Goal: Task Accomplishment & Management: Manage account settings

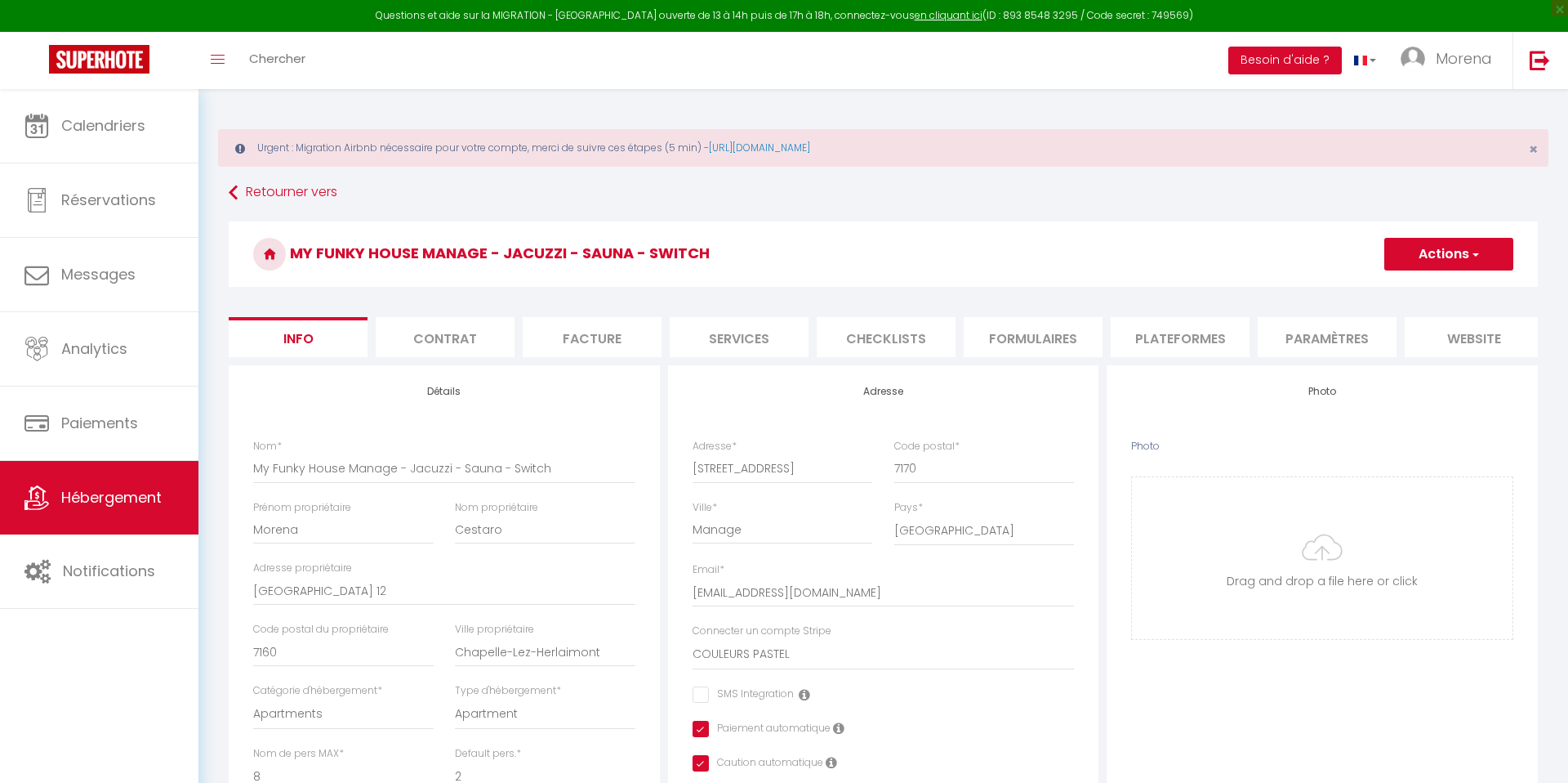
select select "8"
select select "2"
select select "3"
select select "1"
select select "17:00"
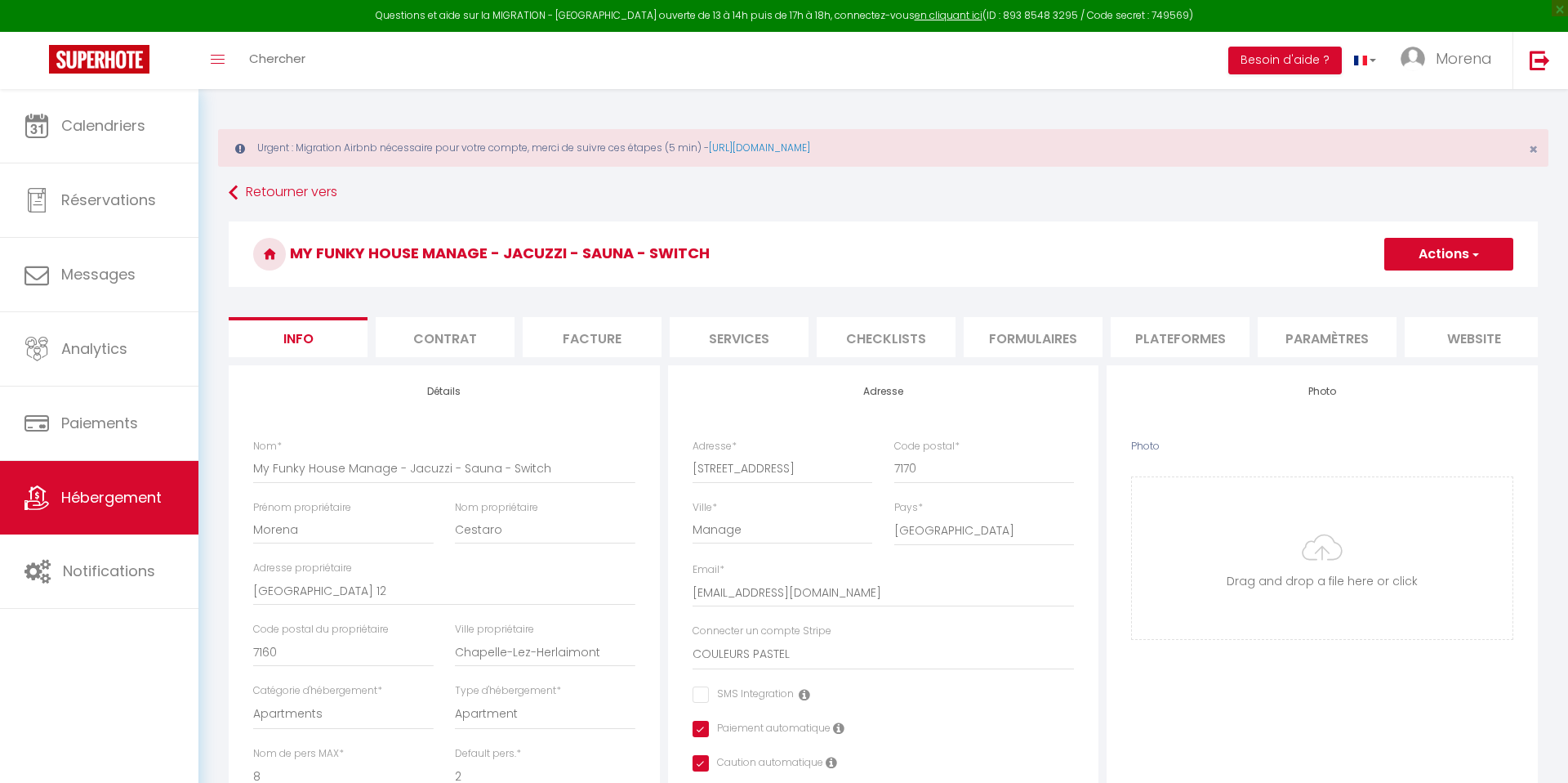
select select "23:00"
select select "11:00"
select select "23"
select select "9516"
select select "28"
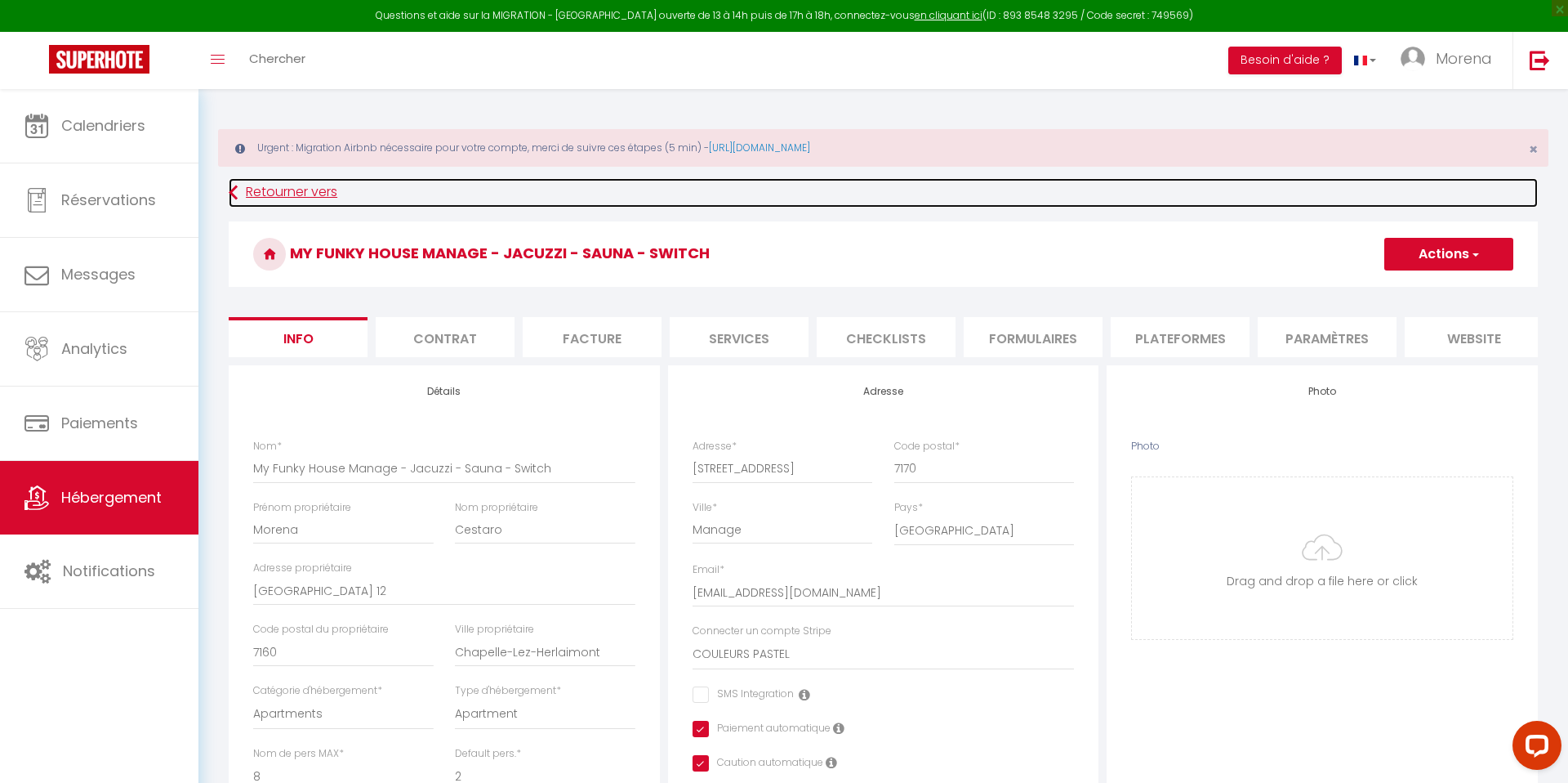
click at [768, 188] on link "Retourner vers" at bounding box center [883, 193] width 1309 height 29
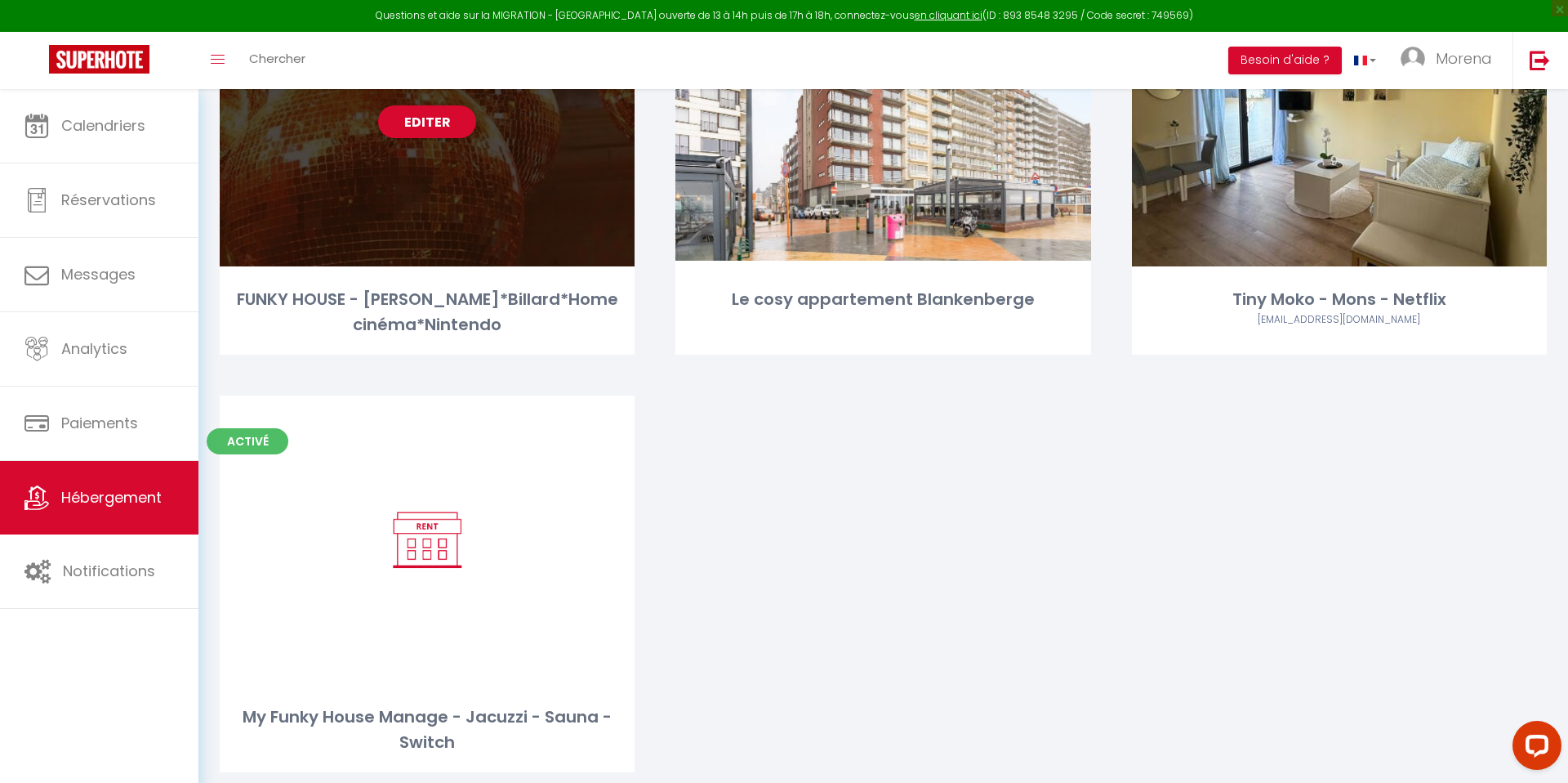
scroll to position [318, 0]
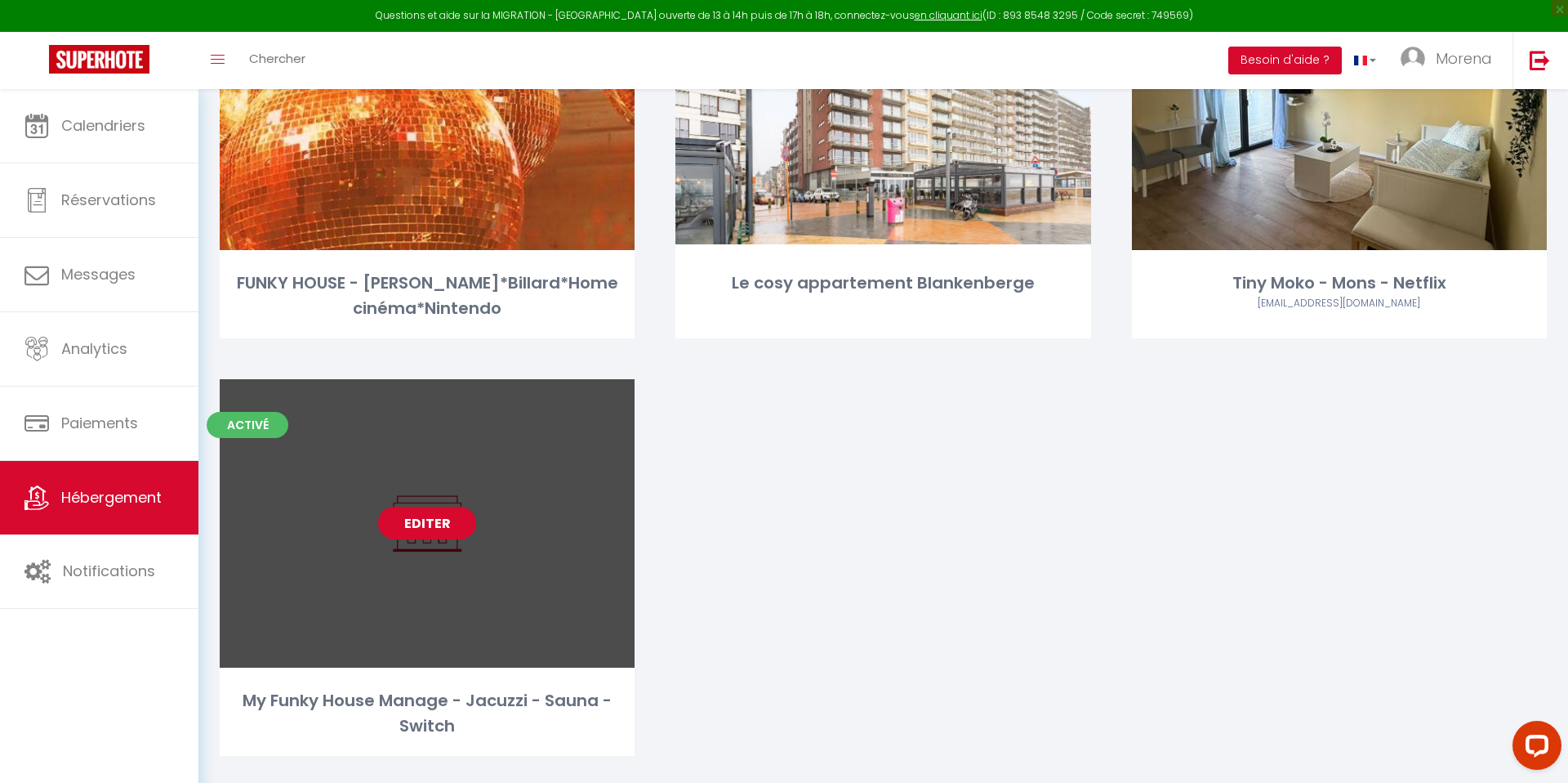
click at [433, 527] on link "Editer" at bounding box center [427, 523] width 98 height 33
select select "3"
select select "2"
select select "1"
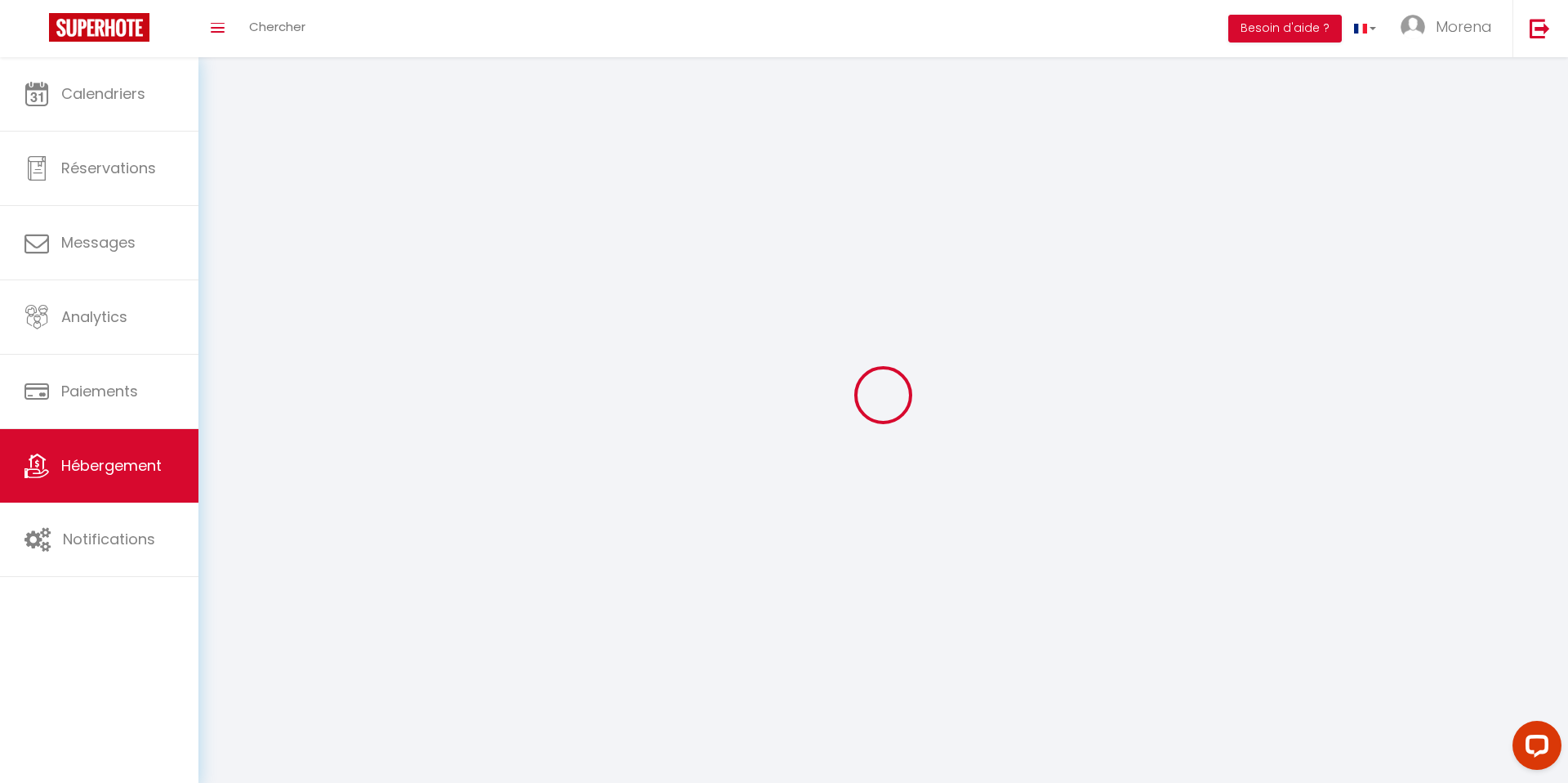
select select
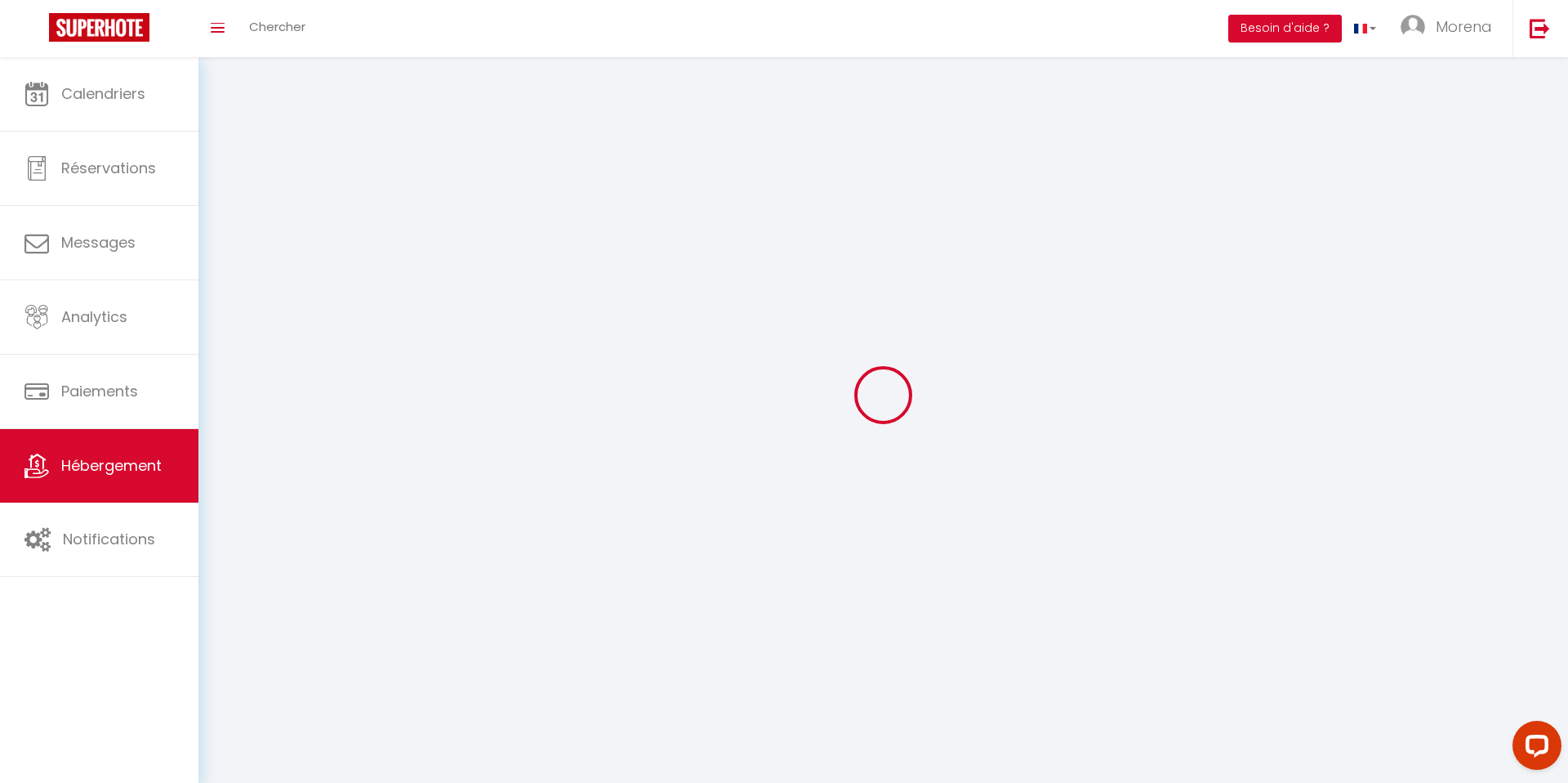
select select
checkbox input "false"
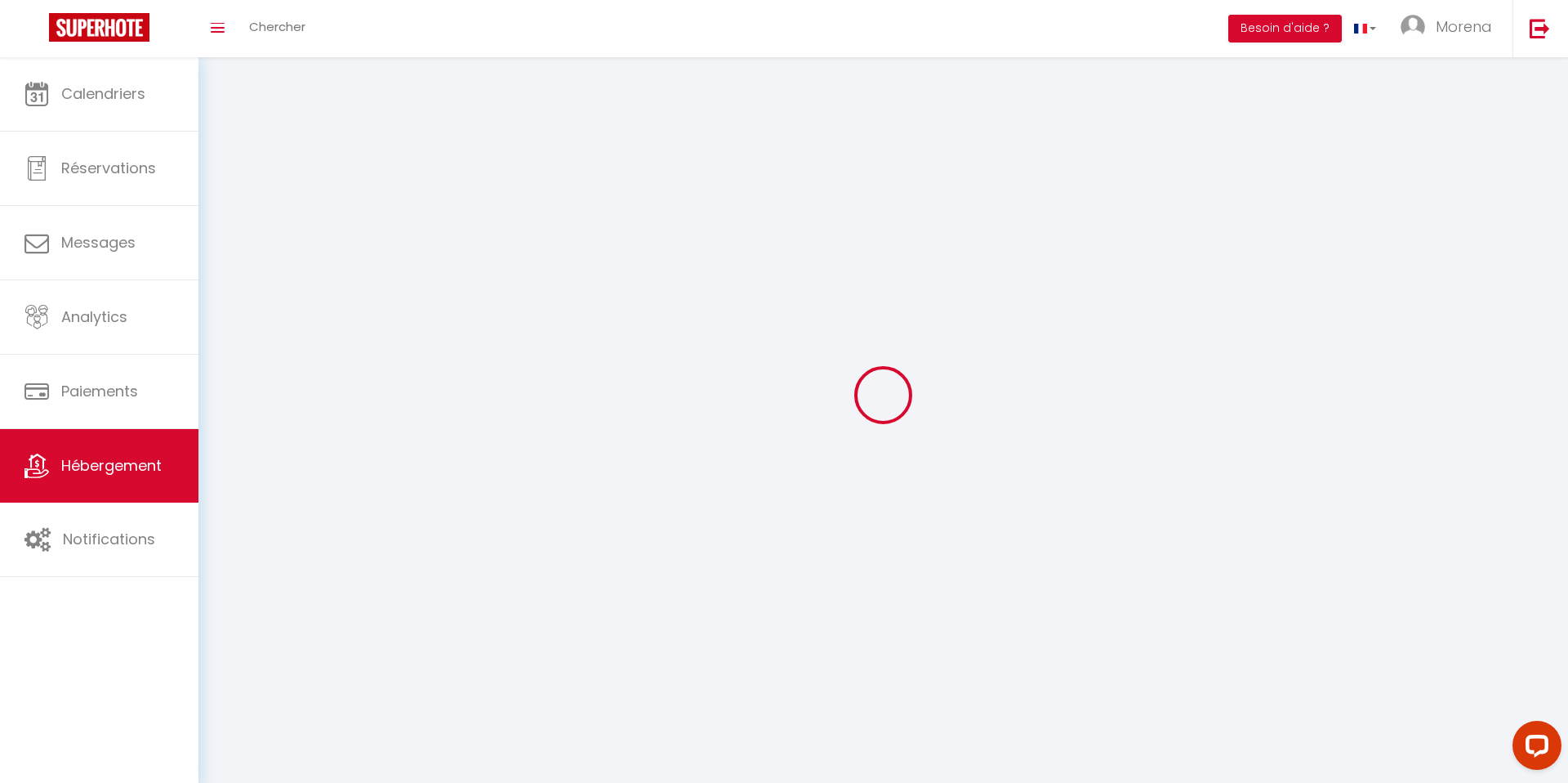
checkbox input "false"
select select
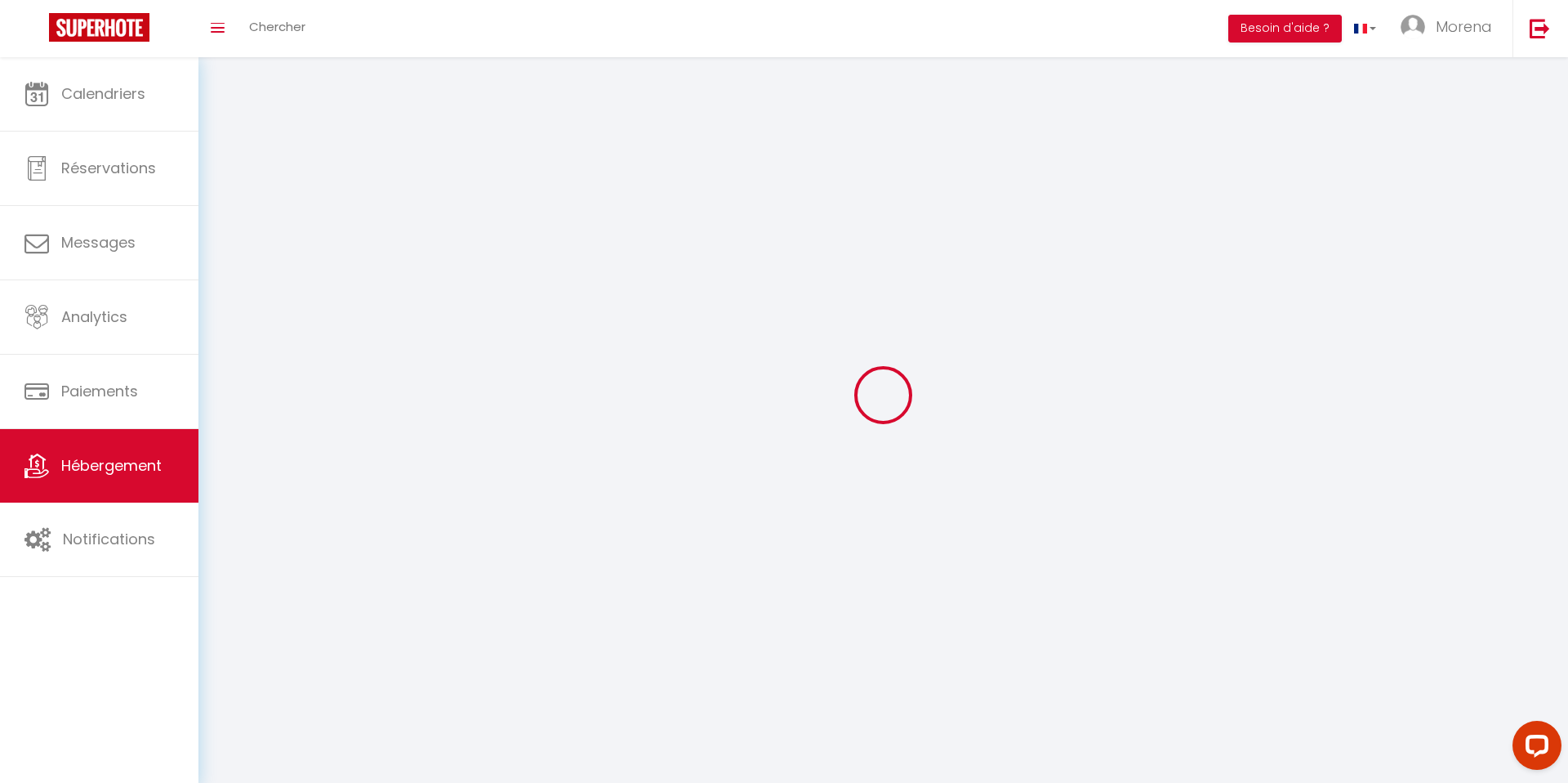
select select
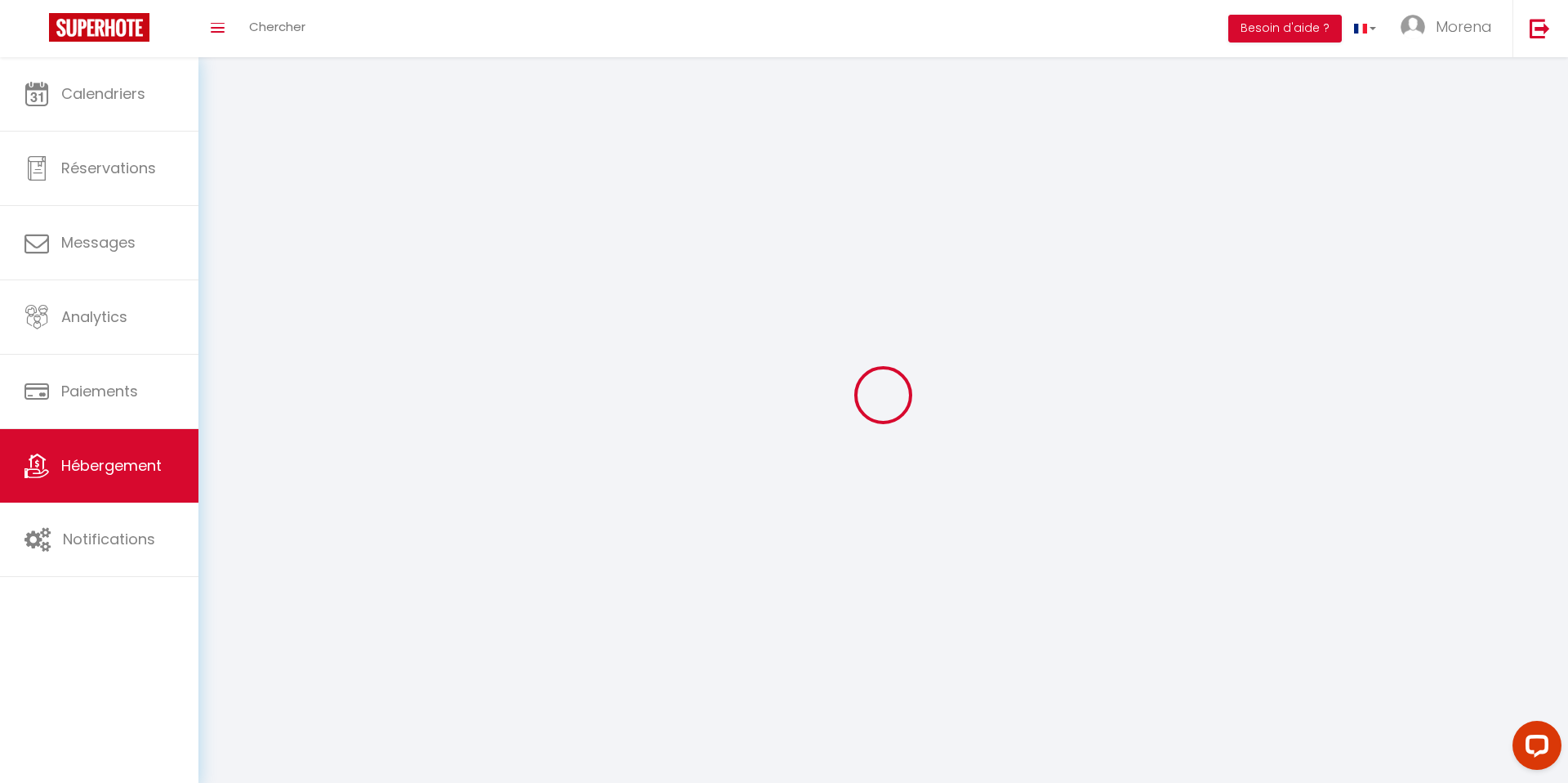
checkbox input "false"
select select
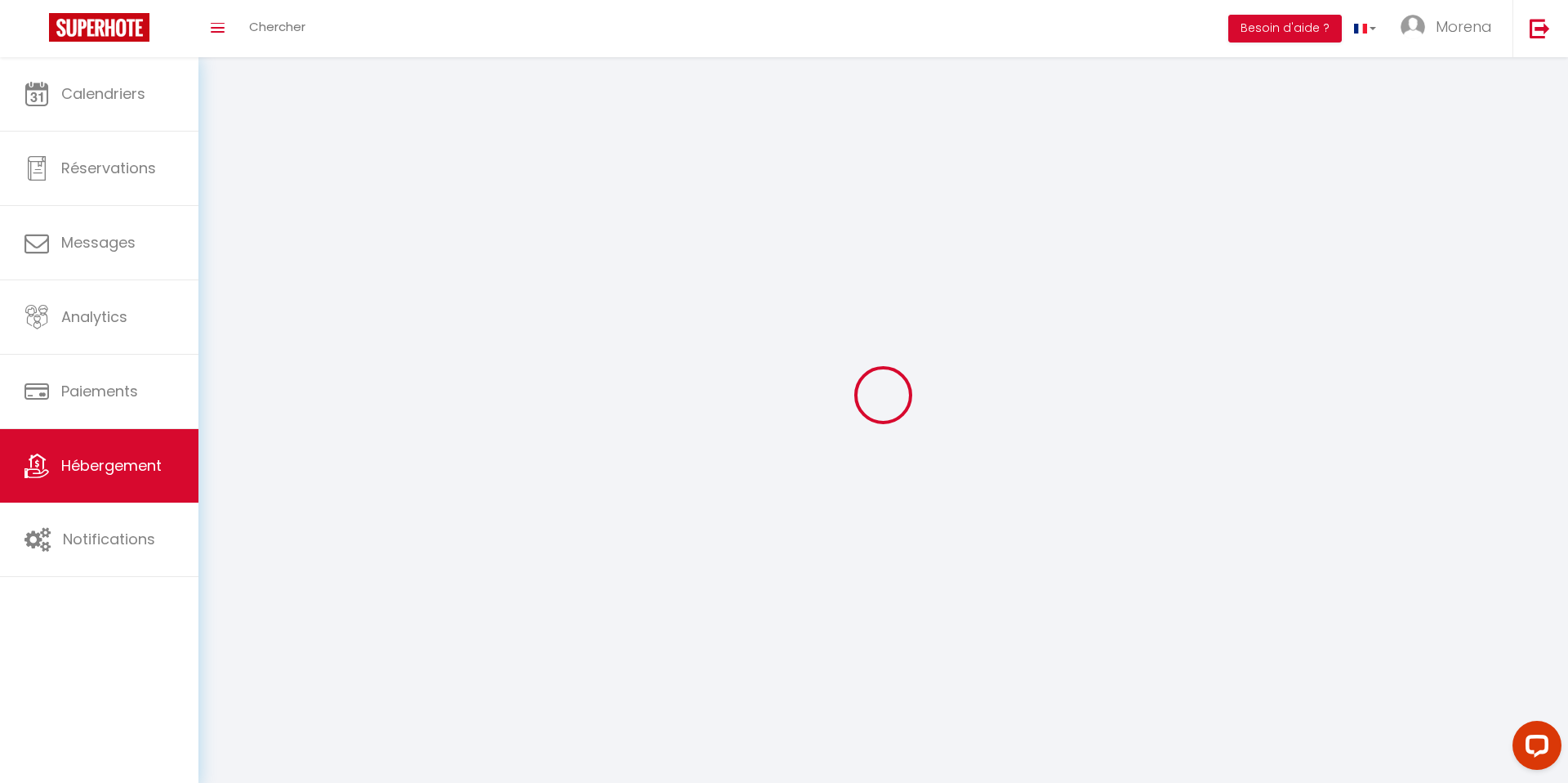
select select
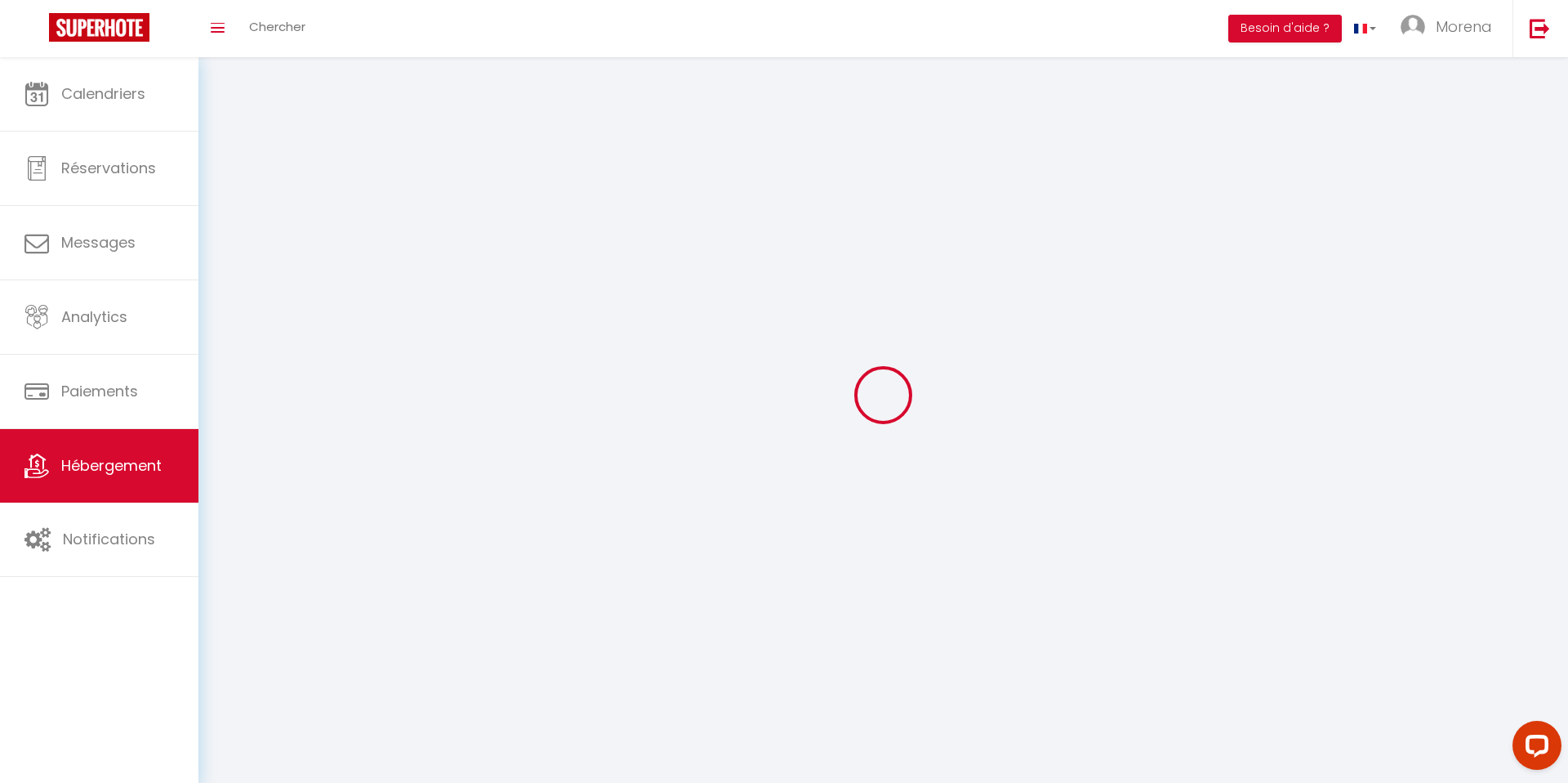
select select
checkbox input "false"
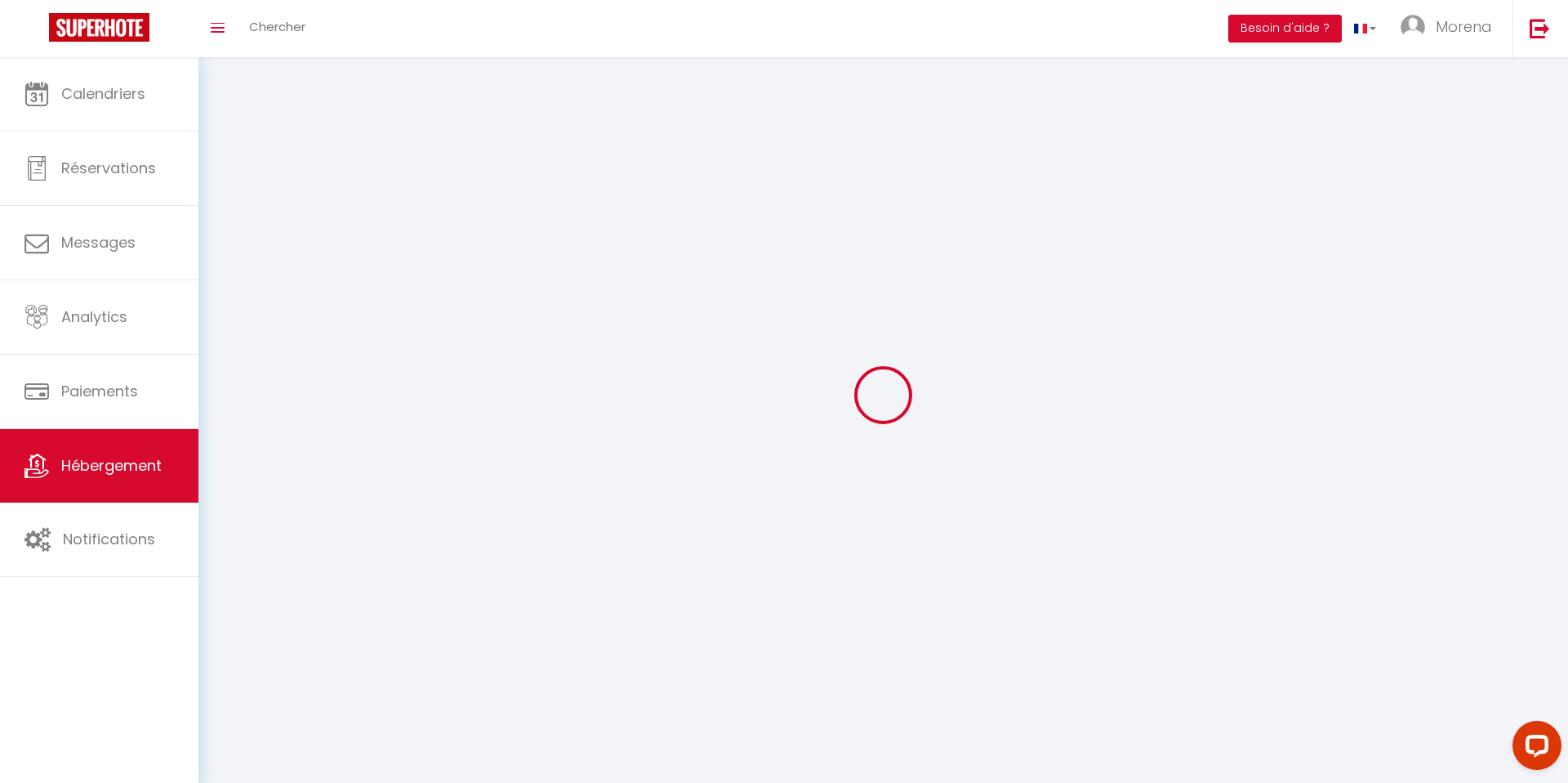
checkbox input "false"
select select
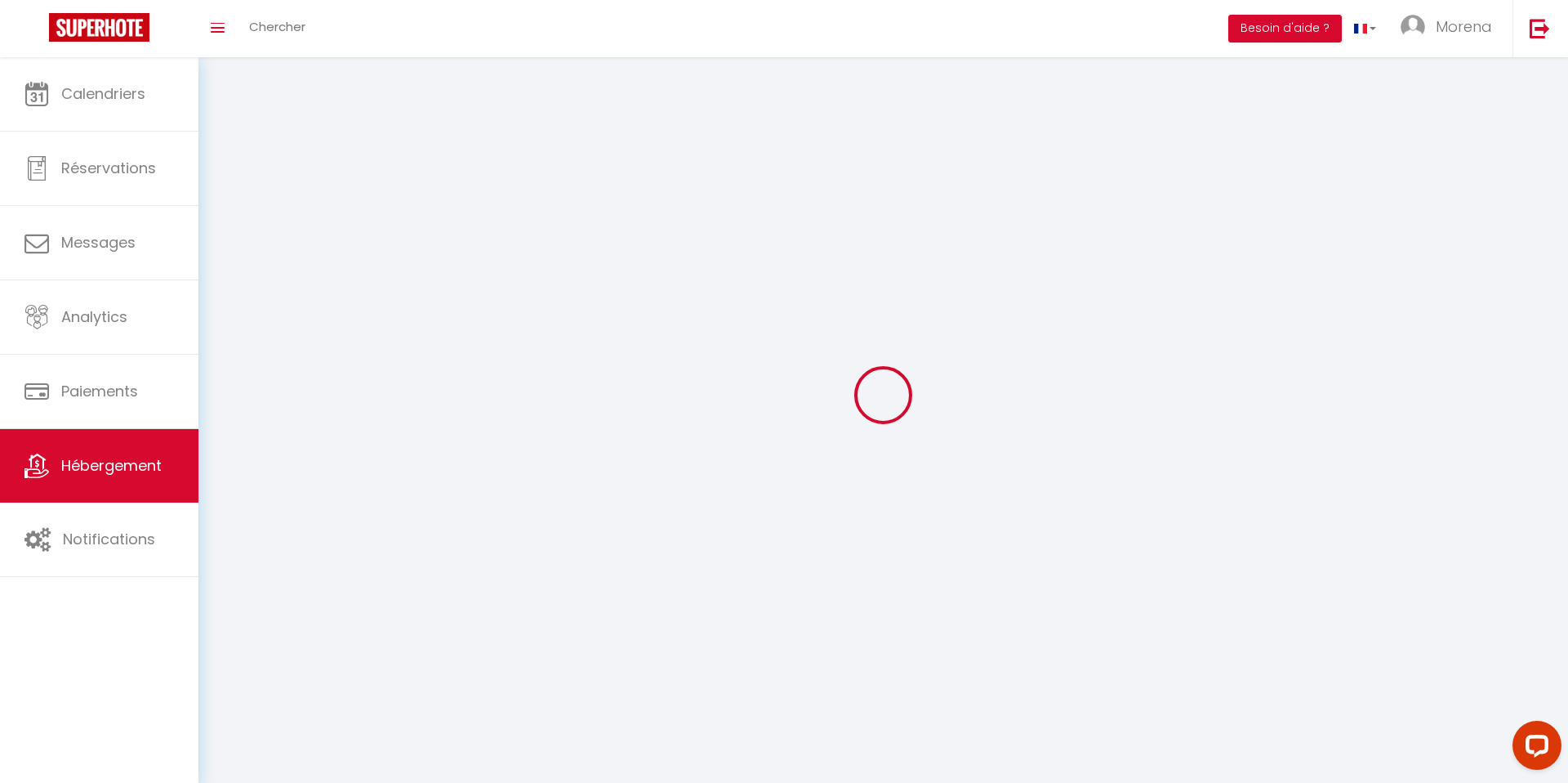
select select
checkbox input "false"
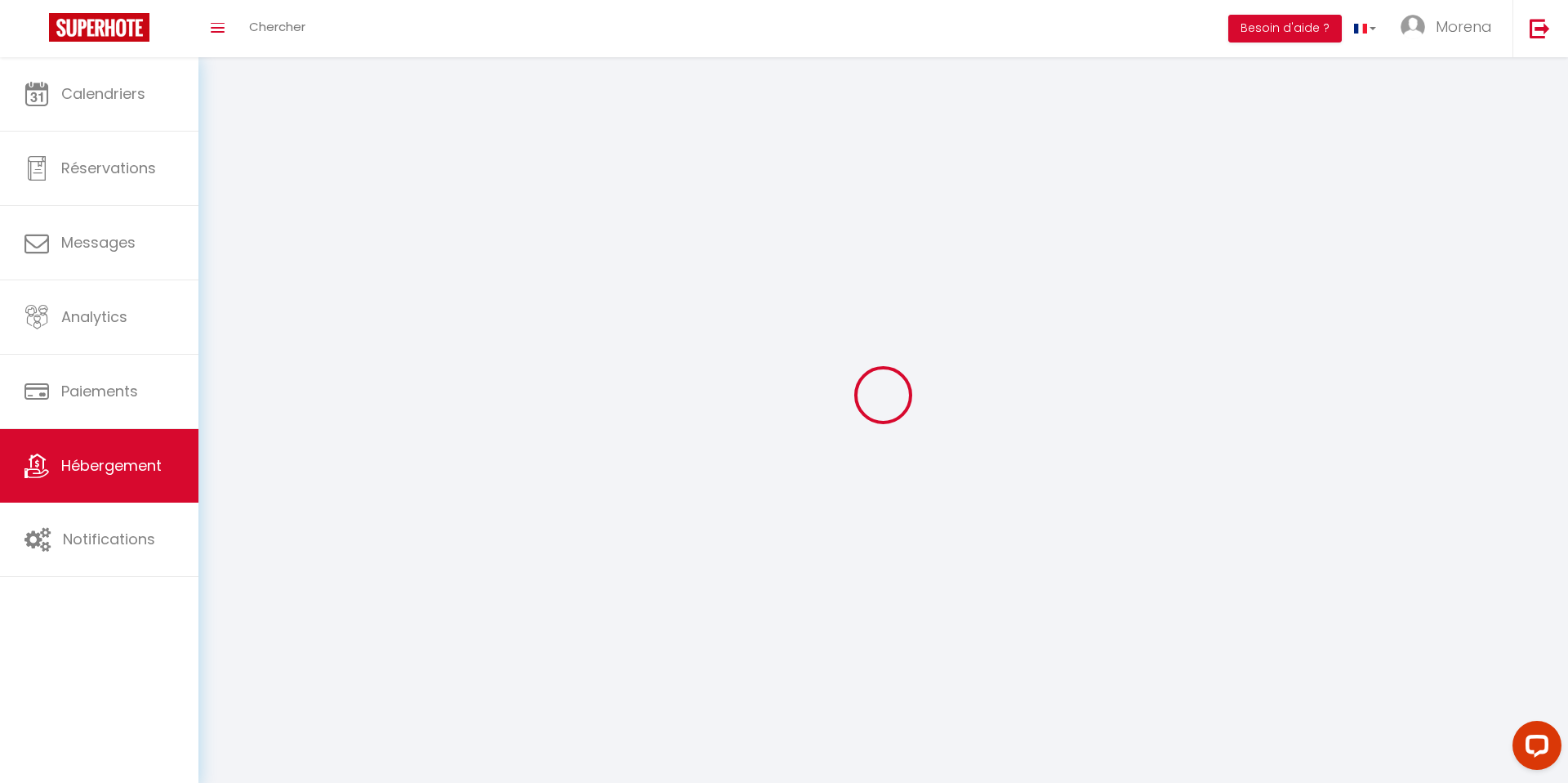
checkbox input "false"
select select
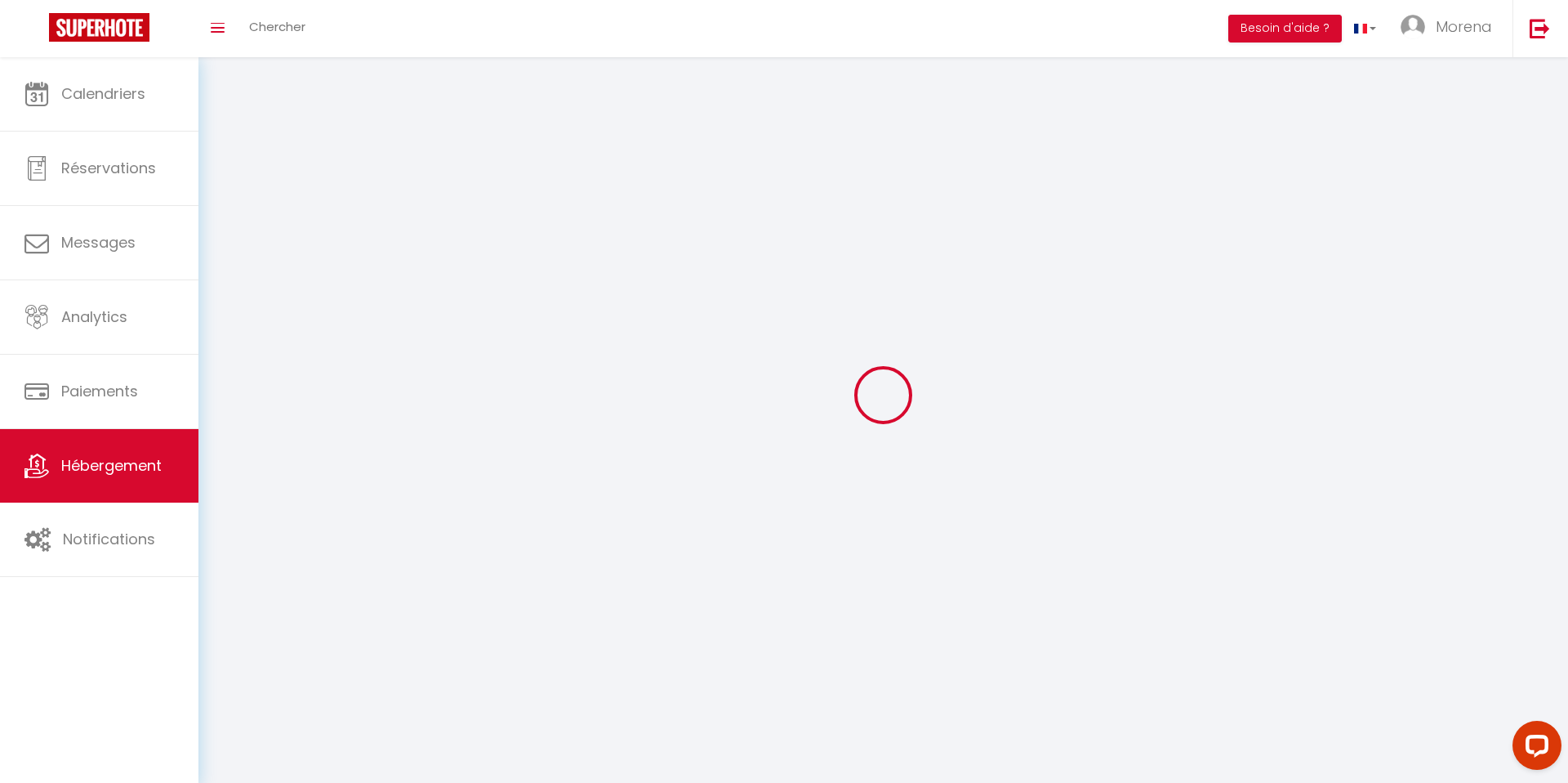
select select
checkbox input "false"
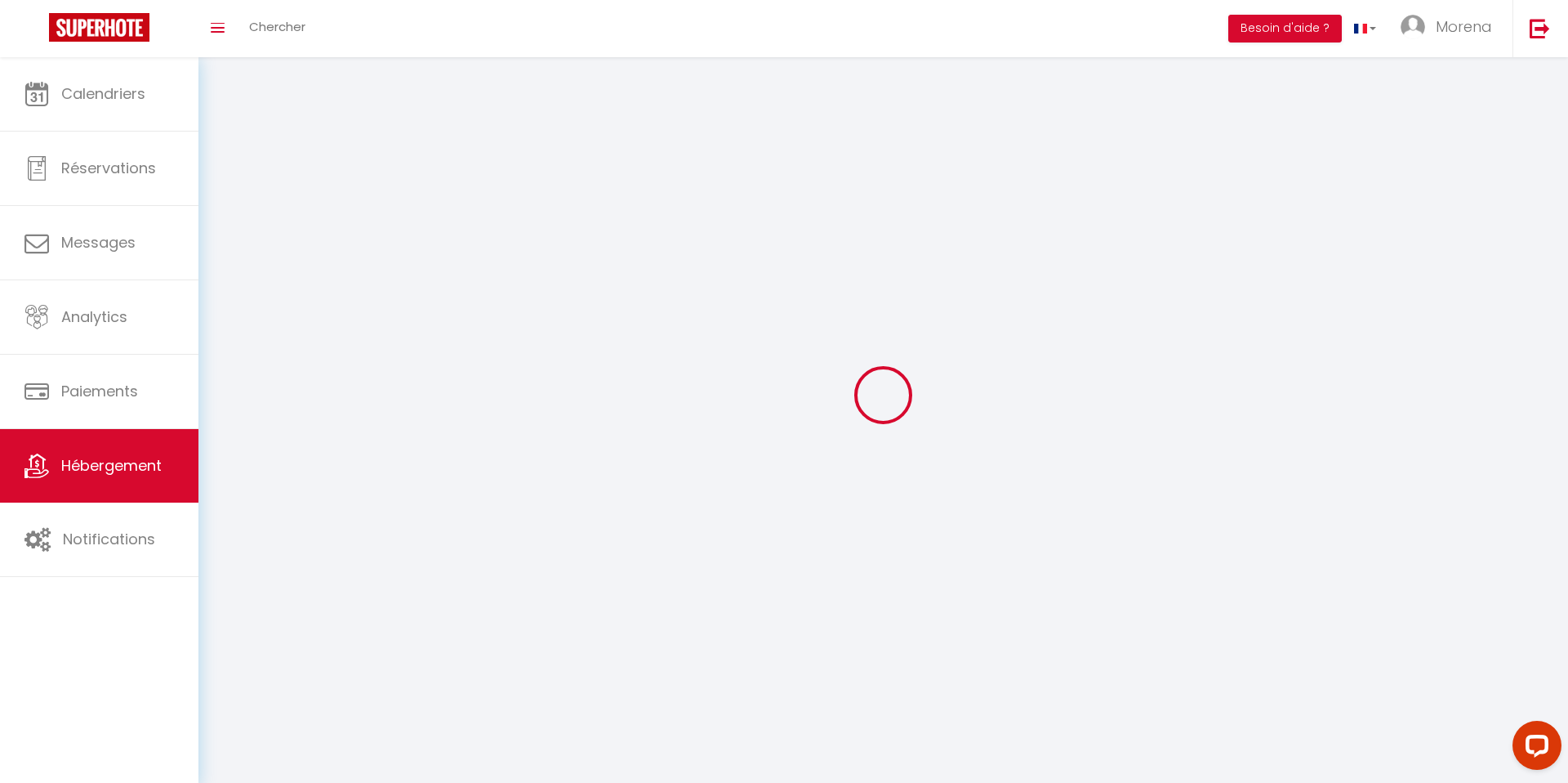
checkbox input "false"
select select
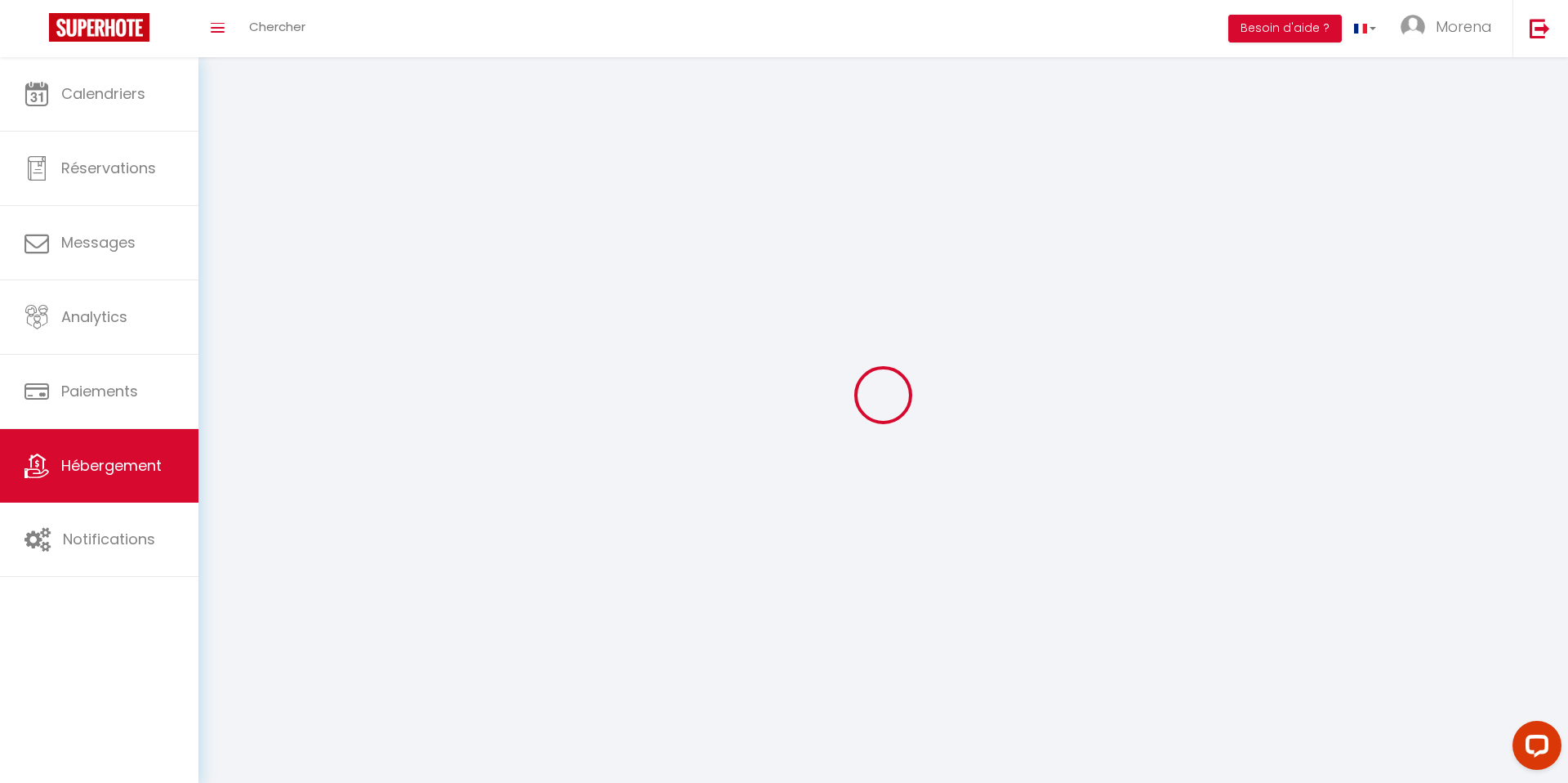
select select
select select "28"
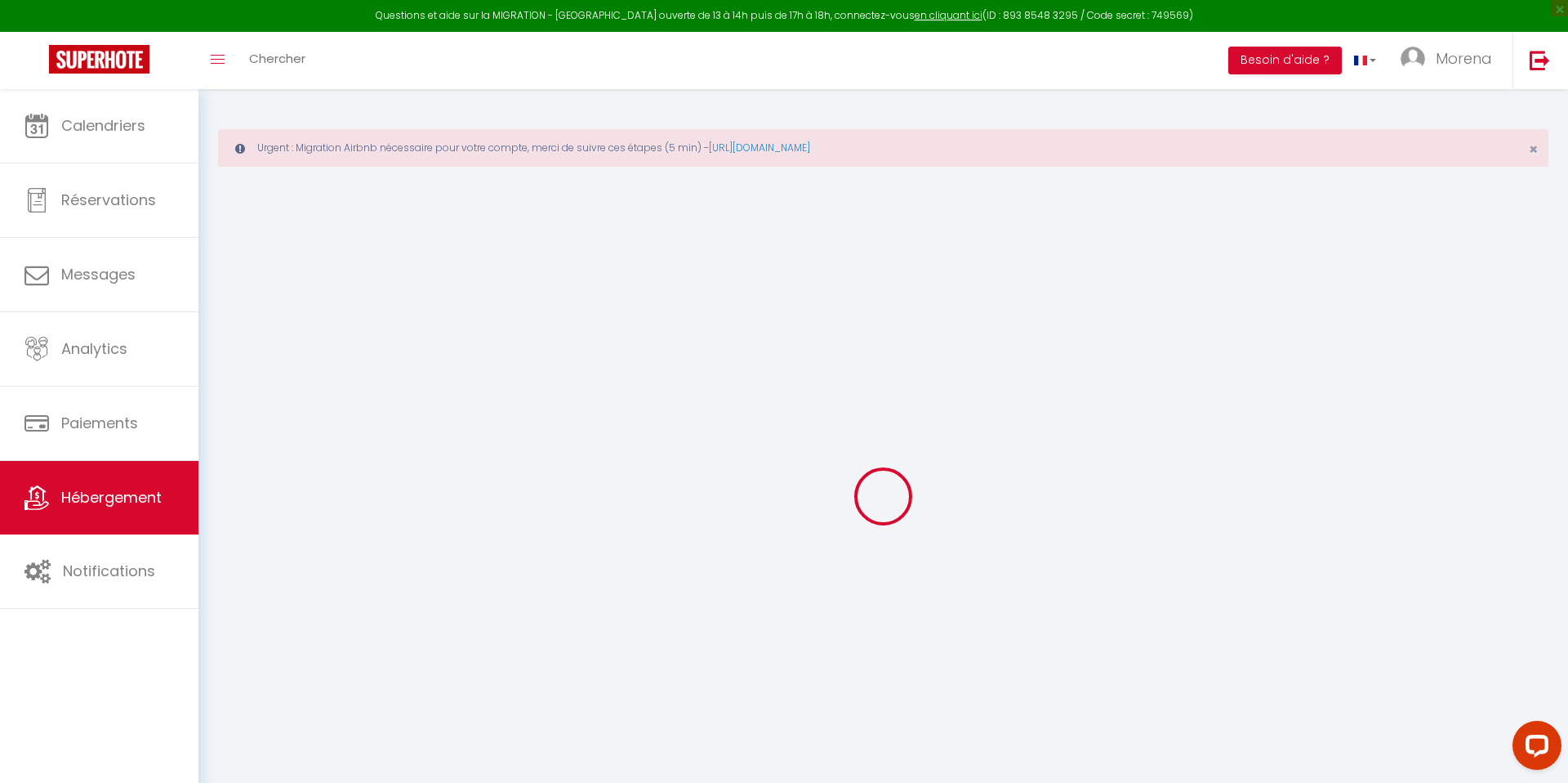
select select
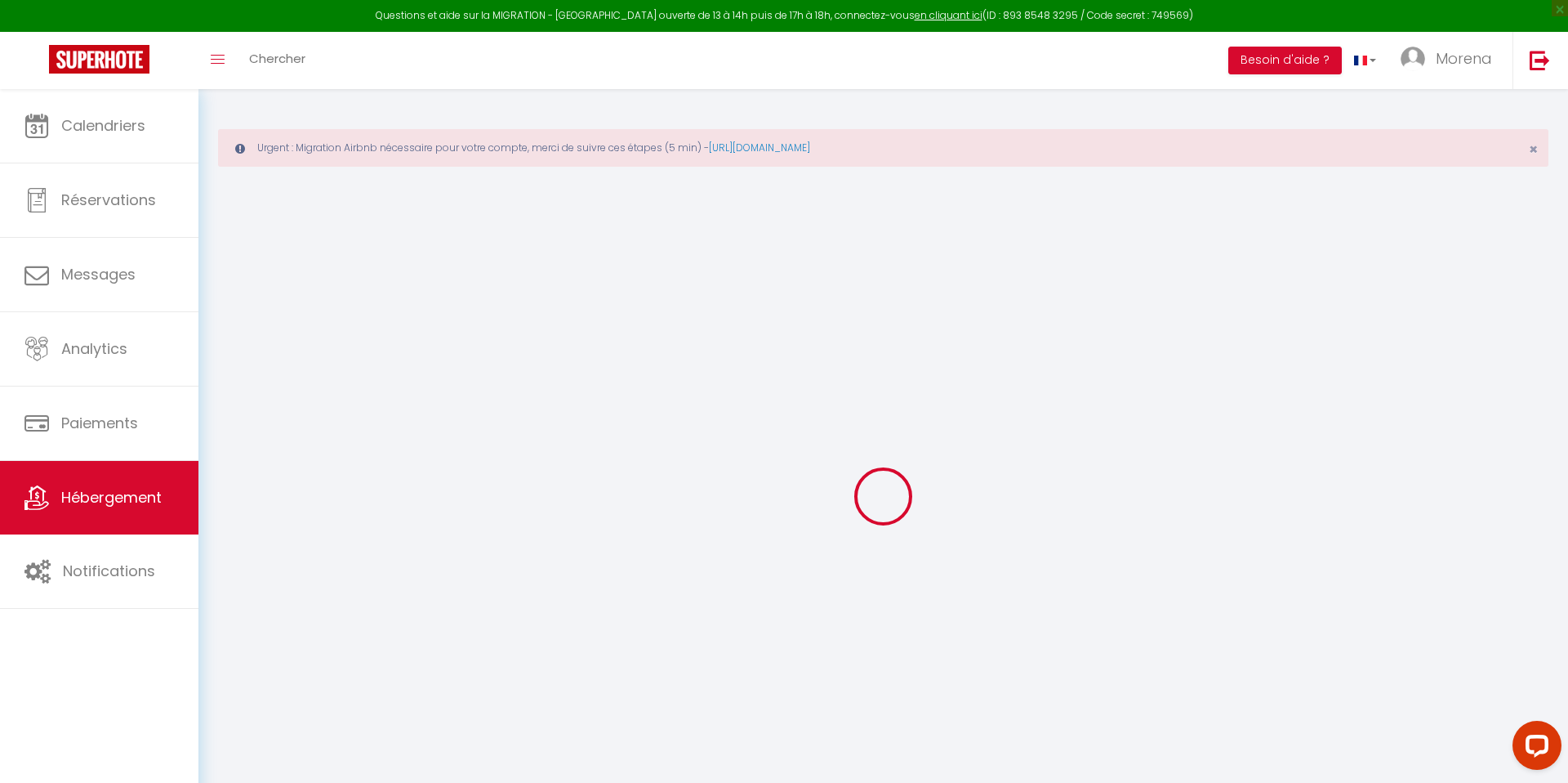
select select
checkbox input "false"
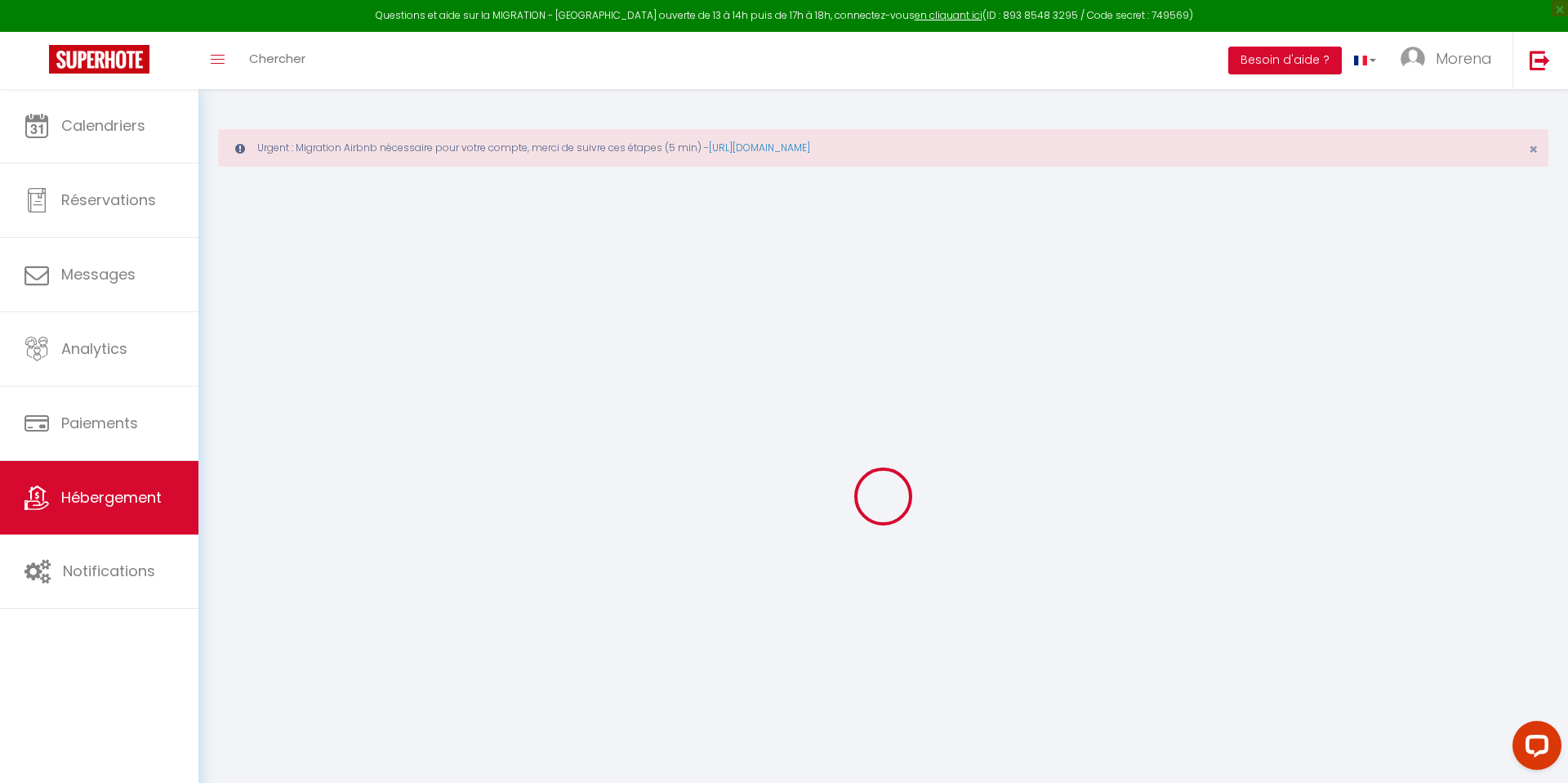
select select
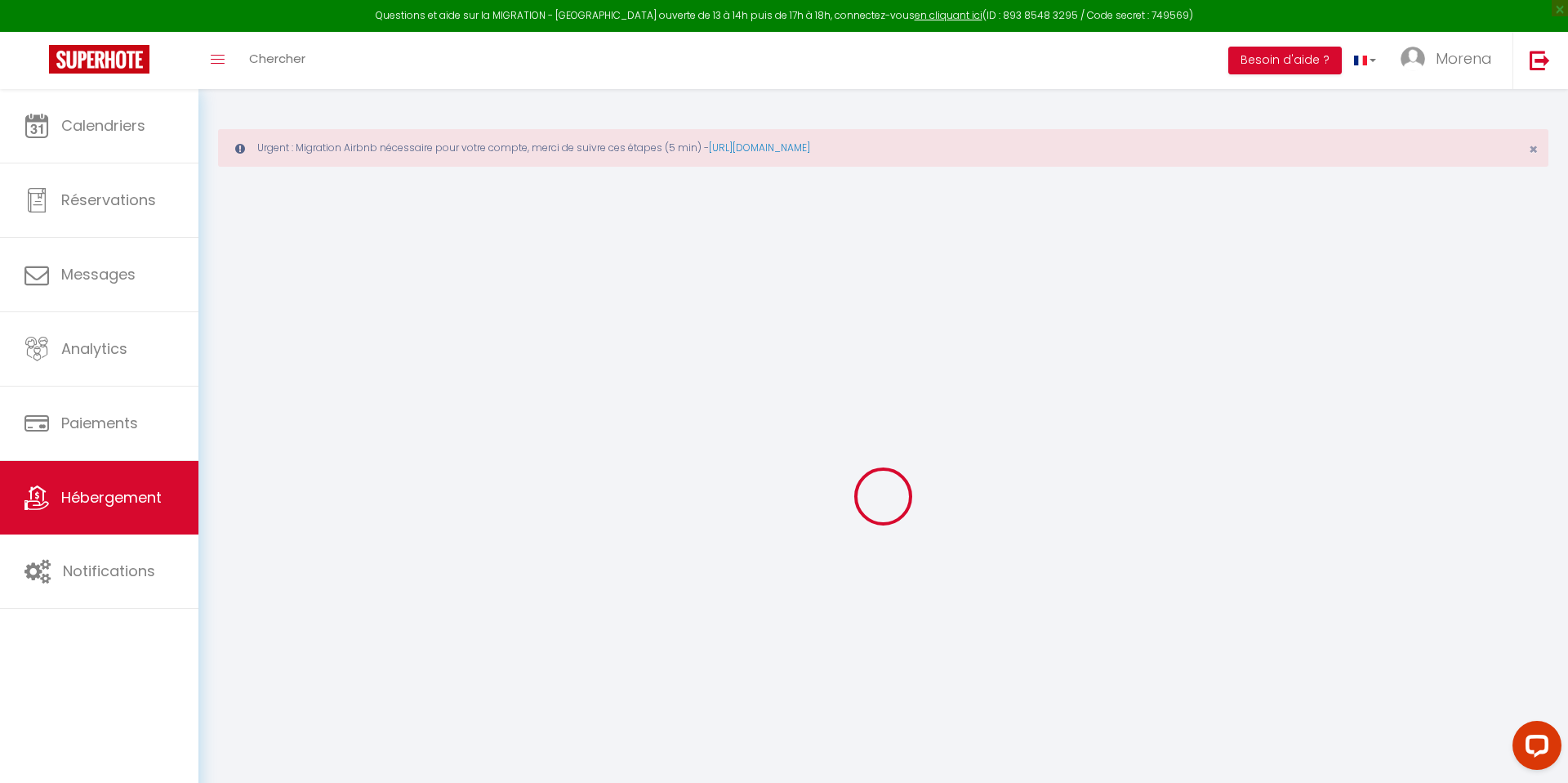
select select
checkbox input "false"
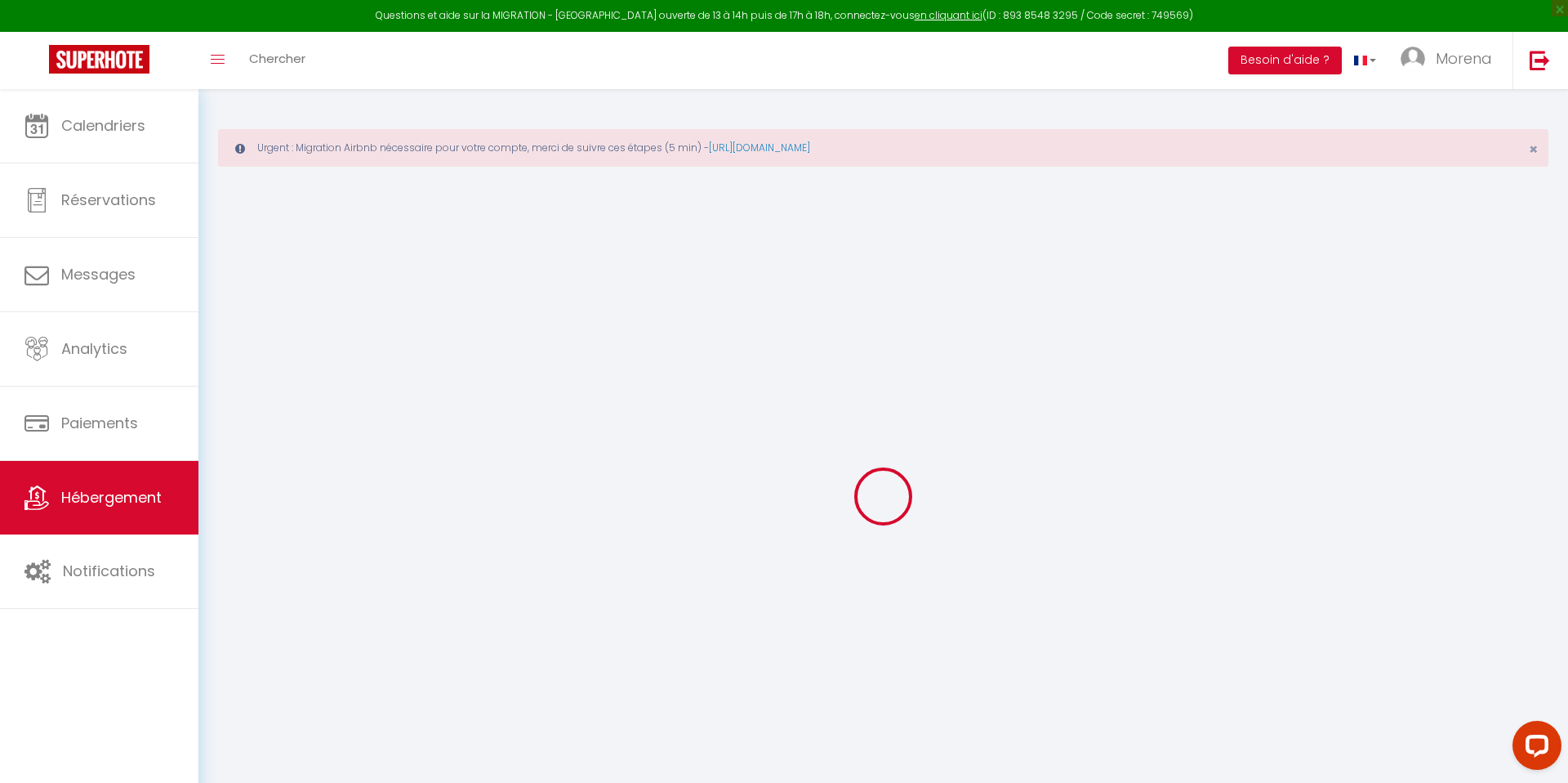
checkbox input "false"
select select
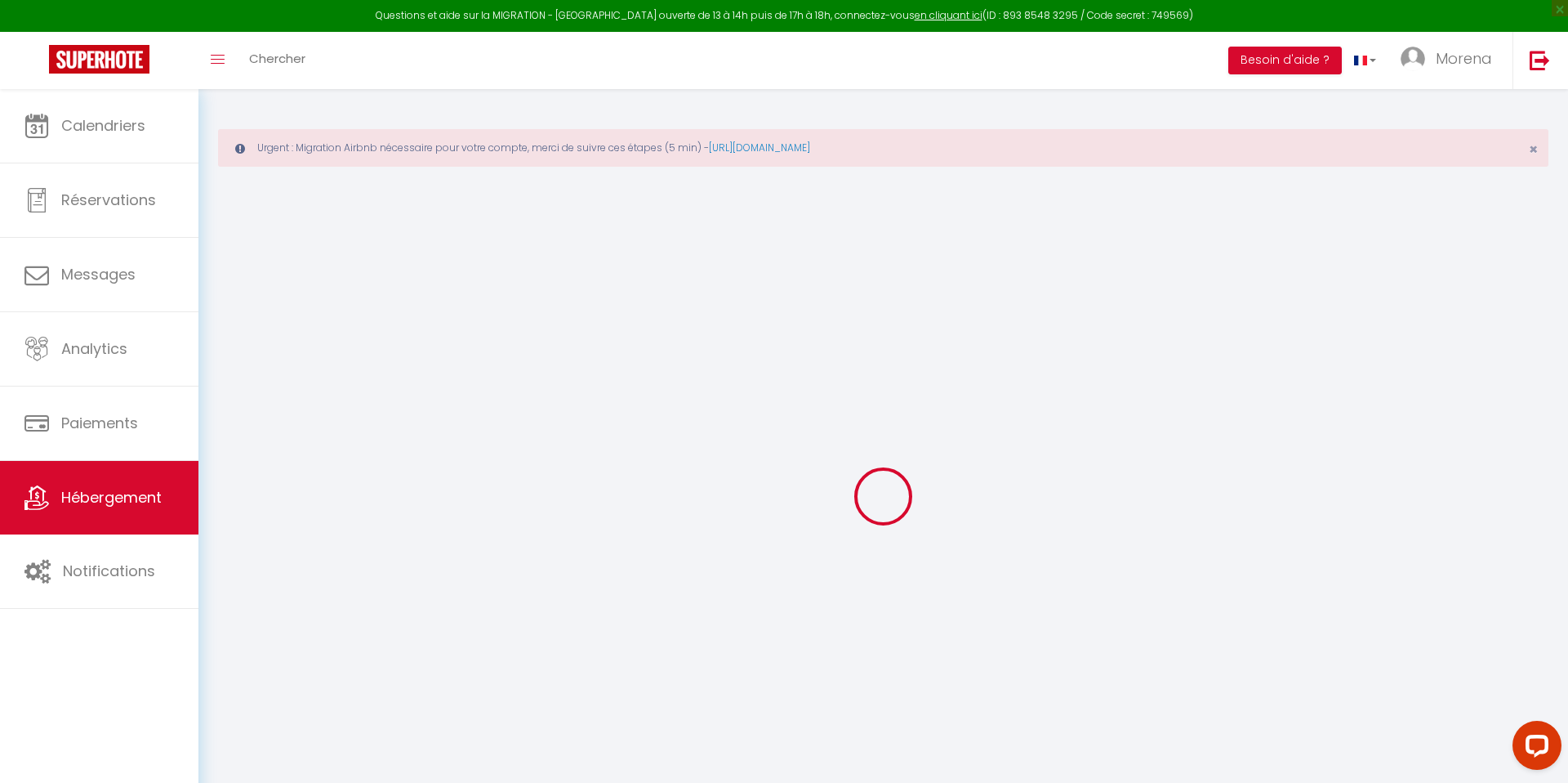
select select
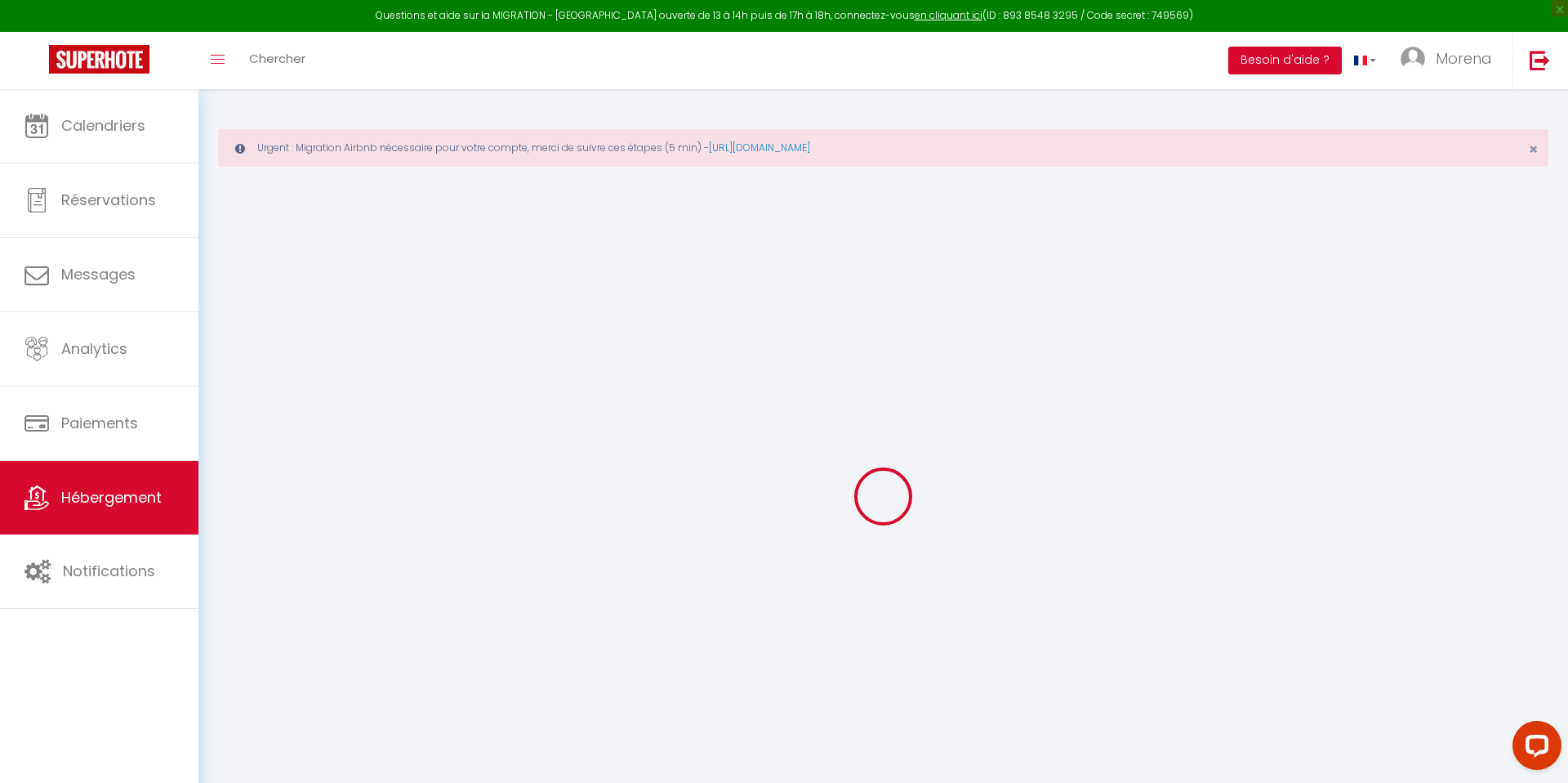
checkbox input "false"
select select
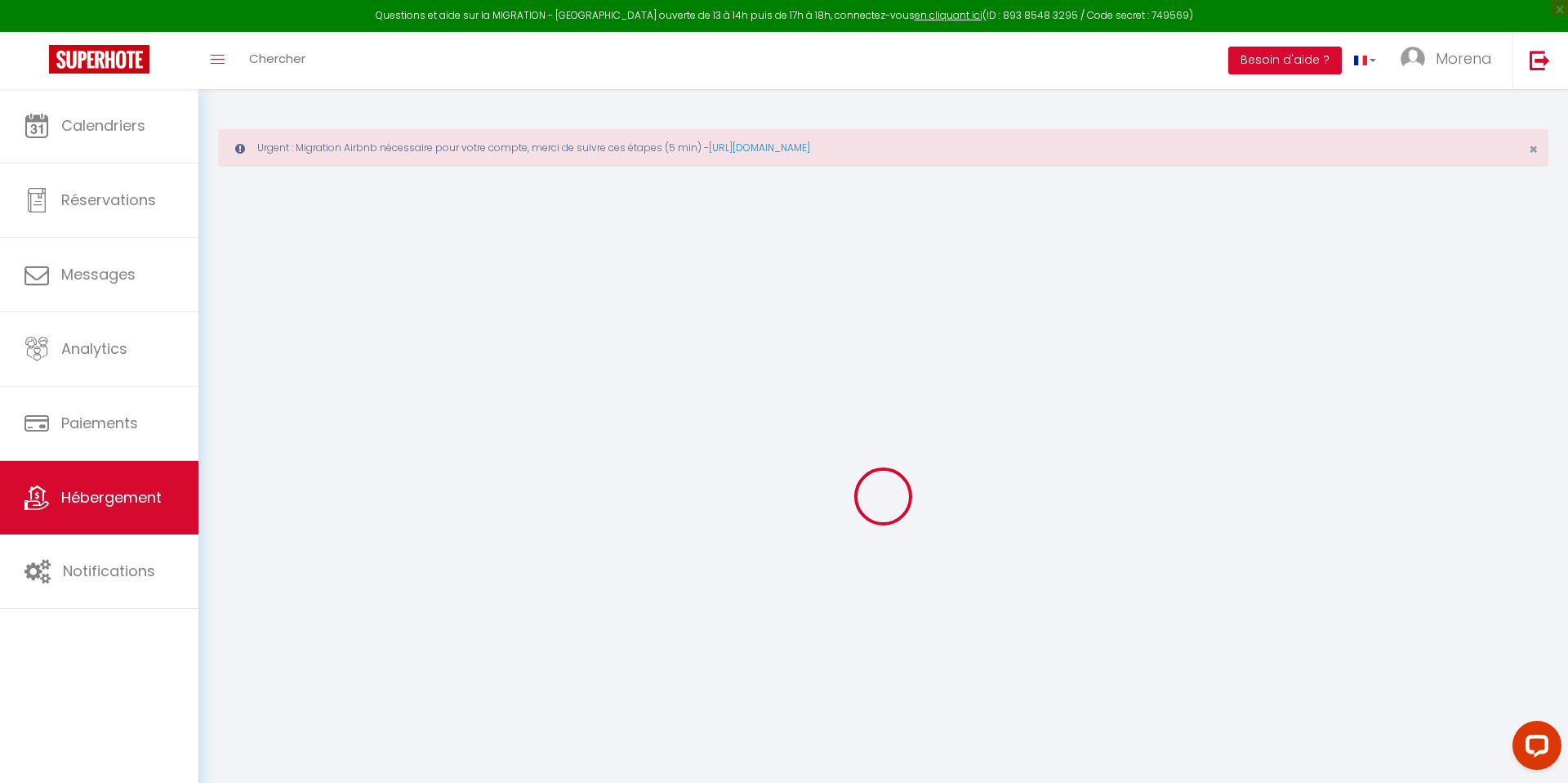
select select
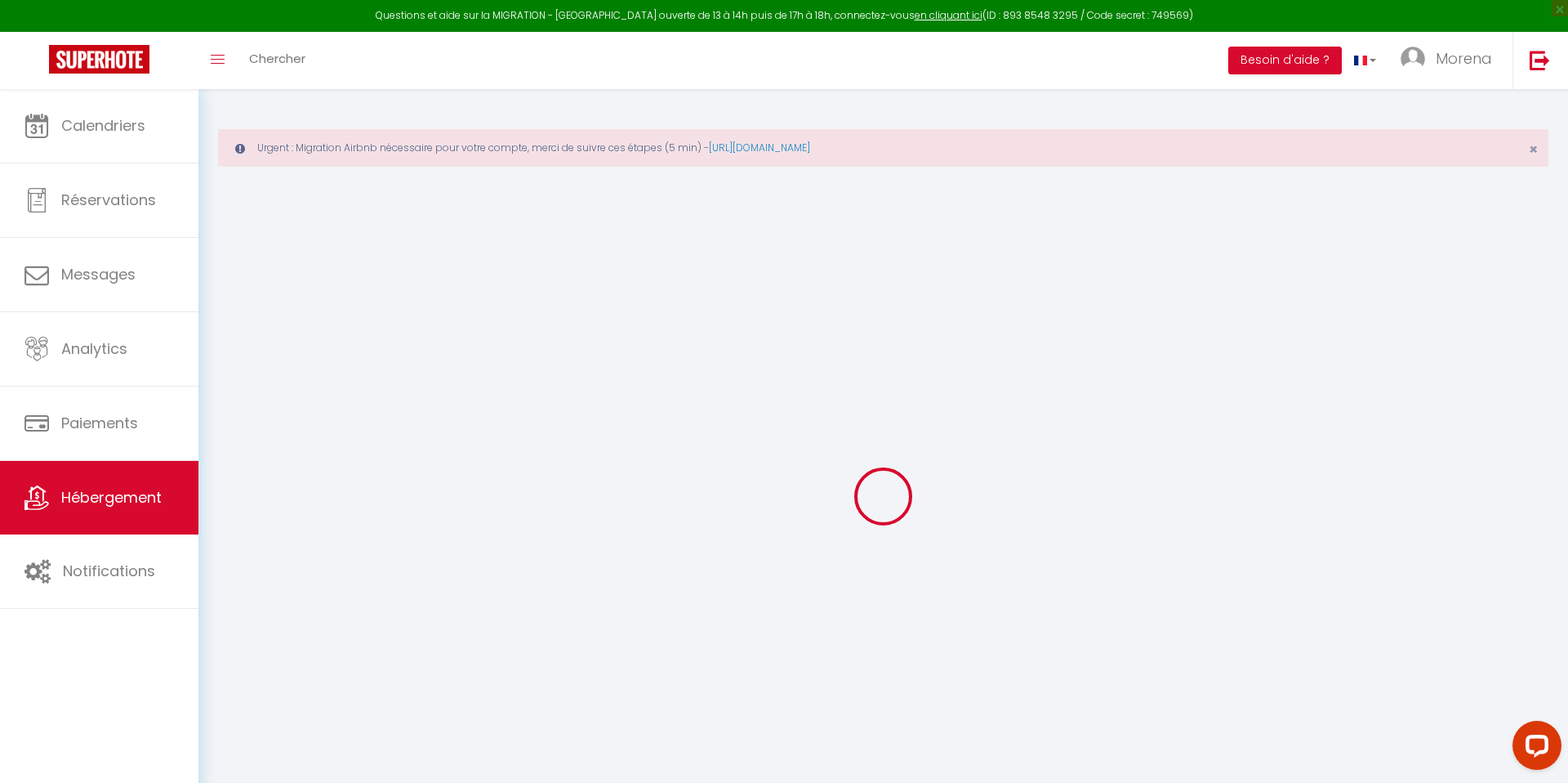
select select
checkbox input "false"
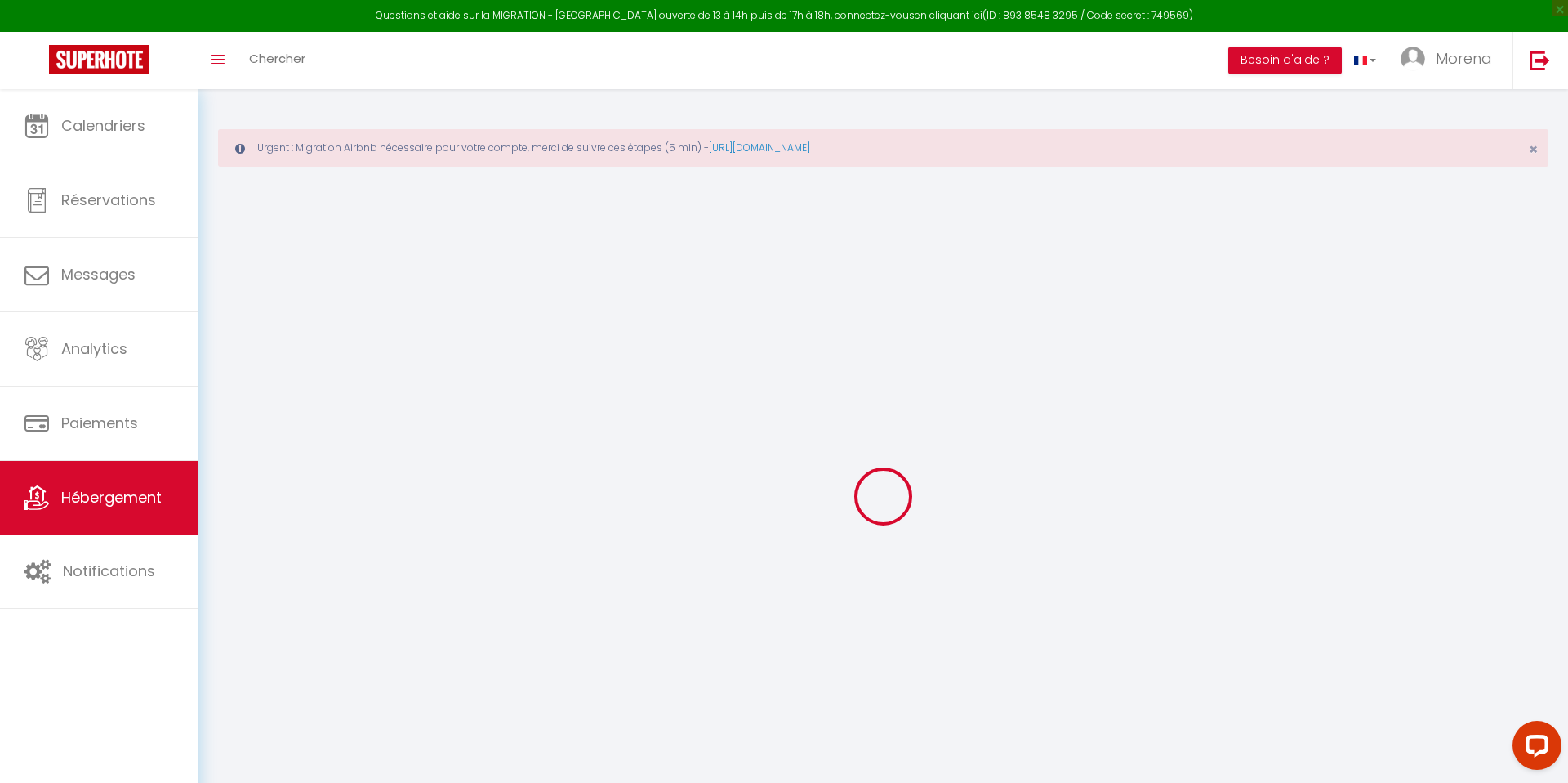
checkbox input "false"
select select
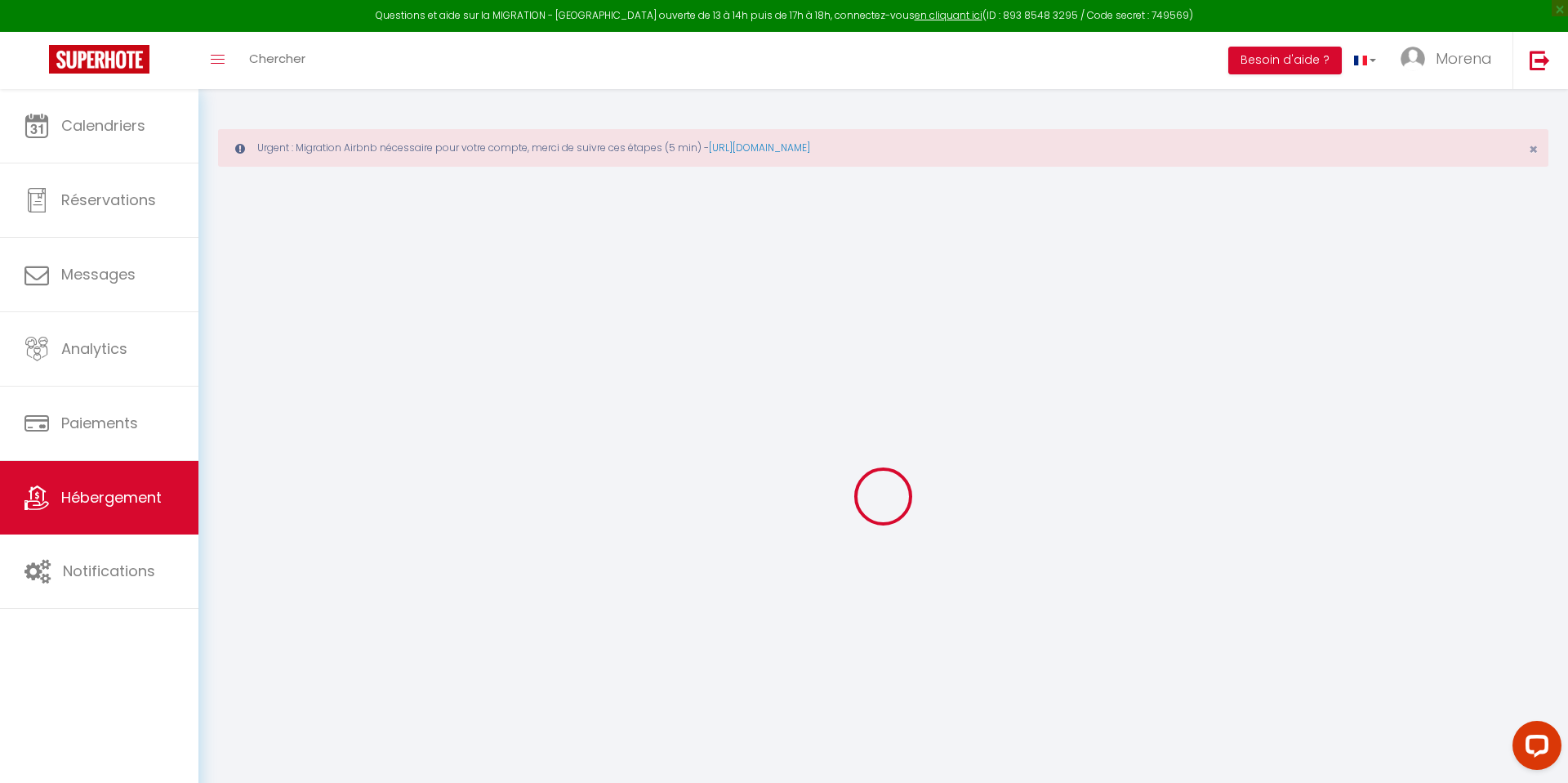
select select
checkbox input "false"
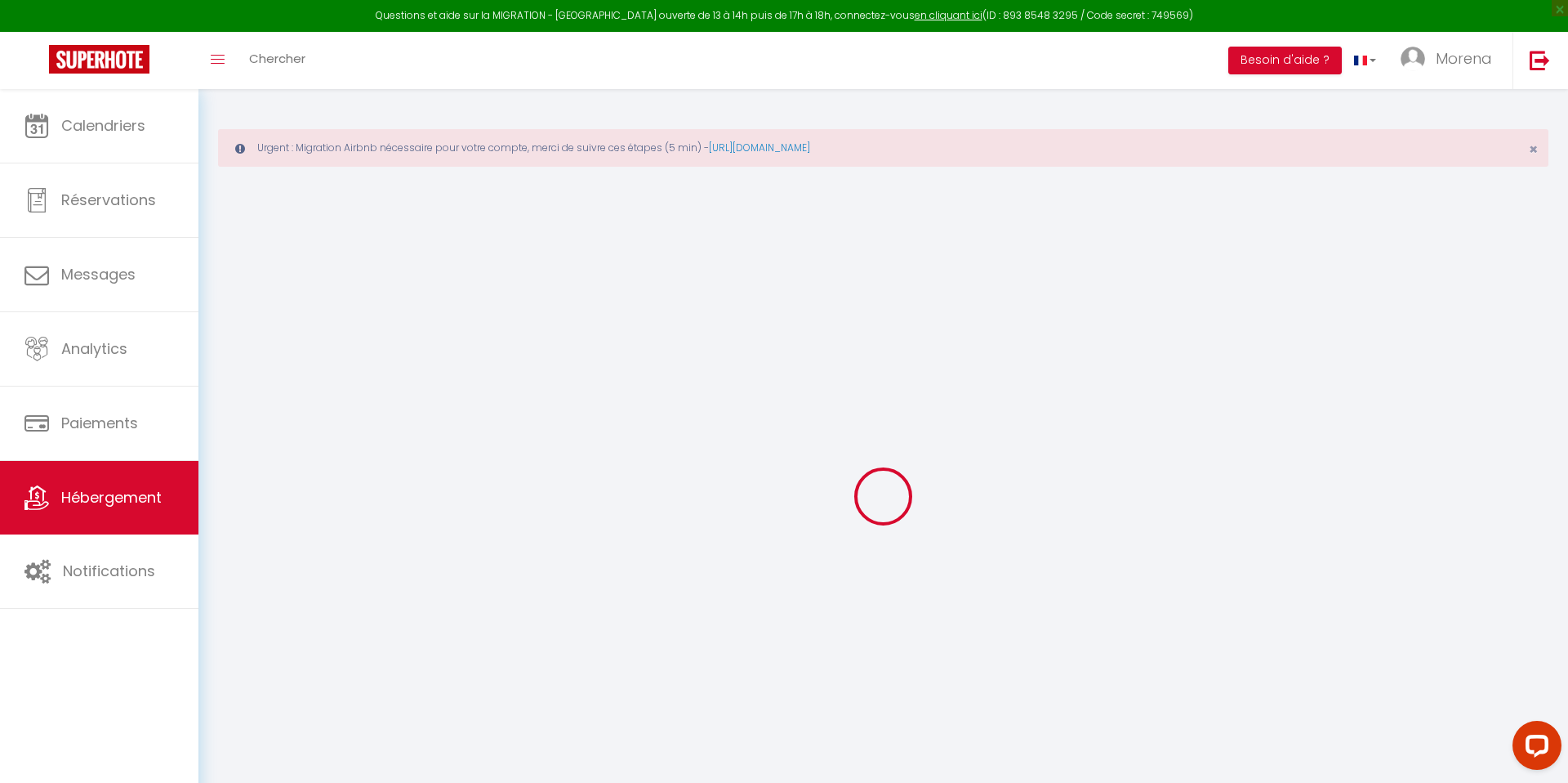
checkbox input "false"
select select
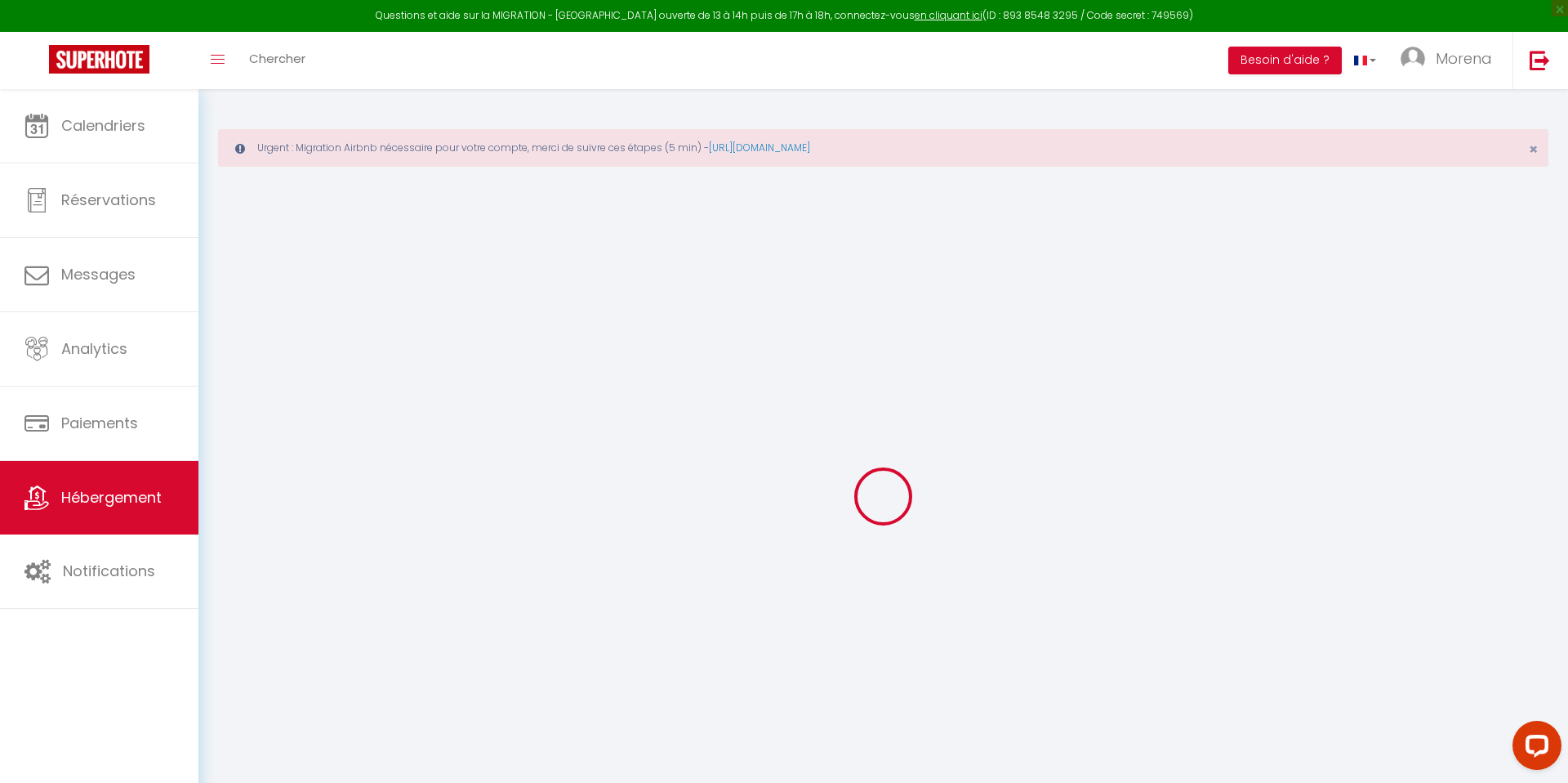
select select
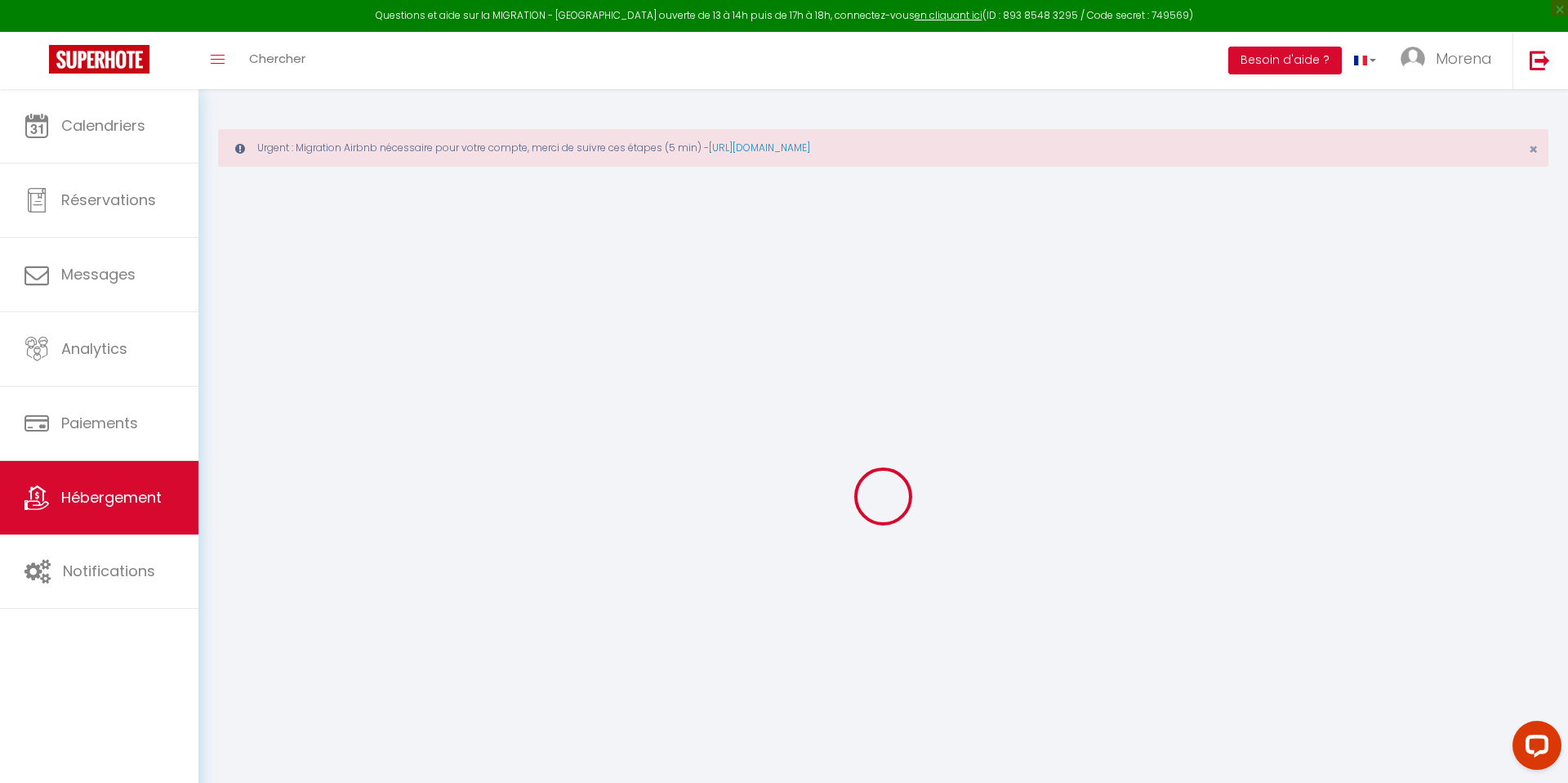
select select
checkbox input "false"
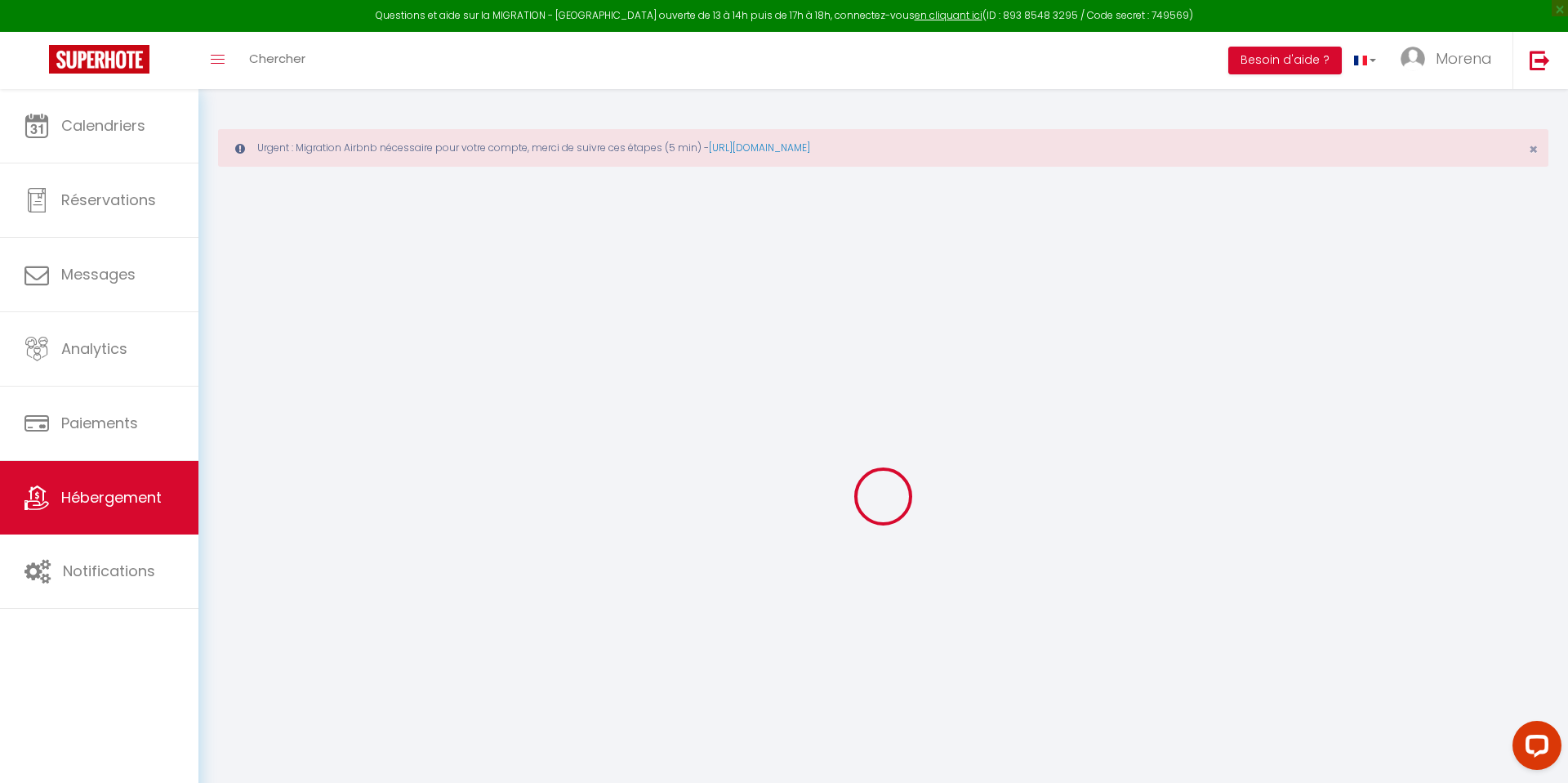
select select
type input "My Funky House Manage - Jacuzzi - Sauna - Switch"
type input "Morena"
type input "Cestaro"
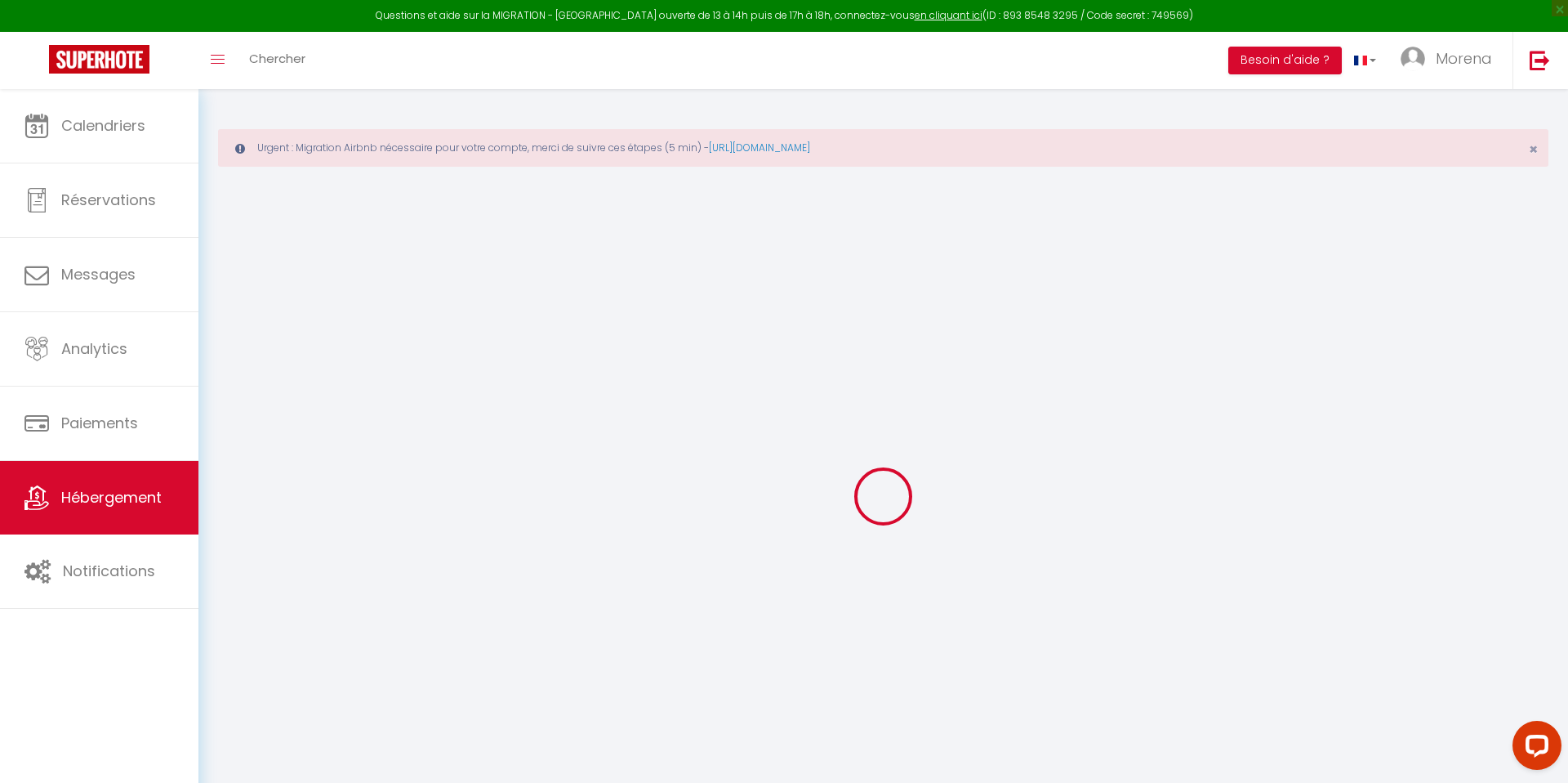
type input "Rue de Gouy 12"
type input "7160"
type input "Chapelle-Lez-Herlaimont"
select select "8"
select select "3"
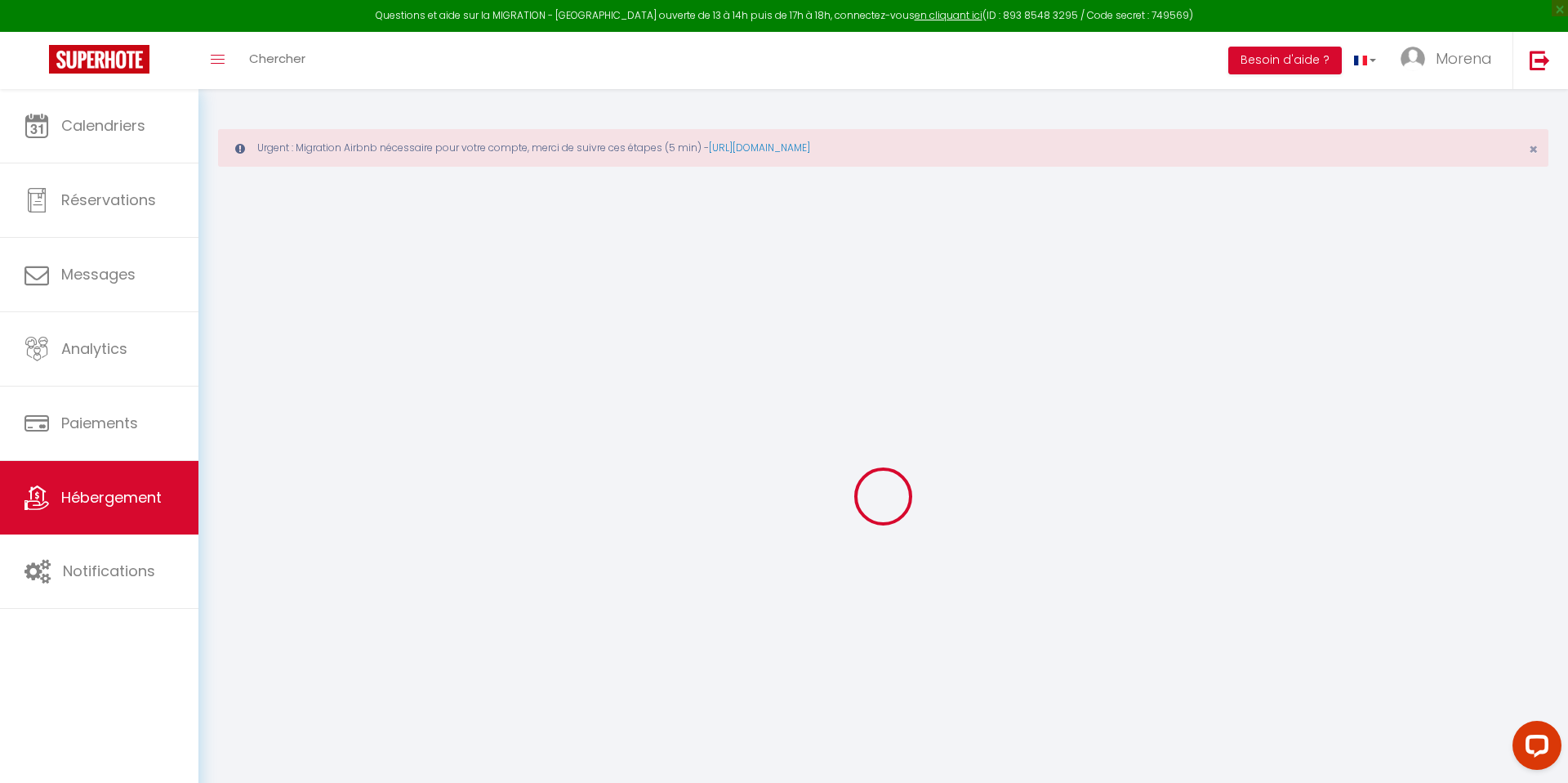
type input "230"
type input "60"
type input "25"
type input "2.00"
type input "500"
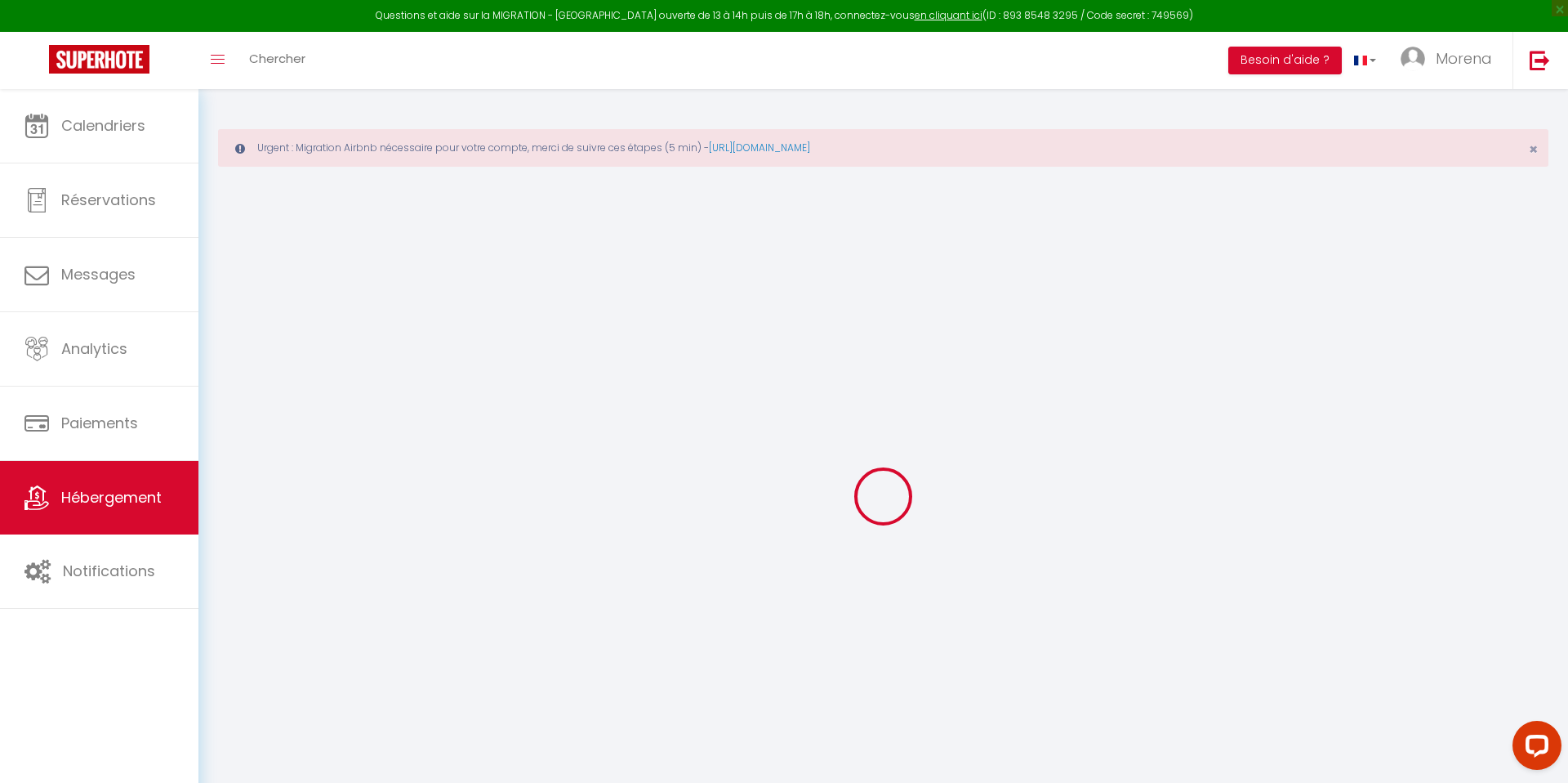
type input "21"
select select
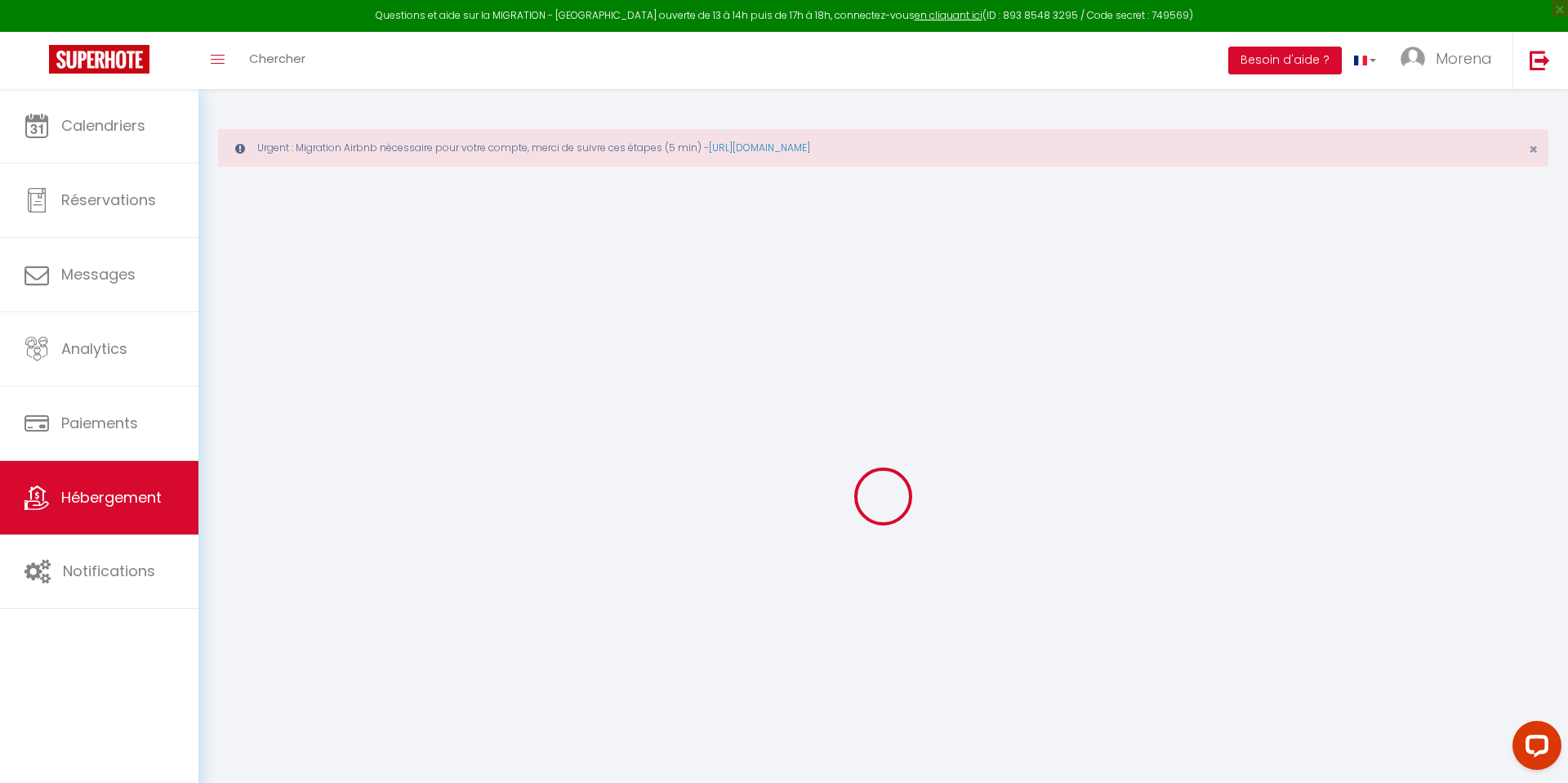
select select
type input "Rue du Bois des Maîtres 233"
type input "7170"
type input "Manage"
select select "23"
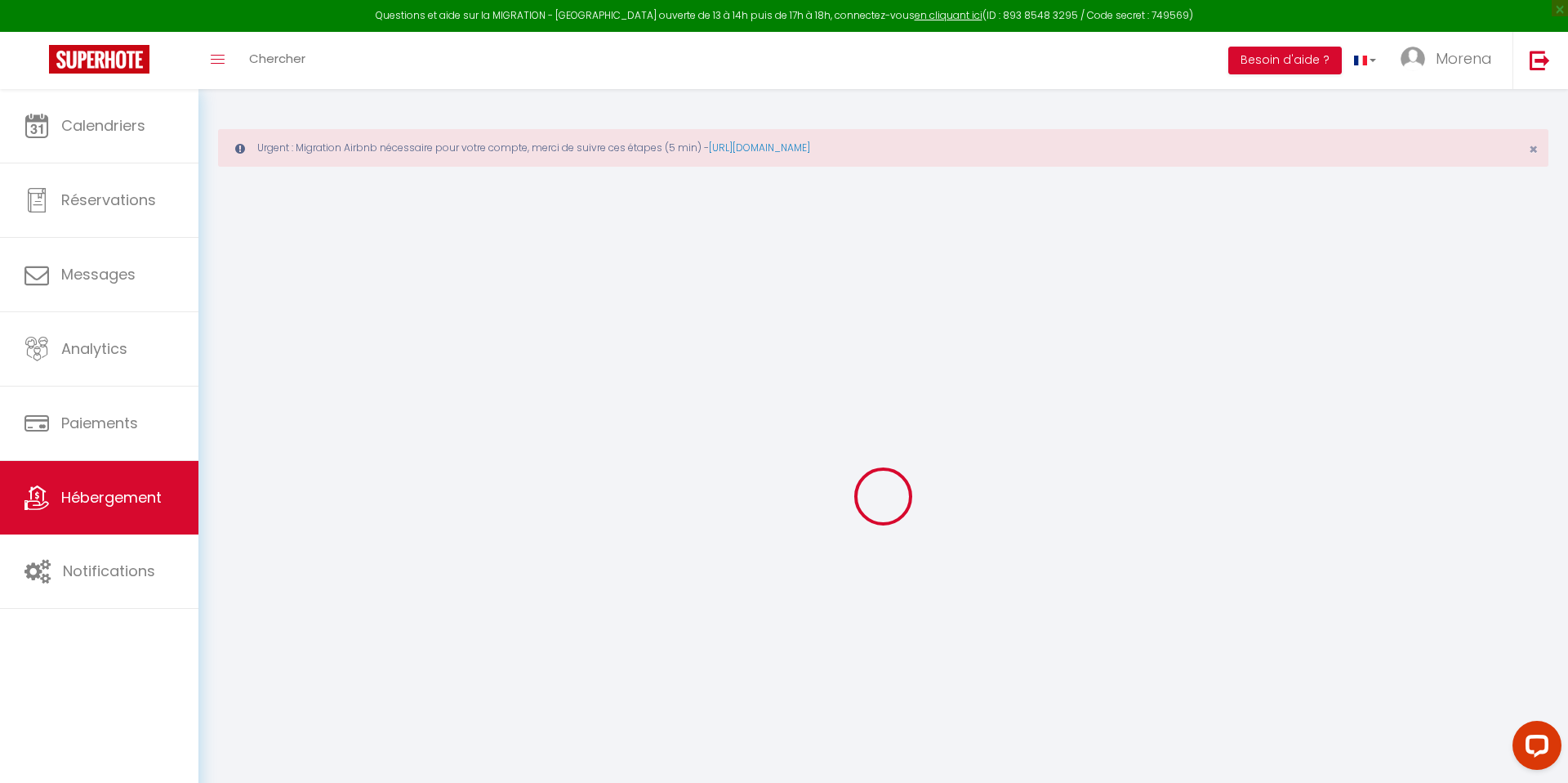
type input "info@myfunkyhouse.com"
select select "9516"
checkbox input "false"
checkbox input "true"
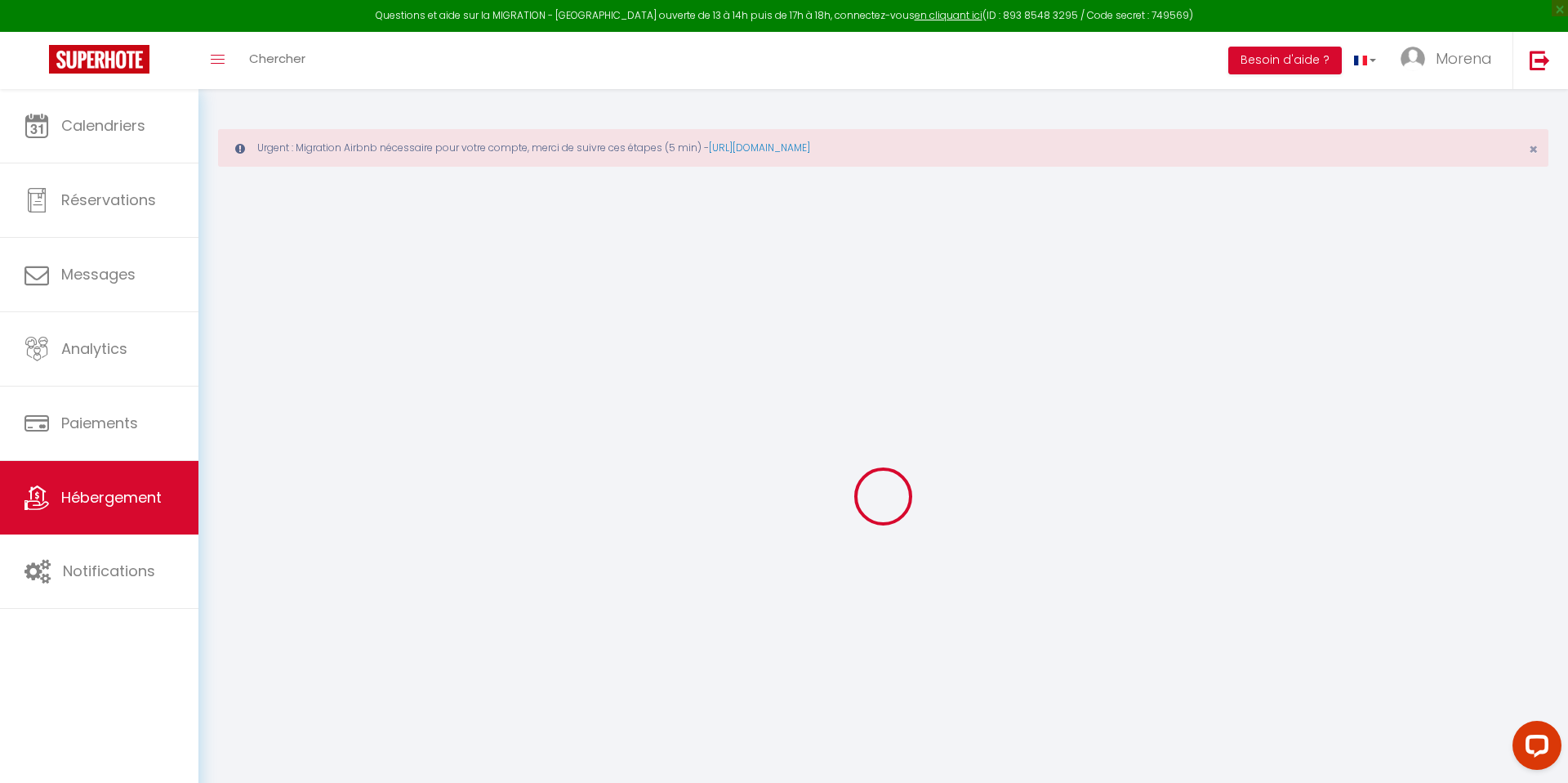
checkbox input "false"
type input "0"
select select
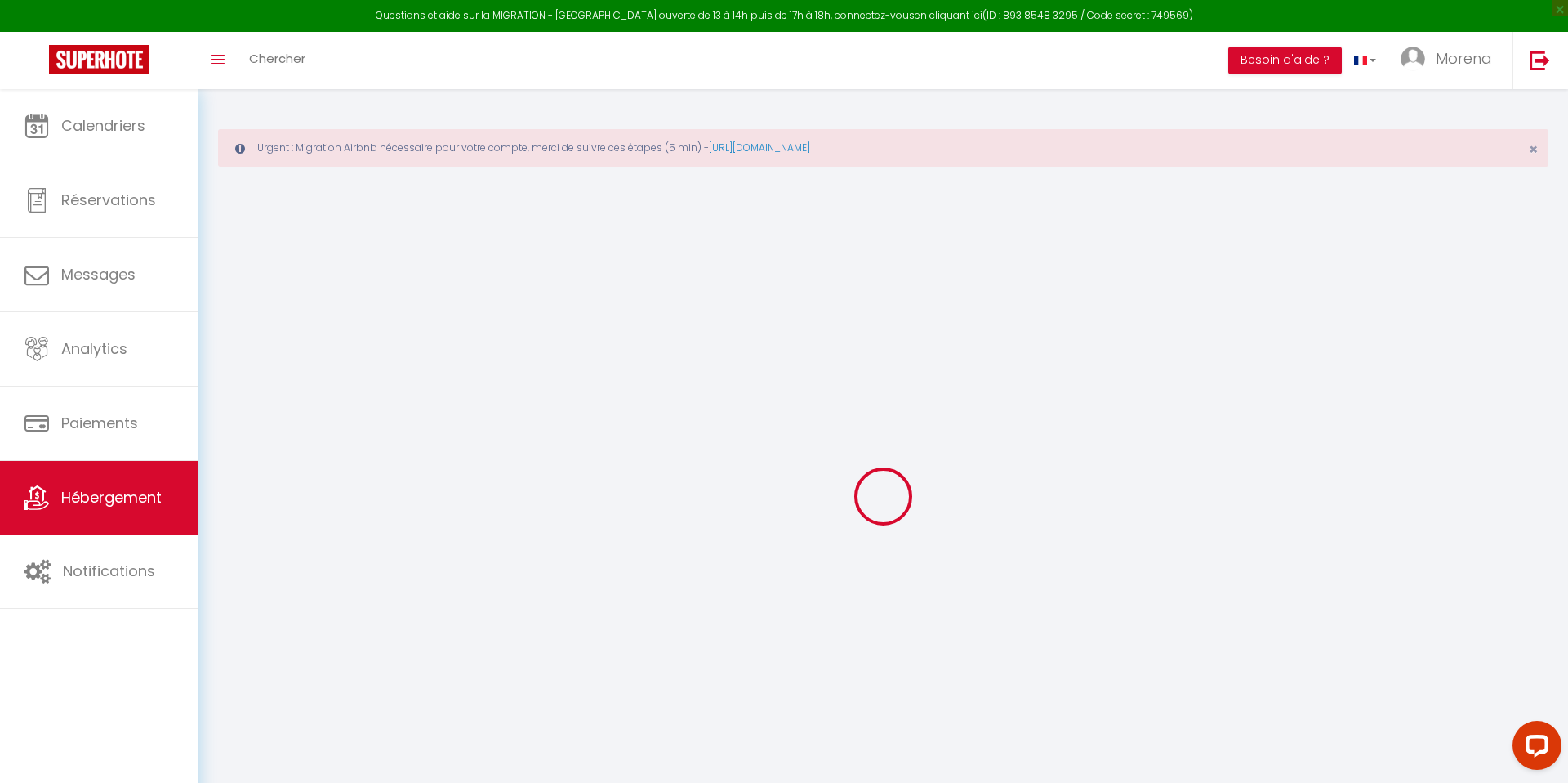
select select
checkbox input "false"
checkbox input "true"
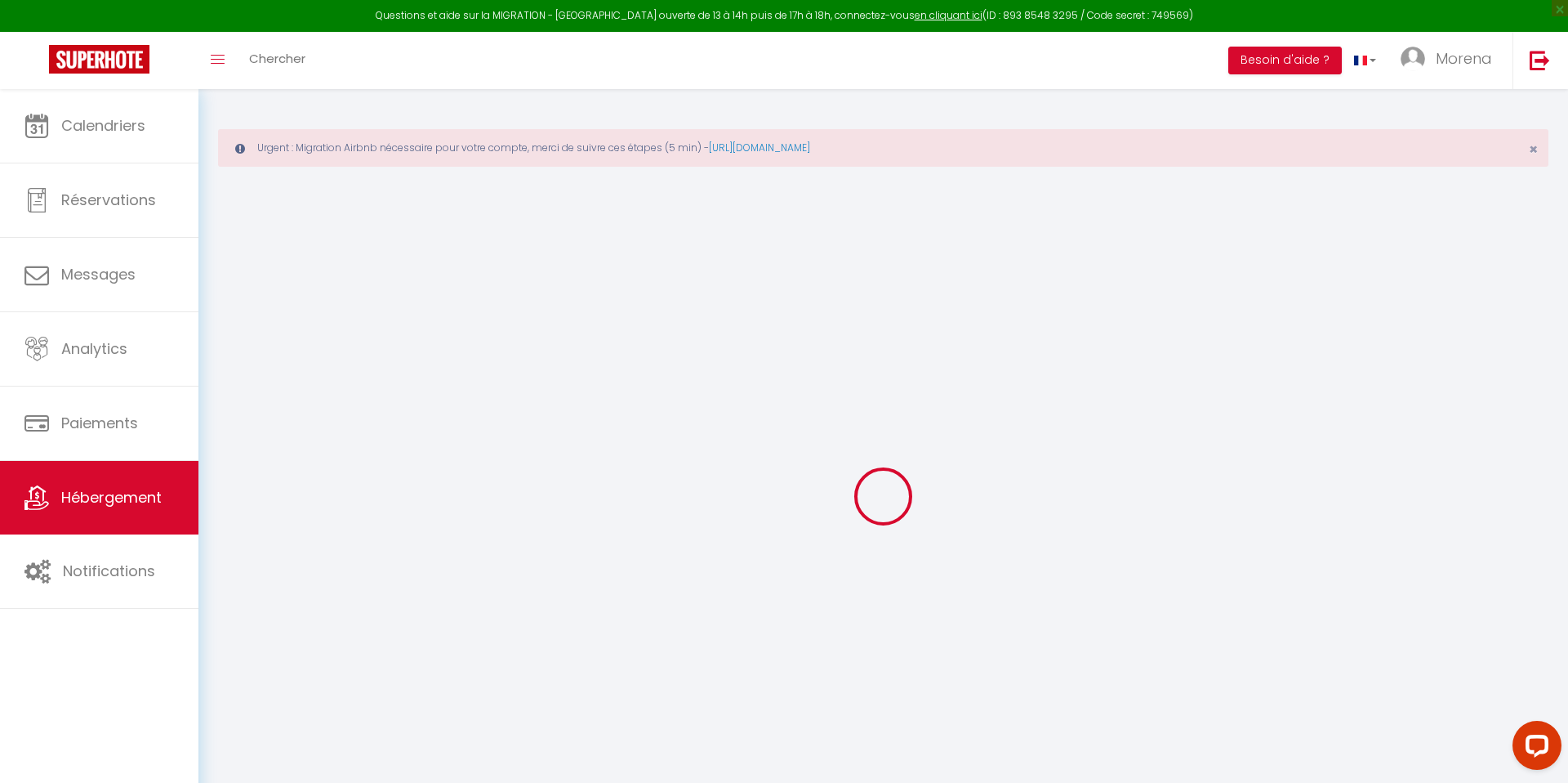
checkbox input "true"
checkbox input "false"
select select
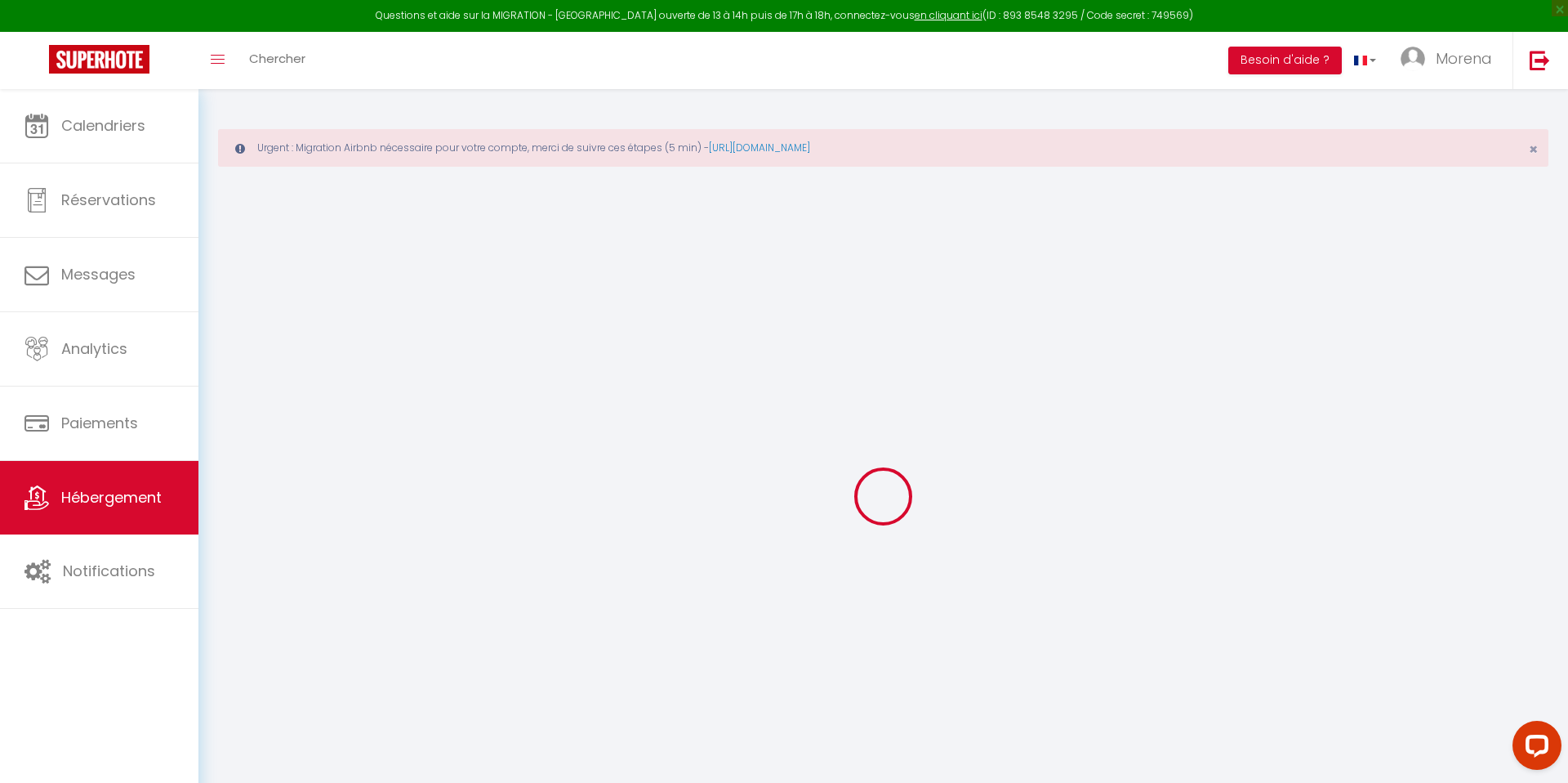
select select
checkbox input "false"
checkbox input "true"
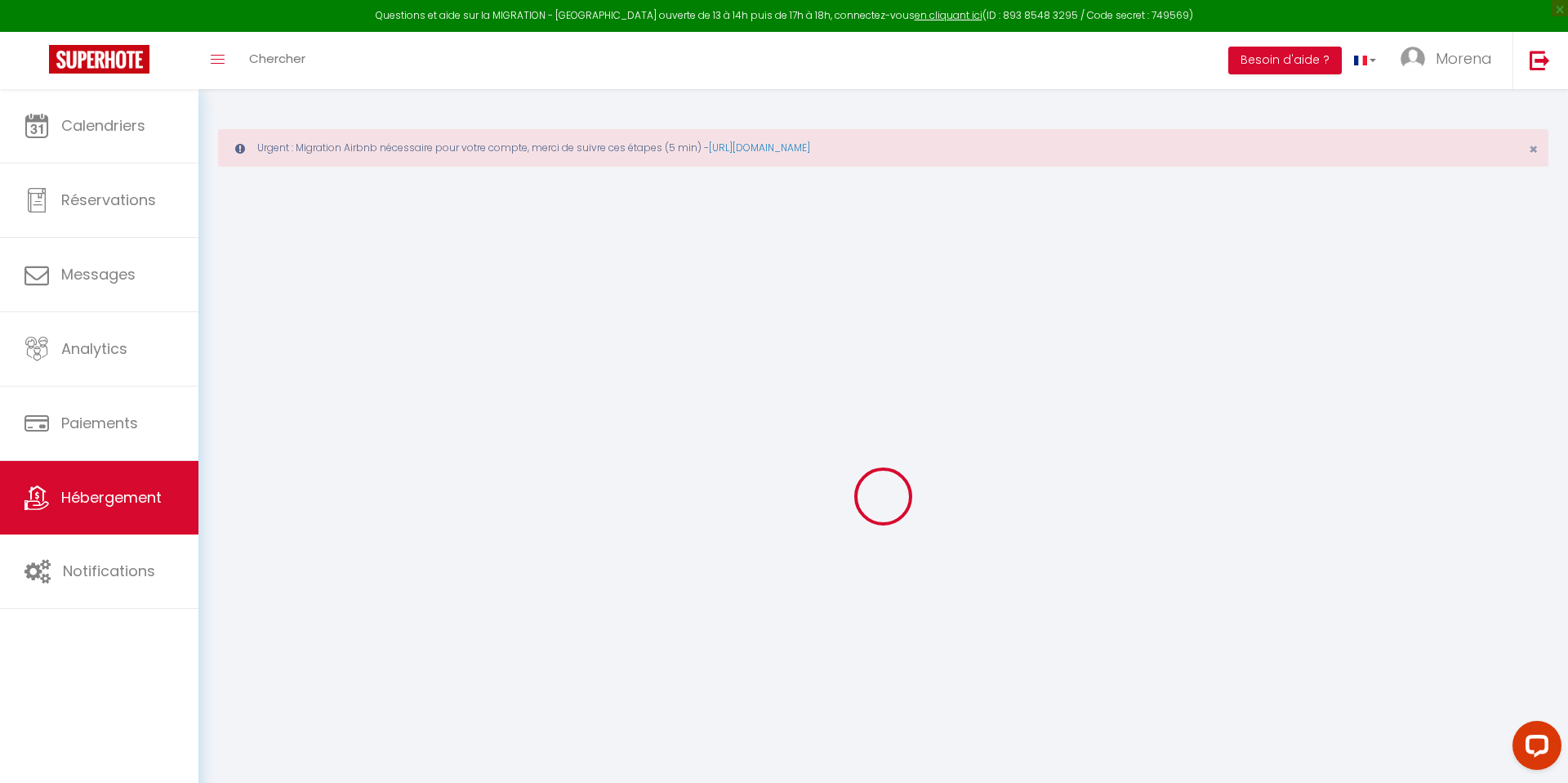
checkbox input "false"
checkbox input "true"
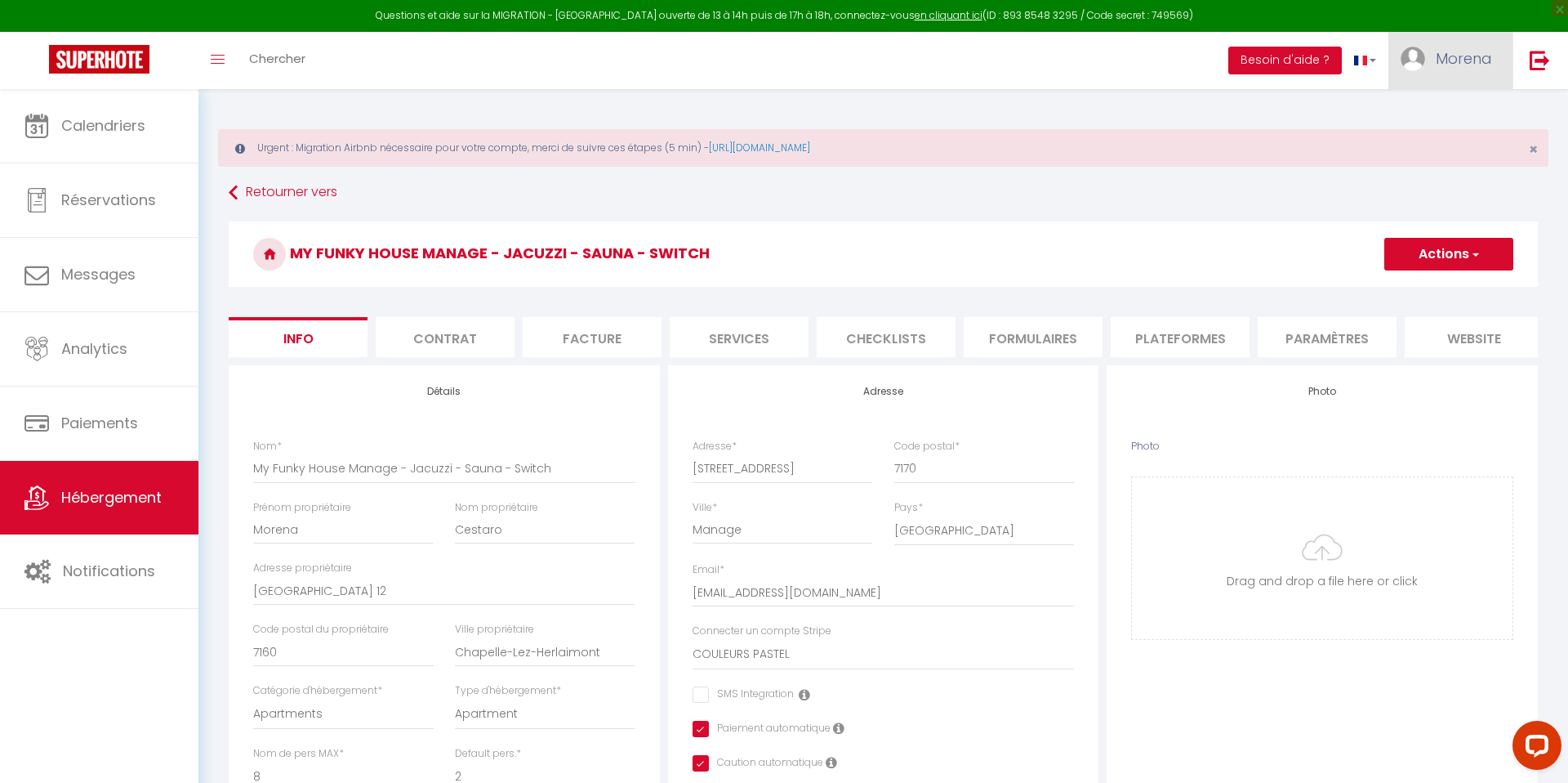
click at [1460, 77] on link "Morena" at bounding box center [1450, 60] width 124 height 57
click at [810, 150] on link "[URL][DOMAIN_NAME]" at bounding box center [759, 147] width 101 height 14
click at [790, 149] on link "[URL][DOMAIN_NAME]" at bounding box center [759, 147] width 101 height 14
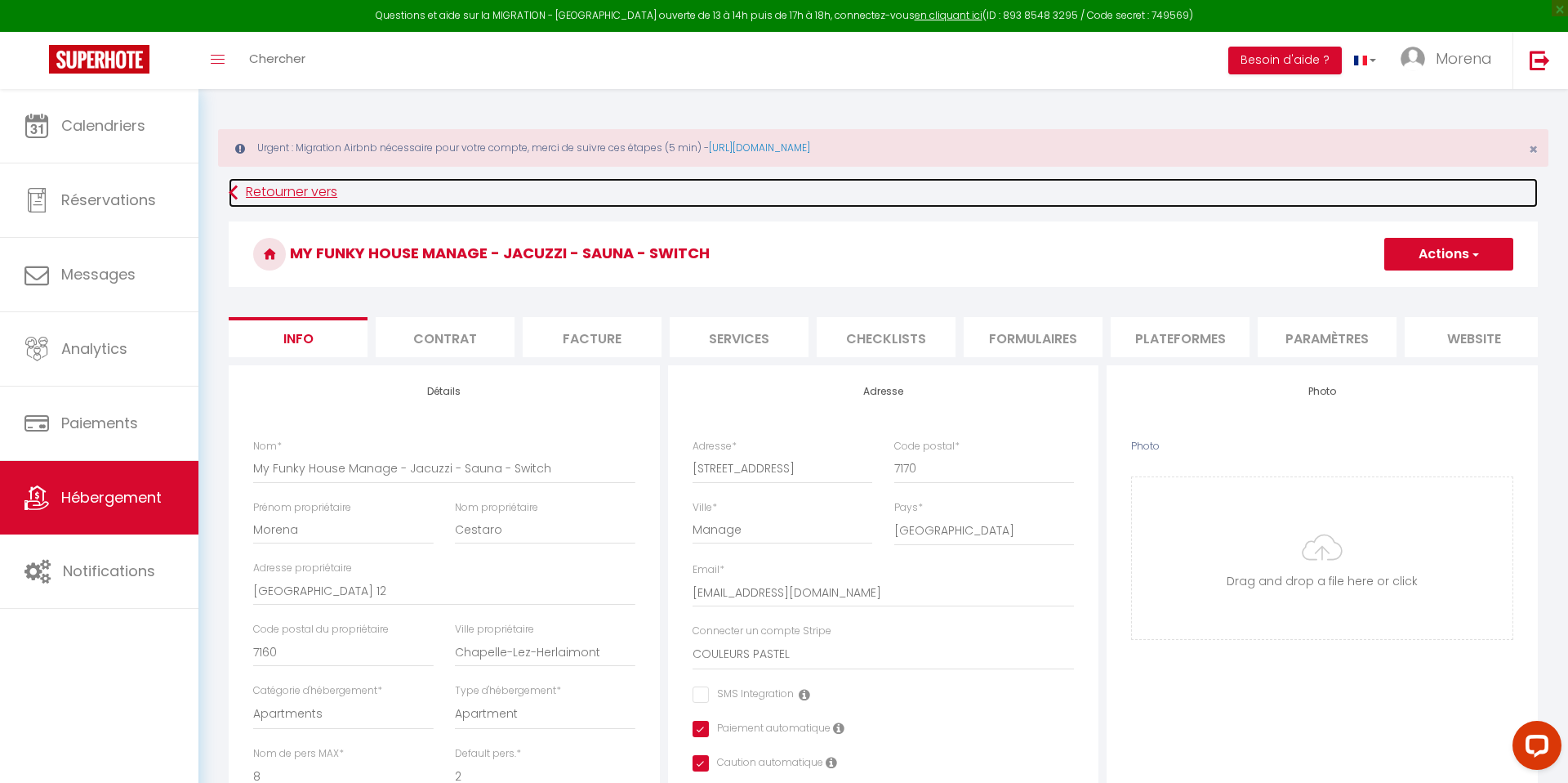
click at [709, 190] on link "Retourner vers" at bounding box center [883, 193] width 1309 height 29
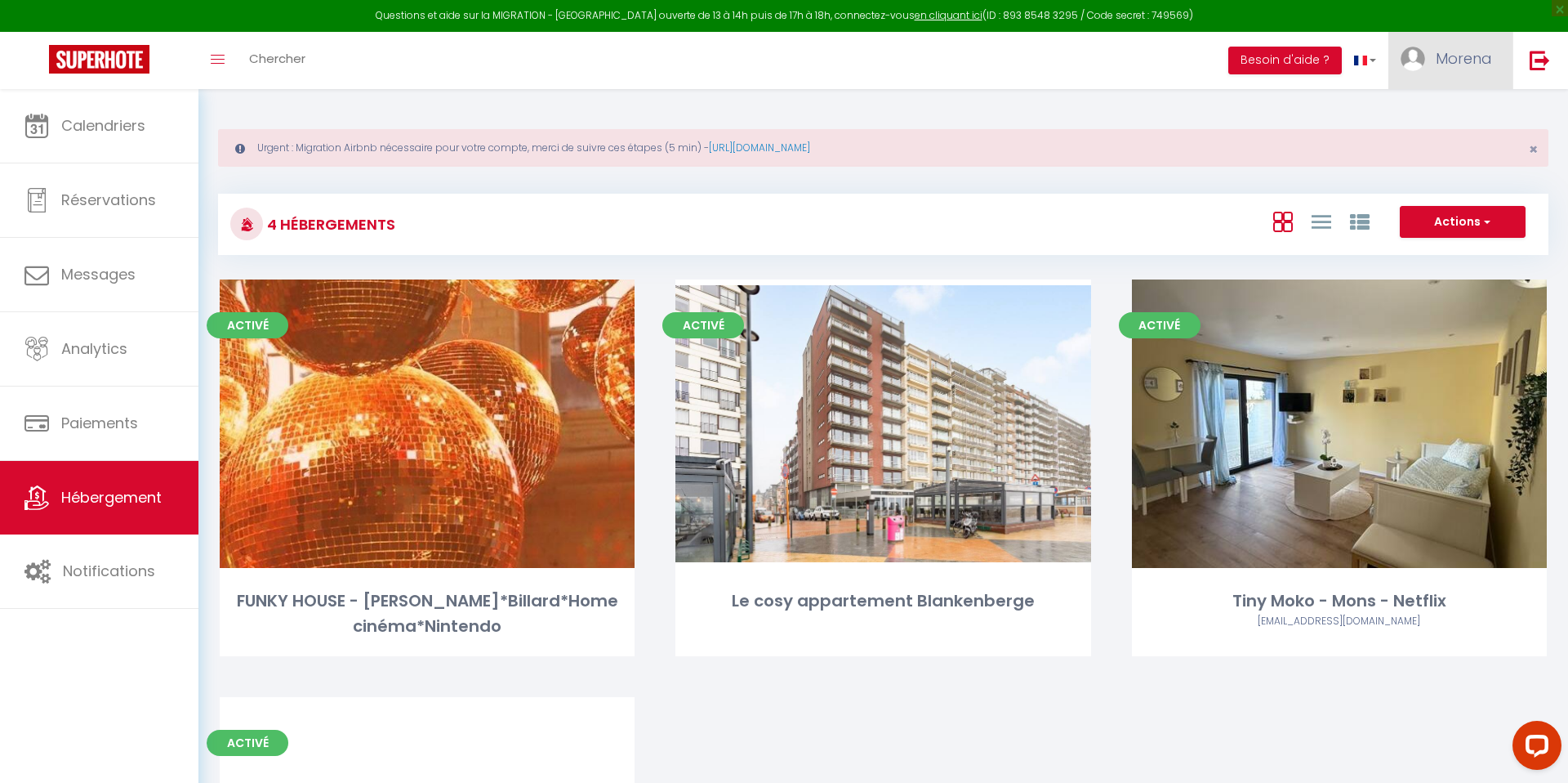
click at [1474, 57] on span "Morena" at bounding box center [1464, 59] width 57 height 21
click at [1473, 114] on link "Paramètres" at bounding box center [1447, 114] width 121 height 28
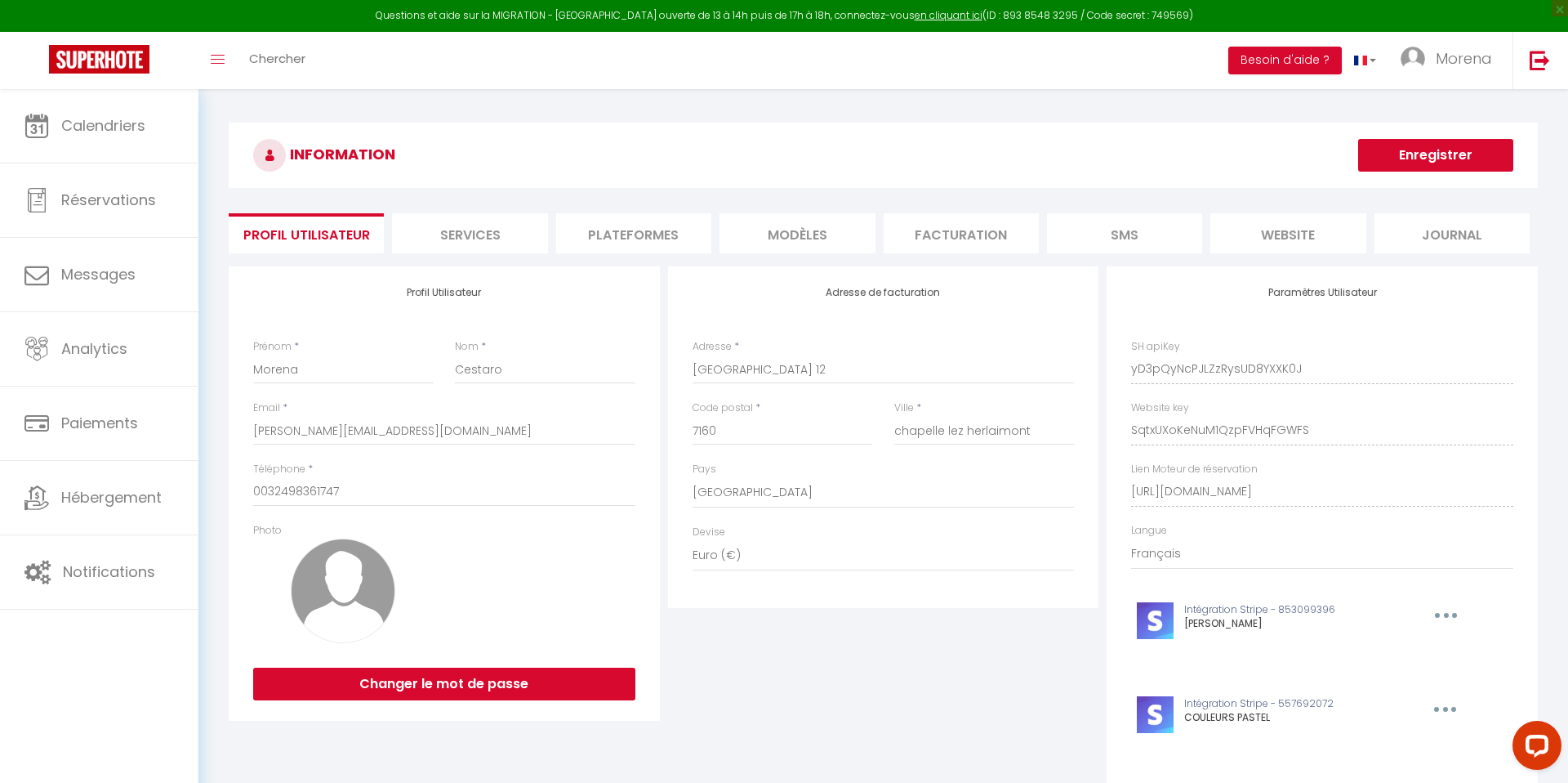
click at [638, 237] on li "Plateformes" at bounding box center [634, 233] width 155 height 40
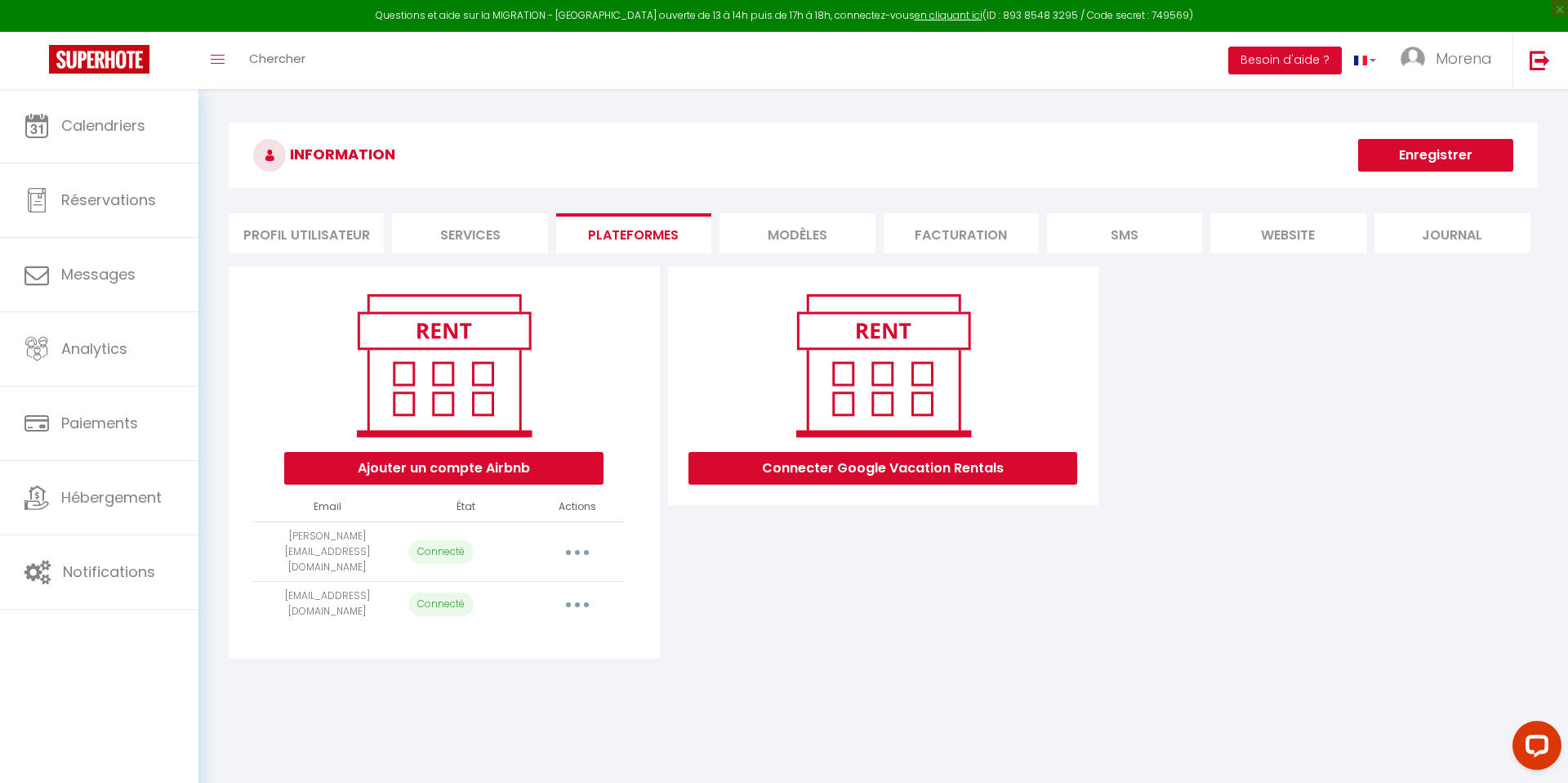
drag, startPoint x: 266, startPoint y: 582, endPoint x: 476, endPoint y: 580, distance: 210.0
click at [476, 582] on tr "tinymaisiere@gmail.com Connecté Importer les appartements Supprimer Reconnecter…" at bounding box center [438, 604] width 371 height 45
click at [508, 589] on td "Connecté" at bounding box center [466, 604] width 130 height 45
click at [1296, 67] on button "Besoin d'aide ?" at bounding box center [1285, 60] width 114 height 28
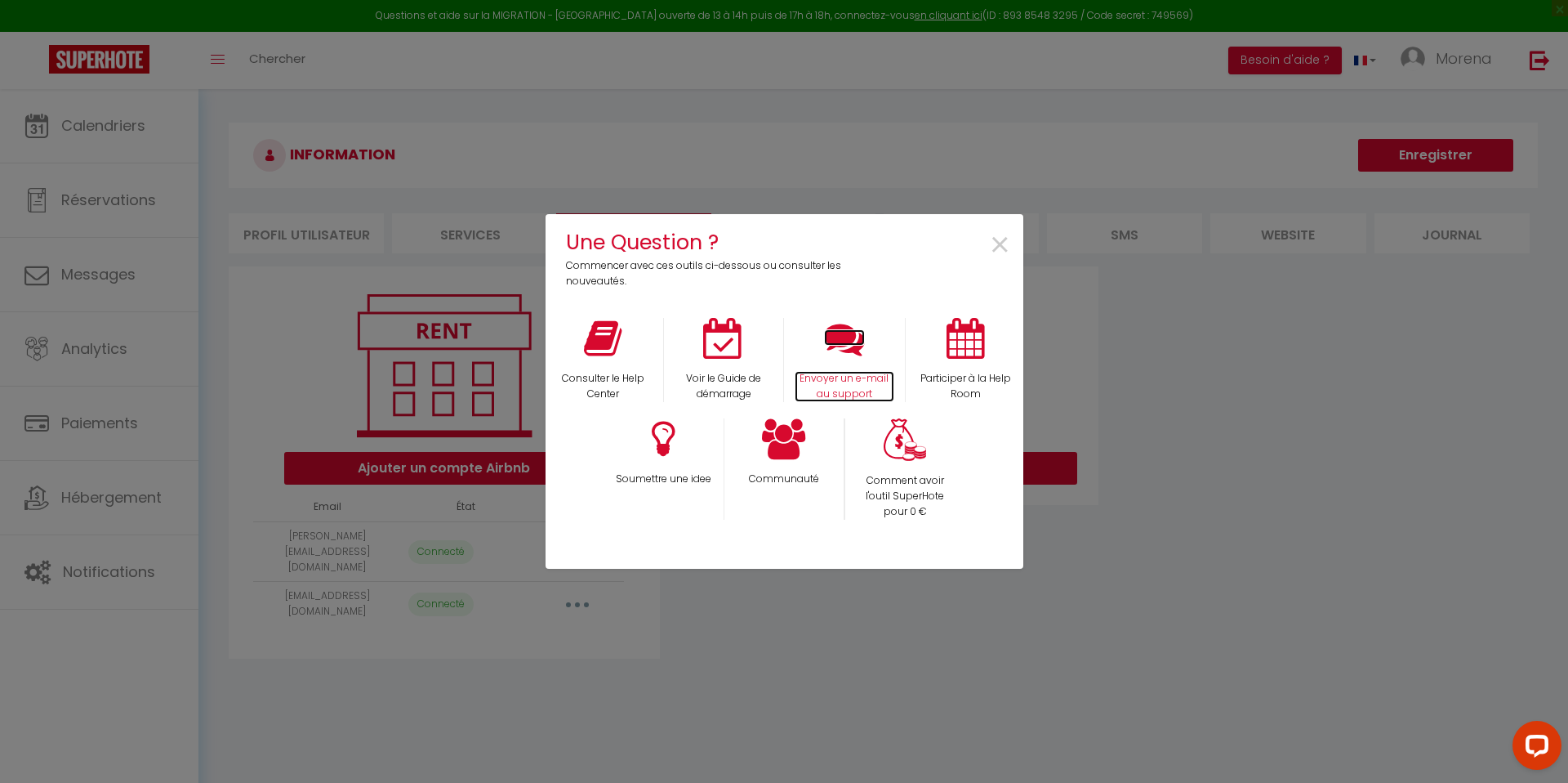
click at [833, 352] on icon at bounding box center [844, 337] width 40 height 40
click at [902, 471] on div "Comment avoir l'outil SuperHote pour 0 €" at bounding box center [905, 469] width 121 height 102
click at [905, 483] on p "Comment avoir l'outil SuperHote pour 0 €" at bounding box center [905, 496] width 99 height 46
click at [1003, 236] on span "×" at bounding box center [1000, 245] width 22 height 52
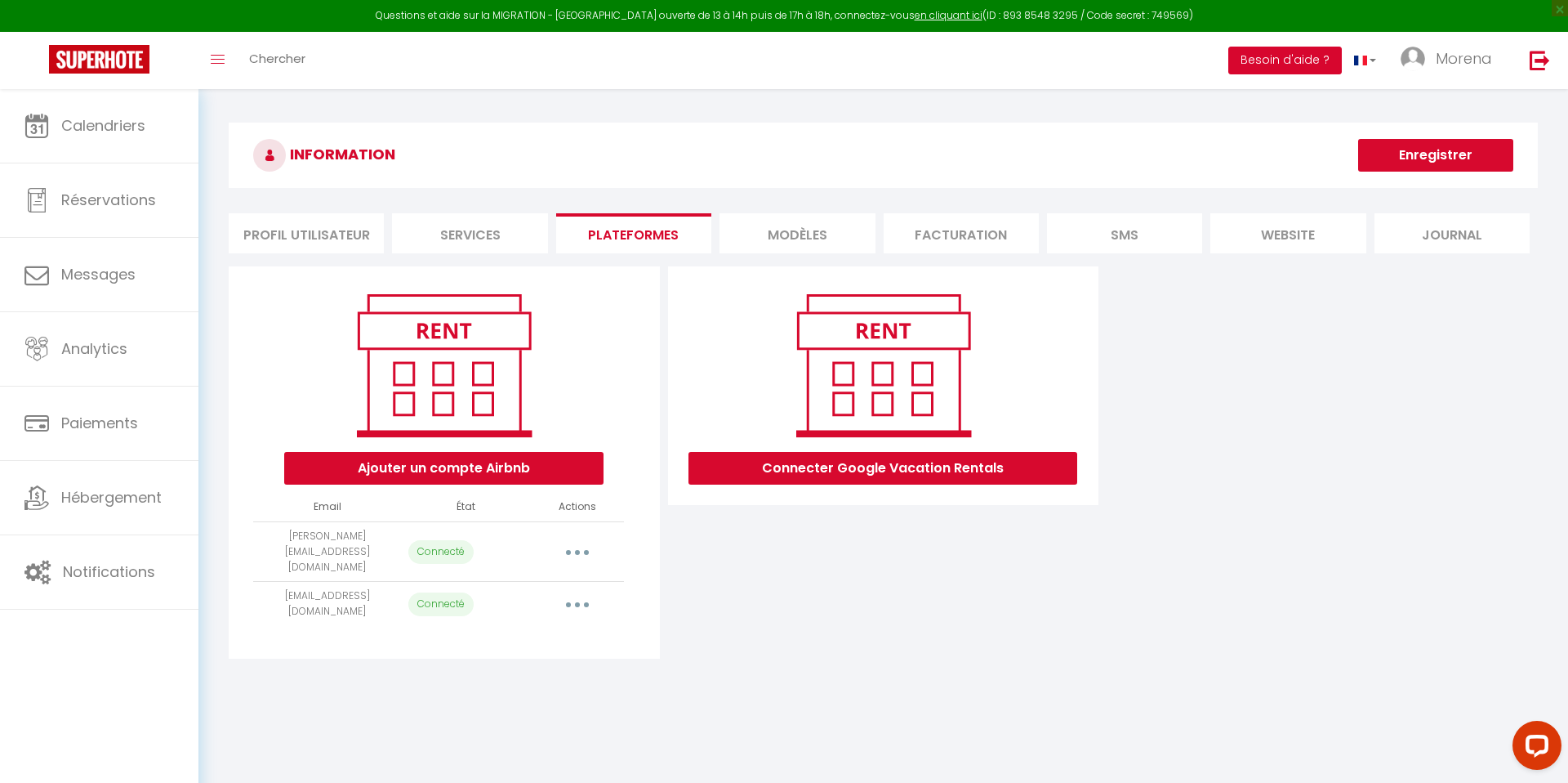
click at [1285, 65] on button "Besoin d'aide ?" at bounding box center [1285, 60] width 114 height 28
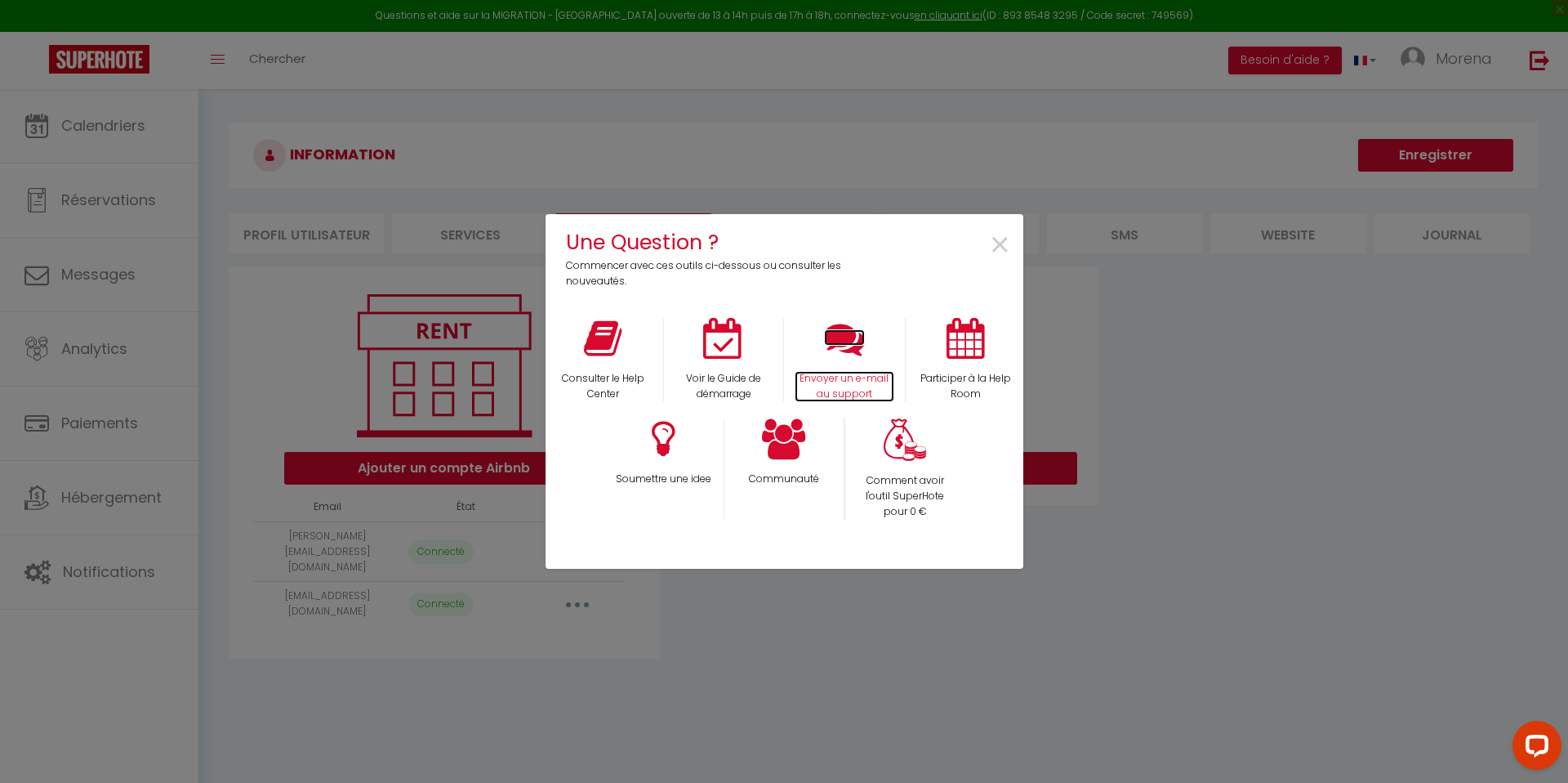
click at [857, 334] on icon at bounding box center [844, 337] width 40 height 40
click at [847, 121] on div "Une Question ? Commencer avec ces outils ci-dessous ou consulter les nouveautés…" at bounding box center [784, 392] width 477 height 783
click at [999, 240] on span "×" at bounding box center [1000, 245] width 22 height 52
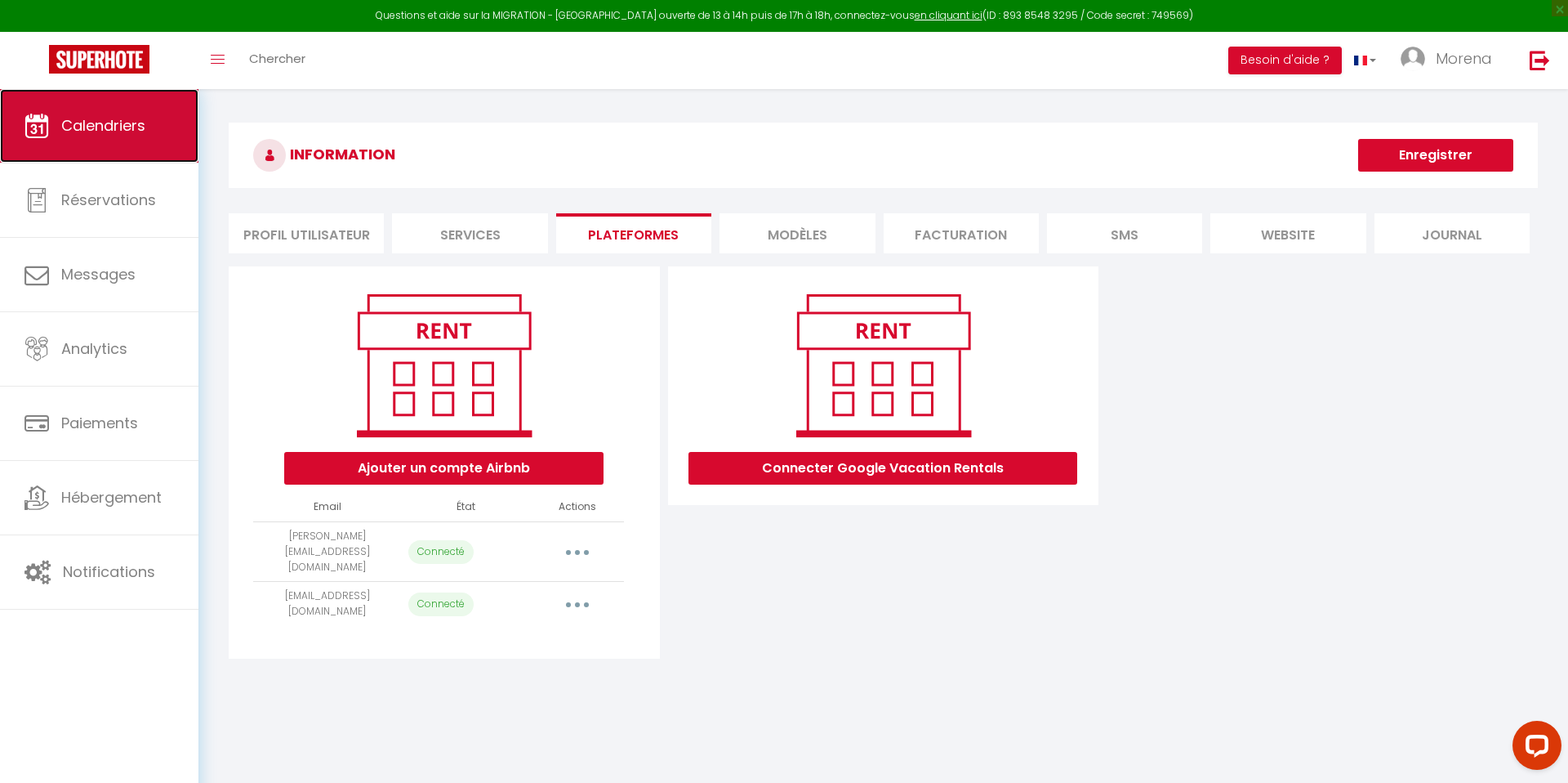
click at [106, 139] on link "Calendriers" at bounding box center [99, 125] width 199 height 73
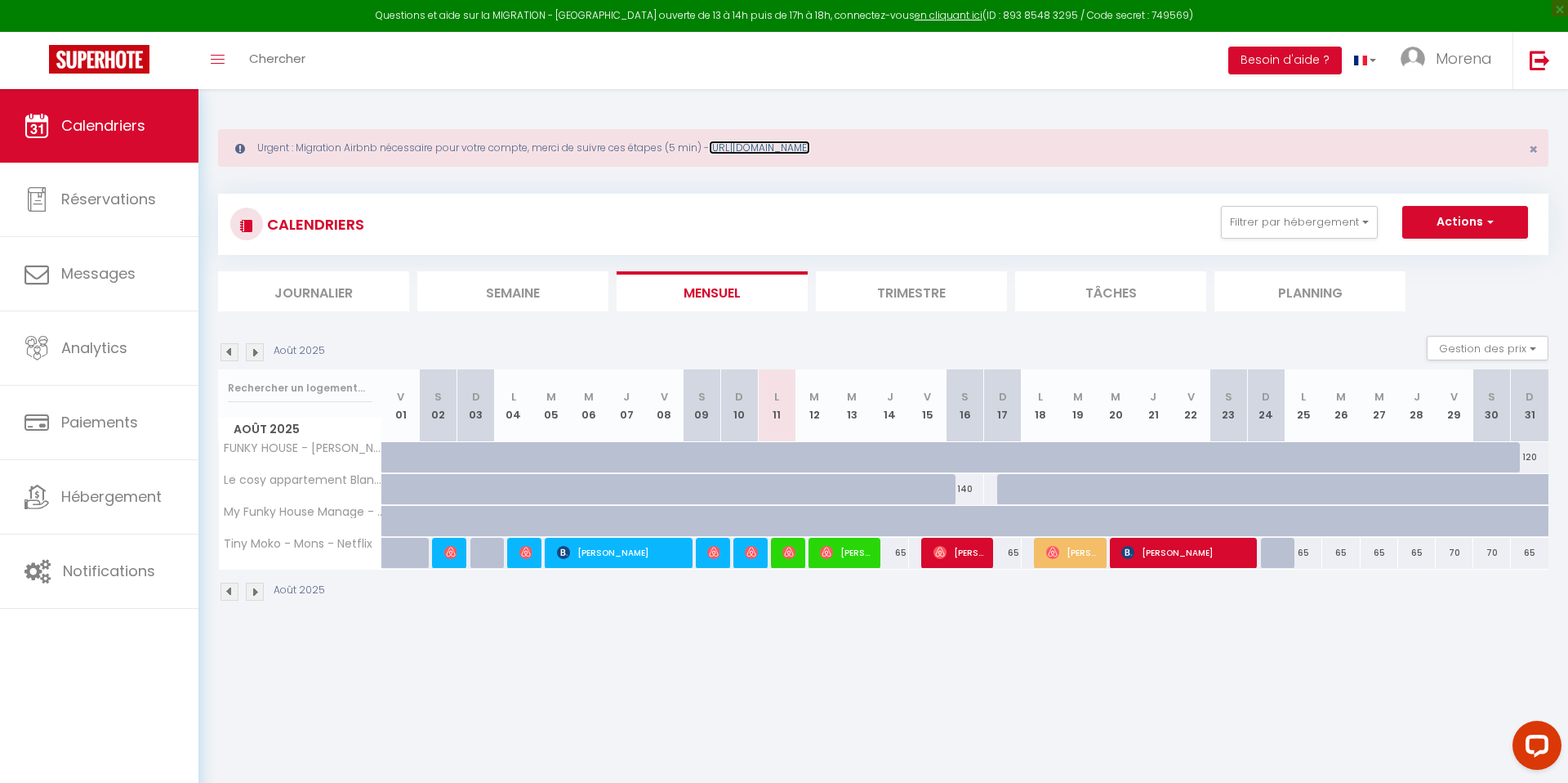
click at [810, 149] on link "[URL][DOMAIN_NAME]" at bounding box center [759, 147] width 101 height 14
click at [1061, 554] on span "[PERSON_NAME]" at bounding box center [1071, 552] width 50 height 31
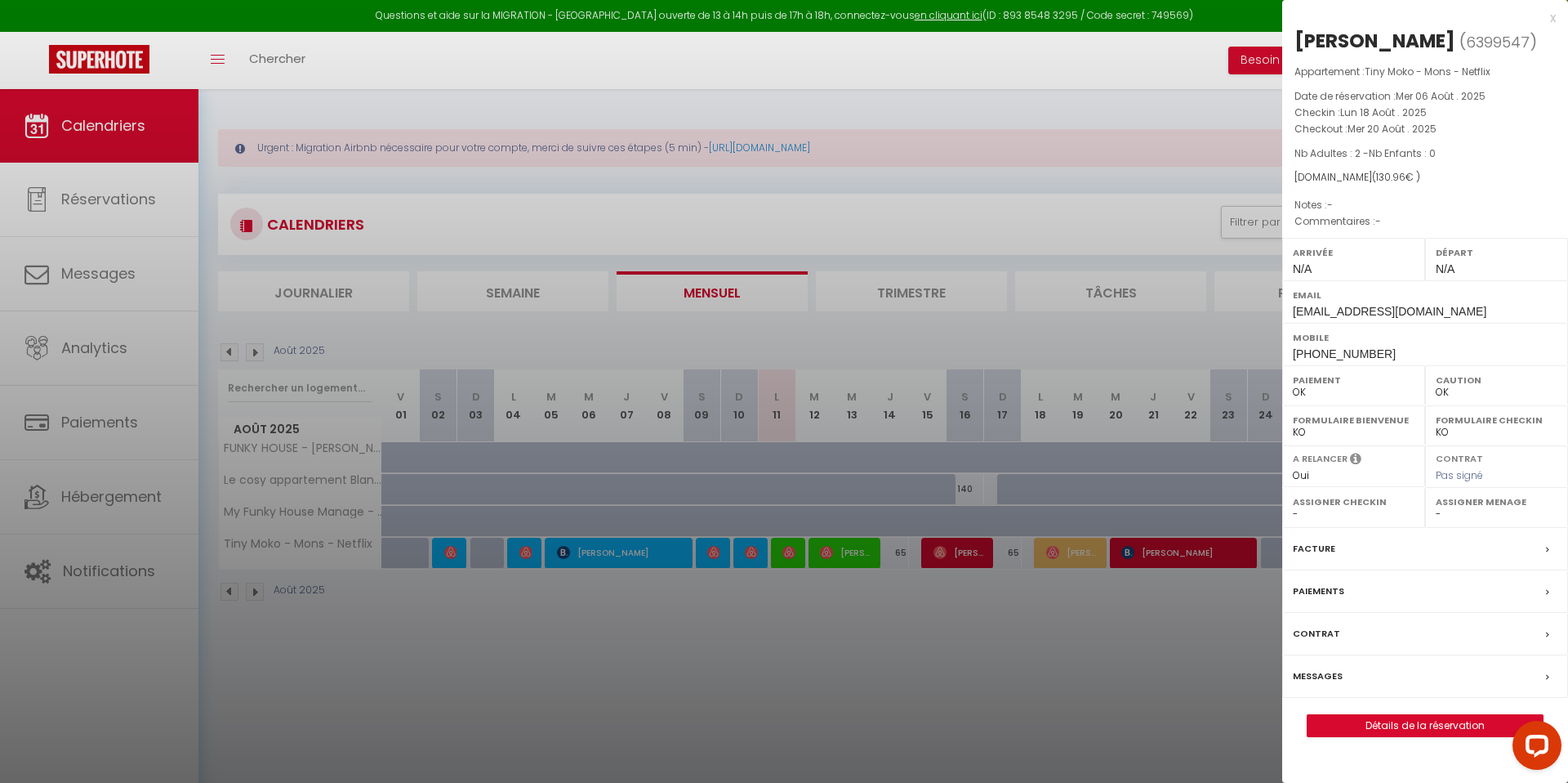
click at [1550, 16] on div "x" at bounding box center [1419, 17] width 274 height 20
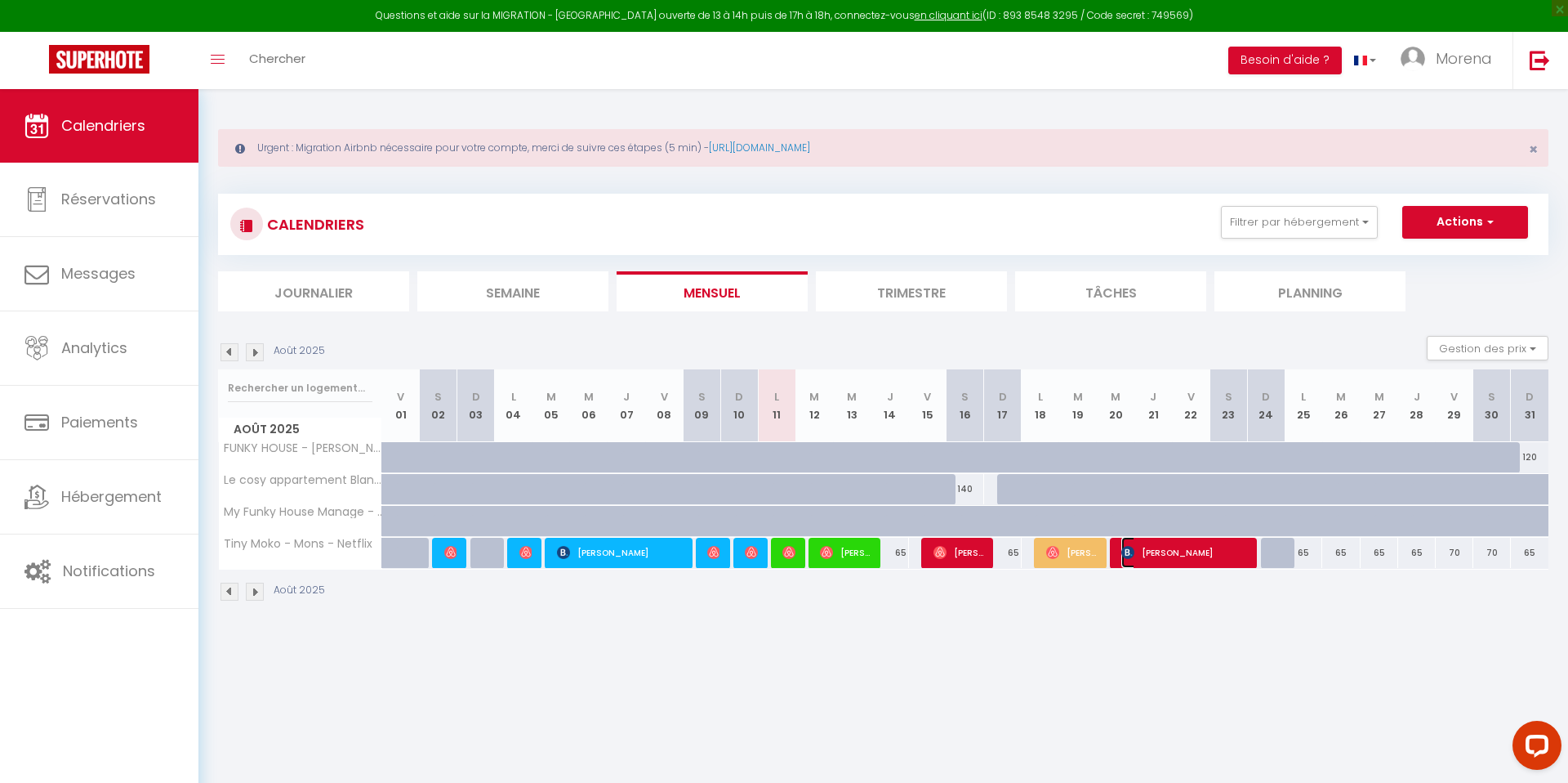
click at [1195, 551] on span "[PERSON_NAME]" at bounding box center [1184, 552] width 125 height 31
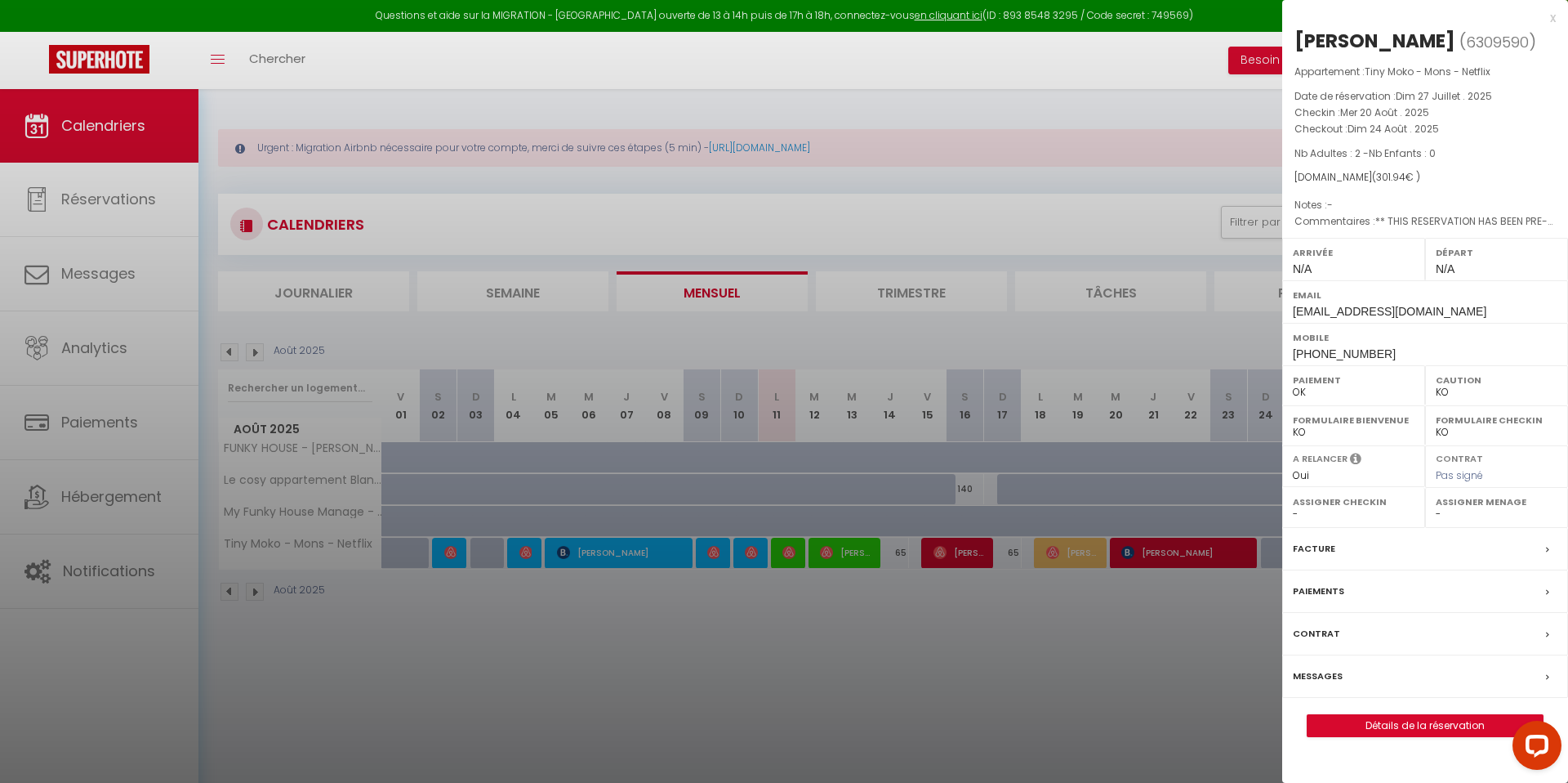
click at [1554, 12] on div "x" at bounding box center [1419, 17] width 274 height 20
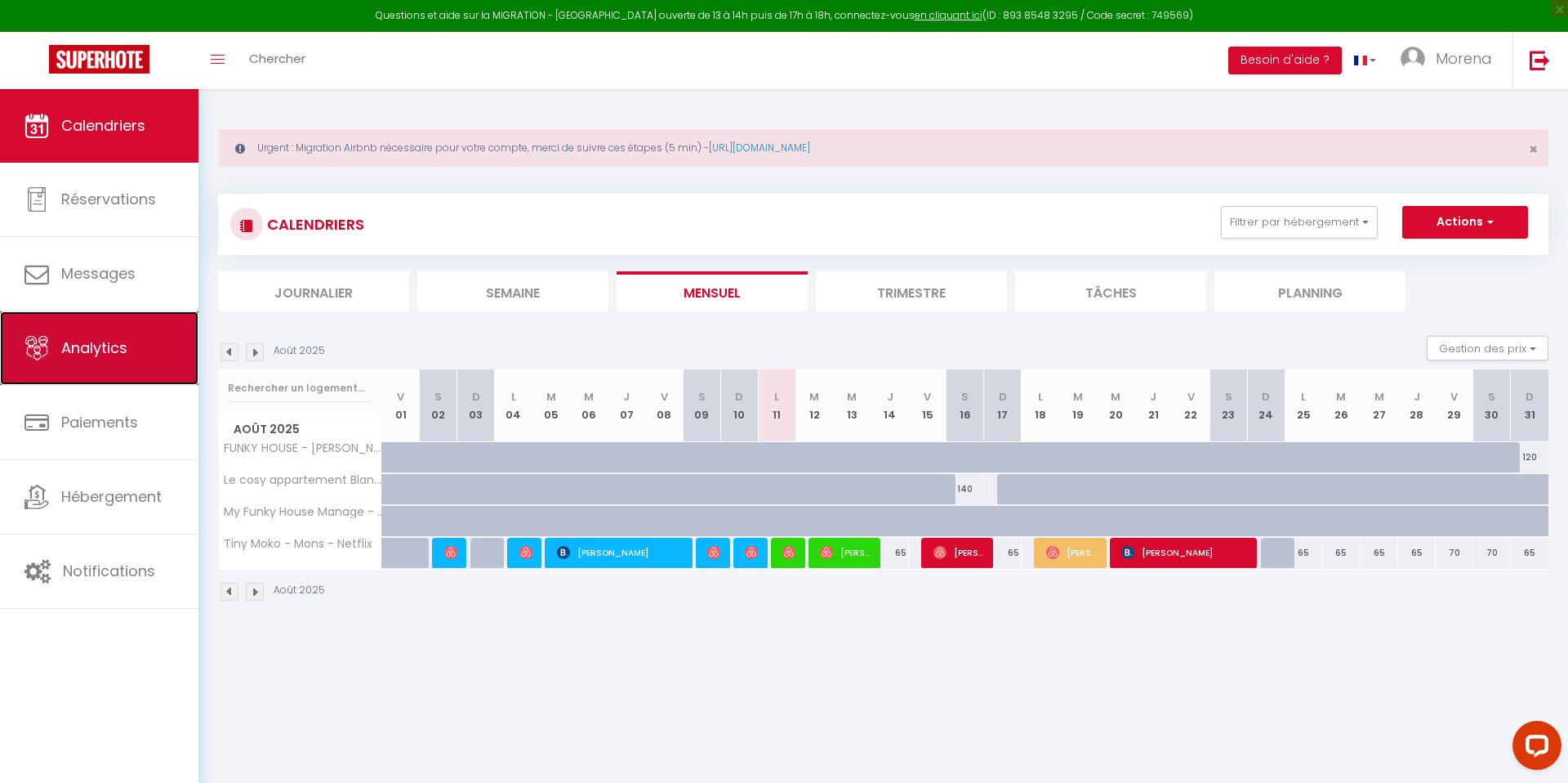
click at [108, 359] on link "Analytics" at bounding box center [99, 348] width 199 height 73
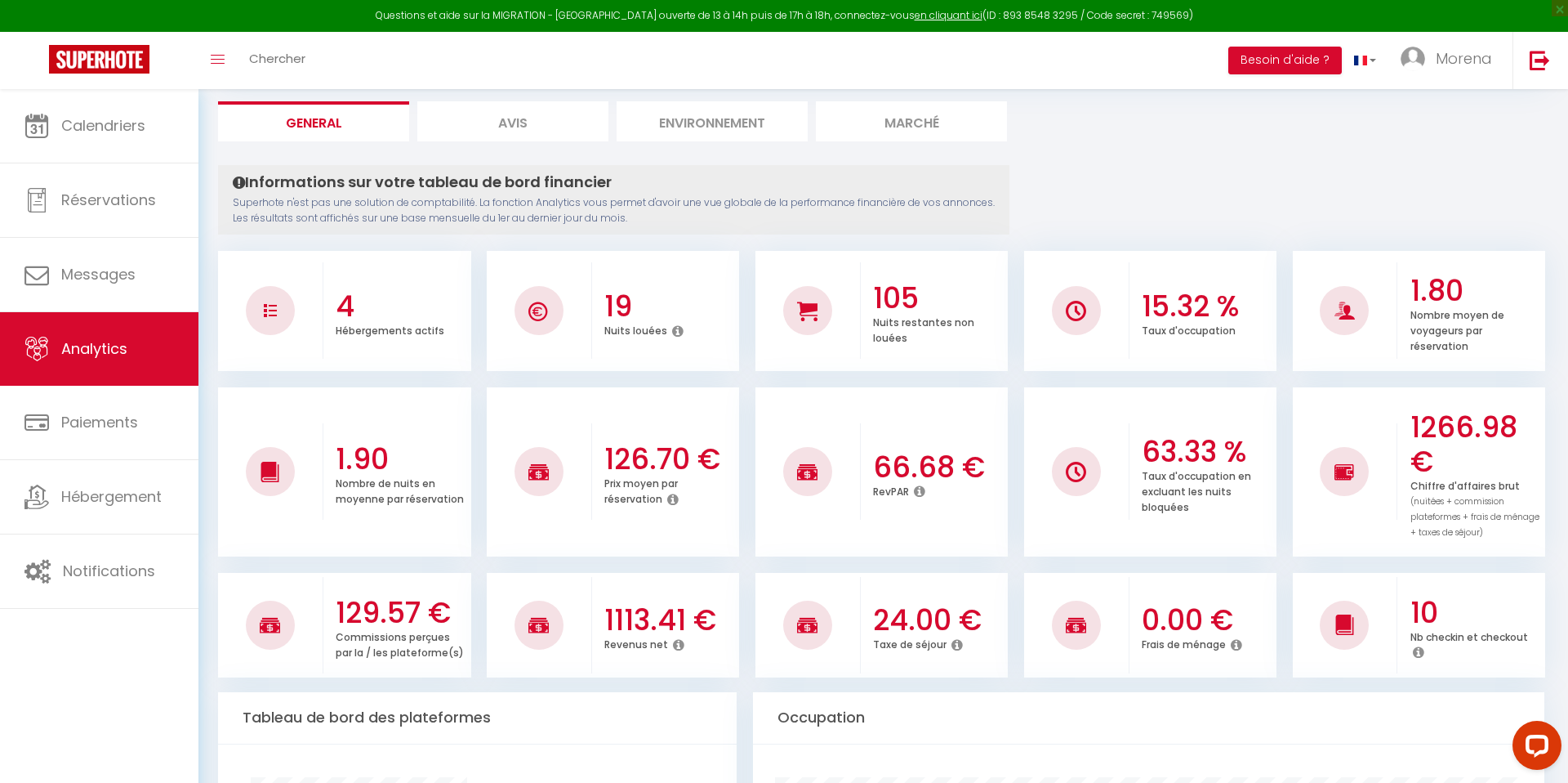
scroll to position [170, 0]
drag, startPoint x: 1411, startPoint y: 408, endPoint x: 1513, endPoint y: 404, distance: 102.1
click at [1513, 410] on h3 "1266.98 €" at bounding box center [1476, 444] width 131 height 69
click at [1486, 435] on h3 "1266.98 €" at bounding box center [1476, 444] width 131 height 69
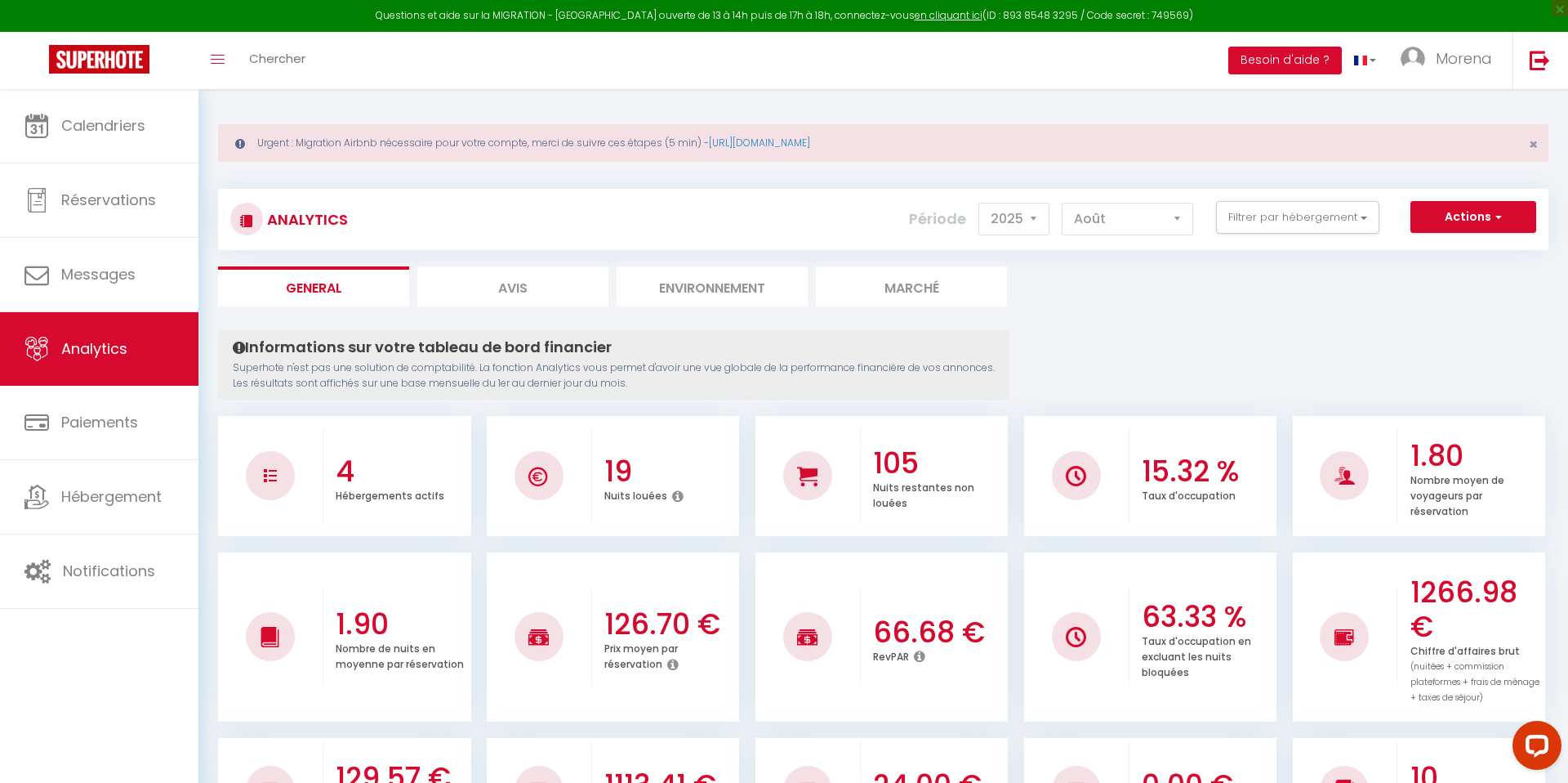
scroll to position [0, 0]
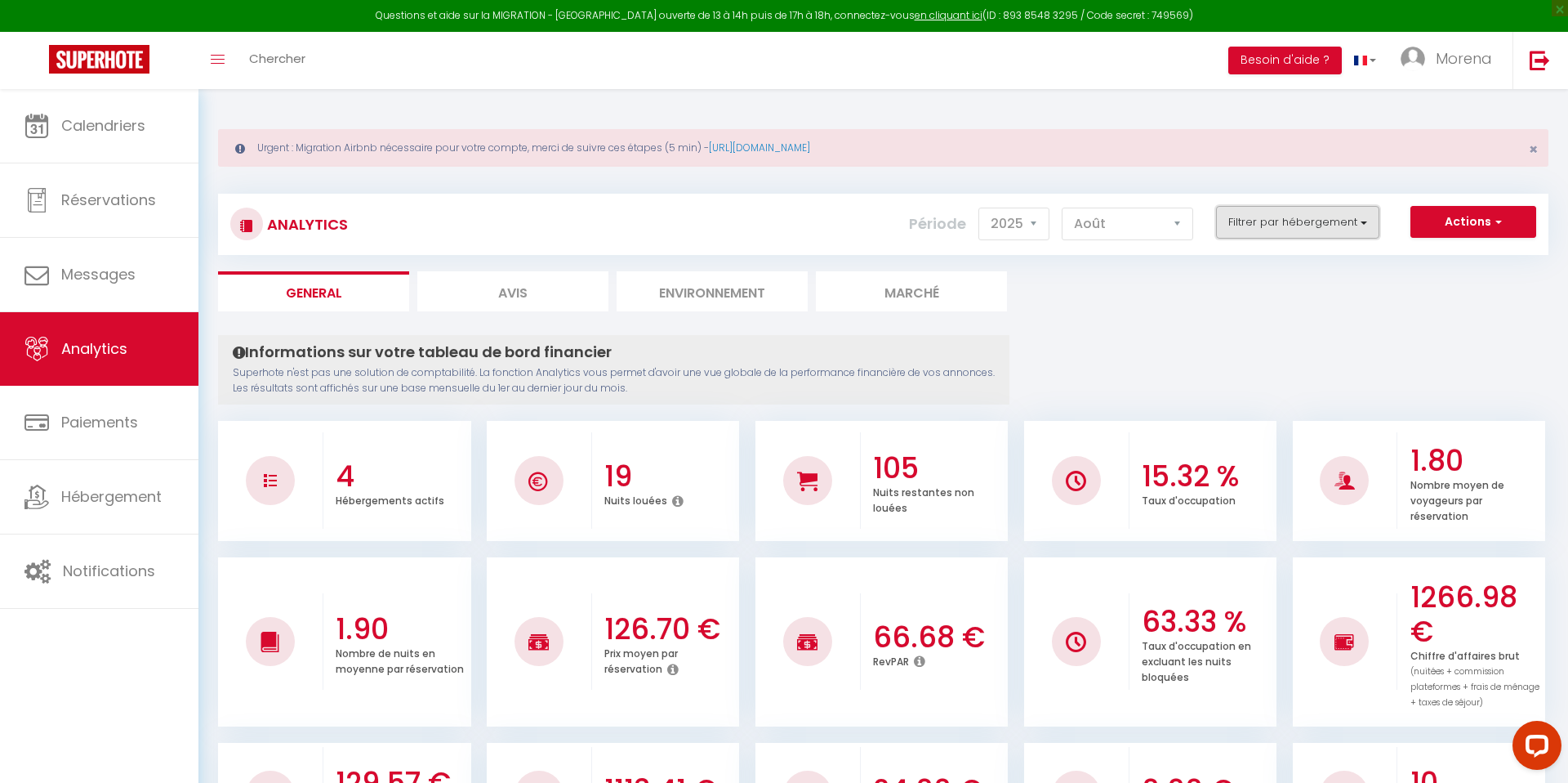
click at [1320, 220] on button "Filtrer par hébergement" at bounding box center [1298, 222] width 163 height 33
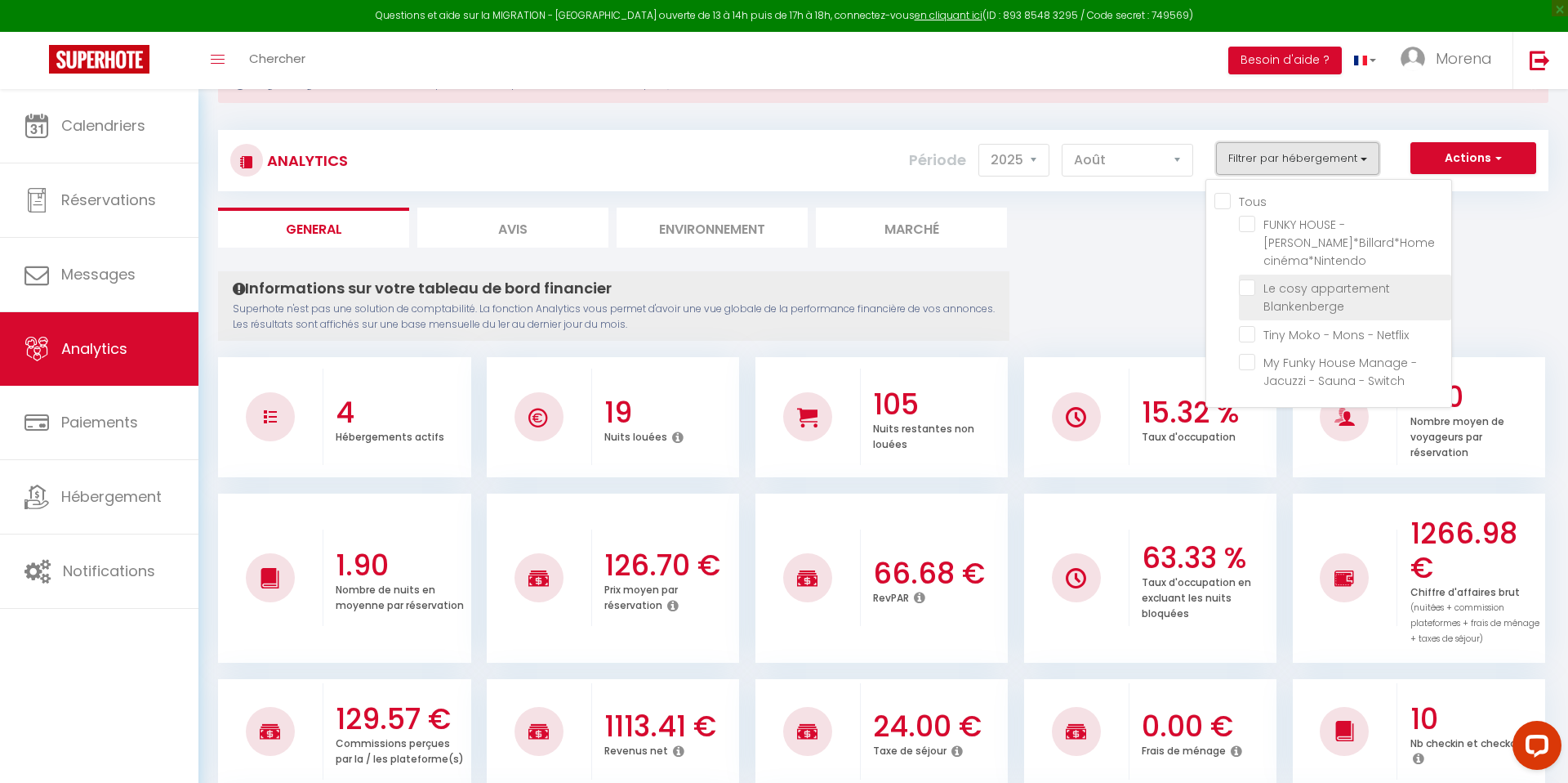
scroll to position [67, 0]
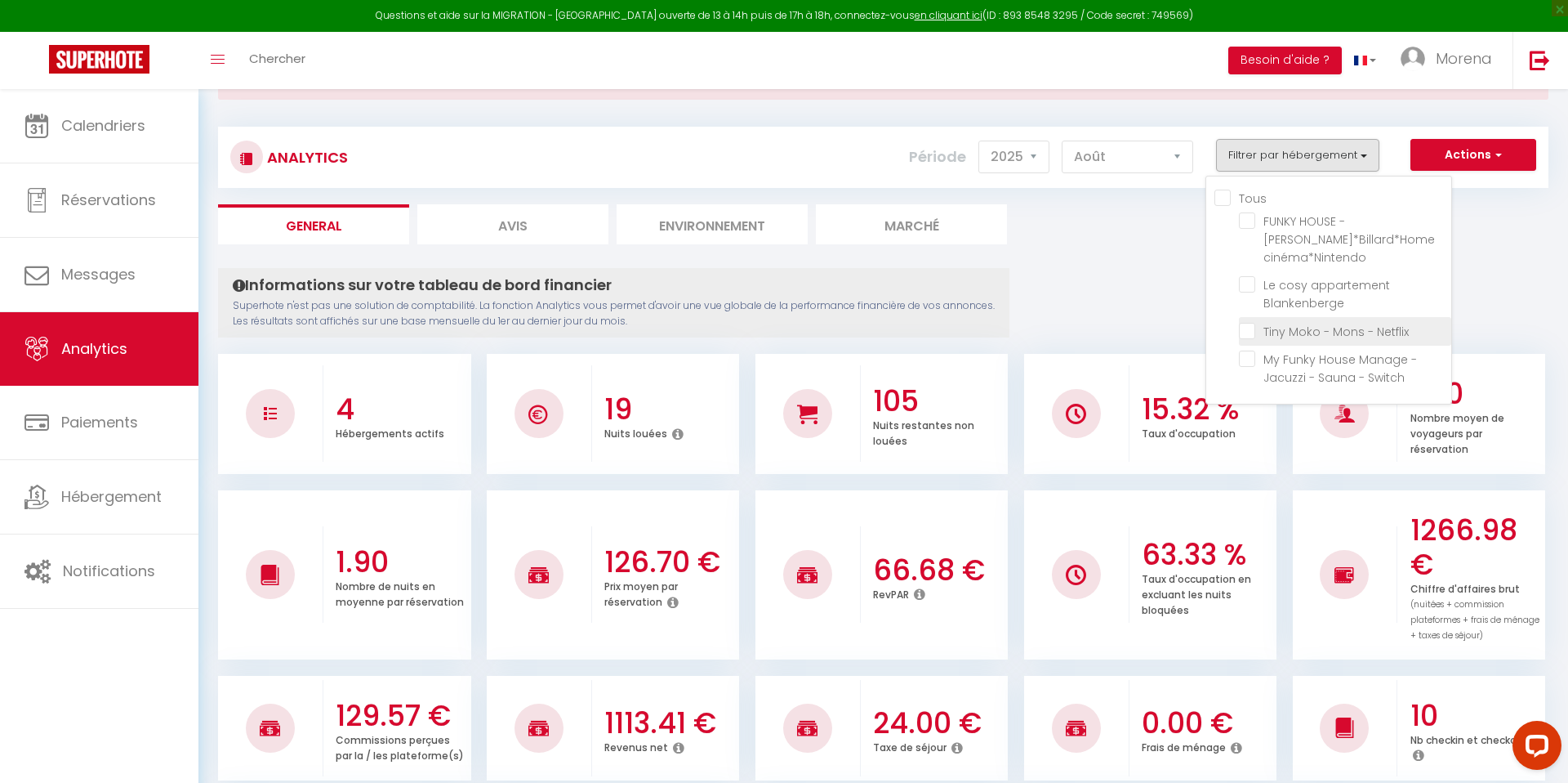
click at [1255, 330] on Netflix "checkbox" at bounding box center [1344, 330] width 212 height 16
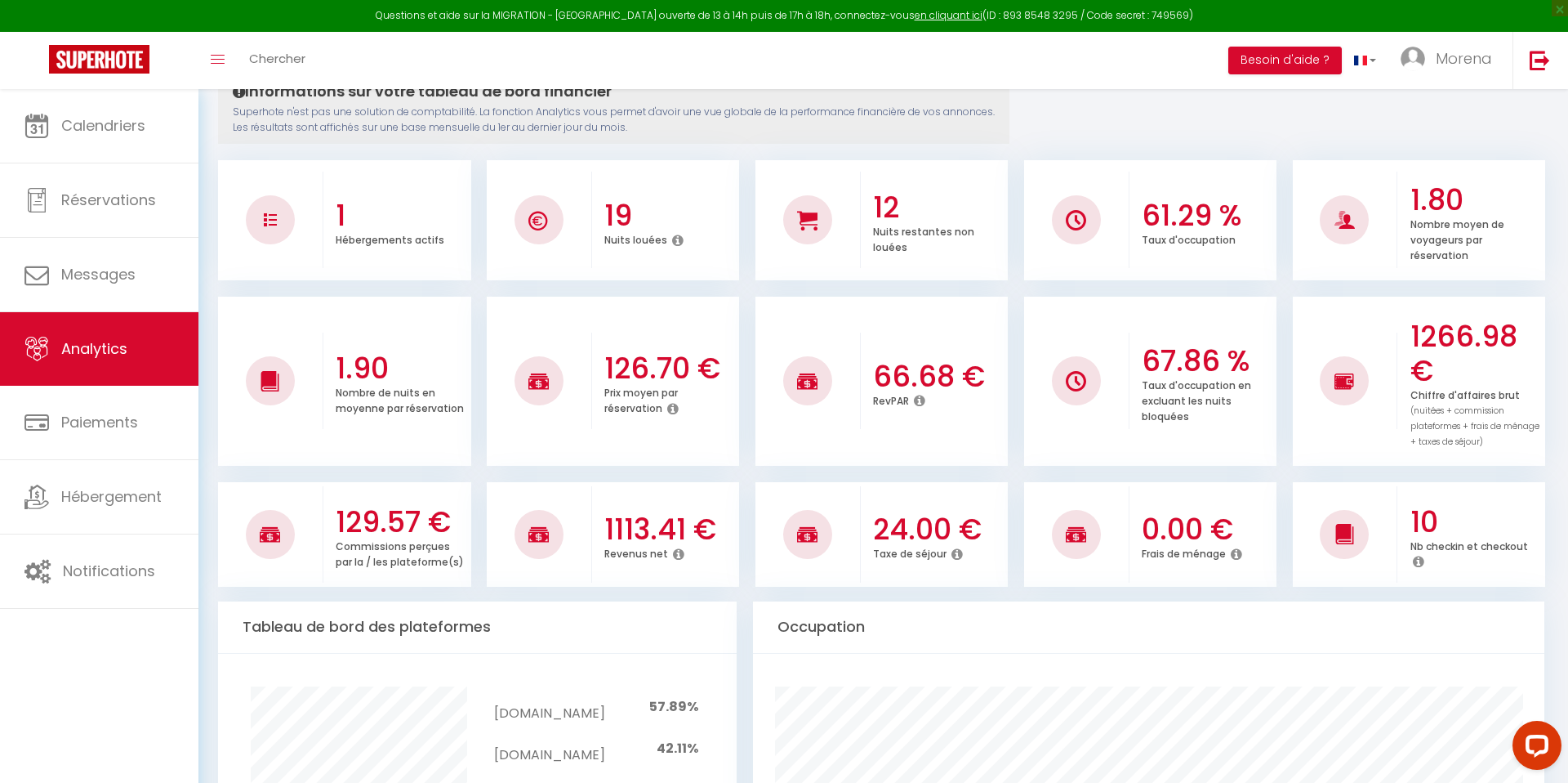
scroll to position [272, 0]
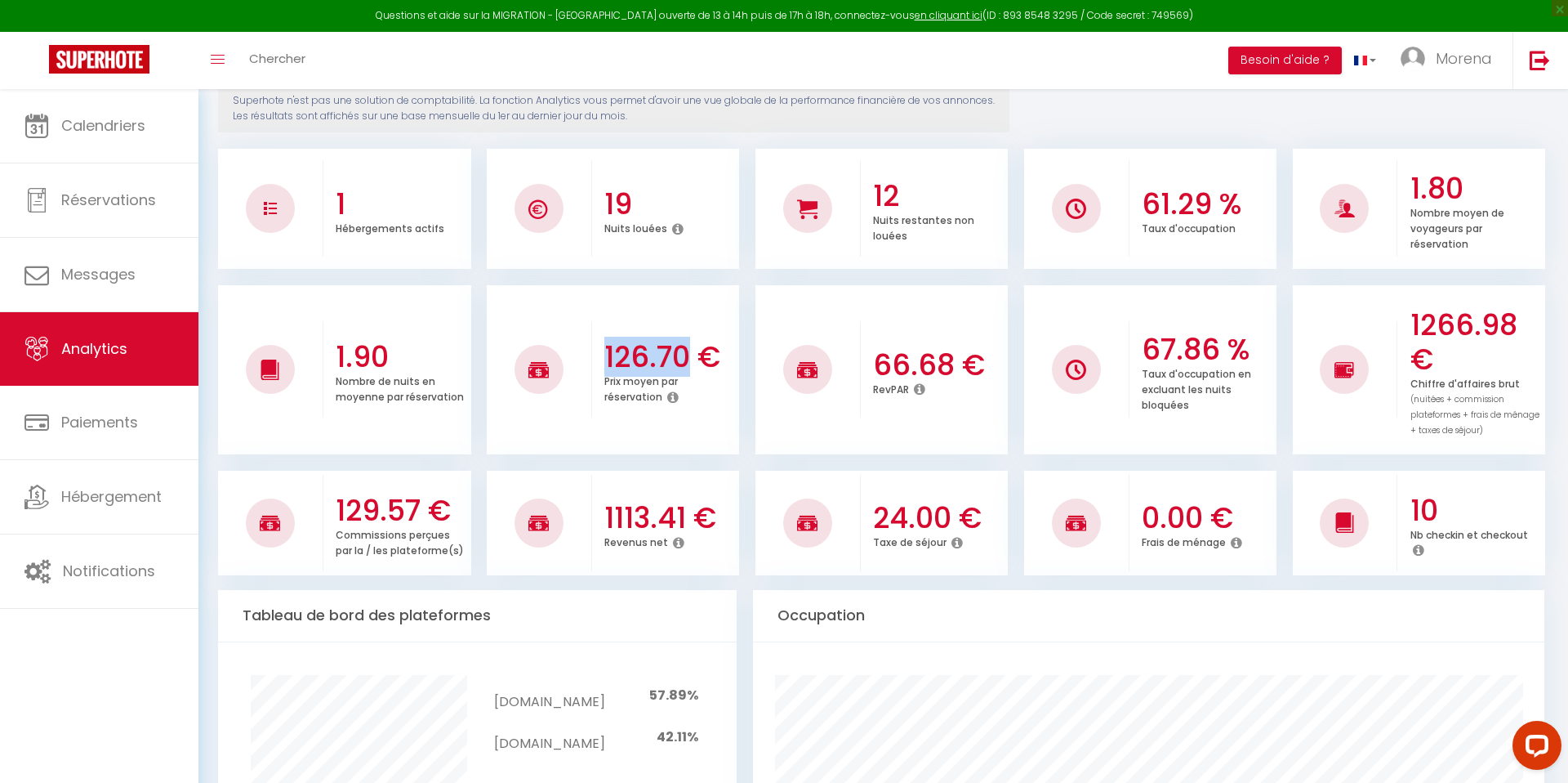
drag, startPoint x: 606, startPoint y: 339, endPoint x: 690, endPoint y: 334, distance: 84.1
click at [690, 340] on h3 "126.70 €" at bounding box center [670, 357] width 131 height 34
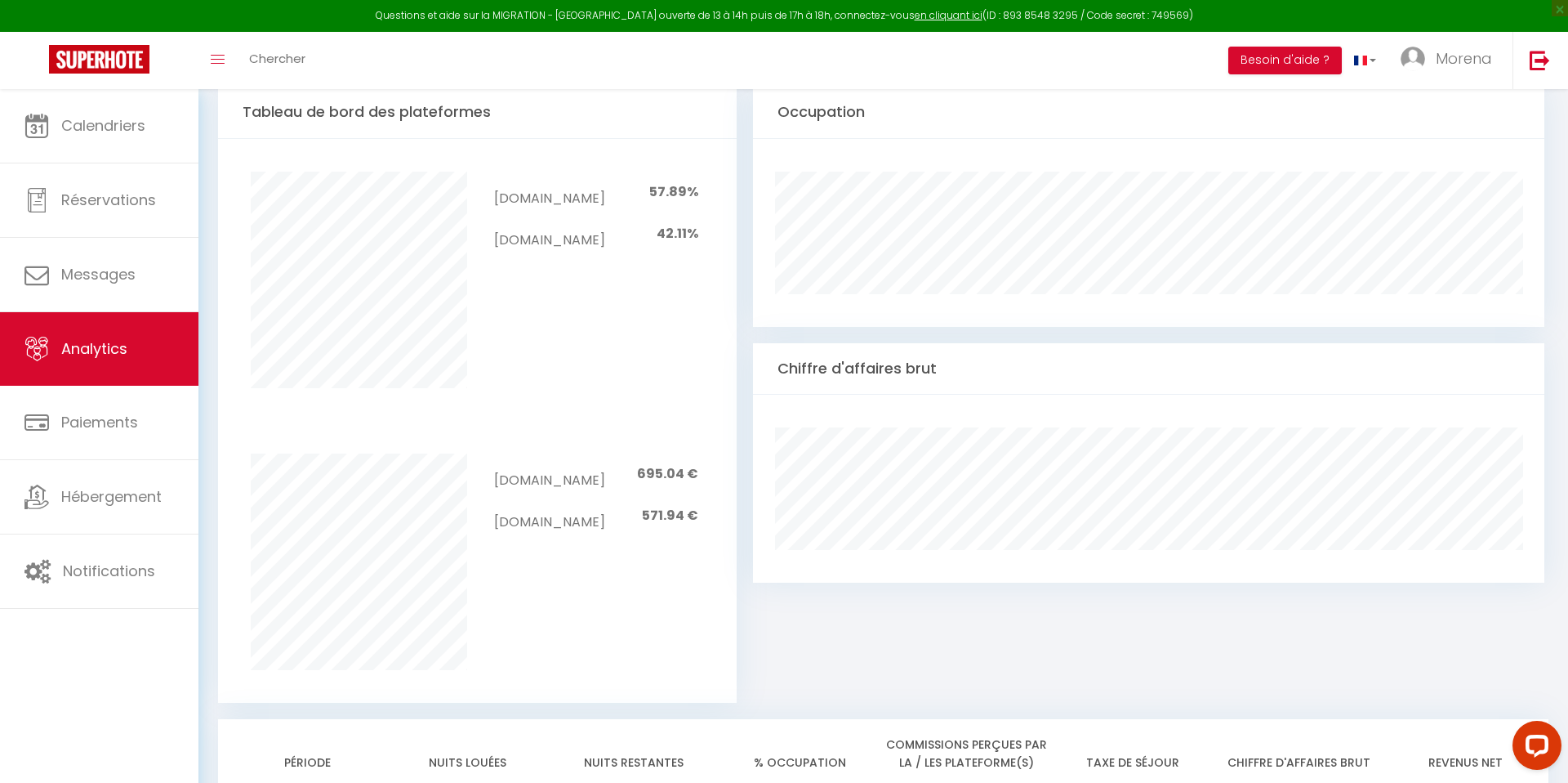
scroll to position [768, 0]
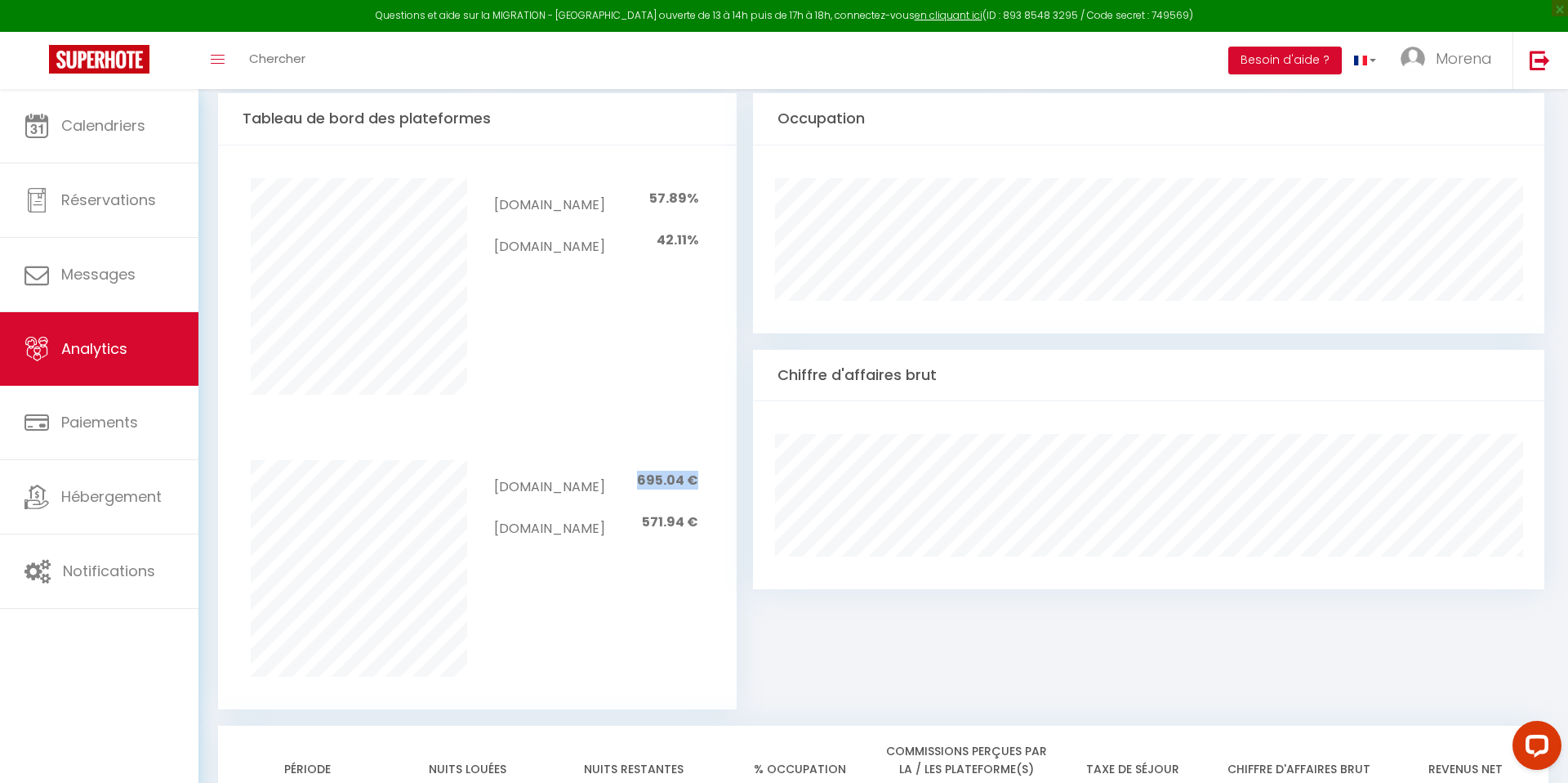
drag, startPoint x: 639, startPoint y: 452, endPoint x: 697, endPoint y: 453, distance: 58.0
click at [697, 471] on span "695.04 €" at bounding box center [667, 480] width 61 height 19
drag, startPoint x: 644, startPoint y: 484, endPoint x: 702, endPoint y: 486, distance: 58.0
click at [702, 486] on div "Airbnb.com 695.04 € Booking.com 571.94 €" at bounding box center [596, 502] width 237 height 83
click at [688, 556] on div "Airbnb.com 695.04 € Booking.com 571.94 €" at bounding box center [477, 569] width 540 height 282
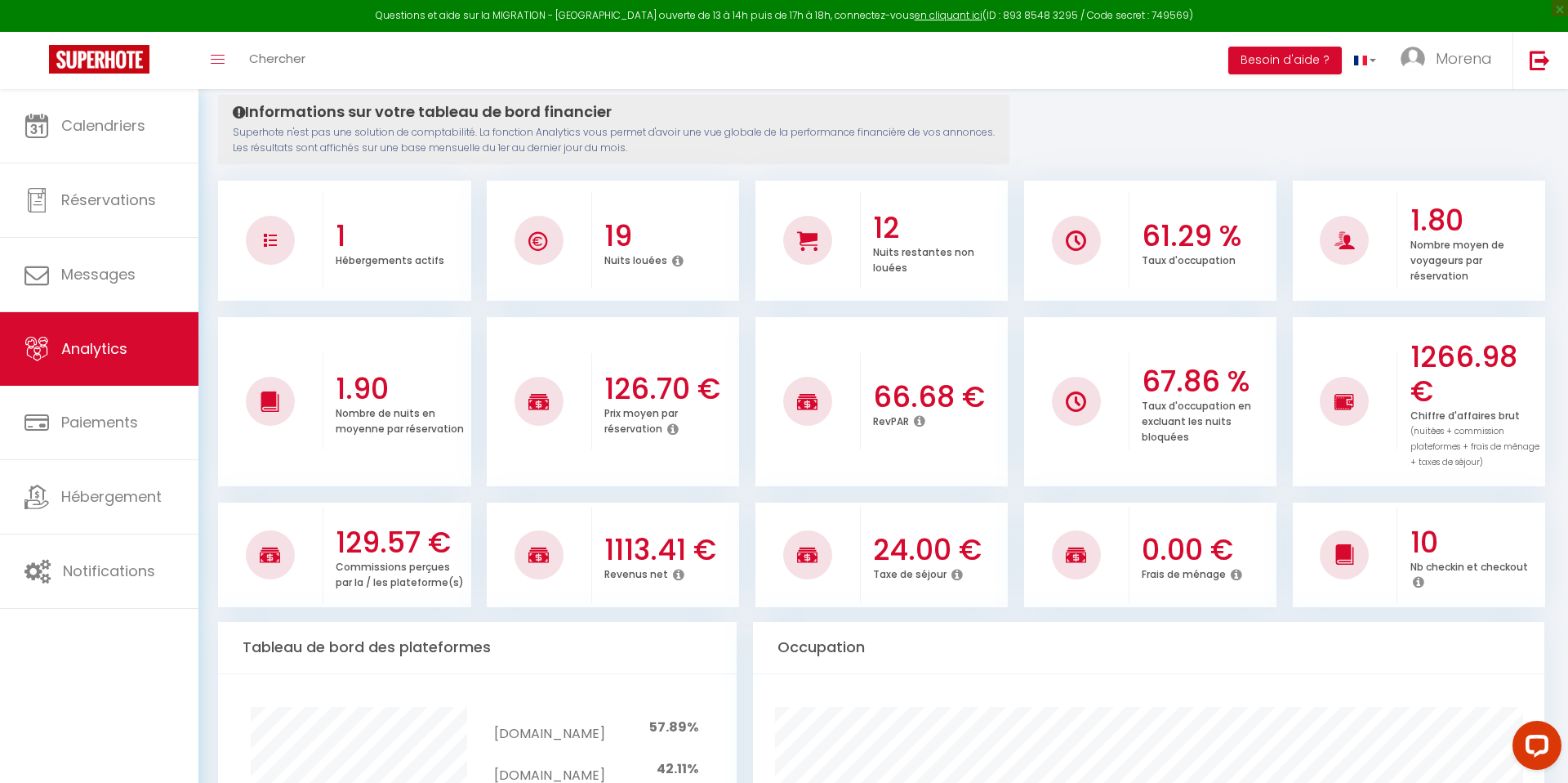
scroll to position [244, 0]
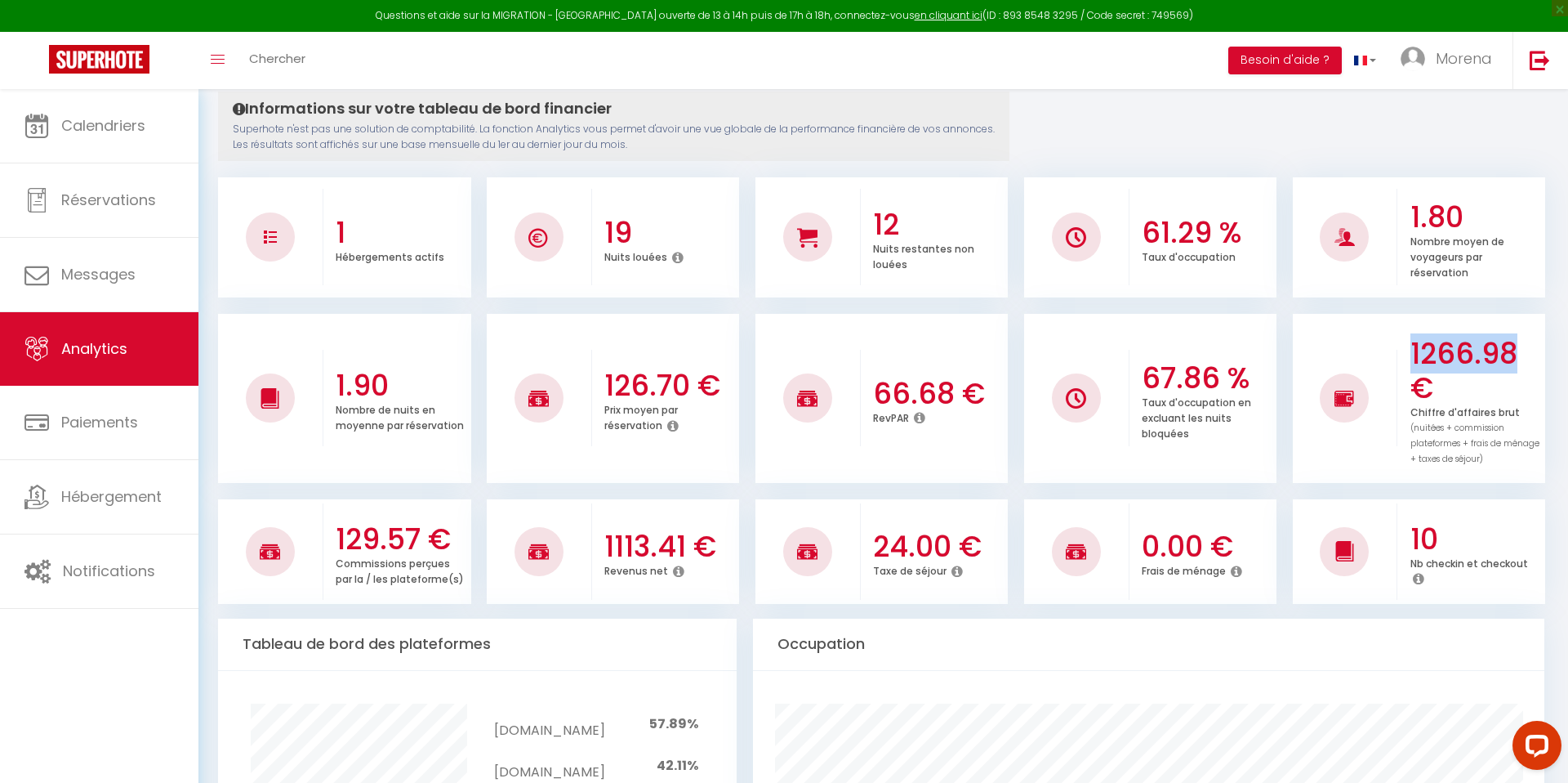
drag, startPoint x: 1413, startPoint y: 336, endPoint x: 1511, endPoint y: 335, distance: 98.0
click at [1511, 336] on h3 "1266.98 €" at bounding box center [1476, 371] width 131 height 69
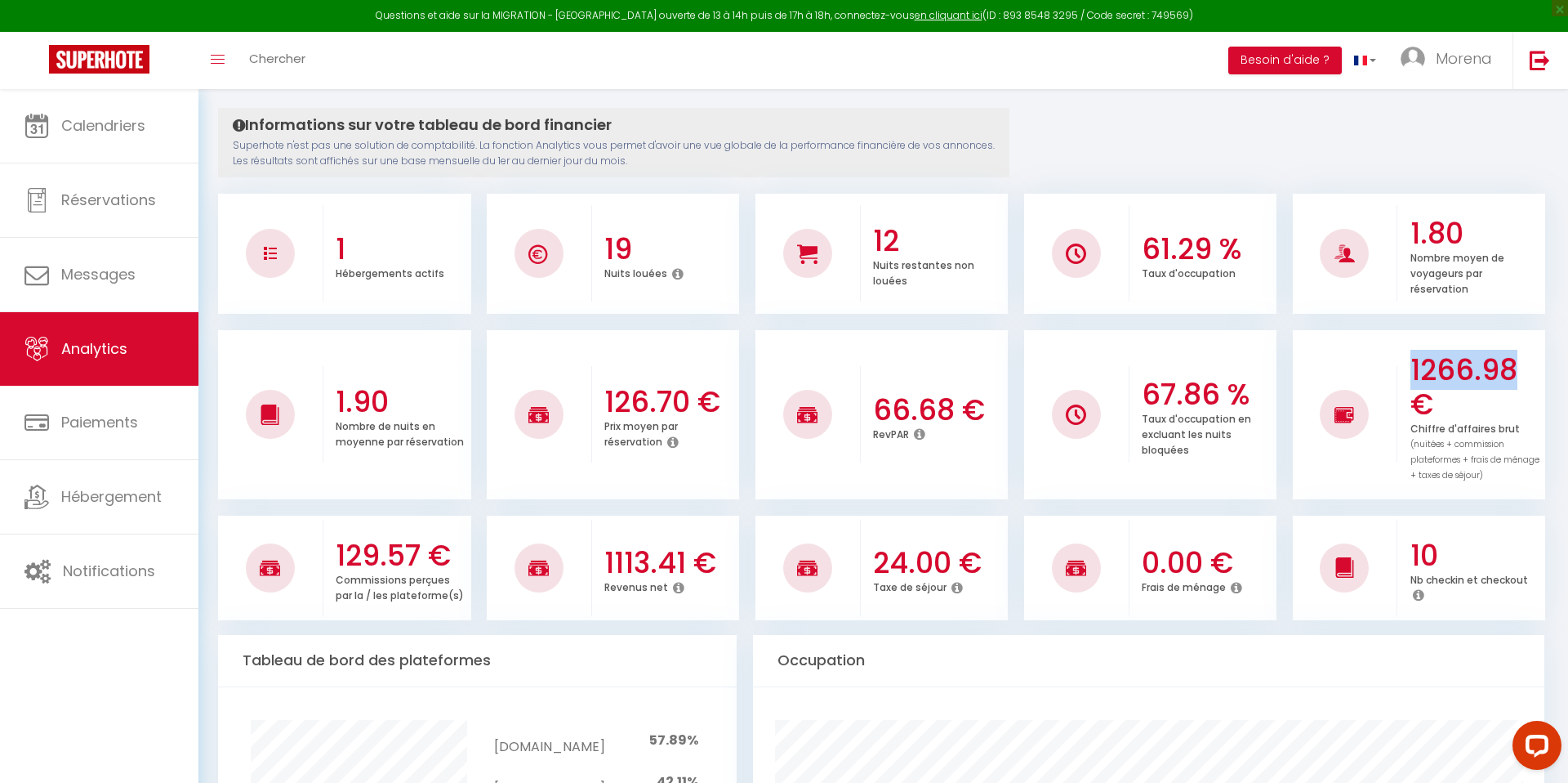
scroll to position [0, 0]
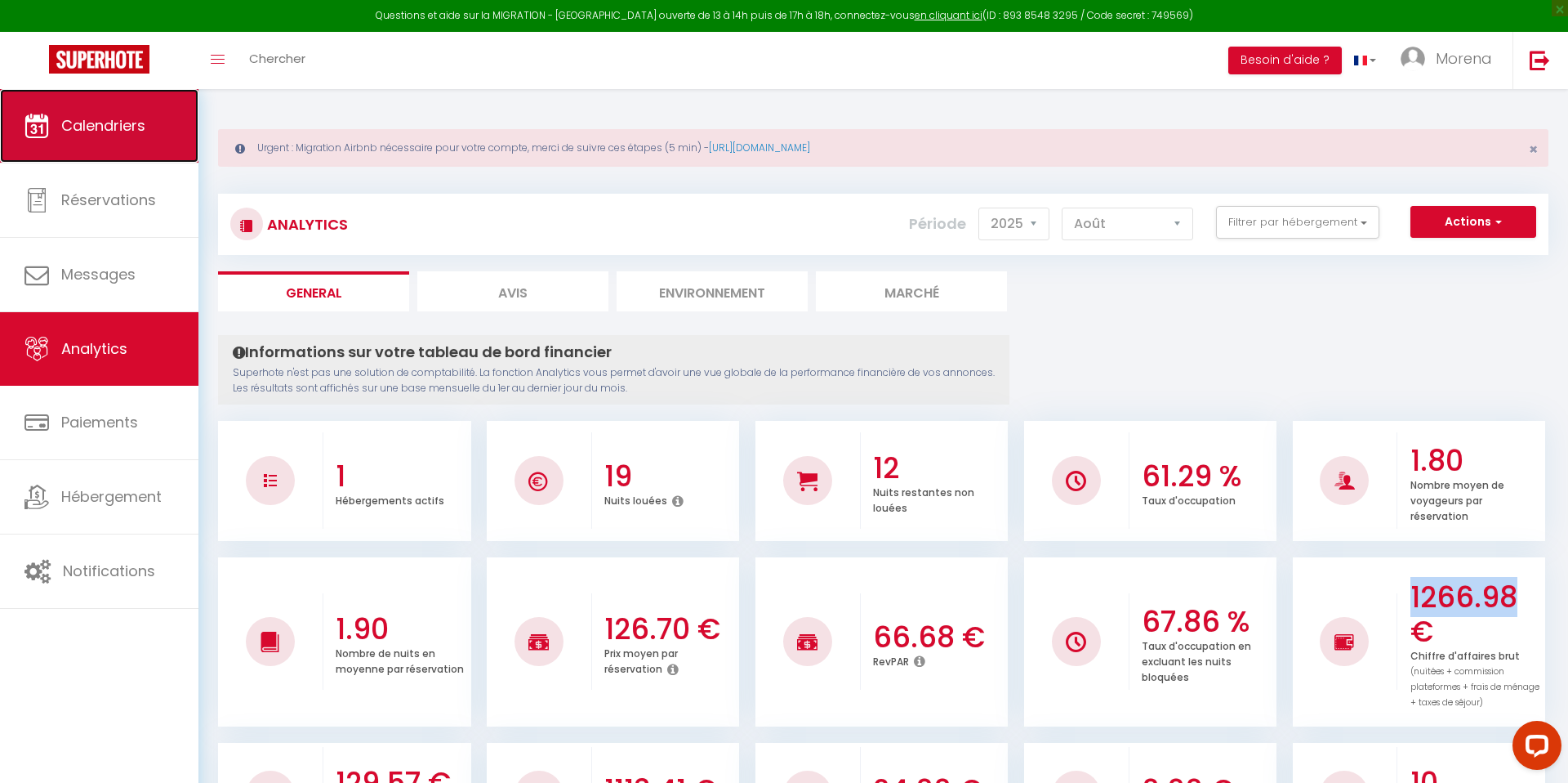
click at [138, 121] on span "Calendriers" at bounding box center [103, 126] width 84 height 21
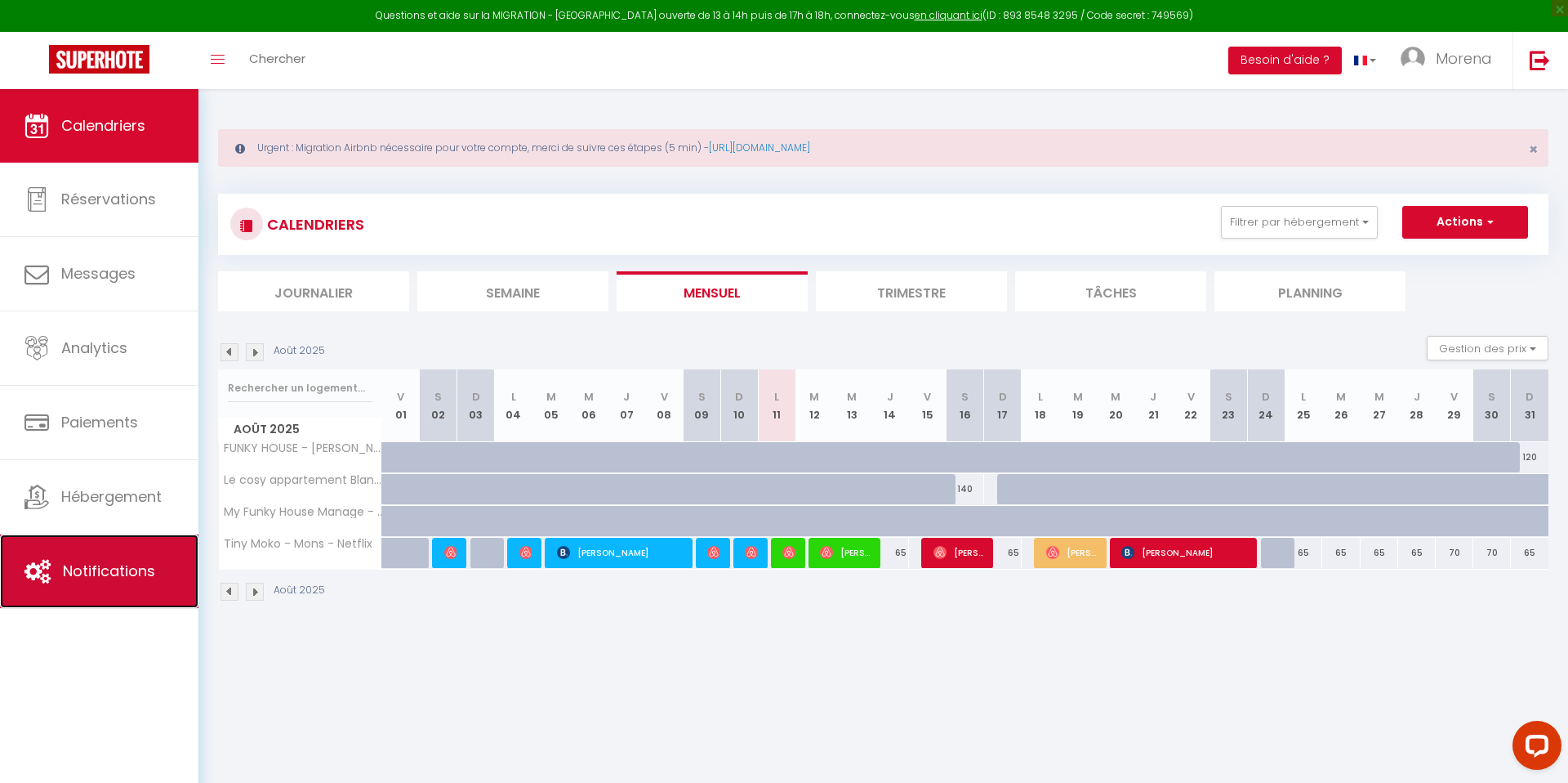
click at [124, 570] on span "Notifications" at bounding box center [108, 570] width 92 height 21
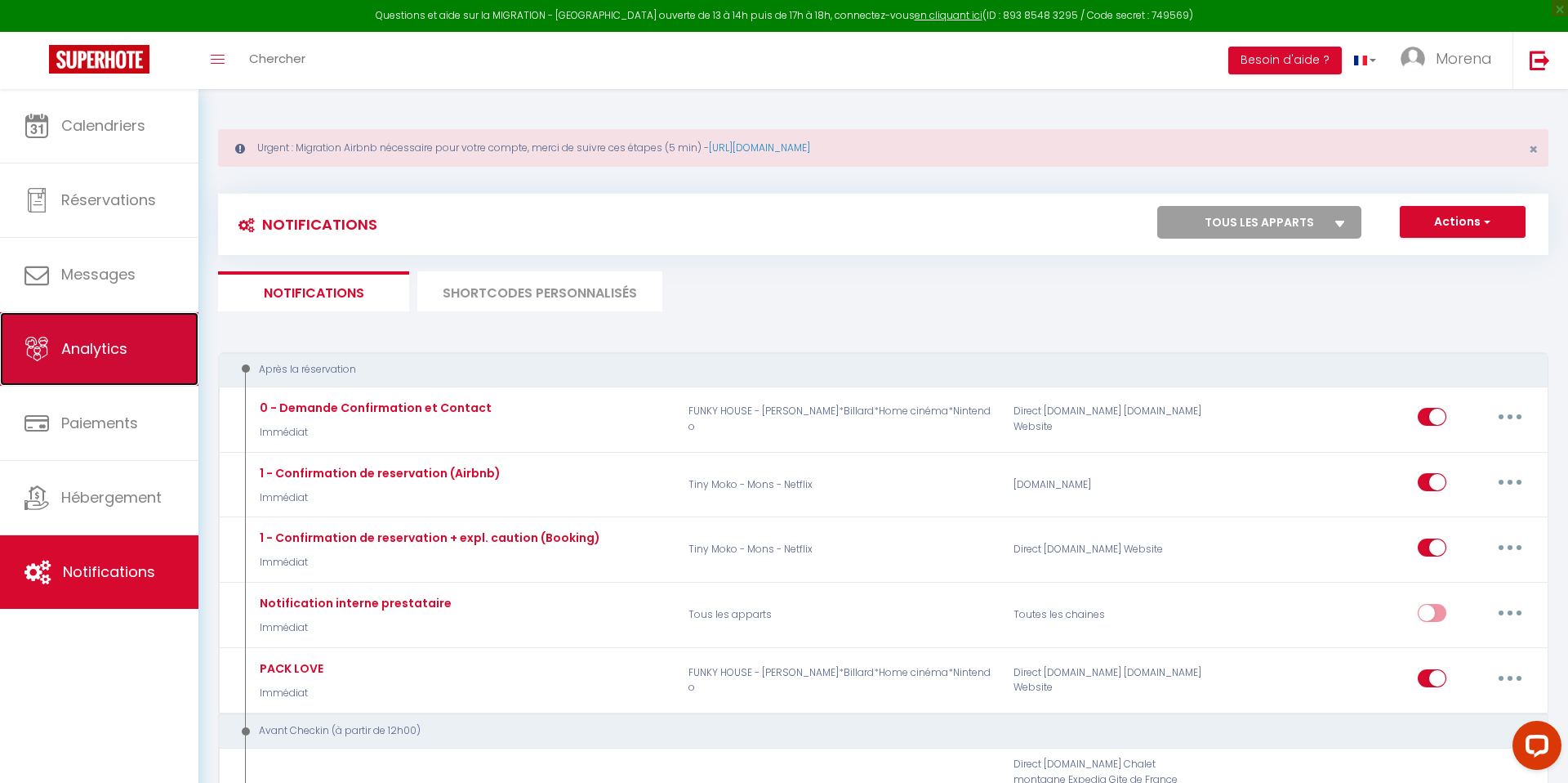
click at [101, 348] on span "Analytics" at bounding box center [94, 348] width 66 height 21
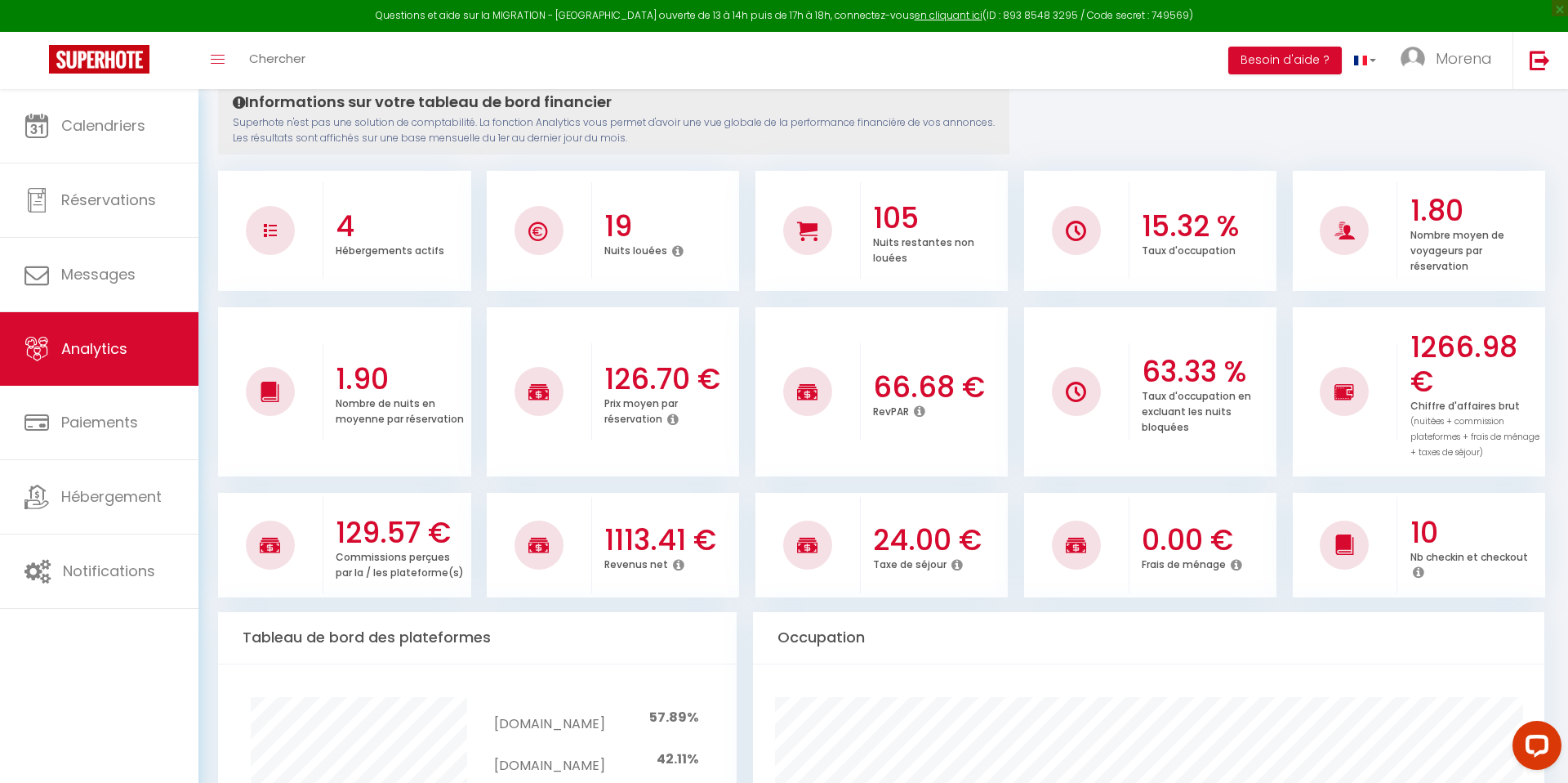
scroll to position [244, 0]
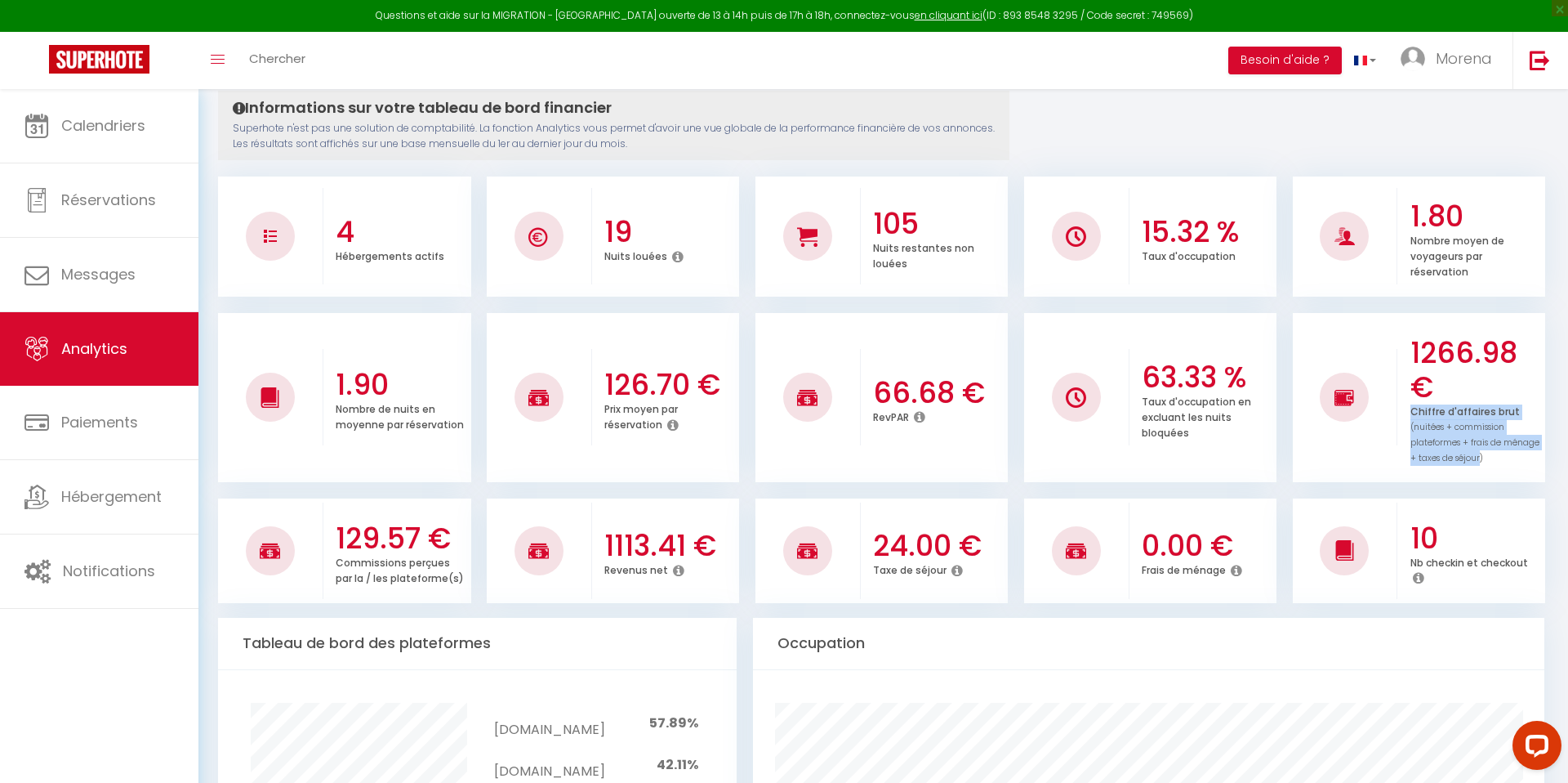
drag, startPoint x: 1480, startPoint y: 443, endPoint x: 1405, endPoint y: 392, distance: 90.7
click at [1405, 392] on div "1266.98 € Chiffre d'affaires brut (nuitées + commission plateformes + frais de …" at bounding box center [1471, 398] width 148 height 170
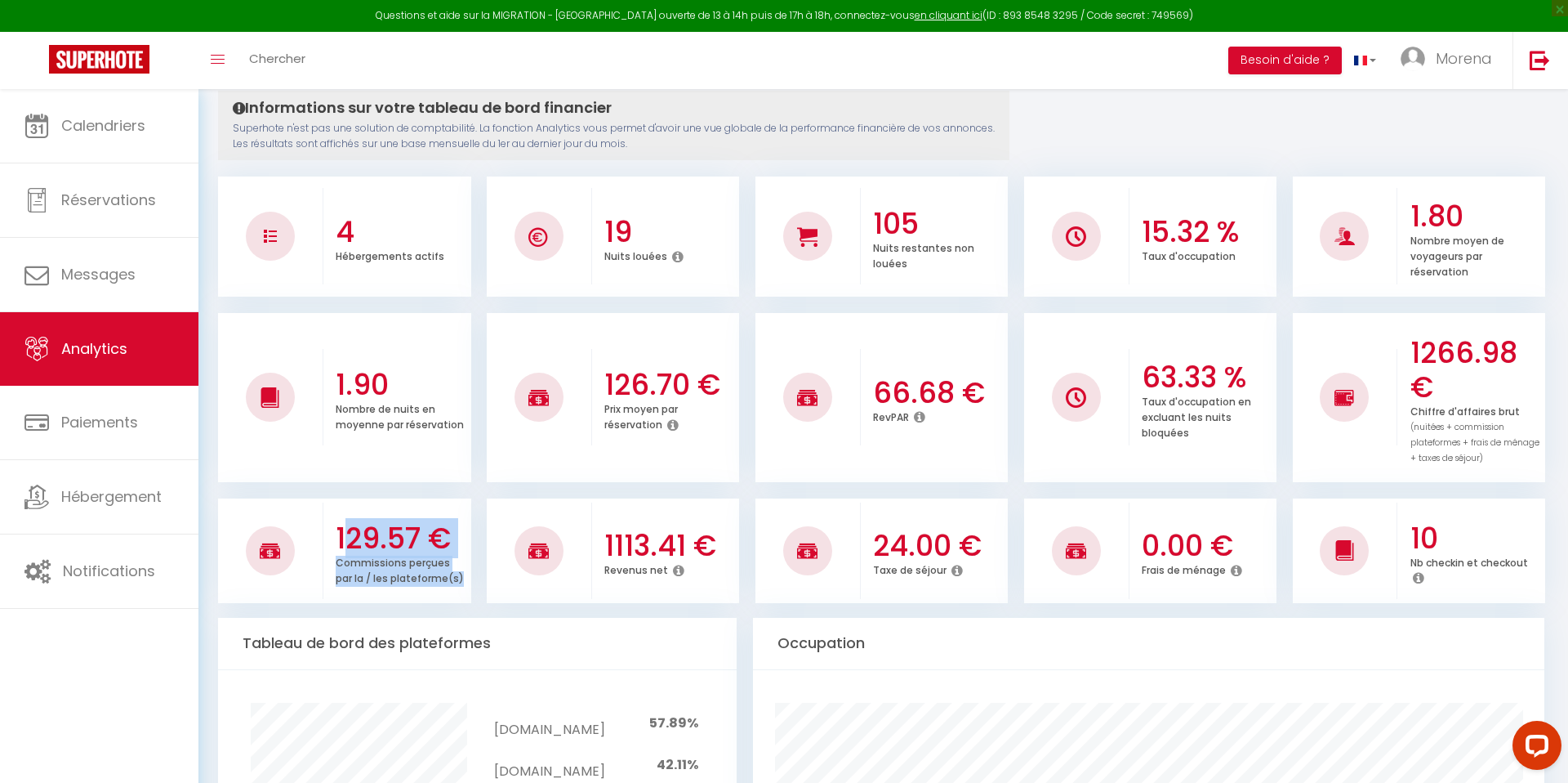
drag, startPoint x: 444, startPoint y: 565, endPoint x: 329, endPoint y: 527, distance: 121.1
click at [329, 527] on div "129.57 € Commissions perçues par la / les plateforme(s)" at bounding box center [397, 551] width 148 height 105
click at [631, 533] on h3 "1113.41 €" at bounding box center [670, 546] width 131 height 34
click at [675, 564] on icon at bounding box center [678, 570] width 11 height 13
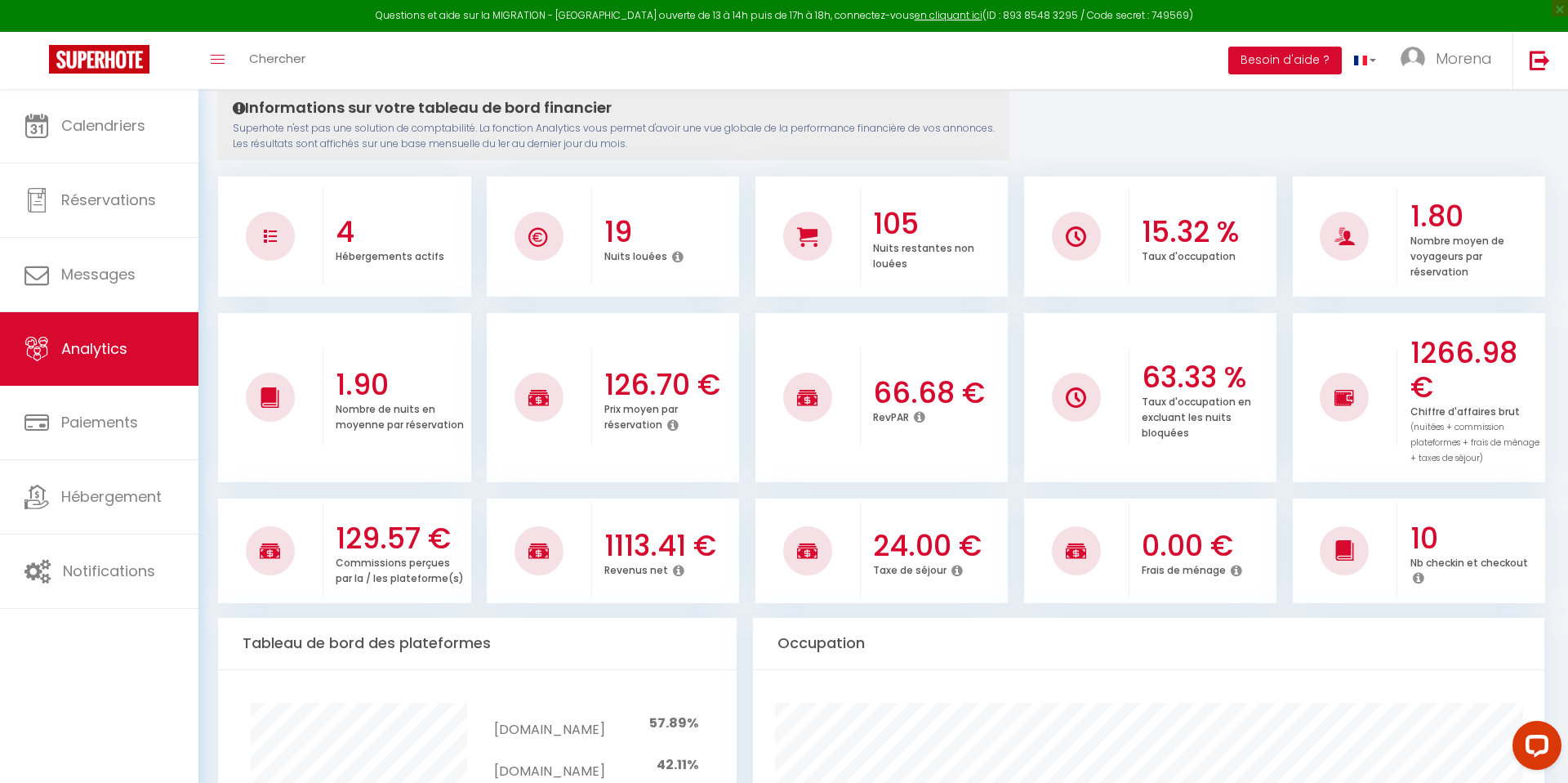
click at [676, 564] on icon at bounding box center [678, 570] width 11 height 13
click at [678, 564] on icon at bounding box center [678, 570] width 11 height 13
click at [677, 564] on icon at bounding box center [678, 570] width 11 height 13
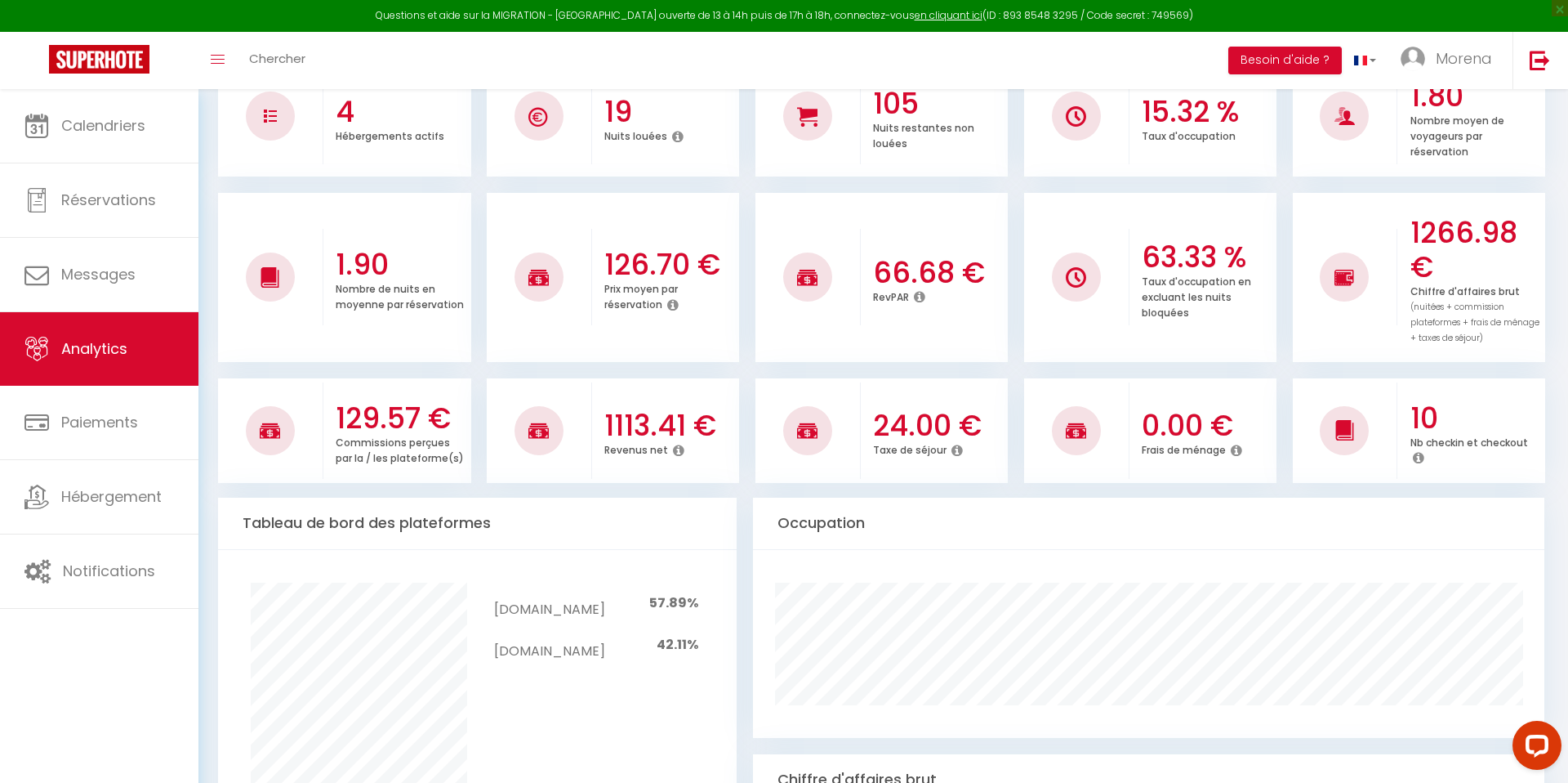
scroll to position [370, 0]
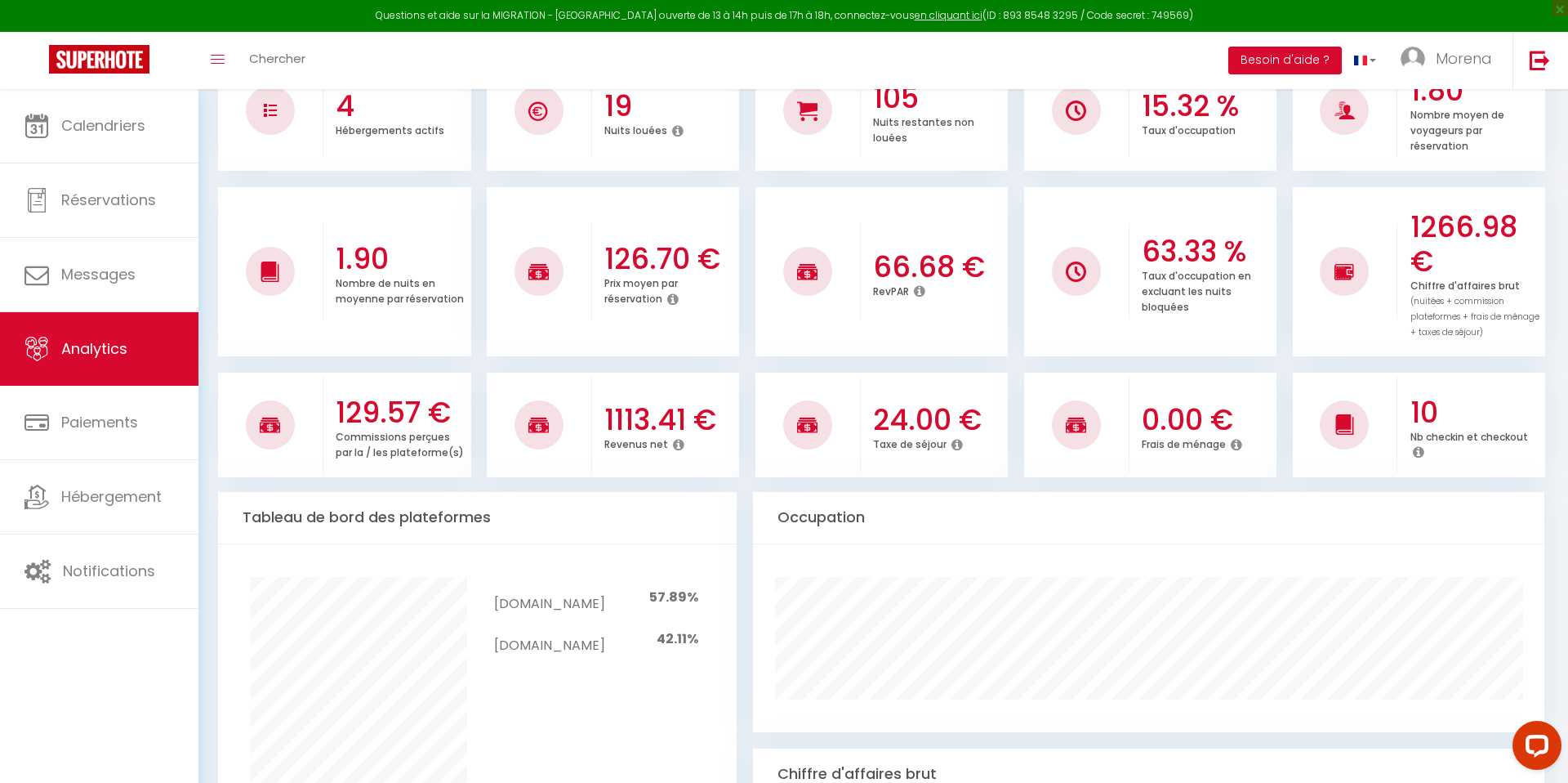
click at [674, 438] on icon at bounding box center [678, 444] width 11 height 13
click at [678, 438] on icon at bounding box center [678, 444] width 11 height 13
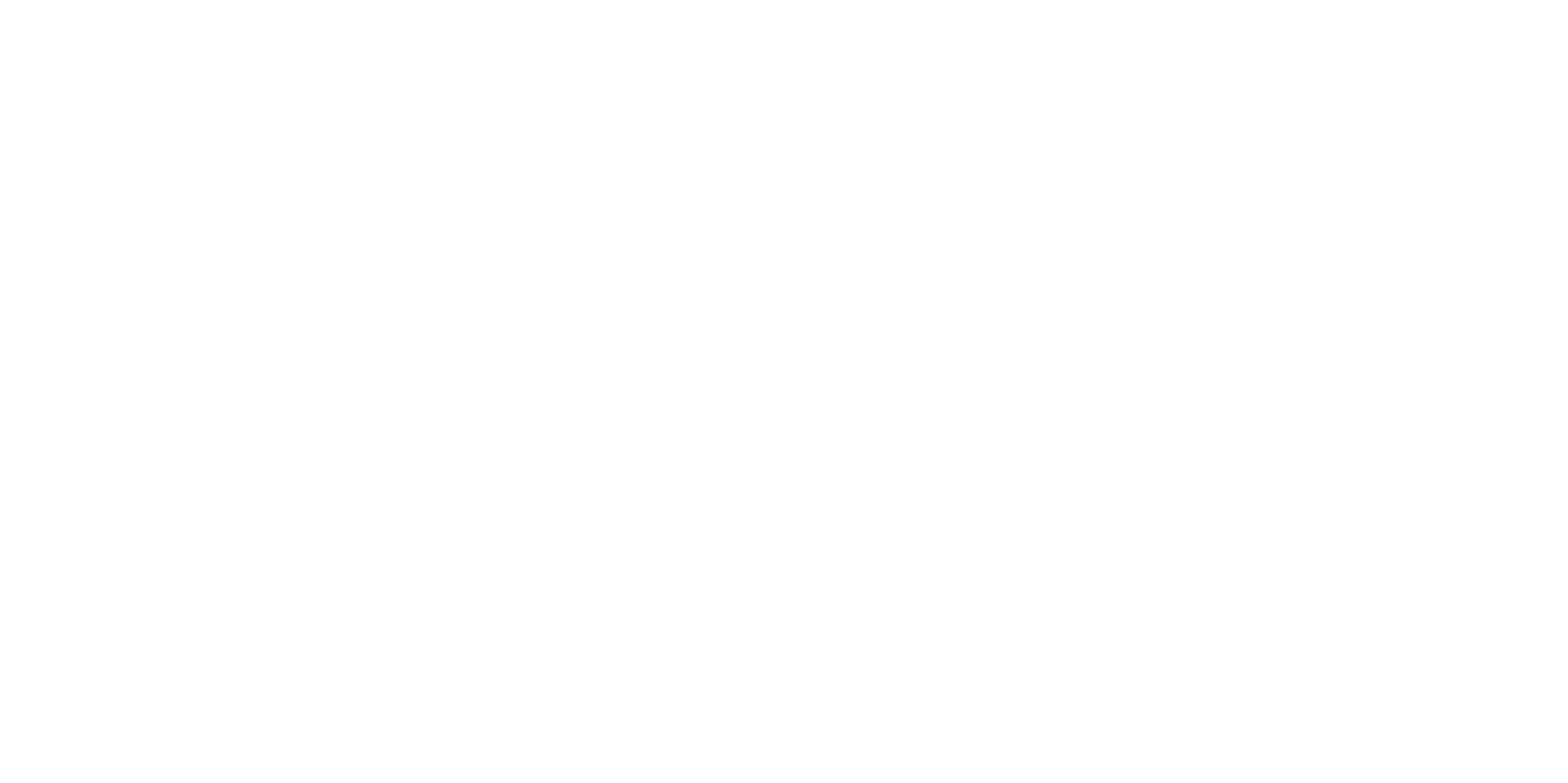
select select "2025"
select select "8"
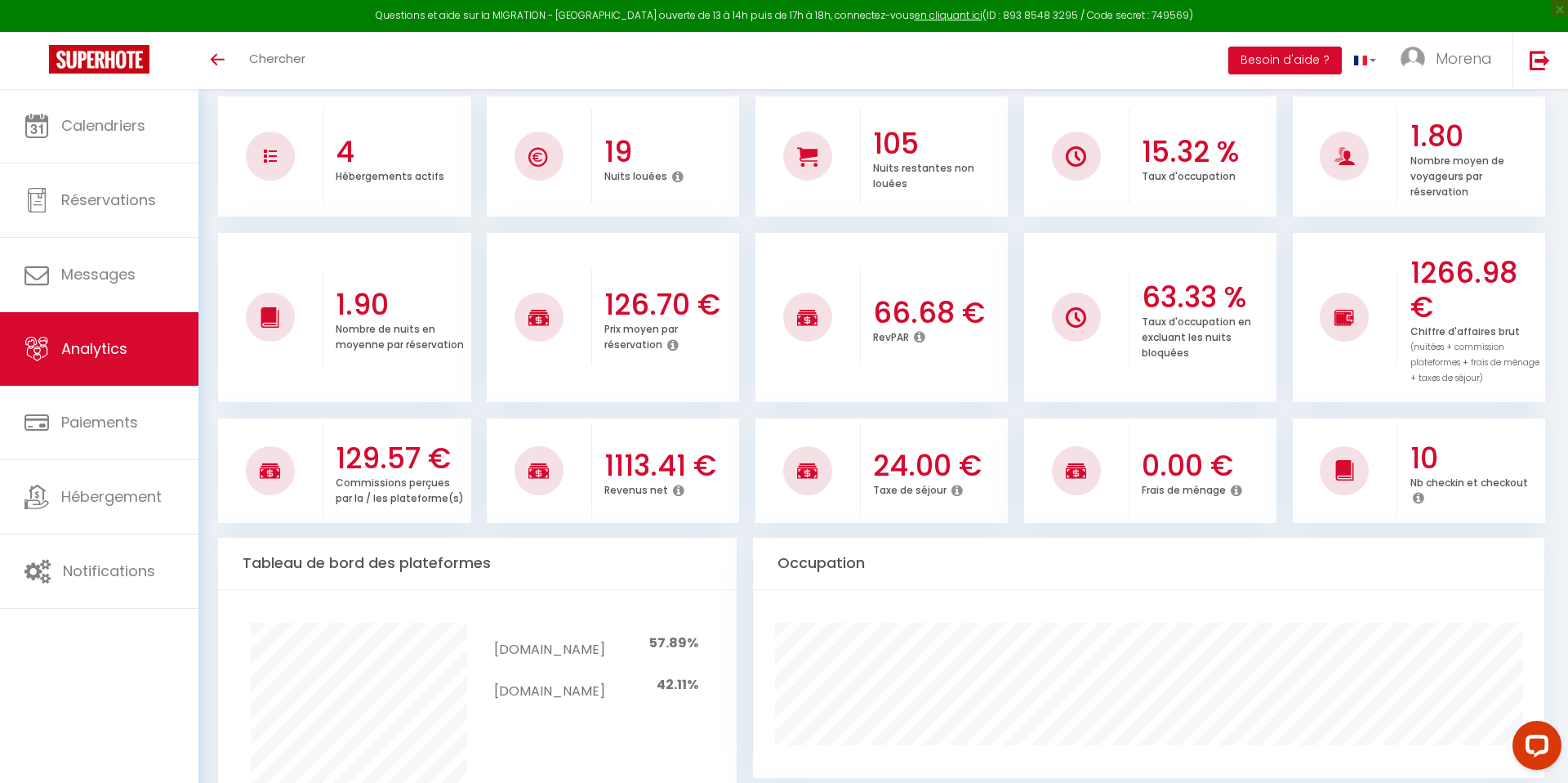
click at [677, 484] on icon at bounding box center [678, 490] width 11 height 13
click at [667, 490] on div "1113.41 € Revenus net" at bounding box center [666, 470] width 148 height 89
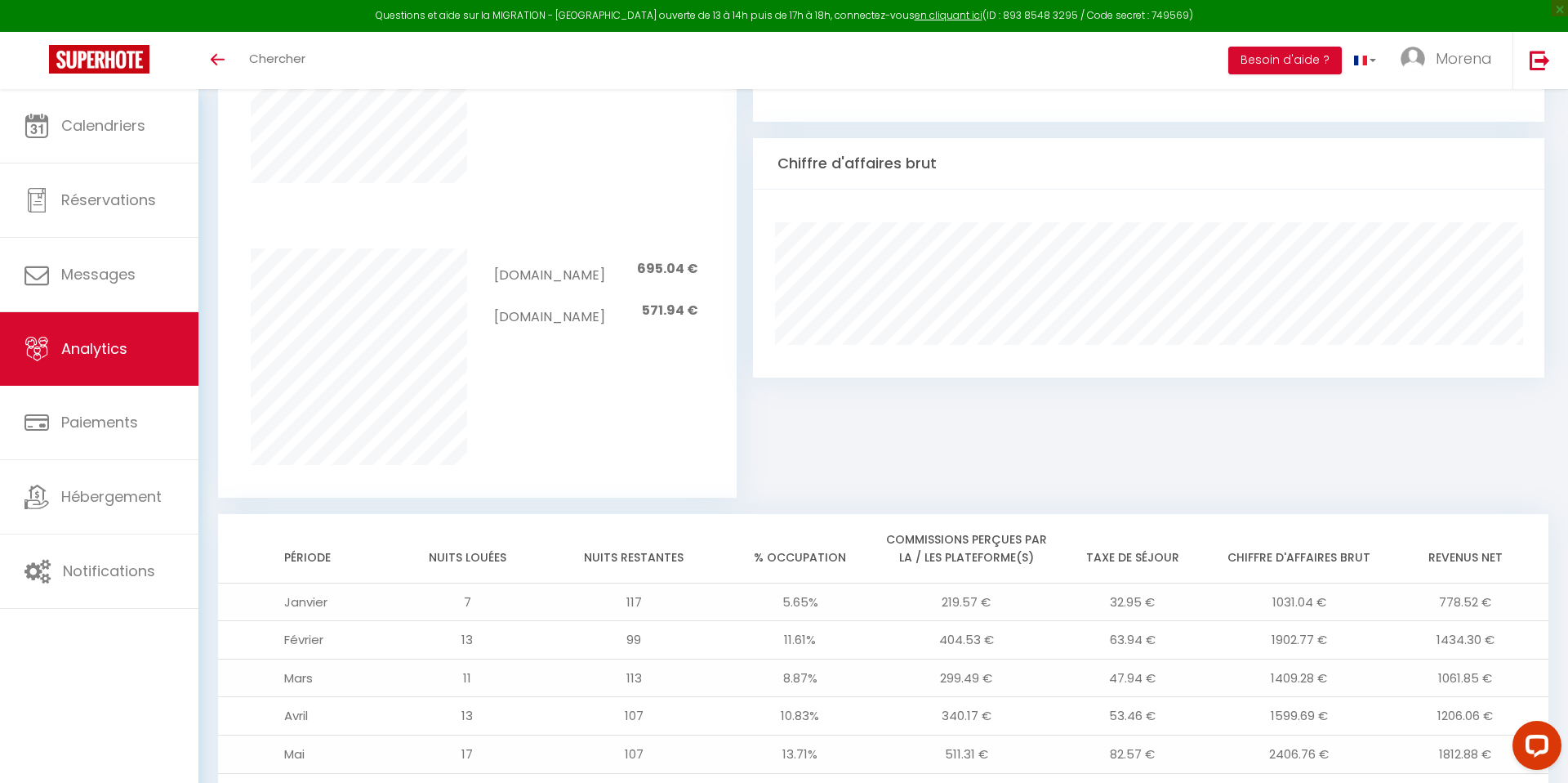
scroll to position [915, 0]
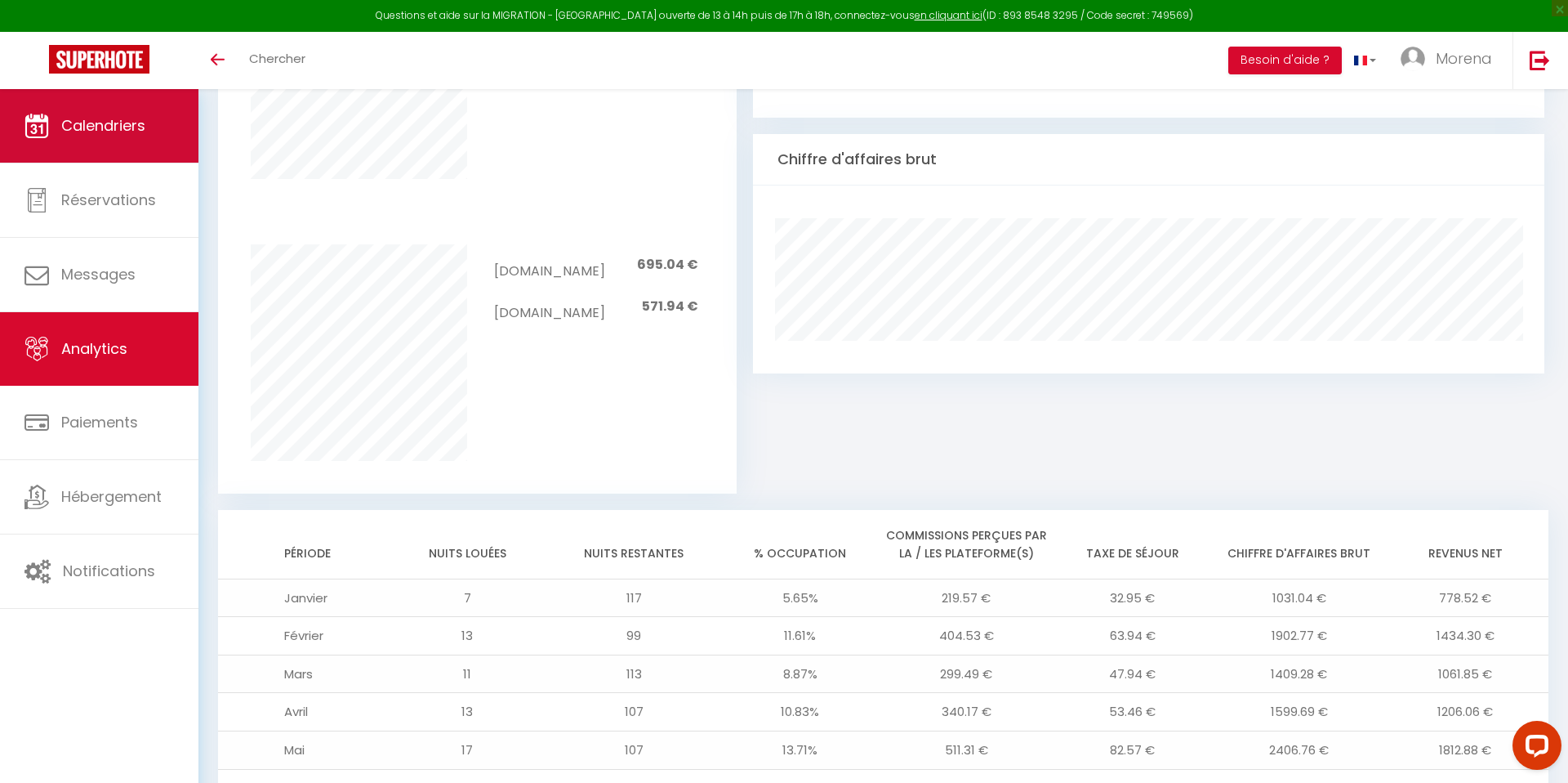
click at [124, 138] on link "Calendriers" at bounding box center [99, 125] width 199 height 73
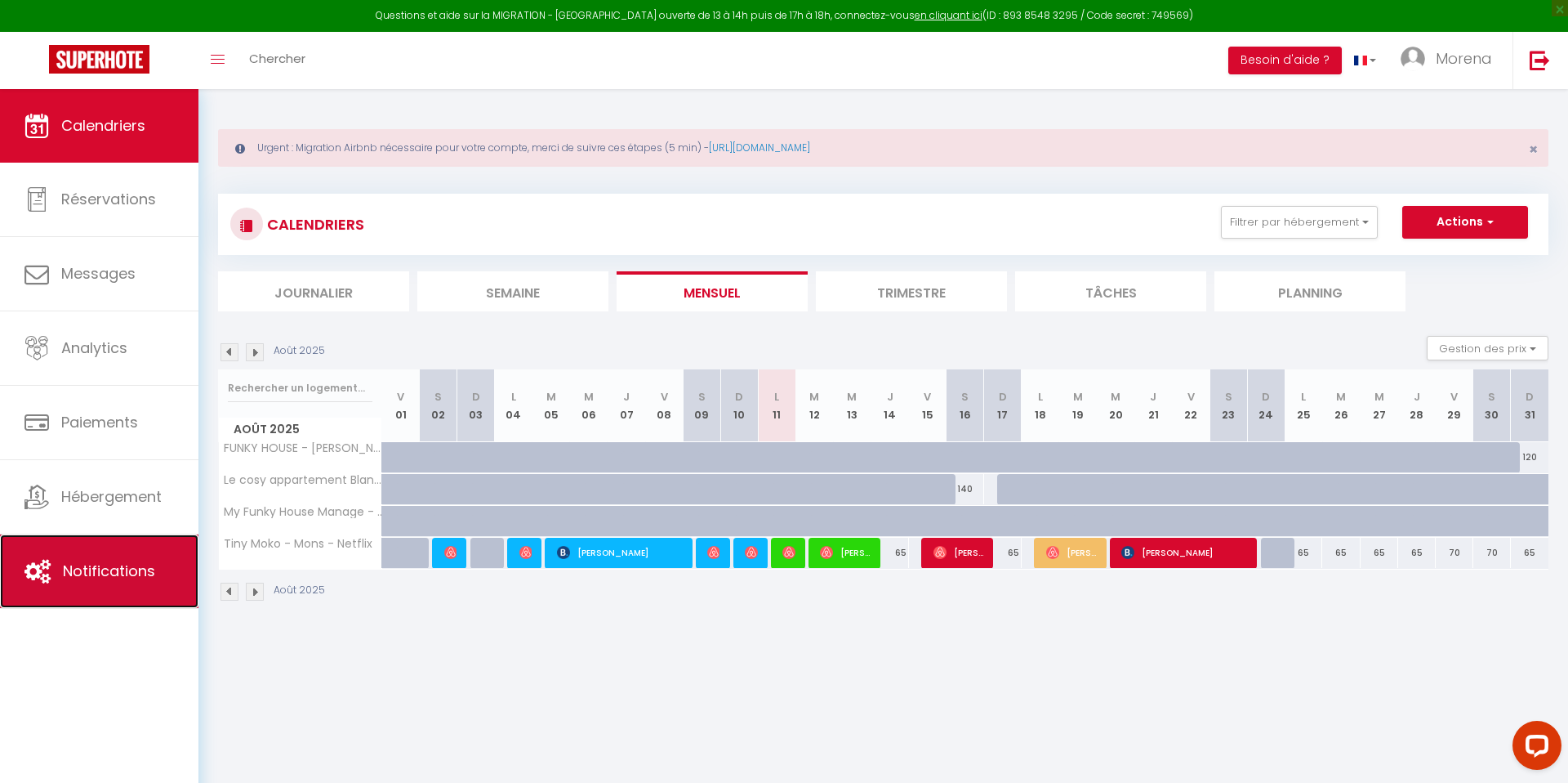
click at [145, 553] on link "Notifications" at bounding box center [99, 570] width 199 height 73
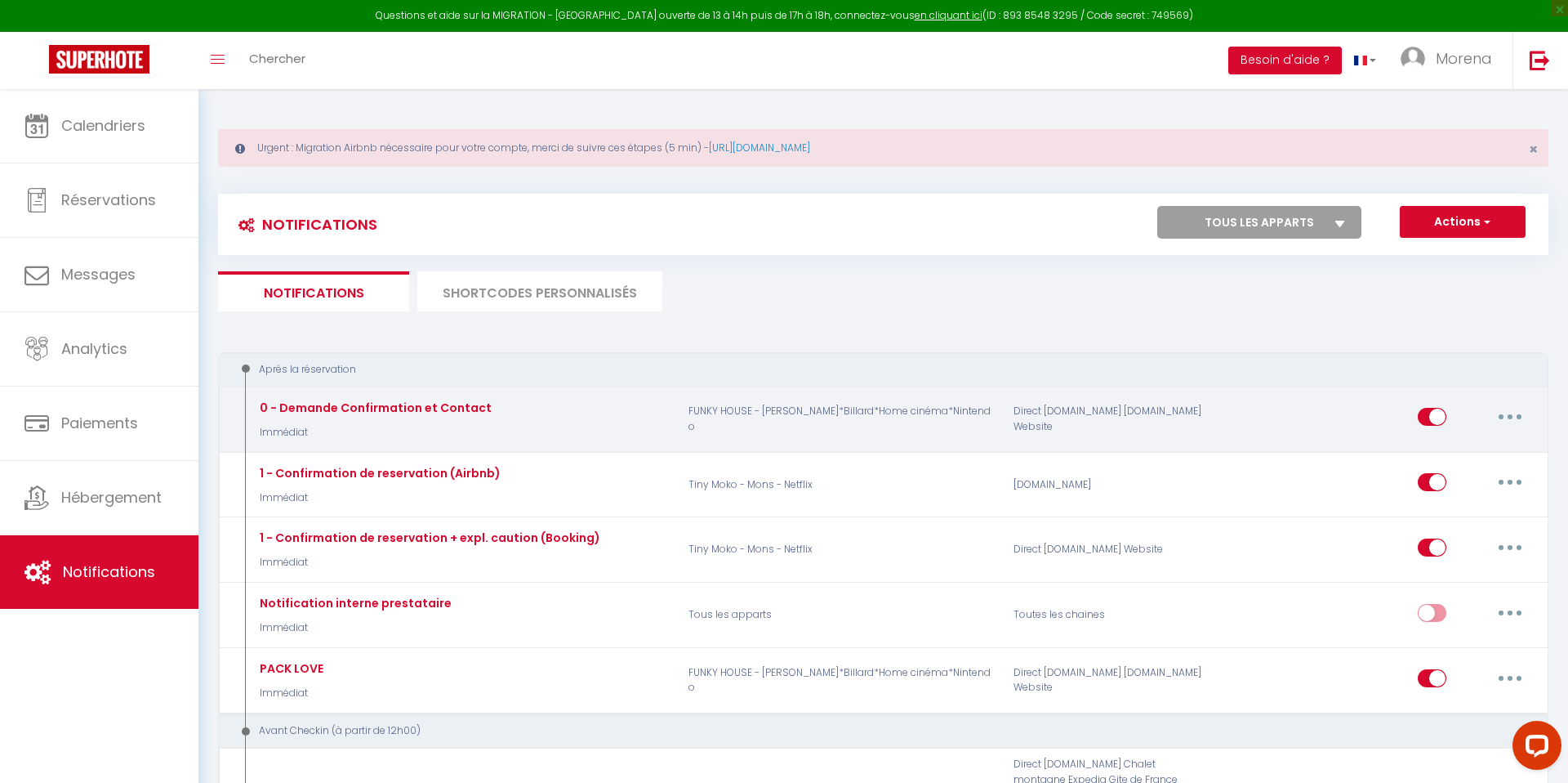
click at [1512, 414] on button "button" at bounding box center [1510, 416] width 46 height 26
click at [1434, 450] on link "Editer" at bounding box center [1467, 454] width 121 height 28
type input "0 - Demande Confirmation et Contact"
select select "Immédiat"
select select "if_booking_is_paid"
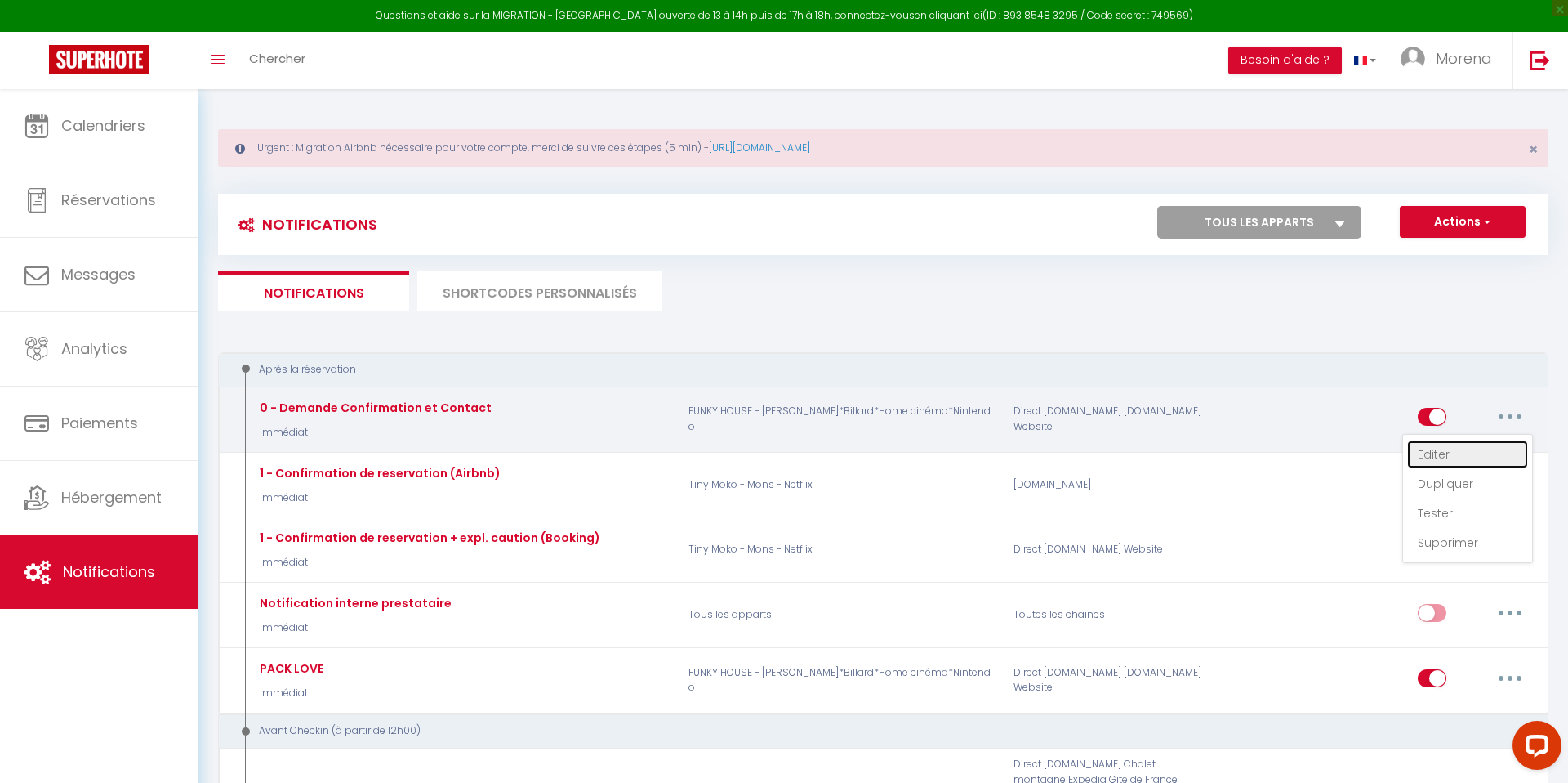
checkbox input "true"
checkbox input "false"
radio input "true"
type input "Merci de confirmer votre réservation - [BOOKING:ID] - [GUEST:FIRST_NAME] [GUEST…"
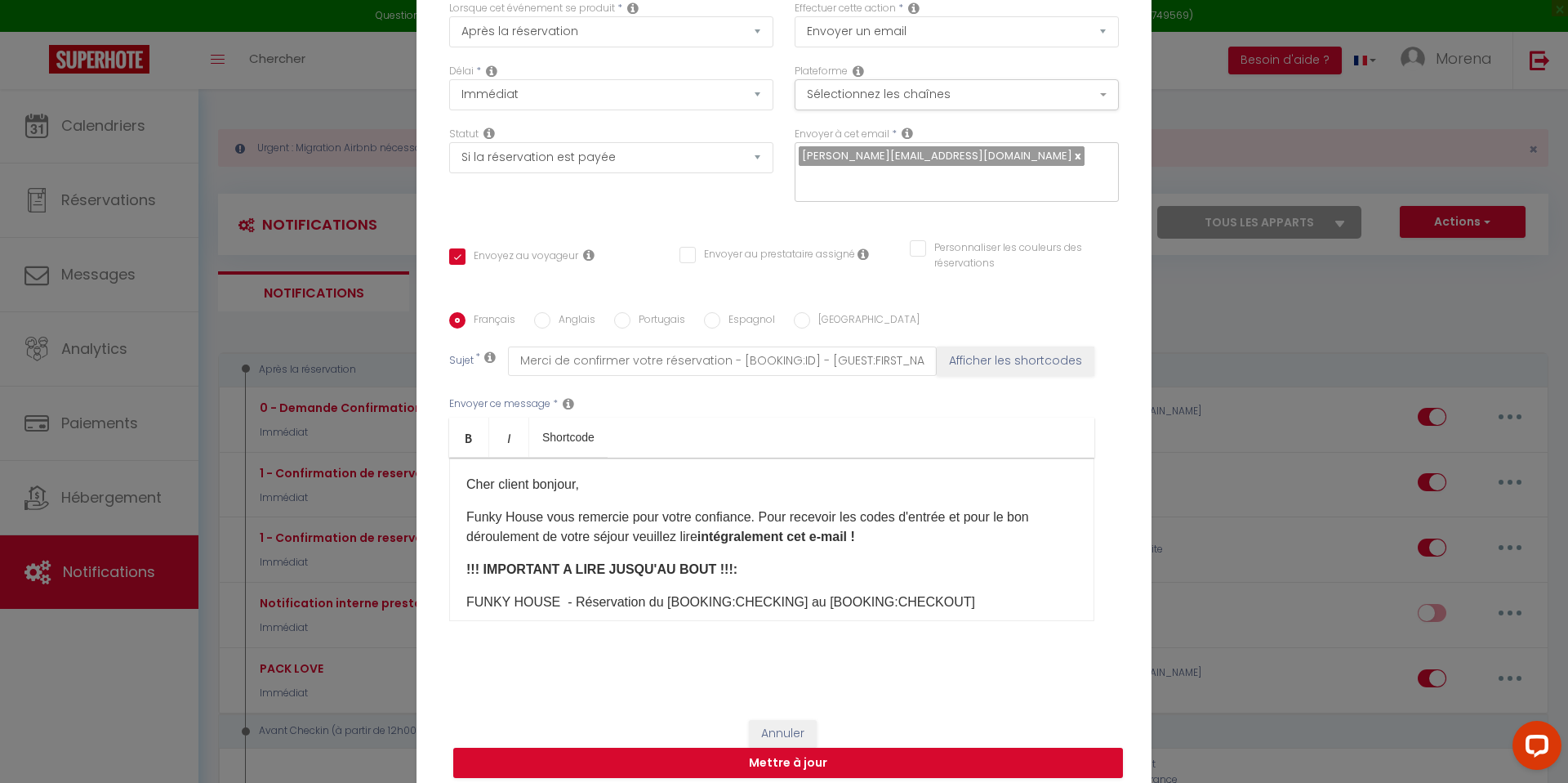
click at [542, 312] on input "Anglais" at bounding box center [542, 320] width 16 height 16
radio input "true"
checkbox input "true"
checkbox input "false"
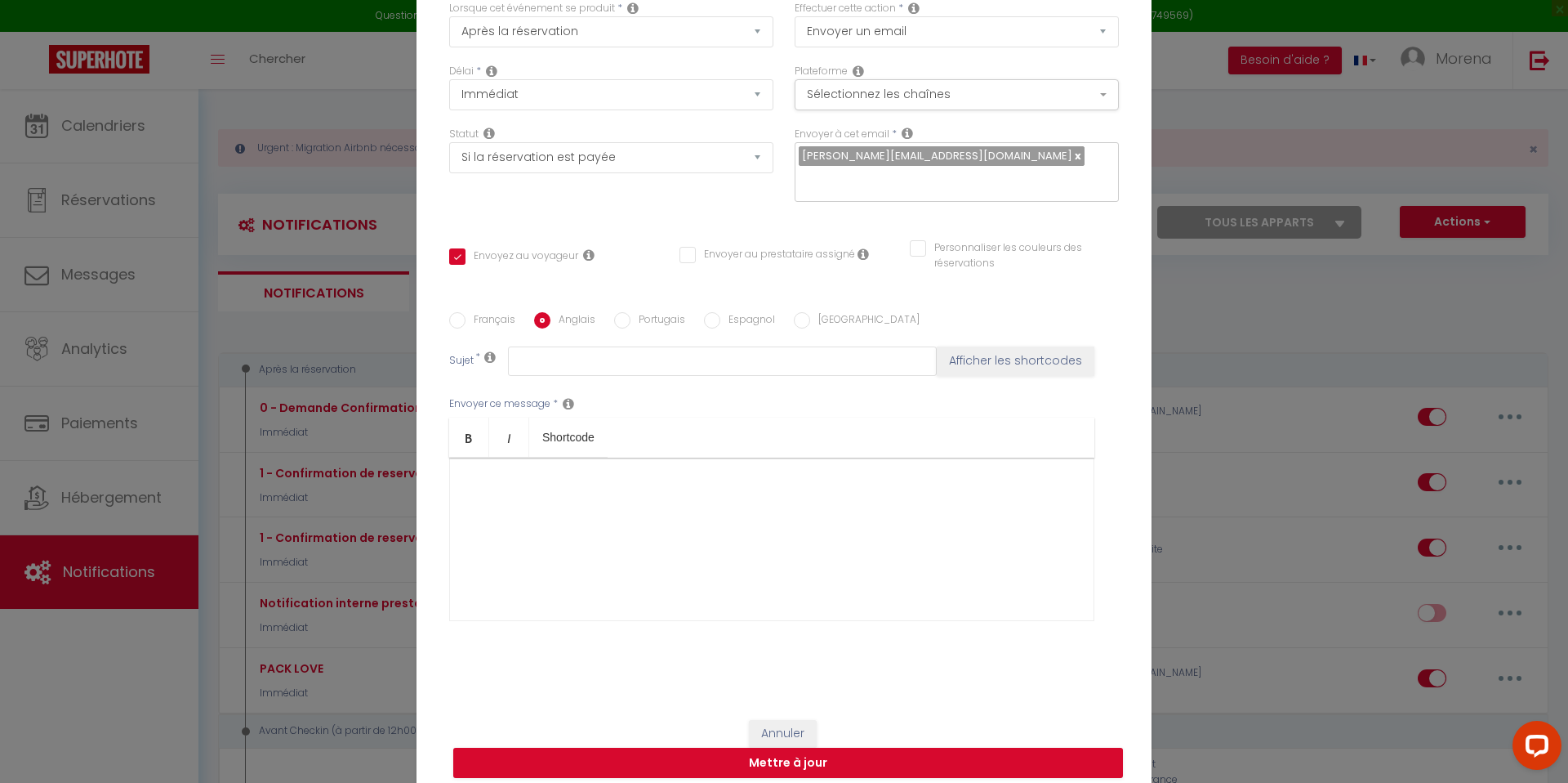
click at [467, 312] on label "Français" at bounding box center [490, 321] width 50 height 18
click at [465, 312] on input "Français" at bounding box center [457, 320] width 16 height 16
radio input "true"
checkbox input "true"
checkbox input "false"
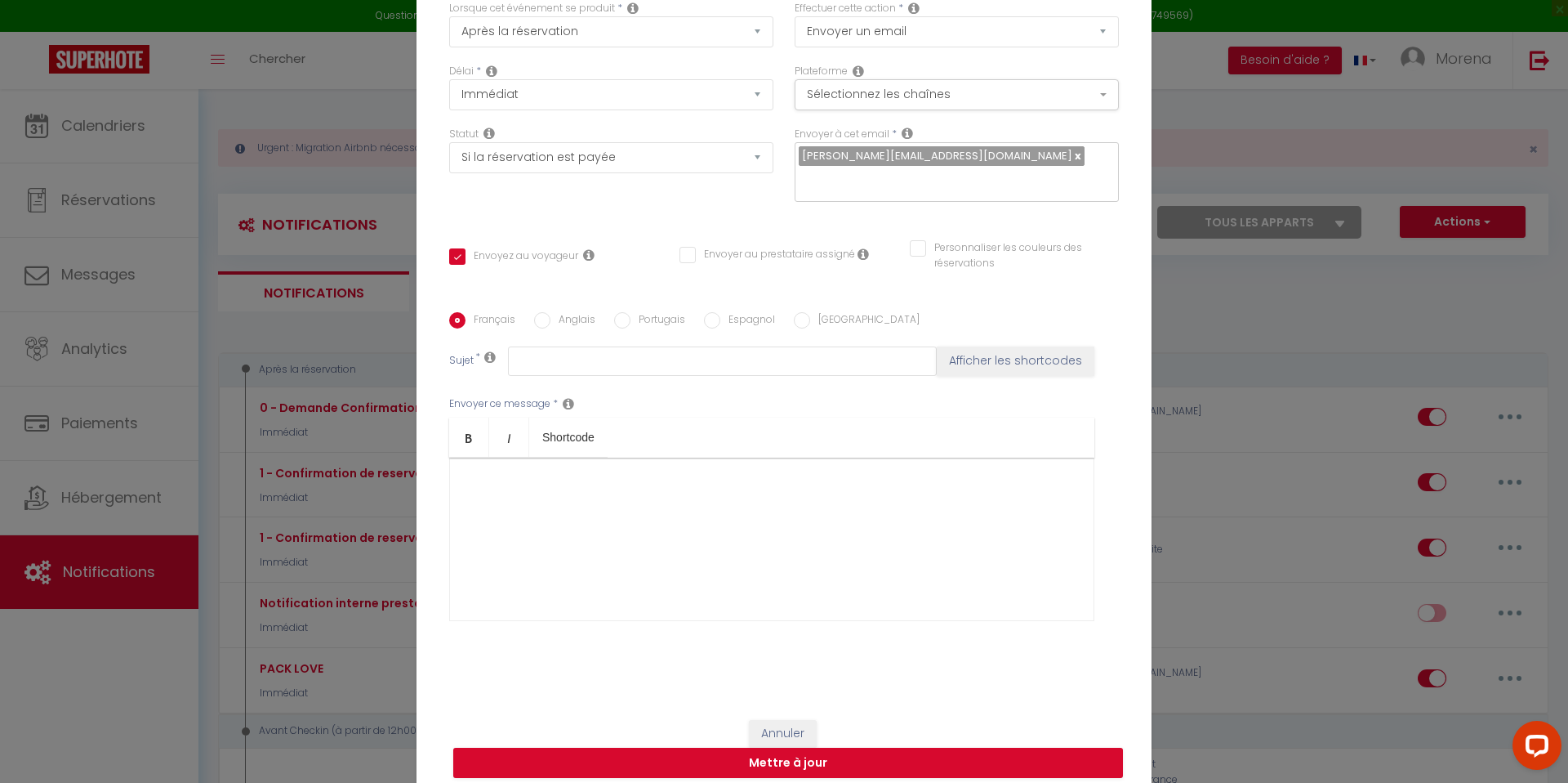
checkbox input "false"
type input "Merci de confirmer votre réservation - [BOOKING:ID] - [GUEST:FIRST_NAME] [GUEST…"
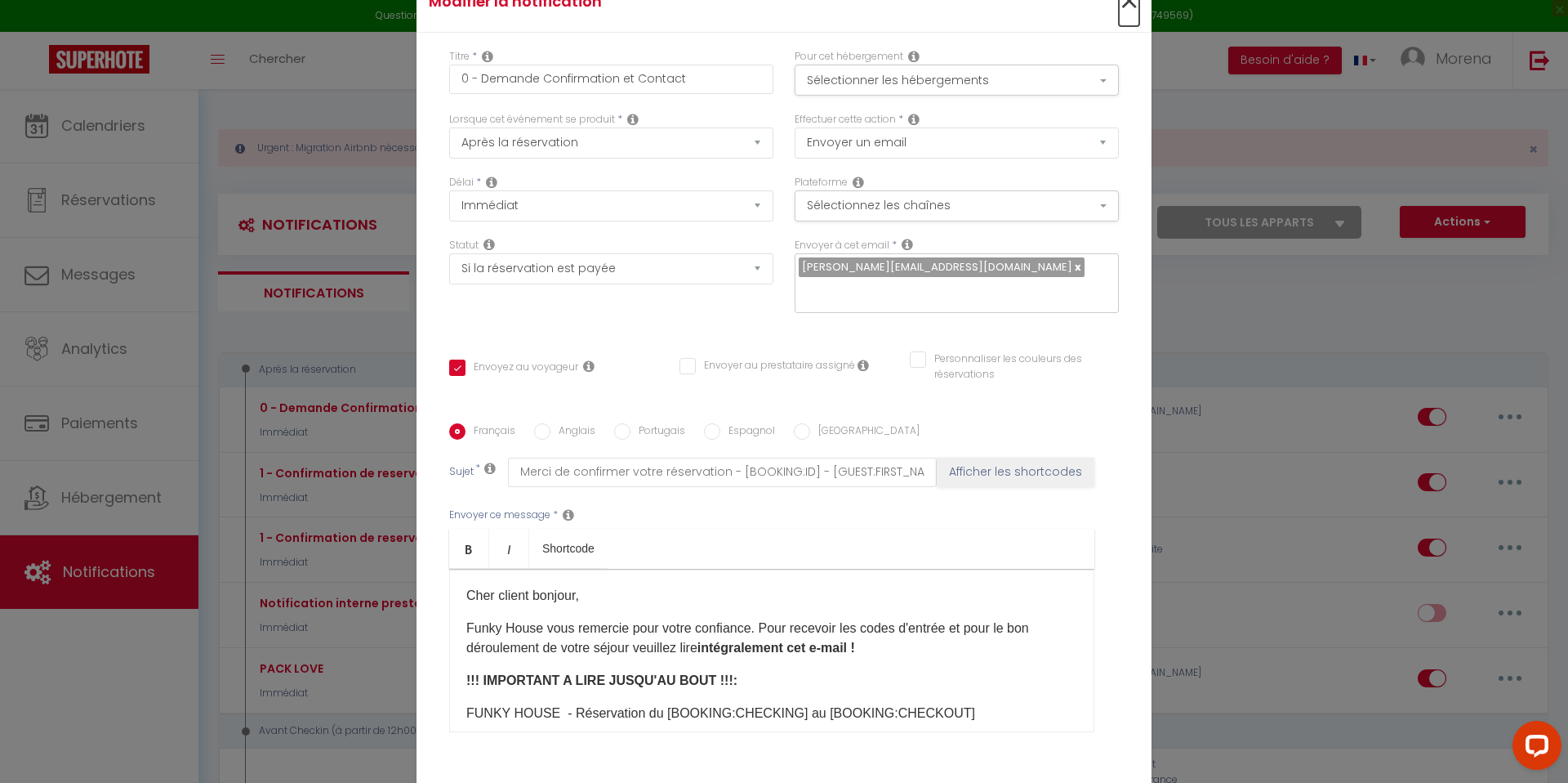
click at [1127, 15] on span "×" at bounding box center [1129, 1] width 21 height 49
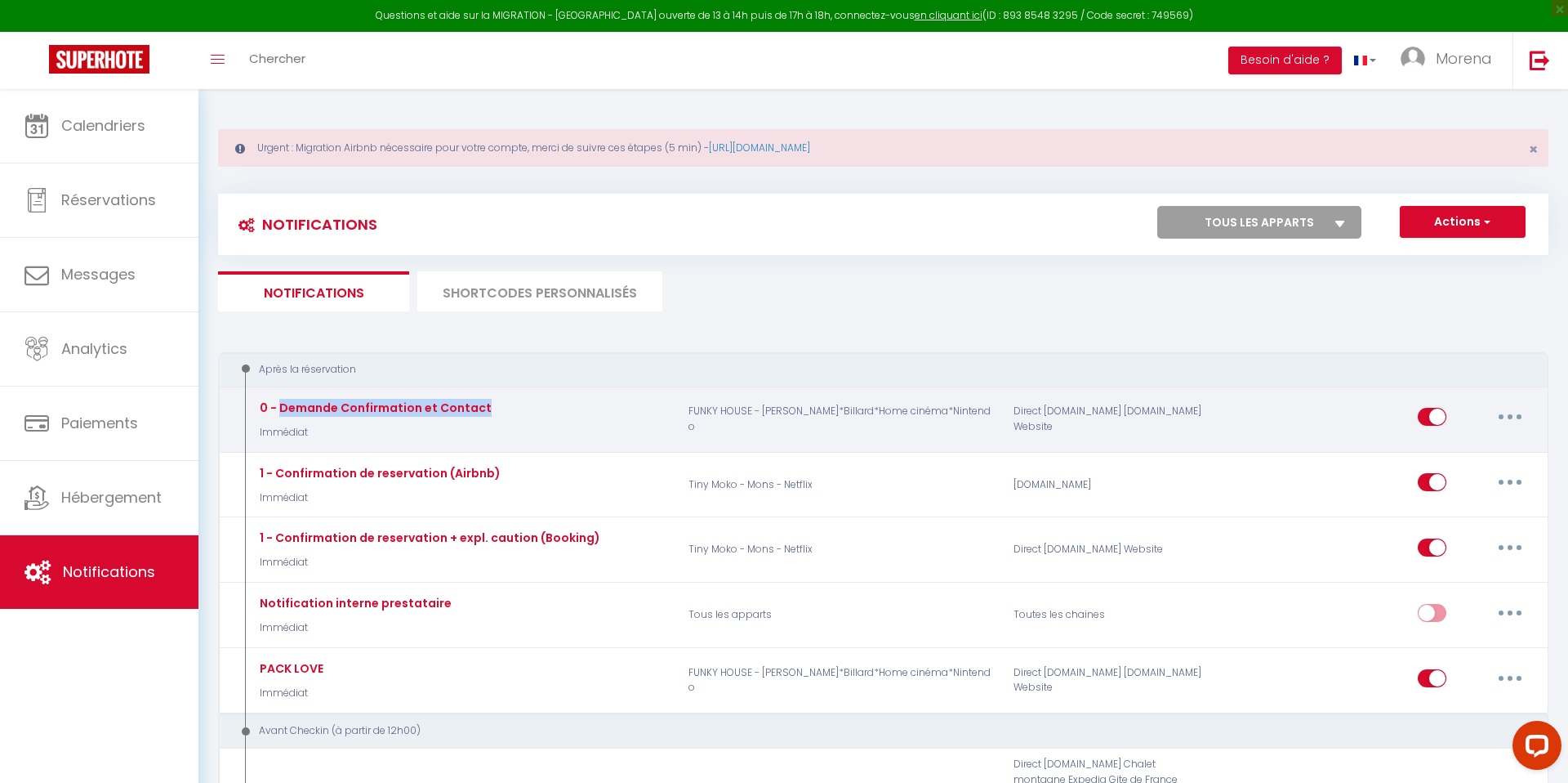
drag, startPoint x: 481, startPoint y: 406, endPoint x: 279, endPoint y: 407, distance: 202.0
click at [279, 407] on div "0 - Demande Confirmation et Contact Immédiat" at bounding box center [461, 419] width 433 height 47
click at [571, 398] on div "0 - Demande Confirmation et Contact Immédiat" at bounding box center [461, 419] width 433 height 47
click at [1522, 412] on button "button" at bounding box center [1510, 416] width 46 height 26
click at [1454, 484] on link "Dupliquer" at bounding box center [1467, 484] width 121 height 28
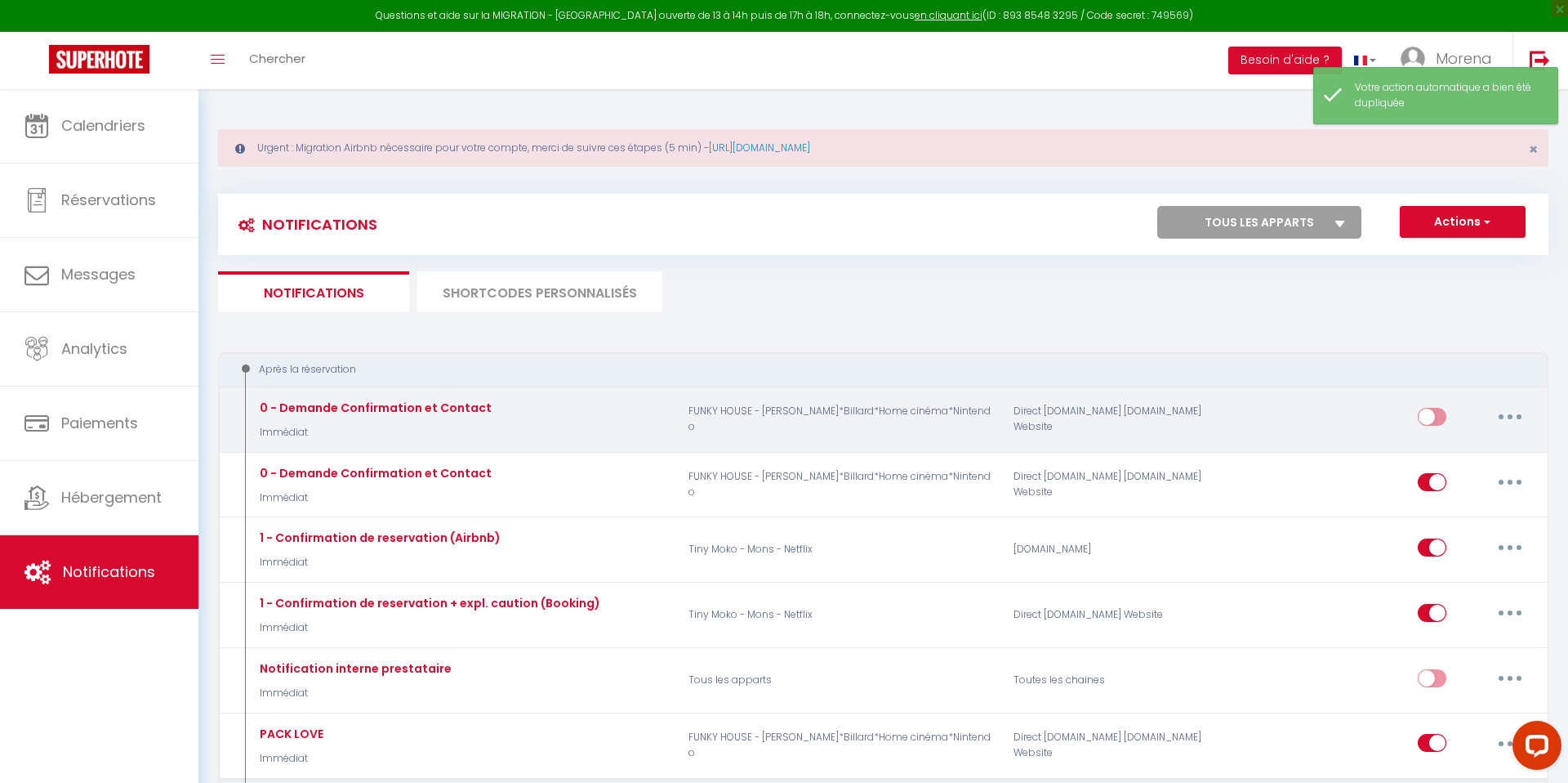
click at [1501, 420] on button "button" at bounding box center [1510, 416] width 46 height 26
click at [1445, 452] on link "Editer" at bounding box center [1467, 454] width 121 height 28
type input "0 - Demande Confirmation et Contact"
select select "Immédiat"
select select "if_booking_is_paid"
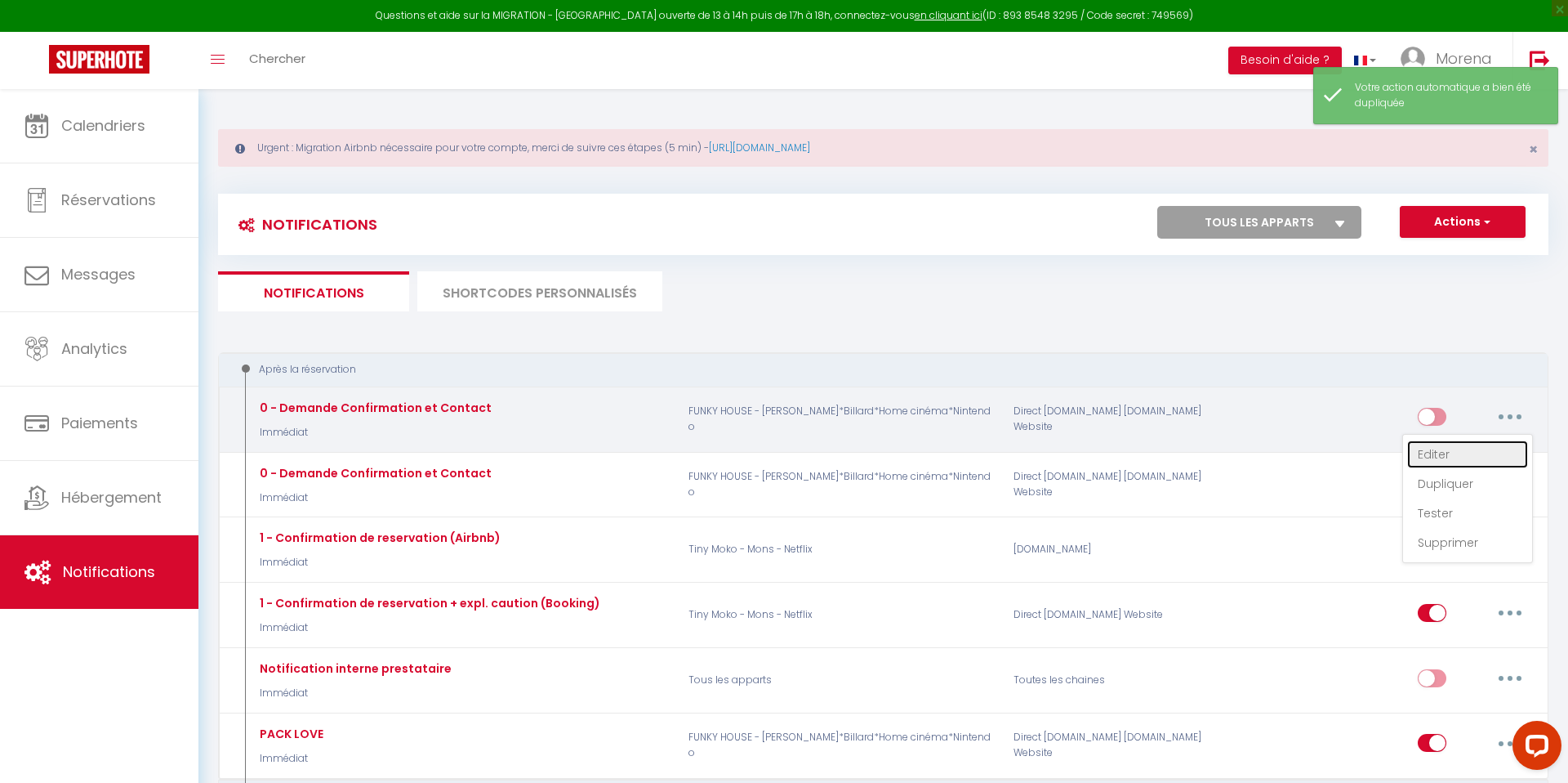
checkbox input "true"
checkbox input "false"
radio input "true"
type input "Merci de confirmer votre réservation - [BOOKING:ID] - [GUEST:FIRST_NAME] [GUEST…"
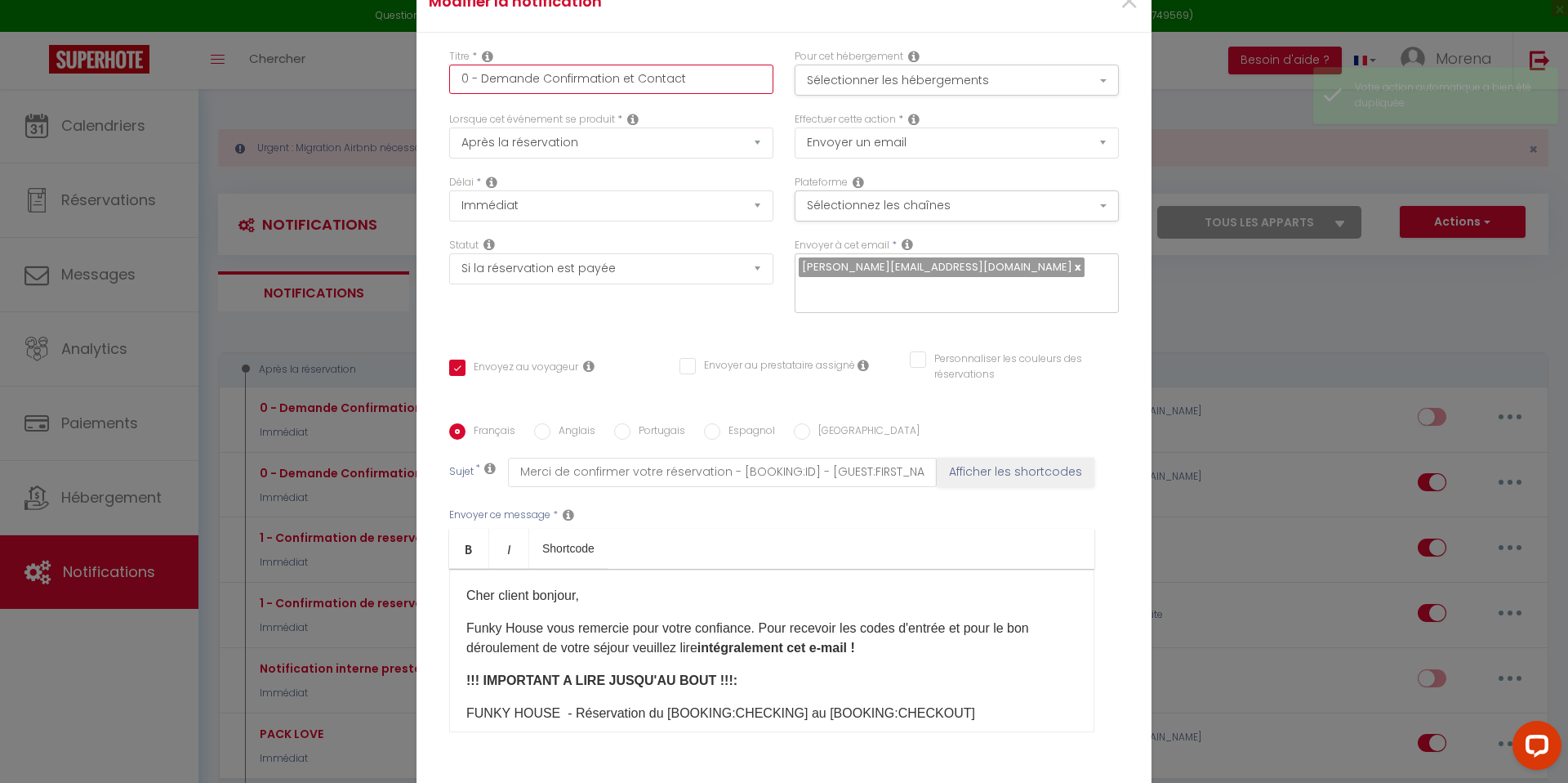
click at [468, 90] on input "0 - Demande Confirmation et Contact" at bounding box center [611, 79] width 324 height 29
type input "- Demande Confirmation et Contact"
checkbox input "true"
checkbox input "false"
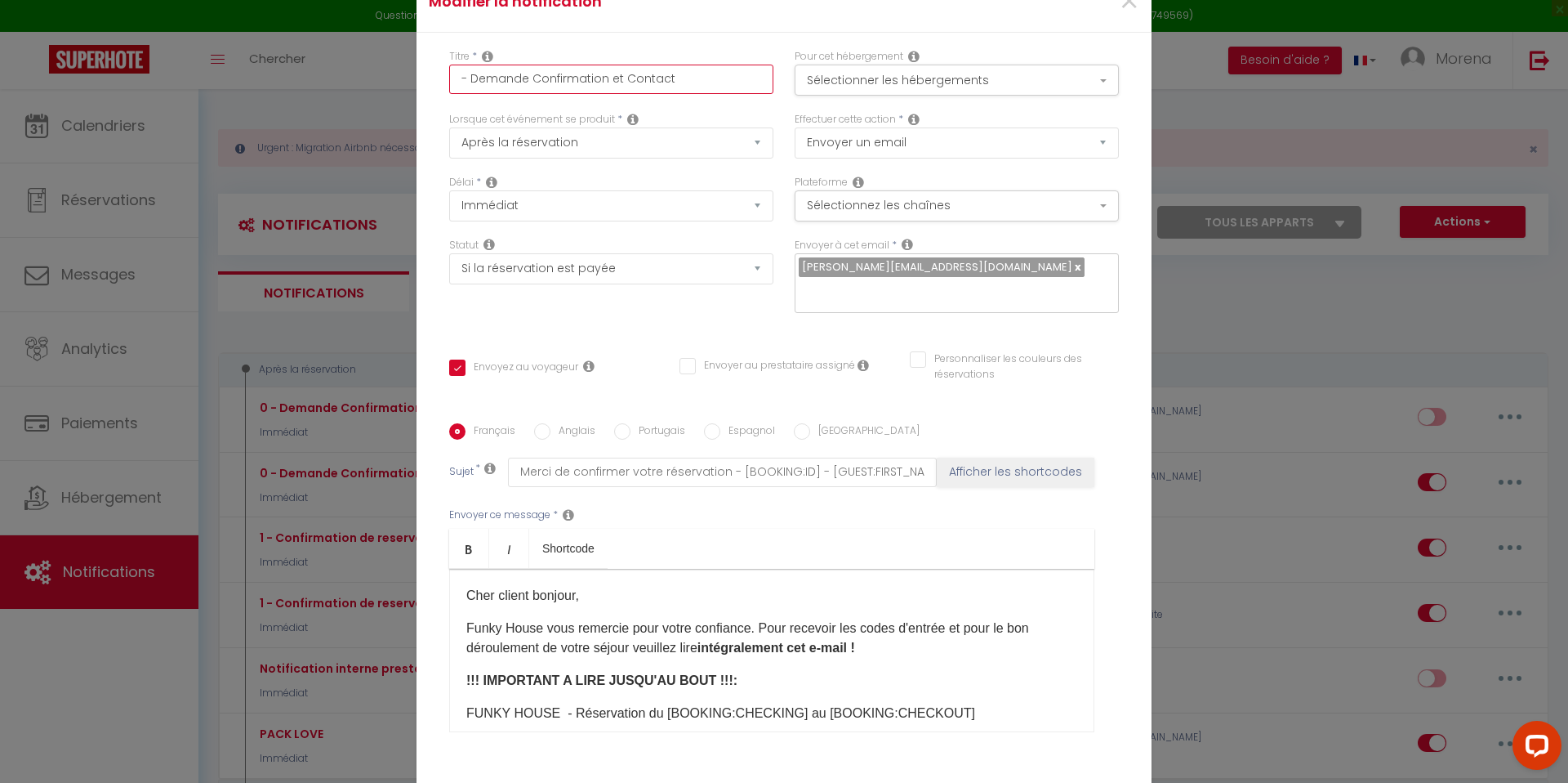
type input "1 - Demande Confirmation et Contact"
checkbox input "true"
checkbox input "false"
drag, startPoint x: 673, startPoint y: 90, endPoint x: 478, endPoint y: 93, distance: 195.0
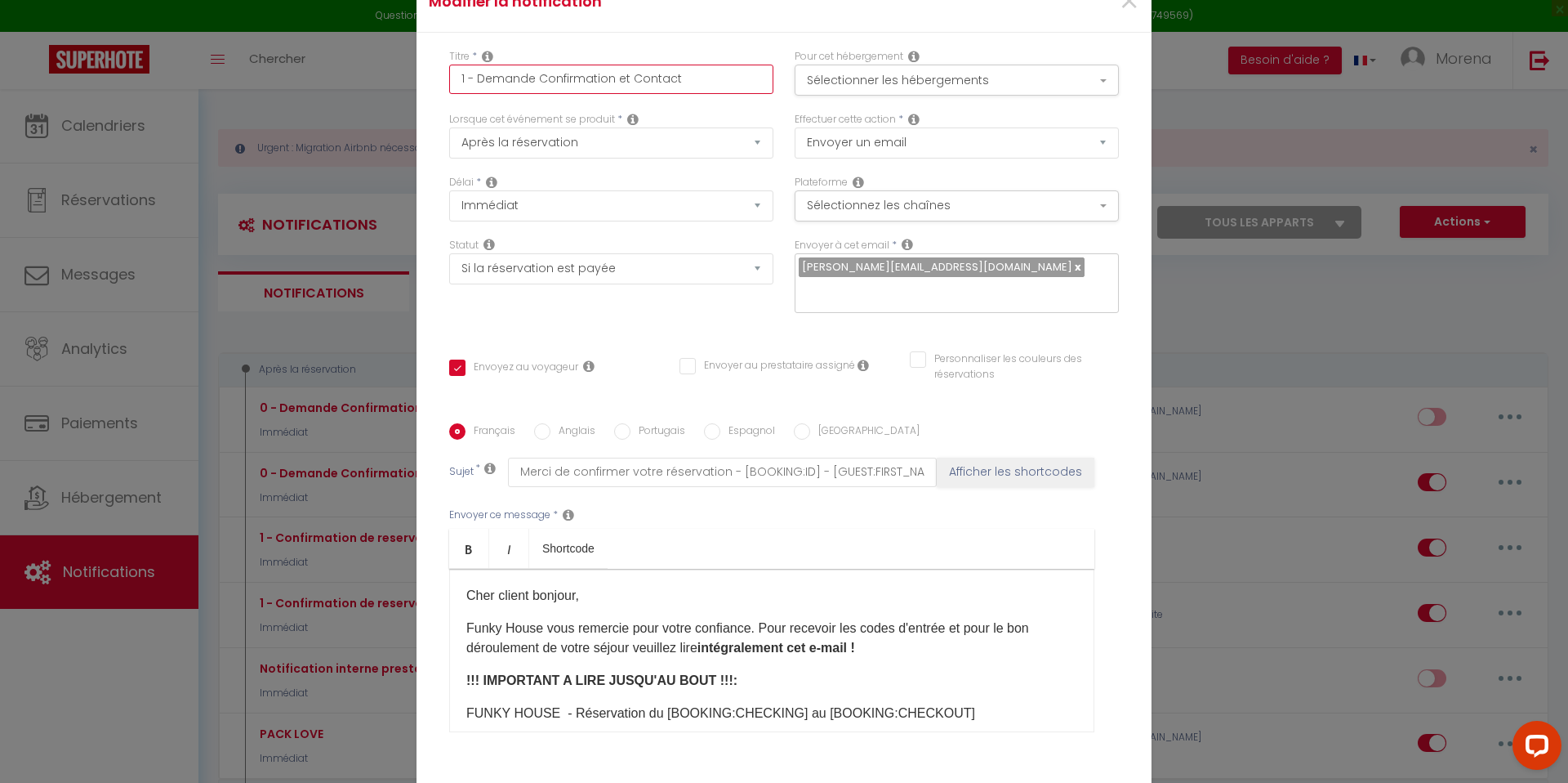
click at [478, 93] on input "1 - Demande Confirmation et Contact" at bounding box center [611, 79] width 324 height 29
type input "1 - c"
checkbox input "true"
checkbox input "false"
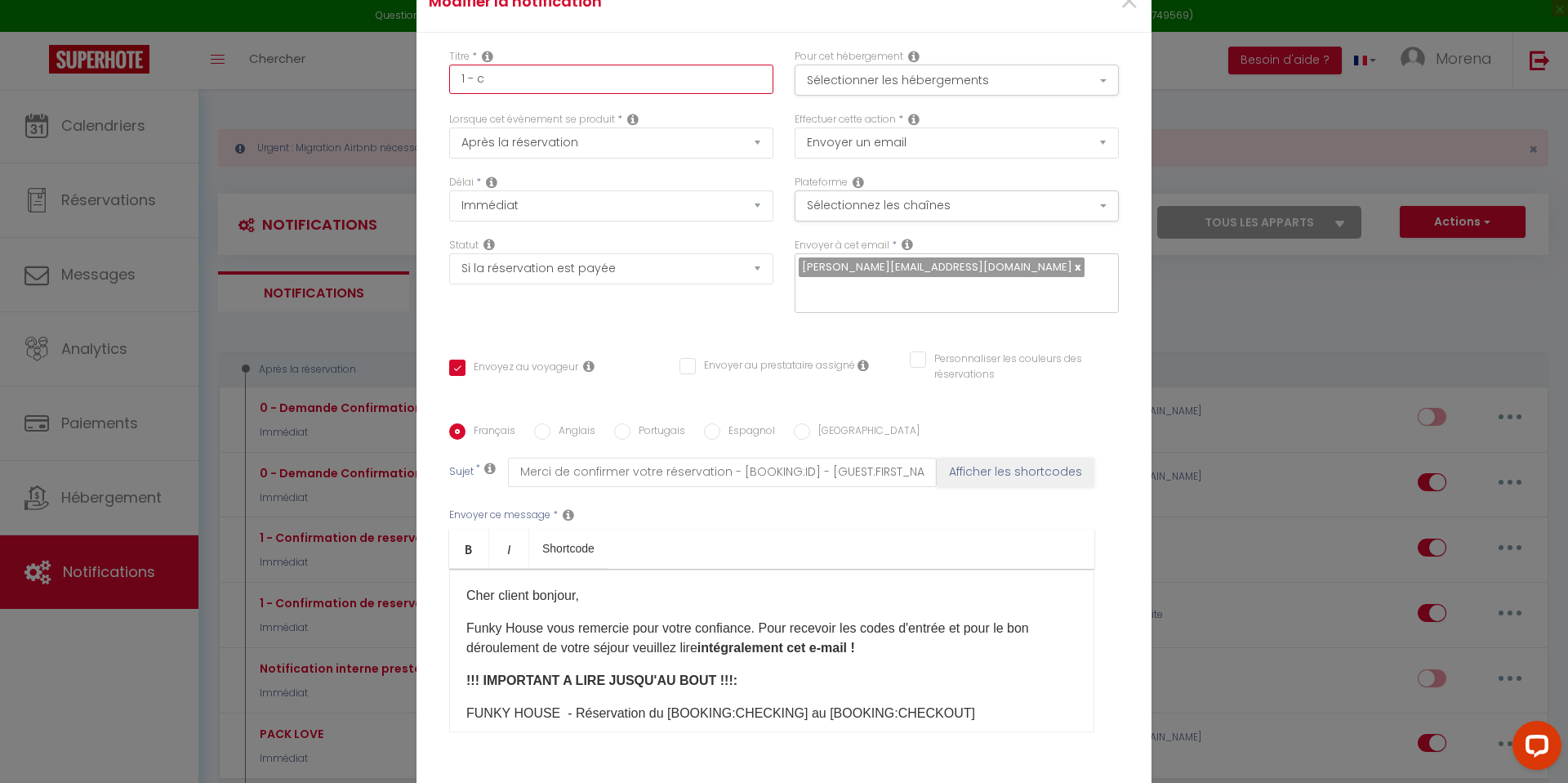
type input "1 - co"
checkbox input "true"
checkbox input "false"
type input "1 - con"
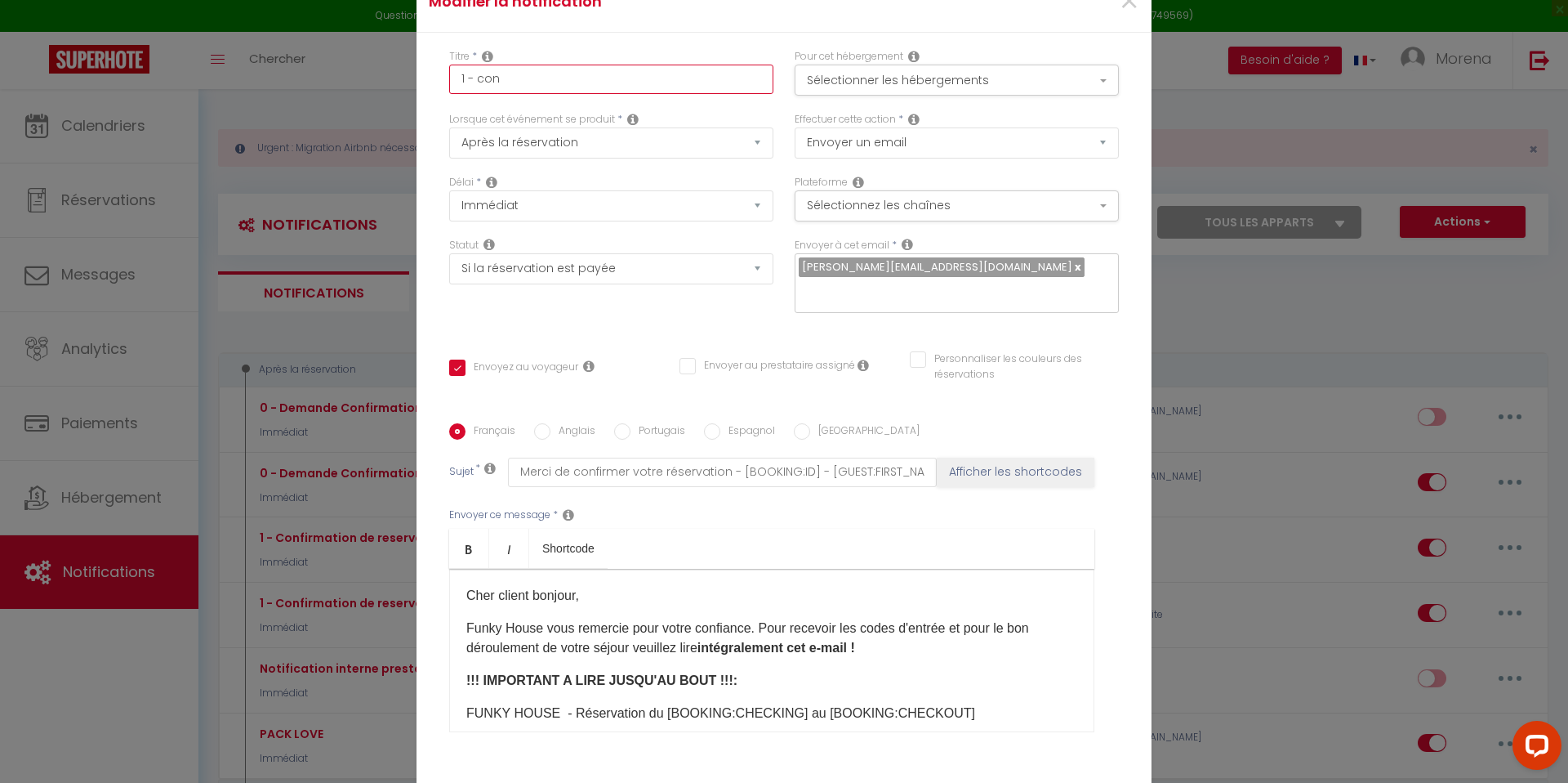
checkbox input "true"
checkbox input "false"
type input "1 - conf"
checkbox input "true"
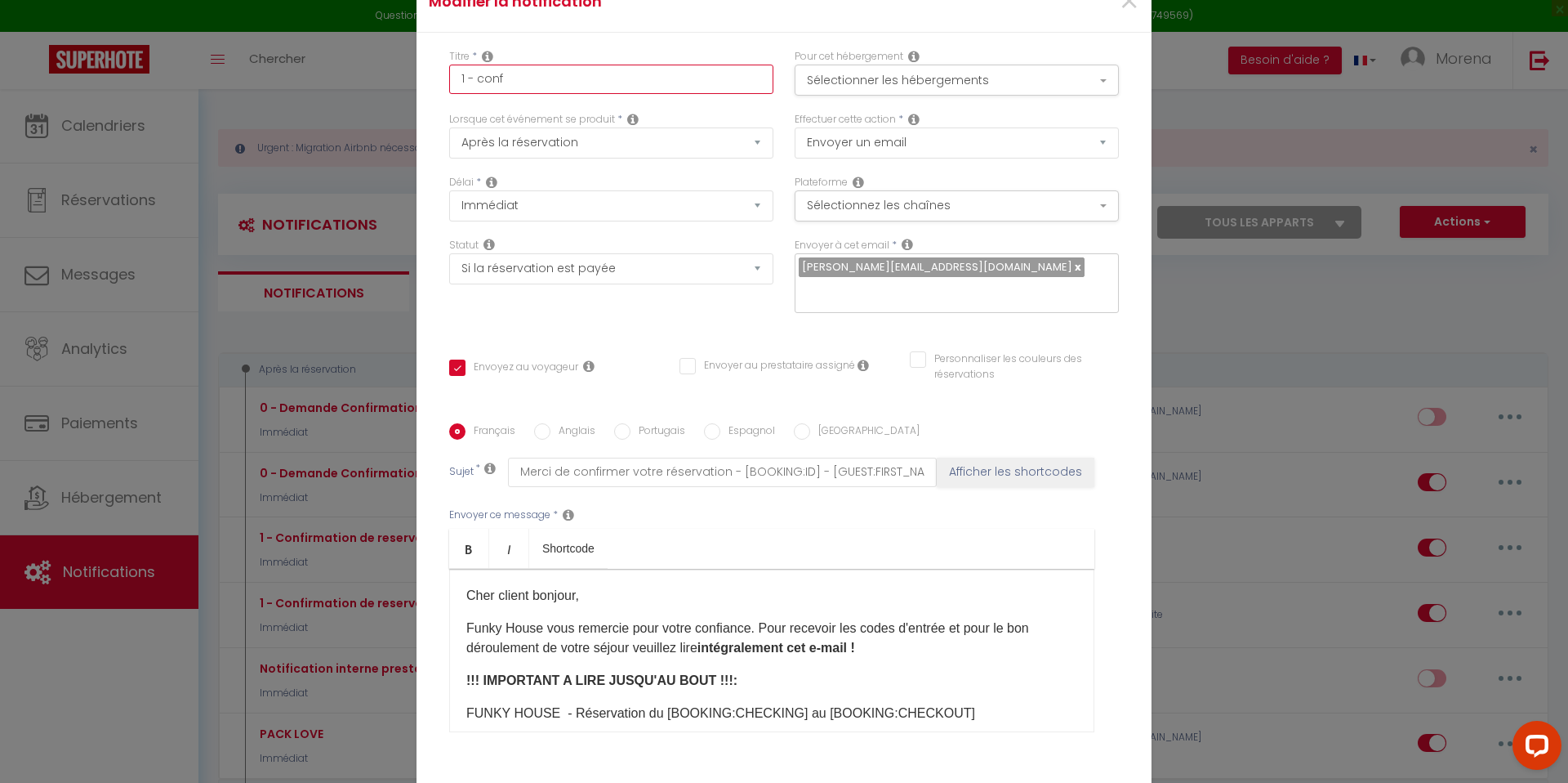
checkbox input "false"
type input "1 - confi"
checkbox input "true"
checkbox input "false"
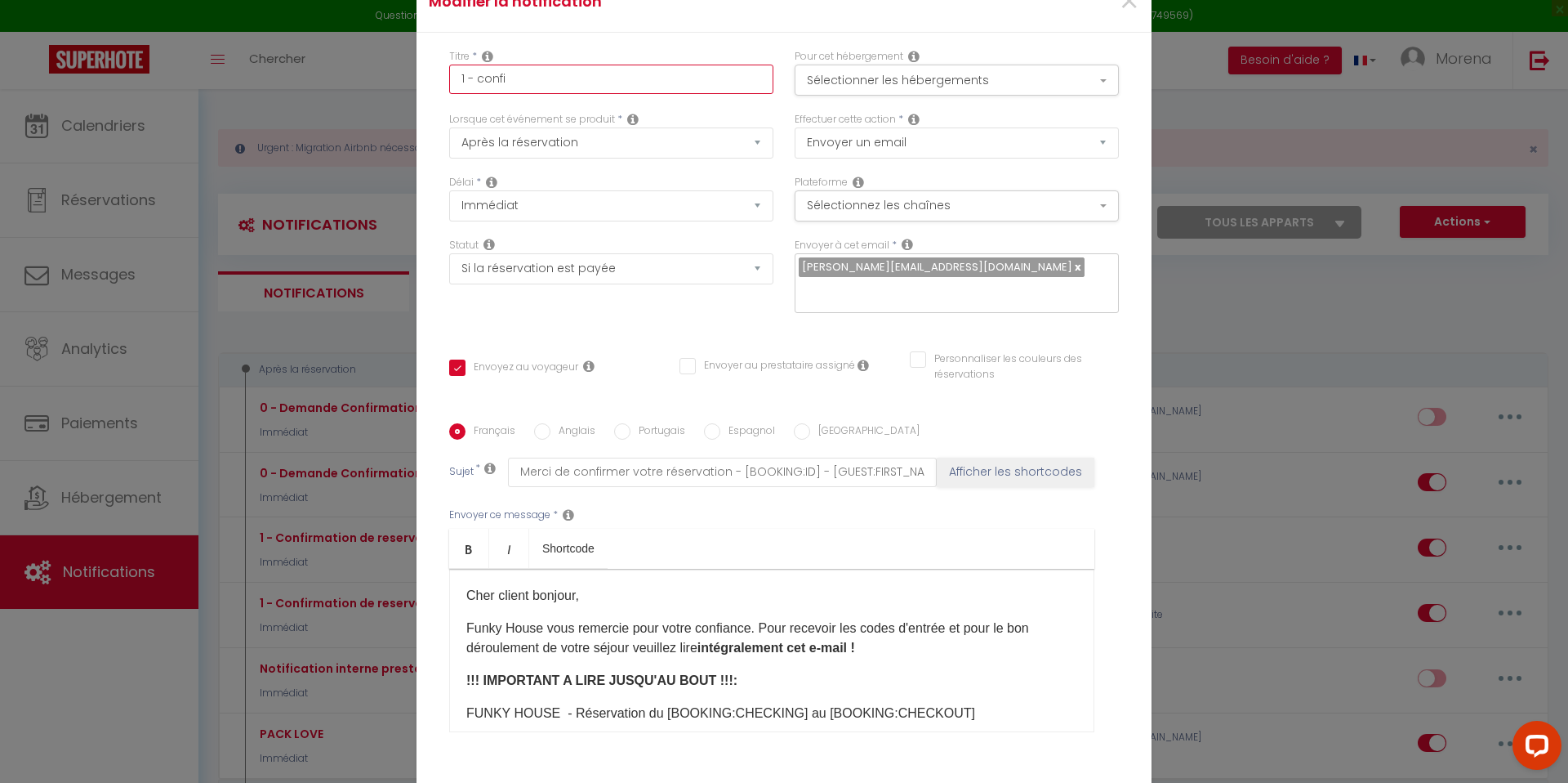
checkbox input "false"
type input "1 - confir"
checkbox input "true"
checkbox input "false"
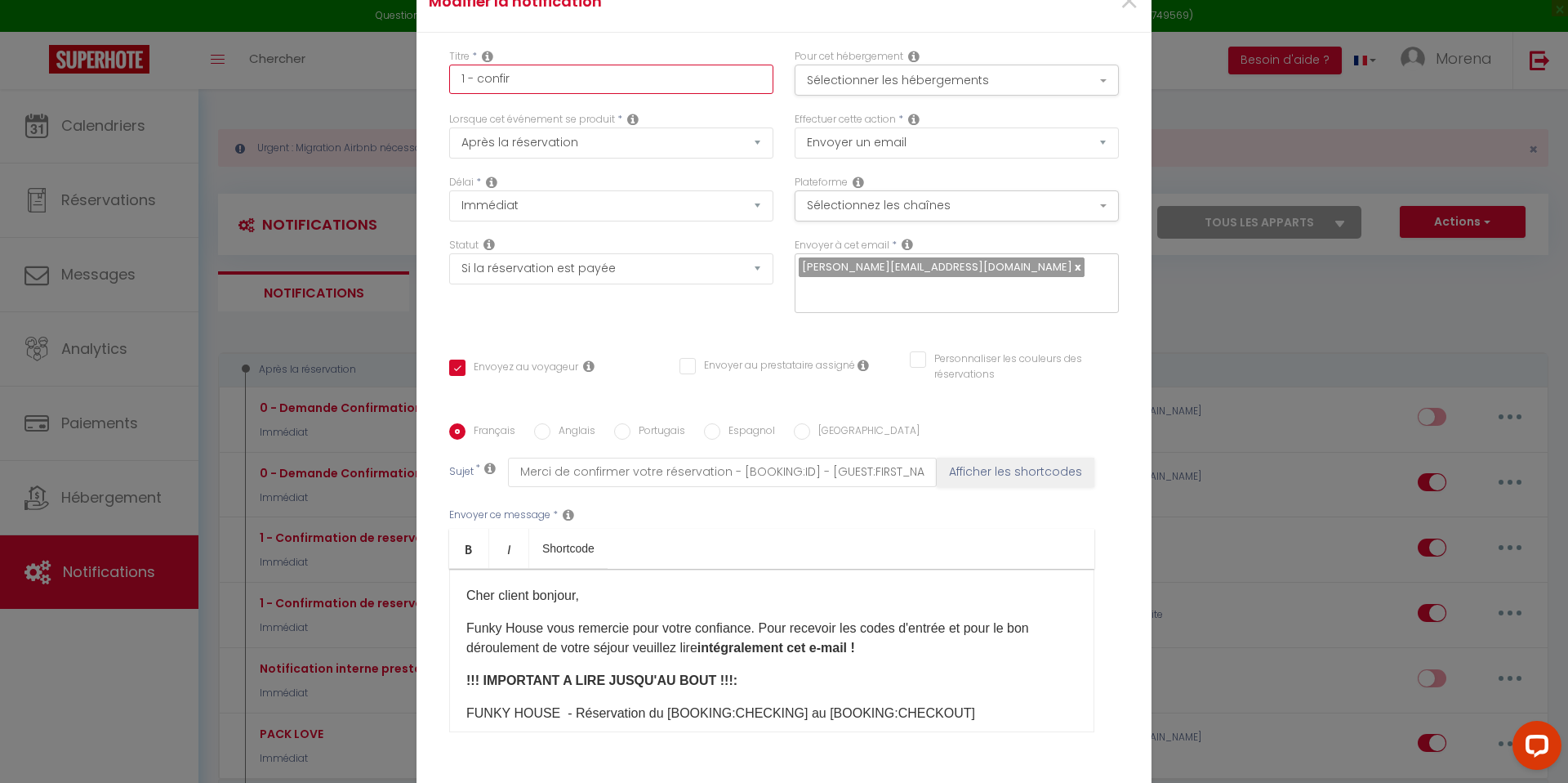
type input "1 - confirm"
checkbox input "true"
checkbox input "false"
type input "1 - confirma"
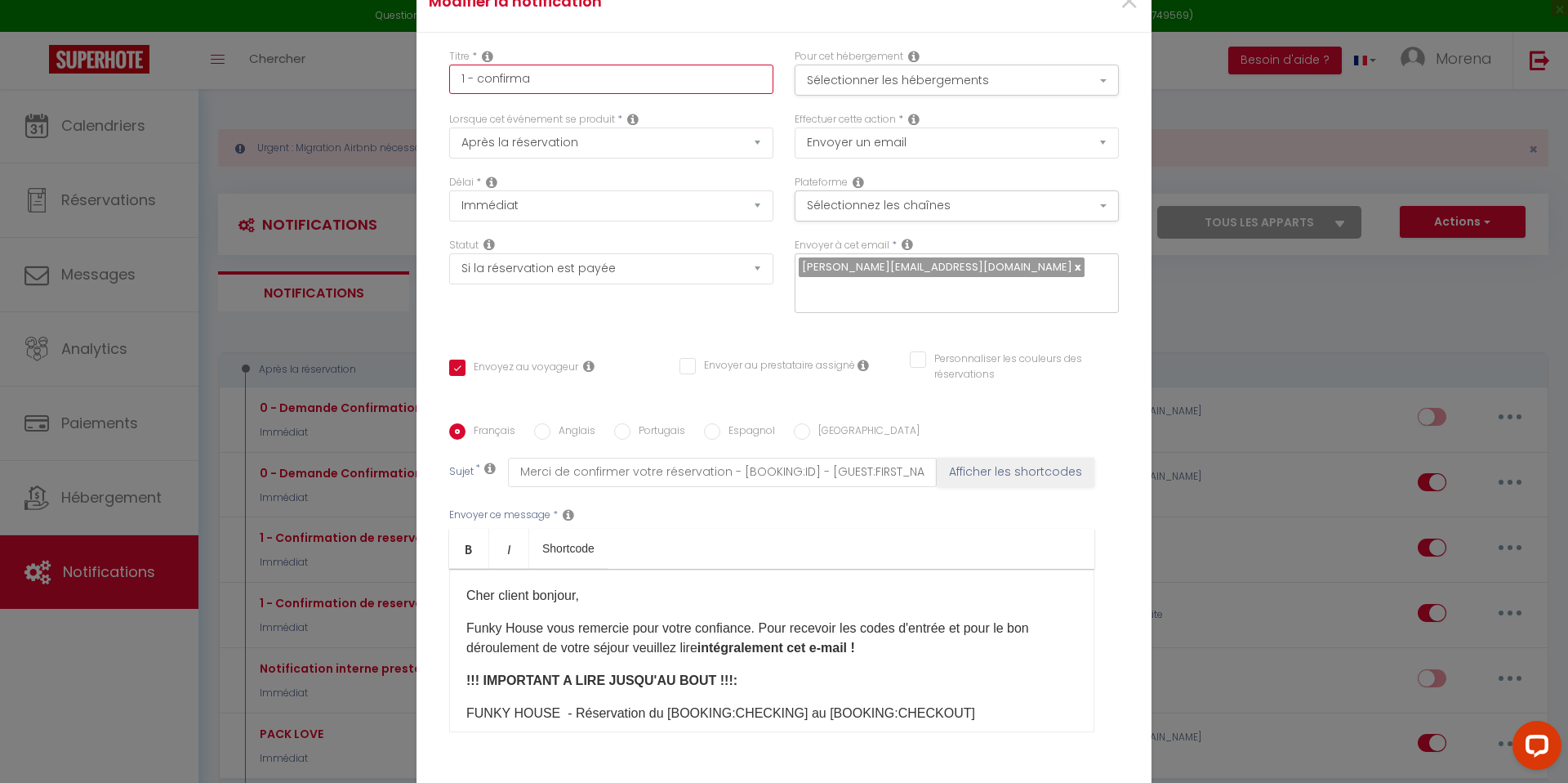
checkbox input "true"
checkbox input "false"
type input "1 - confirmat"
checkbox input "true"
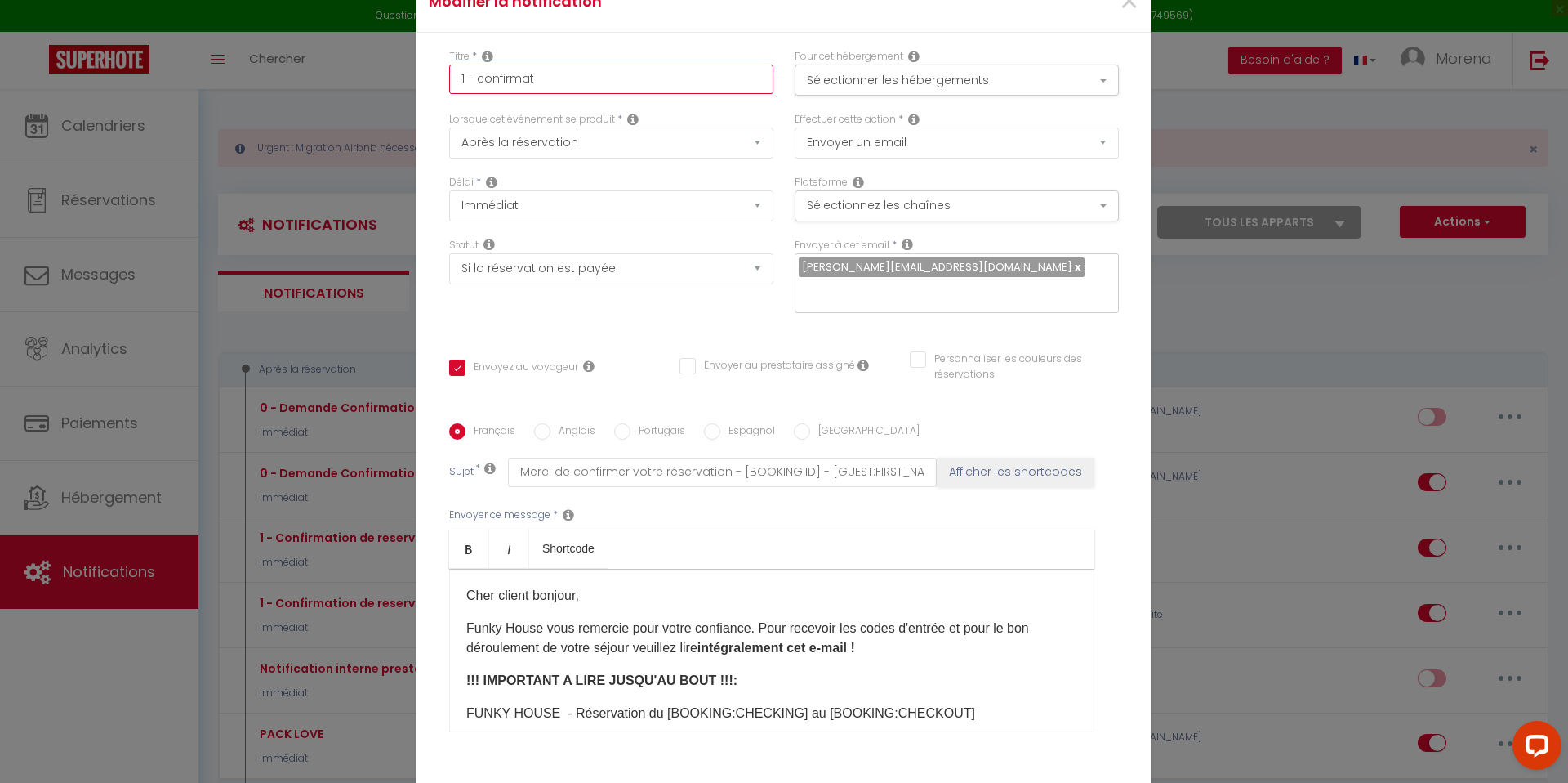
checkbox input "false"
type input "1 - confirmati"
checkbox input "true"
checkbox input "false"
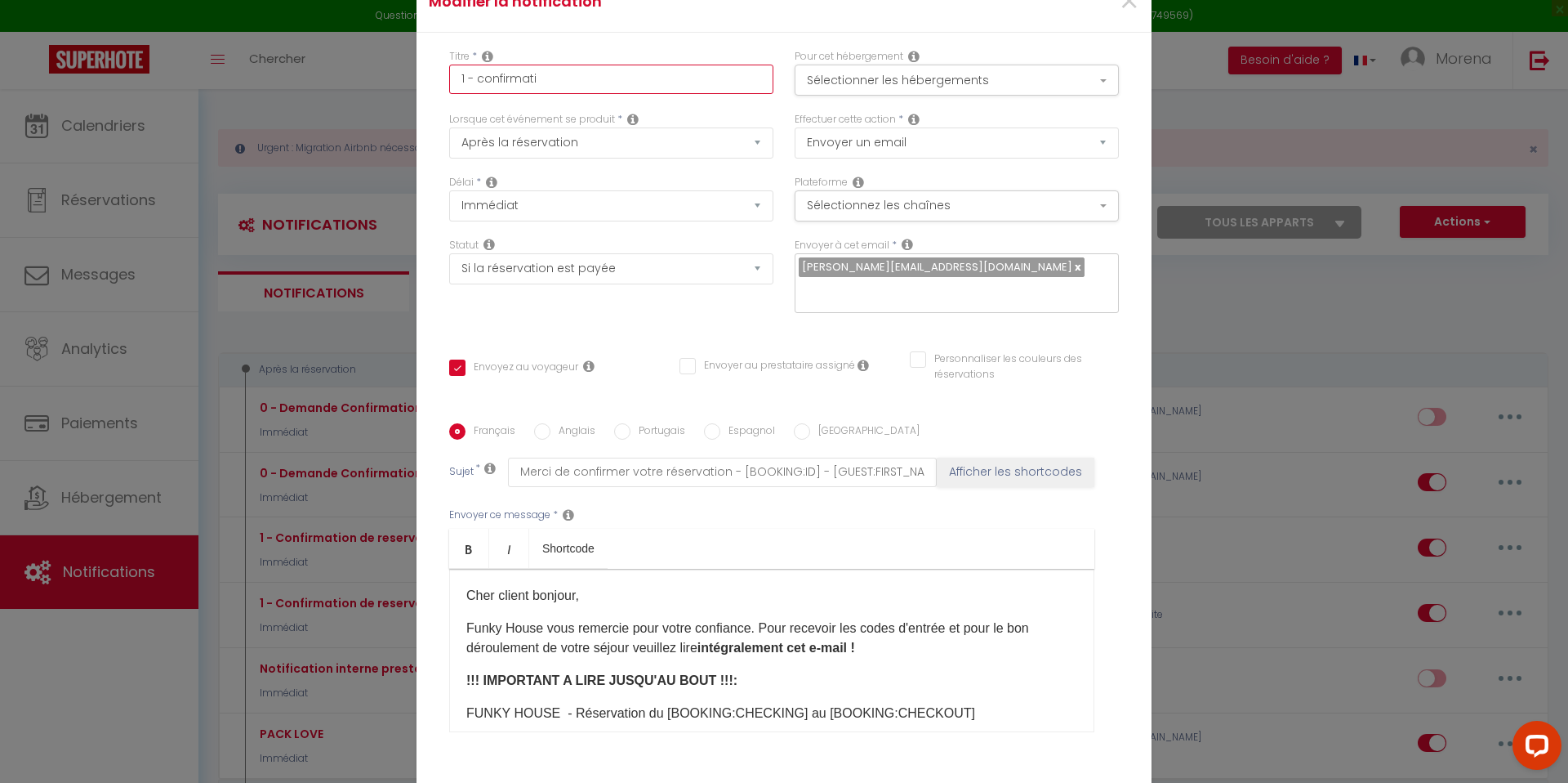
checkbox input "false"
type input "1 - confirmatio"
checkbox input "true"
checkbox input "false"
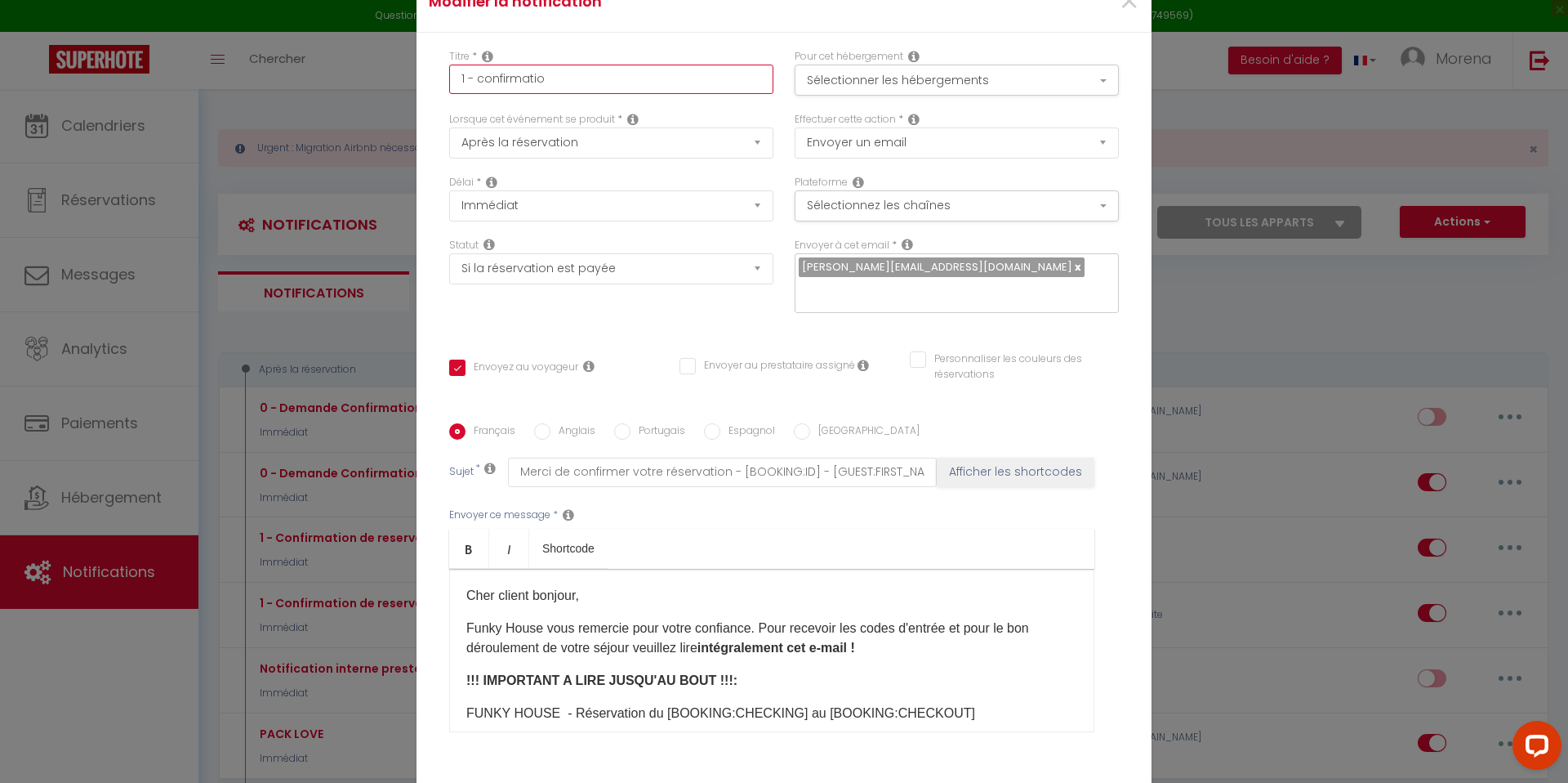
type input "1 - confirmation"
checkbox input "true"
checkbox input "false"
type input "1 - confirmation"
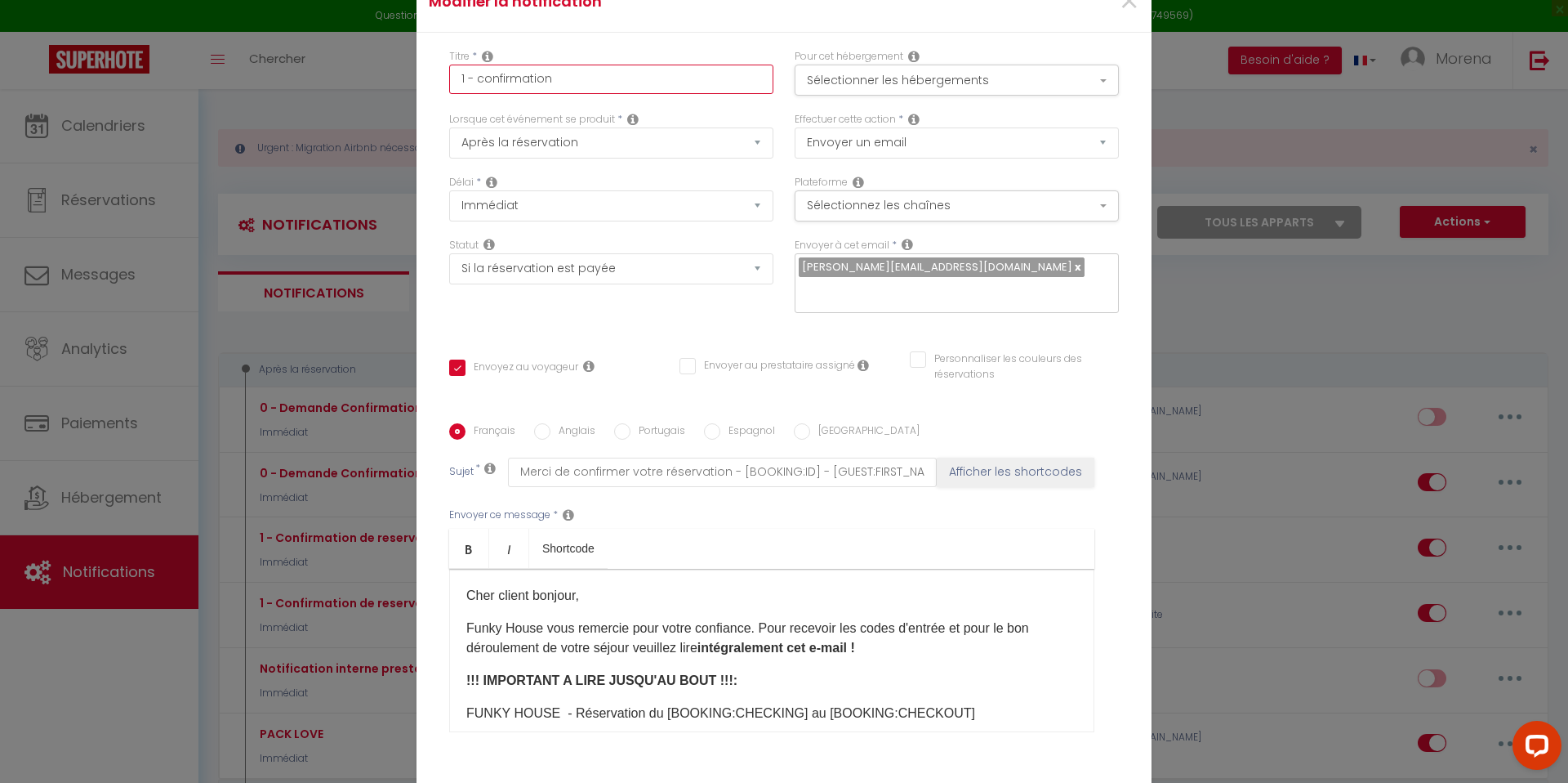
checkbox input "true"
checkbox input "false"
type input "1 - confirmation d"
checkbox input "true"
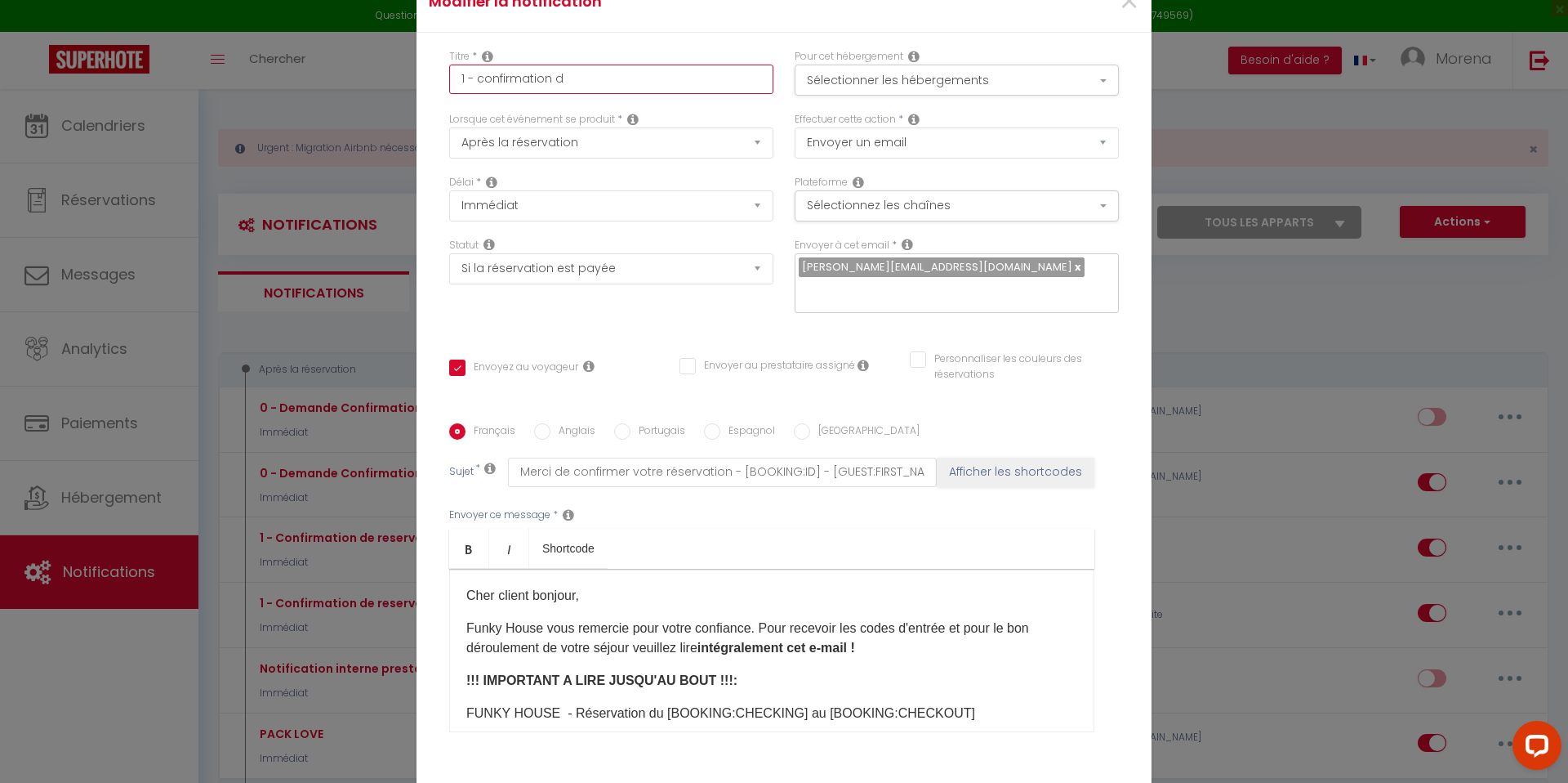
checkbox input "false"
type input "1 - confirmation de"
checkbox input "true"
checkbox input "false"
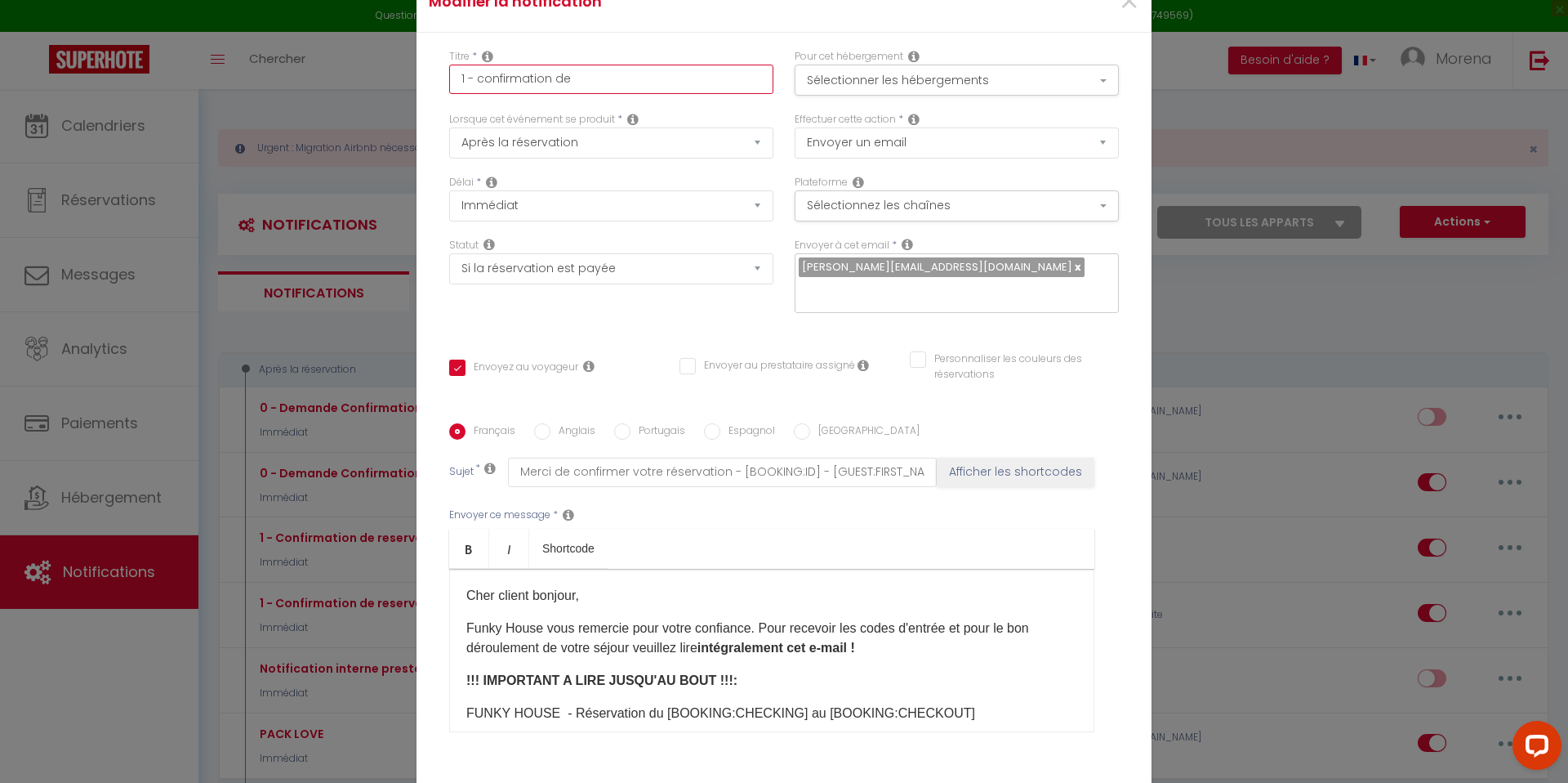
checkbox input "false"
type input "1 - confirmation de"
checkbox input "true"
checkbox input "false"
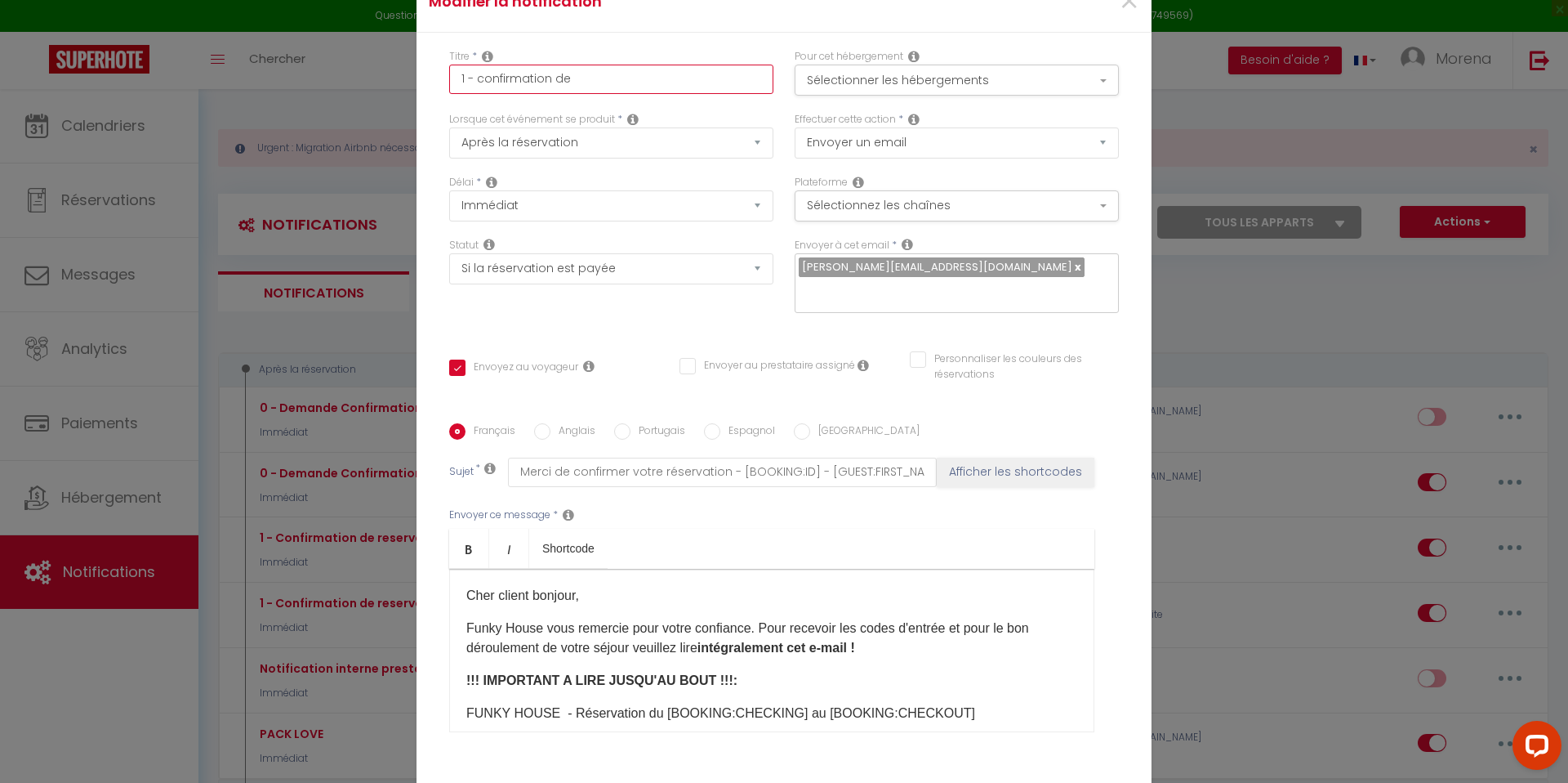
type input "1 - confirmation de r"
checkbox input "true"
checkbox input "false"
type input "1 - confirmation de re"
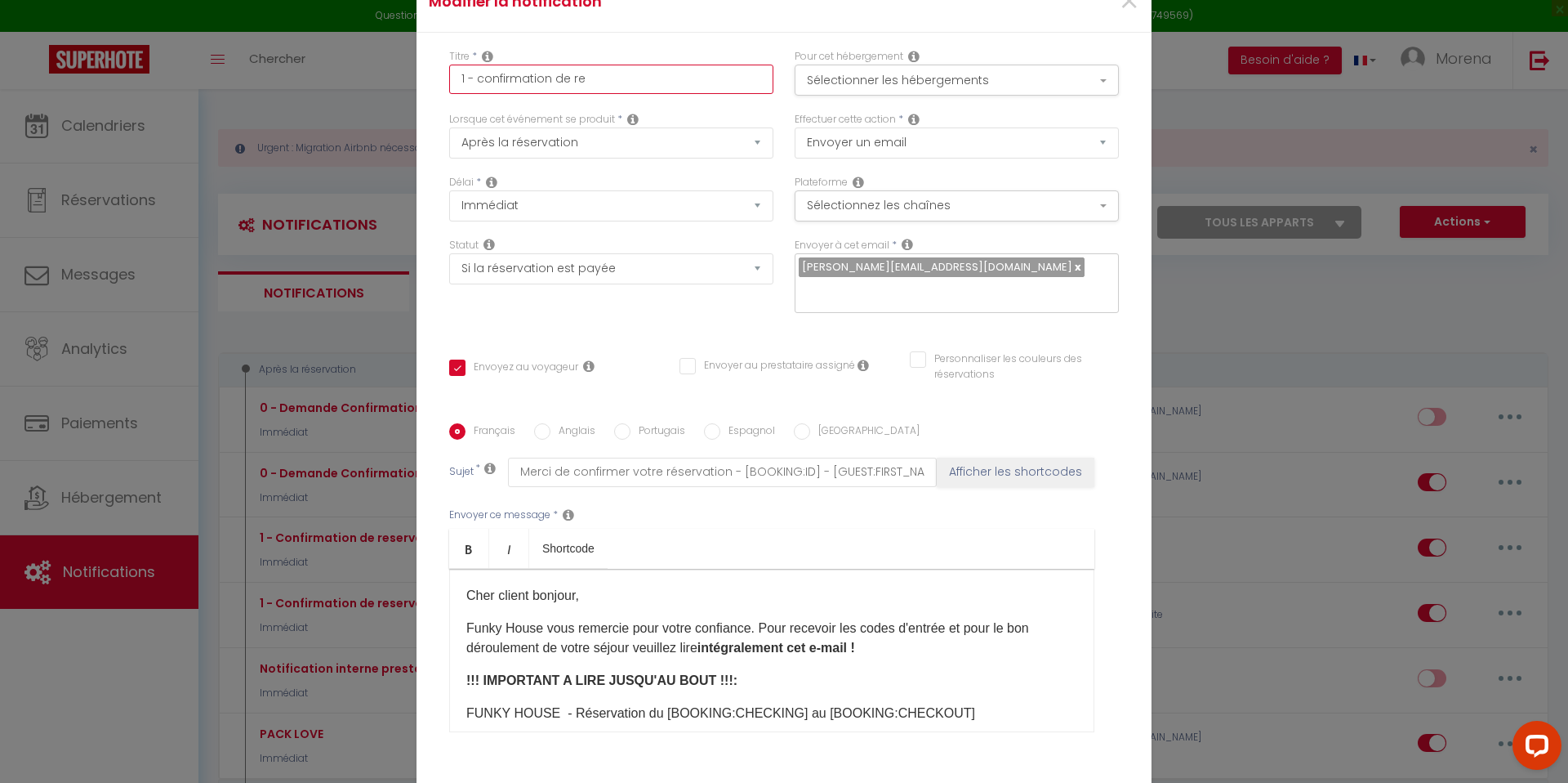
checkbox input "true"
checkbox input "false"
type input "1 - confirmation de res"
checkbox input "true"
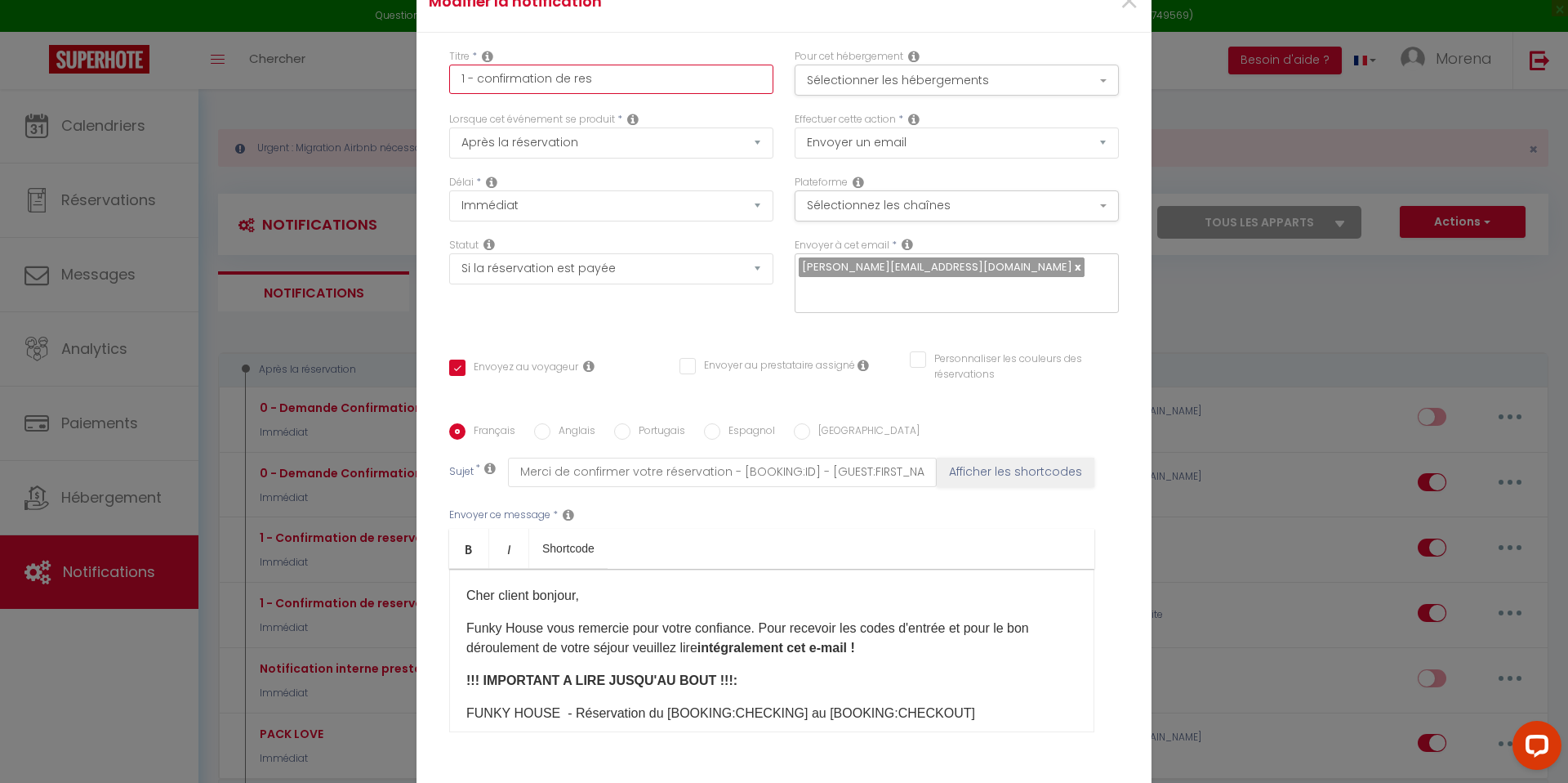
checkbox input "false"
type input "1 - confirmation de rese"
checkbox input "true"
checkbox input "false"
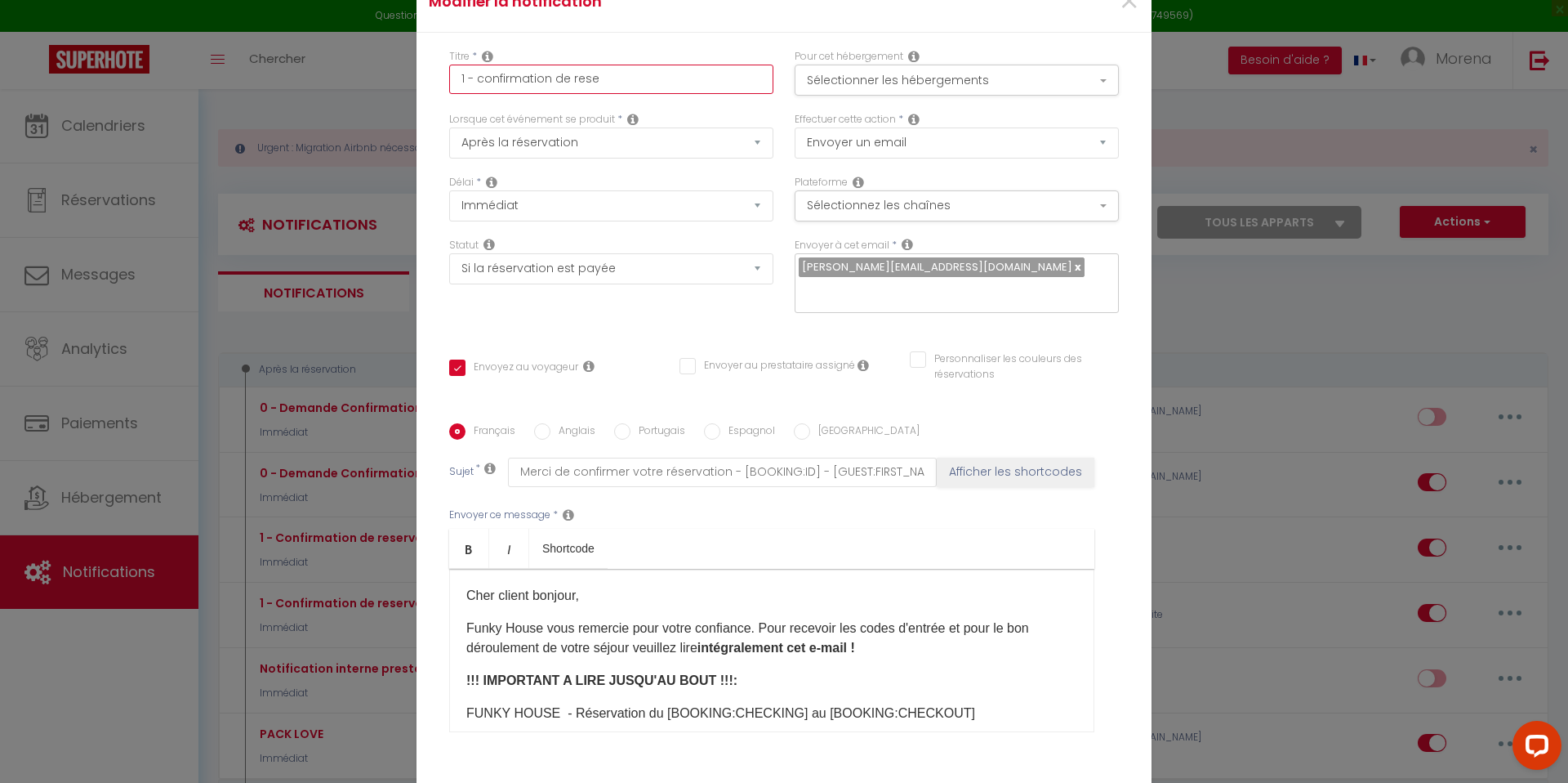
checkbox input "false"
type input "1 - confirmation de reser"
checkbox input "true"
checkbox input "false"
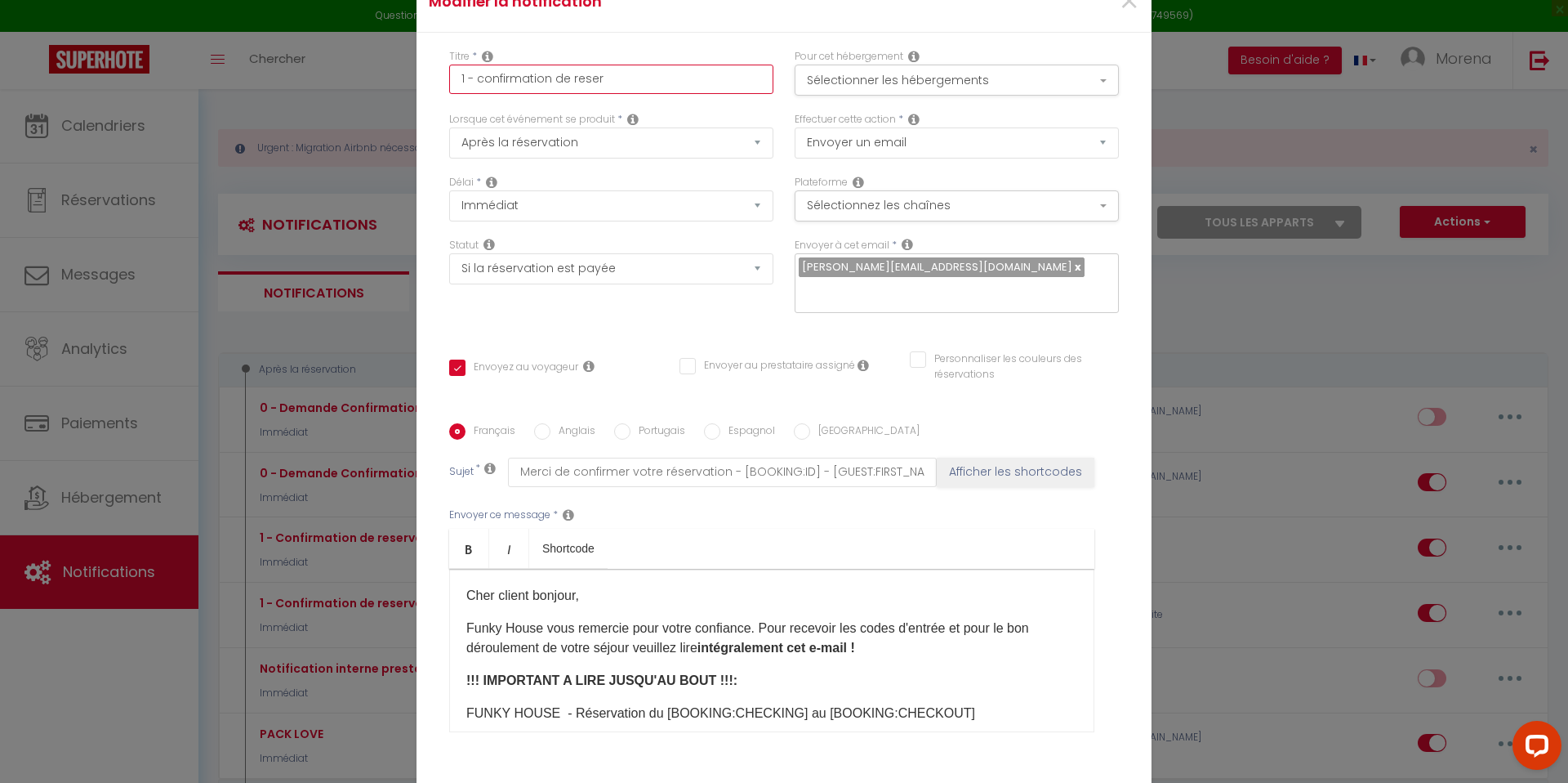
type input "1 - confirmation de reserv"
checkbox input "true"
checkbox input "false"
type input "1 - confirmation de reserva"
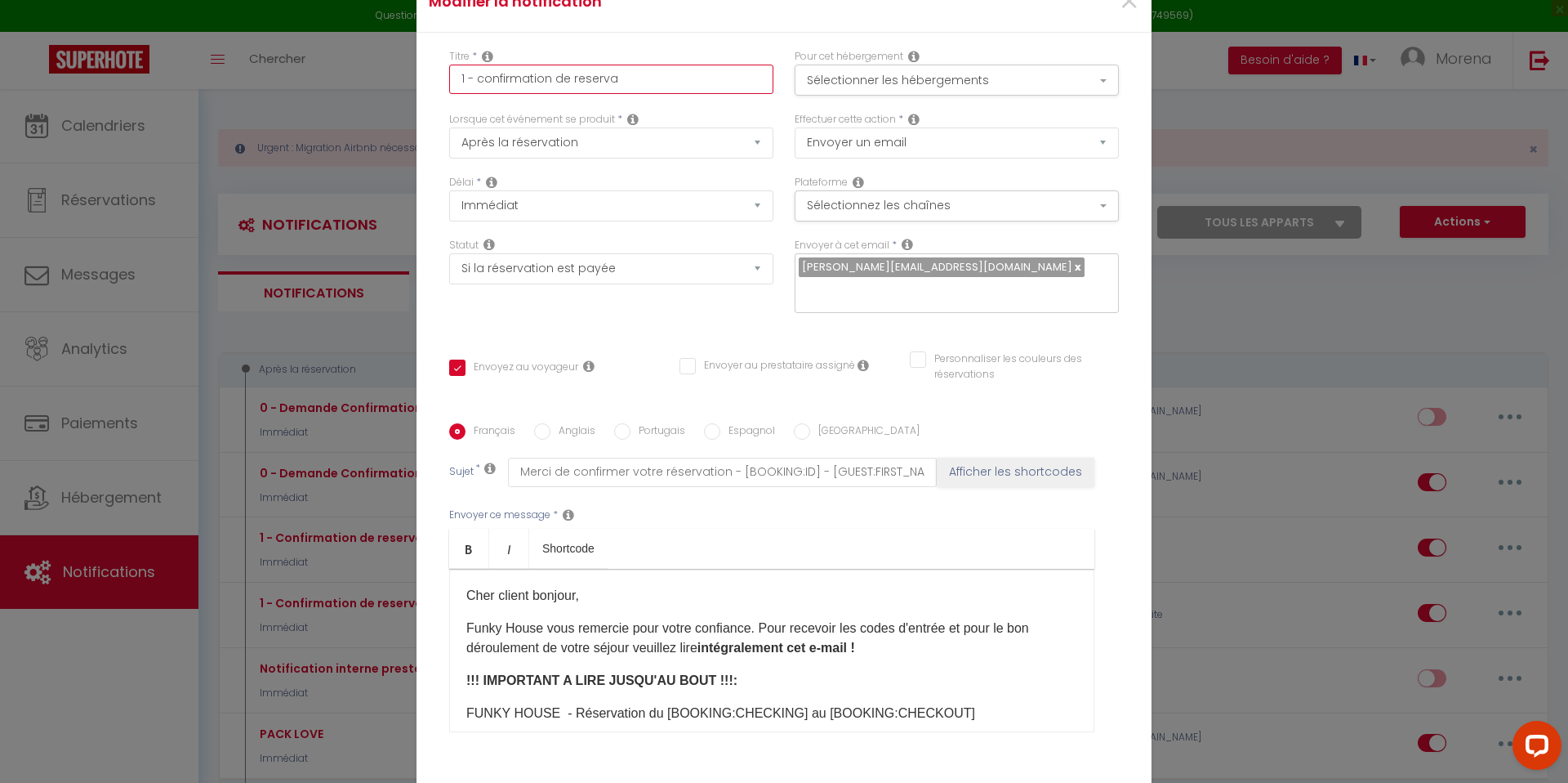
checkbox input "true"
checkbox input "false"
type input "1 - confirmation de reservat"
checkbox input "true"
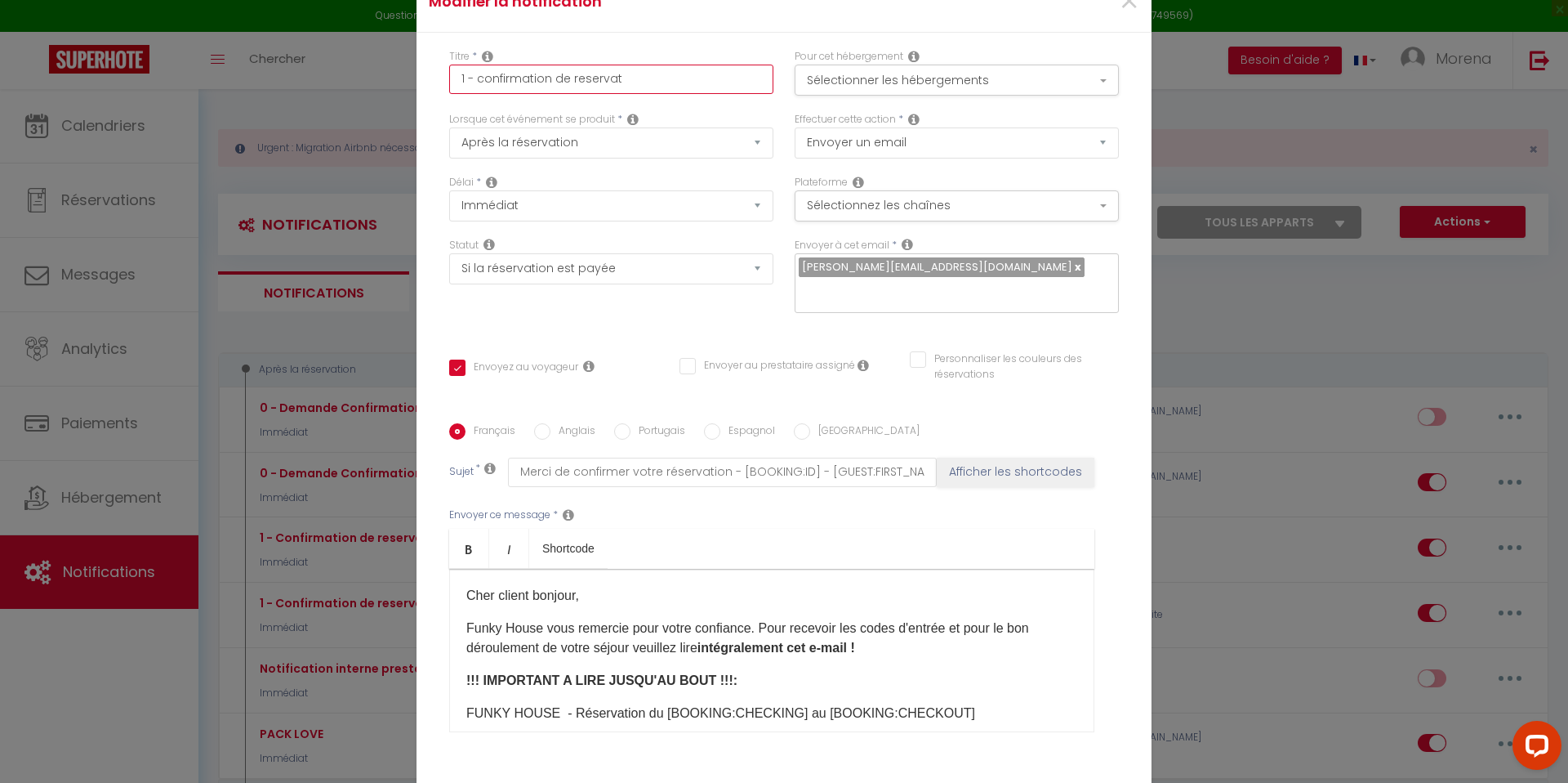
checkbox input "false"
type input "1 - confirmation de reservati"
checkbox input "true"
checkbox input "false"
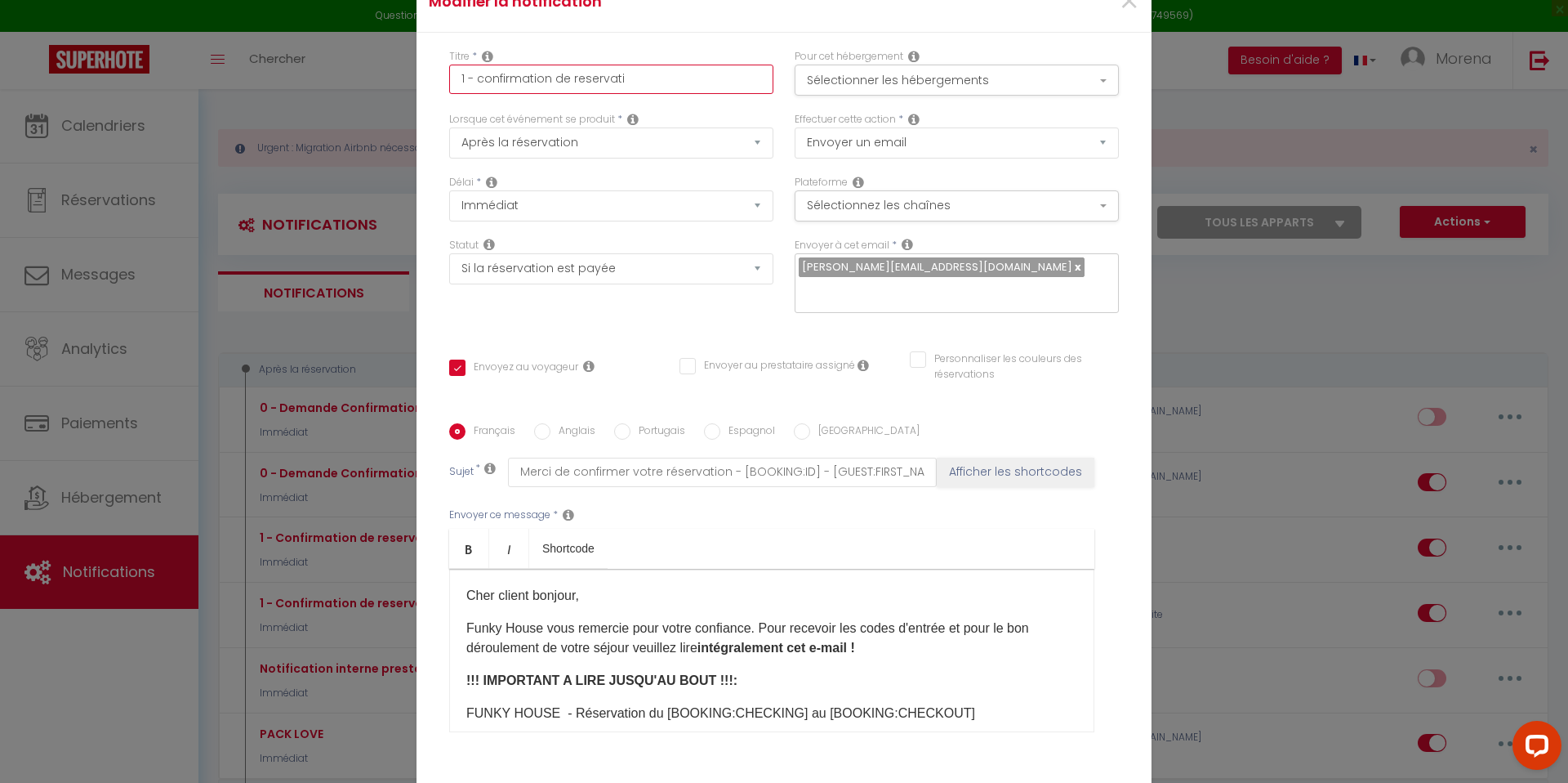
checkbox input "false"
type input "1 - confirmation de reservatio"
checkbox input "true"
checkbox input "false"
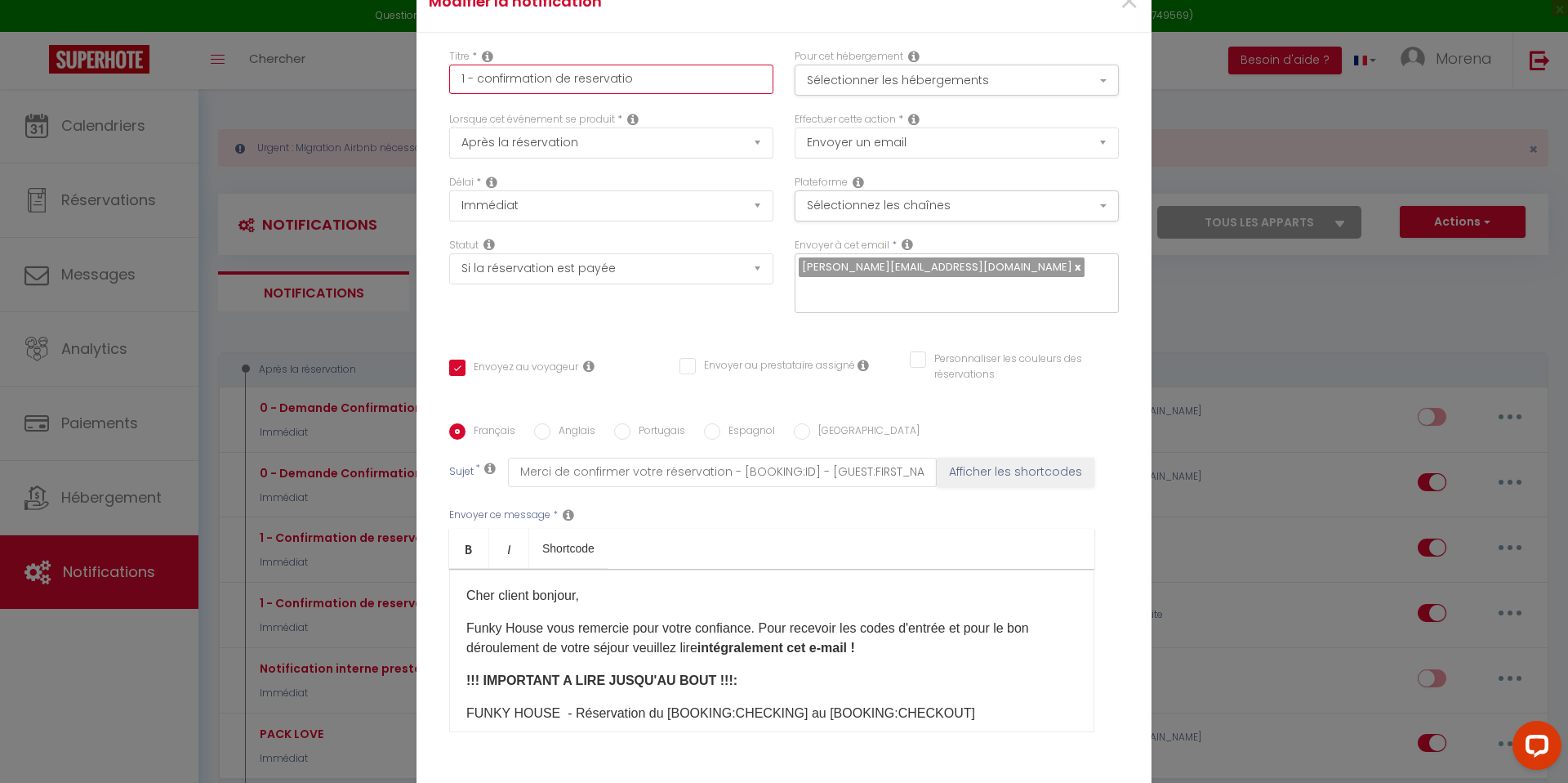
type input "1 - confirmation de reservation"
checkbox input "true"
checkbox input "false"
type input "1 - confirmation de reservation"
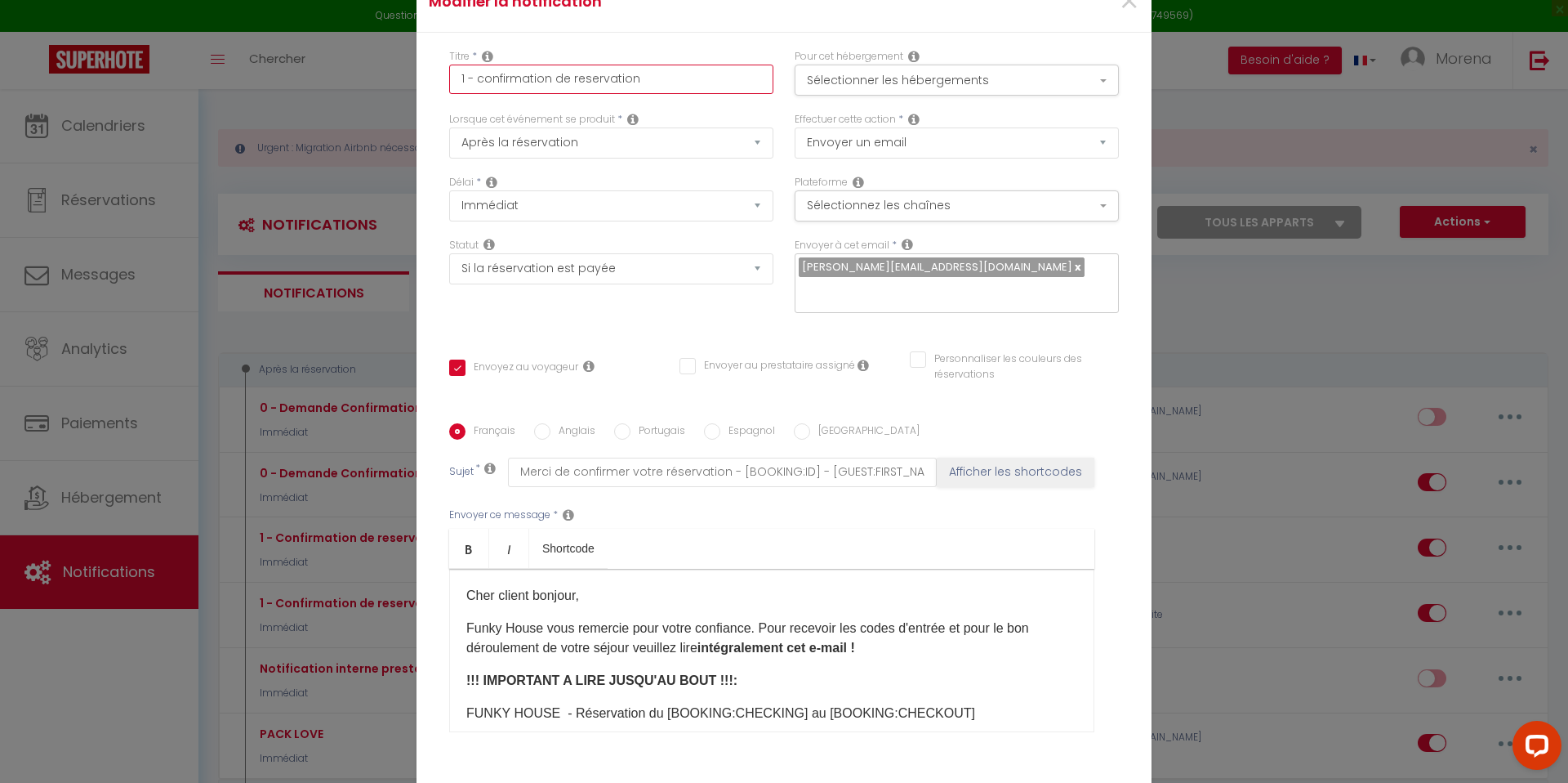
checkbox input "true"
checkbox input "false"
type input "1 - confirmation de reservation +"
checkbox input "true"
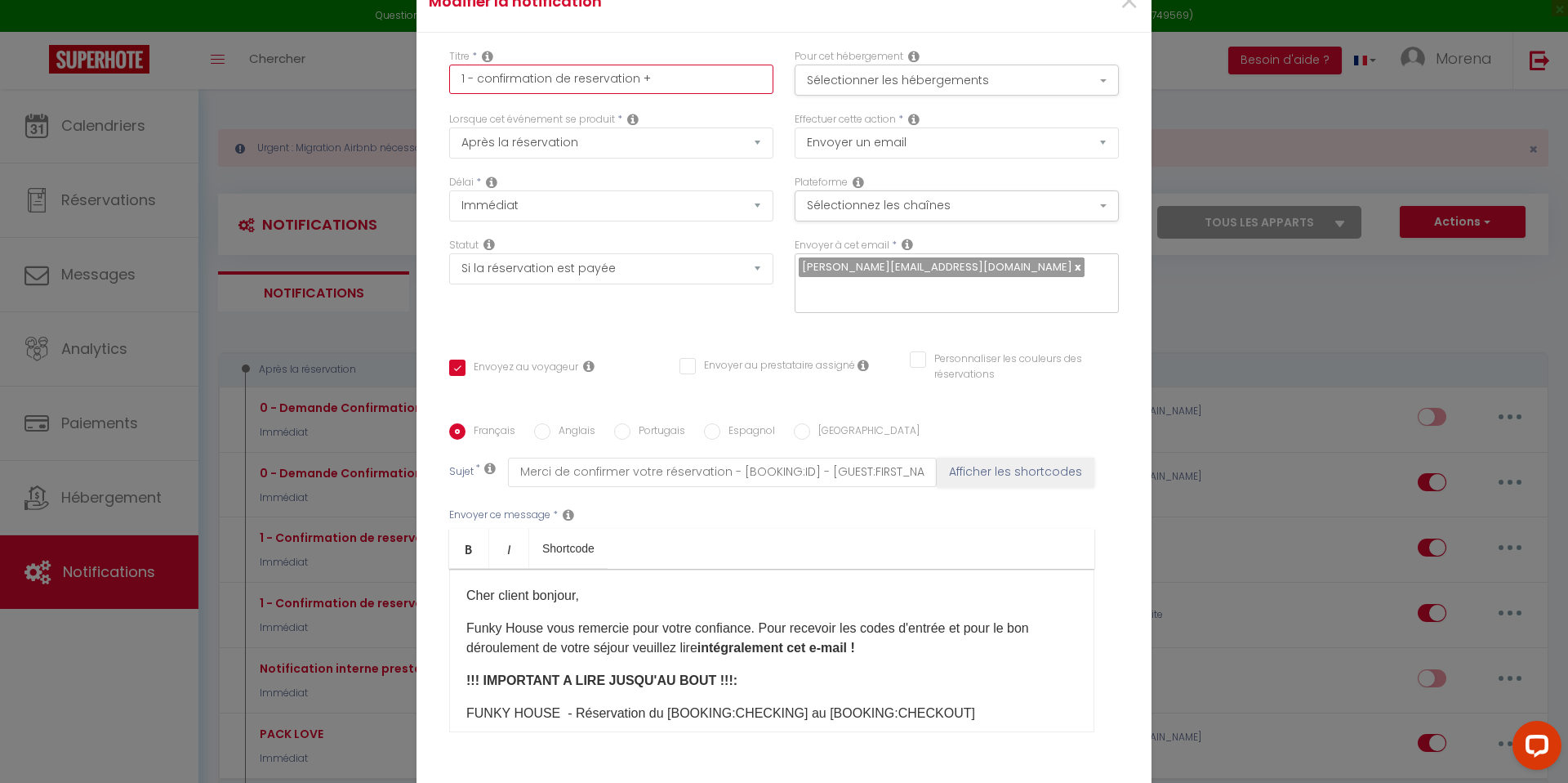
checkbox input "false"
type input "1 - confirmation de reservation +"
checkbox input "true"
checkbox input "false"
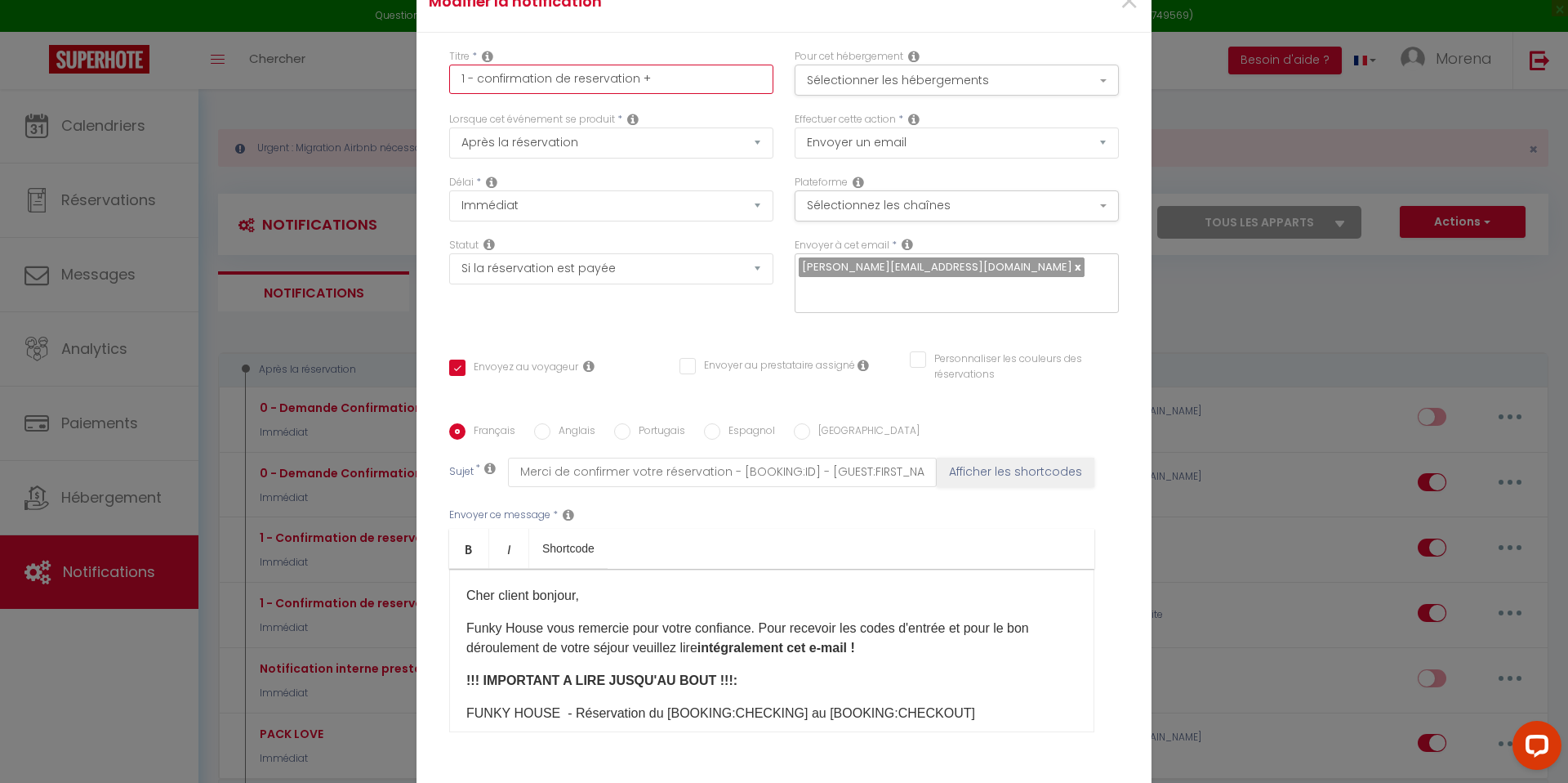
checkbox input "false"
type input "1 - confirmation de reservation + e"
checkbox input "true"
checkbox input "false"
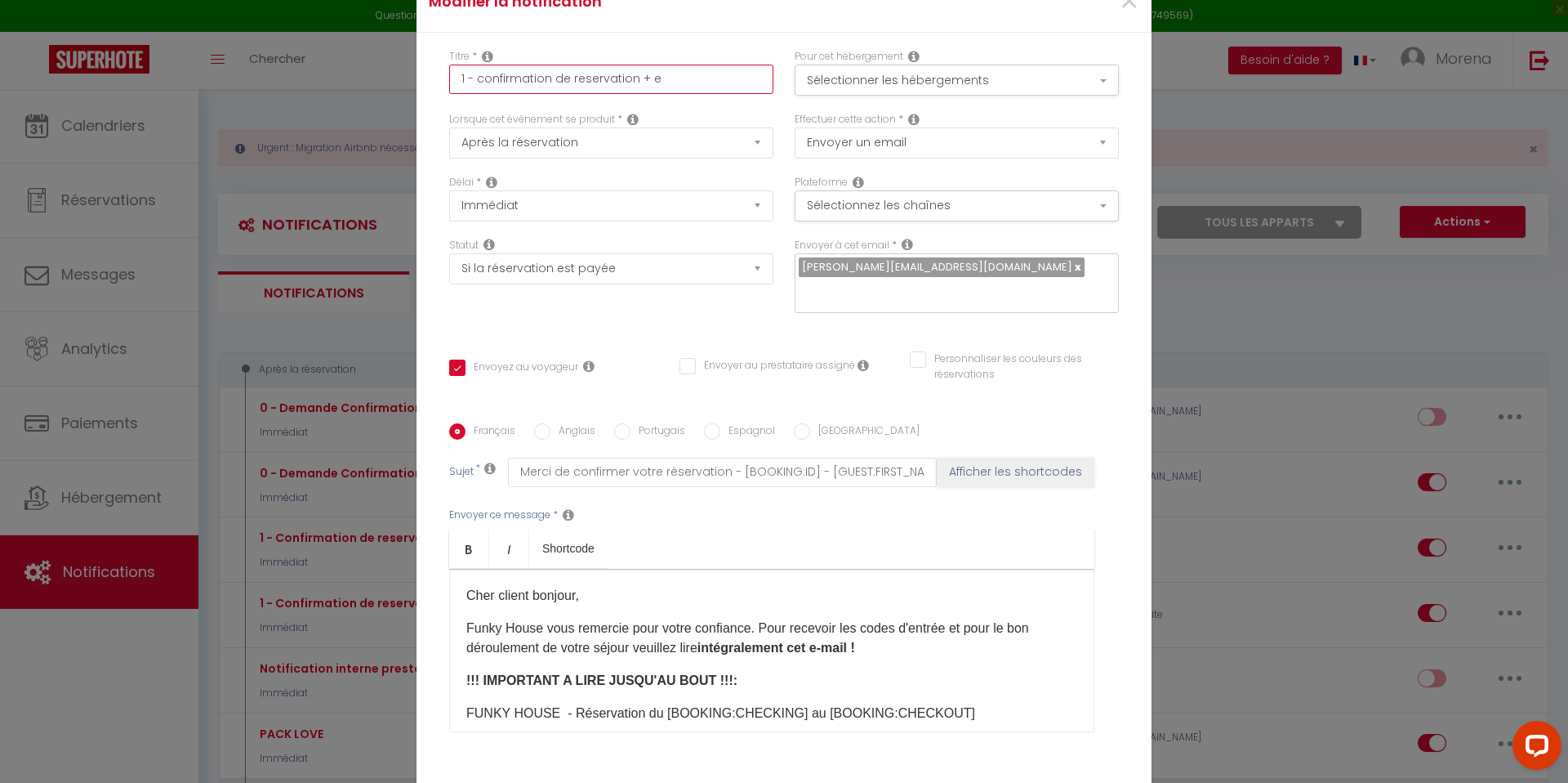
type input "1 - confirmation de reservation + ex"
checkbox input "true"
checkbox input "false"
type input "1 - confirmation de reservation + exp"
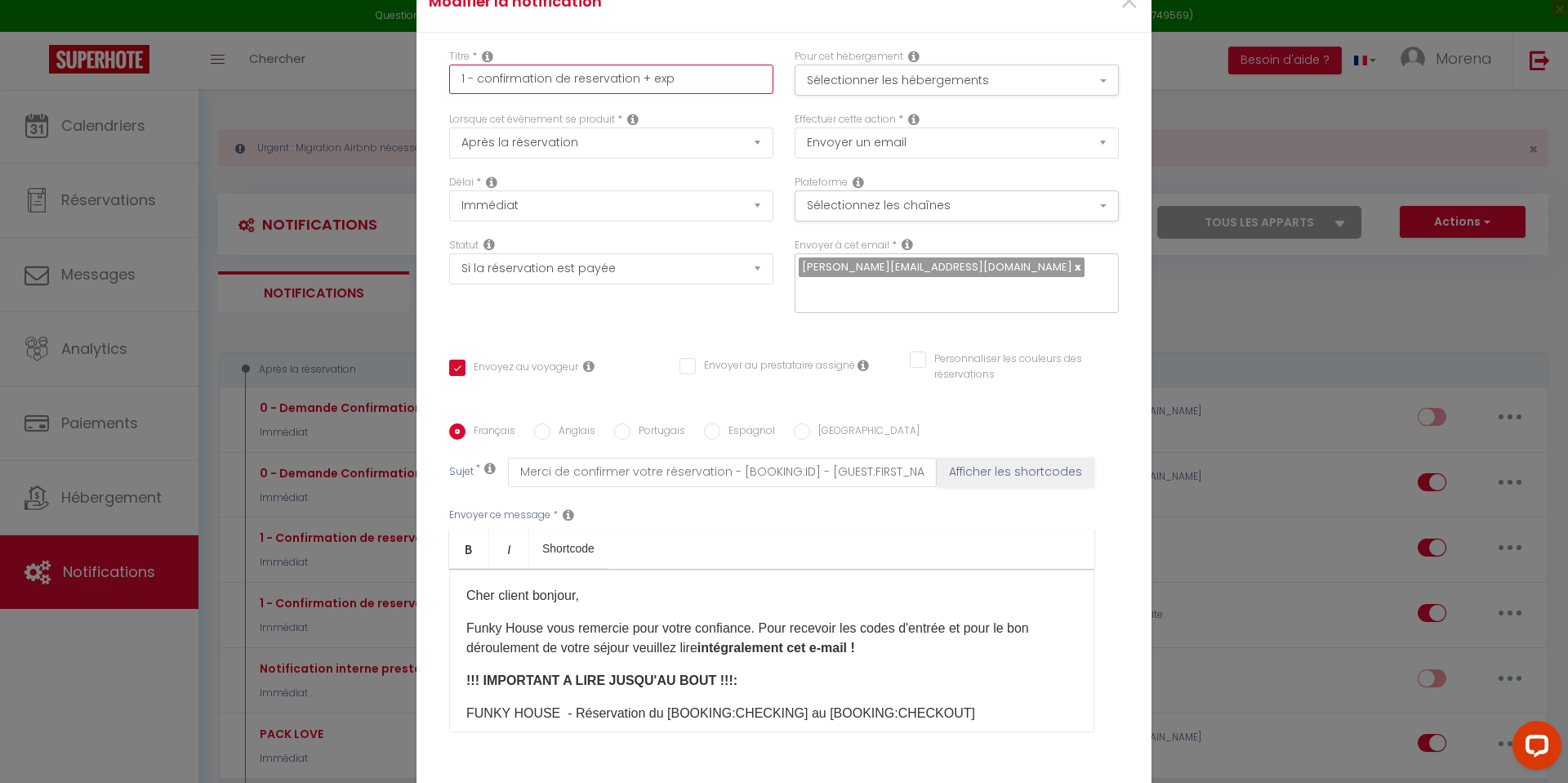
checkbox input "true"
checkbox input "false"
type input "1 - confirmation de reservation + expl"
checkbox input "true"
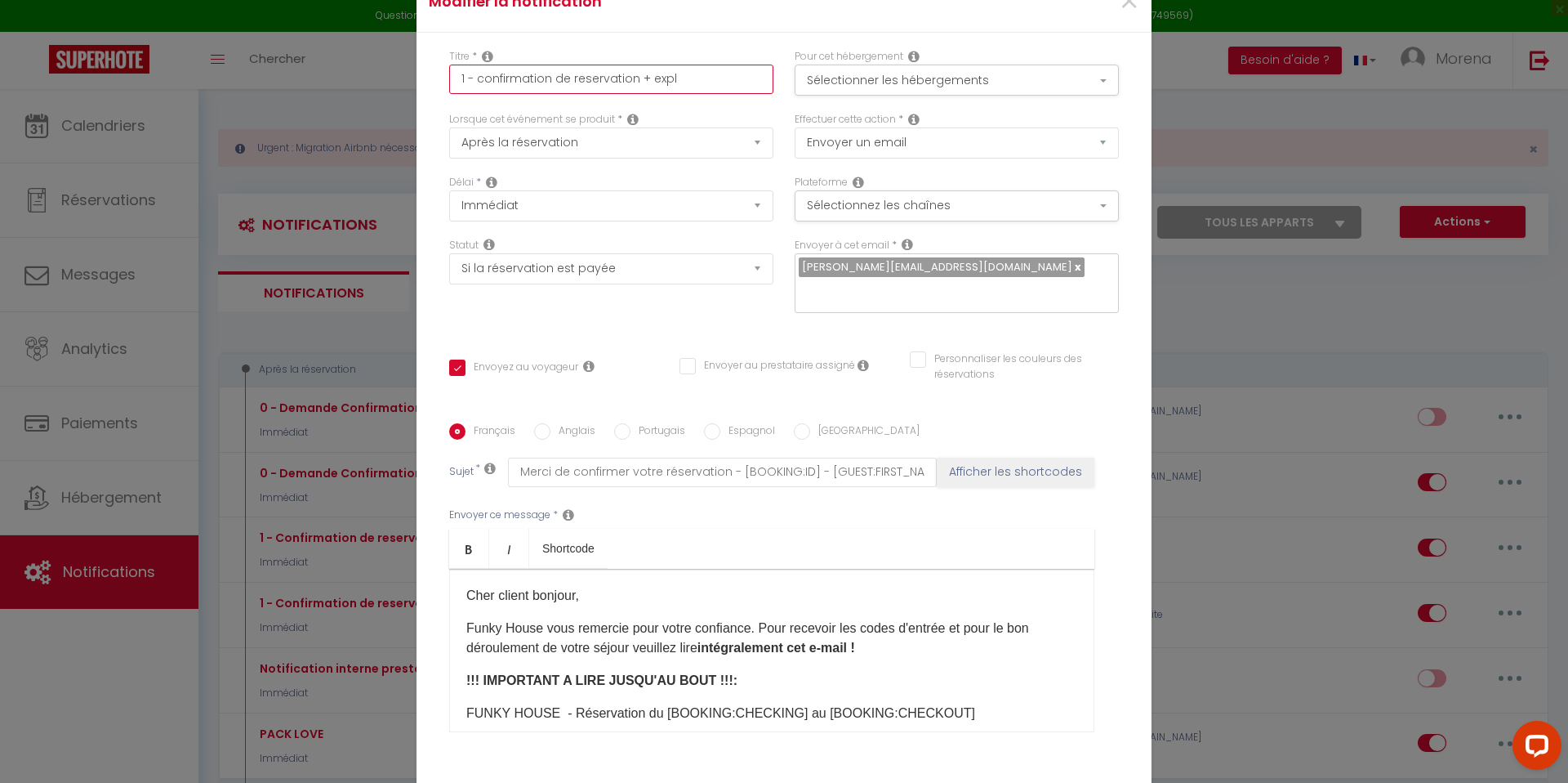
checkbox input "false"
type input "1 - confirmation de reservation + expli"
checkbox input "true"
checkbox input "false"
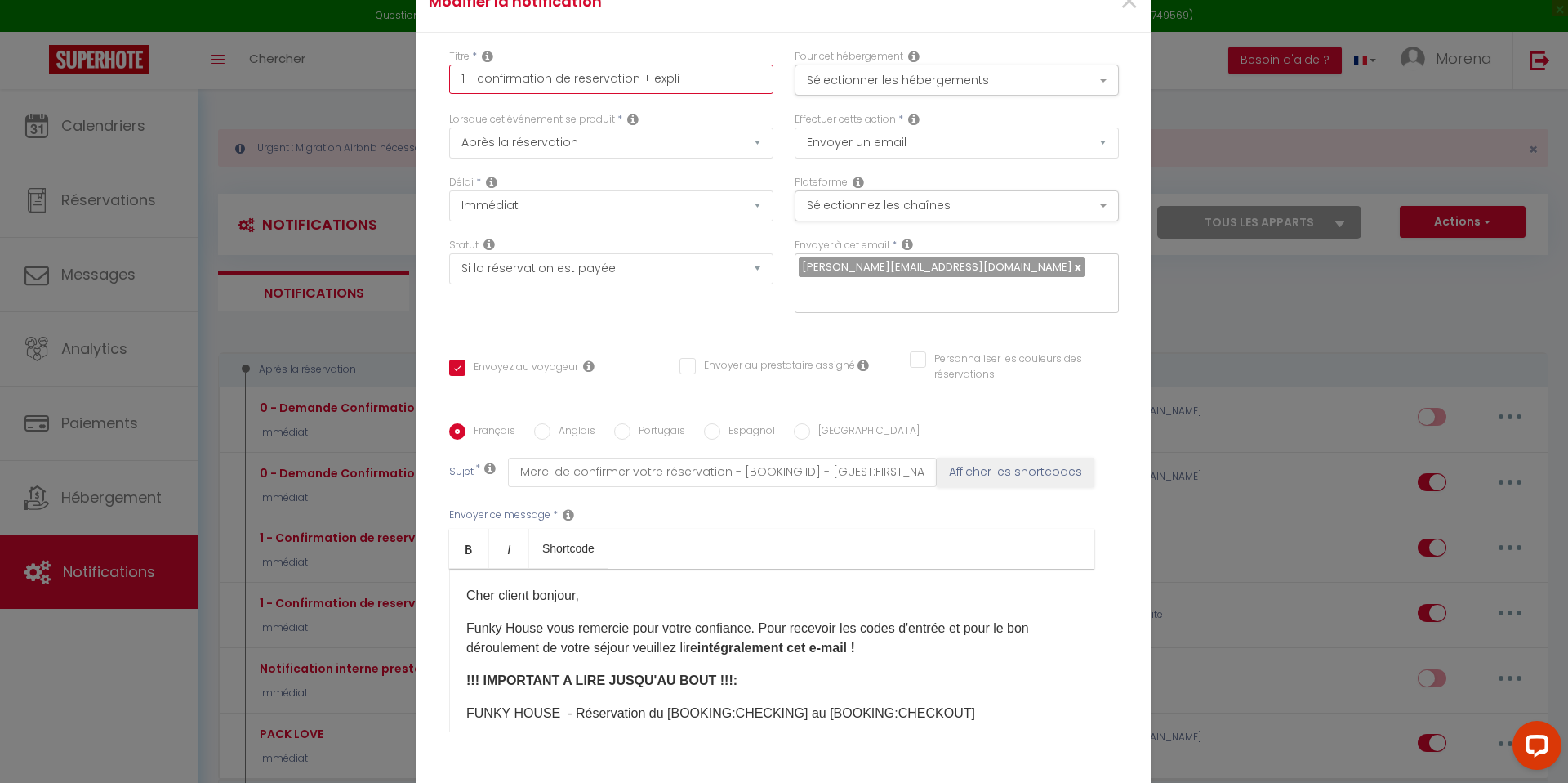
checkbox input "false"
type input "1 - confirmation de reservation + expli."
checkbox input "true"
checkbox input "false"
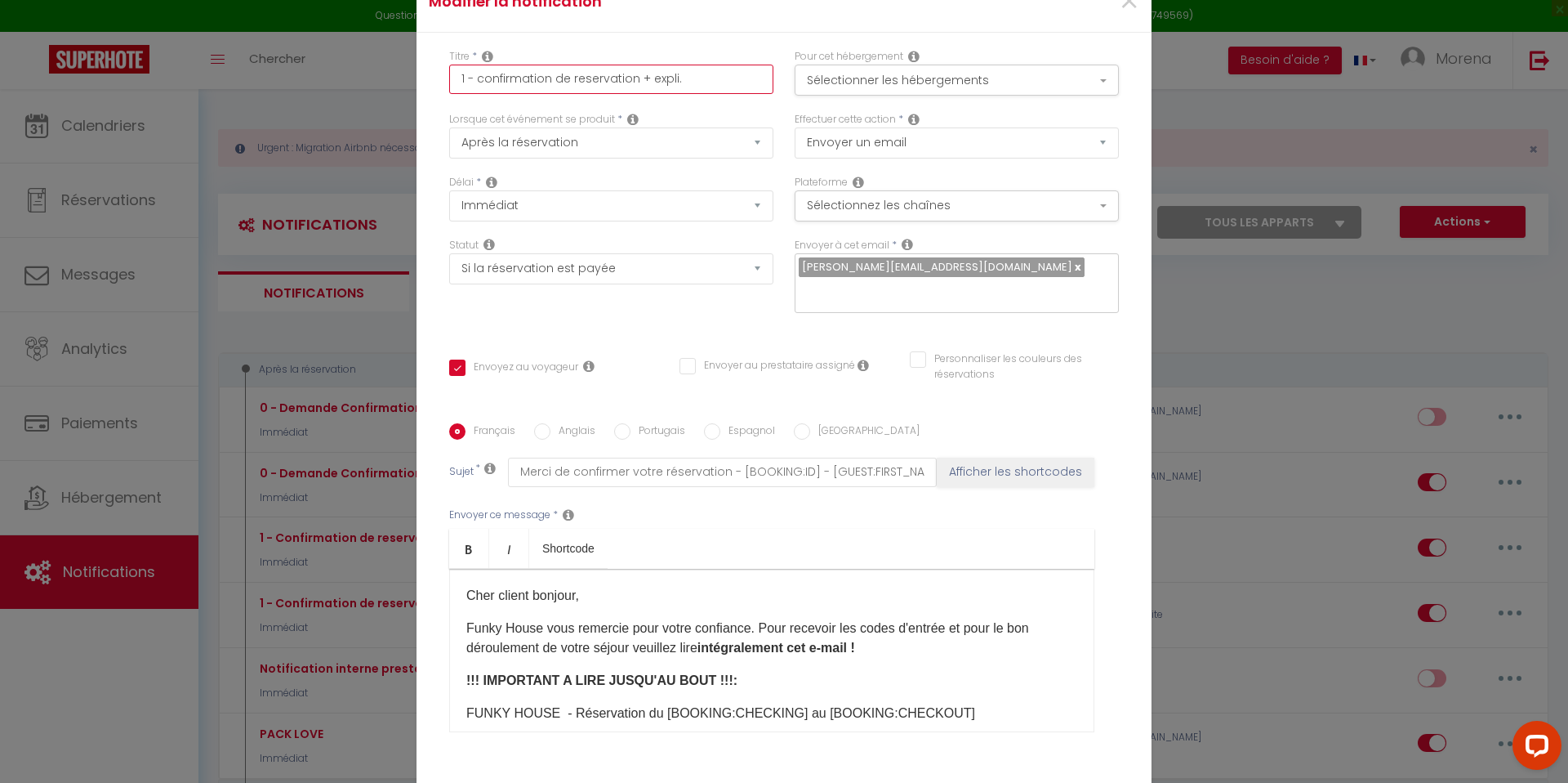
type input "1 - confirmation de reservation + expli."
checkbox input "true"
checkbox input "false"
type input "1 - confirmation de reservation + expli. c"
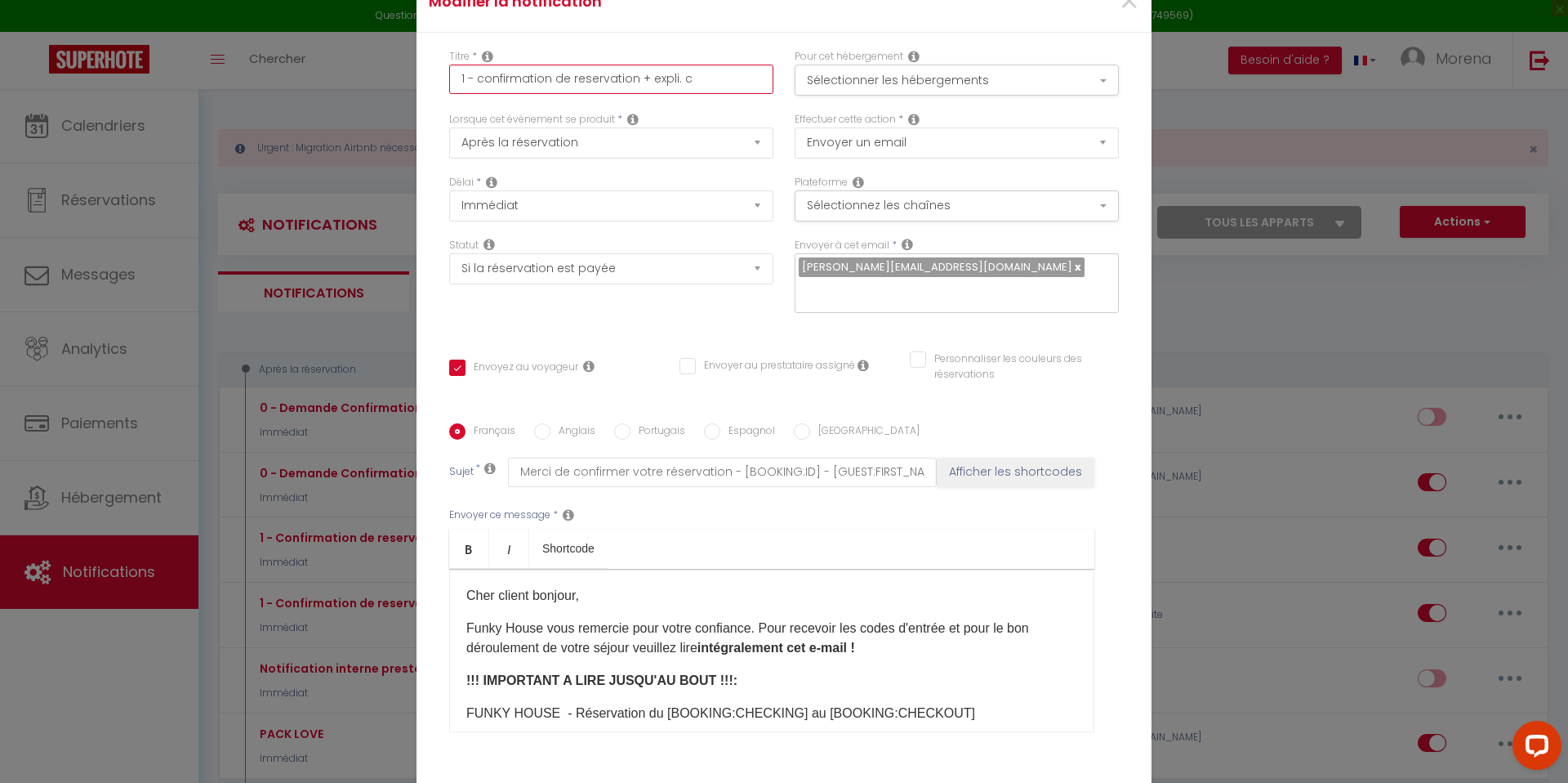
checkbox input "true"
checkbox input "false"
type input "1 - confirmation de reservation + expli. ca"
checkbox input "true"
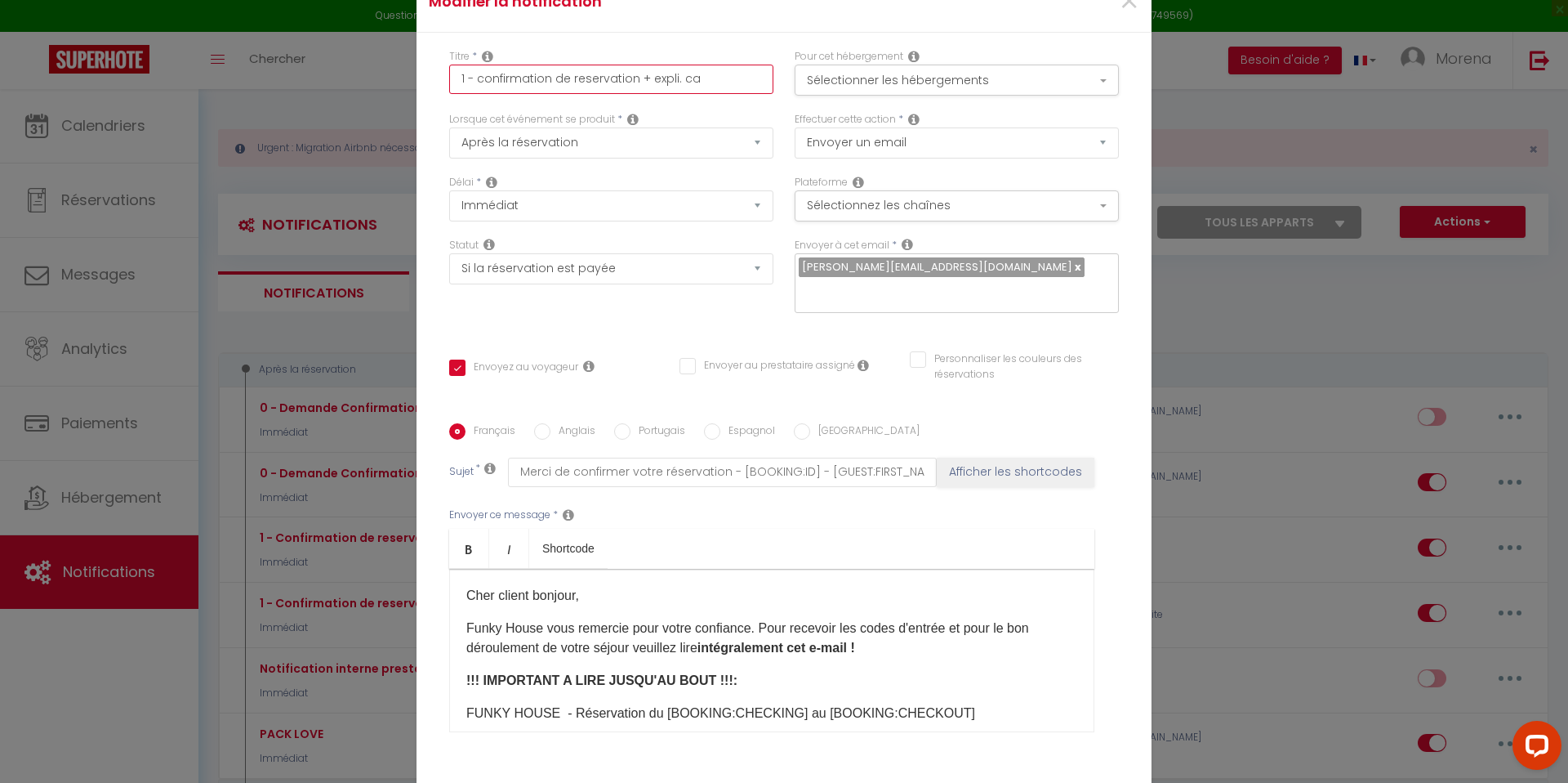
checkbox input "false"
type input "1 - confirmation de reservation + expli. cau"
checkbox input "true"
checkbox input "false"
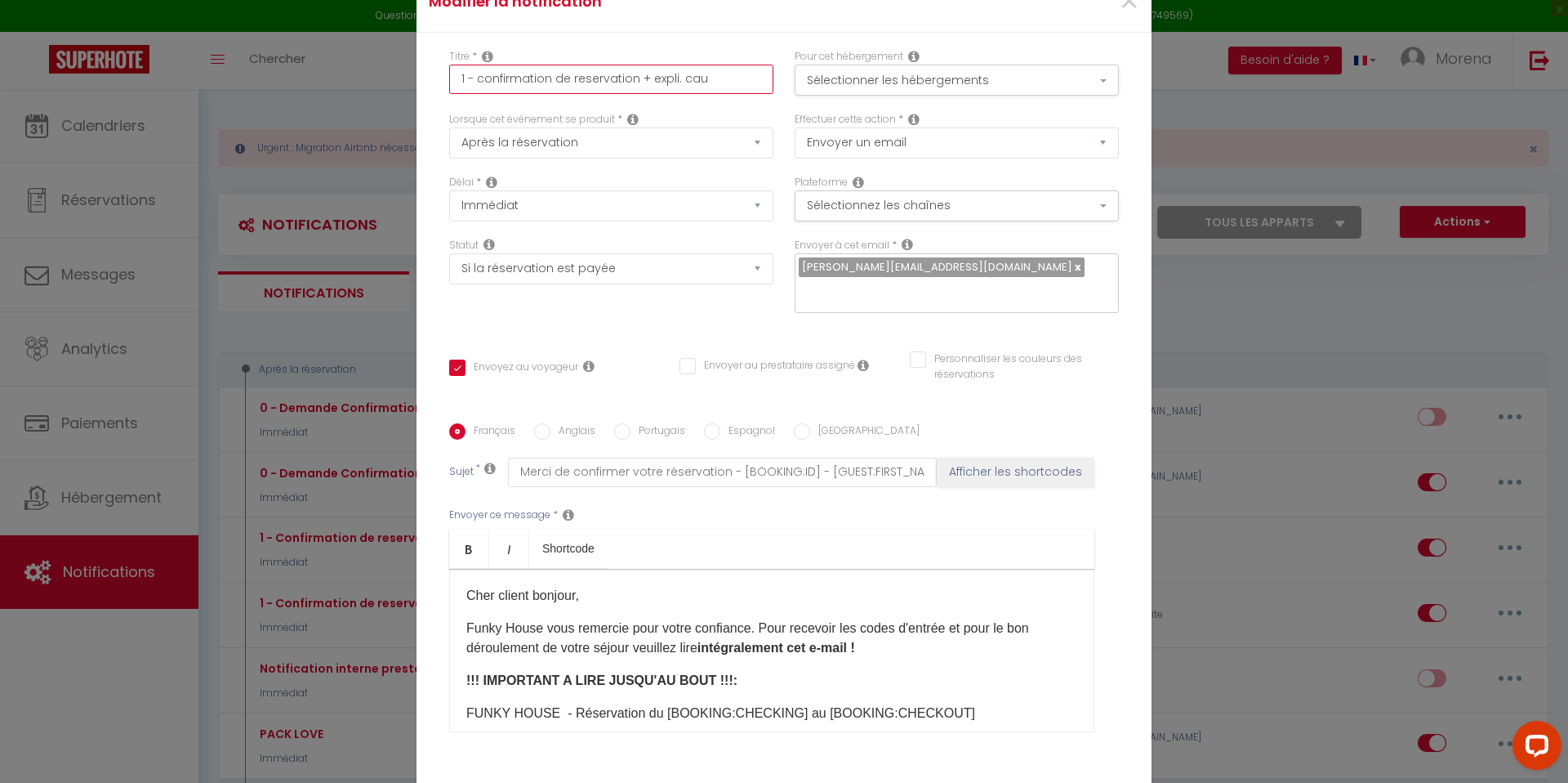
checkbox input "false"
type input "1 - confirmation de reservation + expli. caut"
checkbox input "true"
checkbox input "false"
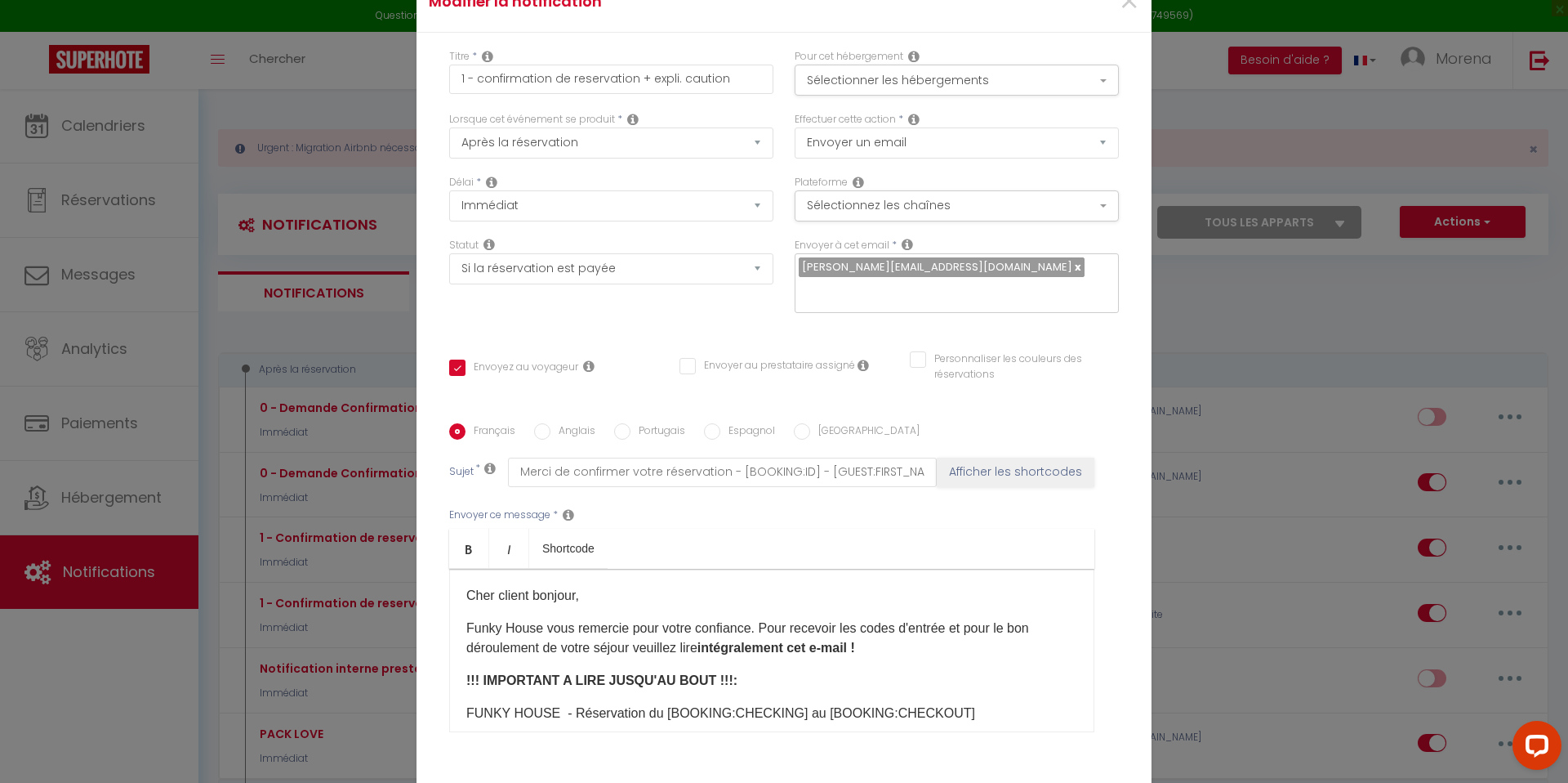
click at [655, 45] on div "Titre * 1 - confirmation de reservation + expli. caution Pour cet hébergement S…" at bounding box center [784, 423] width 735 height 782
click at [734, 92] on input "1 - confirmation de reservation + expli. caution" at bounding box center [611, 79] width 324 height 29
click at [483, 90] on input "1 - confirmation de reservation + expli. caution" at bounding box center [611, 79] width 324 height 29
click at [589, 189] on div "Délai * Immédiat + 10 Minutes + 1 Heure + 2 Heures + 3 Heures + 4 Heures + 5 He…" at bounding box center [611, 198] width 324 height 46
click at [894, 91] on button "Sélectionner les hébergements" at bounding box center [956, 80] width 324 height 31
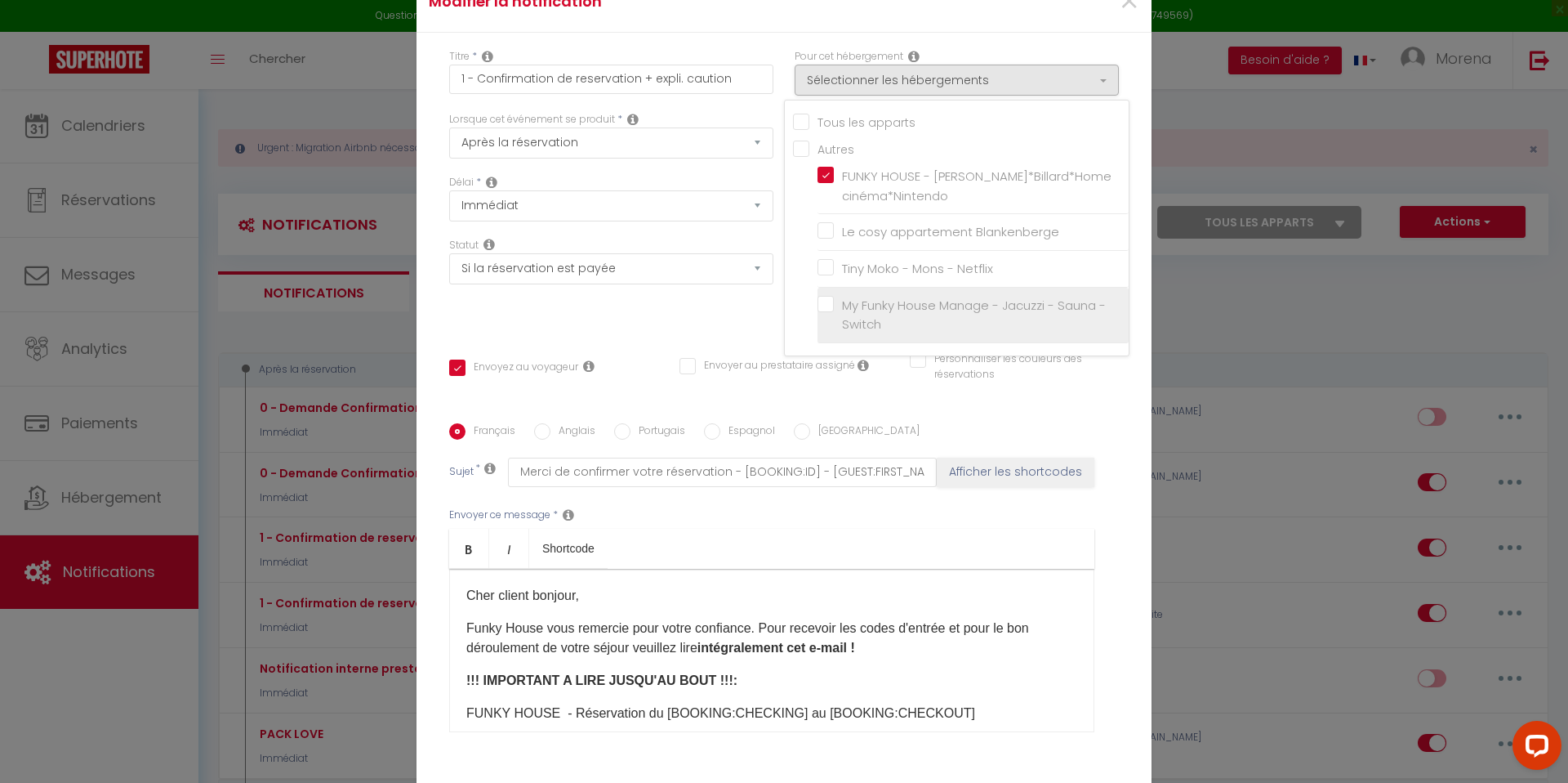
click at [831, 317] on input "My Funky House Manage - Jacuzzi - Sauna - Switch" at bounding box center [973, 314] width 311 height 16
click at [1021, 57] on div "Titre * 1 - Confirmation de reservation + expli. caution Pour cet hébergement S…" at bounding box center [784, 423] width 735 height 782
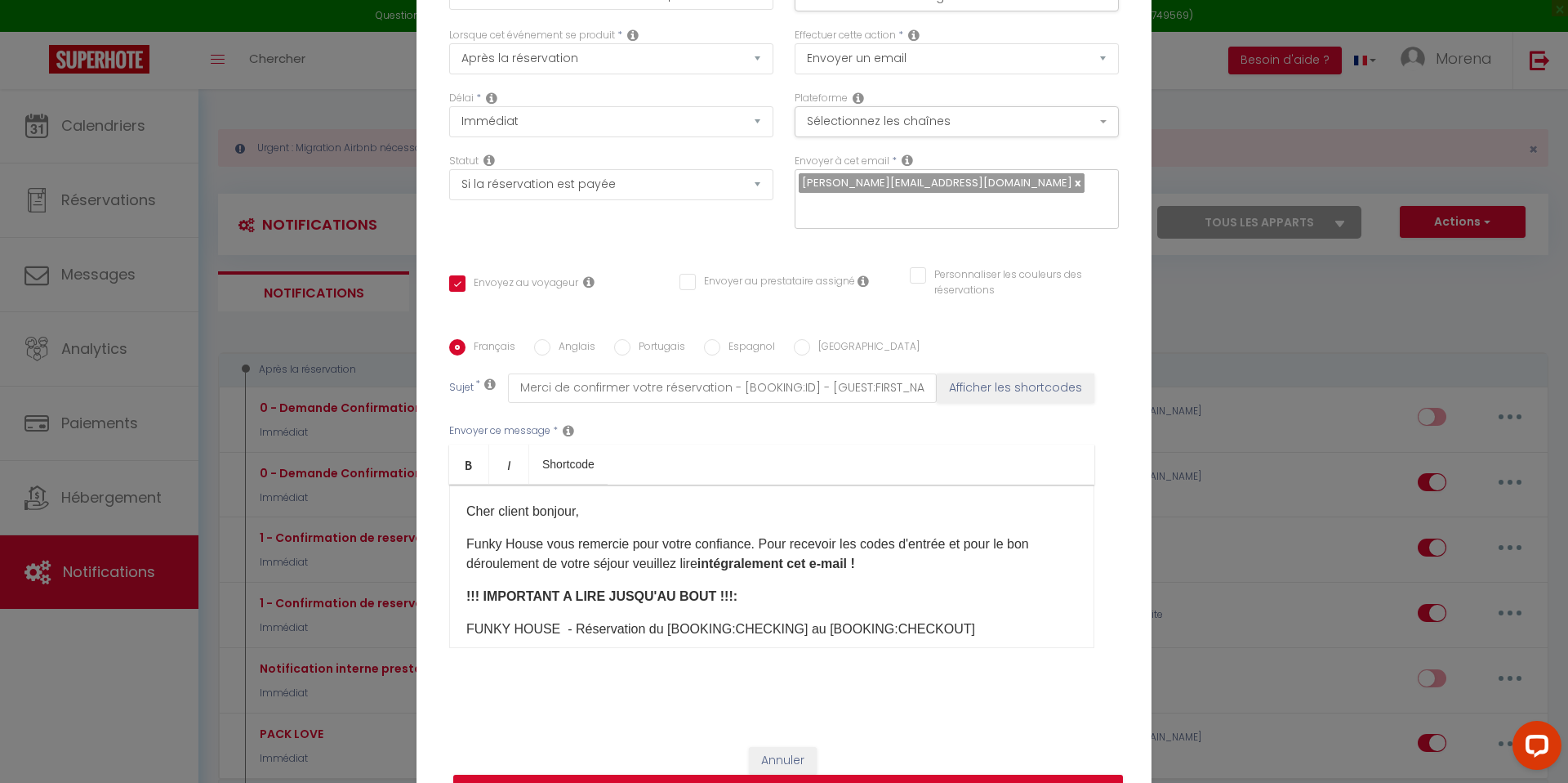
scroll to position [85, 0]
click at [572, 375] on input "Merci de confirmer votre réservation - [BOOKING:ID] - [GUEST:FIRST_NAME] [GUEST…" at bounding box center [723, 387] width 428 height 29
drag, startPoint x: 572, startPoint y: 375, endPoint x: 464, endPoint y: 368, distance: 108.2
click at [464, 373] on div "Sujet * Merci de confirmer votre réservation - [BOOKING:ID] - [GUEST:FIRST_NAME…" at bounding box center [784, 387] width 669 height 29
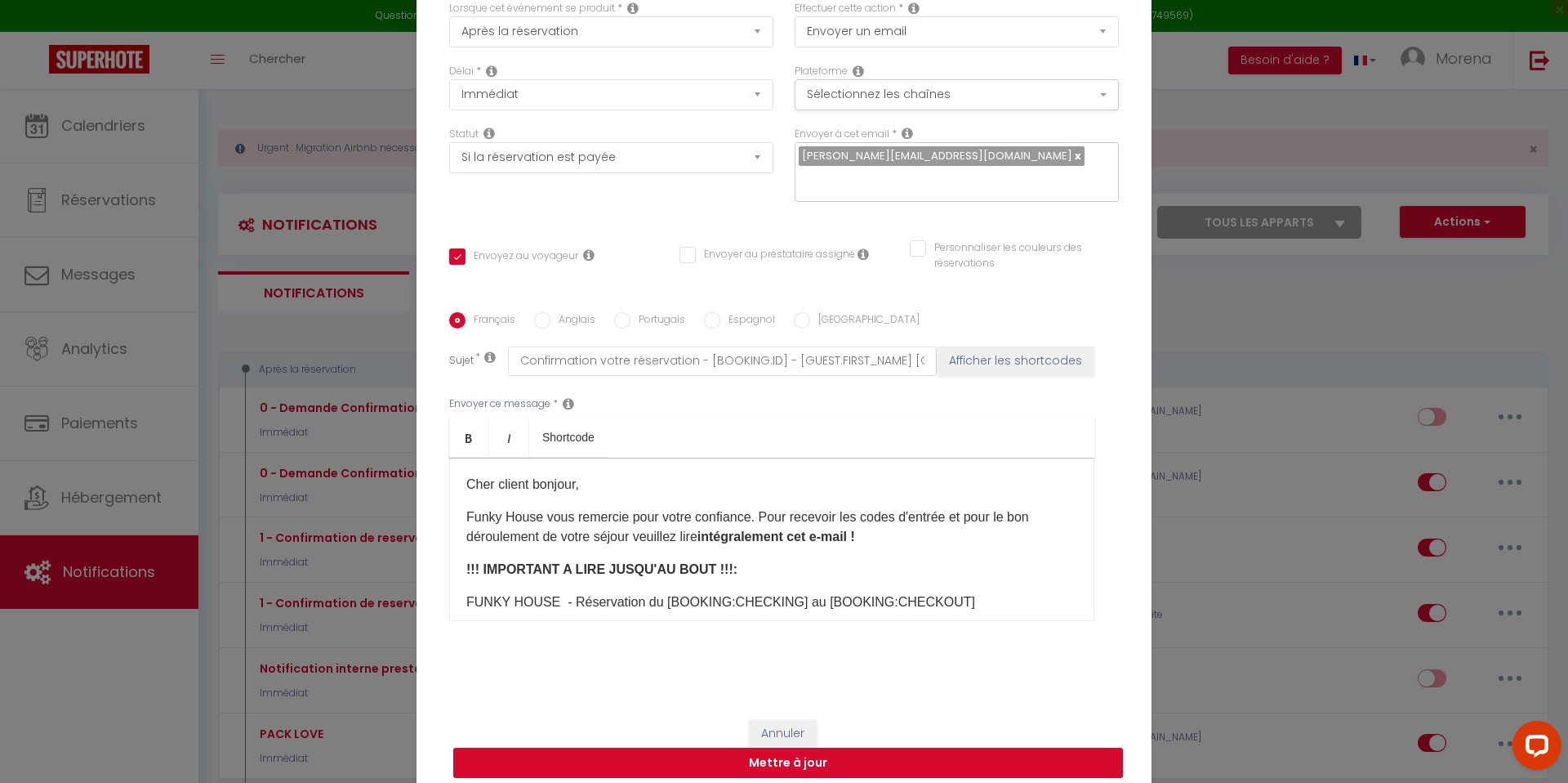
click at [802, 749] on button "Mettre à jour" at bounding box center [788, 763] width 669 height 31
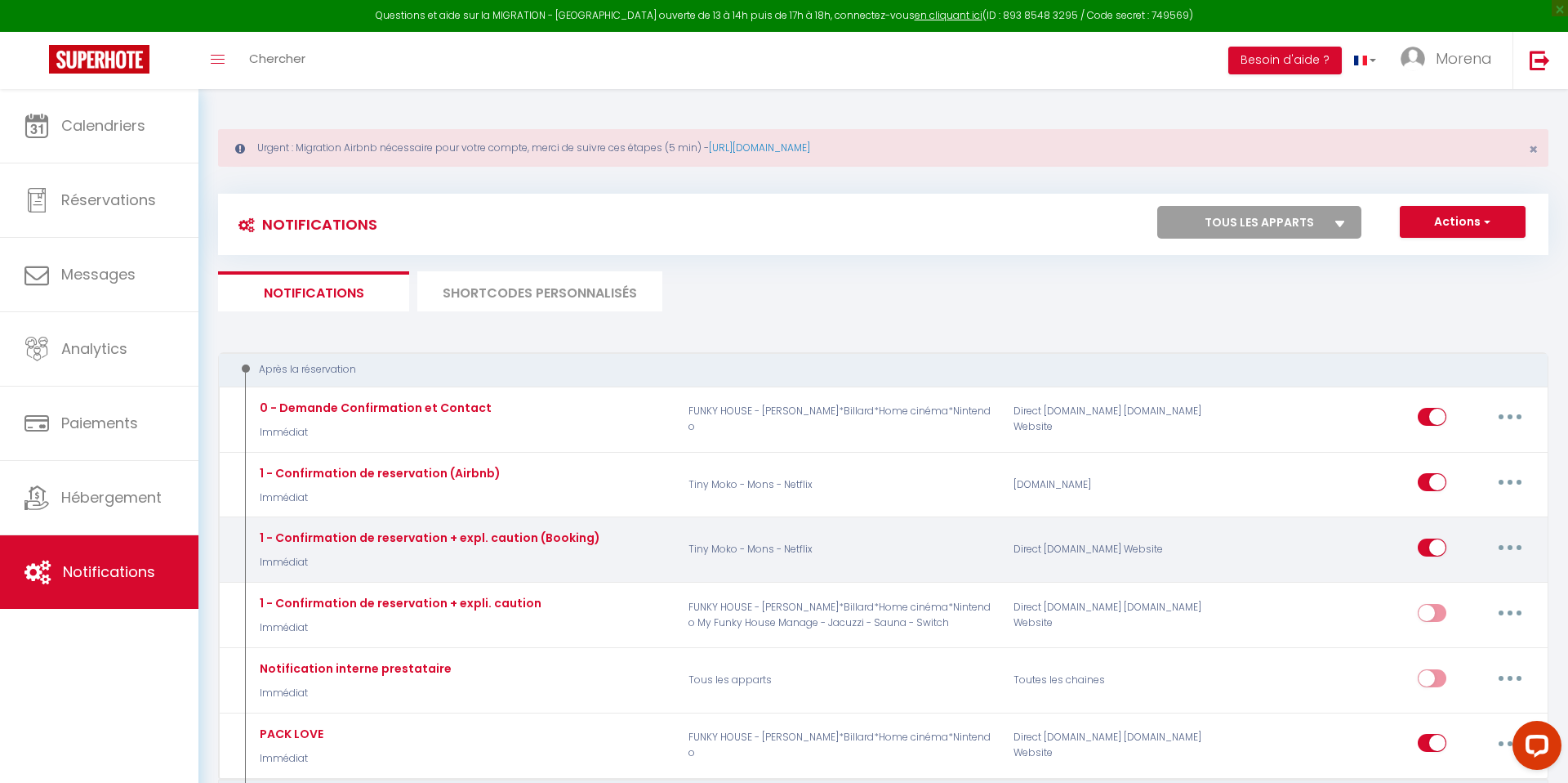
click at [1508, 545] on icon "button" at bounding box center [1510, 547] width 5 height 5
click at [1426, 585] on link "Editer" at bounding box center [1467, 584] width 121 height 28
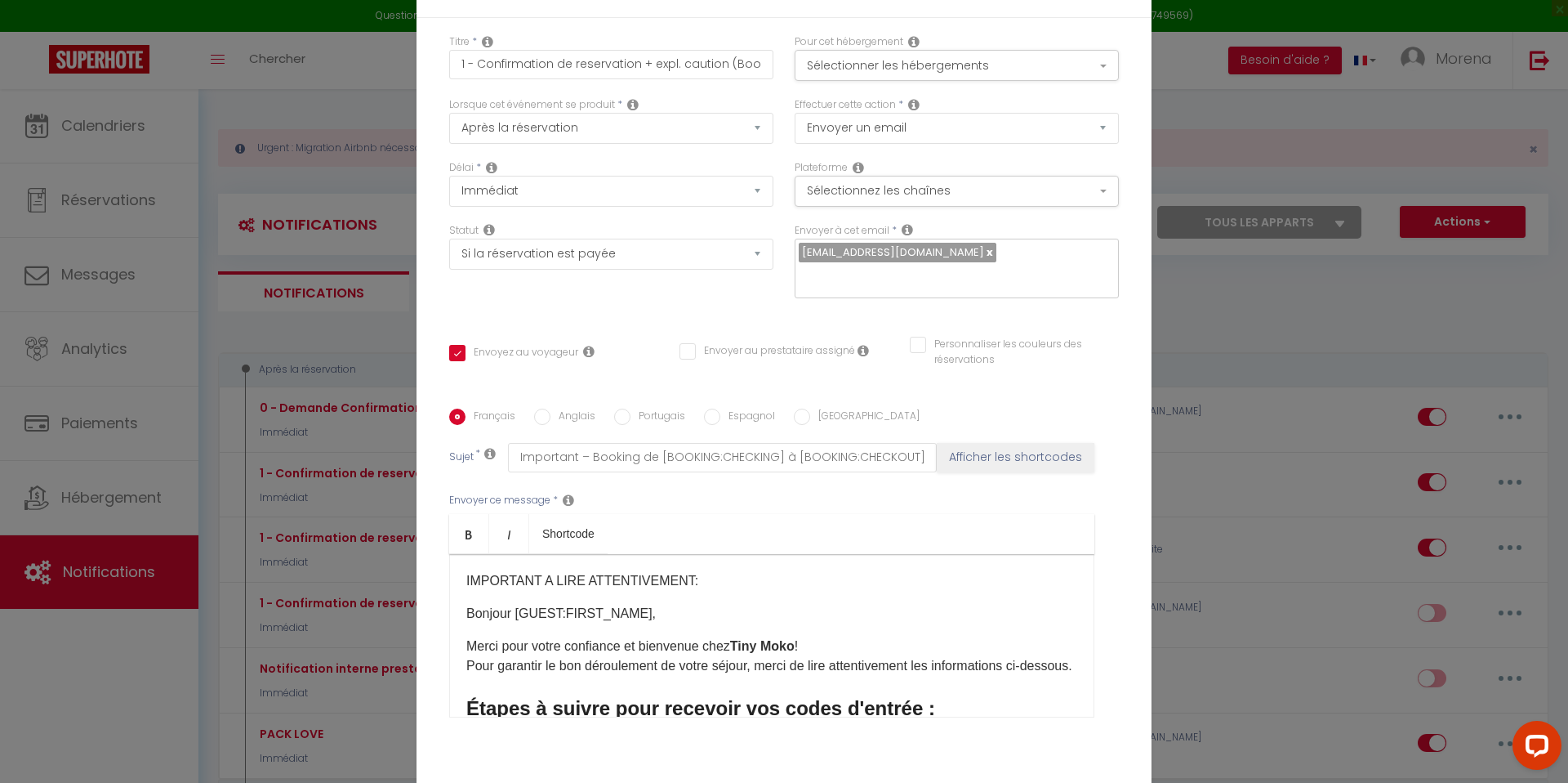
scroll to position [15, 0]
click at [584, 444] on input "Important – Booking de [BOOKING:CHECKING] à [BOOKING:CHECKOUT] – [RENTAL:NAME] …" at bounding box center [723, 457] width 428 height 29
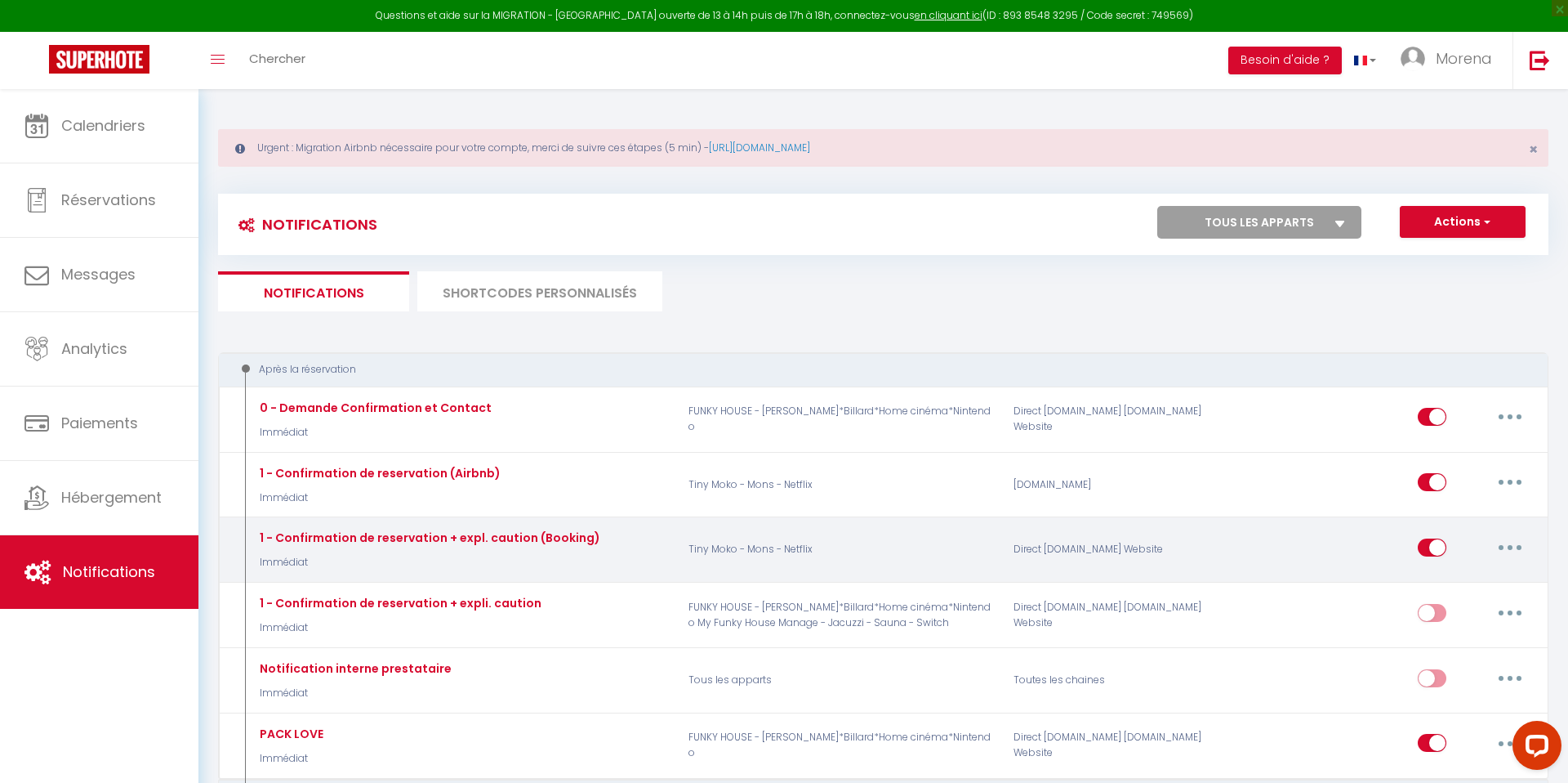
click at [1518, 546] on button "button" at bounding box center [1510, 547] width 46 height 26
click at [1431, 589] on link "Editer" at bounding box center [1467, 584] width 121 height 28
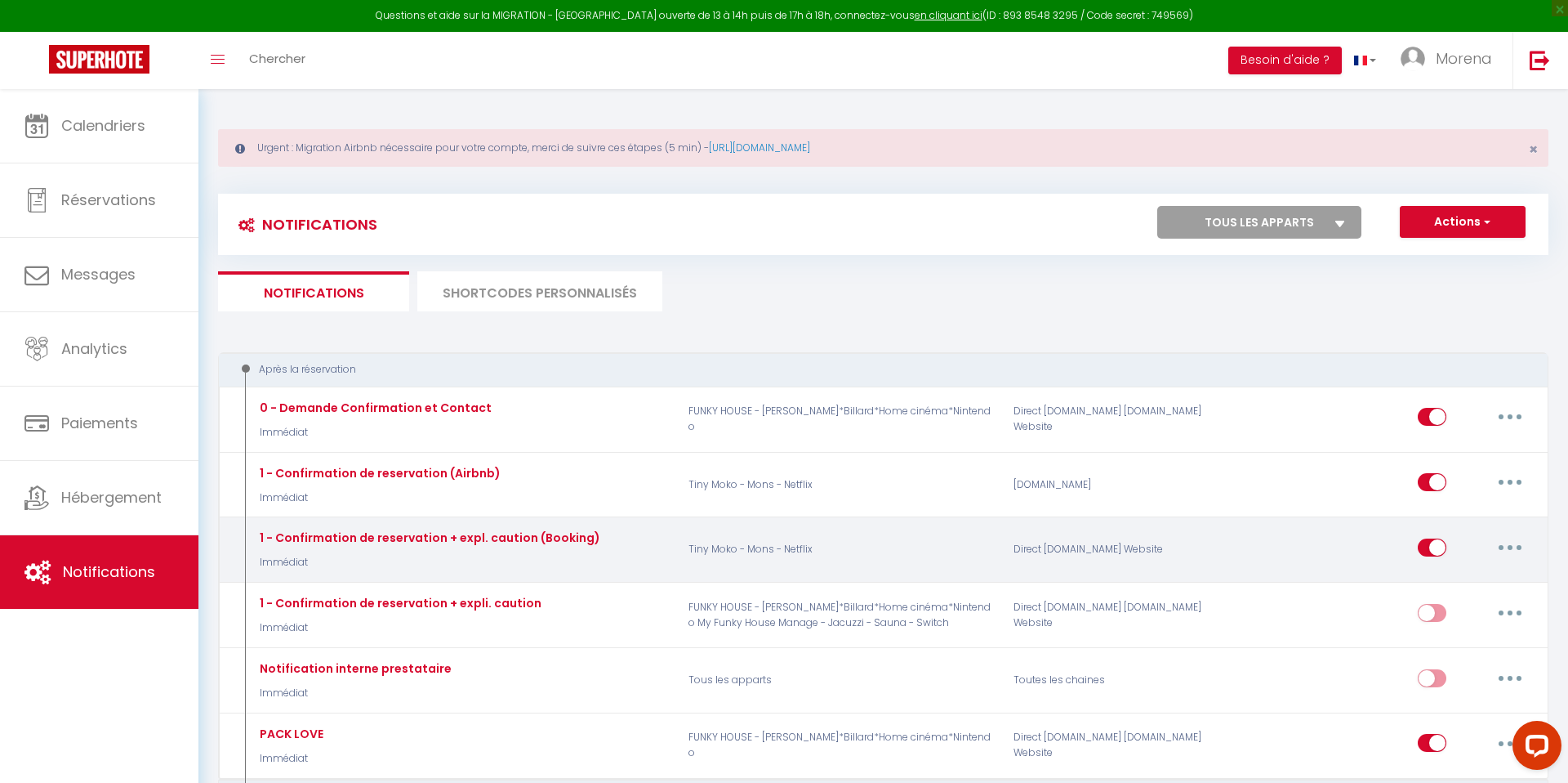
scroll to position [93, 0]
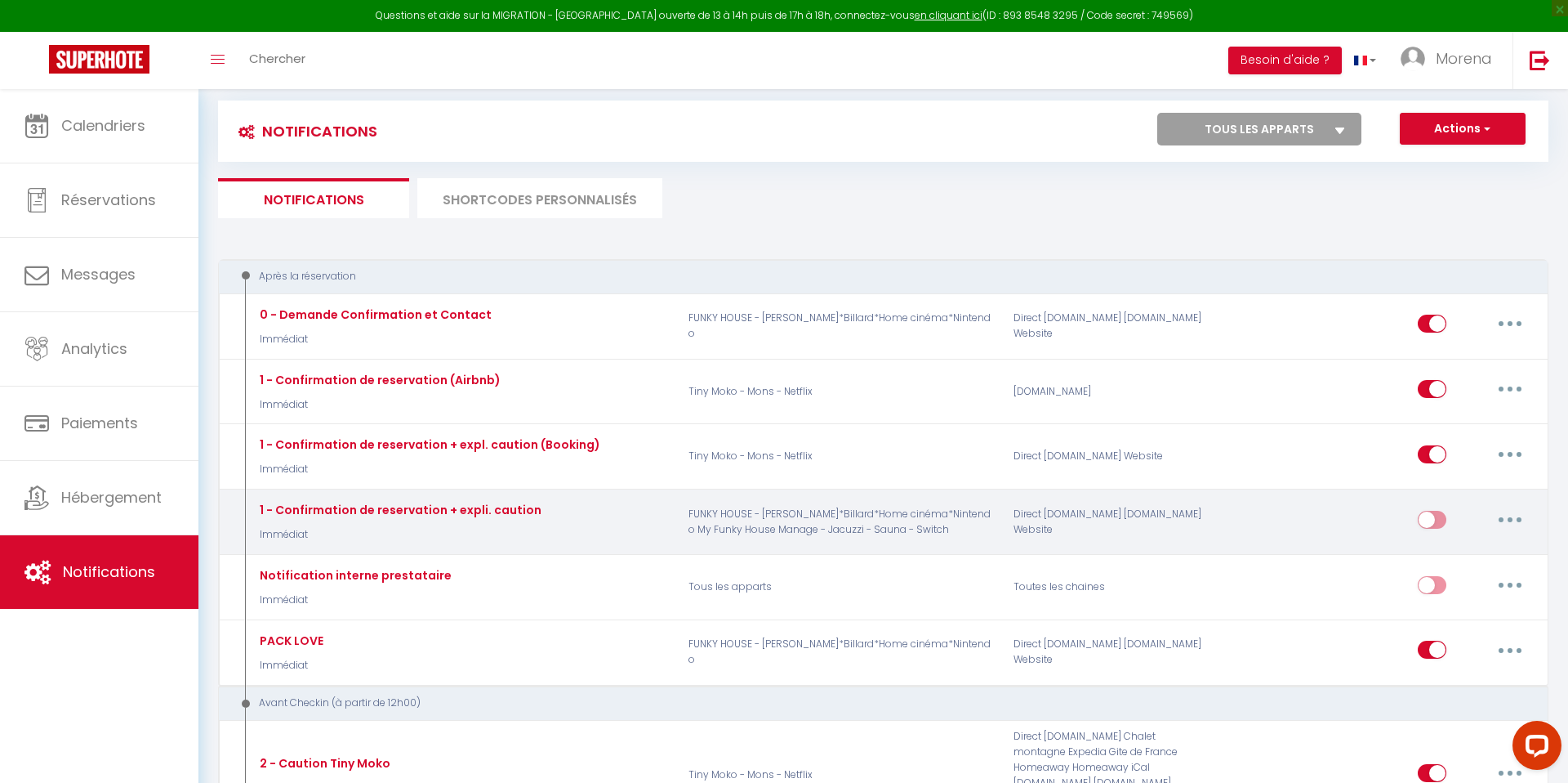
click at [1505, 516] on button "button" at bounding box center [1510, 520] width 46 height 26
click at [1431, 557] on link "Editer" at bounding box center [1467, 556] width 121 height 28
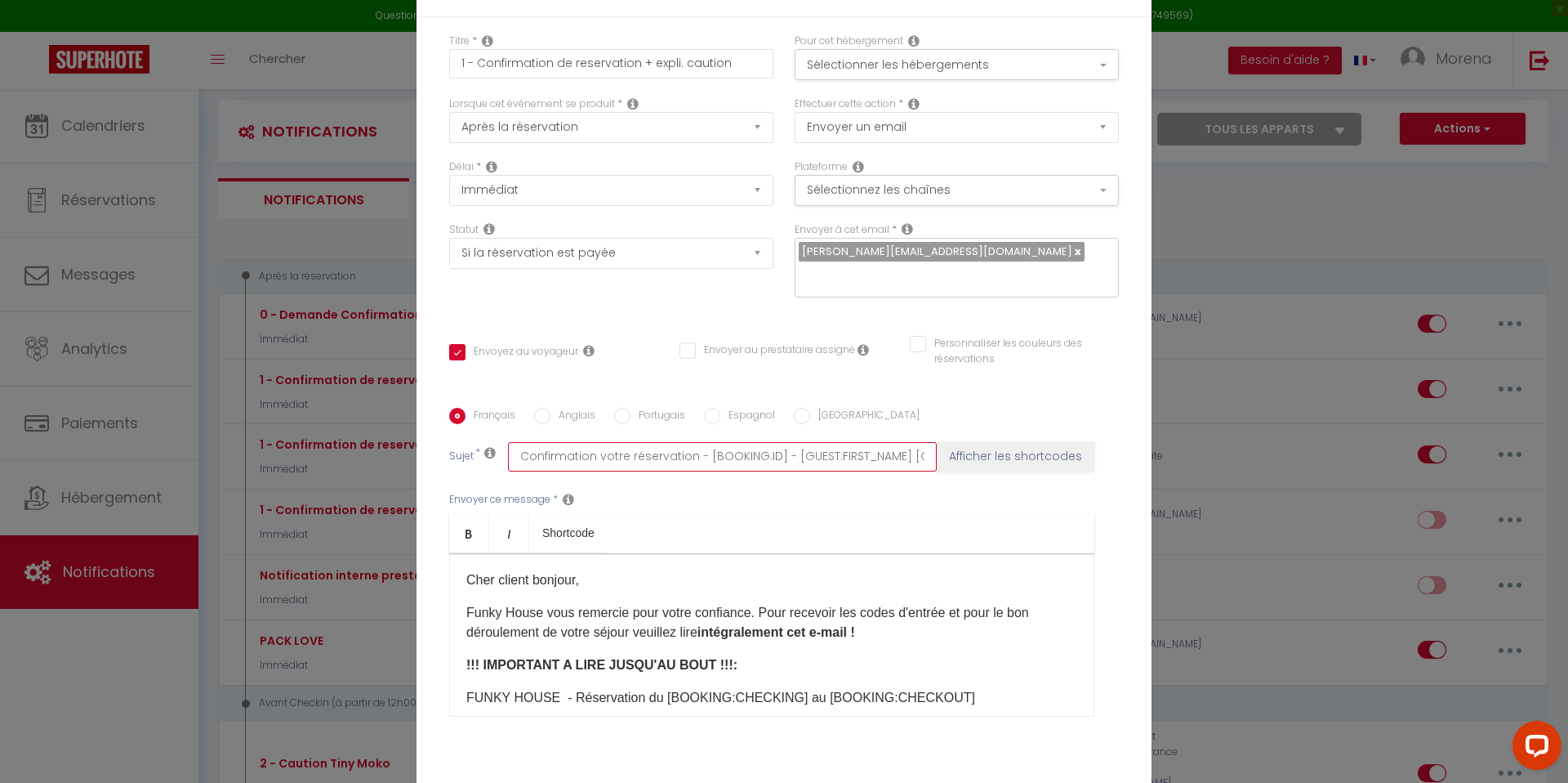
click at [608, 447] on input "Confirmation votre réservation - [BOOKING:ID] - [GUEST:FIRST_NAME] [GUEST:LAST_…" at bounding box center [723, 457] width 428 height 29
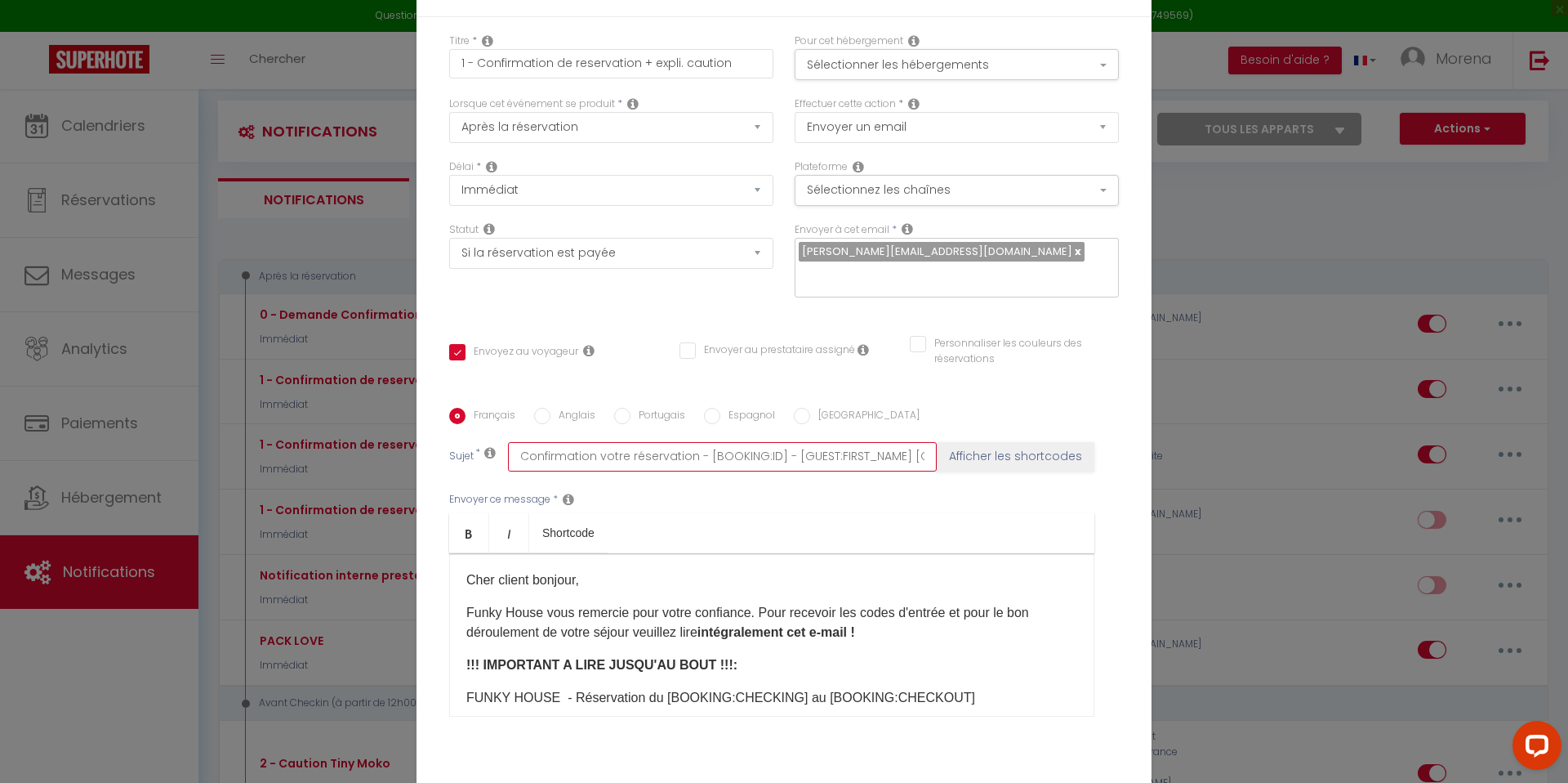
paste input "Important – Booking de [BOOKING:CHECKING] à [BOOKING:CHECKOUT] – [RENTAL:NAME] …"
click at [634, 446] on input "Important – Booking de [BOOKING:CHECKING] à [BOOKING:CHECKOUT] – [RENTAL:NAME] …" at bounding box center [723, 457] width 428 height 29
click at [692, 513] on ul "Bold Italic Shortcode" at bounding box center [772, 533] width 645 height 40
click at [670, 447] on input "Important – Réservation de [BOOKING:CHECKING] à [BOOKING:CHECKOUT] – [RENTAL:NA…" at bounding box center [723, 457] width 428 height 29
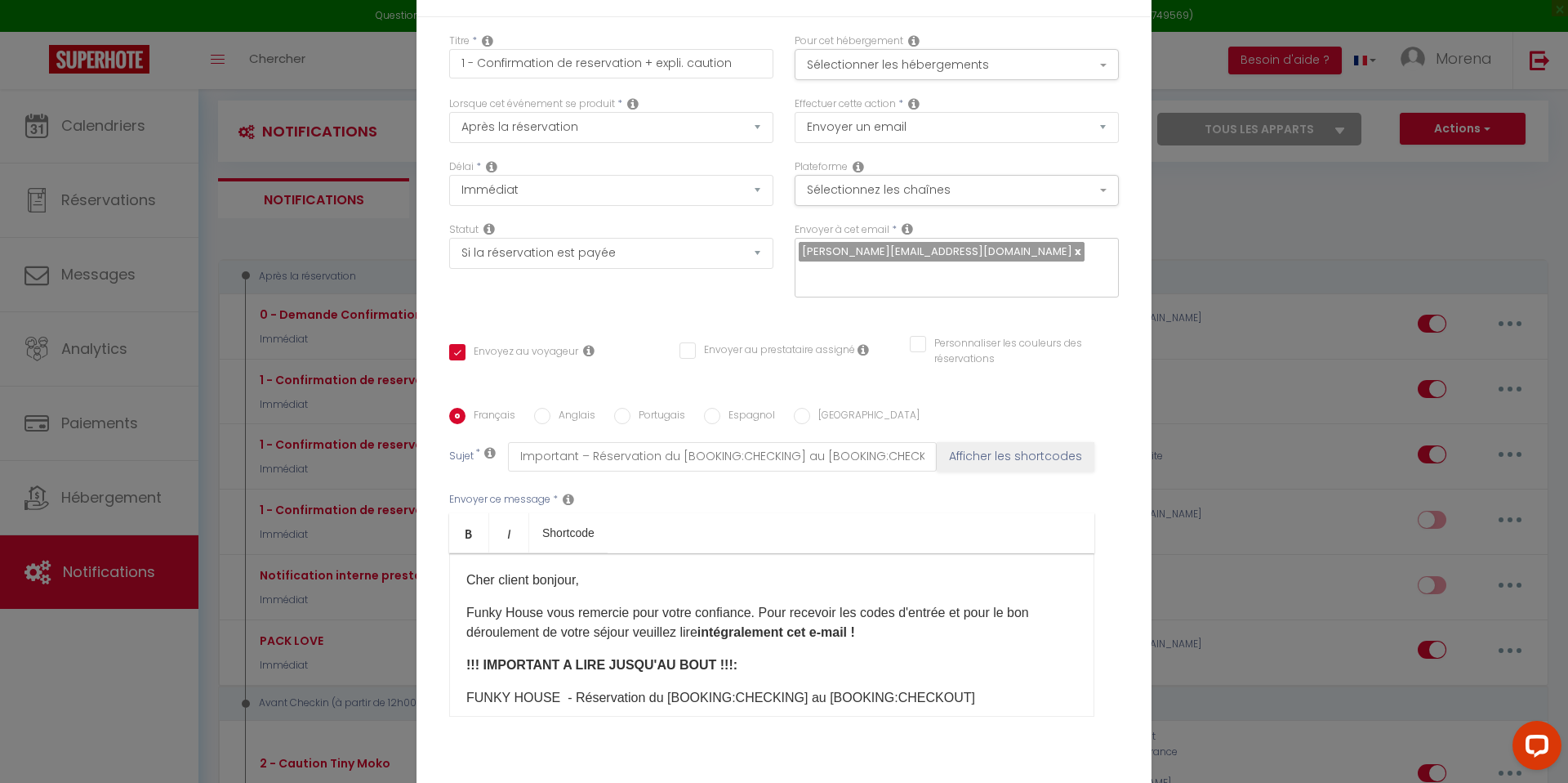
click at [646, 499] on div "Envoyer ce message * Bold Italic Shortcode Rich text editor Cher client bonjour…" at bounding box center [784, 604] width 669 height 266
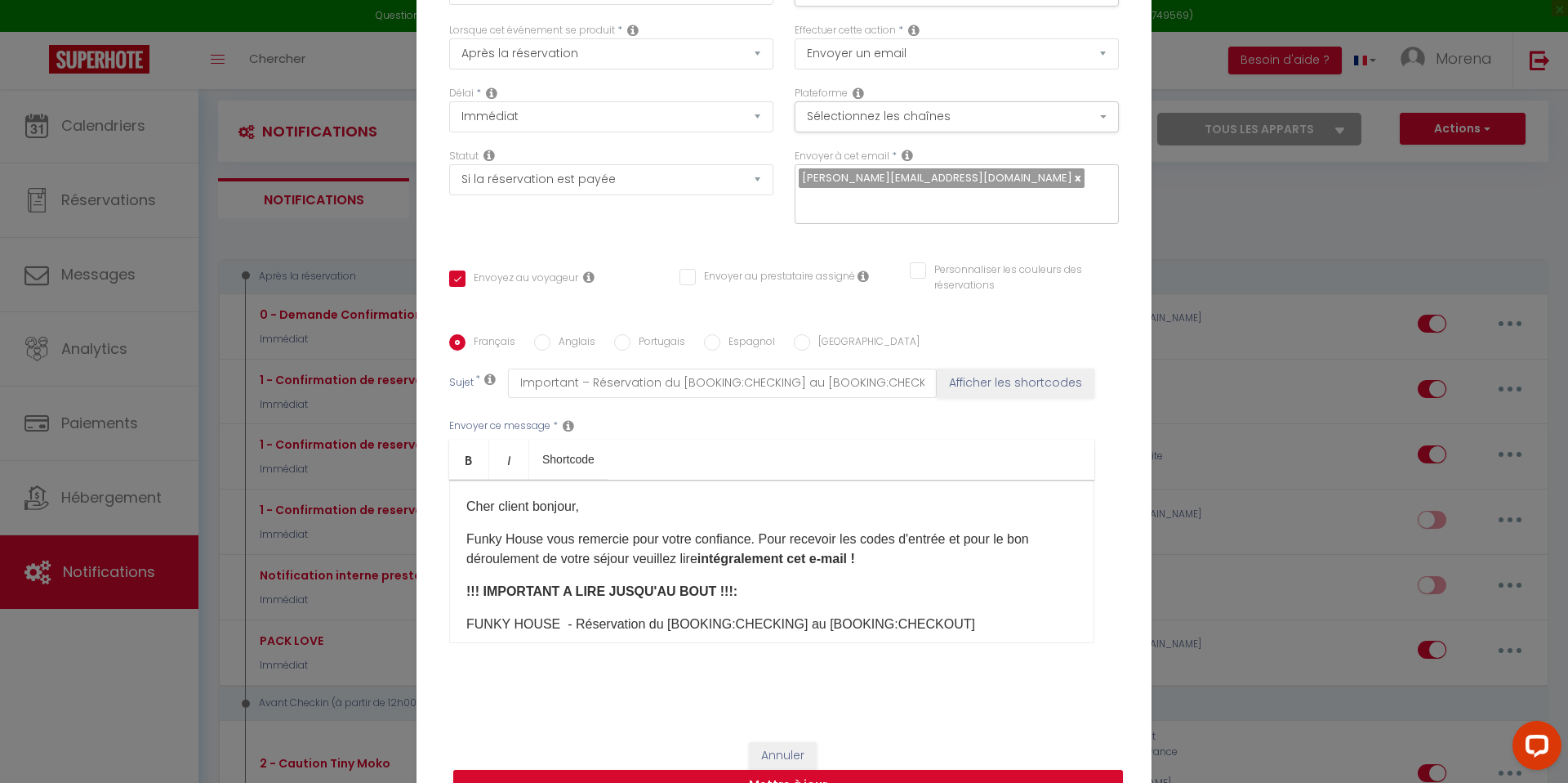
scroll to position [103, 0]
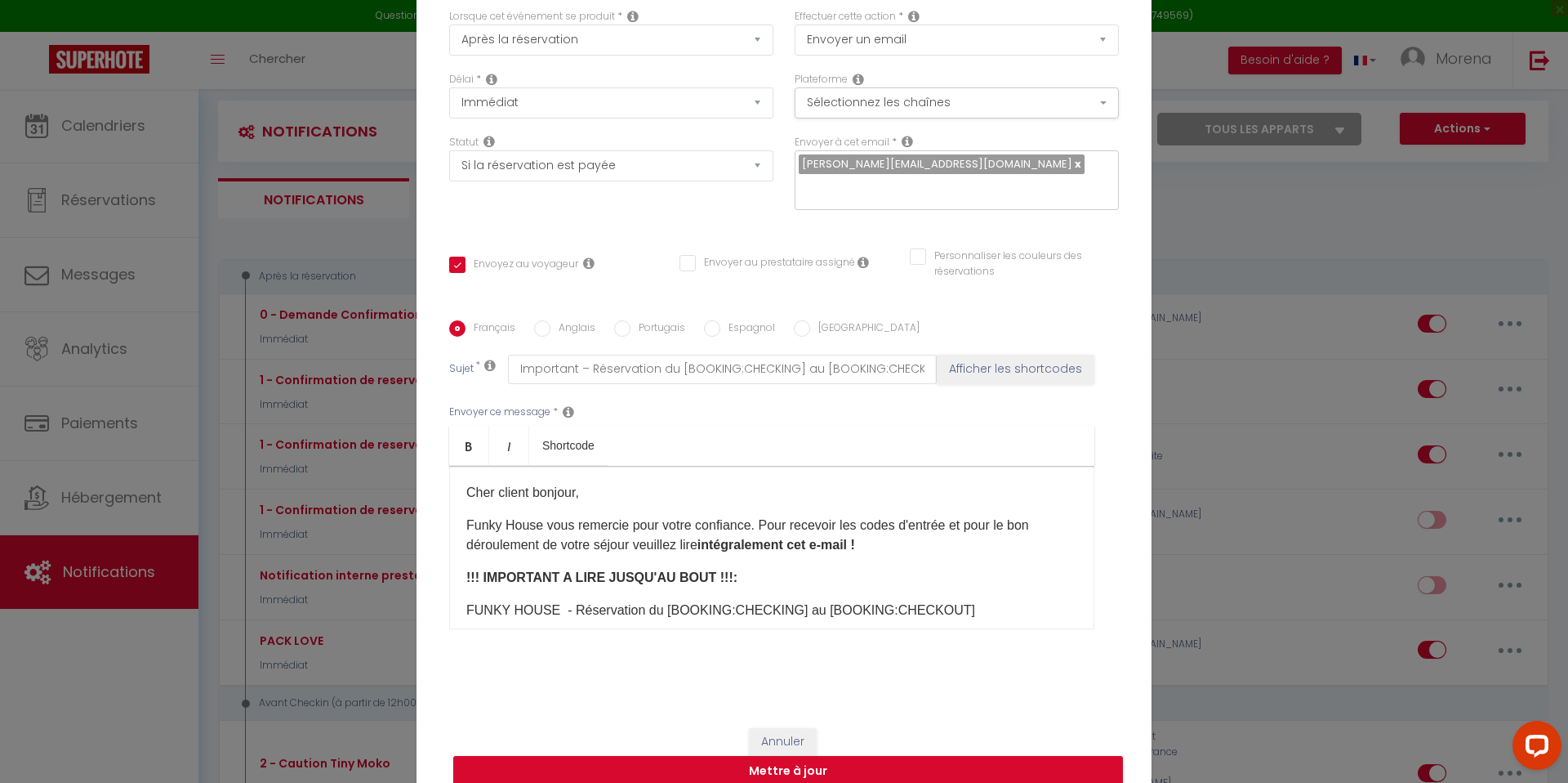
click at [529, 483] on p "Cher client bonjour," at bounding box center [772, 492] width 611 height 20
click at [802, 763] on button "Mettre à jour" at bounding box center [788, 771] width 669 height 31
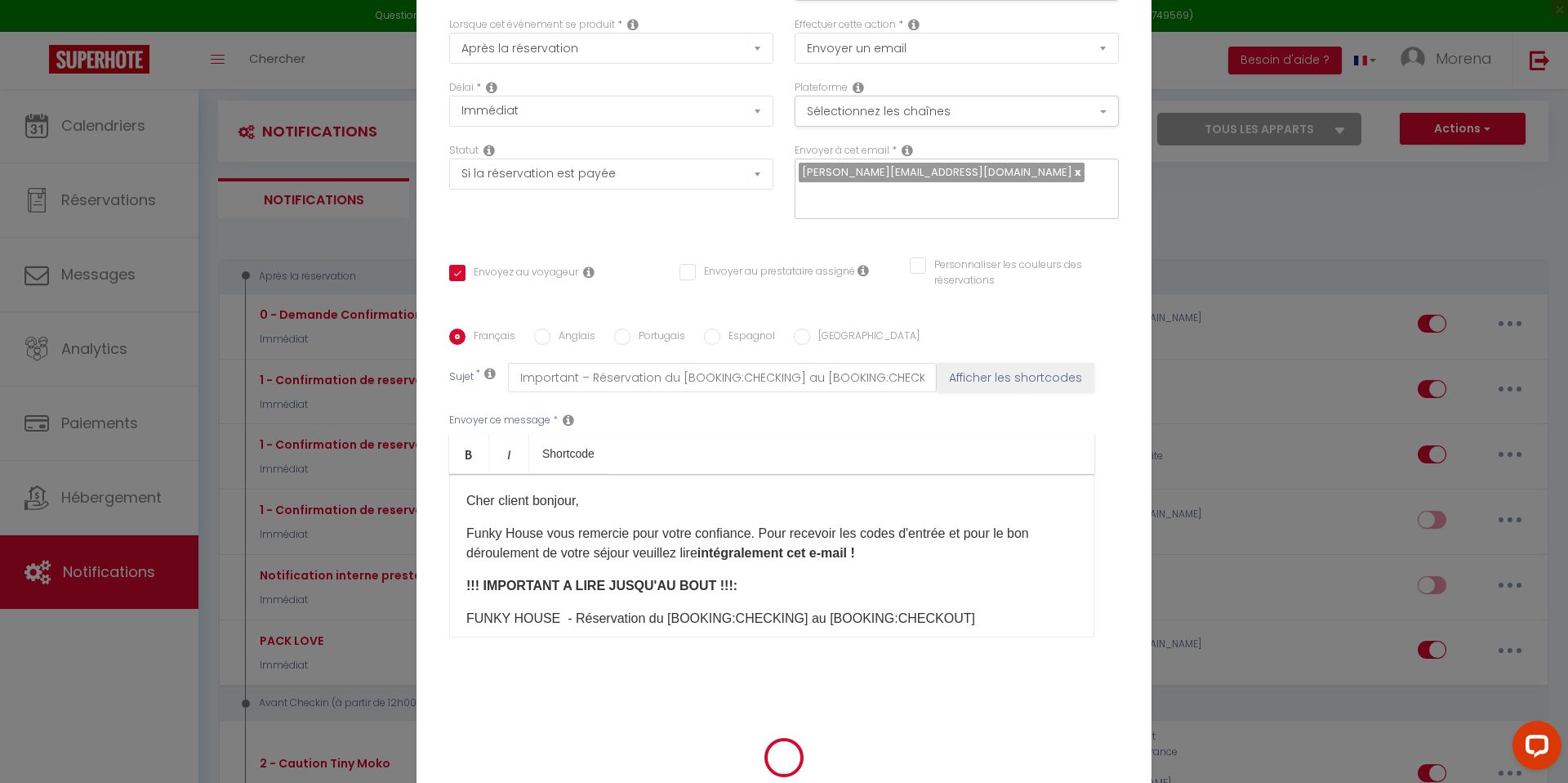
scroll to position [102, 0]
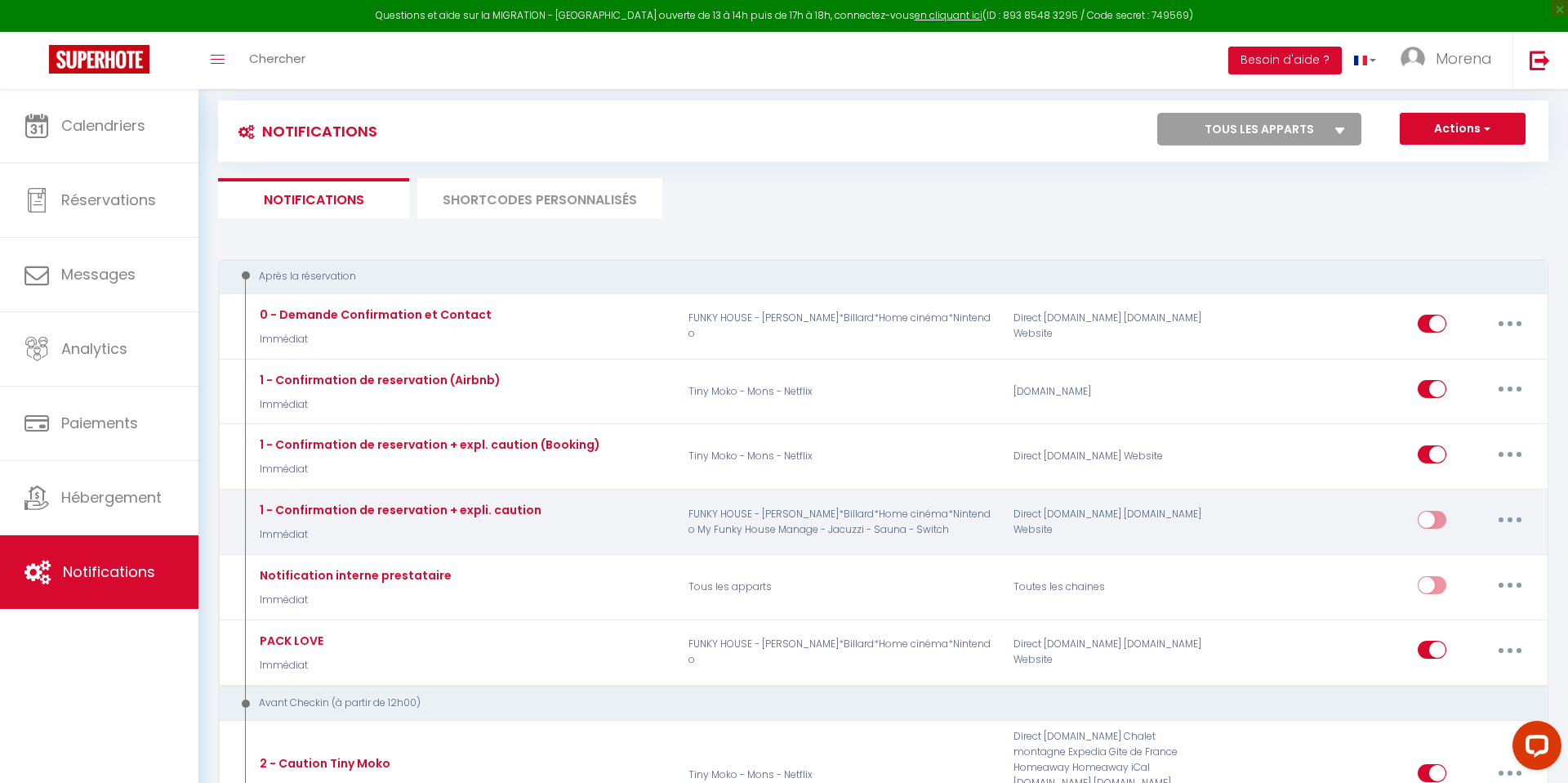
click at [1513, 515] on button "button" at bounding box center [1510, 520] width 46 height 26
click at [1454, 551] on link "Editer" at bounding box center [1467, 556] width 121 height 28
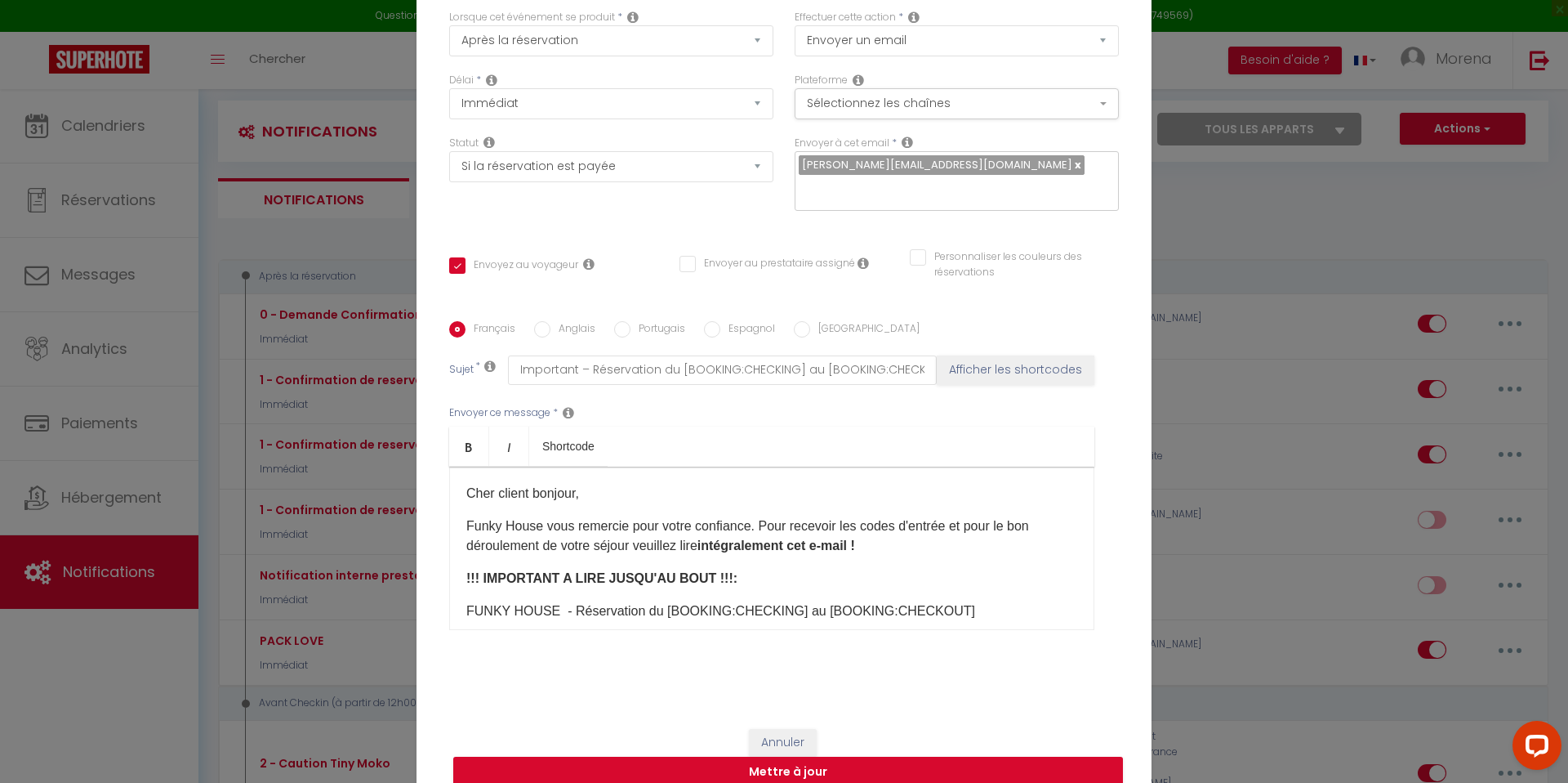
drag, startPoint x: 590, startPoint y: 482, endPoint x: 390, endPoint y: 428, distance: 207.2
click at [390, 428] on div "Modifier la notification × Titre * 1 - Confirmation de reservation + expli. cau…" at bounding box center [784, 392] width 1568 height 783
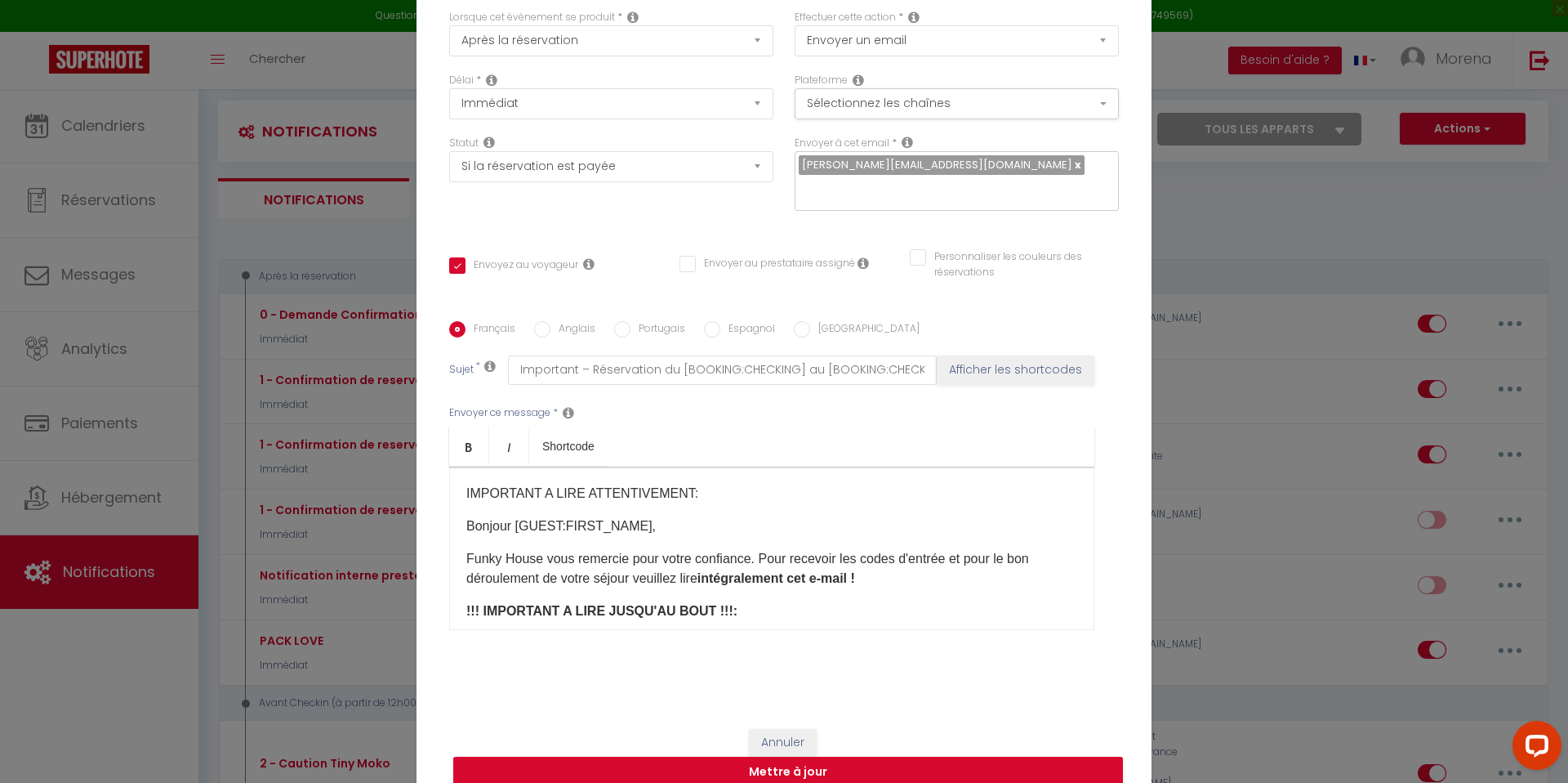
click at [678, 518] on p "Bonjour [GUEST:FIRST_NAME]​," at bounding box center [772, 526] width 611 height 20
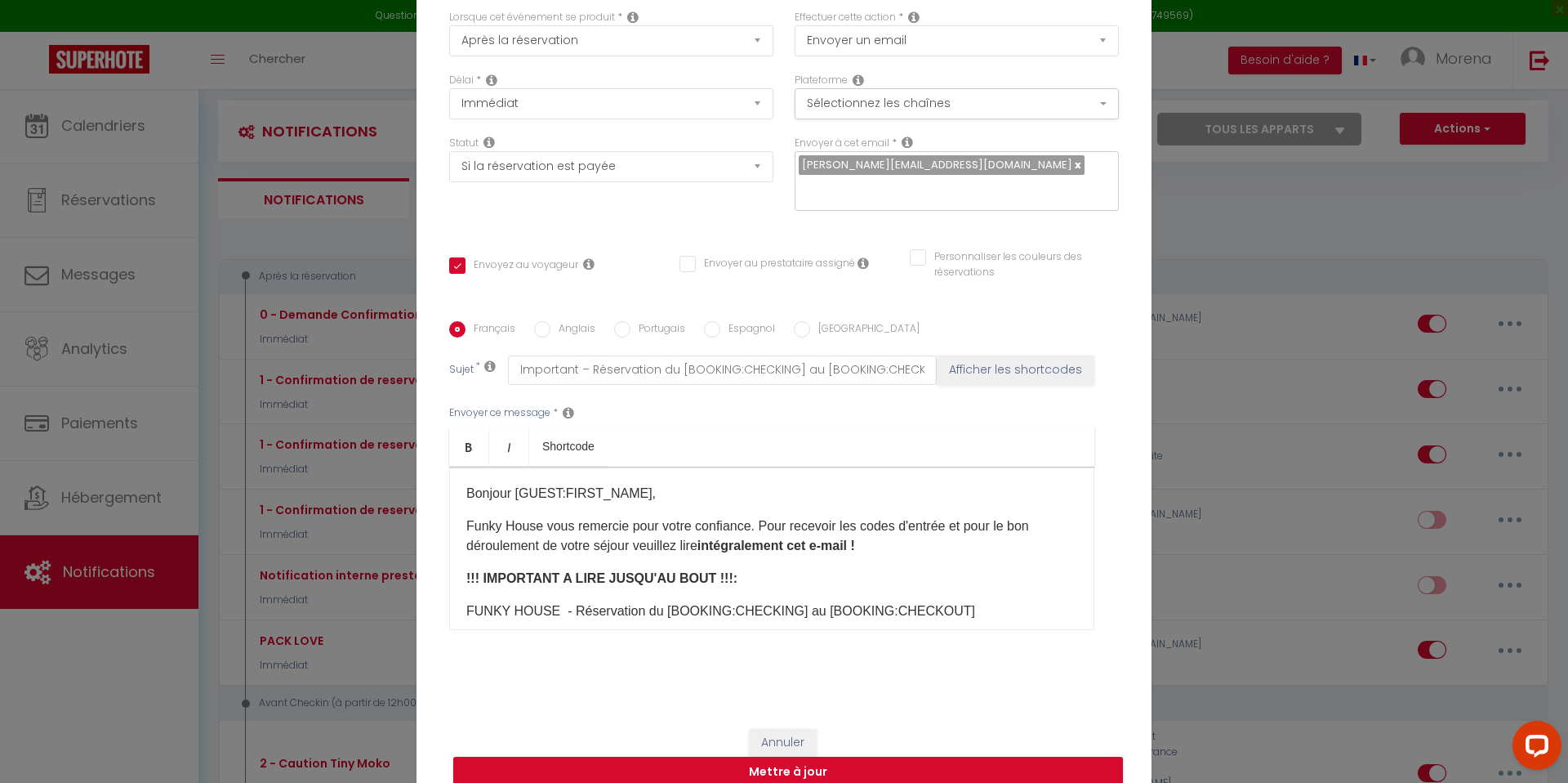
scroll to position [32, 0]
click at [751, 517] on p "Funky House vous remercie pour votre confiance. Pour recevoir les codes d'entré…" at bounding box center [772, 537] width 611 height 40
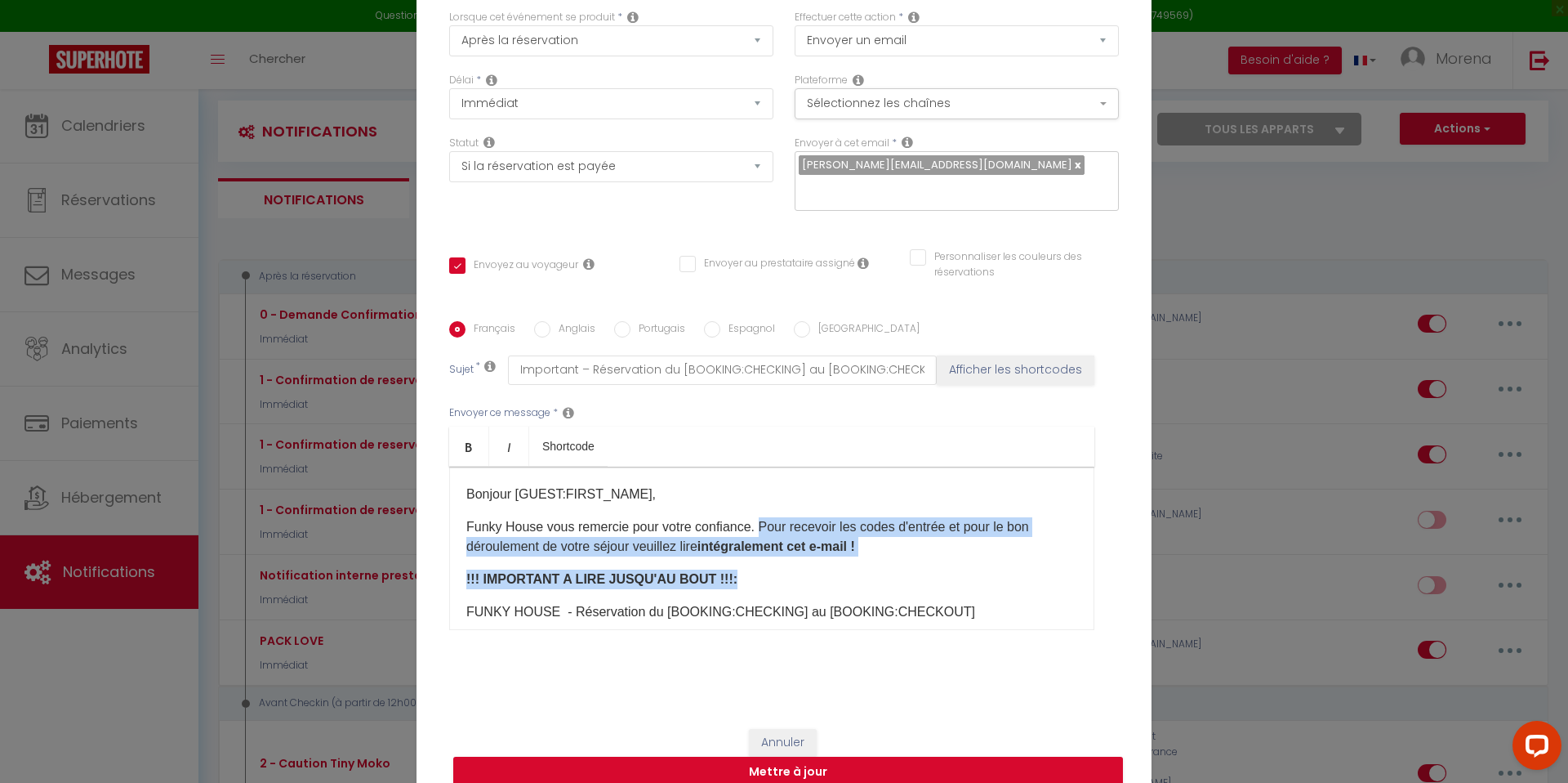
drag, startPoint x: 729, startPoint y: 569, endPoint x: 759, endPoint y: 515, distance: 61.8
click at [759, 515] on div "IMPORTANT A LIRE ATTENTIVEMENT: Bonjour [GUEST:FIRST_NAME]​, Funky House vous r…" at bounding box center [772, 548] width 645 height 163
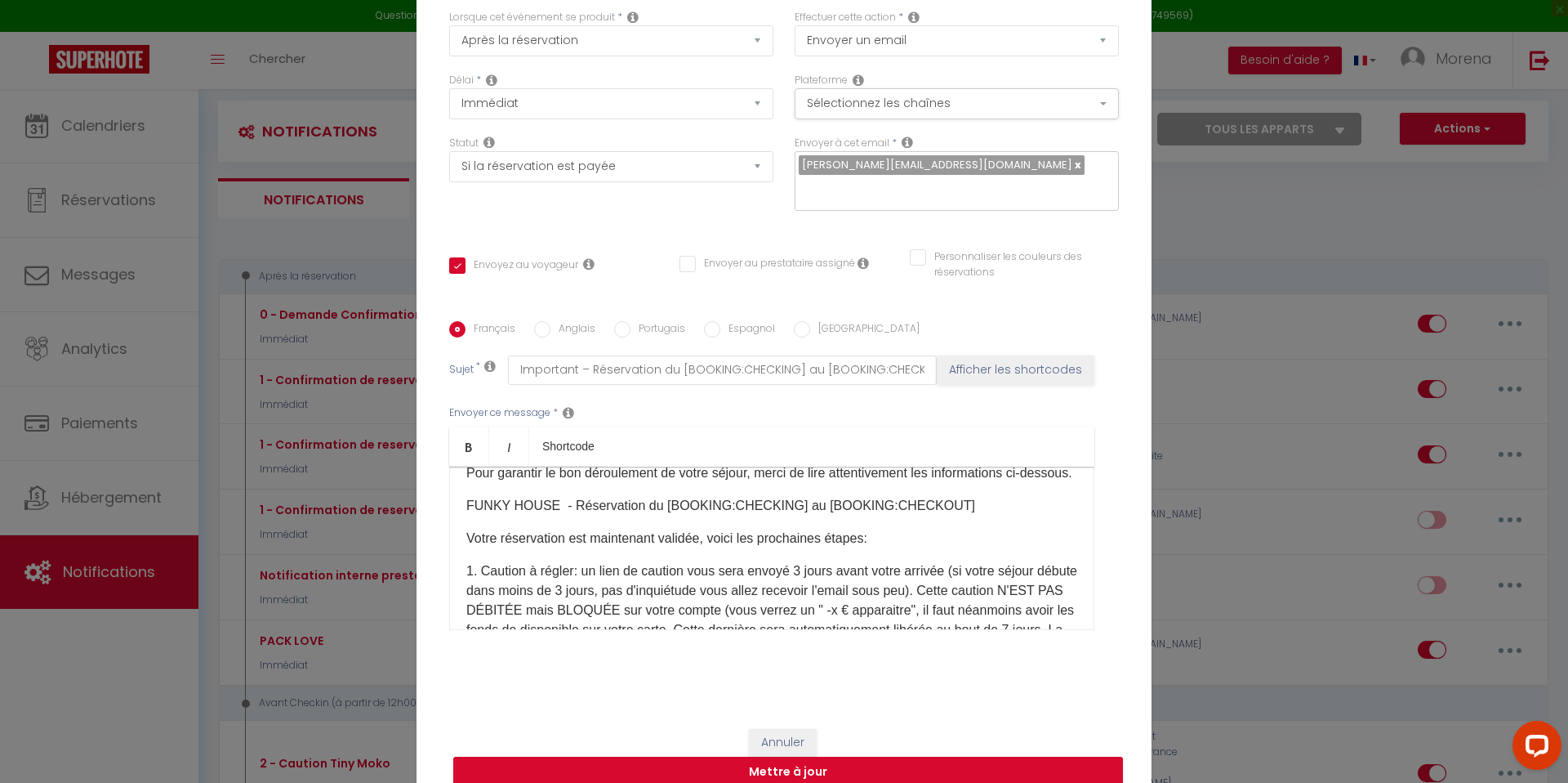
scroll to position [117, 0]
drag, startPoint x: 463, startPoint y: 515, endPoint x: 951, endPoint y: 521, distance: 488.0
click at [951, 521] on div "IMPORTANT A LIRE ATTENTIVEMENT: Bonjour [GUEST:FIRST_NAME]​, Funky House vous r…" at bounding box center [772, 548] width 645 height 163
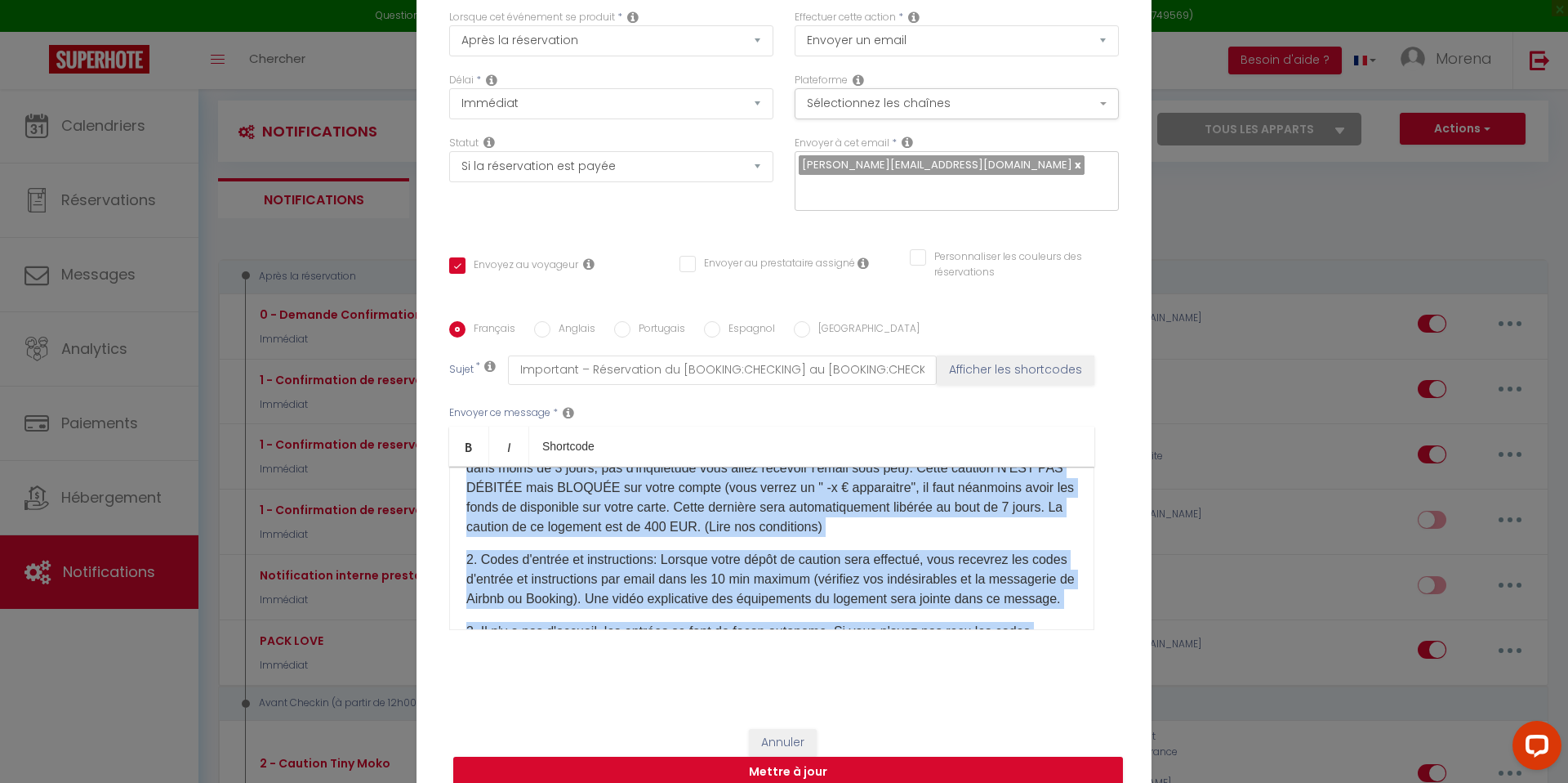
scroll to position [145, 0]
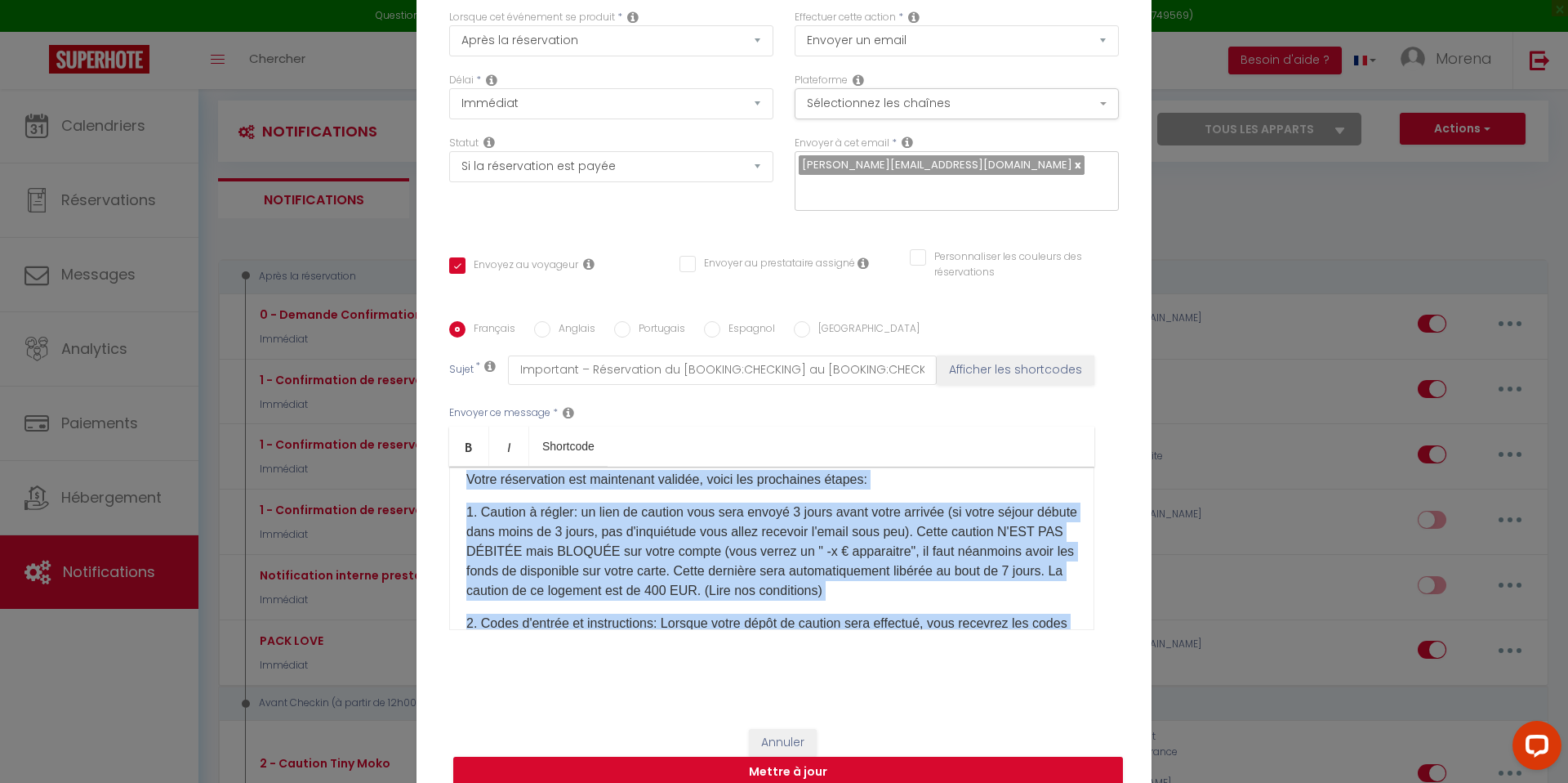
drag, startPoint x: 791, startPoint y: 601, endPoint x: 464, endPoint y: 490, distance: 345.3
click at [464, 491] on div "IMPORTANT A LIRE ATTENTIVEMENT: Bonjour [GUEST:FIRST_NAME]​, Funky House vous r…" at bounding box center [772, 548] width 645 height 163
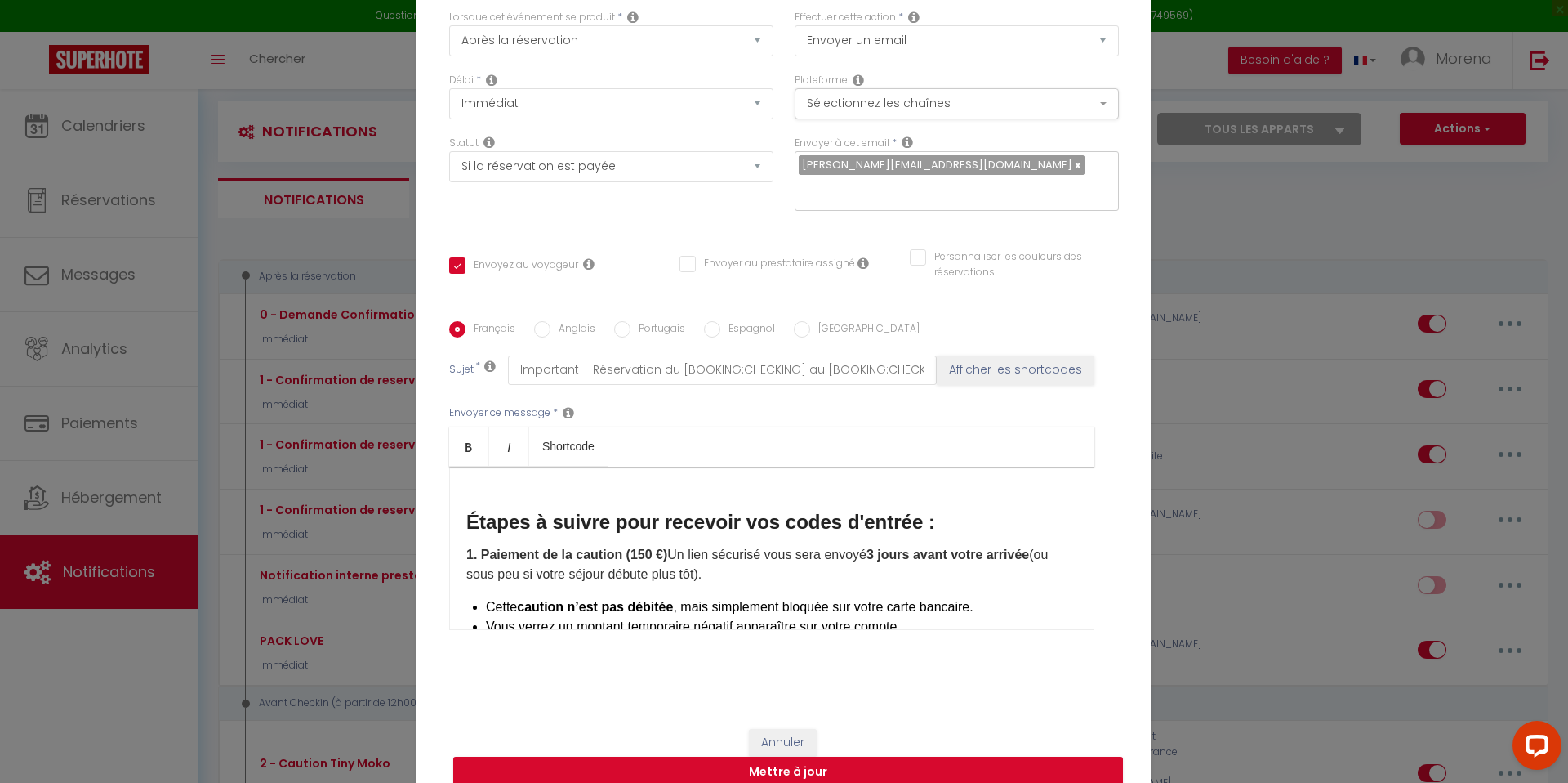
click at [536, 490] on p at bounding box center [772, 479] width 611 height 20
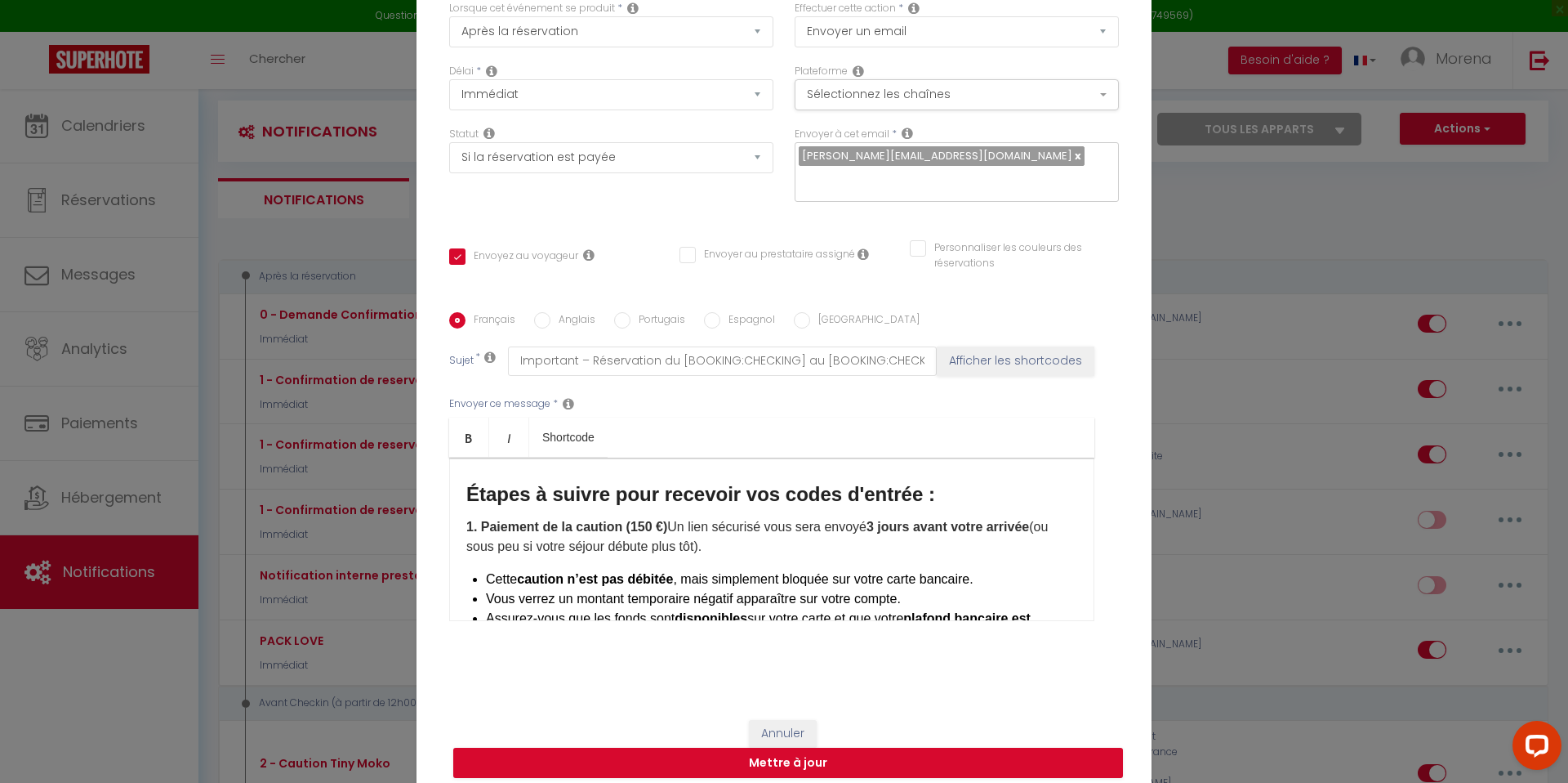
scroll to position [153, 0]
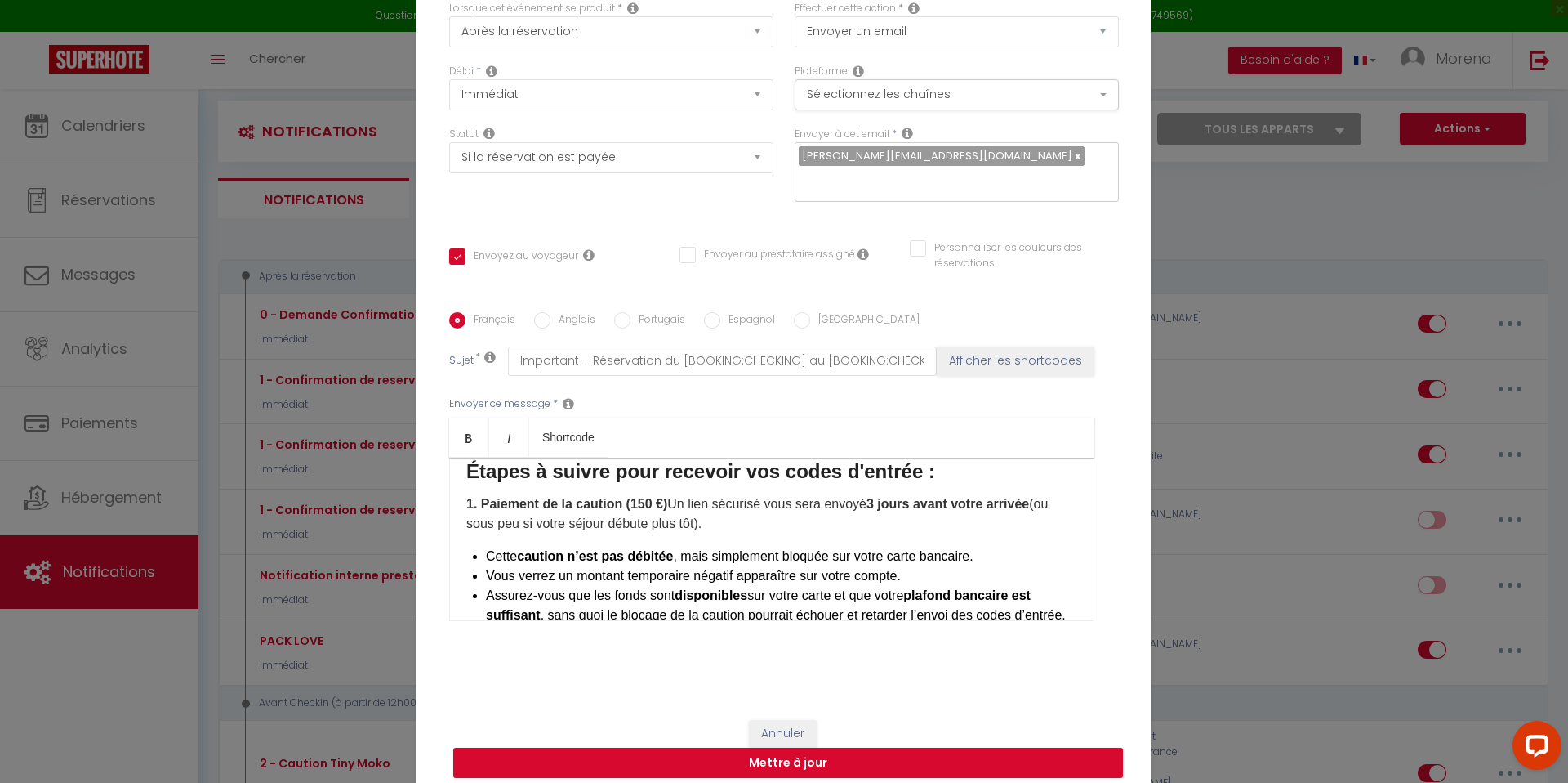
click at [641, 510] on b "1. Paiement de la caution (150 €)" at bounding box center [567, 503] width 201 height 14
click at [714, 532] on p "1. Paiement de la caution (500 €) Un lien sécurisé vous sera envoyé 3 jours ava…" at bounding box center [772, 514] width 611 height 40
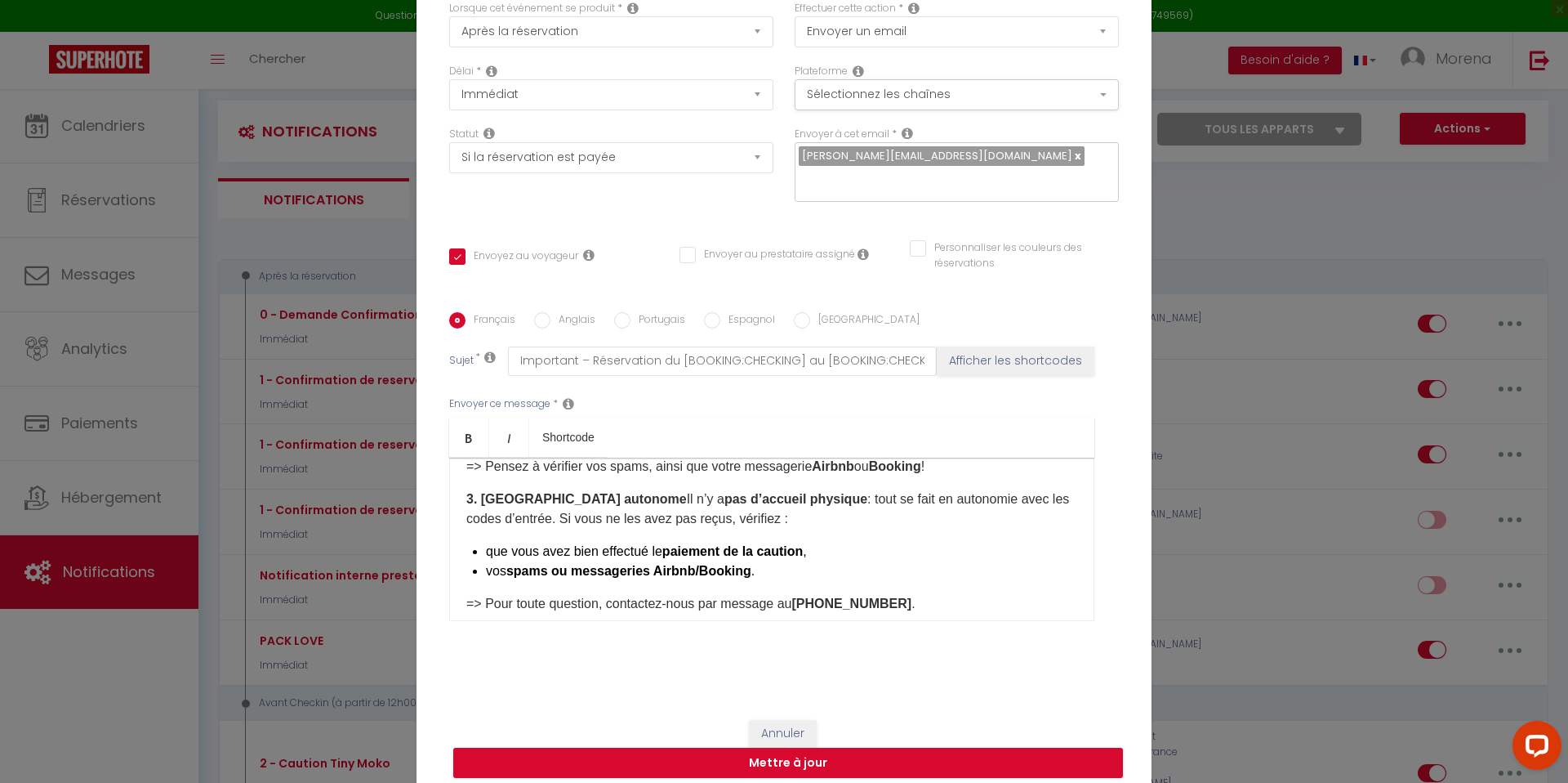
scroll to position [411, 0]
click at [938, 472] on p "=> Pensez à vérifier vos spams, ainsi que votre messagerie Airbnb ou Booking !" at bounding box center [772, 462] width 611 height 20
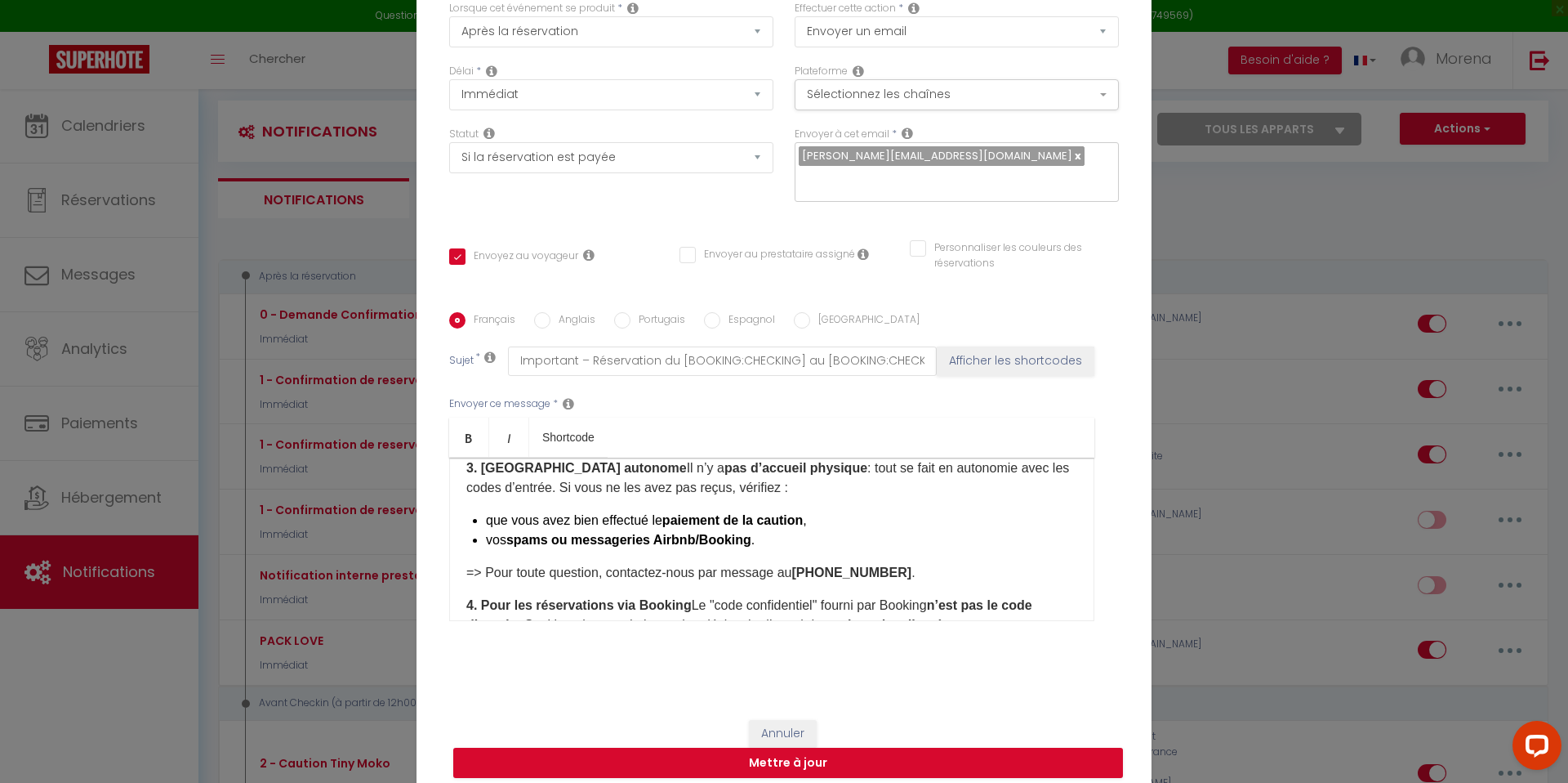
scroll to position [444, 0]
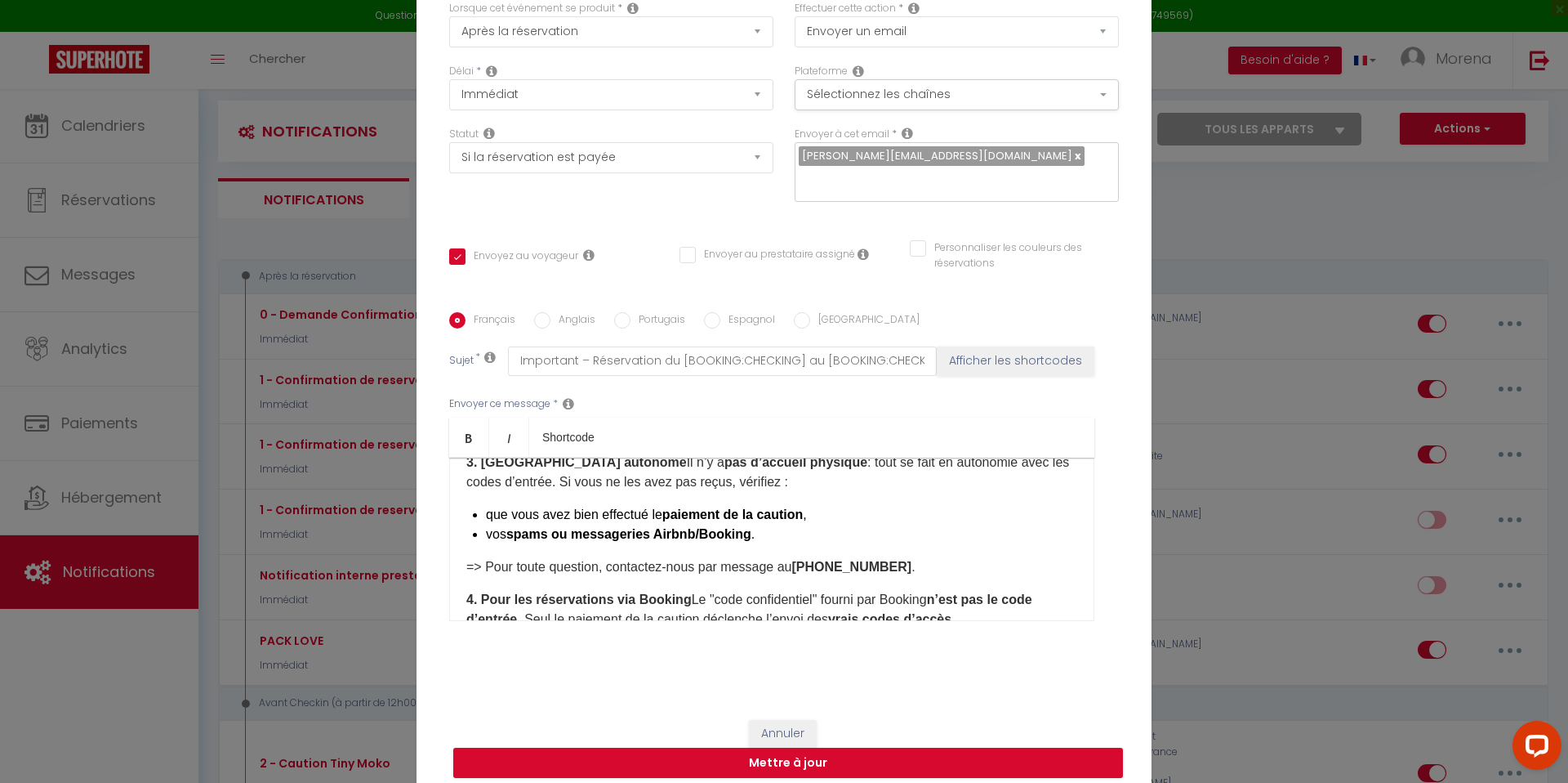
click at [581, 488] on p "3. Accès autonome Il n’y a pas d’accueil physique : tout se fait en autonomie a…" at bounding box center [772, 472] width 611 height 40
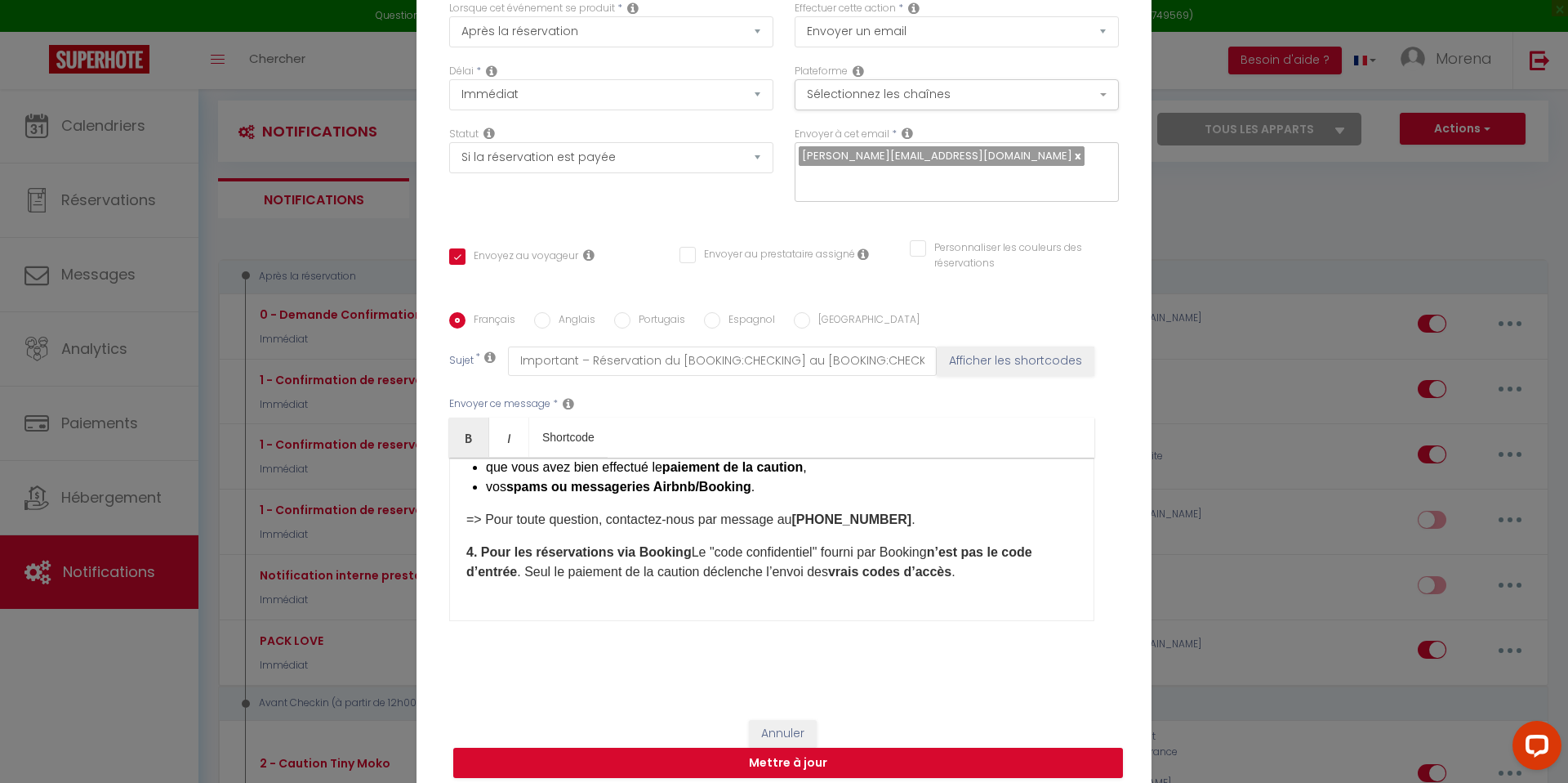
scroll to position [496, 0]
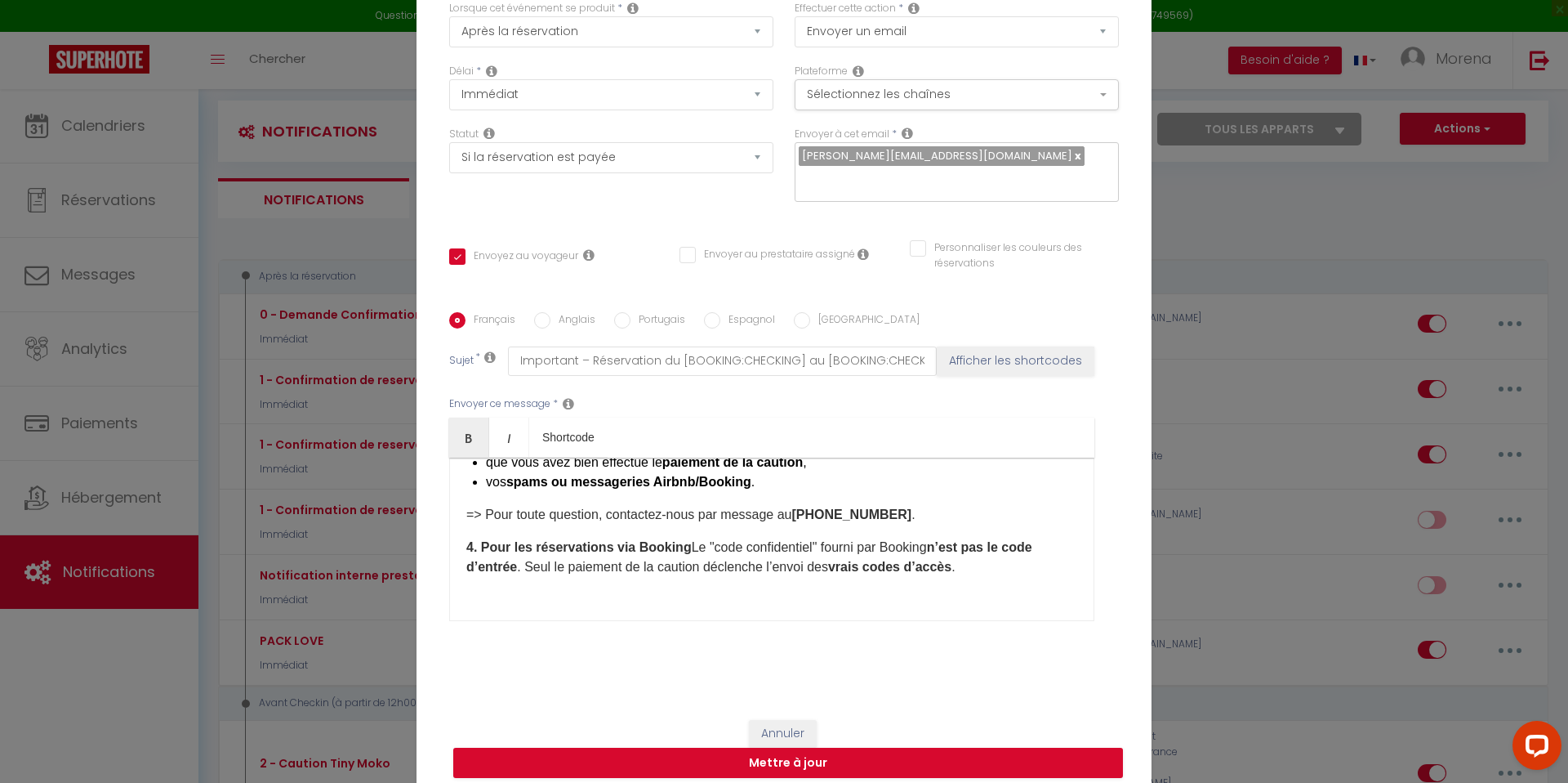
click at [745, 492] on li "vos spams ou messageries Airbnb/Booking ." at bounding box center [781, 482] width 591 height 20
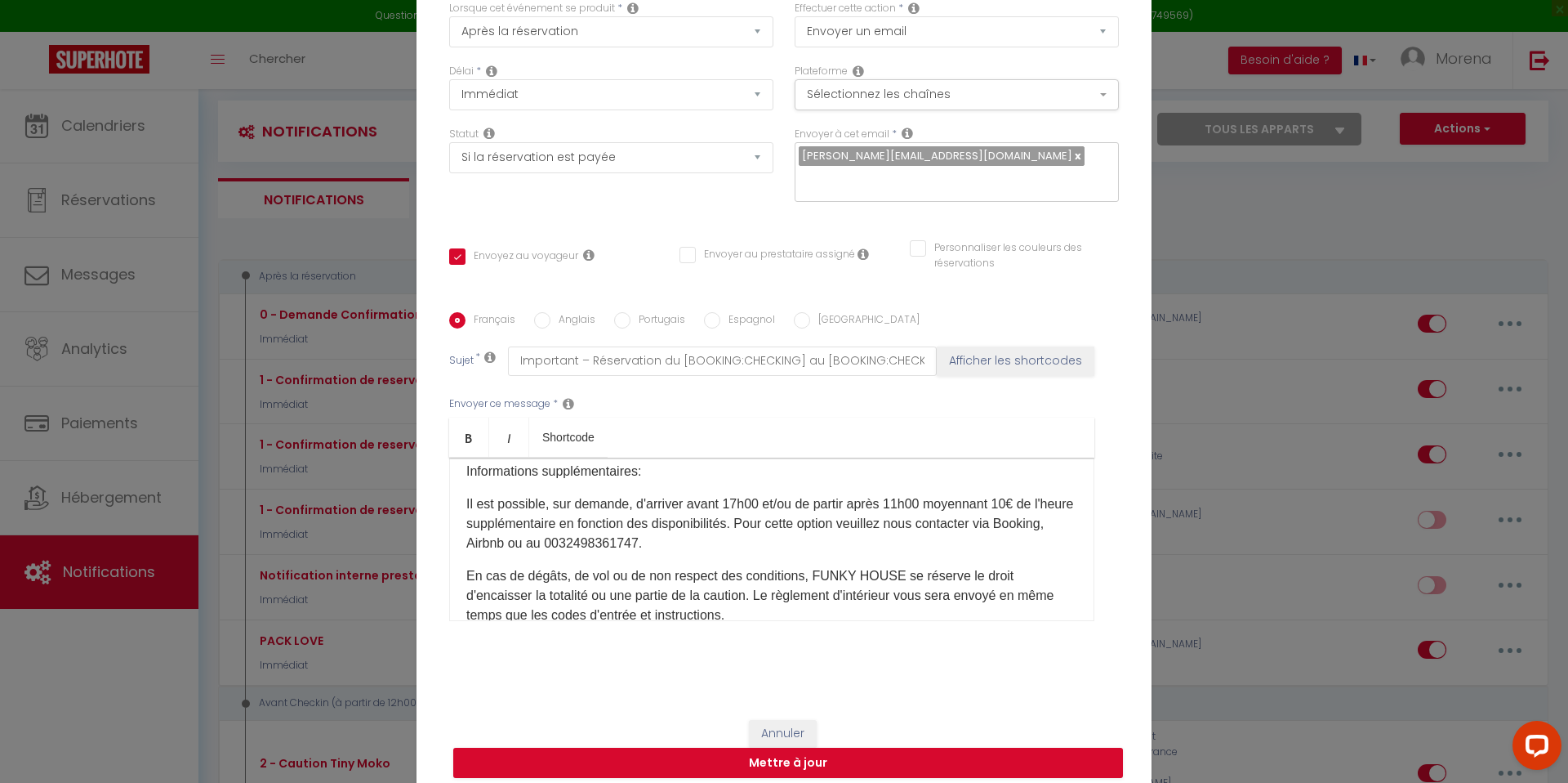
scroll to position [675, 0]
drag, startPoint x: 686, startPoint y: 571, endPoint x: 600, endPoint y: 573, distance: 86.0
click at [600, 554] on p "Il est possible, sur demande, d'arriver avant 17h00 et/ou de partir après 11h00…" at bounding box center [772, 524] width 611 height 59
copy p "0032498361747"
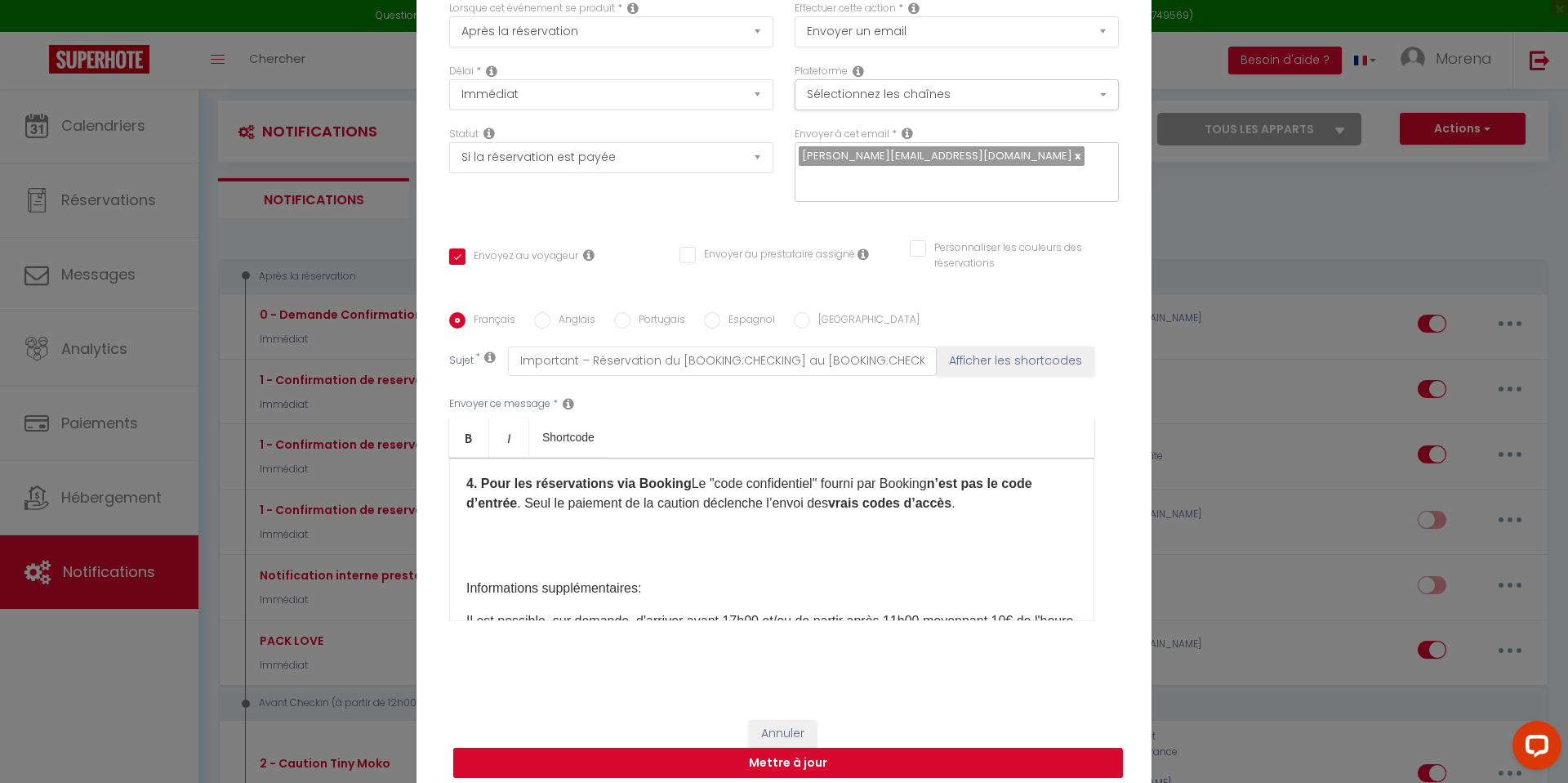
scroll to position [552, 0]
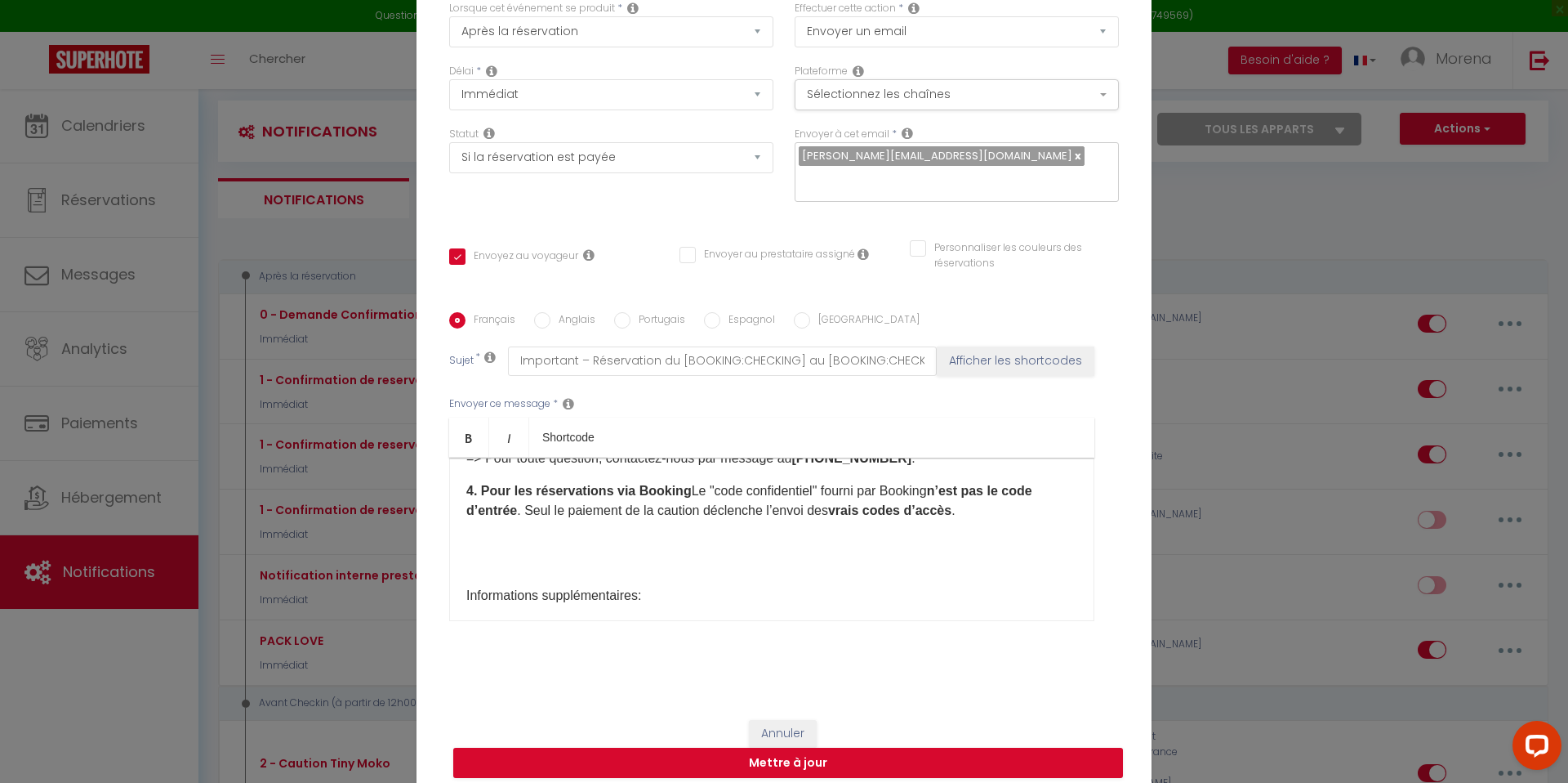
drag, startPoint x: 901, startPoint y: 485, endPoint x: 796, endPoint y: 478, distance: 105.2
click at [796, 468] on p "=> Pour toute question, contactez-nous par message au +32 492 39 92 34 ." at bounding box center [772, 458] width 611 height 20
click at [810, 465] on b "0032498361747 ​" at bounding box center [839, 458] width 95 height 14
click at [574, 497] on b "4. Pour les réservations via Booking" at bounding box center [579, 490] width 225 height 14
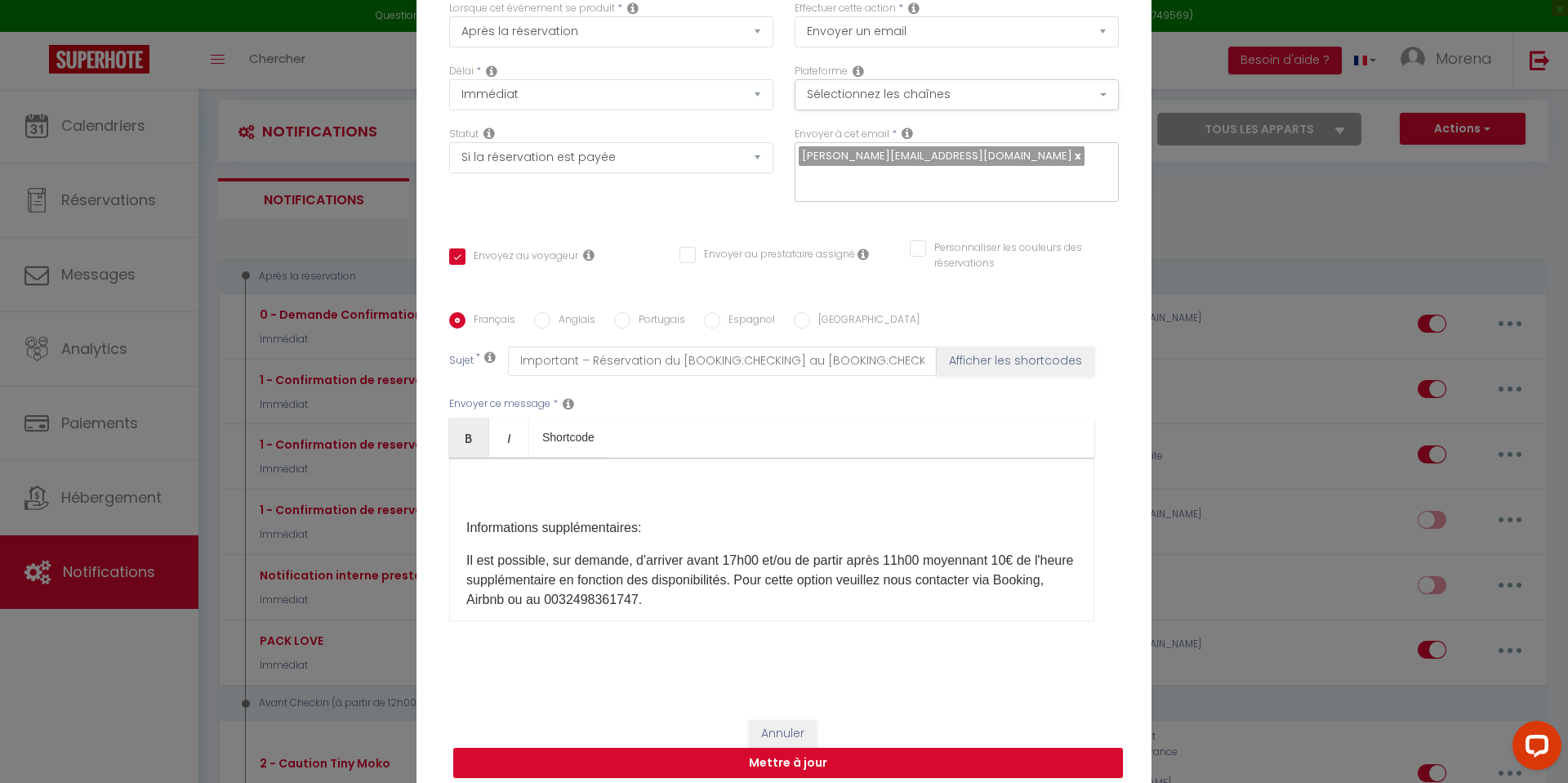
scroll to position [621, 0]
click at [505, 503] on p at bounding box center [772, 493] width 611 height 20
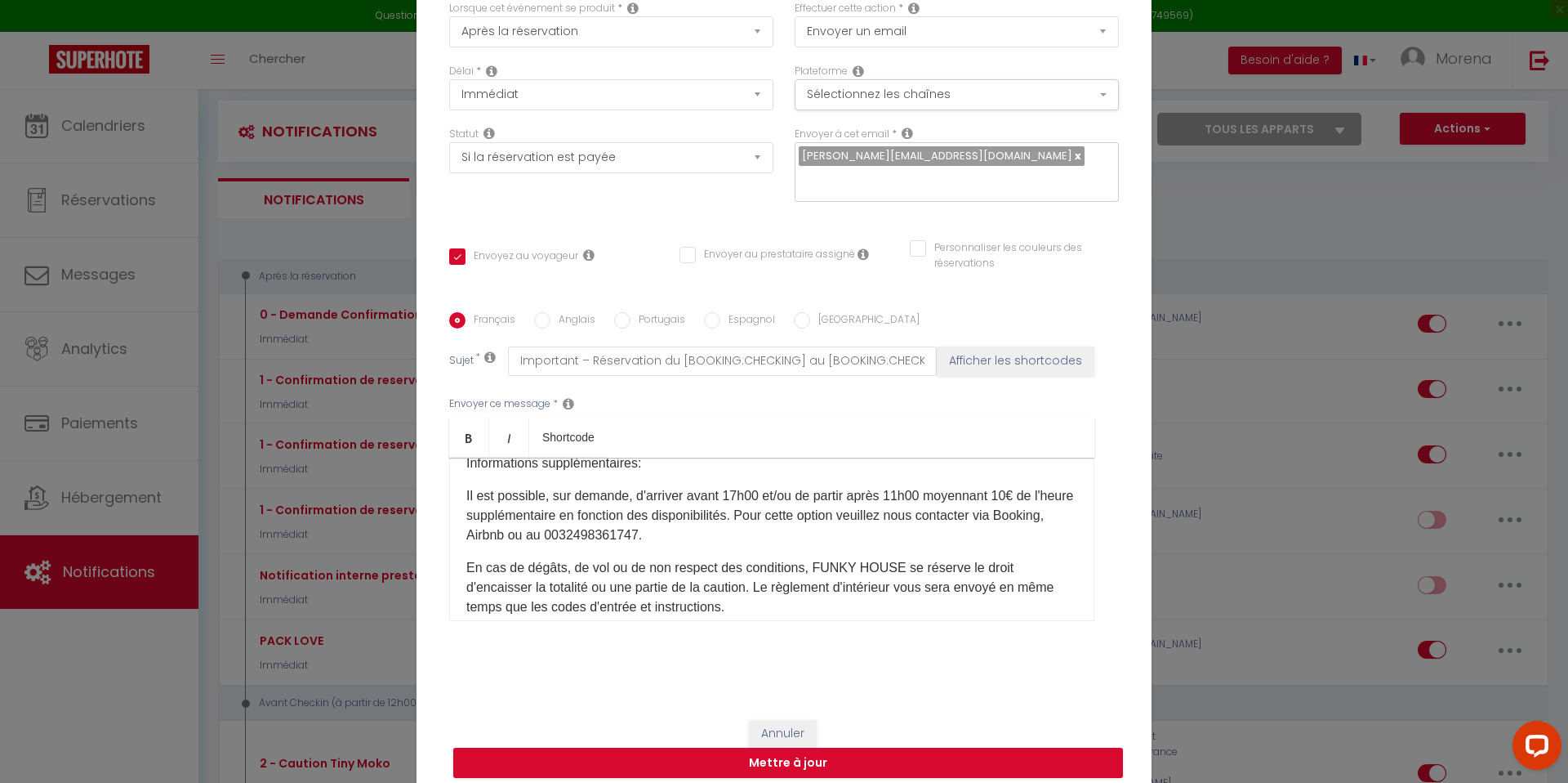
scroll to position [654, 0]
drag, startPoint x: 464, startPoint y: 487, endPoint x: 649, endPoint y: 494, distance: 185.1
click at [649, 494] on div "IMPORTANT A LIRE ATTENTIVEMENT: Bonjour [GUEST:FIRST_NAME]​, Funky House vous r…" at bounding box center [772, 539] width 645 height 163
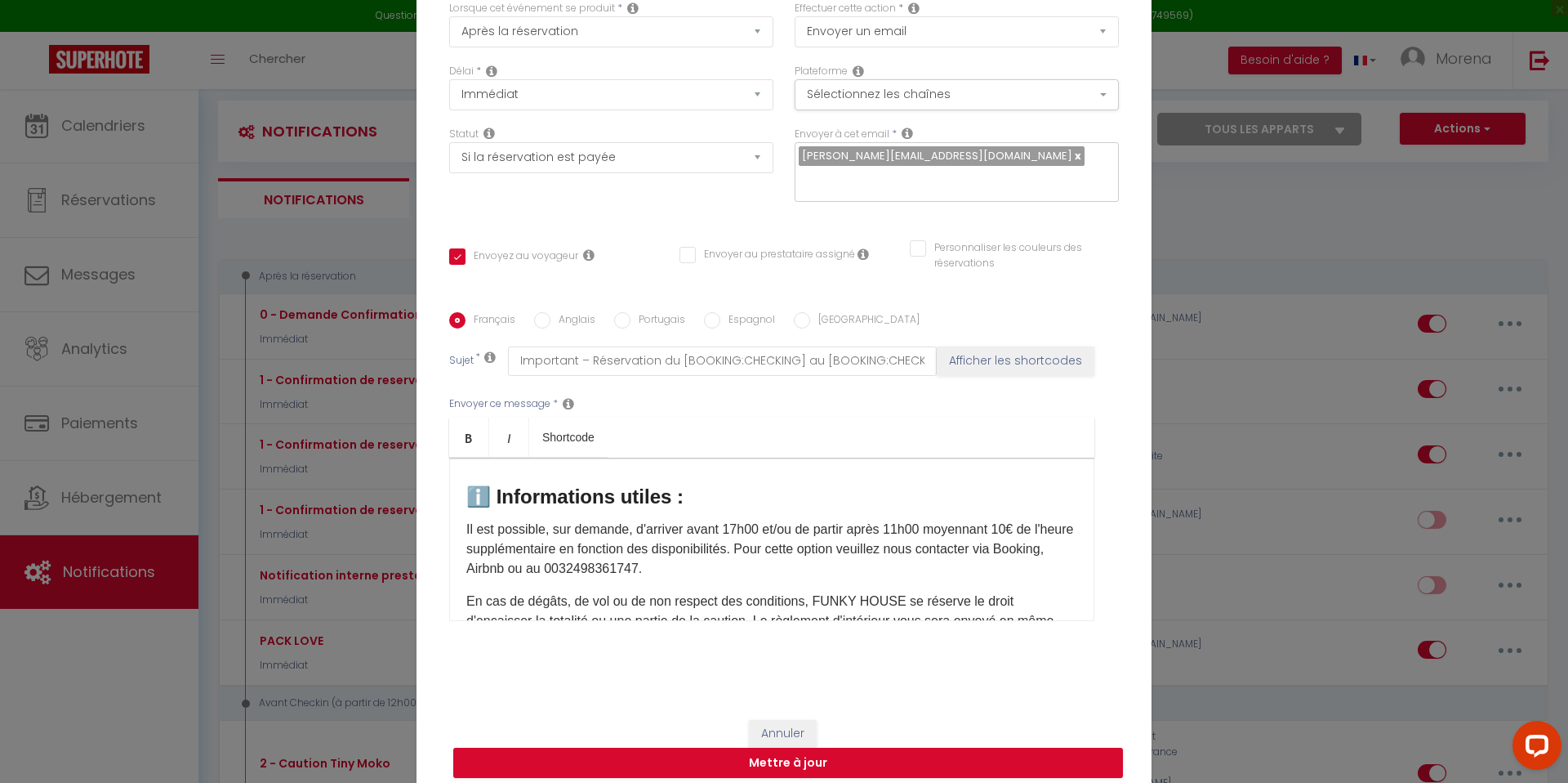
click at [477, 503] on div "IMPORTANT A LIRE ATTENTIVEMENT: Bonjour [GUEST:FIRST_NAME]​, Funky House vous r…" at bounding box center [772, 539] width 645 height 163
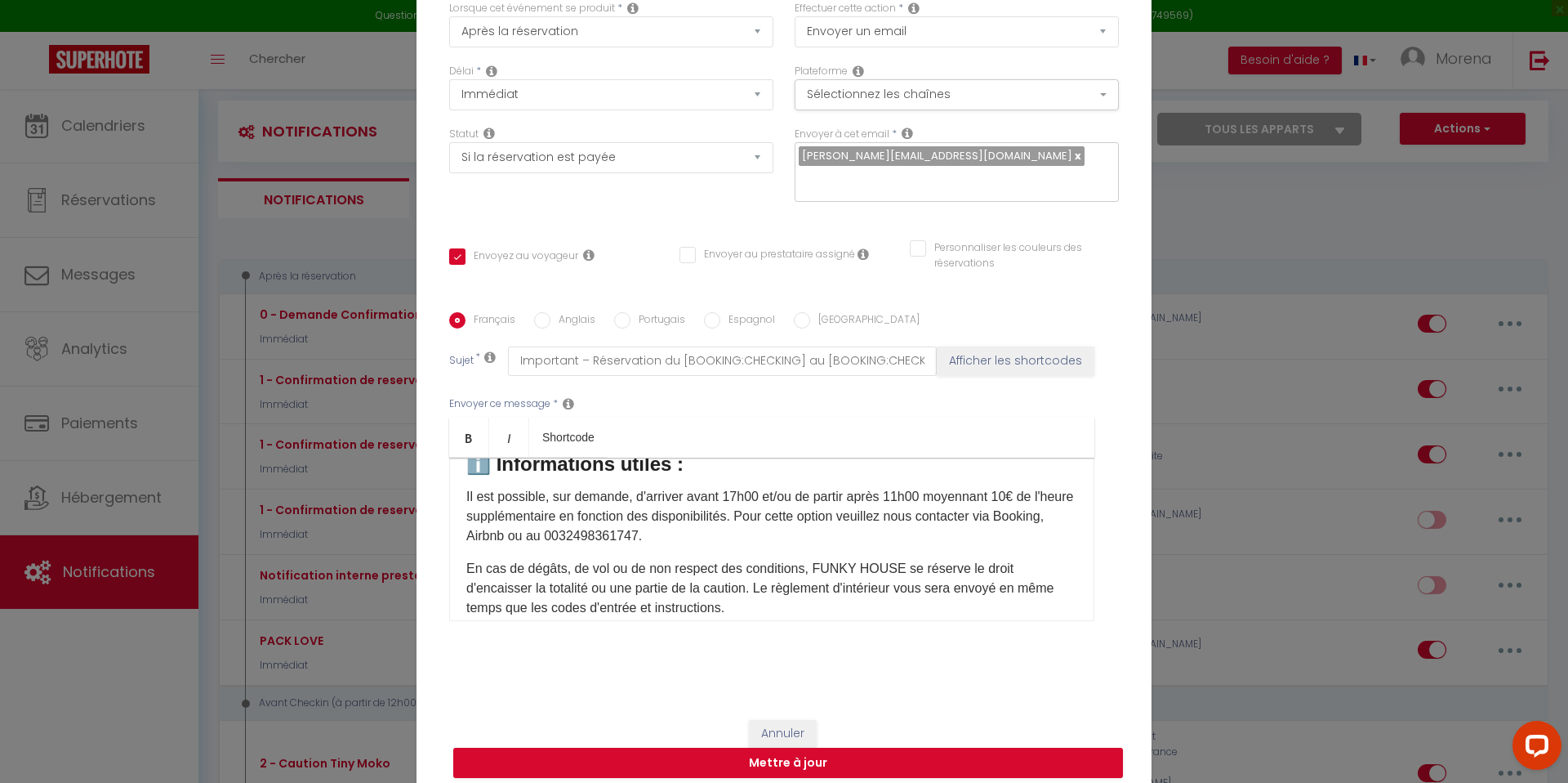
scroll to position [635, 0]
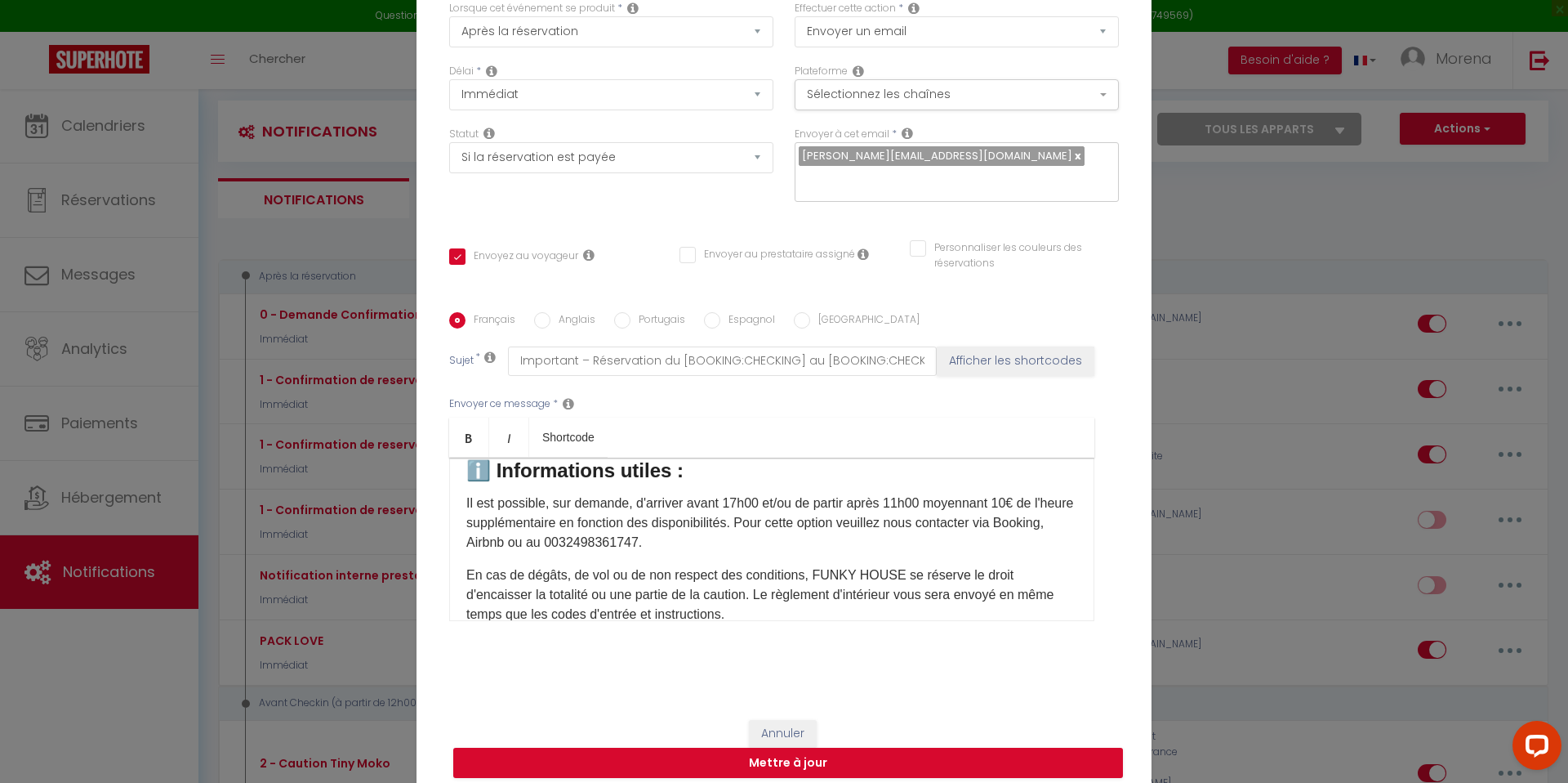
click at [678, 484] on h3 "ℹ️ Informations utiles :" at bounding box center [772, 471] width 611 height 26
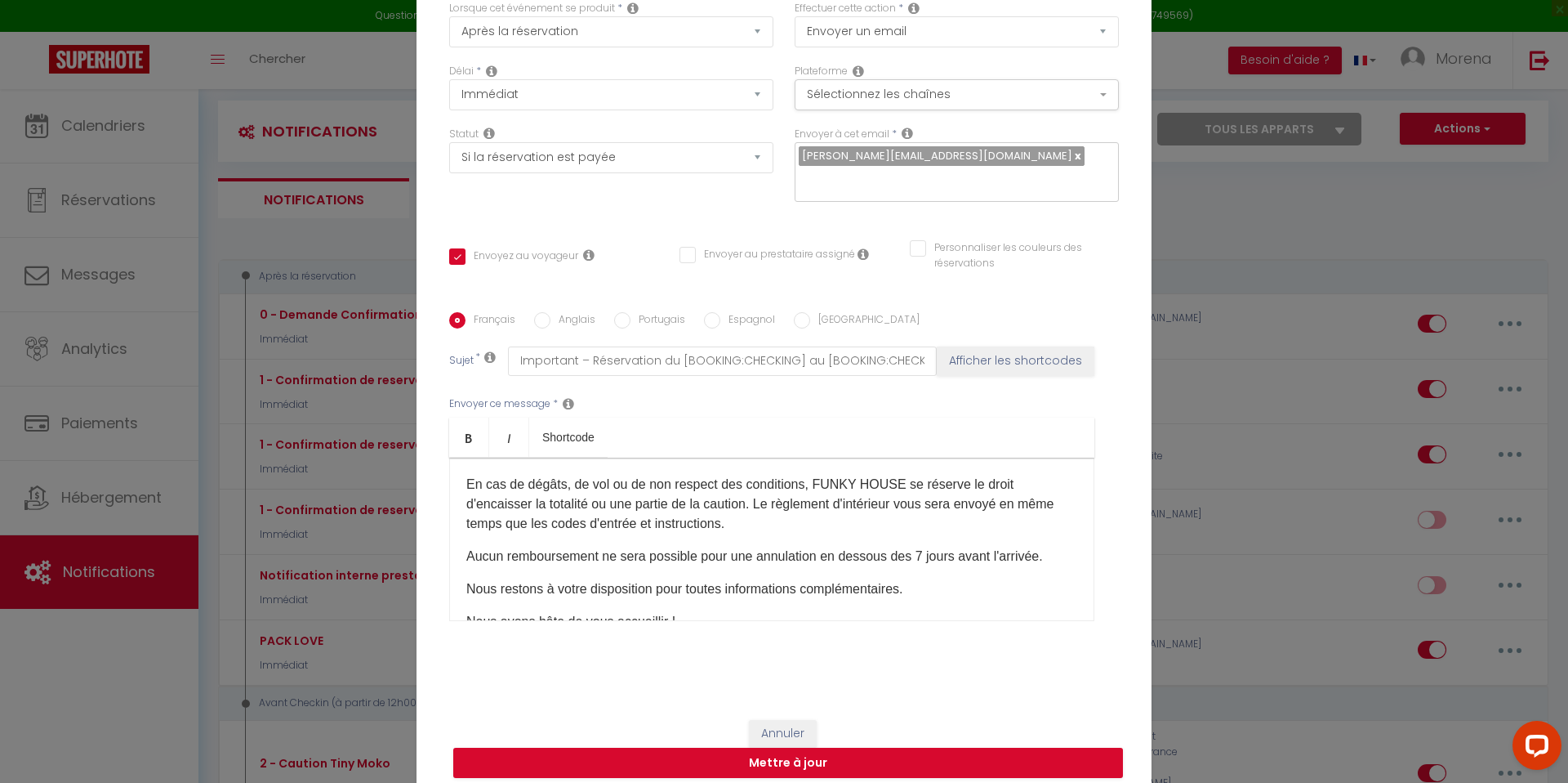
scroll to position [727, 0]
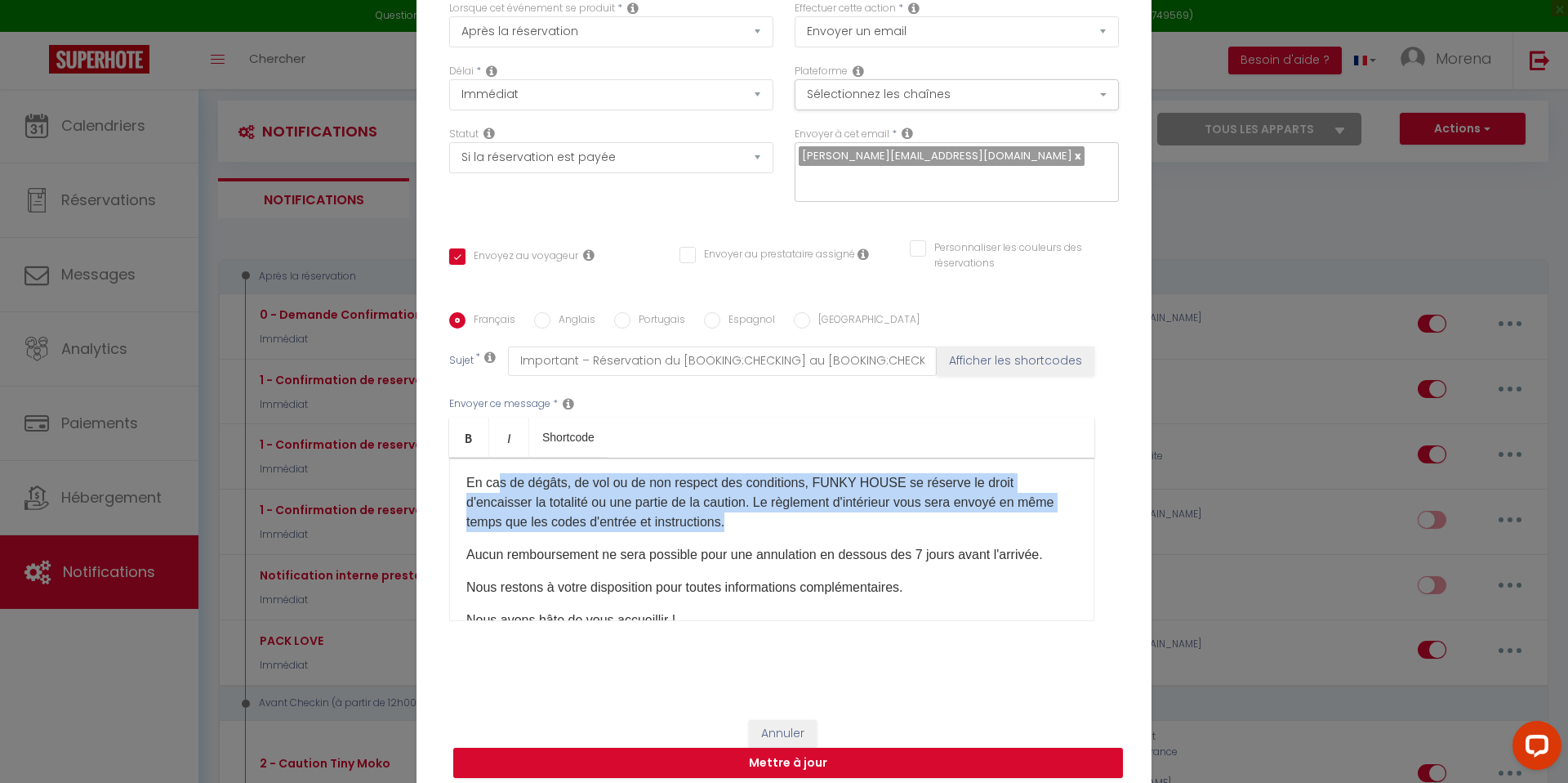
drag, startPoint x: 674, startPoint y: 549, endPoint x: 497, endPoint y: 511, distance: 181.0
click at [497, 511] on p "En cas de dégâts, de vol ou de non respect des conditions, FUNKY HOUSE se réser…" at bounding box center [772, 502] width 611 height 59
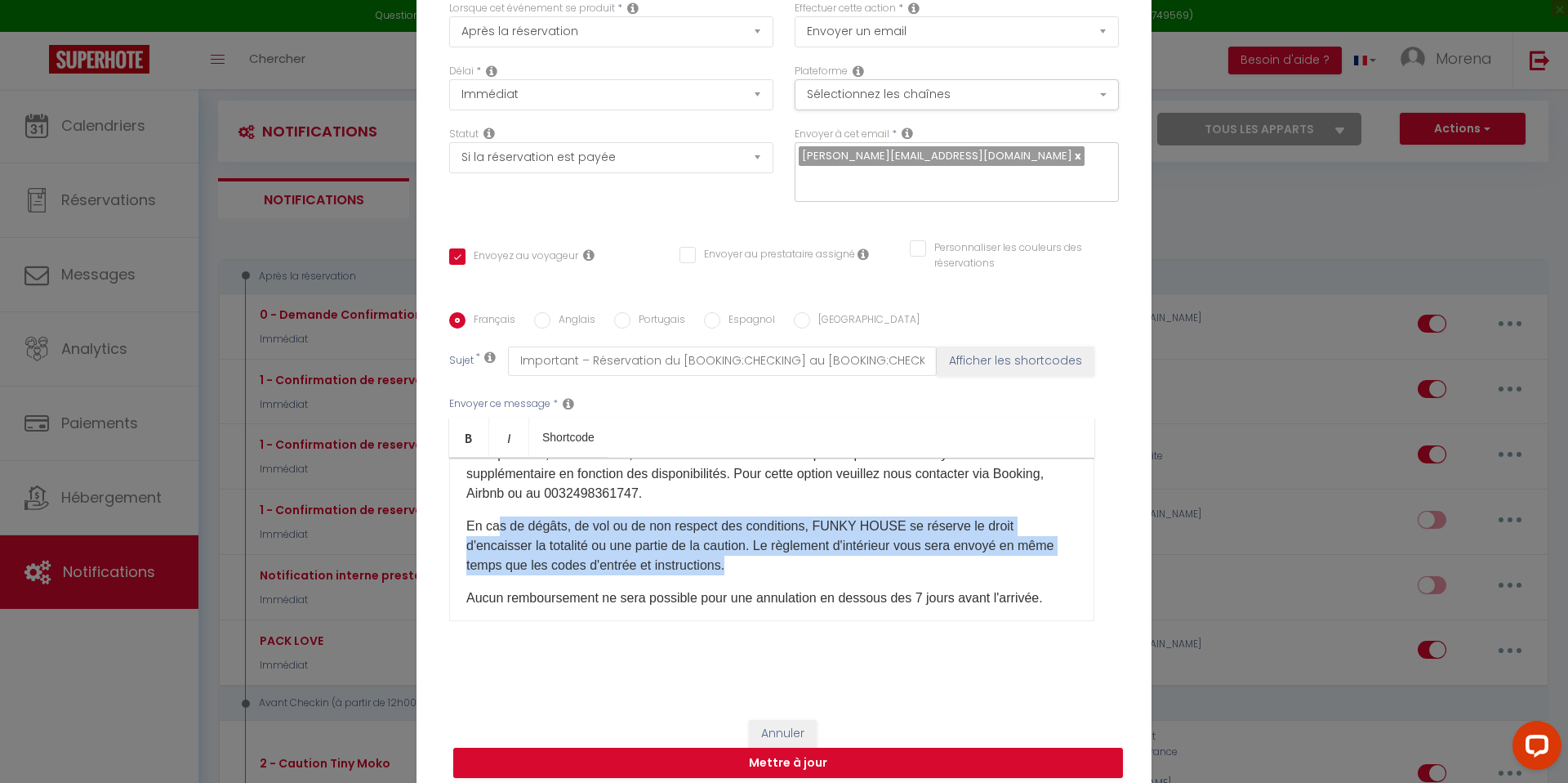
scroll to position [669, 0]
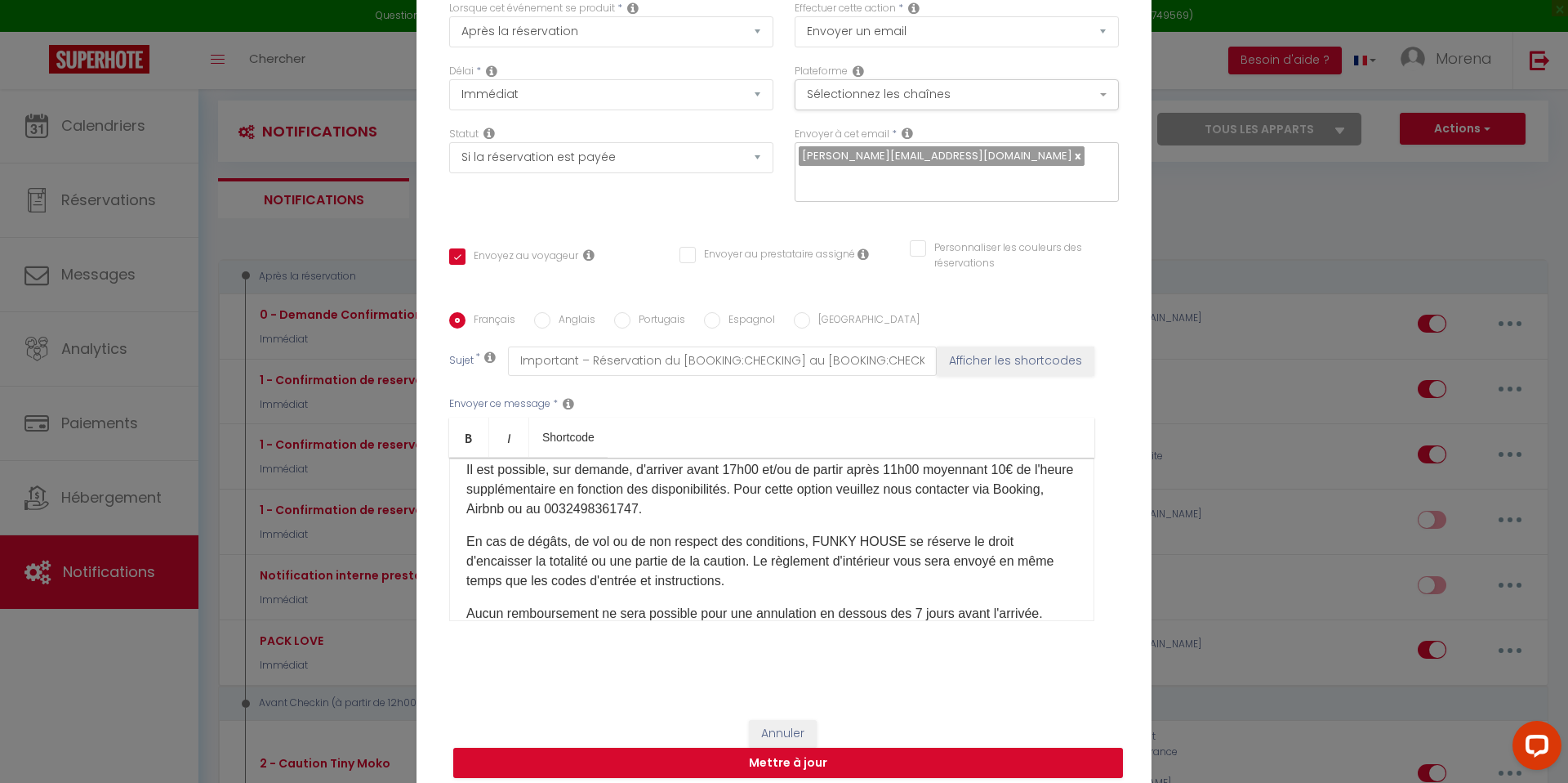
drag, startPoint x: 468, startPoint y: 496, endPoint x: 642, endPoint y: 589, distance: 197.3
click at [642, 589] on div "IMPORTANT A LIRE ATTENTIVEMENT: Bonjour [GUEST:FIRST_NAME]​, Funky House vous r…" at bounding box center [772, 539] width 645 height 163
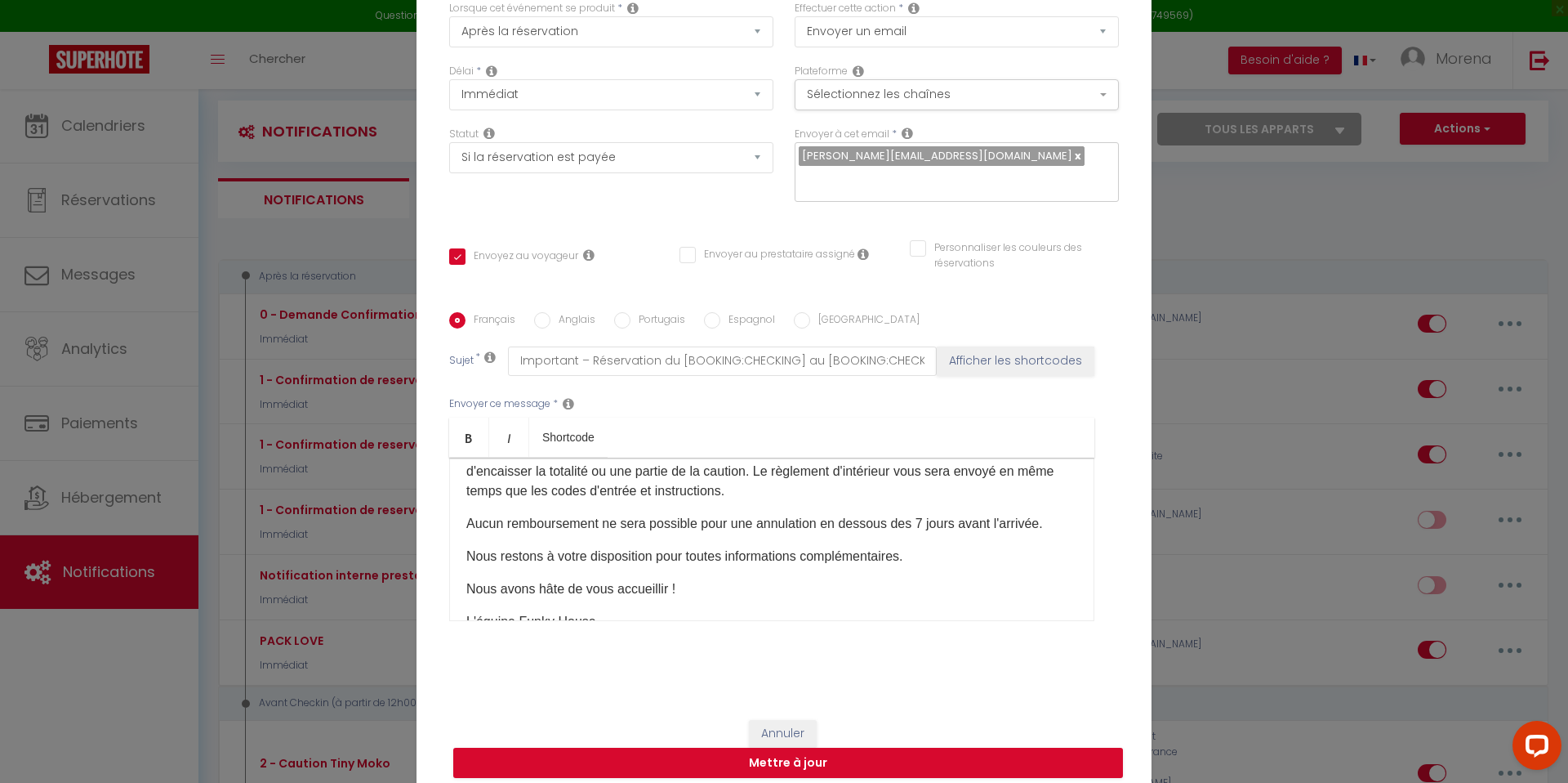
scroll to position [874, 0]
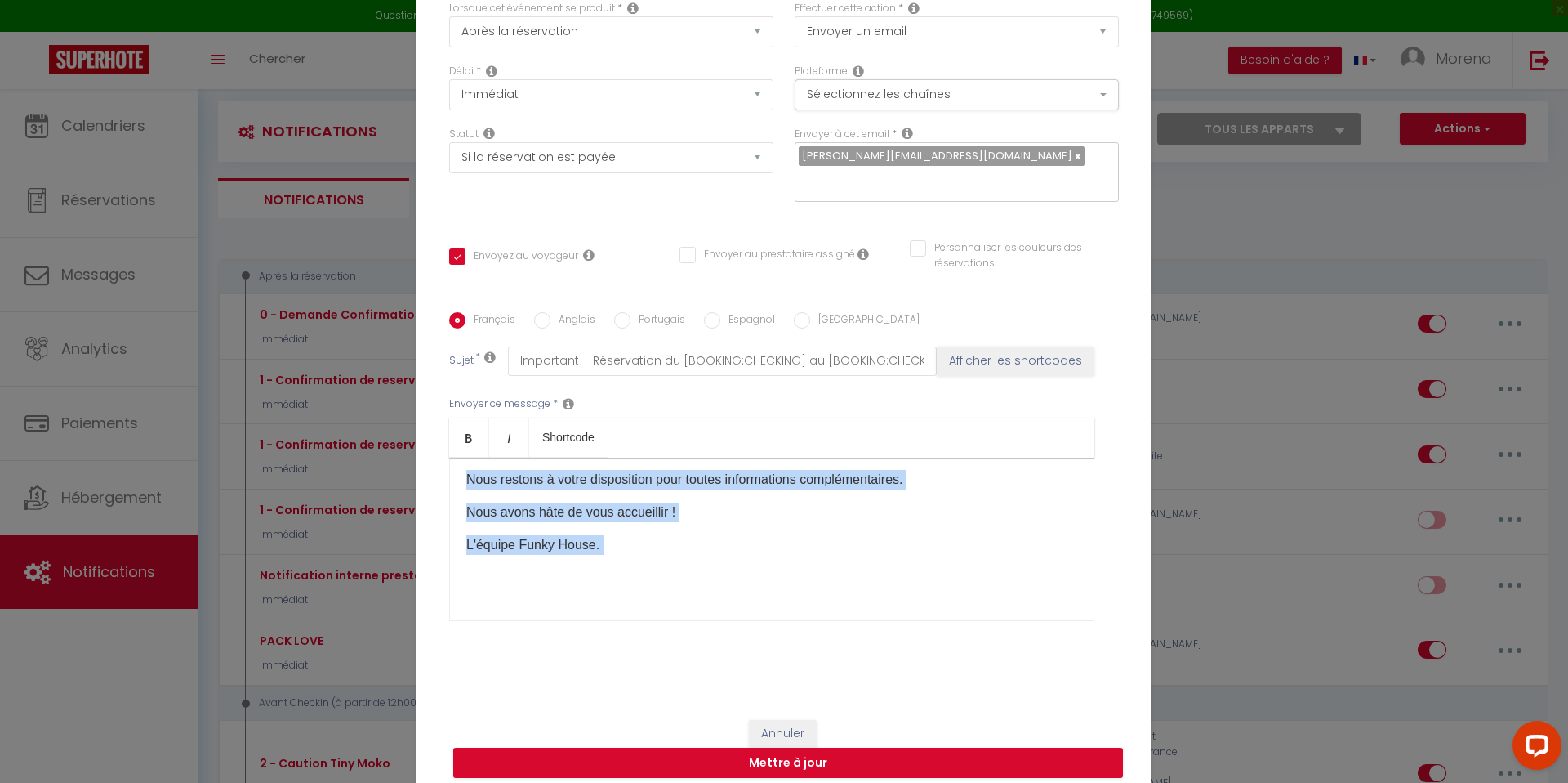
drag, startPoint x: 462, startPoint y: 494, endPoint x: 663, endPoint y: 605, distance: 229.6
click at [663, 605] on div "IMPORTANT A LIRE ATTENTIVEMENT: Bonjour [GUEST:FIRST_NAME]​, Funky House vous r…" at bounding box center [772, 539] width 645 height 163
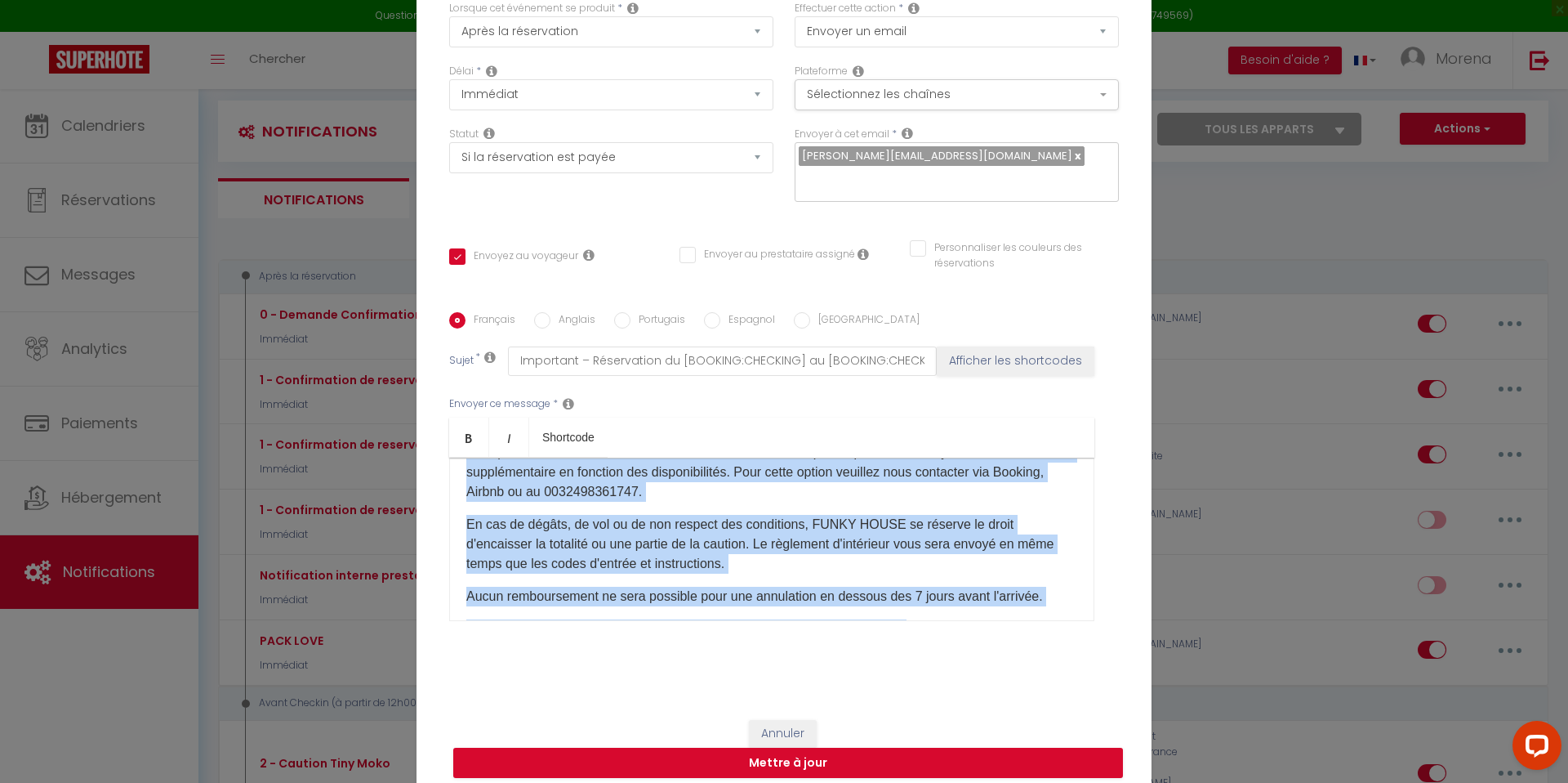
scroll to position [689, 0]
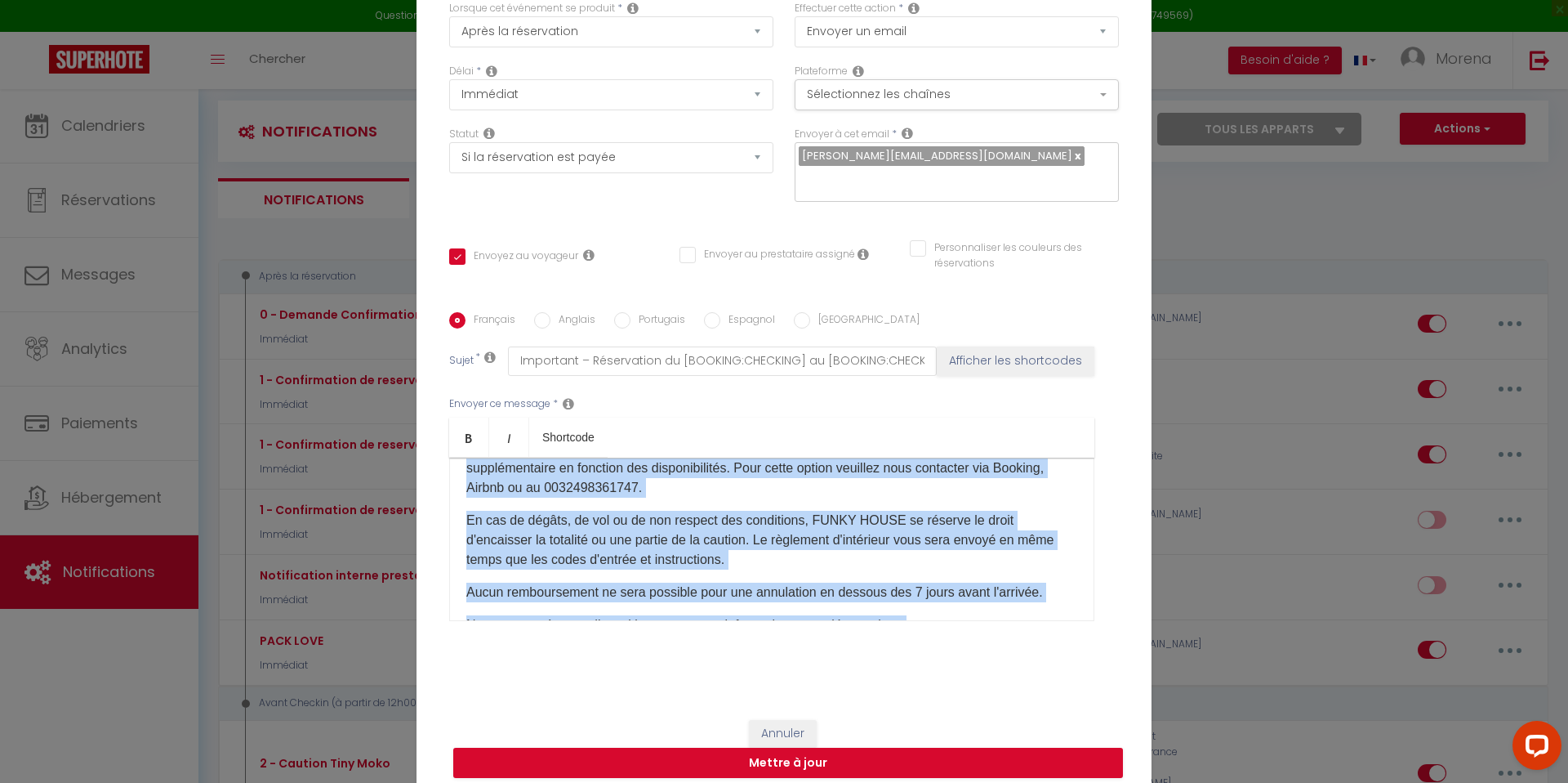
click at [681, 570] on p "En cas de dégâts, de vol ou de non respect des conditions, FUNKY HOUSE se réser…" at bounding box center [772, 539] width 611 height 59
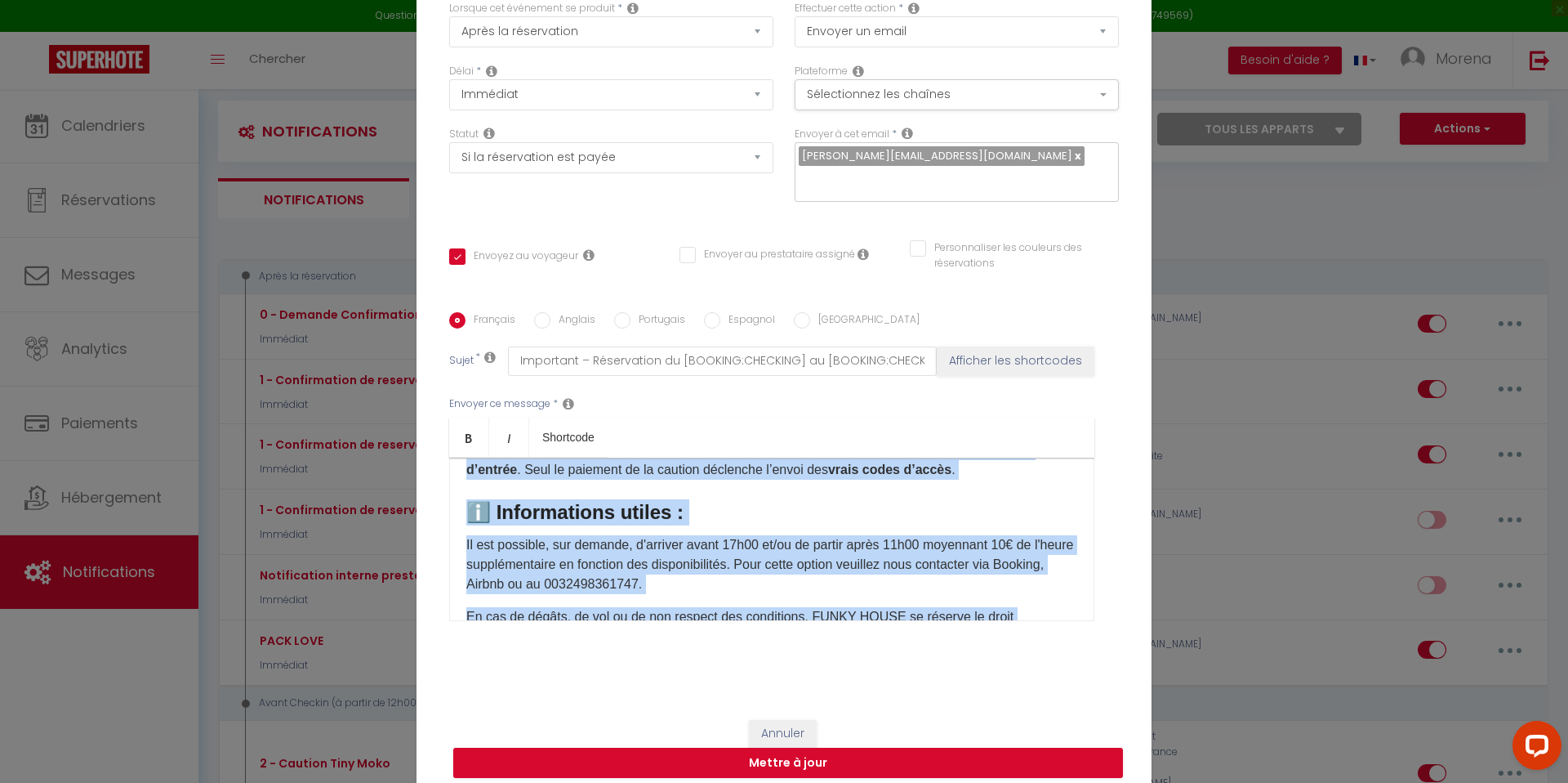
scroll to position [590, 0]
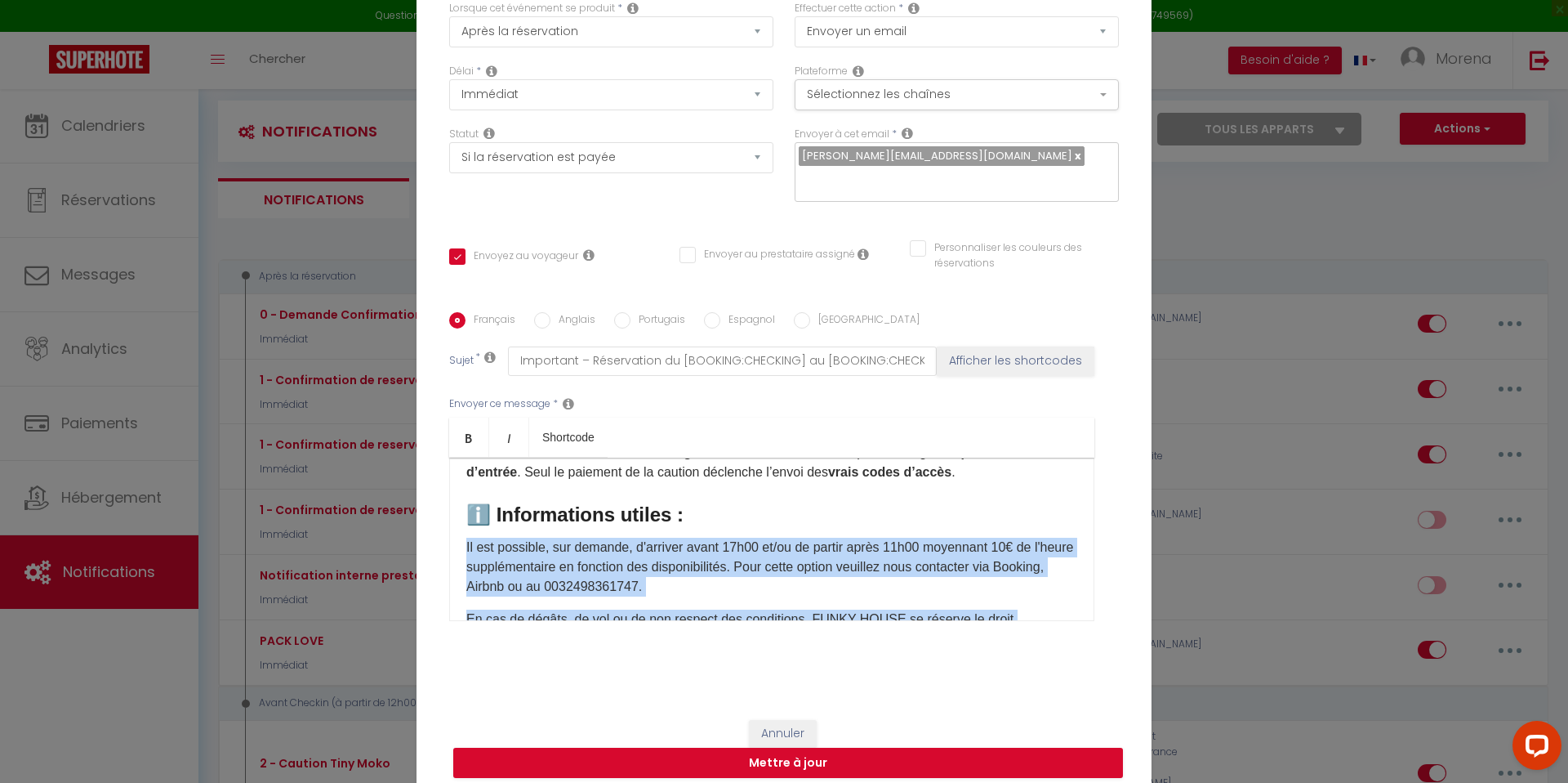
drag, startPoint x: 1045, startPoint y: 601, endPoint x: 463, endPoint y: 569, distance: 582.9
click at [463, 569] on div "IMPORTANT A LIRE ATTENTIVEMENT: Bonjour [GUEST:FIRST_NAME]​, Funky House vous r…" at bounding box center [772, 539] width 645 height 163
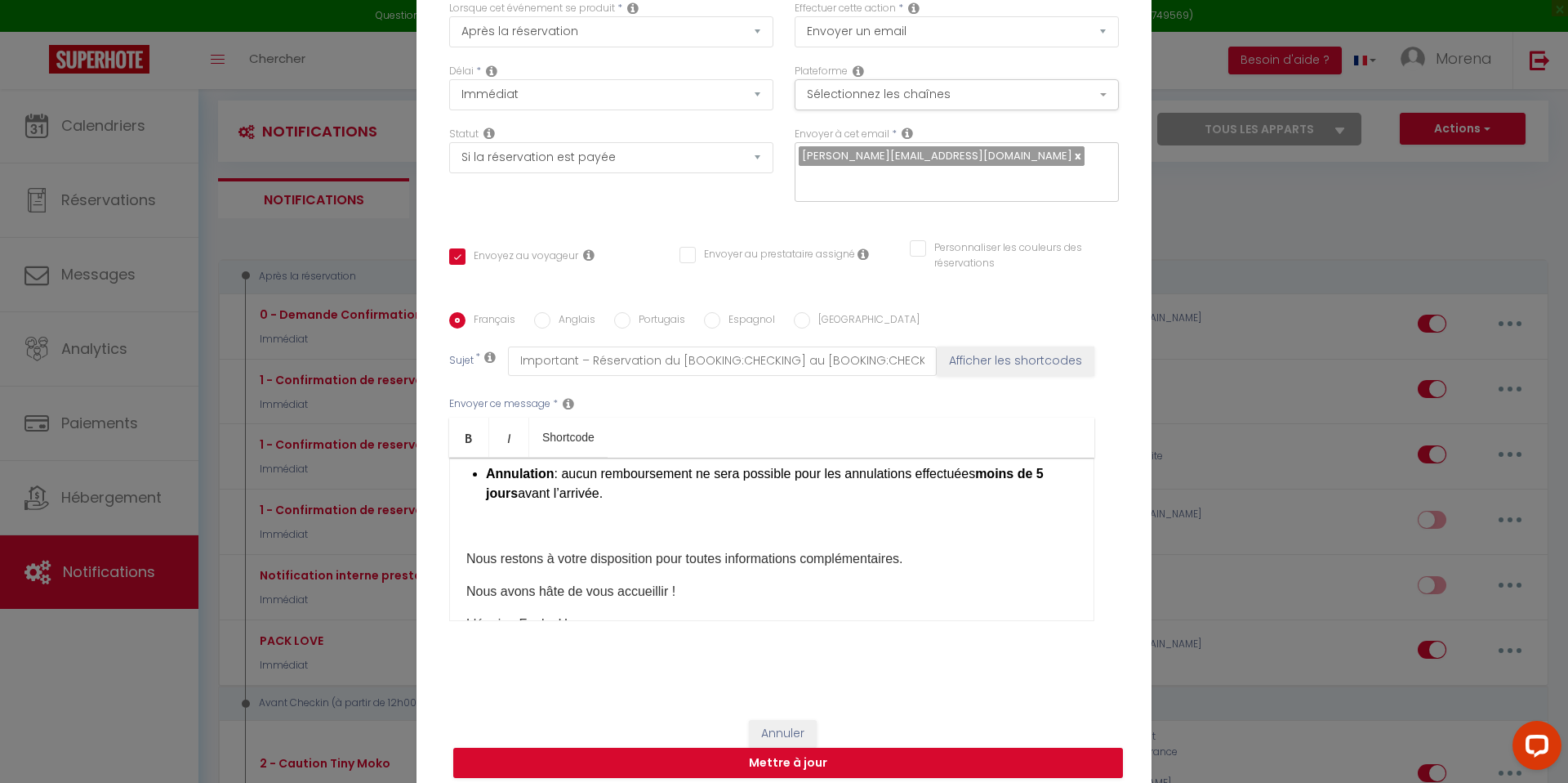
scroll to position [791, 0]
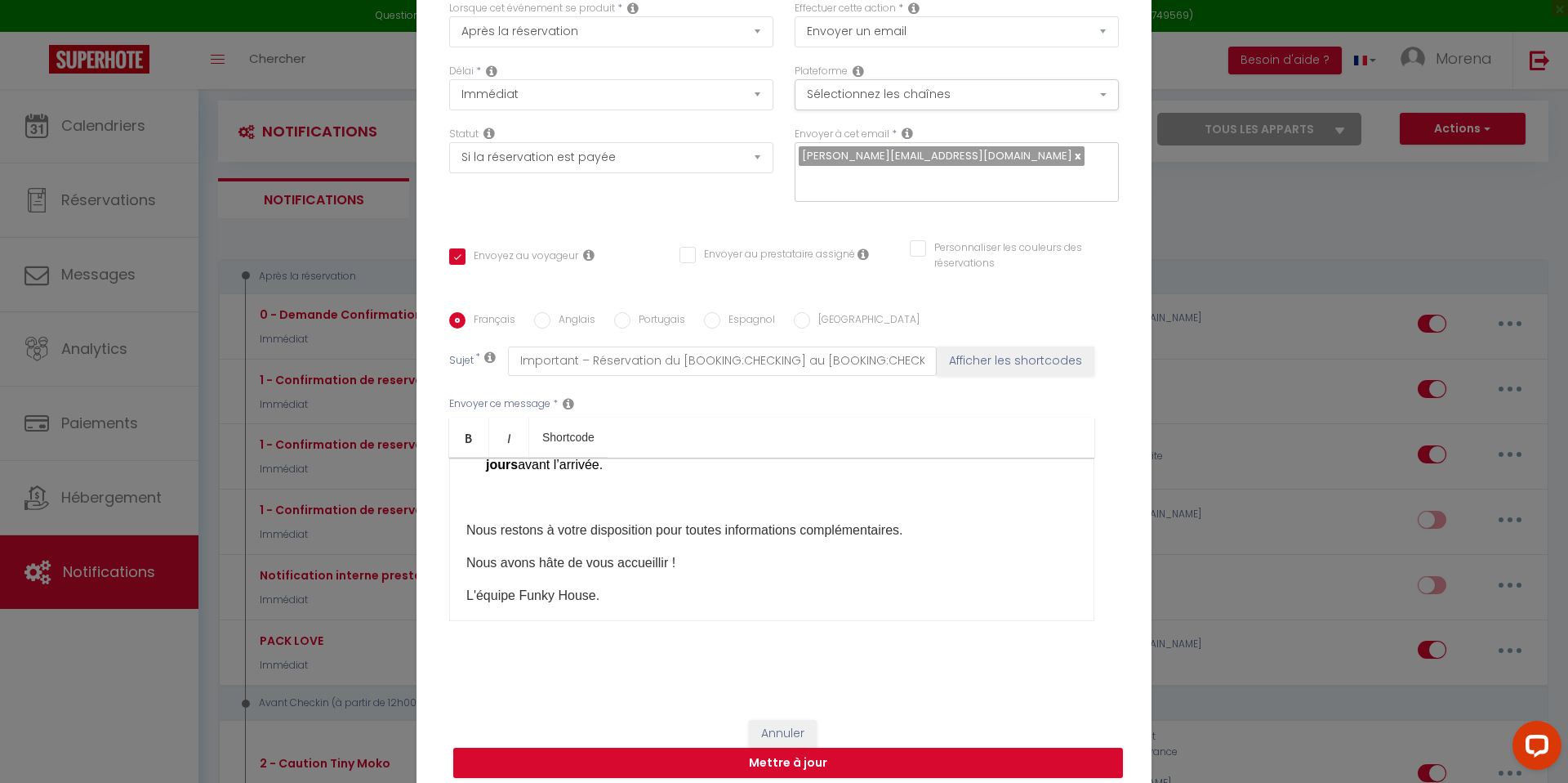
click at [534, 545] on div "IMPORTANT A LIRE ATTENTIVEMENT: Bonjour [GUEST:FIRST_NAME]​, Funky House vous r…" at bounding box center [772, 539] width 645 height 163
click at [513, 508] on p at bounding box center [772, 497] width 611 height 20
click at [890, 508] on p "Nous restons à votre disposition pour toutes informations complémentaires." at bounding box center [772, 497] width 611 height 20
click at [701, 540] on p "Nous avons hâte de vous accueillir !" at bounding box center [772, 530] width 611 height 20
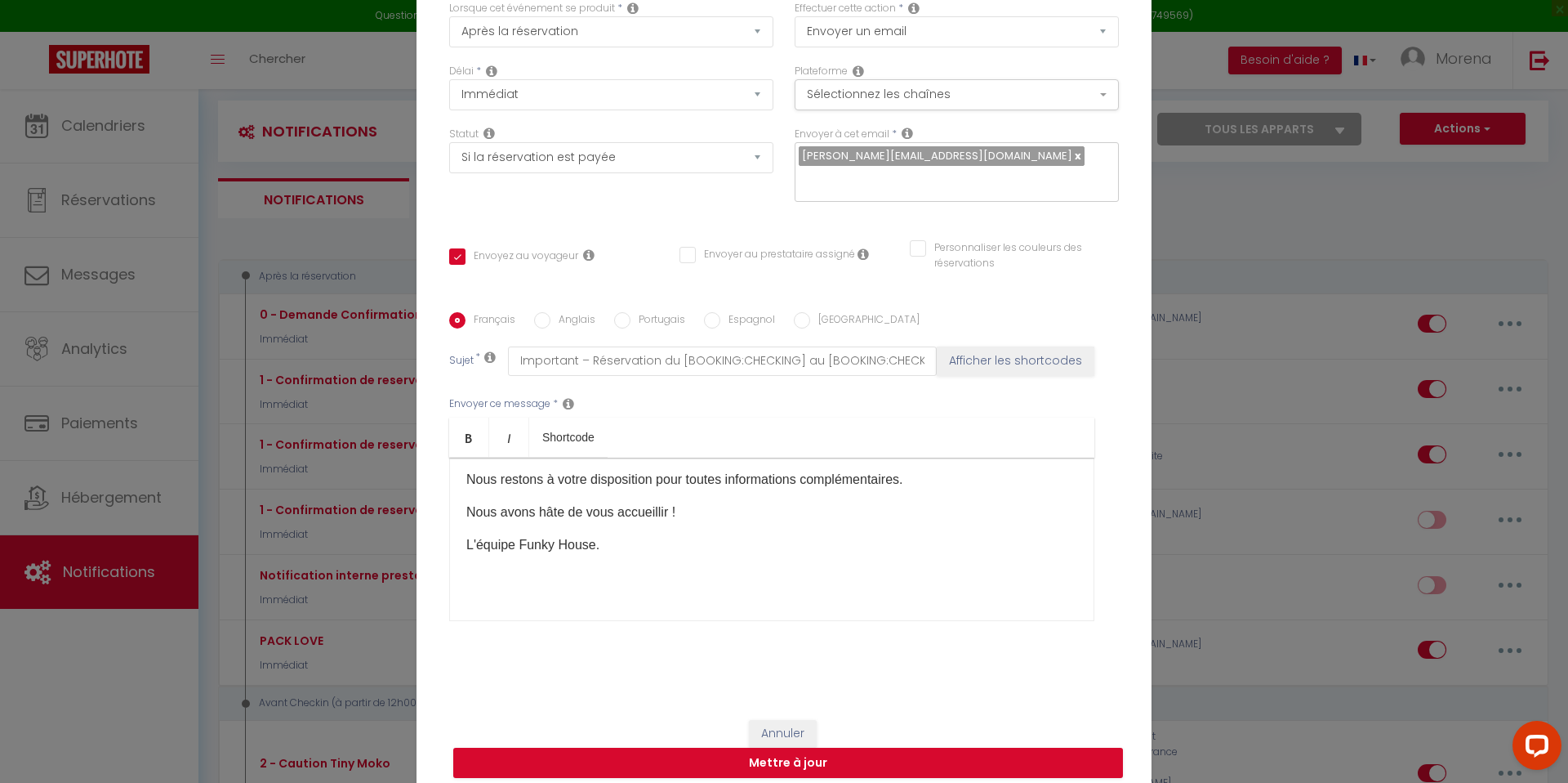
scroll to position [848, 0]
click at [561, 585] on div "IMPORTANT A LIRE ATTENTIVEMENT: Bonjour [GUEST:FIRST_NAME]​, Funky House vous r…" at bounding box center [772, 539] width 645 height 163
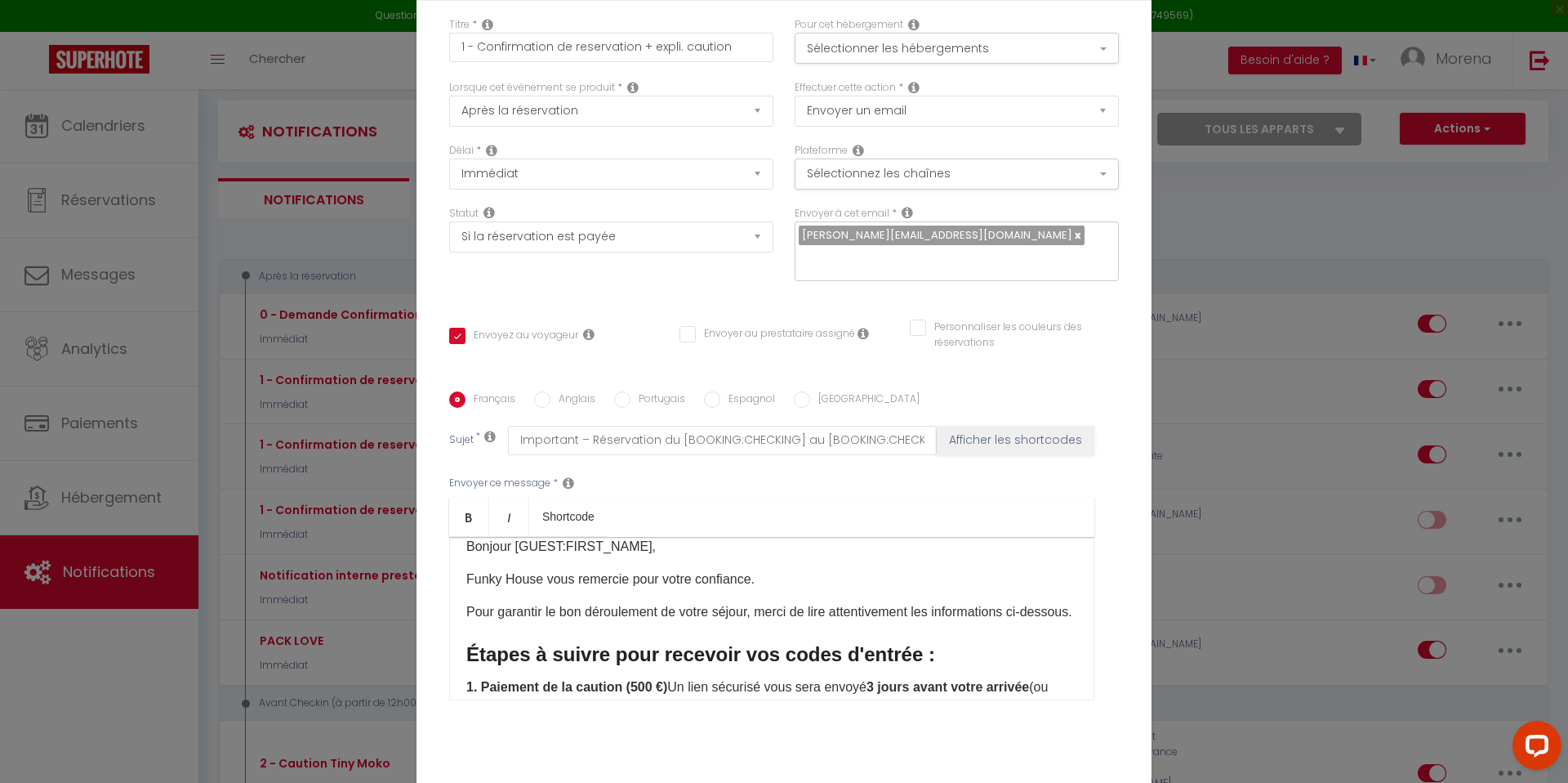
scroll to position [111, 0]
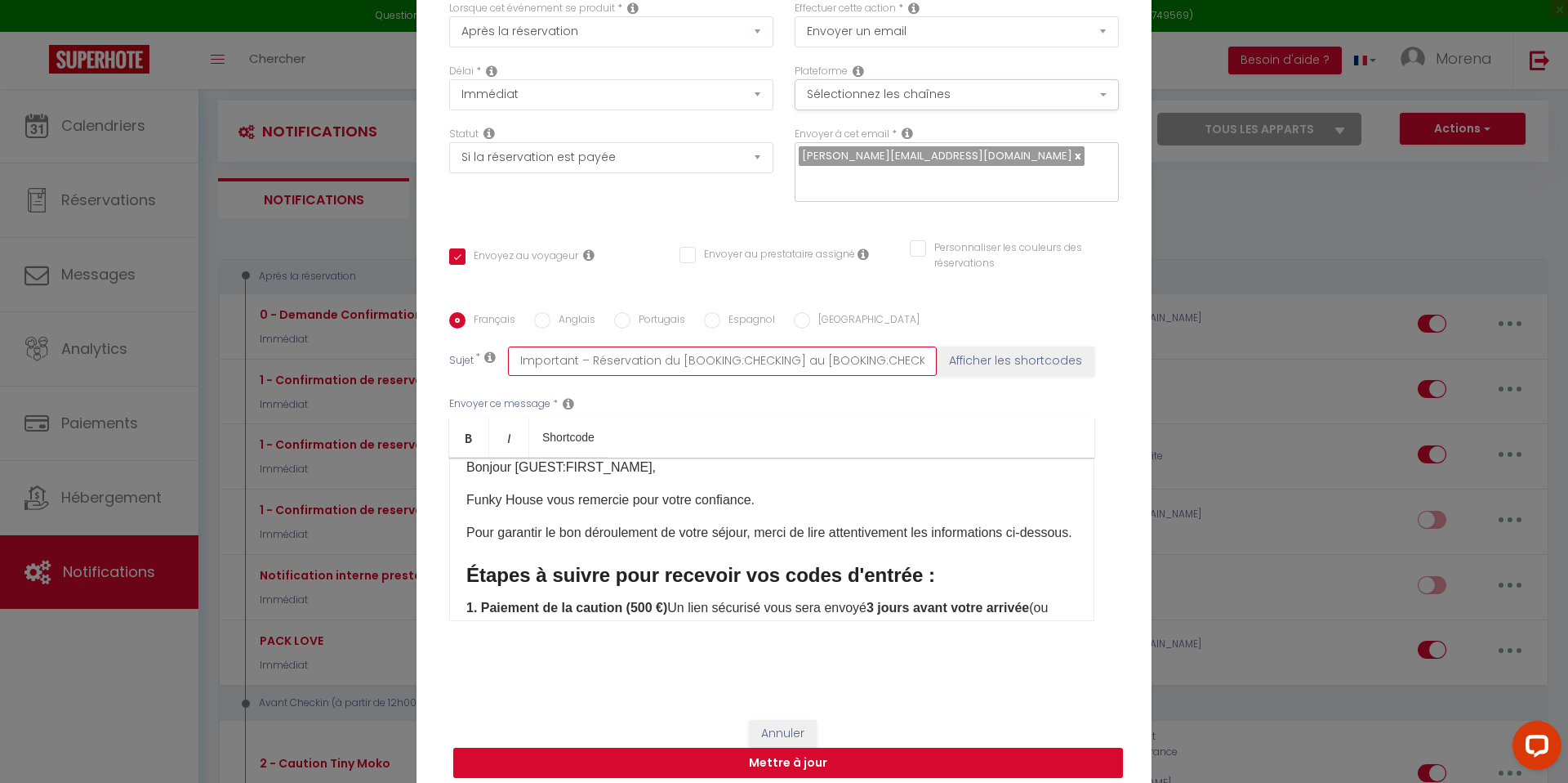
click at [618, 352] on input "Important – Réservation du [BOOKING:CHECKING] au [BOOKING:CHECKOUT] – [RENTAL:N…" at bounding box center [723, 361] width 428 height 29
click at [626, 501] on div "IMPORTANT A LIRE ATTENTIVEMENT: Bonjour [GUEST:FIRST_NAME]​, Funky House vous r…" at bounding box center [772, 539] width 645 height 163
click at [619, 523] on p "Pour garantir le bon déroulement de votre séjour, merci de lire attentivement l…" at bounding box center [772, 533] width 611 height 20
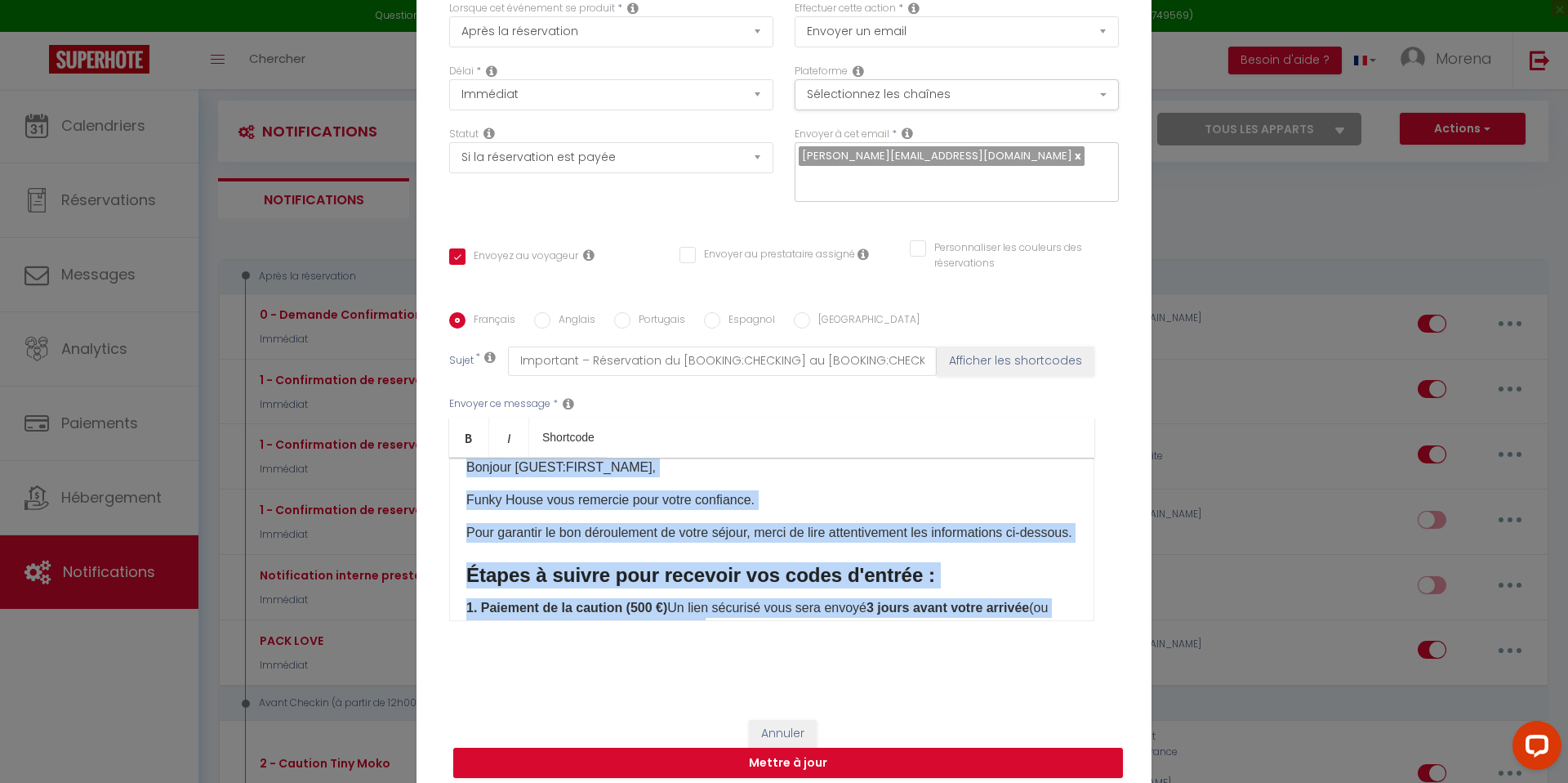
copy div "IMPORTANT A LIRE ATTENTIVEMENT: Bonjour [GUEST:FIRST_NAME]​, Funky House vous r…"
click at [540, 312] on input "Anglais" at bounding box center [542, 320] width 16 height 16
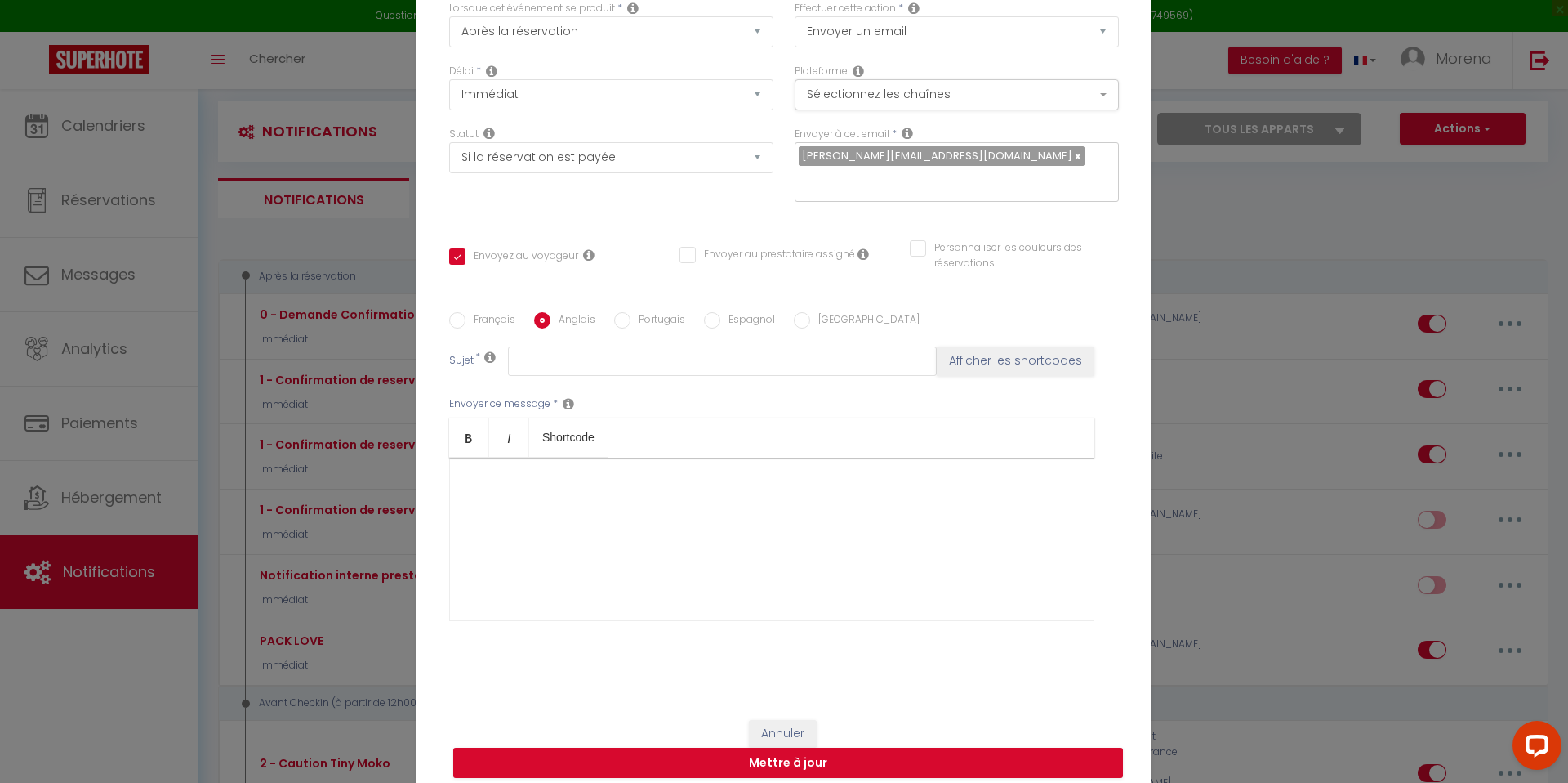
scroll to position [0, 0]
click at [567, 503] on div at bounding box center [772, 539] width 645 height 163
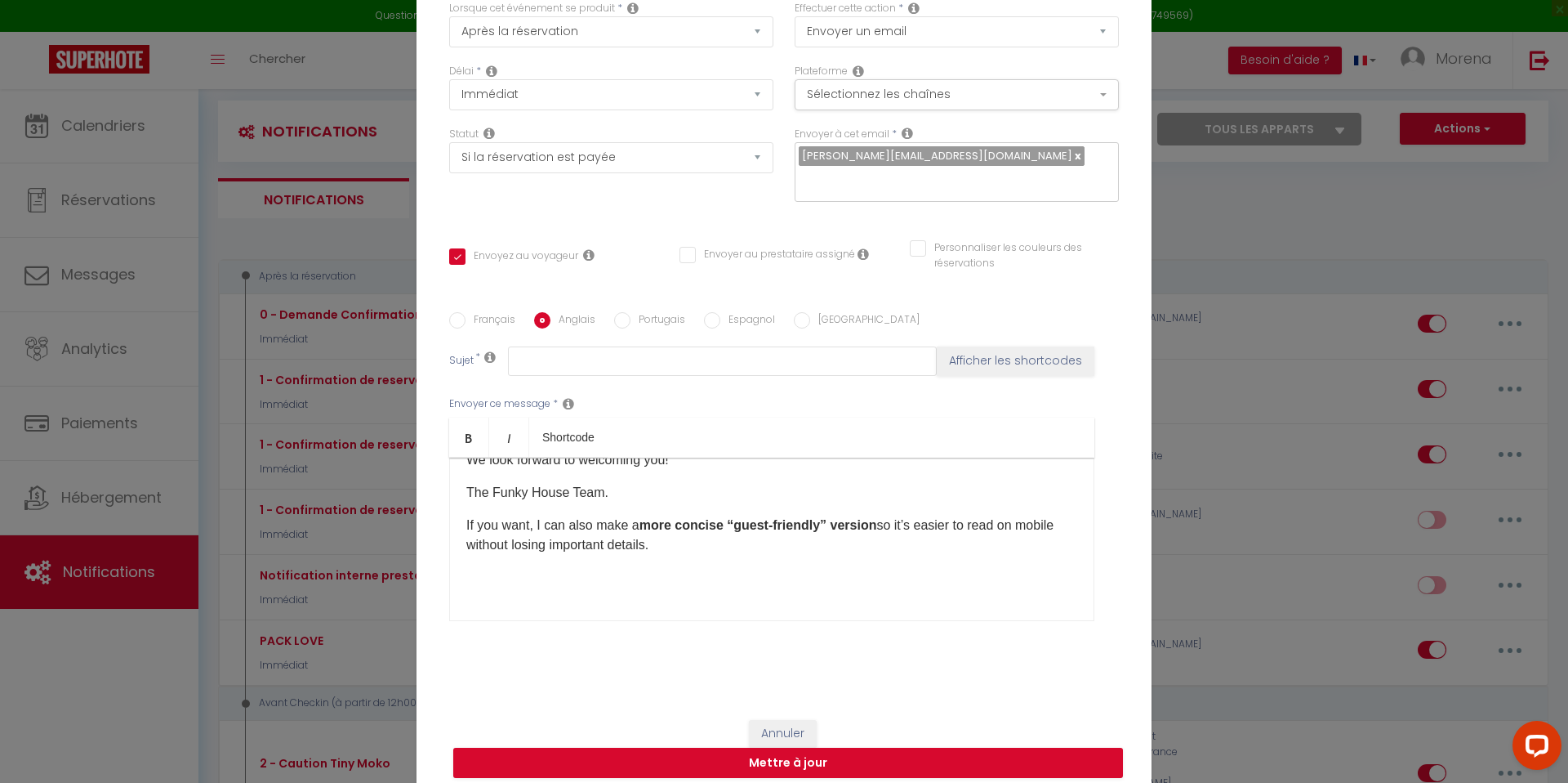
scroll to position [809, 0]
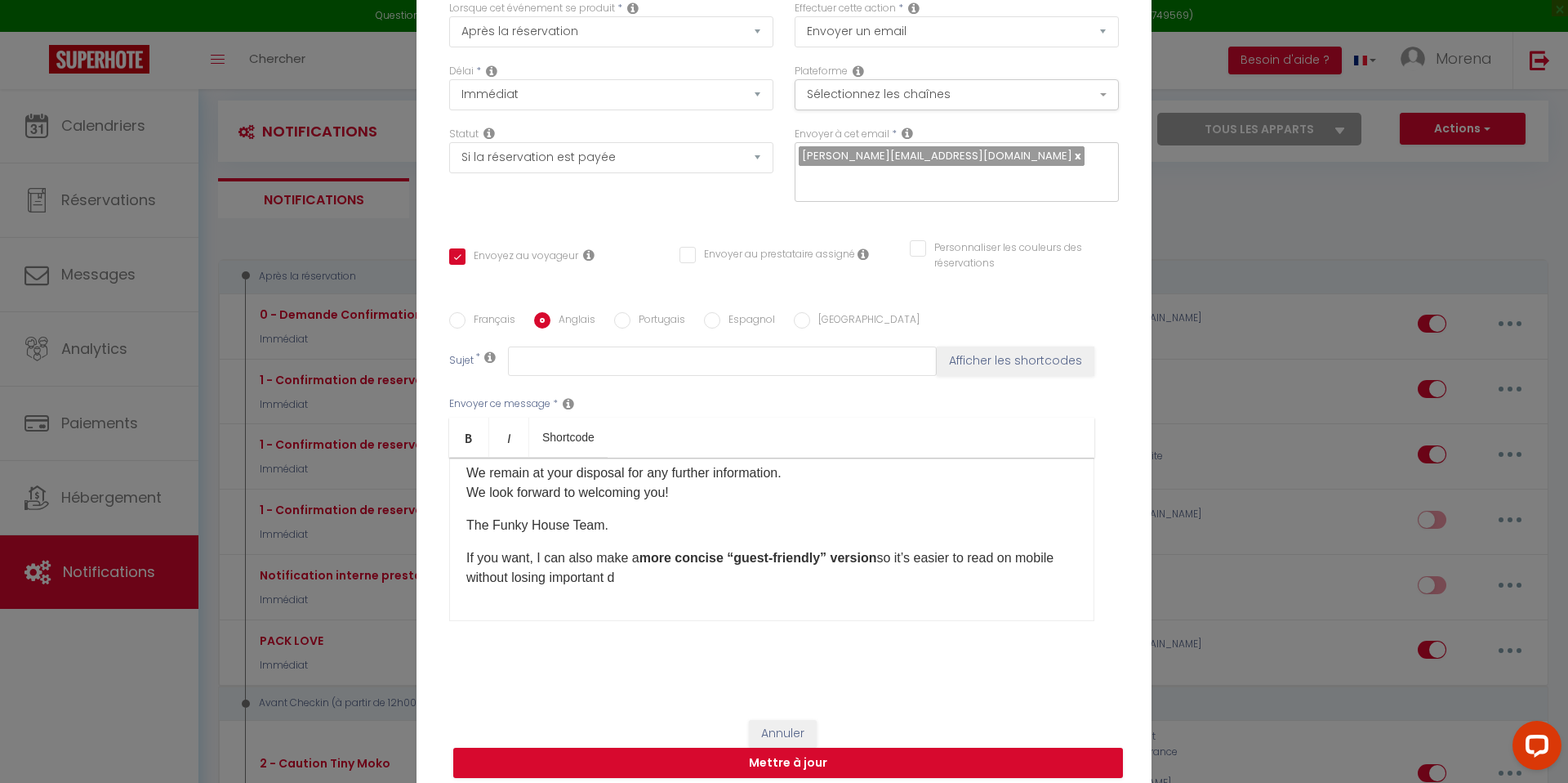
drag, startPoint x: 646, startPoint y: 566, endPoint x: 450, endPoint y: 546, distance: 197.0
click at [450, 546] on div "IMPORTANT – PLEASE READ CAREFULLY: Hello [GUEST:FIRST_NAME], Funky House thanks…" at bounding box center [772, 539] width 645 height 163
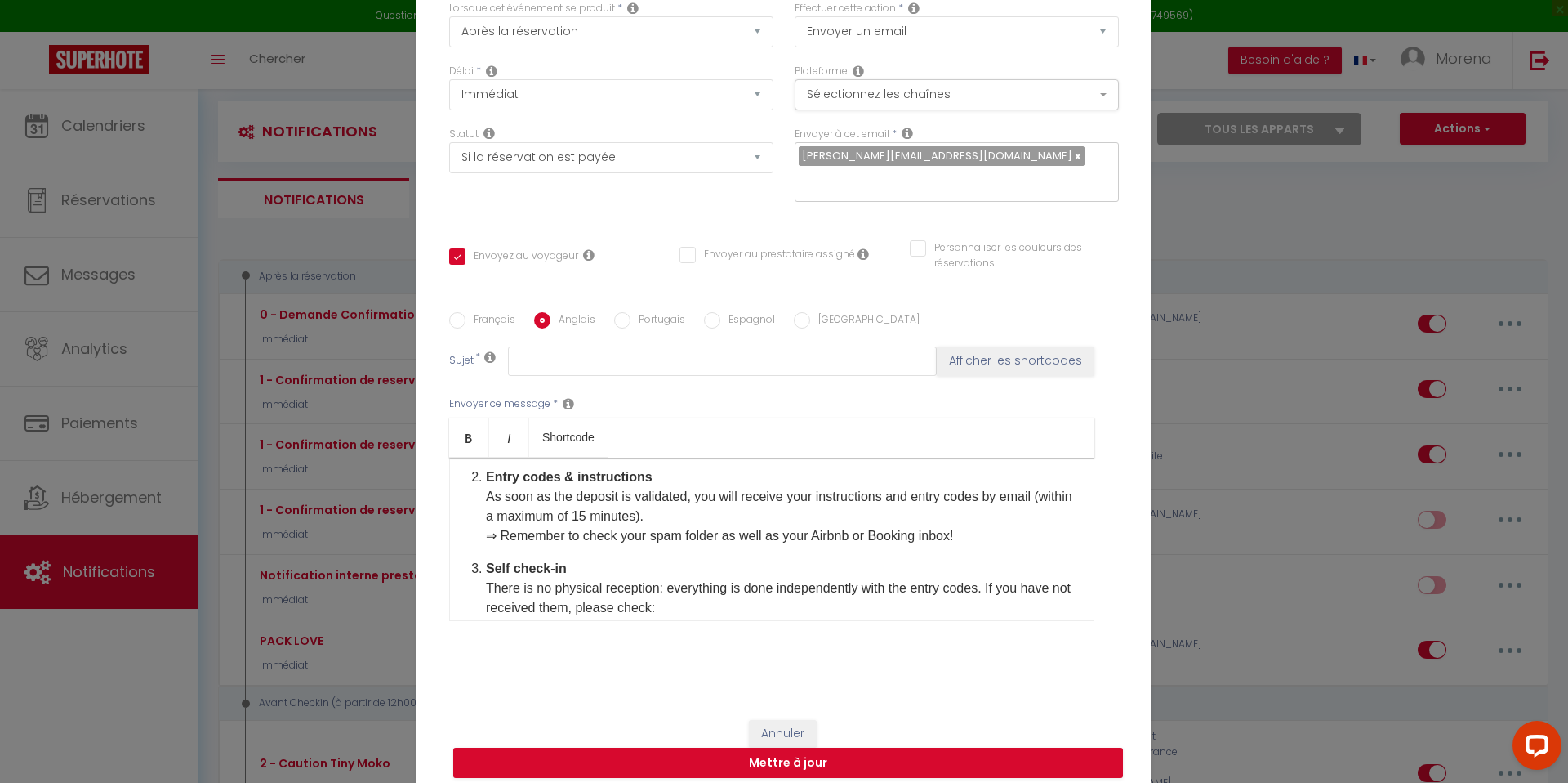
scroll to position [298, 0]
click at [456, 313] on input "Français" at bounding box center [457, 320] width 16 height 16
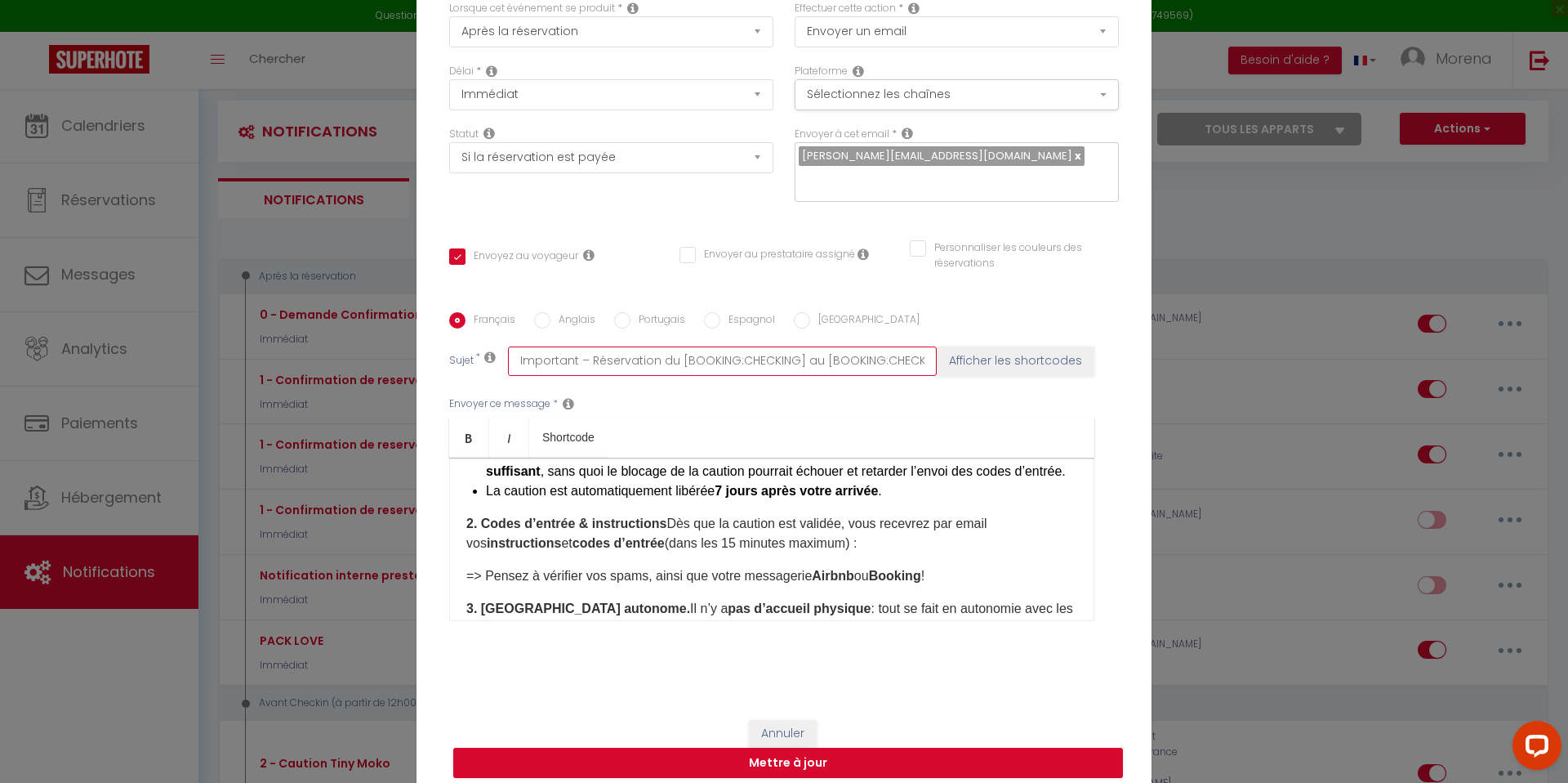
click at [540, 347] on input "Important – Réservation du [BOOKING:CHECKING] au [BOOKING:CHECKOUT] – [RENTAL:N…" at bounding box center [723, 361] width 428 height 29
click at [539, 312] on input "Anglais" at bounding box center [542, 320] width 16 height 16
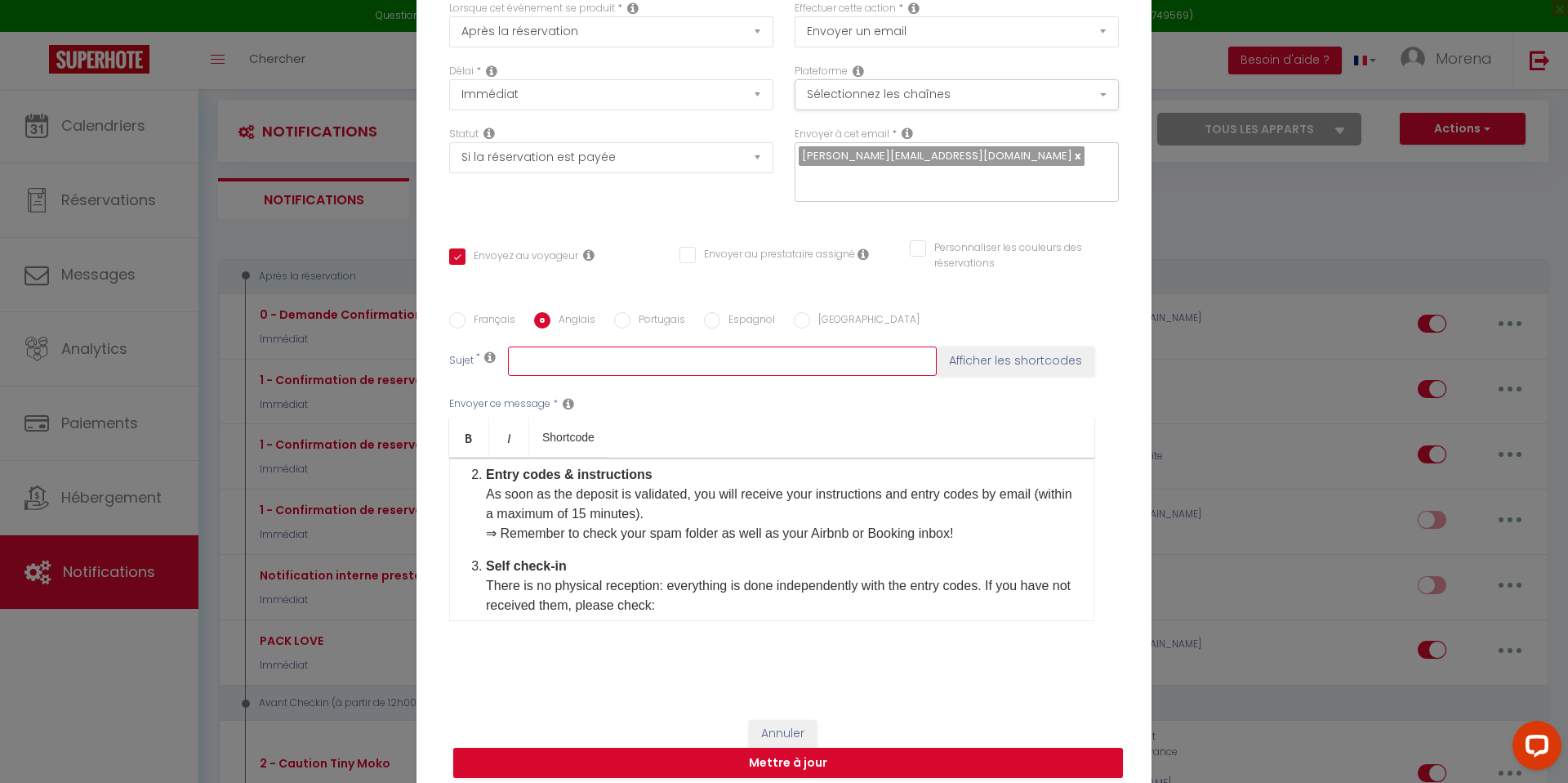
click at [544, 347] on input "text" at bounding box center [723, 361] width 428 height 29
paste input "Important – Réservation du [BOOKING:CHECKING] au [BOOKING:CHECKOUT] – [RENTAL:N…"
click at [556, 356] on input "Important – Réservation du [BOOKING:CHECKING] au [BOOKING:CHECKOUT] – [RENTAL:N…" at bounding box center [723, 361] width 428 height 29
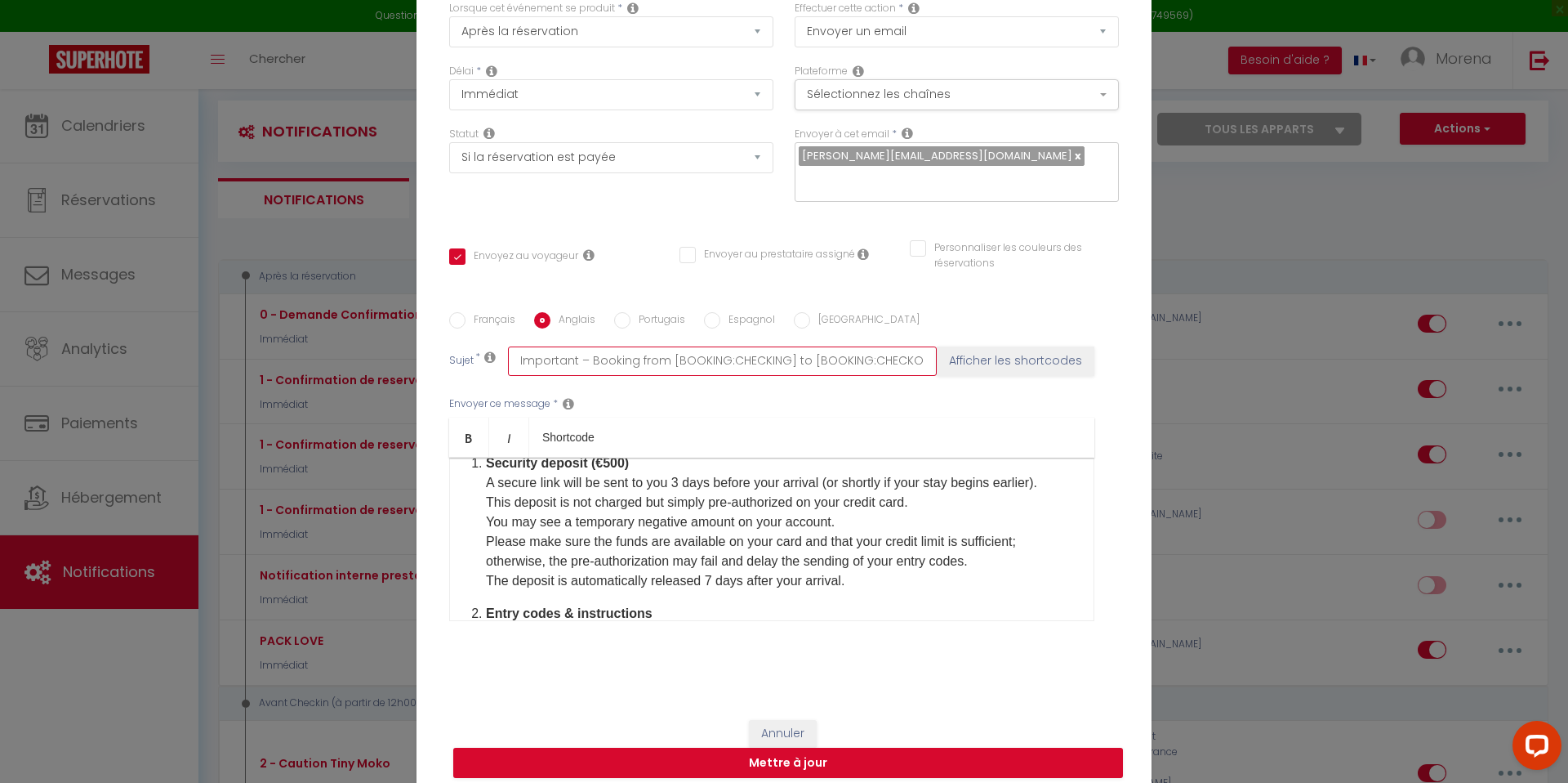
scroll to position [756, 0]
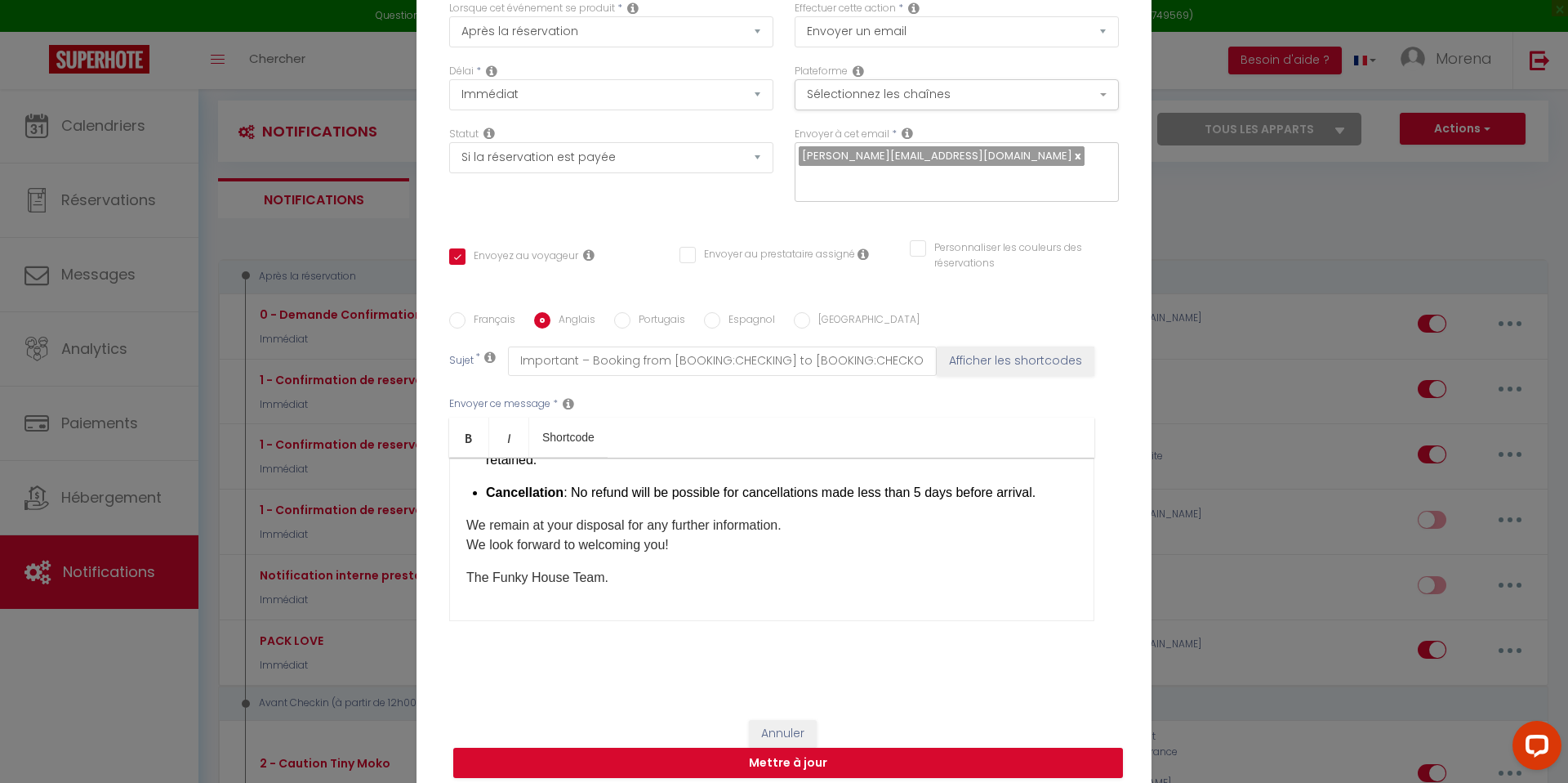
click at [922, 240] on input "Personnaliser les couleurs des réservations" at bounding box center [1004, 248] width 188 height 16
click at [778, 753] on button "Mettre à jour" at bounding box center [788, 763] width 669 height 31
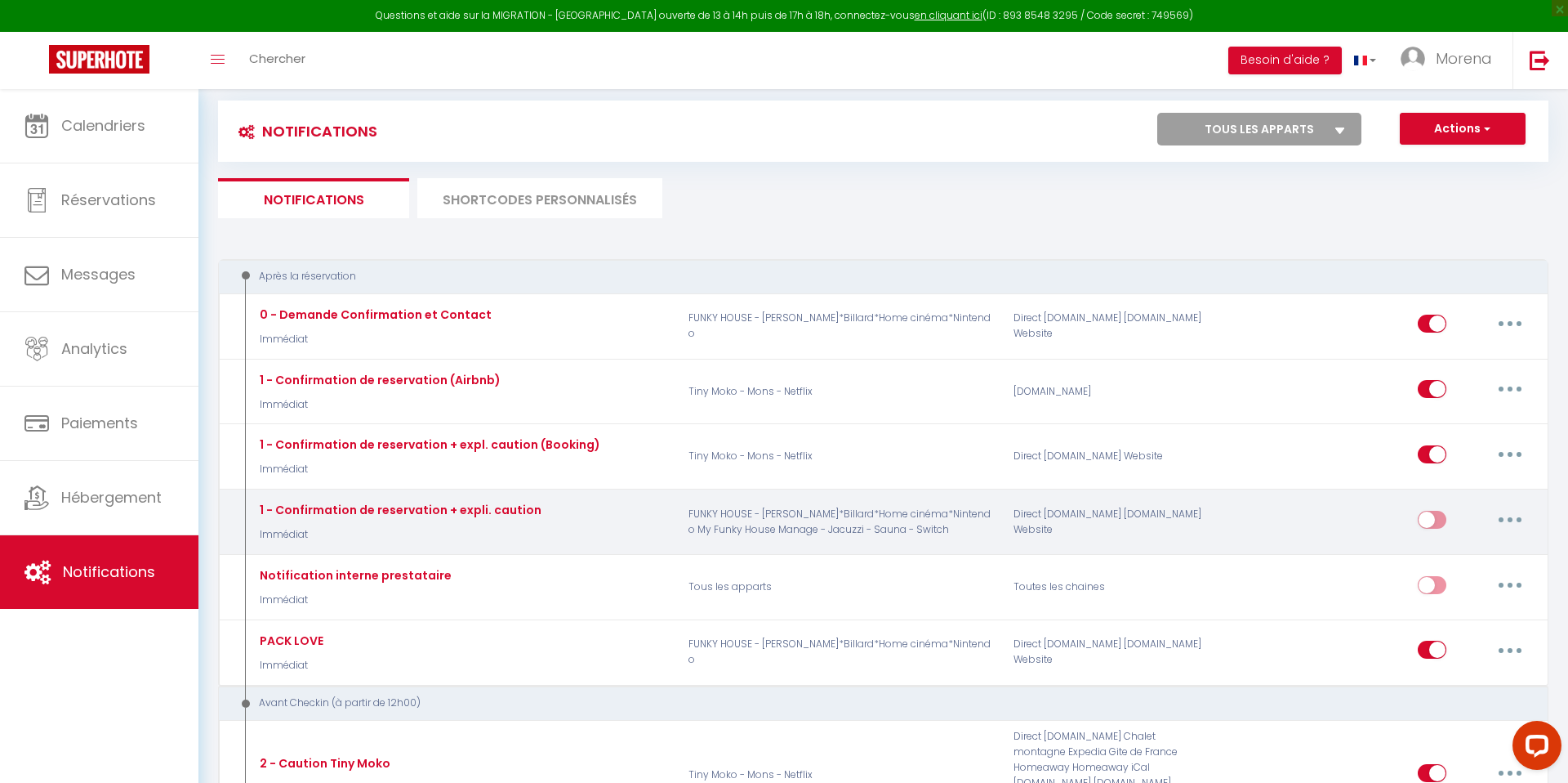
click at [1513, 519] on button "button" at bounding box center [1510, 520] width 46 height 26
click at [1463, 552] on link "Editer" at bounding box center [1467, 556] width 121 height 28
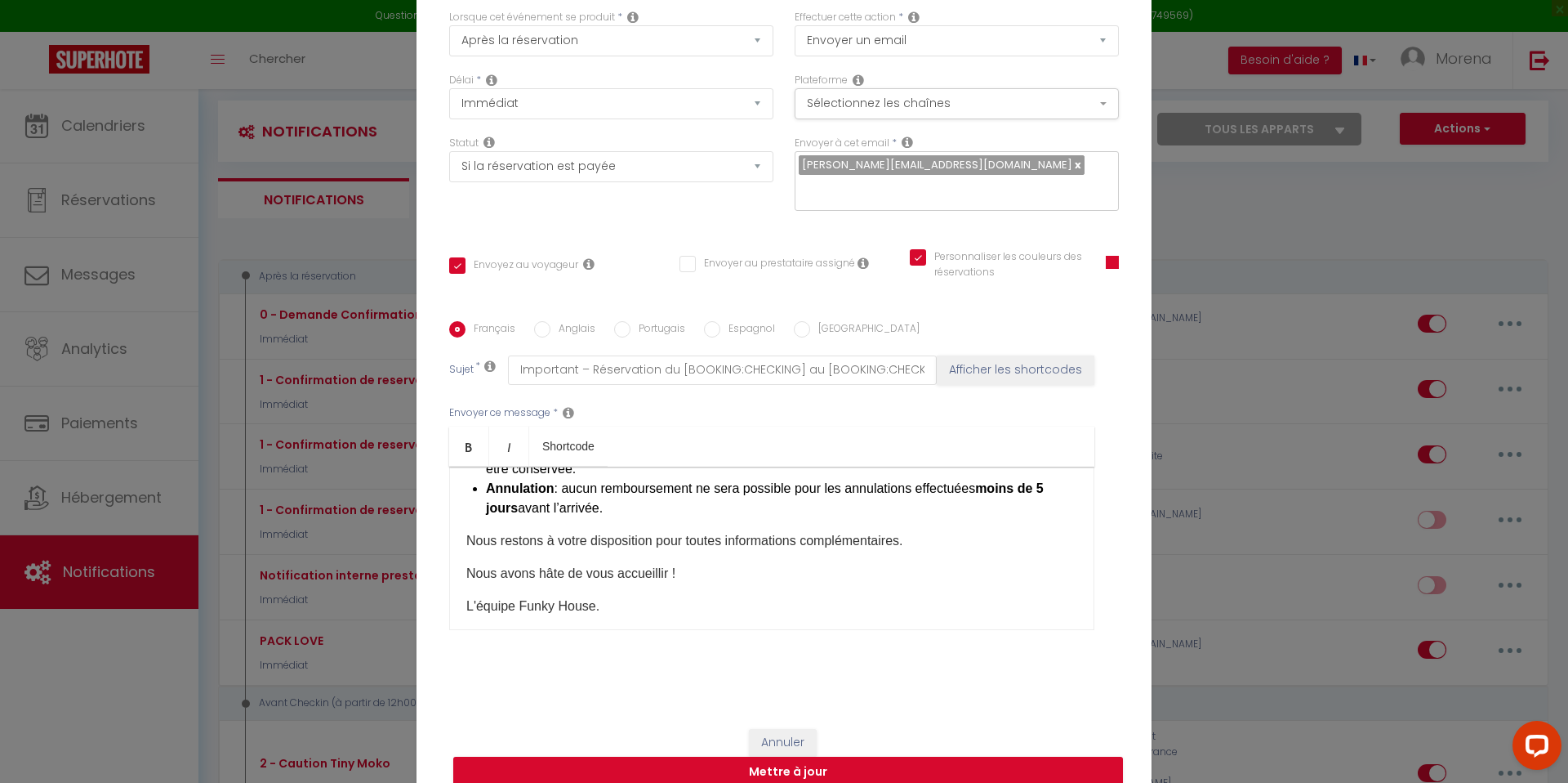
scroll to position [0, 0]
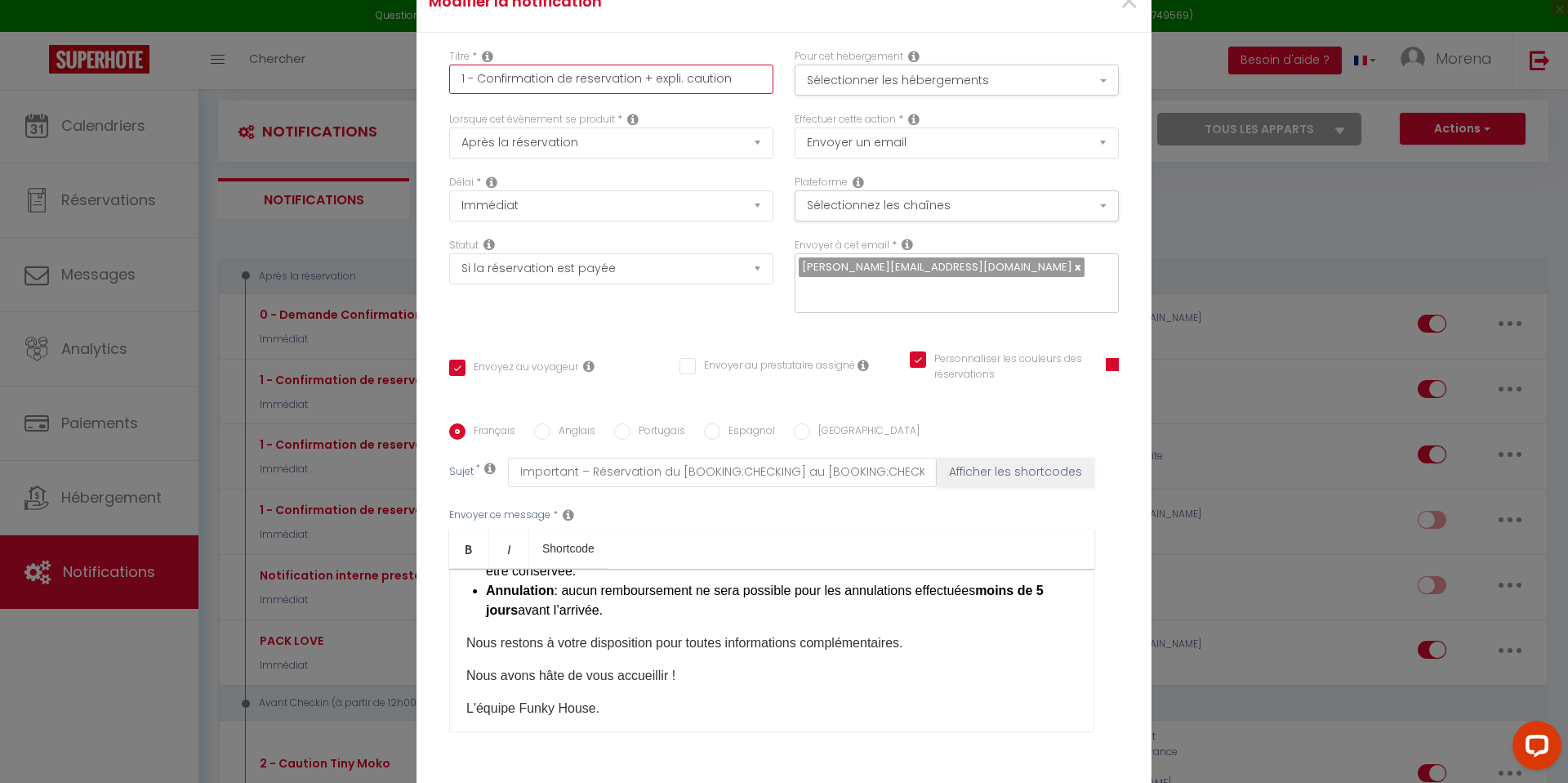
click at [736, 94] on input "1 - Confirmation de reservation + expli. caution" at bounding box center [611, 79] width 324 height 29
click at [724, 45] on div "Titre * 1 - Confirmation de reservation + expli. caution (Mo) Pour cet hébergem…" at bounding box center [784, 423] width 735 height 782
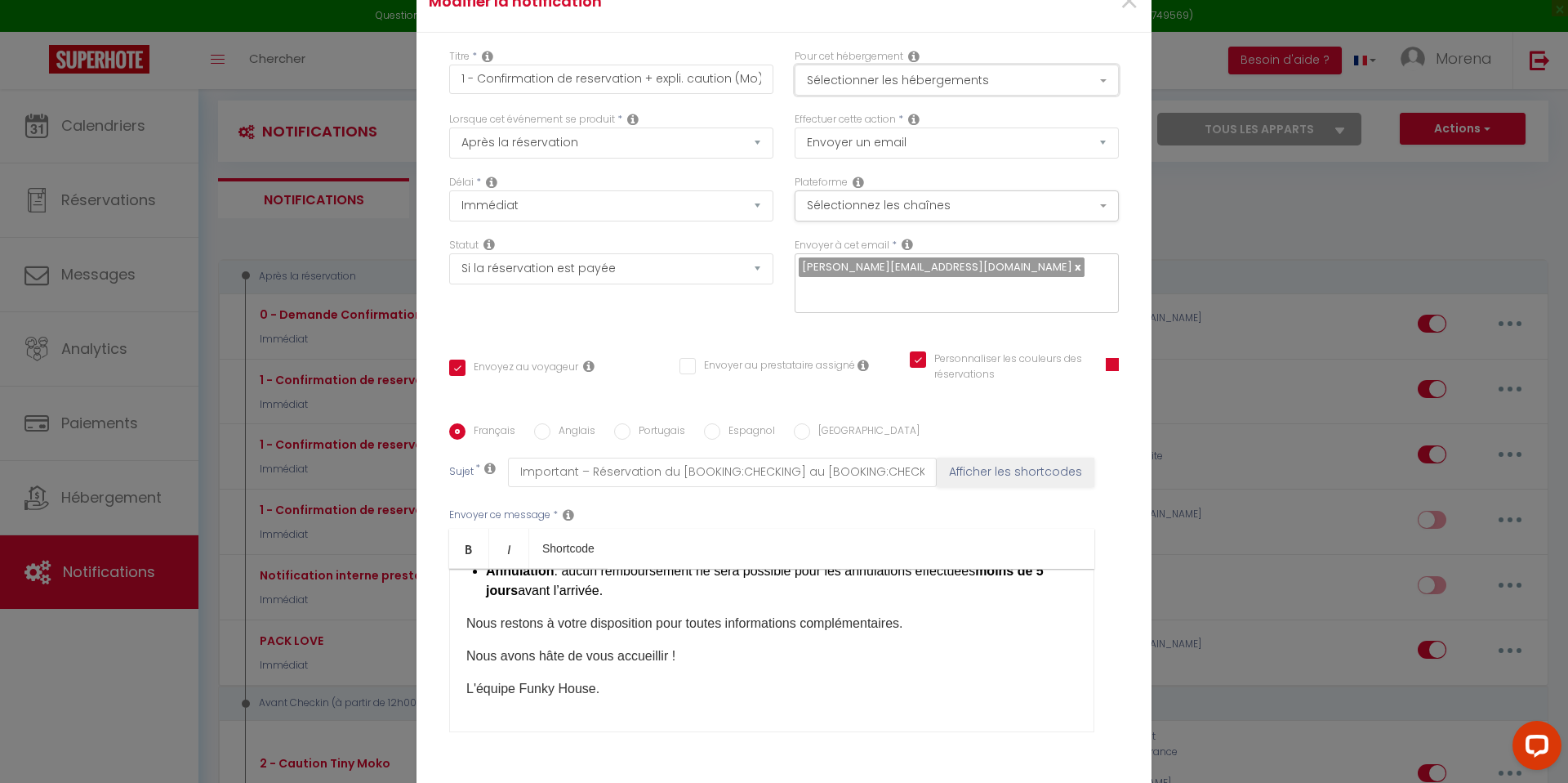
click at [935, 96] on button "Sélectionner les hébergements" at bounding box center [956, 80] width 324 height 31
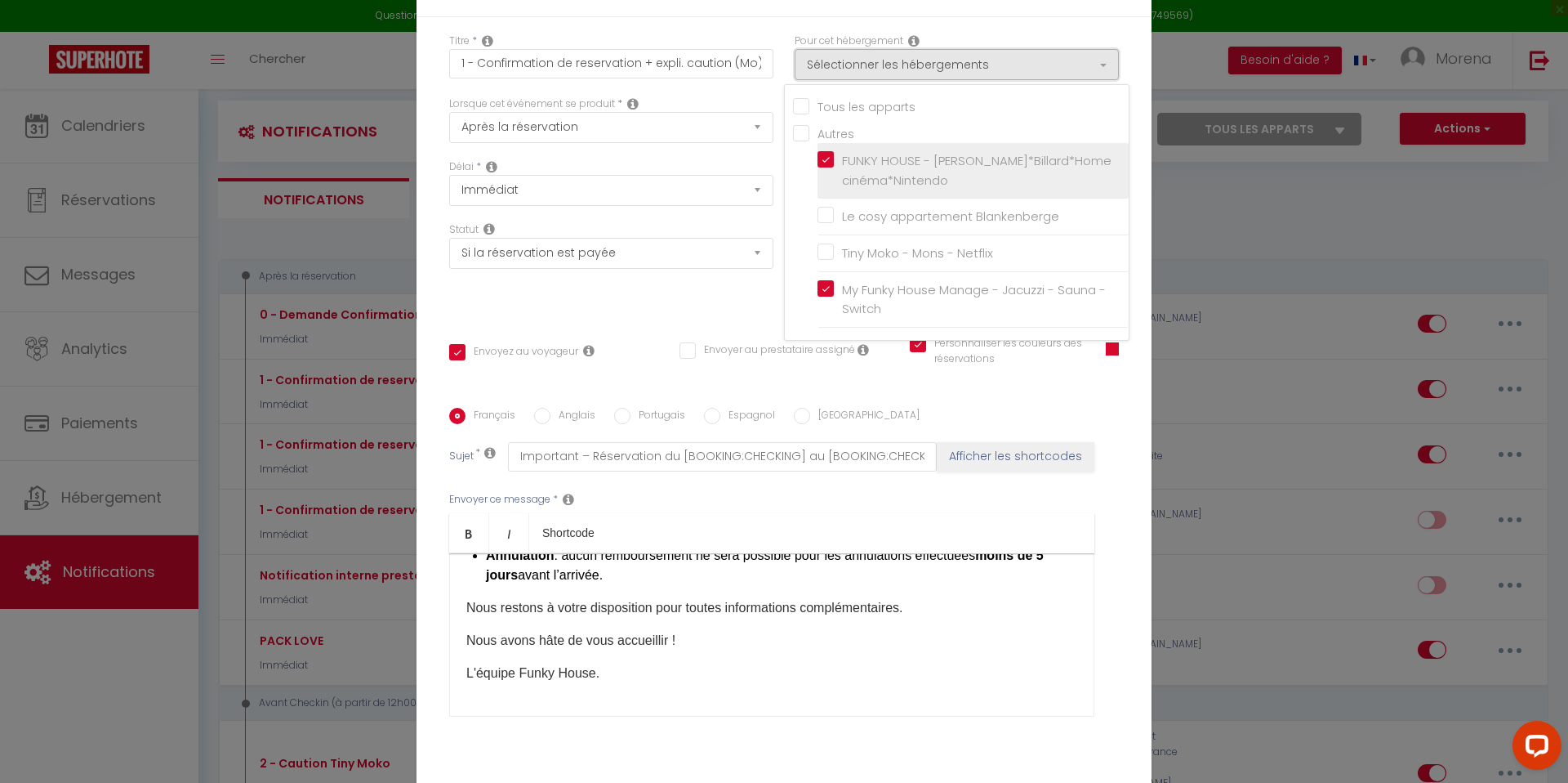
scroll to position [18, 0]
click at [765, 38] on div "Titre * 1 - Confirmation de reservation + expli. caution (Mo) Pour cet hébergem…" at bounding box center [784, 405] width 735 height 782
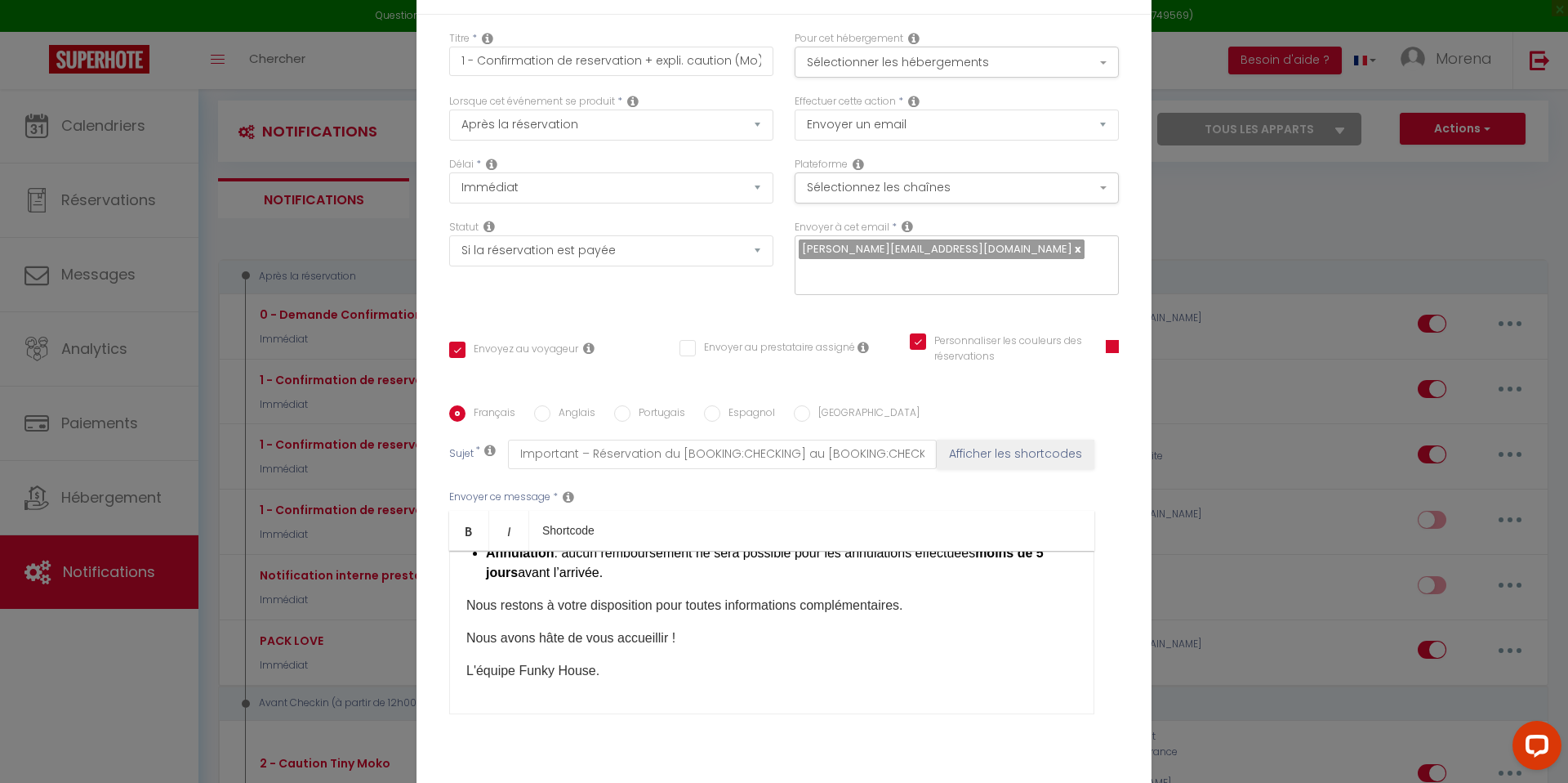
scroll to position [111, 0]
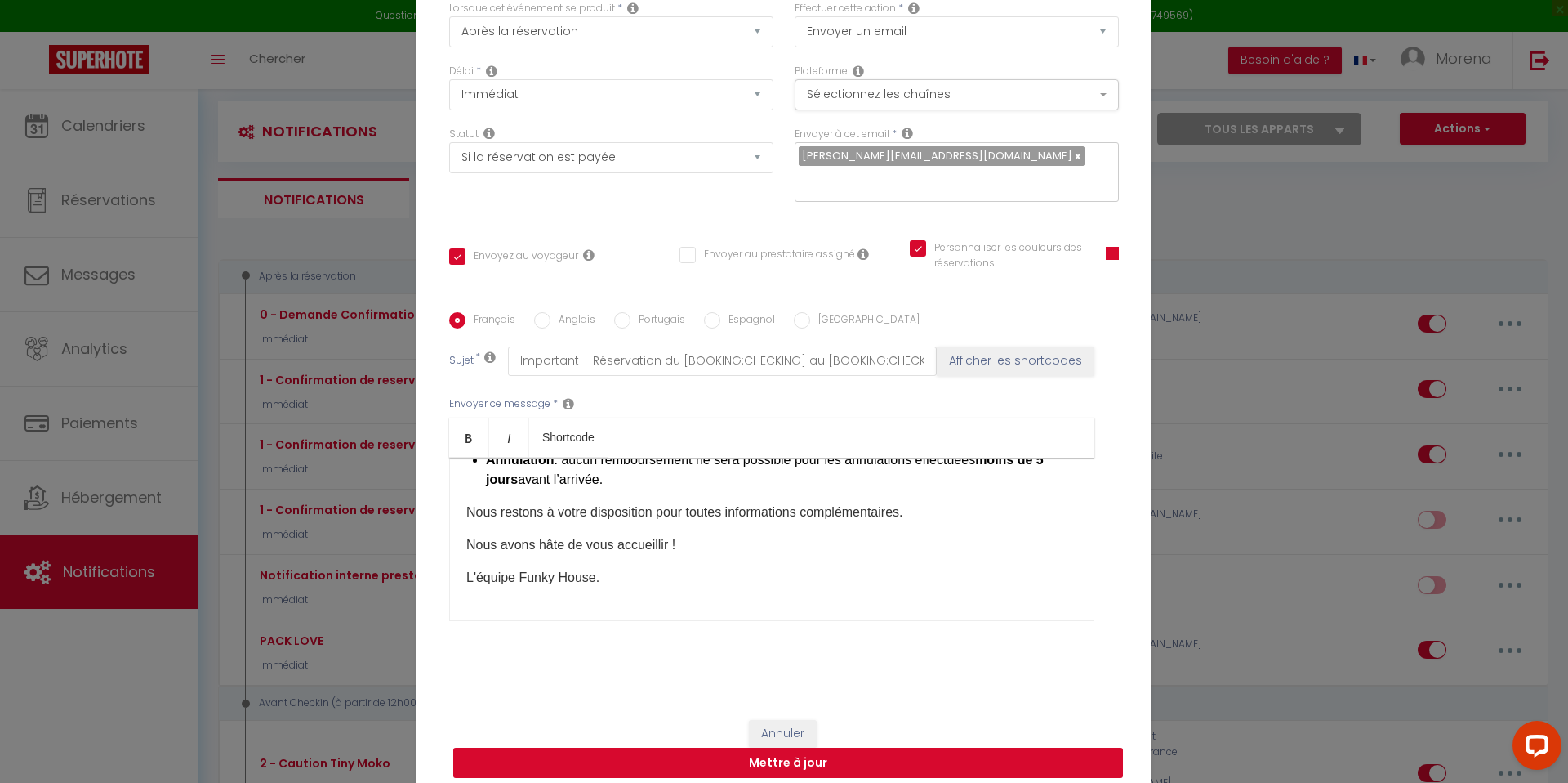
click at [823, 748] on button "Mettre à jour" at bounding box center [788, 763] width 669 height 31
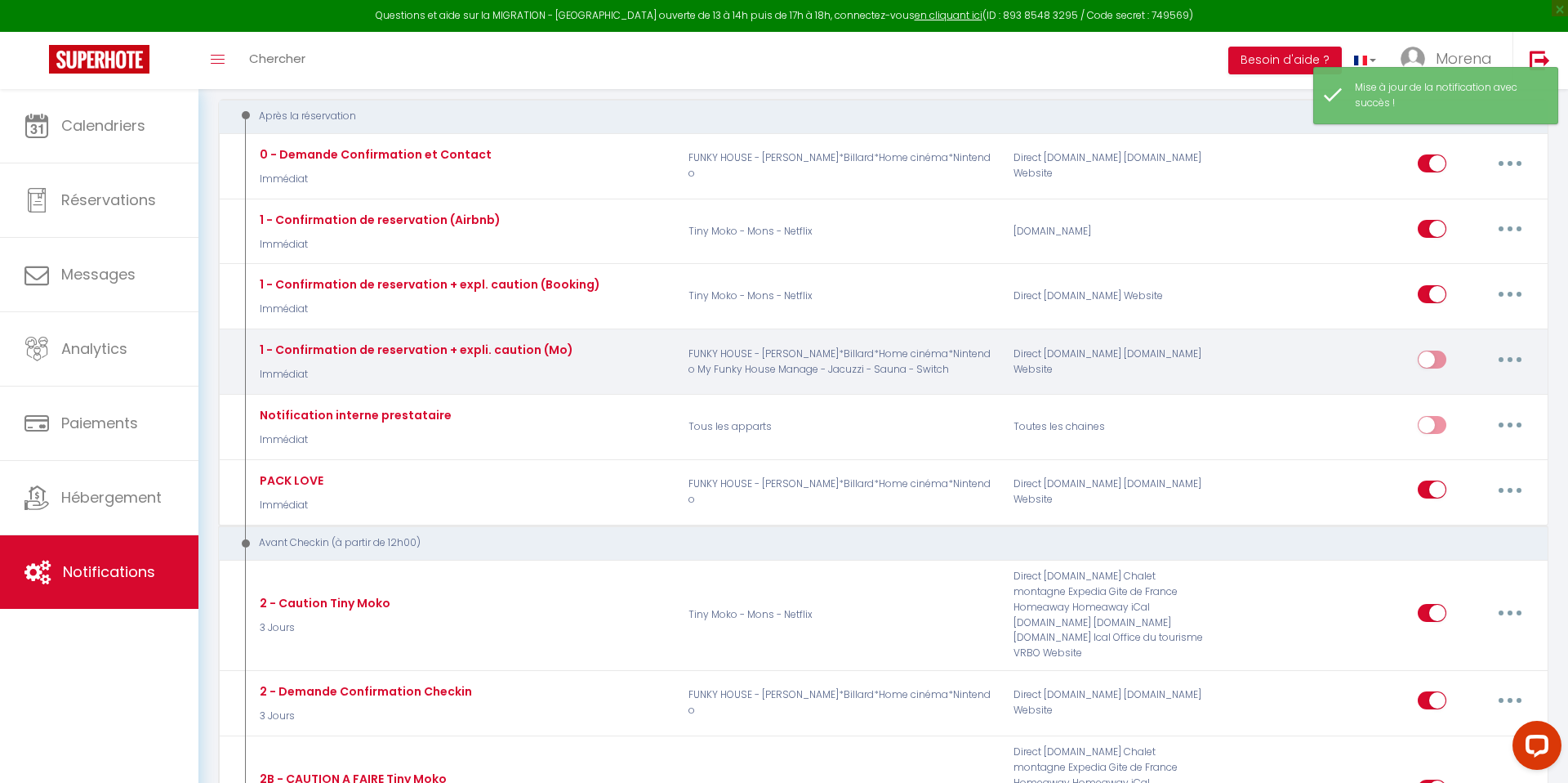
scroll to position [323, 0]
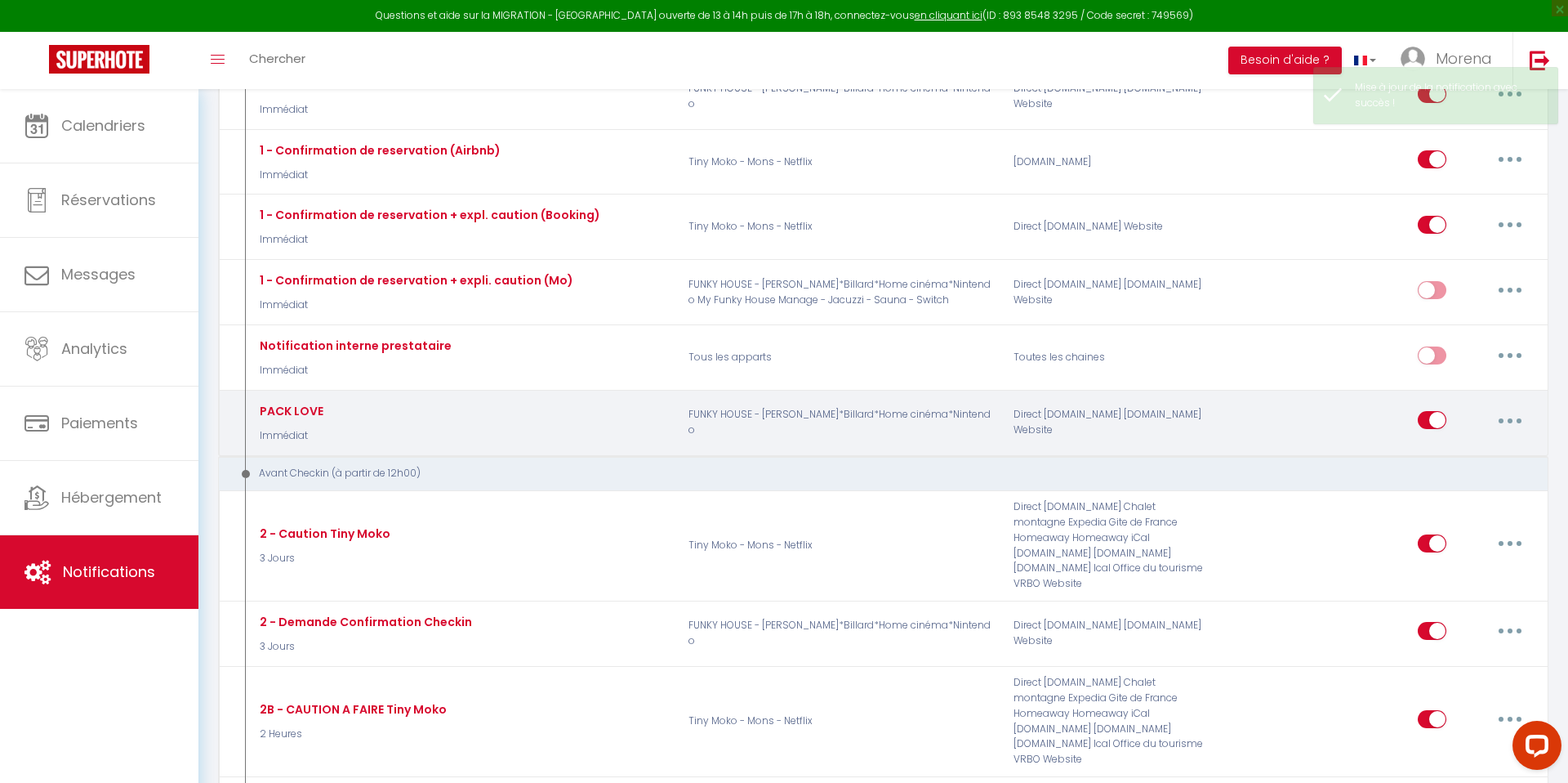
click at [1516, 426] on button "button" at bounding box center [1510, 420] width 46 height 26
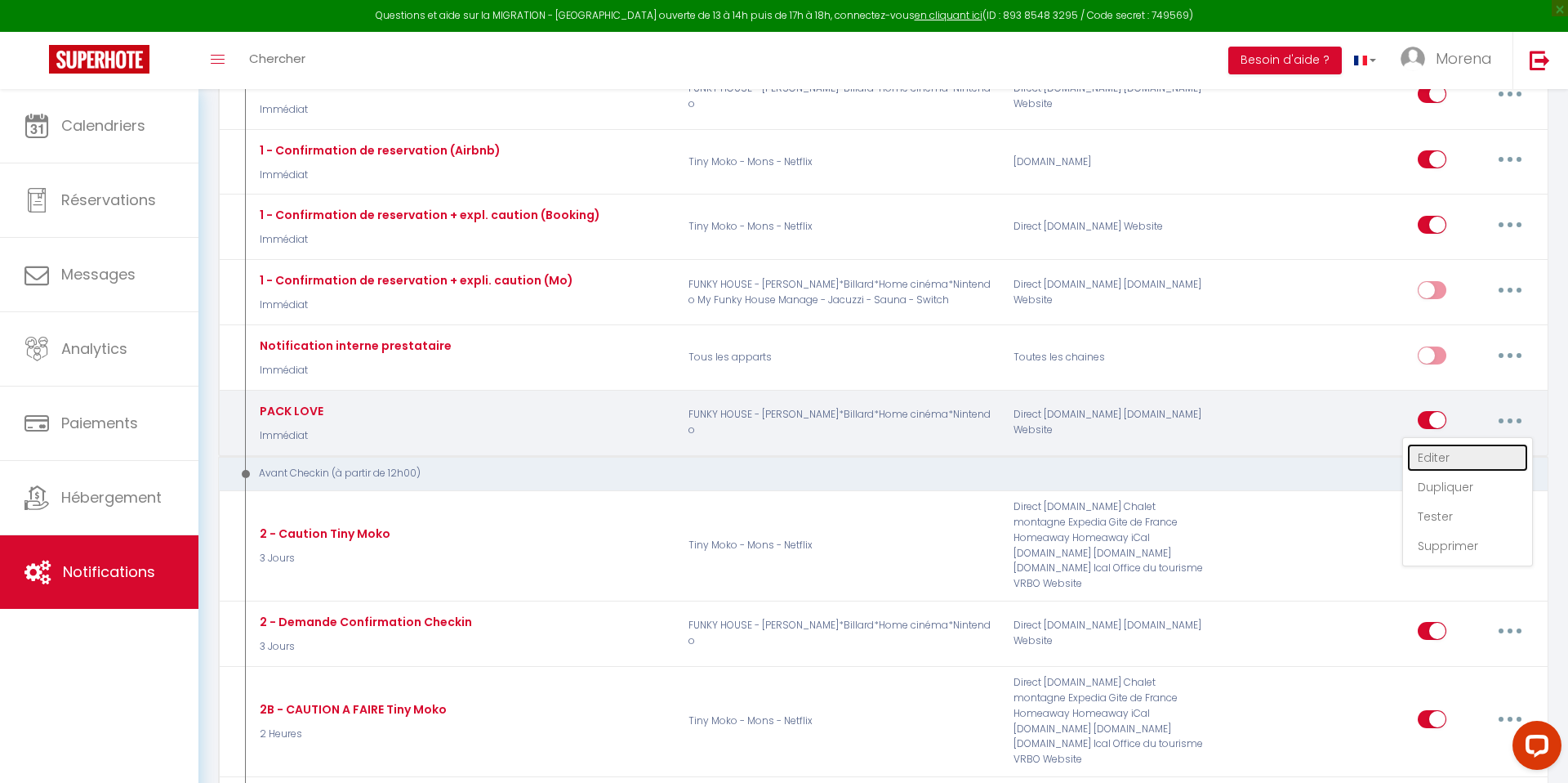
click at [1445, 459] on link "Editer" at bounding box center [1467, 458] width 121 height 28
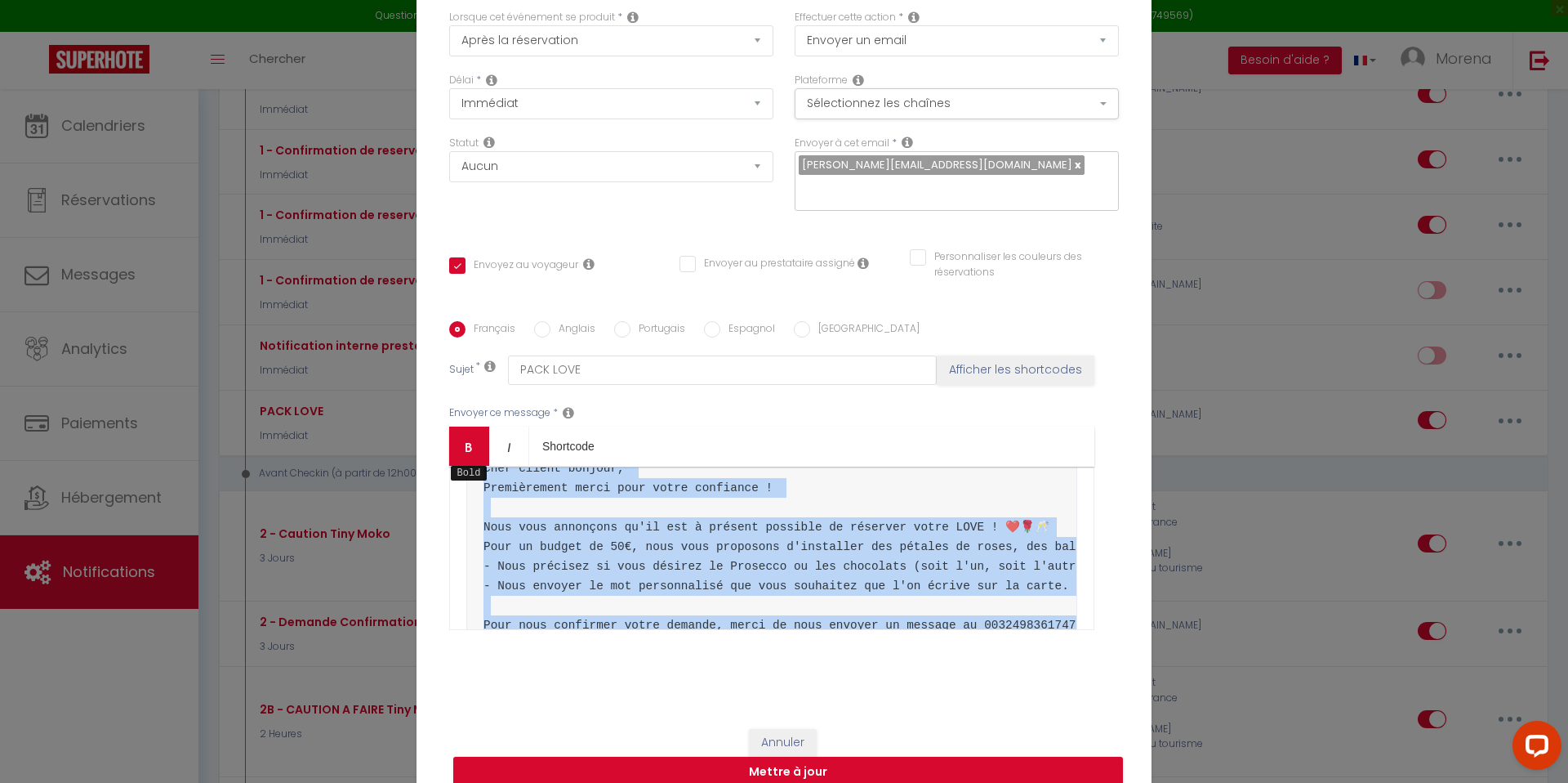
scroll to position [0, 0]
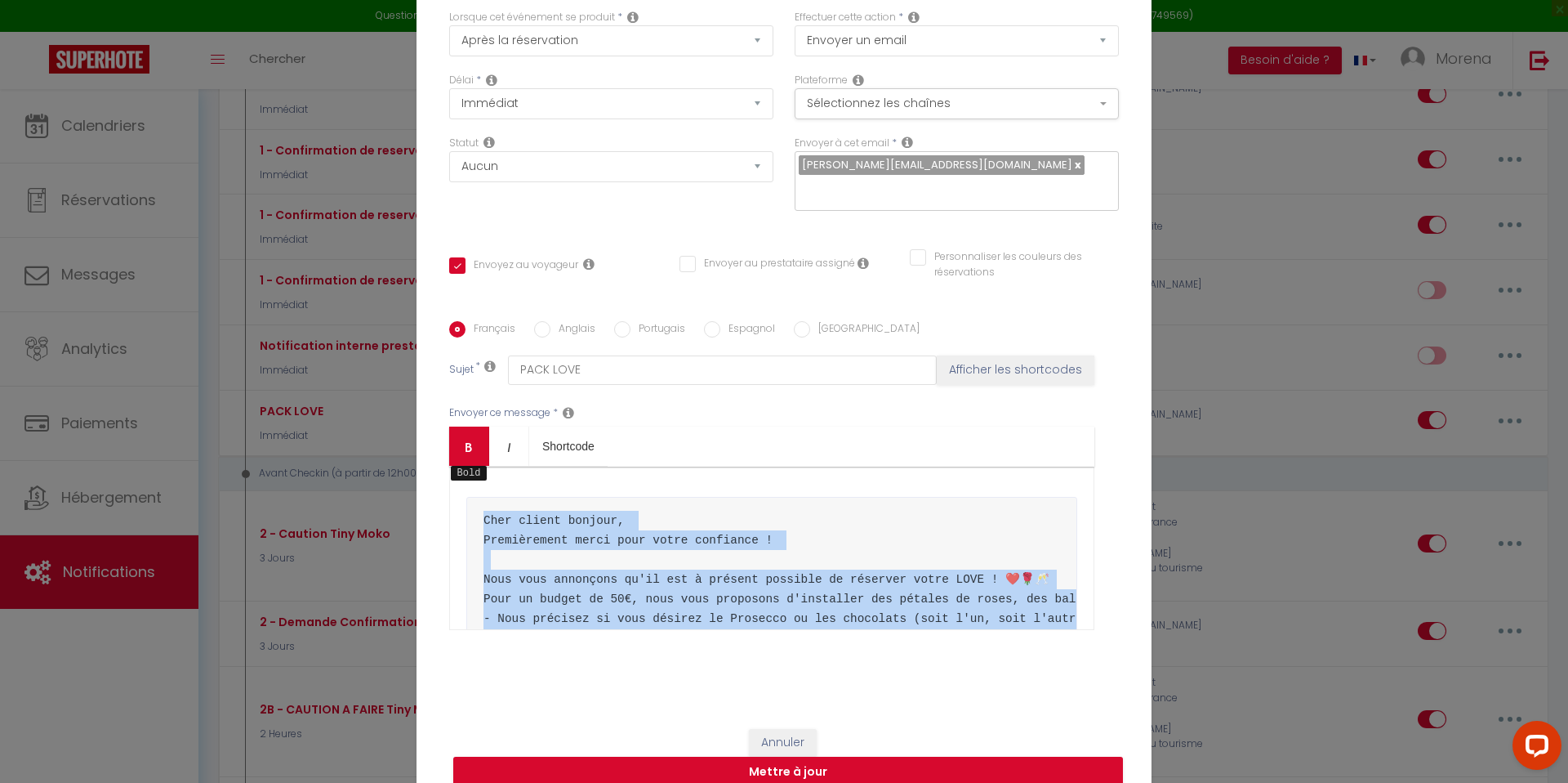
drag, startPoint x: 635, startPoint y: 564, endPoint x: 484, endPoint y: 452, distance: 188.0
click at [484, 452] on div "Bold Italic Shortcode Rich text editor Cher client bonjour, Premièrement merci …" at bounding box center [772, 528] width 645 height 203
copy pre "Cher client bonjour, Premièrement merci pour votre confiance ! Nous vous annonç…"
click at [501, 469] on div "Cher client bonjour, Premièrement merci pour votre confiance ! Nous vous annonç…" at bounding box center [772, 548] width 645 height 163
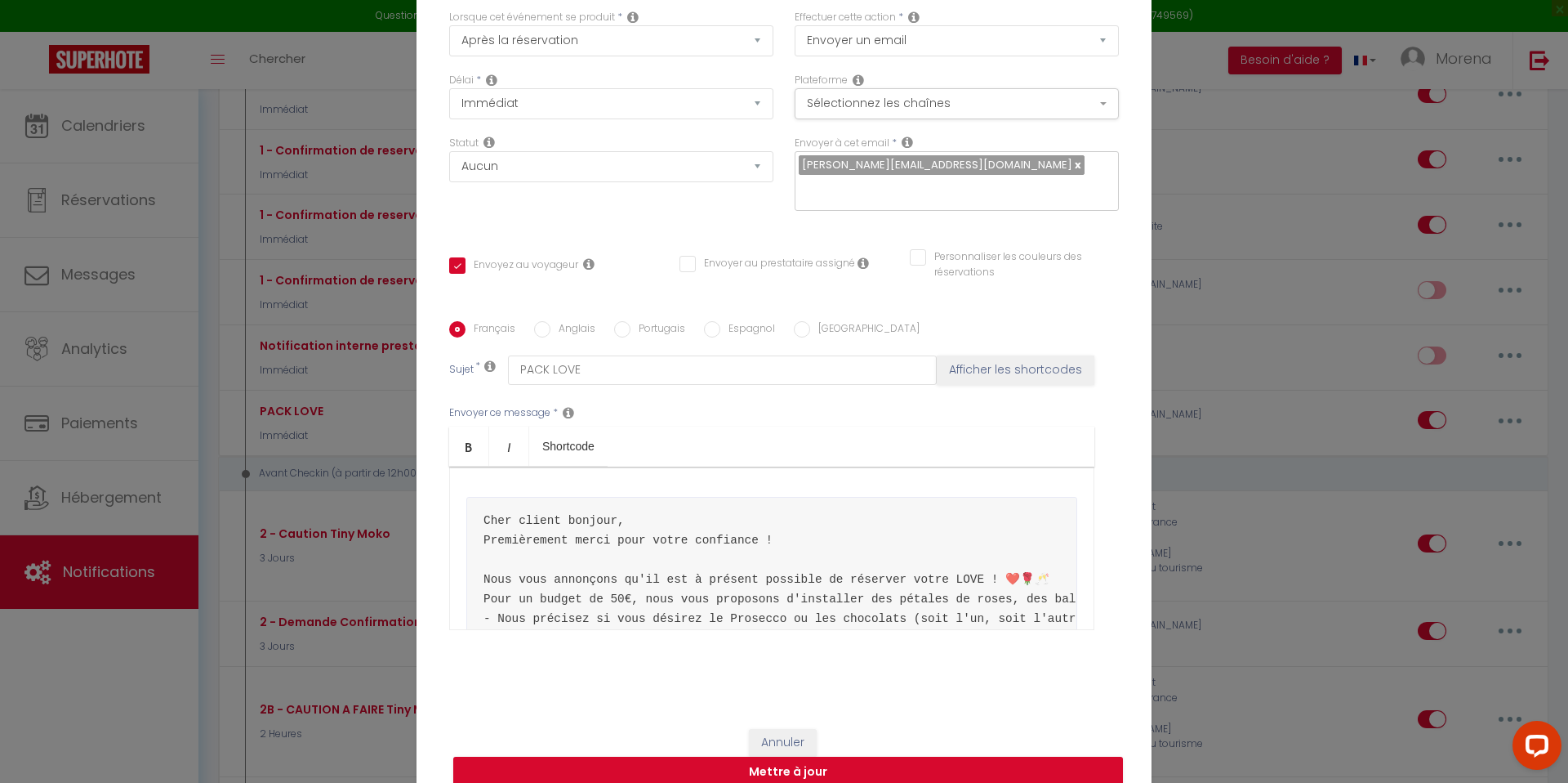
scroll to position [163, 0]
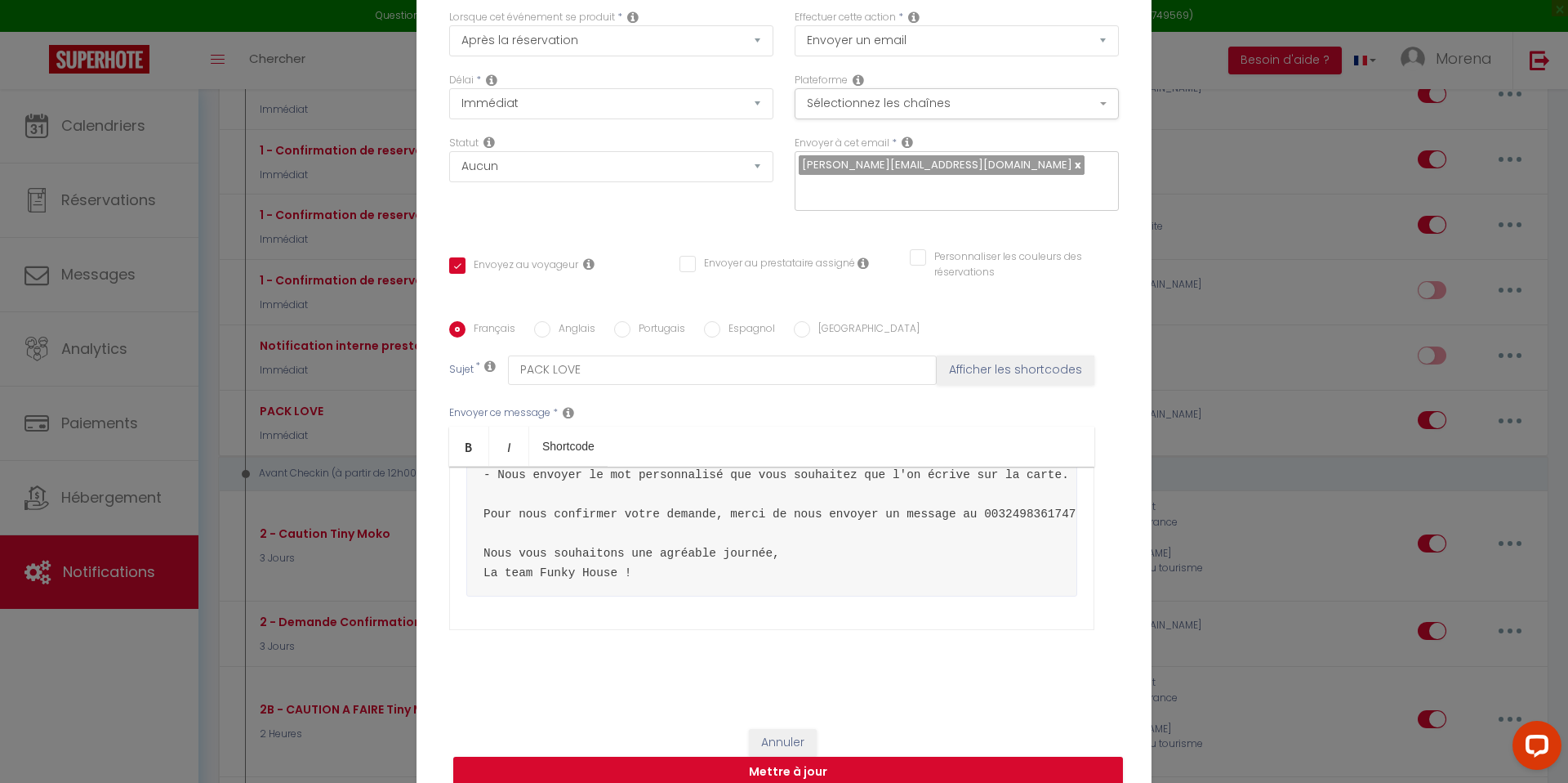
click at [700, 601] on div "Cher client bonjour, Premièrement merci pour votre confiance ! Nous vous annonç…" at bounding box center [772, 548] width 645 height 163
click at [625, 600] on div "Cher client bonjour, Premièrement merci pour votre confiance ! Nous vous annonç…" at bounding box center [772, 548] width 645 height 163
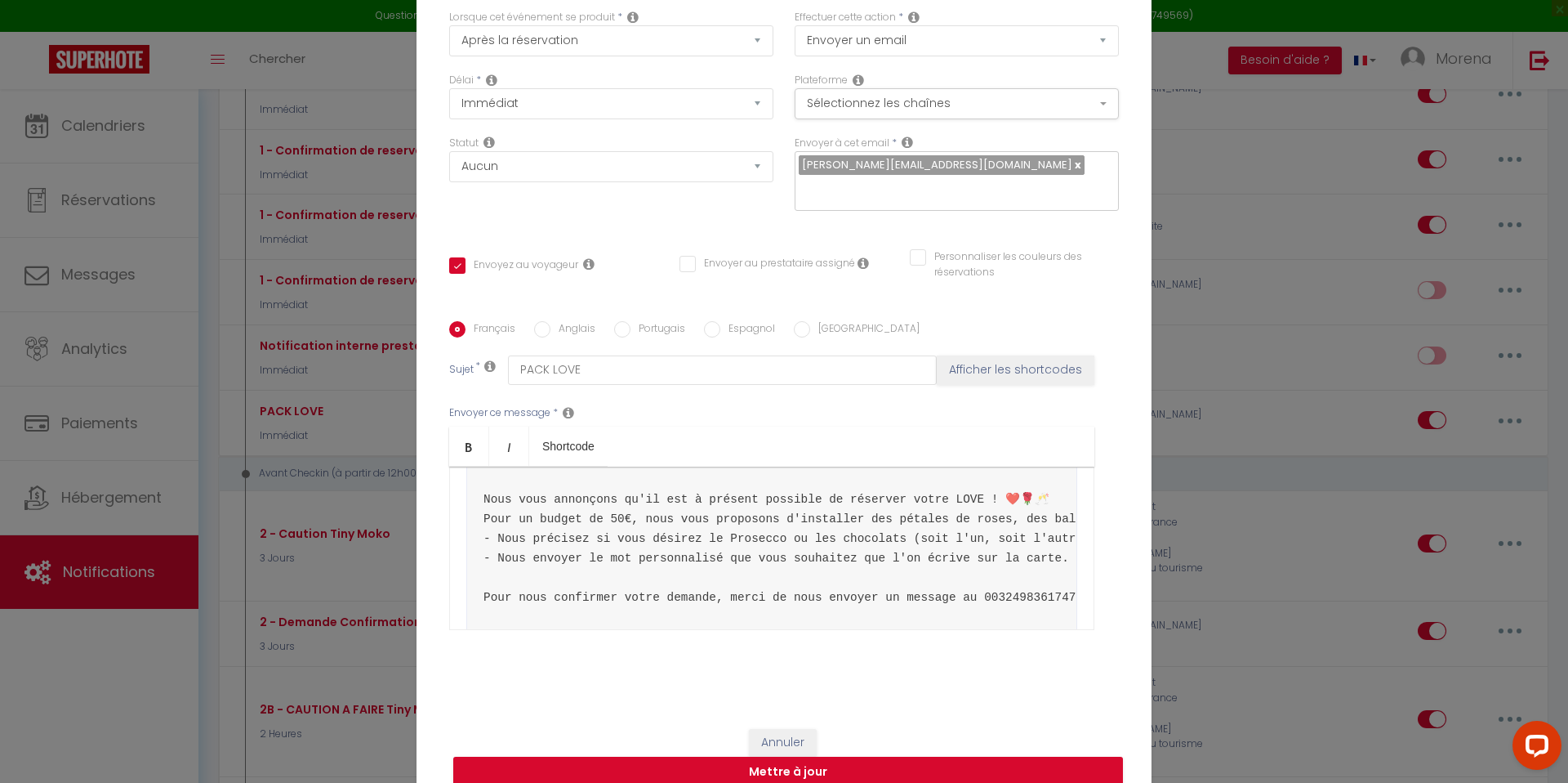
scroll to position [0, 0]
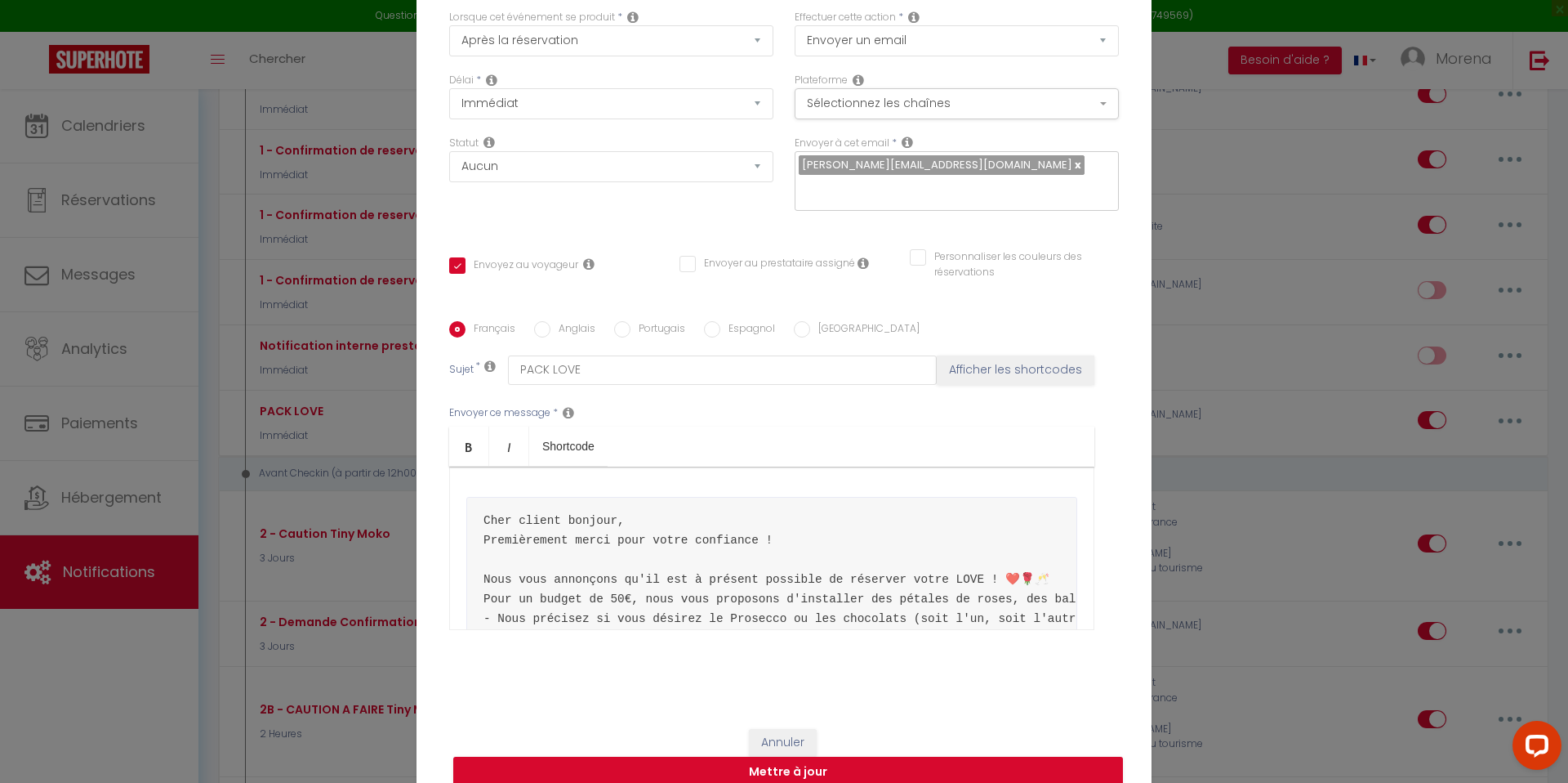
click at [542, 321] on input "Anglais" at bounding box center [542, 329] width 16 height 16
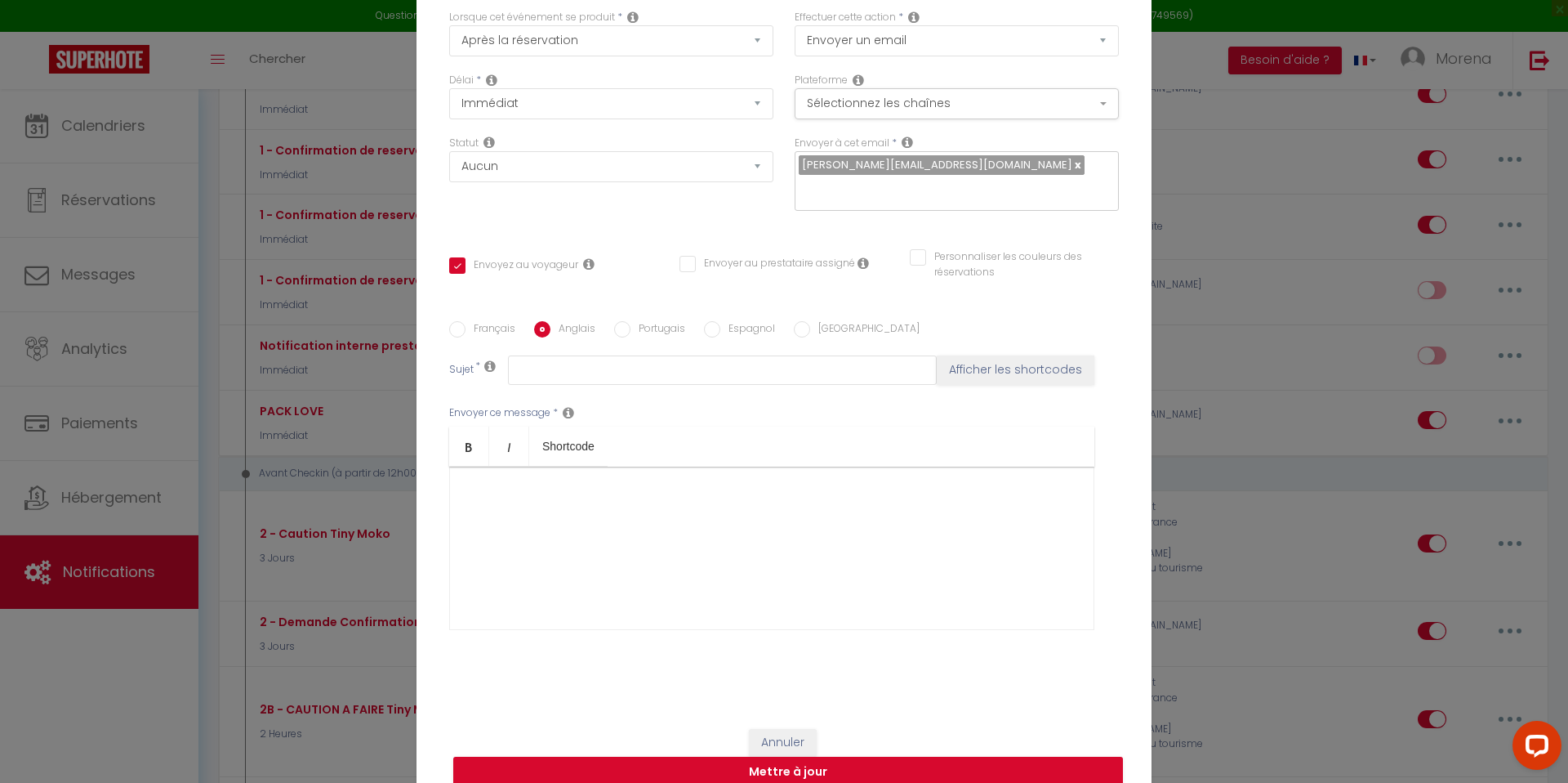
click at [463, 321] on input "Français" at bounding box center [457, 329] width 16 height 16
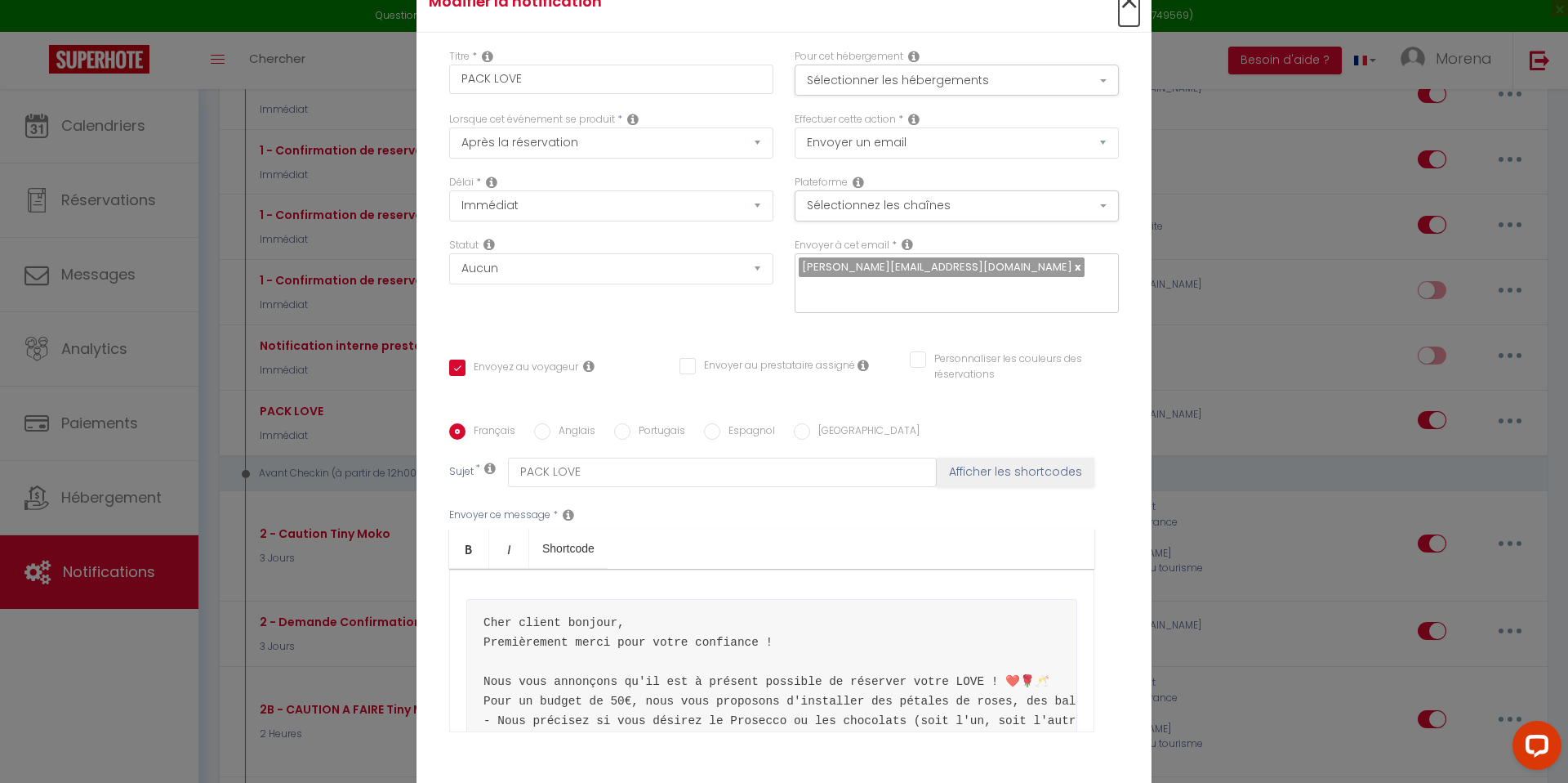
click at [1128, 22] on span "×" at bounding box center [1129, 1] width 21 height 49
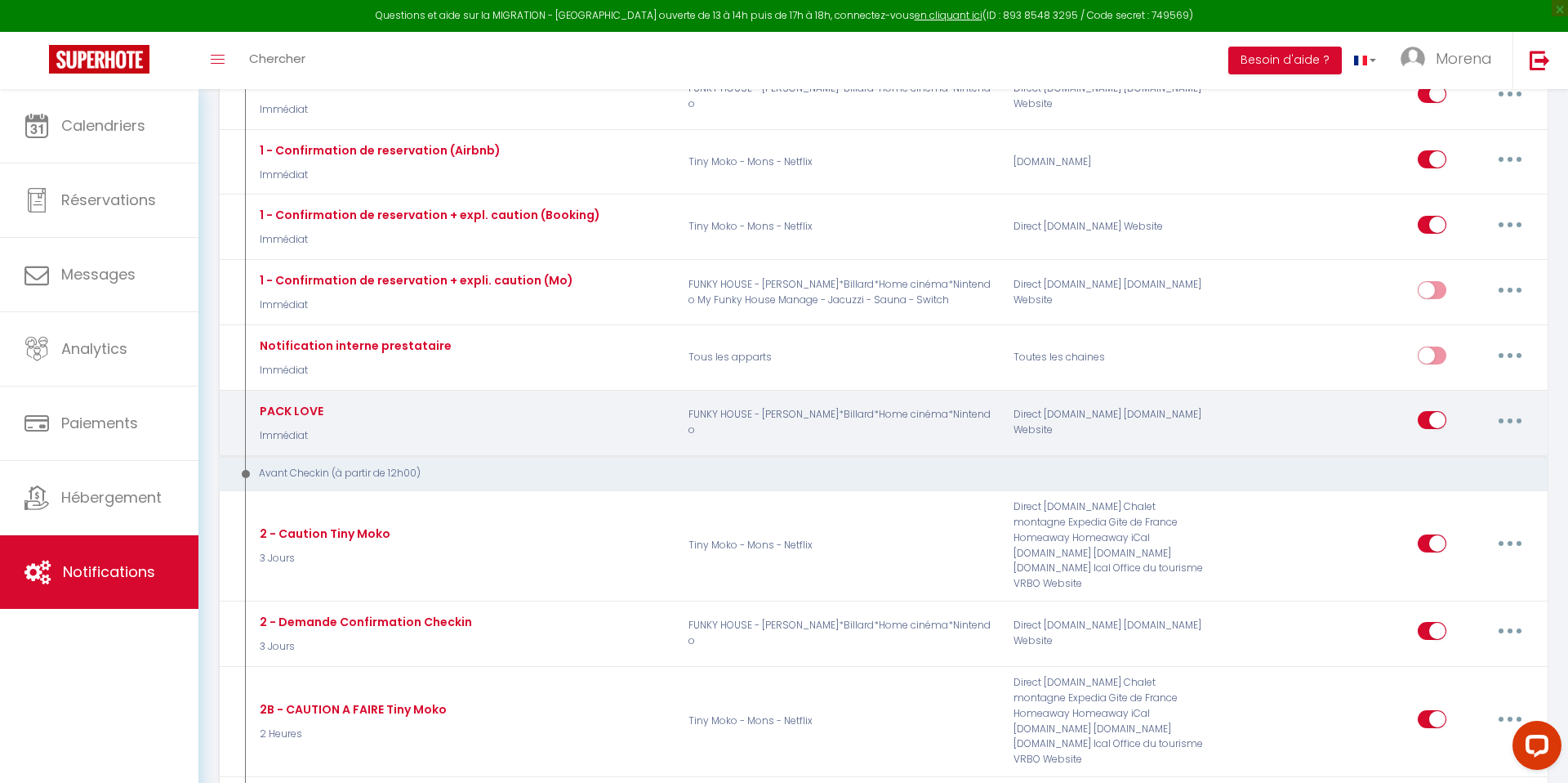
click at [1517, 421] on button "button" at bounding box center [1510, 420] width 46 height 26
click at [1447, 481] on link "Dupliquer" at bounding box center [1467, 487] width 121 height 28
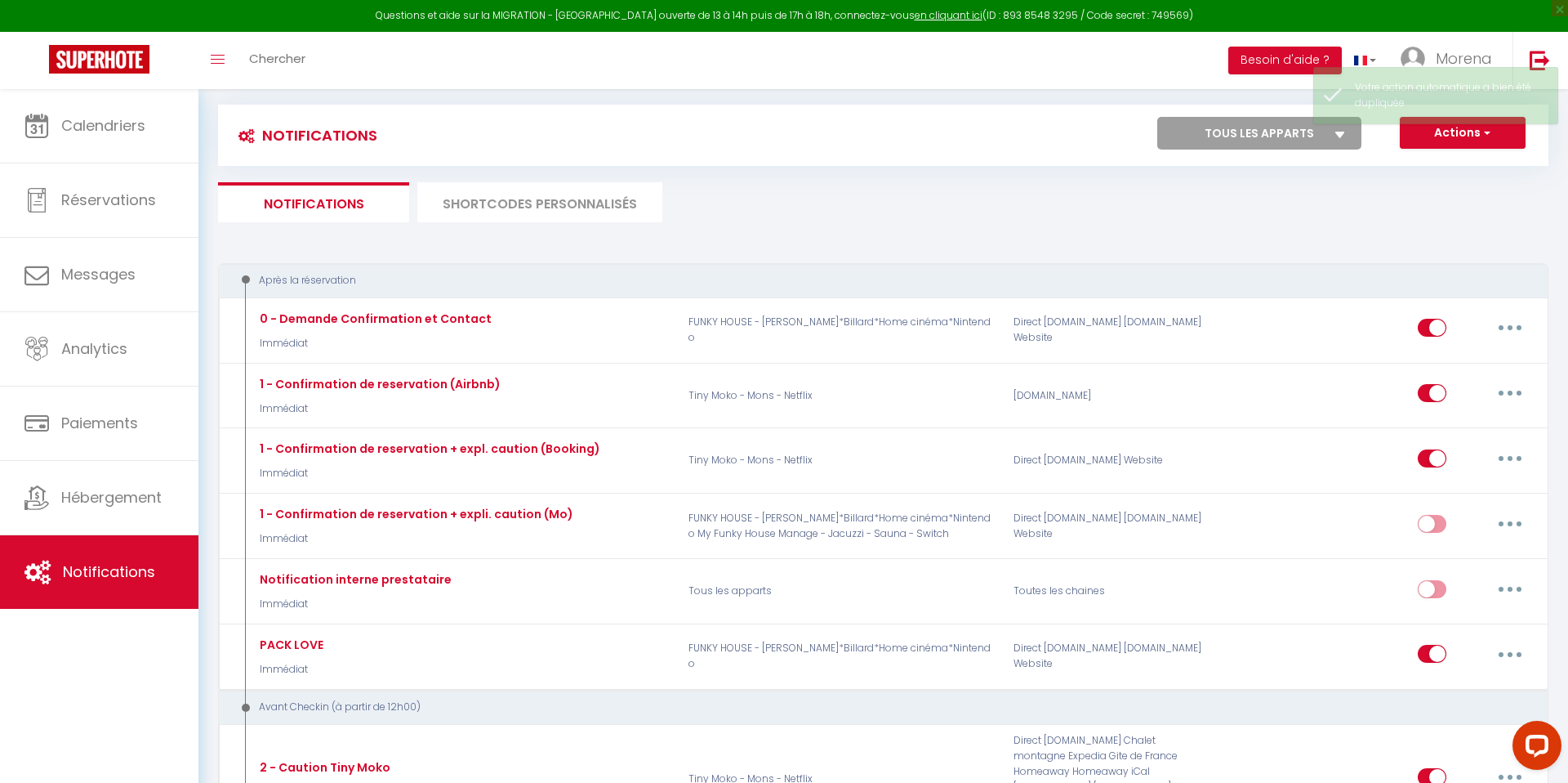
scroll to position [323, 0]
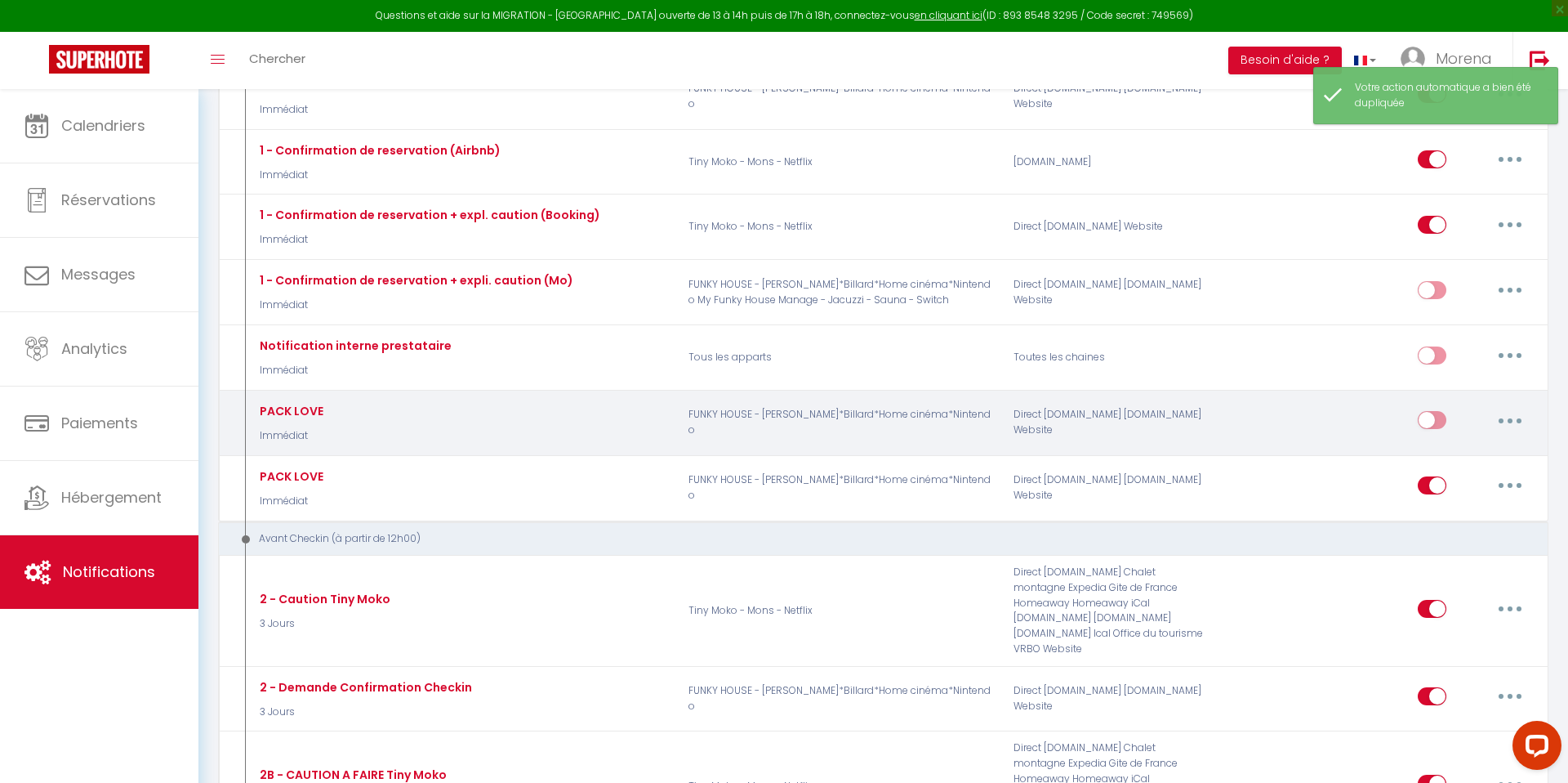
click at [1507, 428] on button "button" at bounding box center [1510, 420] width 46 height 26
click at [1453, 451] on link "Editer" at bounding box center [1467, 458] width 121 height 28
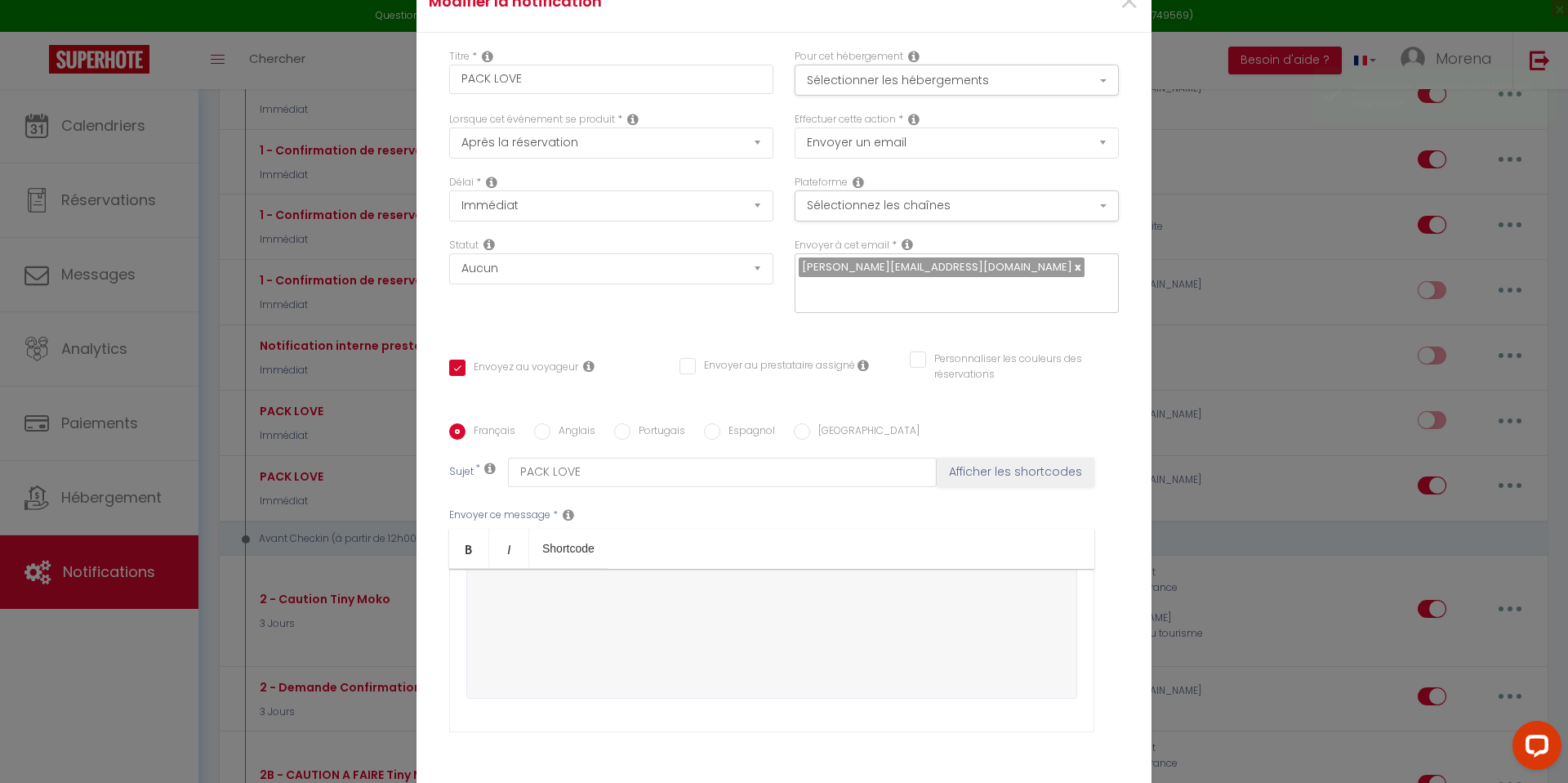
scroll to position [0, 1318]
click at [1082, 671] on div "Cher client bonjour, Premièrement merci pour votre confiance ! Nous vous annonç…" at bounding box center [772, 650] width 645 height 163
click at [1083, 682] on div "Cher client bonjour, Premièrement merci pour votre confiance ! Nous vous annonç…" at bounding box center [772, 650] width 645 height 163
click at [741, 651] on div "​" at bounding box center [772, 650] width 645 height 163
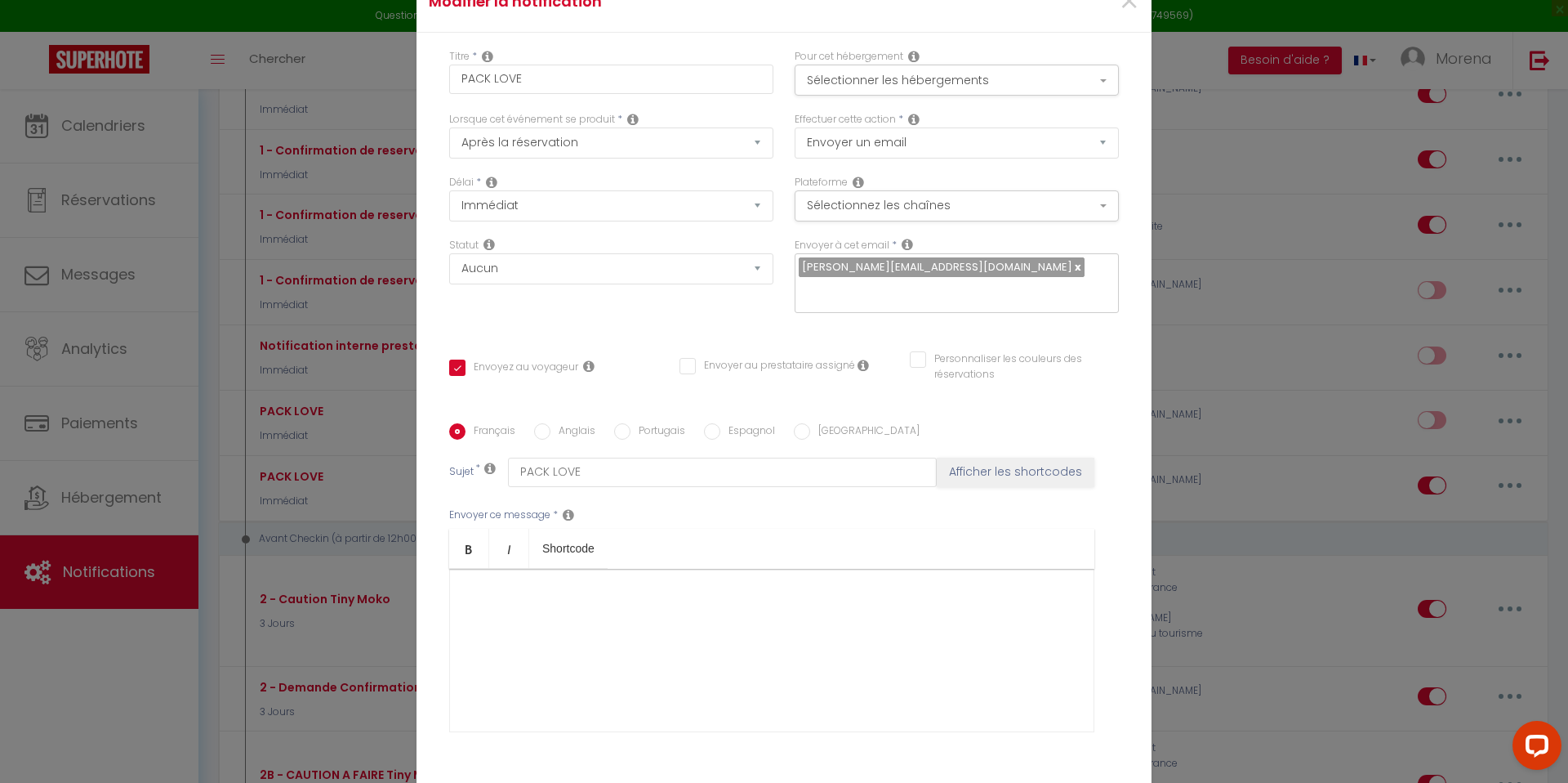
scroll to position [111, 0]
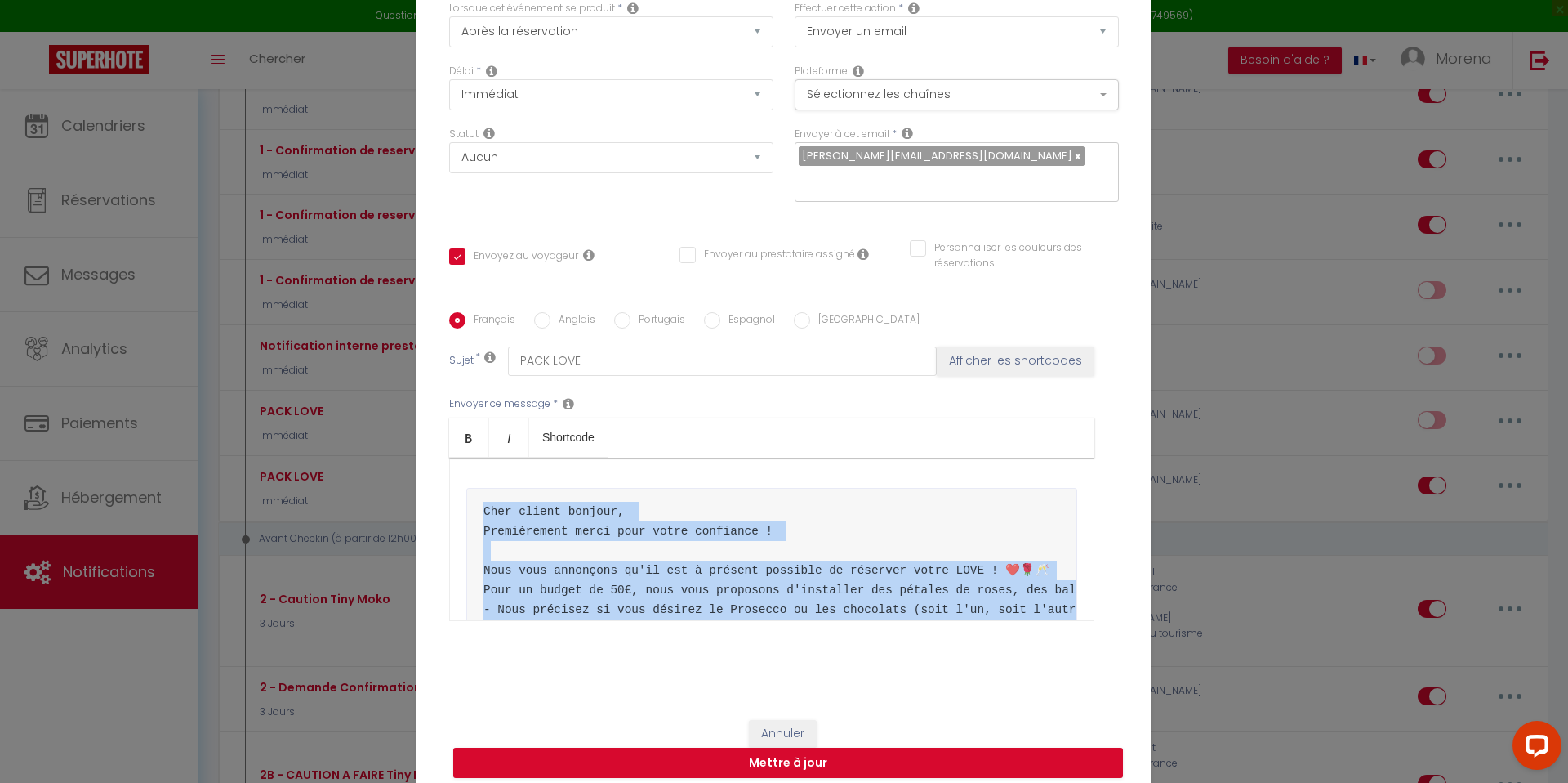
copy pre "Cher client bonjour, Premièrement merci pour votre confiance ! Nous vous annonç…"
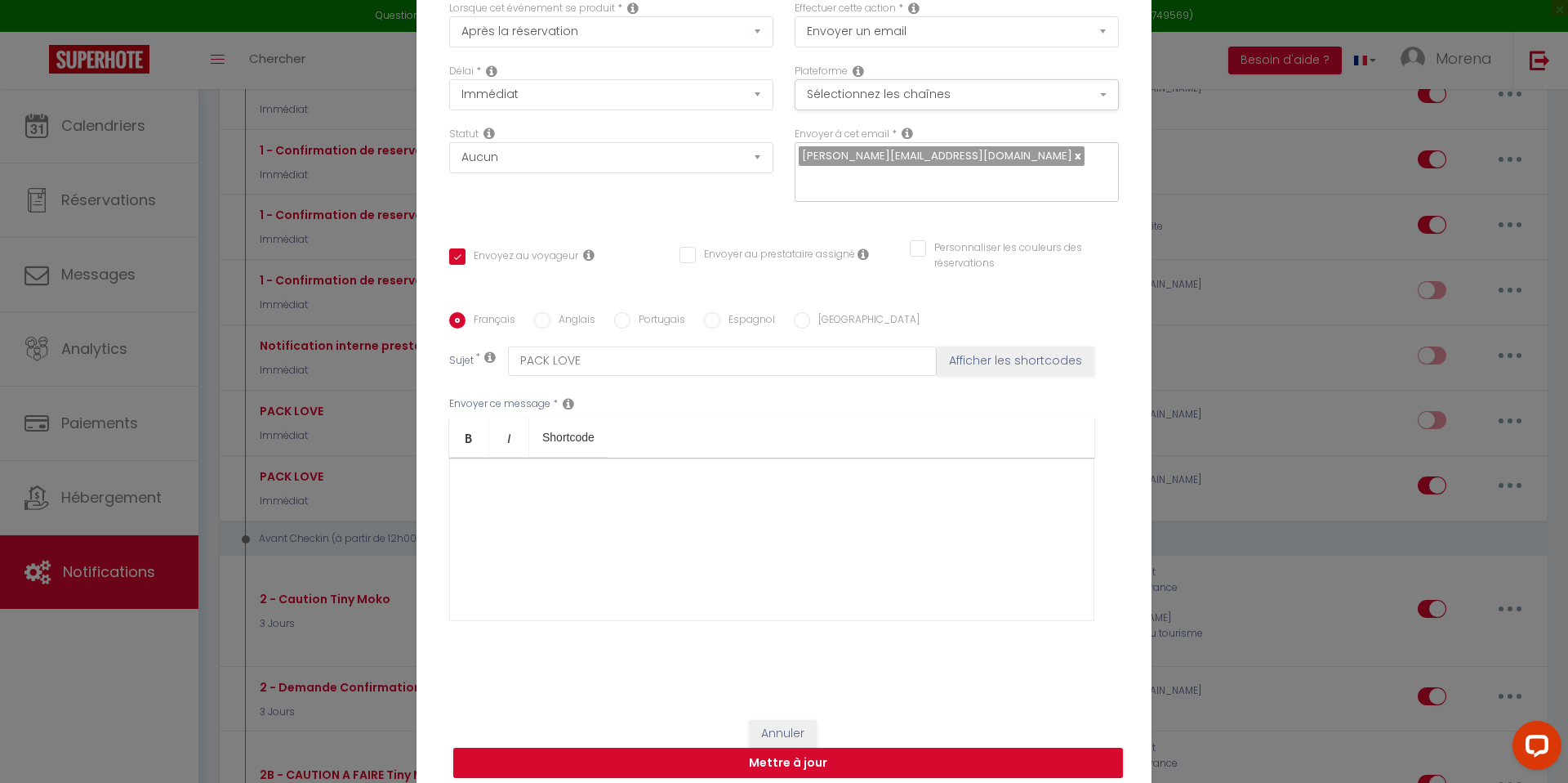
click at [528, 495] on div "​" at bounding box center [772, 539] width 645 height 163
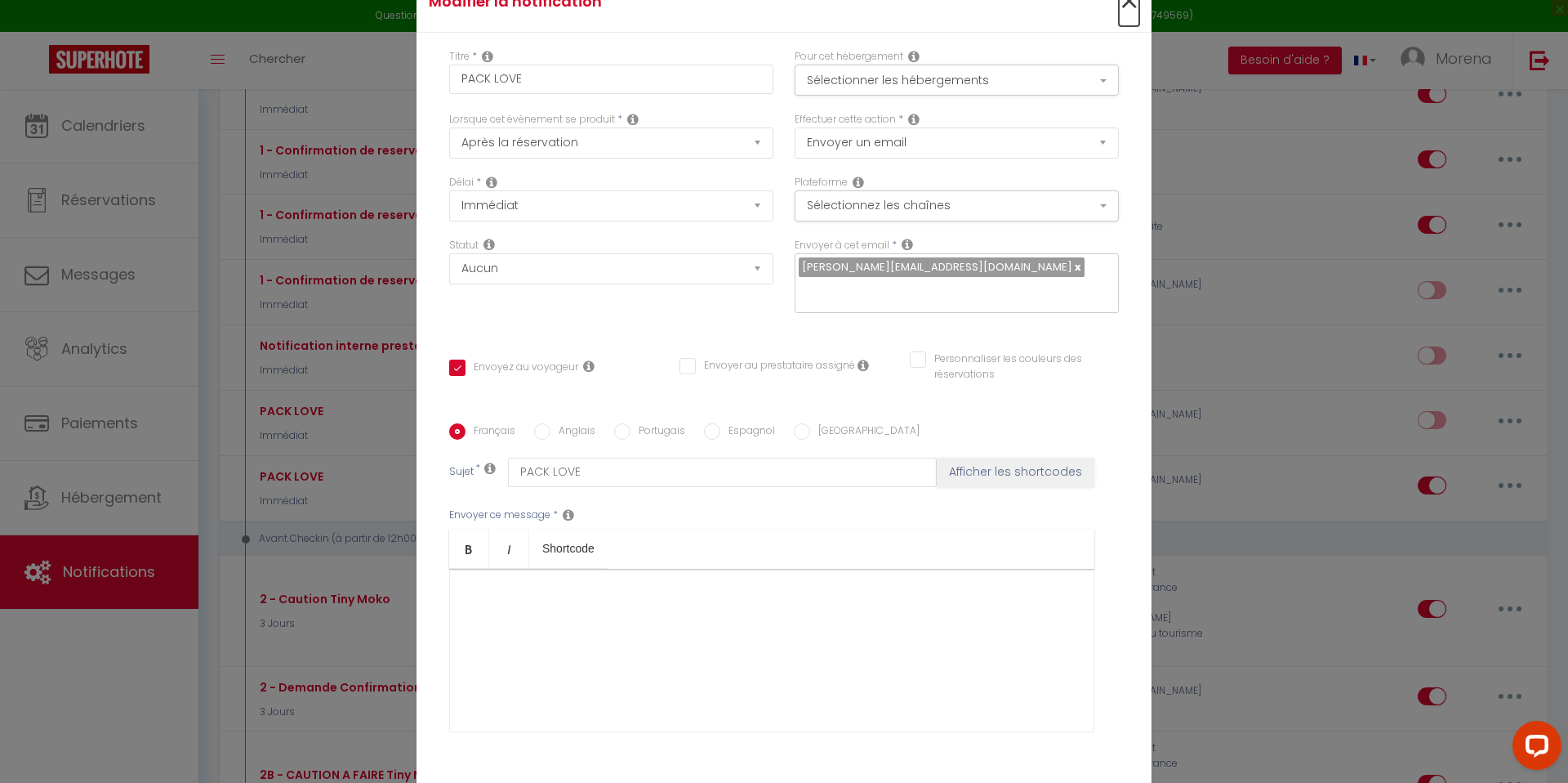
click at [1128, 14] on span "×" at bounding box center [1129, 1] width 21 height 49
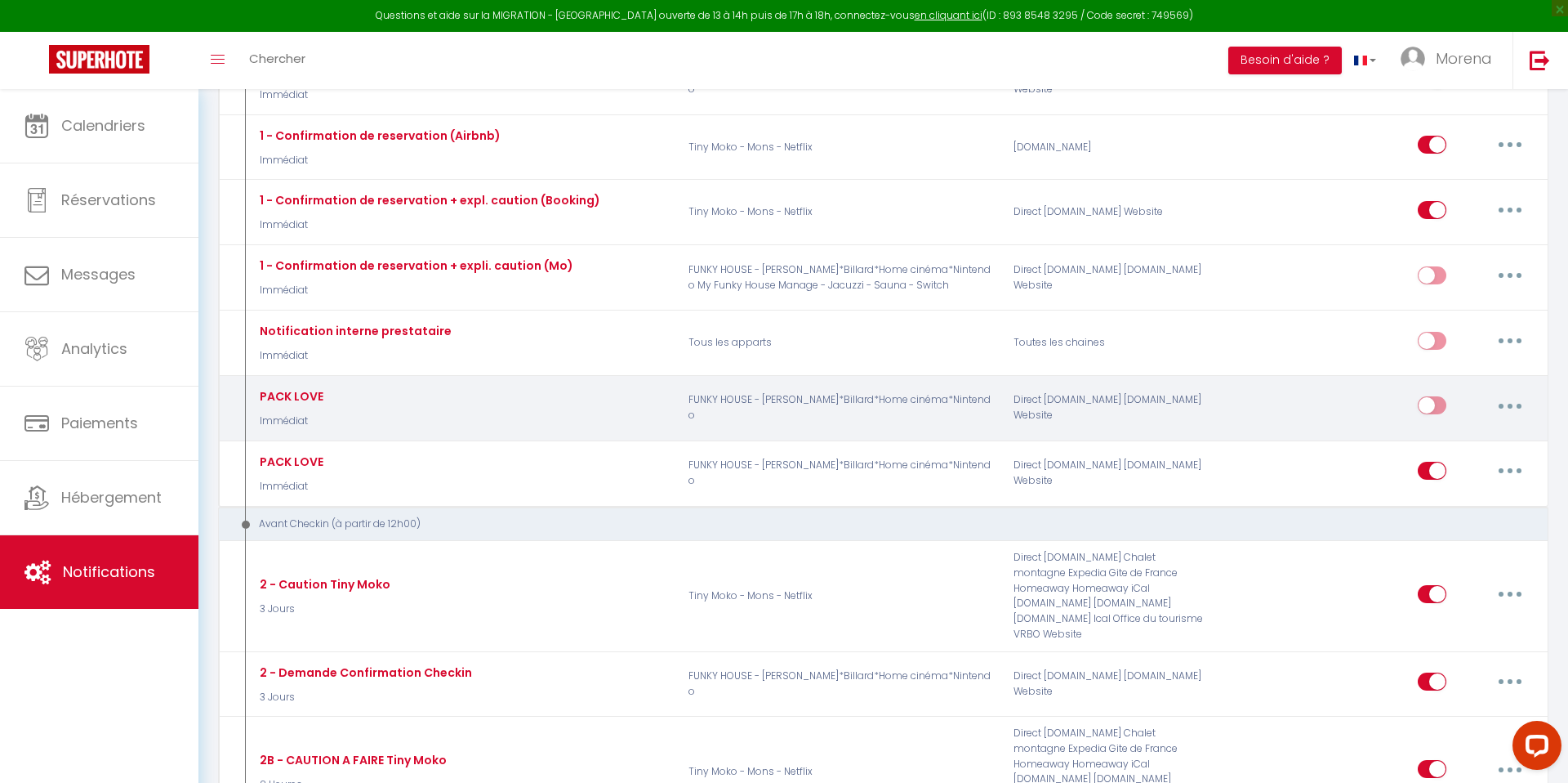
scroll to position [342, 0]
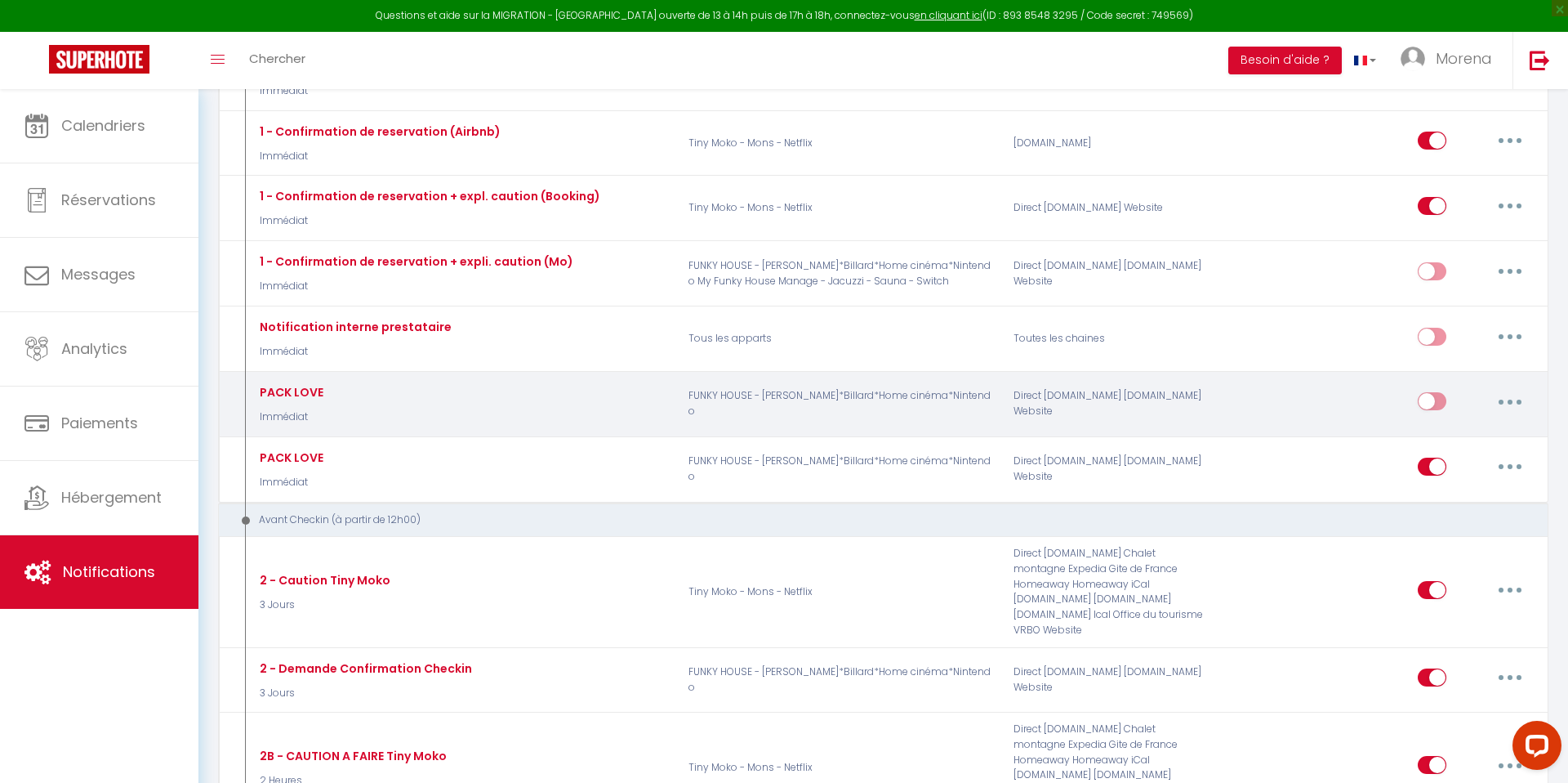
click at [1514, 402] on button "button" at bounding box center [1510, 401] width 46 height 26
click at [1448, 526] on link "Supprimer" at bounding box center [1467, 527] width 121 height 28
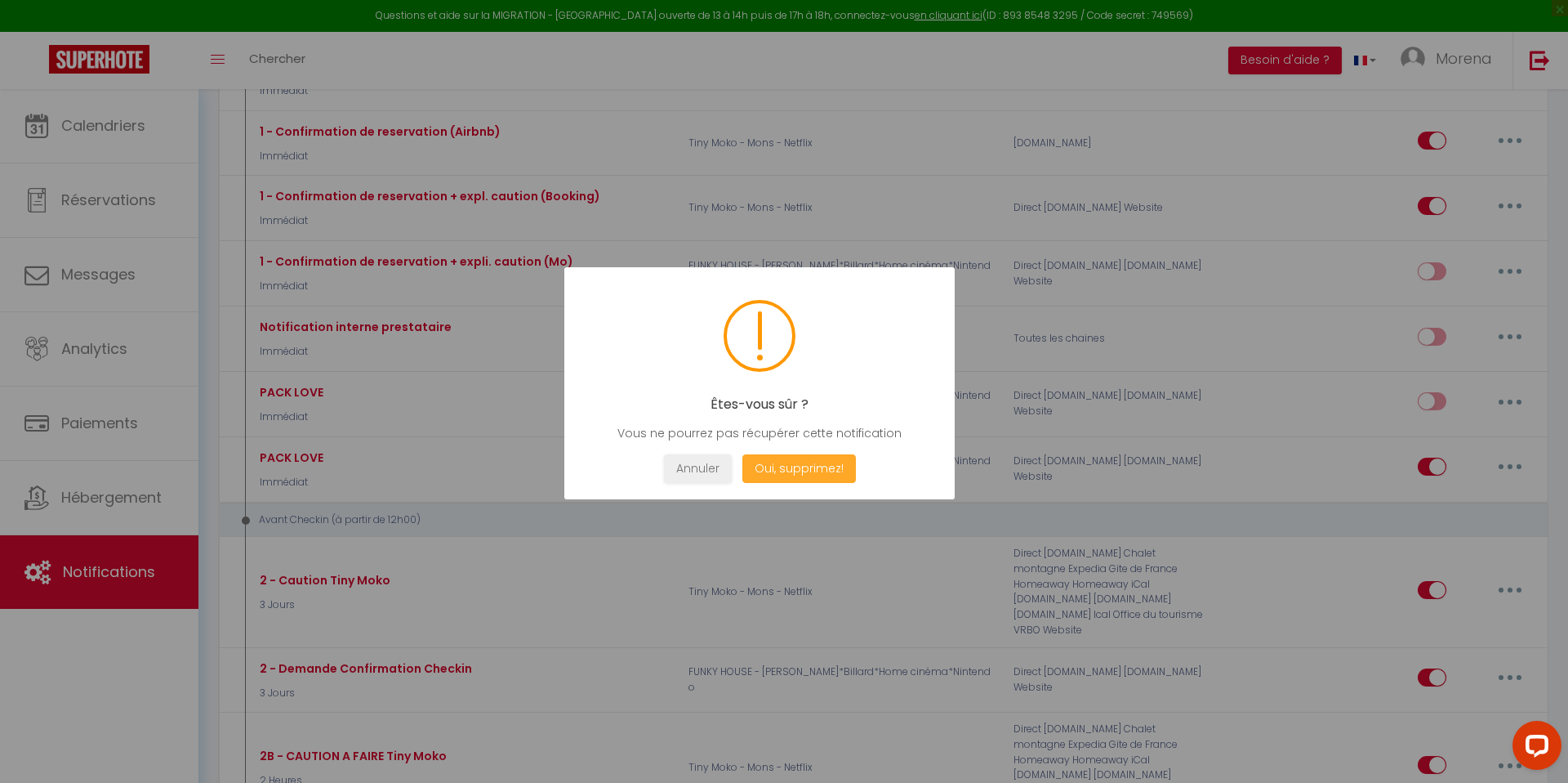
click at [821, 472] on button "Oui, supprimez!" at bounding box center [799, 468] width 114 height 28
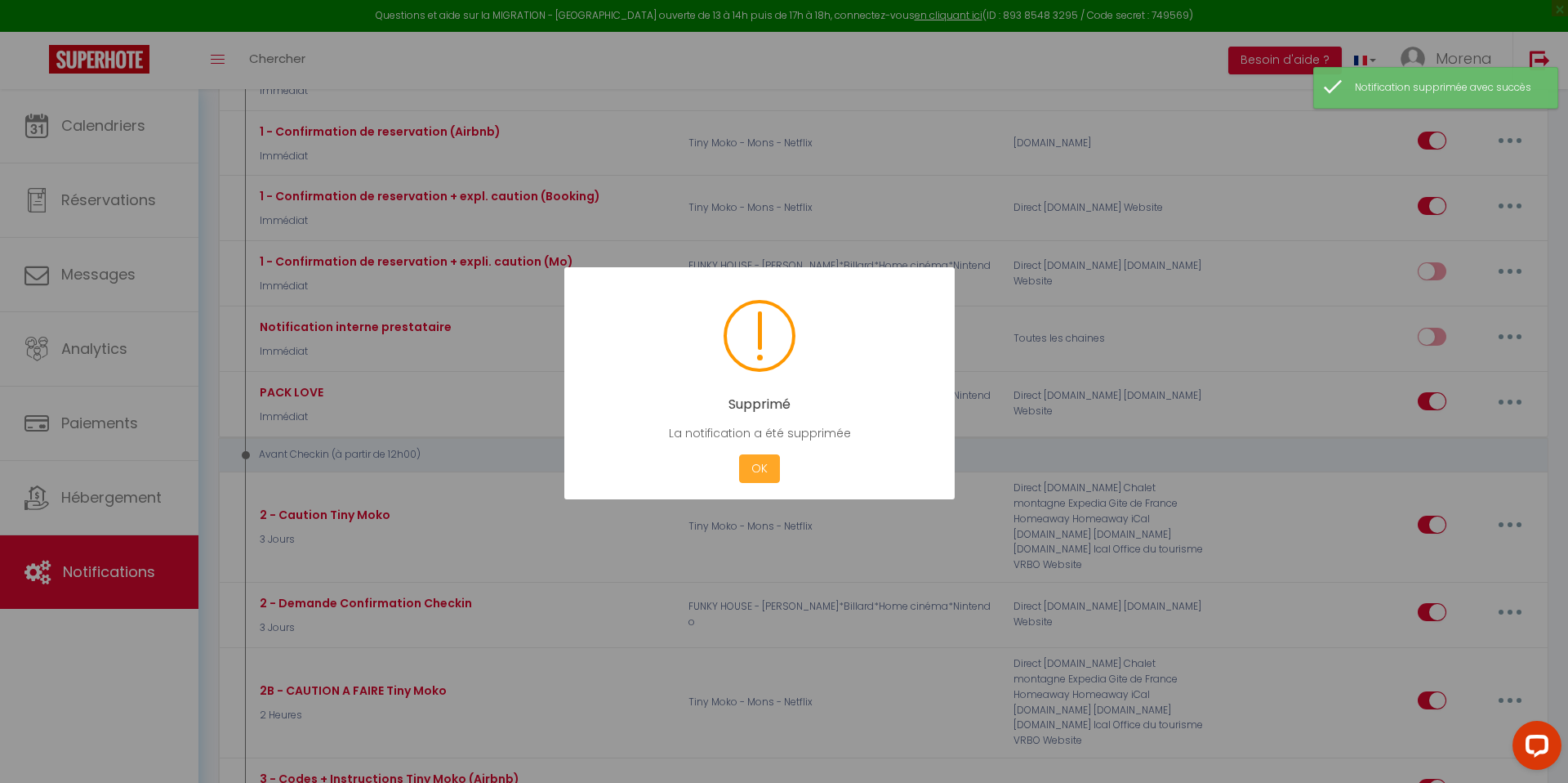
click at [766, 472] on button "OK" at bounding box center [759, 468] width 40 height 28
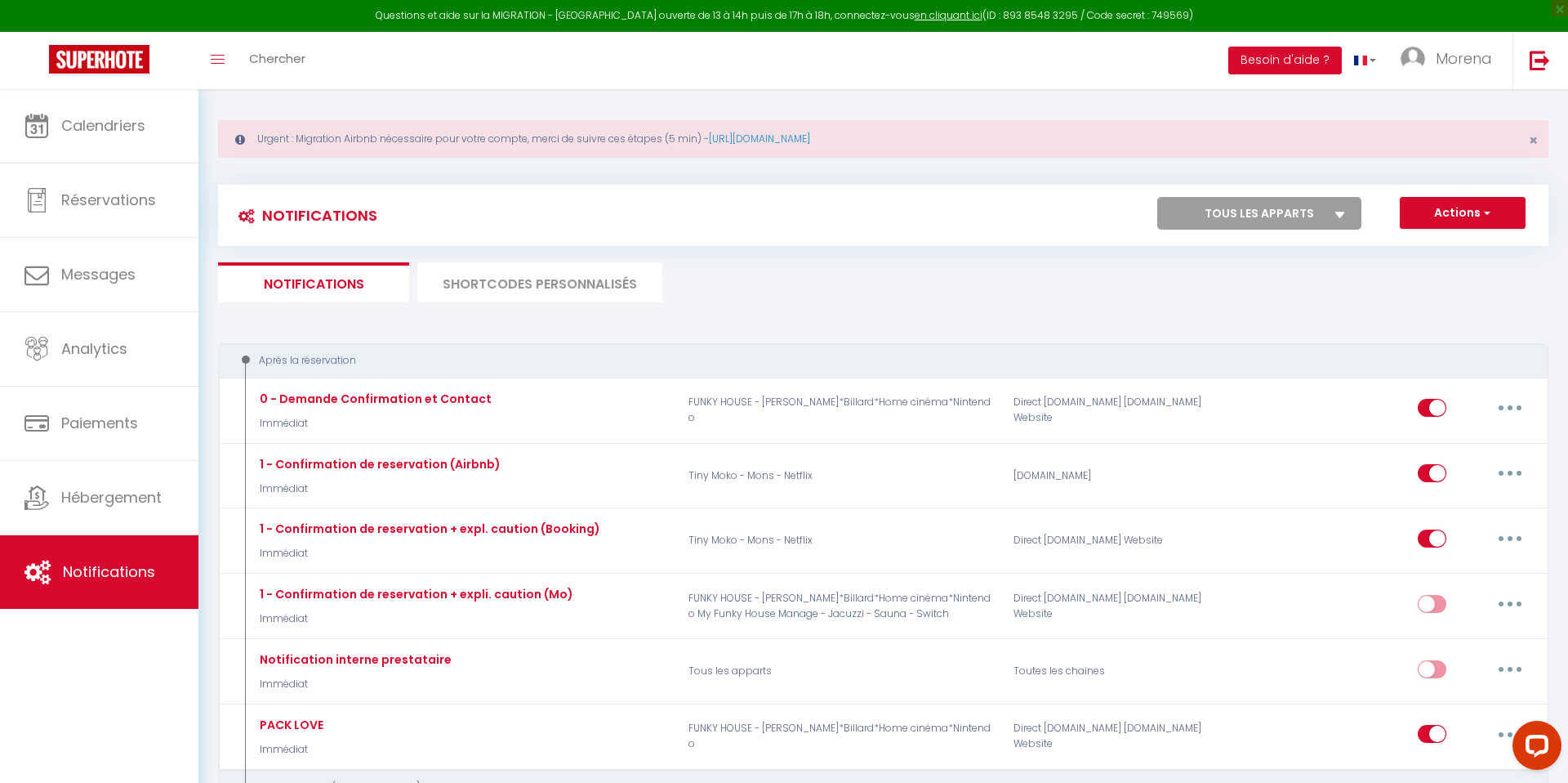
scroll to position [8, 0]
click at [1488, 211] on span "button" at bounding box center [1485, 213] width 9 height 16
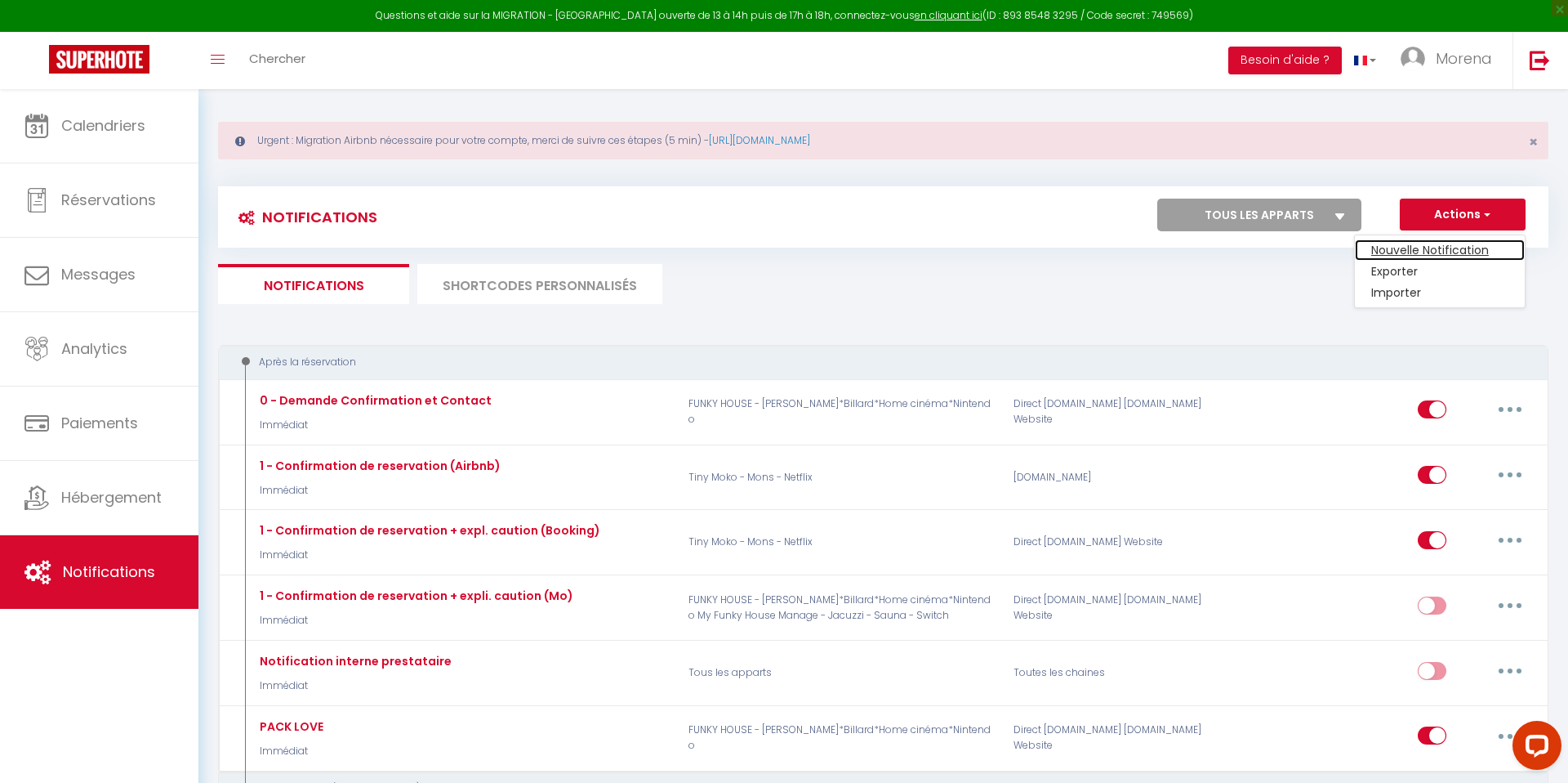
click at [1436, 251] on link "Nouvelle Notification" at bounding box center [1439, 250] width 169 height 22
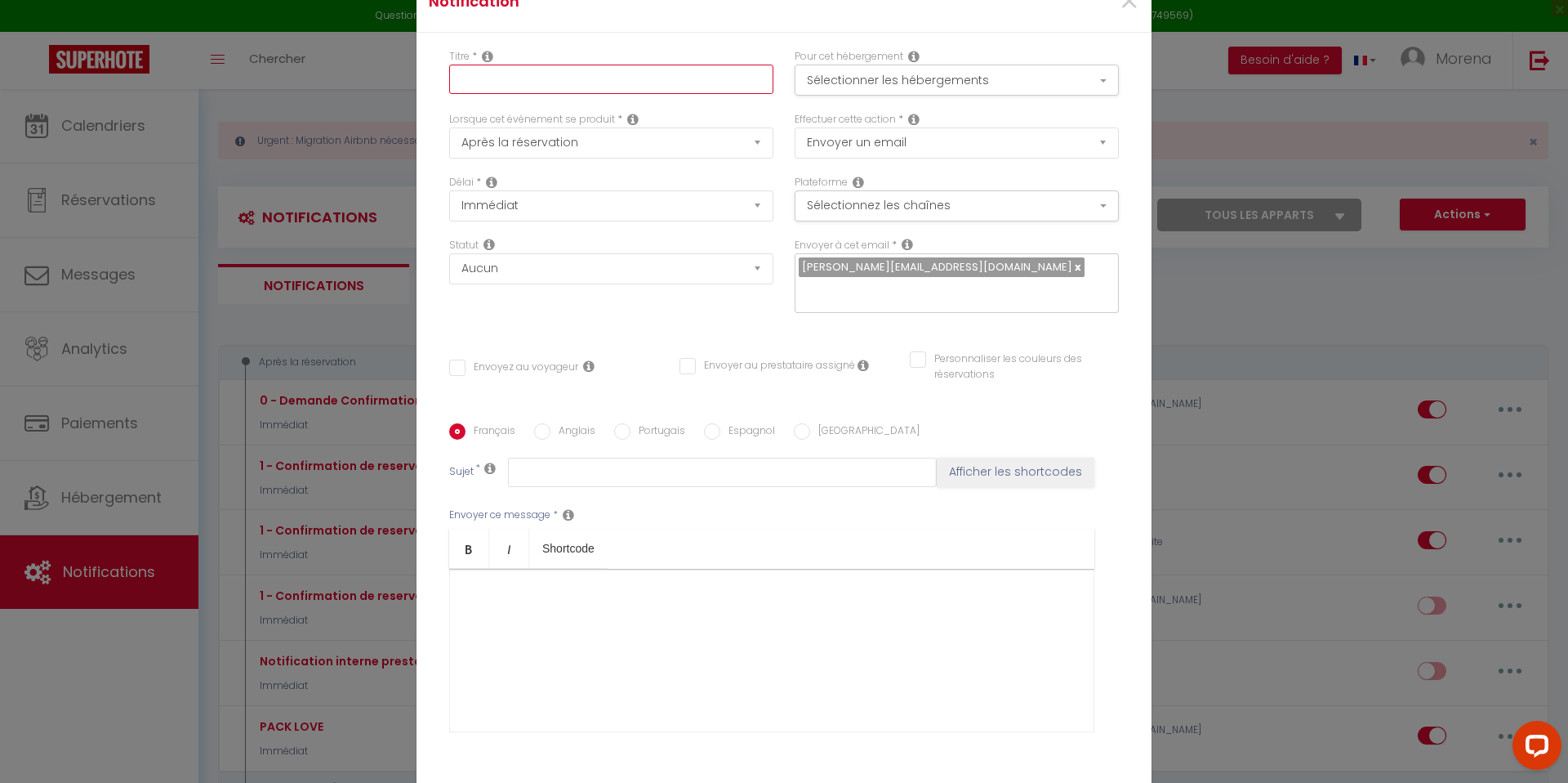
click at [562, 94] on input "text" at bounding box center [611, 79] width 324 height 29
click at [527, 284] on select "Aucun Si la réservation est payée Si réservation non payée Si la caution a été …" at bounding box center [611, 268] width 324 height 31
click at [632, 321] on div "Titre * Pack Love Pour cet hébergement Sélectionner les hébergements Tous les a…" at bounding box center [784, 423] width 735 height 782
click at [457, 360] on input "Envoyez au voyageur" at bounding box center [513, 367] width 129 height 16
click at [856, 96] on button "Sélectionner les hébergements" at bounding box center [956, 80] width 324 height 31
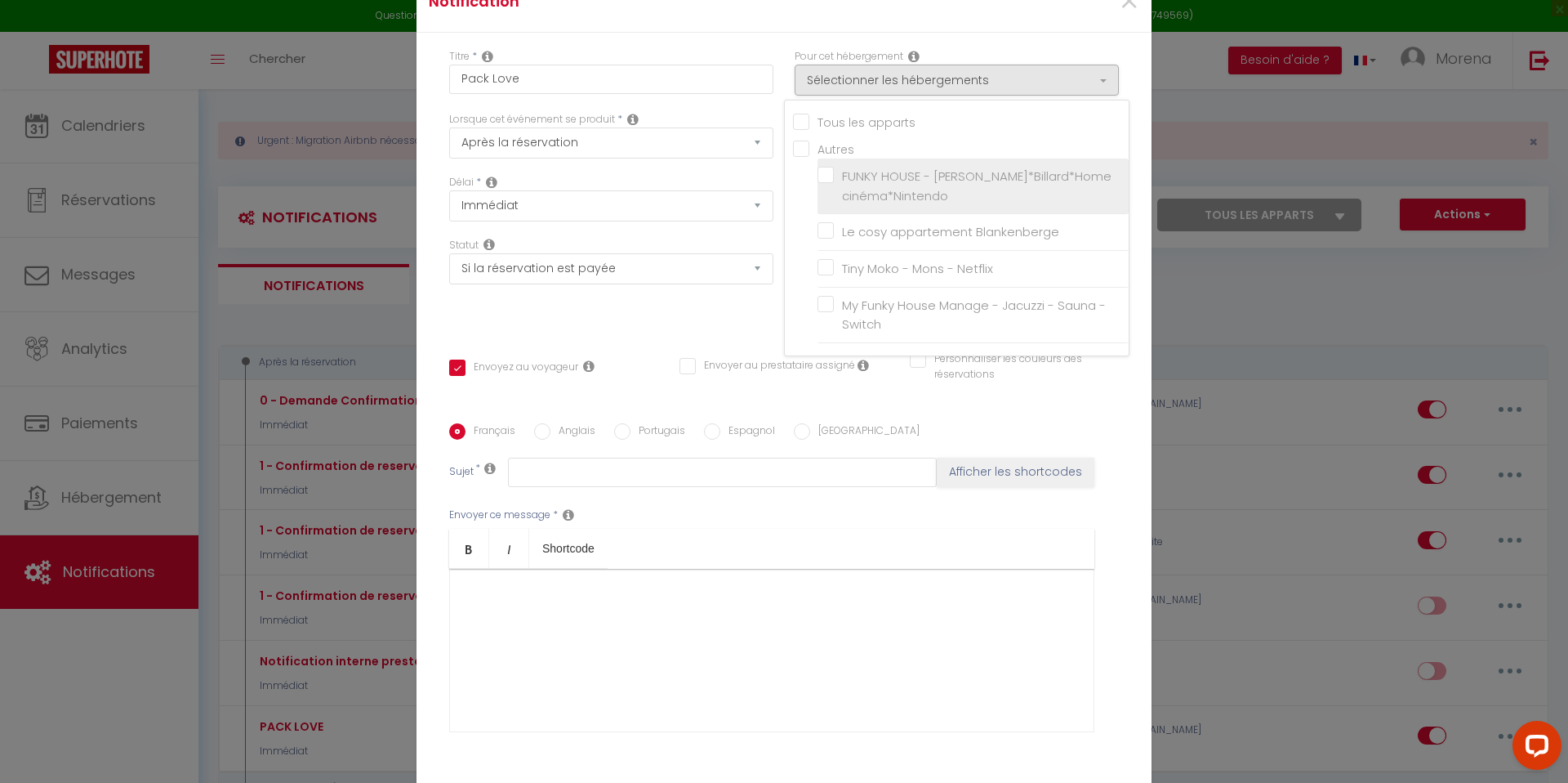
click at [833, 182] on label "FUNKY HOUSE - [PERSON_NAME]*Billard*Home cinéma*Nintendo" at bounding box center [975, 186] width 284 height 39
click at [824, 182] on input "FUNKY HOUSE - [PERSON_NAME]*Billard*Home cinéma*Nintendo" at bounding box center [973, 186] width 311 height 16
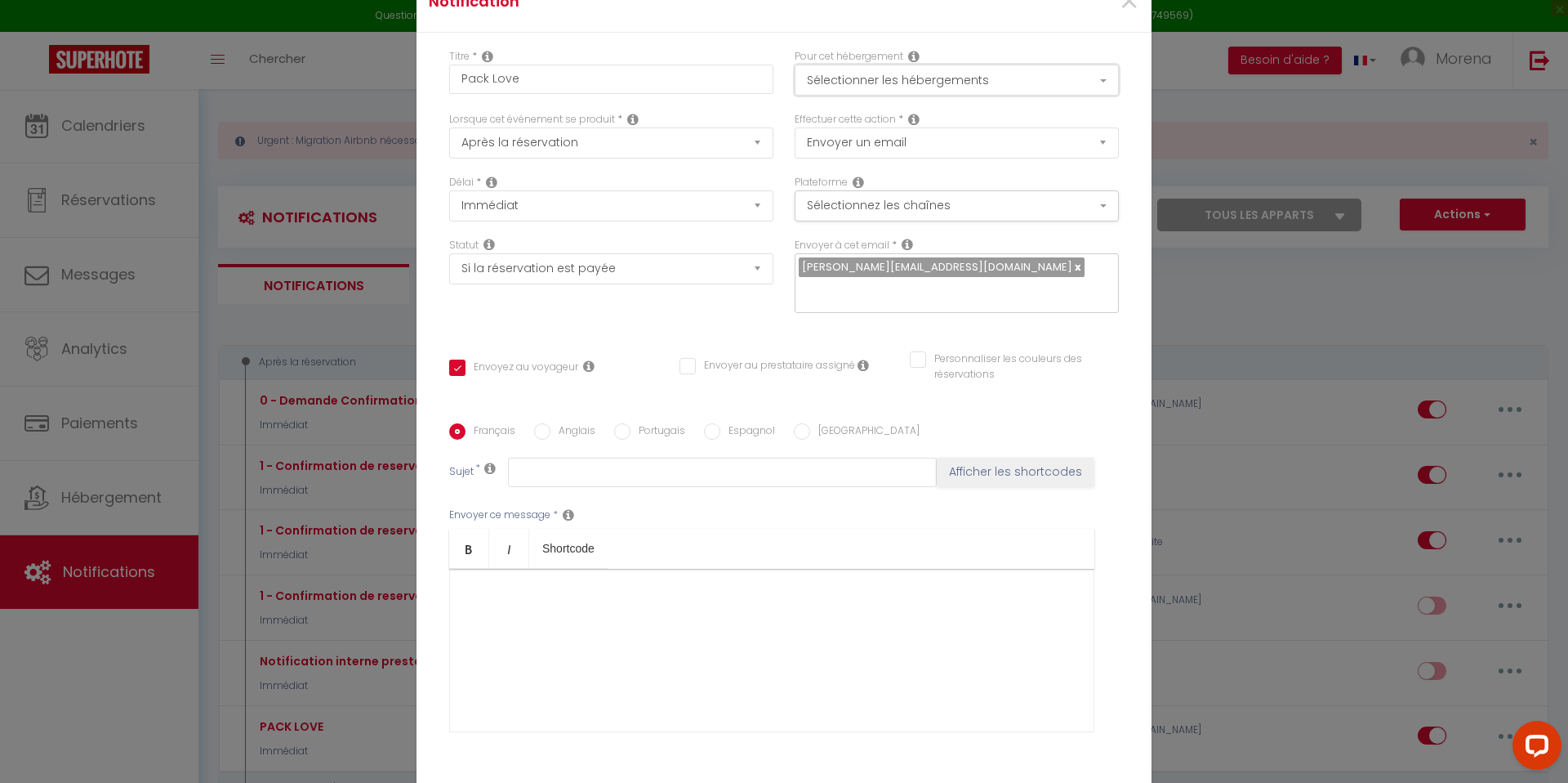
click at [857, 96] on button "Sélectionner les hébergements" at bounding box center [956, 80] width 324 height 31
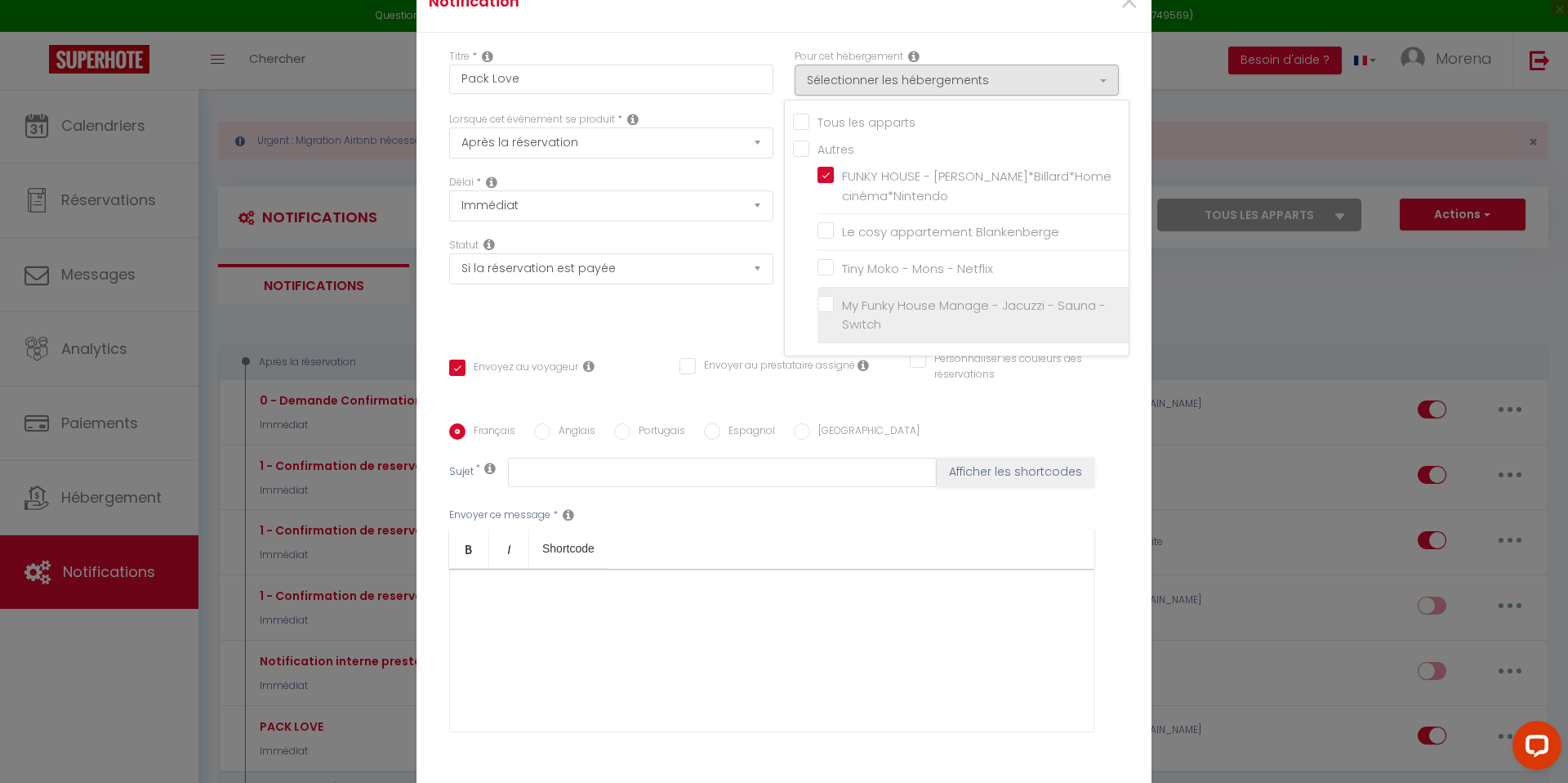
click at [833, 314] on label "My Funky House Manage - Jacuzzi - Sauna - Switch" at bounding box center [975, 315] width 284 height 39
click at [827, 314] on input "My Funky House Manage - Jacuzzi - Sauna - Switch" at bounding box center [973, 314] width 311 height 16
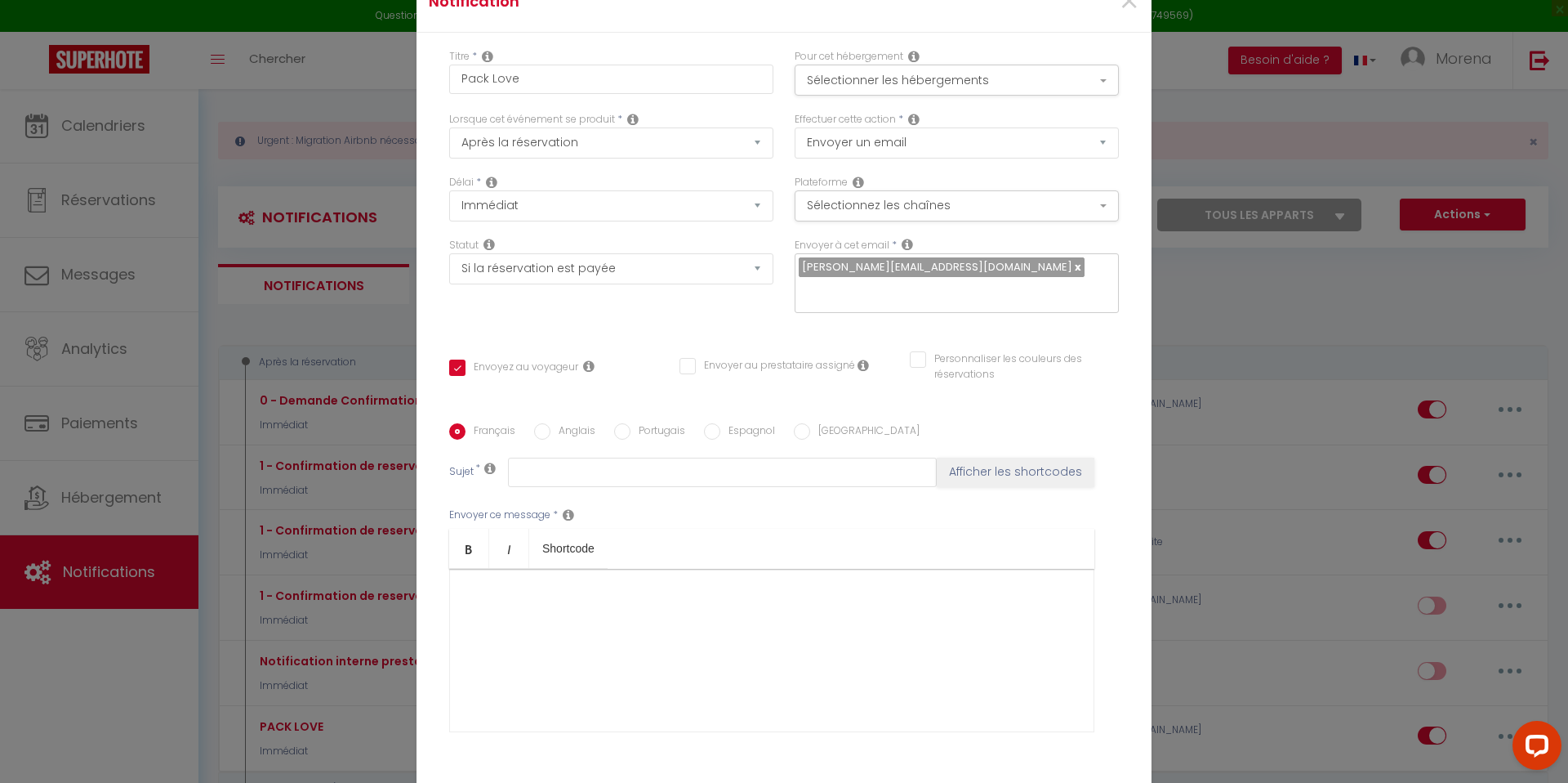
click at [784, 65] on div "Pour cet hébergement Sélectionner les hébergements Tous les apparts Autres FUNK…" at bounding box center [956, 80] width 346 height 63
click at [866, 219] on button "Sélectionnez les chaînes" at bounding box center [956, 206] width 324 height 31
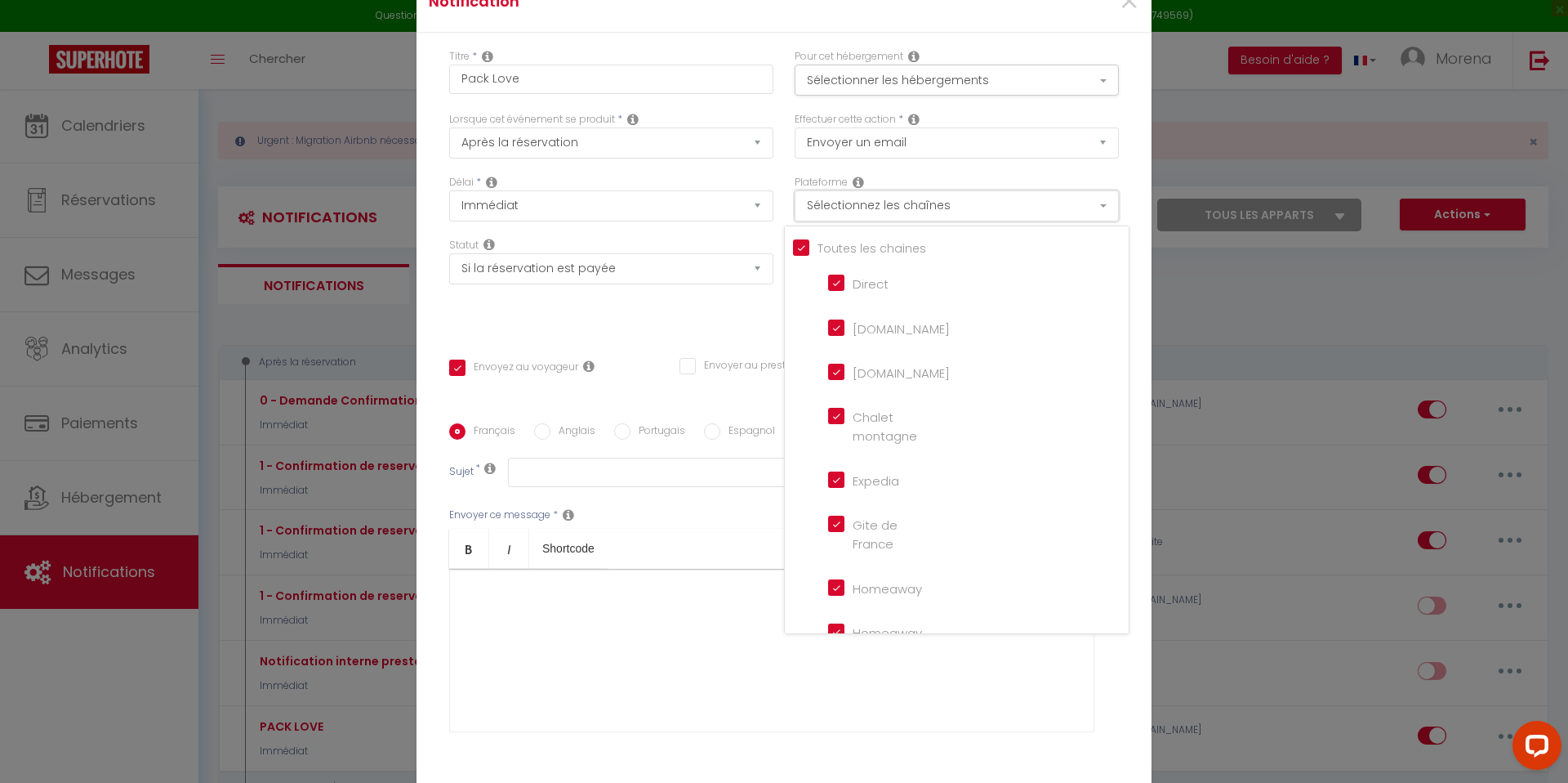
click at [866, 219] on button "Sélectionnez les chaînes" at bounding box center [956, 206] width 324 height 31
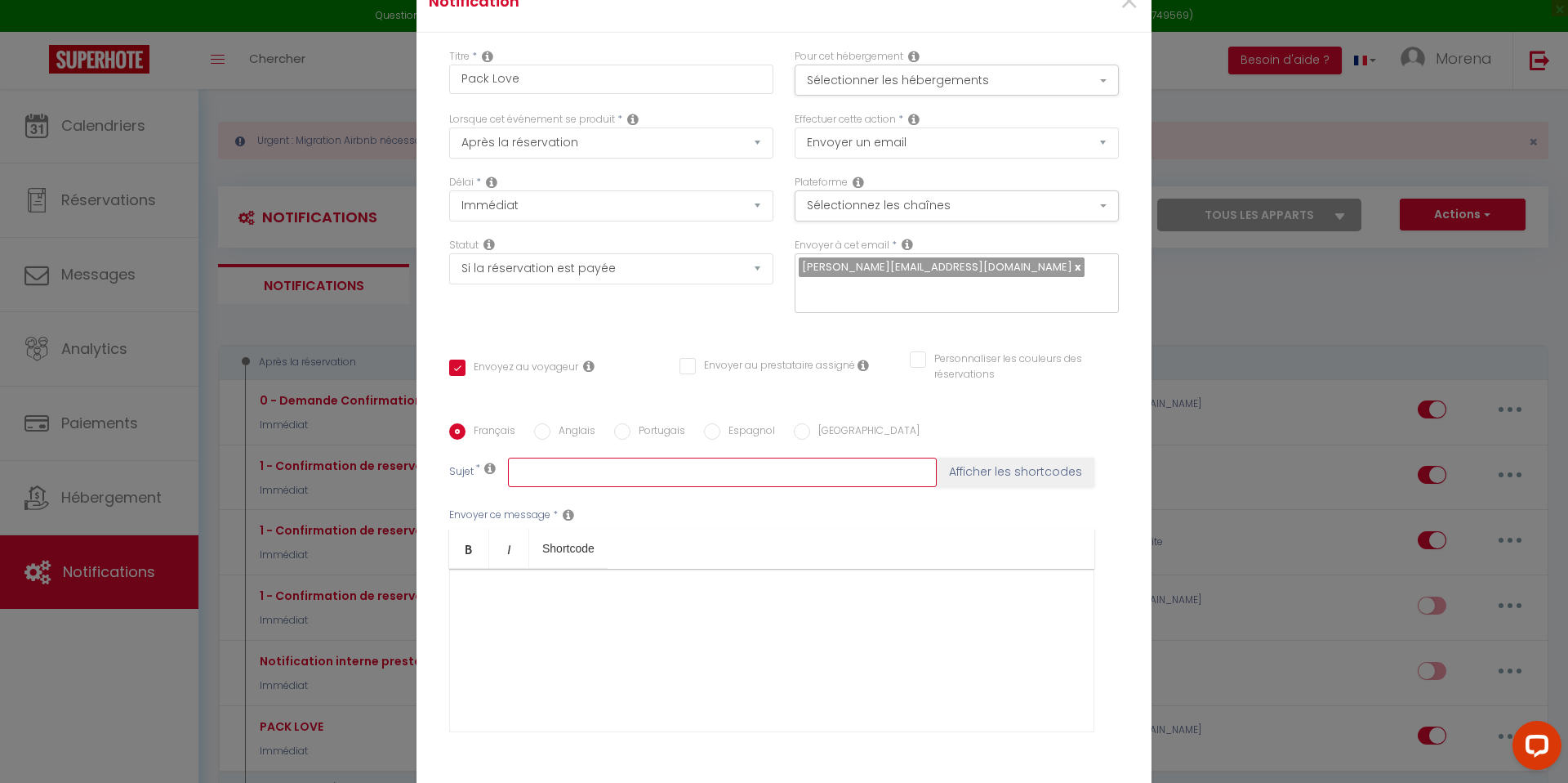
click at [544, 463] on input "text" at bounding box center [723, 472] width 428 height 29
click at [534, 596] on div at bounding box center [772, 650] width 645 height 163
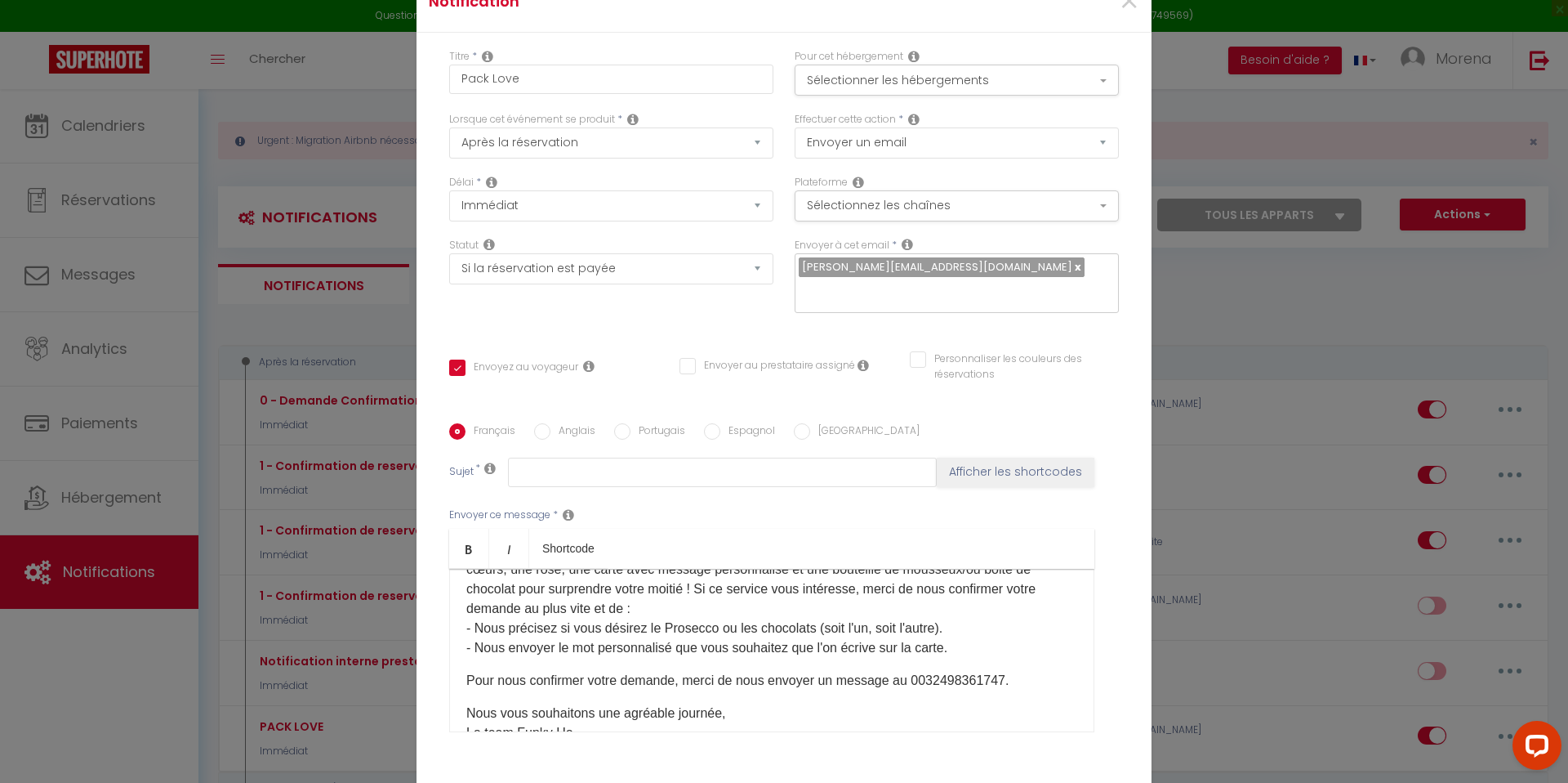
scroll to position [0, 0]
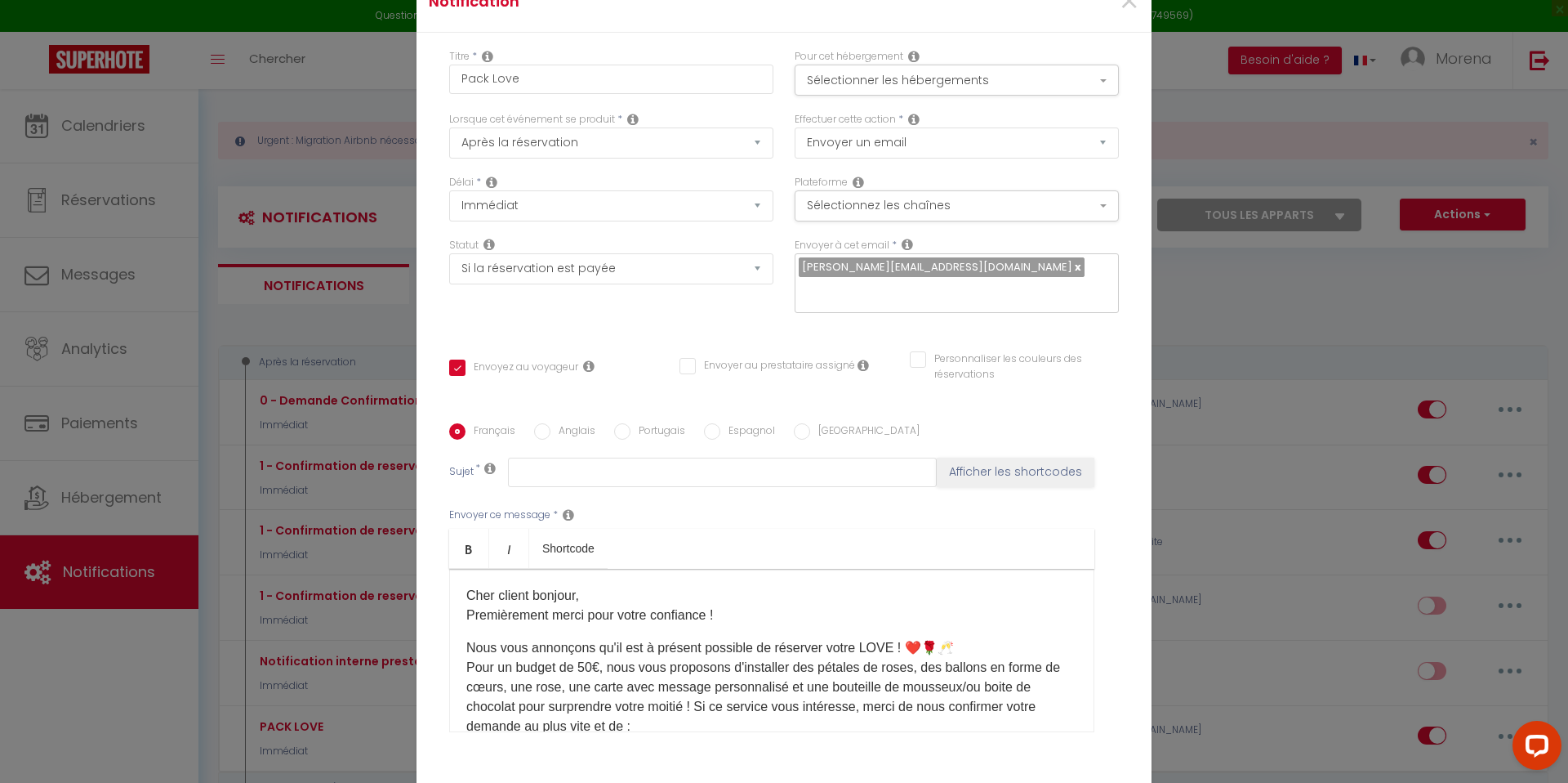
click at [581, 586] on p "Cher client bonjour, Premièrement merci pour votre confiance !" at bounding box center [772, 606] width 611 height 40
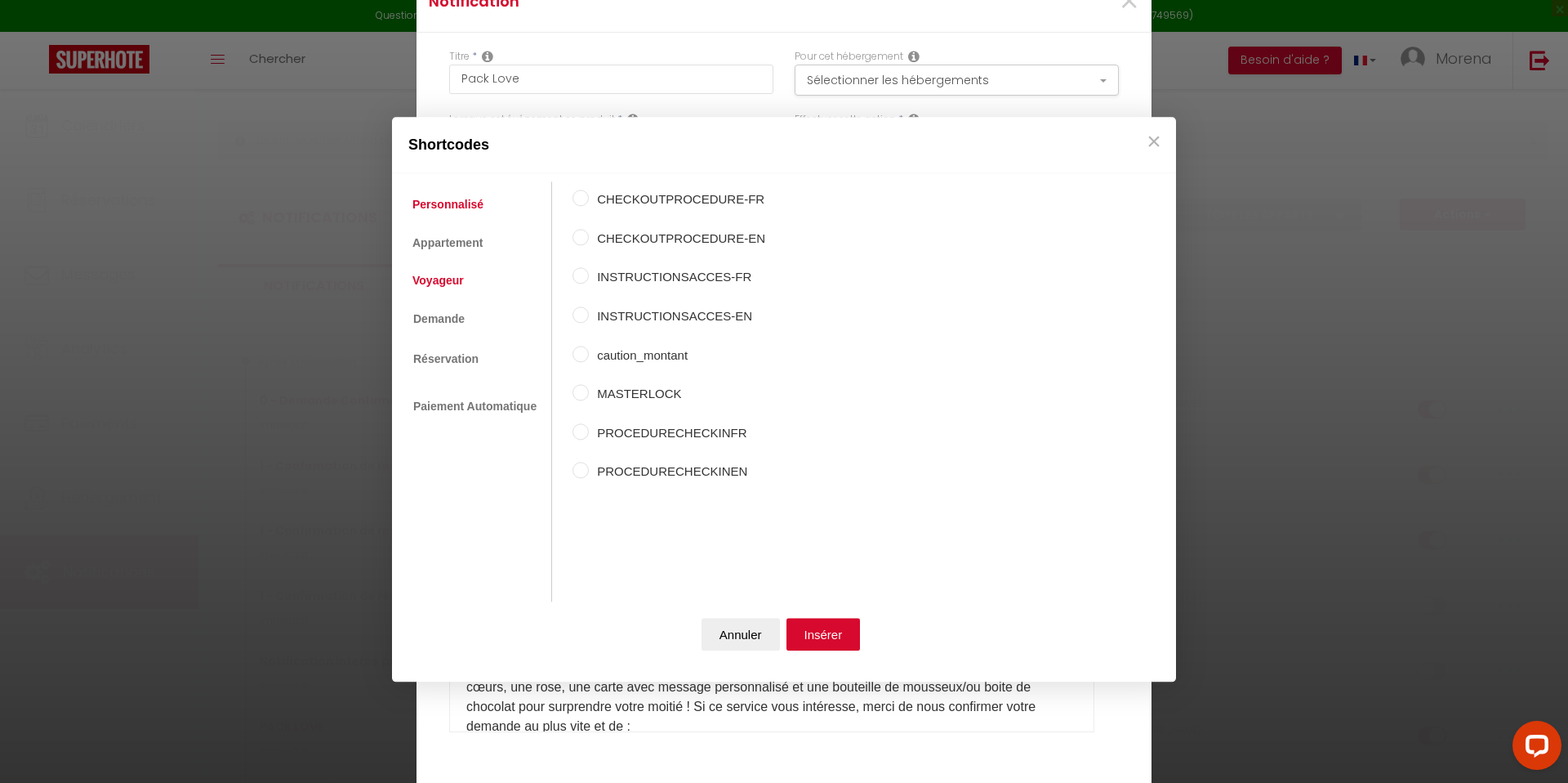
click at [444, 272] on link "Voyageur" at bounding box center [438, 281] width 68 height 29
click at [579, 234] on input "Prénom du voyageur" at bounding box center [581, 237] width 16 height 16
click at [831, 628] on button "Insérer" at bounding box center [823, 635] width 74 height 33
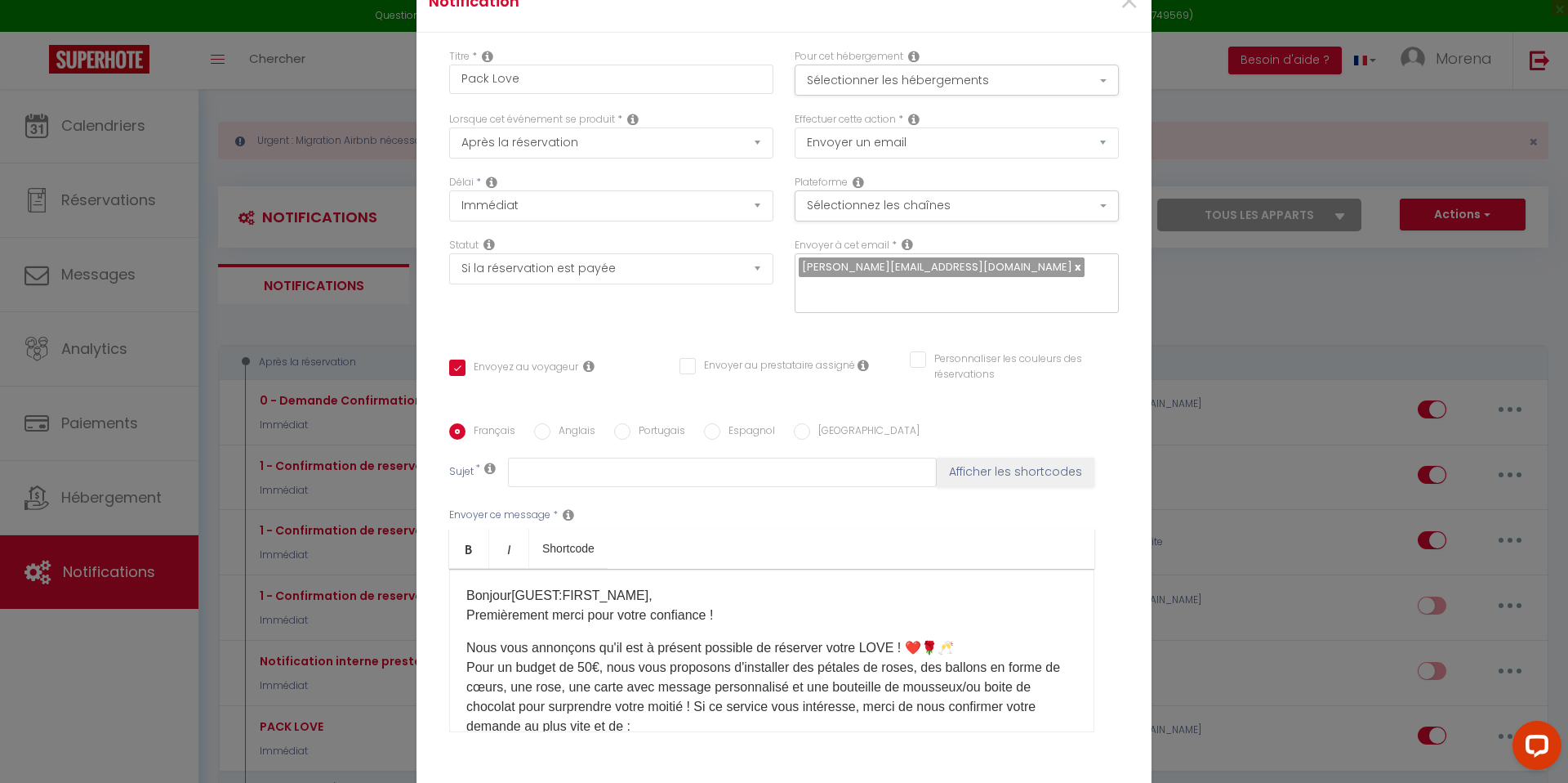
click at [519, 586] on p "Bonjour [GUEST:FIRST_NAME] ​ , Premièrement merci pour votre confiance !" at bounding box center [772, 606] width 611 height 40
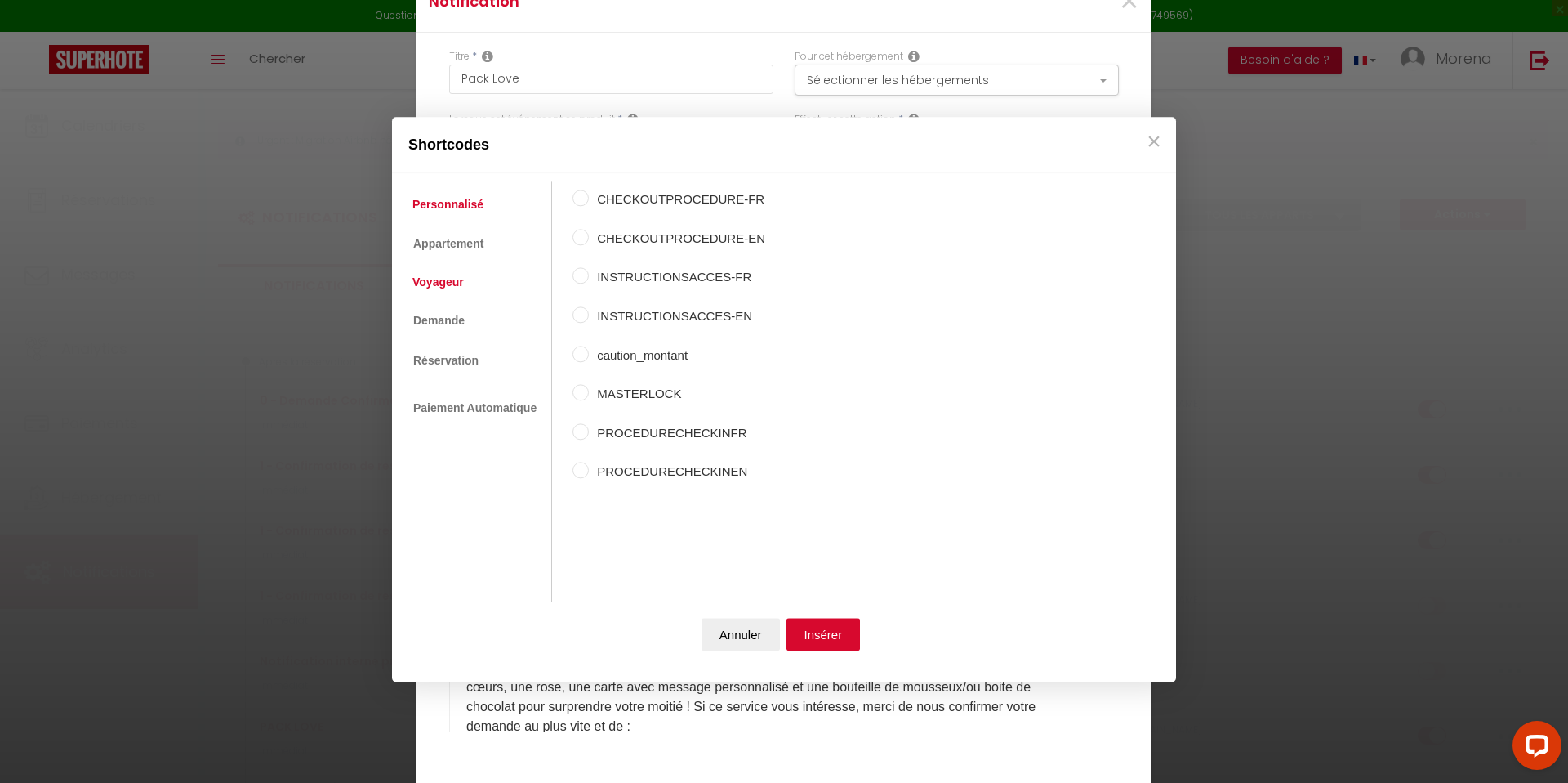
click at [432, 281] on link "Voyageur" at bounding box center [438, 281] width 68 height 29
click at [581, 276] on input "Nom du famille du voyageur" at bounding box center [581, 275] width 16 height 16
click at [583, 197] on input "Nom du voyageur" at bounding box center [581, 198] width 16 height 16
click at [827, 635] on button "Insérer" at bounding box center [823, 635] width 74 height 33
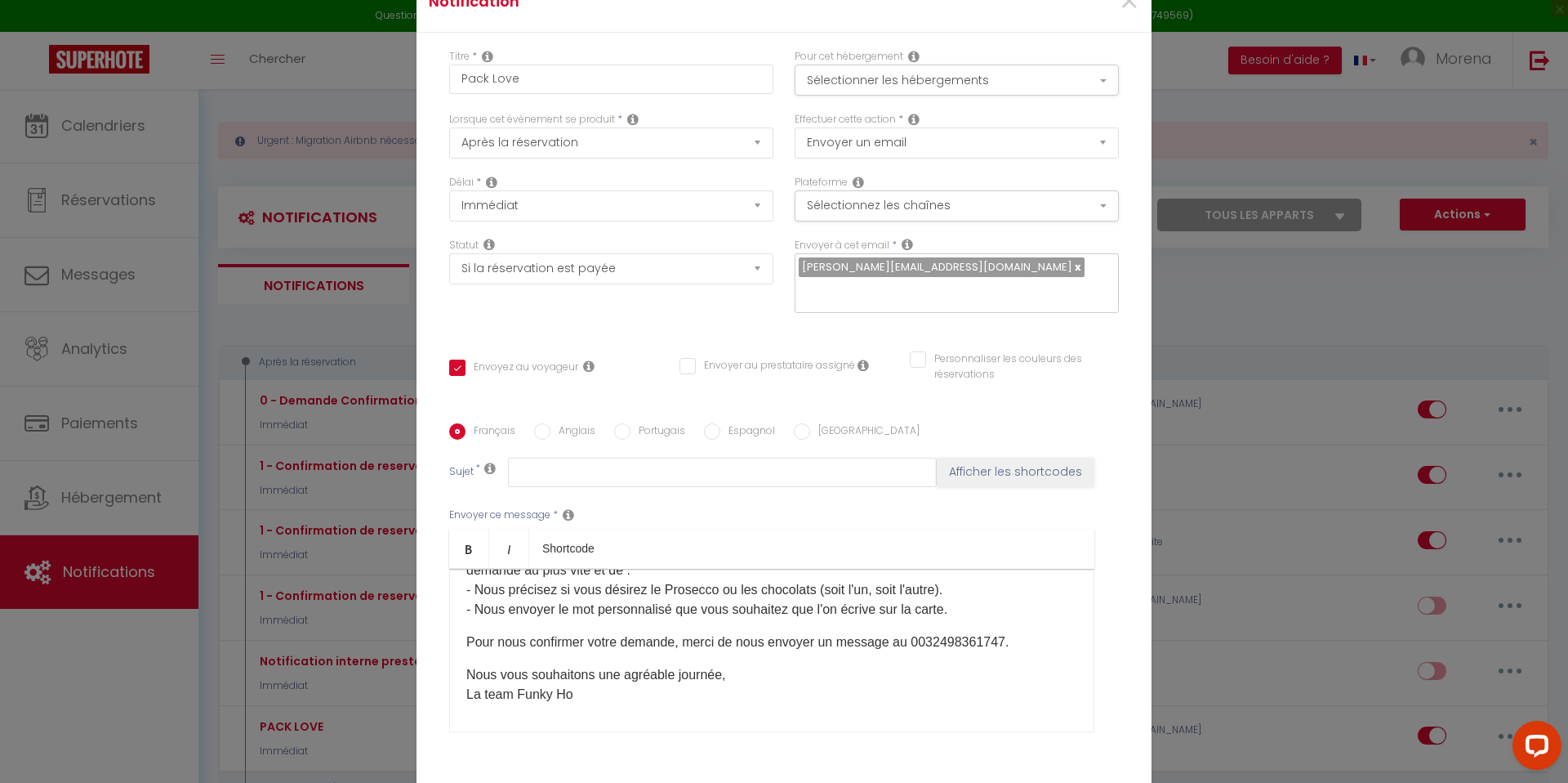
scroll to position [158, 0]
click at [488, 663] on p "Nous vous souhaitons une agréable journée, ​La team Funky Ho" at bounding box center [772, 682] width 611 height 40
click at [573, 663] on p "Cette ddemande est soumise a confirmation selon nos stock et nos disponibilités" at bounding box center [772, 672] width 611 height 20
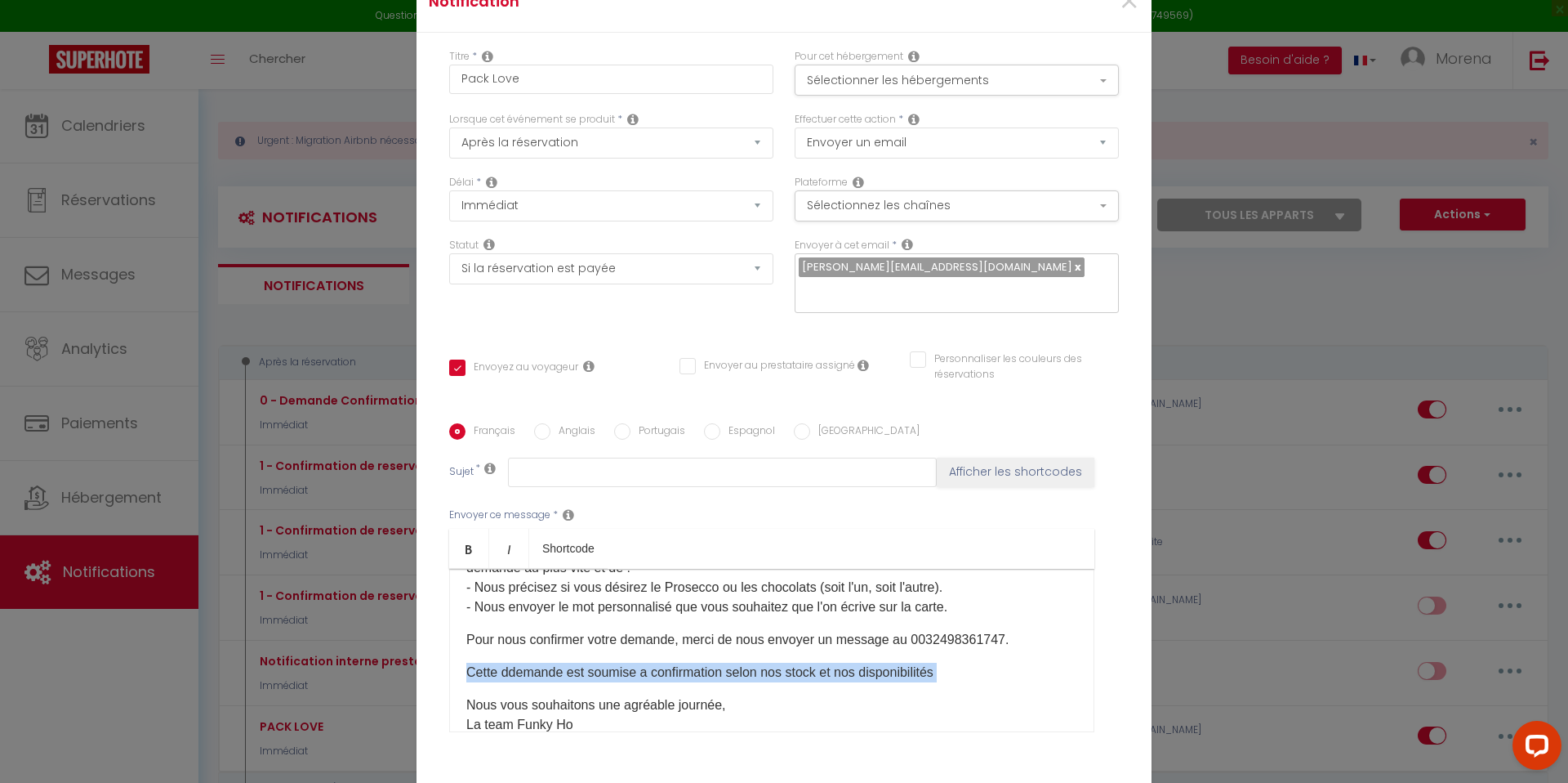
click at [573, 663] on p "Cette ddemande est soumise a confirmation selon nos stock et nos disponibilités" at bounding box center [772, 672] width 611 height 20
copy p "Cette ddemande est soumise a confirmation selon nos stock et nos disponibilités"
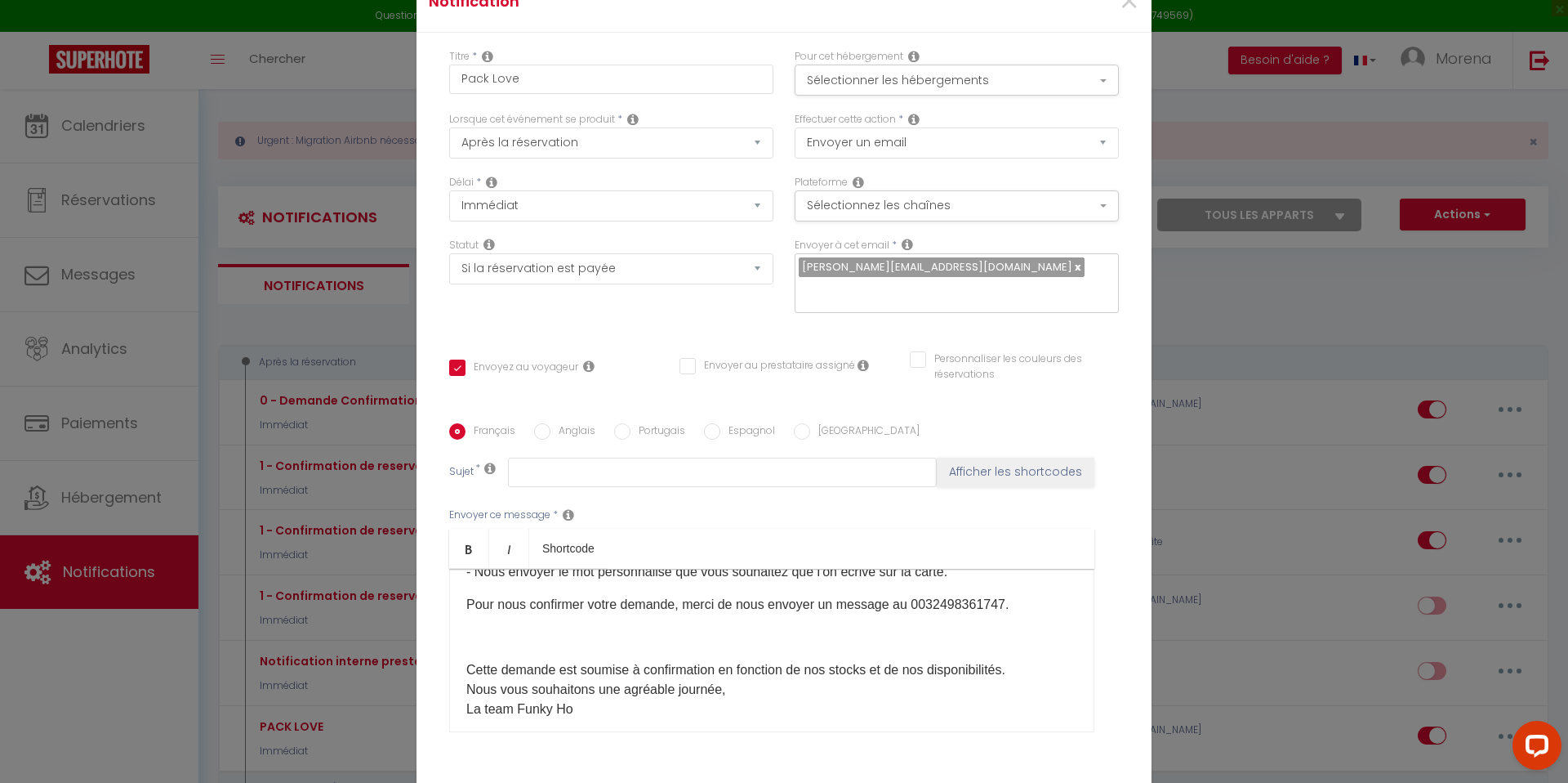
scroll to position [210, 0]
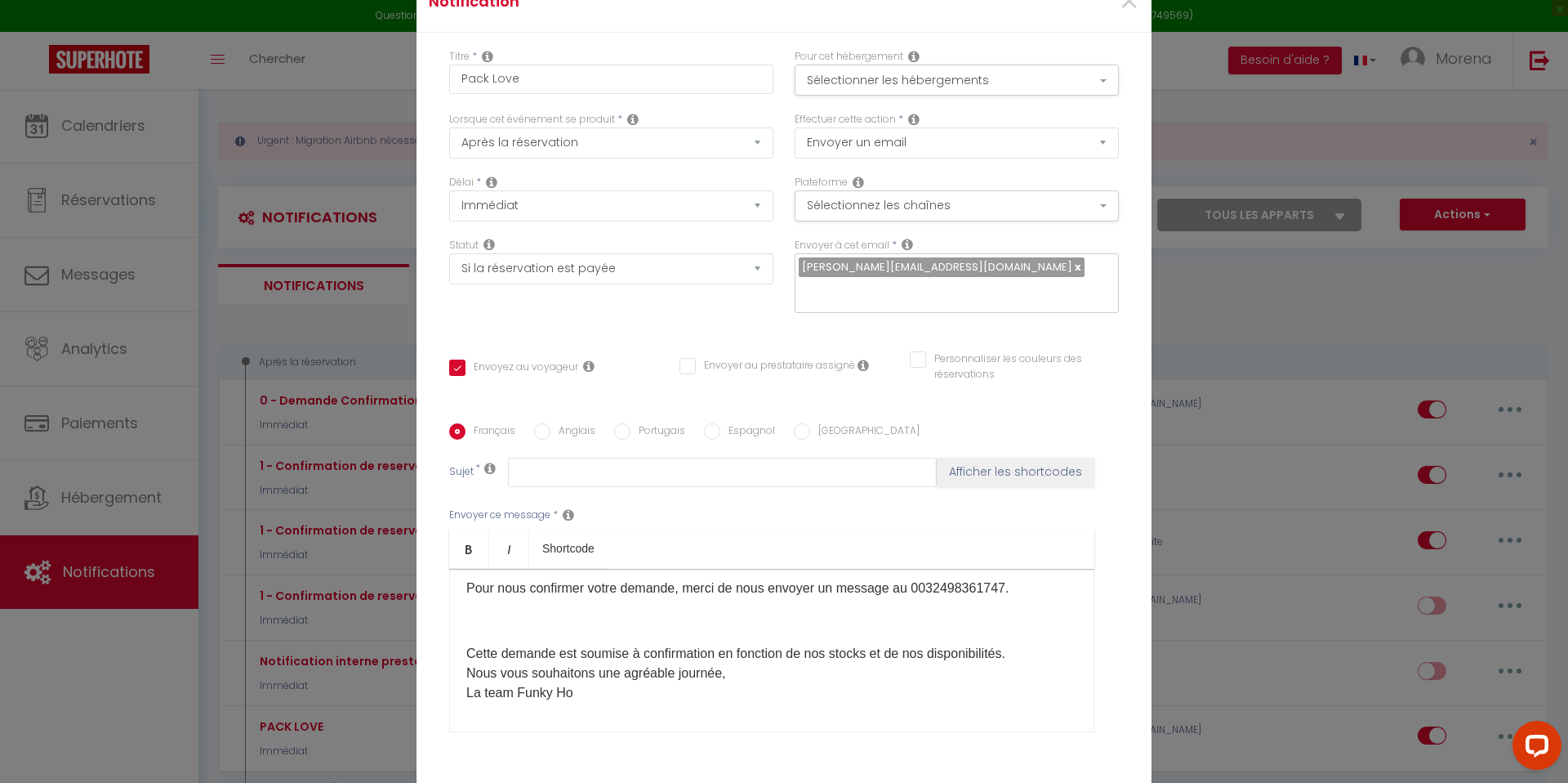
click at [465, 638] on div "Bonjour [GUEST:NAME] ​ [GUEST:FIRST_NAME] ​ , Premièrement merci pour votre con…" at bounding box center [772, 650] width 645 height 163
click at [467, 644] on p "Cette demande est soumise à confirmation en fonction de nos stocks et de nos di…" at bounding box center [772, 653] width 611 height 20
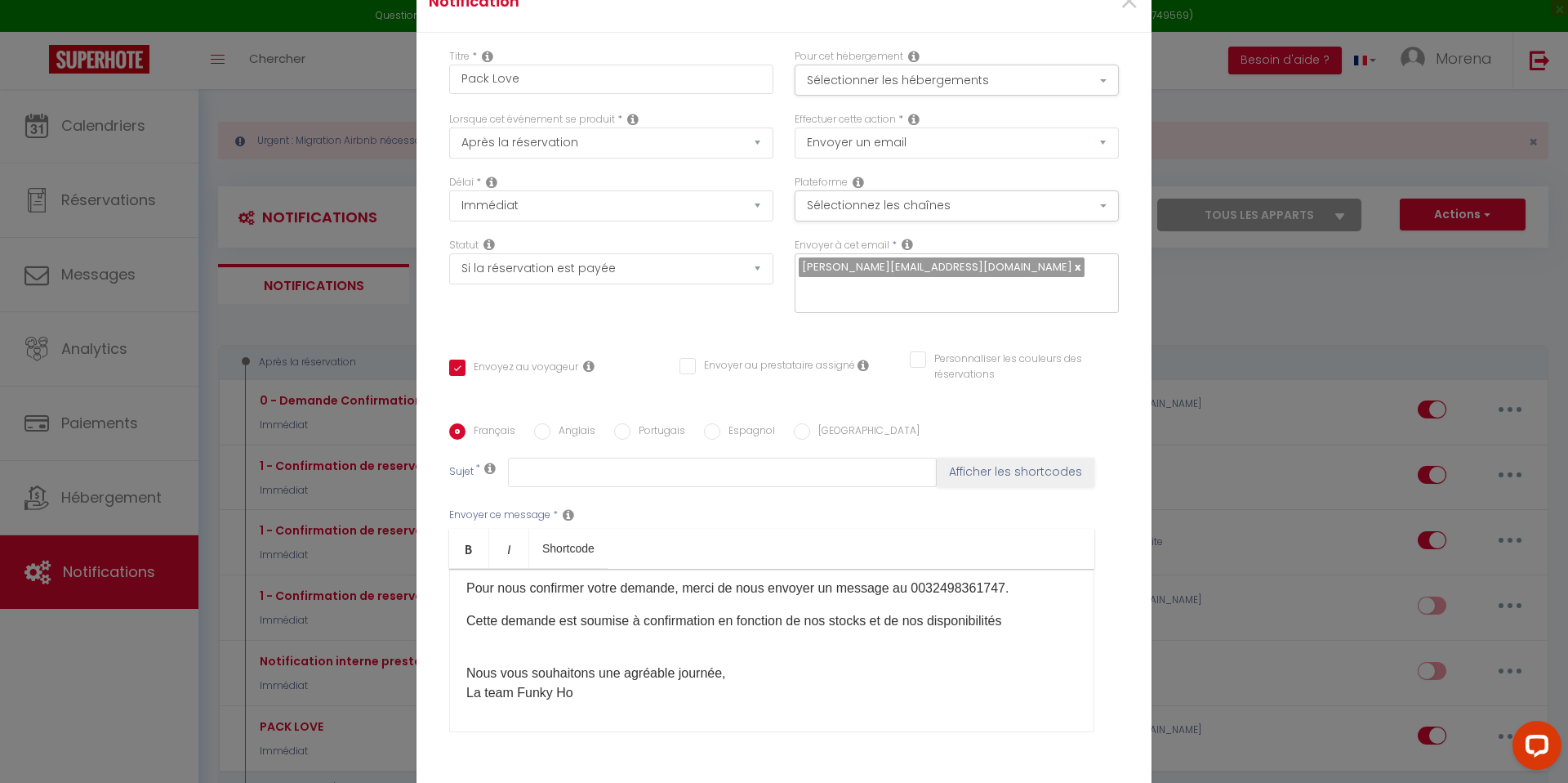
click at [472, 645] on div "Bonjour [GUEST:NAME] ​ [GUEST:FIRST_NAME] ​ , Premièrement merci pour votre con…" at bounding box center [772, 650] width 645 height 163
click at [574, 661] on p "Nous vous souhaitons une agréable journée, ​La team Funky Ho" at bounding box center [772, 663] width 611 height 40
click at [609, 670] on div "Bonjour [GUEST:NAME] ​ [GUEST:FIRST_NAME] ​ , Premièrement merci pour votre con…" at bounding box center [772, 650] width 645 height 163
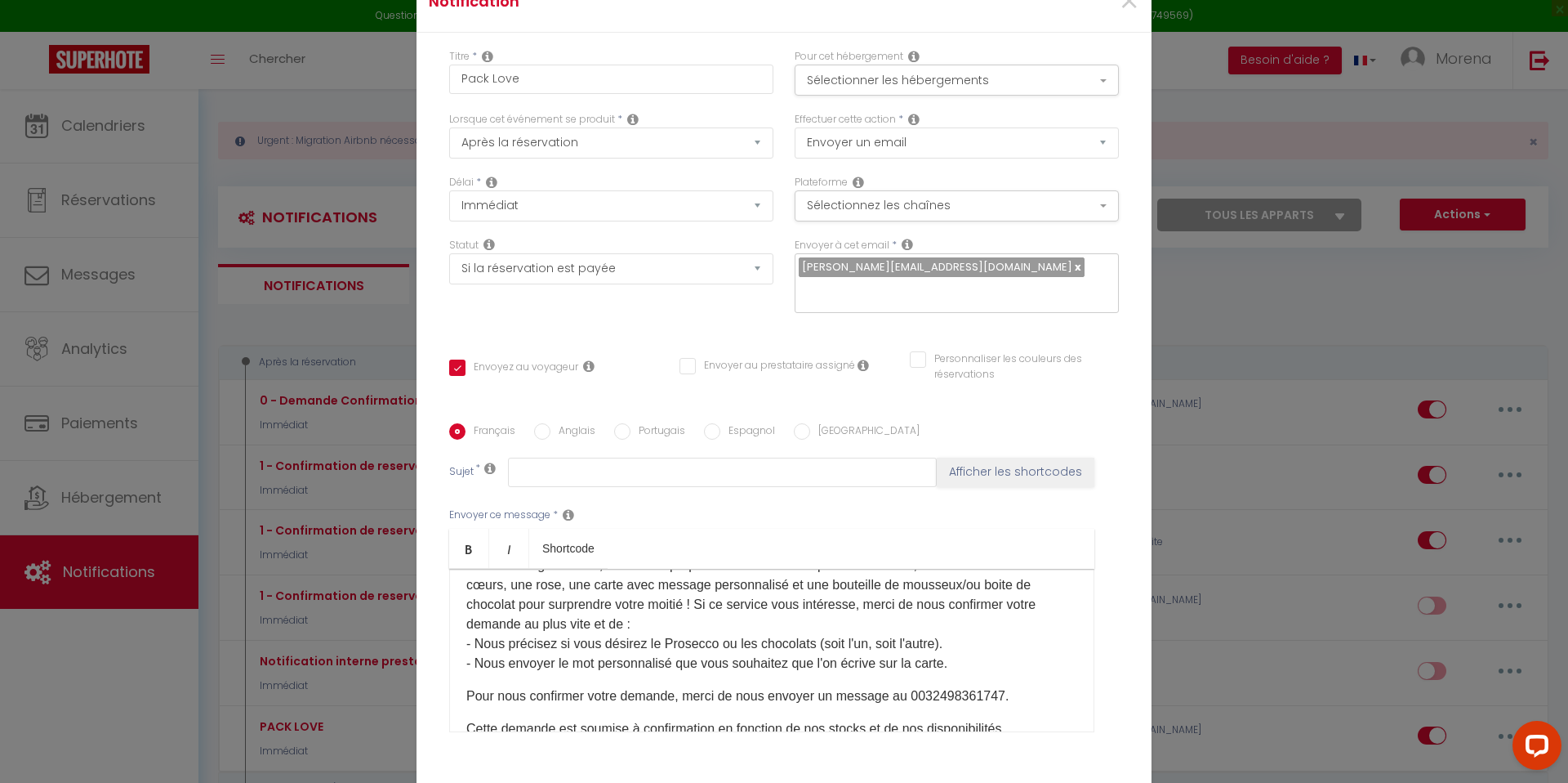
scroll to position [0, 0]
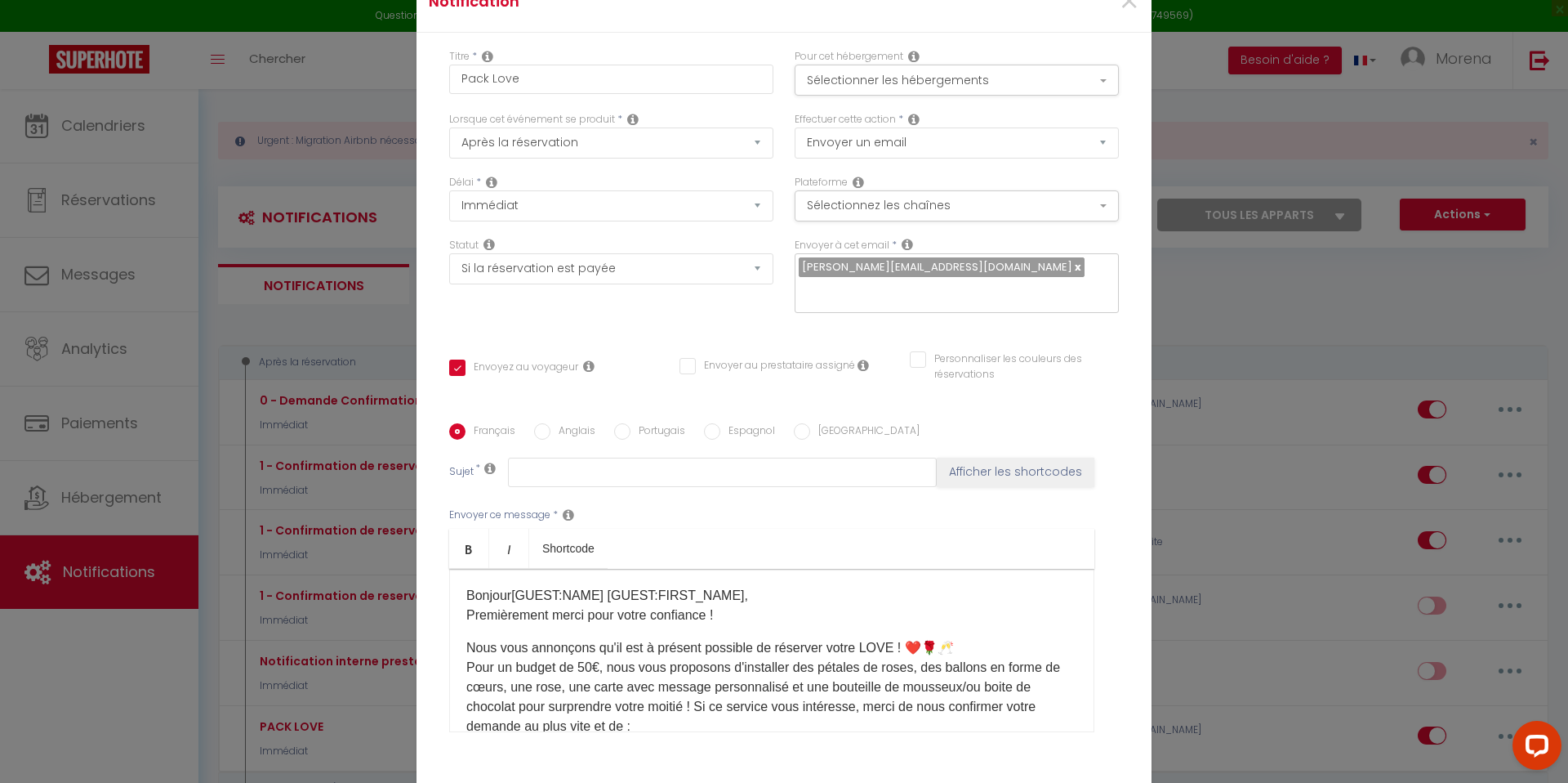
click at [466, 605] on p "Bonjour [GUEST:NAME] ​ [GUEST:FIRST_NAME] ​ , Premièrement merci pour votre con…" at bounding box center [772, 606] width 611 height 40
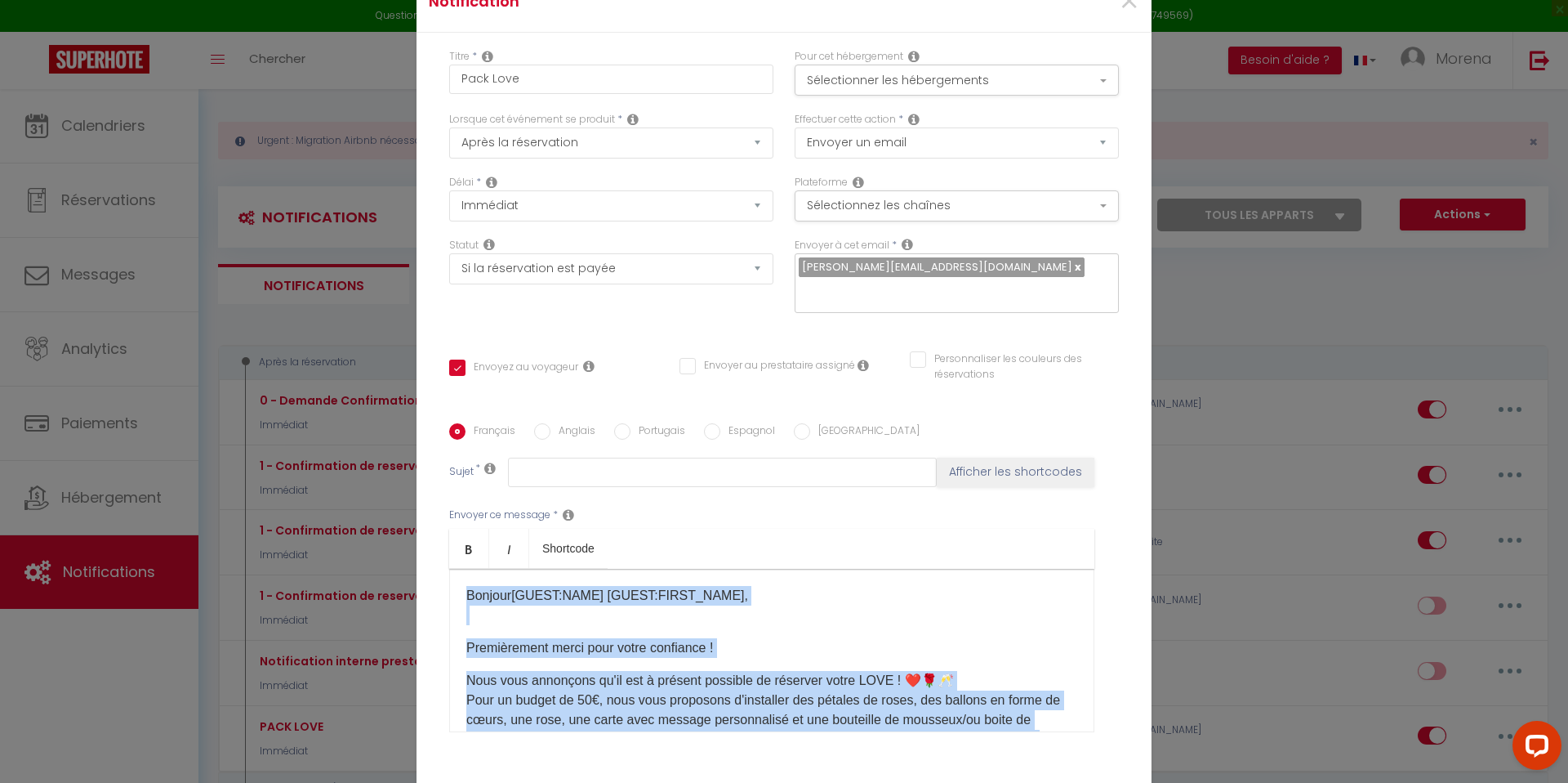
drag, startPoint x: 600, startPoint y: 662, endPoint x: 440, endPoint y: 506, distance: 223.5
click at [440, 506] on div "Titre * Pack Love Pour cet hébergement Sélectionner les hébergements Tous les a…" at bounding box center [784, 423] width 735 height 782
copy div "Bonjour [GUEST:NAME] ​ [GUEST:FIRST_NAME] ​ , Premièrement merci pour votre con…"
click at [534, 423] on input "Anglais" at bounding box center [542, 431] width 16 height 16
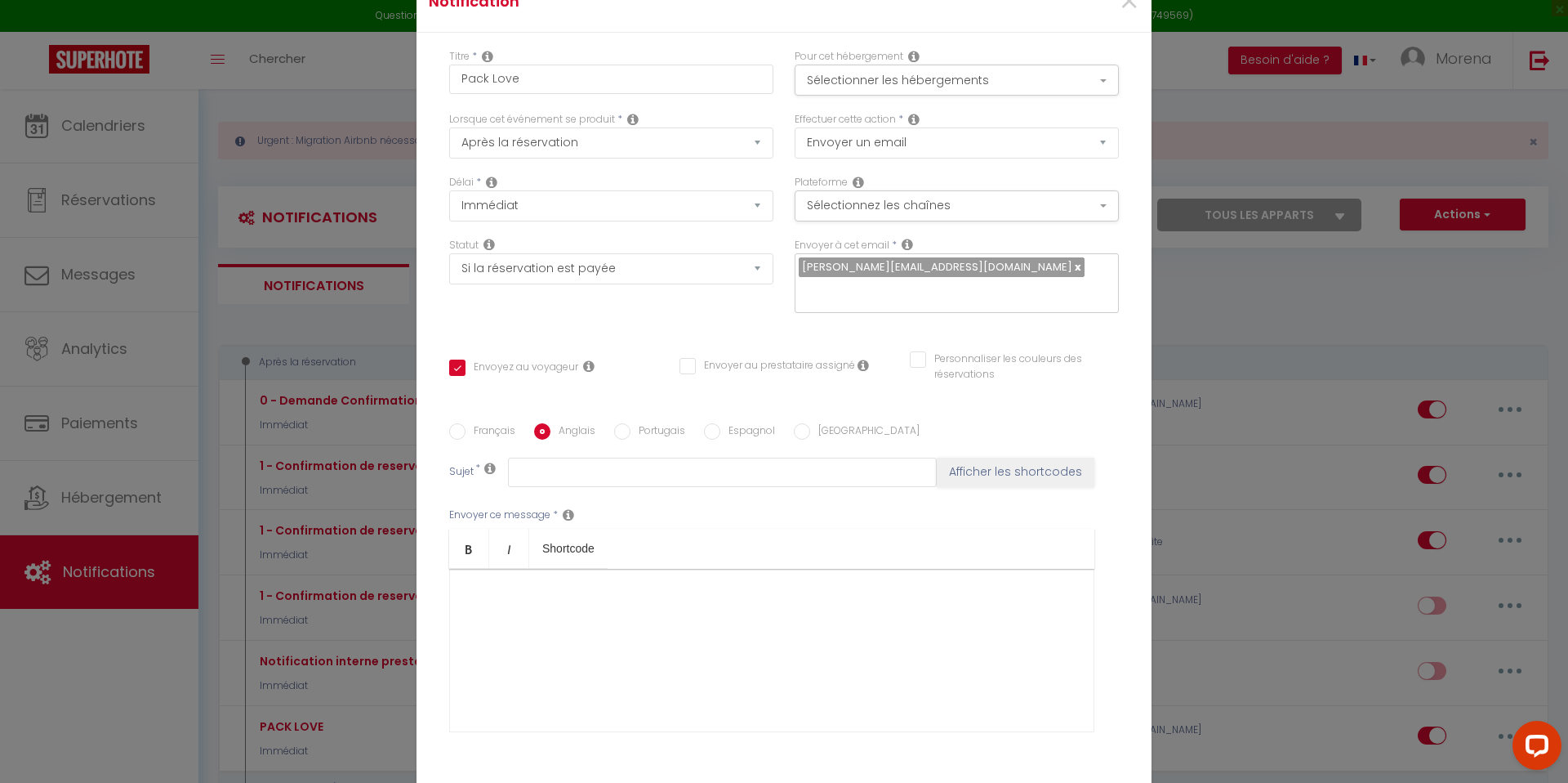
click at [600, 582] on div at bounding box center [772, 650] width 645 height 163
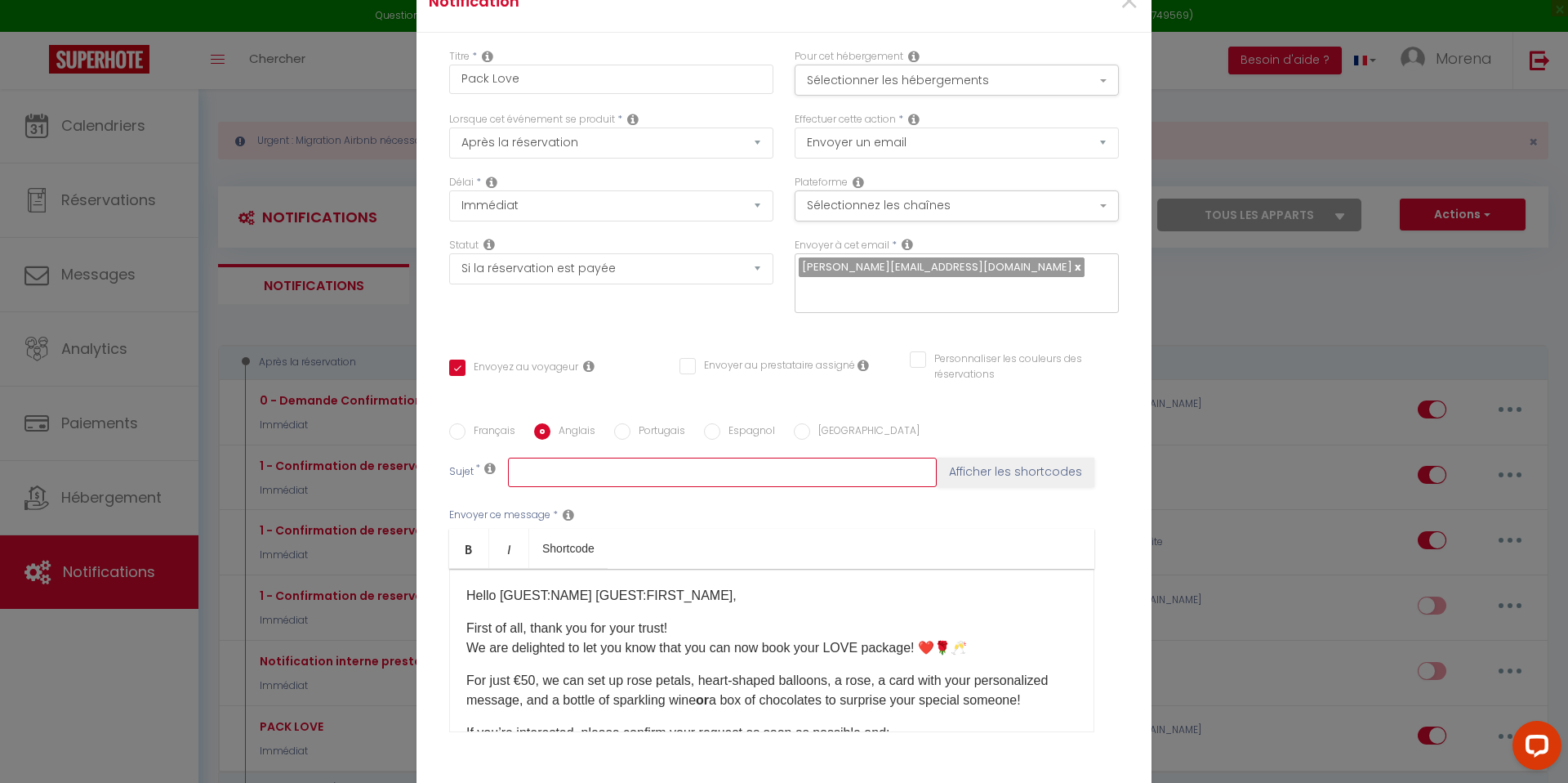
click at [595, 462] on input "text" at bounding box center [723, 472] width 428 height 29
paste input "Add a Romantic Touch to Your Stay! ❤️🌹🥂"
click at [734, 494] on div "Envoyer ce message * Bold Italic Shortcode Rich text editor Hello [GUEST:NAME] …" at bounding box center [784, 620] width 669 height 266
click at [781, 459] on input "Add a Romantic Touch to Your Stay! ❤️🌹🥂" at bounding box center [723, 472] width 428 height 29
click at [522, 459] on input "Add a Romantic Touch to Your Stay! ❤️🌹🥂" at bounding box center [723, 472] width 428 height 29
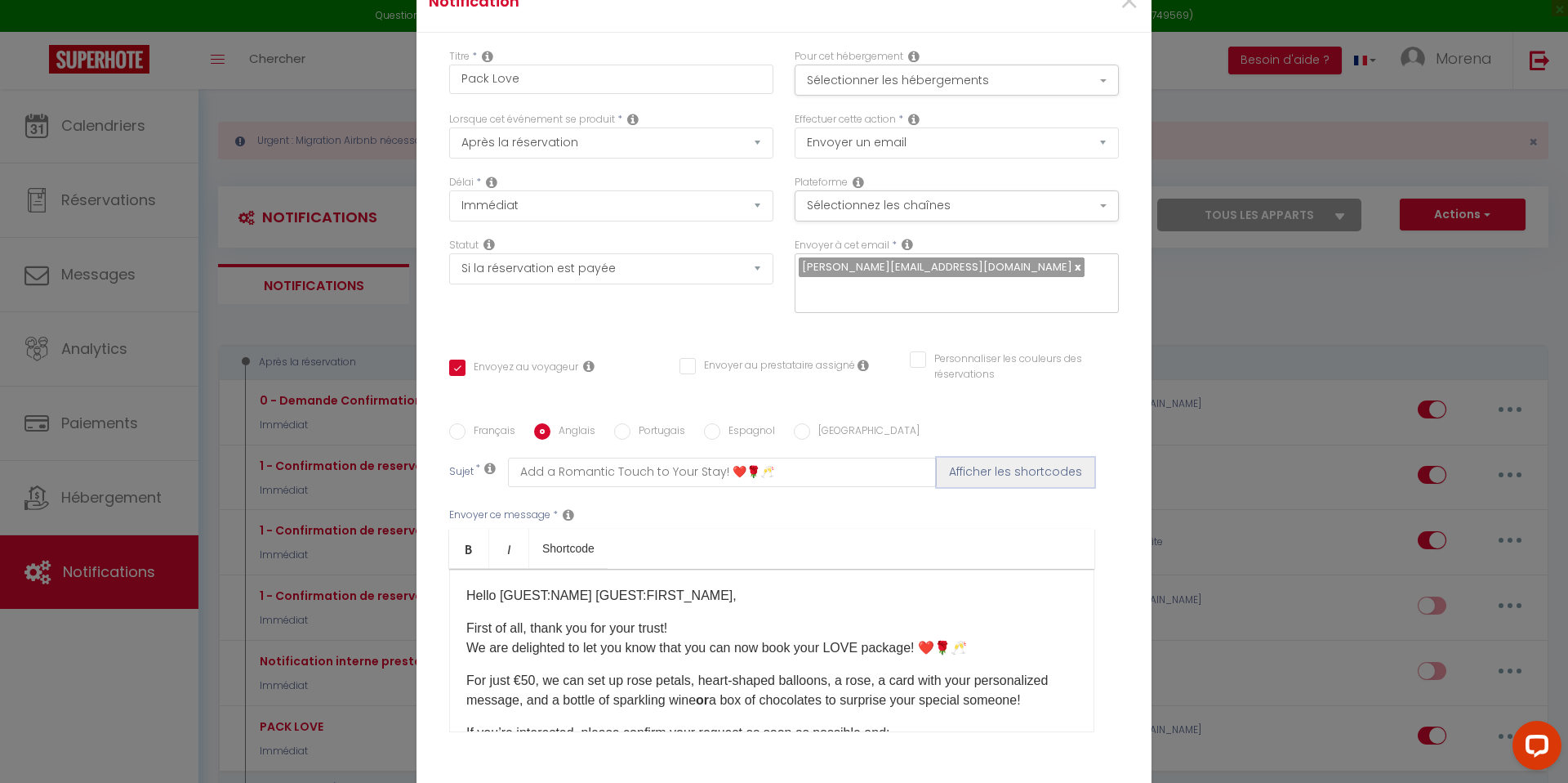
click at [1037, 460] on button "Afficher les shortcodes" at bounding box center [1015, 472] width 157 height 29
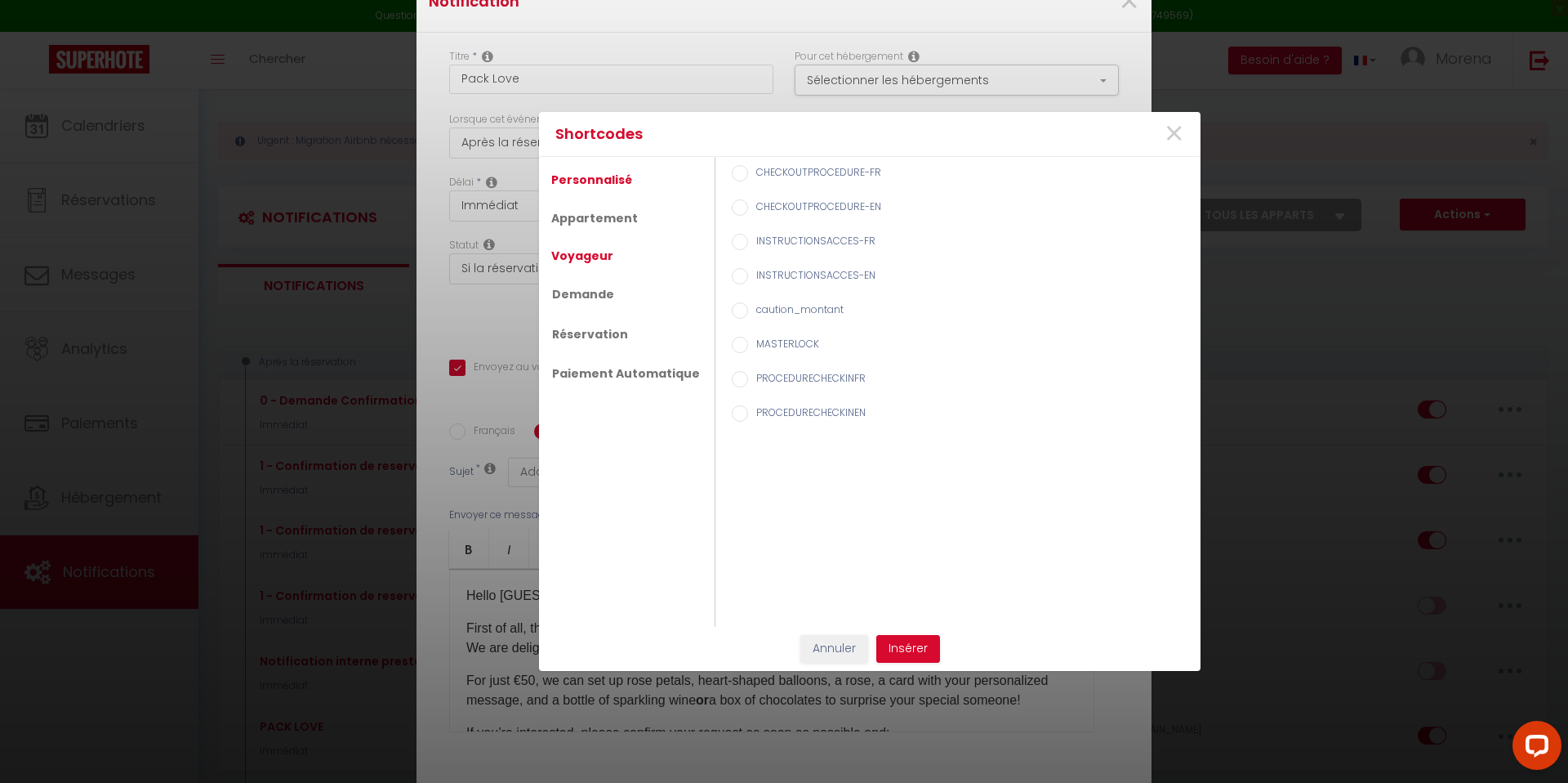
click at [587, 259] on link "Voyageur" at bounding box center [581, 256] width 78 height 29
click at [734, 170] on input "Guest name" at bounding box center [740, 173] width 16 height 16
click at [915, 650] on button "Insérer" at bounding box center [908, 649] width 64 height 28
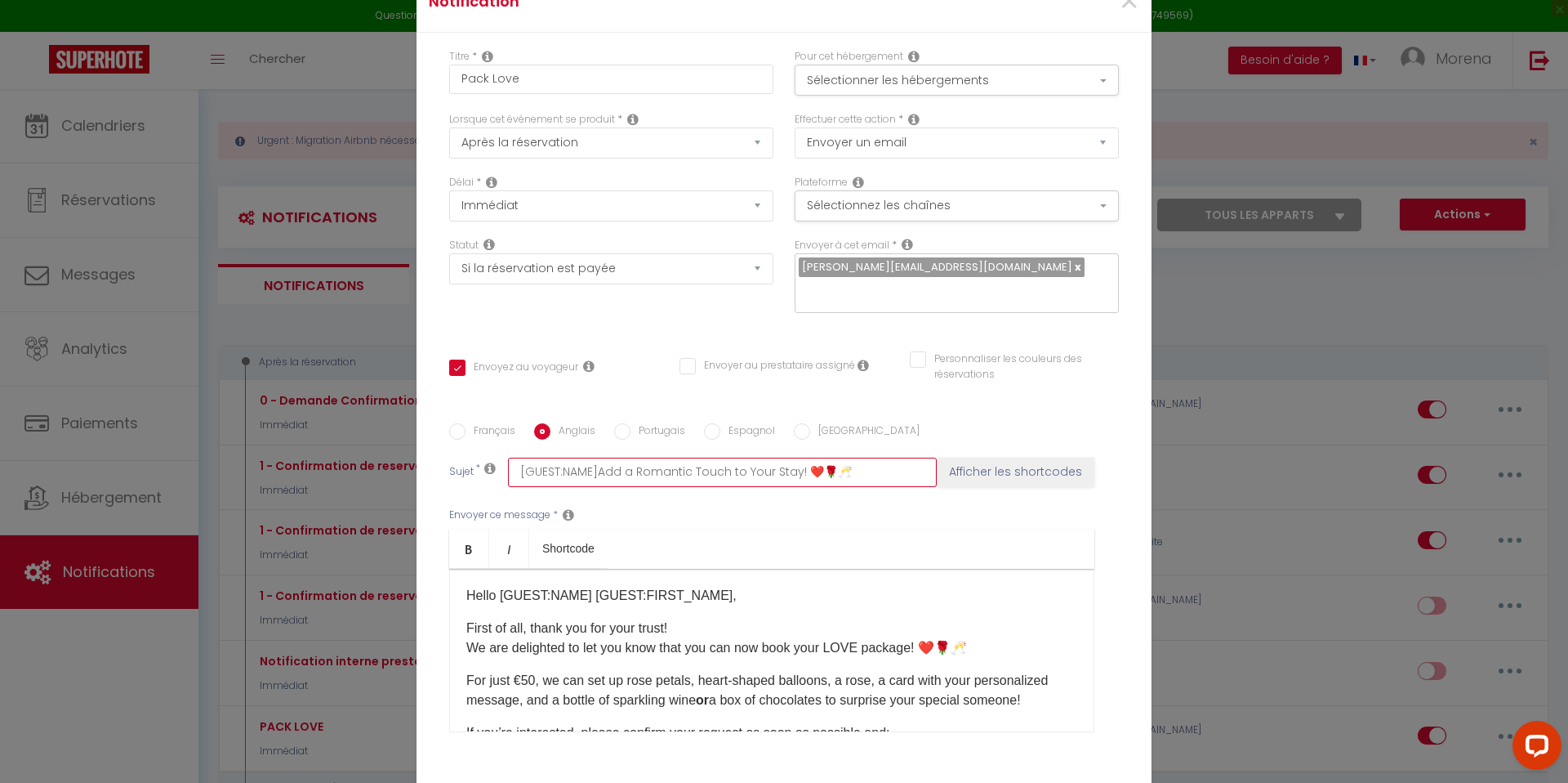
click at [596, 459] on input "[GUEST:NAME]Add a Romantic Touch to Your Stay! ❤️🌹🥂" at bounding box center [723, 472] width 428 height 29
click at [718, 509] on div "Envoyer ce message * Bold Italic Shortcode Rich text editor Hello [GUEST:NAME] …" at bounding box center [784, 620] width 669 height 266
click at [587, 460] on input "[GUEST:NAME] Add a Romantic Touch to Your Stay! ❤️🌹🥂" at bounding box center [723, 472] width 428 height 29
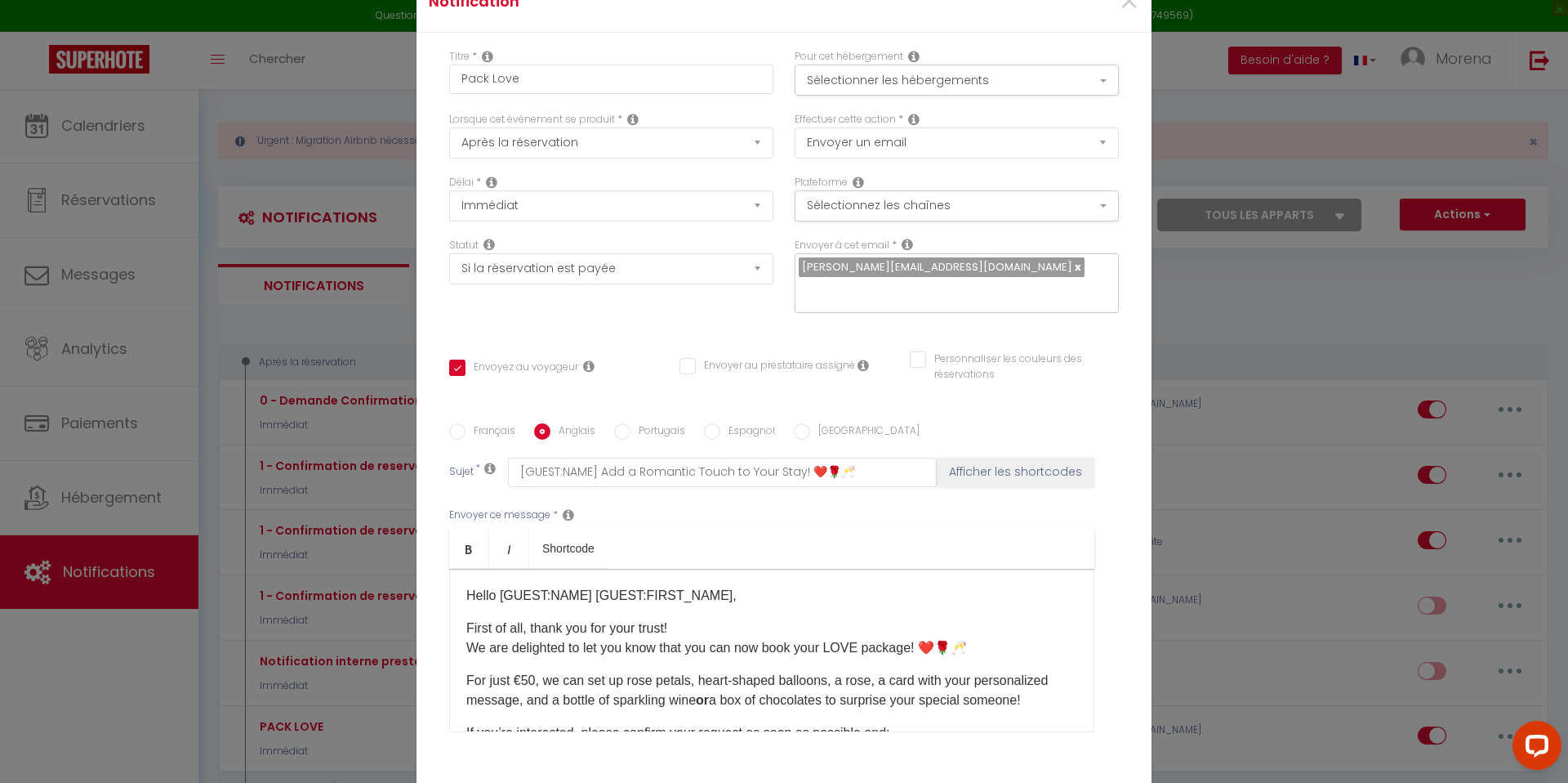
click at [463, 423] on input "Français" at bounding box center [457, 431] width 16 height 16
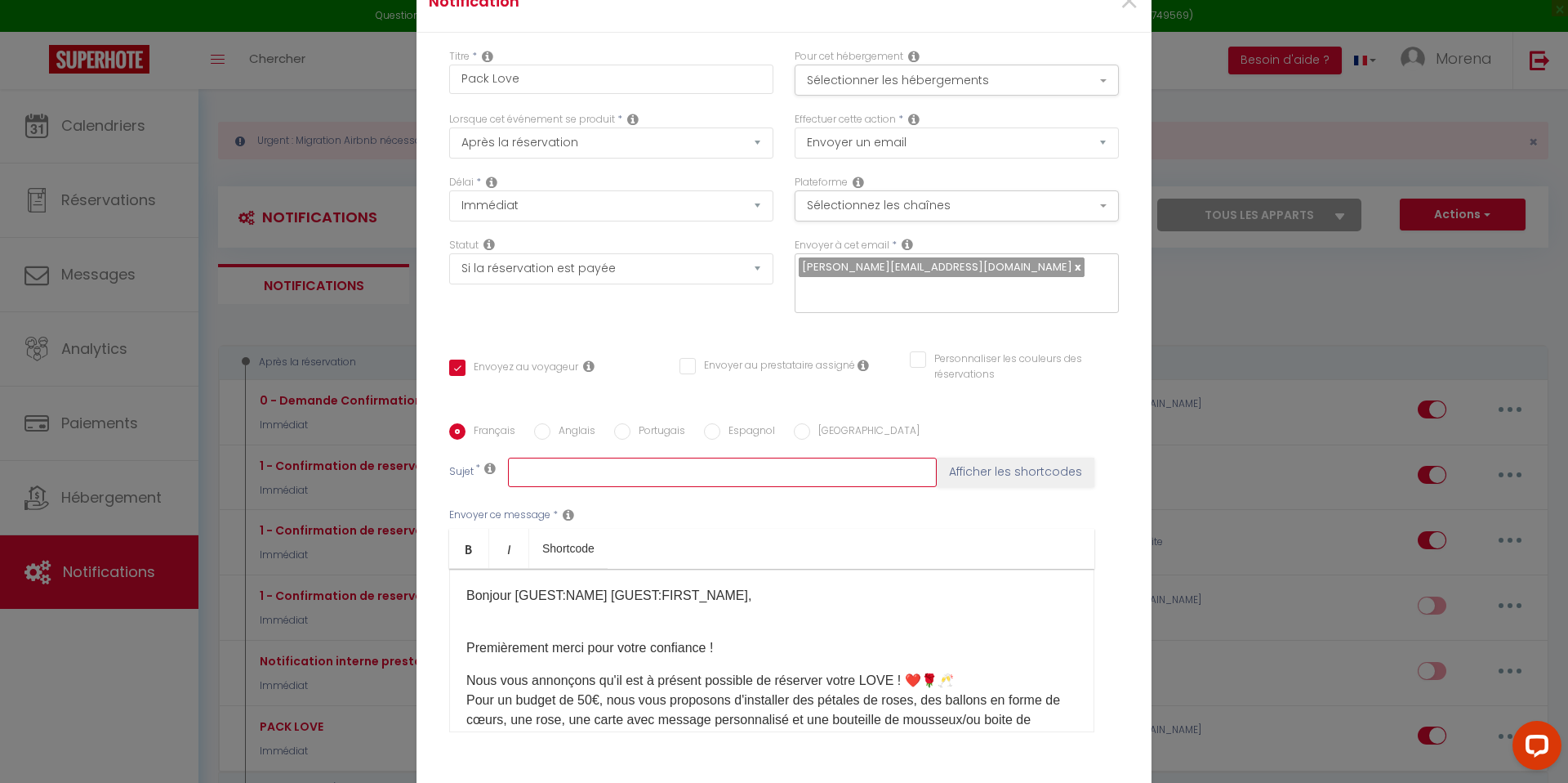
click at [558, 460] on input "text" at bounding box center [723, 472] width 428 height 29
paste input "Ajoutez une touche romantique à votre séjour ! ❤️🌹🥂"
click at [518, 462] on input "Ajoutez une touche romantique à votre séjour ! ❤️🌹🥂" at bounding box center [723, 472] width 428 height 29
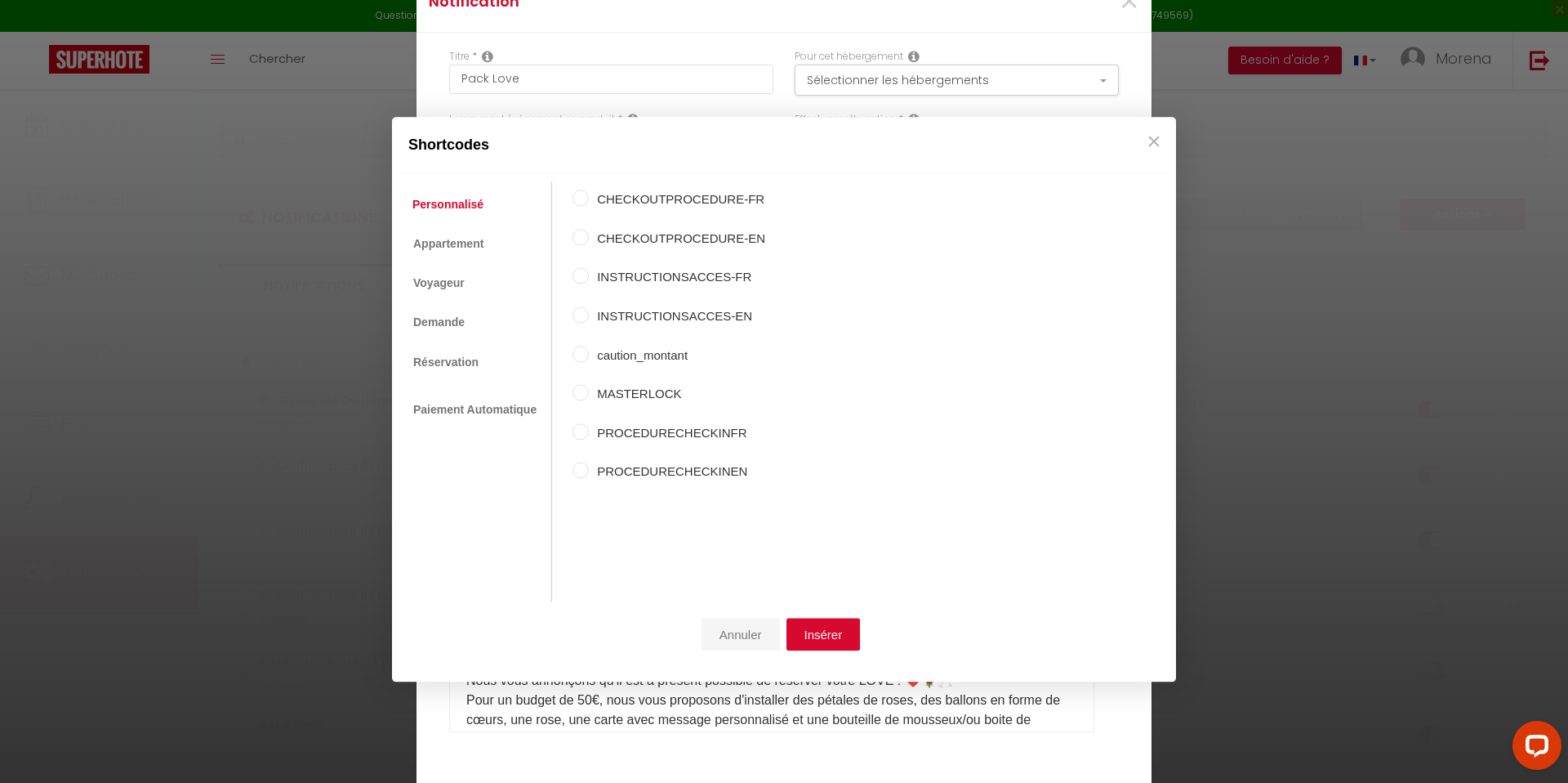
click at [741, 630] on button "Annuler" at bounding box center [741, 635] width 78 height 33
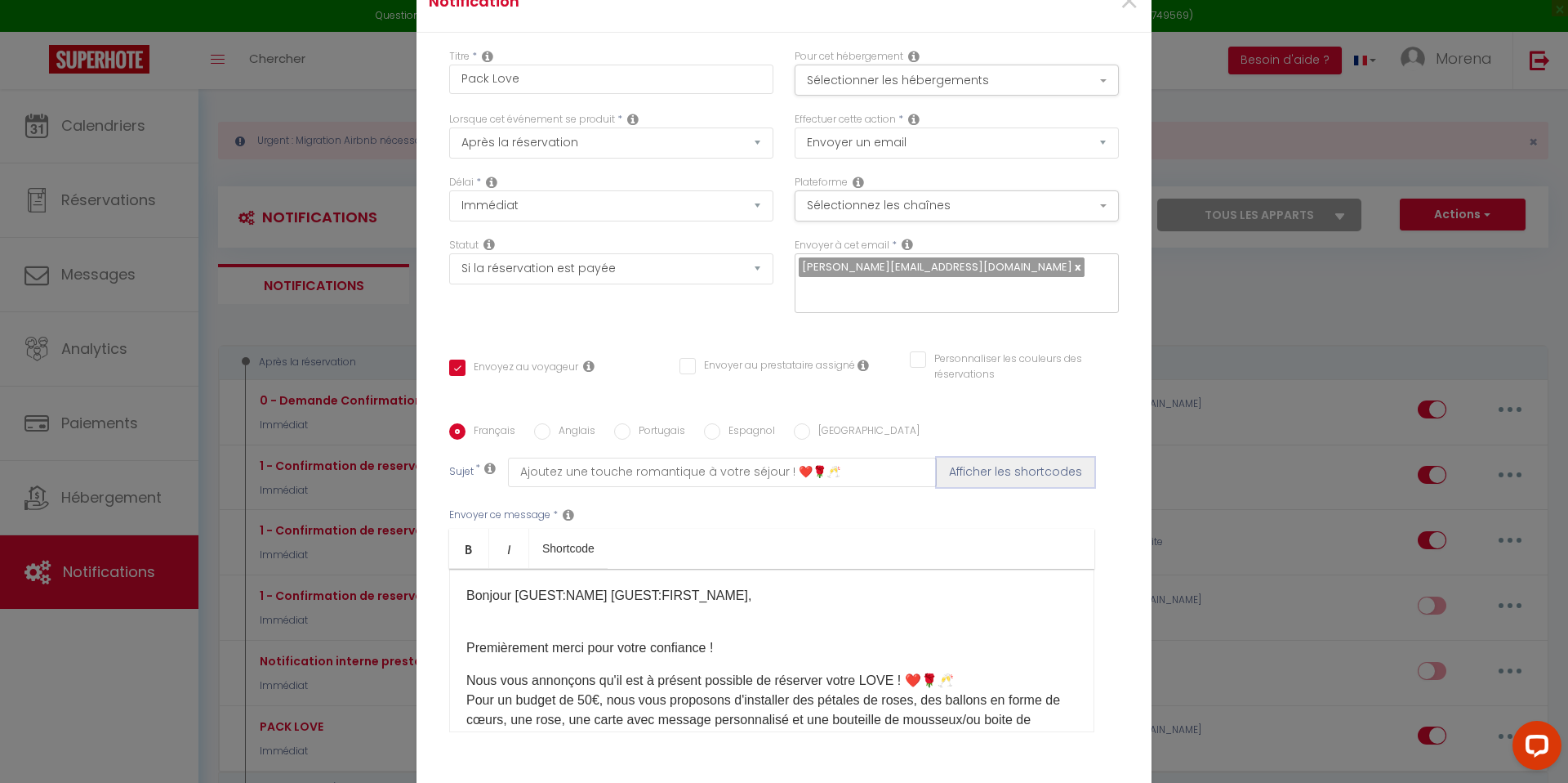
click at [993, 465] on button "Afficher les shortcodes" at bounding box center [1015, 472] width 157 height 29
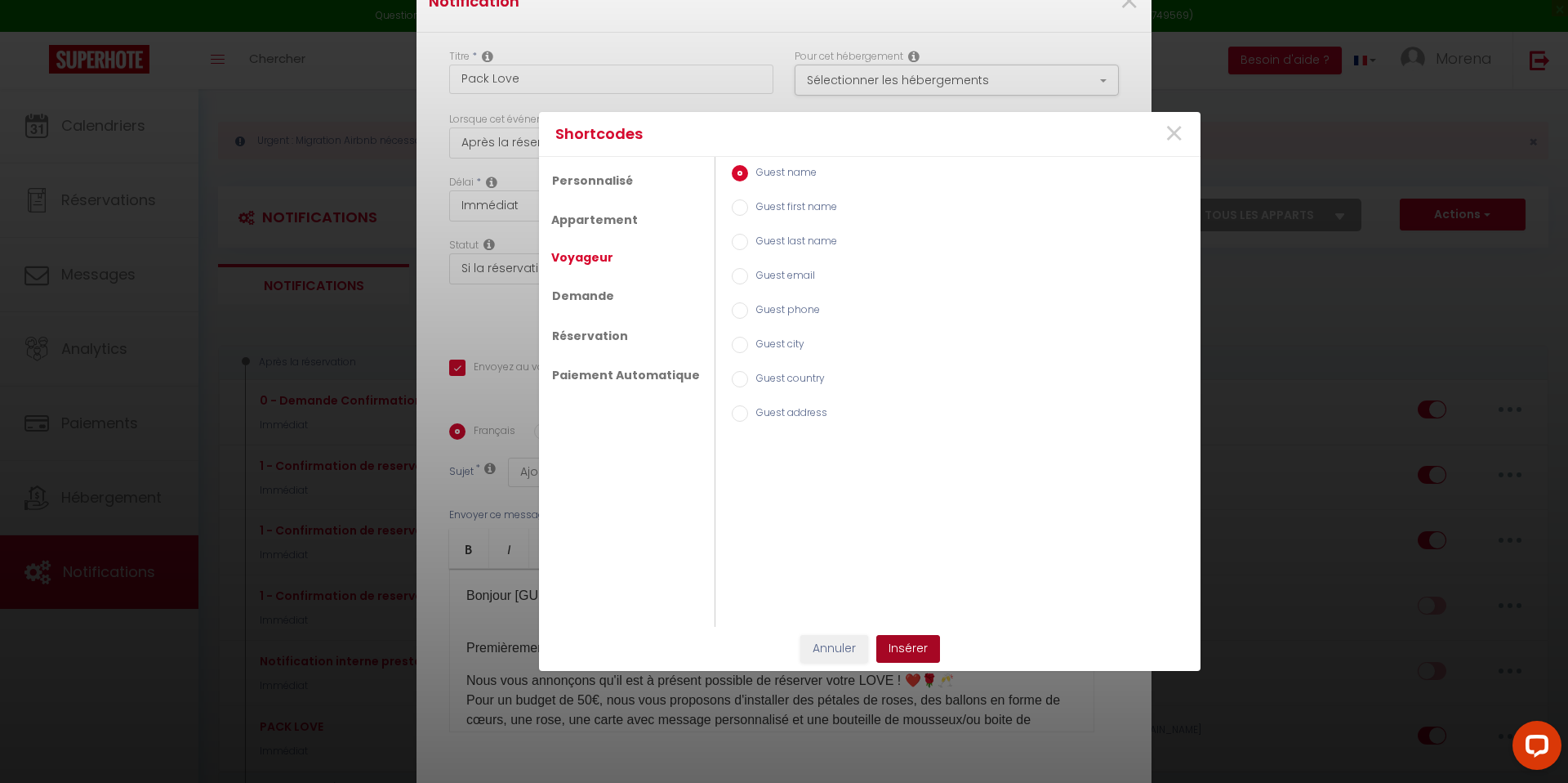
click at [915, 649] on button "Insérer" at bounding box center [908, 649] width 64 height 28
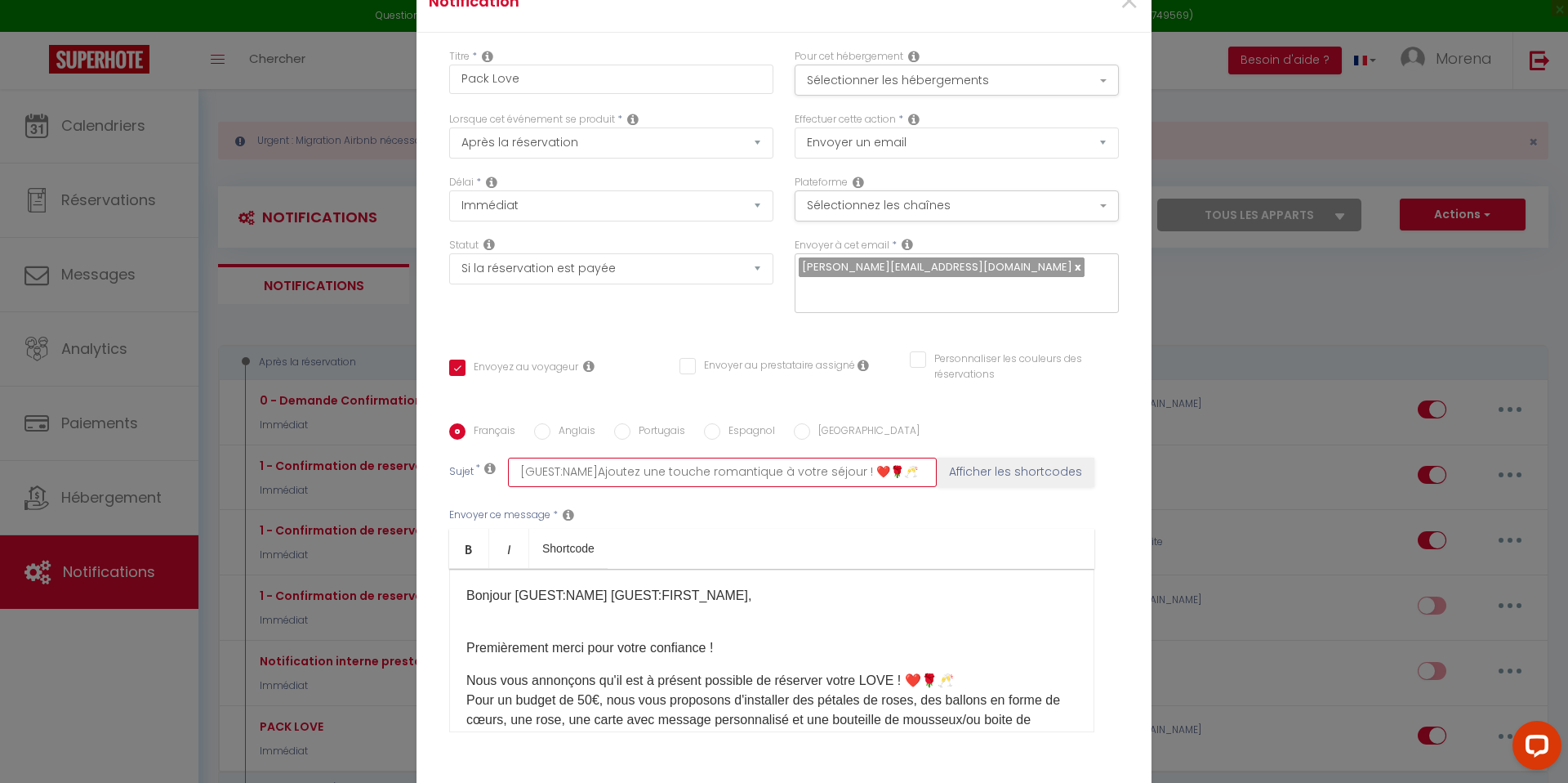
click at [597, 460] on input "[GUEST:NAME]Ajoutez une touche romantique à votre séjour ! ❤️🌹🥂" at bounding box center [723, 472] width 428 height 29
click at [668, 528] on ul "Bold Italic Shortcode" at bounding box center [772, 548] width 645 height 40
click at [903, 91] on button "Sélectionner les hébergements" at bounding box center [956, 80] width 324 height 31
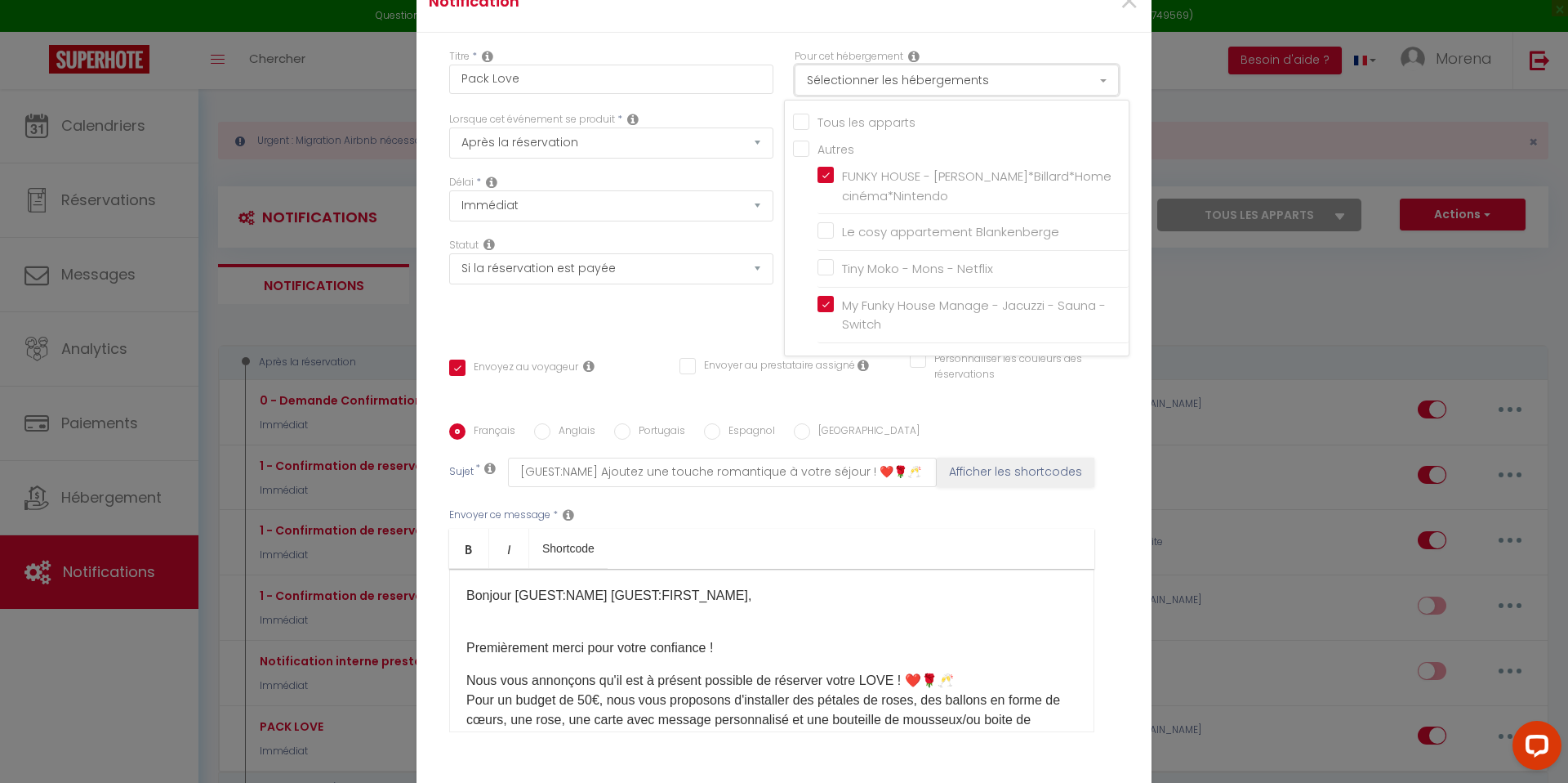
click at [903, 91] on button "Sélectionner les hébergements" at bounding box center [956, 80] width 324 height 31
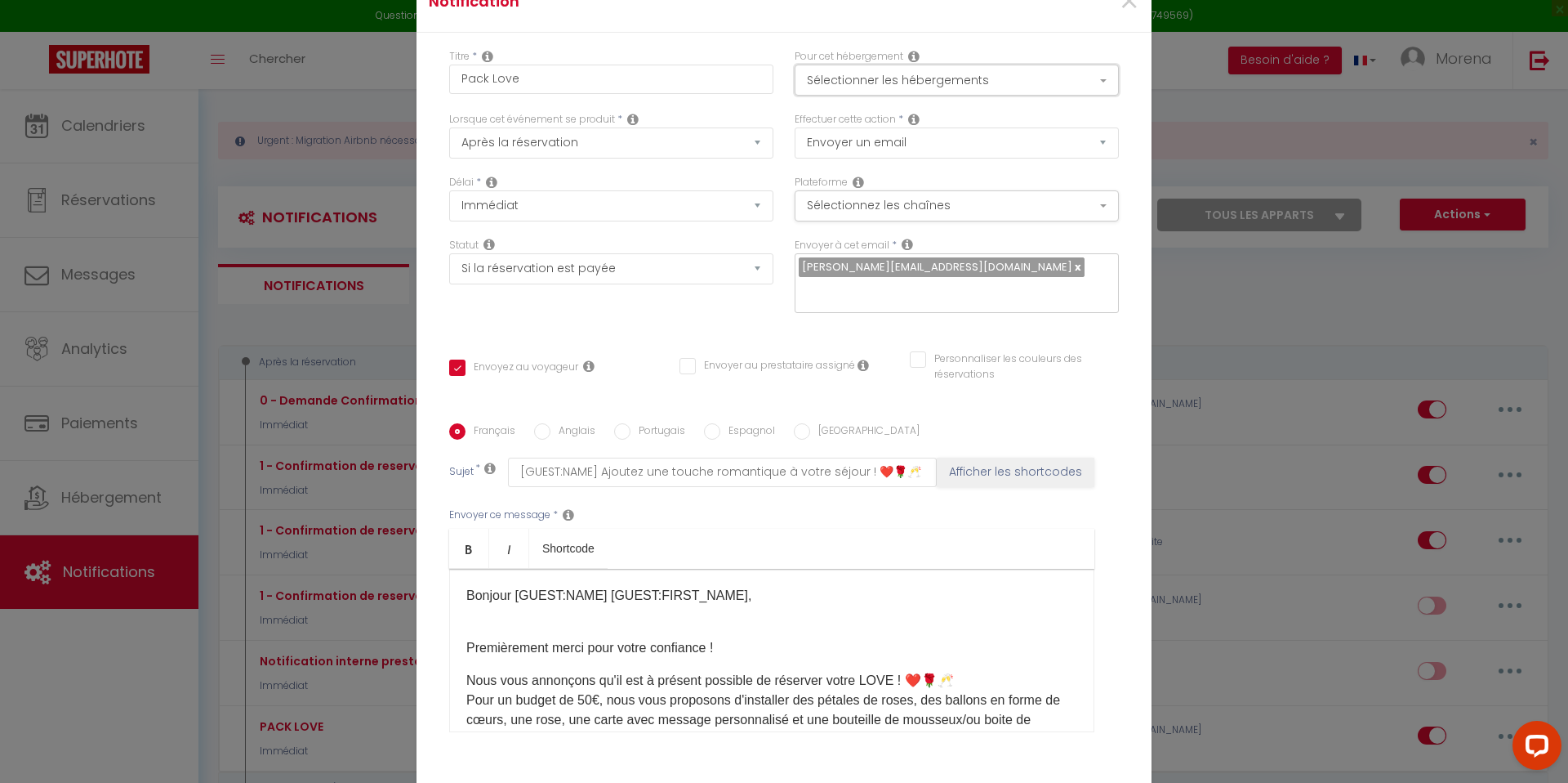
scroll to position [111, 0]
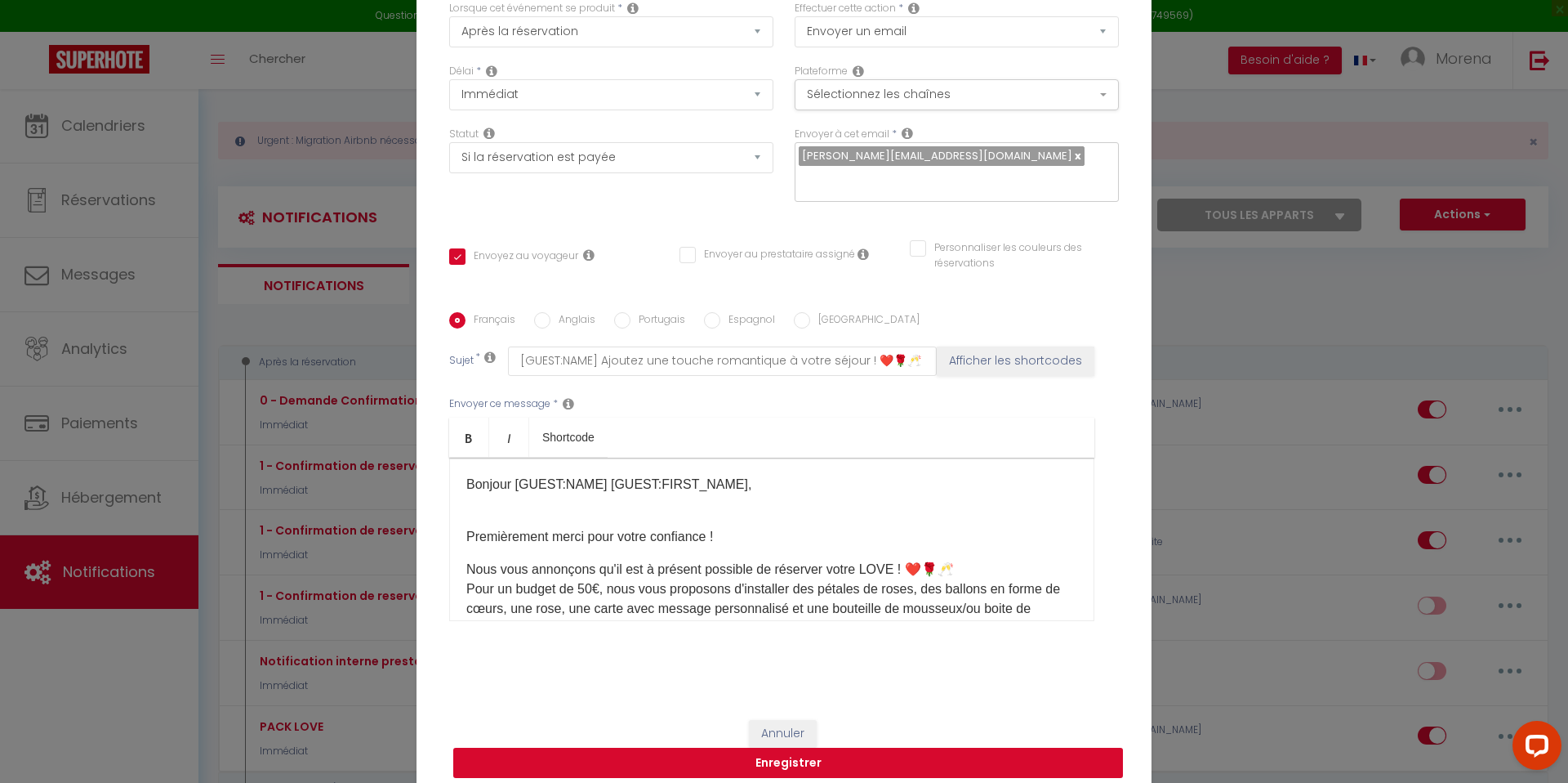
click at [793, 752] on button "Enregistrer" at bounding box center [788, 763] width 669 height 31
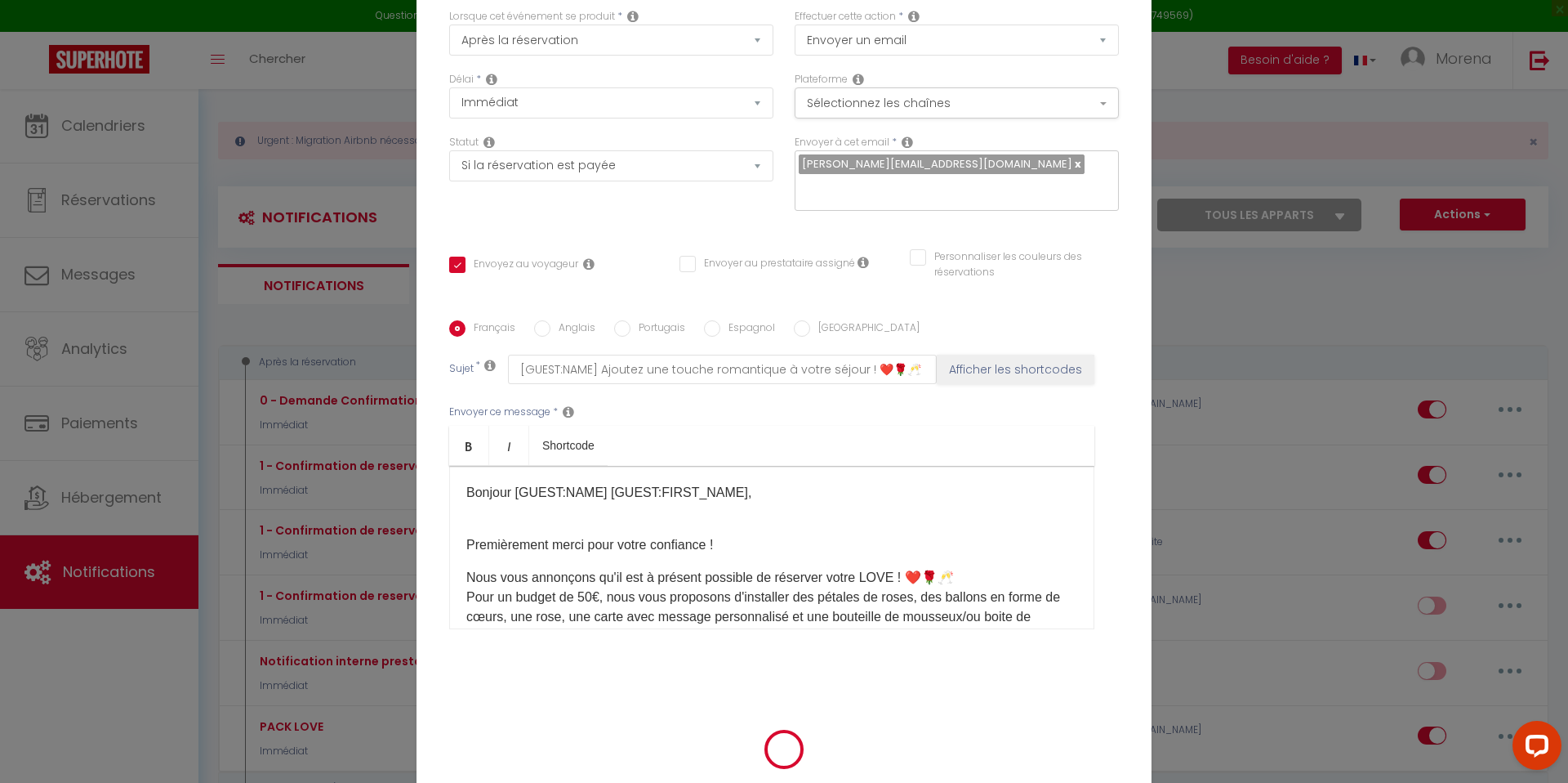
scroll to position [102, 0]
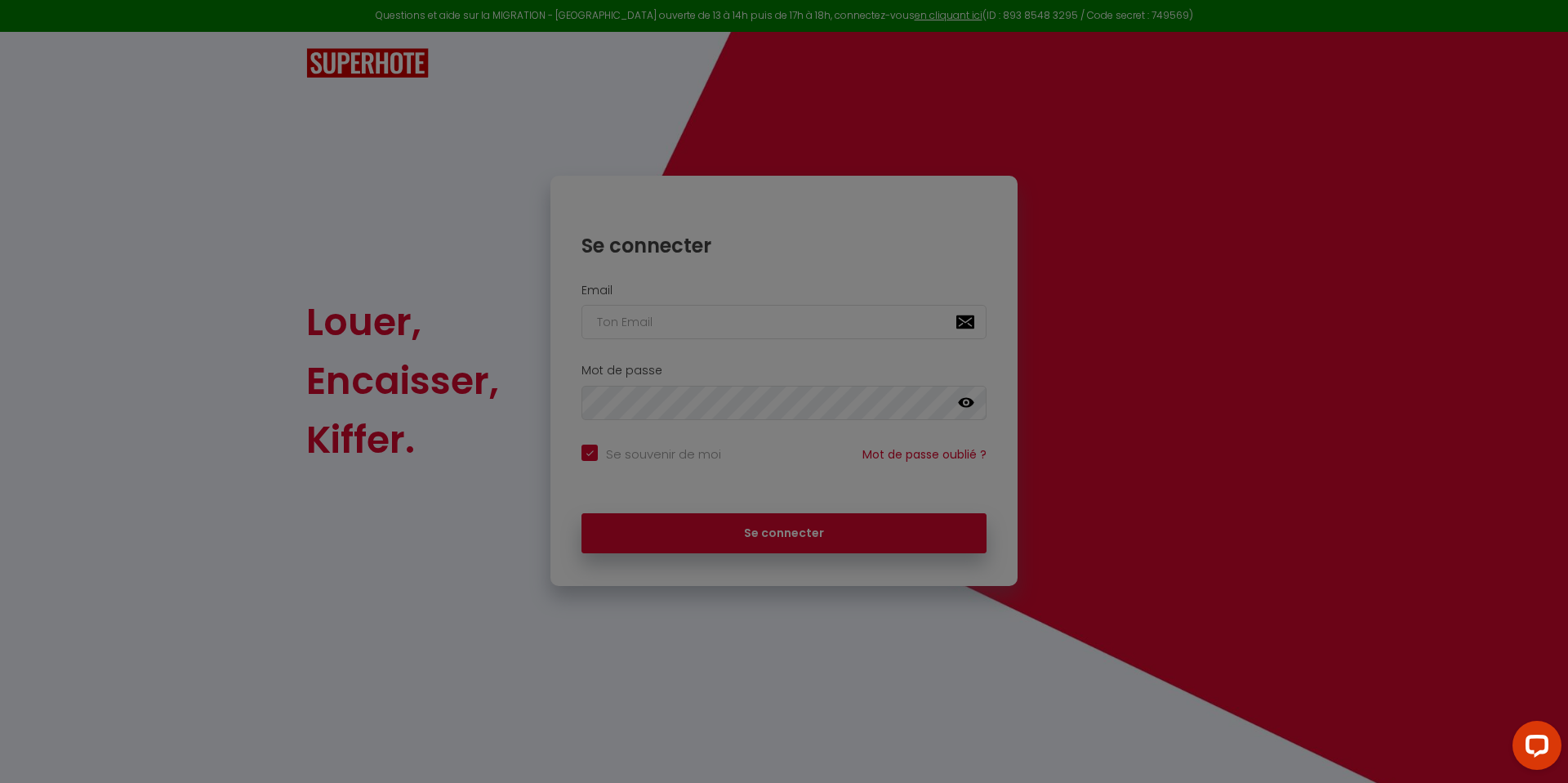
click at [742, 322] on div at bounding box center [784, 392] width 1568 height 783
click at [679, 331] on div at bounding box center [784, 392] width 1568 height 783
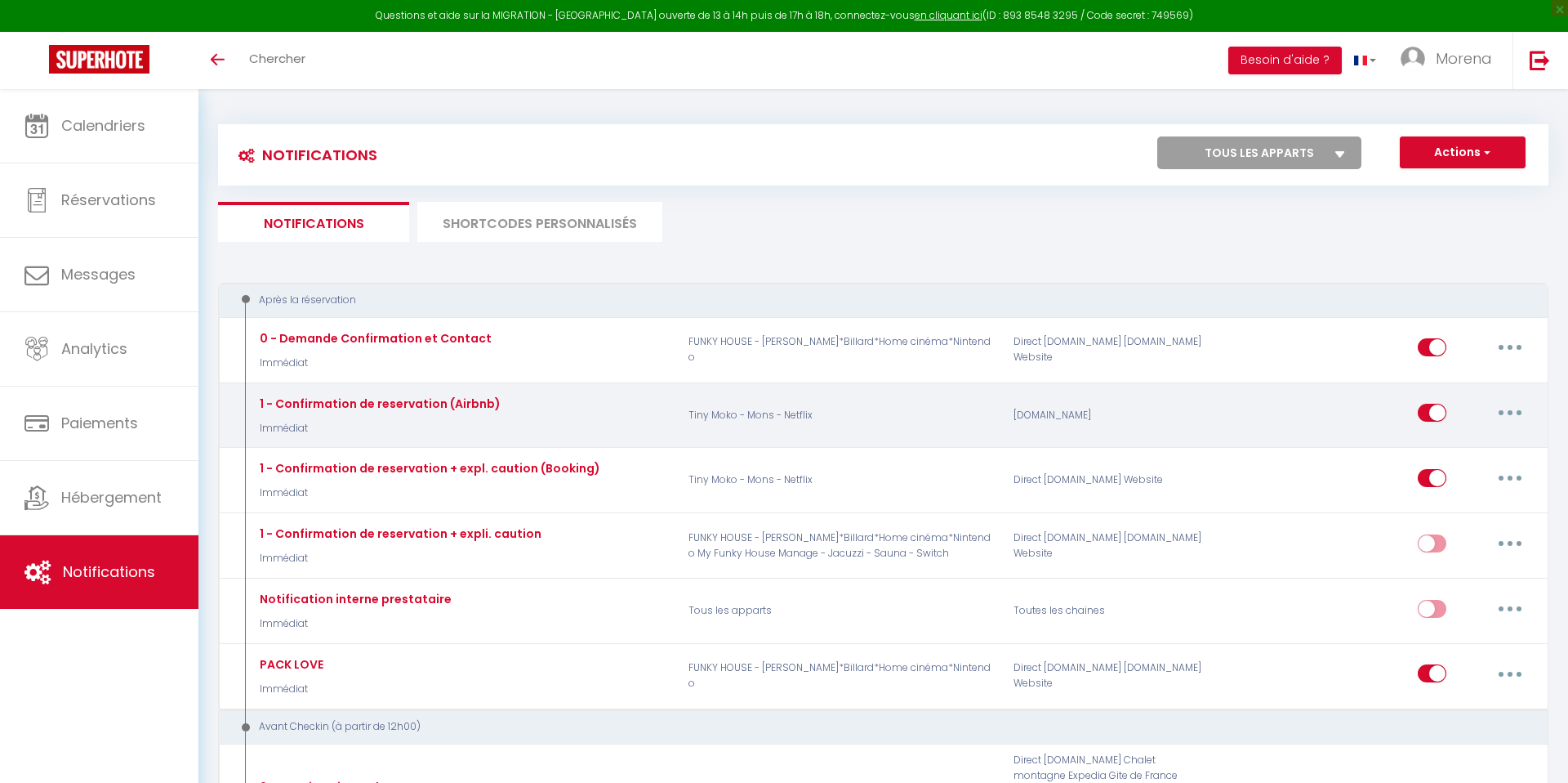
select select
checkbox input "false"
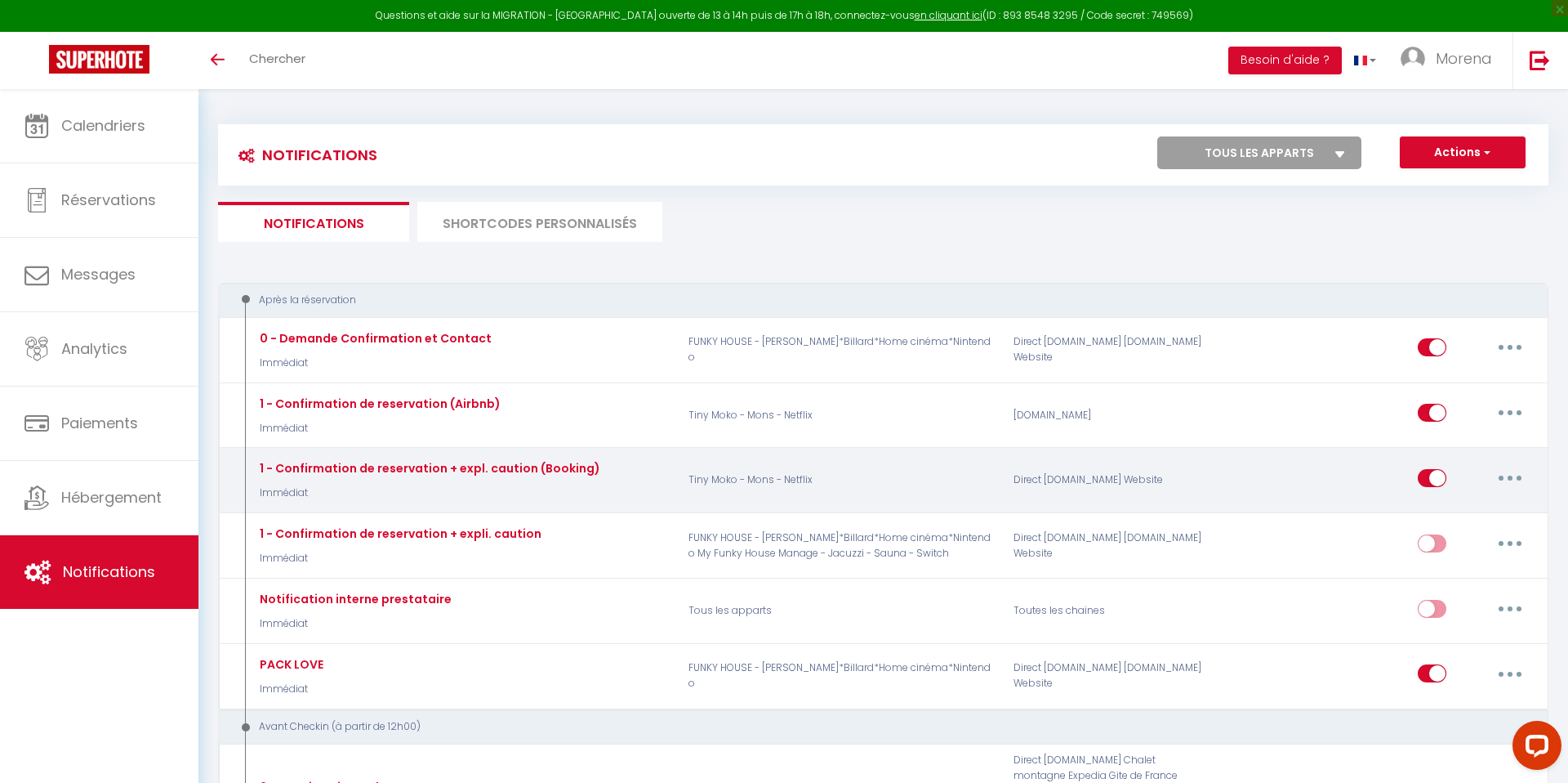
click at [1498, 476] on button "button" at bounding box center [1510, 478] width 46 height 26
click at [1420, 512] on link "Editer" at bounding box center [1467, 515] width 121 height 28
type input "1 - Confirmation de reservation + expl. caution (Booking)"
select select "Immédiat"
select select "if_booking_is_paid"
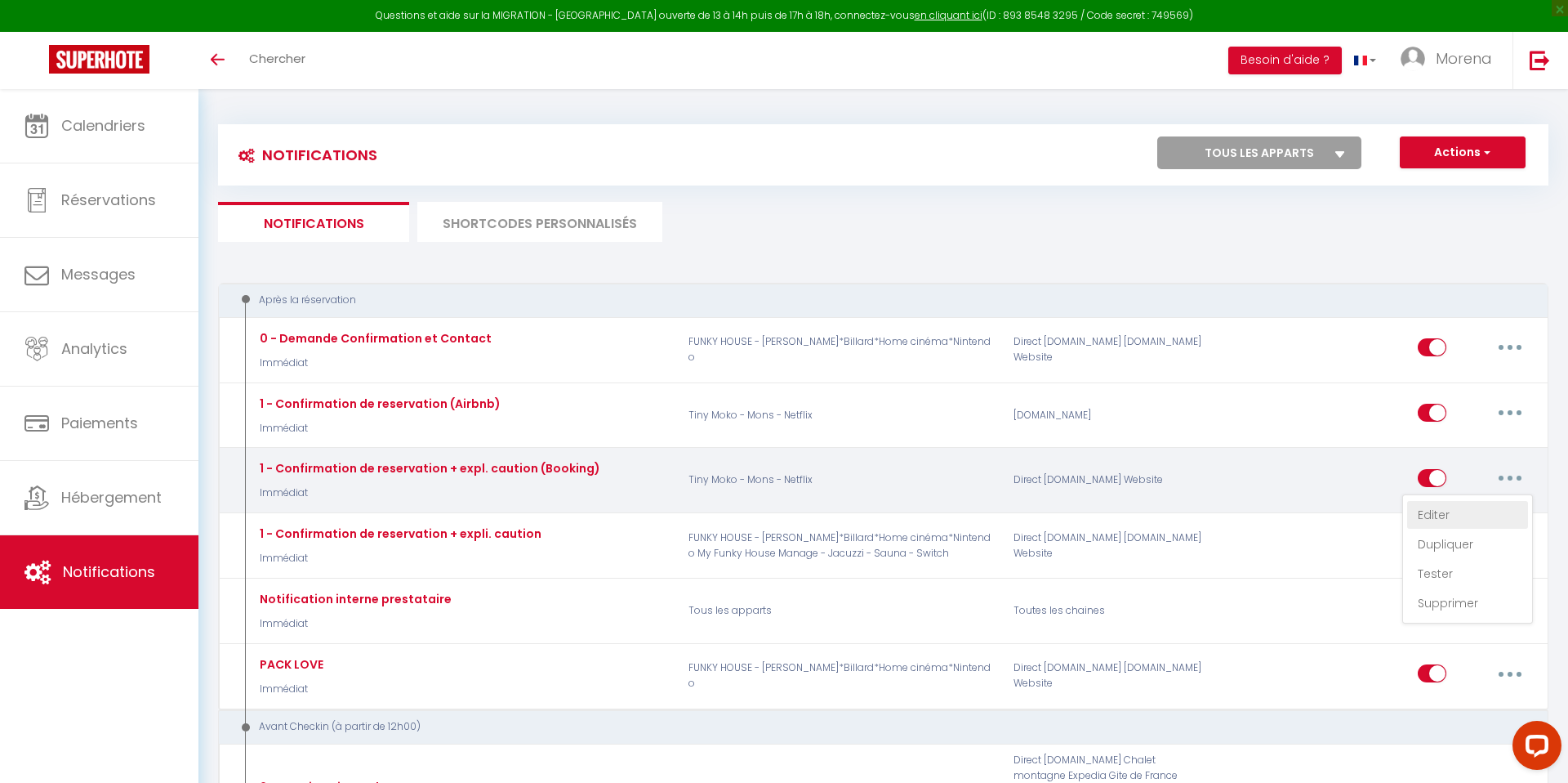
checkbox input "true"
checkbox input "false"
radio input "true"
type input "Important – Booking de [BOOKING:CHECKING] à [BOOKING:CHECKOUT] – [RENTAL:NAME] …"
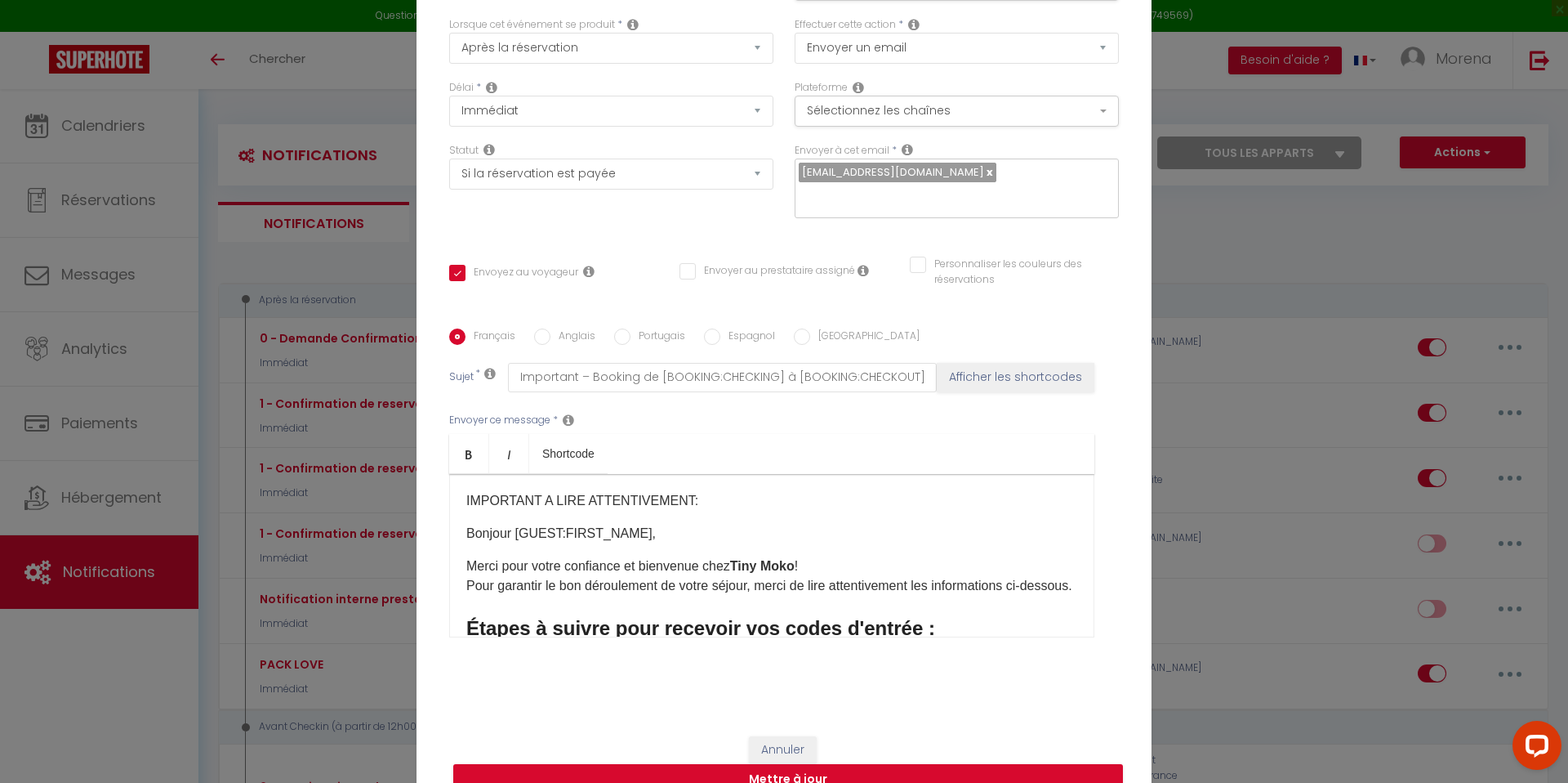
scroll to position [111, 0]
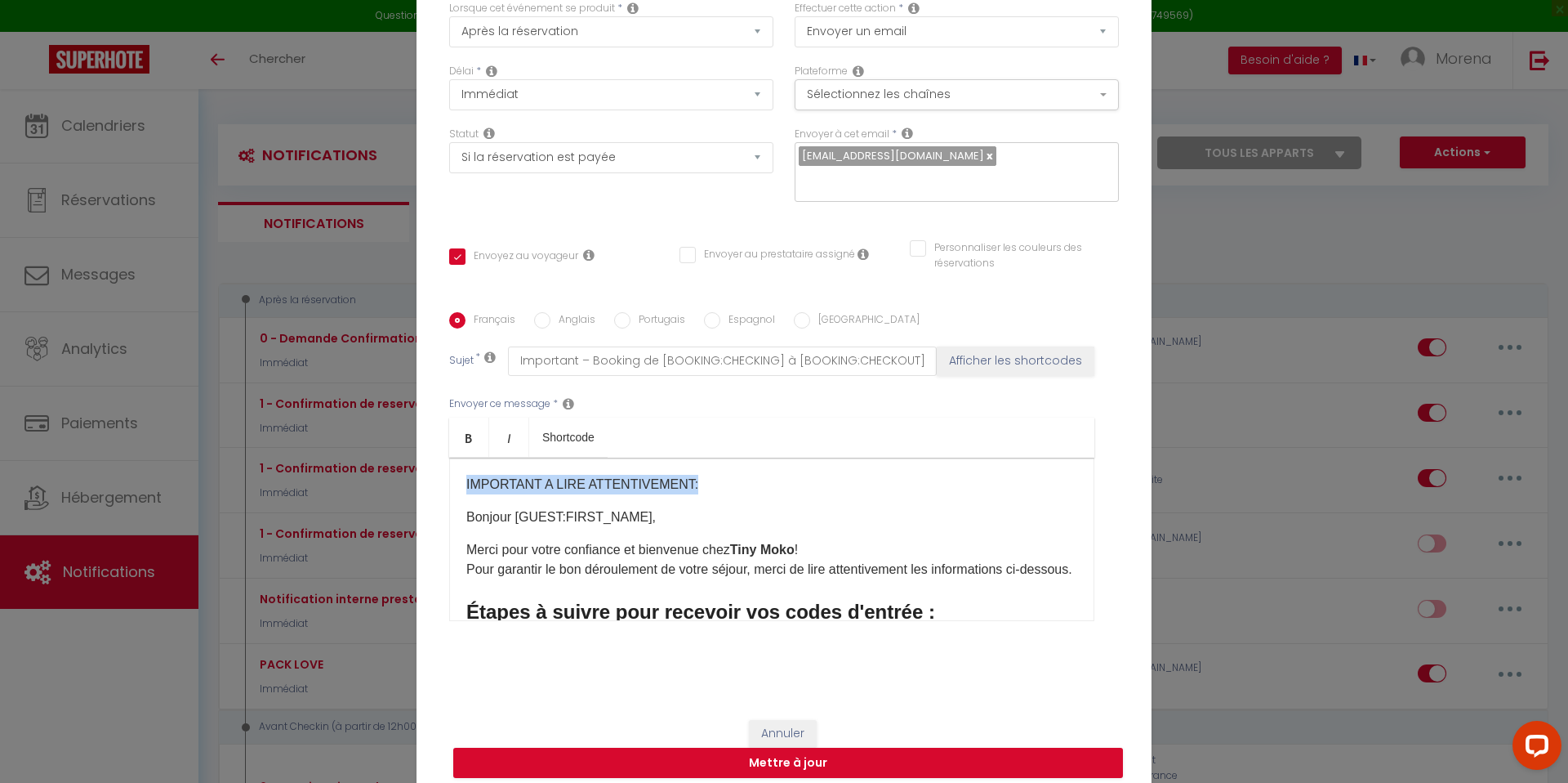
drag, startPoint x: 675, startPoint y: 474, endPoint x: 456, endPoint y: 472, distance: 219.0
click at [456, 472] on div "IMPORTANT A LIRE ATTENTIVEMENT: Bonjour [GUEST:FIRST_NAME]​, Merci pour votre c…" at bounding box center [772, 539] width 645 height 163
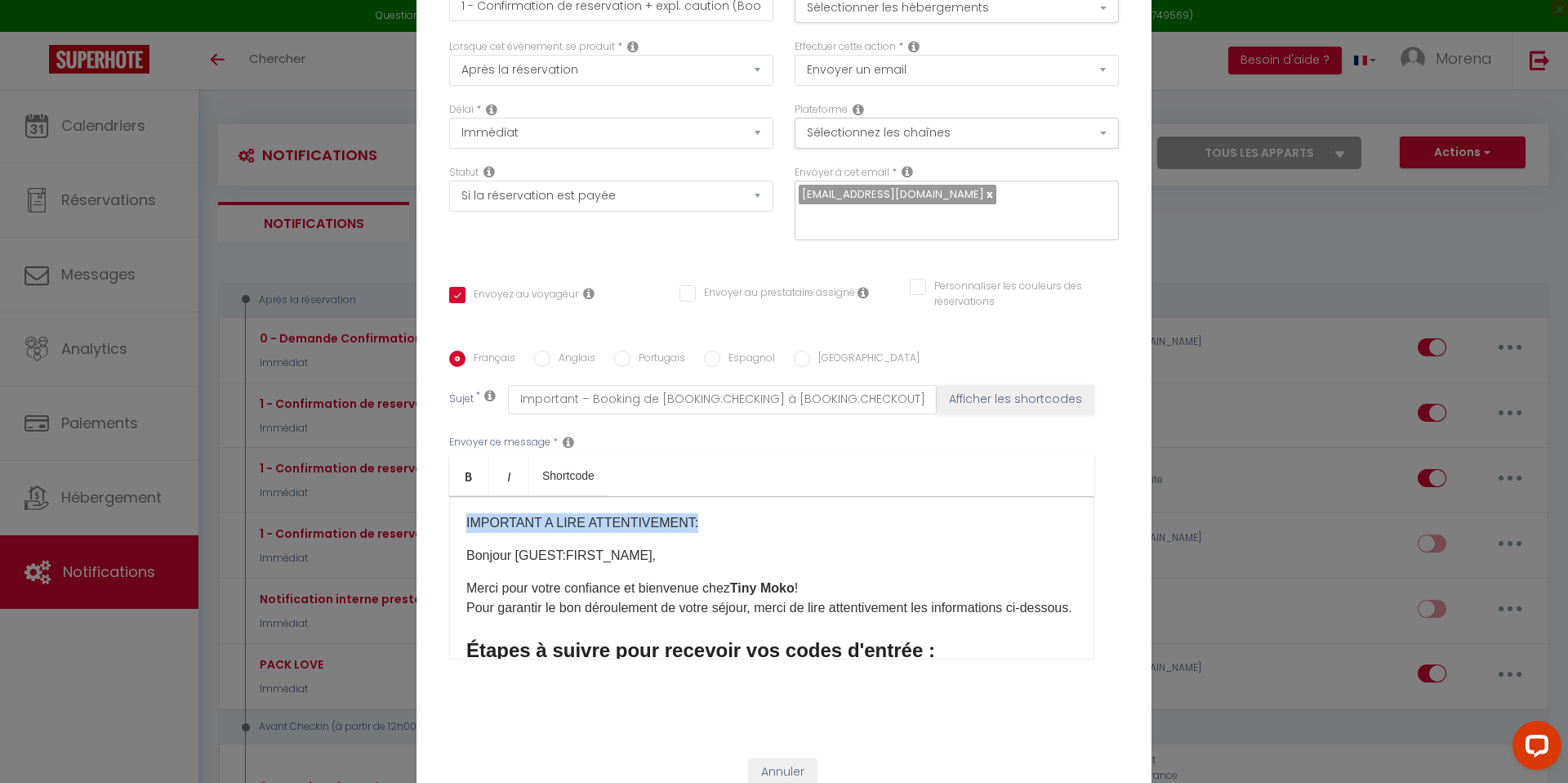
scroll to position [69, 0]
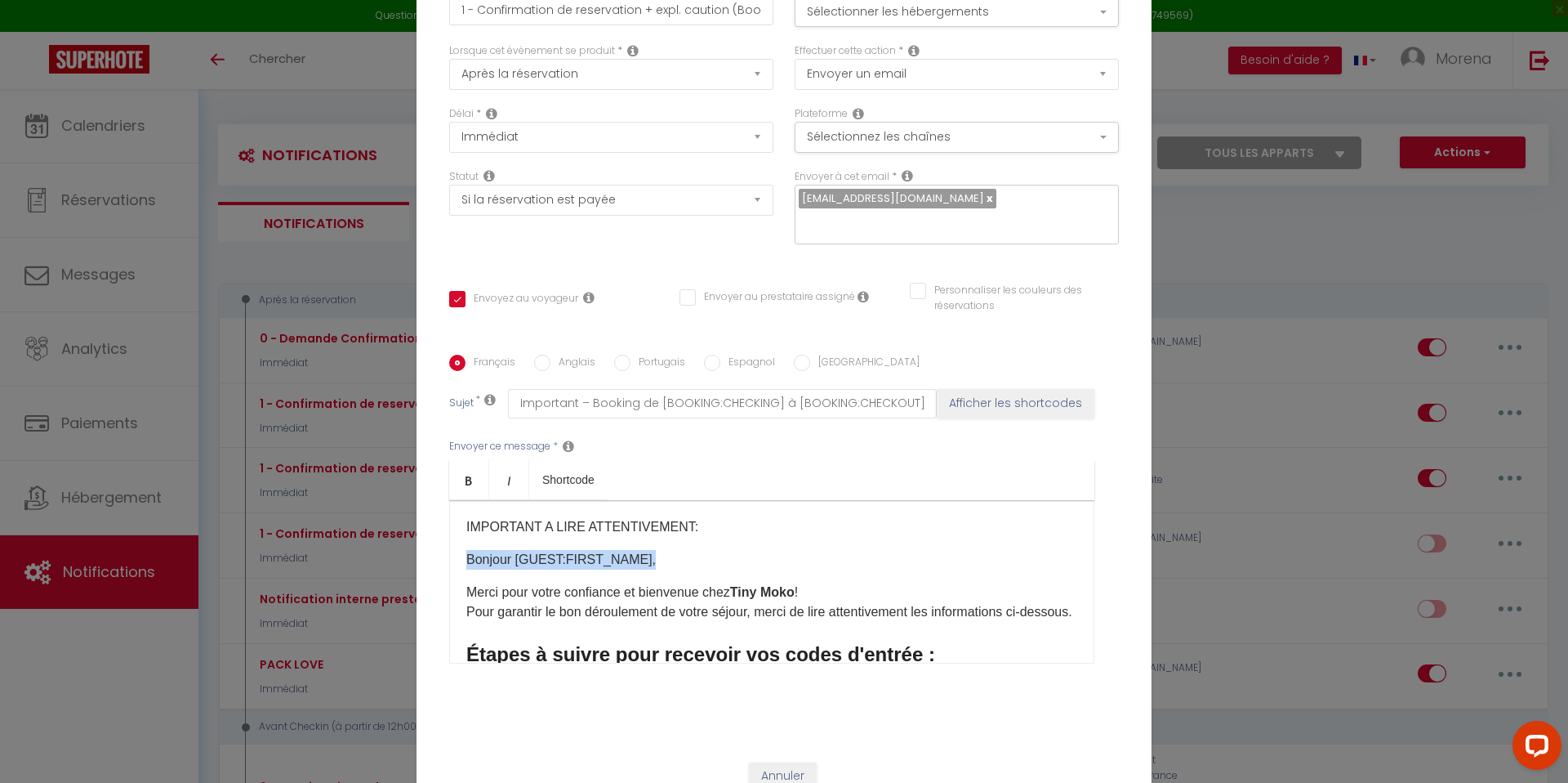
drag, startPoint x: 652, startPoint y: 546, endPoint x: 456, endPoint y: 539, distance: 196.1
click at [456, 539] on div "IMPORTANT A LIRE ATTENTIVEMENT: Bonjour [GUEST:FIRST_NAME]​, Merci pour votre c…" at bounding box center [772, 582] width 645 height 163
copy div "IMPORTANT A LIRE ATTENTIVEMENT: Bonjour [GUEST:FIRST_NAME]​,"
click at [689, 569] on div "IMPORTANT A LIRE ATTENTIVEMENT: Bonjour [GUEST:FIRST_NAME]​, Merci pour votre c…" at bounding box center [772, 582] width 645 height 163
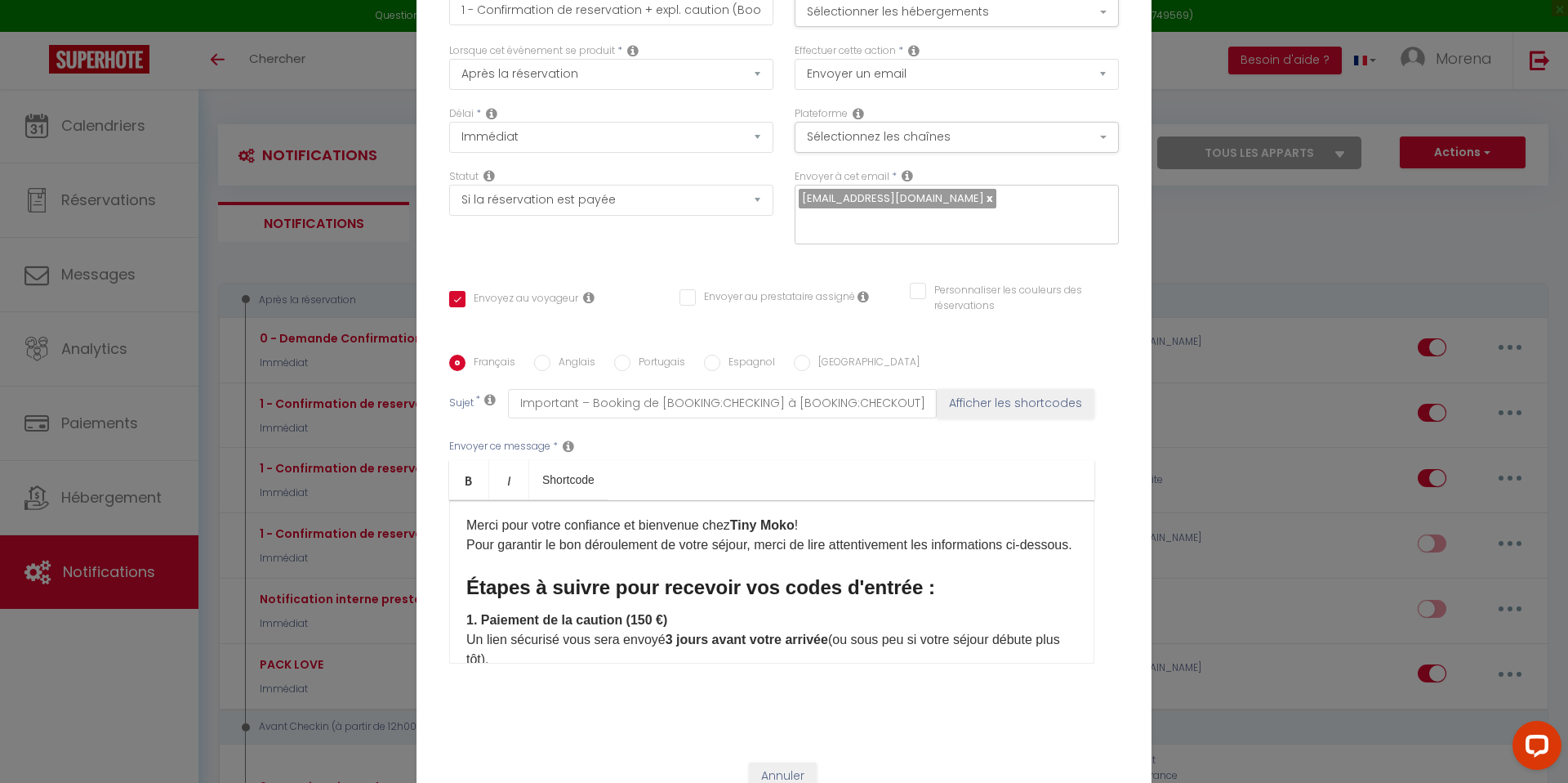
scroll to position [66, 0]
click at [510, 556] on p "Merci pour votre confiance et bienvenue chez Tiny Moko ! Pour garantir le bon d…" at bounding box center [772, 536] width 611 height 40
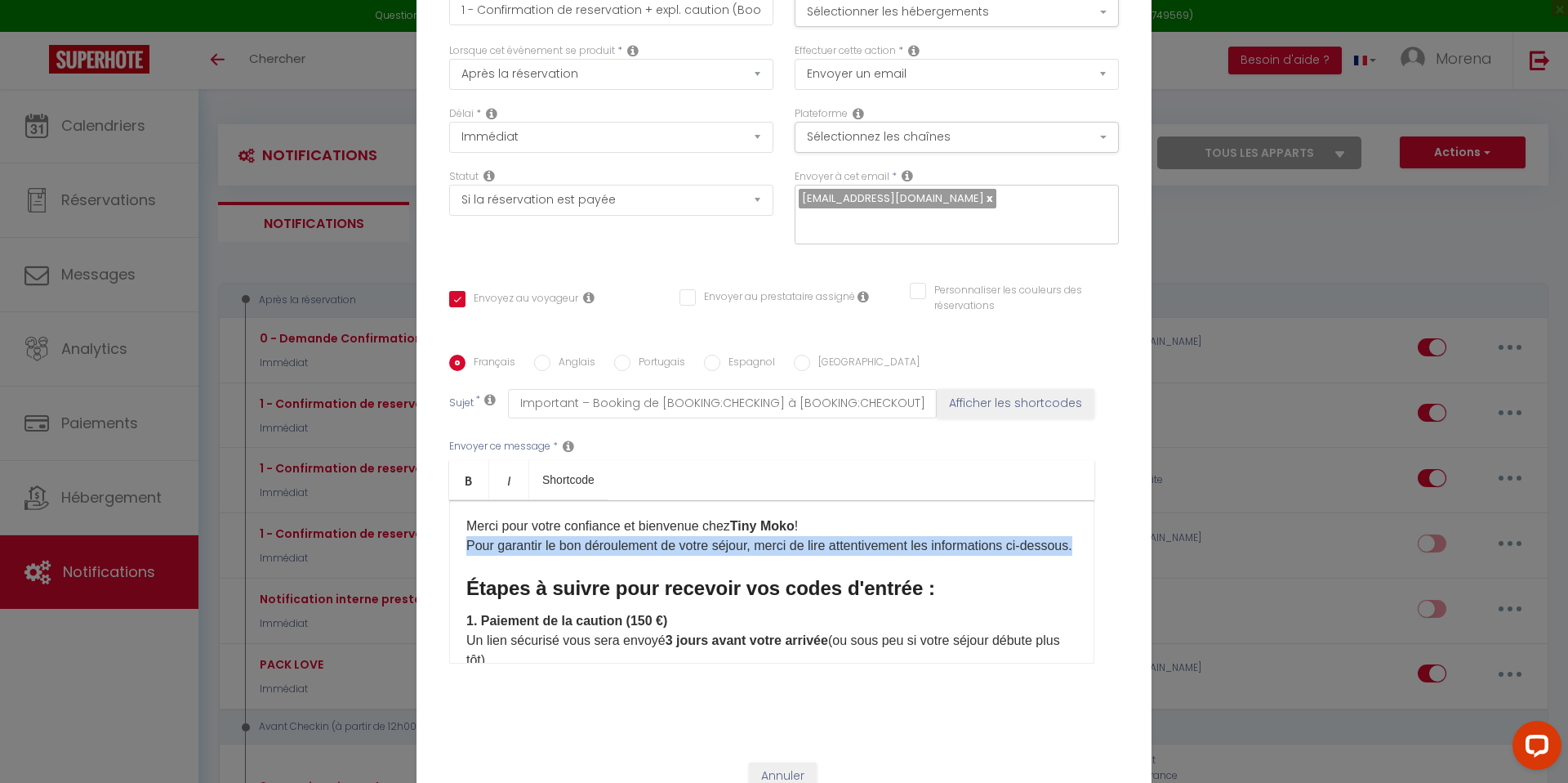
drag, startPoint x: 522, startPoint y: 556, endPoint x: 467, endPoint y: 539, distance: 57.6
click at [467, 539] on p "Merci pour votre confiance et bienvenue chez Tiny Moko ! Pour garantir le bon d…" at bounding box center [772, 536] width 611 height 40
copy p "Pour garantir le bon déroulement de votre séjour, merci de lire attentivement l…"
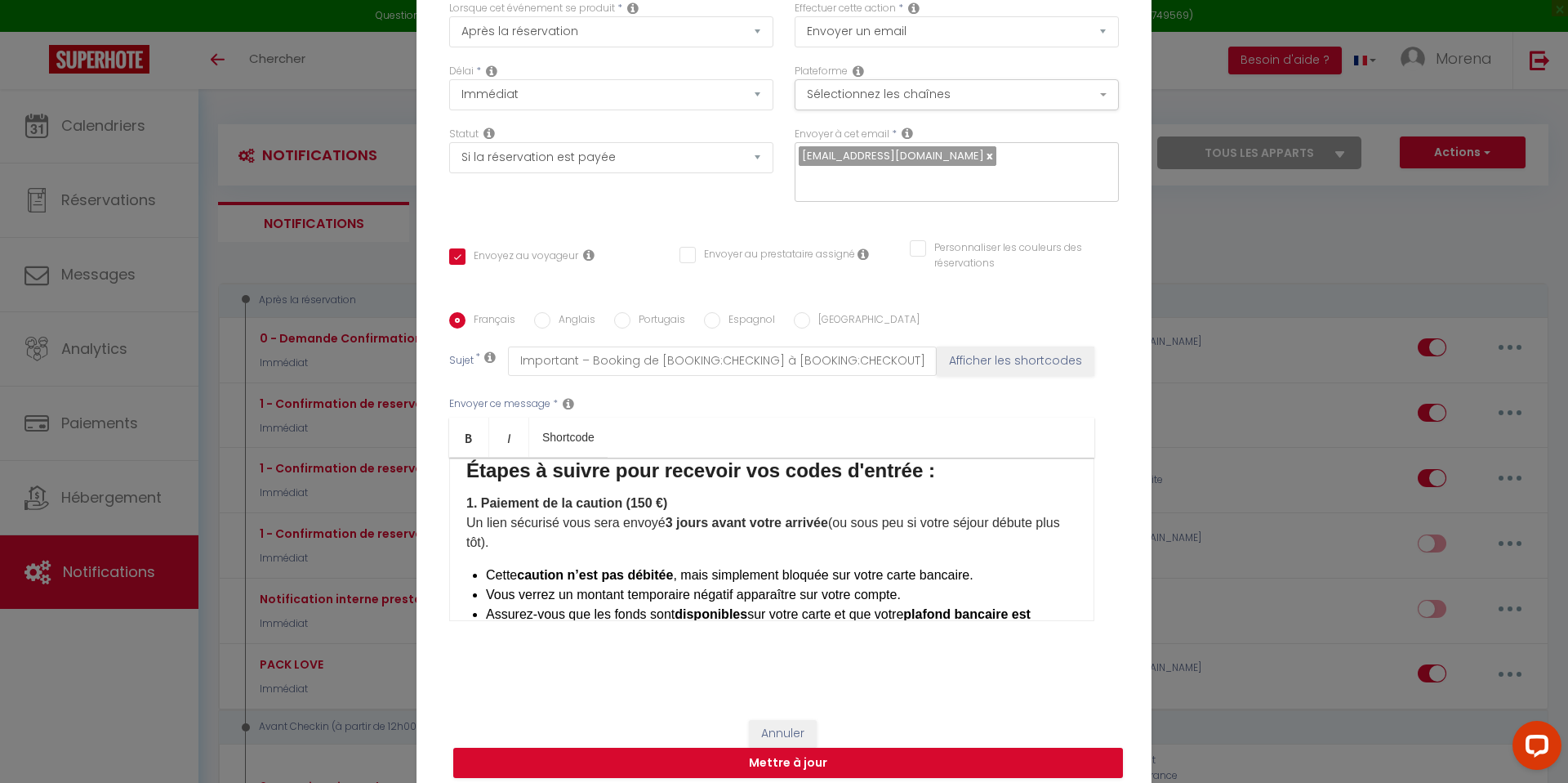
scroll to position [140, 0]
click at [466, 478] on h3 "Étapes à suivre pour recevoir vos codes d'entrée :" at bounding box center [772, 472] width 611 height 26
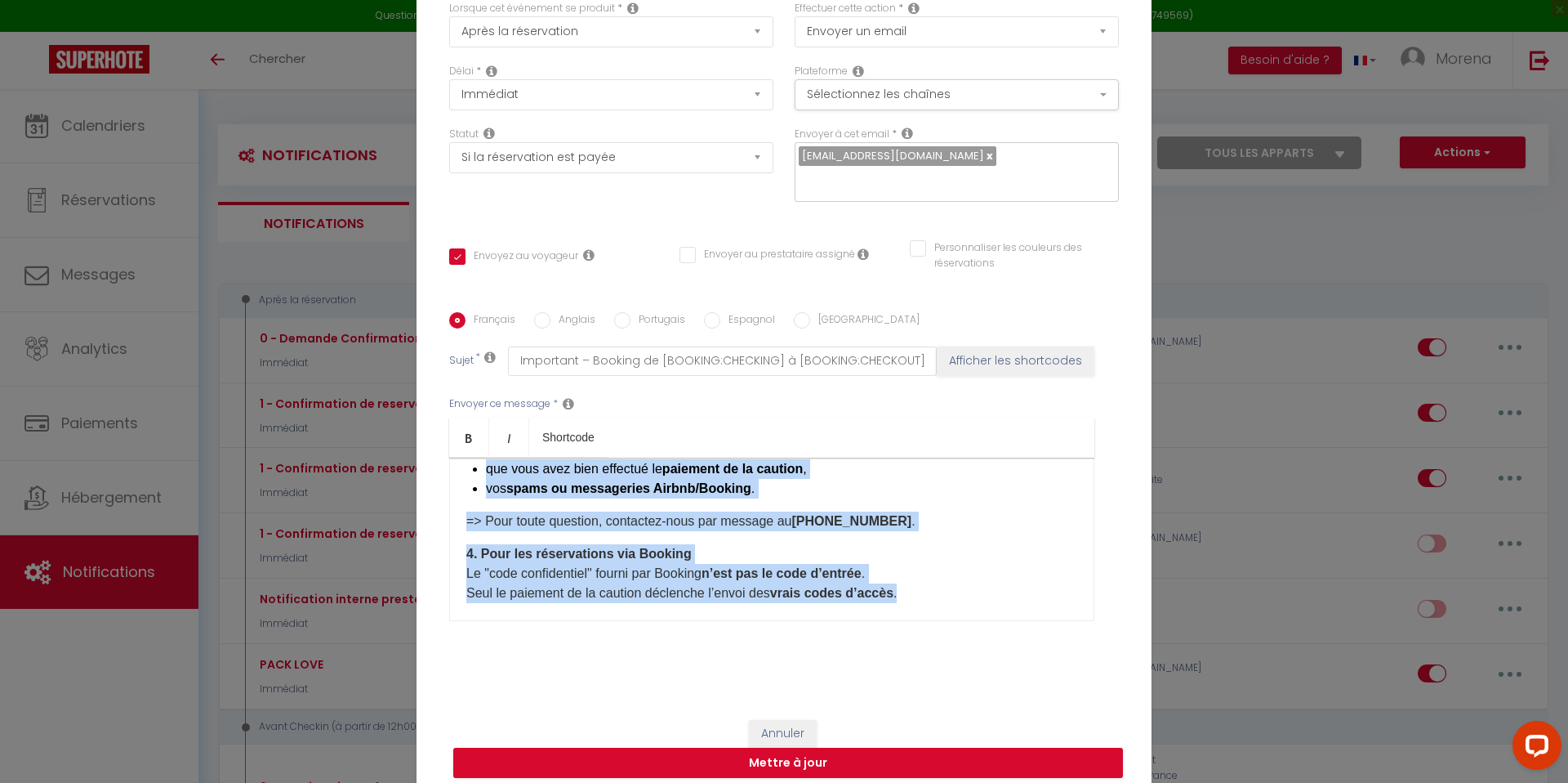
scroll to position [627, 0]
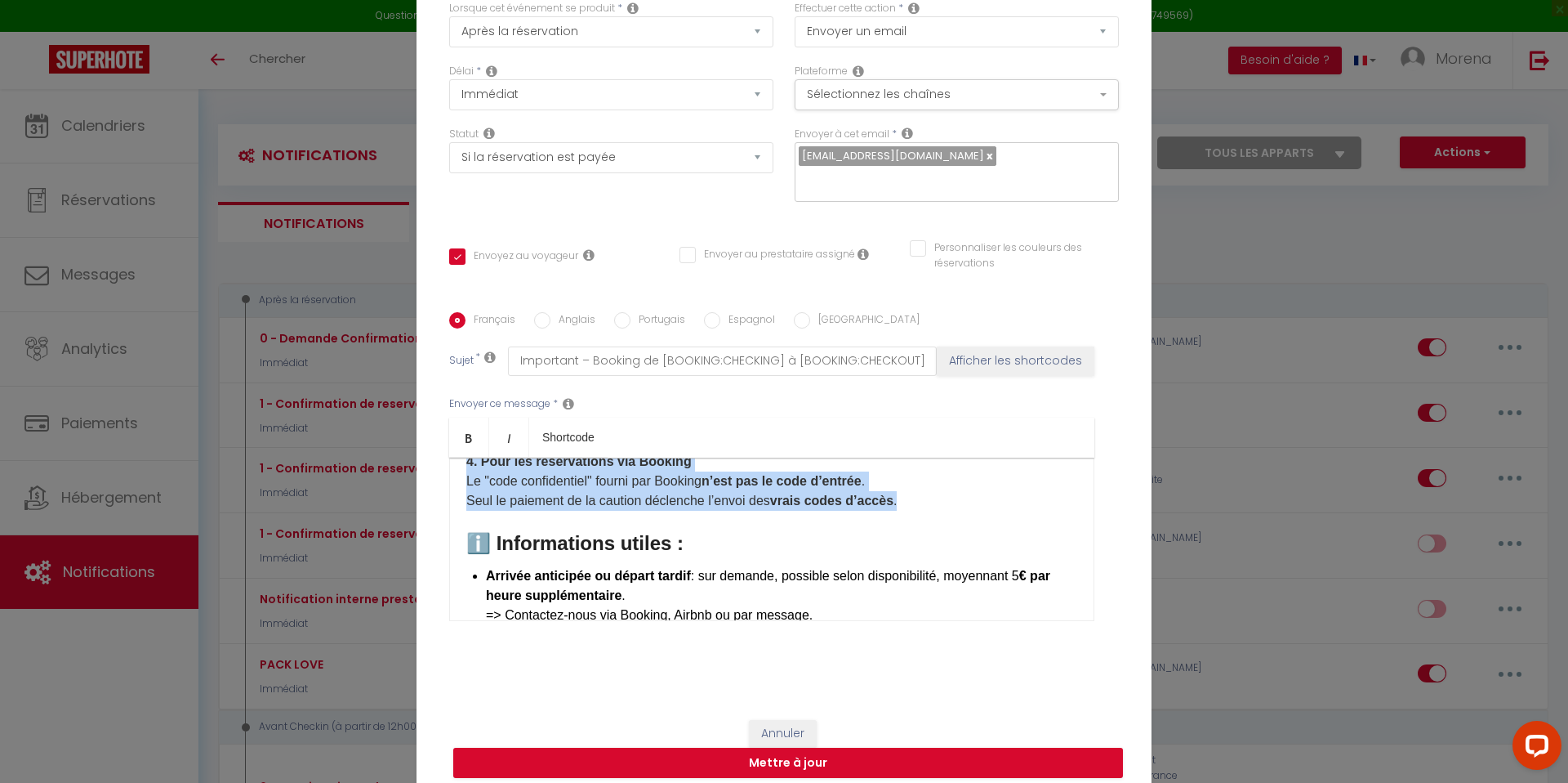
copy div "Étapes à suivre pour recevoir vos codes d'entrée : 1. Paiement de la caution (1…"
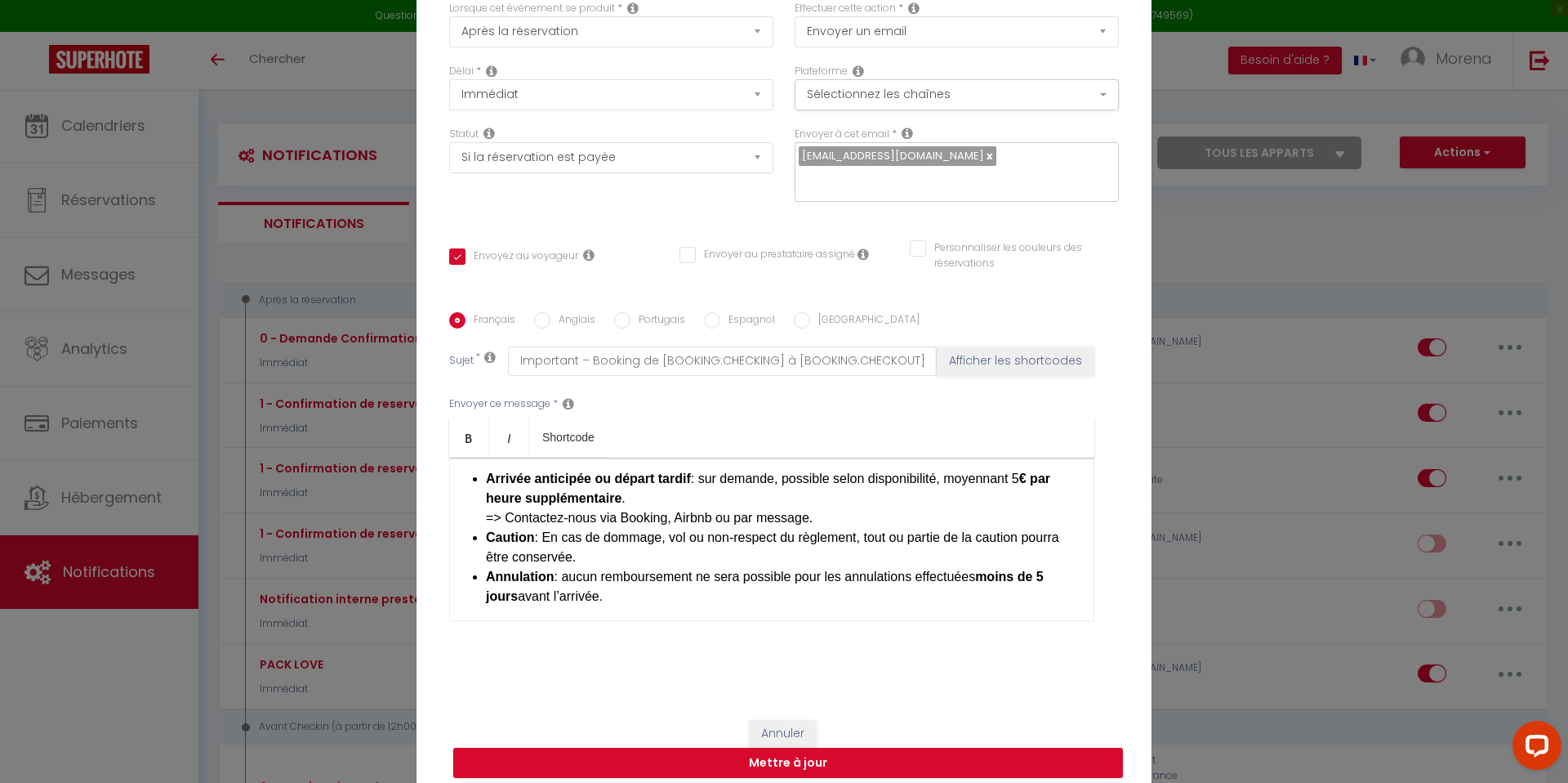
scroll to position [725, 0]
drag, startPoint x: 464, startPoint y: 473, endPoint x: 686, endPoint y: 472, distance: 222.0
click at [686, 472] on div "IMPORTANT A LIRE ATTENTIVEMENT: Bonjour [GUEST:FIRST_NAME]​, Merci pour votre c…" at bounding box center [772, 539] width 645 height 163
copy h3 "ℹ️ Informations utiles :"
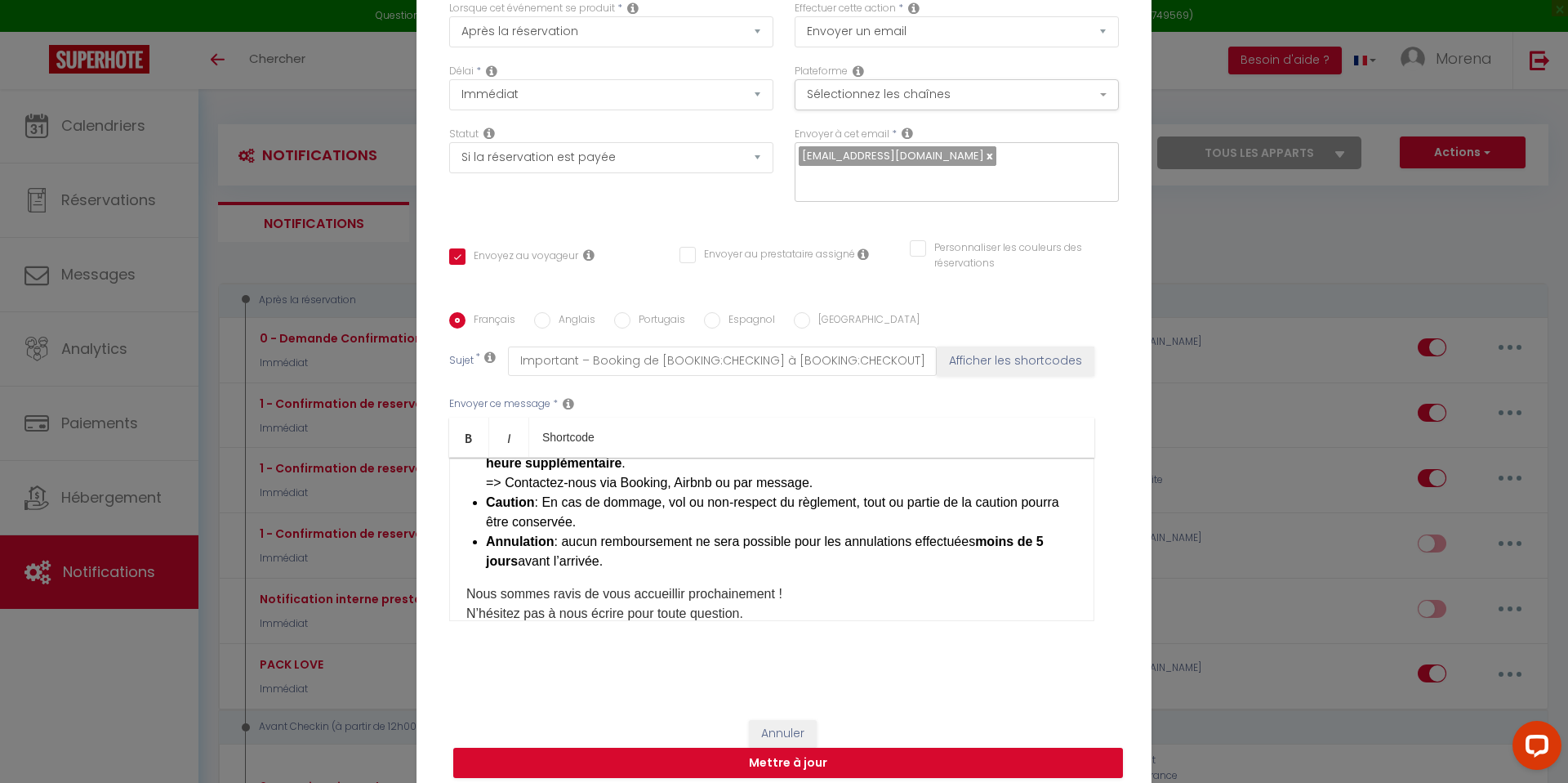
scroll to position [764, 0]
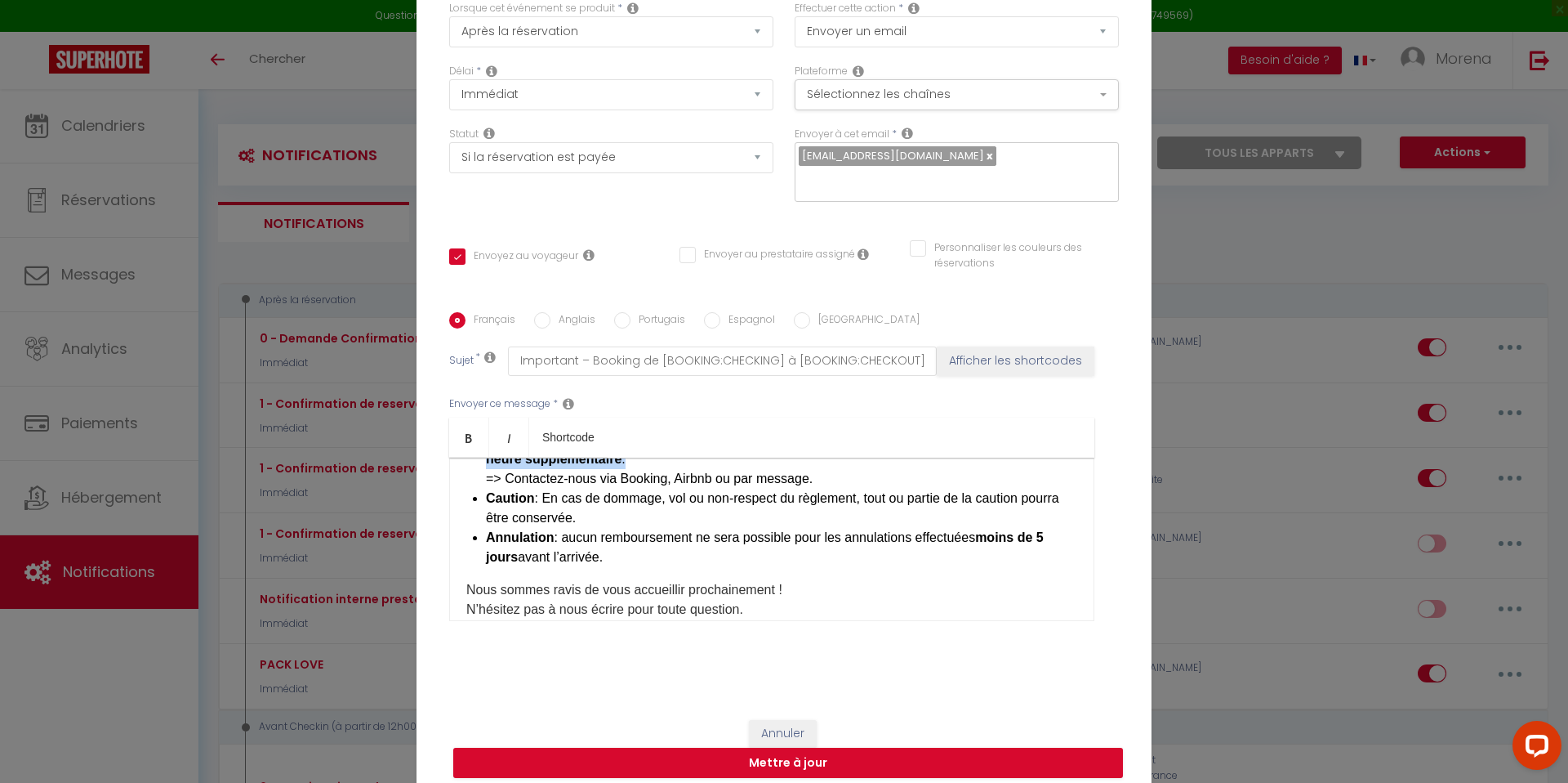
drag, startPoint x: 628, startPoint y: 490, endPoint x: 488, endPoint y: 466, distance: 142.0
click at [488, 466] on li "Arrivée anticipée ou départ tardif : sur demande, possible selon disponibilité,…" at bounding box center [781, 459] width 591 height 59
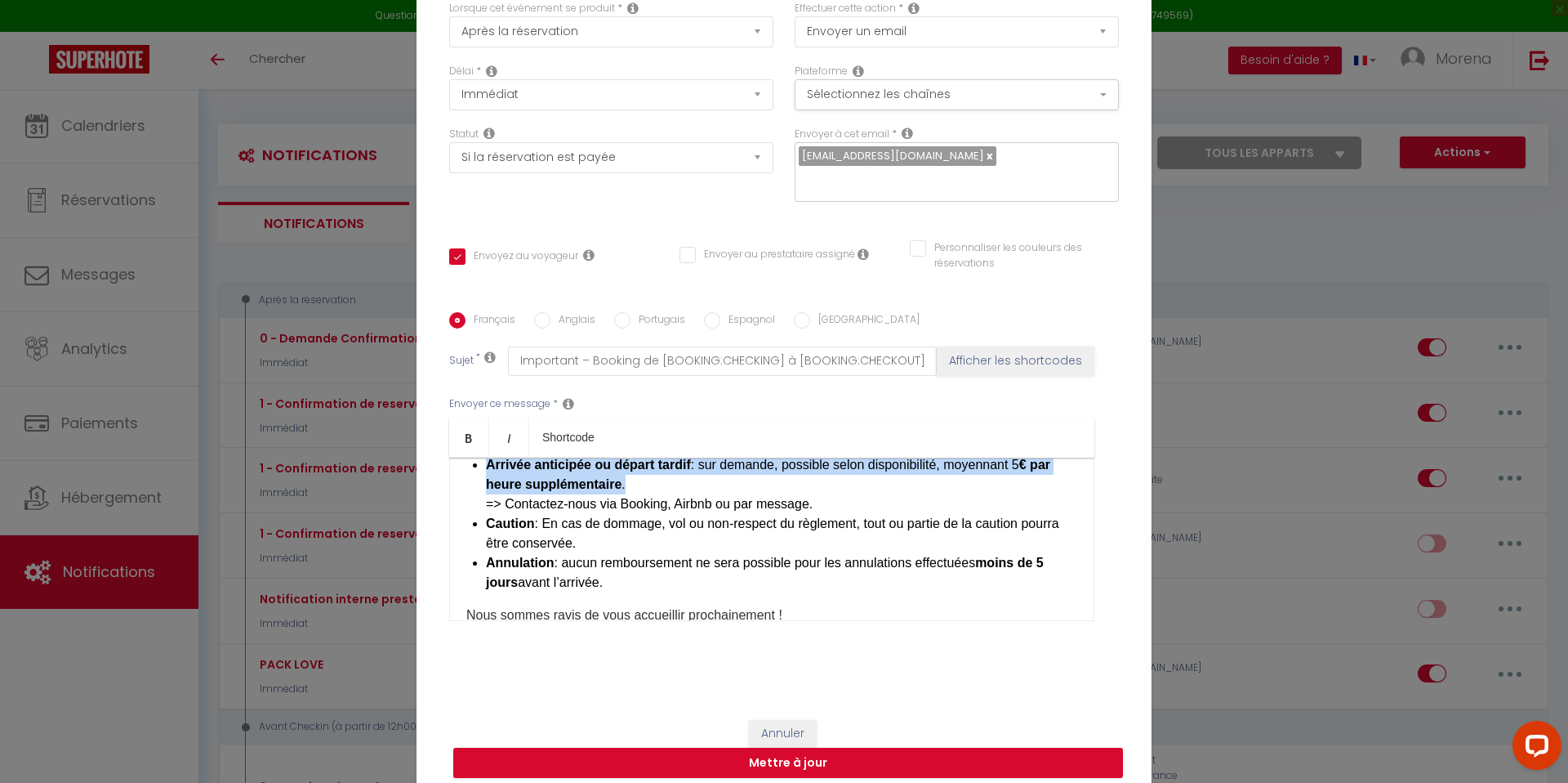
scroll to position [741, 0]
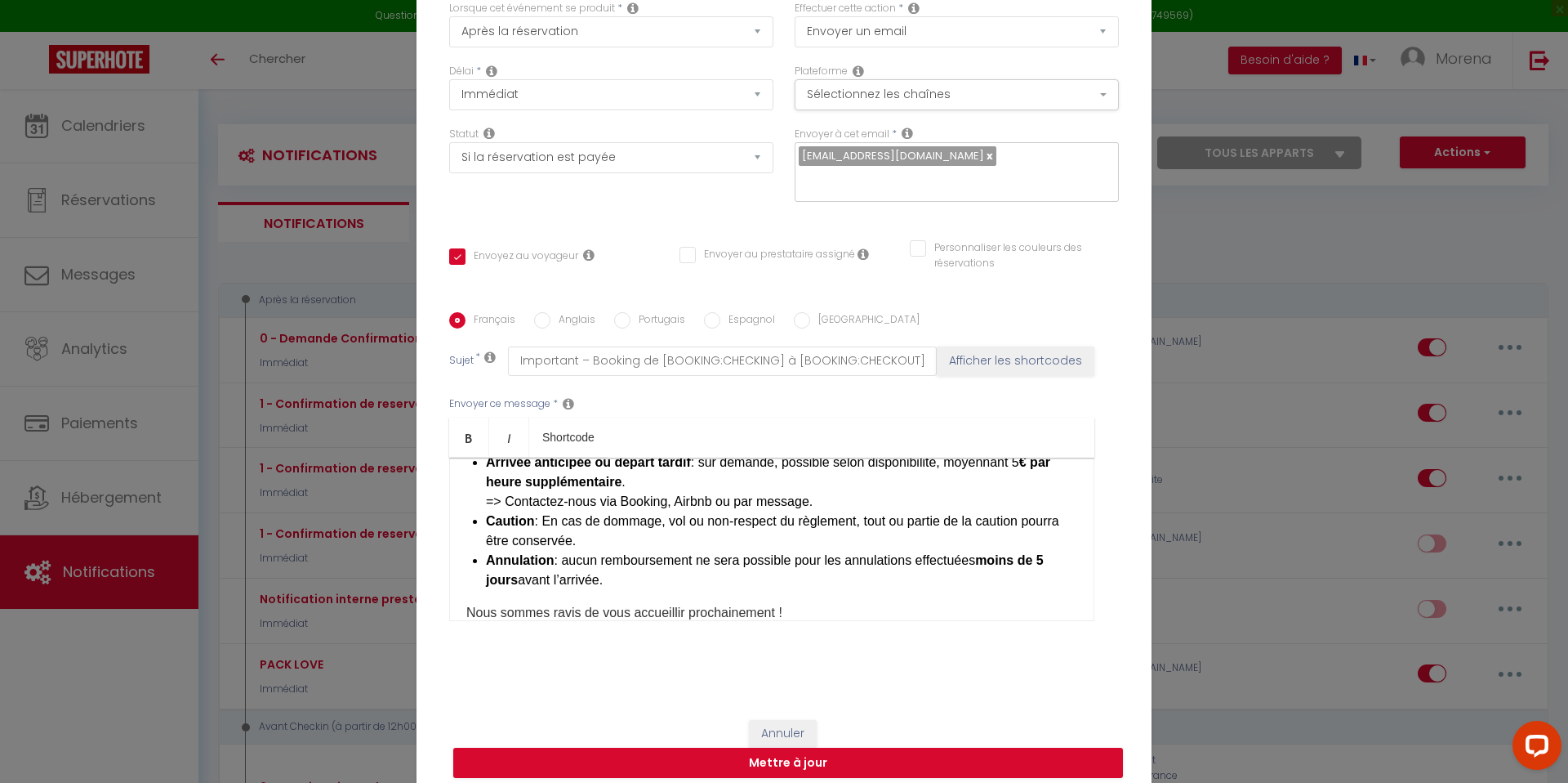
click at [667, 511] on li "Arrivée anticipée ou départ tardif : sur demande, possible selon disponibilité,…" at bounding box center [781, 482] width 591 height 59
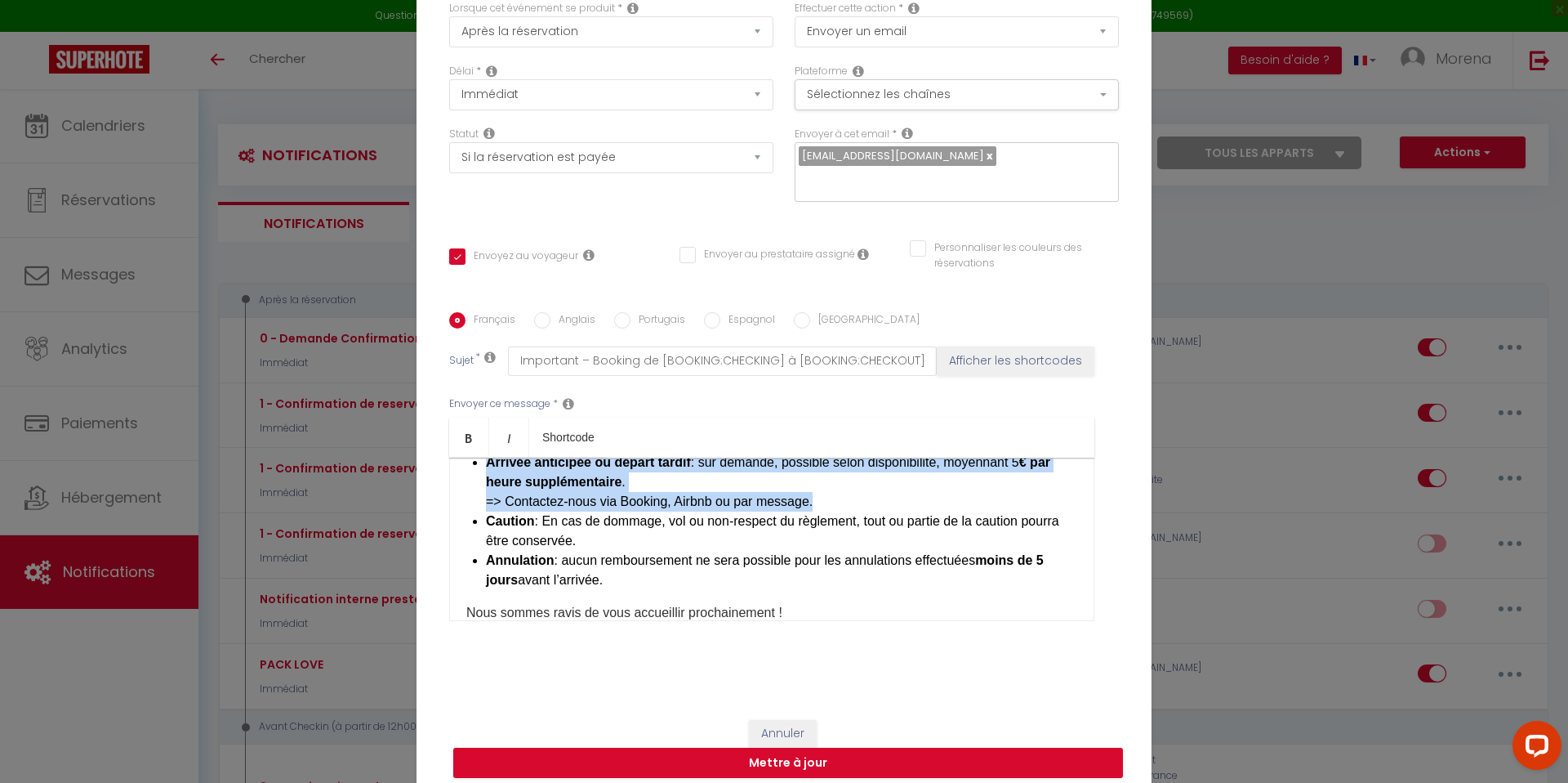
drag, startPoint x: 821, startPoint y: 527, endPoint x: 479, endPoint y: 490, distance: 344.0
click at [479, 490] on div "IMPORTANT A LIRE ATTENTIVEMENT: Bonjour [GUEST:FIRST_NAME]​, Merci pour votre c…" at bounding box center [772, 539] width 645 height 163
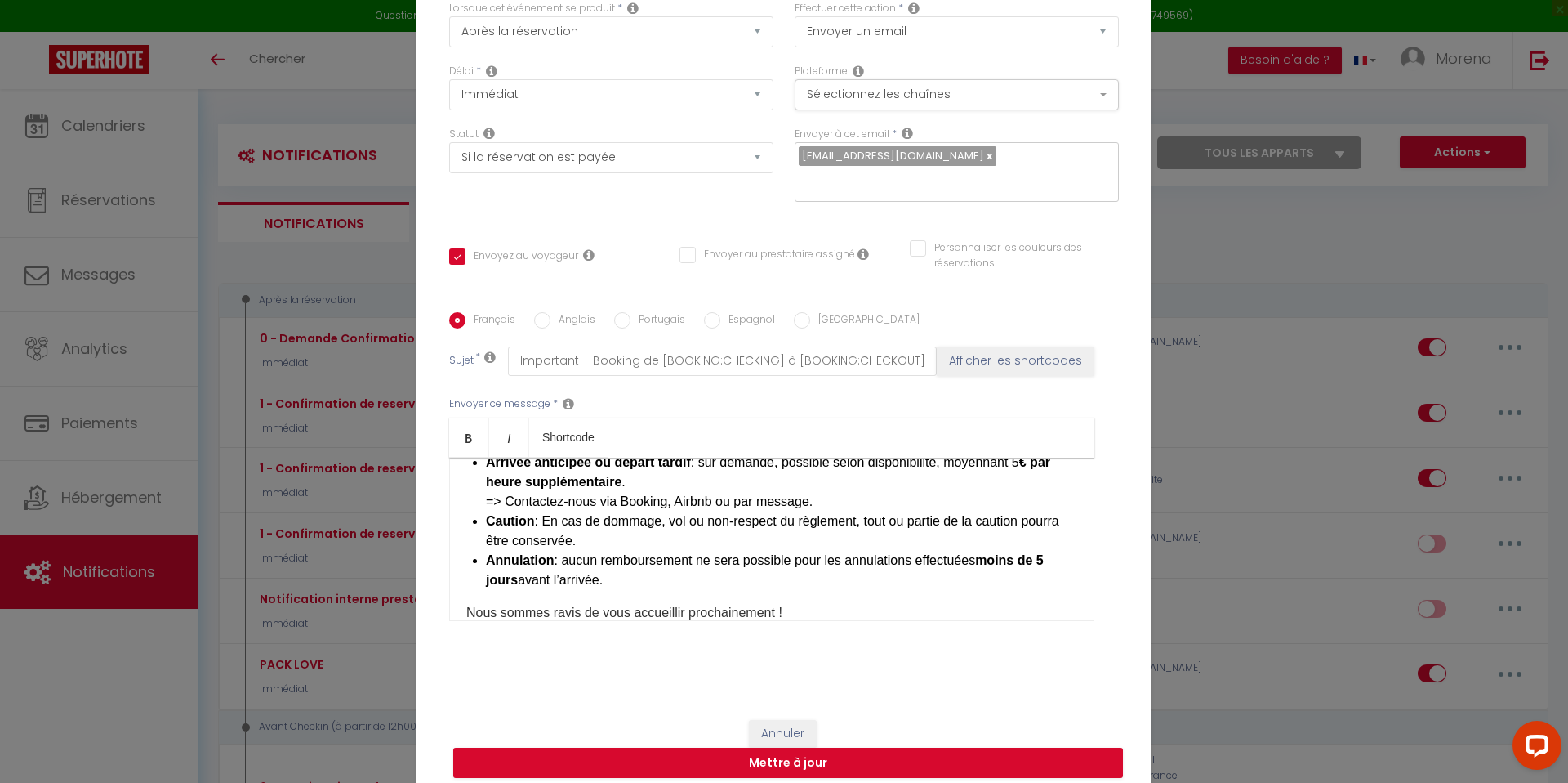
click at [601, 551] on li "Caution : En cas de dommage, vol ou non-respect du règlement, tout ou partie de…" at bounding box center [781, 531] width 591 height 40
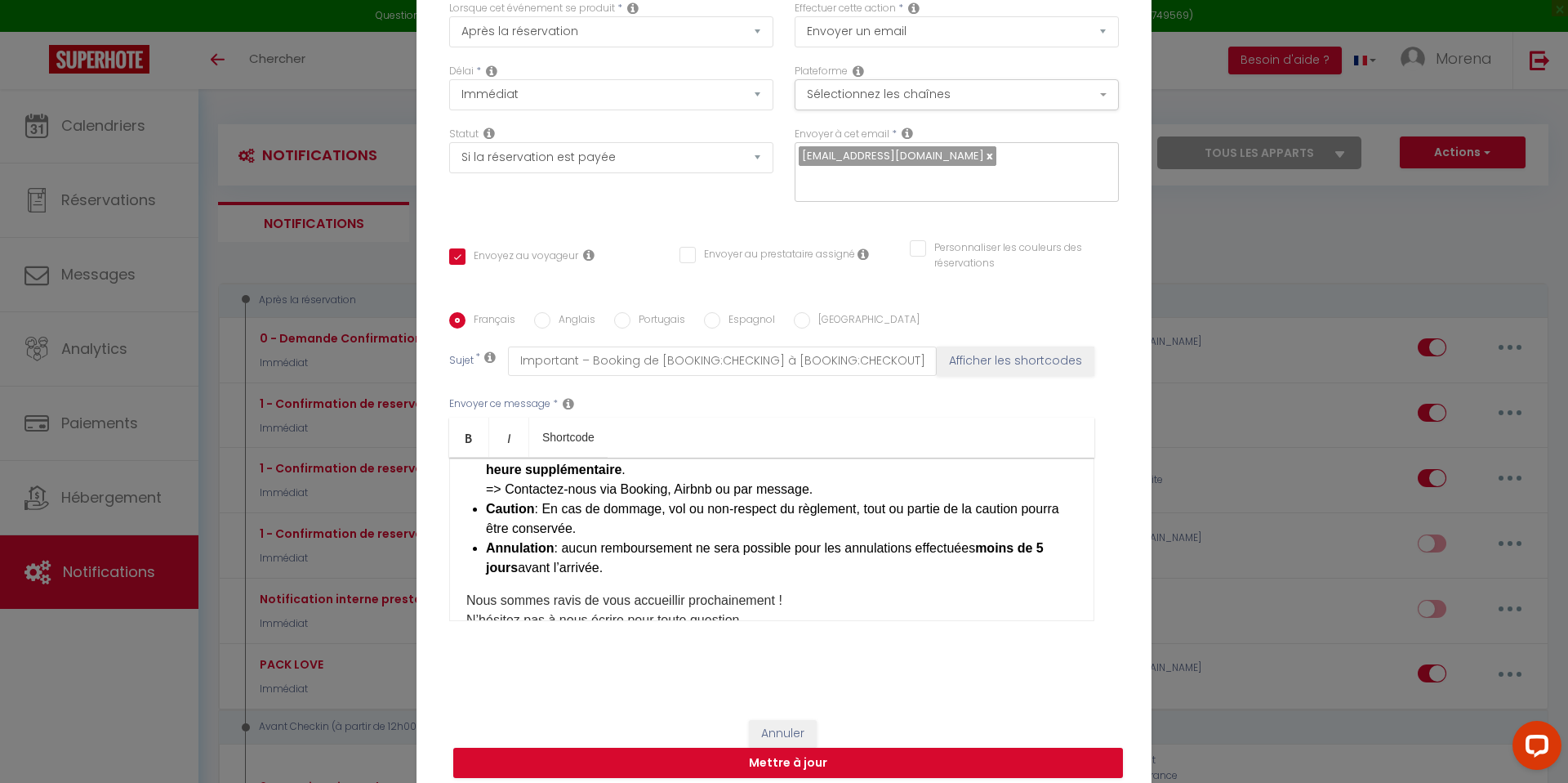
scroll to position [757, 0]
drag, startPoint x: 613, startPoint y: 599, endPoint x: 483, endPoint y: 470, distance: 183.1
click at [483, 470] on div "IMPORTANT A LIRE ATTENTIVEMENT: Bonjour [GUEST:FIRST_NAME]​, Merci pour votre c…" at bounding box center [772, 539] width 645 height 163
copy ul "Arrivée anticipée ou départ tardif : sur demande, possible selon disponibilité,…"
click at [858, 495] on li "Arrivée anticipée ou départ tardif : sur demande, possible selon disponibilité,…" at bounding box center [781, 465] width 591 height 59
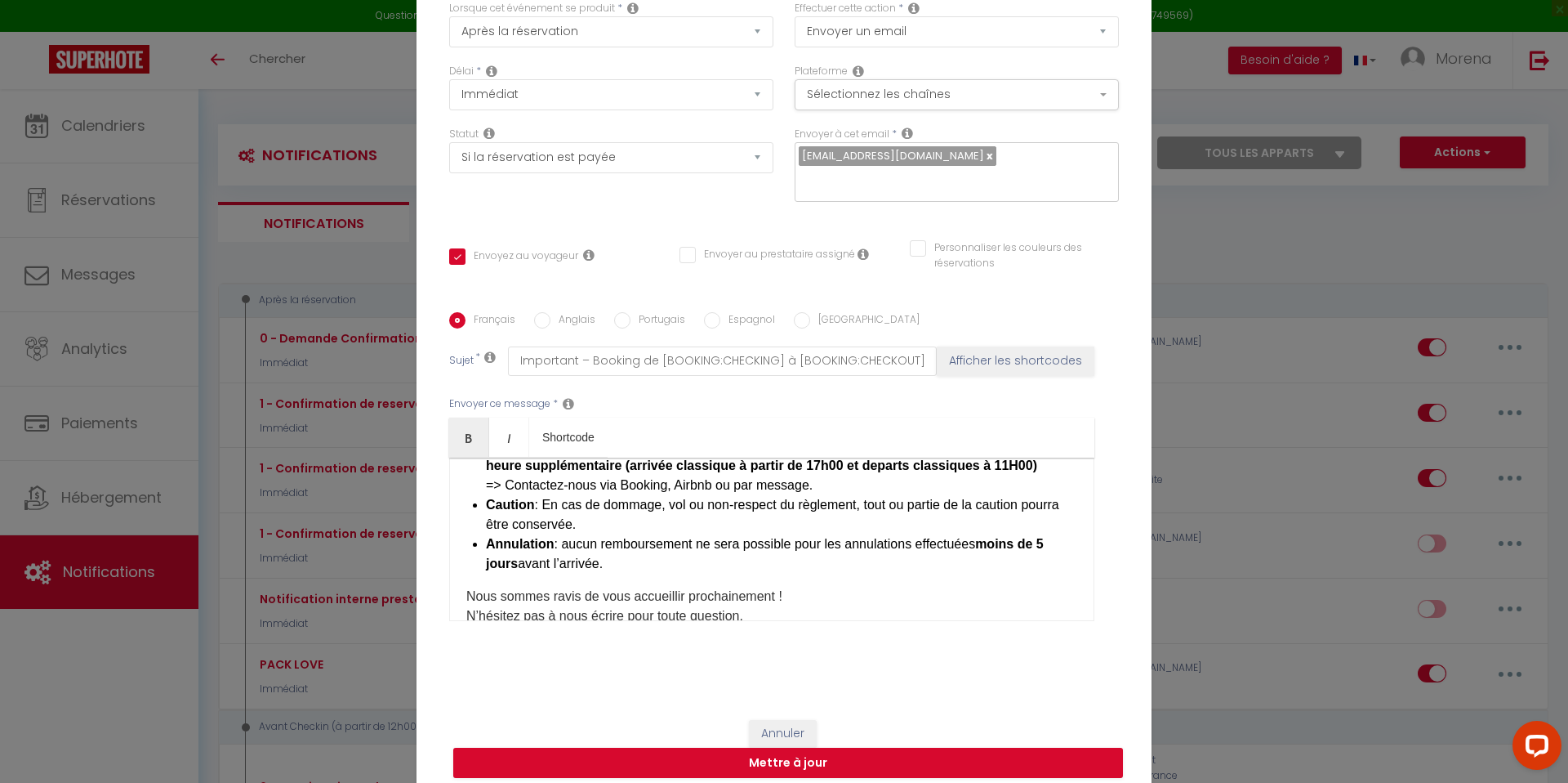
drag, startPoint x: 627, startPoint y: 493, endPoint x: 1035, endPoint y: 492, distance: 408.0
click at [1035, 472] on strong "€ par heure supplémentaire (arrivée classique à partir de 17h00 et departs clas…" at bounding box center [768, 455] width 564 height 34
click at [1026, 494] on li "Arrivée anticipée ou départ tardif : sur demande, possible selon disponibilité,…" at bounding box center [781, 465] width 591 height 59
click at [1021, 492] on li "Arrivée anticipée ou départ tardif : sur demande, possible selon disponibilité,…" at bounding box center [781, 465] width 591 height 59
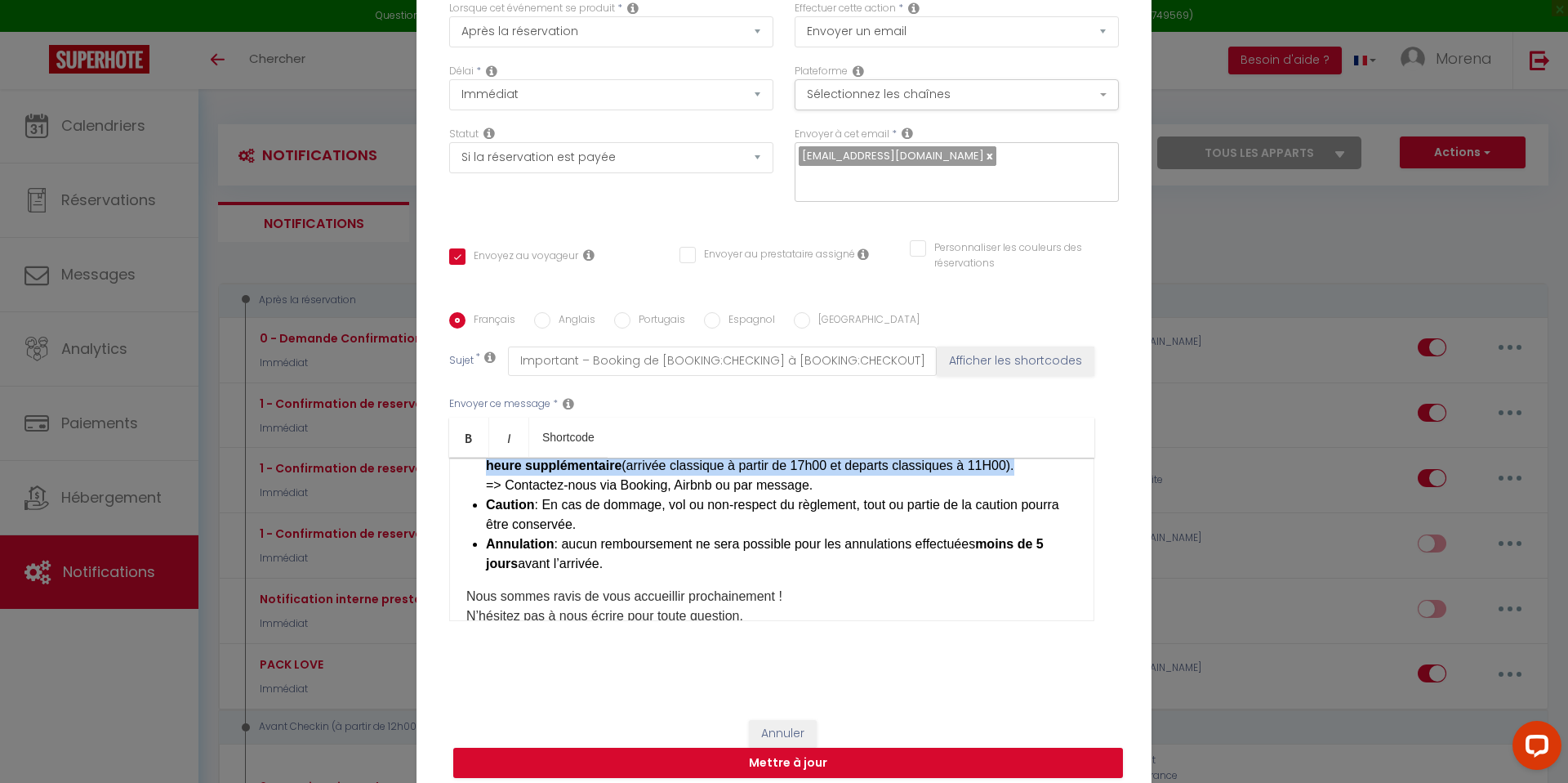
drag, startPoint x: 1021, startPoint y: 492, endPoint x: 486, endPoint y: 476, distance: 535.2
click at [486, 476] on li "Arrivée anticipée ou départ tardif : sur demande, possible selon disponibilité,…" at bounding box center [781, 465] width 591 height 59
copy li "Arrivée anticipée ou départ tardif : sur demande, possible selon disponibilité,…"
click at [846, 495] on li "Arrivée anticipée ou départ tardif : sur demande, possible selon disponibilité,…" at bounding box center [781, 465] width 591 height 59
drag, startPoint x: 625, startPoint y: 494, endPoint x: 1016, endPoint y: 492, distance: 391.0
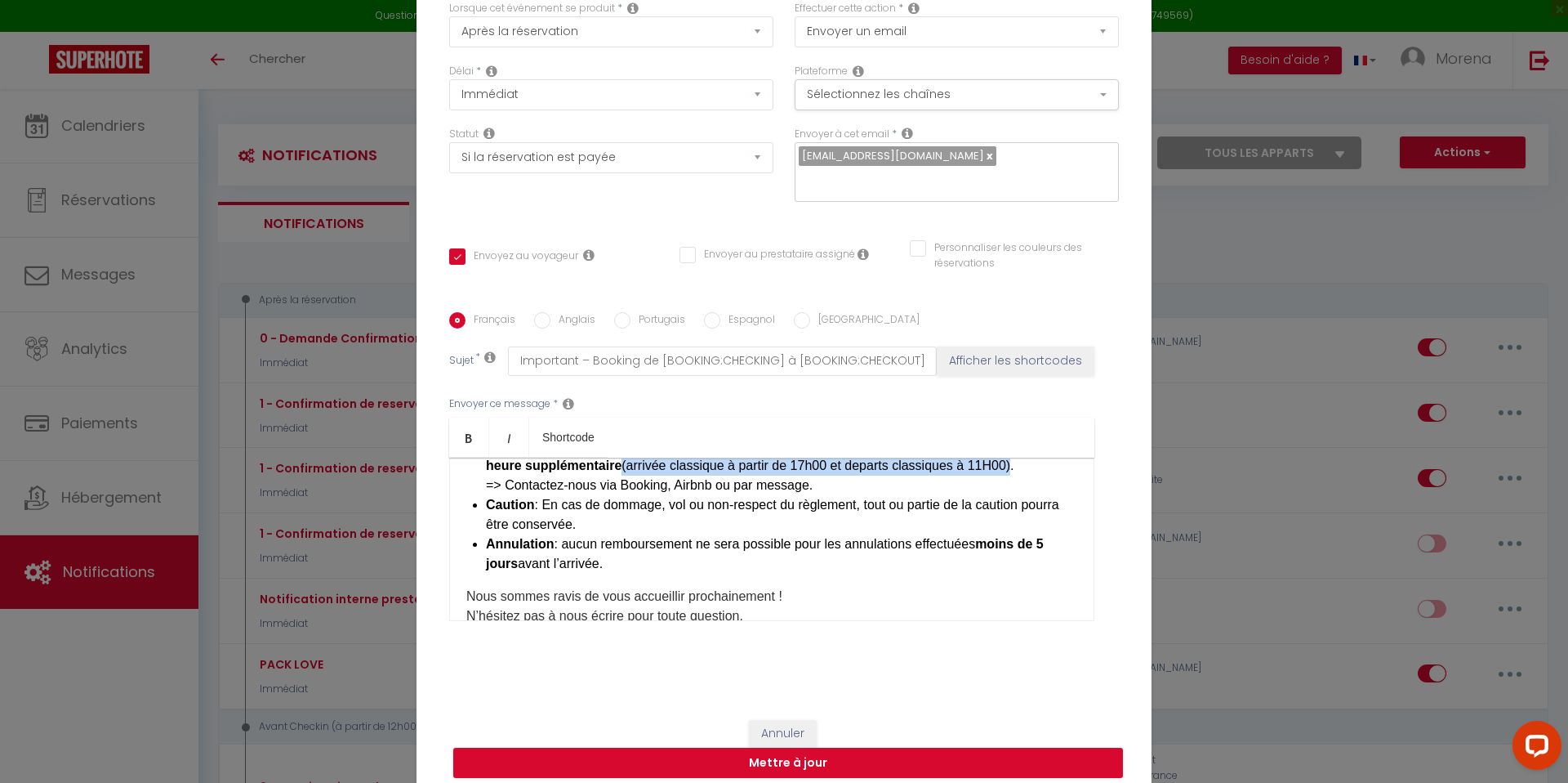
click at [1016, 492] on li "Arrivée anticipée ou départ tardif : sur demande, possible selon disponibilité,…" at bounding box center [781, 465] width 591 height 59
click at [993, 495] on li "Arrivée anticipée ou départ tardif : sur demande, possible selon disponibilité,…" at bounding box center [781, 465] width 591 height 59
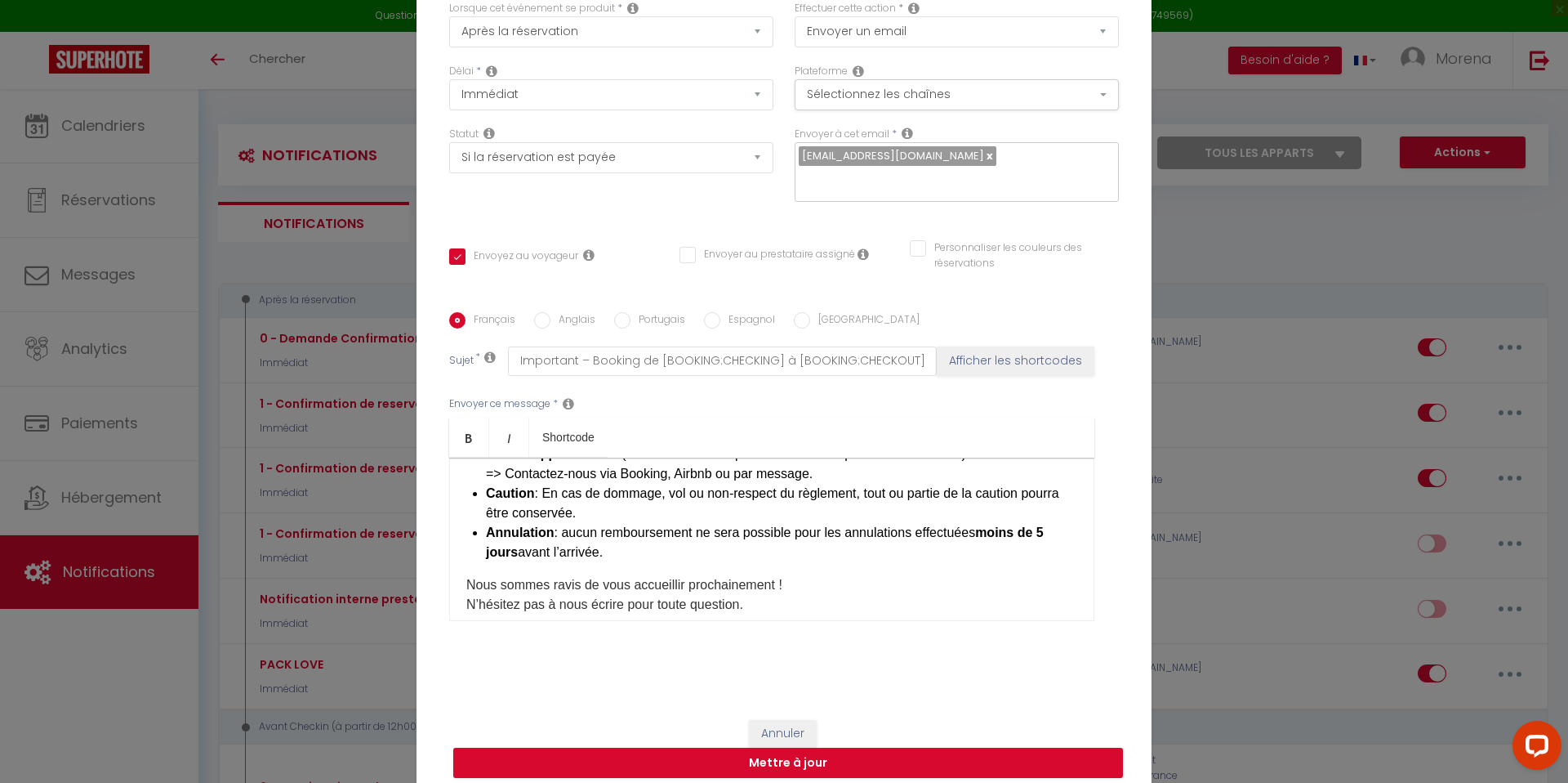
scroll to position [774, 0]
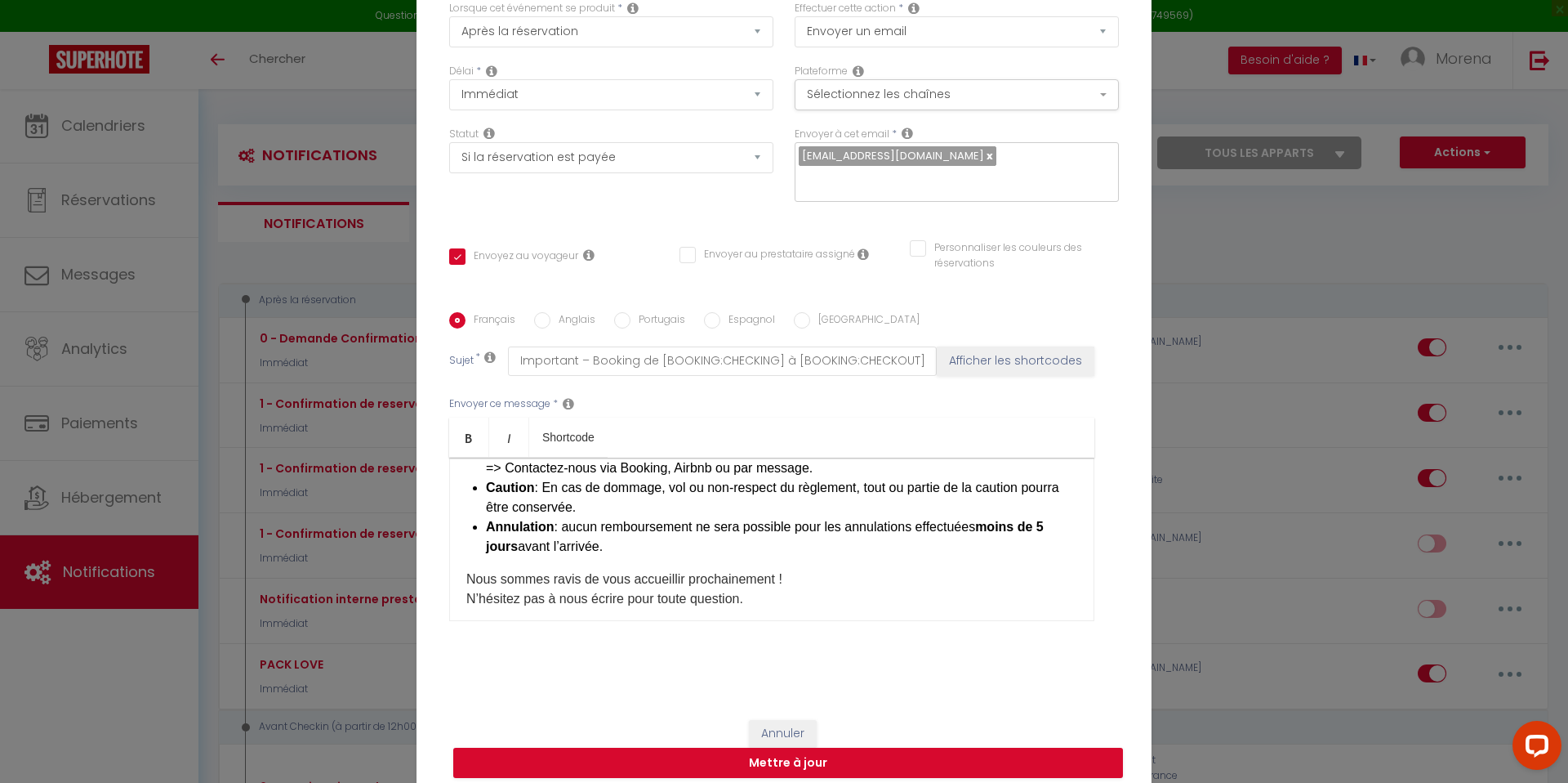
drag, startPoint x: 468, startPoint y: 456, endPoint x: 612, endPoint y: 576, distance: 187.4
click at [612, 576] on div "IMPORTANT A LIRE ATTENTIVEMENT: Bonjour [GUEST:FIRST_NAME]​, Merci pour votre c…" at bounding box center [772, 539] width 645 height 163
copy ul "Arrivée anticipée ou départ tardif : sur demande, possible selon disponibilité,…"
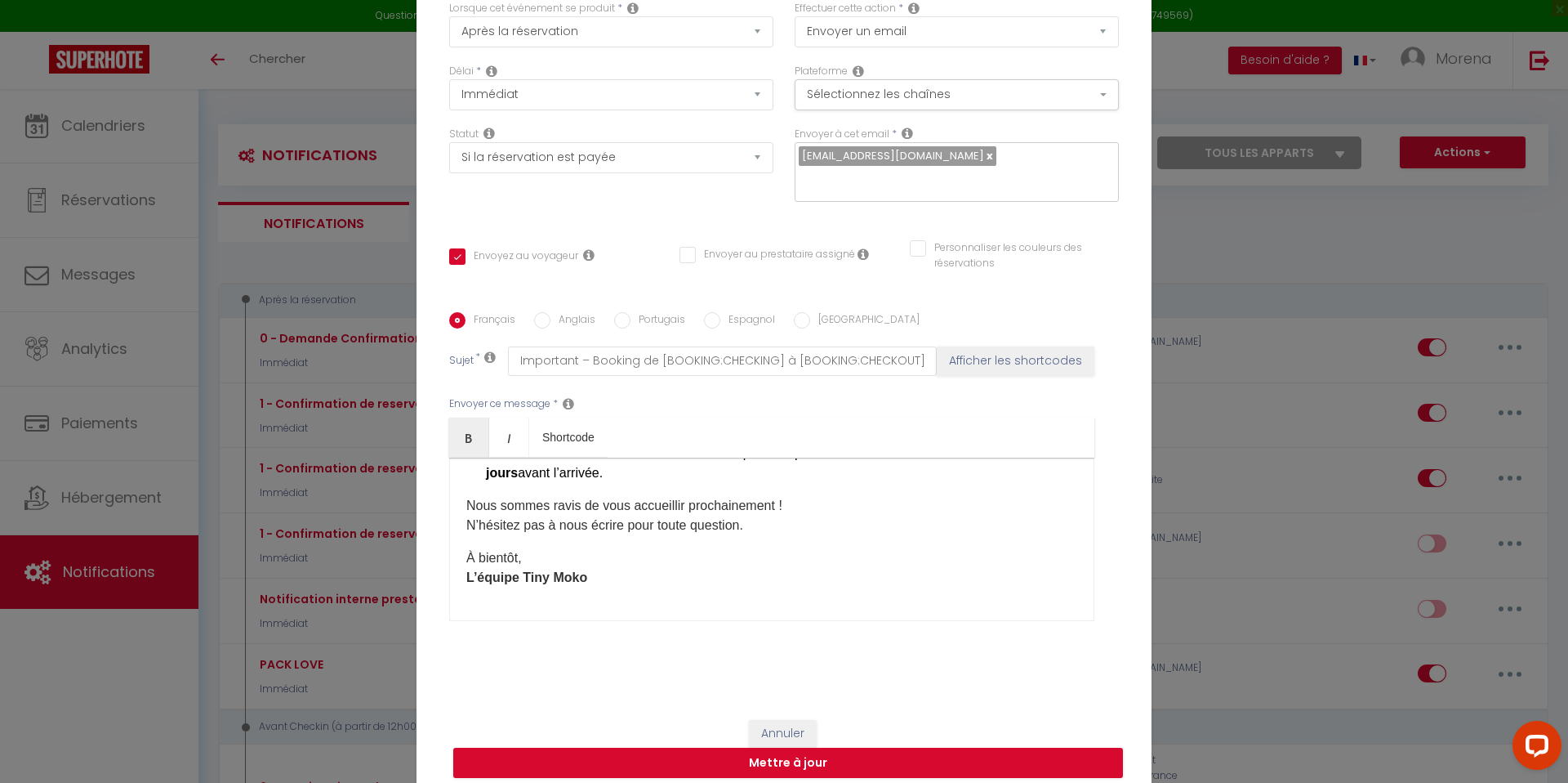
scroll to position [878, 0]
drag, startPoint x: 466, startPoint y: 502, endPoint x: 759, endPoint y: 527, distance: 294.1
click at [759, 527] on p "Nous sommes ravis de vous accueillir prochainement ! N’hésitez pas à nous écrir…" at bounding box center [772, 515] width 611 height 40
click at [627, 583] on p "À bientôt, L’équipe Tiny Moko ​" at bounding box center [772, 568] width 611 height 40
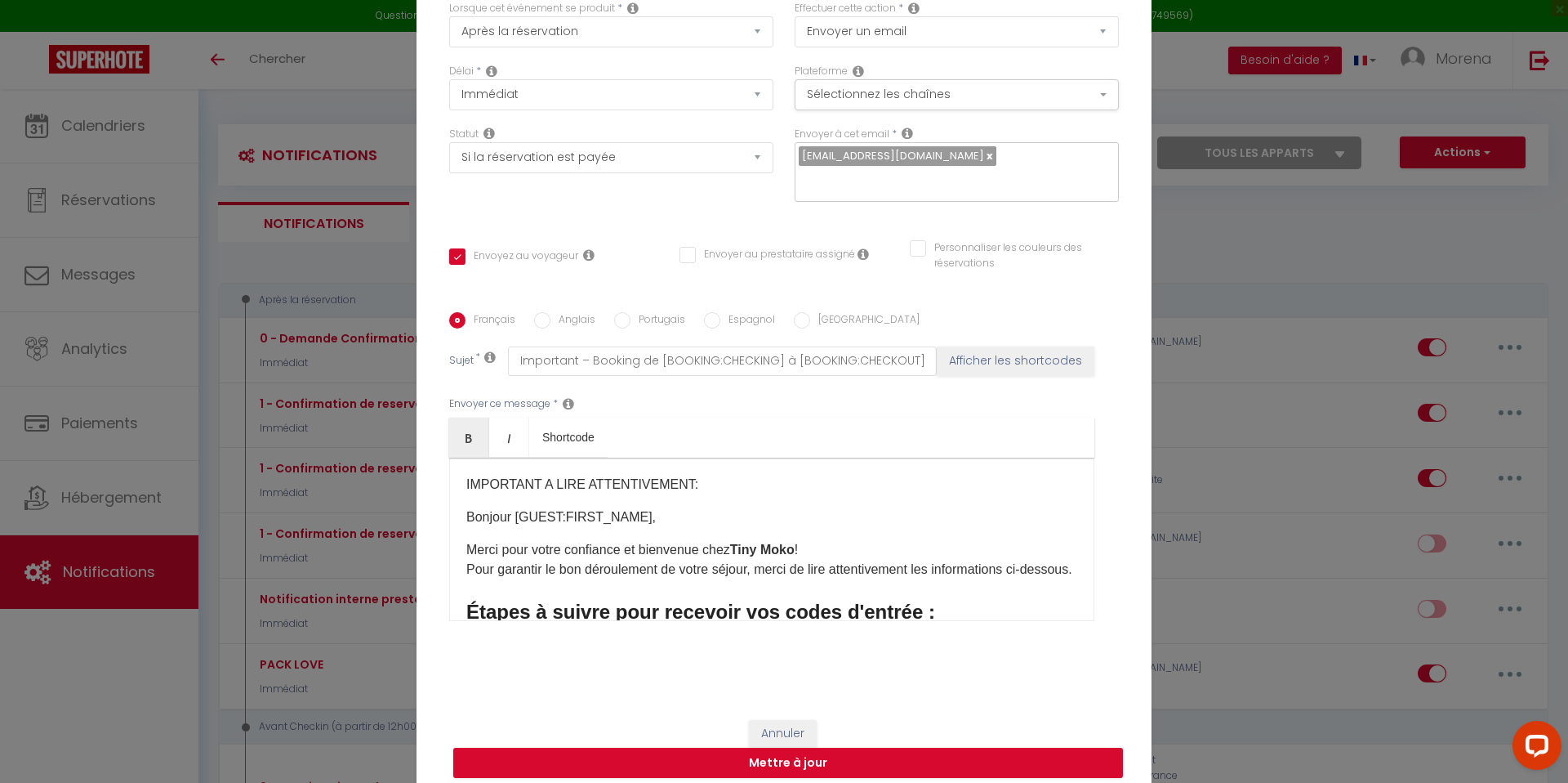
scroll to position [887, 0]
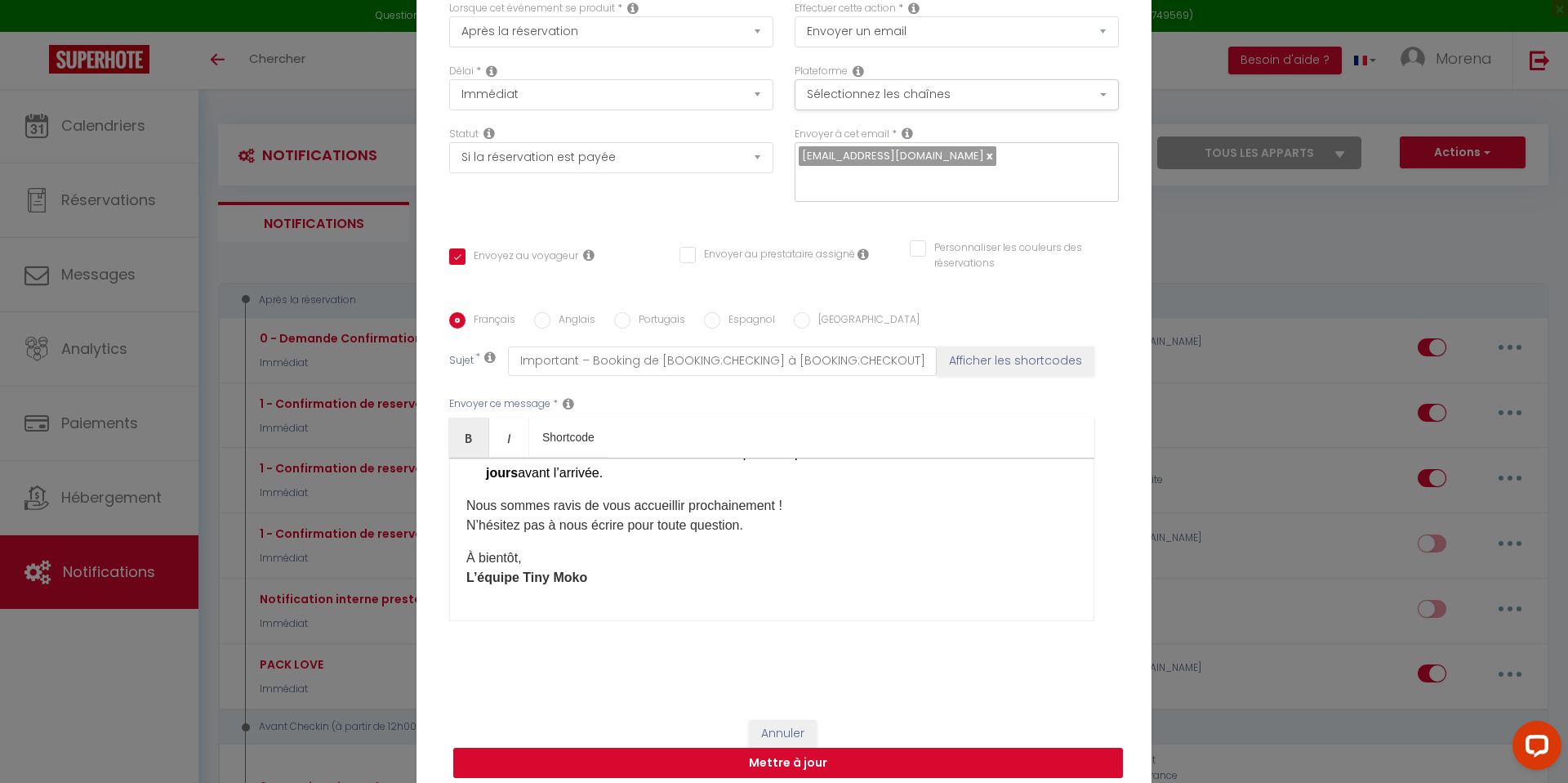
click at [772, 749] on button "Mettre à jour" at bounding box center [788, 763] width 669 height 31
checkbox input "true"
checkbox input "false"
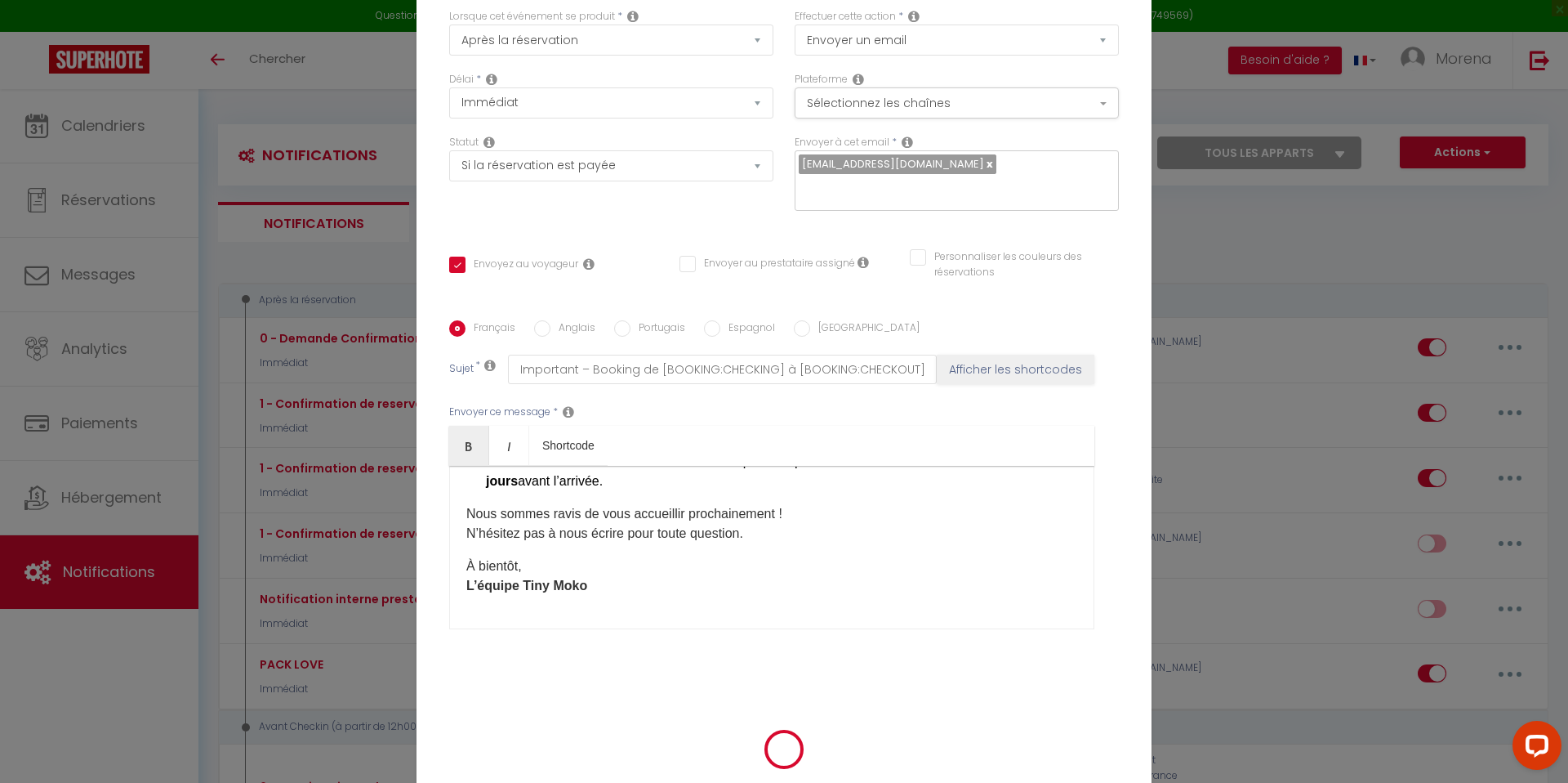
scroll to position [102, 0]
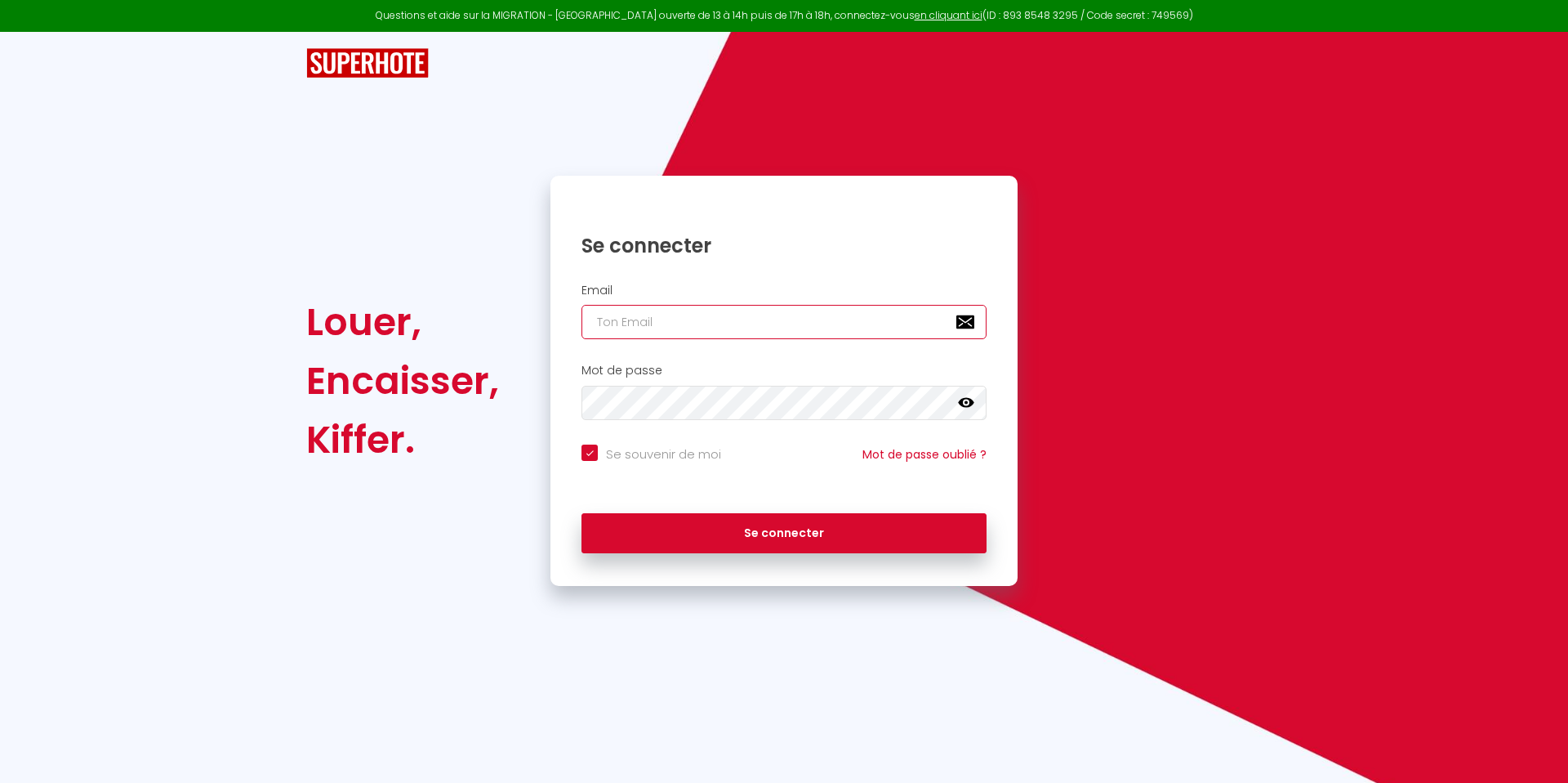
click at [753, 329] on input "email" at bounding box center [784, 322] width 405 height 34
click at [697, 325] on input "email" at bounding box center [784, 322] width 405 height 34
type input "[EMAIL_ADDRESS][DOMAIN_NAME]"
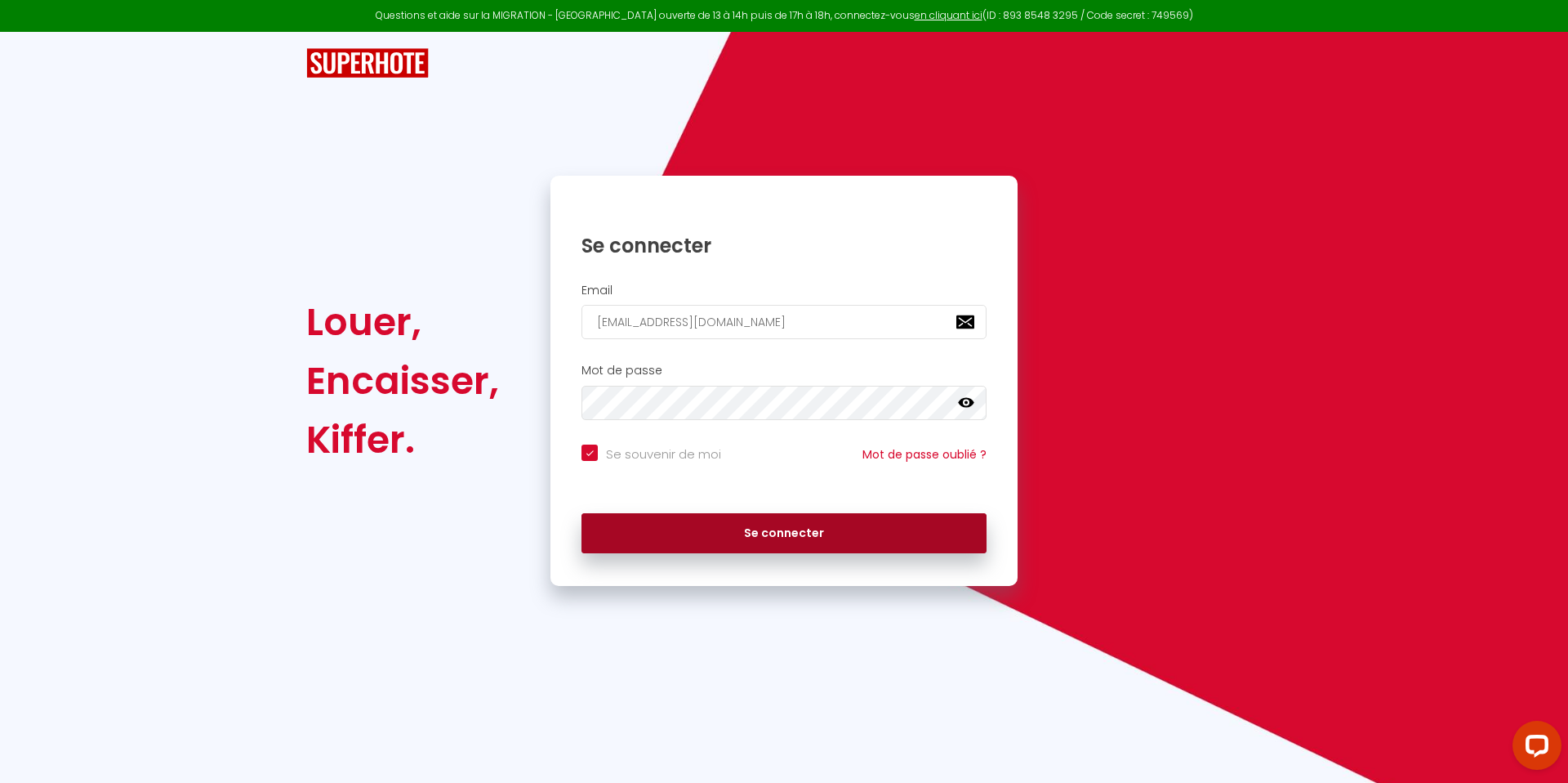
click at [768, 548] on button "Se connecter" at bounding box center [784, 533] width 405 height 40
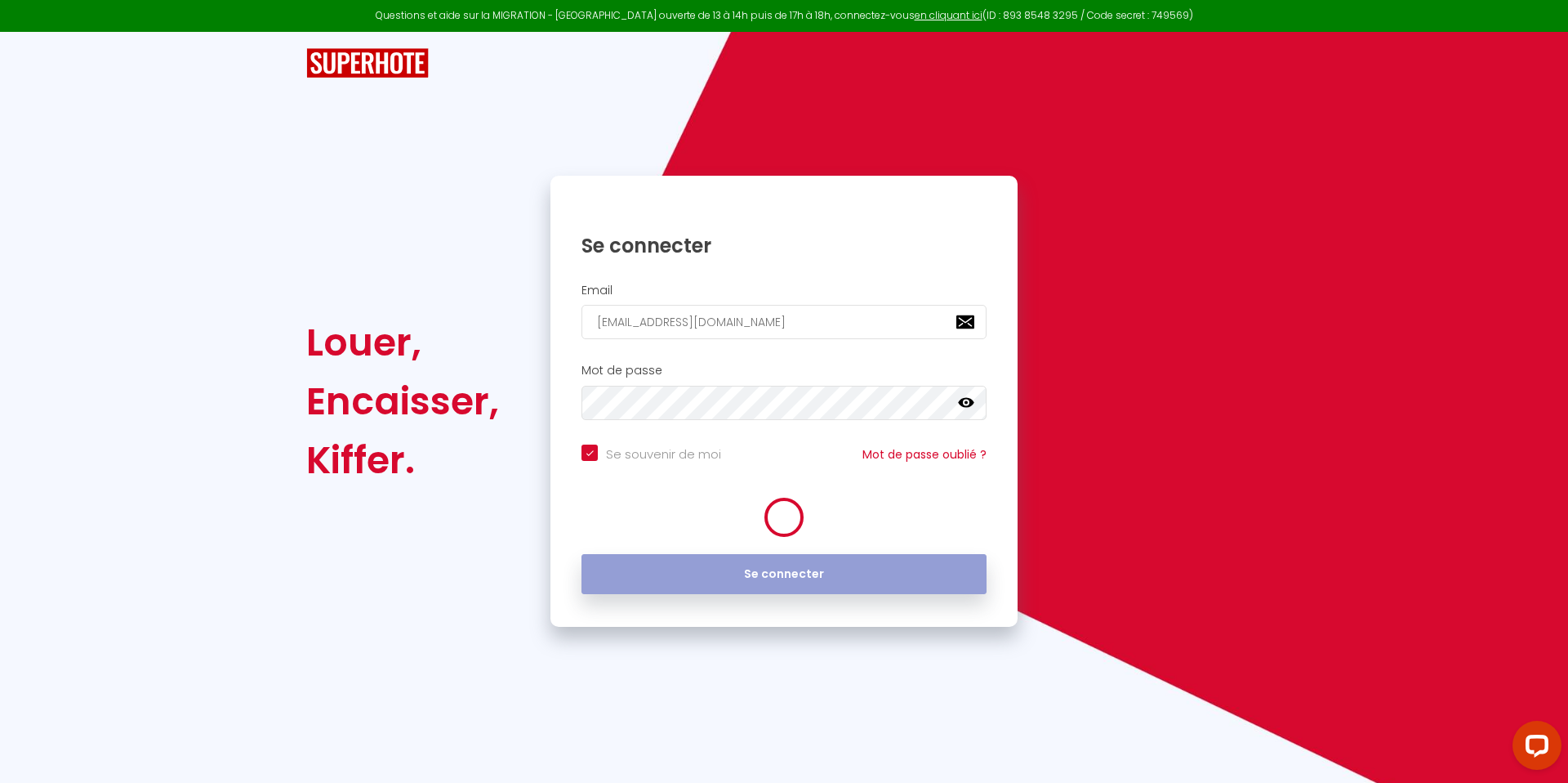
checkbox input "true"
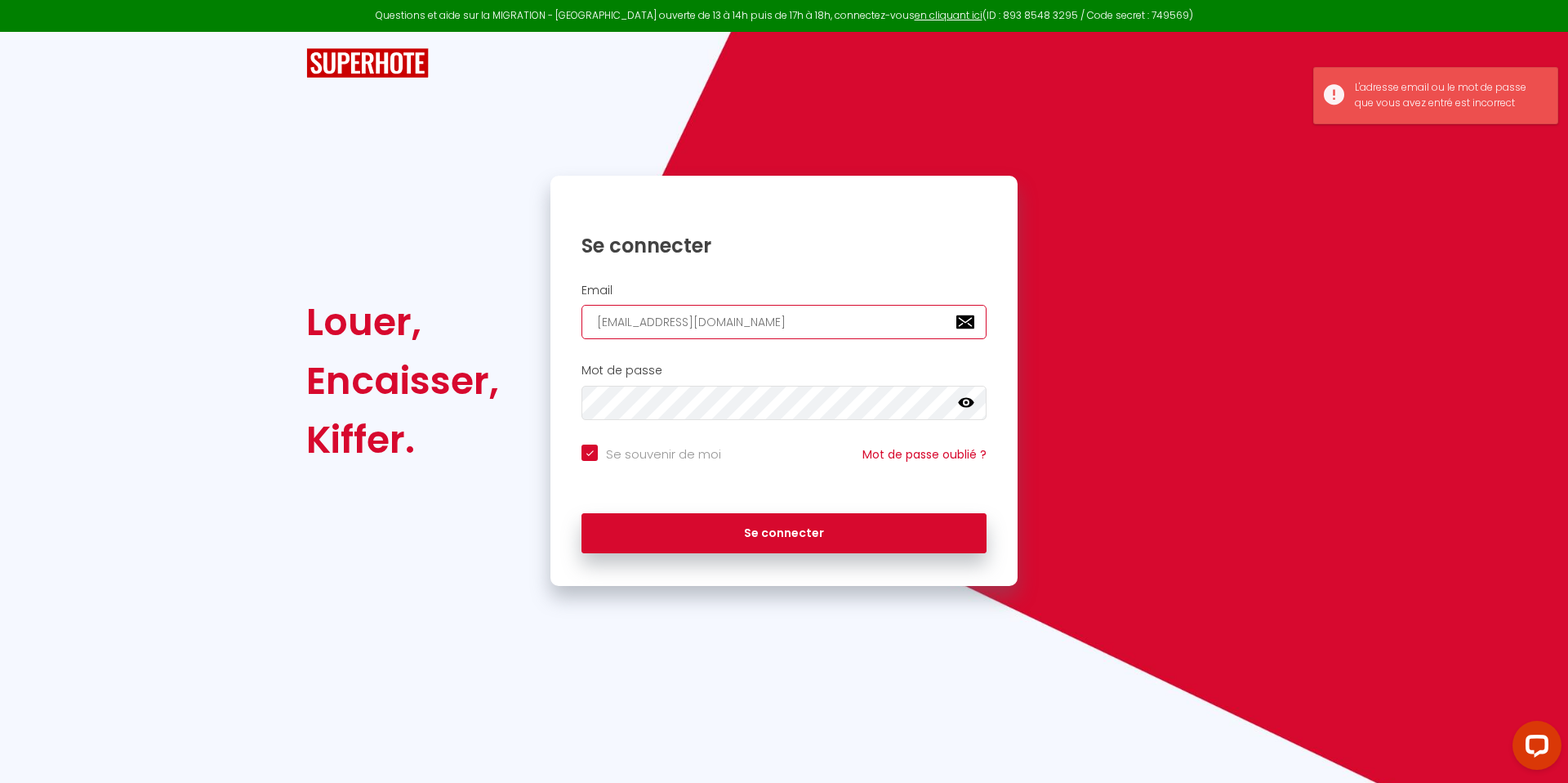
drag, startPoint x: 766, startPoint y: 327, endPoint x: 532, endPoint y: 317, distance: 234.2
click at [532, 317] on div "Louer, Encaisser, Kiffer. Se connecter Email [EMAIL_ADDRESS][DOMAIN_NAME] Mot d…" at bounding box center [784, 380] width 976 height 410
type input "M"
checkbox input "true"
type input "Mo"
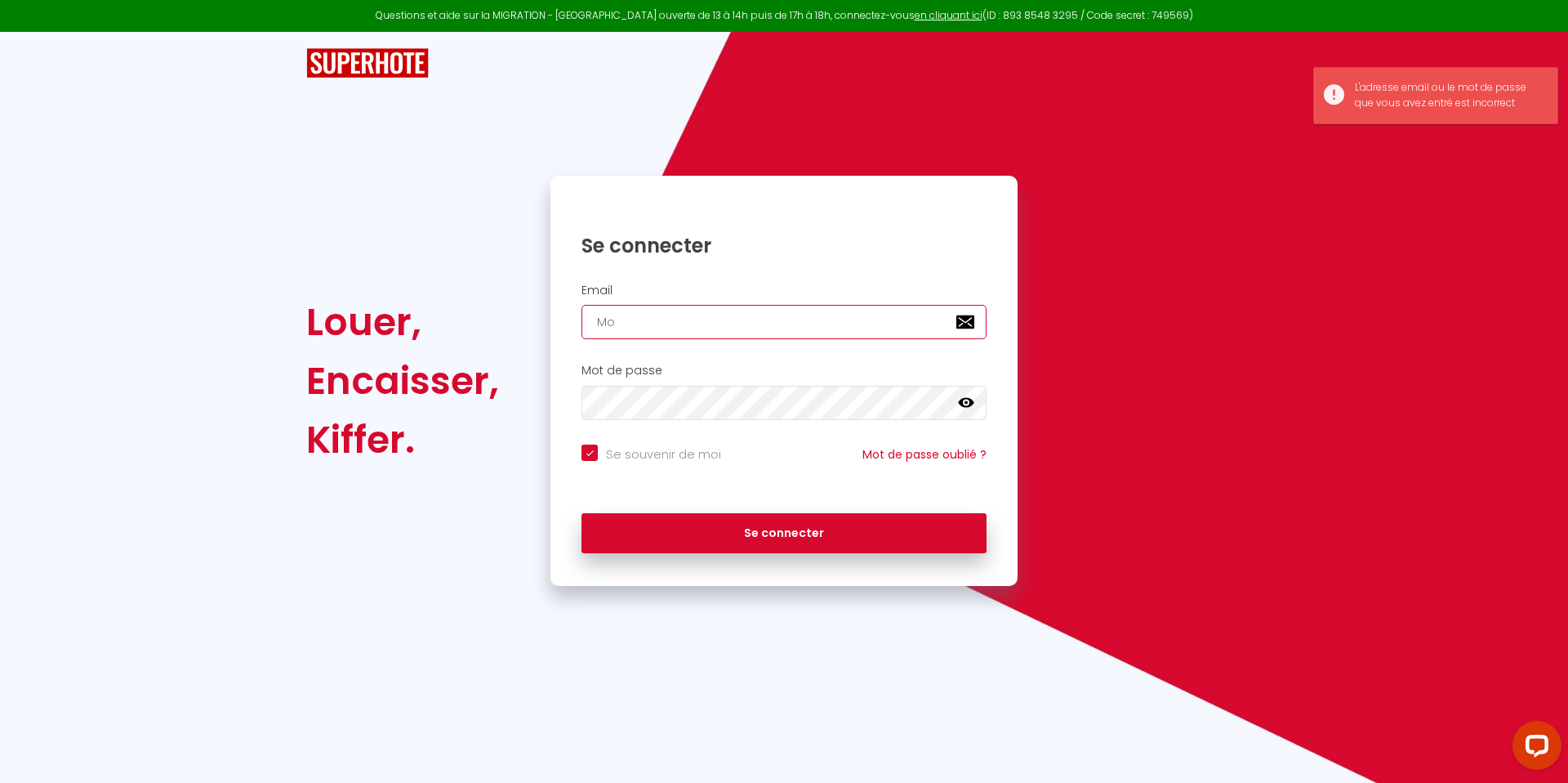
checkbox input "true"
type input "Mor"
checkbox input "true"
type input "More"
checkbox input "true"
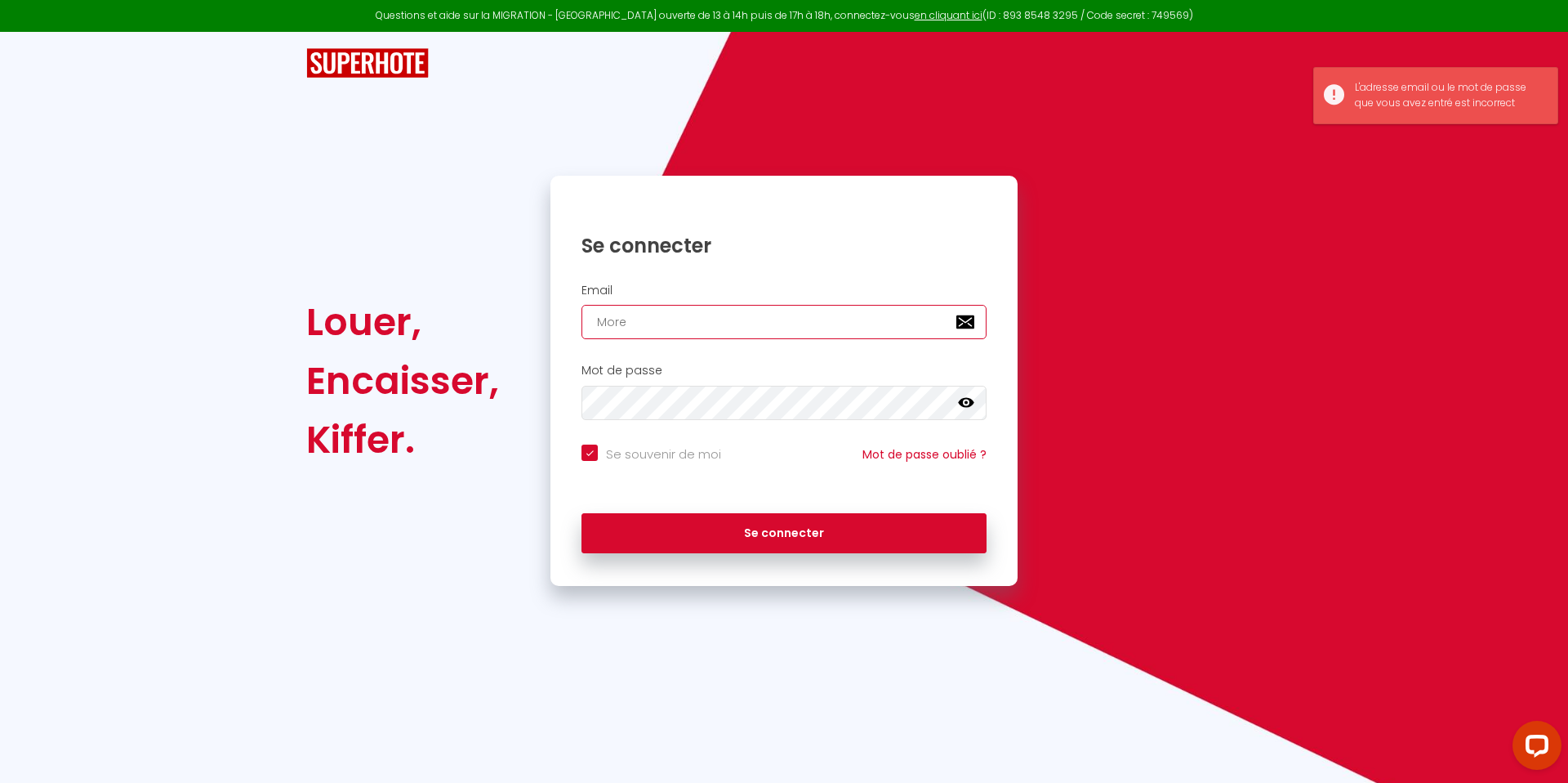
type input "Moren"
checkbox input "true"
type input "Morena"
checkbox input "true"
click at [658, 326] on input "Morena" at bounding box center [784, 322] width 405 height 34
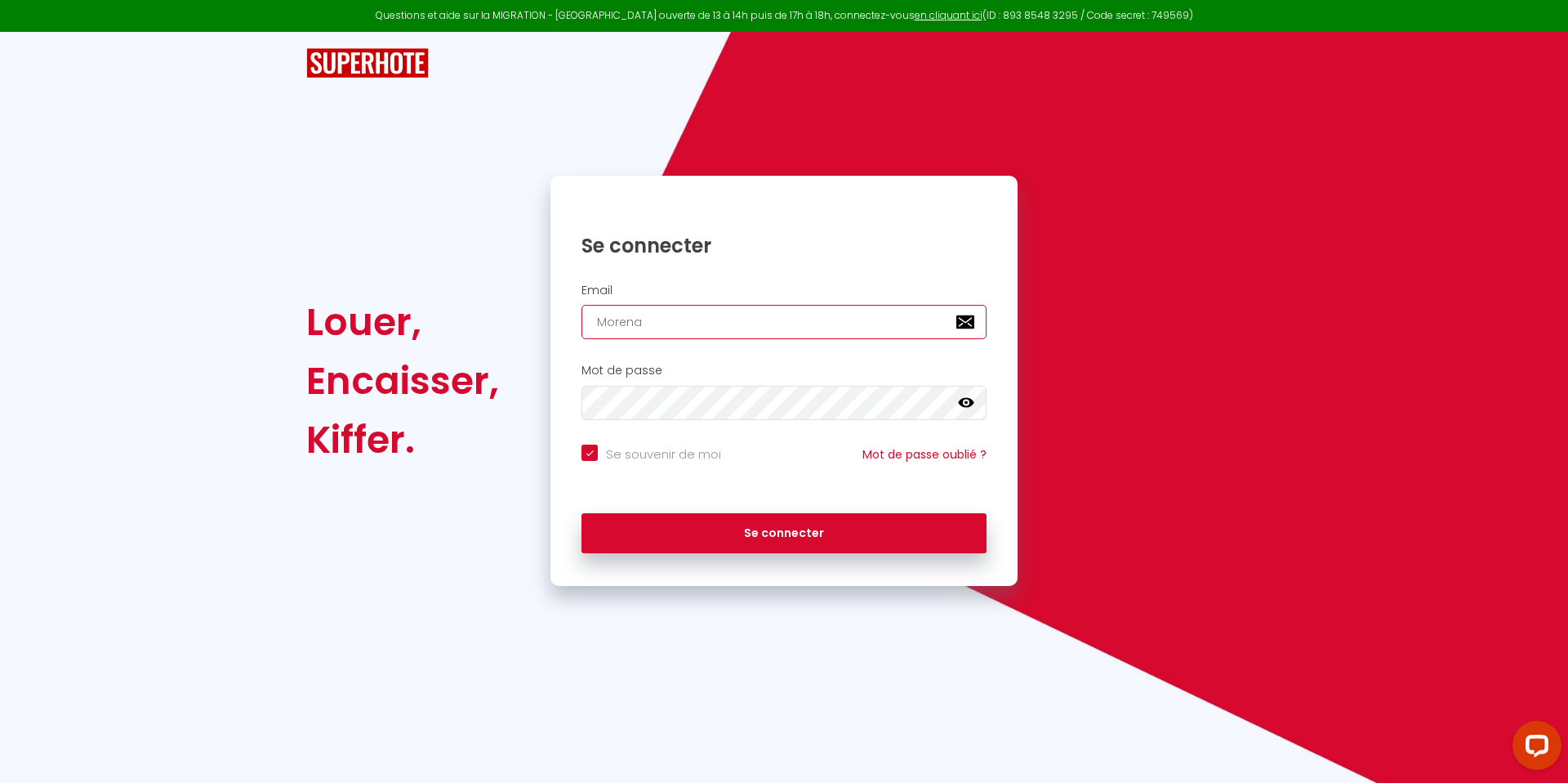
click at [658, 326] on input "Morena" at bounding box center [784, 322] width 405 height 34
checkbox input "true"
click at [969, 404] on icon at bounding box center [966, 402] width 16 height 9
click at [649, 318] on input "email" at bounding box center [784, 322] width 405 height 34
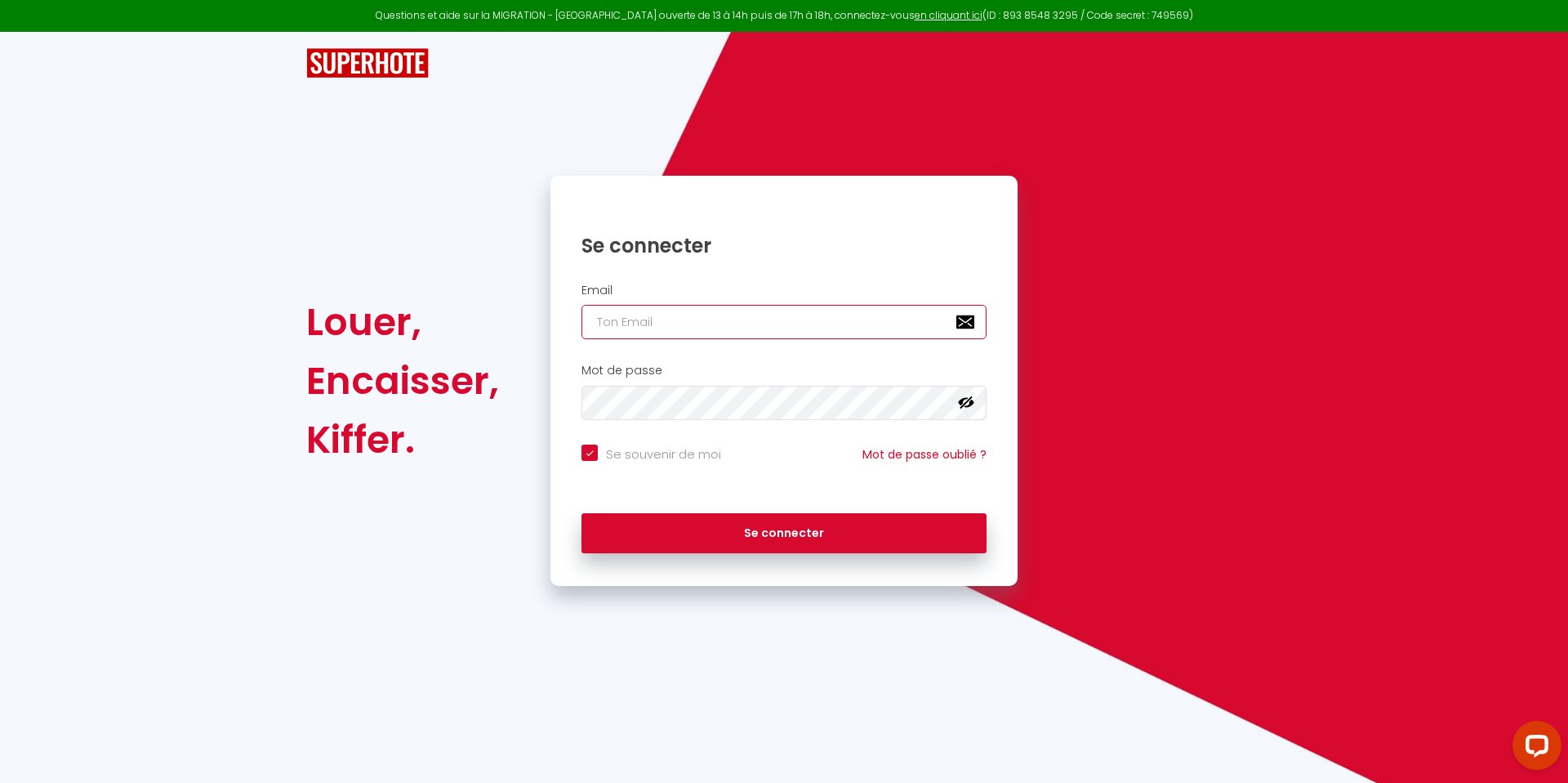
type input "[EMAIL_ADDRESS][DOMAIN_NAME]"
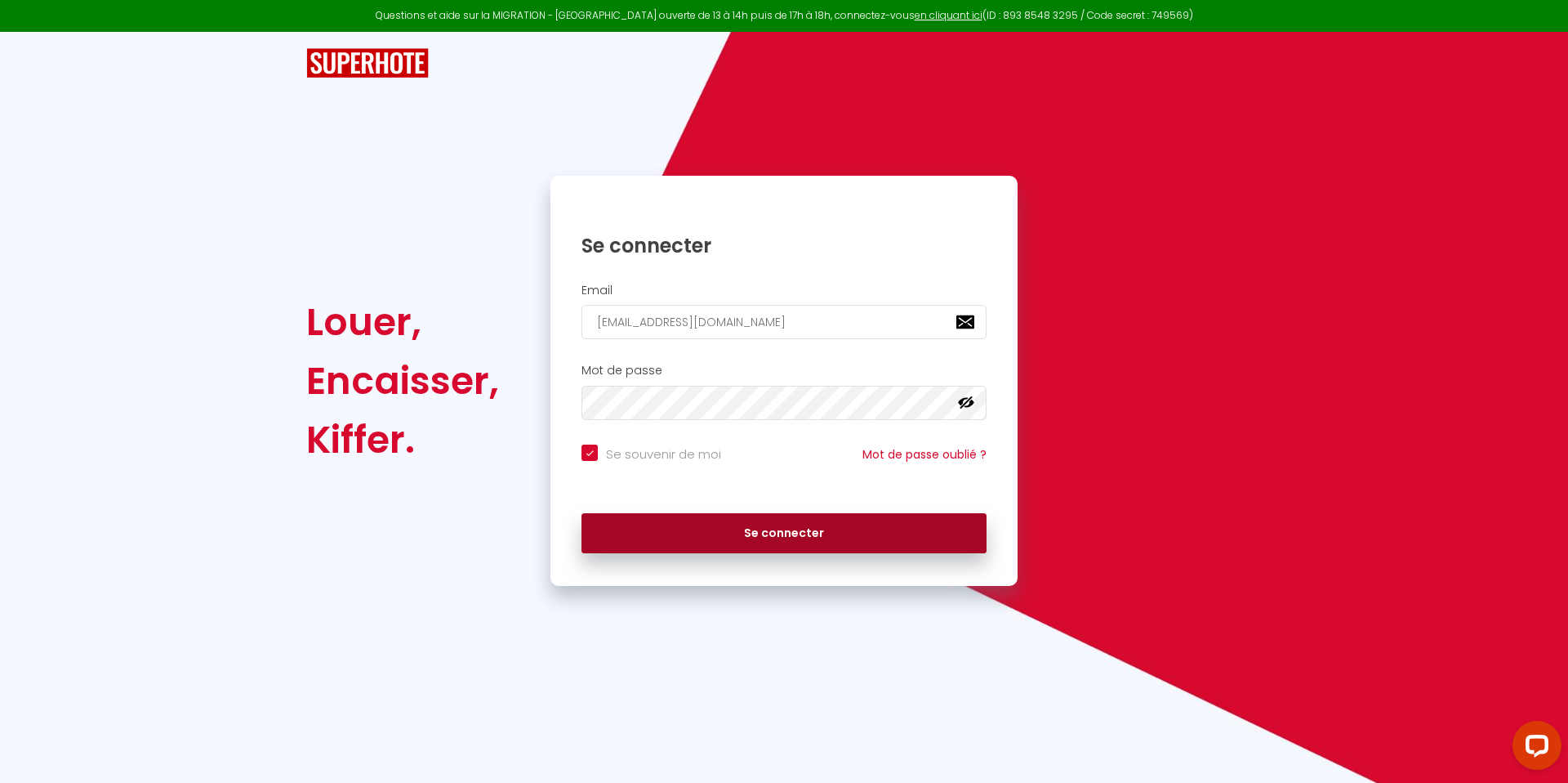
click at [770, 534] on button "Se connecter" at bounding box center [784, 533] width 405 height 40
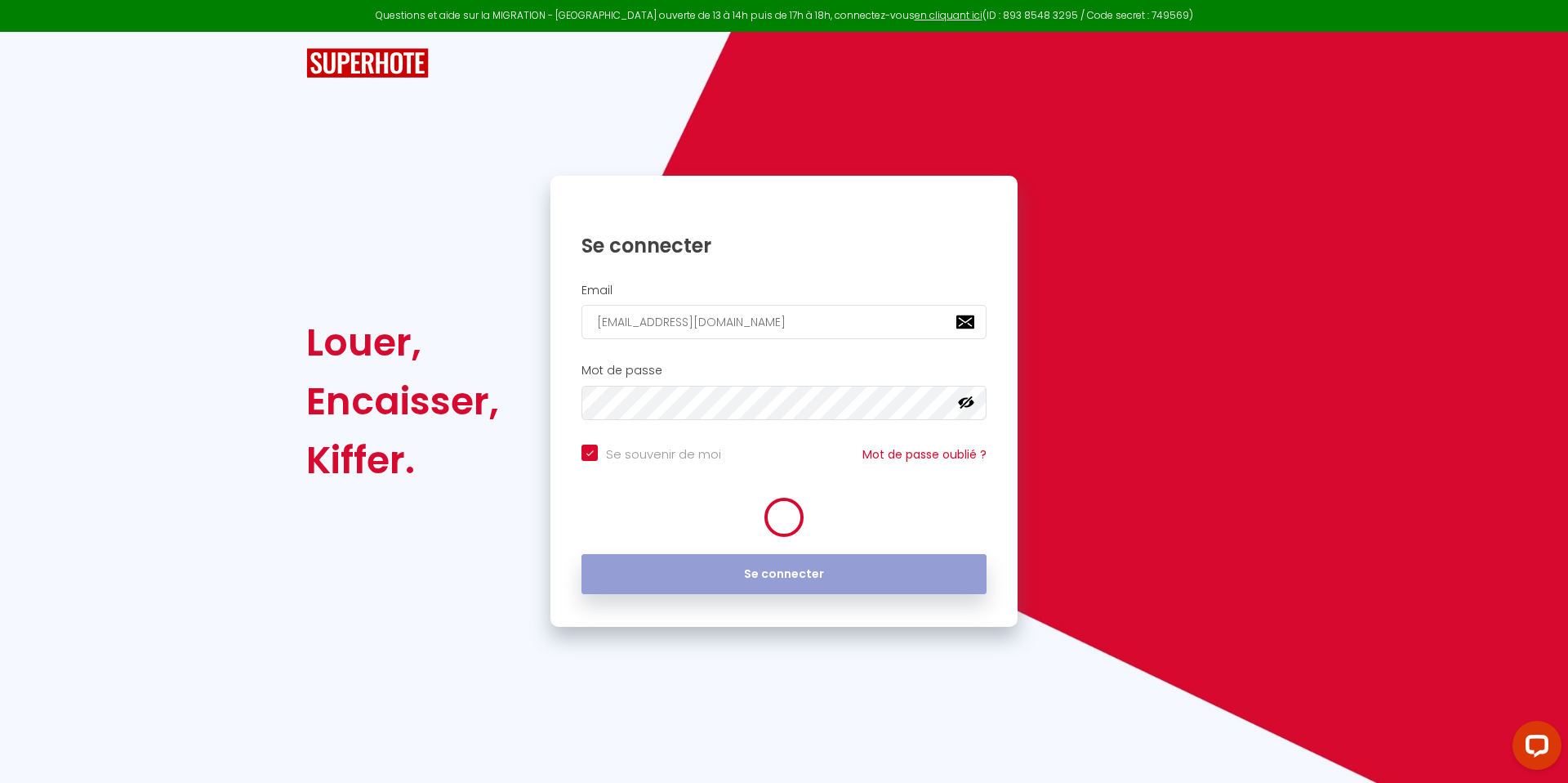
checkbox input "true"
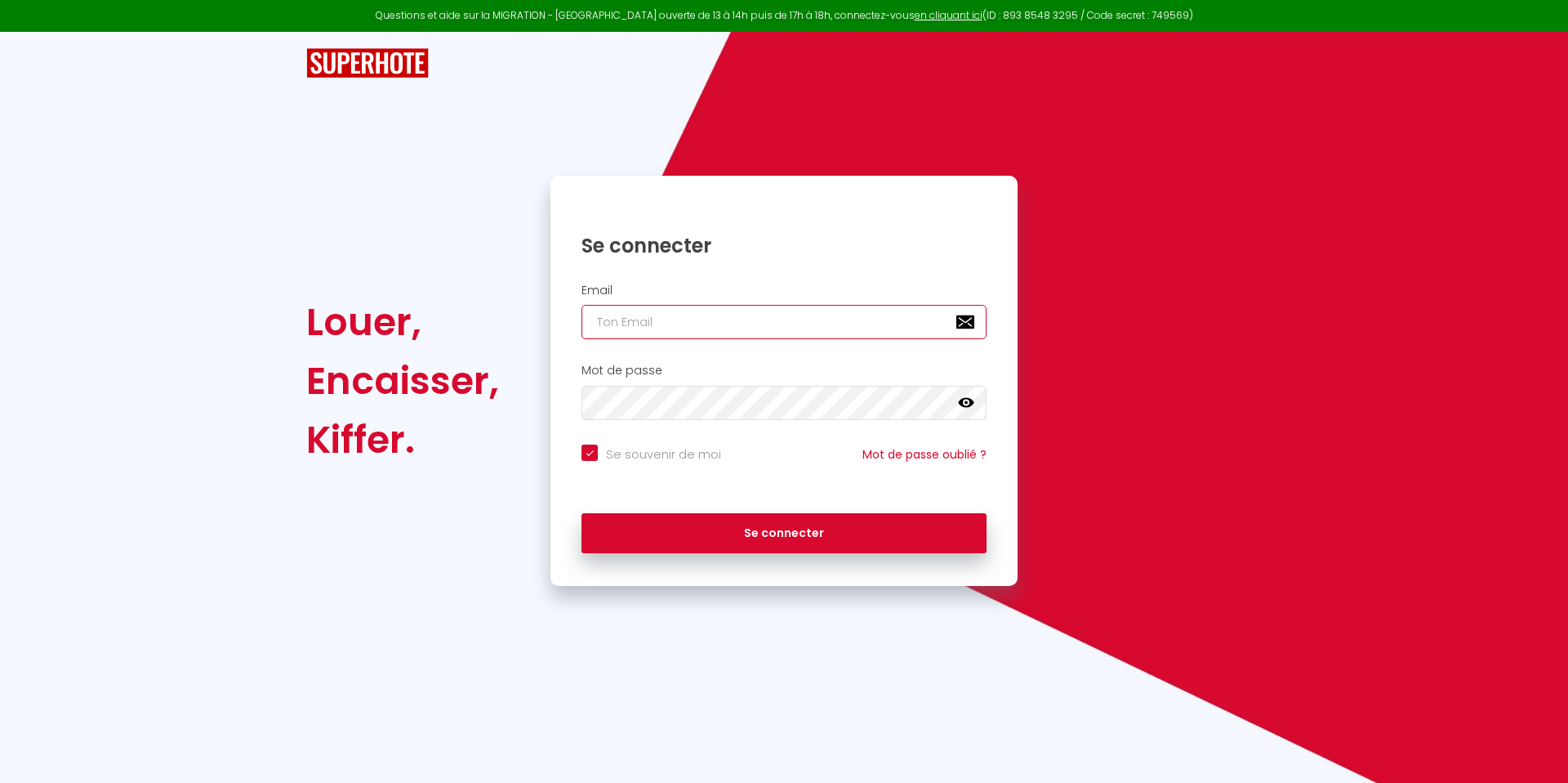
click at [702, 320] on input "email" at bounding box center [784, 322] width 405 height 34
type input "[EMAIL_ADDRESS][DOMAIN_NAME]"
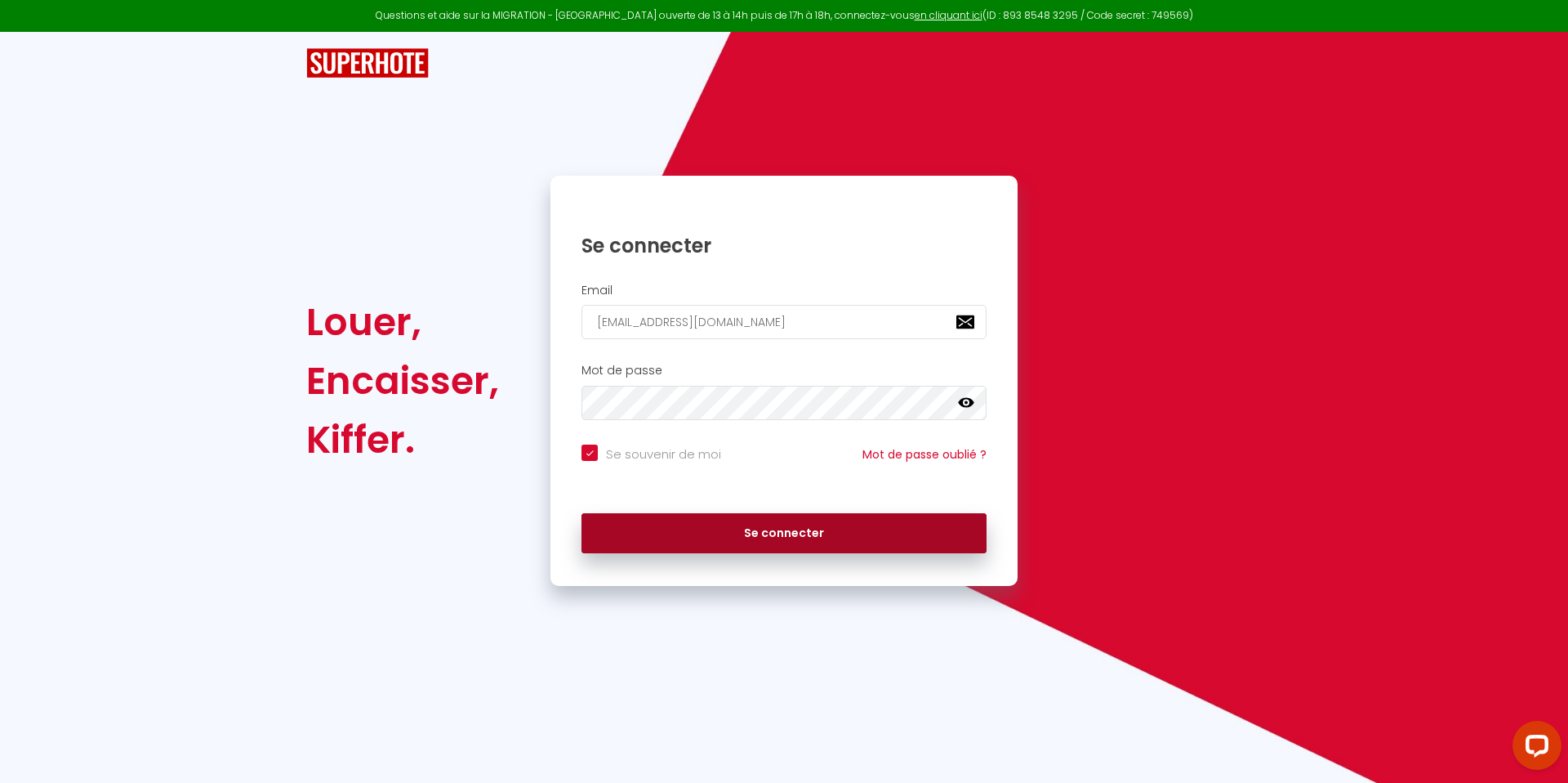
click at [775, 539] on button "Se connecter" at bounding box center [784, 533] width 405 height 40
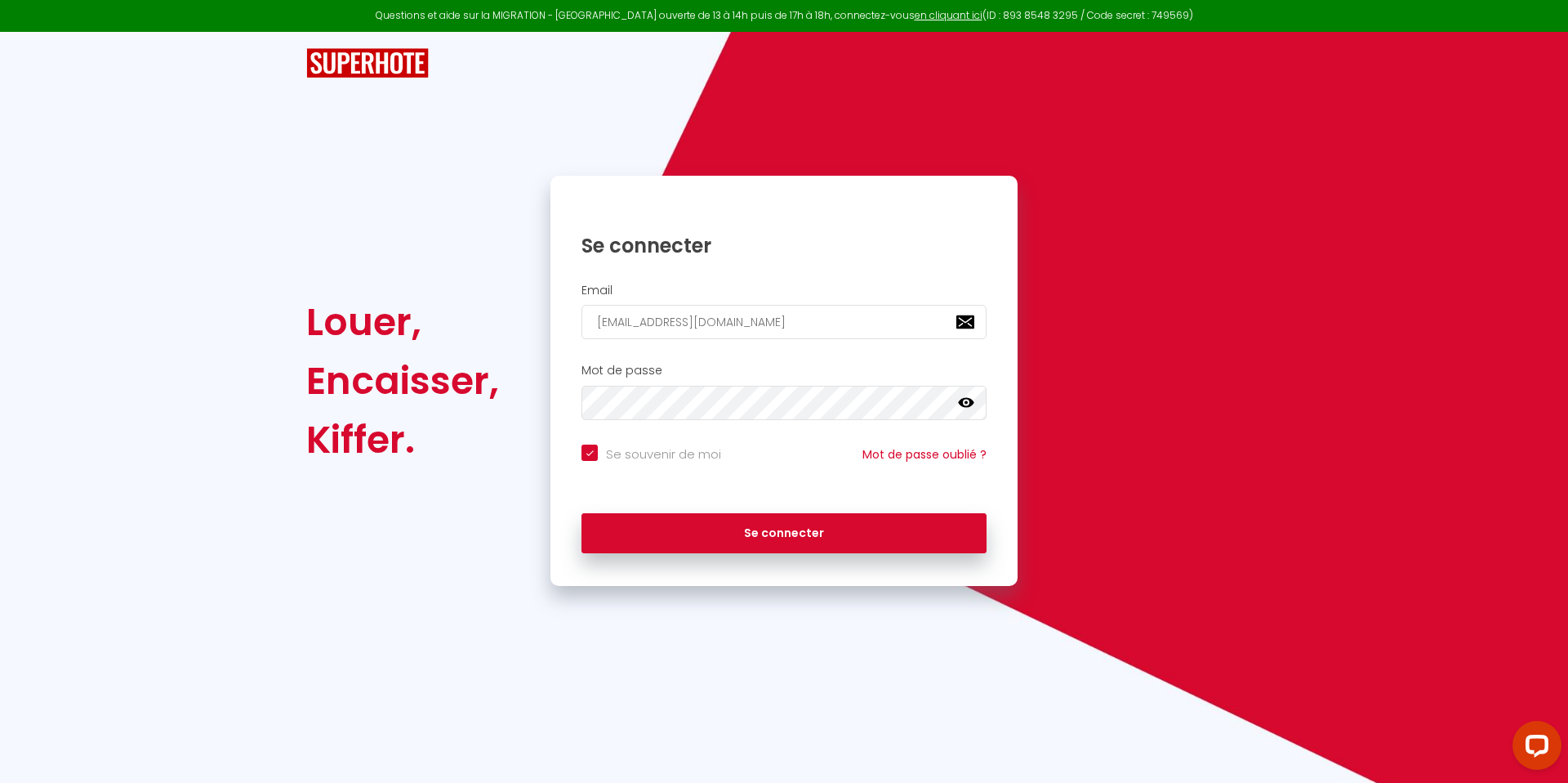
click at [968, 405] on icon at bounding box center [966, 402] width 16 height 9
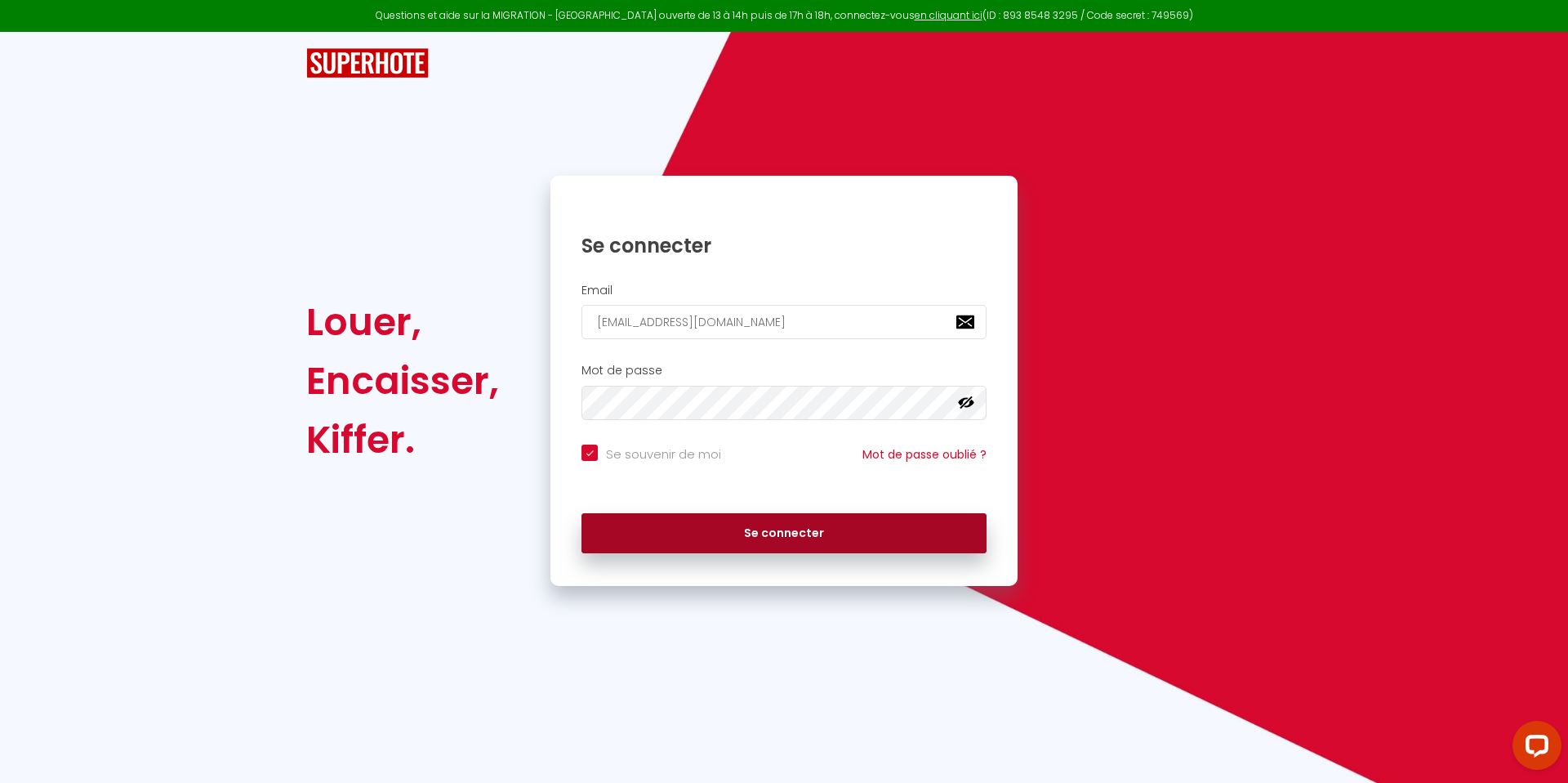
click at [784, 539] on button "Se connecter" at bounding box center [784, 533] width 405 height 40
checkbox input "true"
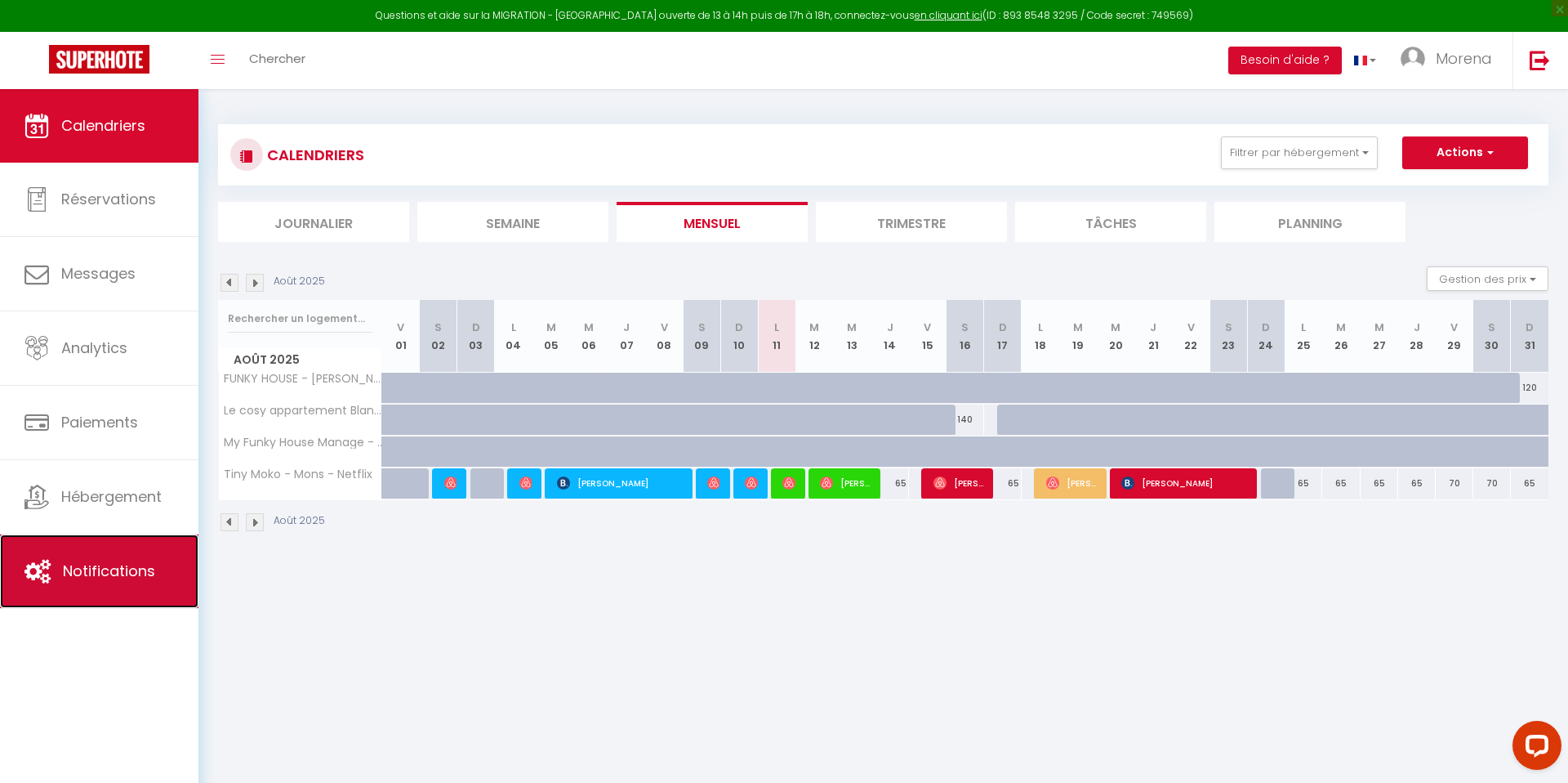
click at [124, 557] on link "Notifications" at bounding box center [99, 570] width 199 height 73
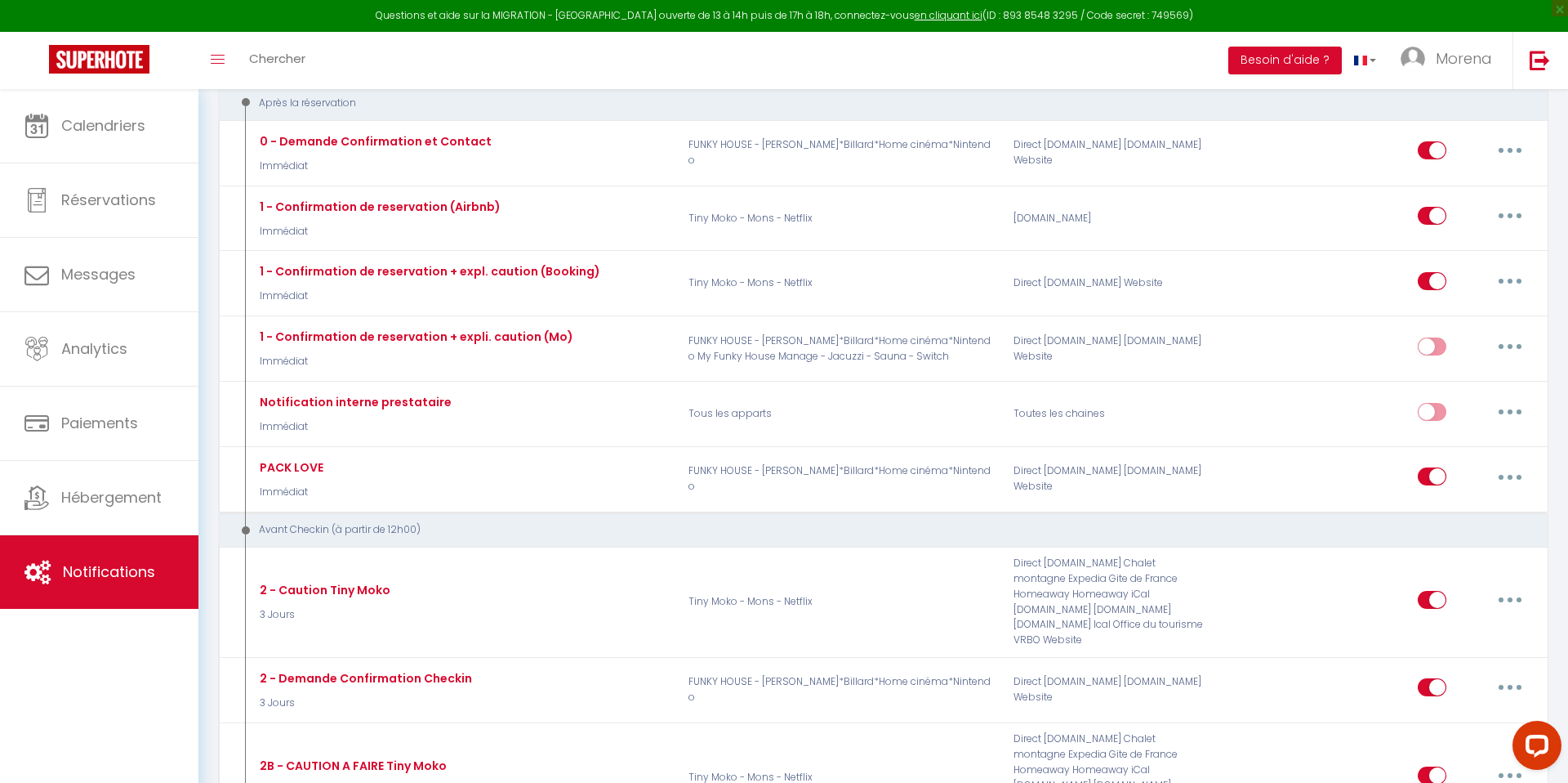
scroll to position [264, 0]
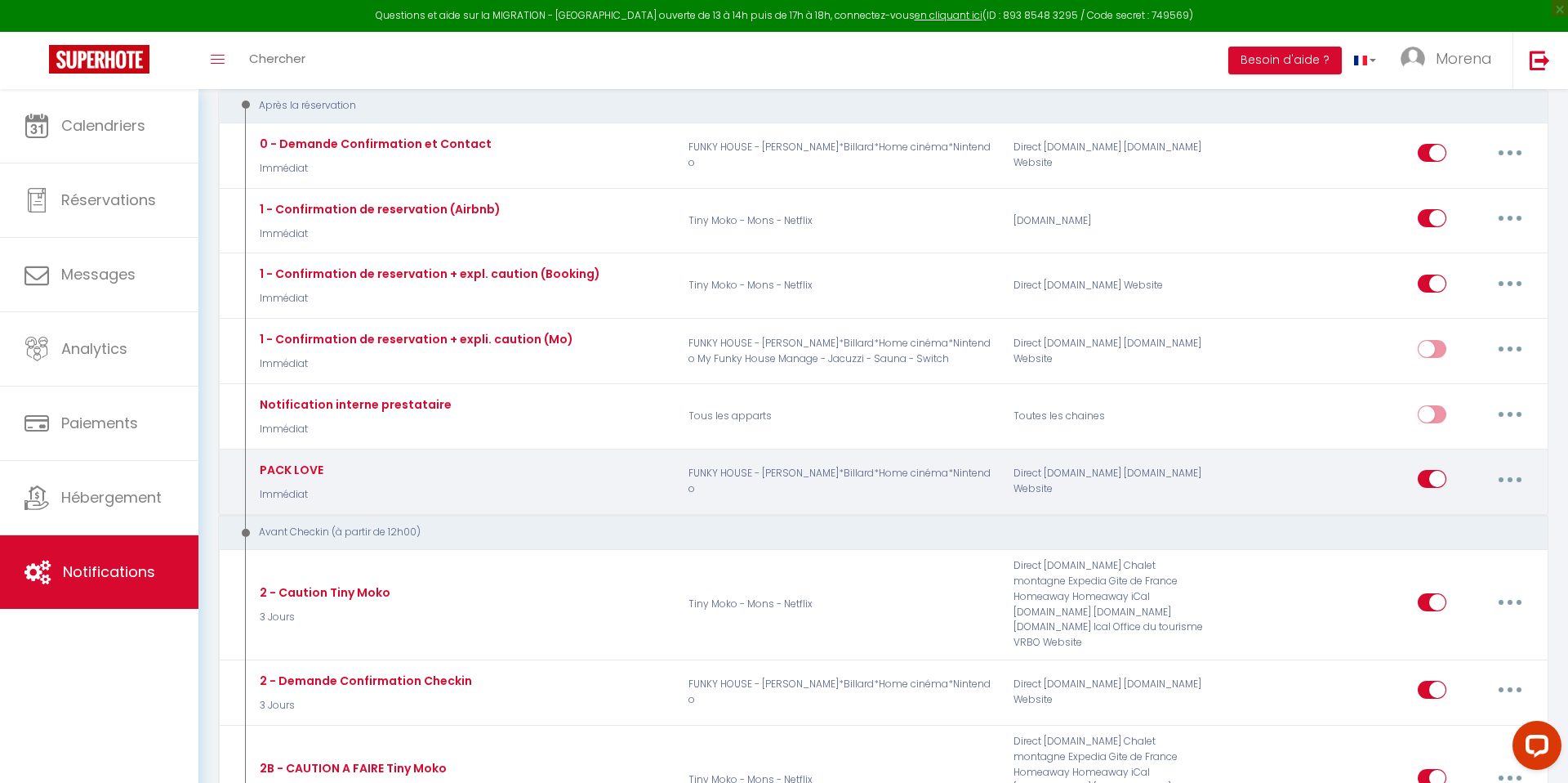
click at [1516, 481] on button "button" at bounding box center [1510, 478] width 46 height 26
click at [1445, 515] on link "Editer" at bounding box center [1467, 516] width 121 height 28
type input "PACK LOVE"
select select "Immédiat"
select select
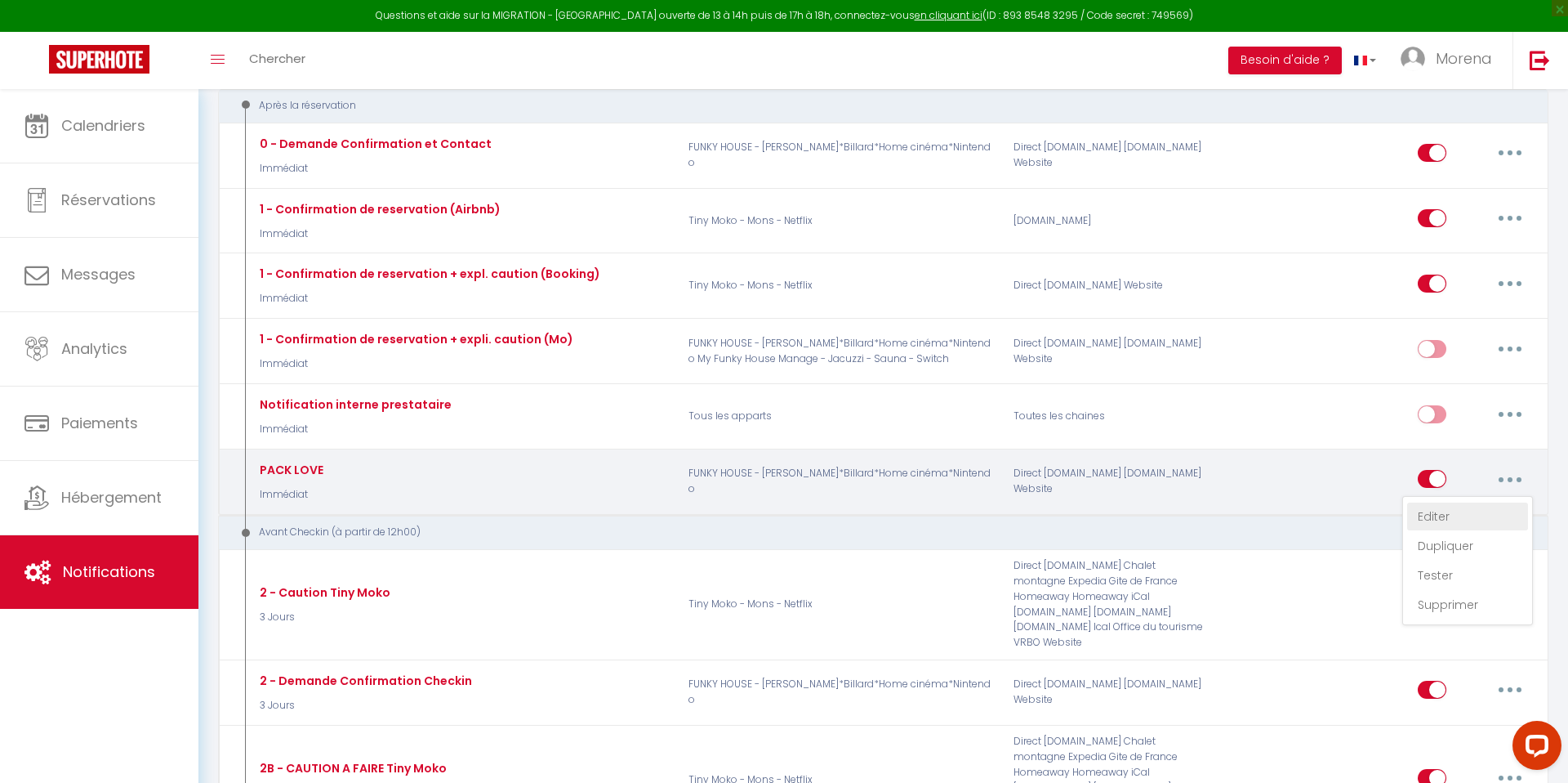
checkbox input "true"
checkbox input "false"
radio input "true"
type input "PACK LOVE"
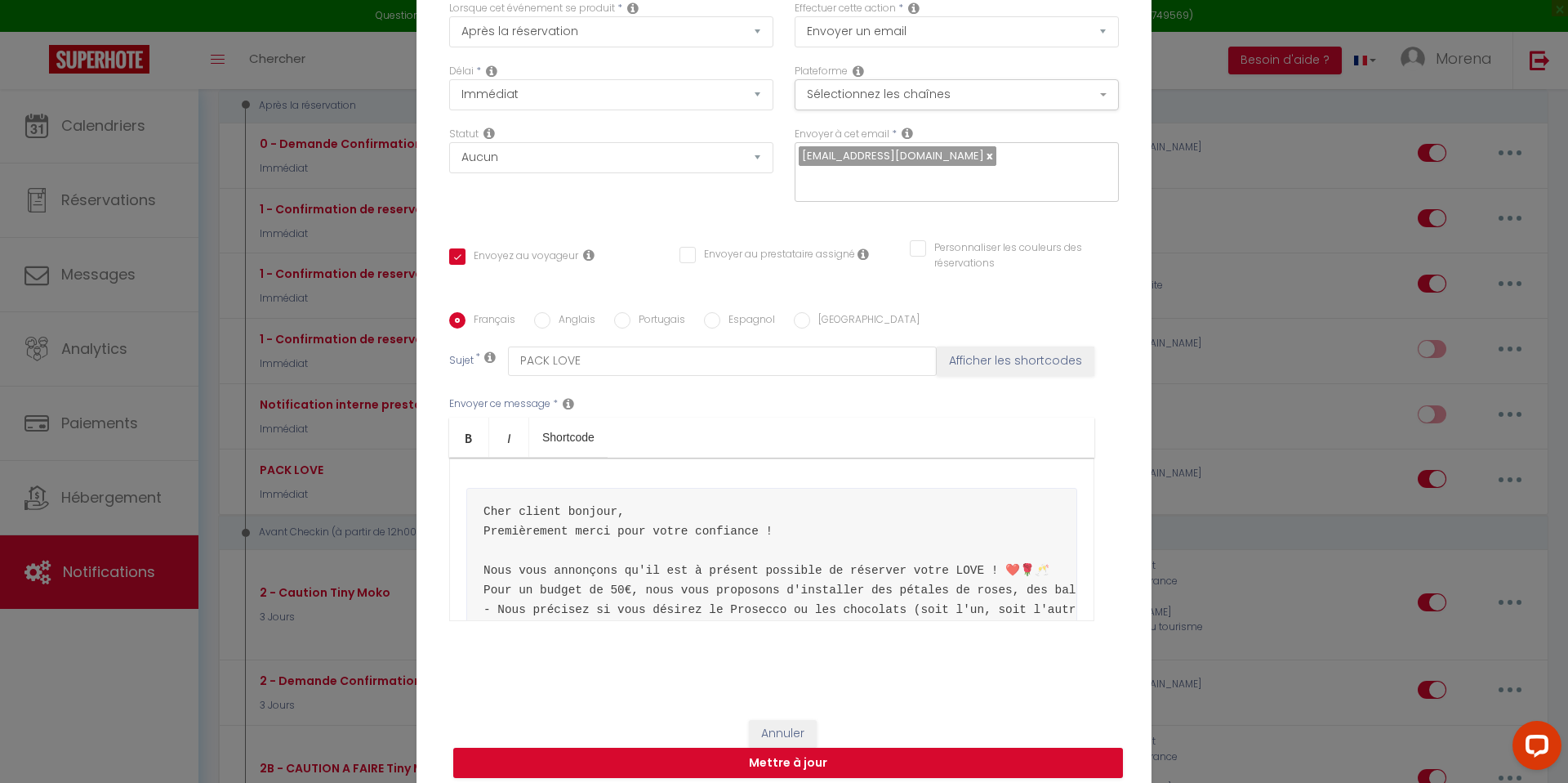
scroll to position [0, 0]
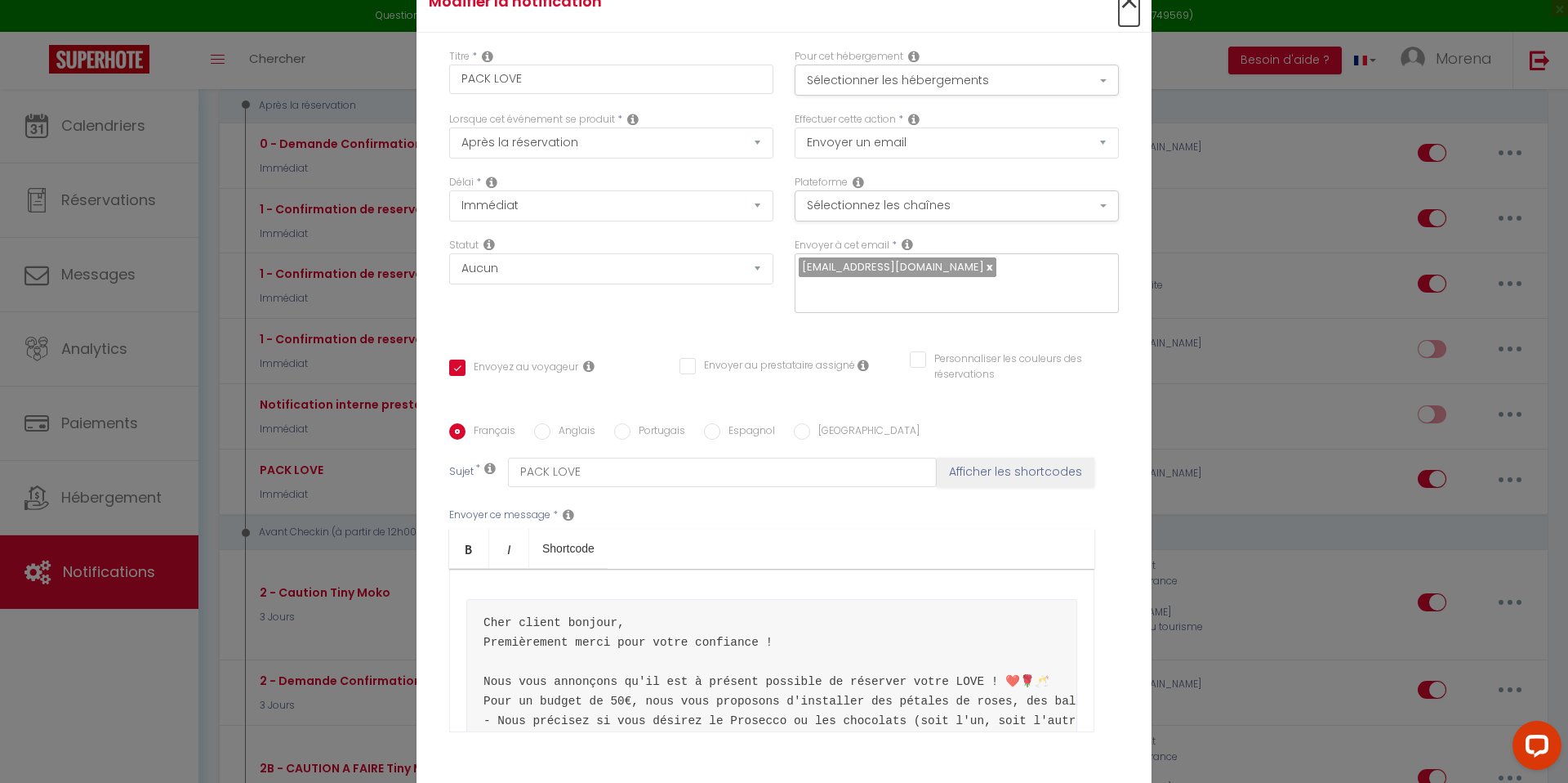
click at [1133, 13] on span "×" at bounding box center [1129, 1] width 21 height 49
checkbox input "true"
checkbox input "false"
radio input "true"
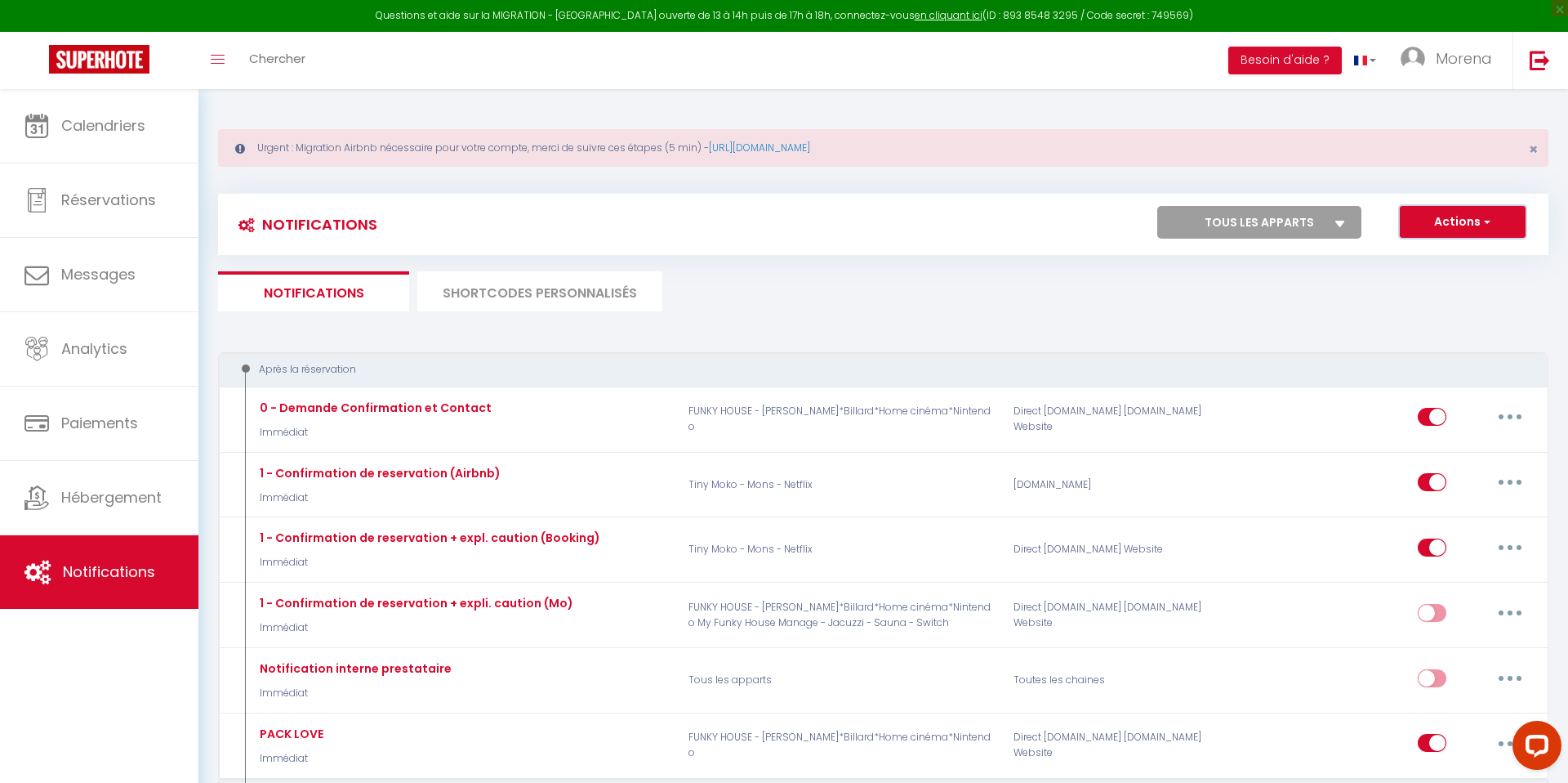
click at [1490, 222] on span "button" at bounding box center [1485, 221] width 9 height 16
click at [1444, 262] on link "Nouvelle Notification" at bounding box center [1439, 257] width 169 height 22
checkbox input "false"
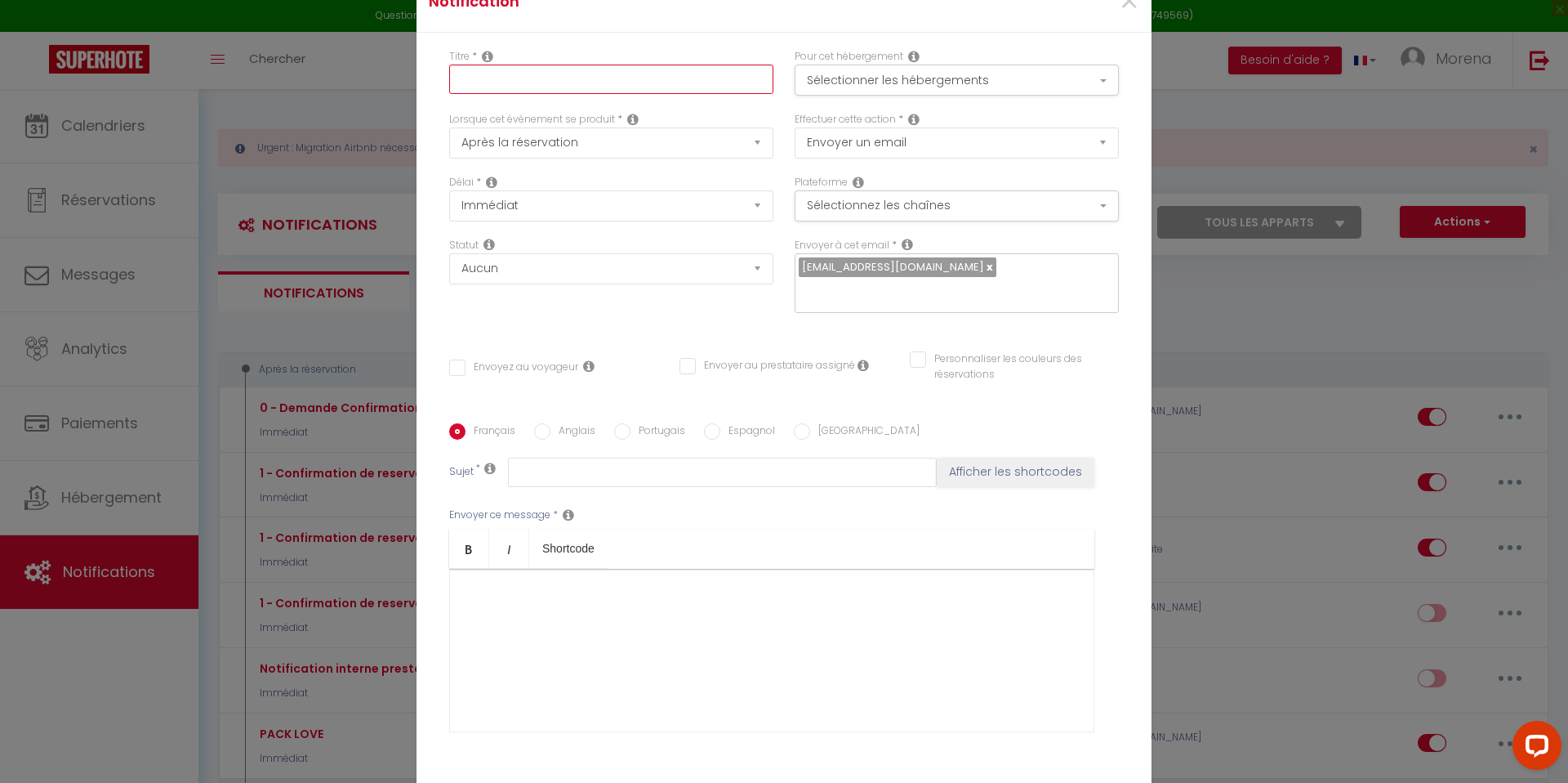
click at [513, 85] on input "text" at bounding box center [611, 79] width 324 height 29
type input "P"
checkbox input "false"
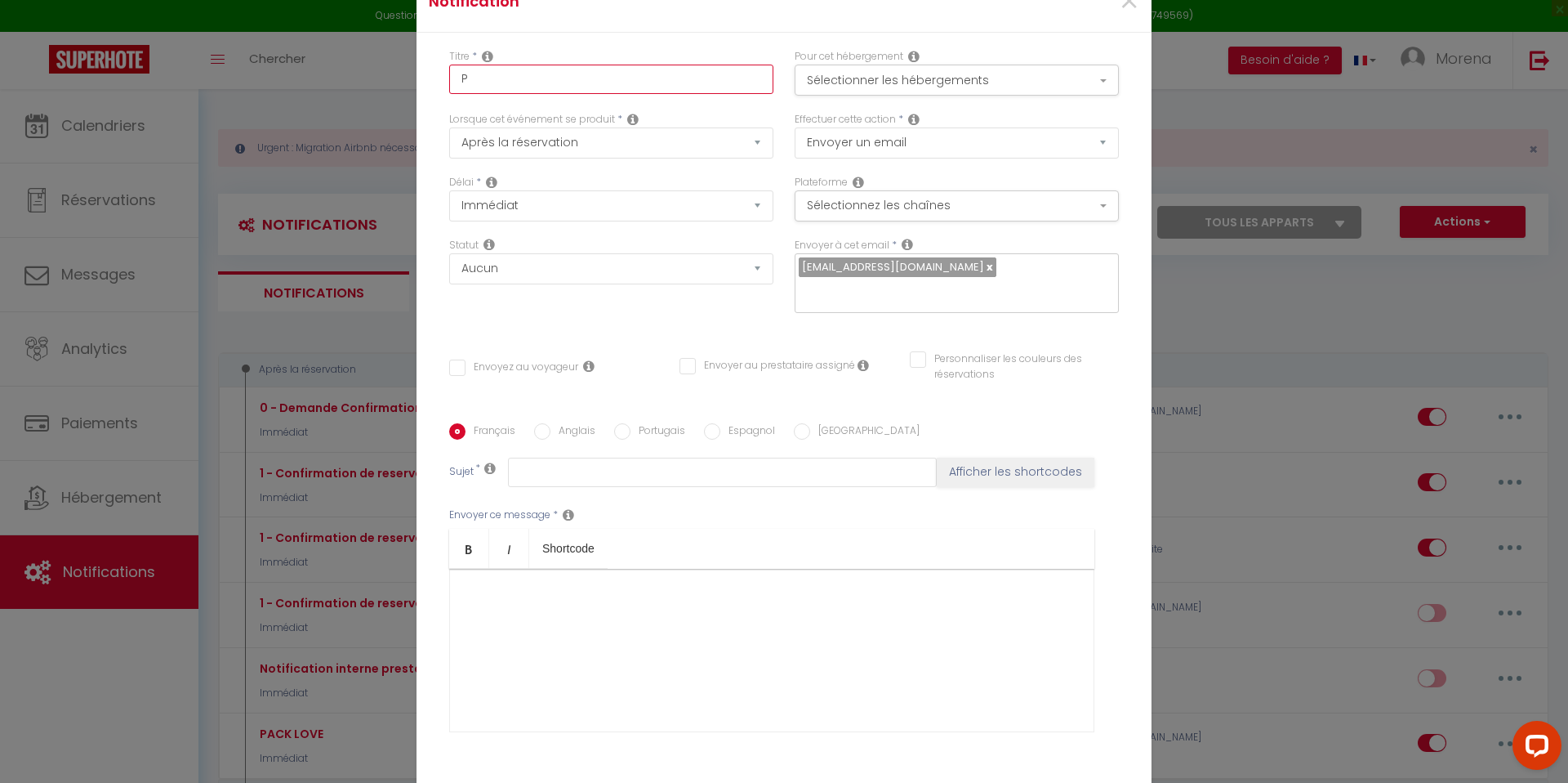
type input "PA"
checkbox input "false"
type input "PAc"
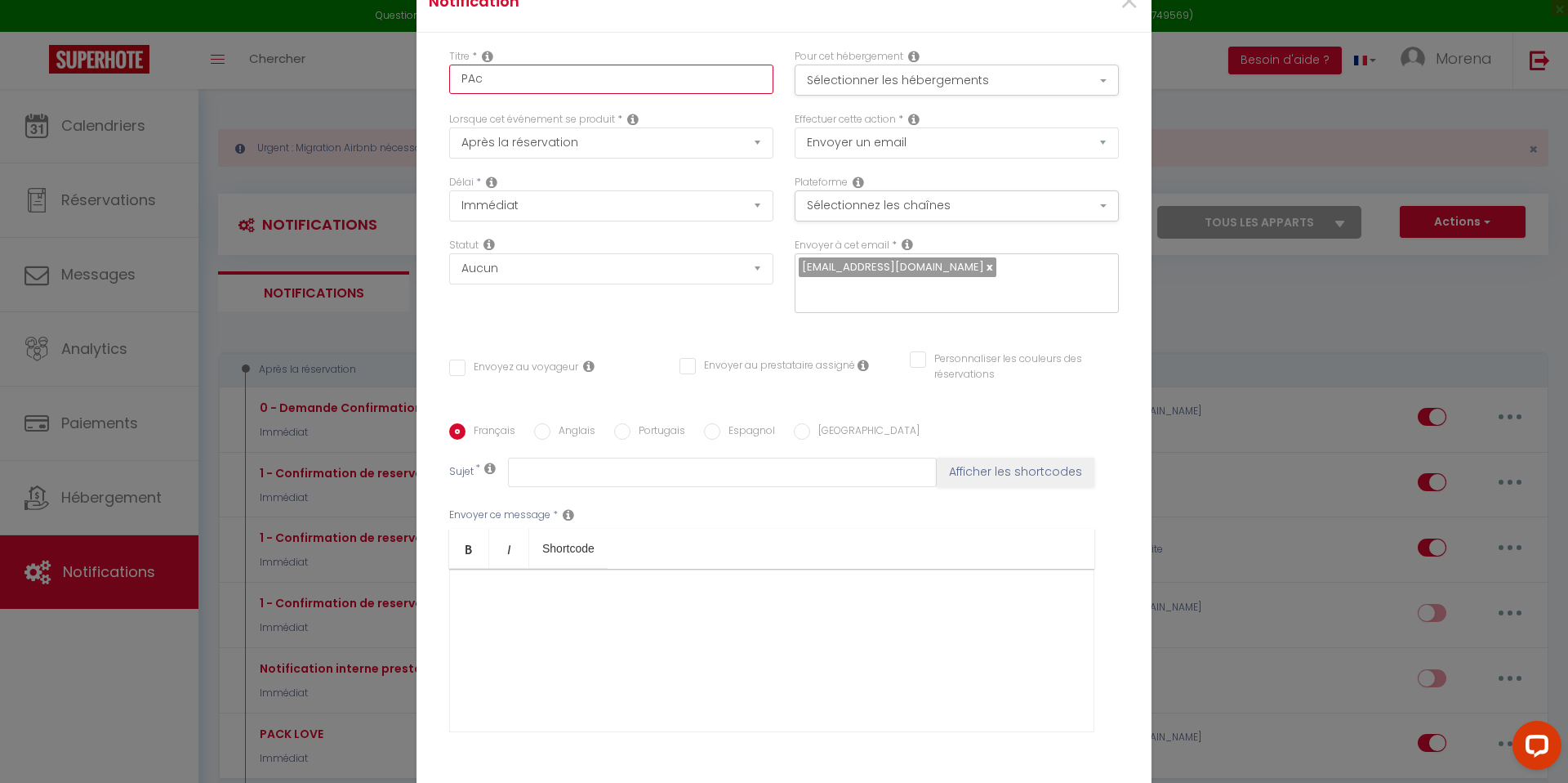
checkbox input "false"
type input "PAck"
checkbox input "false"
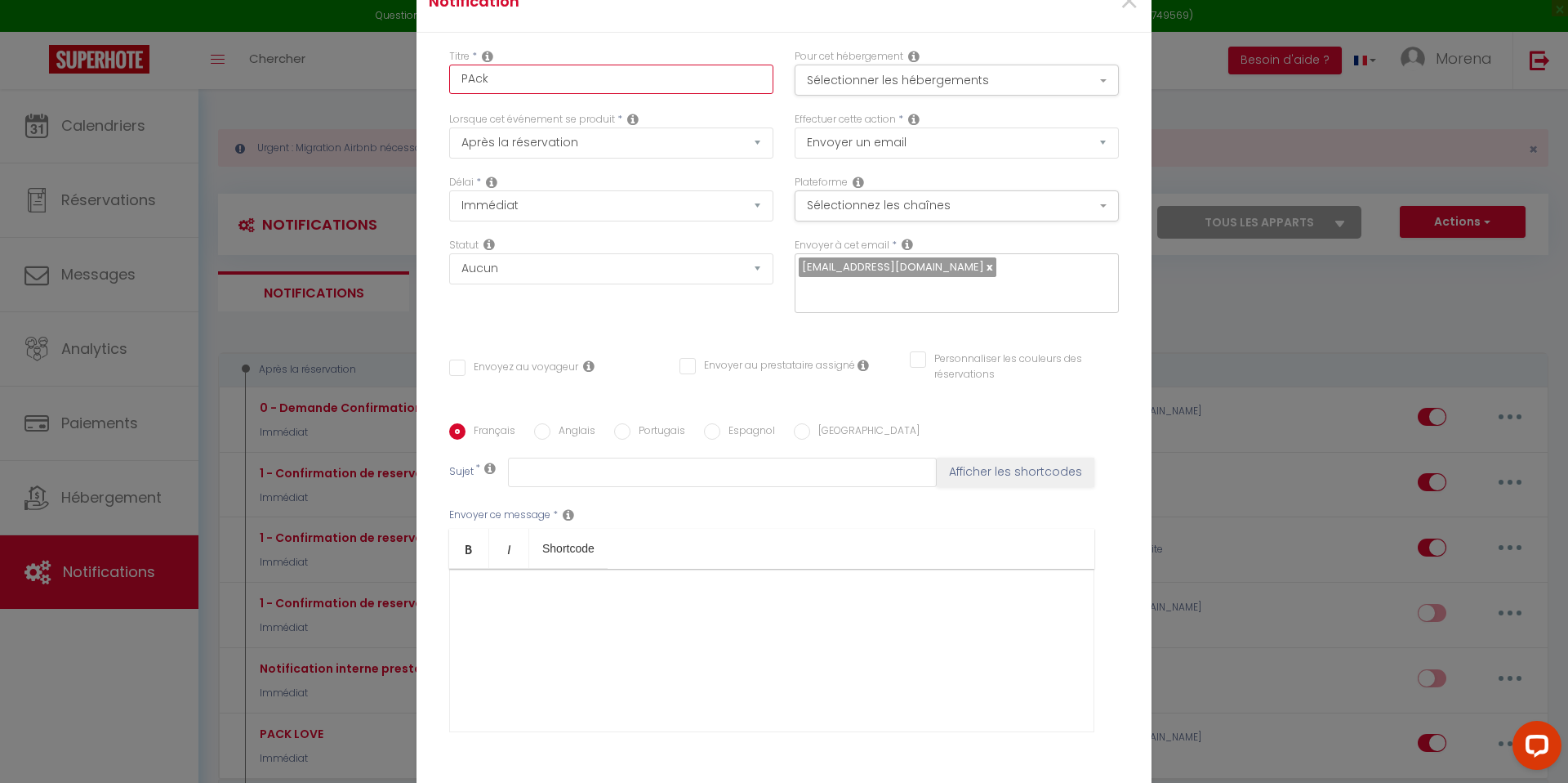
checkbox input "false"
type input "PAck"
checkbox input "false"
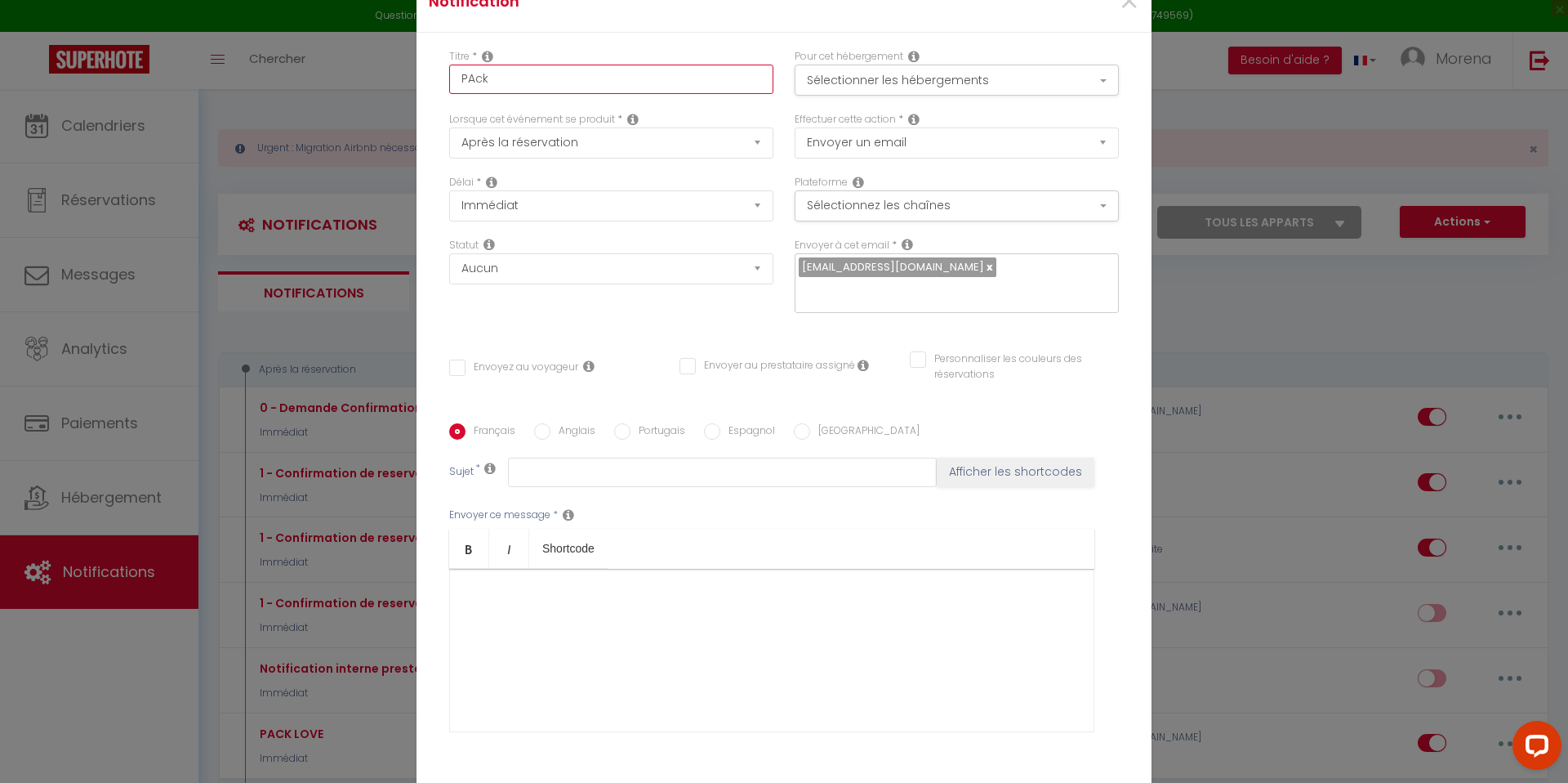
checkbox input "false"
type input "PAck L"
checkbox input "false"
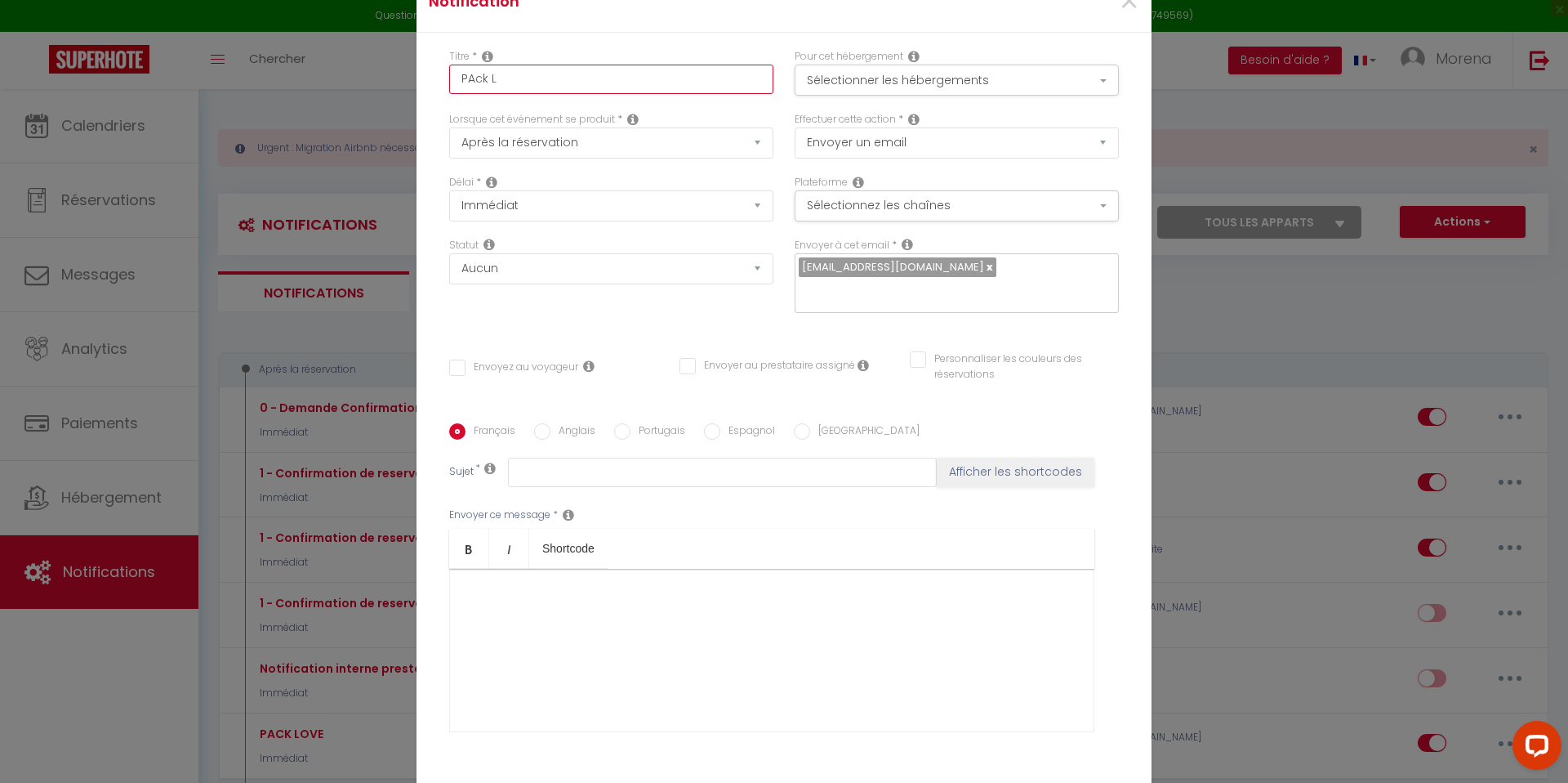
type input "PAck Lo"
checkbox input "false"
type input "PAck Lov"
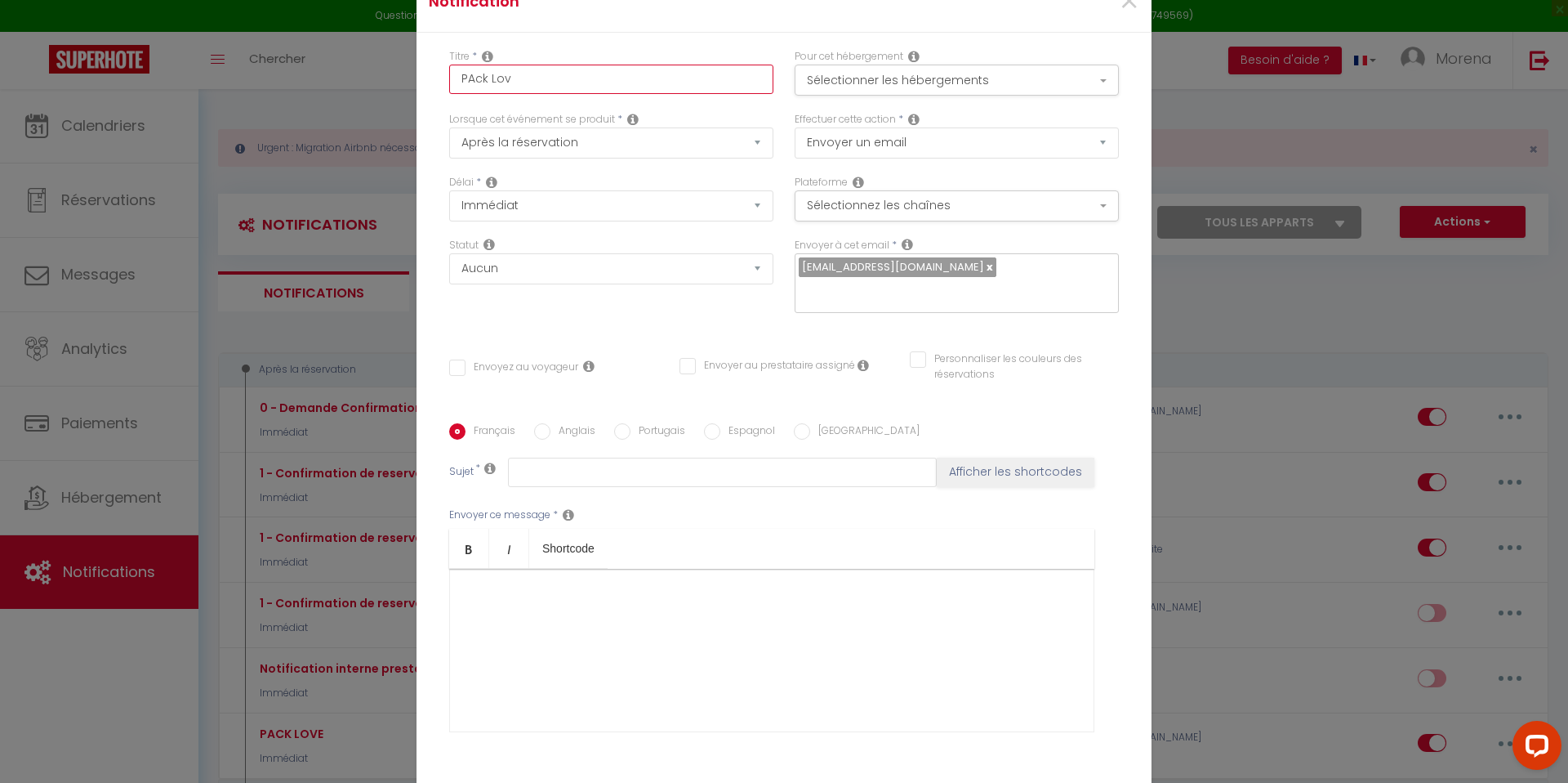
checkbox input "false"
type input "PAck Love"
checkbox input "false"
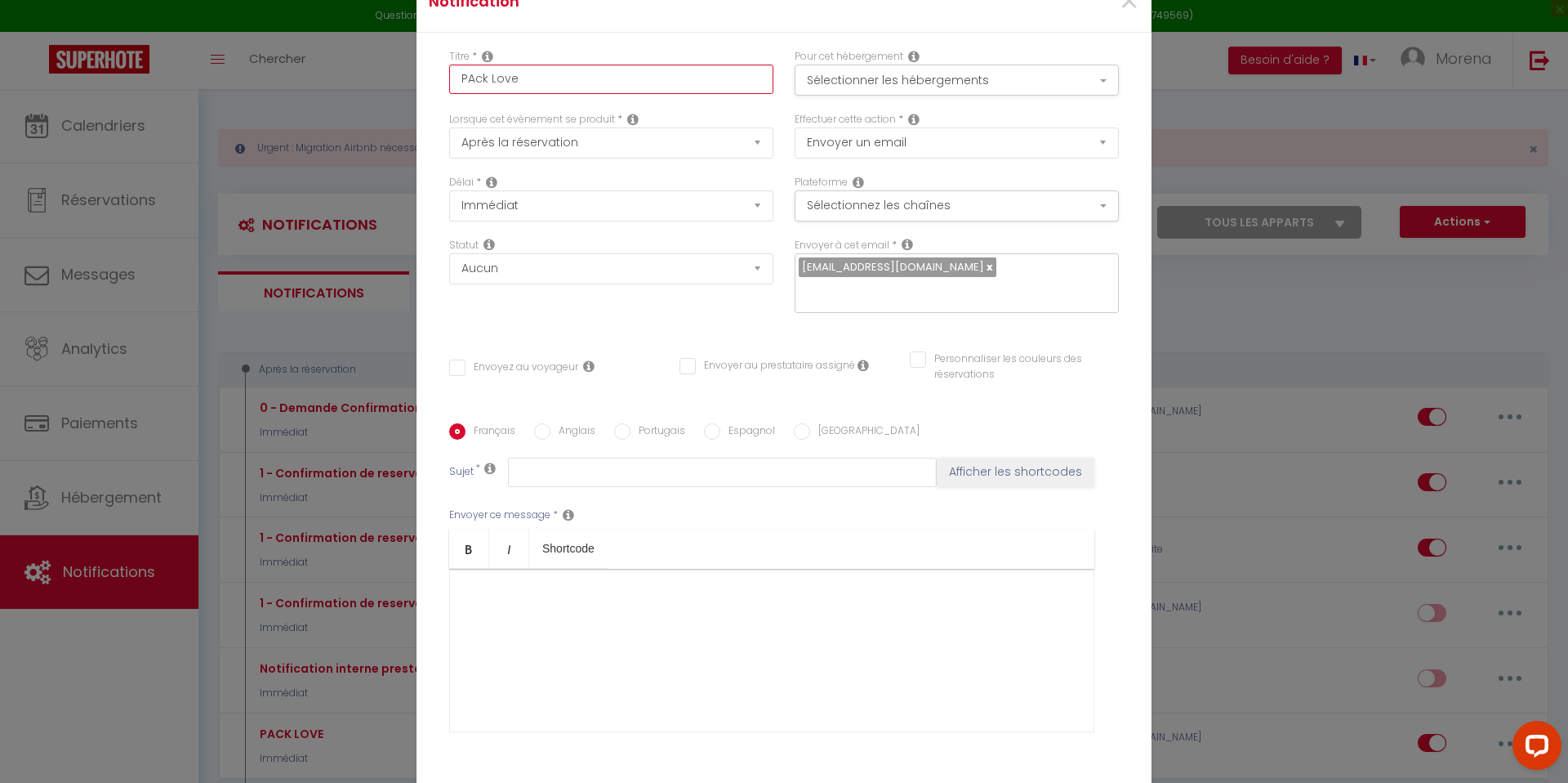
checkbox input "false"
type input "PAck Love"
click at [870, 96] on button "Sélectionner les hébergements" at bounding box center [956, 80] width 324 height 31
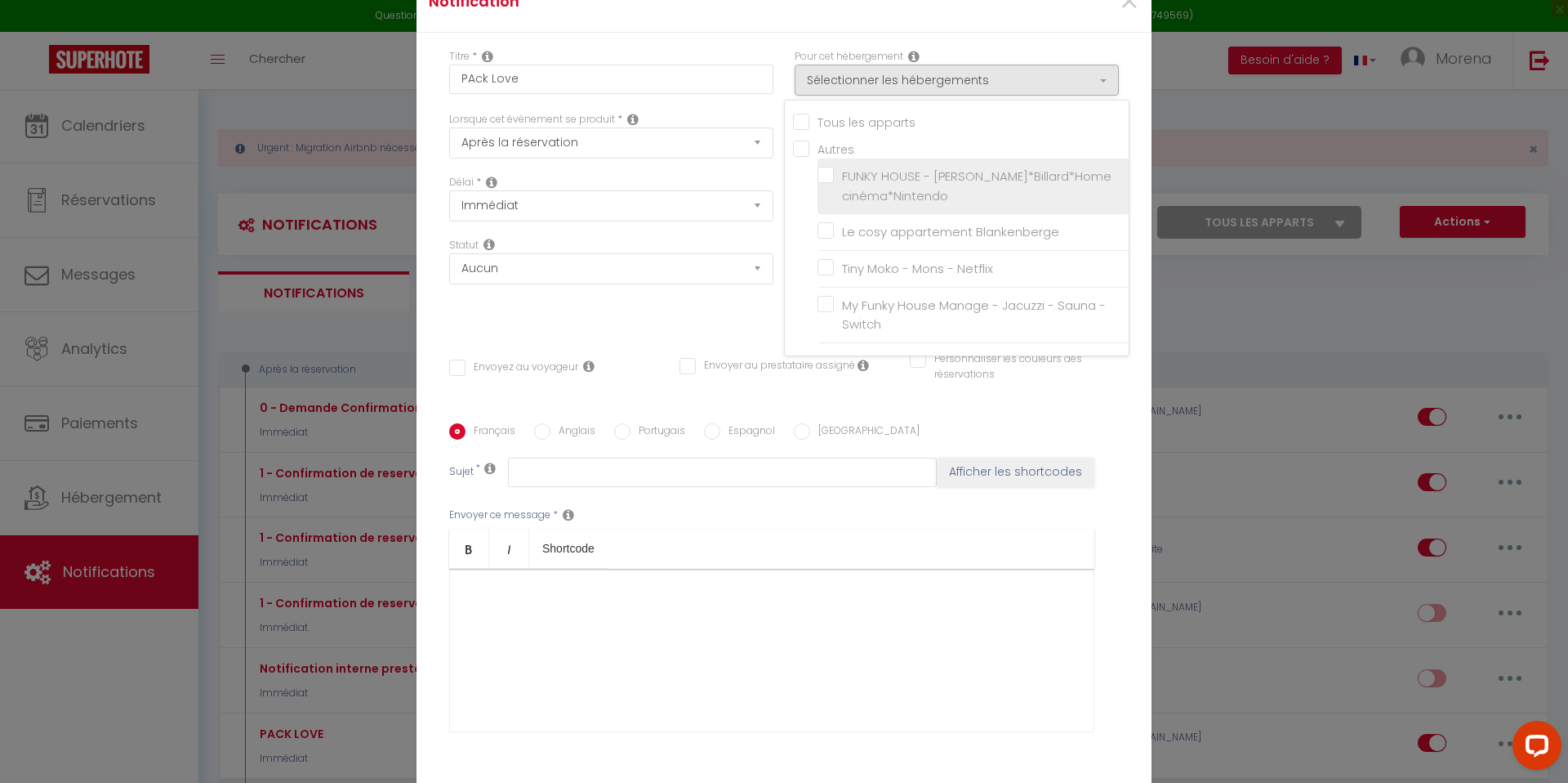
click at [833, 185] on label "FUNKY HOUSE - [PERSON_NAME]*Billard*Home cinéma*Nintendo" at bounding box center [975, 186] width 284 height 39
click at [830, 185] on input "FUNKY HOUSE - [PERSON_NAME]*Billard*Home cinéma*Nintendo" at bounding box center [973, 186] width 311 height 16
checkbox input "false"
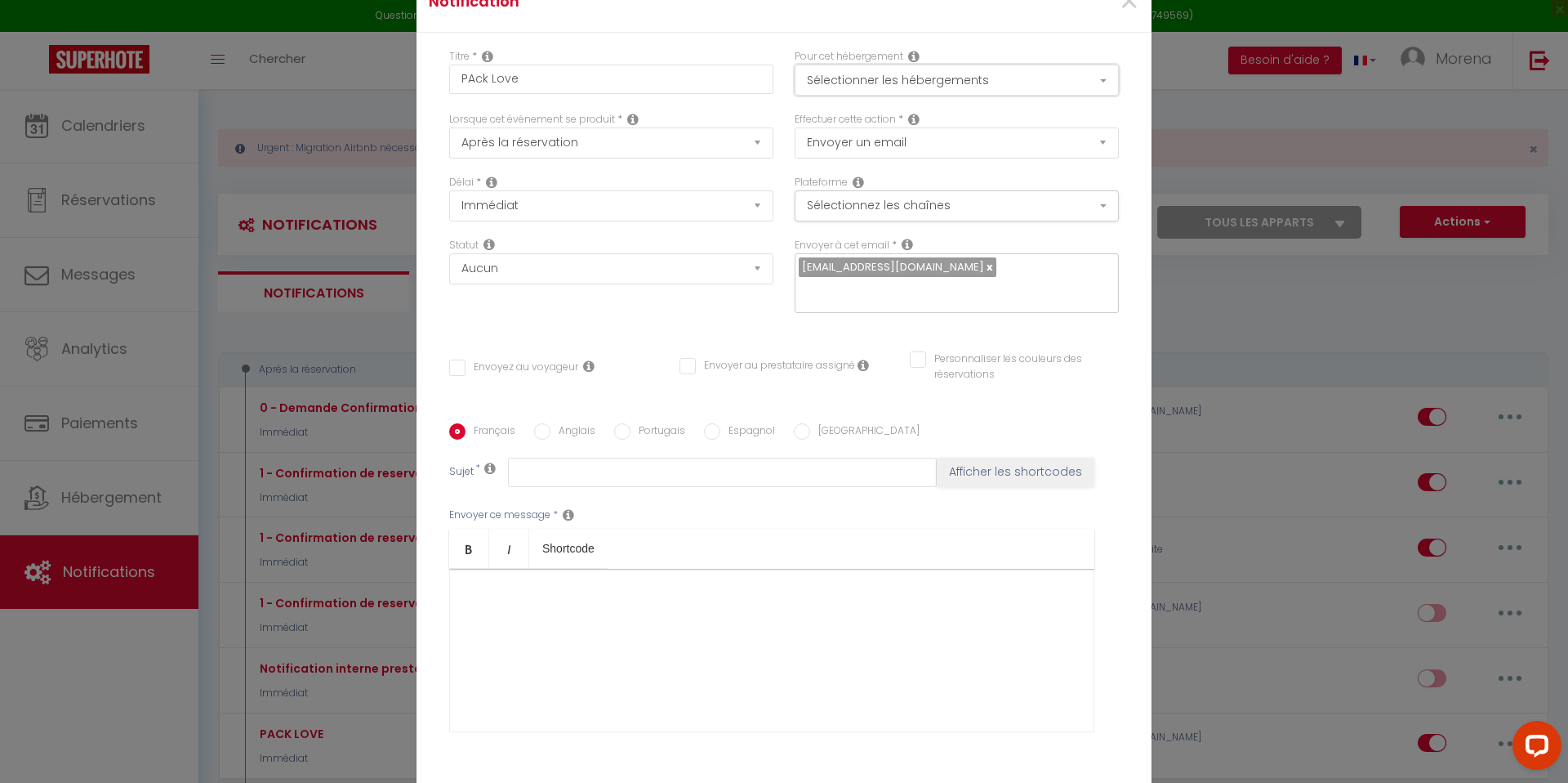
click at [875, 96] on button "Sélectionner les hébergements" at bounding box center [956, 80] width 324 height 31
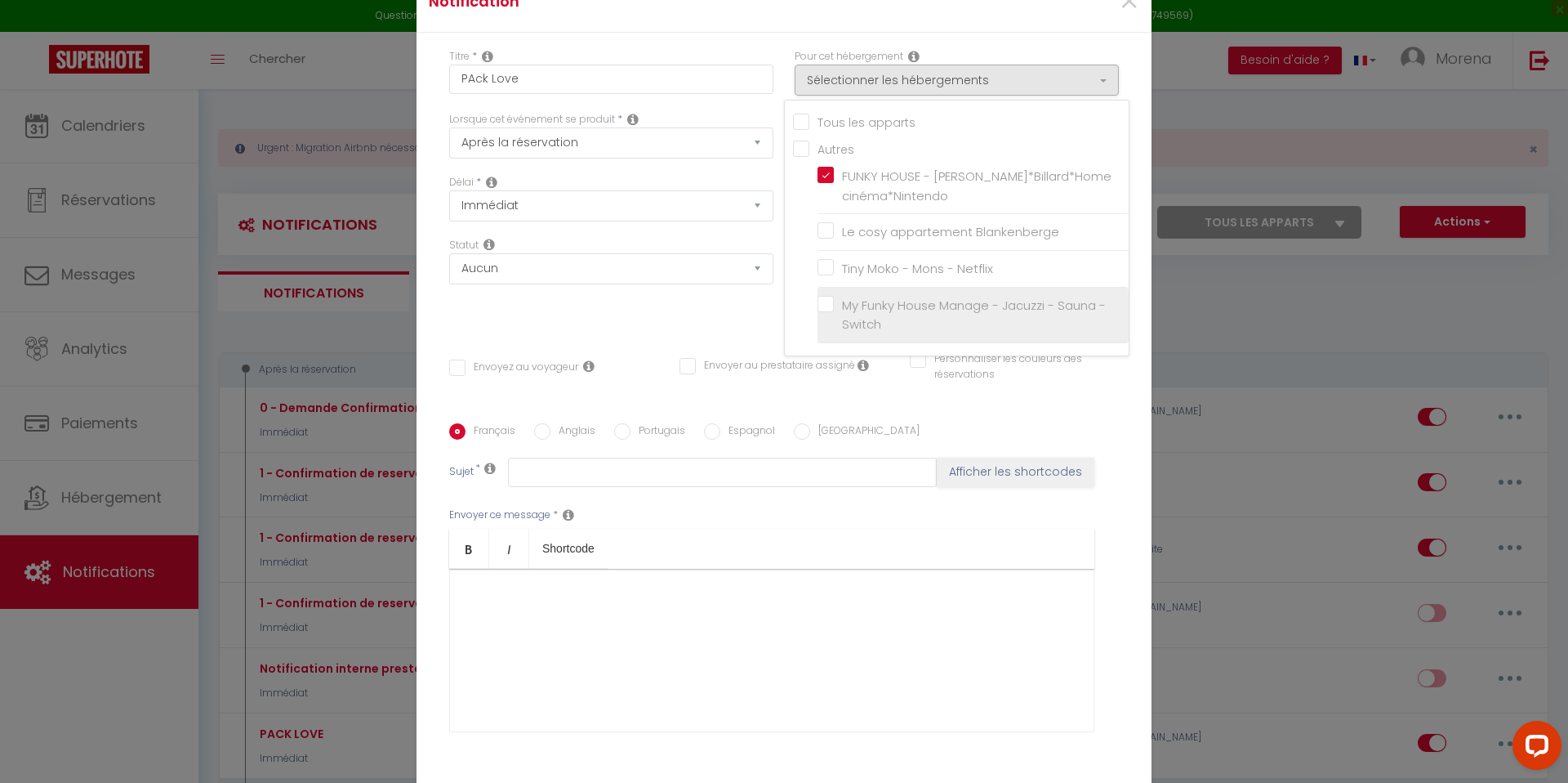
click at [833, 316] on label "My Funky House Manage - Jacuzzi - Sauna - Switch" at bounding box center [975, 315] width 284 height 39
click at [827, 316] on input "My Funky House Manage - Jacuzzi - Sauna - Switch" at bounding box center [973, 314] width 311 height 16
checkbox input "false"
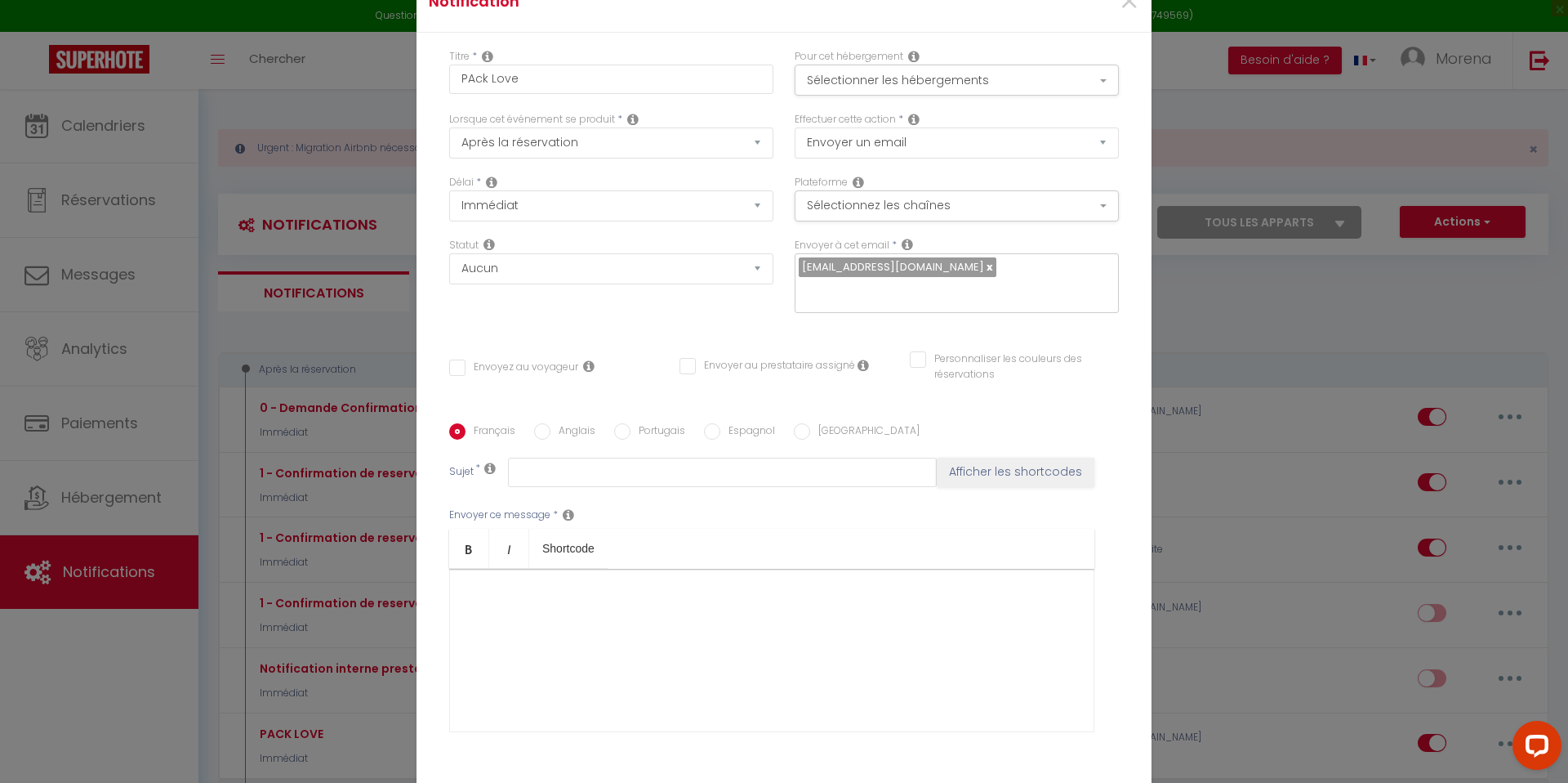
click at [780, 96] on div "Titre * PAck Love" at bounding box center [612, 80] width 346 height 63
click at [851, 214] on button "Sélectionnez les chaînes" at bounding box center [956, 206] width 324 height 31
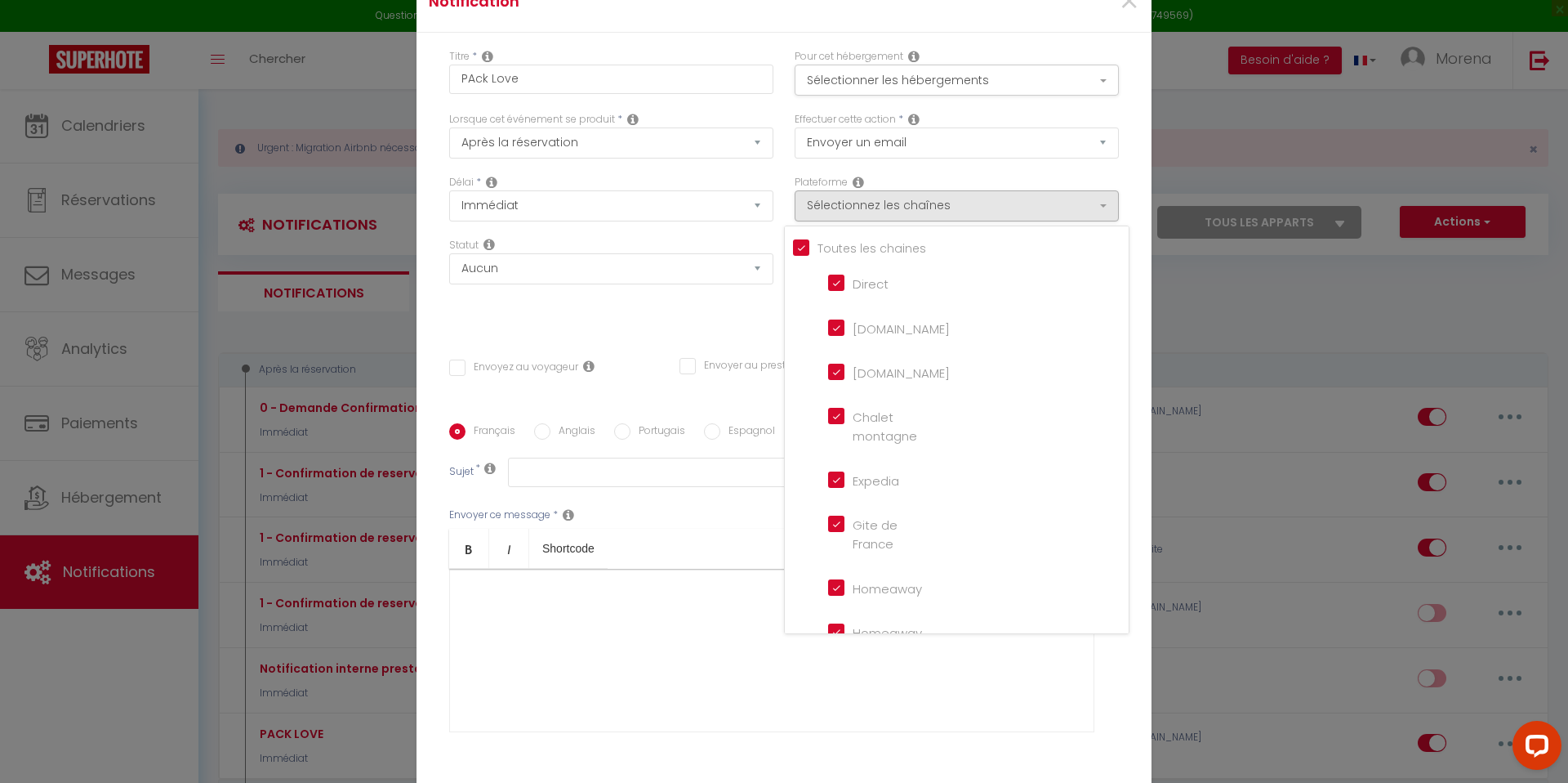
click at [781, 175] on div "Lorsque cet événement se produit * Après la réservation Avant Checkin (à partir…" at bounding box center [612, 143] width 346 height 63
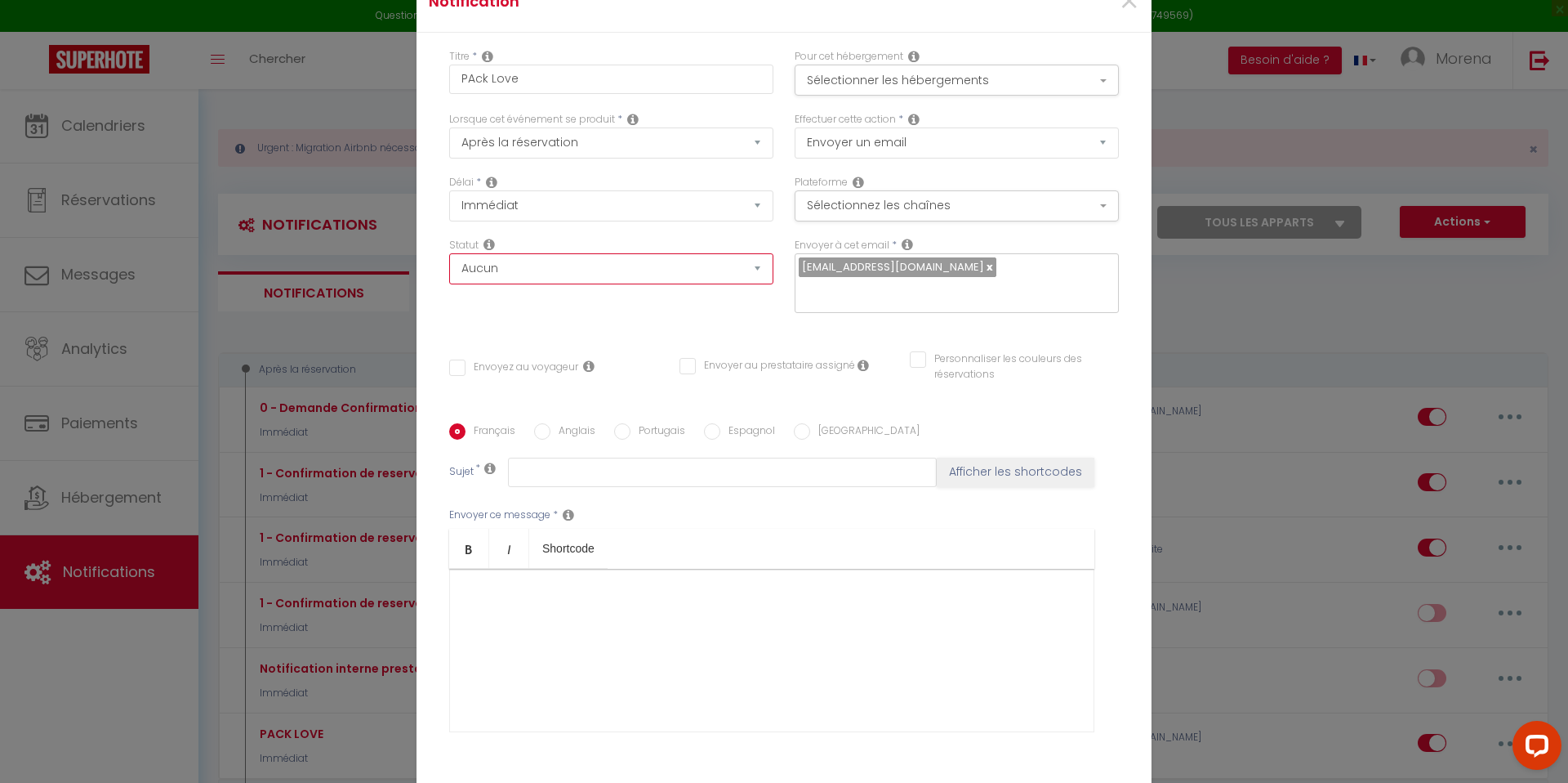
click at [524, 284] on select "Aucun Si la réservation est payée Si réservation non payée Si la caution a été …" at bounding box center [611, 268] width 324 height 31
select select "if_booking_not_paid"
checkbox input "false"
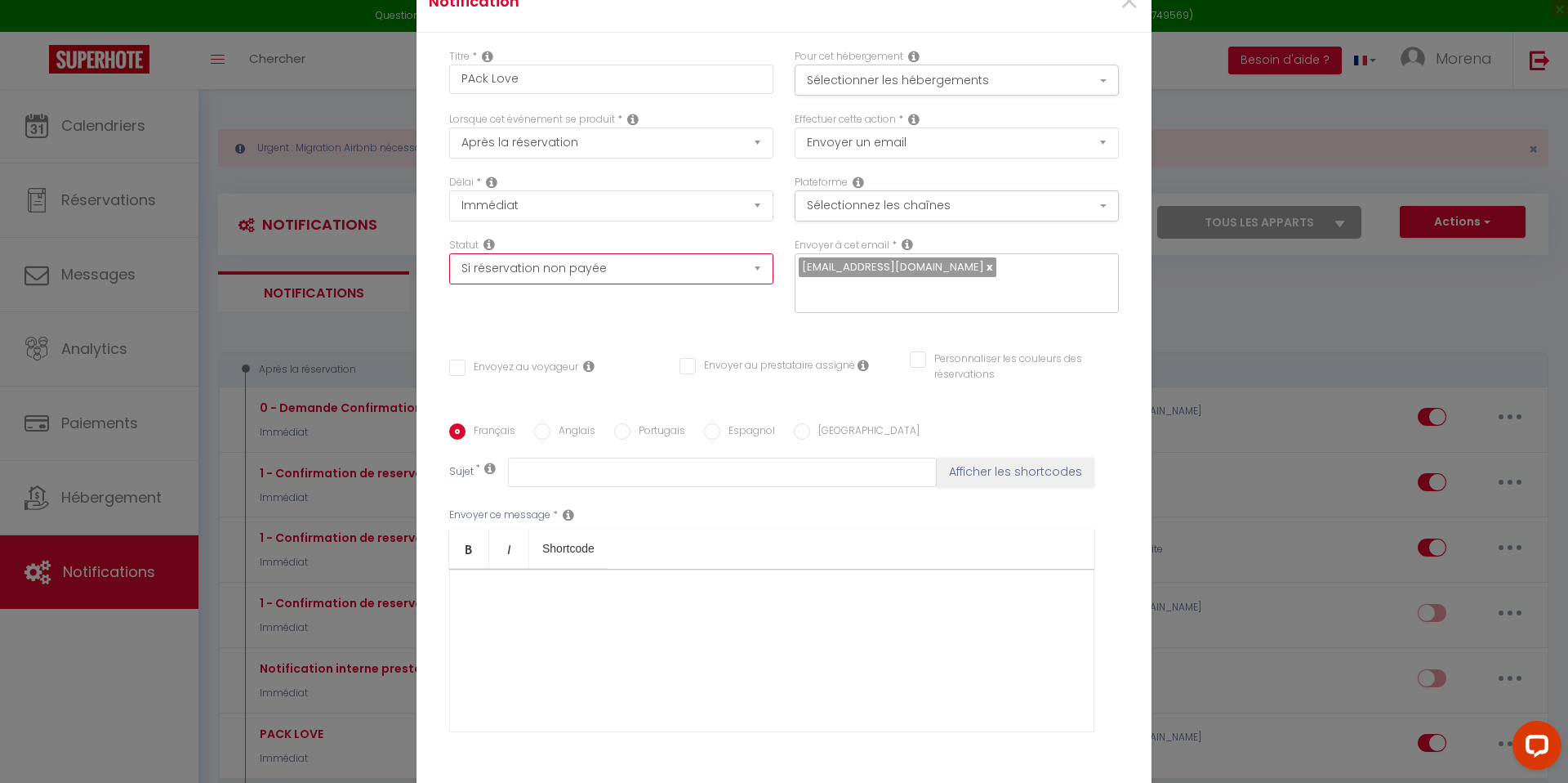
click at [520, 282] on select "Aucun Si la réservation est payée Si réservation non payée Si la caution a été …" at bounding box center [611, 268] width 324 height 31
select select "if_booking_is_paid"
checkbox input "false"
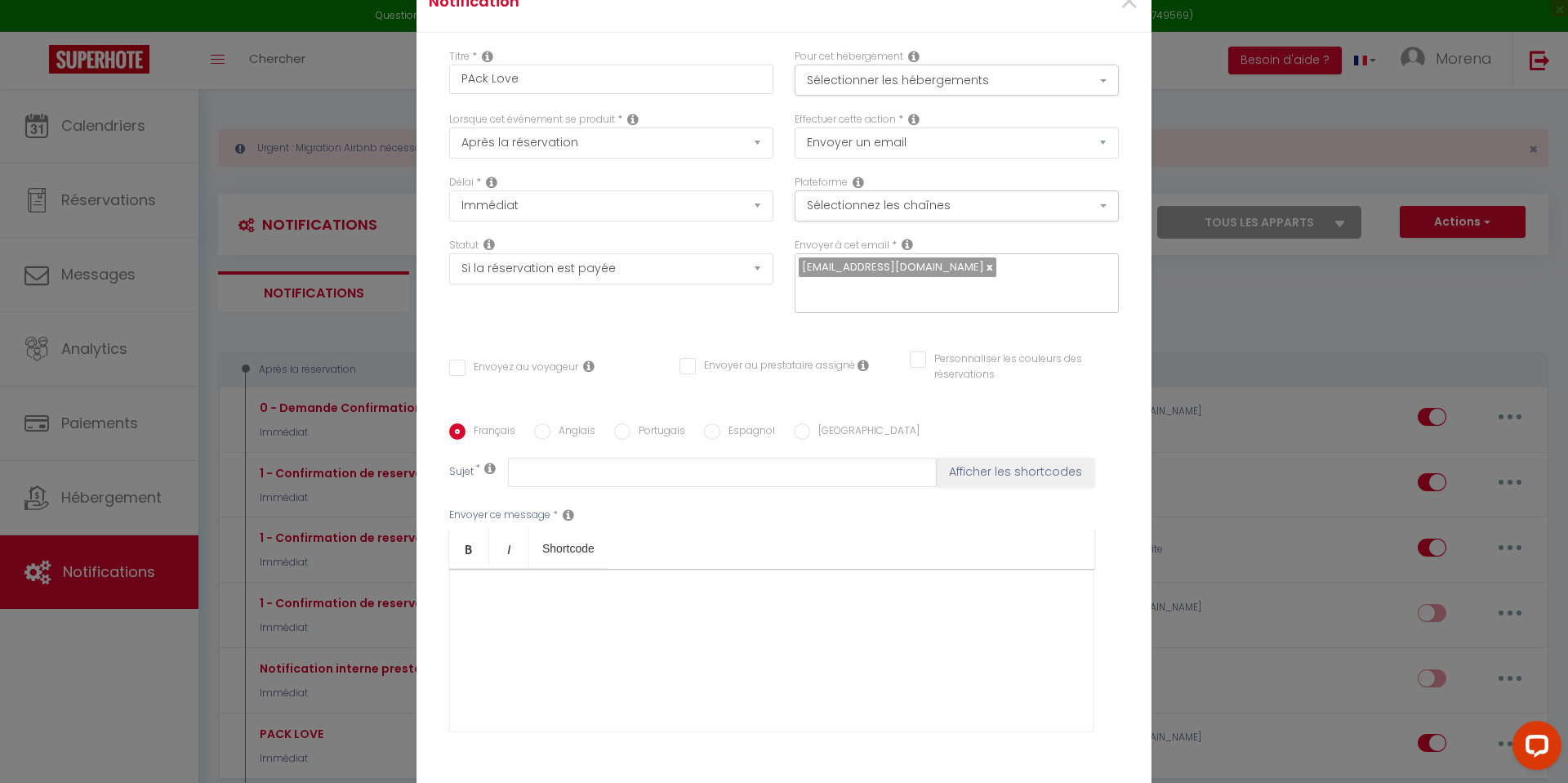
click at [618, 318] on div "Titre * PAck Love Pour cet hébergement Sélectionner les hébergements Tous les a…" at bounding box center [784, 423] width 735 height 782
click at [452, 360] on input "Envoyez au voyageur" at bounding box center [513, 367] width 129 height 16
checkbox input "true"
checkbox input "false"
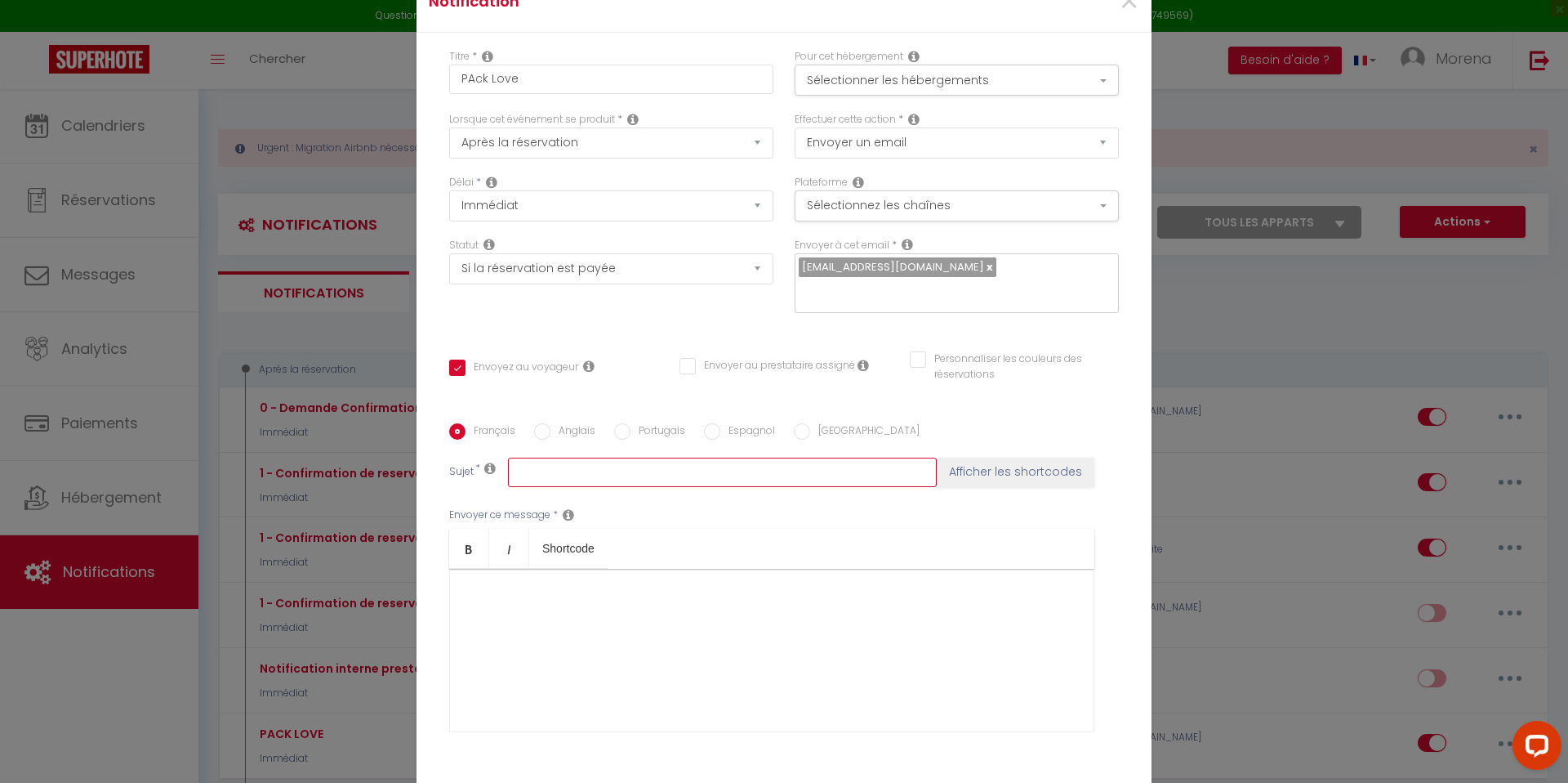
click at [539, 458] on input "text" at bounding box center [723, 472] width 428 height 29
click at [563, 461] on input "text" at bounding box center [723, 472] width 428 height 29
paste input "Ajoutez une touche romantique à votre séjour ! ❤️🌹🥂"
type input "Ajoutez une touche romantique à votre séjour ! ❤️🌹🥂"
checkbox input "false"
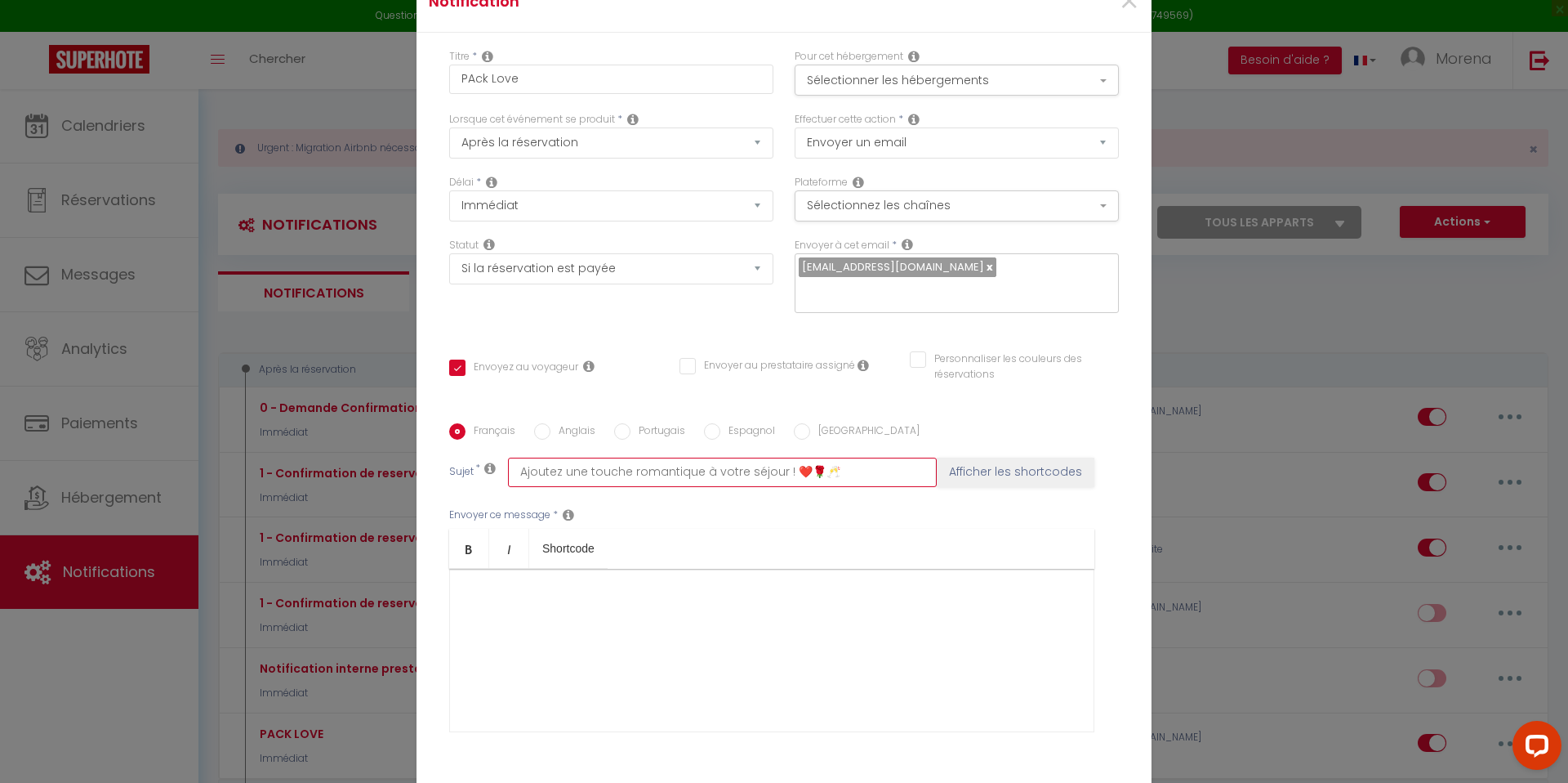
checkbox input "false"
click at [515, 460] on input "Ajoutez une touche romantique à votre séjour ! ❤️🌹🥂" at bounding box center [723, 472] width 428 height 29
type input "Ajoutez une touche romantique à votre séjour ! ❤️🌹🥂"
click at [991, 468] on button "Afficher les shortcodes" at bounding box center [1015, 472] width 157 height 29
checkbox input "false"
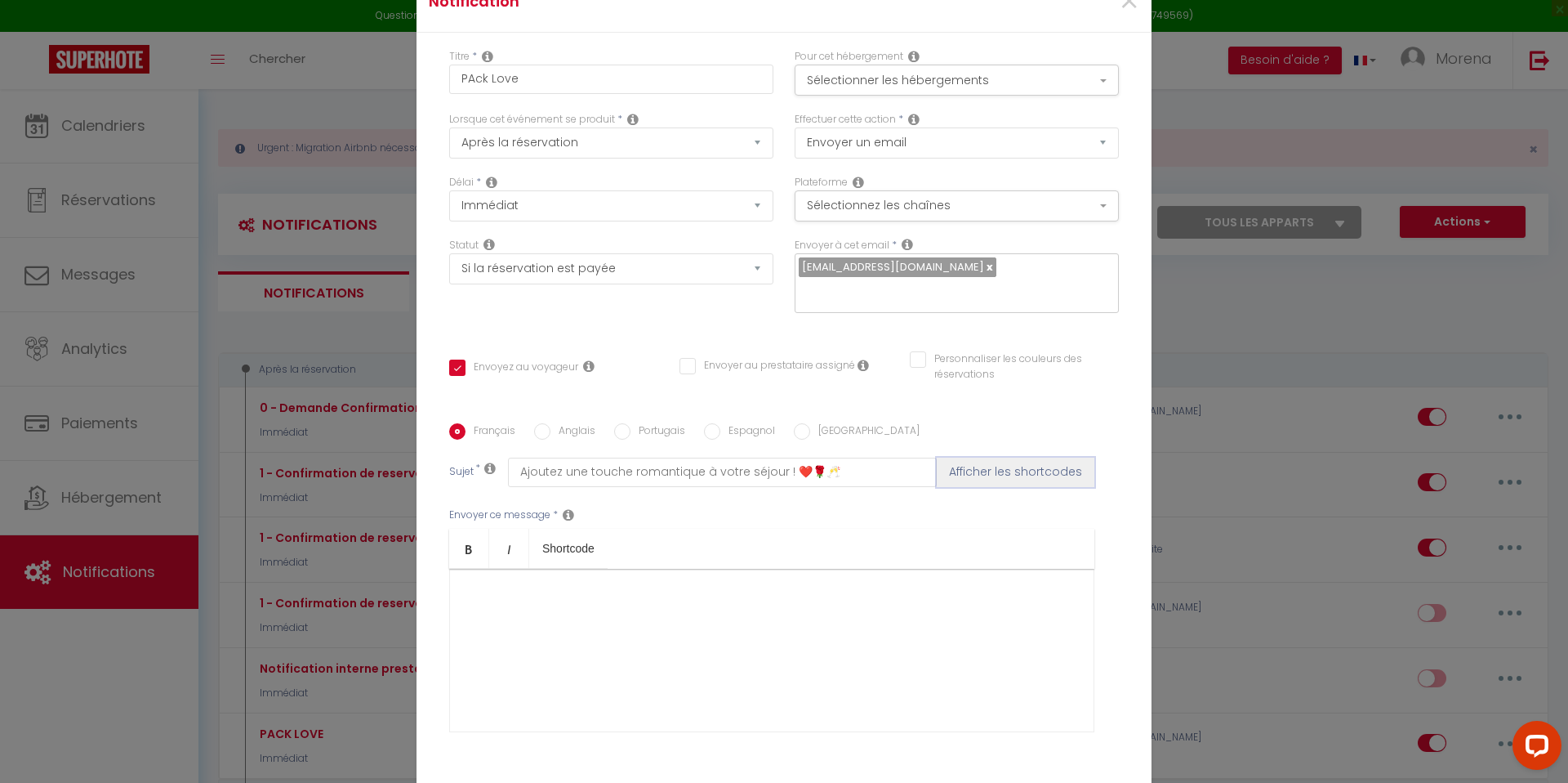
checkbox input "false"
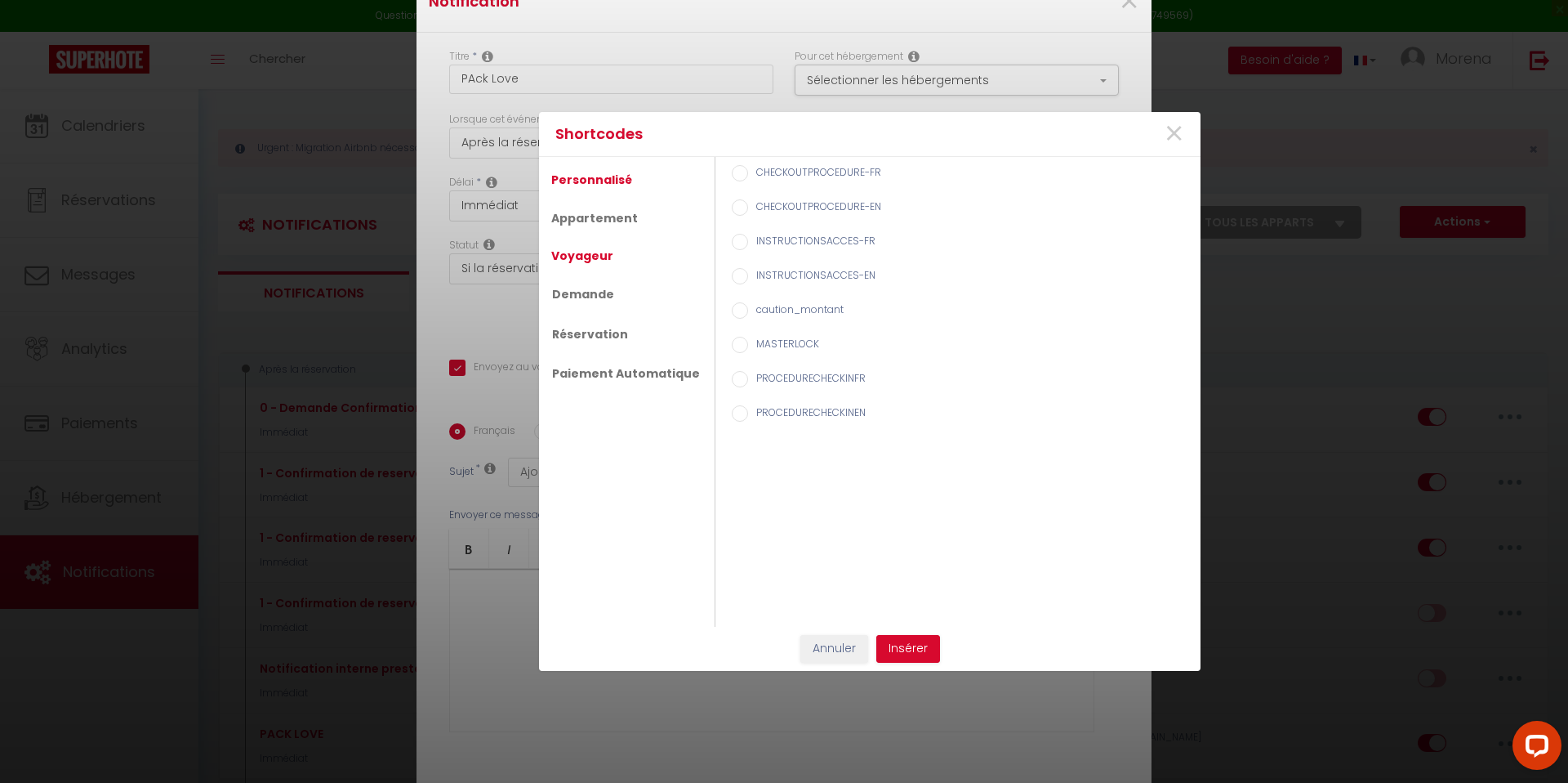
click at [587, 254] on link "Voyageur" at bounding box center [581, 256] width 78 height 29
click at [732, 171] on input "Nom du voyageur" at bounding box center [740, 173] width 16 height 16
radio input "true"
click at [921, 647] on button "Insérer" at bounding box center [908, 649] width 64 height 28
checkbox input "false"
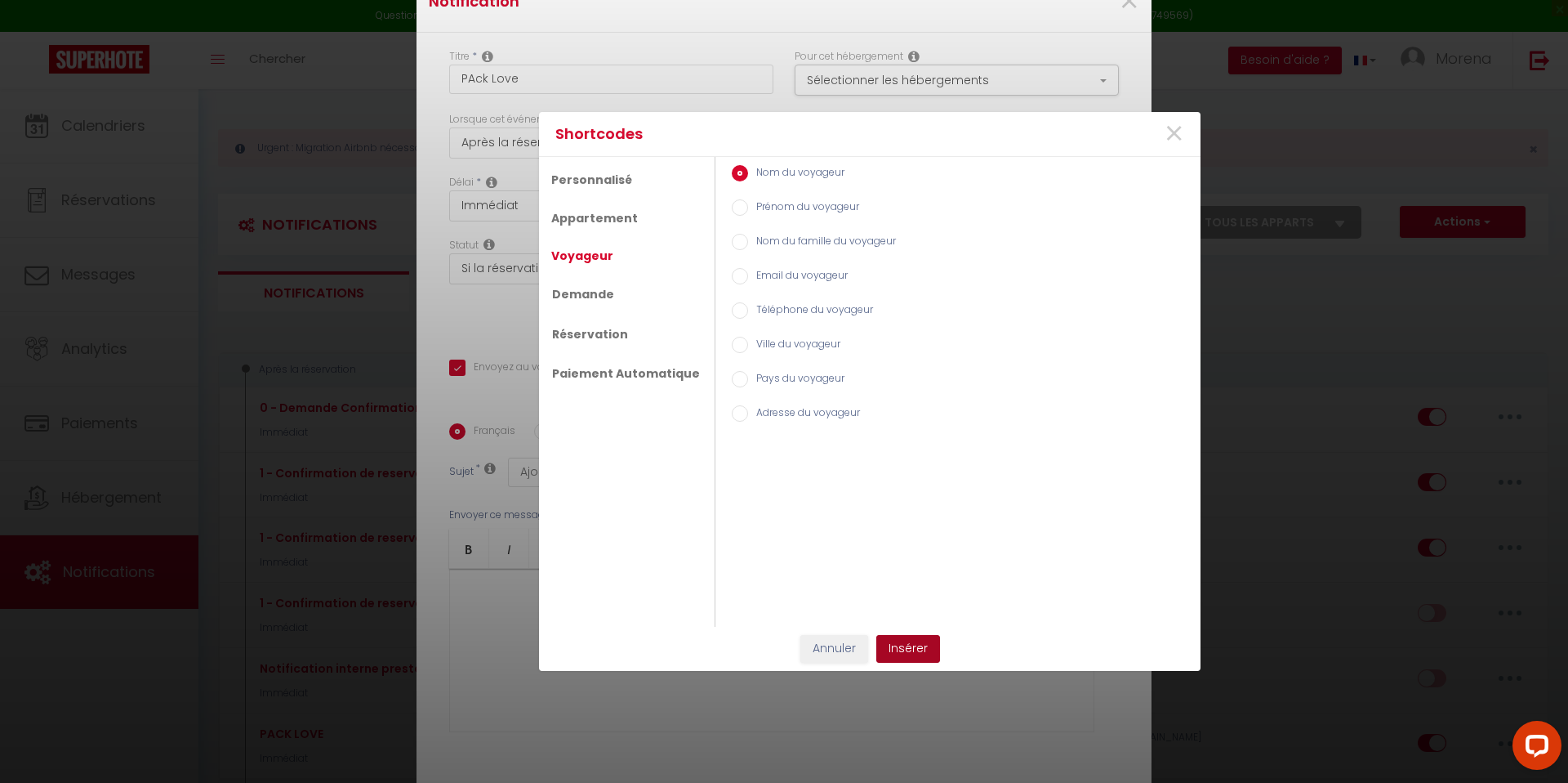
checkbox input "false"
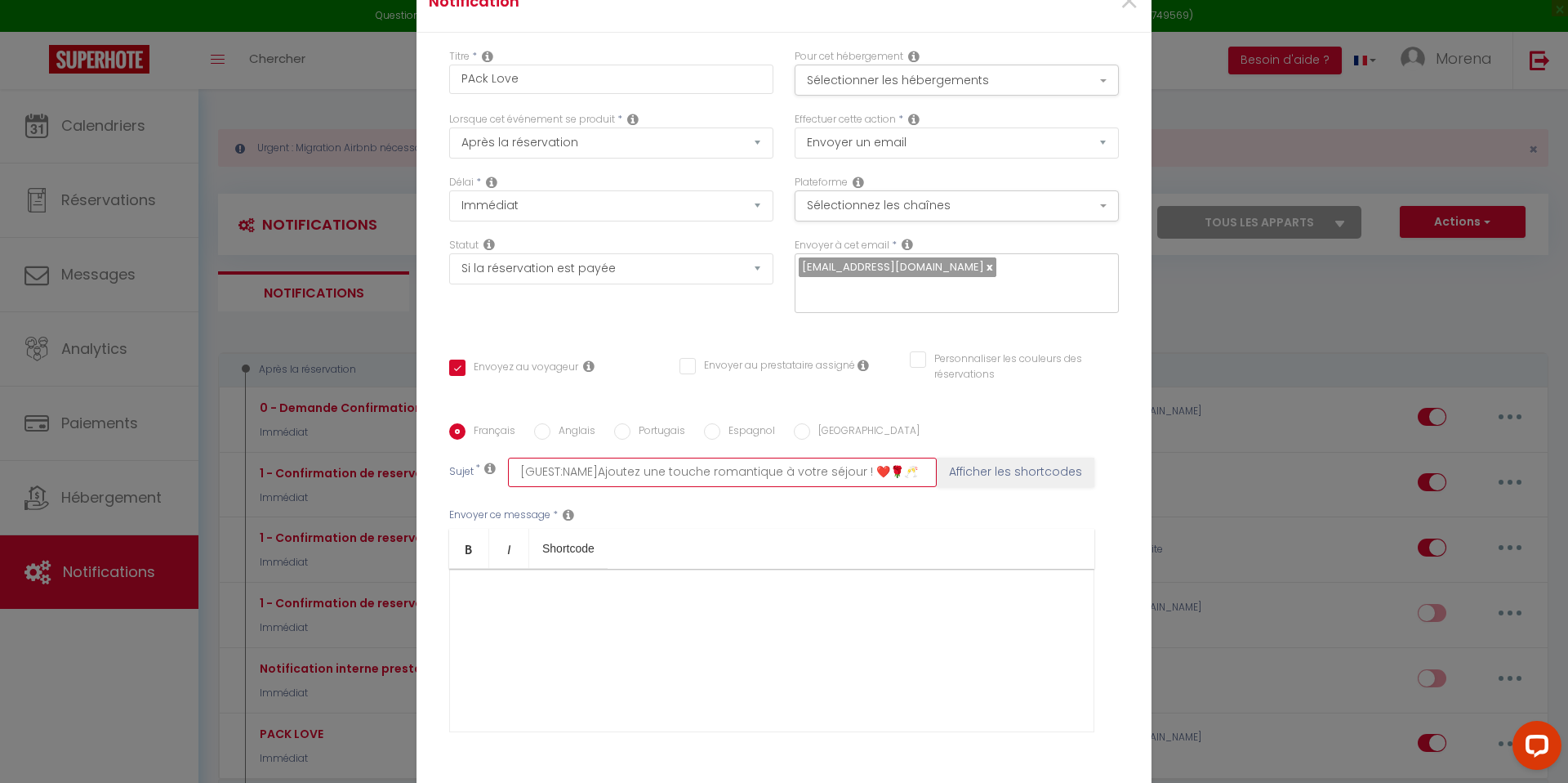
click at [595, 460] on input "[GUEST:NAME]Ajoutez une touche romantique à votre séjour ! ❤️🌹🥂" at bounding box center [723, 472] width 428 height 29
type input "[GUEST:NAME] Ajoutez une touche romantique à votre séjour ! ❤️🌹🥂"
checkbox input "false"
type input "[GUEST:NAME] Ajoutez une touche romantique à votre séjour ! ❤️🌹🥂"
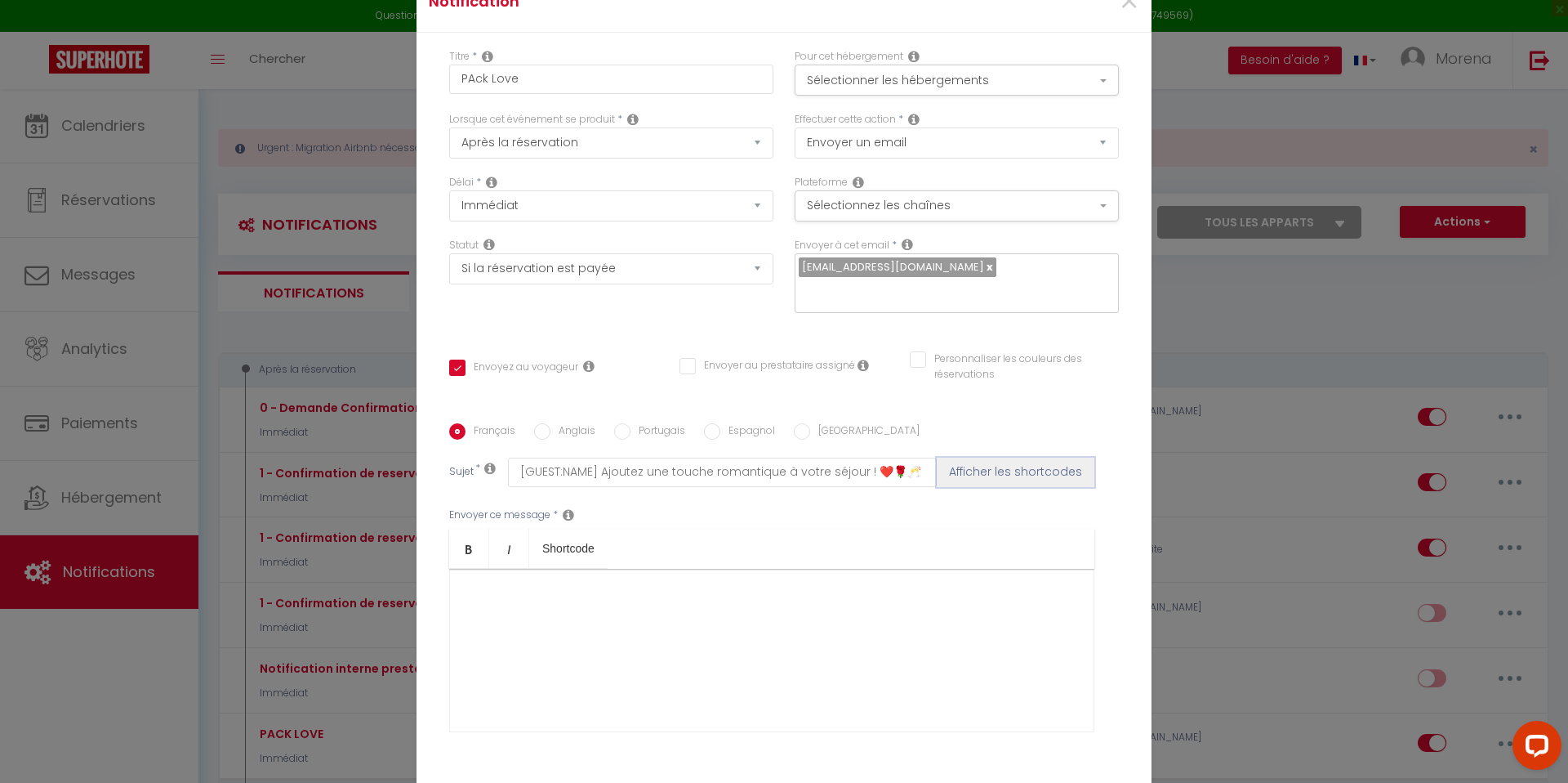
click at [979, 462] on button "Afficher les shortcodes" at bounding box center [1015, 472] width 157 height 29
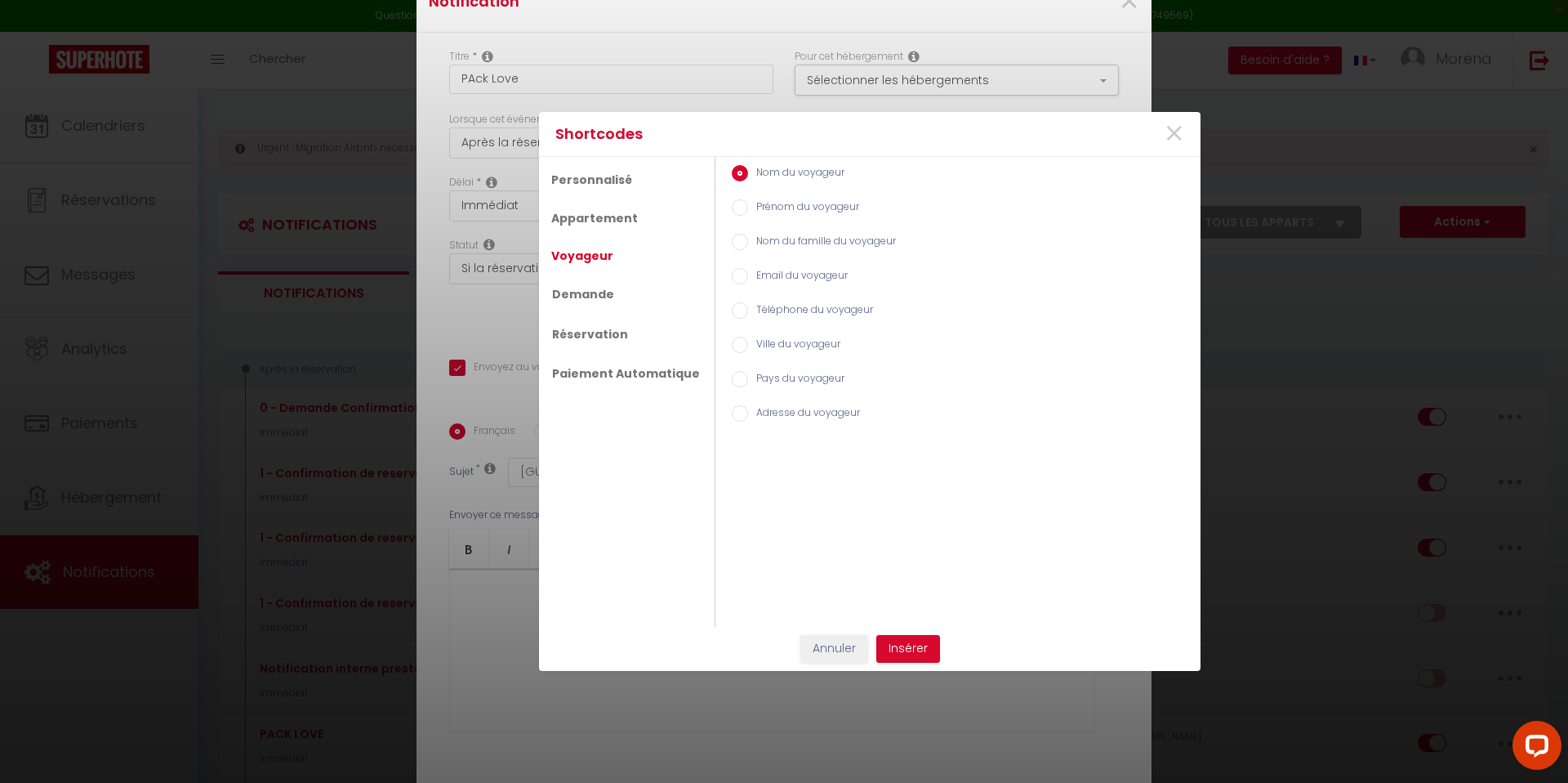
click at [732, 205] on input "Prénom du voyageur" at bounding box center [740, 207] width 16 height 16
radio input "true"
click at [909, 648] on button "Insérer" at bounding box center [908, 649] width 64 height 28
checkbox input "false"
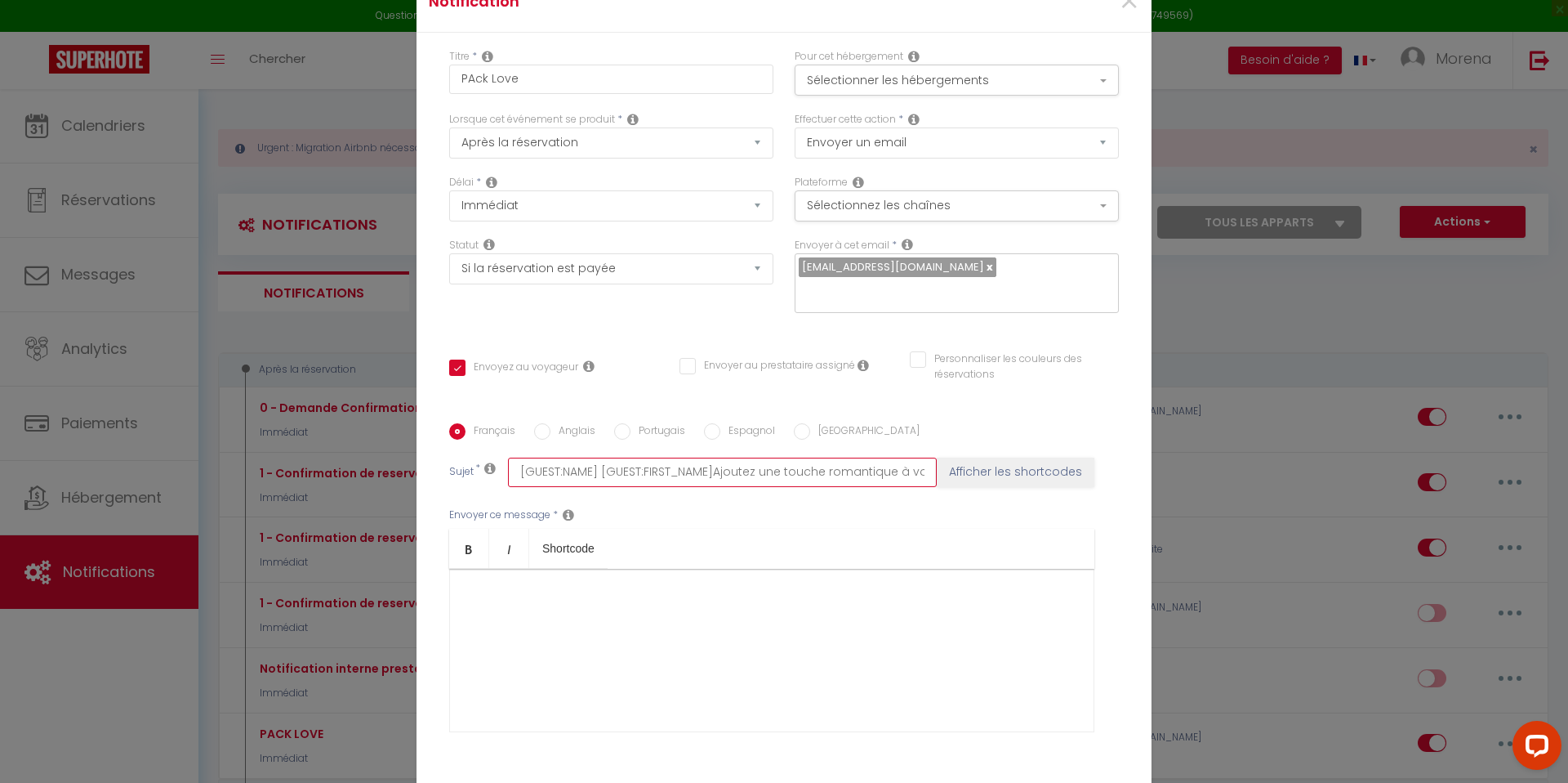
click at [710, 460] on input "[GUEST:NAME] [GUEST:FIRST_NAME]Ajoutez une touche romantique à votre séjour ! ❤…" at bounding box center [723, 472] width 428 height 29
type input "[GUEST:NAME] [GUEST:FIRST_NAME] Ajoutez une touche romantique à votre séjour ! …"
checkbox input "false"
drag, startPoint x: 599, startPoint y: 460, endPoint x: 428, endPoint y: 444, distance: 171.7
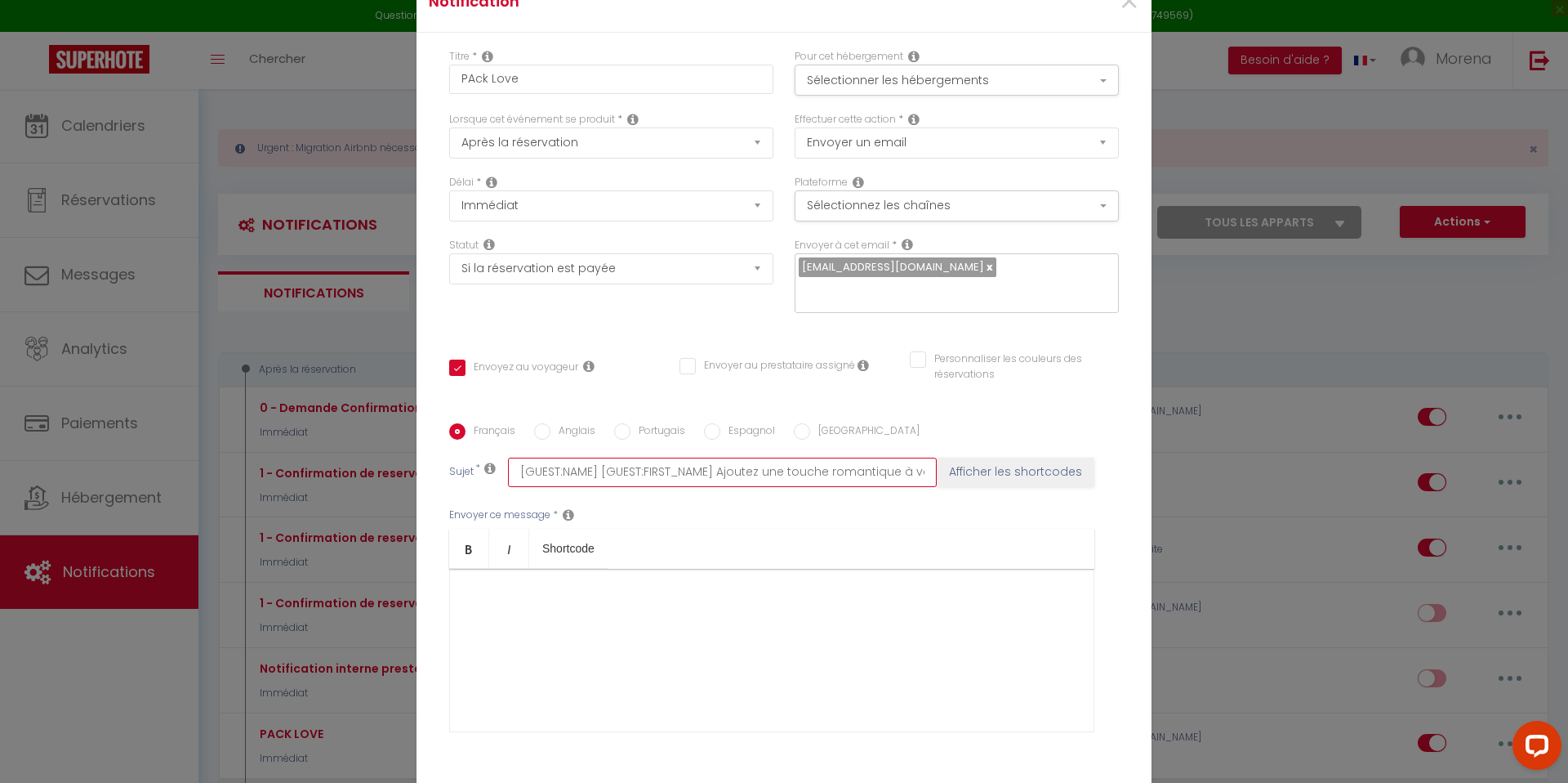
click at [428, 444] on div "Titre * PAck Love Pour cet hébergement Sélectionner les hébergements Tous les a…" at bounding box center [784, 423] width 735 height 782
type input "[GUEST:FIRST_NAME] Ajoutez une touche romantique à votre séjour ! ❤️🌹🥂"
checkbox input "false"
type input "[GUEST:FIRST_NAME] Ajoutez une touche romantique à votre séjour ! ❤️🌹🥂"
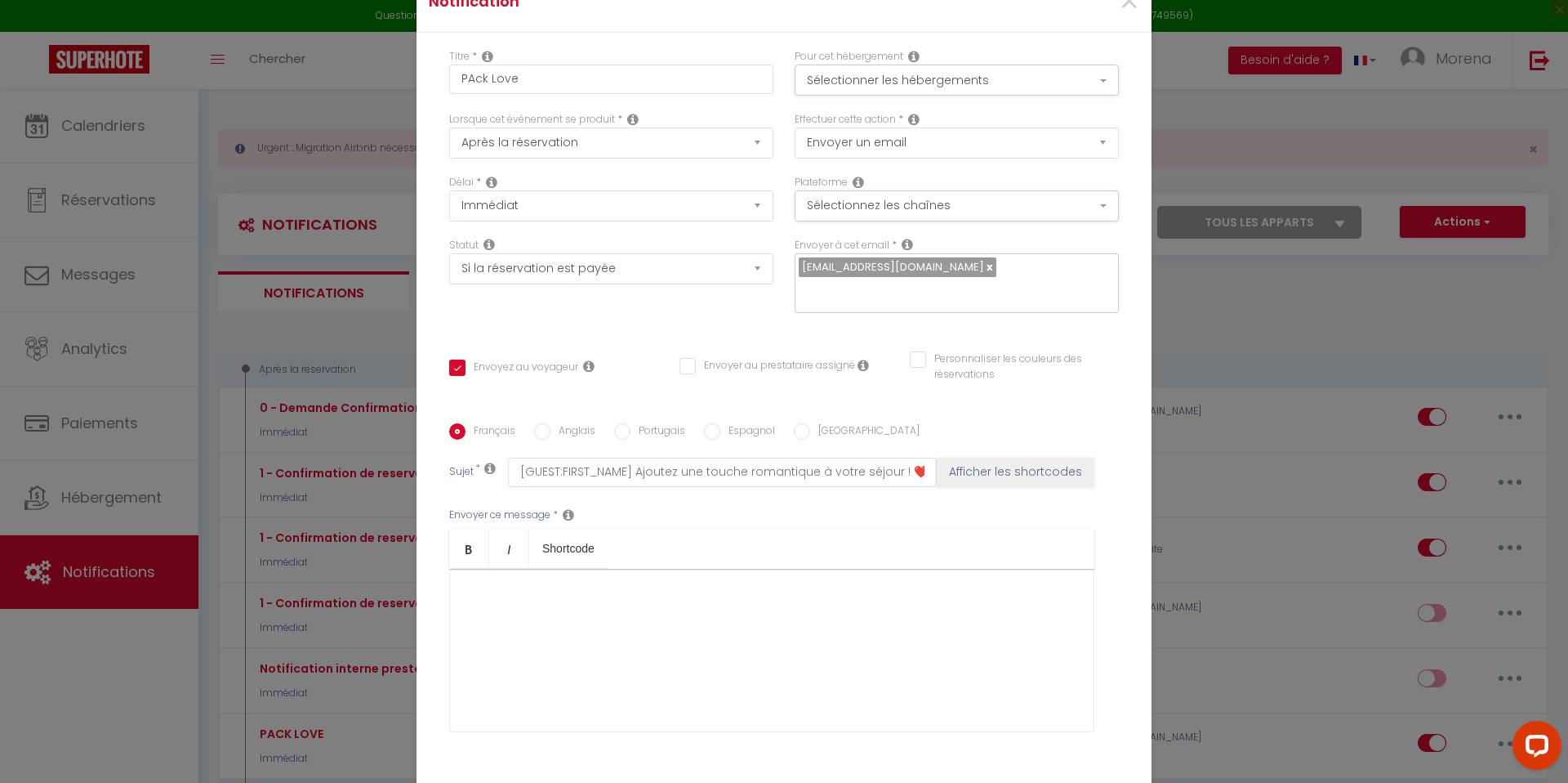
click at [696, 495] on div "Envoyer ce message * Bold Italic Shortcode Rich text editor" at bounding box center [784, 620] width 669 height 266
click at [546, 423] on input "Anglais" at bounding box center [542, 431] width 16 height 16
radio input "true"
checkbox input "false"
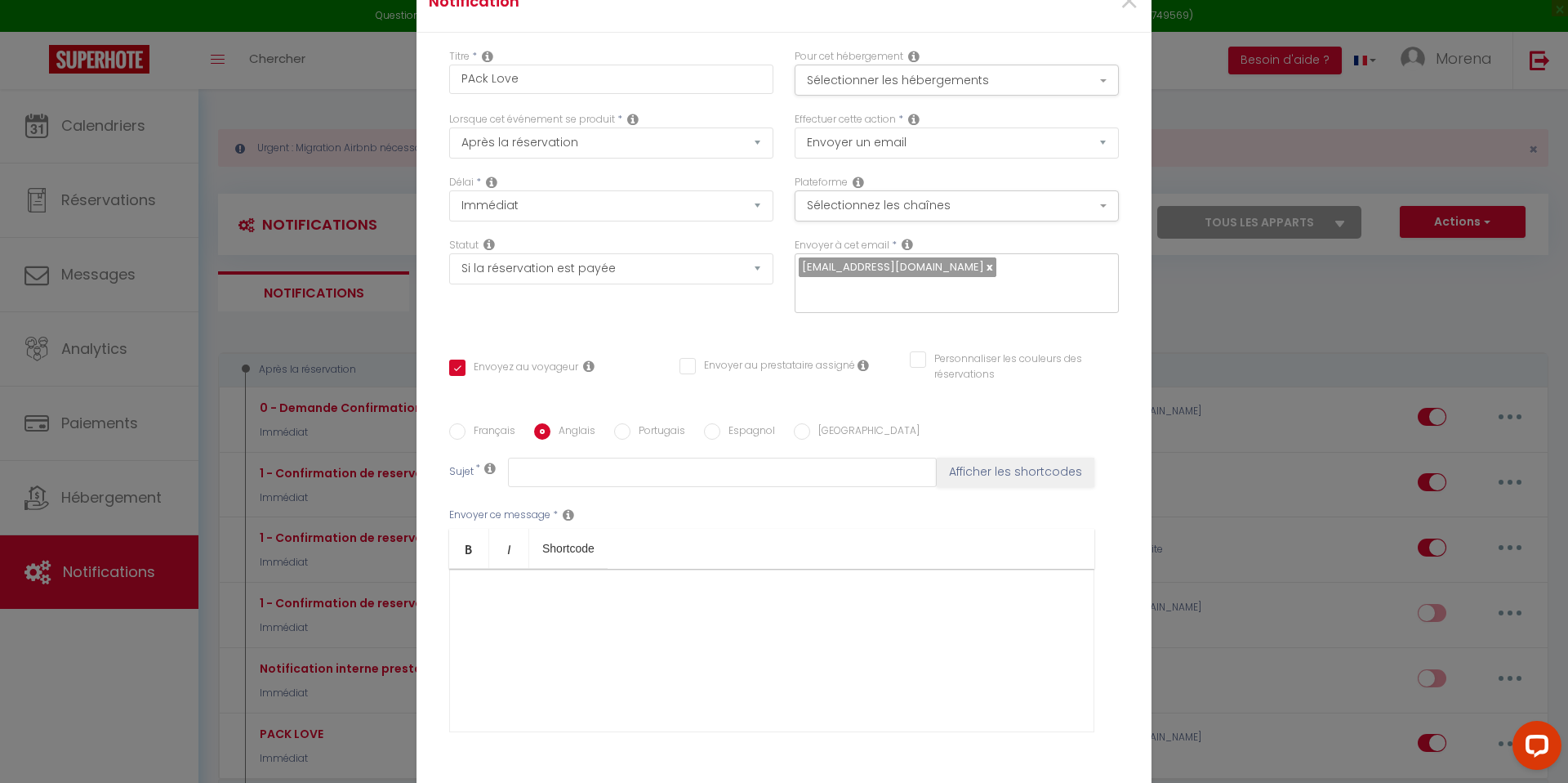
click at [587, 586] on div at bounding box center [772, 650] width 645 height 163
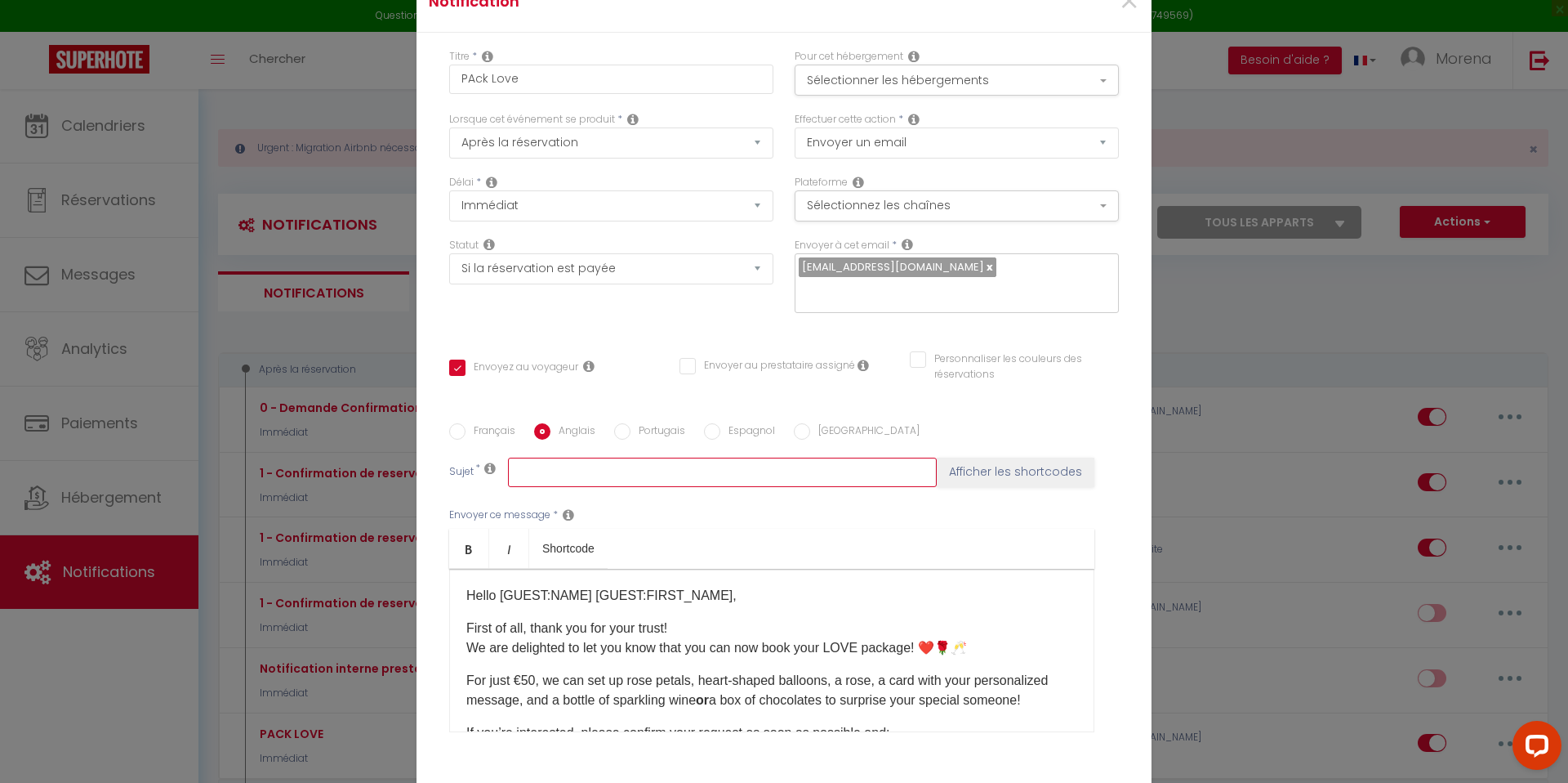
click at [580, 469] on input "text" at bounding box center [723, 472] width 428 height 29
paste input "Add a Romantic Touch to Your Stay! ❤️🌹🥂"
type input "Add a Romantic Touch to Your Stay! ❤️🌹🥂"
checkbox input "false"
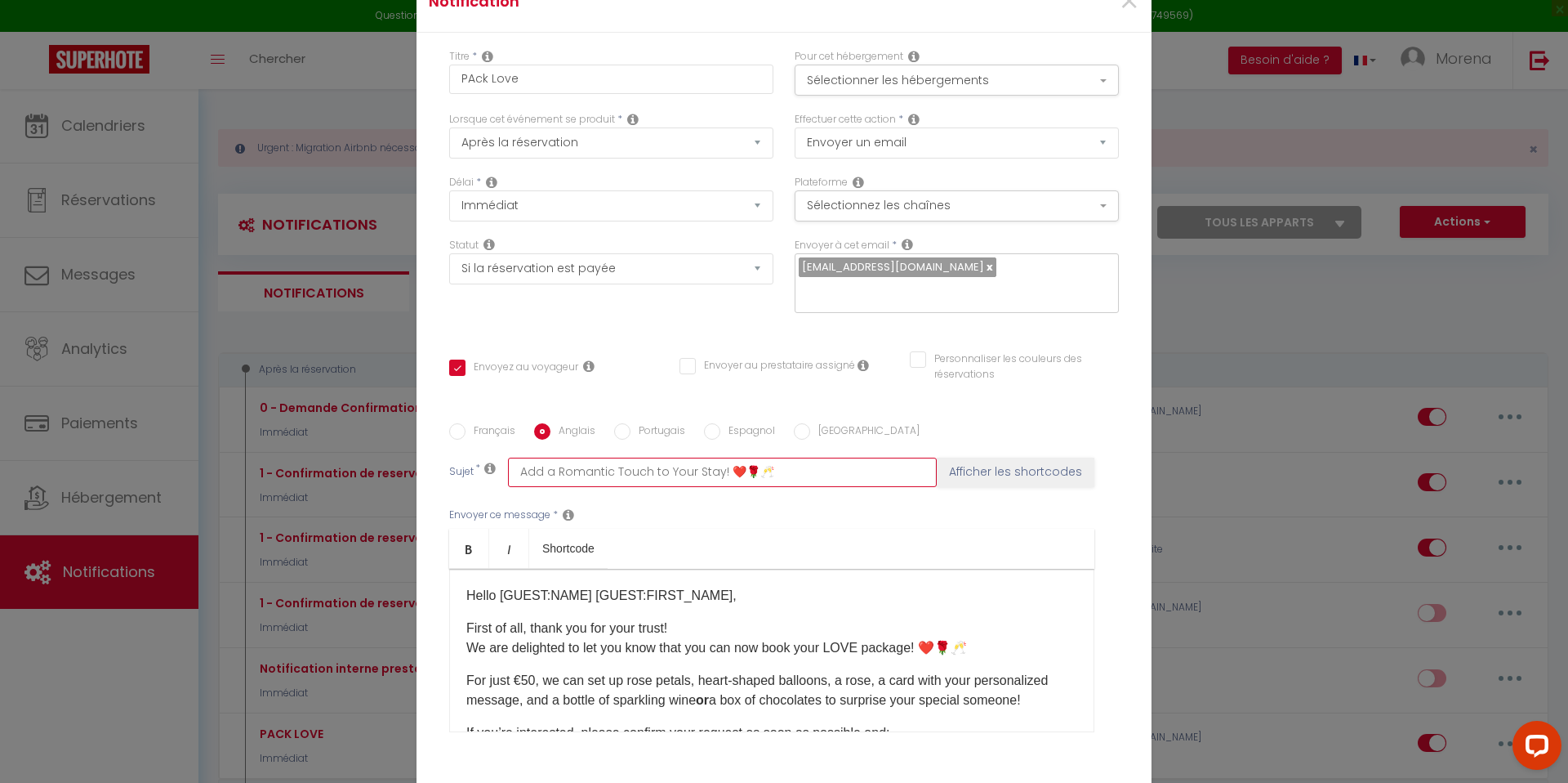
click at [518, 460] on input "Add a Romantic Touch to Your Stay! ❤️🌹🥂" at bounding box center [723, 472] width 428 height 29
type input "DAdd a Romantic Touch to Your Stay! ❤️🌹🥂"
checkbox input "false"
type input "DeAdd a Romantic Touch to Your Stay! ❤️🌹🥂"
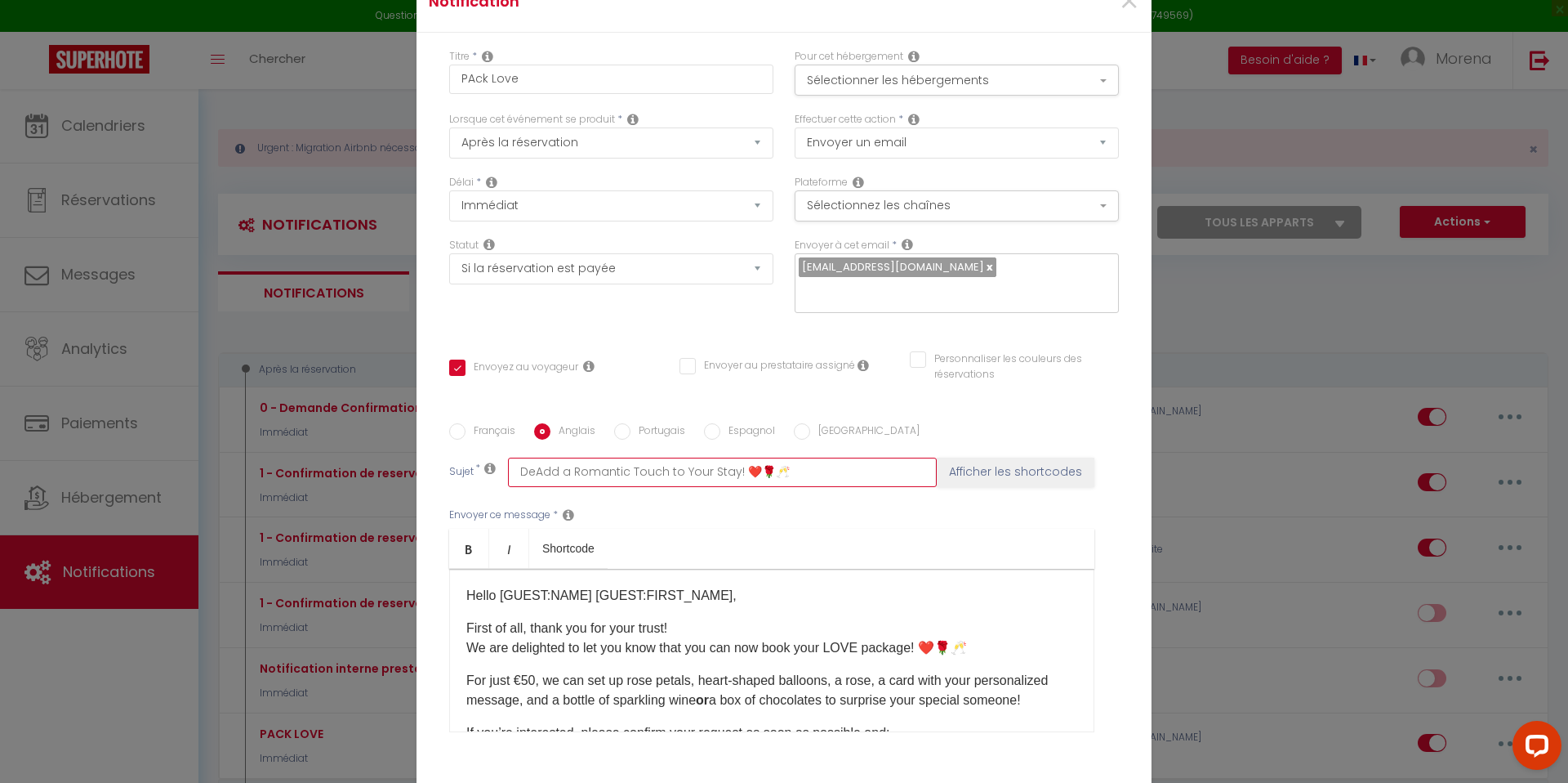
checkbox input "false"
type input "DeaAdd a Romantic Touch to Your Stay! ❤️🌹🥂"
checkbox input "false"
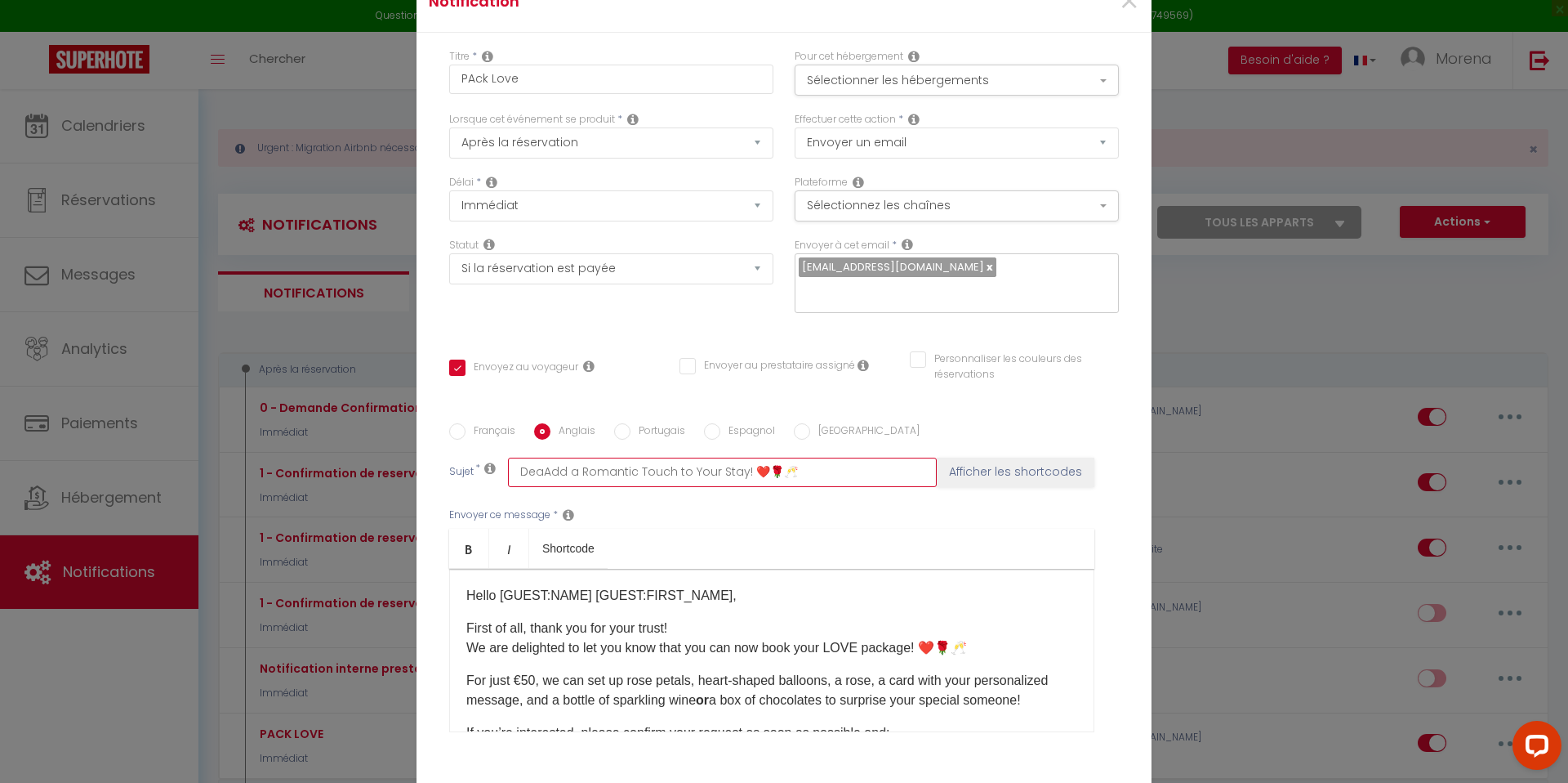
type input "DearAdd a Romantic Touch to Your Stay! ❤️🌹🥂"
checkbox input "false"
type input "Dear Add a Romantic Touch to Your Stay! ❤️🌹🥂"
checkbox input "false"
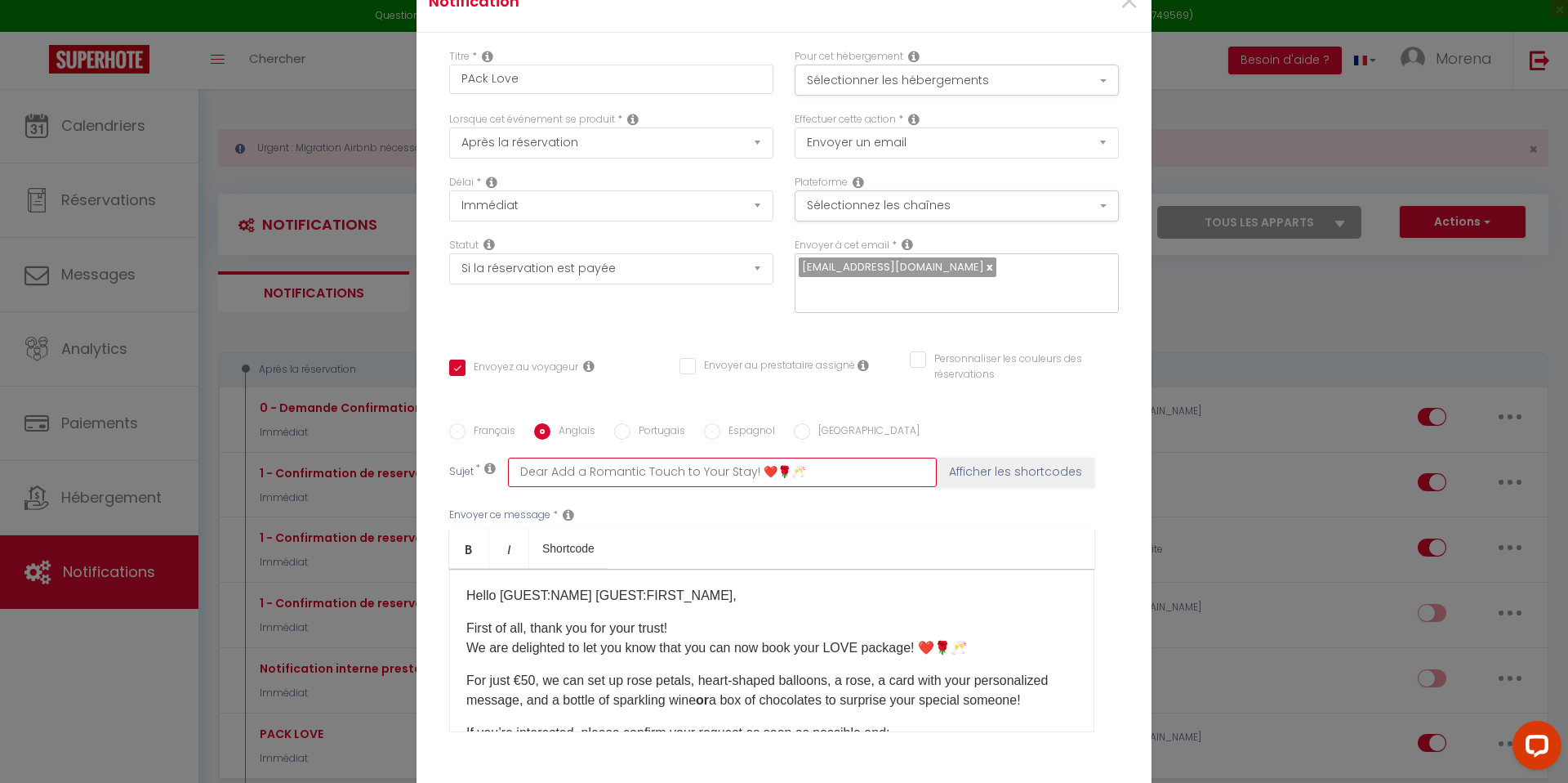
checkbox input "false"
type input "Dear Add a Romantic Touch to Your Stay! ❤️🌹🥂"
click at [1012, 463] on button "Afficher les shortcodes" at bounding box center [1015, 472] width 157 height 29
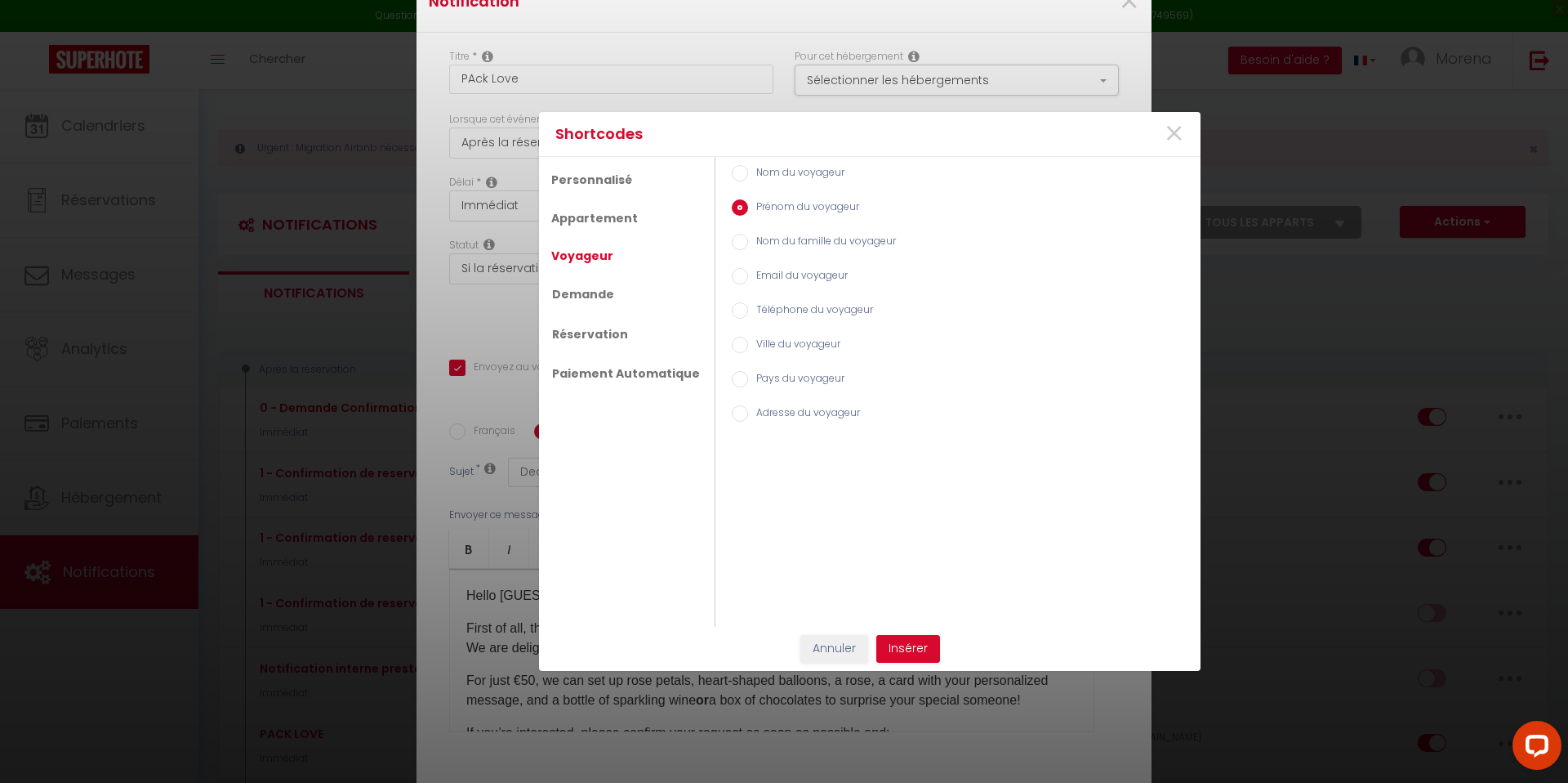
click at [732, 173] on input "Nom du voyageur" at bounding box center [740, 173] width 16 height 16
radio input "true"
click at [905, 642] on button "Insérer" at bounding box center [908, 649] width 64 height 28
checkbox input "false"
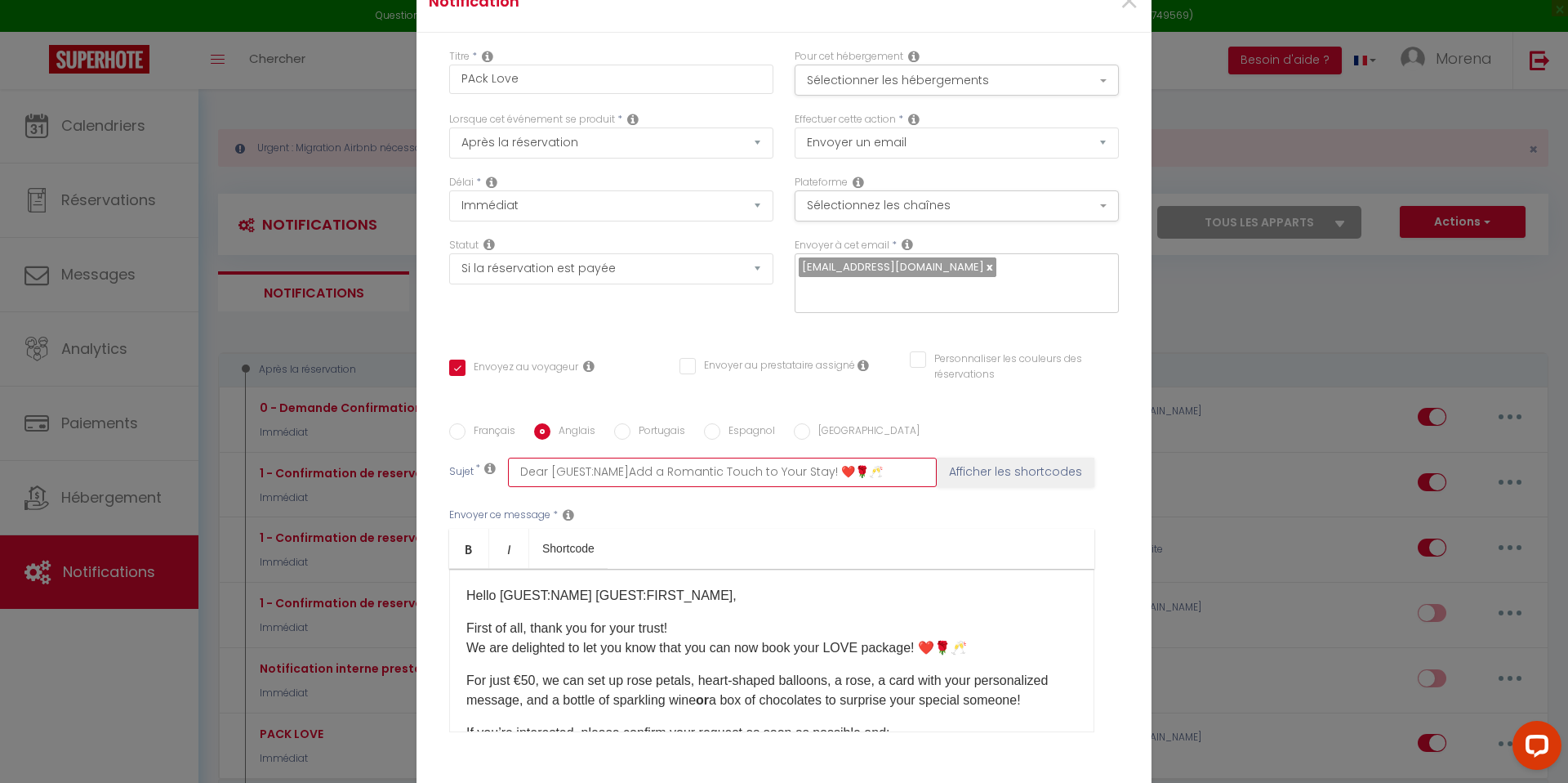
click at [624, 458] on input "Dear [GUEST:NAME]Add a Romantic Touch to Your Stay! ❤️🌹🥂" at bounding box center [723, 472] width 428 height 29
type input "Dear [GUEST:NAME] Add a Romantic Touch to Your Stay! ❤️🌹🥂"
checkbox input "false"
type input "Dear [GUEST:NAME] Add a Romantic Touch to Your Stay! ❤️🌹🥂"
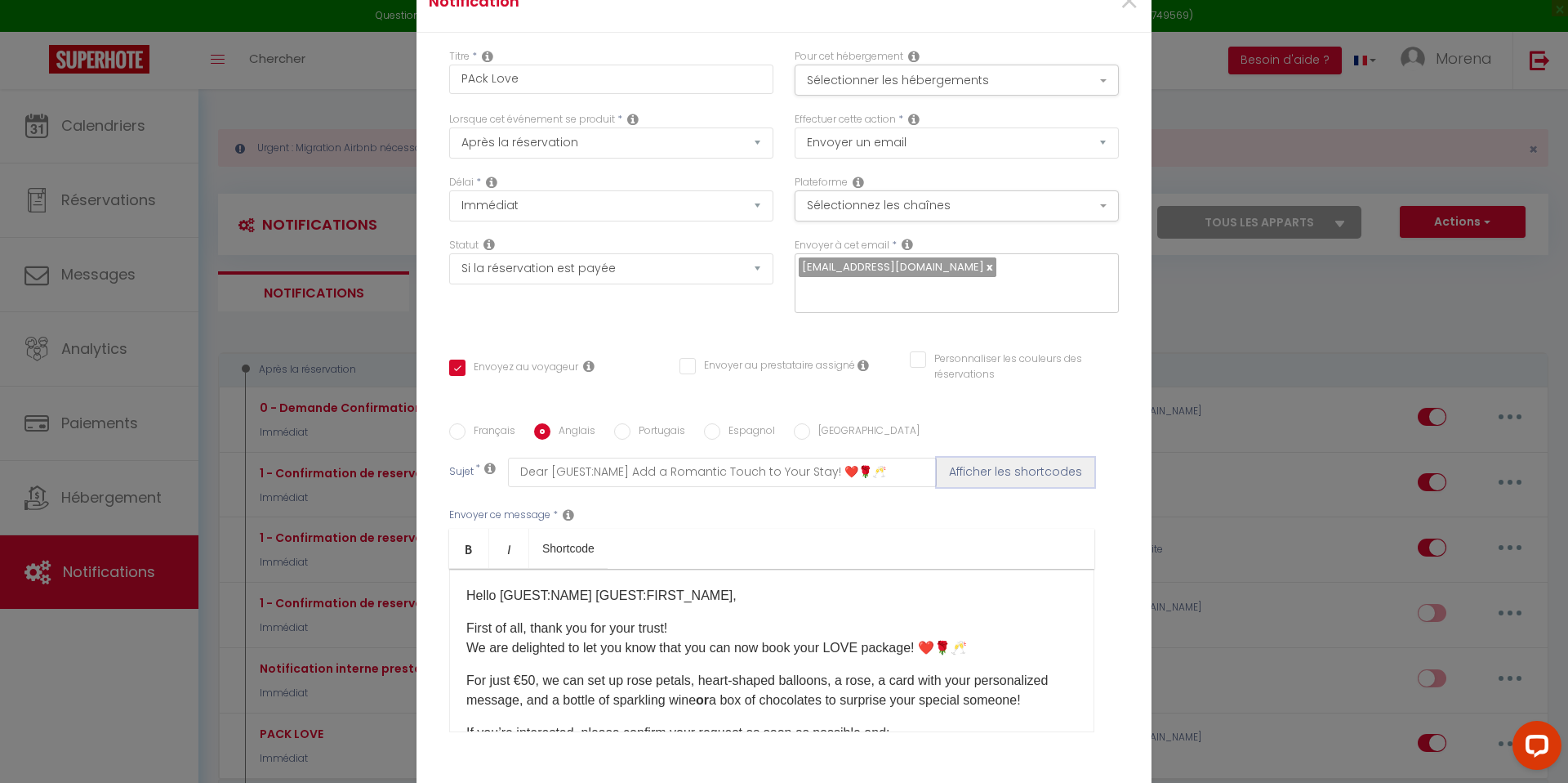
click at [989, 466] on button "Afficher les shortcodes" at bounding box center [1015, 472] width 157 height 29
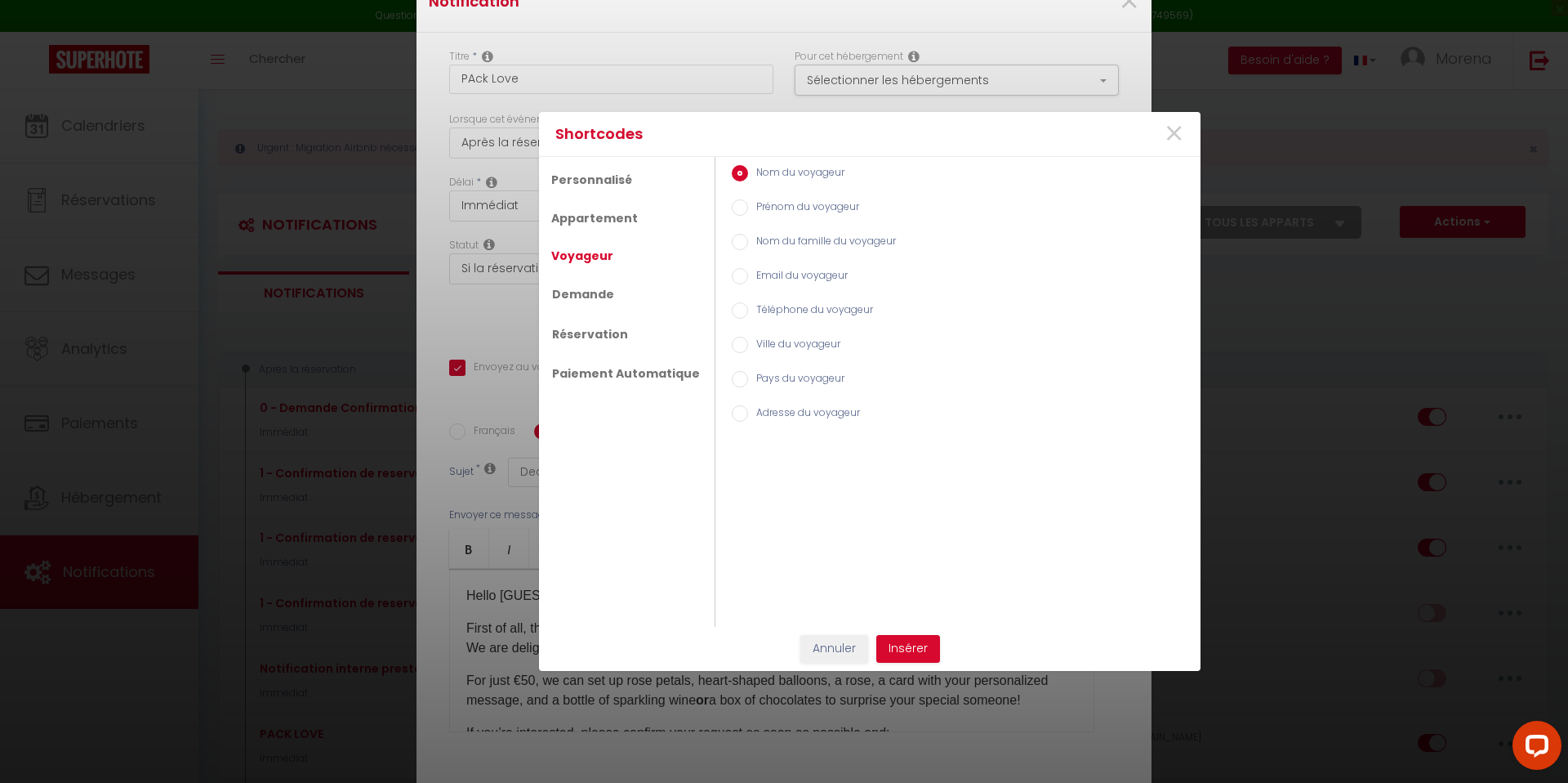
click at [733, 210] on input "Prénom du voyageur" at bounding box center [740, 207] width 16 height 16
radio input "true"
click at [911, 644] on button "Insérer" at bounding box center [908, 649] width 64 height 28
checkbox input "false"
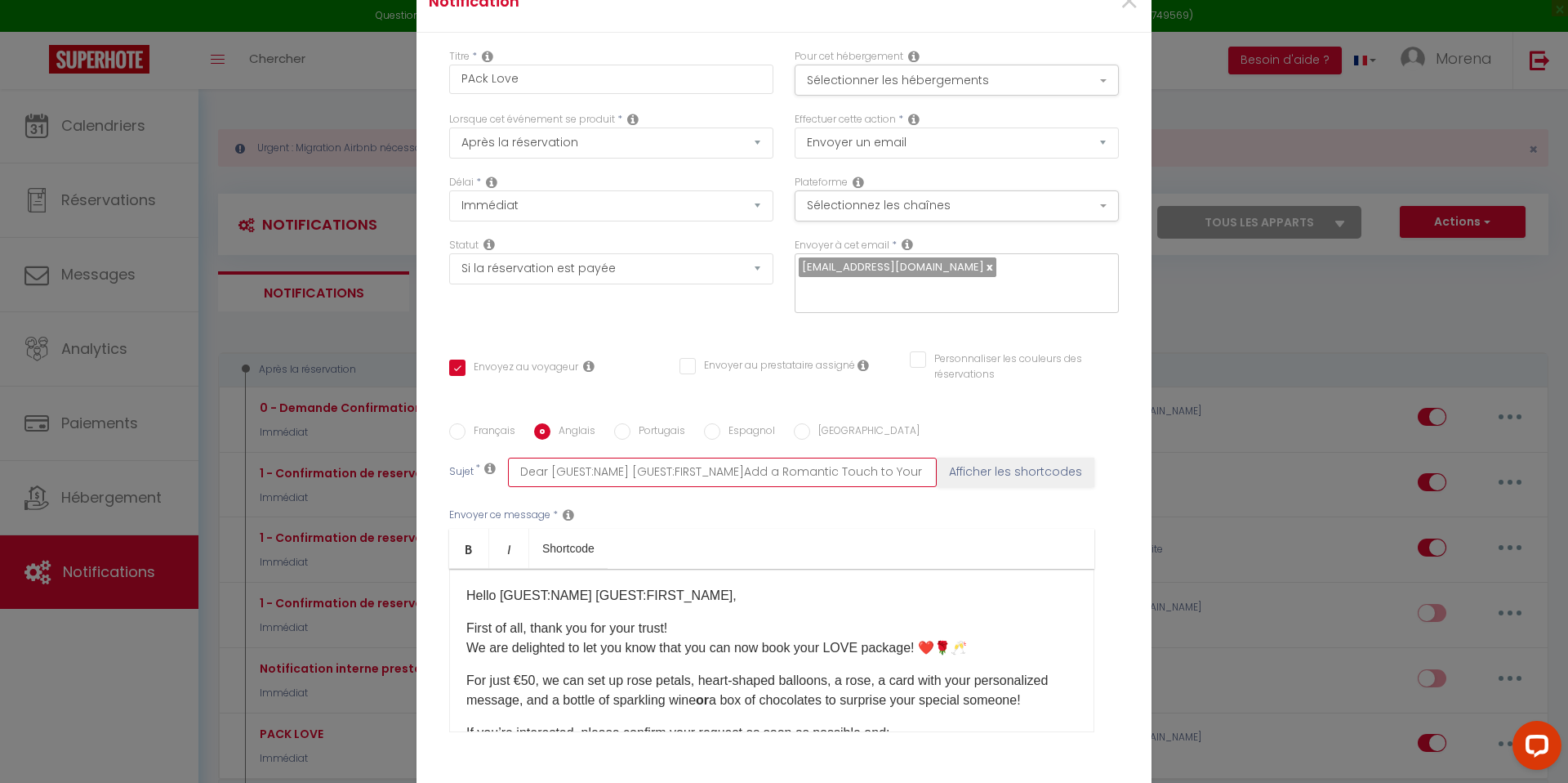
click at [737, 462] on input "Dear [GUEST:NAME] [GUEST:FIRST_NAME]Add a Romantic Touch to Your Stay! ❤️🌹🥂" at bounding box center [723, 472] width 428 height 29
type input "Dear [GUEST:NAME] [GUEST:FIRST_NAME] Add a Romantic Touch to Your Stay! ❤️🌹🥂"
checkbox input "false"
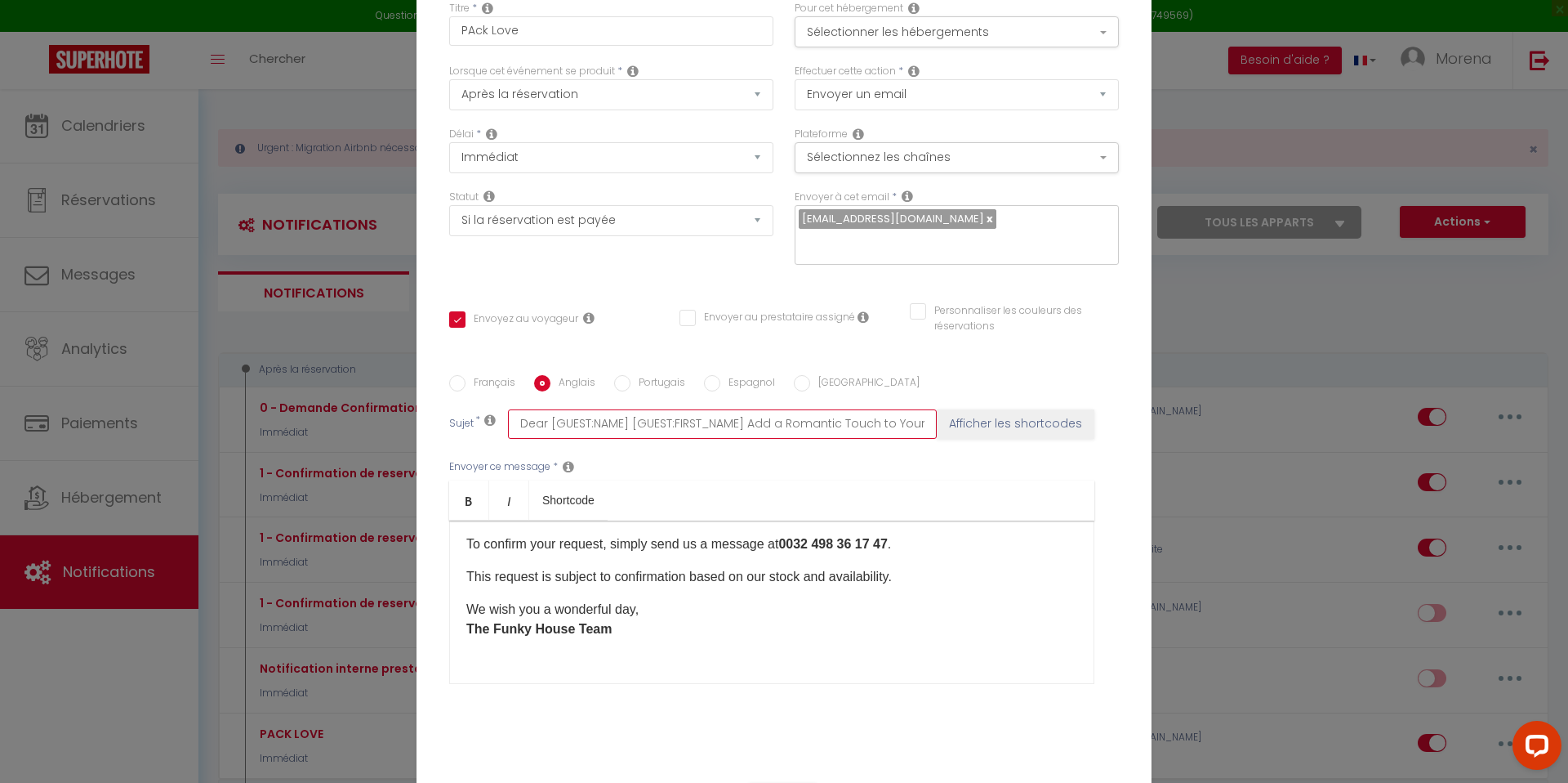
scroll to position [247, 0]
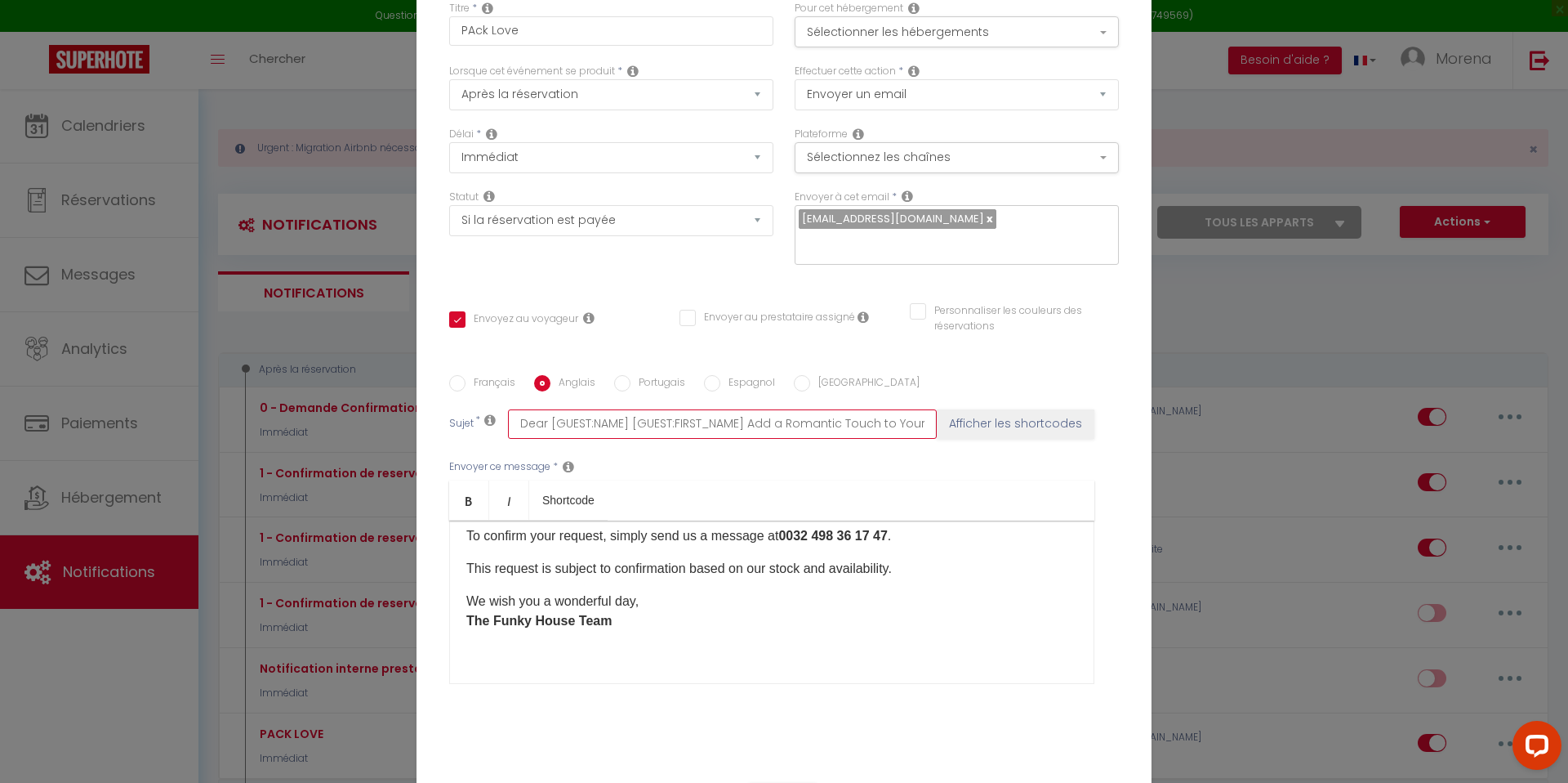
type input "Dear [GUEST:NAME] [GUEST:FIRST_NAME] Add a Romantic Touch to Your Stay! ❤️🌹🥂"
click at [459, 375] on input "Français" at bounding box center [457, 383] width 16 height 16
radio input "true"
checkbox input "false"
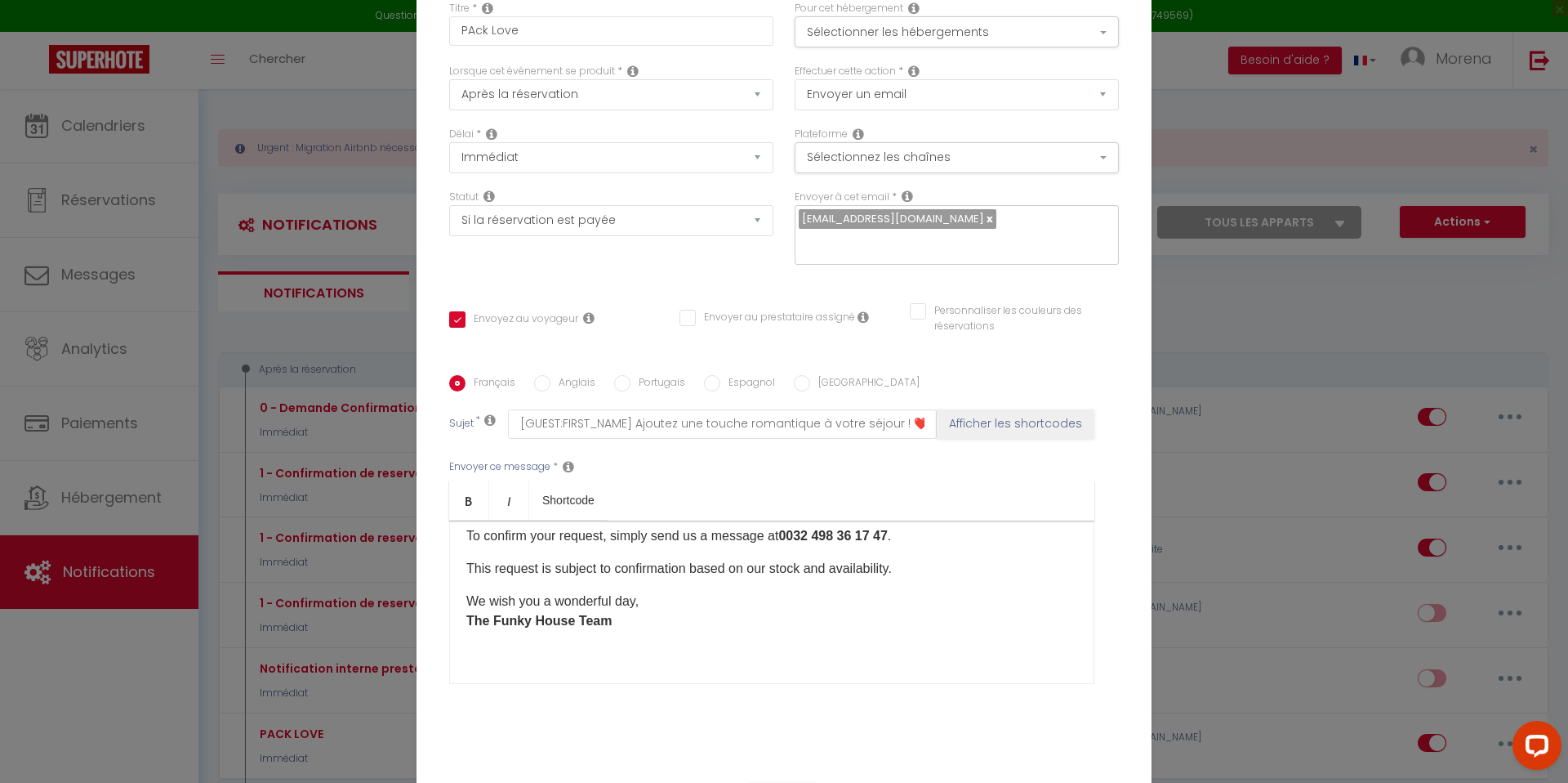
scroll to position [0, 0]
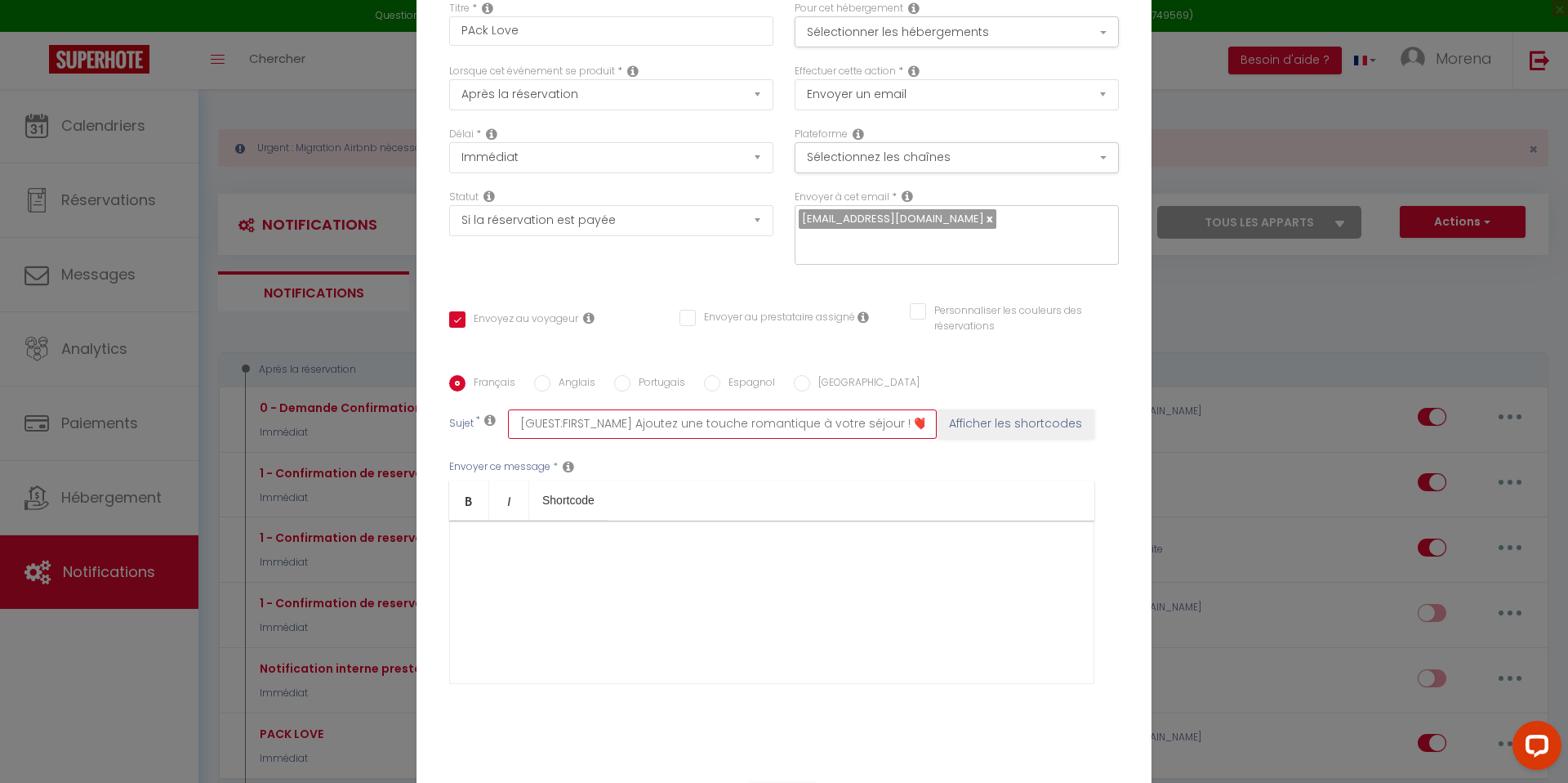
click at [519, 411] on input "[GUEST:FIRST_NAME] Ajoutez une touche romantique à votre séjour ! ❤️🌹🥂" at bounding box center [723, 424] width 428 height 29
type input "C[GUEST:FIRST_NAME] Ajoutez une touche romantique à votre séjour ! ❤️🌹🥂"
checkbox input "false"
type input "Ch[GUEST:FIRST_NAME] Ajoutez une touche romantique à votre séjour ! ❤️🌹🥂"
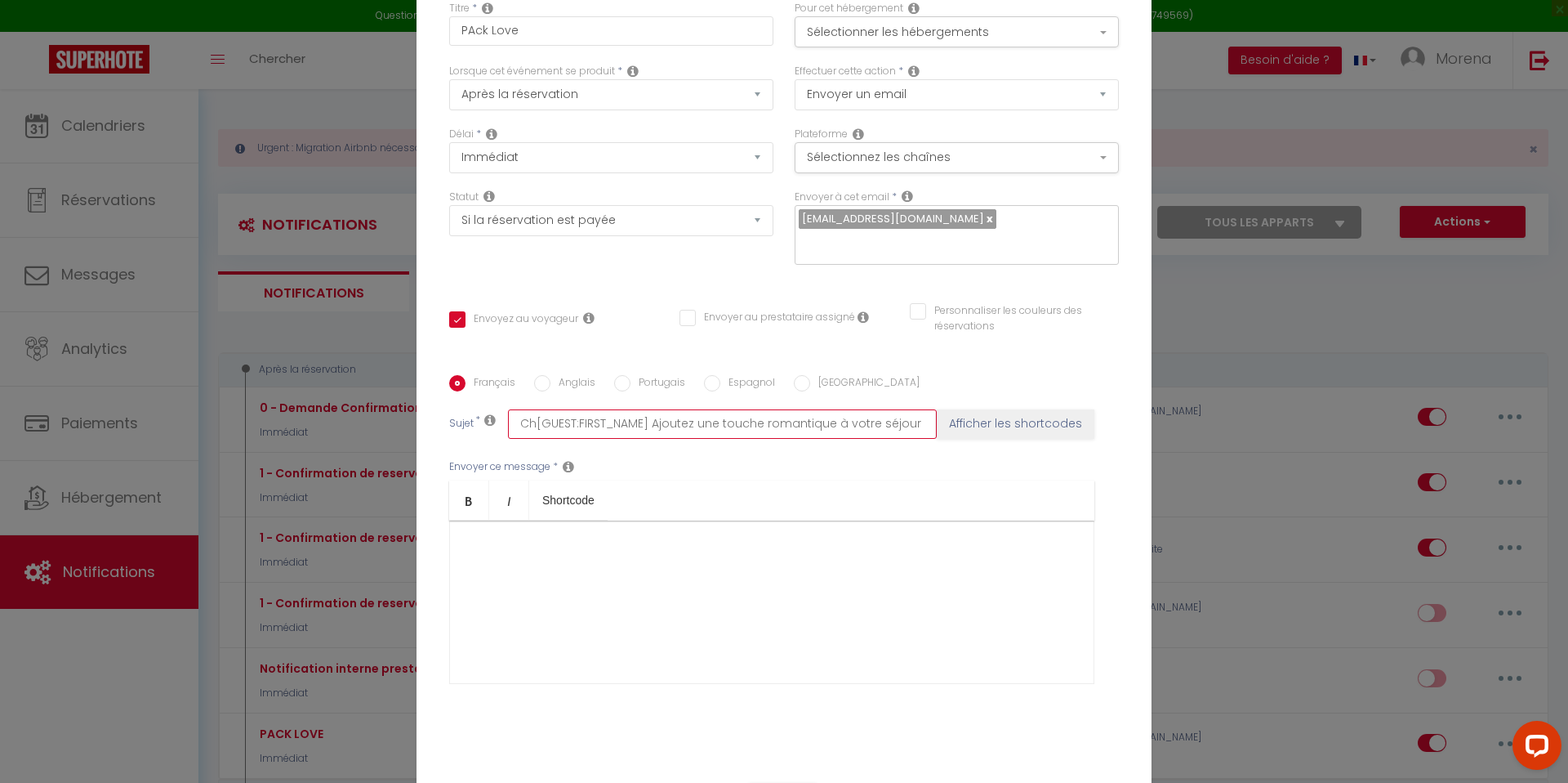
checkbox input "false"
type input "Che[GUEST:FIRST_NAME] Ajoutez une touche romantique à votre séjour ! ❤️🌹🥂"
checkbox input "false"
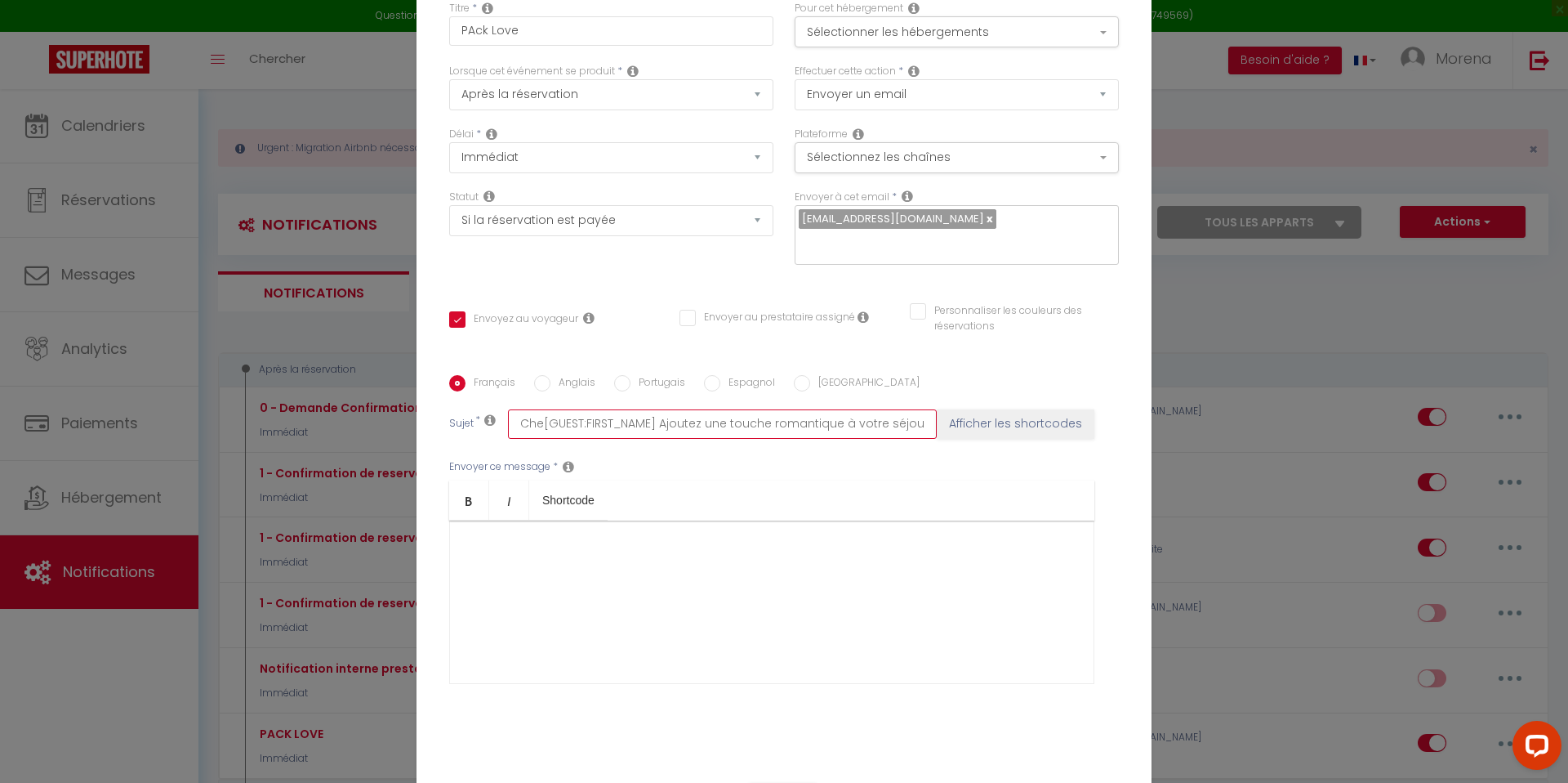
type input "[PERSON_NAME][GUEST:FIRST_NAME] Ajoutez une touche romantique à votre séjour ! …"
checkbox input "false"
type input "[PERSON_NAME] [GUEST:FIRST_NAME] Ajoutez une touche romantique à votre séjour !…"
checkbox input "false"
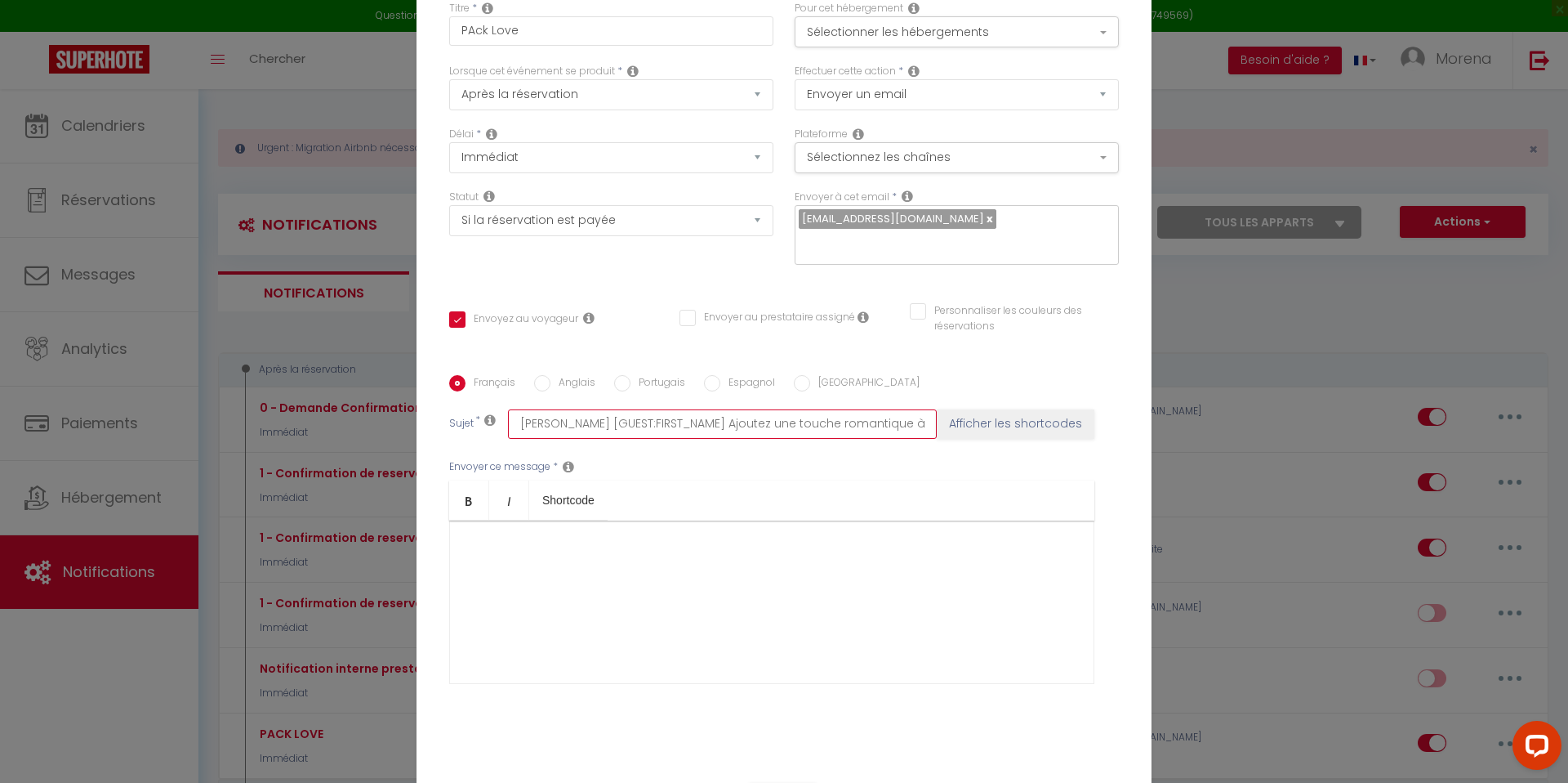
checkbox input "false"
drag, startPoint x: 544, startPoint y: 412, endPoint x: 456, endPoint y: 411, distance: 88.0
click at [458, 411] on div "Sujet * [PERSON_NAME] [GUEST:FIRST_NAME] Ajoutez une touche romantique à votre …" at bounding box center [784, 424] width 669 height 29
type input "r [GUEST:FIRST_NAME] Ajoutez une touche romantique à votre séjour ! ❤️🌹🥂"
checkbox input "false"
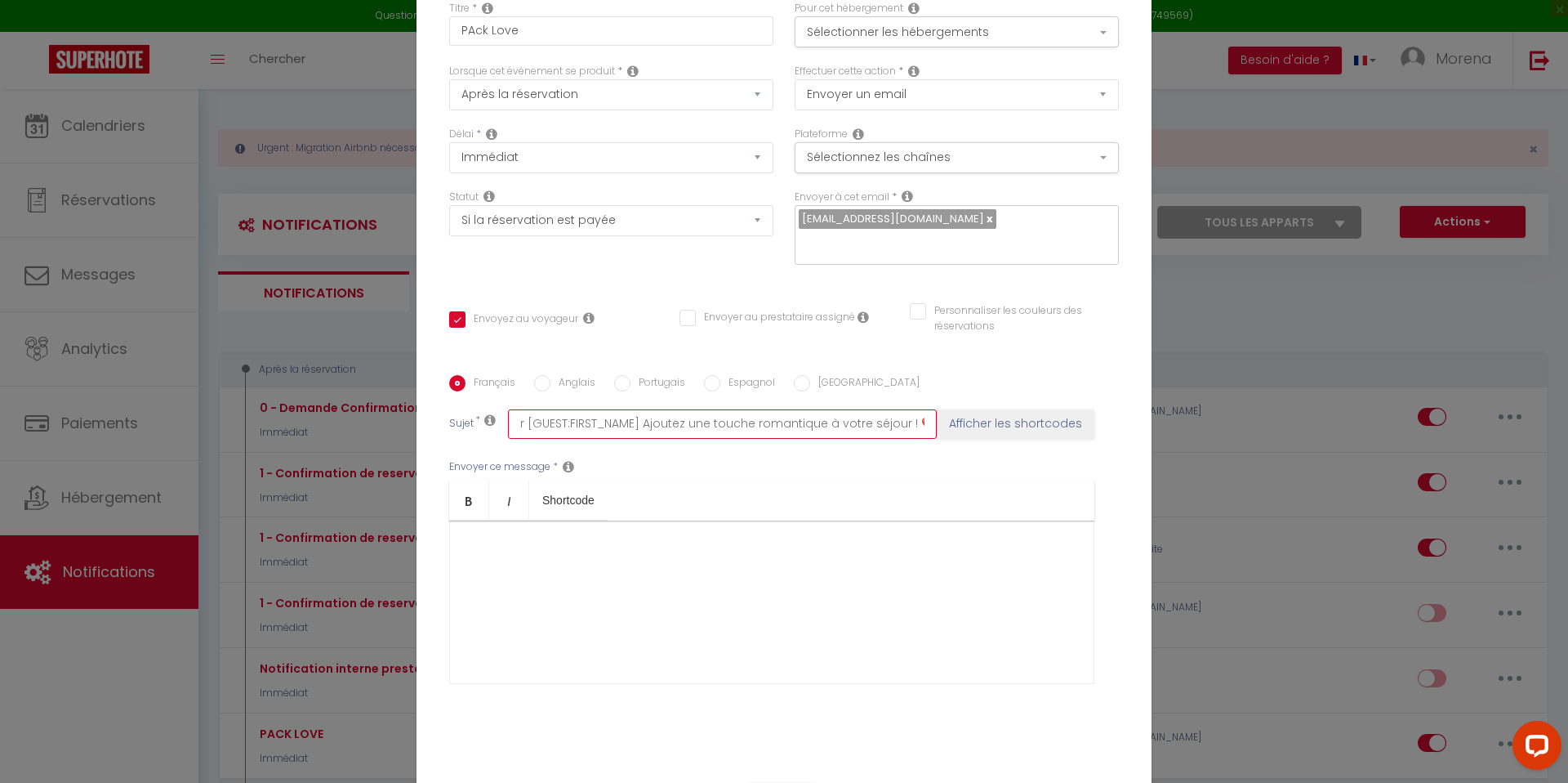
checkbox input "false"
type input "[GUEST:FIRST_NAME] Ajoutez une touche romantique à votre séjour ! ❤️🌹🥂"
checkbox input "false"
paste input "Cher·e"
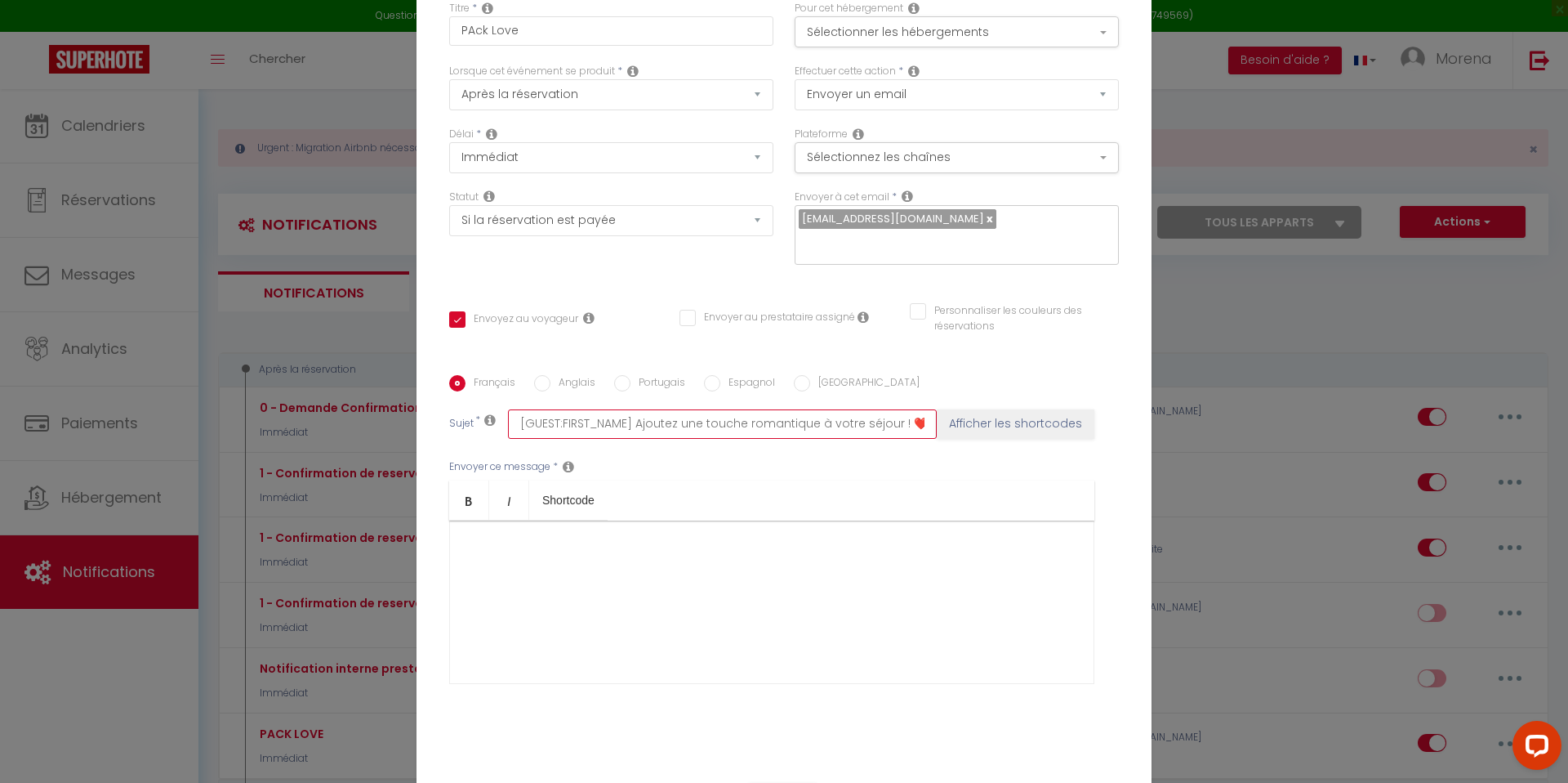
type input "Cher·e [GUEST:FIRST_NAME] Ajoutez une touche romantique à votre séjour ! ❤️🌹🥂"
checkbox input "false"
type input "Cher·e [GUEST:FIRST_NAME] Ajoutez une touche romantique à votre séjour ! ❤️🌹🥂"
click at [557, 562] on div at bounding box center [772, 602] width 645 height 163
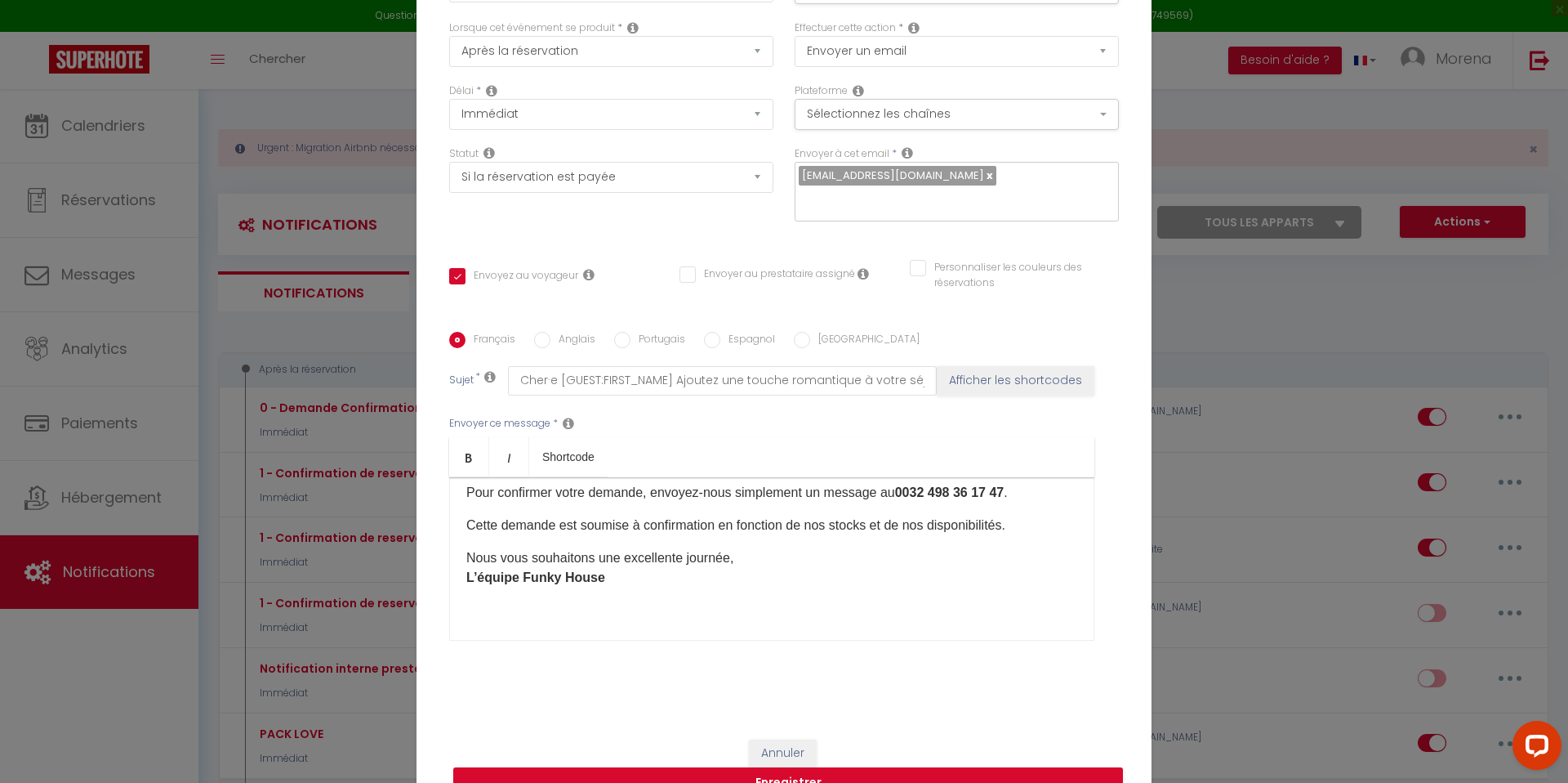
scroll to position [92, 0]
click at [577, 606] on div "Bonjour [GUEST:NAME] [GUEST:FIRST_NAME], Tout d’abord, merci pour votre confian…" at bounding box center [772, 558] width 645 height 163
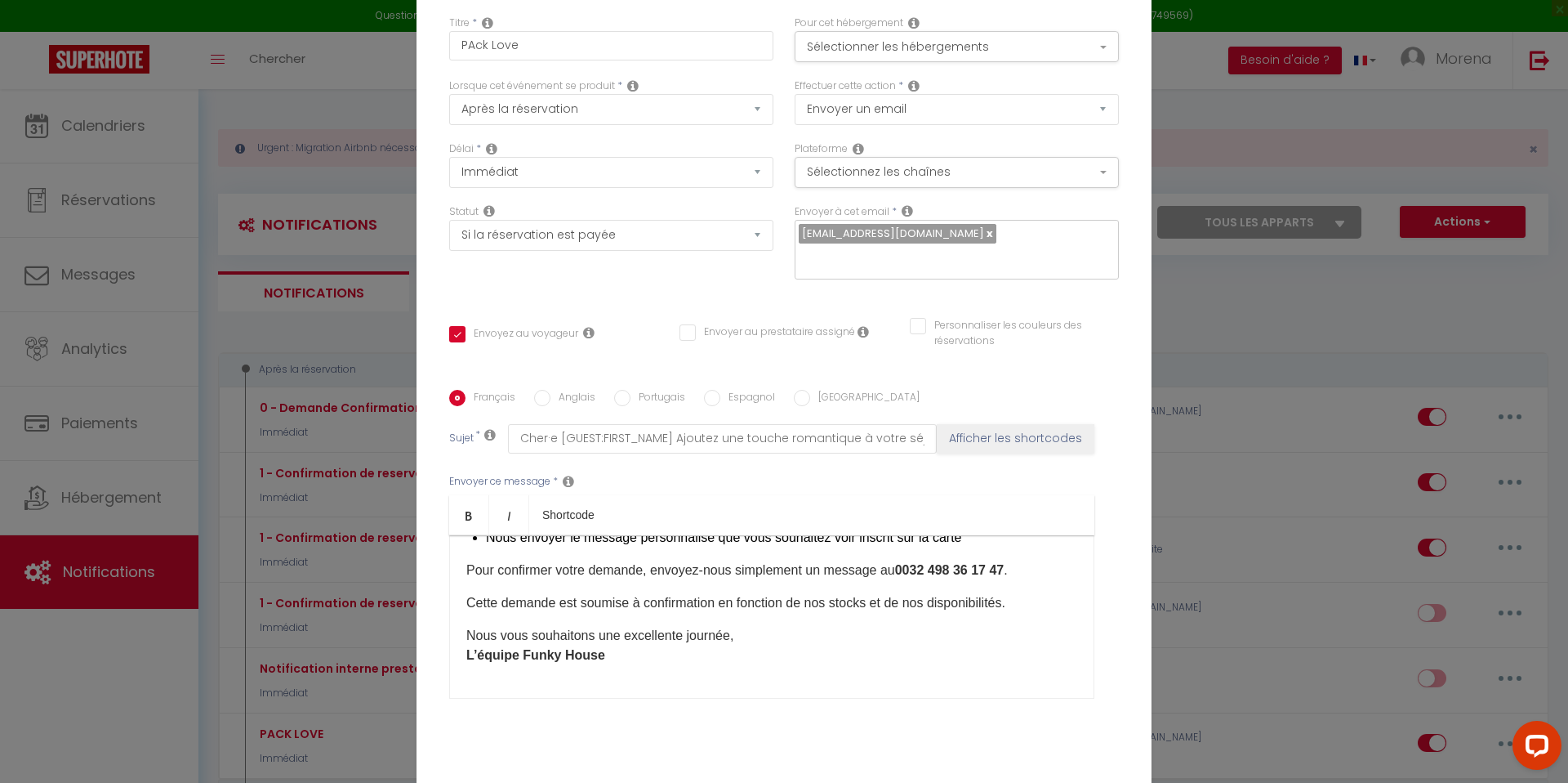
scroll to position [111, 0]
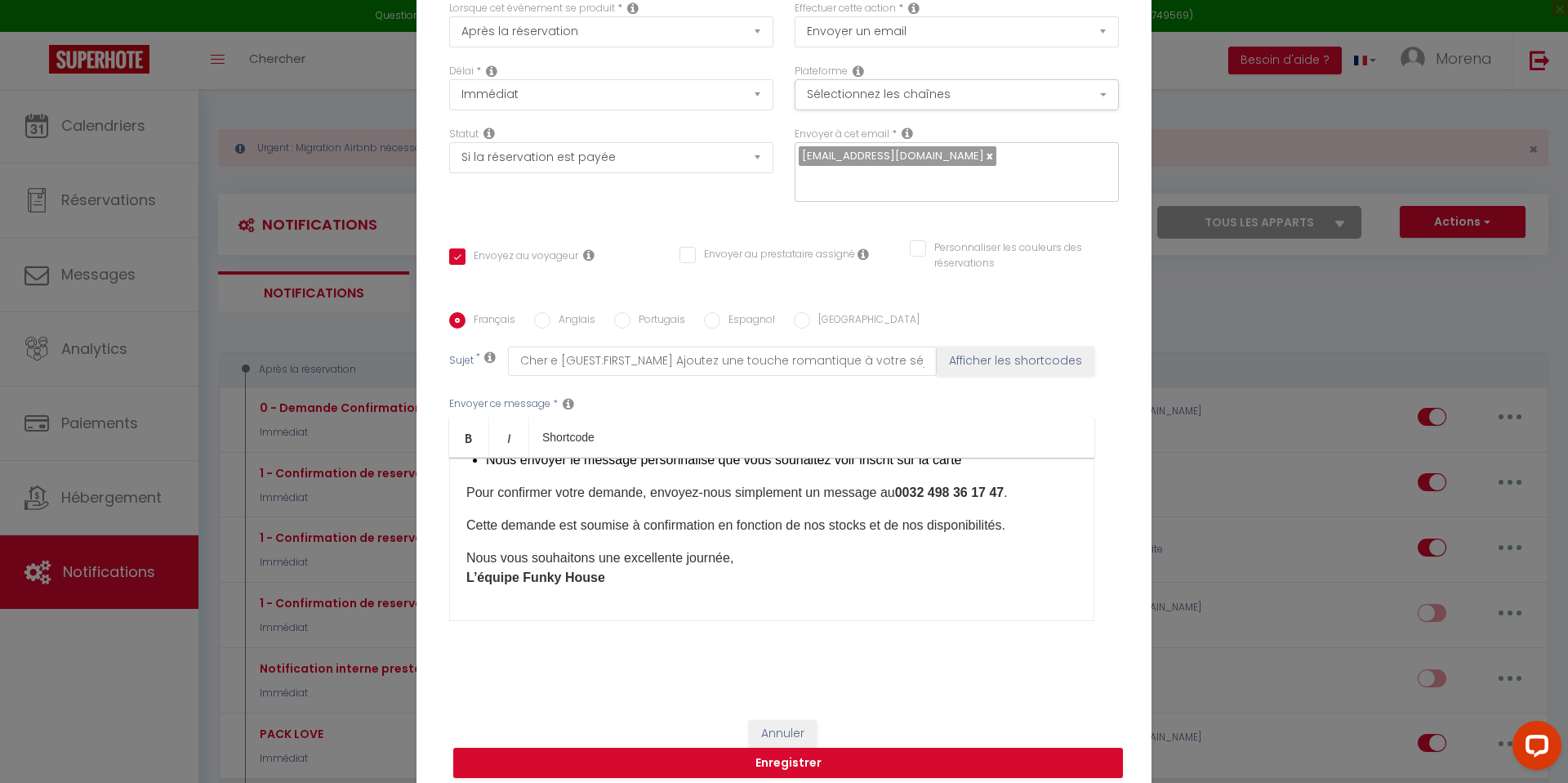
click at [537, 312] on input "Anglais" at bounding box center [542, 320] width 16 height 16
radio input "true"
checkbox input "false"
type input "Dear [GUEST:NAME] [GUEST:FIRST_NAME] Add a Romantic Touch to Your Stay! ❤️🌹🥂"
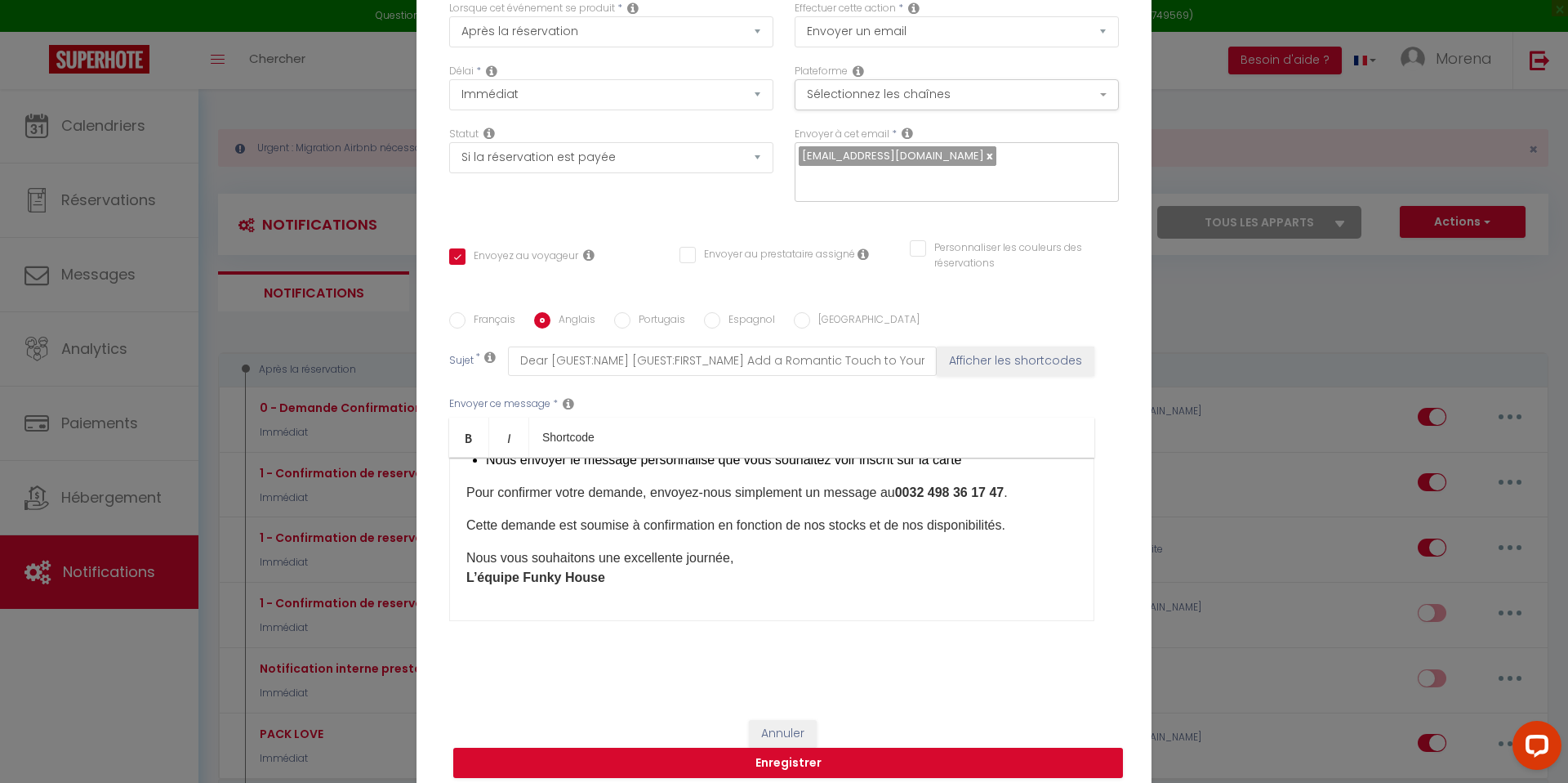
scroll to position [0, 0]
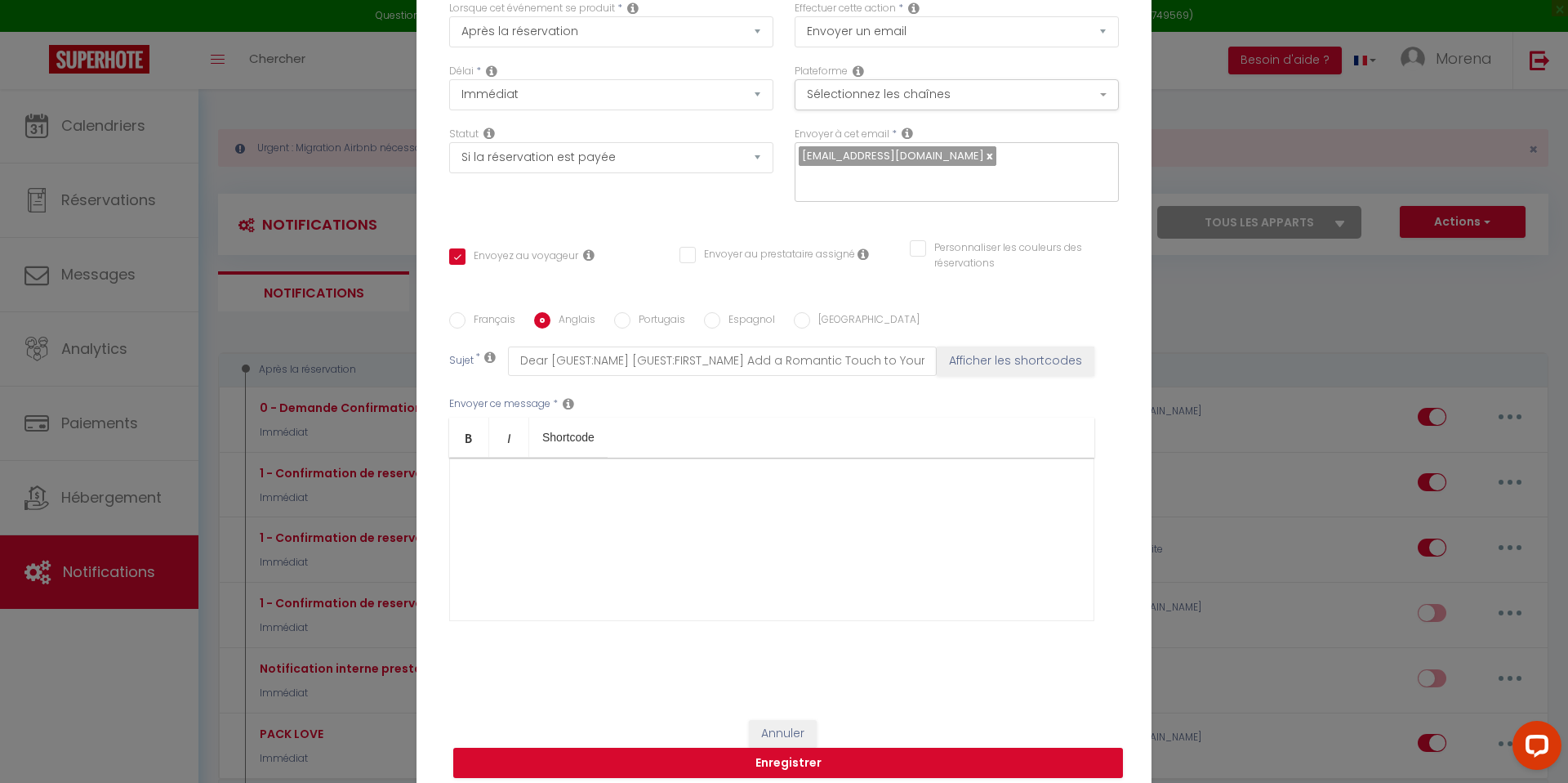
click at [644, 521] on div at bounding box center [772, 539] width 645 height 163
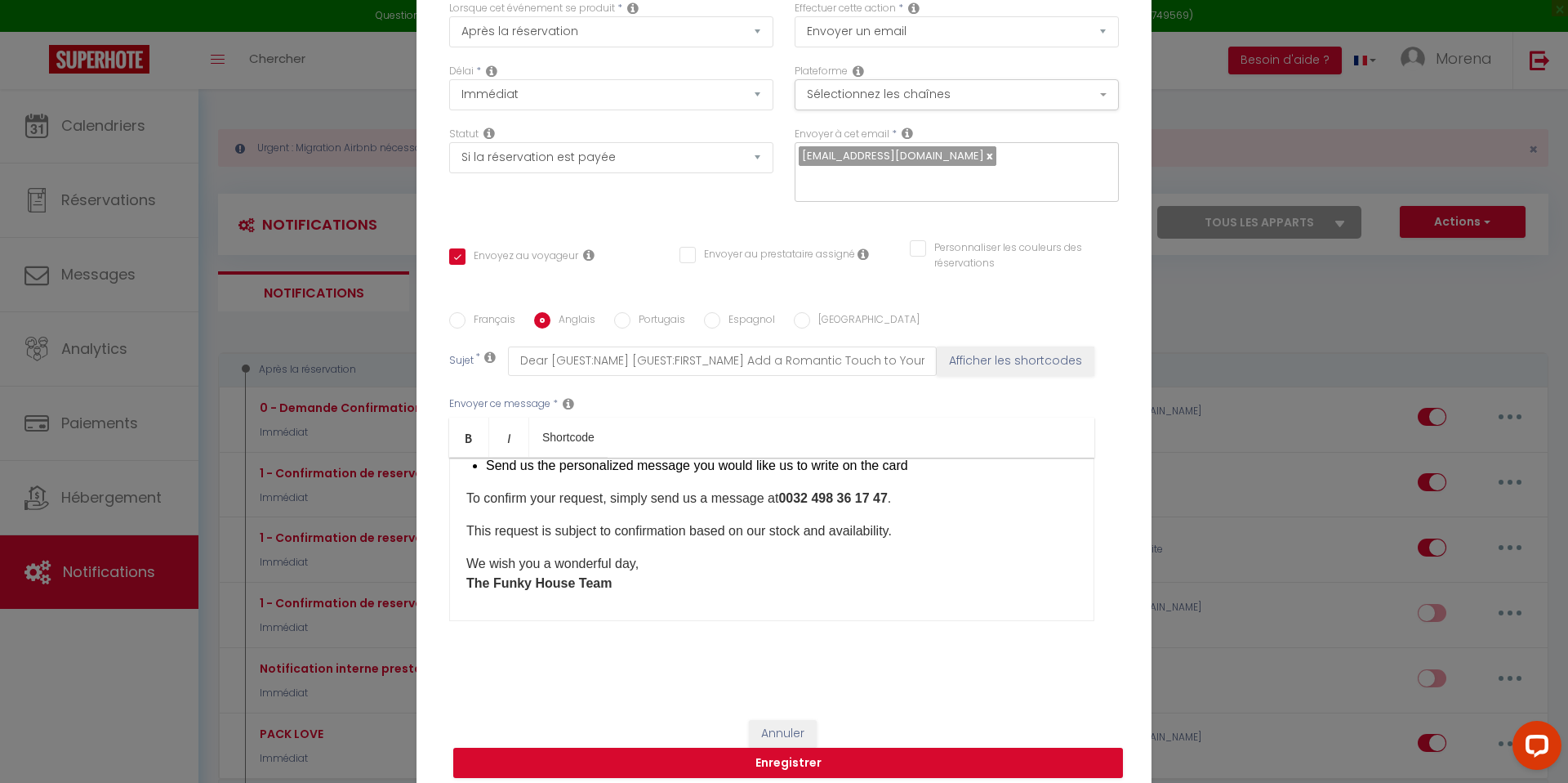
scroll to position [247, 0]
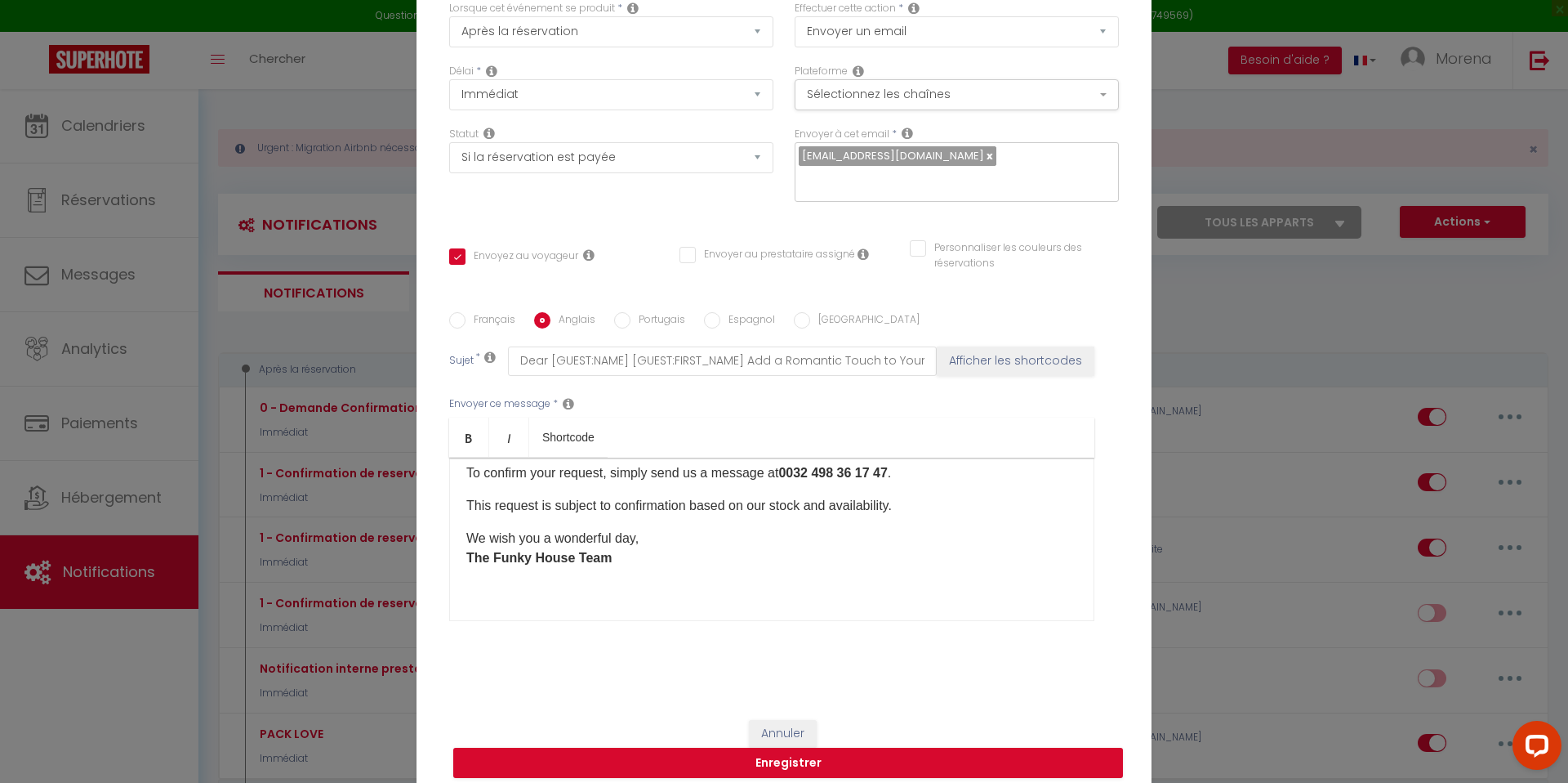
click at [460, 312] on input "Français" at bounding box center [457, 320] width 16 height 16
radio input "true"
checkbox input "false"
type input "Cher·e [GUEST:FIRST_NAME] Ajoutez une touche romantique à votre séjour ! ❤️🌹🥂"
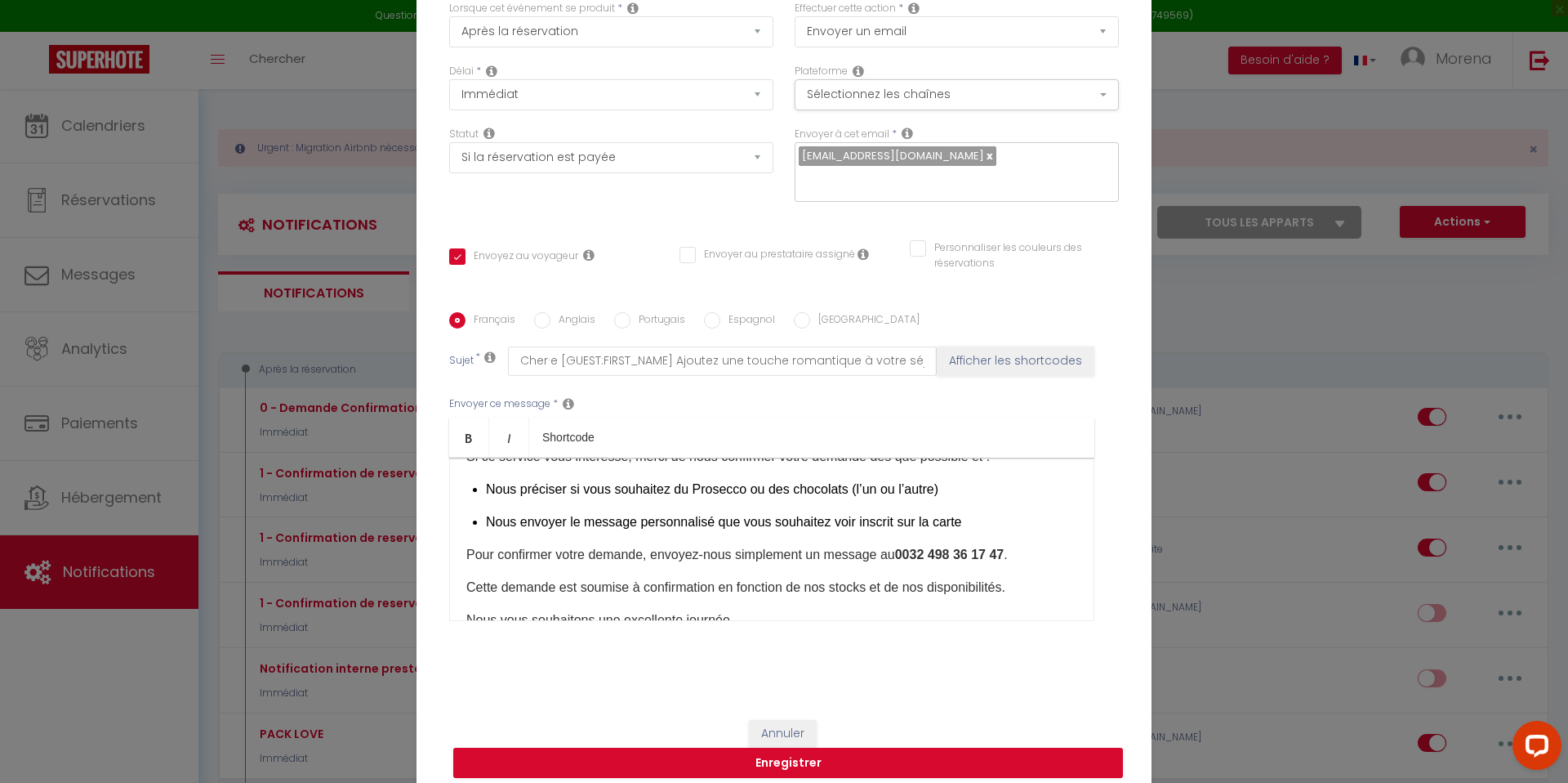
scroll to position [266, 0]
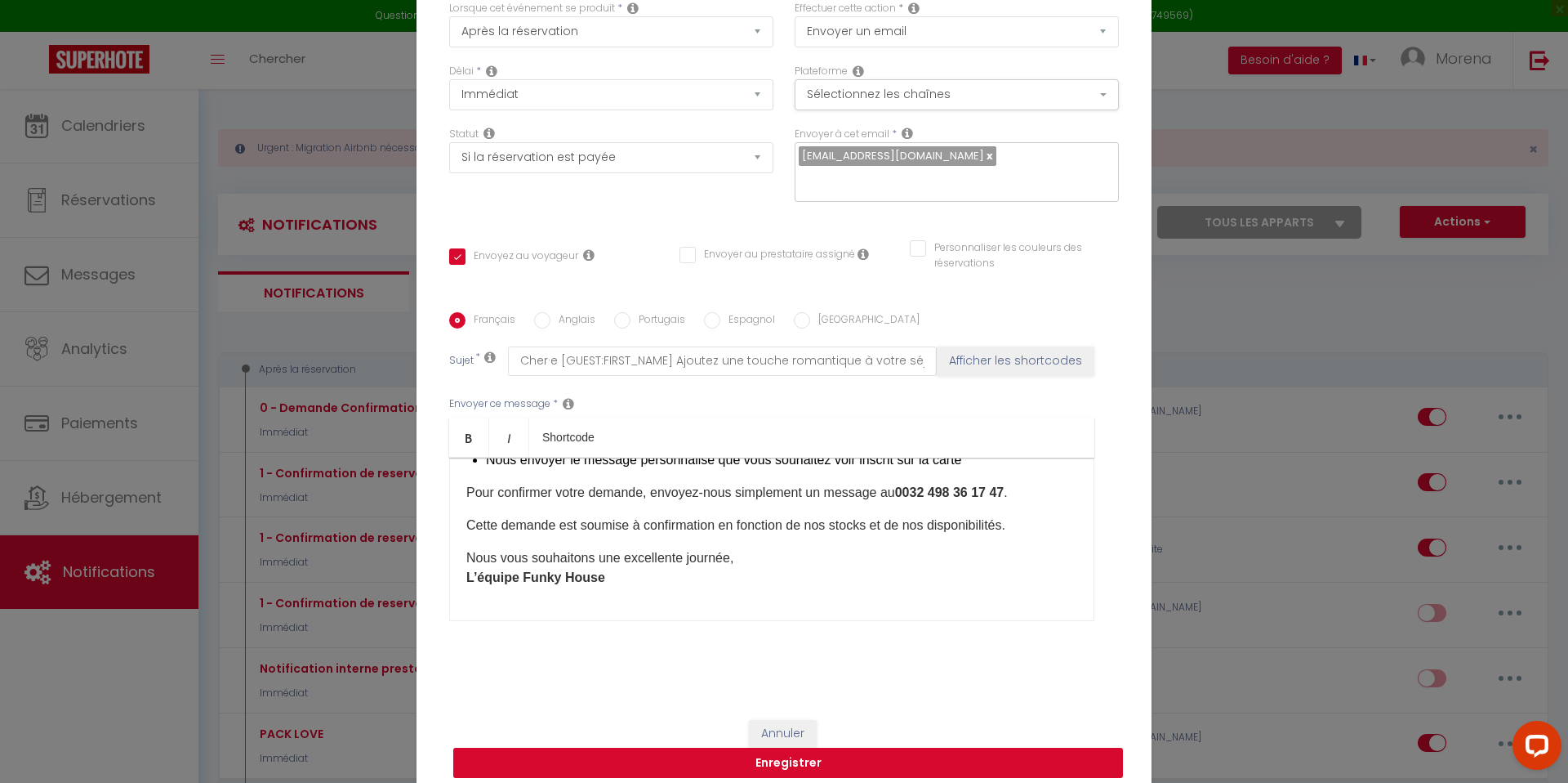
click at [796, 753] on button "Enregistrer" at bounding box center [788, 763] width 669 height 31
checkbox input "false"
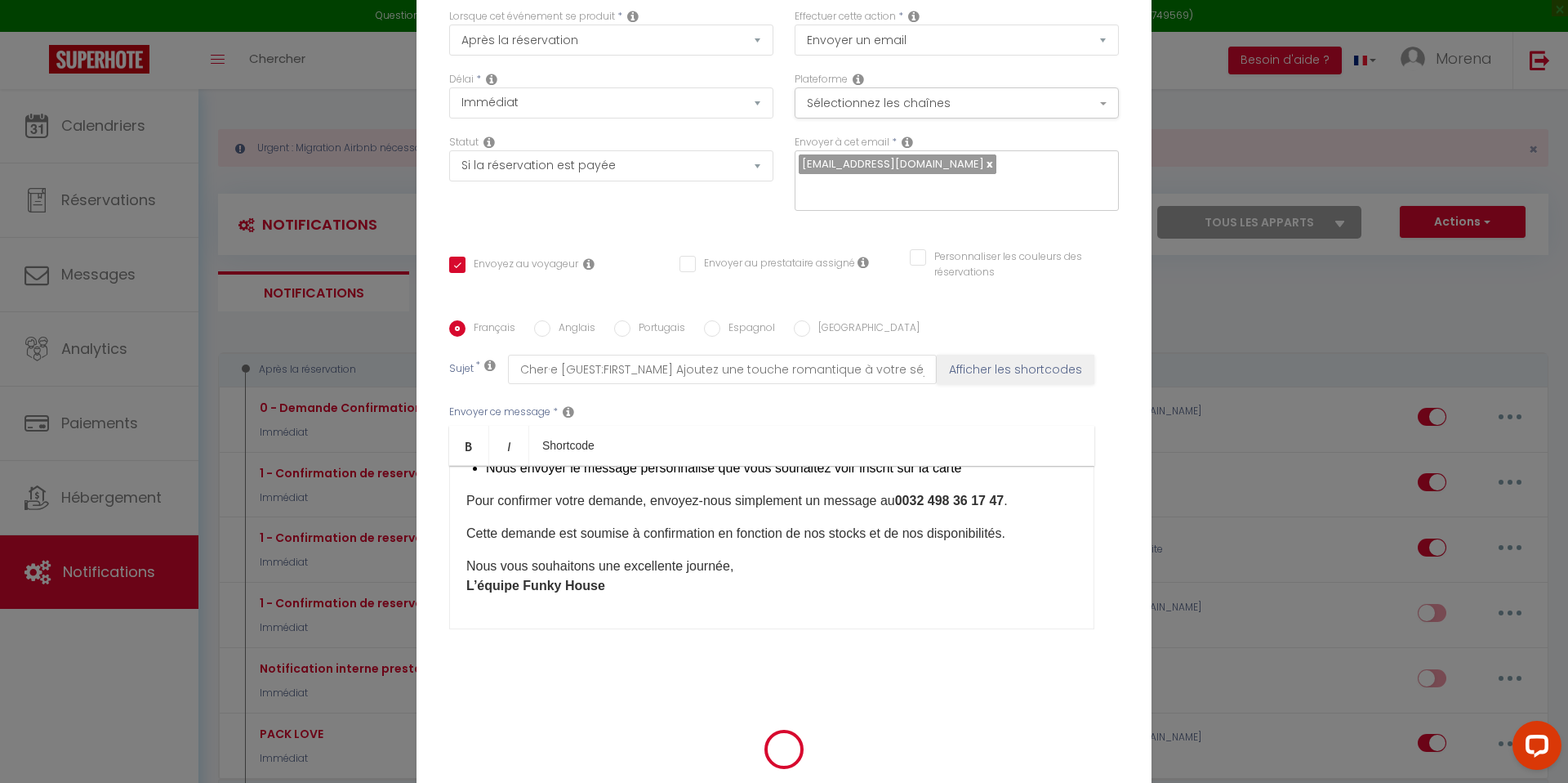
scroll to position [102, 0]
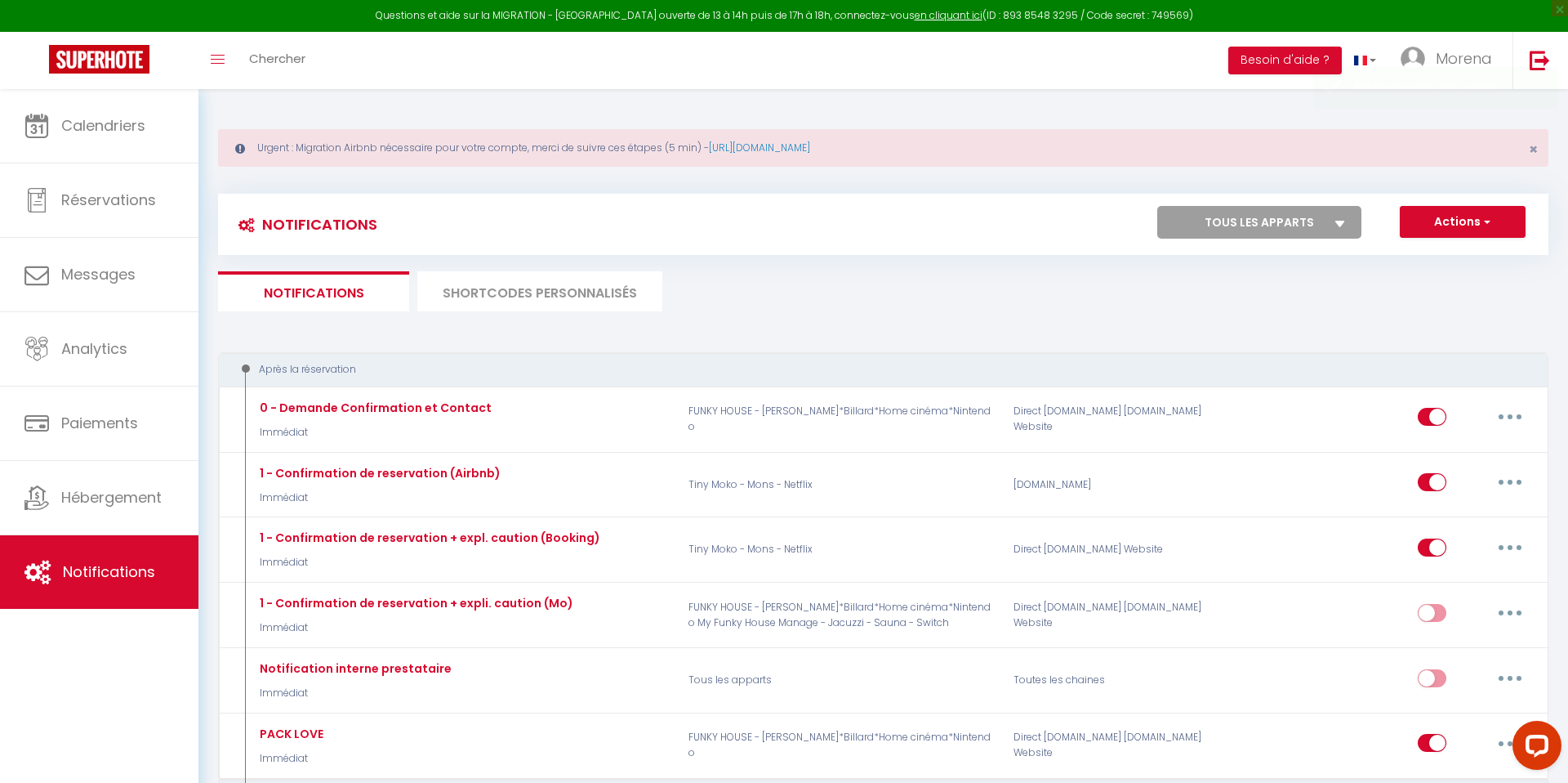
checkbox input "false"
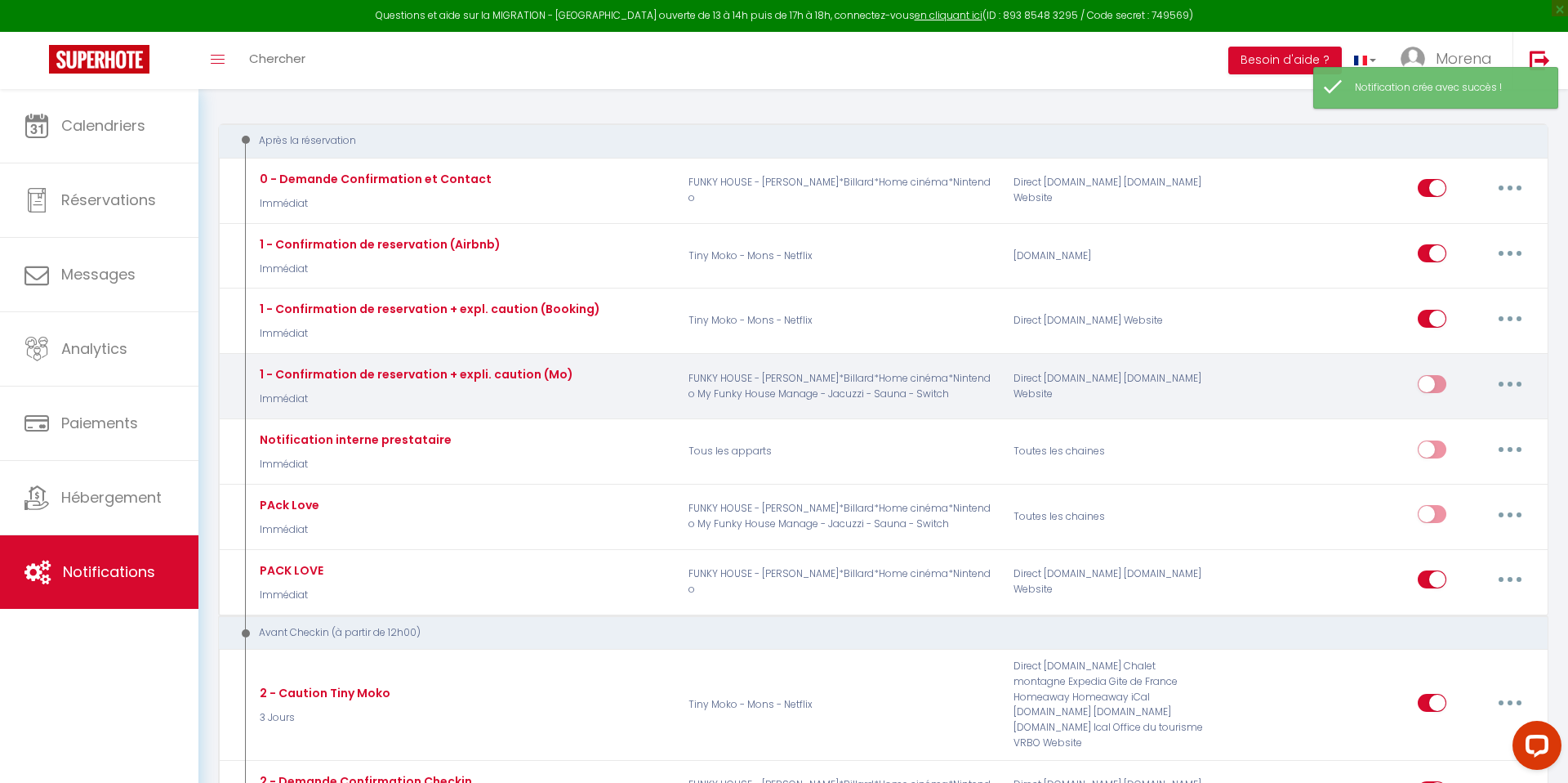
scroll to position [340, 0]
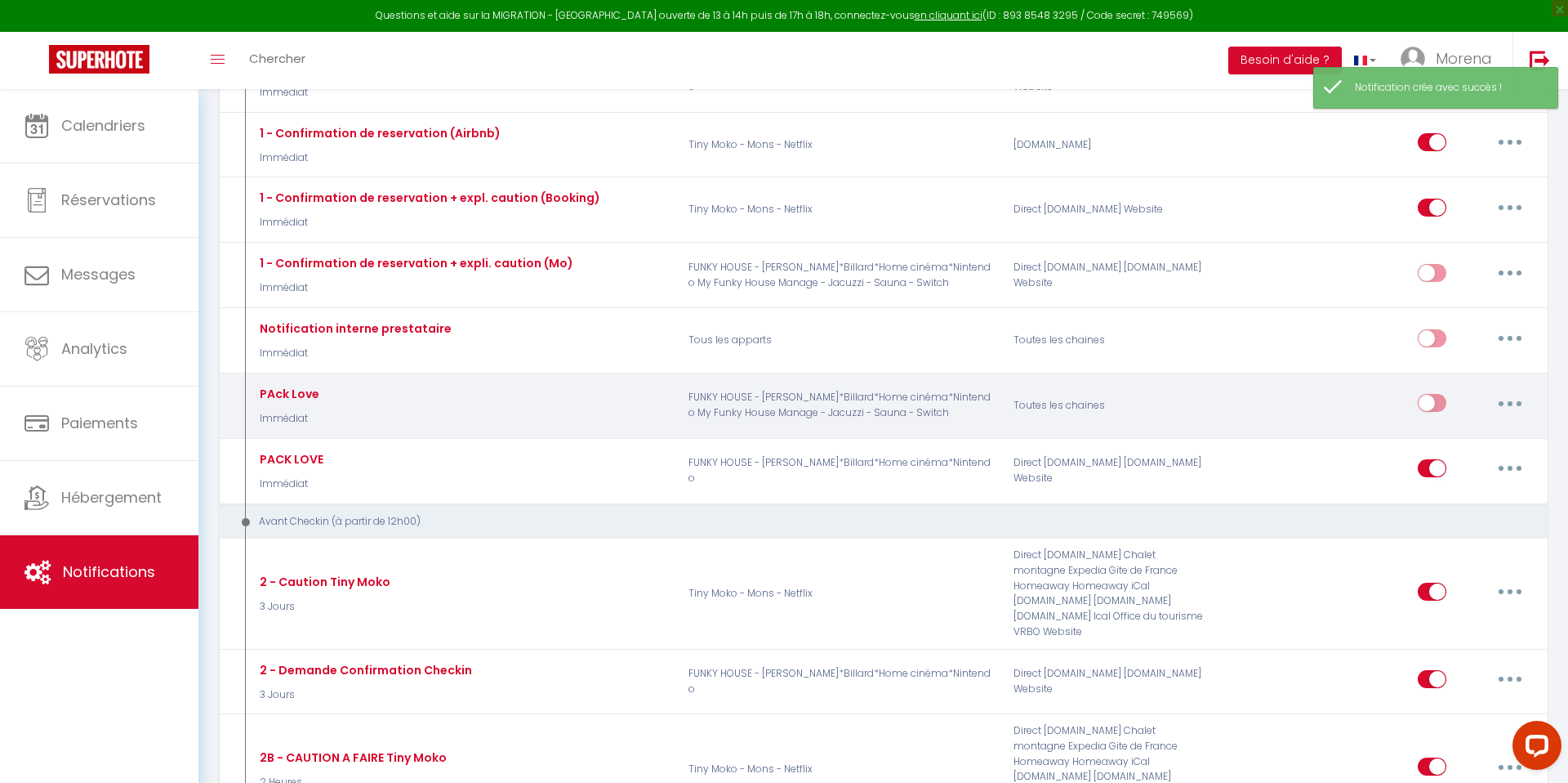
click at [1508, 404] on icon "button" at bounding box center [1510, 404] width 5 height 5
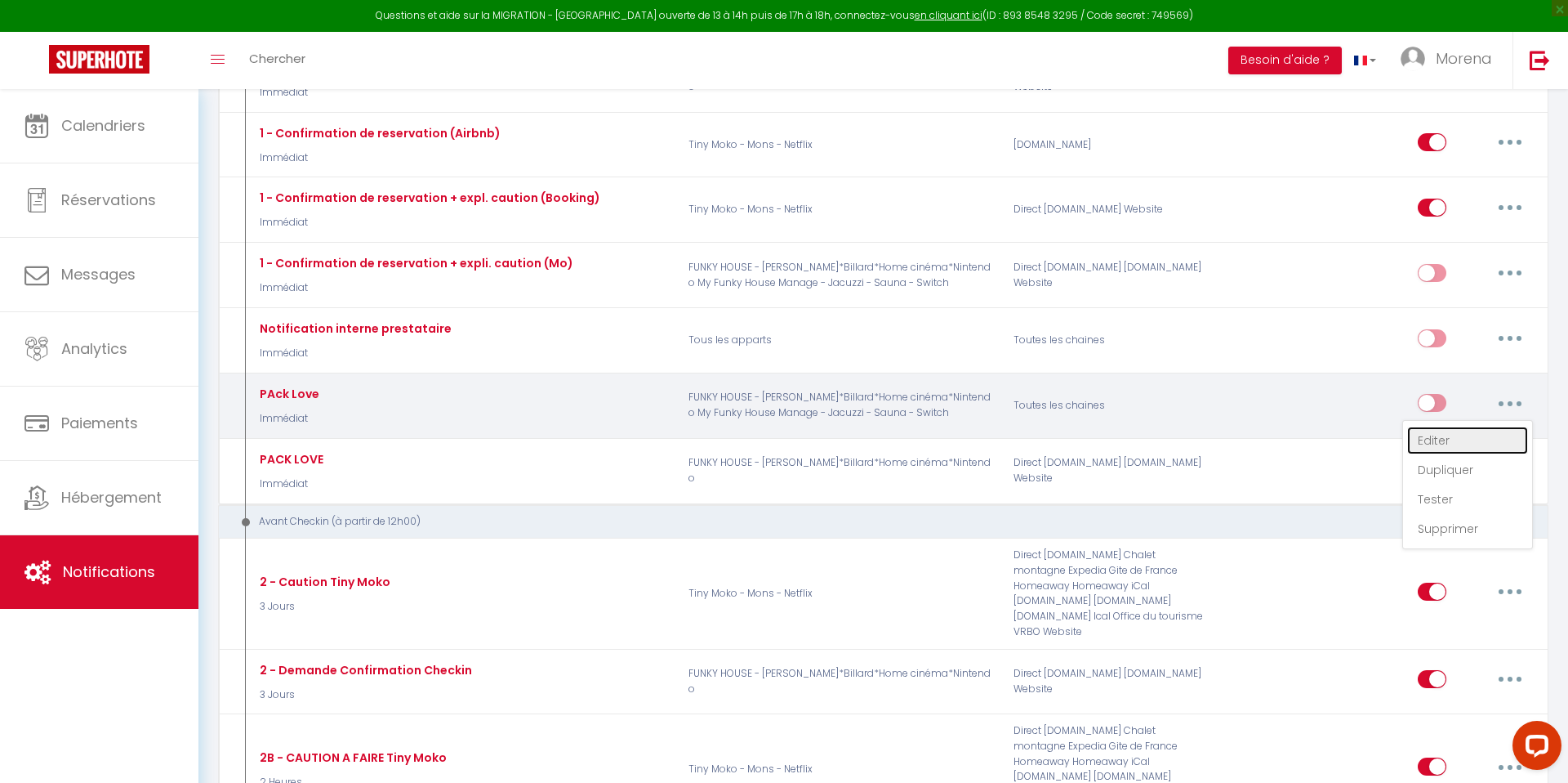
click at [1453, 444] on link "Editer" at bounding box center [1467, 441] width 121 height 28
type input "PAck Love"
select select "Immédiat"
select select "if_booking_is_paid"
checkbox input "true"
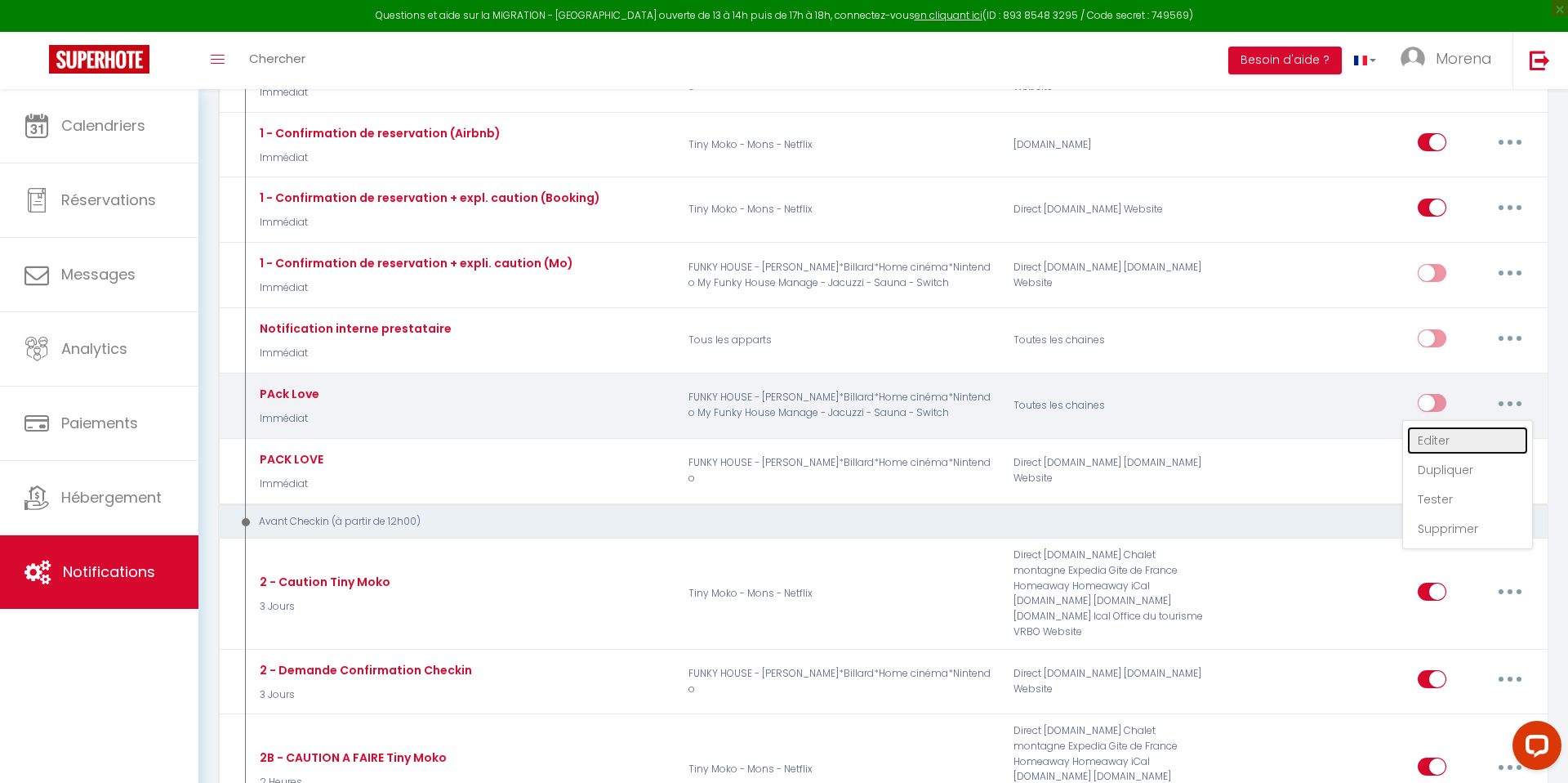
checkbox input "false"
radio input "true"
type input "Cher·e [GUEST:FIRST_NAME] Ajoutez une touche romantique à votre séjour ! ❤️🌹🥂"
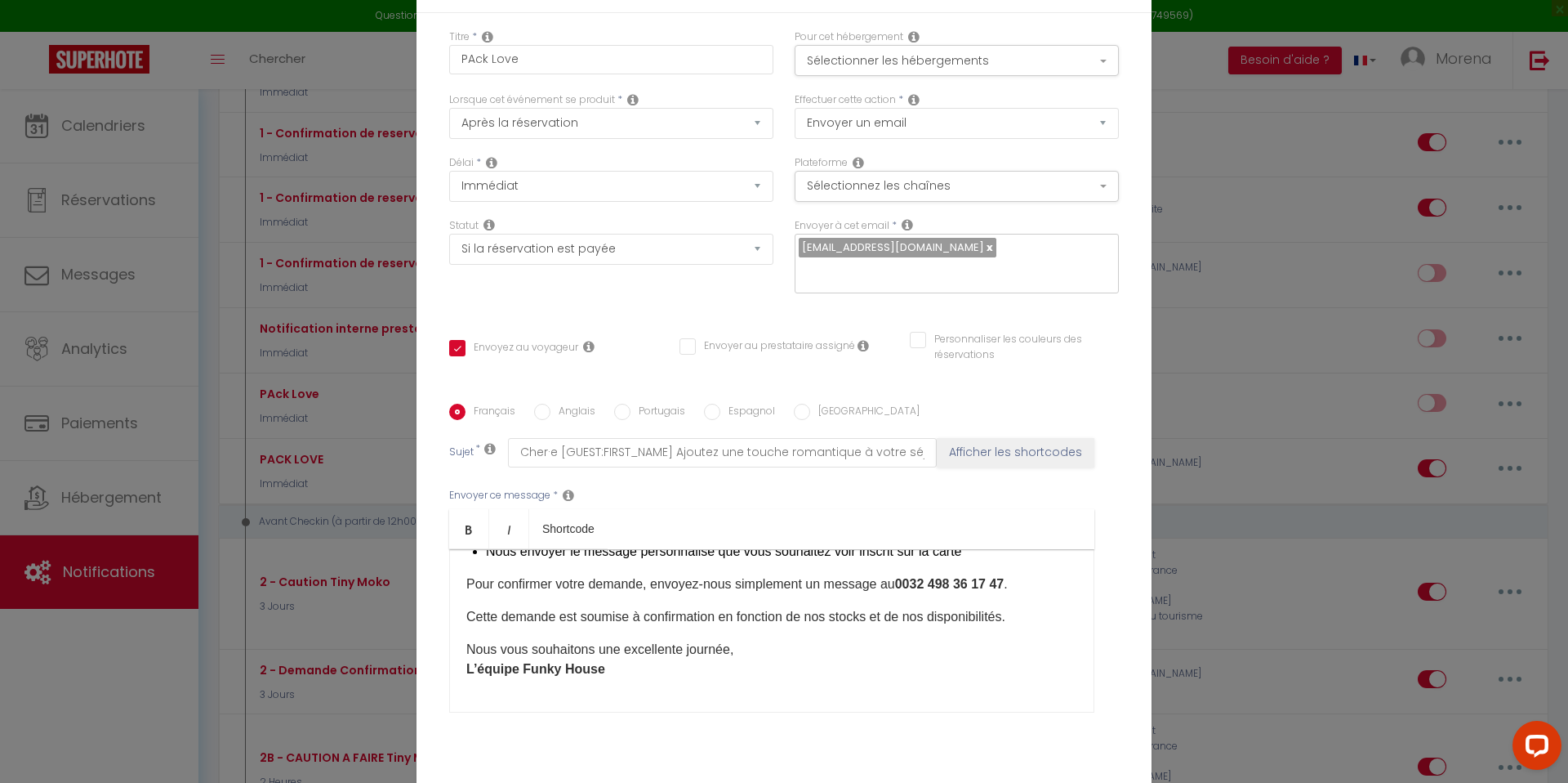
scroll to position [0, 0]
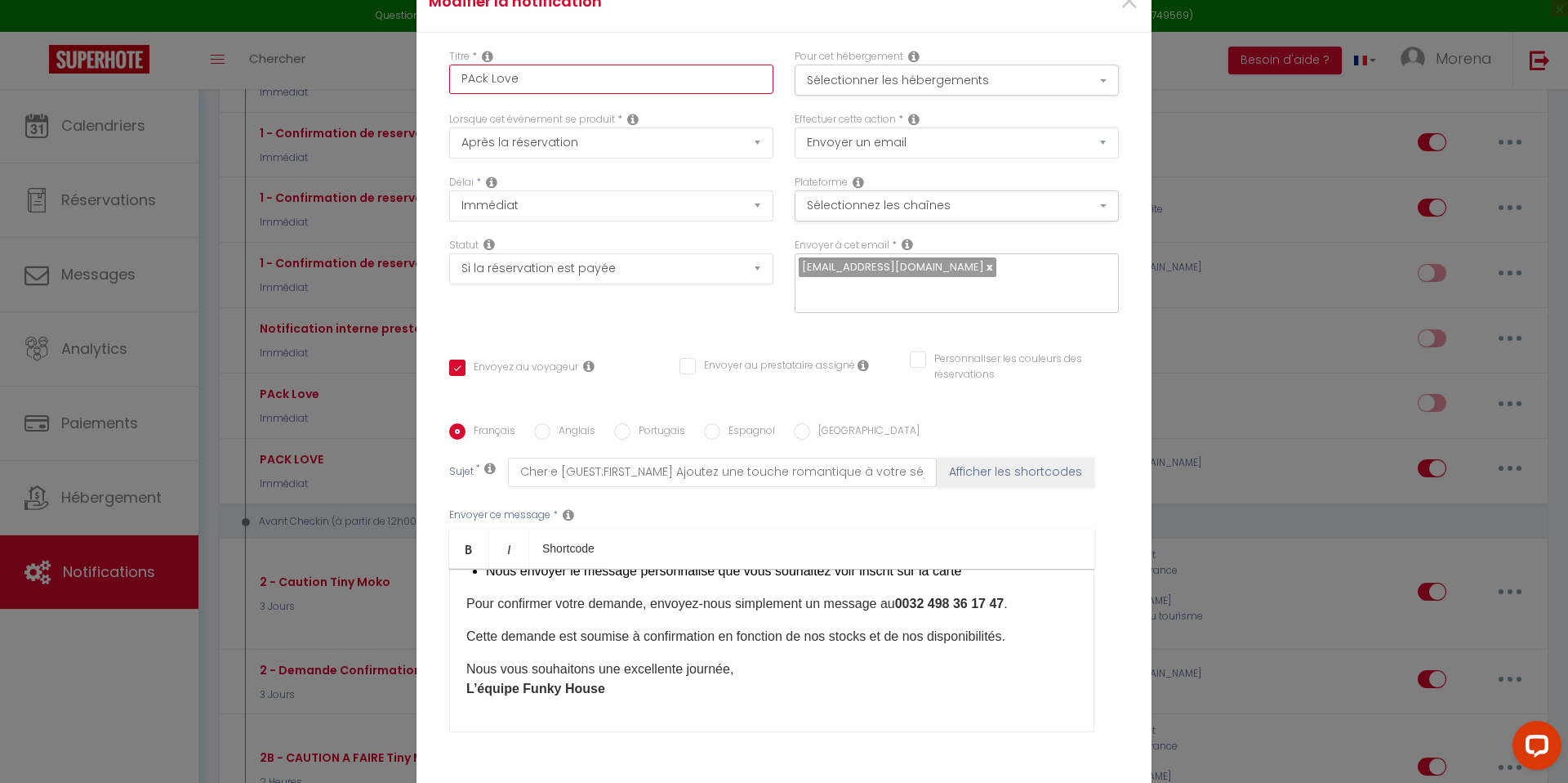
drag, startPoint x: 542, startPoint y: 92, endPoint x: 371, endPoint y: 68, distance: 172.7
click at [371, 68] on div "Modifier la notification × Titre * PAck Love Pour cet hébergement Sélectionner …" at bounding box center [784, 392] width 1568 height 783
type input "P"
checkbox input "true"
checkbox input "false"
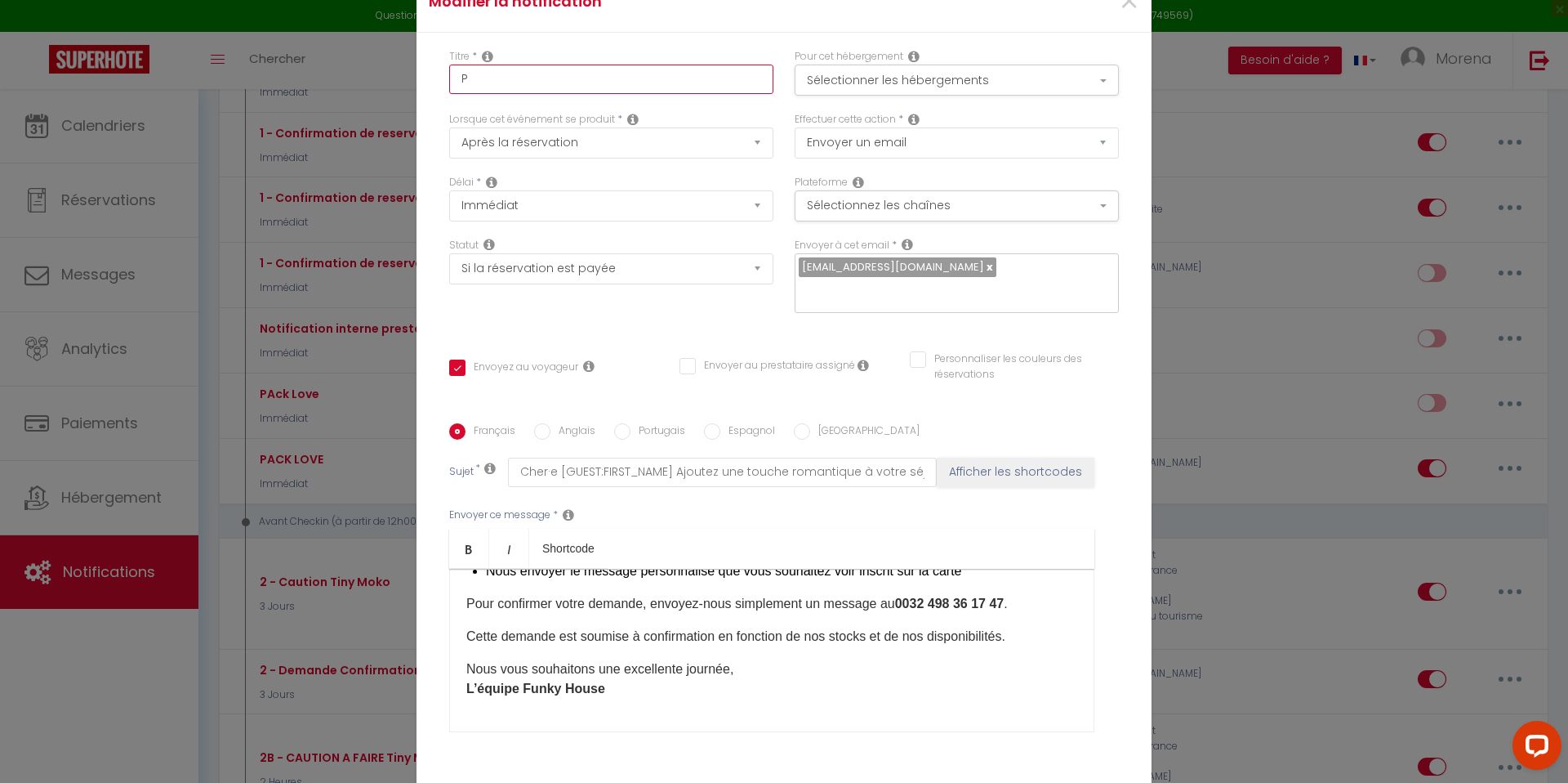
checkbox input "false"
type input "PA"
checkbox input "true"
checkbox input "false"
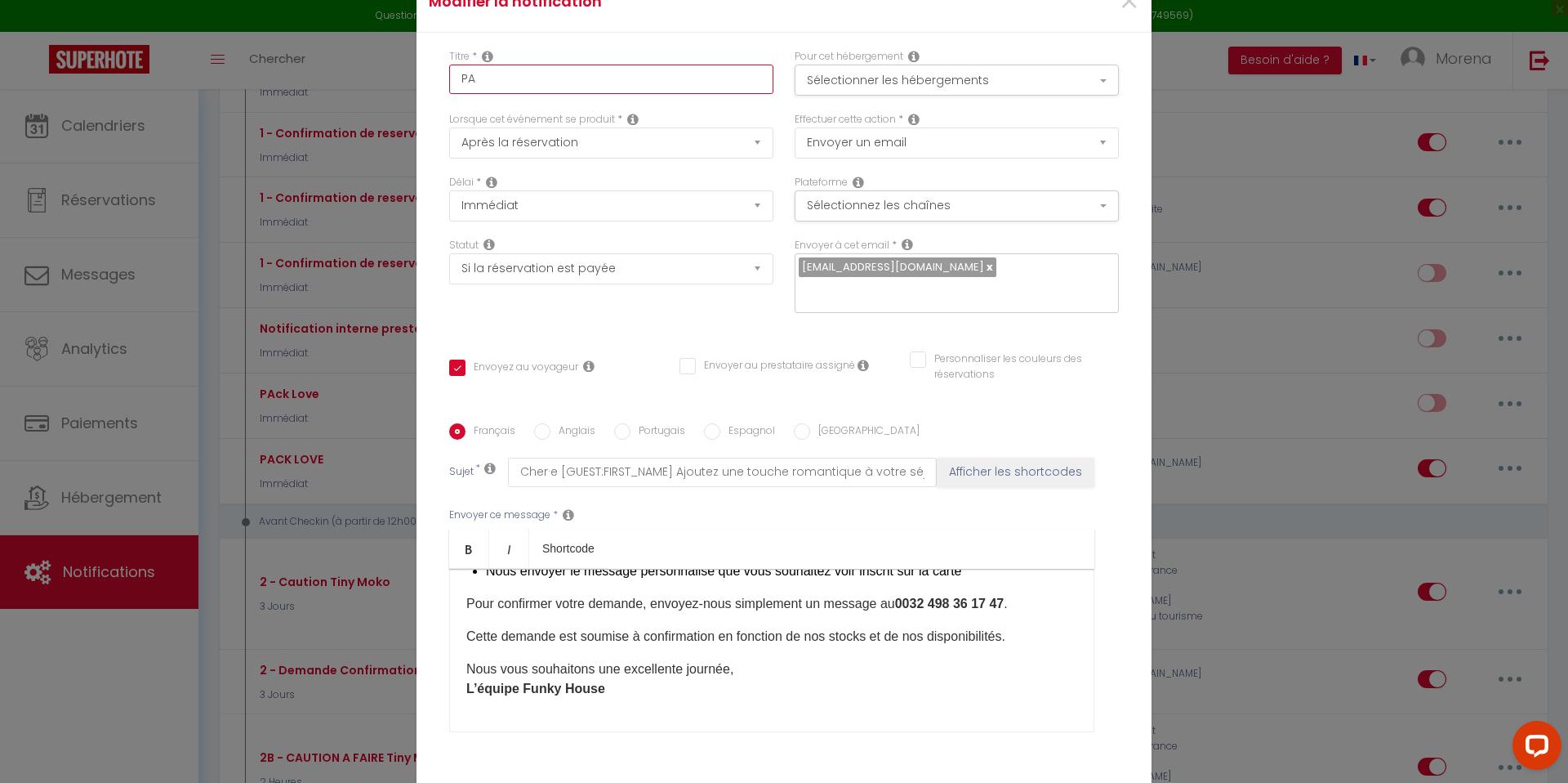
type input "PAC"
checkbox input "true"
checkbox input "false"
type input "PACK"
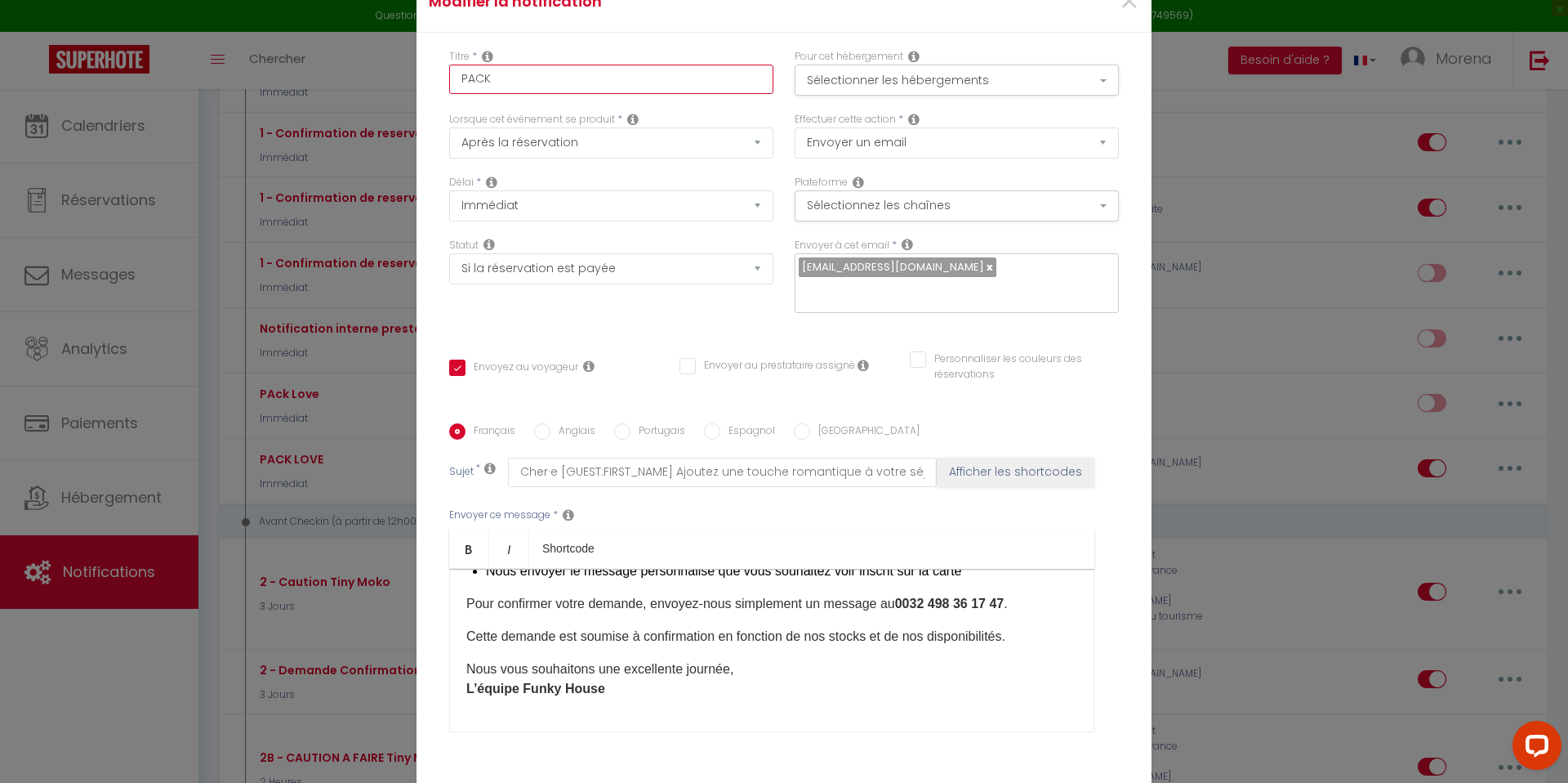
checkbox input "true"
checkbox input "false"
type input "PACK"
checkbox input "true"
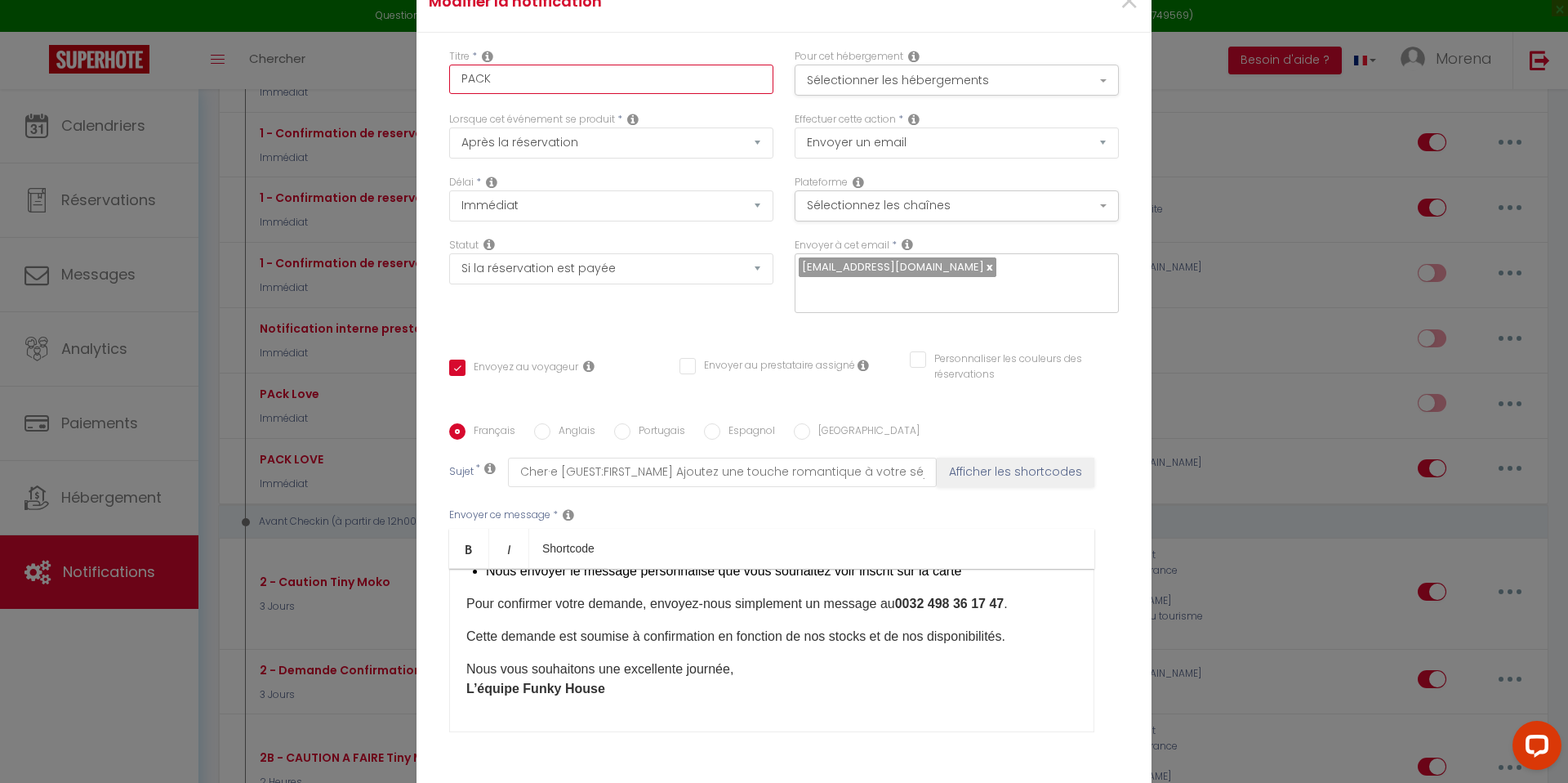
checkbox input "false"
click at [634, 65] on div "Titre * PACK LOVE (Mo)" at bounding box center [611, 71] width 324 height 45
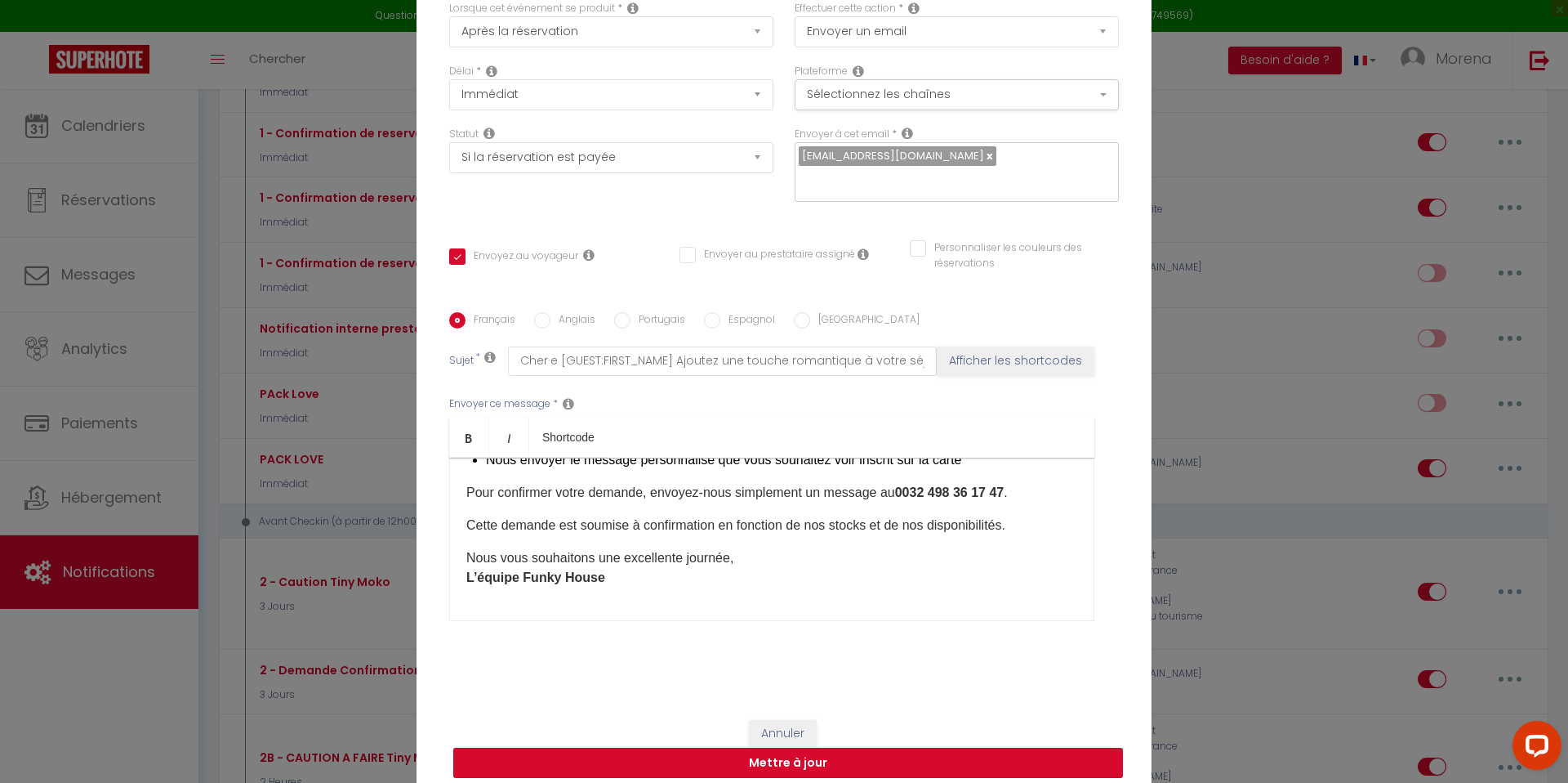
click at [831, 749] on button "Mettre à jour" at bounding box center [788, 763] width 669 height 31
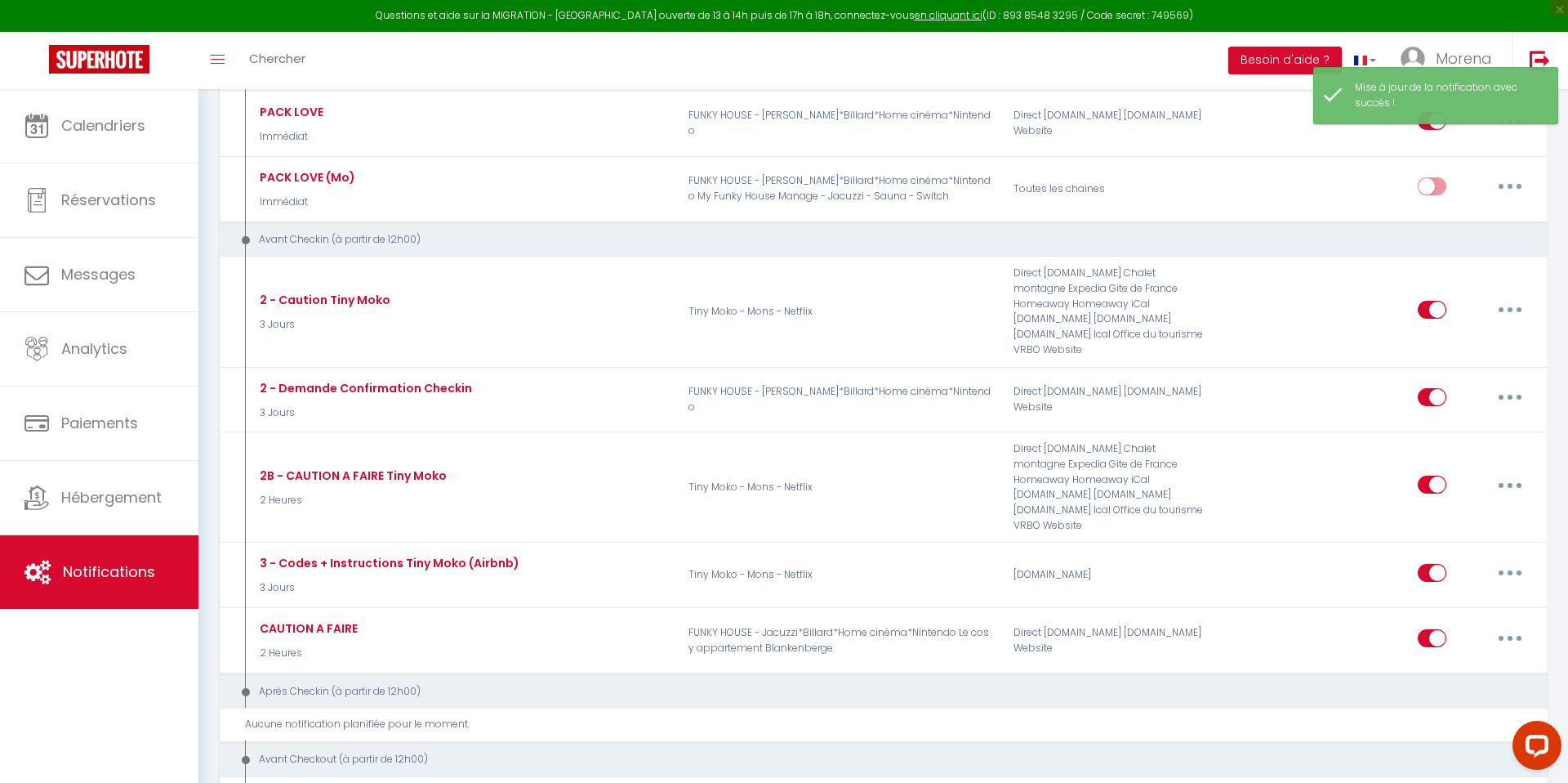
scroll to position [660, 0]
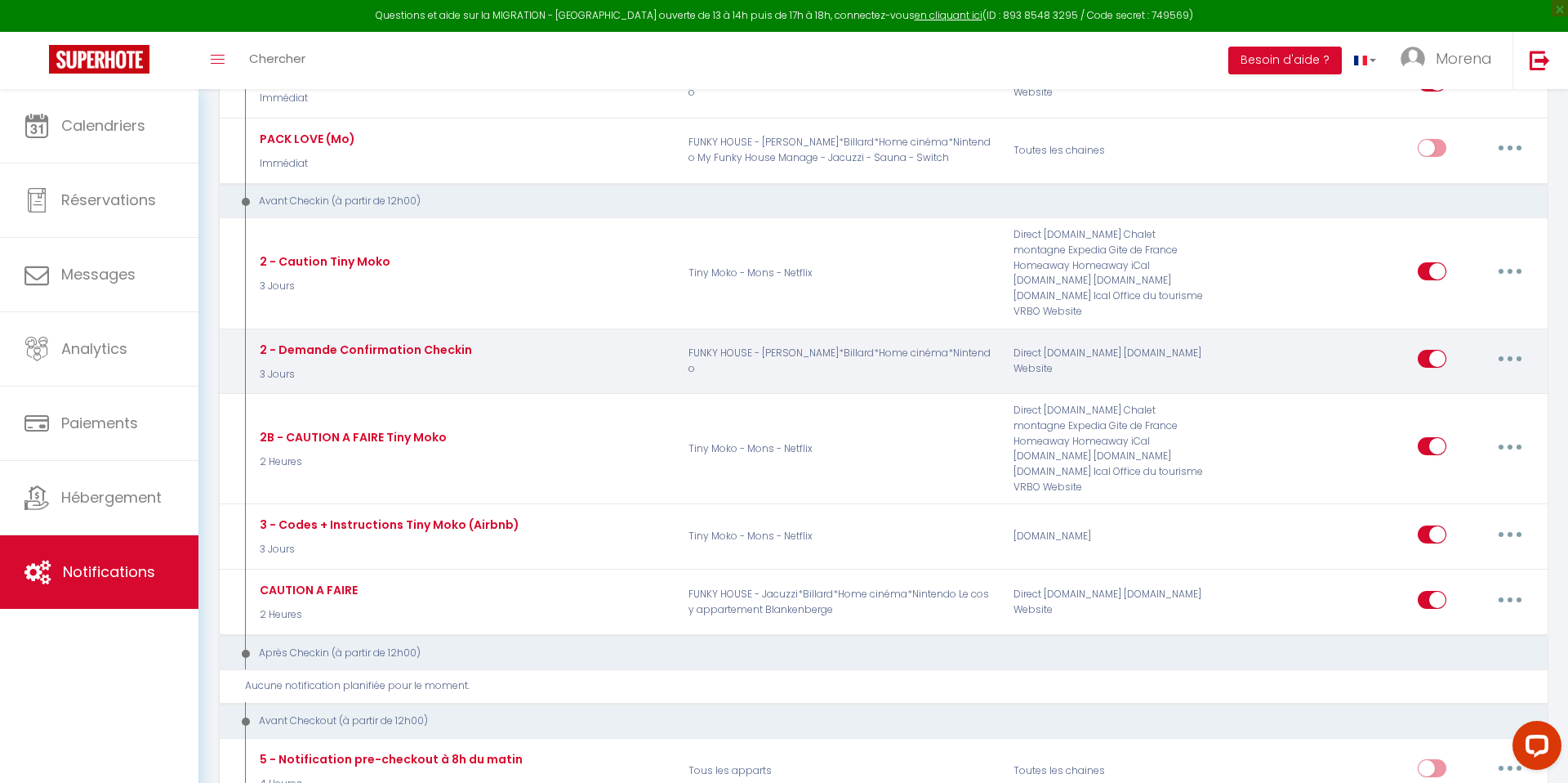
click at [1512, 346] on button "button" at bounding box center [1510, 359] width 46 height 26
click at [1442, 382] on link "Editer" at bounding box center [1467, 396] width 121 height 28
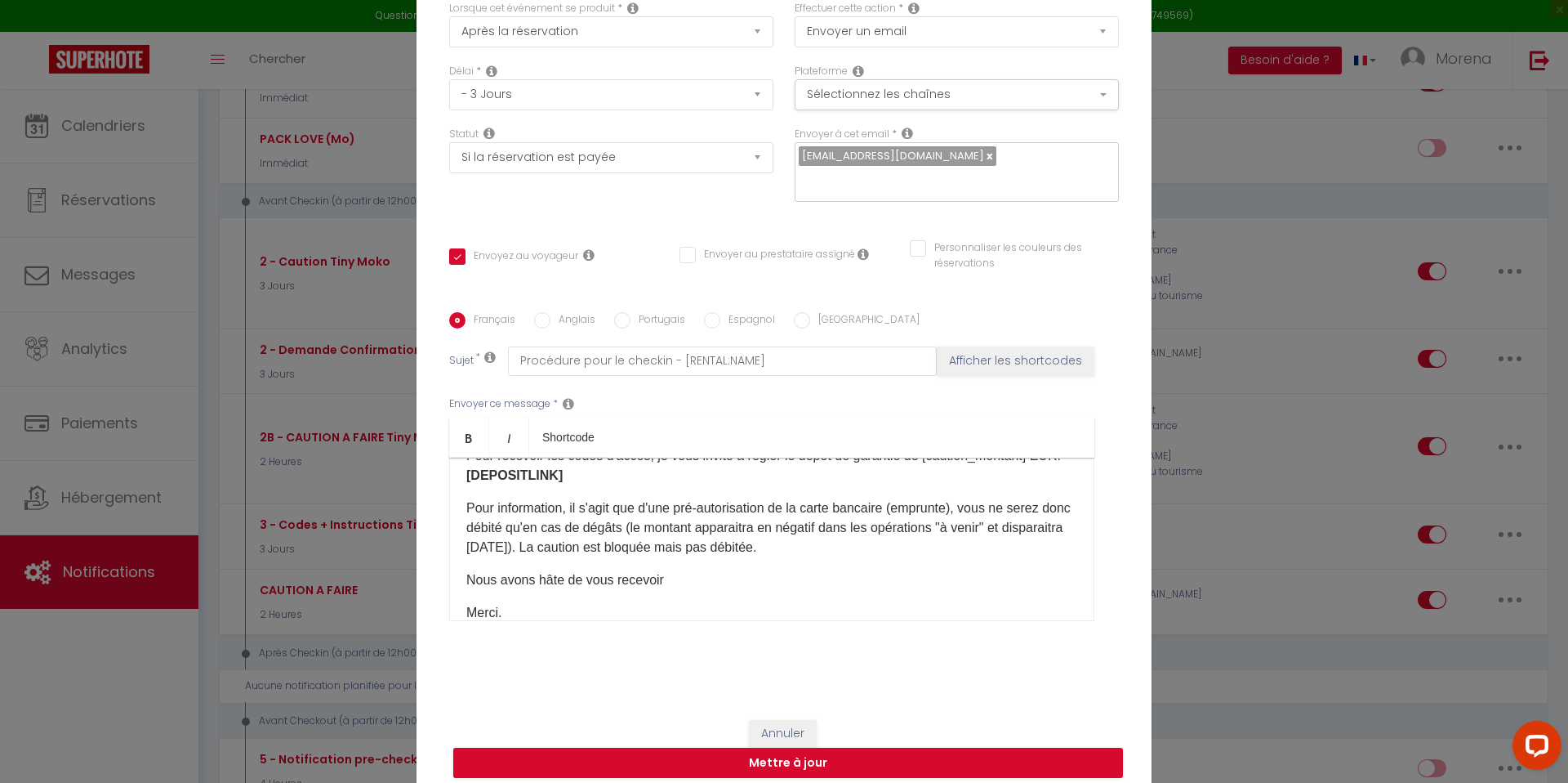
scroll to position [62, 0]
click at [792, 719] on button "Annuler" at bounding box center [783, 733] width 68 height 28
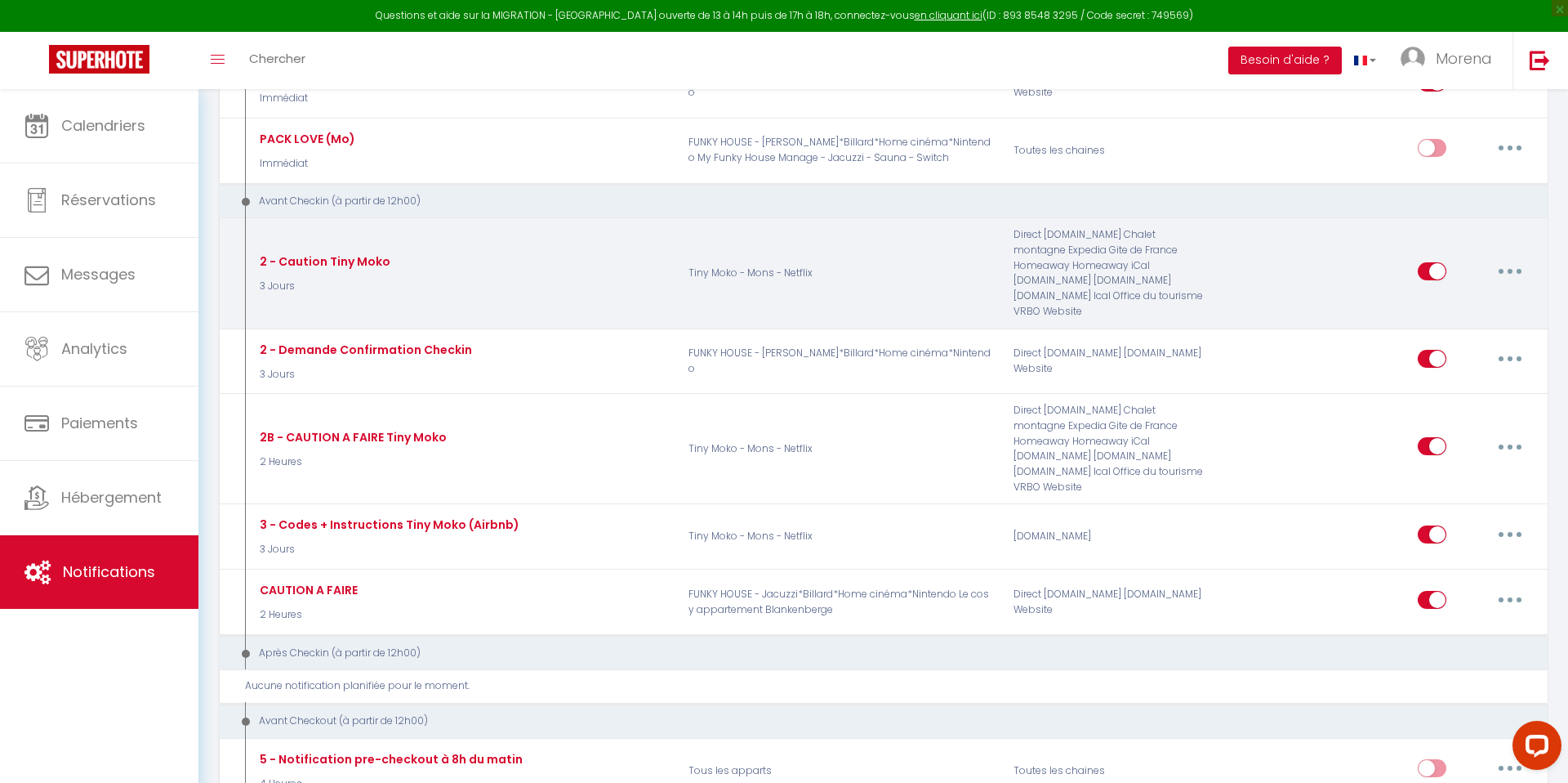
click at [1515, 258] on button "button" at bounding box center [1510, 271] width 46 height 26
click at [1441, 298] on link "Editer" at bounding box center [1467, 308] width 121 height 28
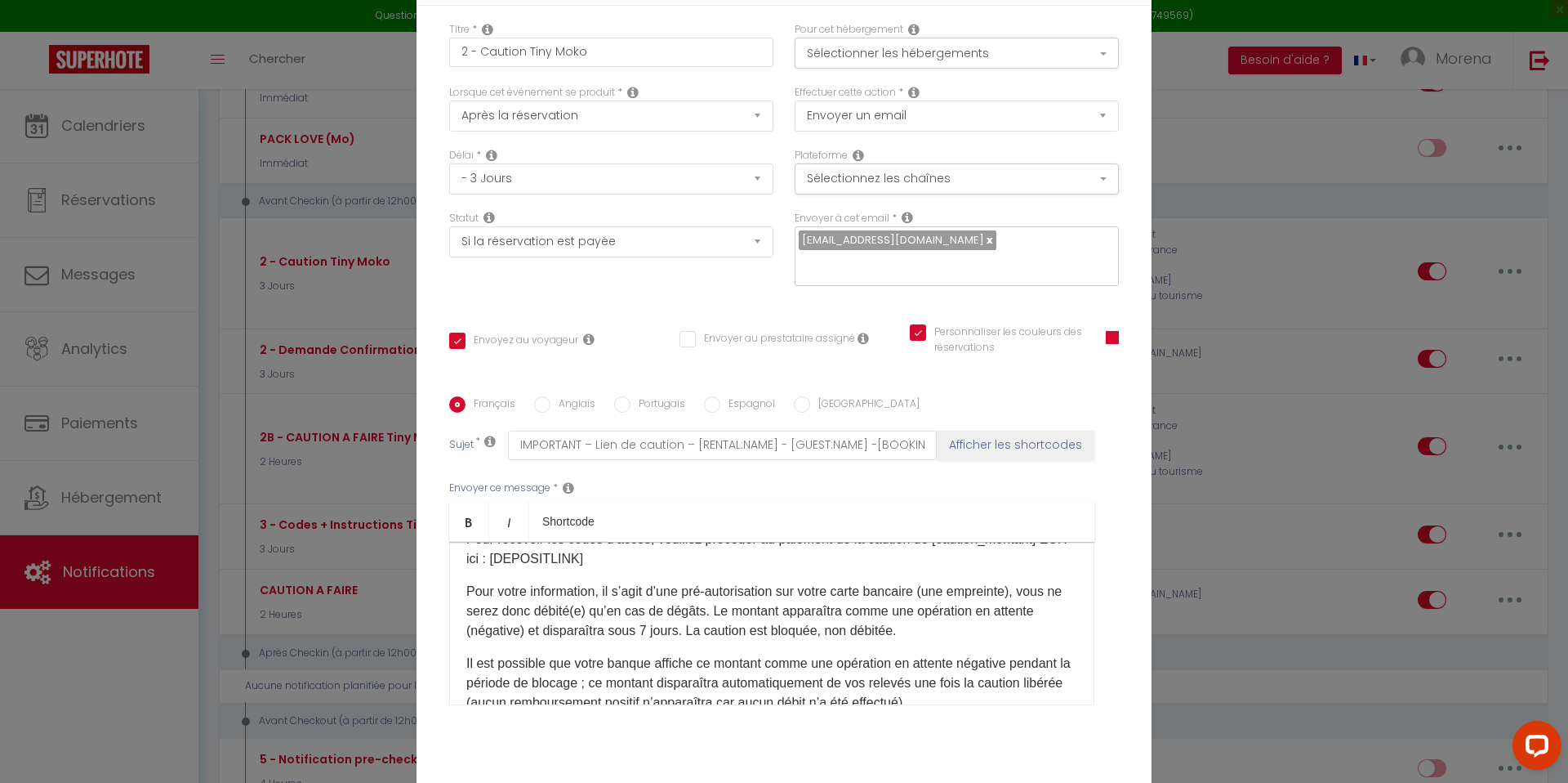
scroll to position [0, 0]
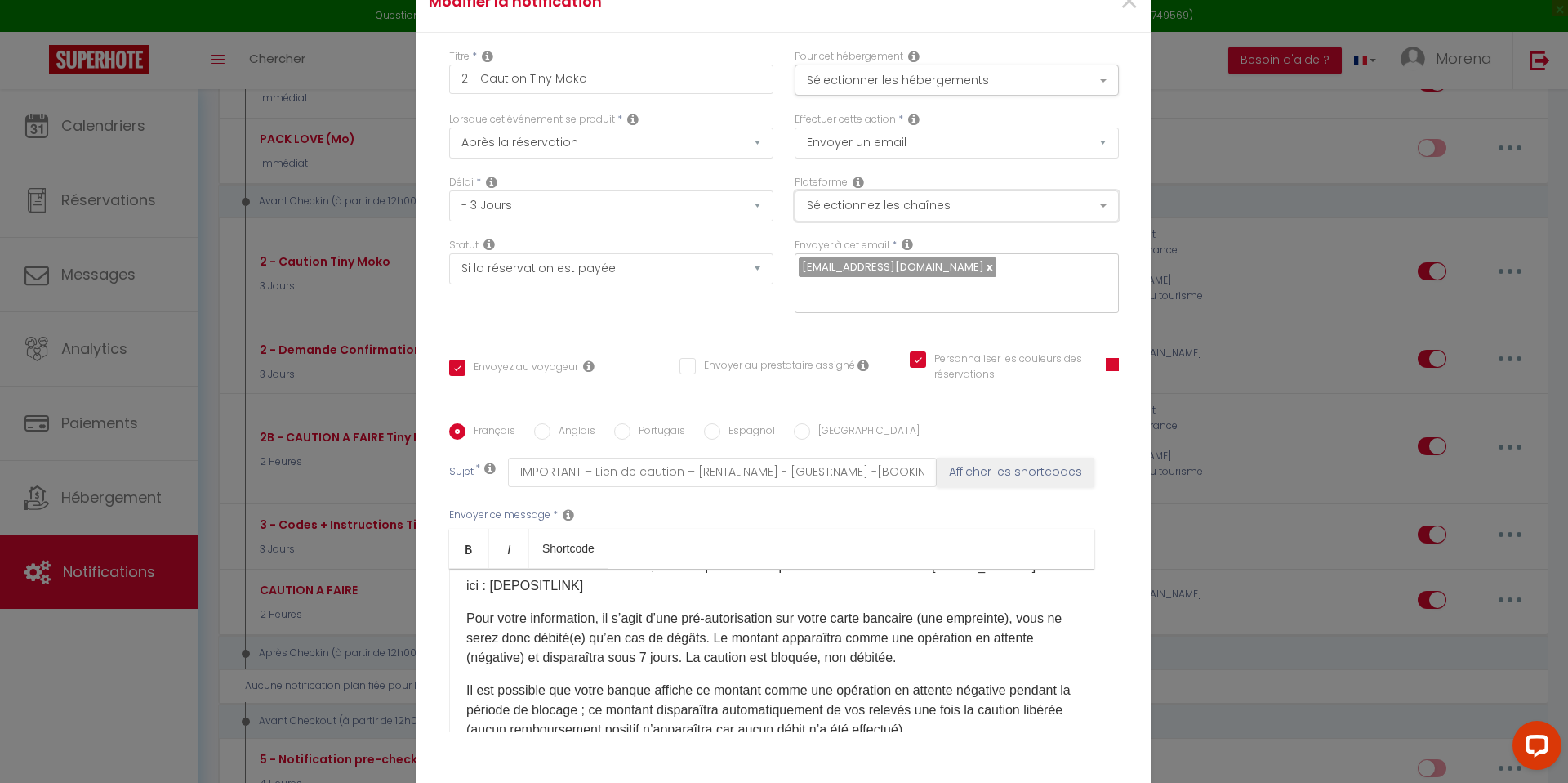
click at [936, 213] on button "Sélectionnez les chaînes" at bounding box center [956, 206] width 324 height 31
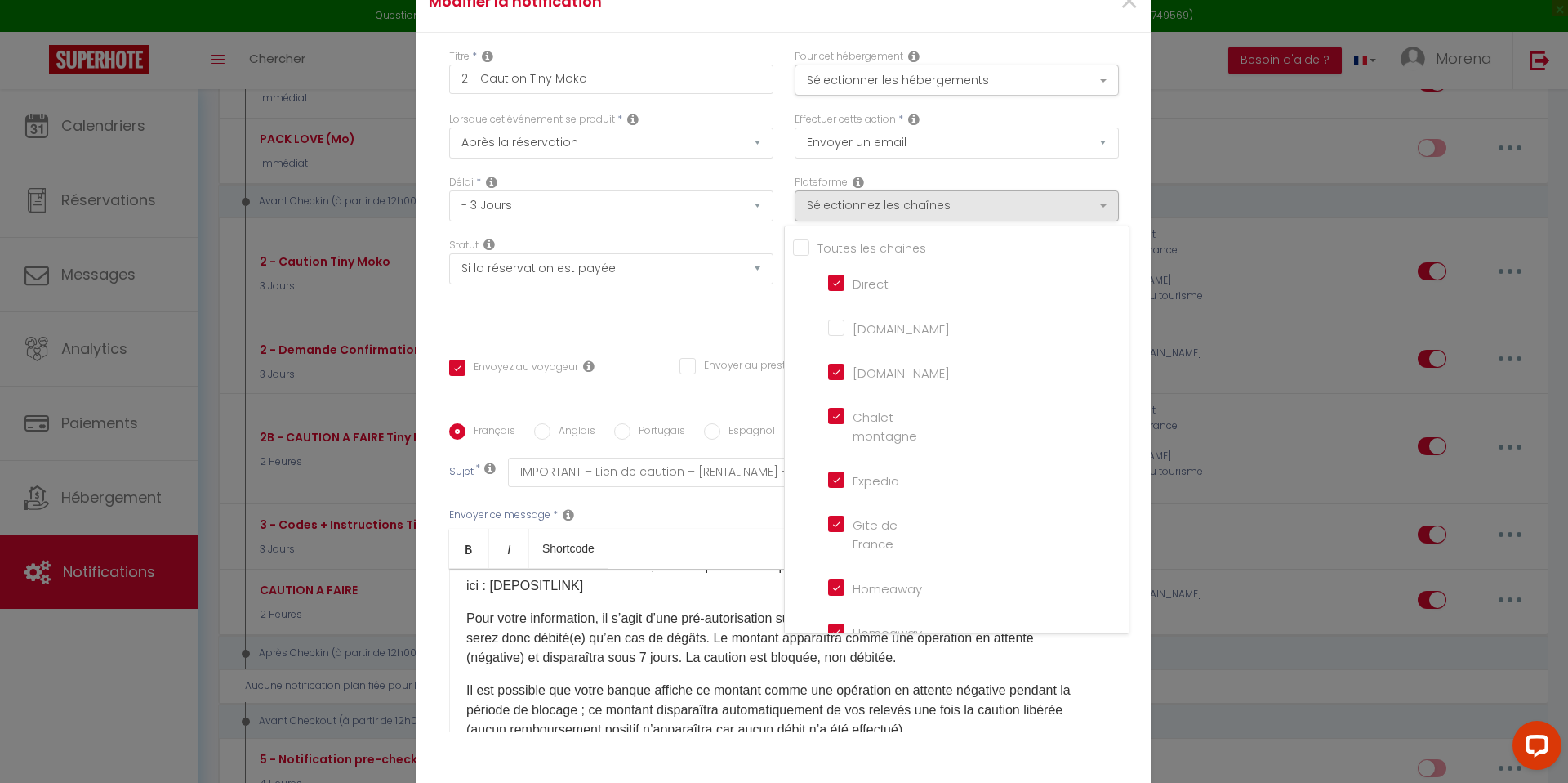
click at [779, 60] on div "Titre * 2 - Caution Tiny Moko" at bounding box center [612, 80] width 346 height 63
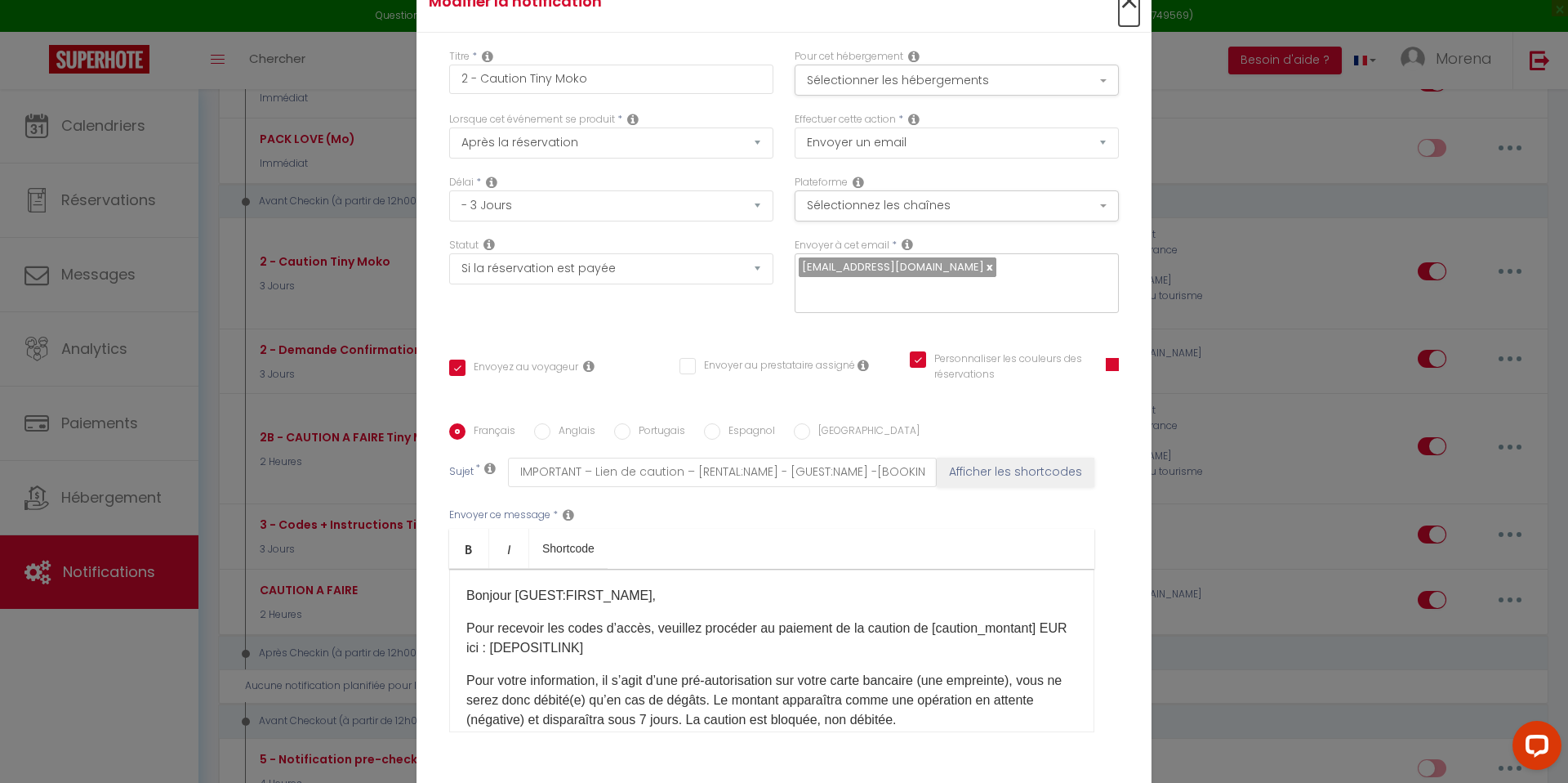
click at [1125, 21] on span "×" at bounding box center [1129, 1] width 21 height 49
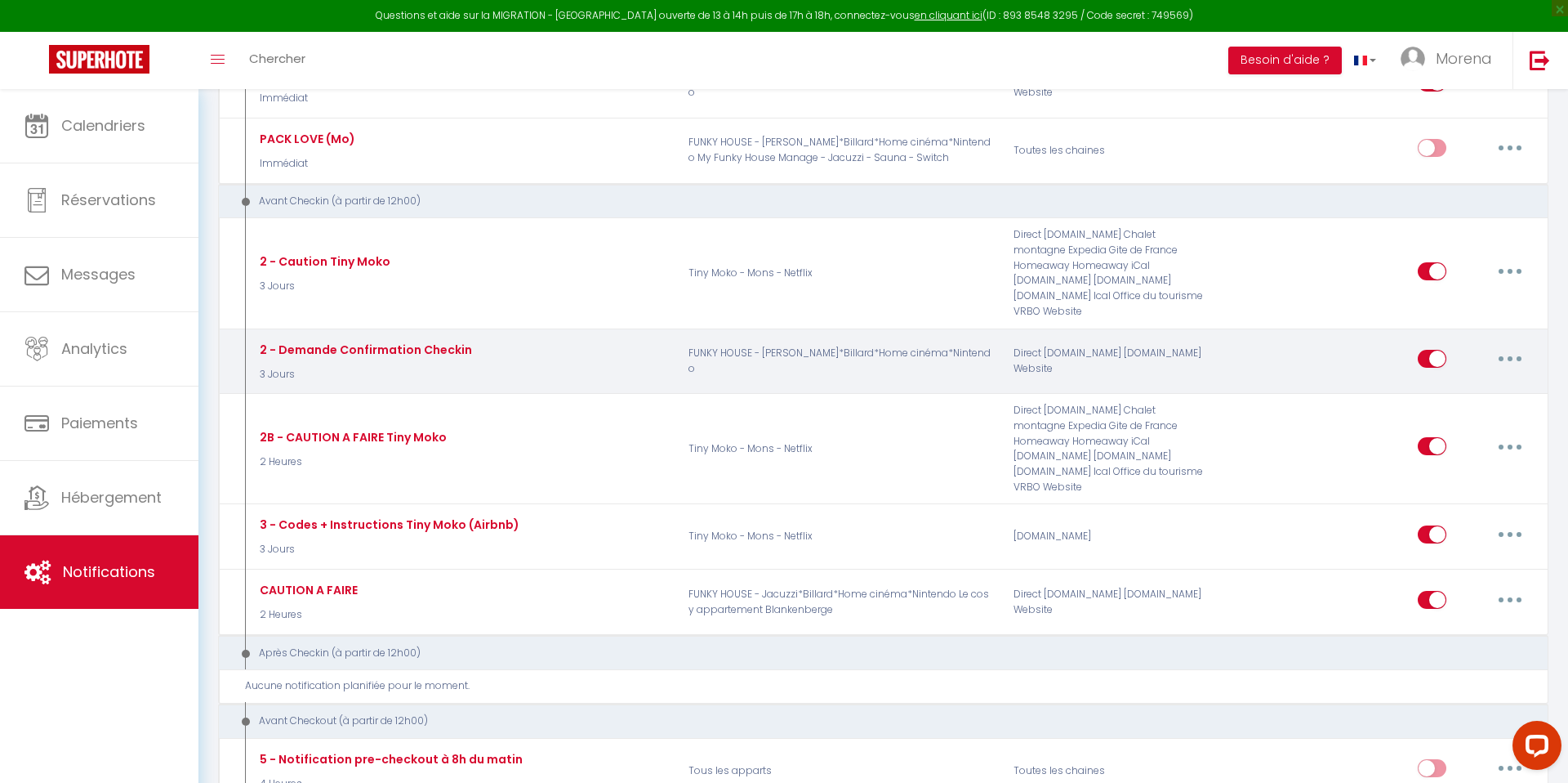
click at [1516, 346] on button "button" at bounding box center [1510, 359] width 46 height 26
click at [1444, 385] on link "Editer" at bounding box center [1467, 396] width 121 height 28
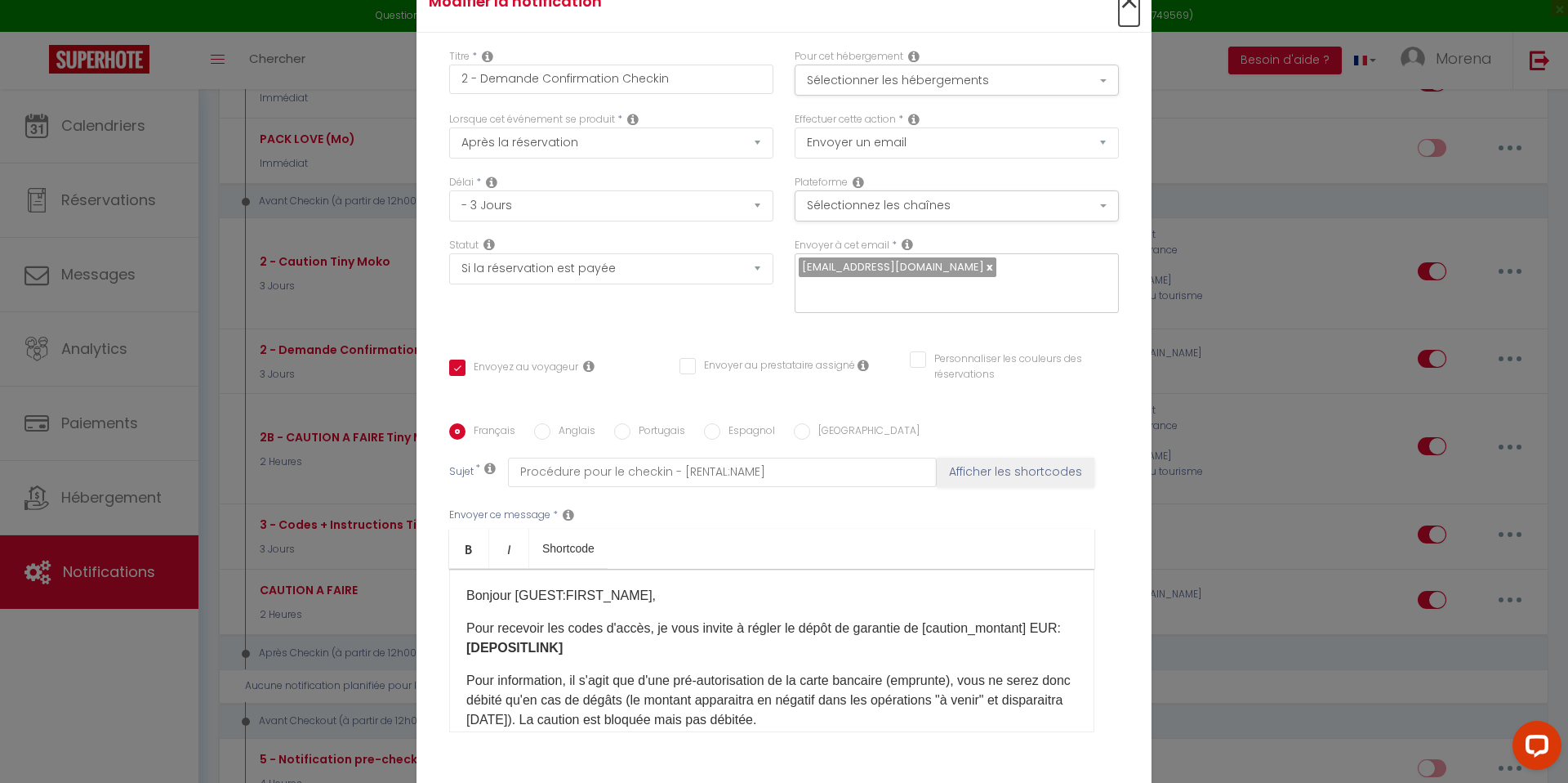
click at [1128, 18] on span "×" at bounding box center [1129, 1] width 21 height 49
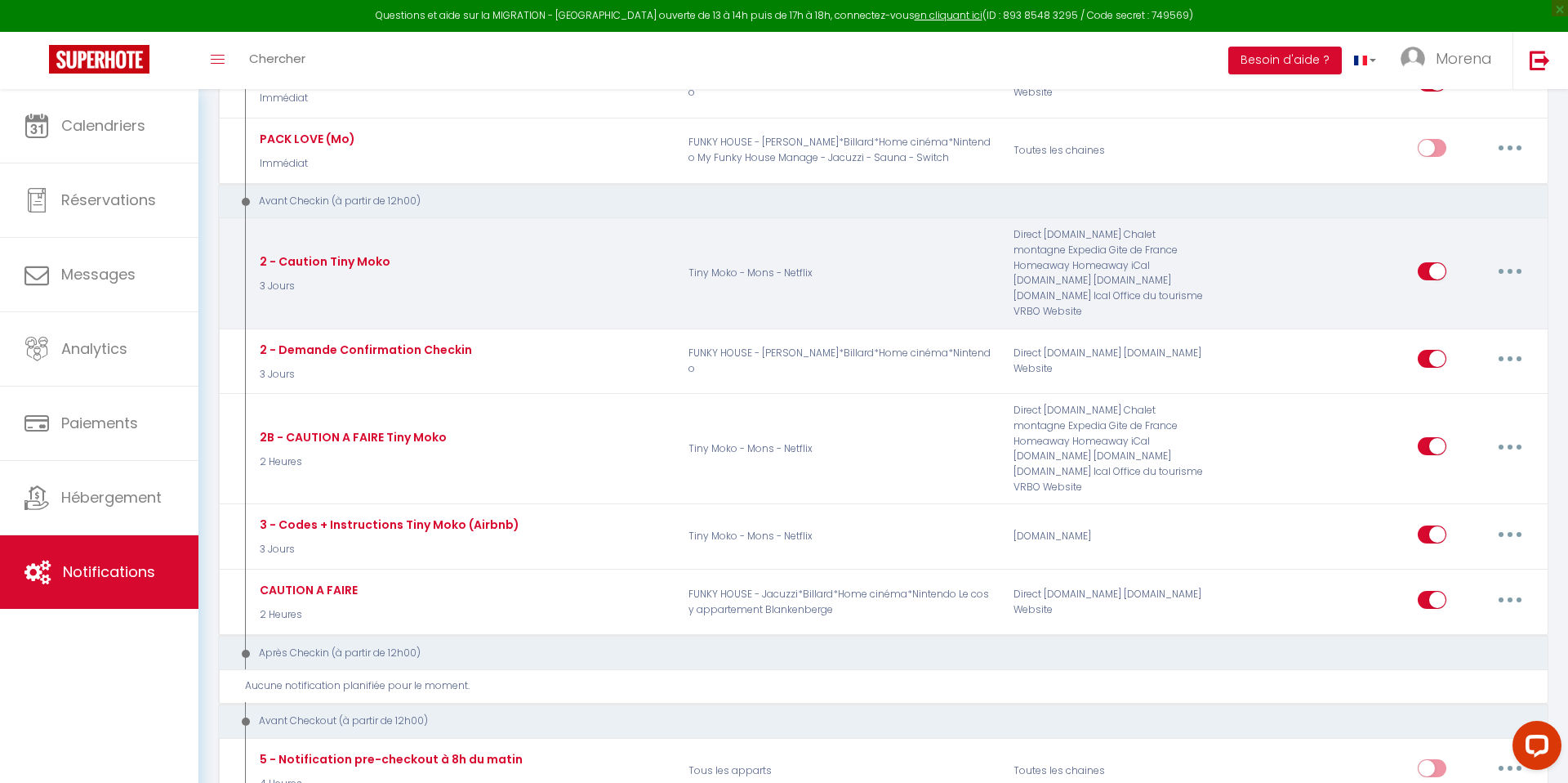
click at [1514, 265] on button "button" at bounding box center [1510, 271] width 46 height 26
click at [1460, 335] on link "Dupliquer" at bounding box center [1467, 337] width 121 height 28
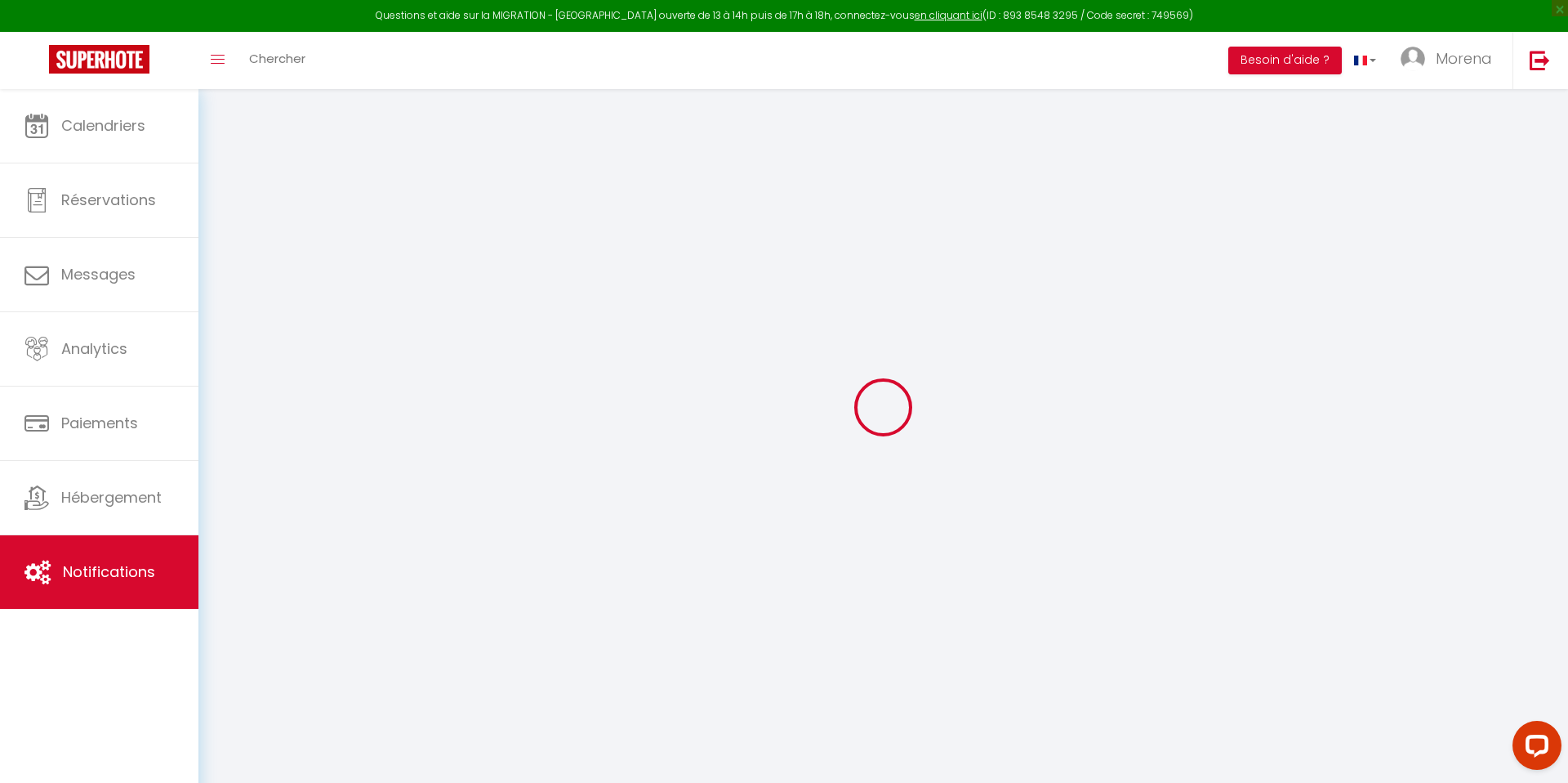
scroll to position [660, 0]
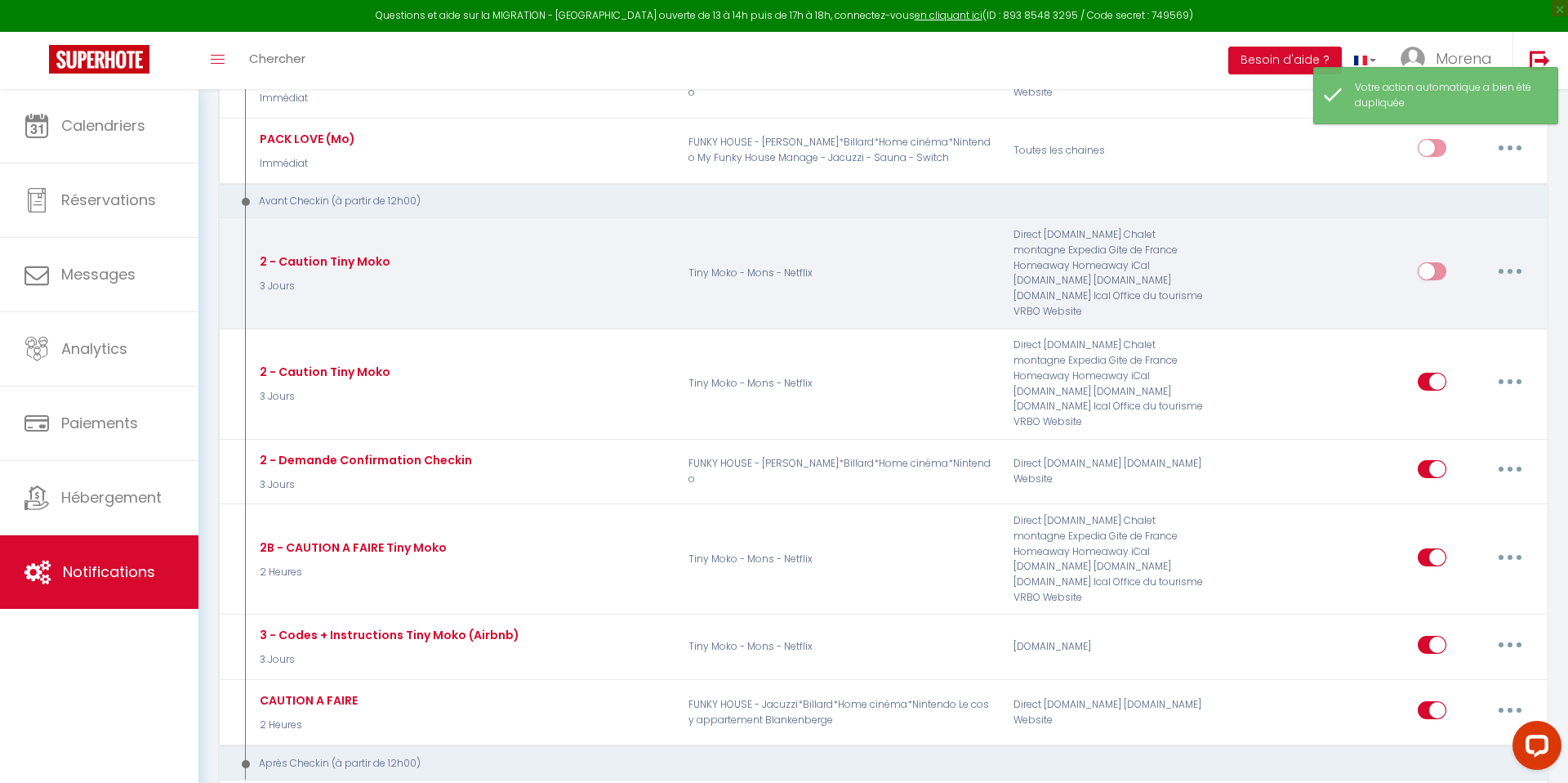
click at [1507, 262] on button "button" at bounding box center [1510, 271] width 46 height 26
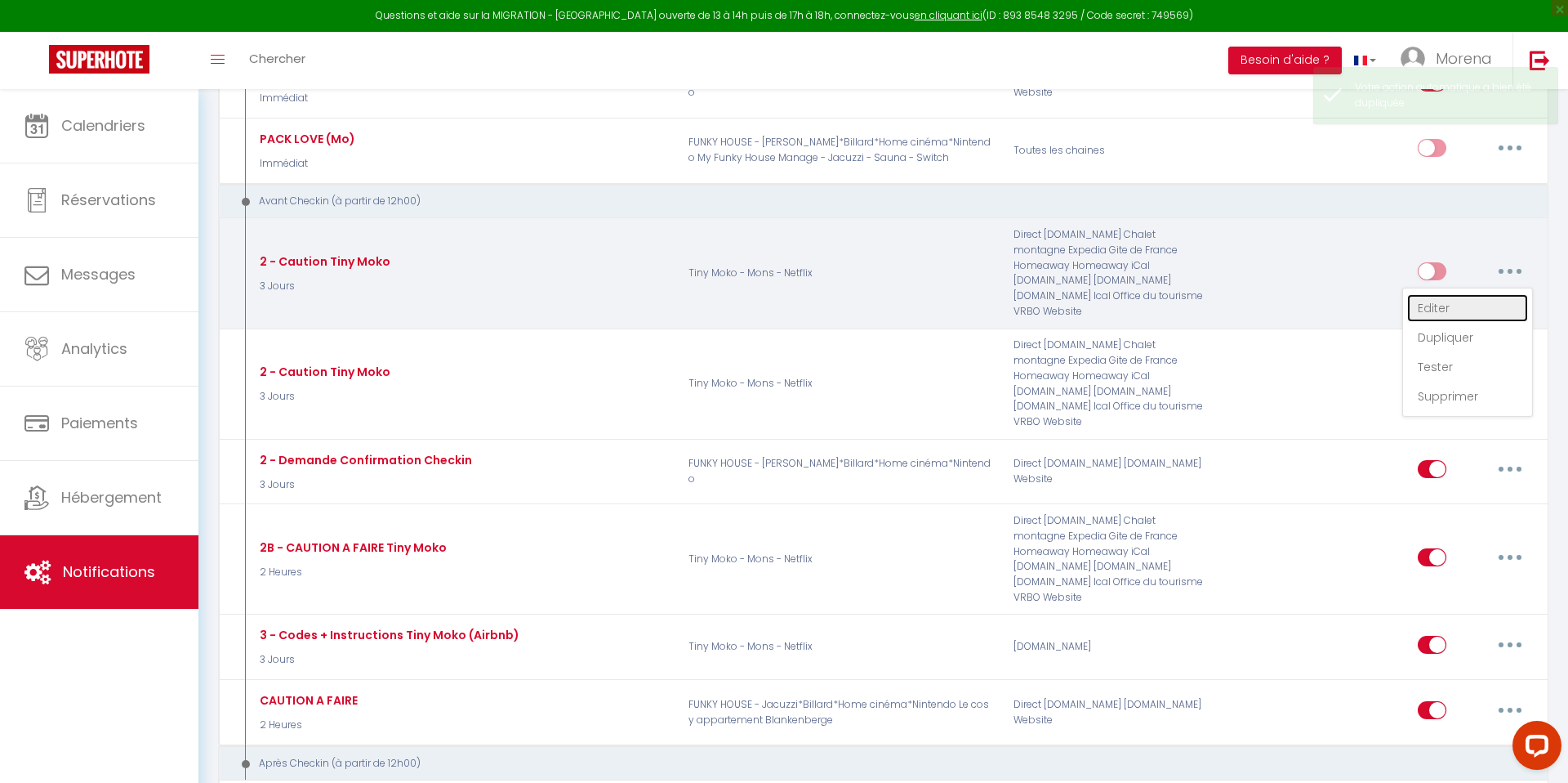
click at [1439, 303] on link "Editer" at bounding box center [1467, 308] width 121 height 28
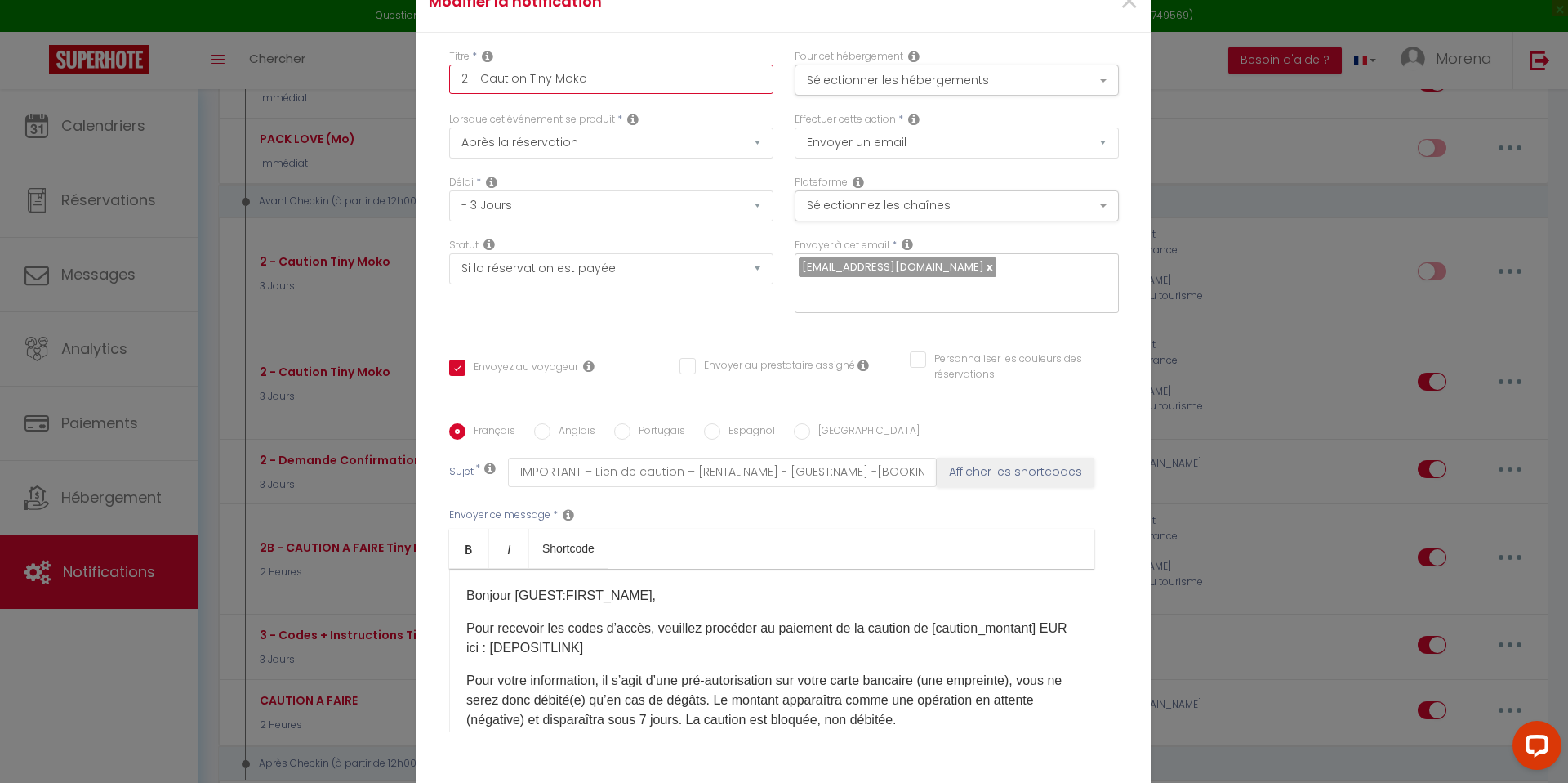
drag, startPoint x: 591, startPoint y: 93, endPoint x: 529, endPoint y: 90, distance: 62.1
click at [529, 90] on input "2 - Caution Tiny Moko" at bounding box center [611, 79] width 324 height 29
click at [706, 112] on div "Titre * 2 - Caution Funky house" at bounding box center [612, 80] width 346 height 63
click at [849, 89] on button "Sélectionner les hébergements" at bounding box center [956, 80] width 324 height 31
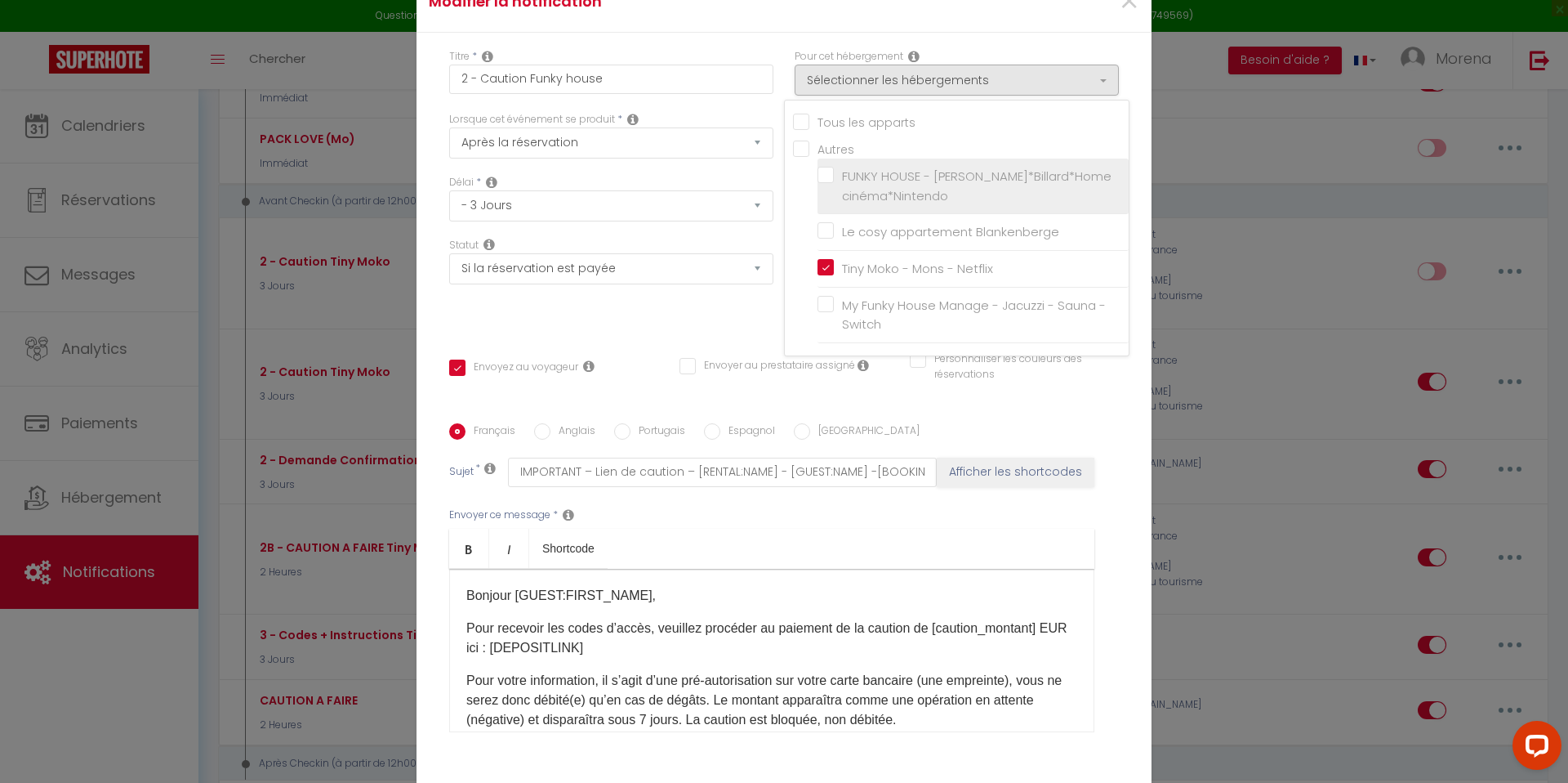
click at [833, 185] on label "FUNKY HOUSE - [PERSON_NAME]*Billard*Home cinéma*Nintendo" at bounding box center [975, 186] width 284 height 39
click at [828, 185] on input "FUNKY HOUSE - [PERSON_NAME]*Billard*Home cinéma*Nintendo" at bounding box center [973, 186] width 311 height 16
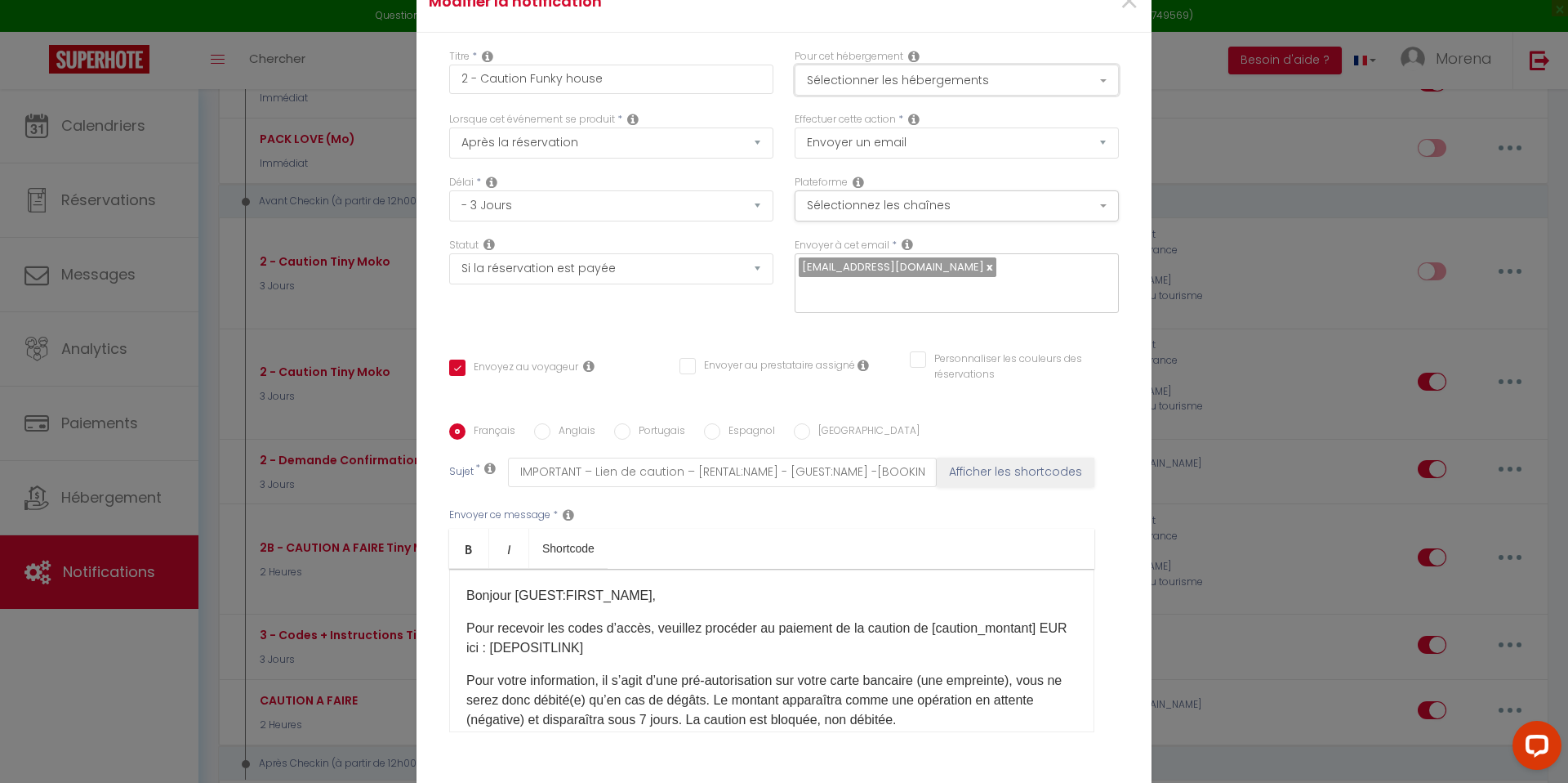
click at [849, 96] on button "Sélectionner les hébergements" at bounding box center [956, 80] width 324 height 31
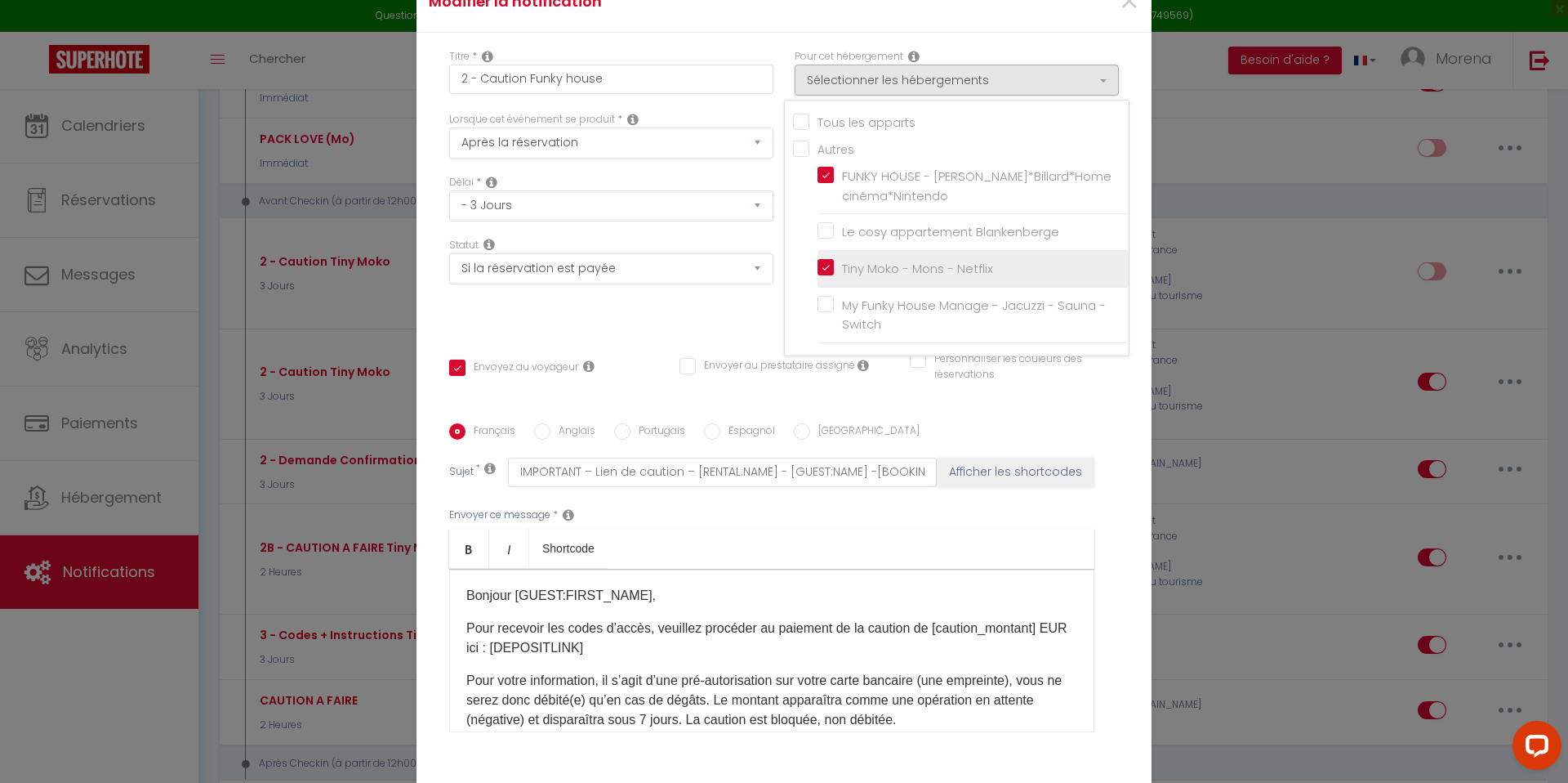
click at [826, 277] on input "Tiny Moko - Mons - Netflix" at bounding box center [973, 268] width 311 height 16
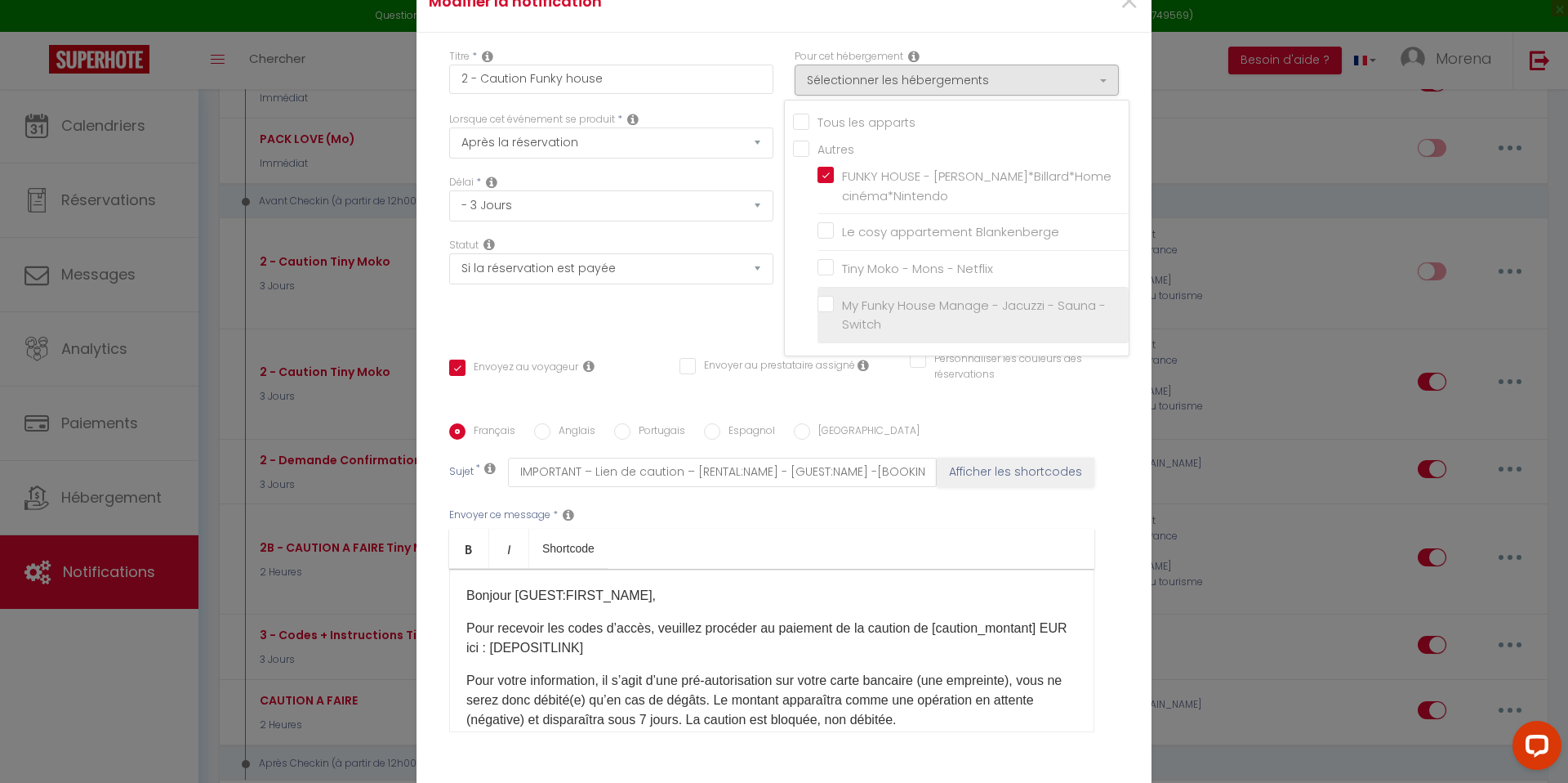
click at [833, 315] on label "My Funky House Manage - Jacuzzi - Sauna - Switch" at bounding box center [975, 315] width 284 height 39
click at [831, 315] on input "My Funky House Manage - Jacuzzi - Sauna - Switch" at bounding box center [973, 314] width 311 height 16
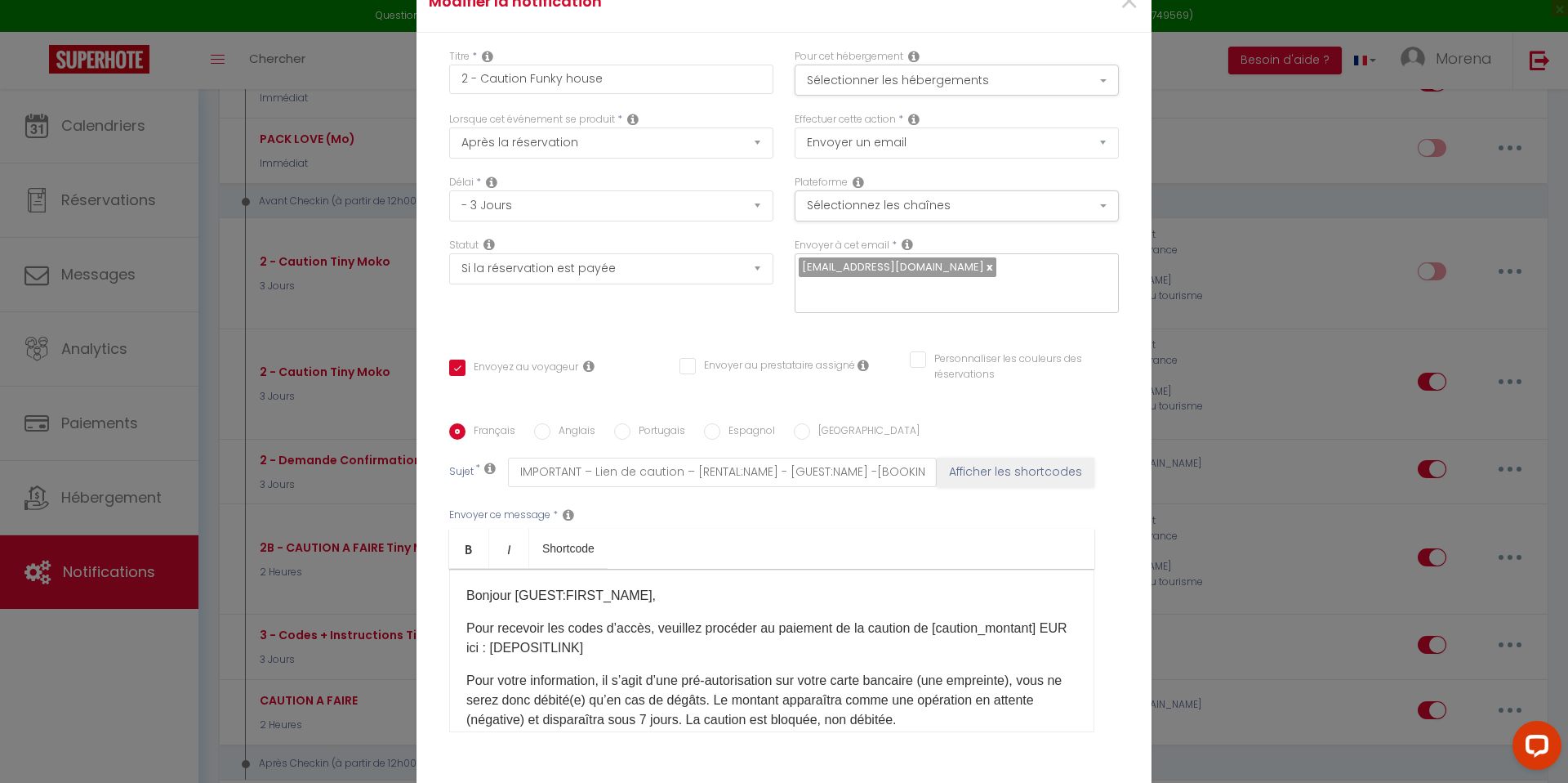
click at [783, 67] on div "Titre * 2 - Caution Funky house" at bounding box center [612, 80] width 346 height 63
click at [862, 220] on button "Sélectionnez les chaînes" at bounding box center [956, 206] width 324 height 31
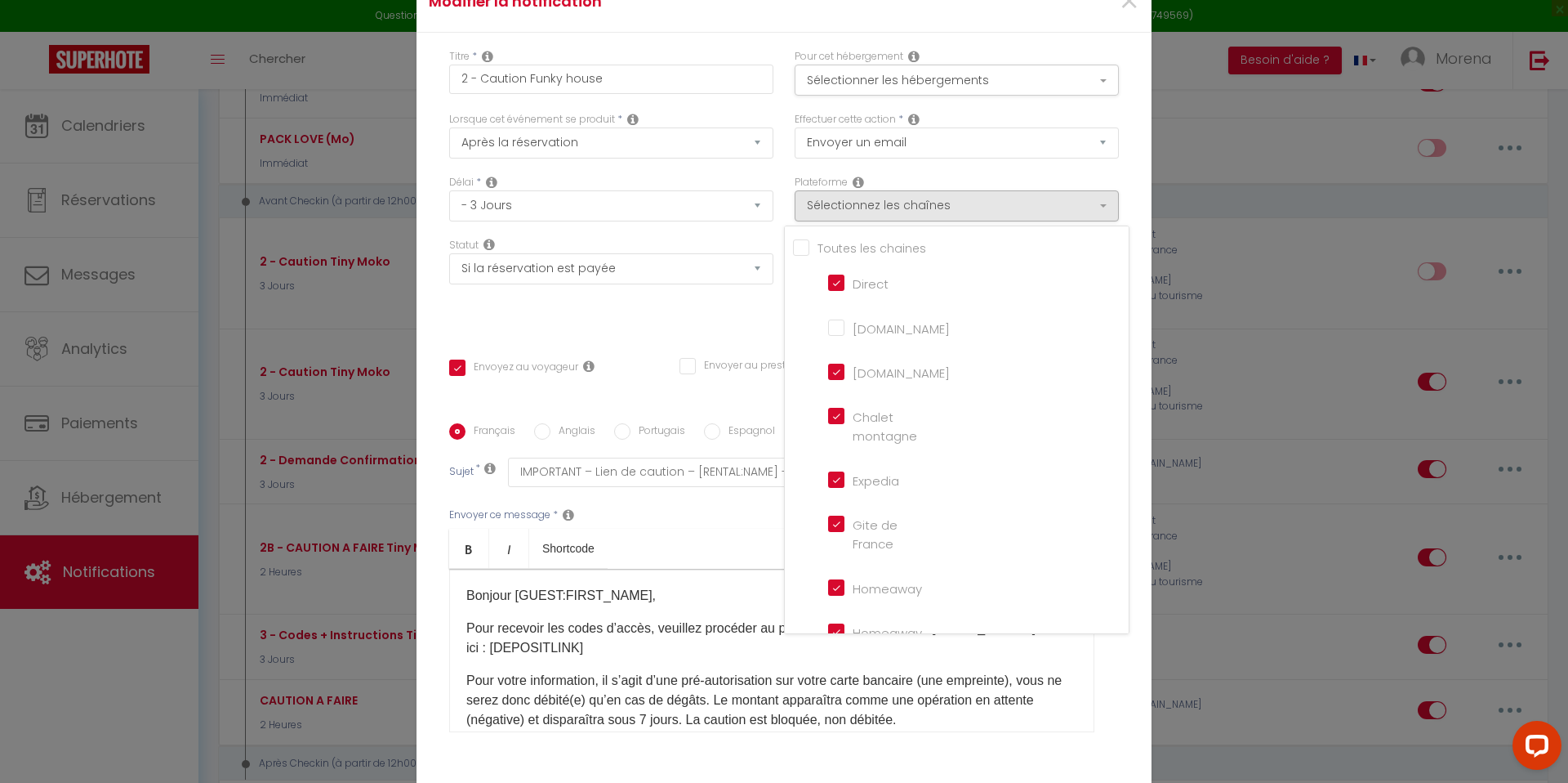
click at [841, 335] on input "[DOMAIN_NAME]" at bounding box center [875, 326] width 93 height 16
click at [781, 68] on div "Titre * 2 - Caution Funky house" at bounding box center [612, 80] width 346 height 63
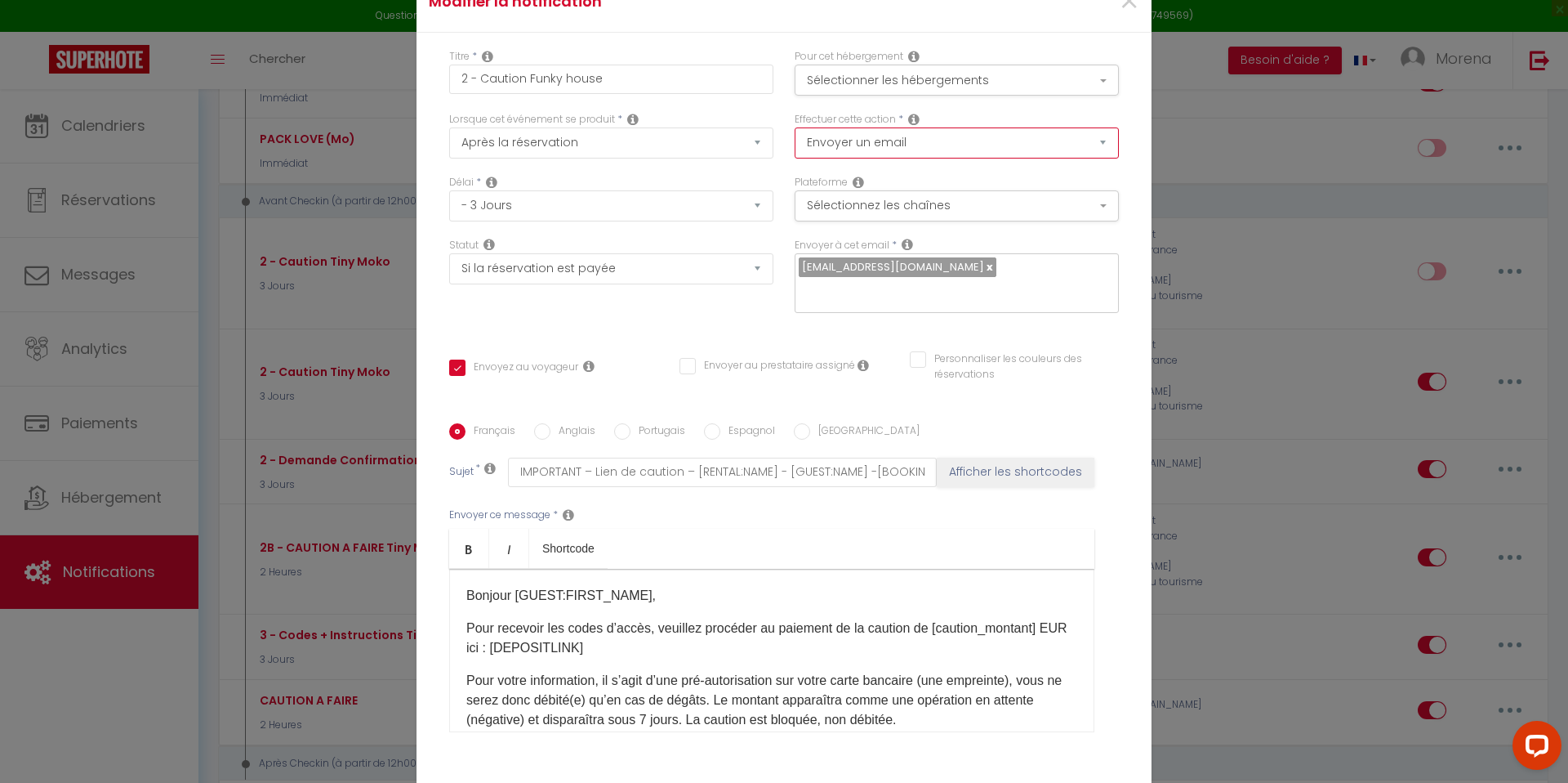
click at [827, 157] on select "Envoyer un email Envoyer un SMS Envoyer une notification push" at bounding box center [956, 143] width 324 height 31
click at [701, 175] on div "Lorsque cet événement se produit * Après la réservation Avant Checkin (à partir…" at bounding box center [612, 143] width 346 height 63
click at [984, 274] on link at bounding box center [988, 267] width 9 height 15
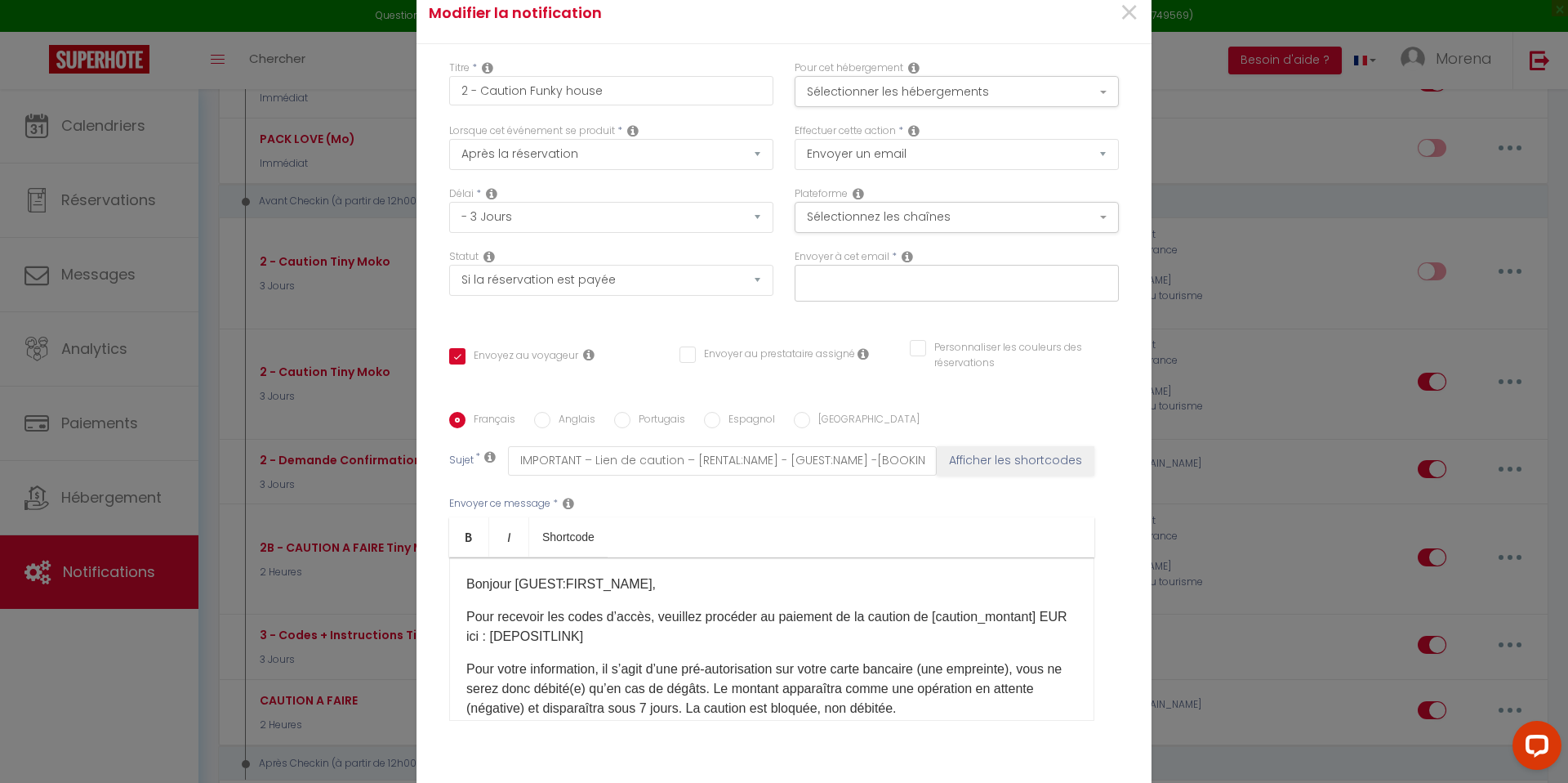
click at [903, 286] on input "text" at bounding box center [952, 280] width 308 height 22
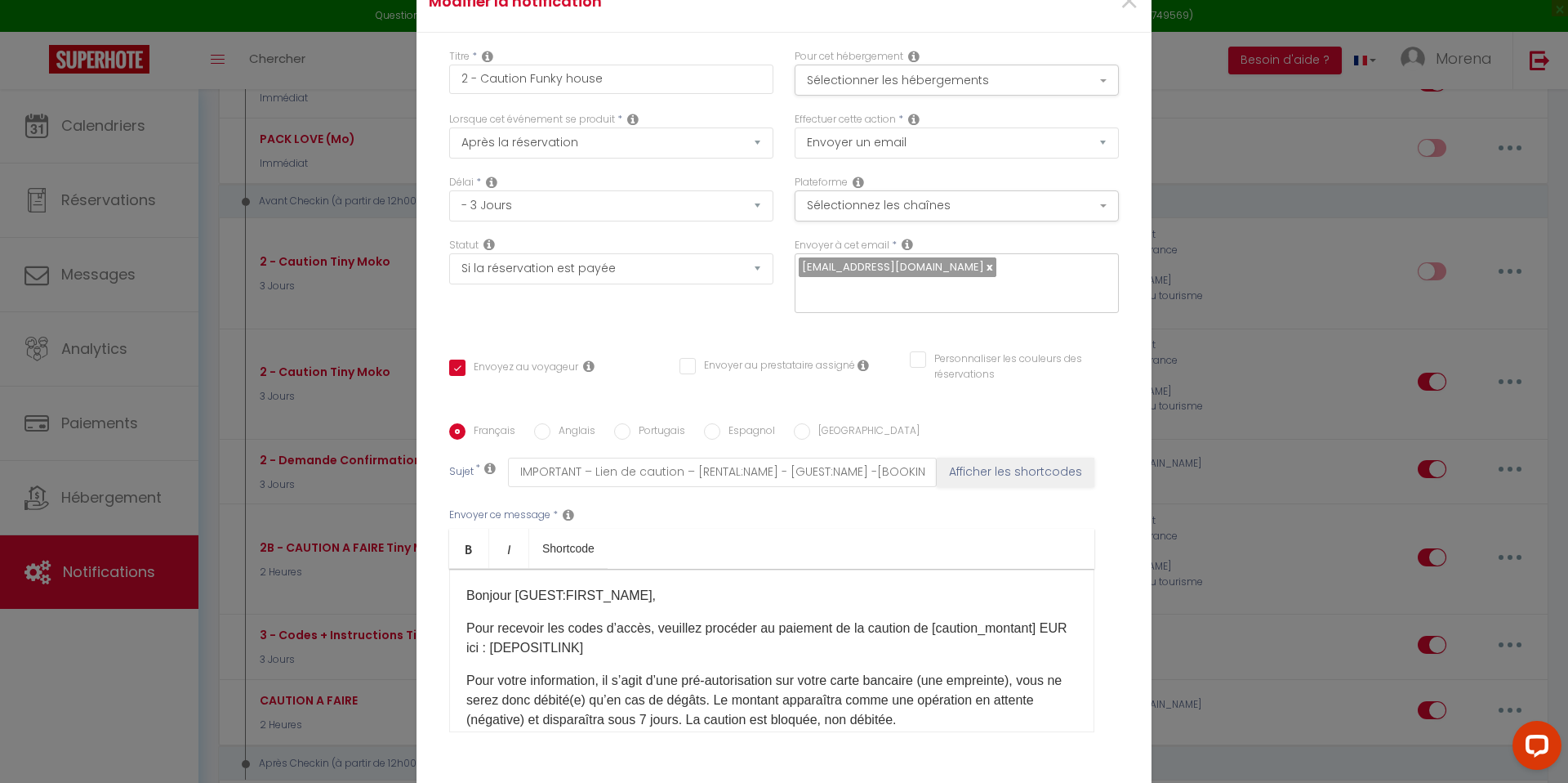
click at [913, 327] on div "Titre * 2 - Caution Funky house Pour cet hébergement Sélectionner les hébergeme…" at bounding box center [784, 423] width 735 height 782
click at [923, 351] on input "Personnaliser les couleurs des réservations" at bounding box center [1004, 359] width 188 height 16
click at [1117, 358] on span at bounding box center [1111, 364] width 13 height 13
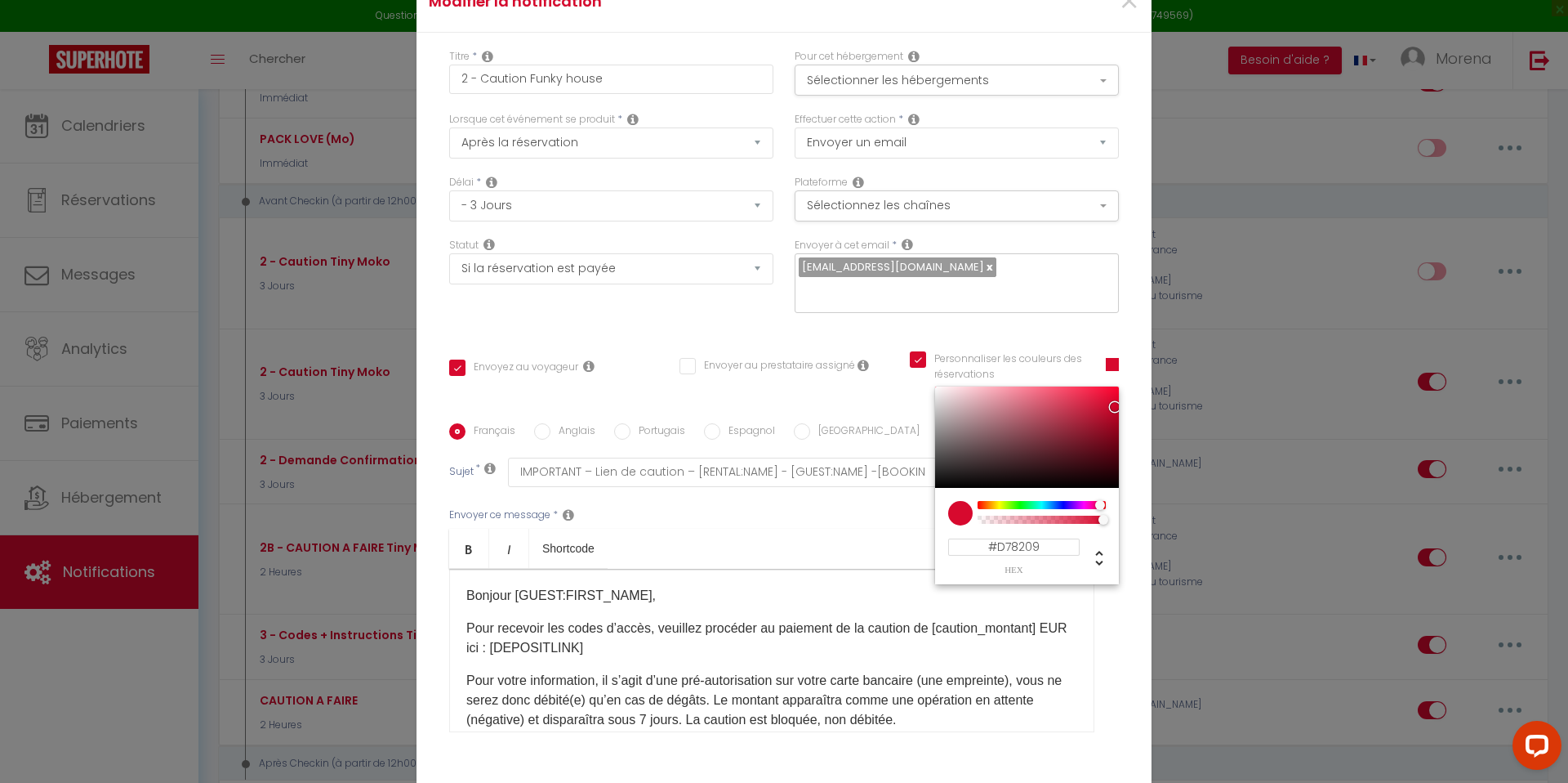
click at [992, 501] on div at bounding box center [1041, 504] width 125 height 8
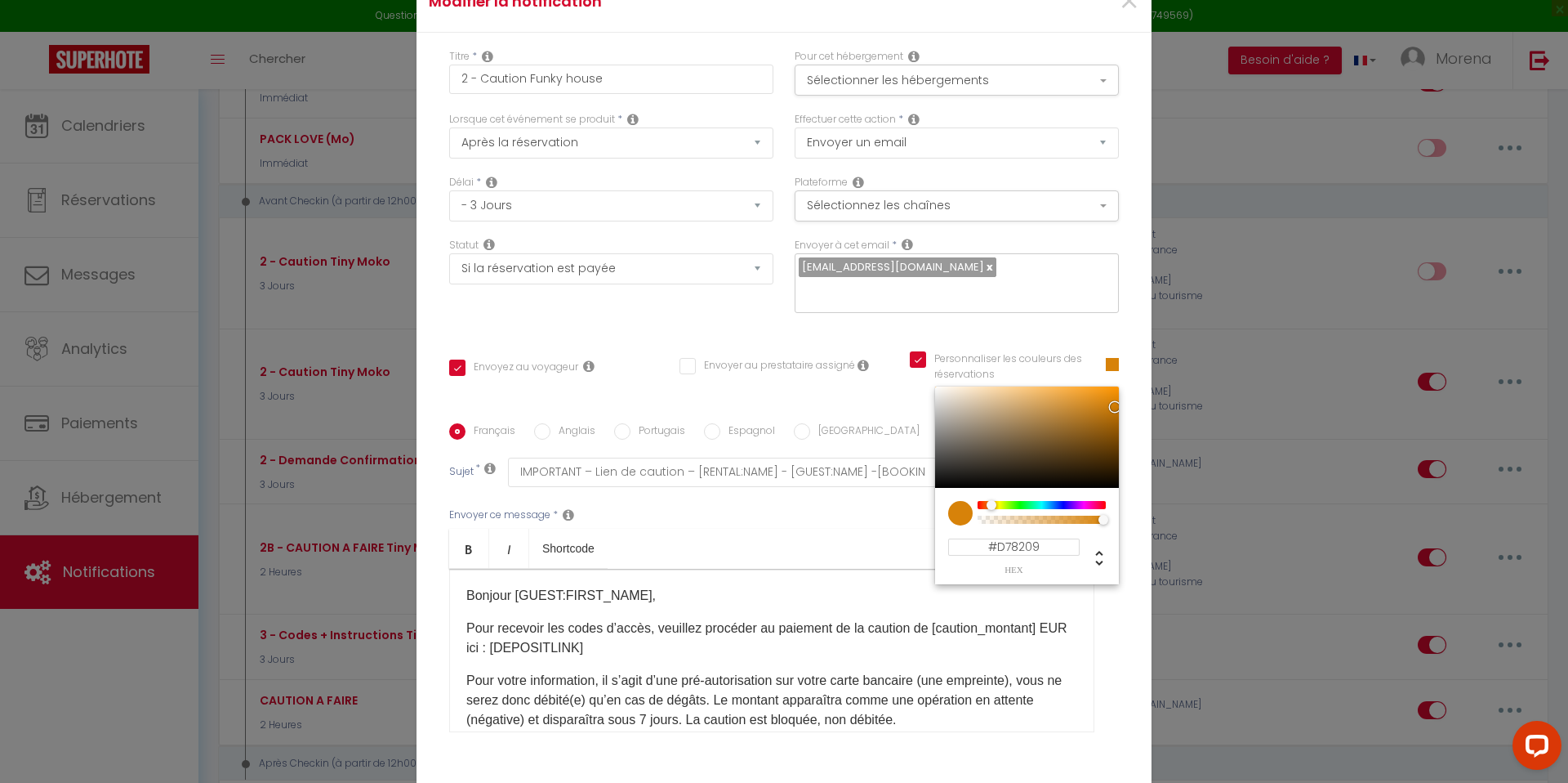
click at [1105, 386] on div at bounding box center [1027, 437] width 184 height 102
click at [996, 323] on div "Titre * 2 - Caution Funky house Pour cet hébergement Sélectionner les hébergeme…" at bounding box center [784, 423] width 735 height 782
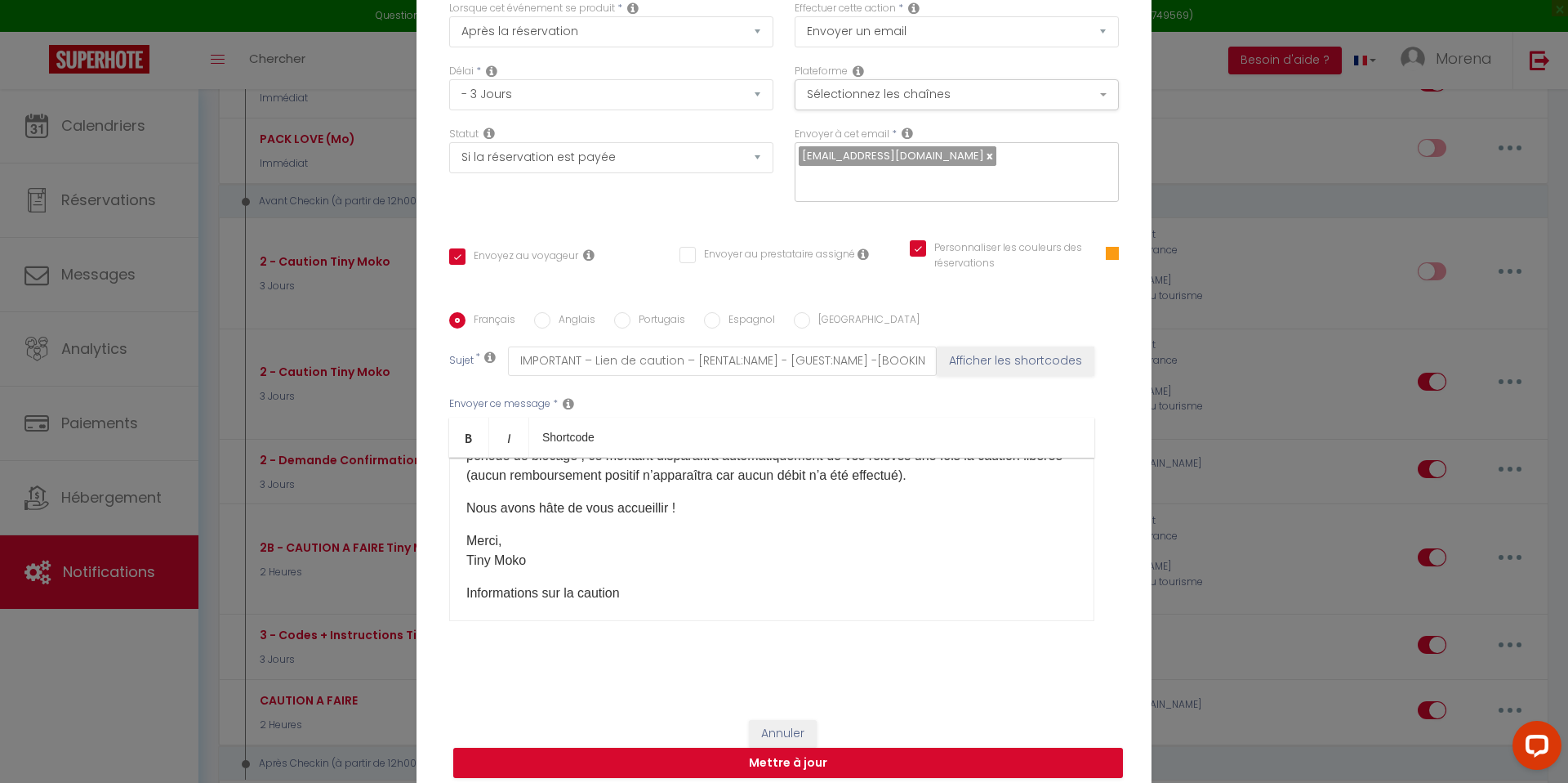
scroll to position [222, 0]
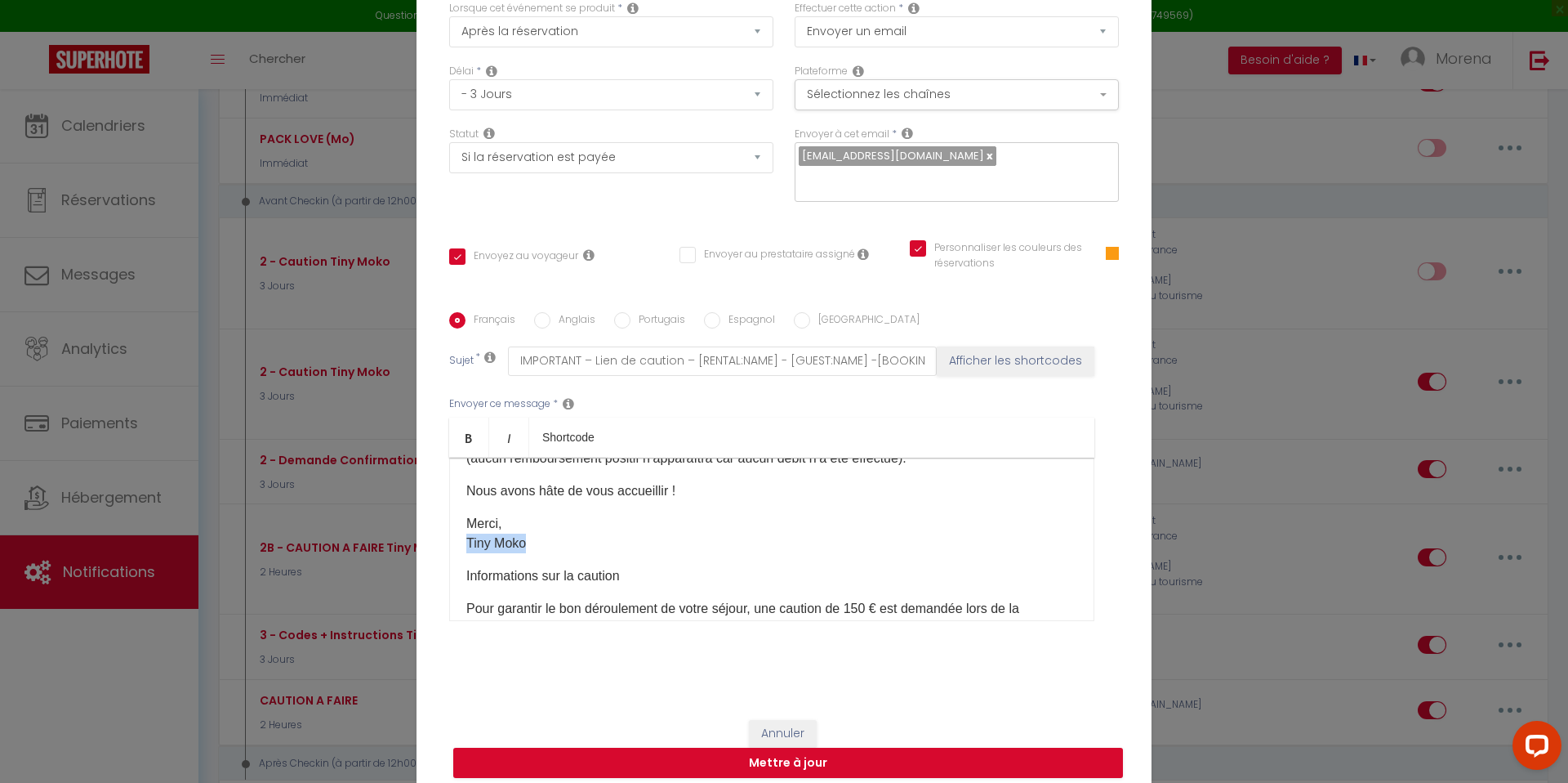
drag, startPoint x: 530, startPoint y: 533, endPoint x: 468, endPoint y: 532, distance: 62.0
click at [468, 532] on p "Merci, Tiny Moko" at bounding box center [772, 533] width 611 height 40
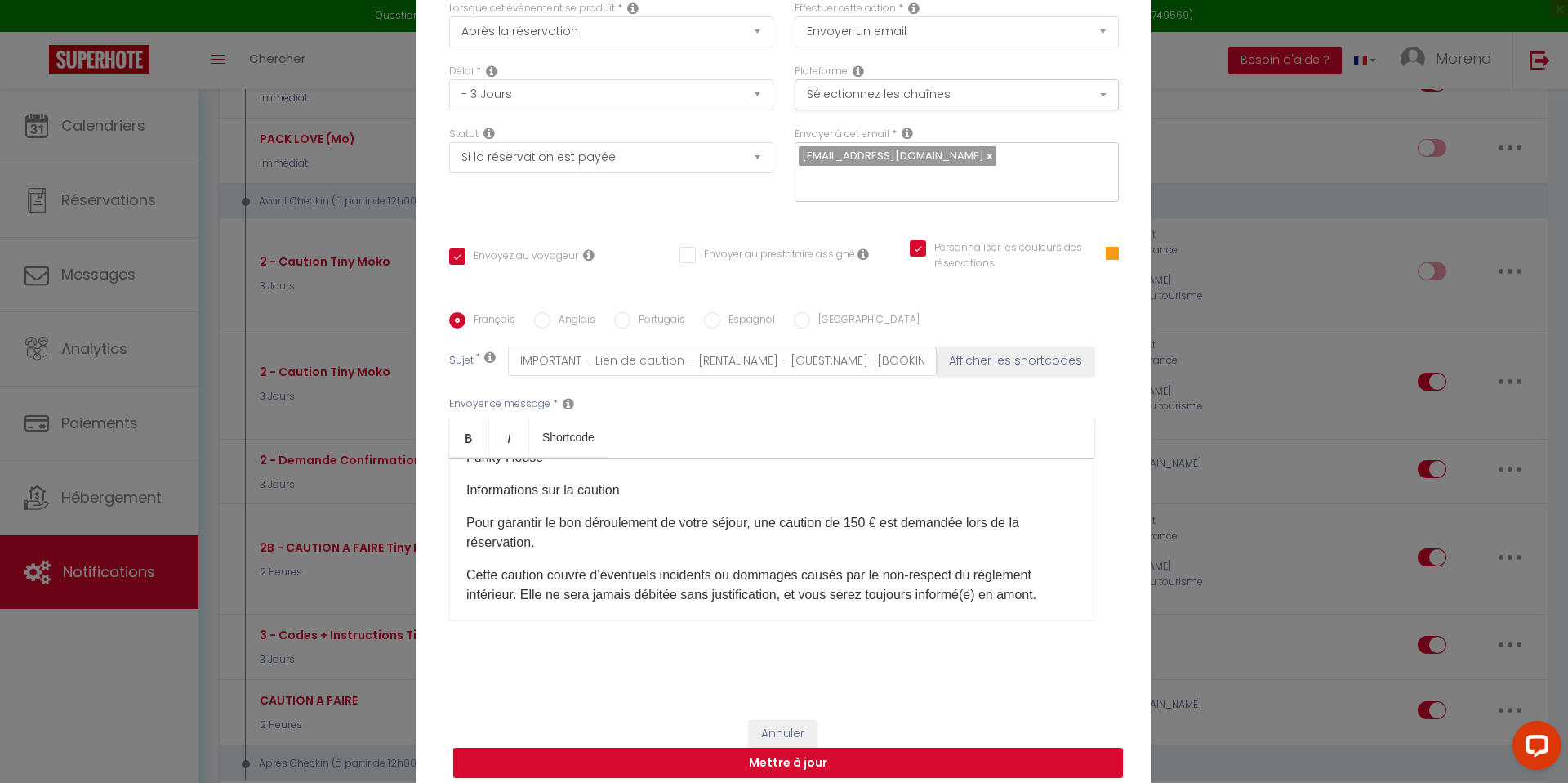
scroll to position [309, 0]
click at [626, 479] on p "Informations sur la caution" at bounding box center [772, 489] width 611 height 20
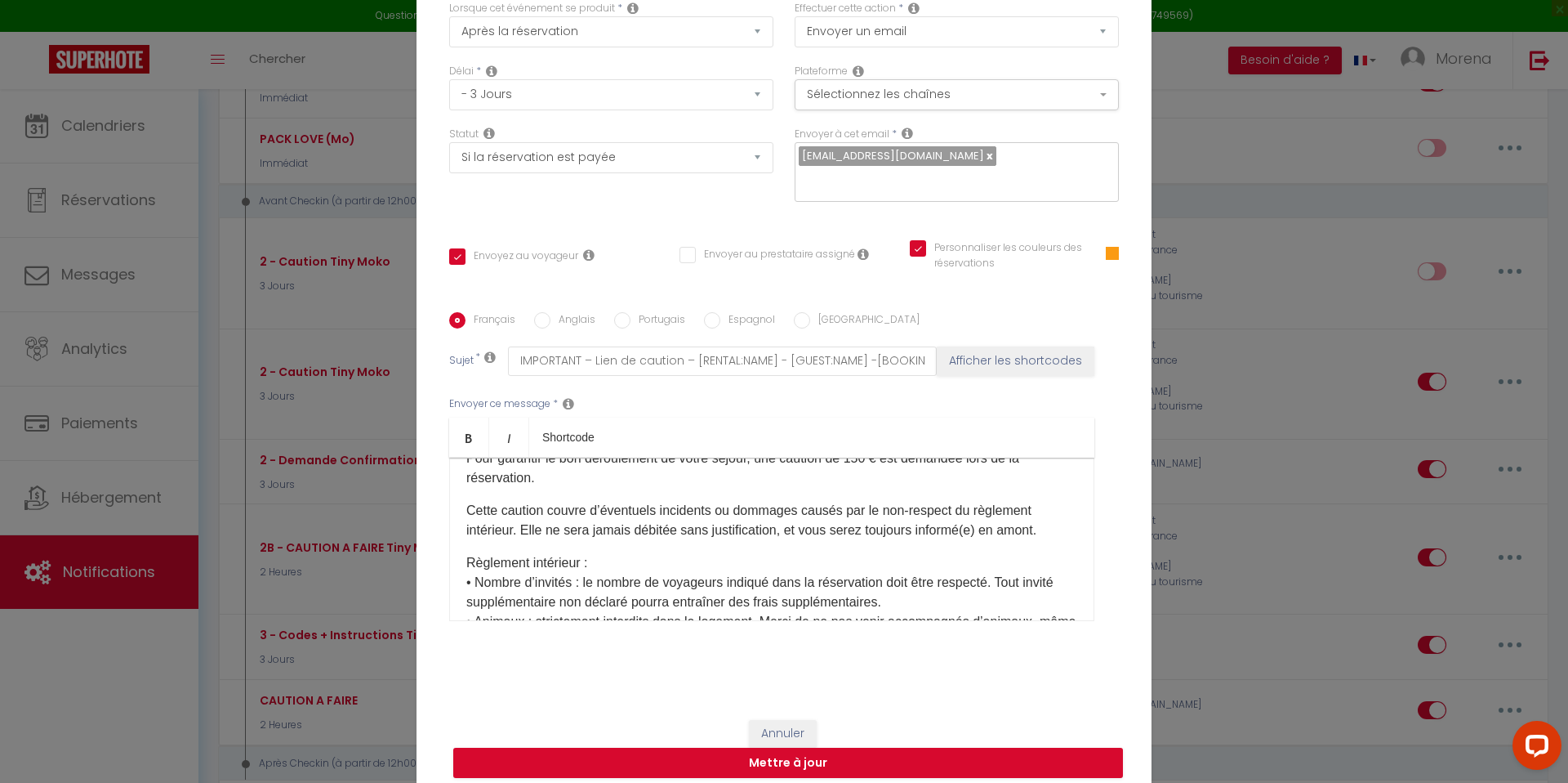
scroll to position [347, 0]
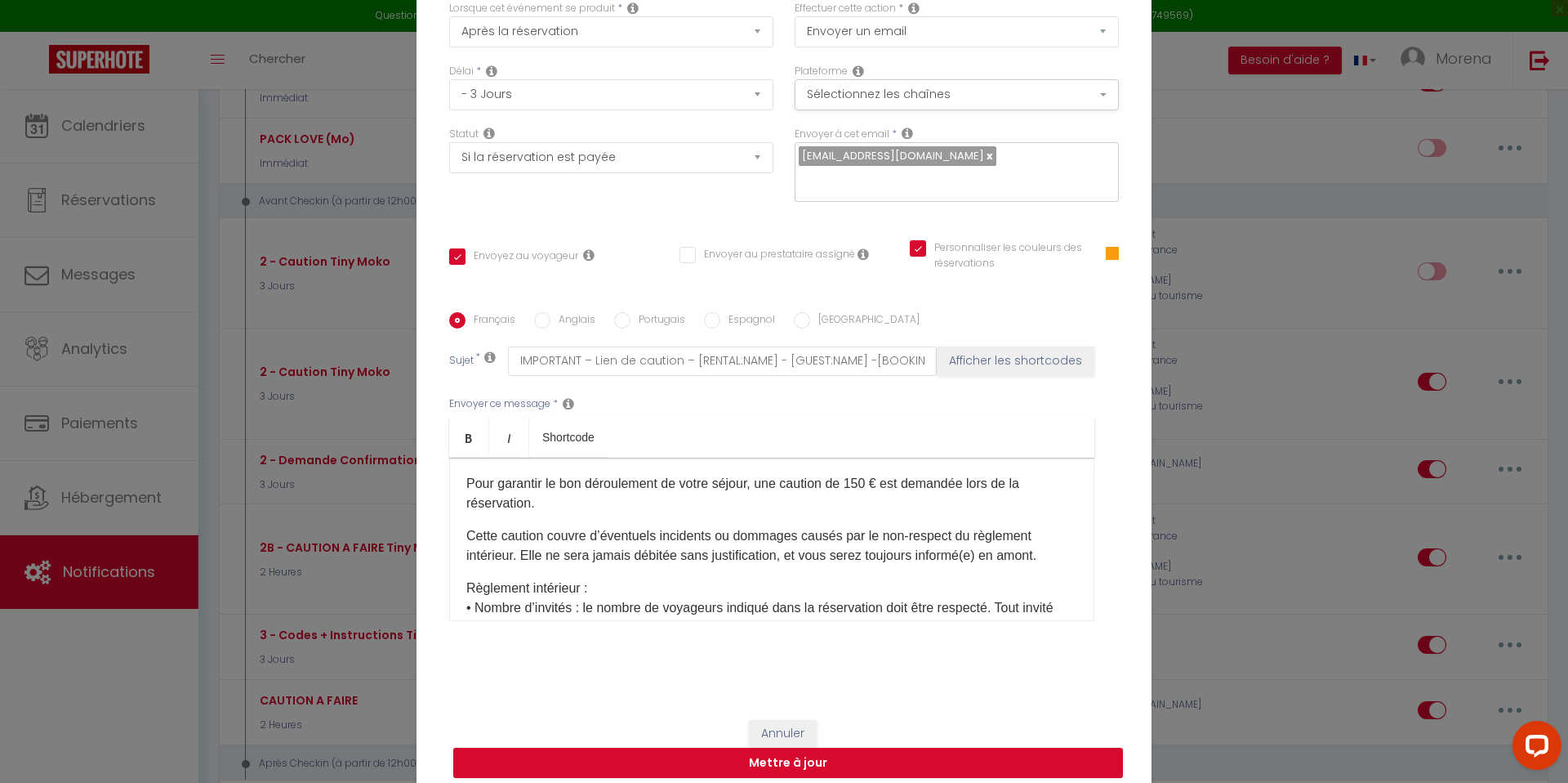
click at [860, 474] on p "Pour garantir le bon déroulement de votre séjour, une caution de 150 € est dema…" at bounding box center [772, 494] width 611 height 40
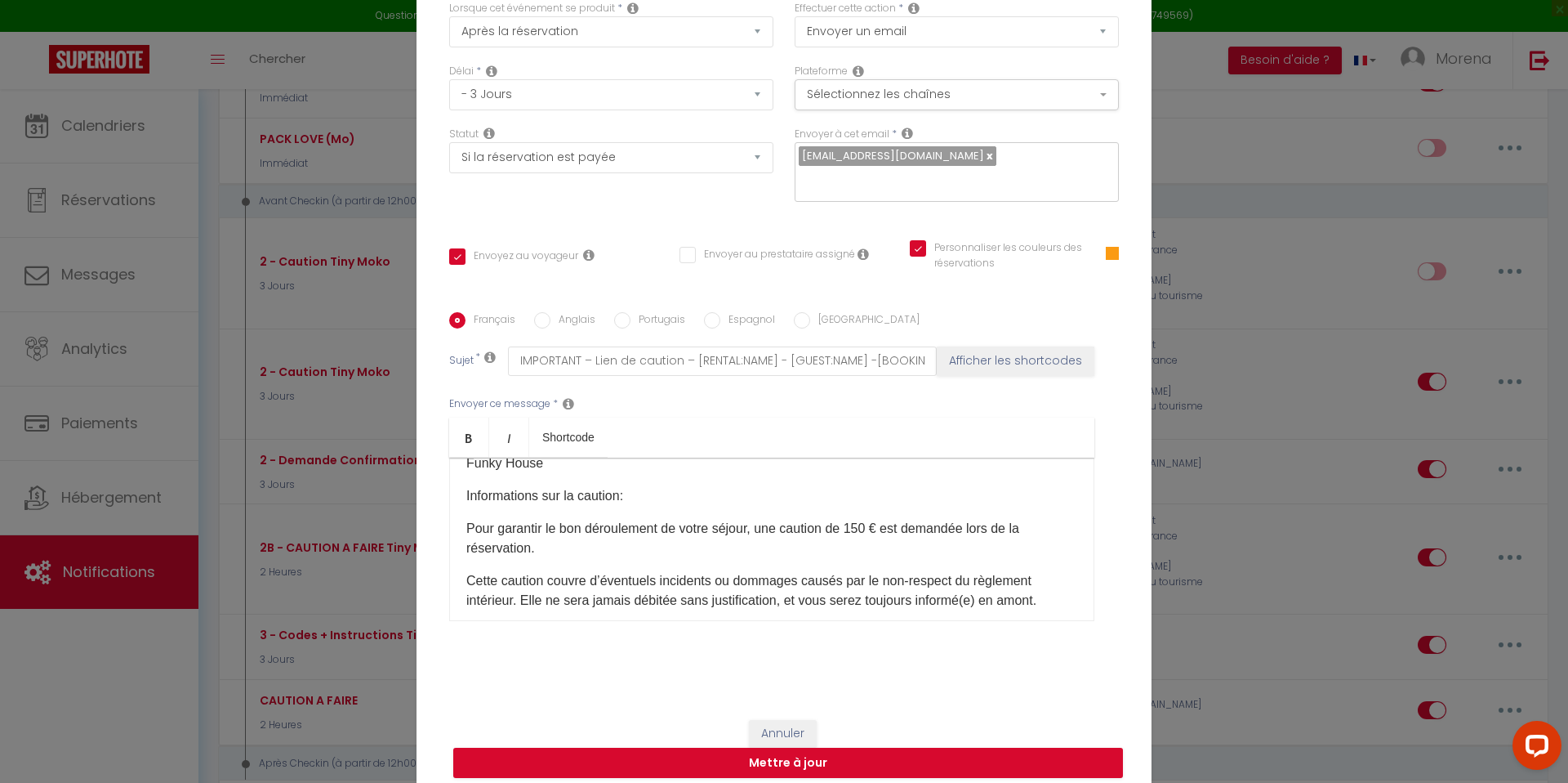
scroll to position [303, 0]
click at [883, 518] on p "Pour garantir le bon déroulement de votre séjour, une caution de 150 € est dema…" at bounding box center [772, 538] width 611 height 40
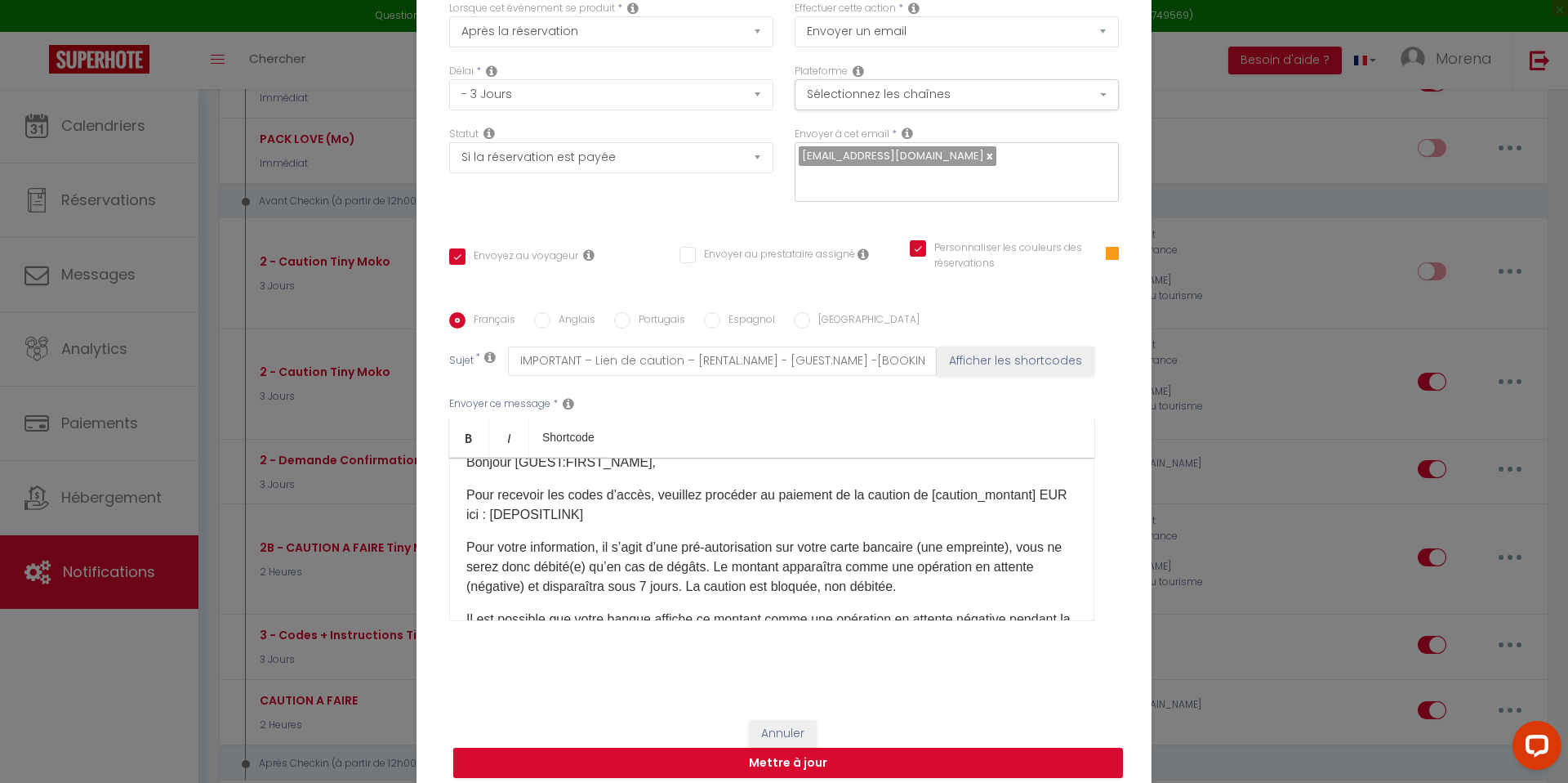
scroll to position [4, 0]
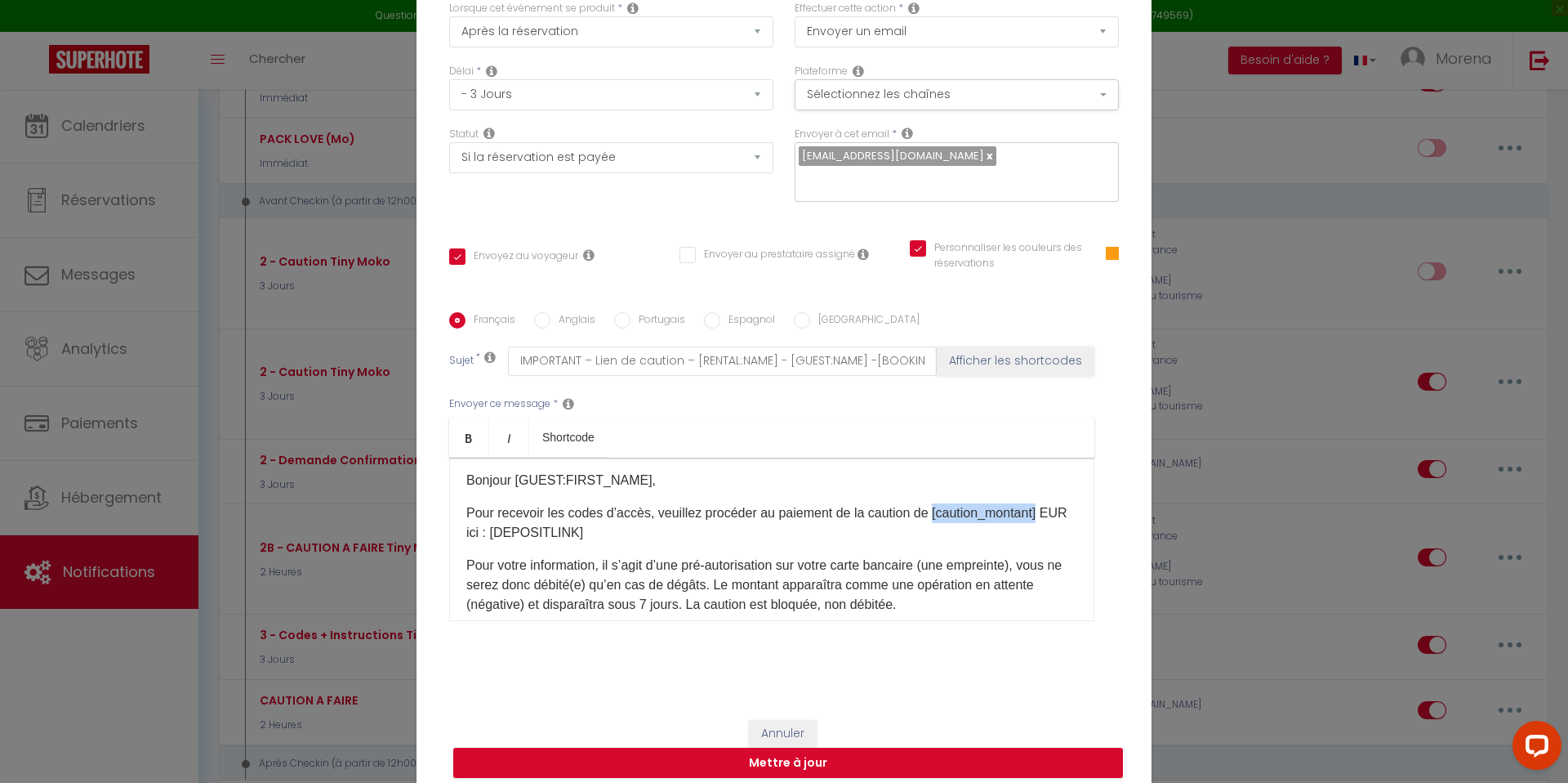
drag, startPoint x: 941, startPoint y: 501, endPoint x: 1049, endPoint y: 502, distance: 108.0
click at [1049, 503] on p "Pour recevoir les codes d’accès, veuillez procéder au paiement de la caution de…" at bounding box center [772, 523] width 611 height 40
copy p "[caution_montant]"
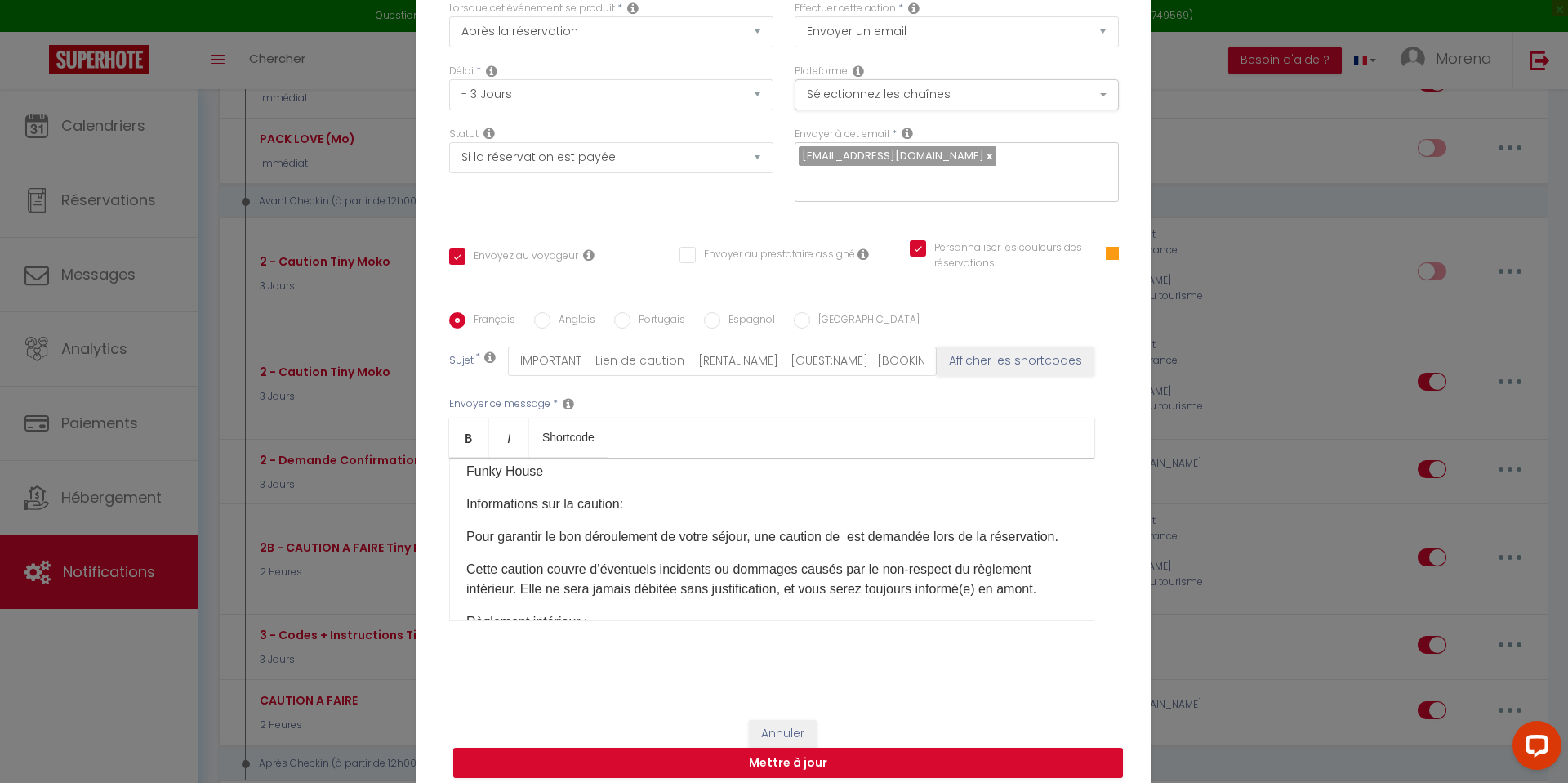
scroll to position [291, 0]
click at [852, 530] on p "Pour garantir le bon déroulement de votre séjour, une caution de est demandée l…" at bounding box center [772, 539] width 611 height 20
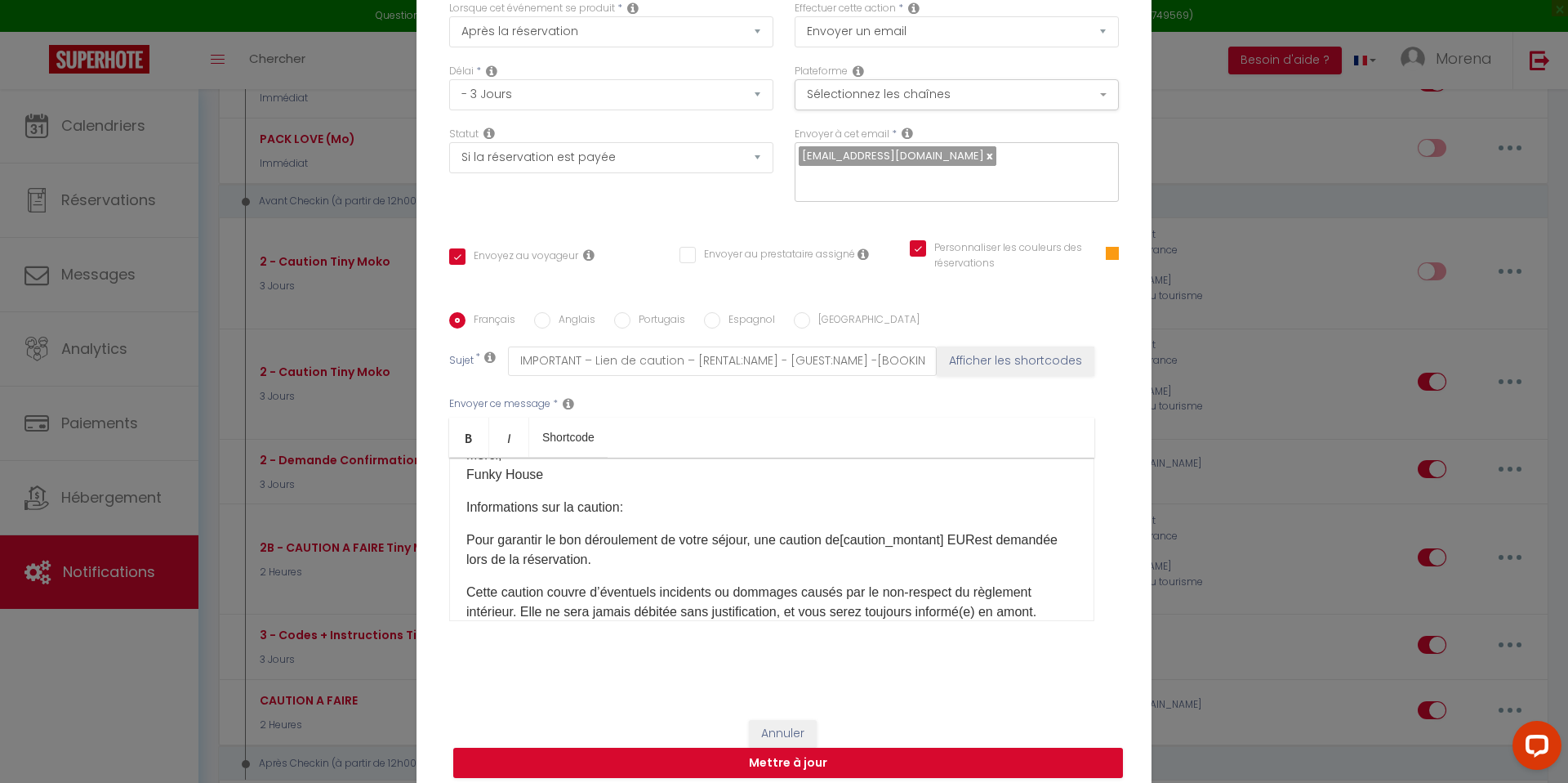
click at [850, 553] on p "Pour garantir le bon déroulement de votre séjour, une caution de [caution_monta…" at bounding box center [772, 550] width 611 height 40
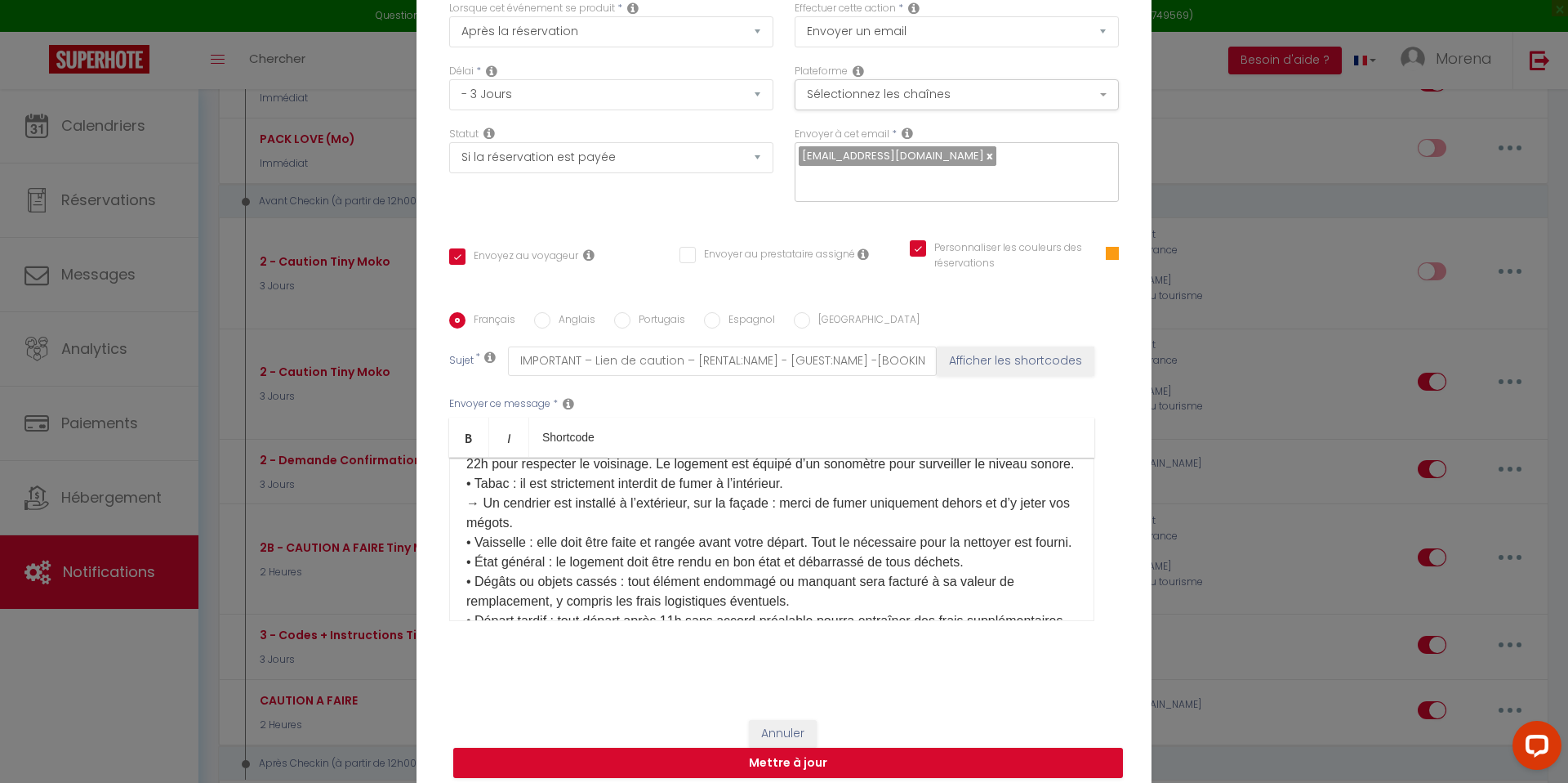
scroll to position [592, 0]
drag, startPoint x: 477, startPoint y: 503, endPoint x: 574, endPoint y: 524, distance: 99.2
click at [574, 524] on p "Règlement intérieur : • Nombre d’invités : le nombre de voyageurs indiqué dans …" at bounding box center [772, 539] width 611 height 411
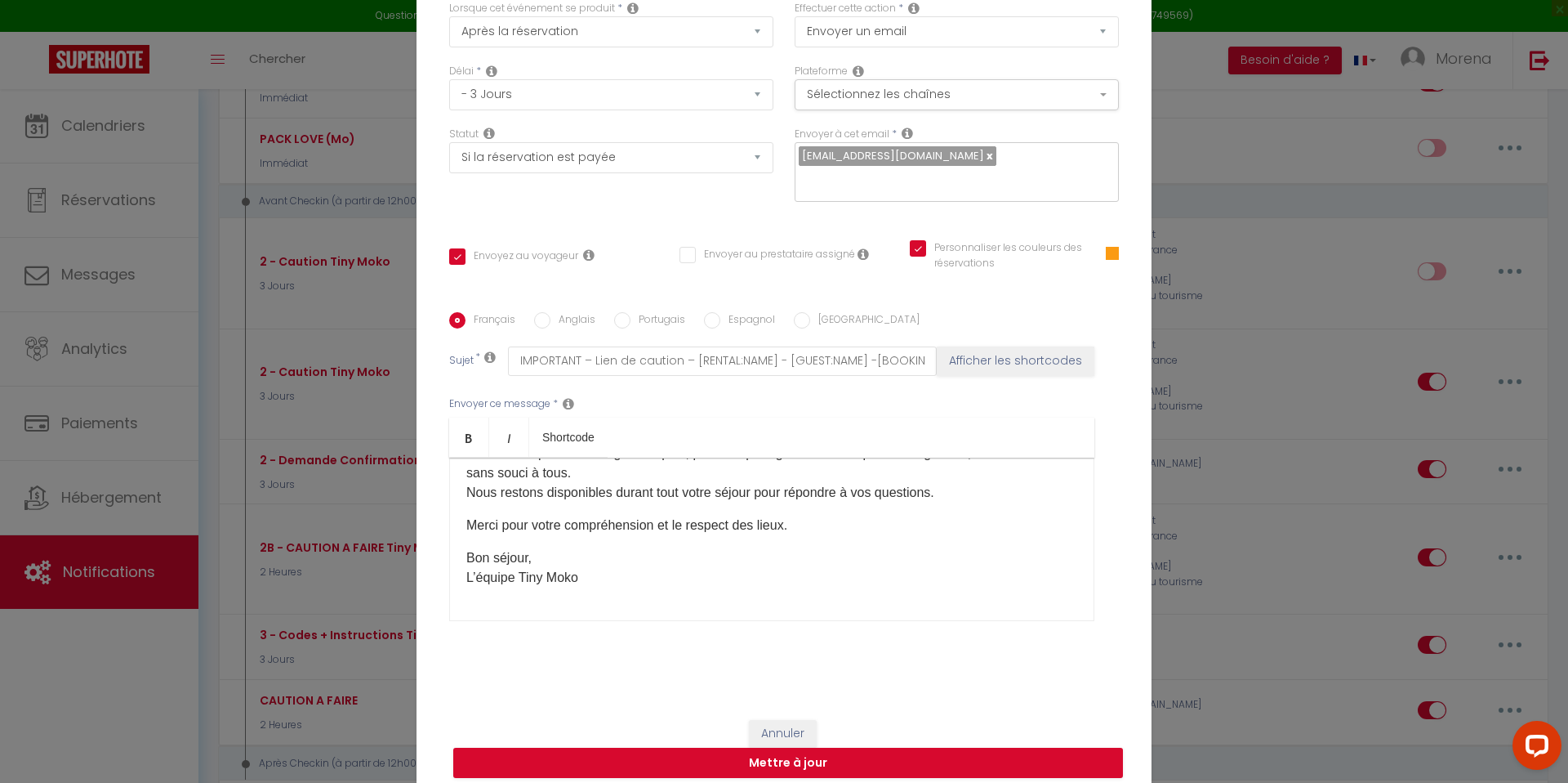
scroll to position [907, 0]
drag, startPoint x: 580, startPoint y: 567, endPoint x: 521, endPoint y: 567, distance: 59.0
click at [521, 567] on p "Bon séjour, L’équipe Tiny Moko" at bounding box center [772, 568] width 611 height 40
drag, startPoint x: 603, startPoint y: 570, endPoint x: 464, endPoint y: 566, distance: 139.1
click at [464, 566] on div "Bonjour [GUEST:FIRST_NAME], Pour recevoir les codes d’accès, veuillez procéder …" at bounding box center [772, 539] width 645 height 163
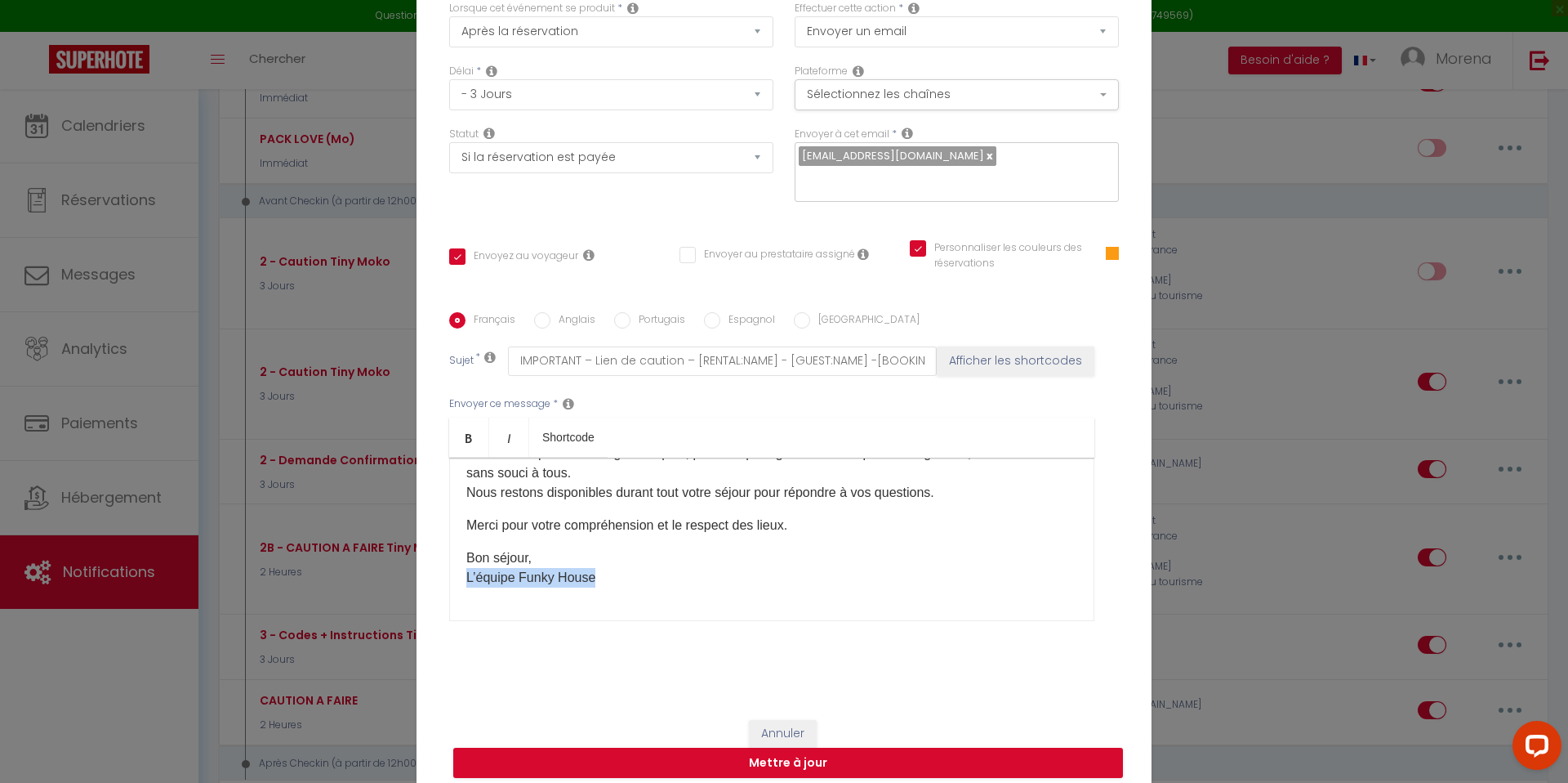
copy p "L’équipe Funky House"
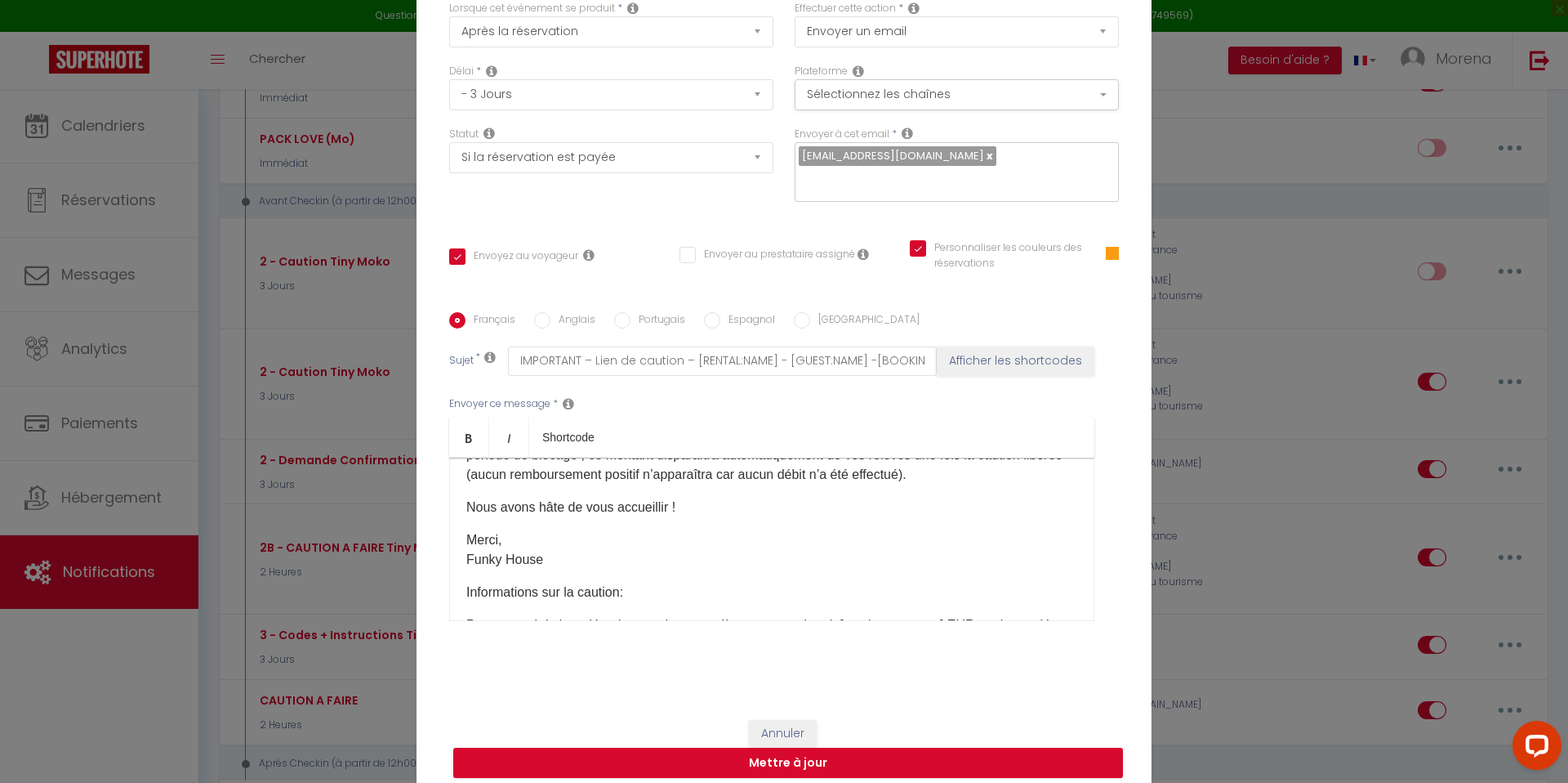
scroll to position [201, 0]
drag, startPoint x: 544, startPoint y: 554, endPoint x: 462, endPoint y: 554, distance: 82.0
click at [462, 554] on div "Bonjour [GUEST:FIRST_NAME], Pour recevoir les codes d’accès, veuillez procéder …" at bounding box center [772, 539] width 645 height 163
click at [637, 558] on p "Merci, L’équipe Funky House ​" at bounding box center [772, 554] width 611 height 40
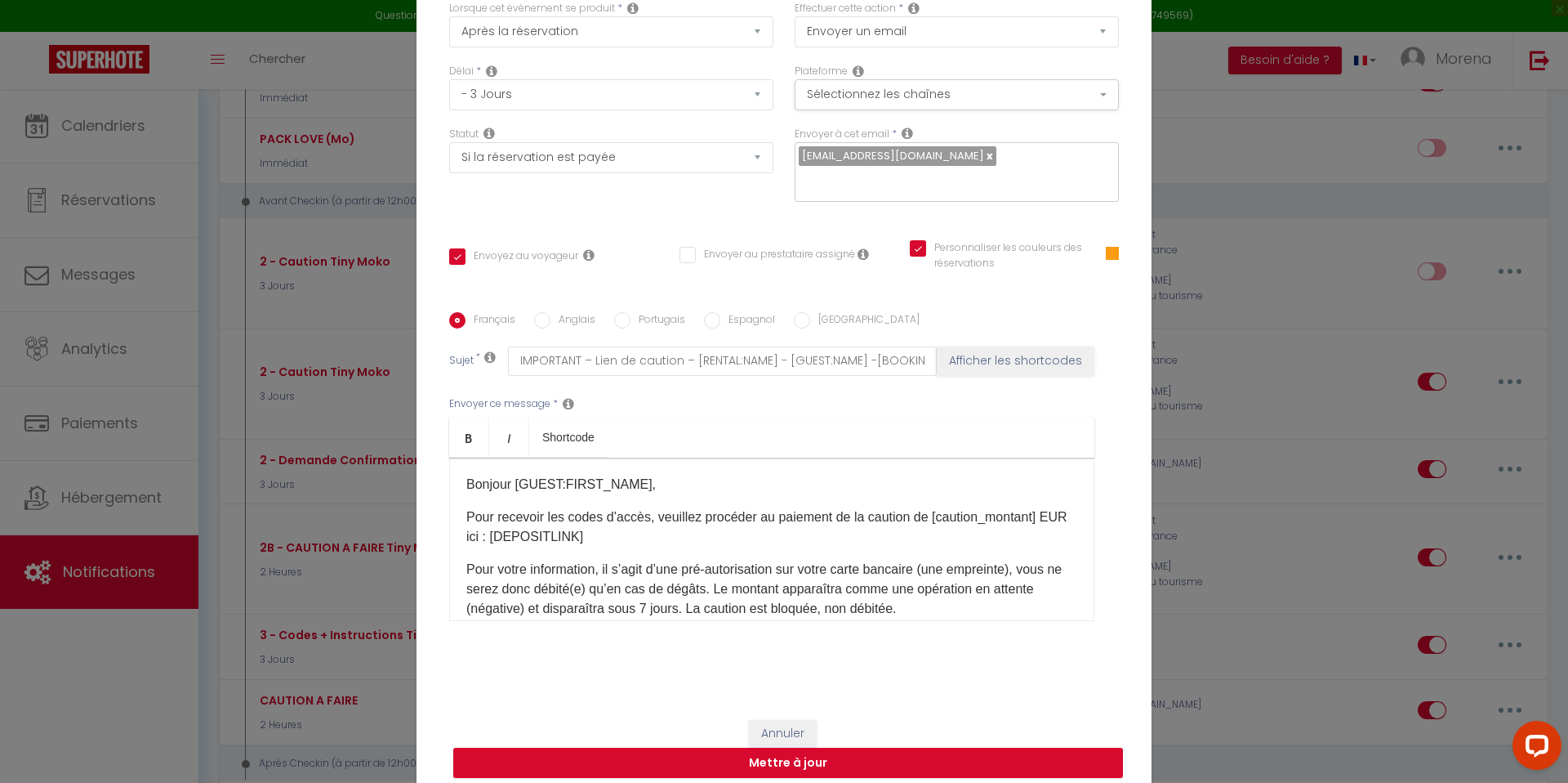
scroll to position [1, 0]
drag, startPoint x: 568, startPoint y: 504, endPoint x: 651, endPoint y: 504, distance: 83.0
click at [651, 507] on p "Pour recevoir les codes d’accès, veuillez procéder au paiement de la caution de…" at bounding box center [772, 527] width 611 height 40
click at [563, 507] on p "Pour recevoir les codes d’accès, veuillez procéder au paiement de la caution de…" at bounding box center [772, 527] width 611 height 40
click at [470, 431] on icon "Bold" at bounding box center [468, 437] width 13 height 13
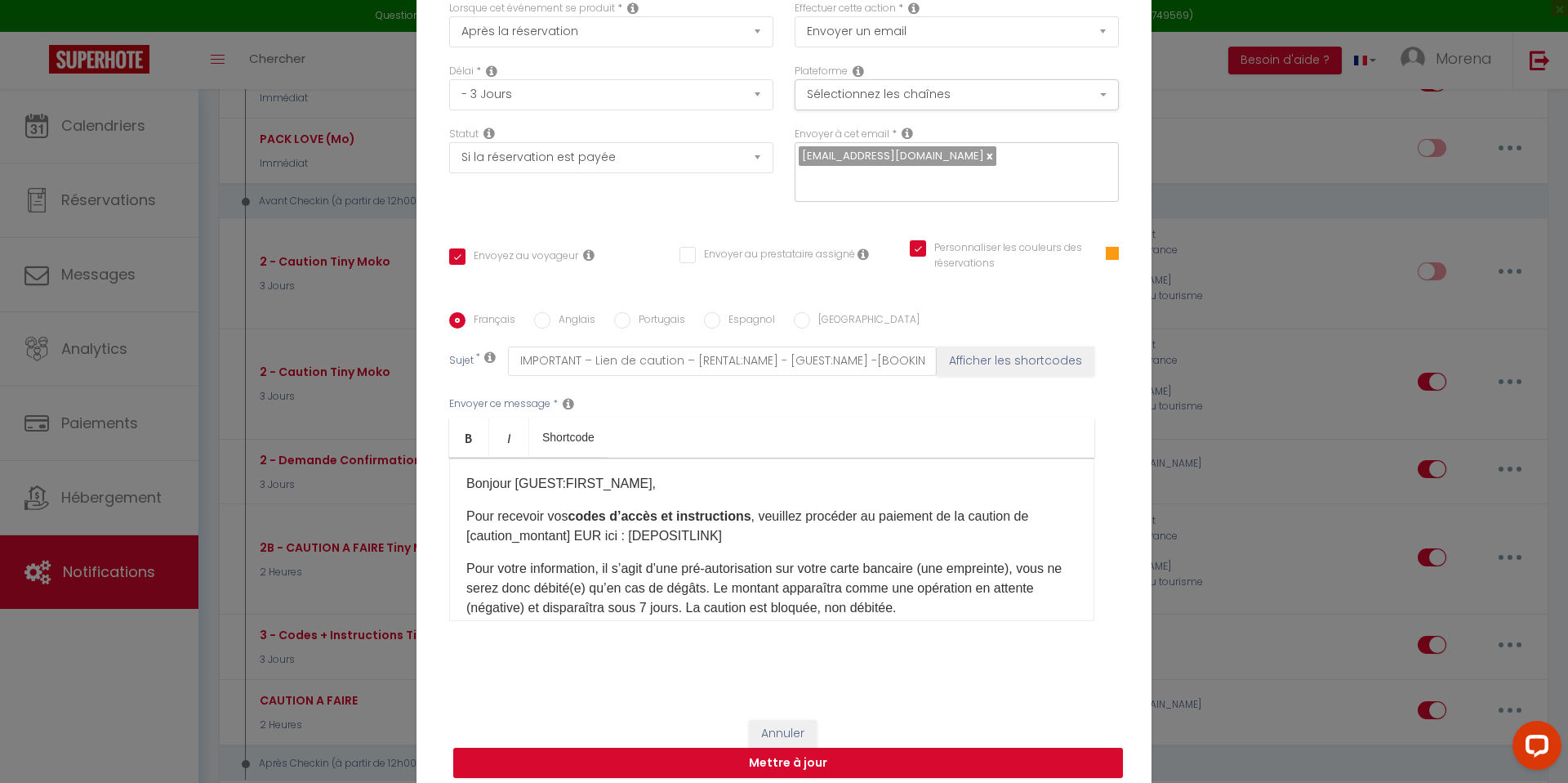
click at [806, 519] on p "Pour recevoir vos codes d’accès et instructions , veuillez procéder au paiement…" at bounding box center [772, 527] width 611 height 40
drag, startPoint x: 973, startPoint y: 504, endPoint x: 1013, endPoint y: 504, distance: 40.0
click at [1013, 507] on p "Pour recevoir vos codes d’accès et instructions , veuillez procéder au paiement…" at bounding box center [772, 527] width 611 height 40
click at [470, 431] on icon "Bold" at bounding box center [468, 437] width 13 height 13
click at [745, 533] on p "Pour recevoir vos codes d’accès et instructions , veuillez procéder au paiement…" at bounding box center [772, 527] width 611 height 40
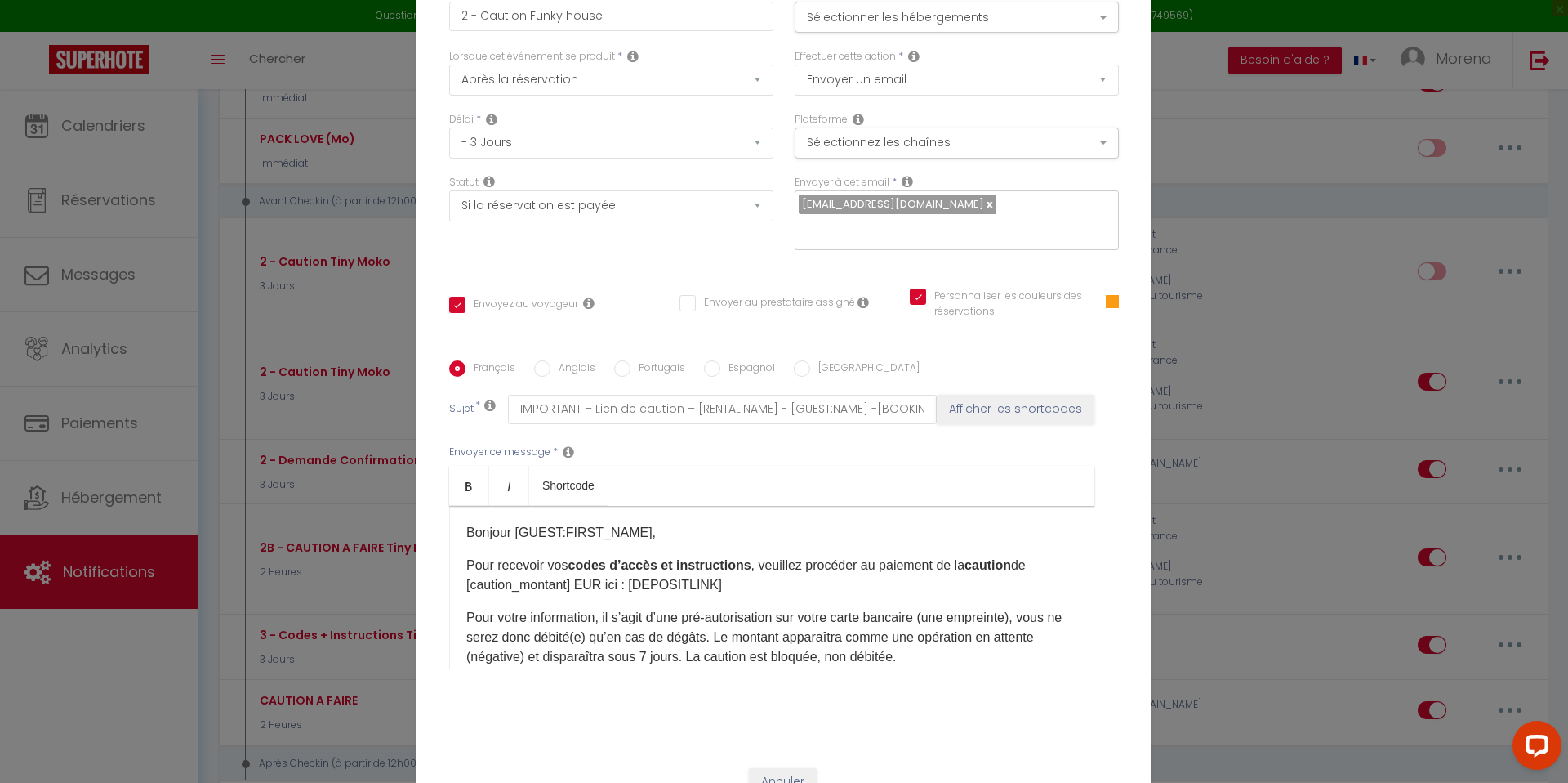
scroll to position [60, 0]
click at [551, 397] on input "IMPORTANT – Lien de caution – [RENTAL:NAME] - [GUEST:NAME] -[BOOKING:CHECKING] …" at bounding box center [723, 411] width 428 height 29
click at [542, 363] on input "Anglais" at bounding box center [542, 371] width 16 height 16
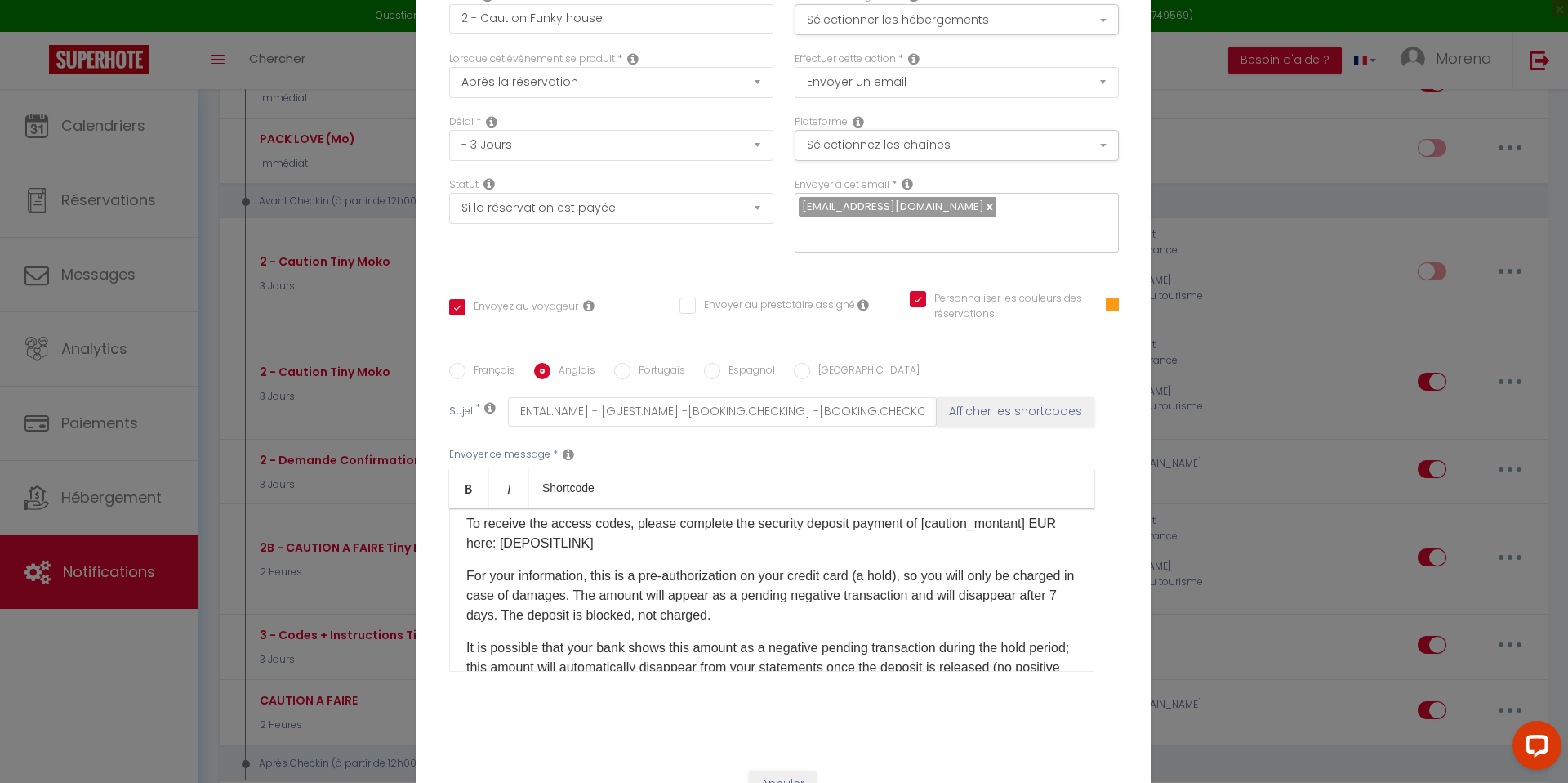
scroll to position [32, 0]
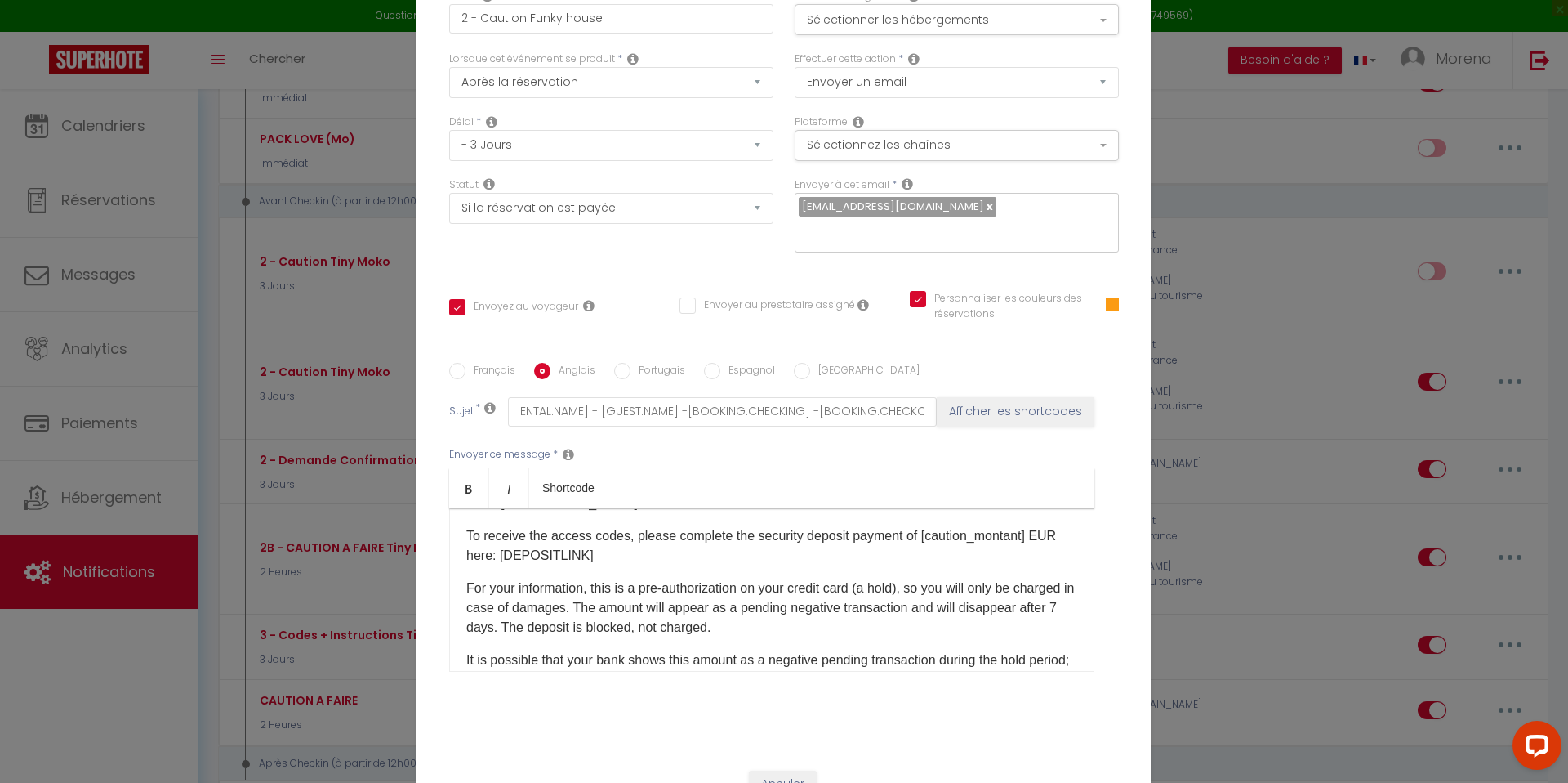
click at [625, 526] on p "To receive the access codes, please complete the security deposit payment of [c…" at bounding box center [772, 546] width 611 height 40
drag, startPoint x: 555, startPoint y: 525, endPoint x: 725, endPoint y: 528, distance: 170.0
click at [725, 528] on p "To receive the access codes and instructions, please complete the security depo…" at bounding box center [772, 546] width 611 height 40
click at [467, 482] on icon "Bold" at bounding box center [468, 488] width 13 height 13
click at [920, 526] on p "To receive the access codes and instructions , please complete the security dep…" at bounding box center [772, 546] width 611 height 40
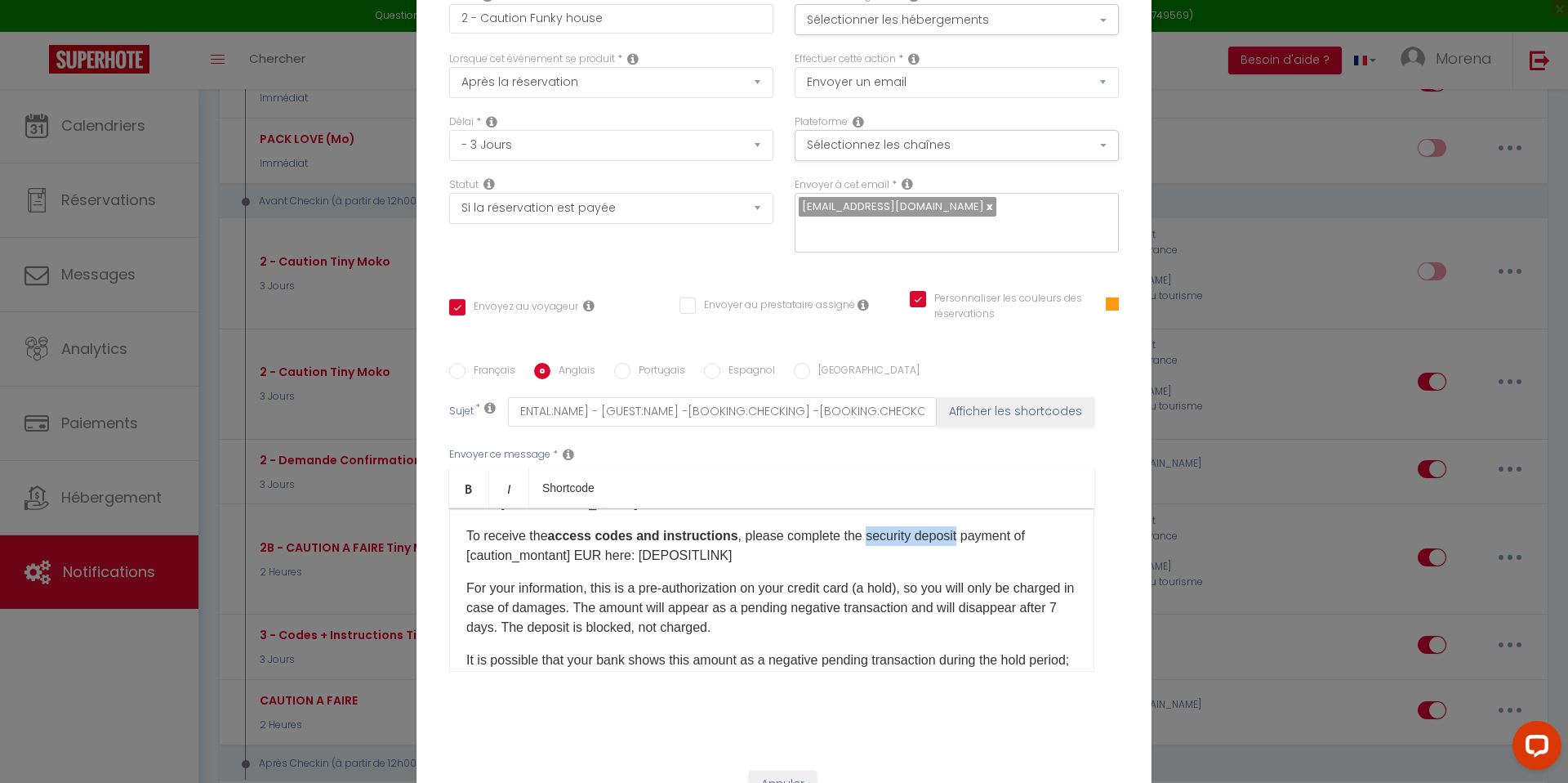
drag, startPoint x: 867, startPoint y: 525, endPoint x: 958, endPoint y: 523, distance: 91.0
click at [958, 526] on p "To receive the access codes and instructions , please complete the security dep…" at bounding box center [772, 546] width 611 height 40
click at [467, 482] on icon "Bold" at bounding box center [468, 488] width 13 height 13
click at [729, 532] on p "To receive the access codes and instructions , please complete the security dep…" at bounding box center [772, 546] width 611 height 40
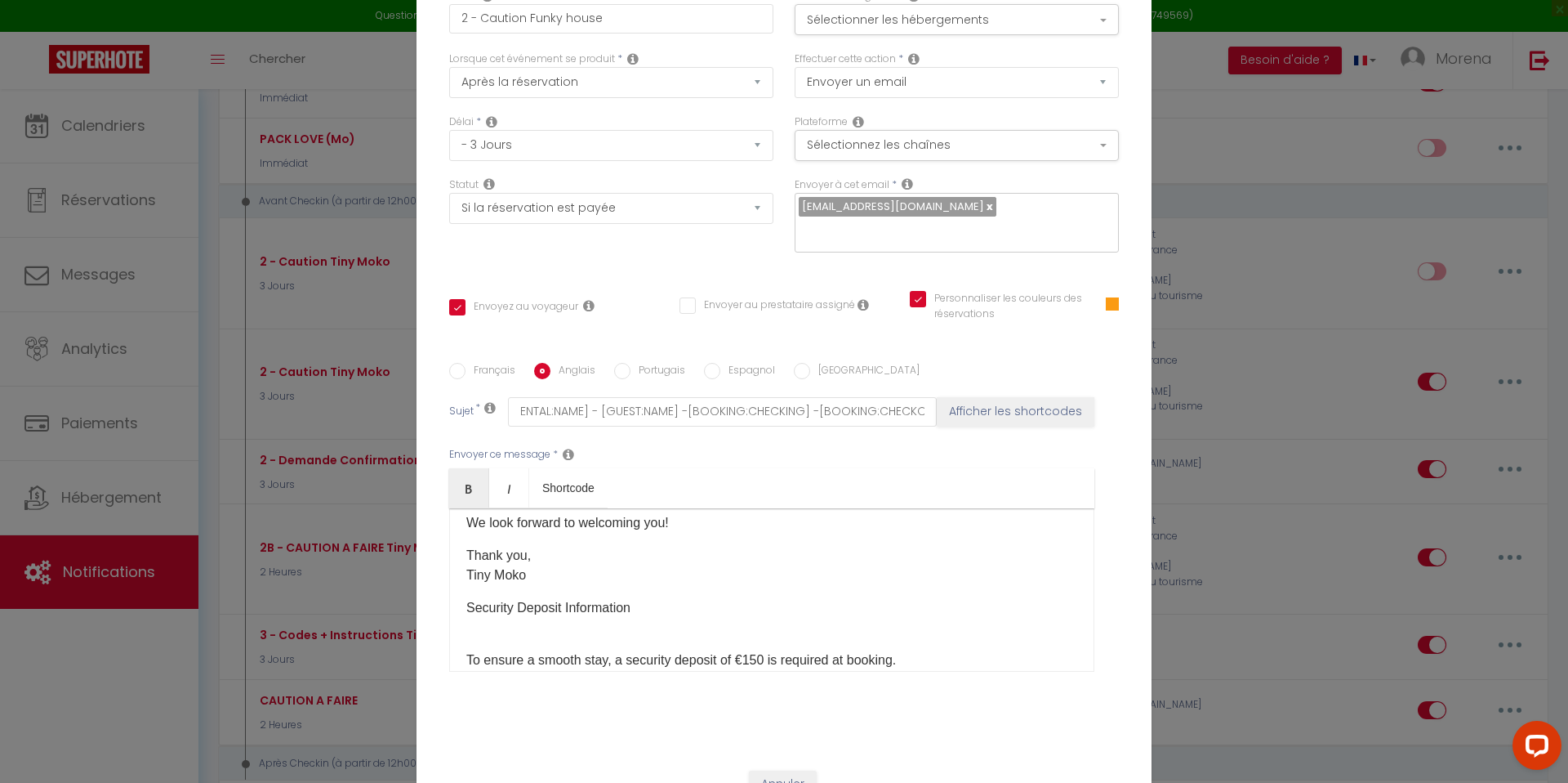
scroll to position [244, 0]
drag, startPoint x: 525, startPoint y: 562, endPoint x: 455, endPoint y: 558, distance: 70.1
click at [455, 558] on div "Hello [GUEST:FIRST_NAME], To receive the access codes and instructions , please…" at bounding box center [772, 590] width 645 height 163
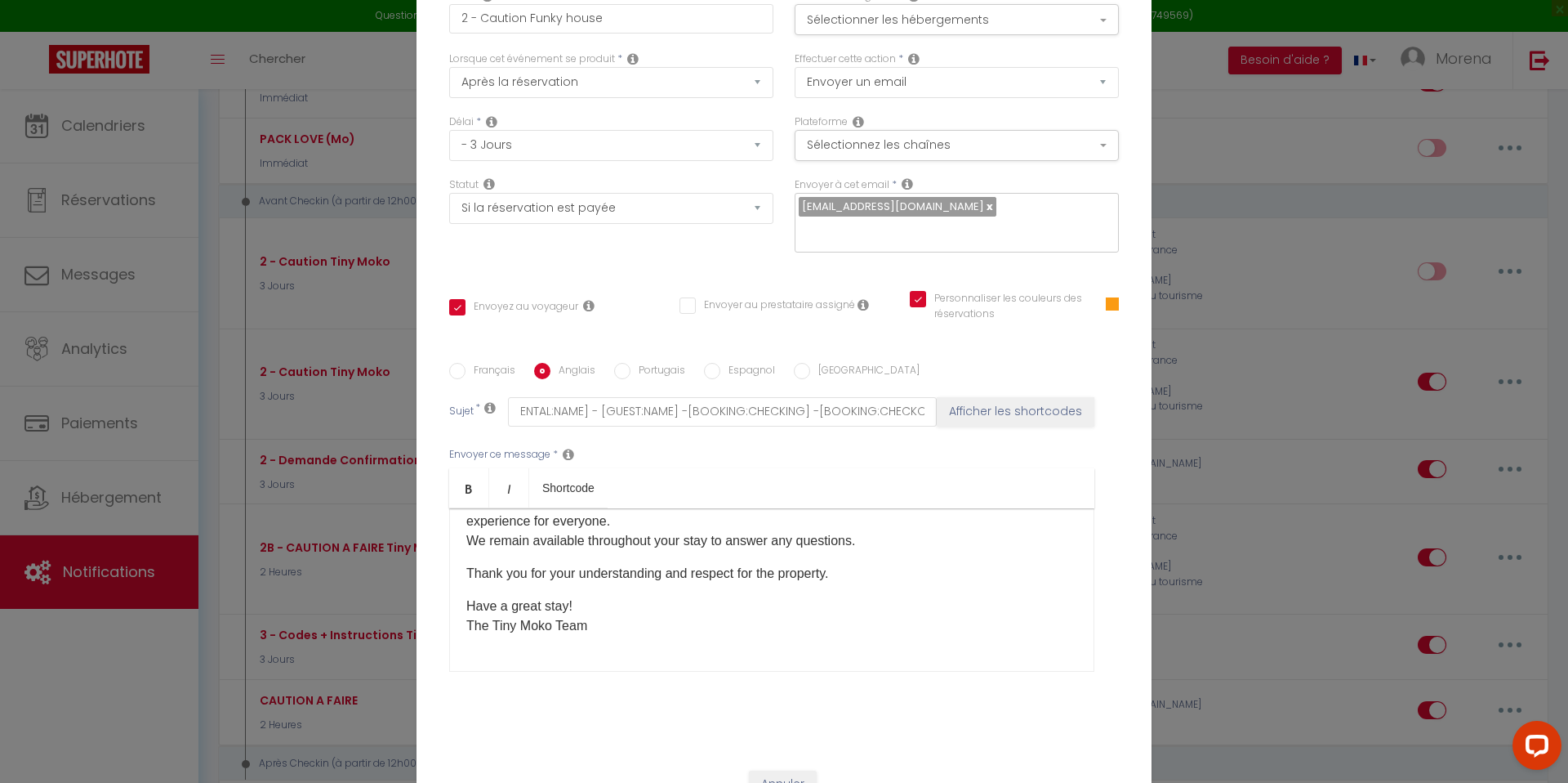
scroll to position [887, 0]
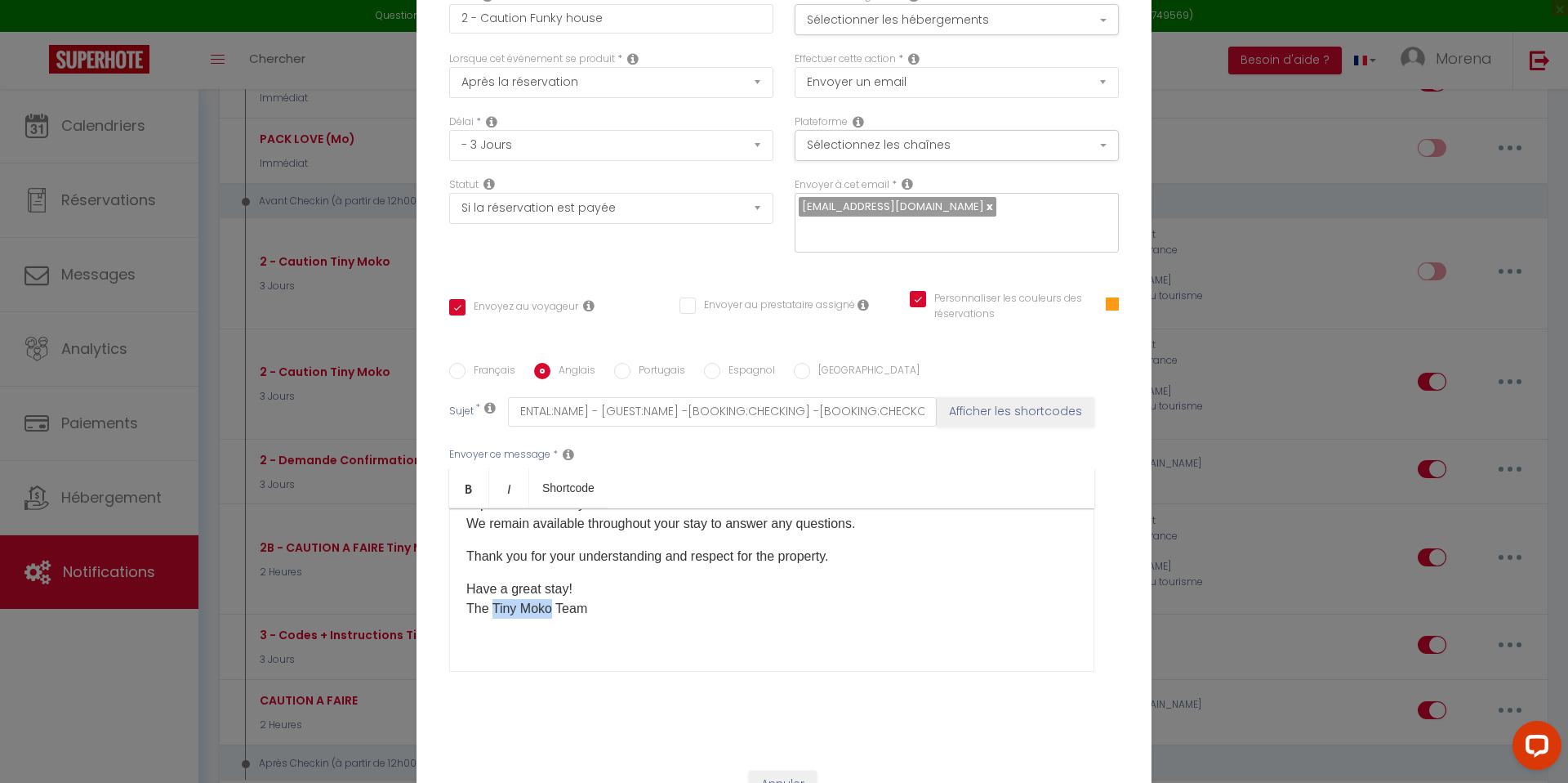
drag, startPoint x: 549, startPoint y: 596, endPoint x: 495, endPoint y: 597, distance: 54.0
click at [495, 597] on p "Have a great stay! The Tiny Moko Team" at bounding box center [772, 599] width 611 height 40
drag, startPoint x: 607, startPoint y: 597, endPoint x: 464, endPoint y: 595, distance: 143.0
click at [464, 595] on div "Hello [GUEST:FIRST_NAME], To receive the access codes and instructions , please…" at bounding box center [772, 590] width 645 height 163
copy p "The funky House Team"
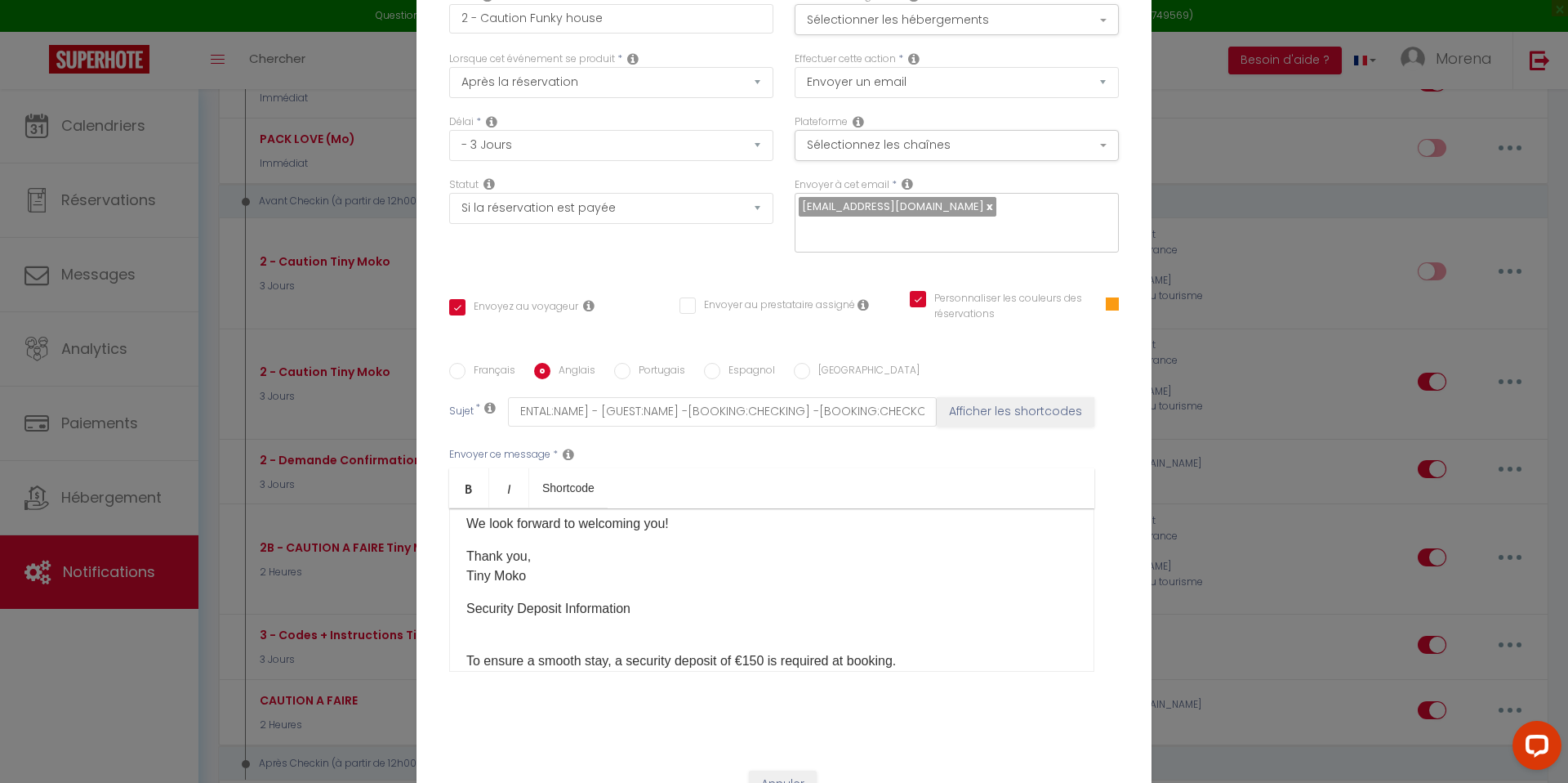
scroll to position [237, 0]
drag, startPoint x: 528, startPoint y: 570, endPoint x: 462, endPoint y: 567, distance: 66.1
click at [462, 567] on div "Hello [GUEST:FIRST_NAME], To receive the access codes and instructions , please…" at bounding box center [772, 590] width 645 height 163
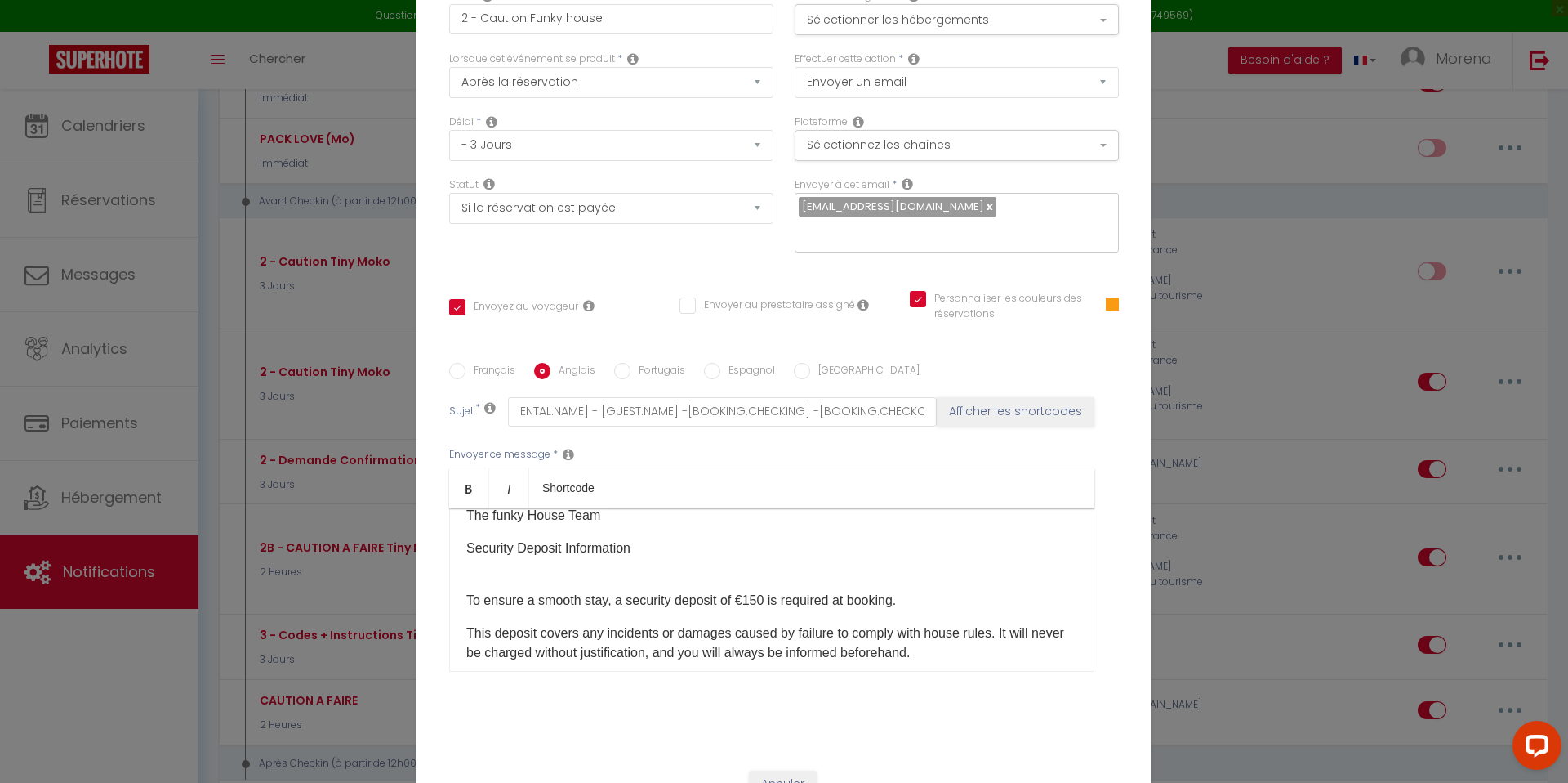
scroll to position [299, 0]
click at [645, 543] on p "Security Deposit Information" at bounding box center [772, 550] width 611 height 20
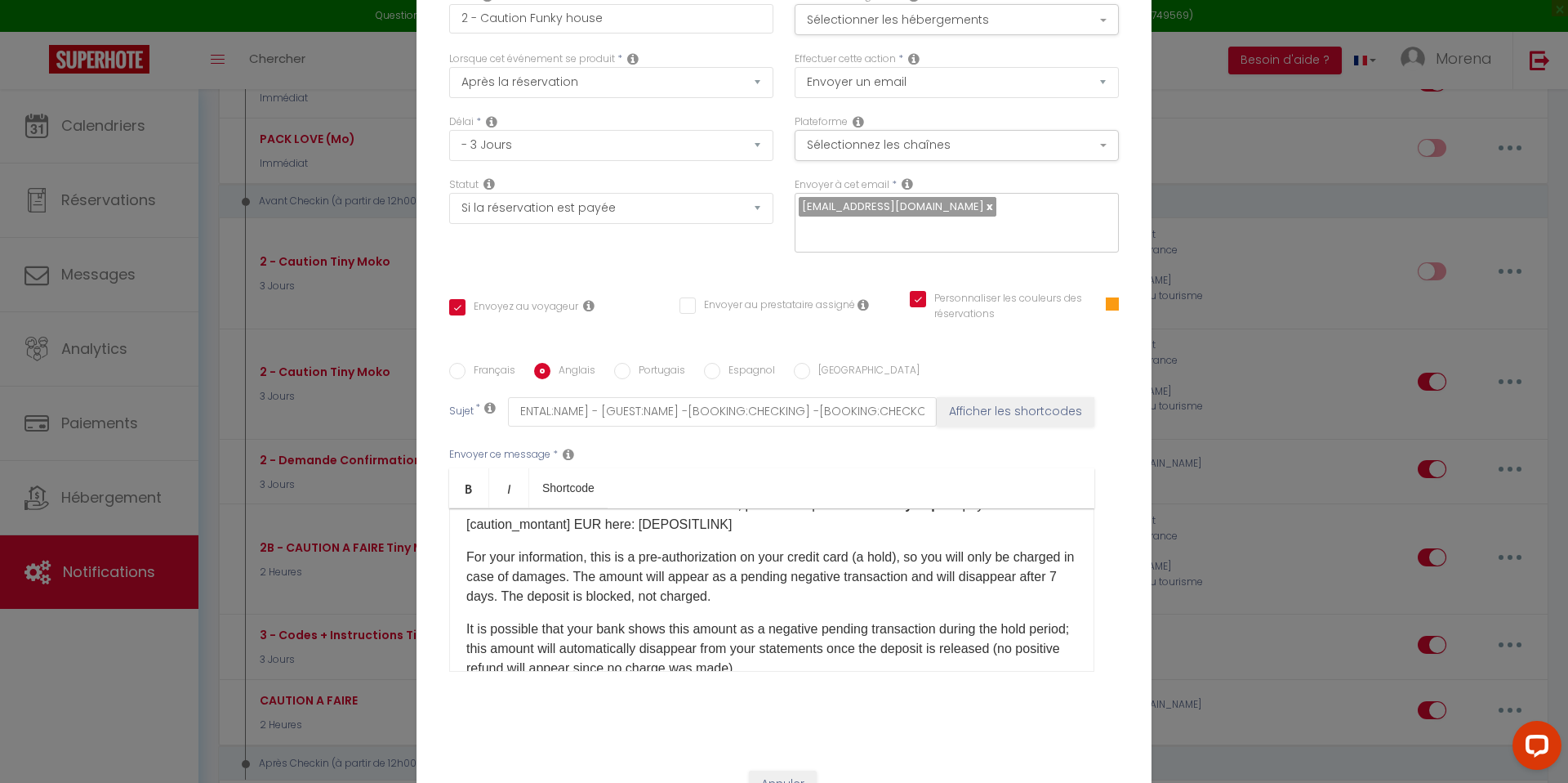
scroll to position [0, 0]
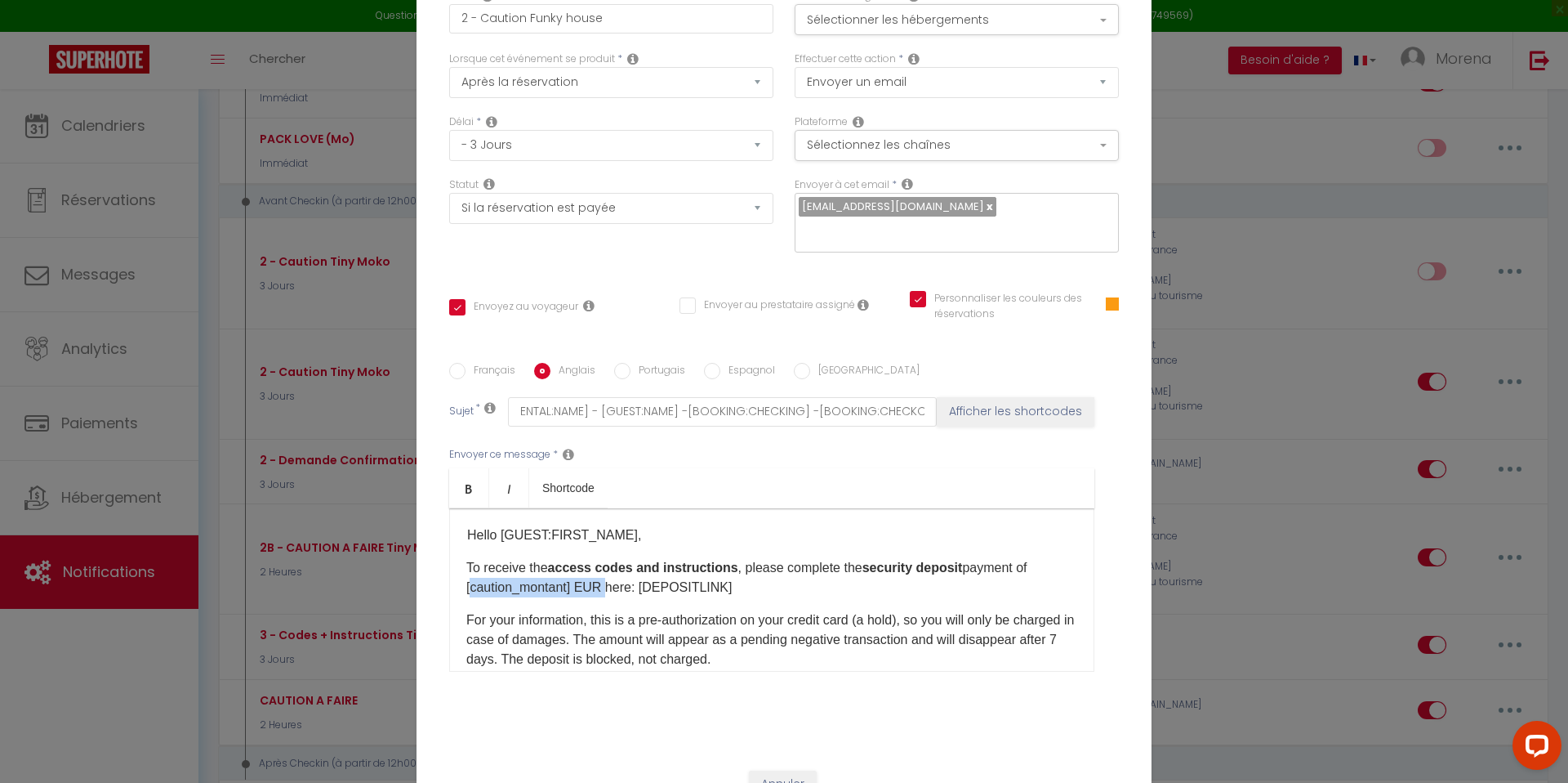
drag, startPoint x: 467, startPoint y: 574, endPoint x: 603, endPoint y: 576, distance: 136.0
click at [603, 576] on p "To receive the access codes and instructions , please complete the security dep…" at bounding box center [772, 577] width 611 height 40
copy p "[caution_montant] EUR"
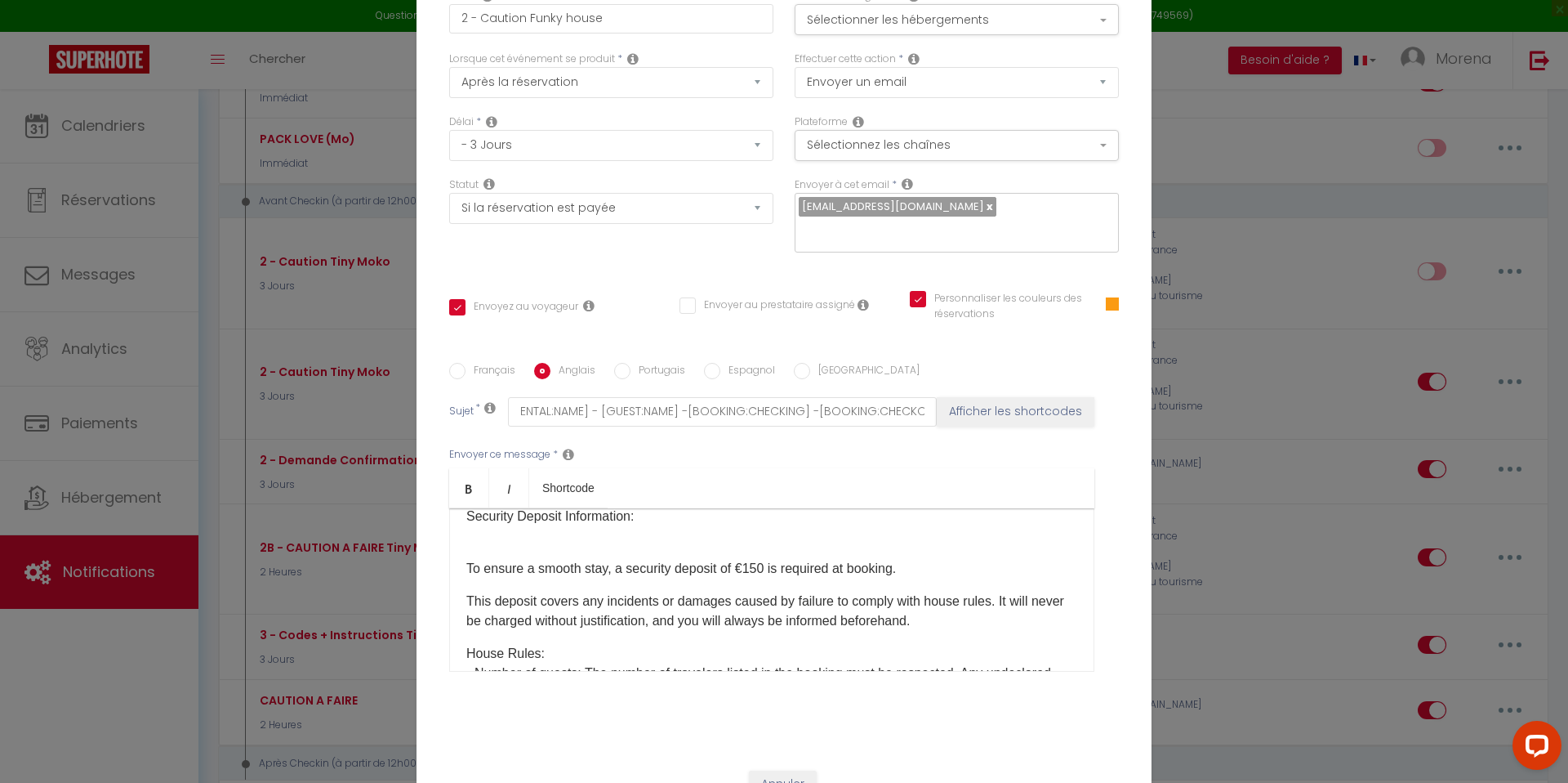
scroll to position [338, 0]
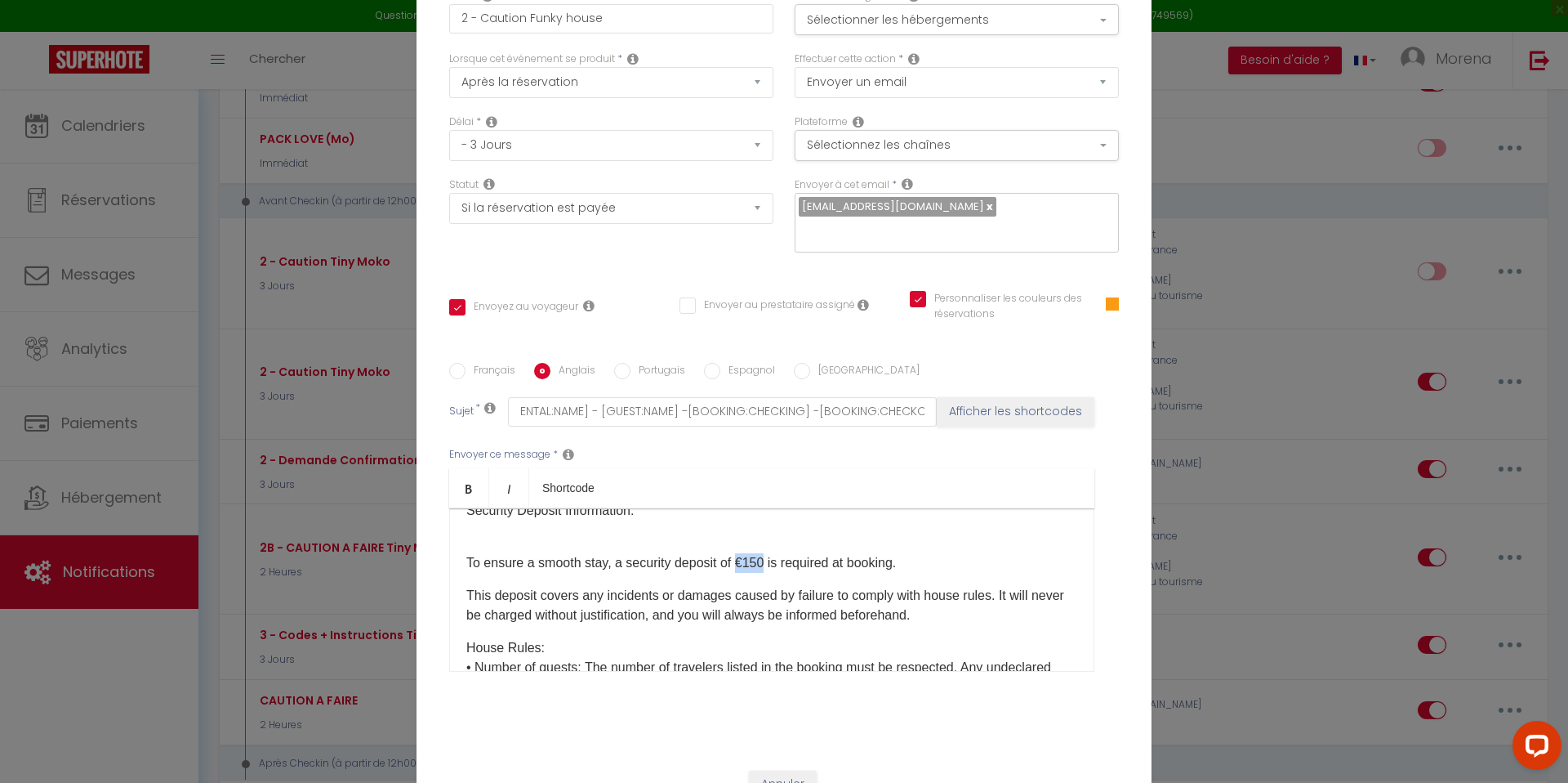
drag, startPoint x: 740, startPoint y: 550, endPoint x: 765, endPoint y: 551, distance: 25.0
click at [765, 551] on p "To ensure a smooth stay, a security deposit of €150 is required at booking." at bounding box center [772, 553] width 611 height 40
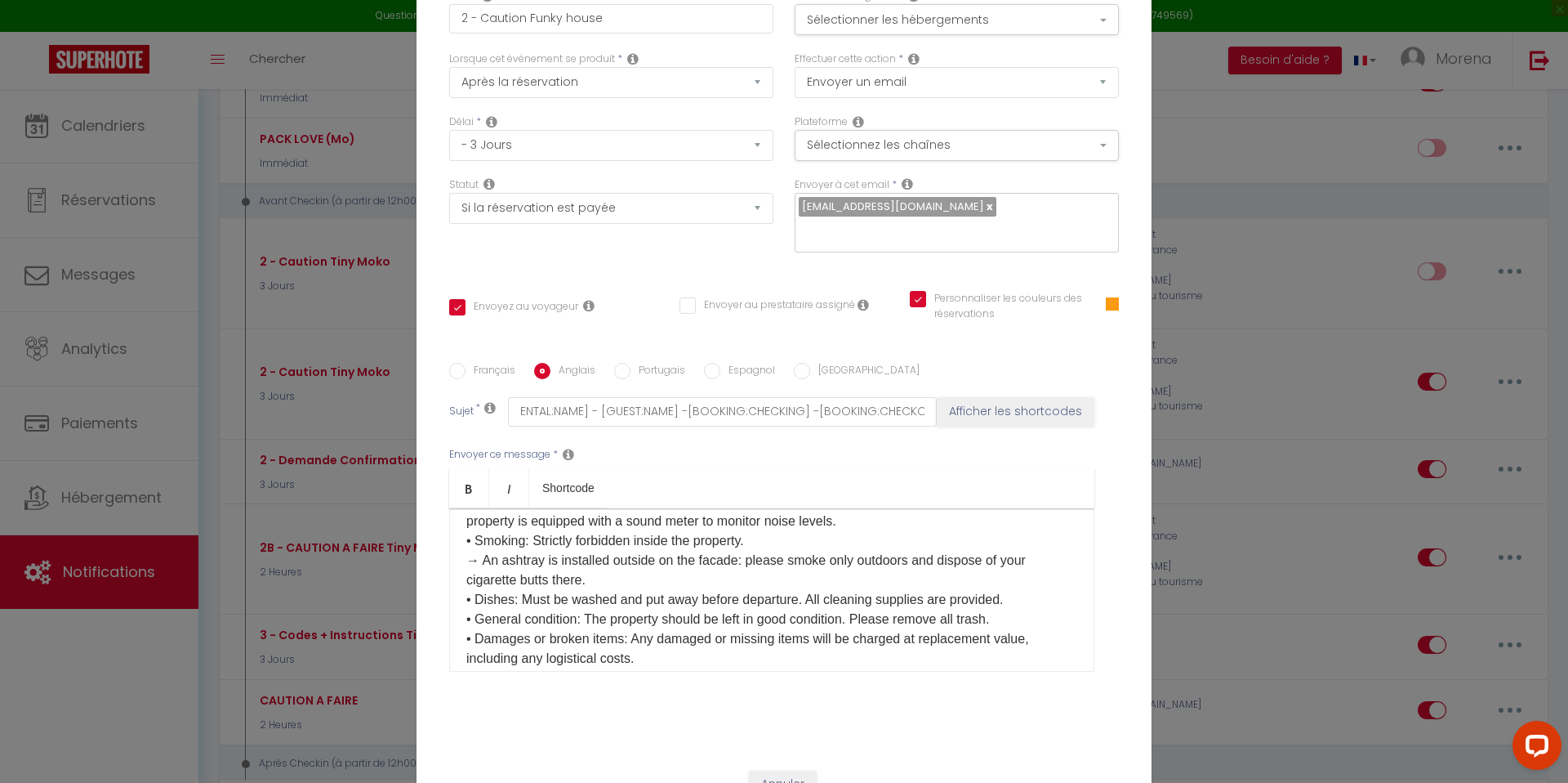
scroll to position [566, 0]
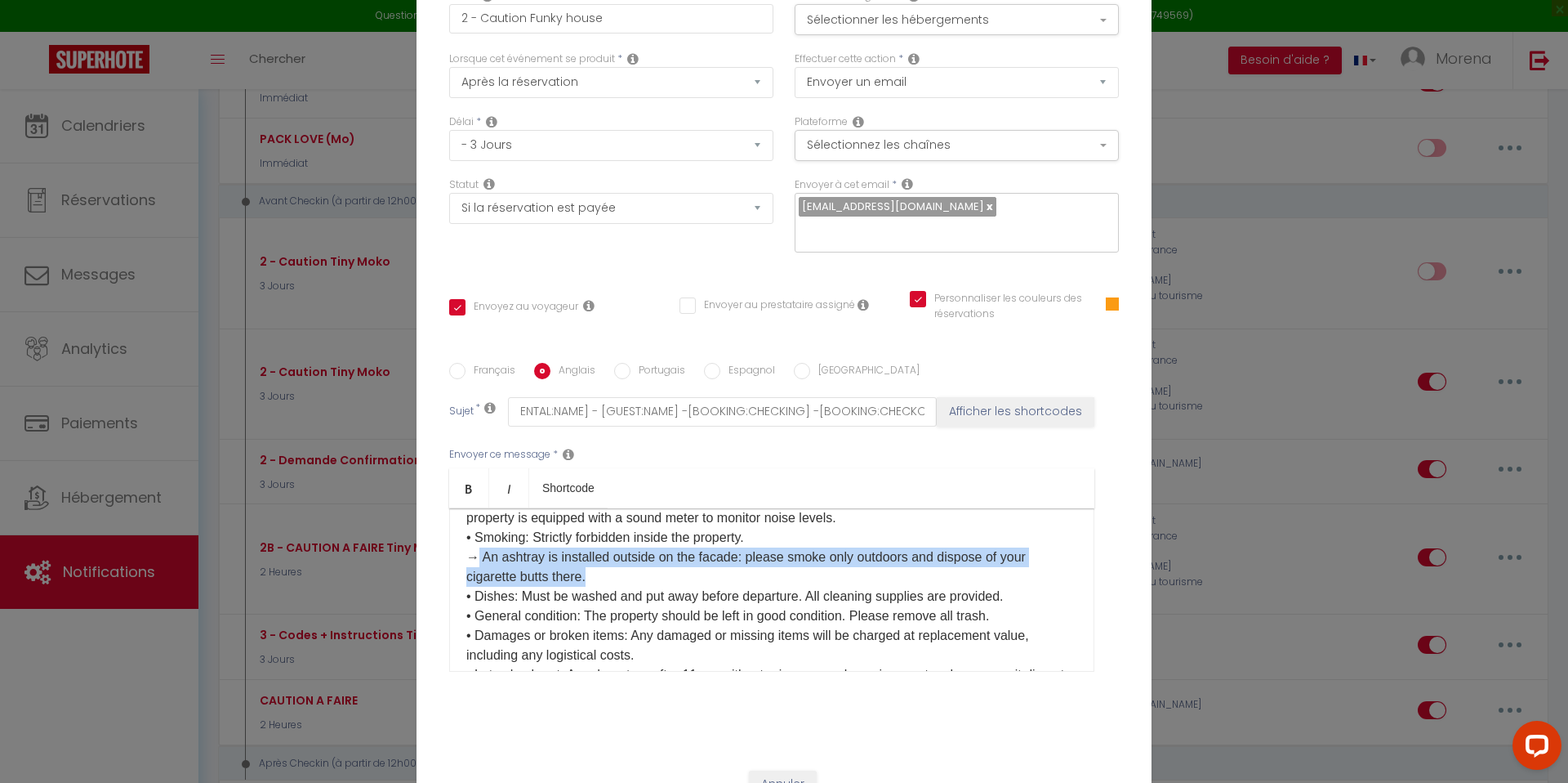
drag, startPoint x: 477, startPoint y: 543, endPoint x: 591, endPoint y: 561, distance: 115.4
click at [591, 561] on p "House Rules: • Number of guests: The number of travelers listed in the booking …" at bounding box center [772, 596] width 611 height 373
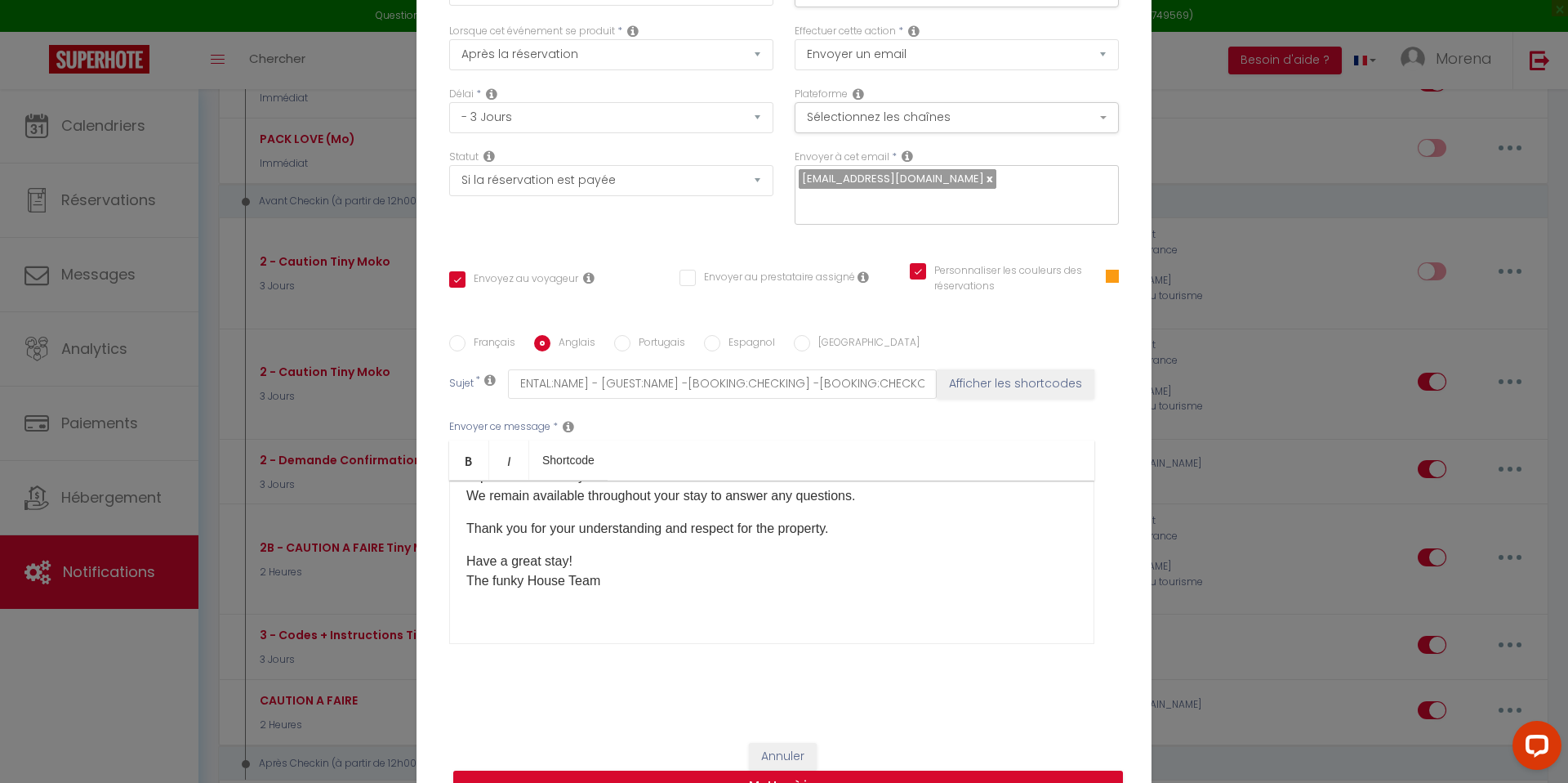
scroll to position [108, 0]
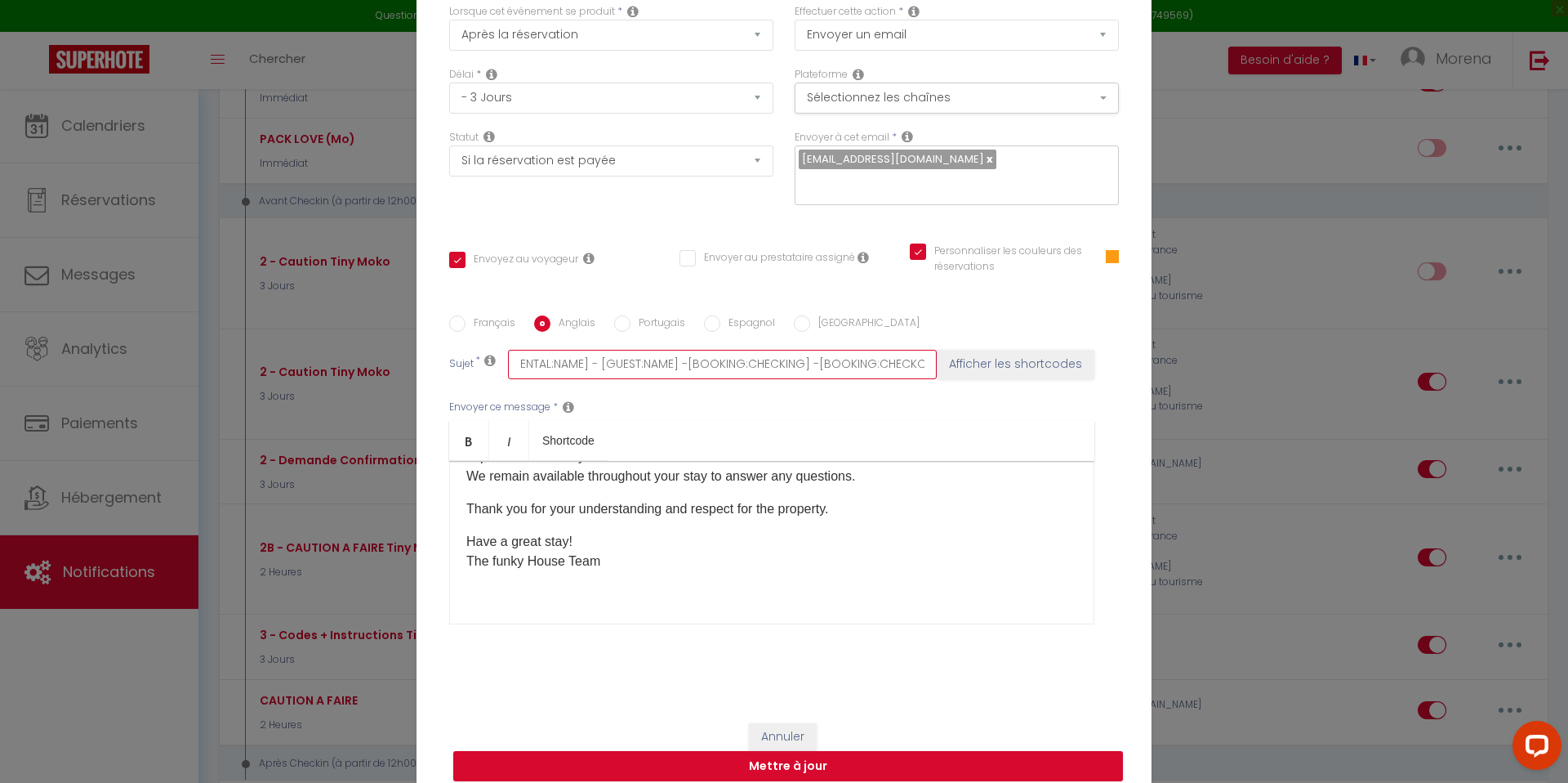
click at [552, 351] on input "IMPORTANT – Security Deposit Link – [RENTAL:NAME] - [GUEST:NAME] -[BOOKING:CHEC…" at bounding box center [723, 364] width 428 height 29
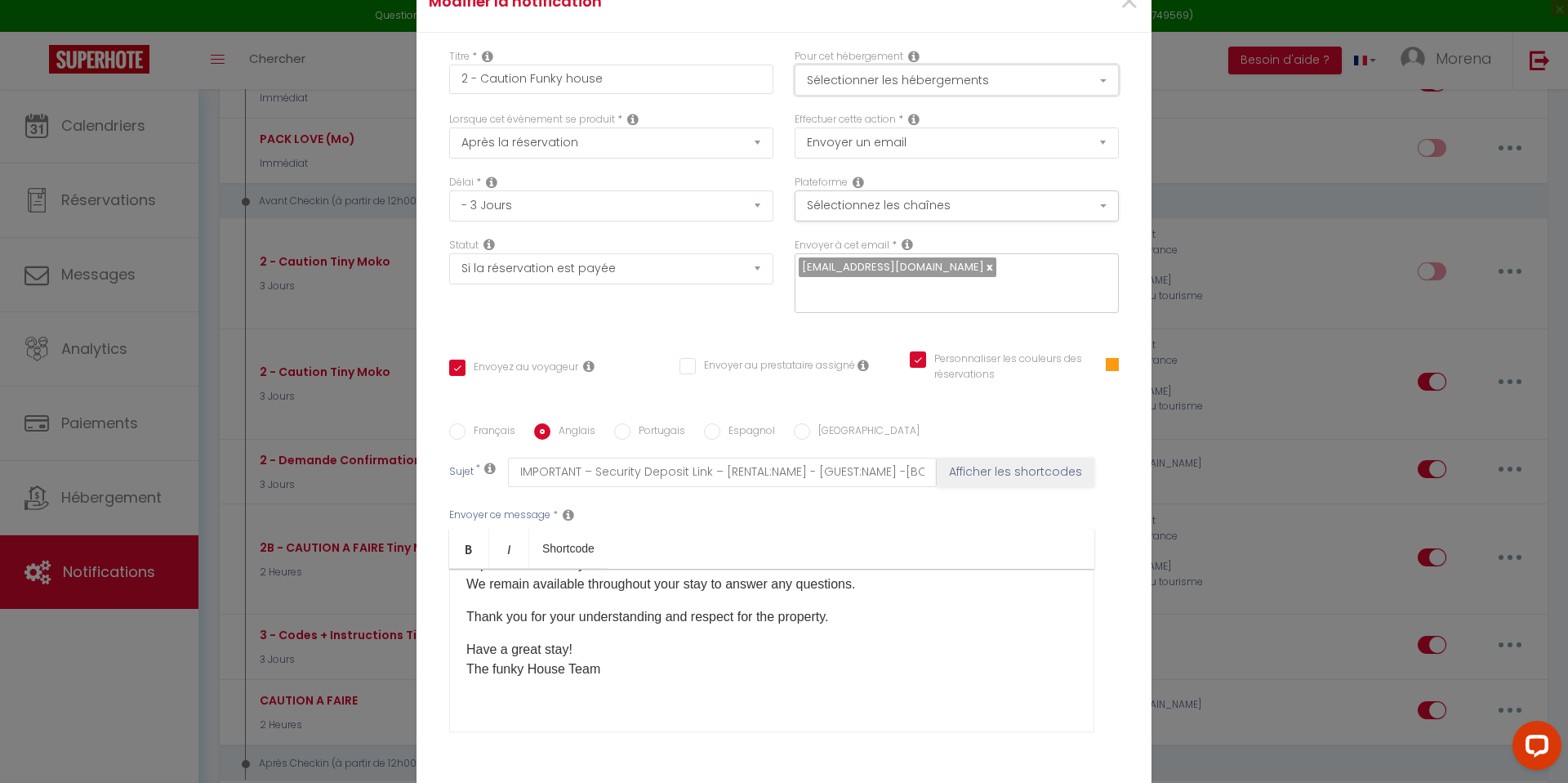
click at [895, 96] on button "Sélectionner les hébergements" at bounding box center [956, 80] width 324 height 31
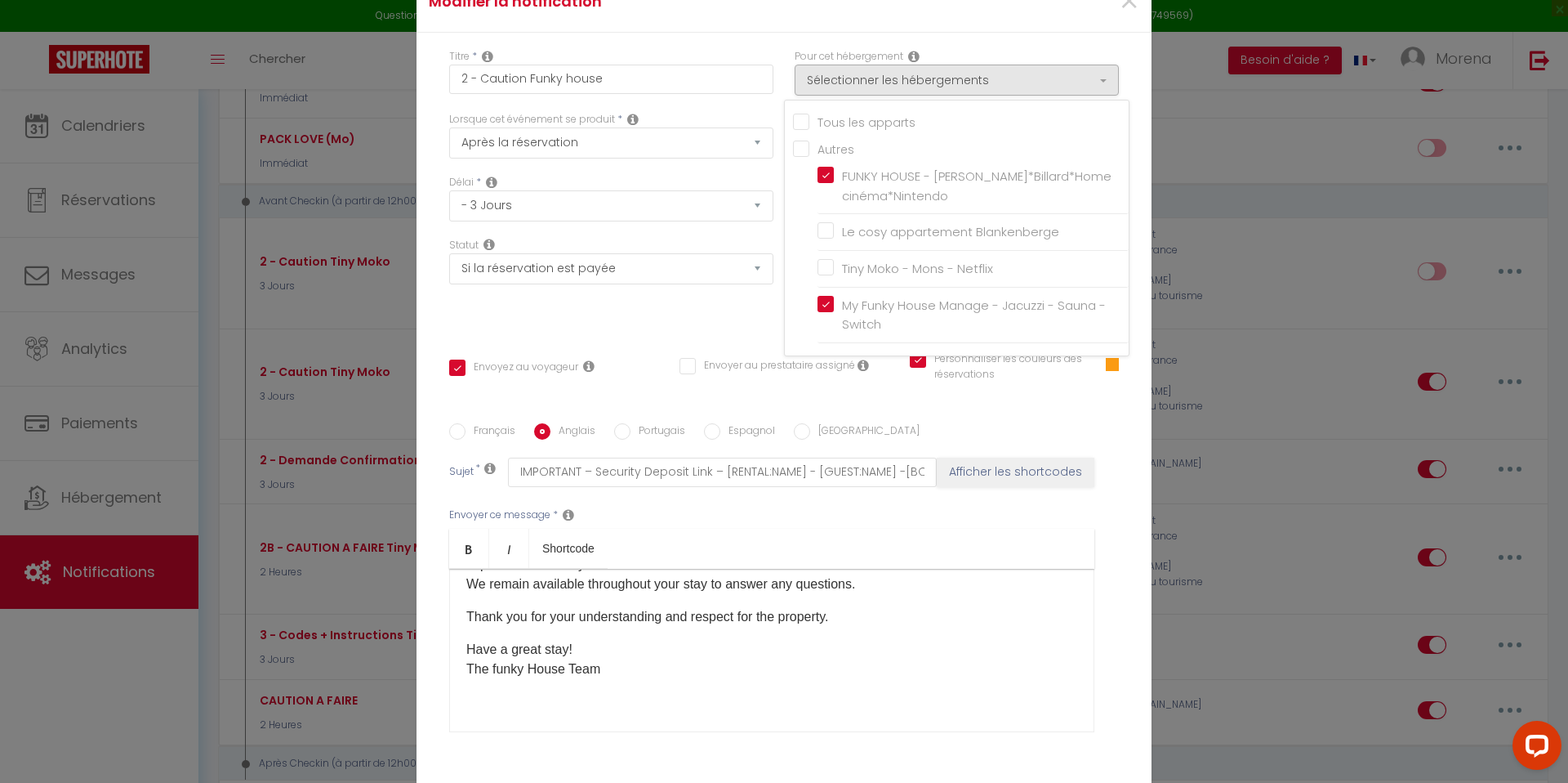
click at [784, 64] on div "Pour cet hébergement Sélectionner les hébergements Tous les apparts Autres FUNK…" at bounding box center [956, 80] width 346 height 63
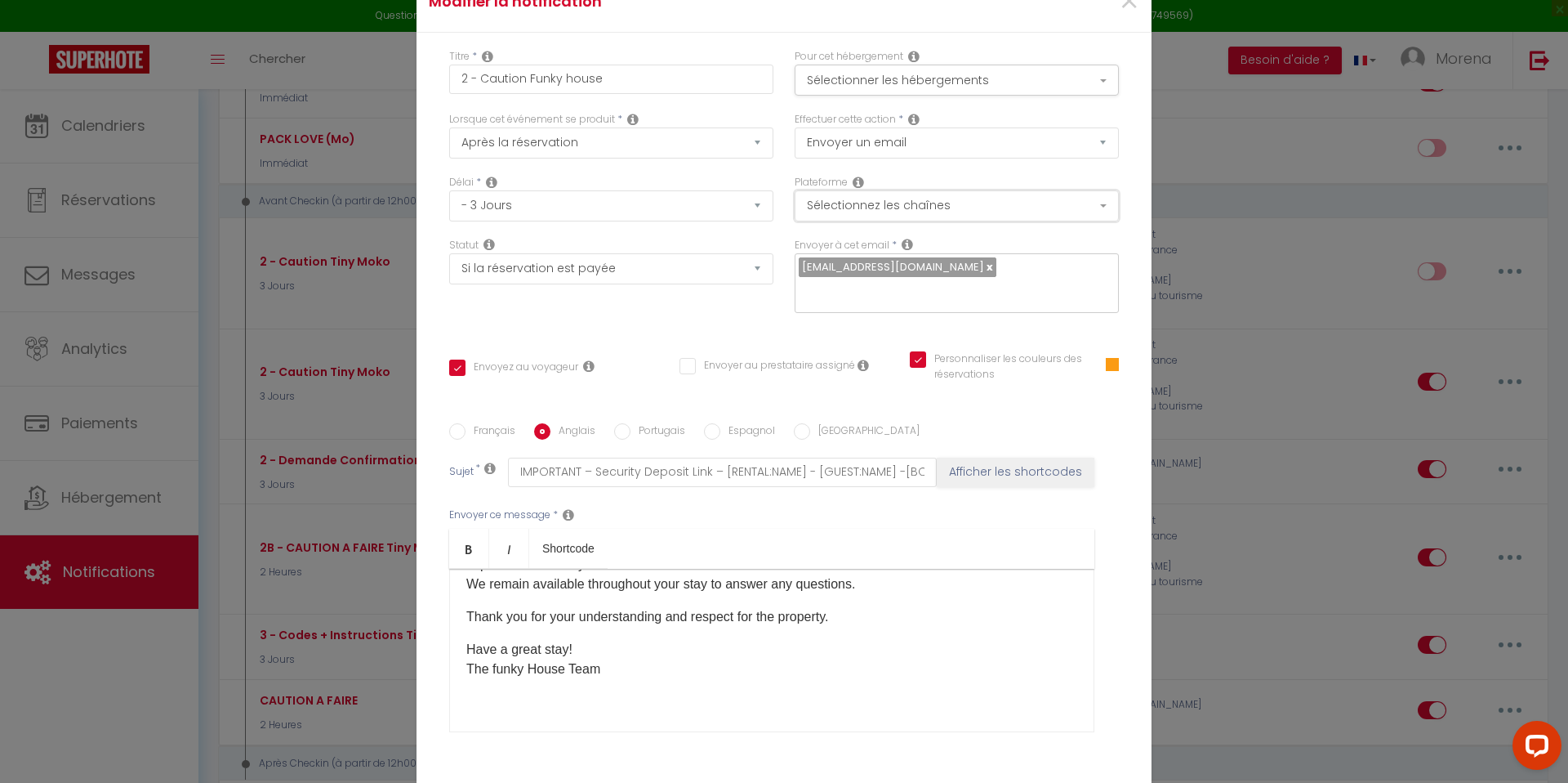
click at [895, 221] on button "Sélectionnez les chaînes" at bounding box center [956, 206] width 324 height 31
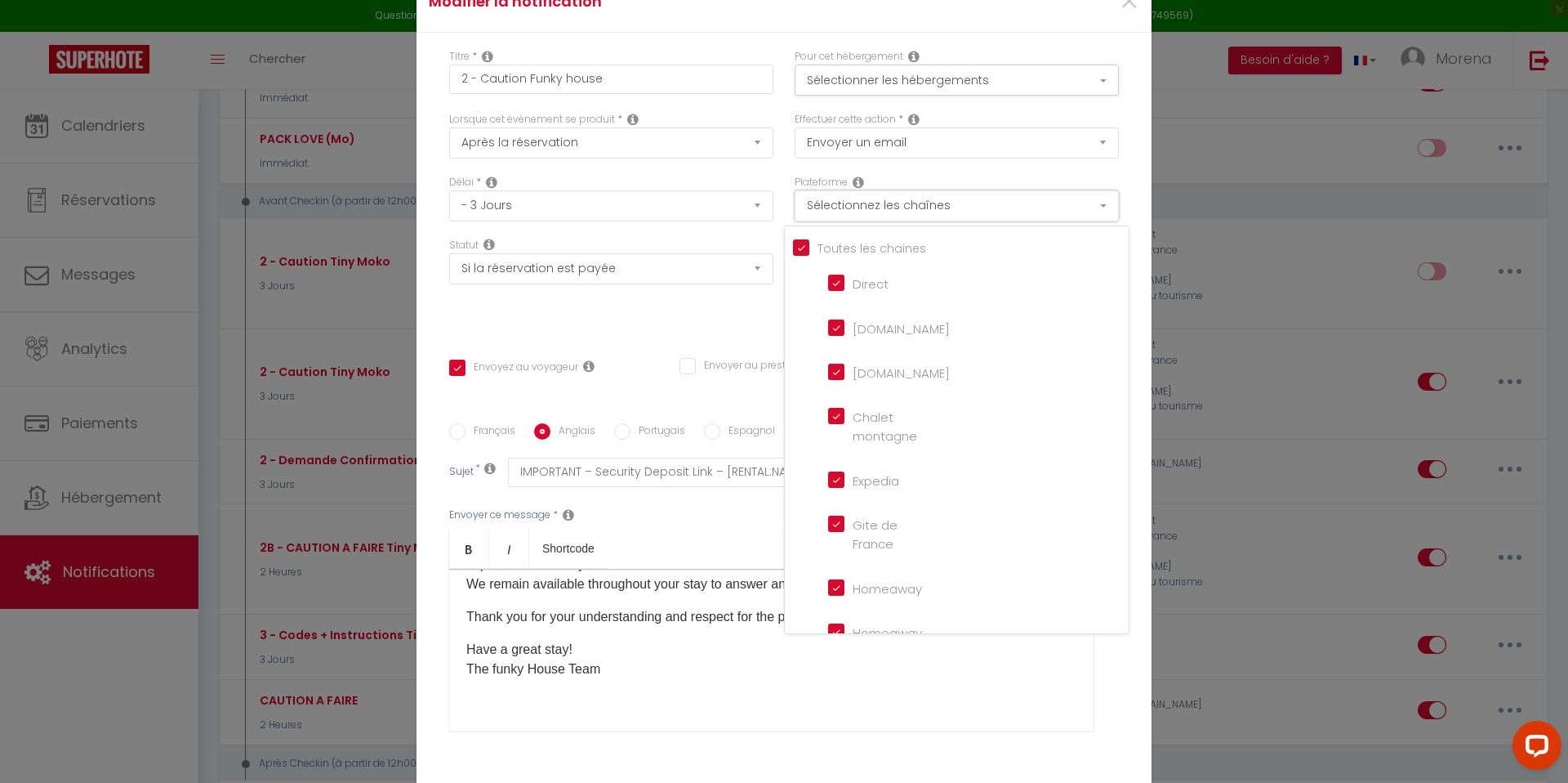
click at [895, 221] on button "Sélectionnez les chaînes" at bounding box center [956, 206] width 324 height 31
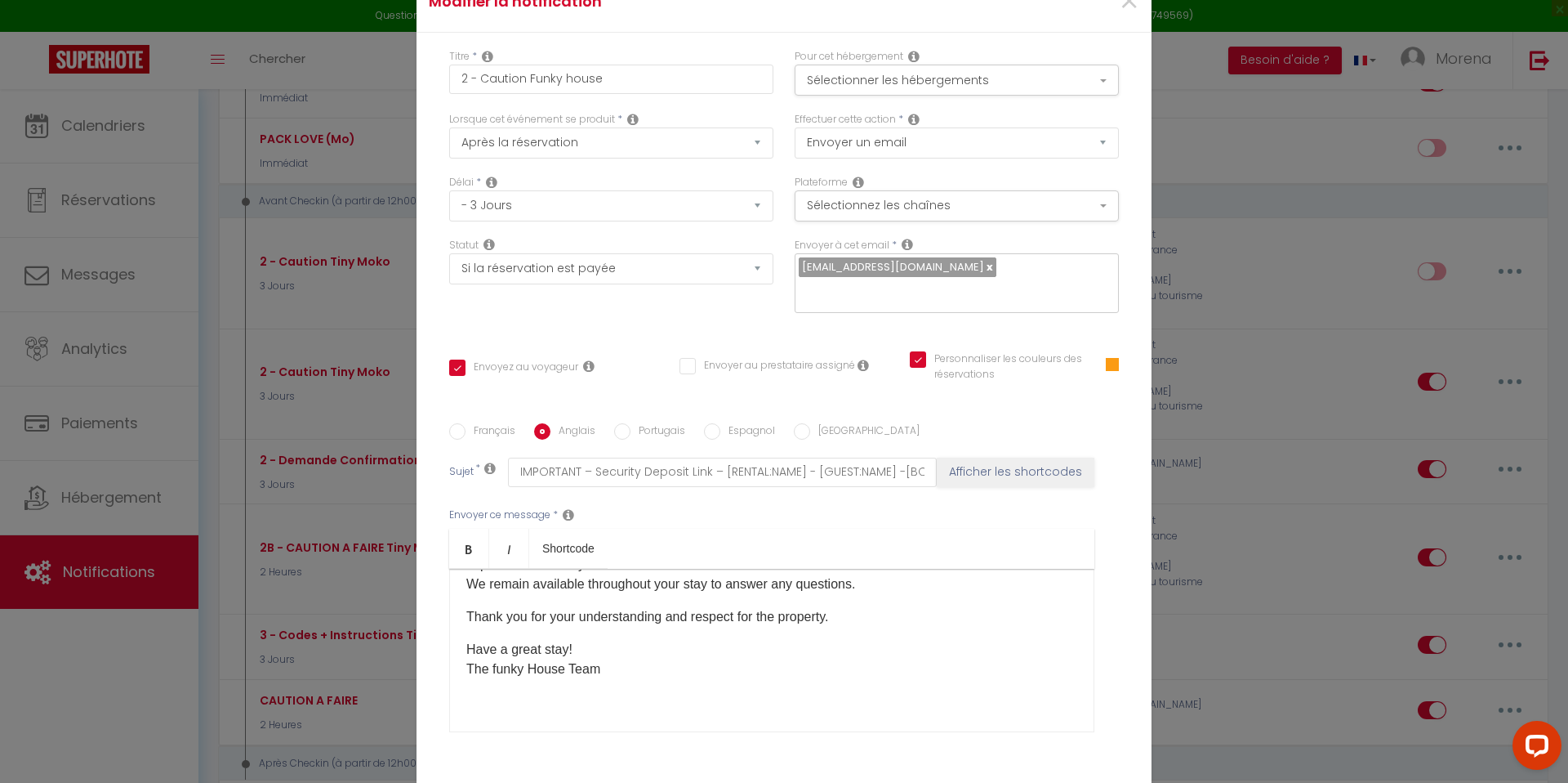
click at [782, 153] on div "Lorsque cet événement se produit * Après la réservation Avant Checkin (à partir…" at bounding box center [612, 143] width 346 height 63
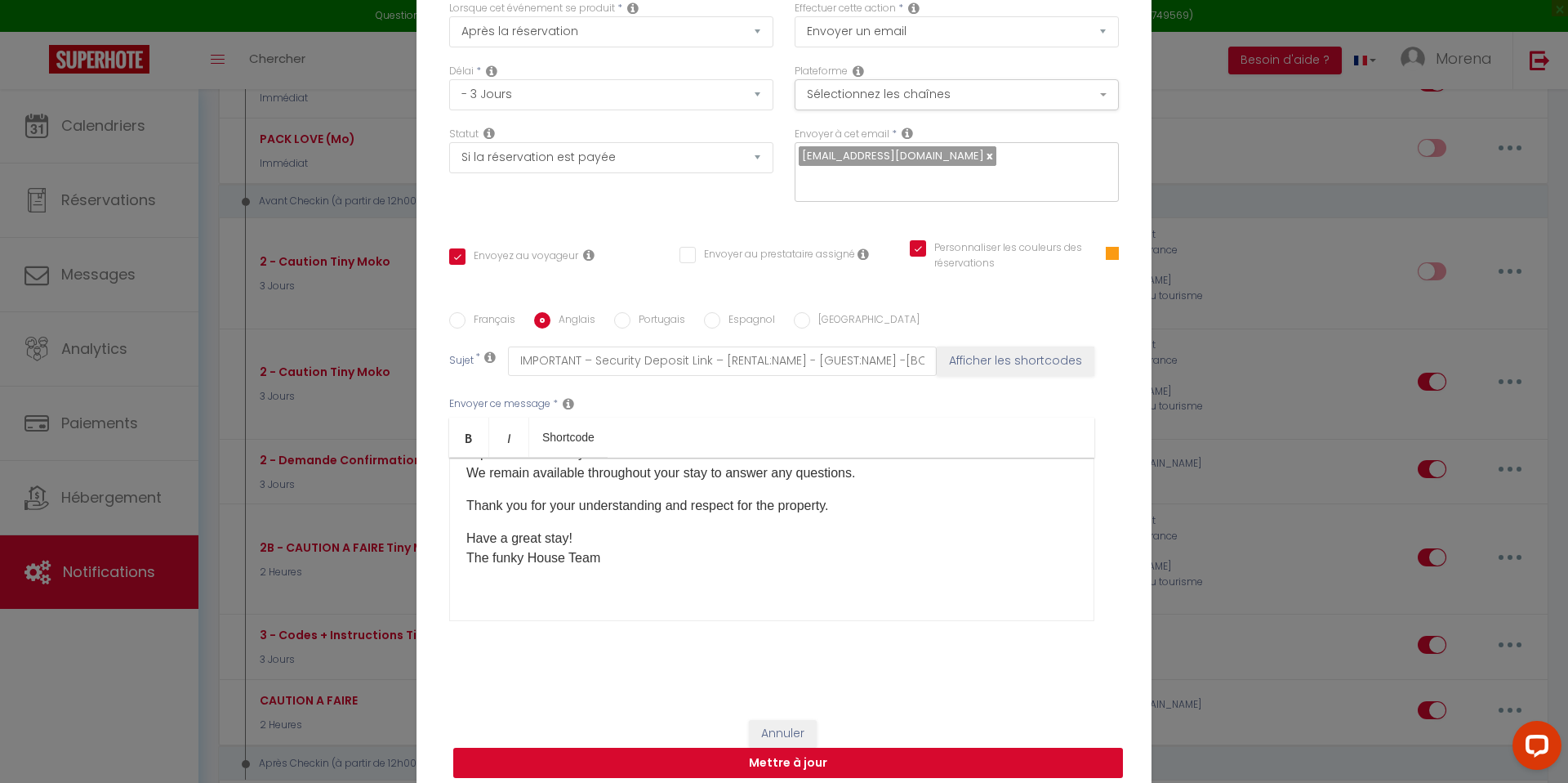
click at [782, 749] on button "Mettre à jour" at bounding box center [788, 763] width 669 height 31
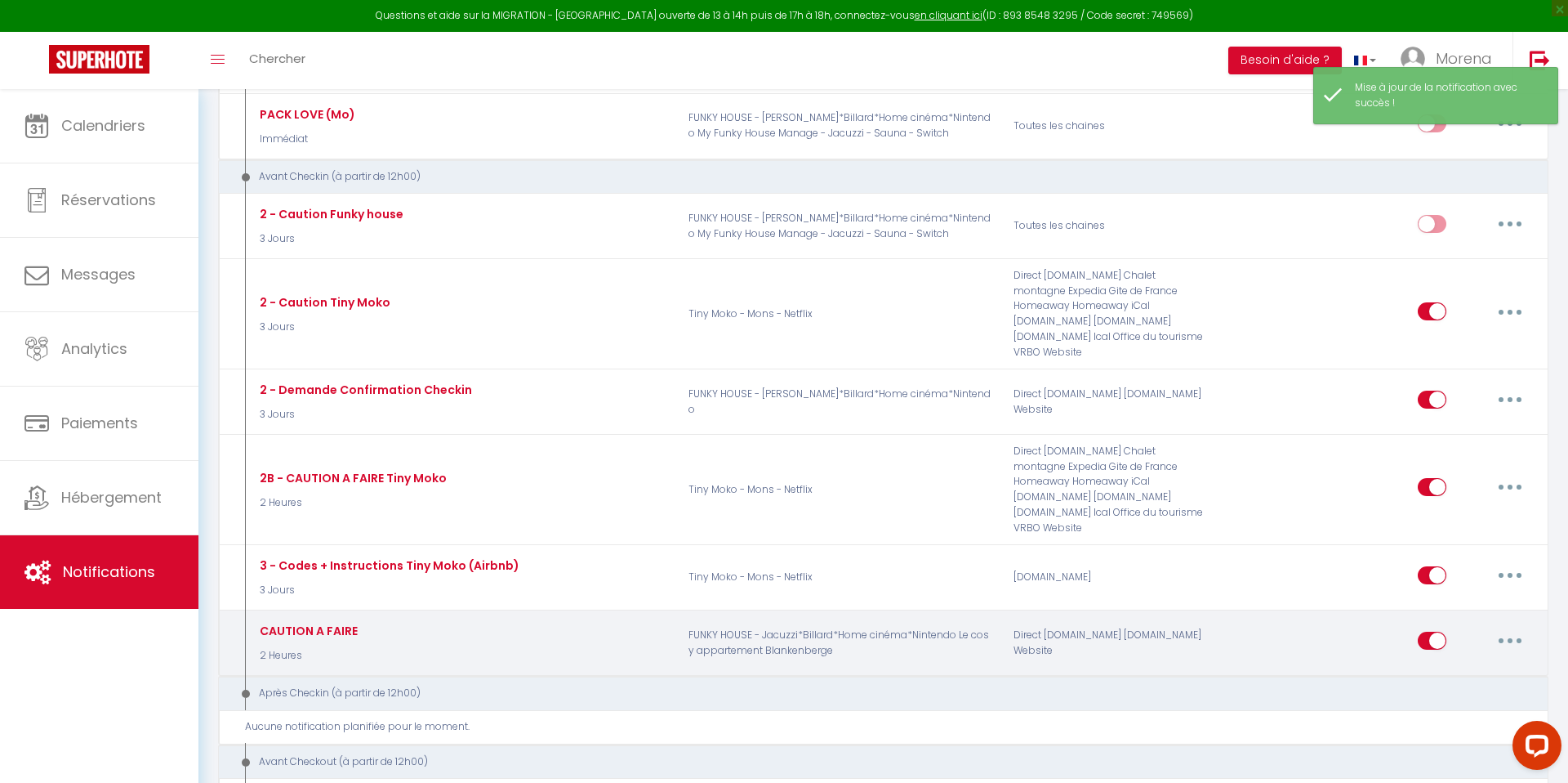
scroll to position [667, 0]
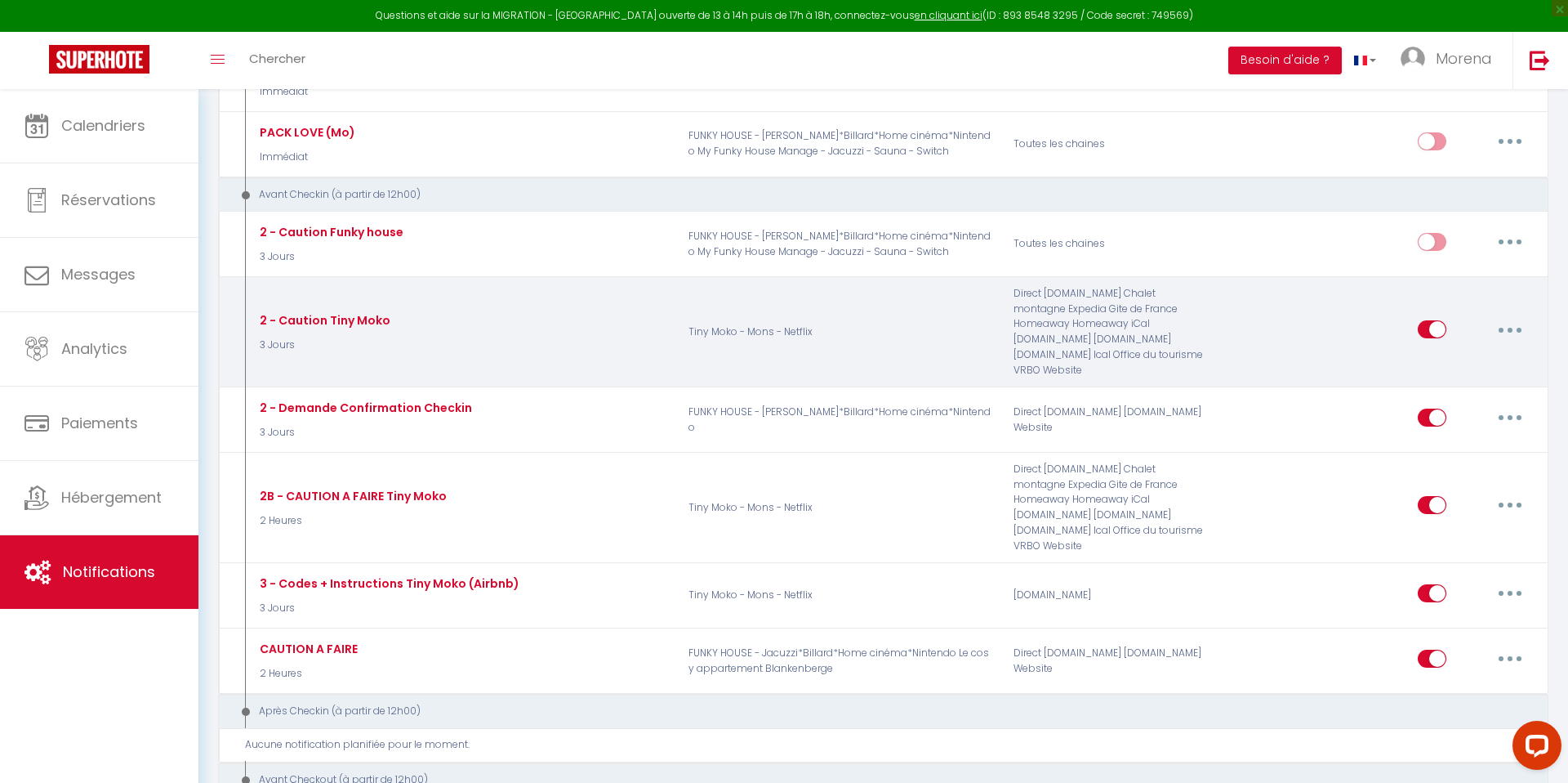
click at [1511, 328] on icon "button" at bounding box center [1510, 330] width 5 height 5
click at [1434, 360] on link "Editer" at bounding box center [1467, 367] width 121 height 28
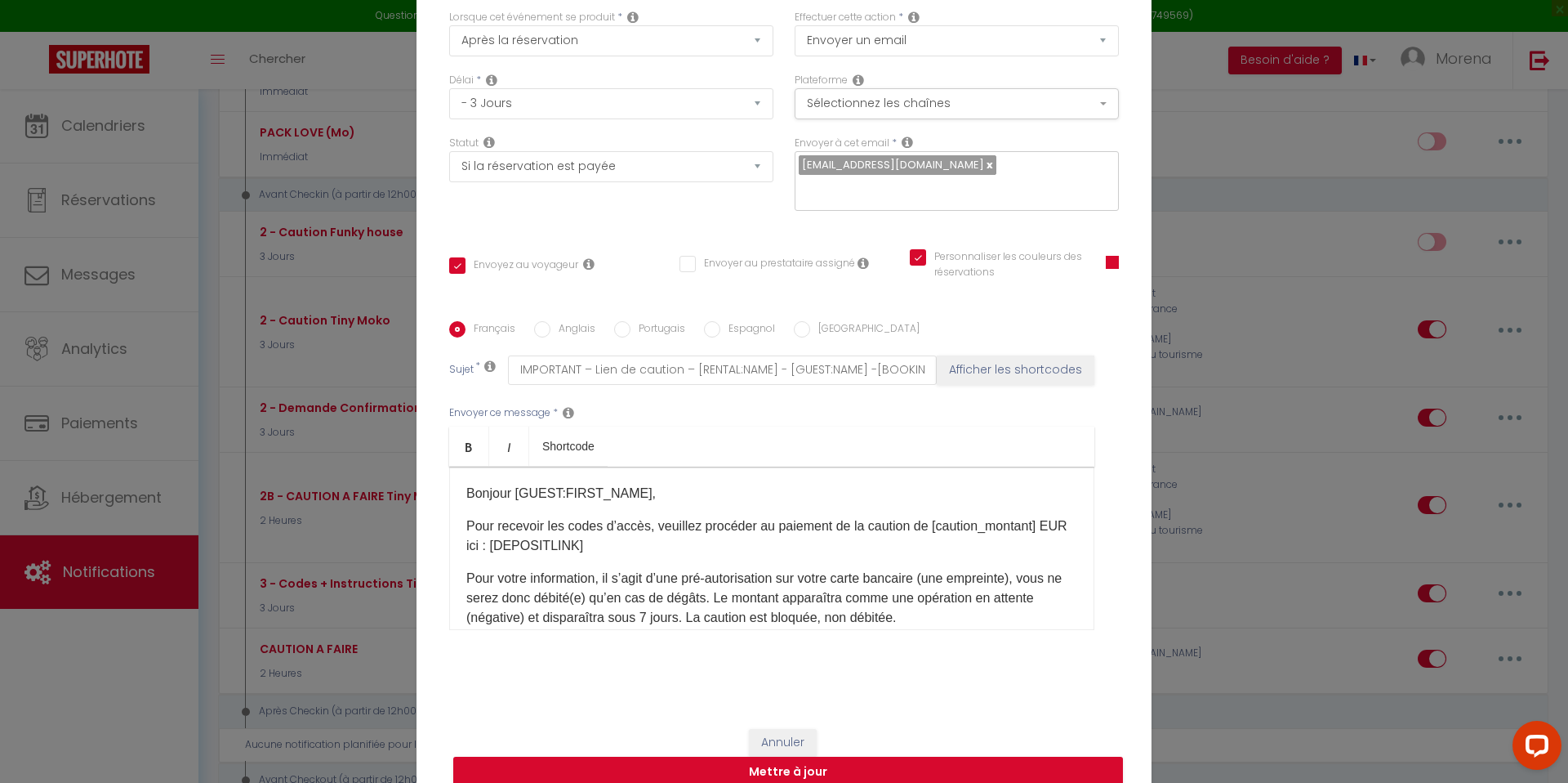
scroll to position [7, 0]
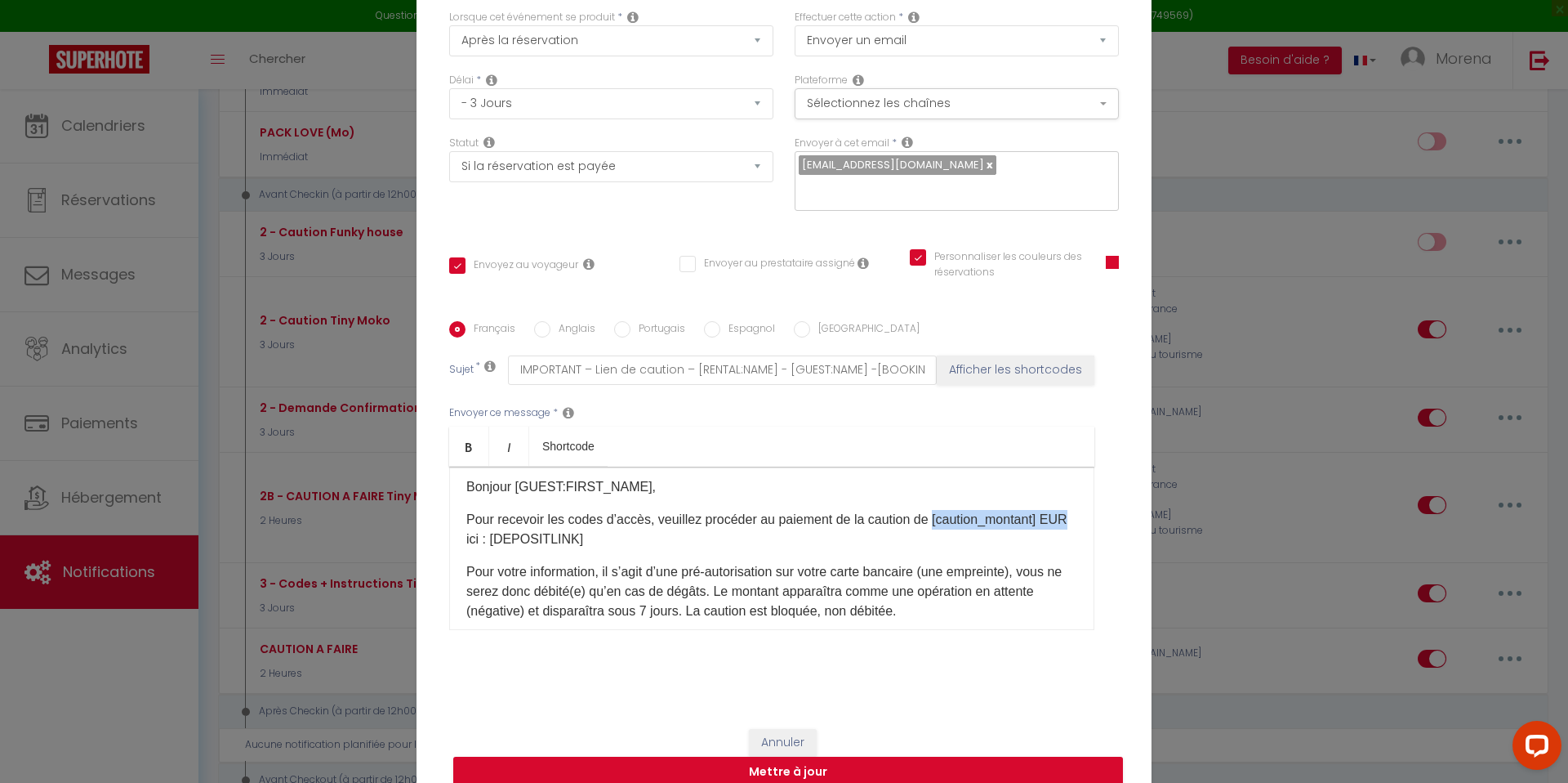
drag, startPoint x: 941, startPoint y: 508, endPoint x: 1076, endPoint y: 510, distance: 135.0
click at [1076, 510] on p "Pour recevoir les codes d’accès, veuillez procéder au paiement de la caution de…" at bounding box center [772, 529] width 611 height 40
copy p "[caution_montant] EUR"
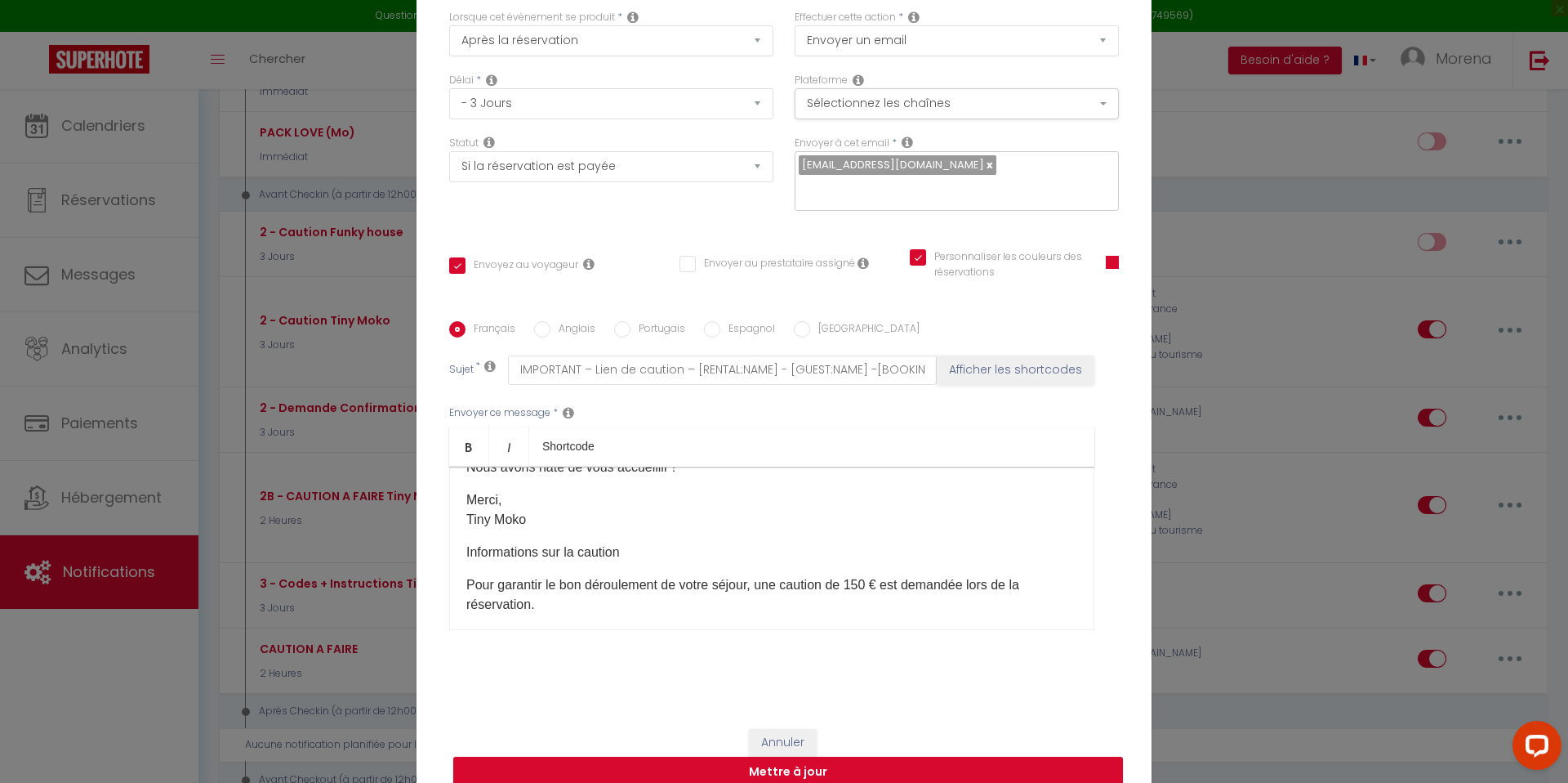
scroll to position [267, 0]
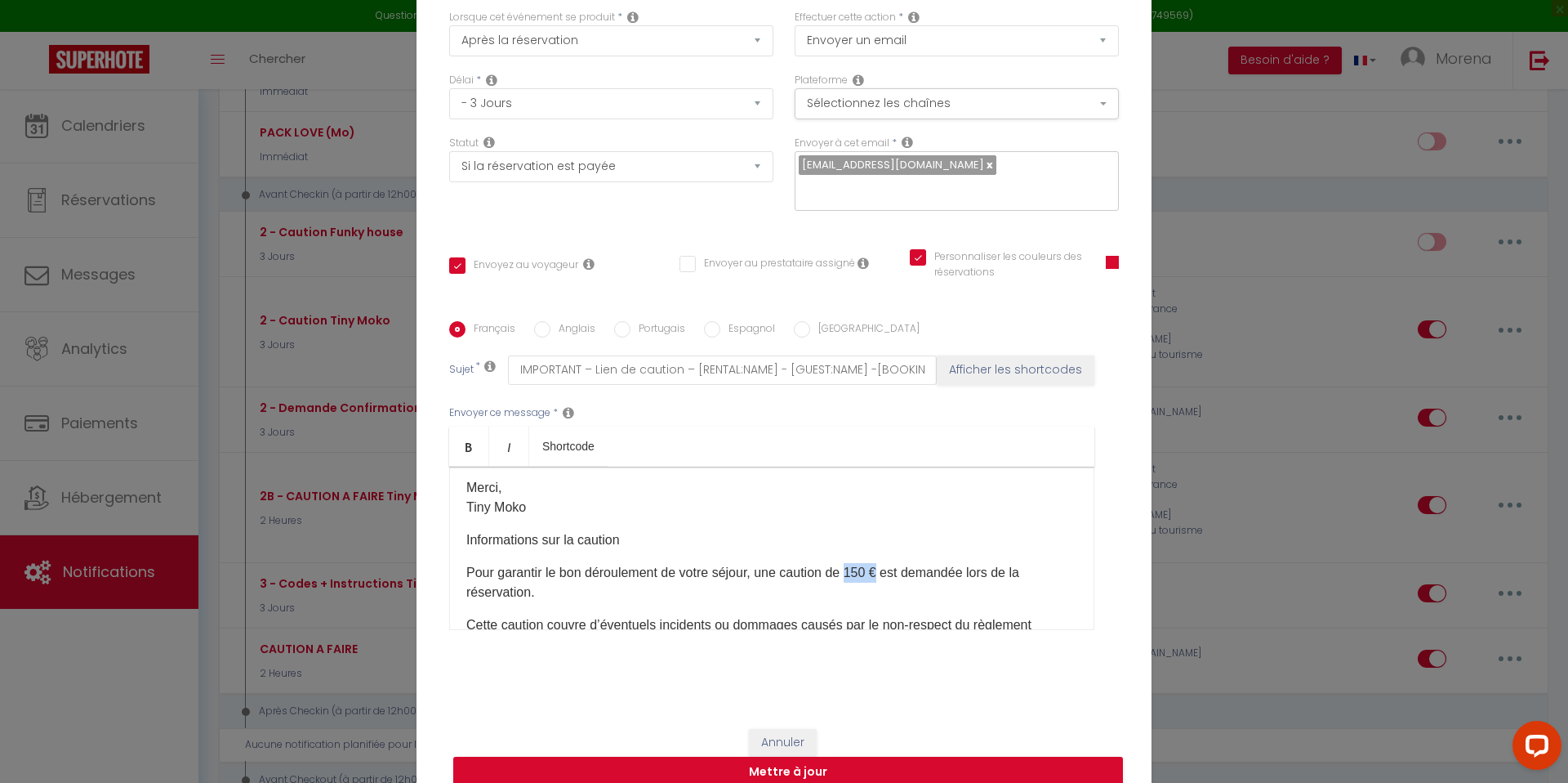
drag, startPoint x: 855, startPoint y: 557, endPoint x: 882, endPoint y: 557, distance: 27.0
click at [882, 563] on p "Pour garantir le bon déroulement de votre séjour, une caution de 150 € est dema…" at bounding box center [772, 583] width 611 height 40
drag, startPoint x: 873, startPoint y: 558, endPoint x: 855, endPoint y: 558, distance: 18.0
click at [855, 563] on p "Pour garantir le bon déroulement de votre séjour, une caution de ​ 150 € ​ est …" at bounding box center [772, 583] width 611 height 40
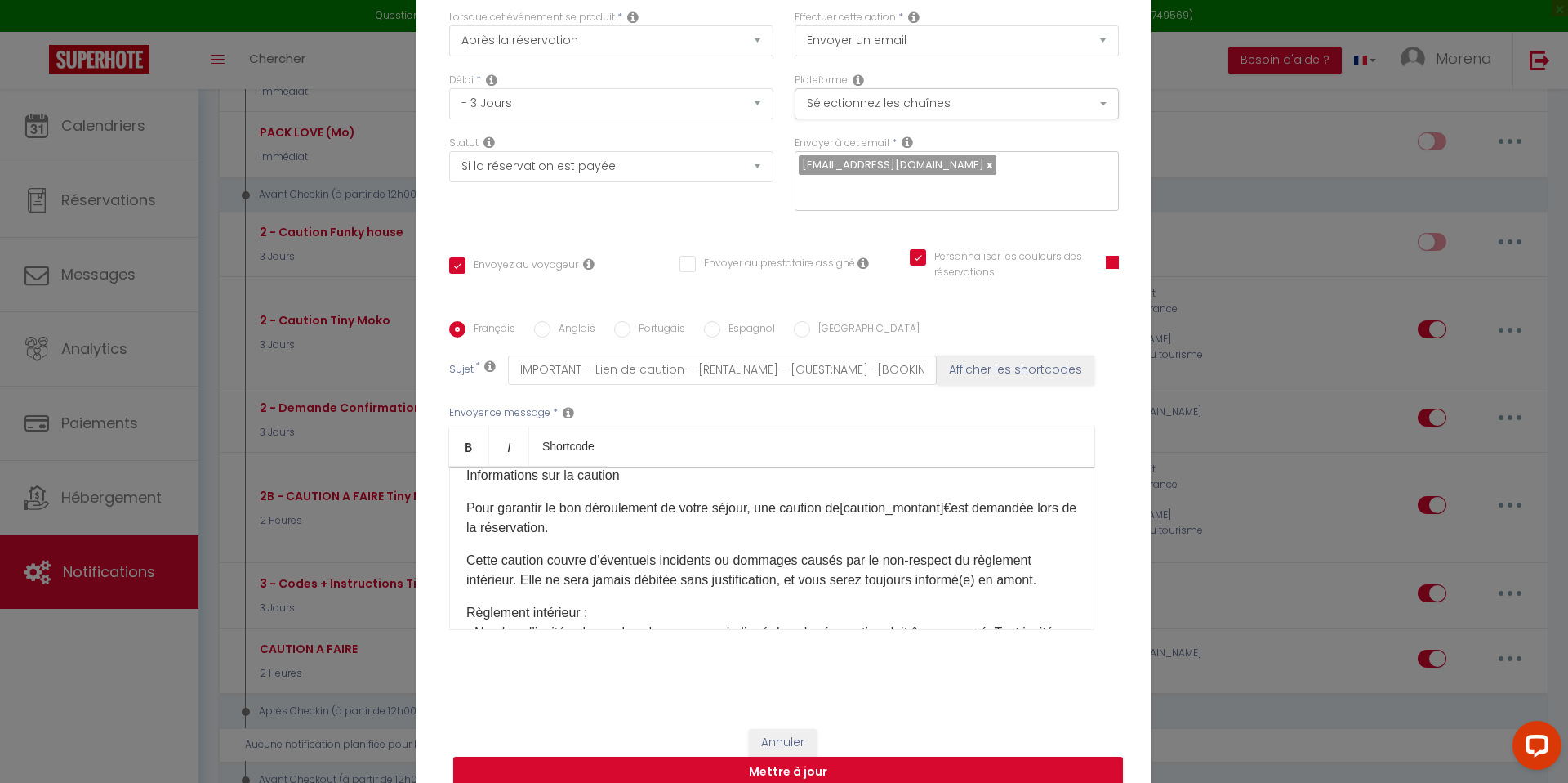
scroll to position [336, 0]
click at [821, 761] on button "Mettre à jour" at bounding box center [788, 772] width 669 height 31
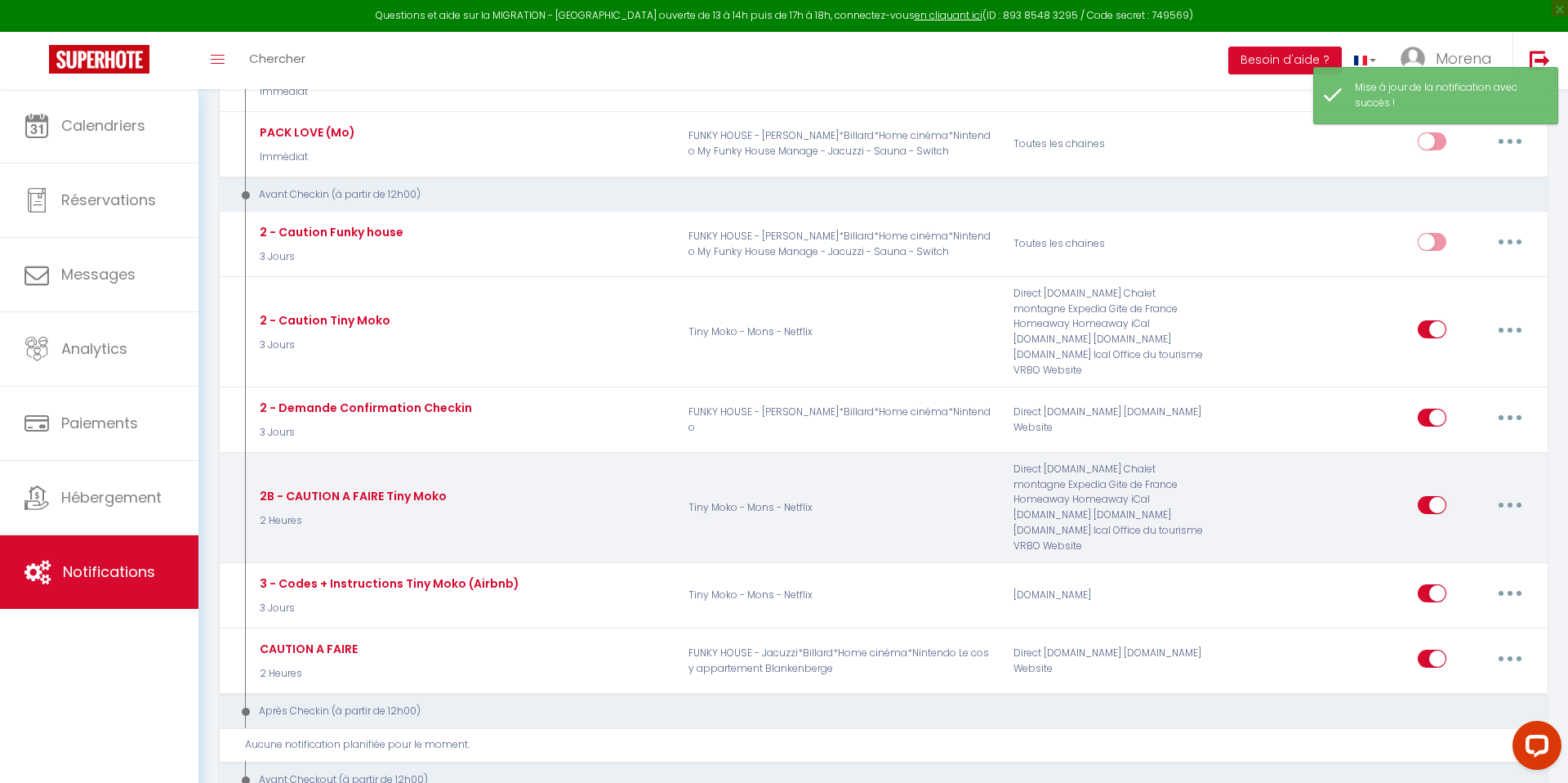
click at [1508, 492] on button "button" at bounding box center [1510, 505] width 46 height 26
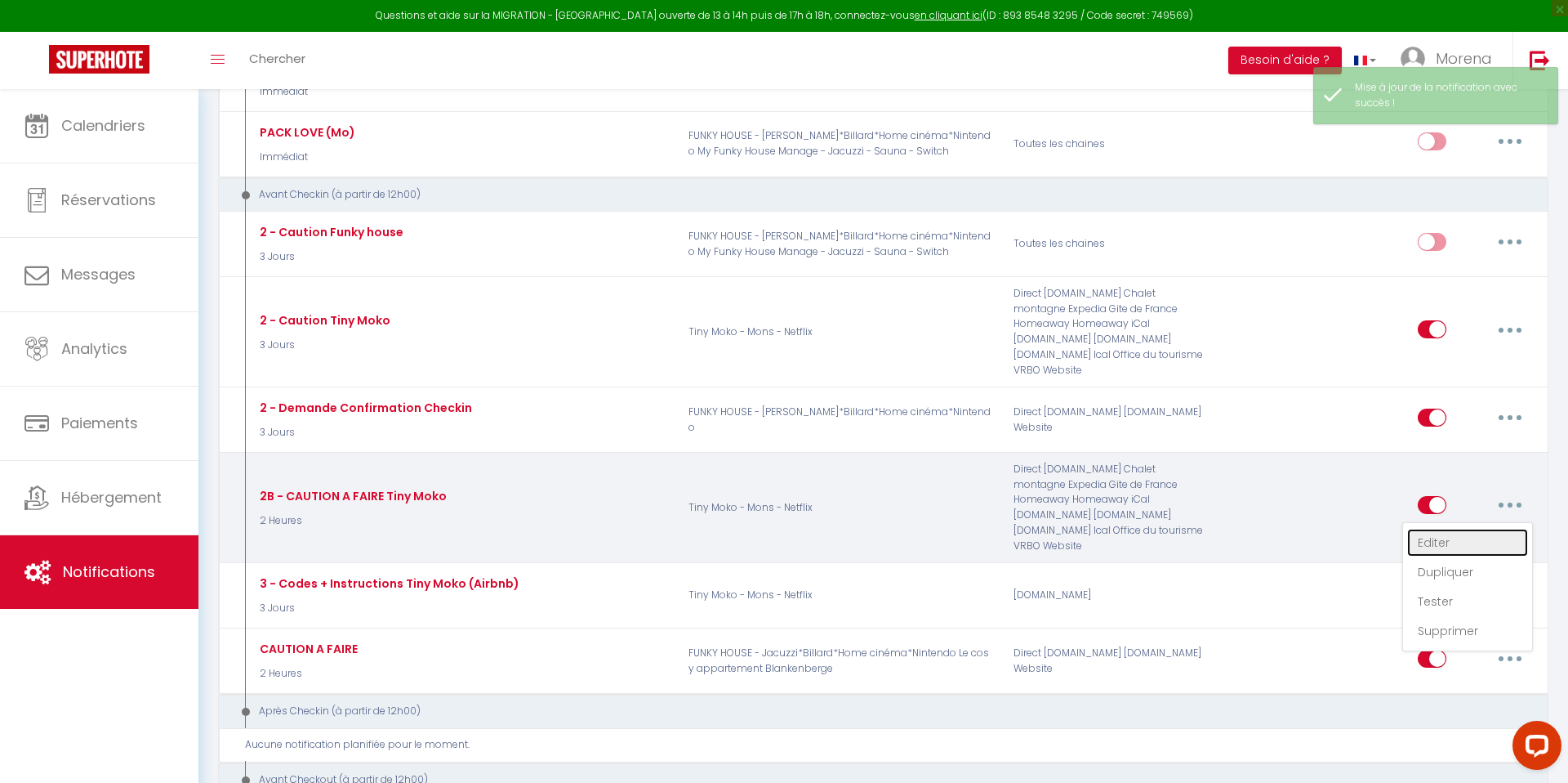
click at [1448, 528] on link "Editer" at bounding box center [1467, 542] width 121 height 28
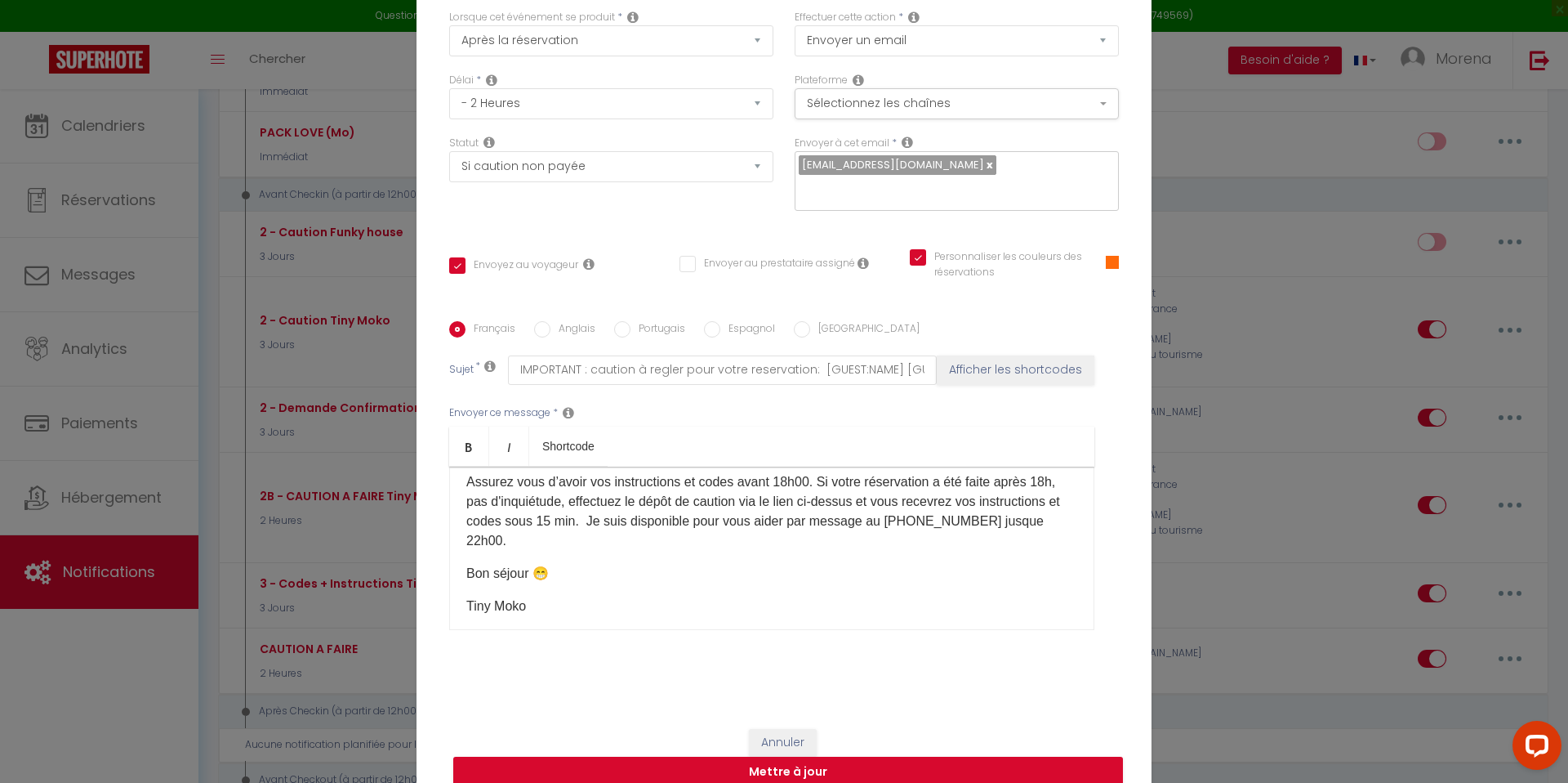
scroll to position [0, 0]
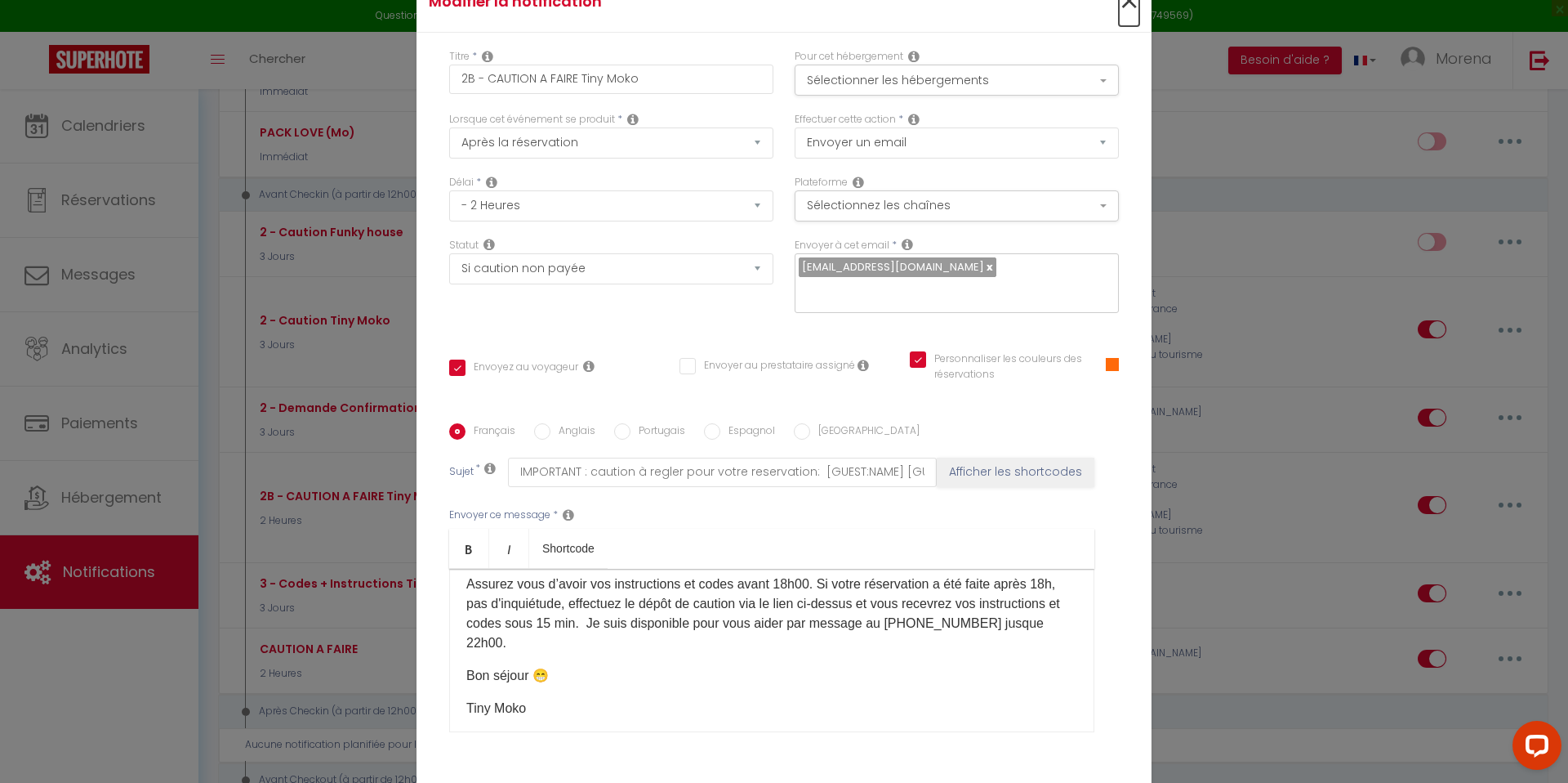
click at [1133, 14] on span "×" at bounding box center [1129, 1] width 21 height 49
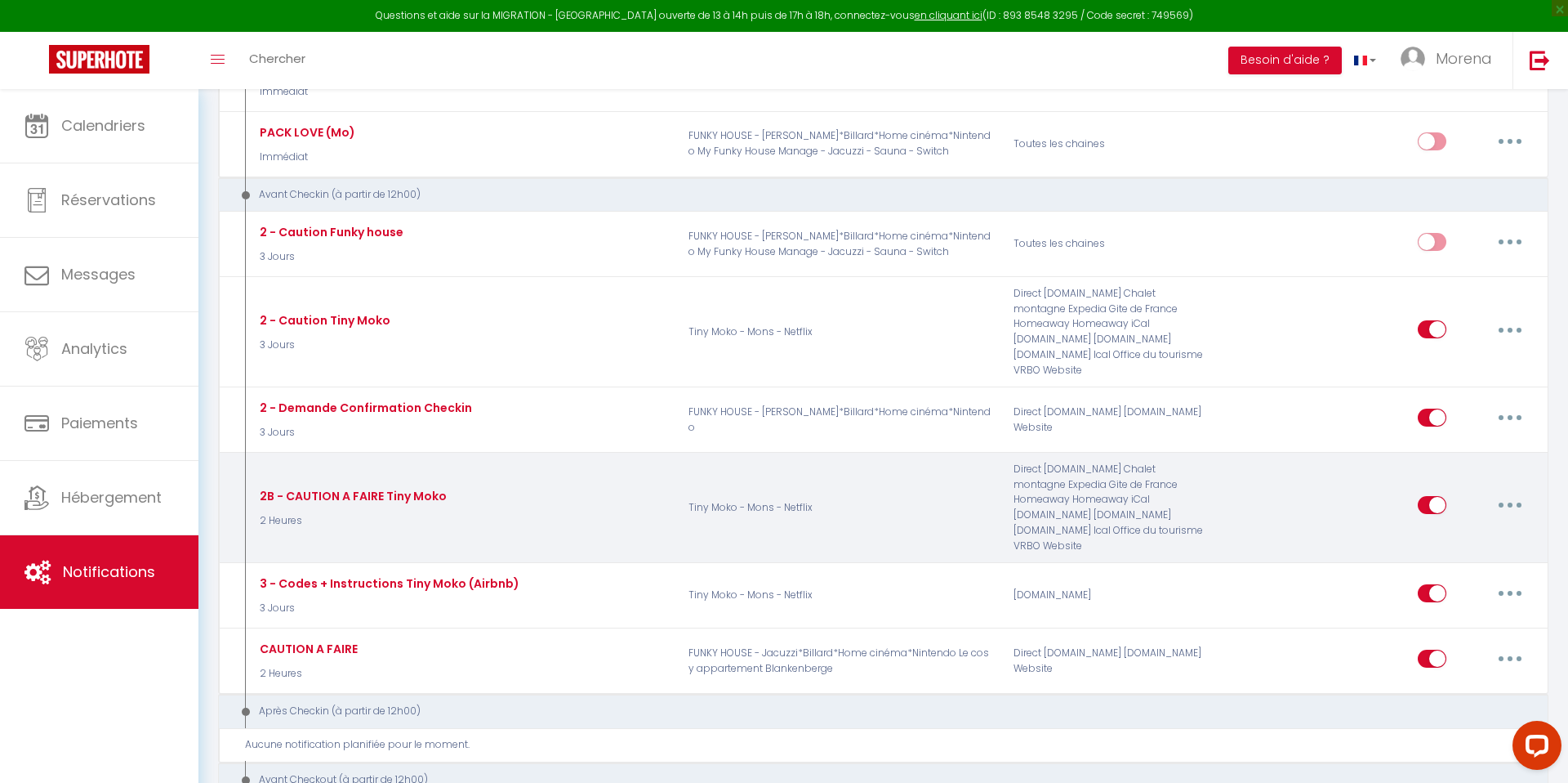
click at [1502, 492] on button "button" at bounding box center [1510, 505] width 46 height 26
click at [1444, 558] on link "Dupliquer" at bounding box center [1467, 571] width 121 height 28
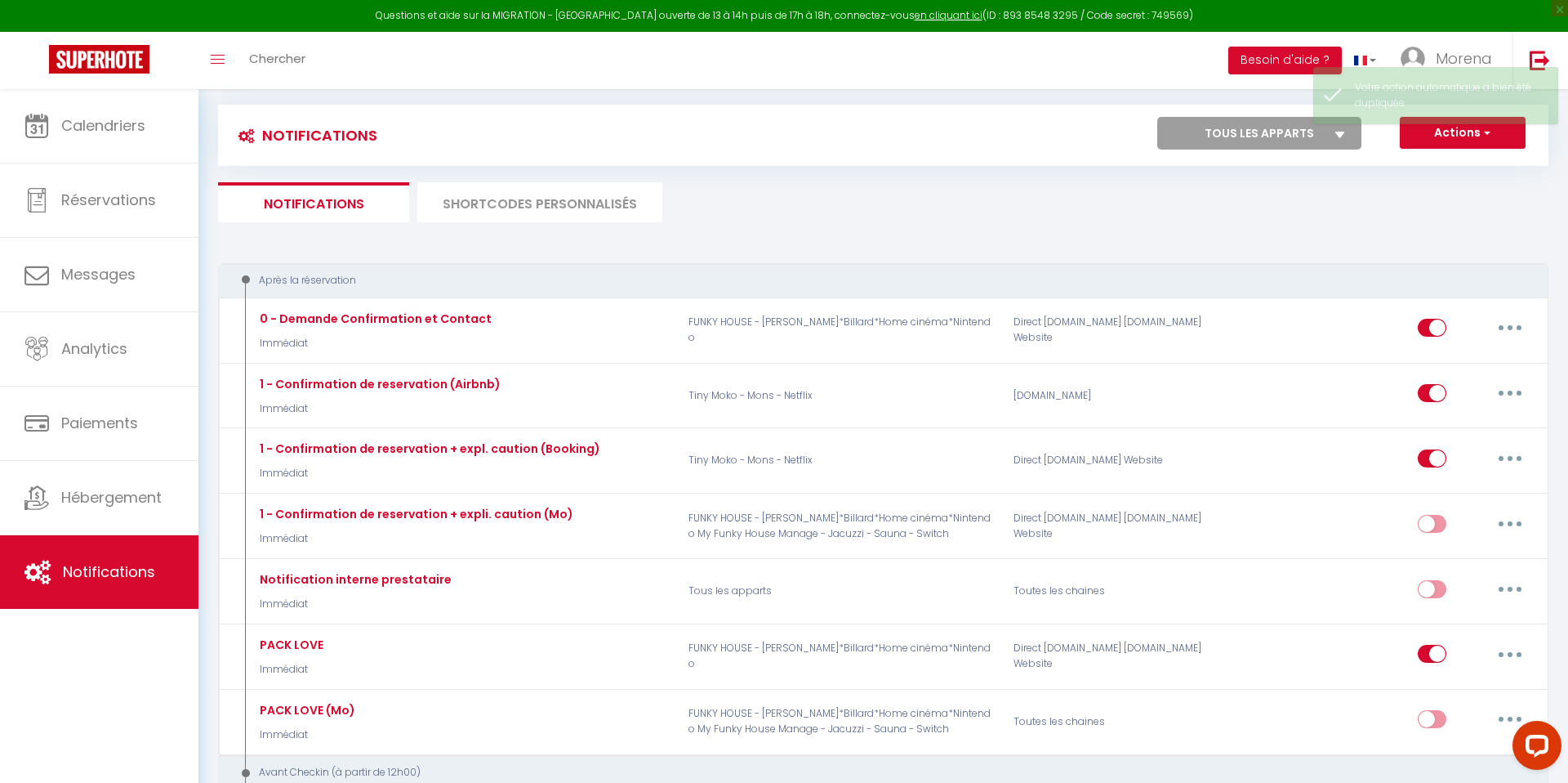
scroll to position [667, 0]
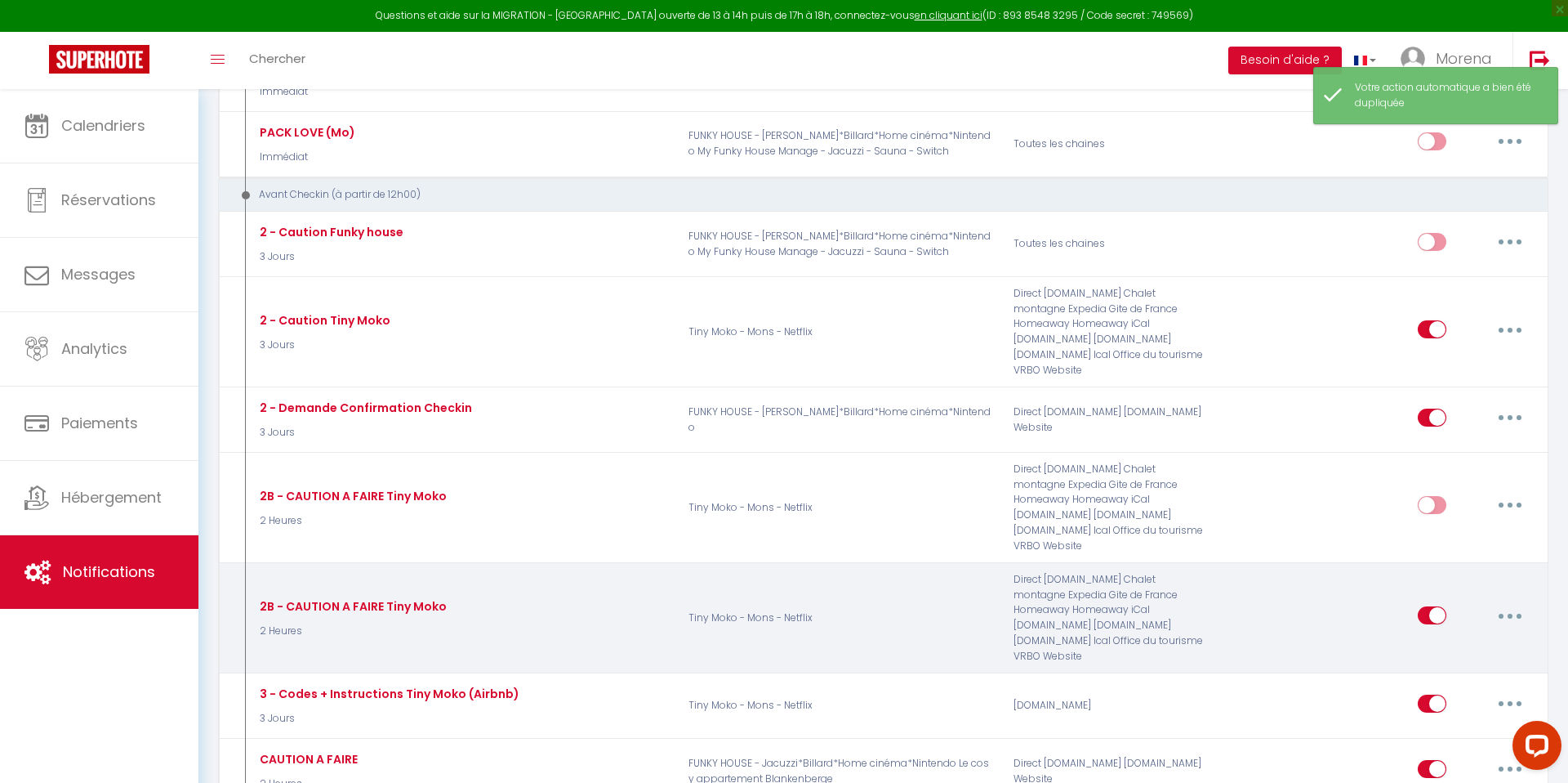
click at [1506, 602] on button "button" at bounding box center [1510, 615] width 46 height 26
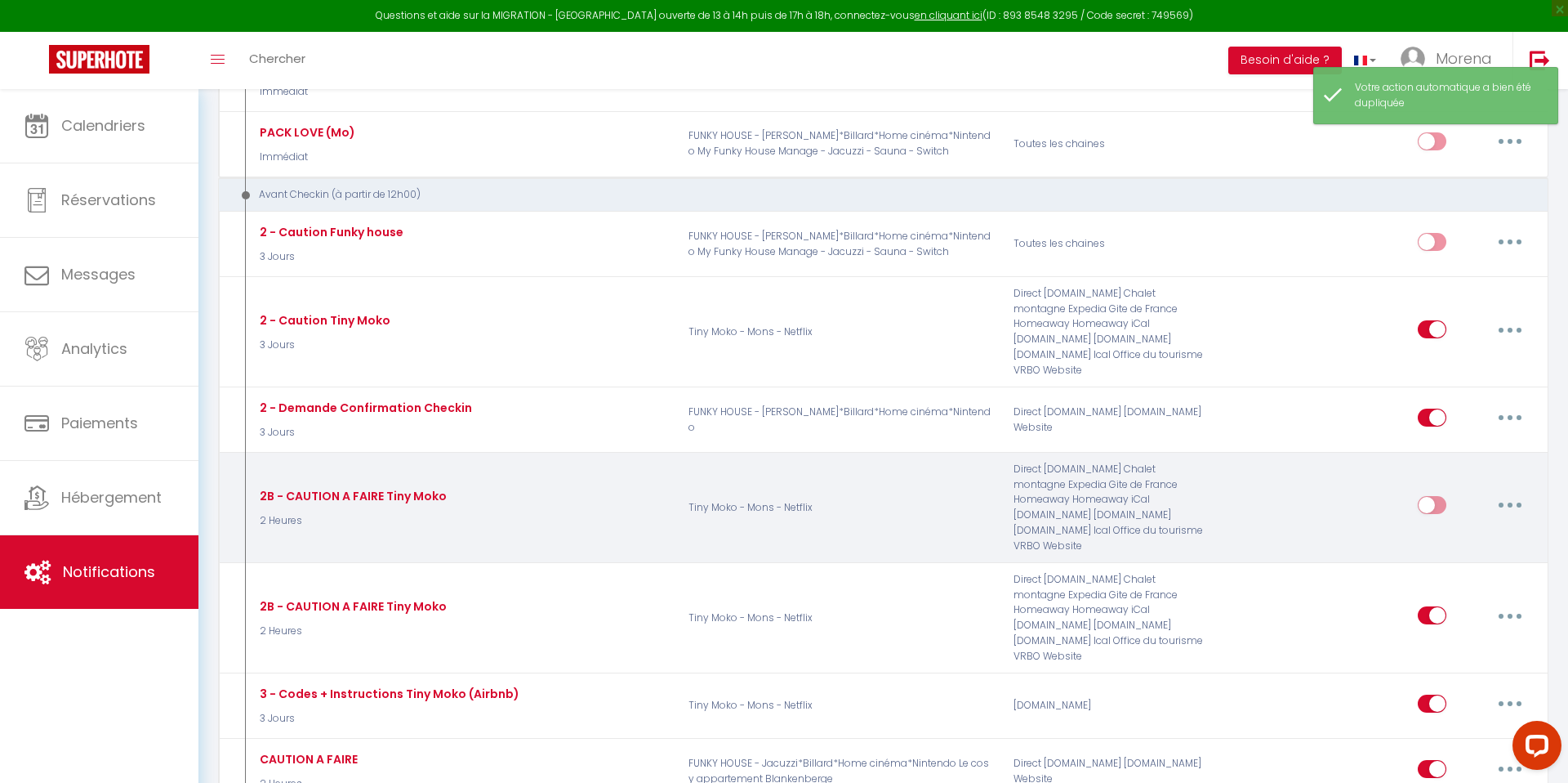
click at [1509, 492] on button "button" at bounding box center [1510, 505] width 46 height 26
click at [1432, 528] on link "Editer" at bounding box center [1467, 542] width 121 height 28
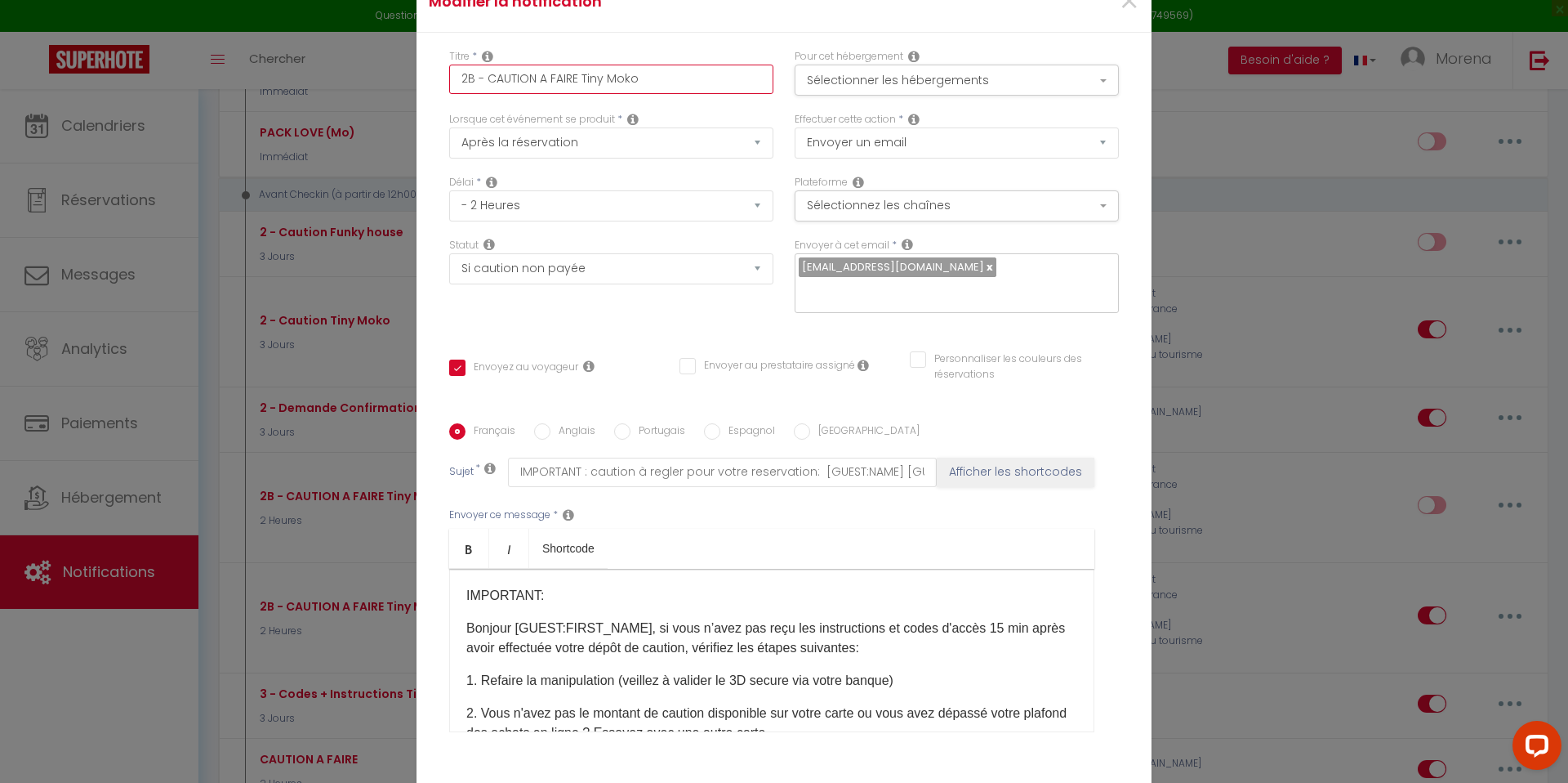
click at [693, 90] on input "2B - CAUTION A FAIRE Tiny Moko" at bounding box center [611, 79] width 324 height 29
click at [750, 59] on div "Titre * 2B - CAUTION A FAIRE Funky House Pour cet hébergement Sélectionner les …" at bounding box center [784, 423] width 735 height 782
click at [853, 90] on button "Sélectionner les hébergements" at bounding box center [956, 80] width 324 height 31
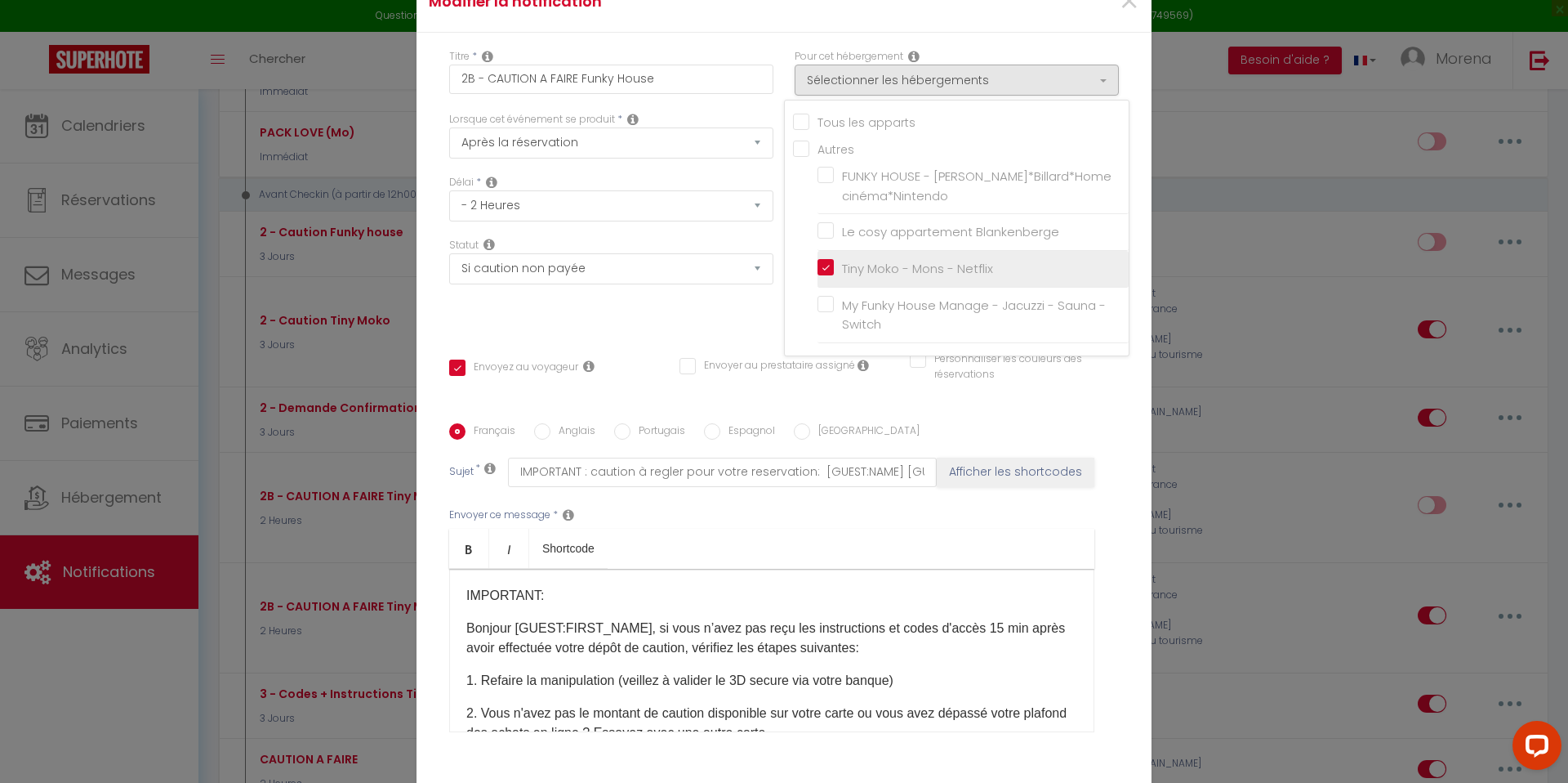
click at [826, 275] on input "Tiny Moko - Mons - Netflix" at bounding box center [973, 268] width 311 height 16
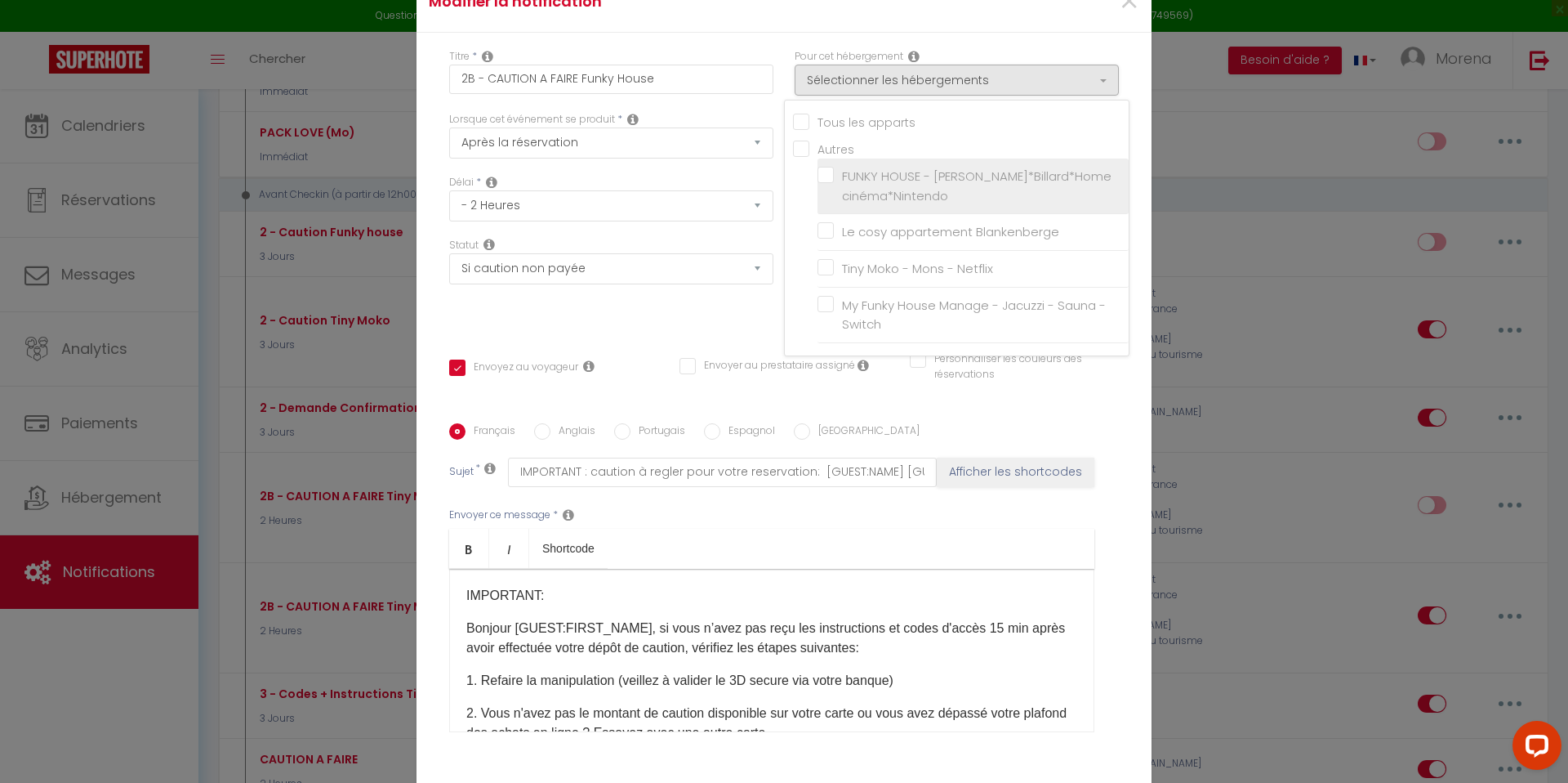
click at [833, 183] on label "FUNKY HOUSE - [PERSON_NAME]*Billard*Home cinéma*Nintendo" at bounding box center [975, 186] width 284 height 39
click at [828, 183] on input "FUNKY HOUSE - [PERSON_NAME]*Billard*Home cinéma*Nintendo" at bounding box center [973, 186] width 311 height 16
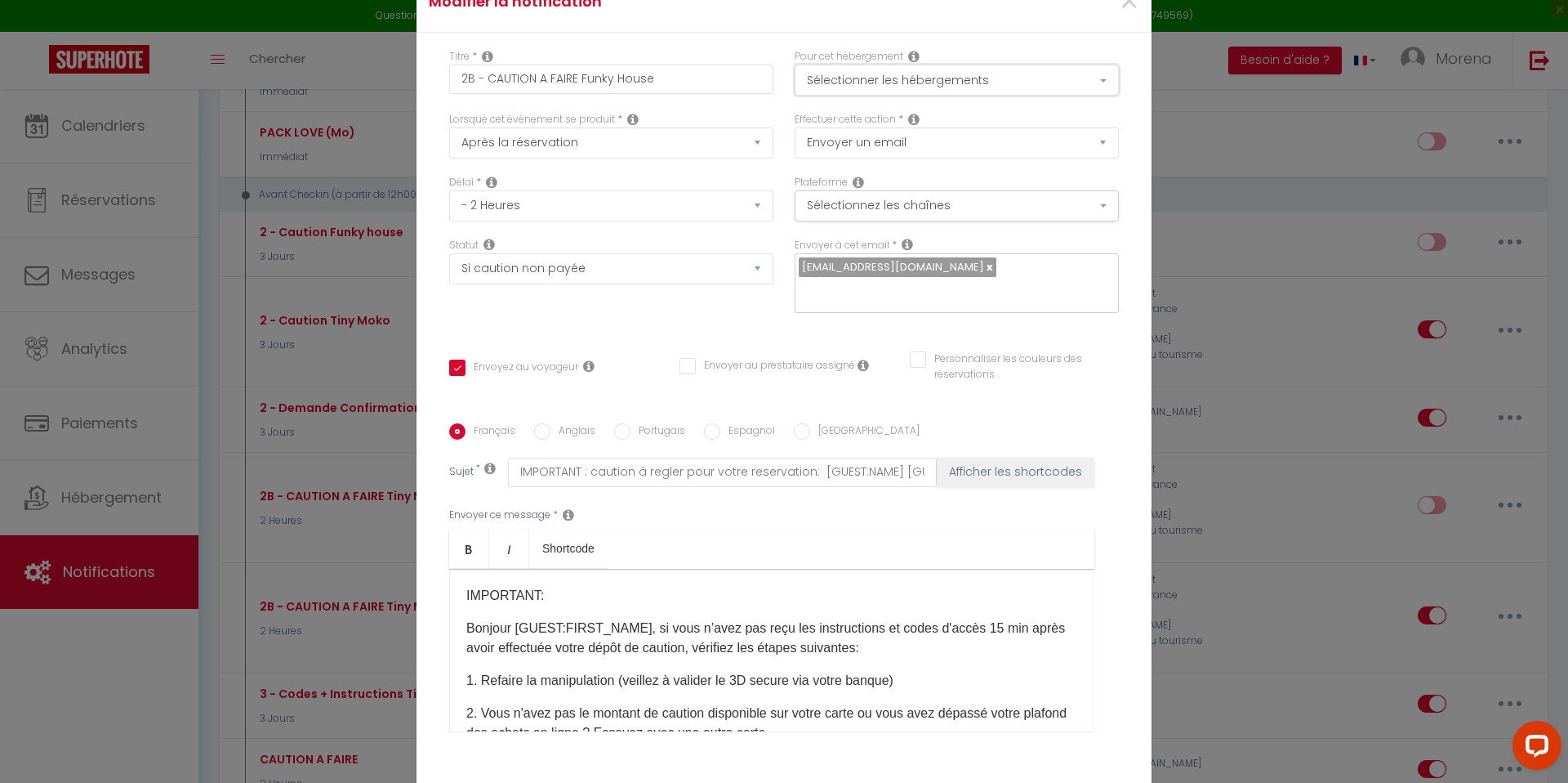
click at [852, 96] on button "Sélectionner les hébergements" at bounding box center [956, 80] width 324 height 31
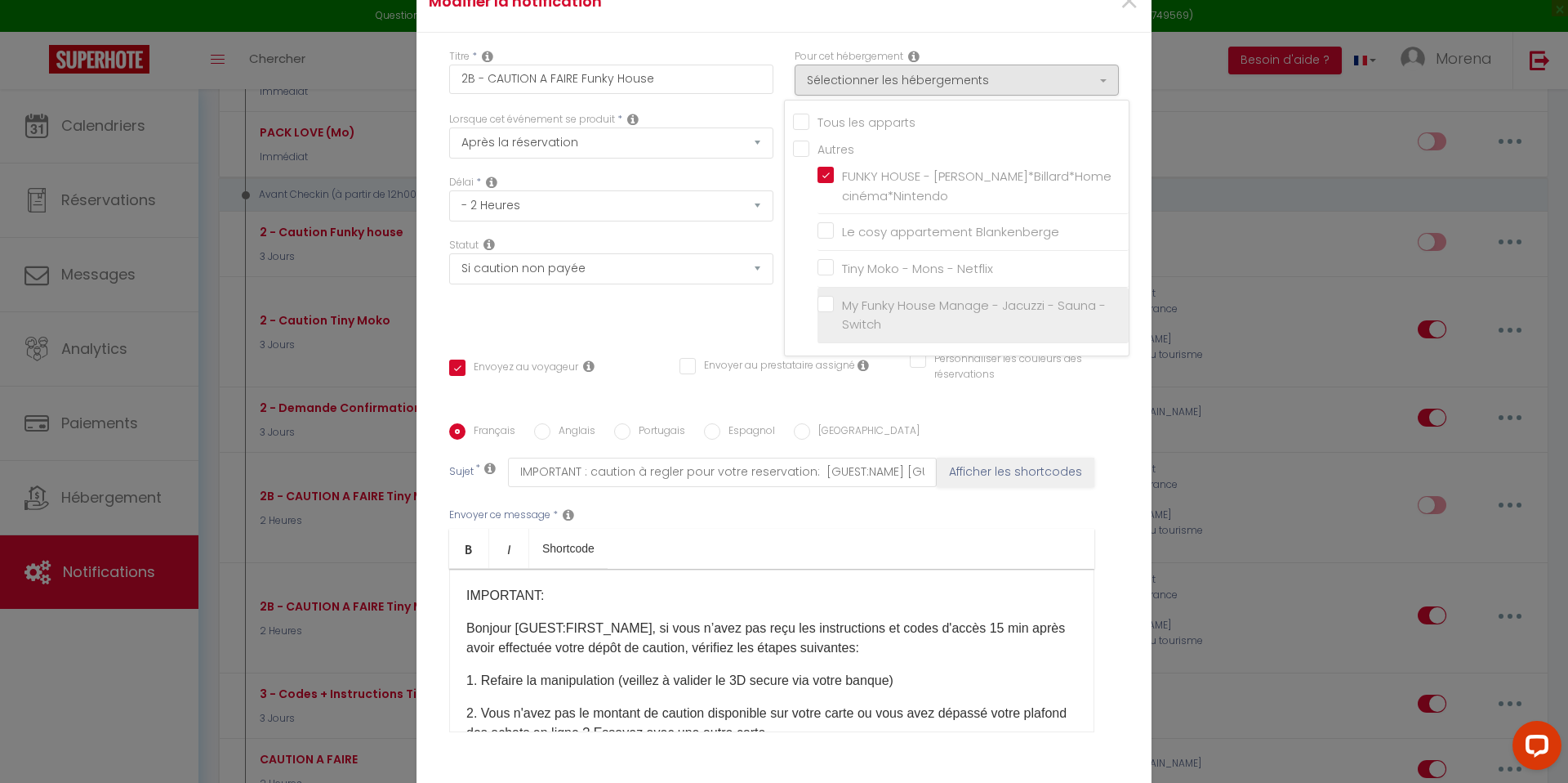
click at [833, 315] on label "My Funky House Manage - Jacuzzi - Sauna - Switch" at bounding box center [975, 315] width 284 height 39
click at [823, 315] on input "My Funky House Manage - Jacuzzi - Sauna - Switch" at bounding box center [973, 314] width 311 height 16
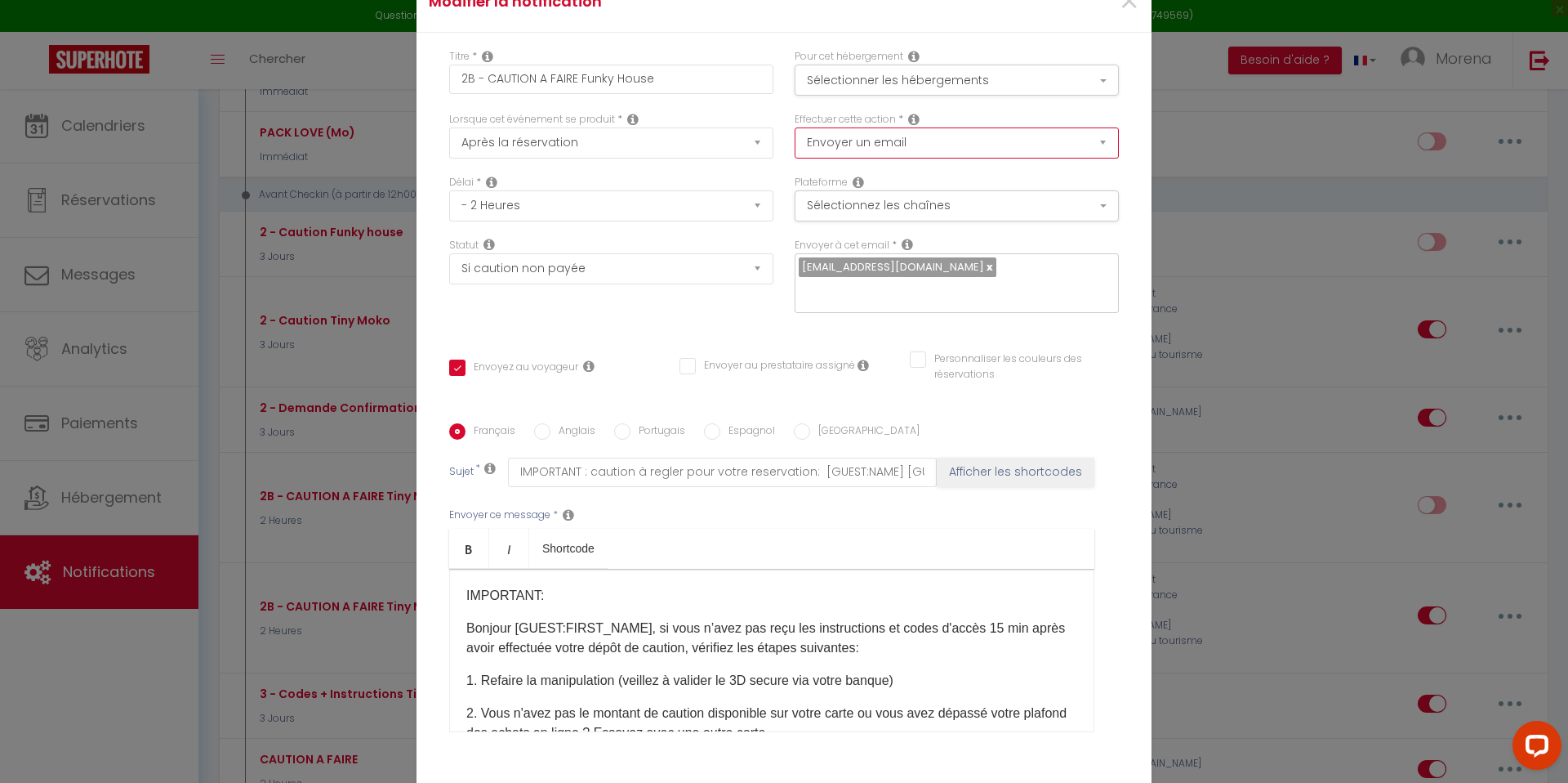
click at [919, 153] on select "Envoyer un email Envoyer un SMS Envoyer une notification push" at bounding box center [956, 143] width 324 height 31
click at [914, 209] on button "Sélectionnez les chaînes" at bounding box center [956, 206] width 324 height 31
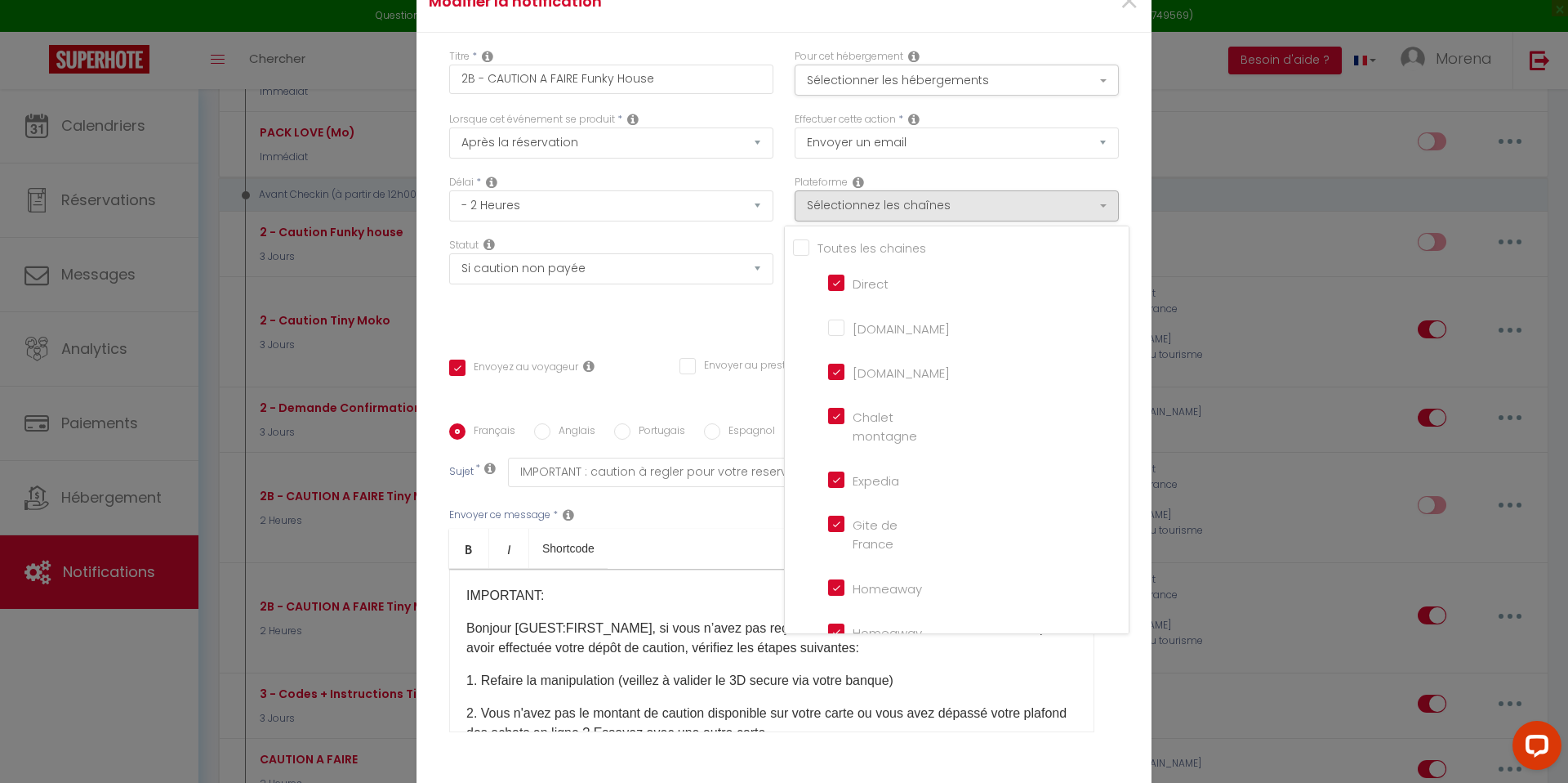
click at [804, 255] on input "Tous les apparts" at bounding box center [961, 246] width 335 height 16
click at [780, 103] on div "Titre * 2B - CAUTION A FAIRE Funky House" at bounding box center [612, 80] width 346 height 63
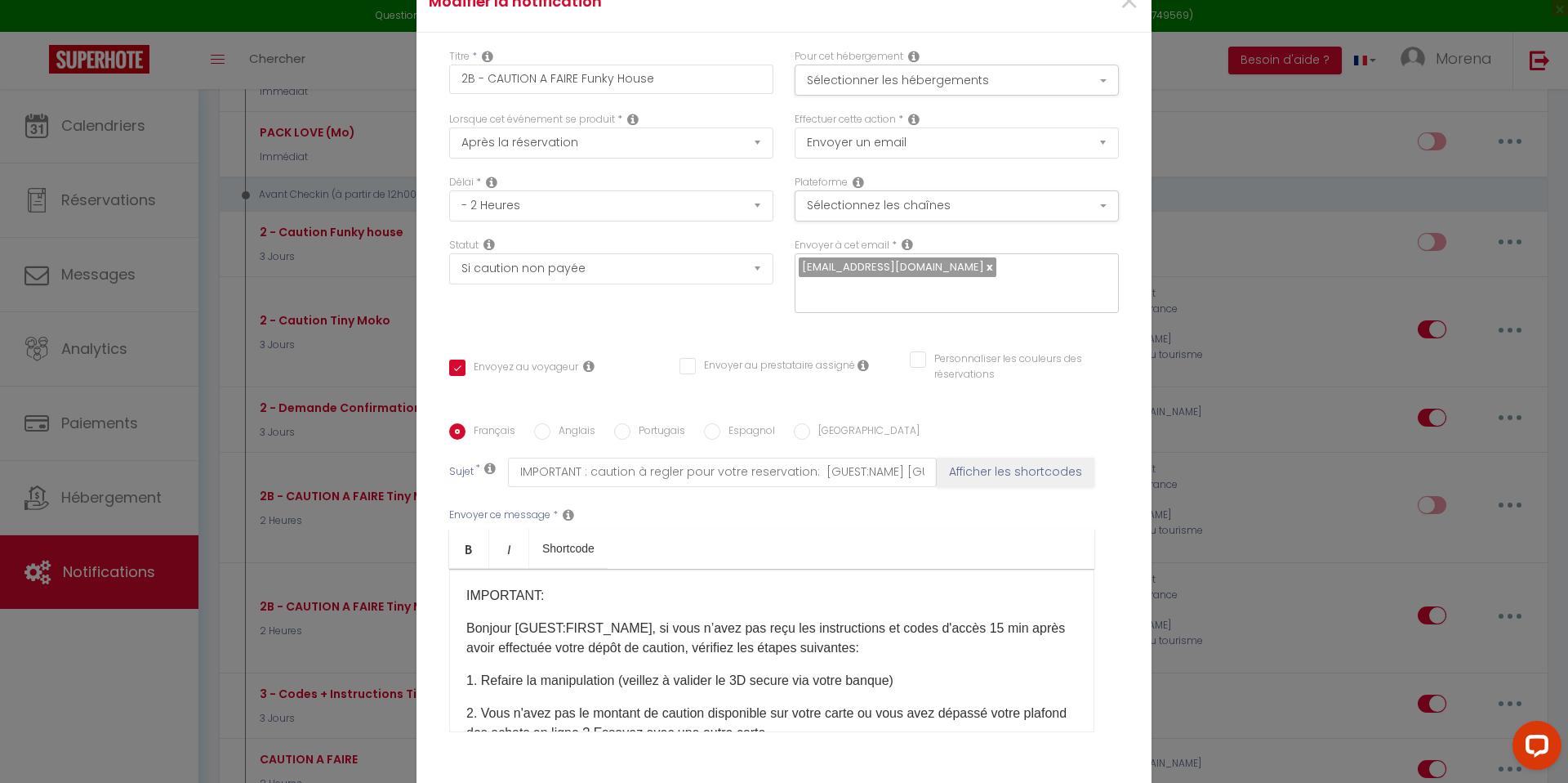
click at [919, 351] on input "Personnaliser les couleurs des réservations" at bounding box center [1004, 359] width 188 height 16
click at [1114, 358] on span at bounding box center [1111, 364] width 13 height 13
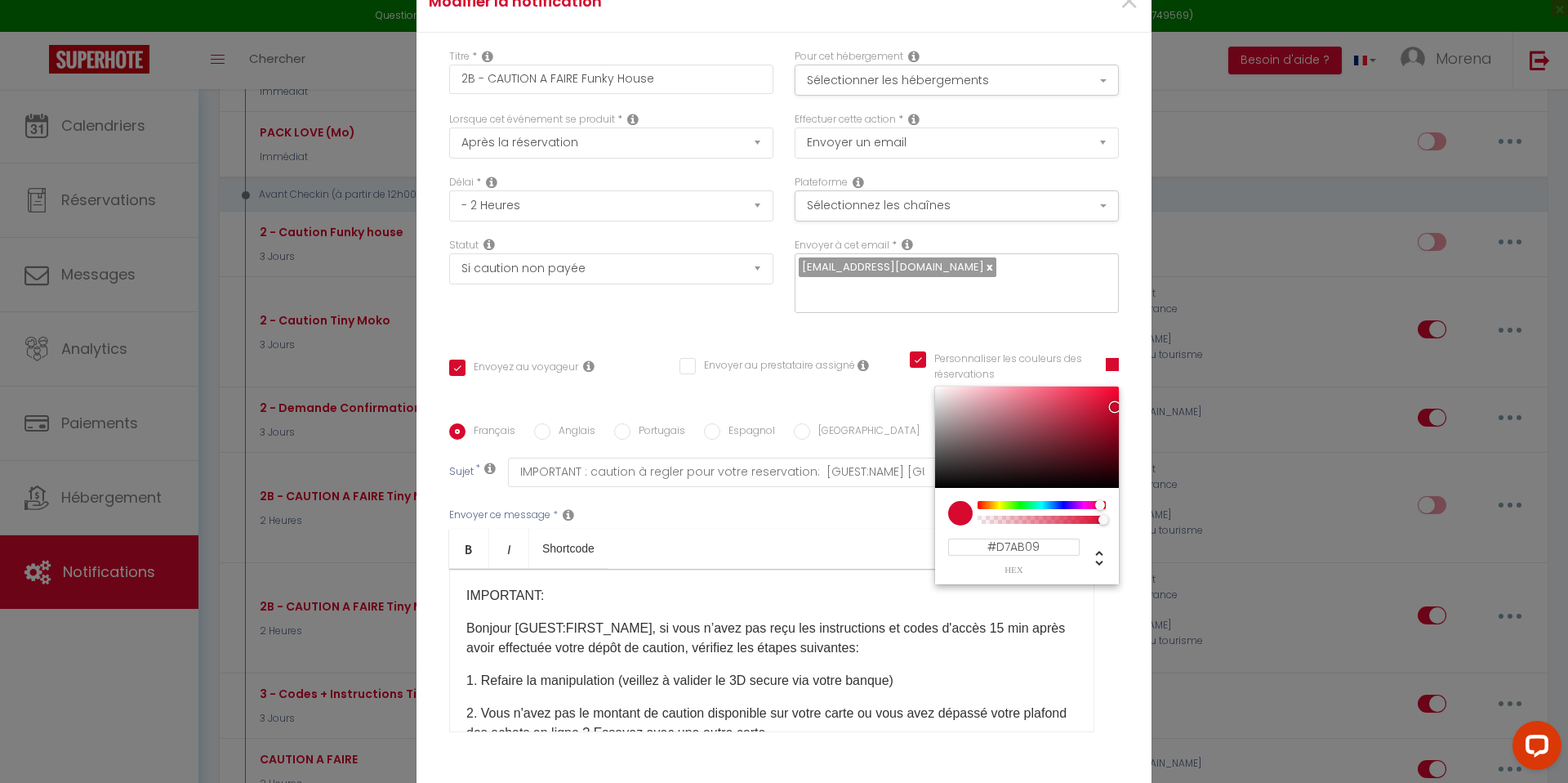
click at [995, 501] on div at bounding box center [1041, 504] width 125 height 8
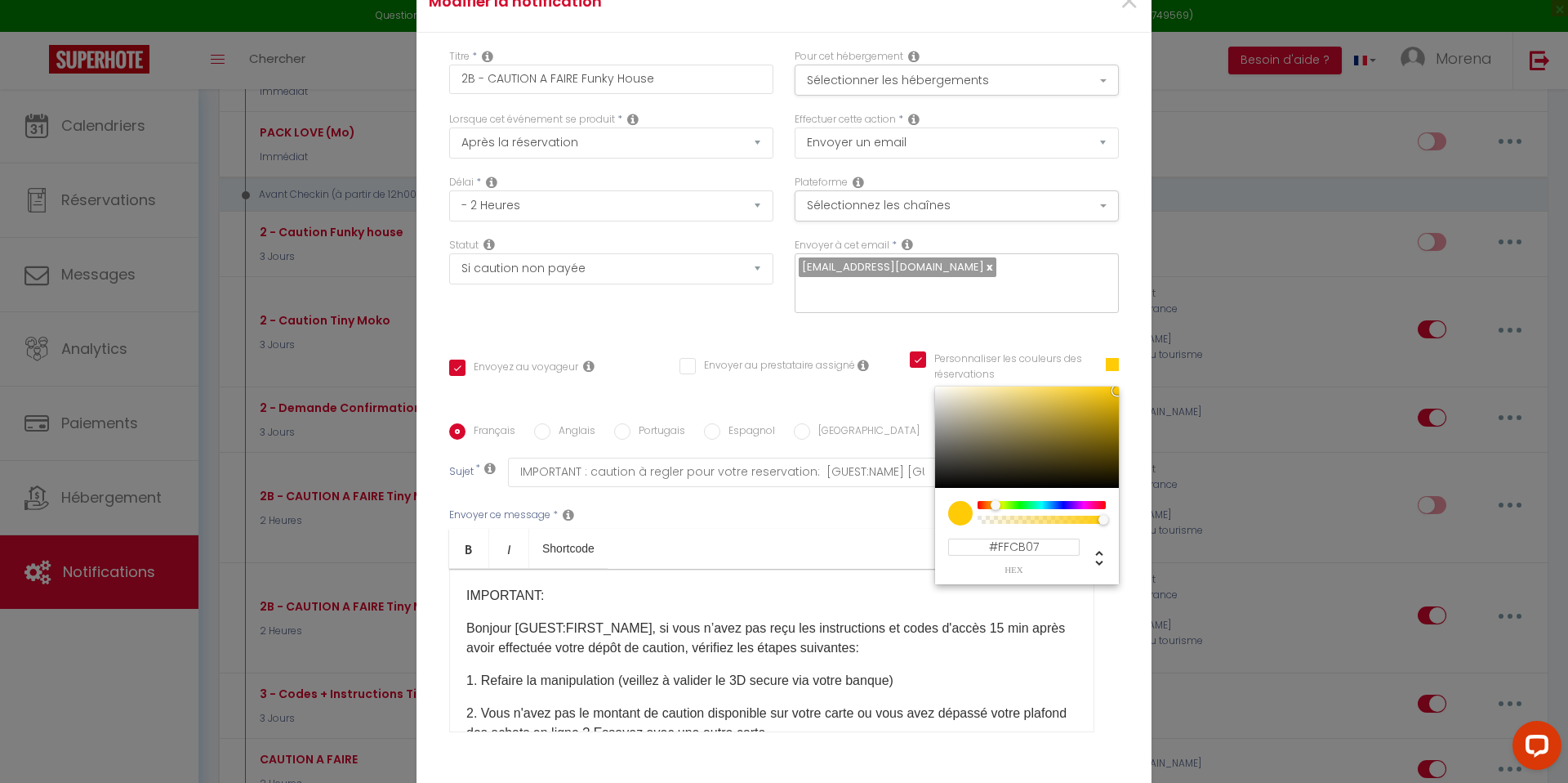
drag, startPoint x: 1114, startPoint y: 393, endPoint x: 1114, endPoint y: 375, distance: 18.0
click at [1114, 385] on div at bounding box center [1116, 390] width 9 height 9
click at [1077, 313] on div "Envoyer à cet email * [EMAIL_ADDRESS][DOMAIN_NAME]" at bounding box center [956, 283] width 346 height 92
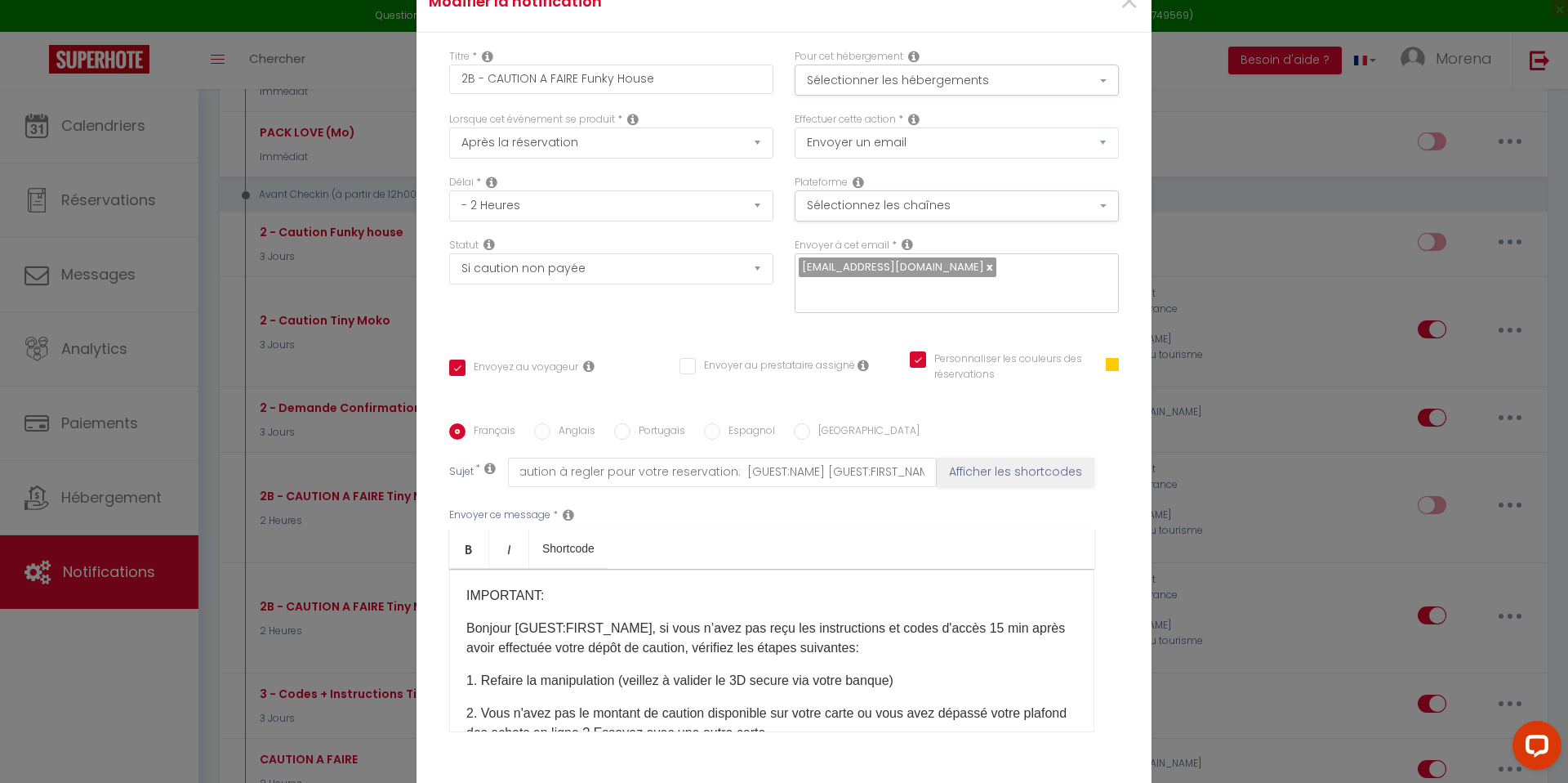
scroll to position [0, 0]
click at [648, 619] on p "Bonjour [GUEST:FIRST_NAME], si vous n’avez pas reçu les instructions et codes d…" at bounding box center [772, 638] width 611 height 40
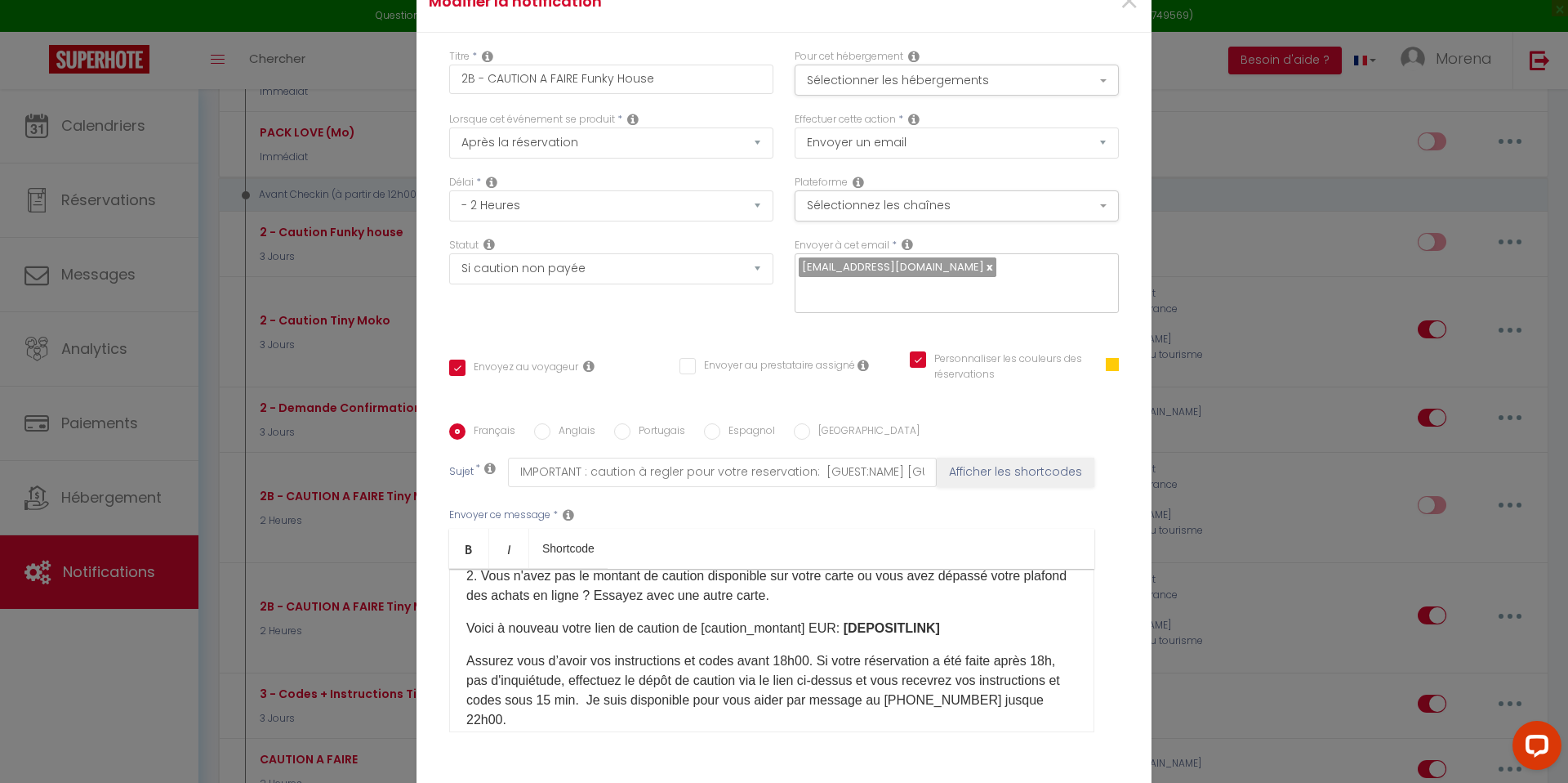
scroll to position [191, 0]
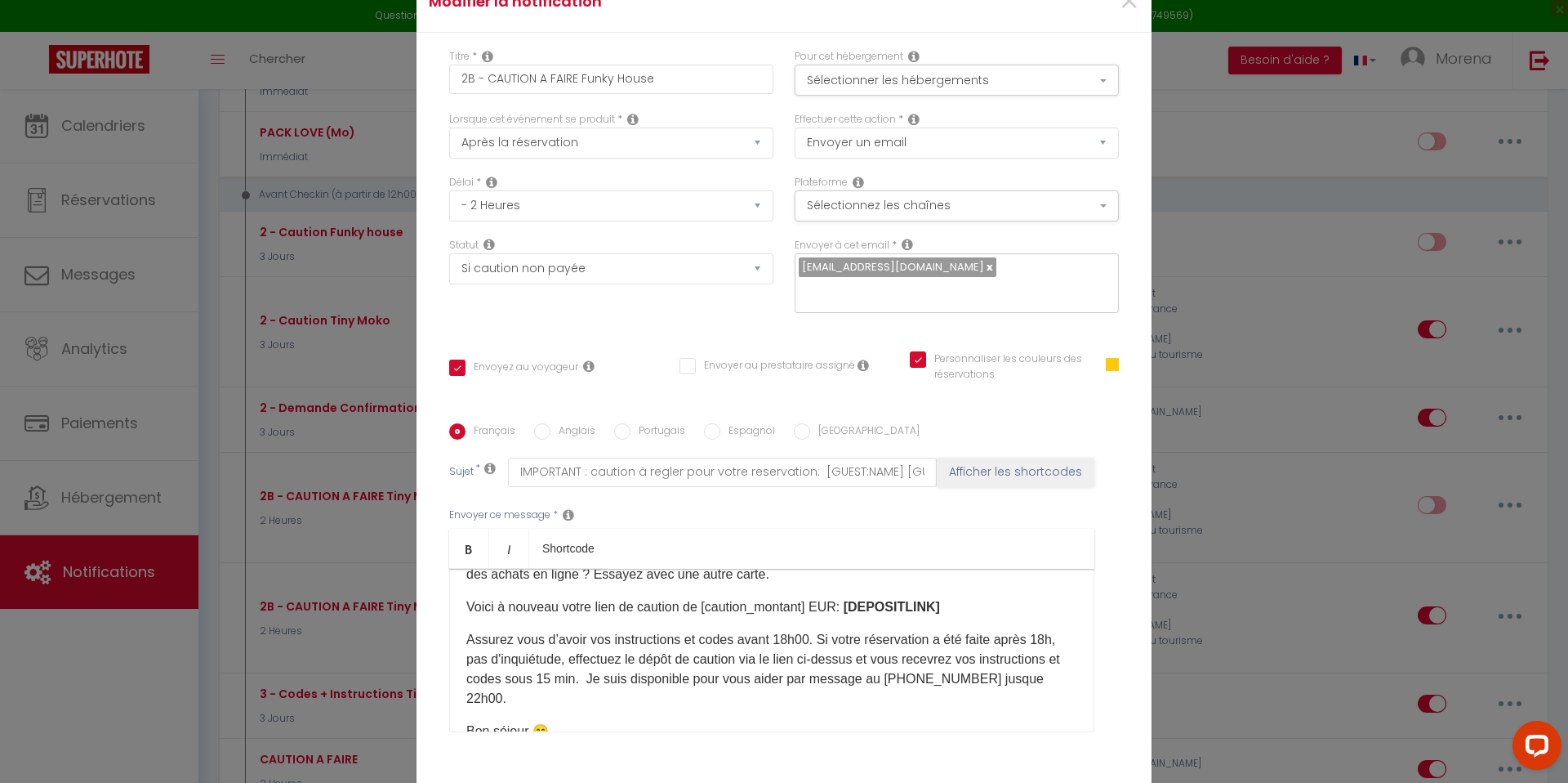
click at [858, 666] on p "Assurez vous d’avoir vos instructions et codes avant 18h00. Si votre réservatio…" at bounding box center [772, 669] width 611 height 78
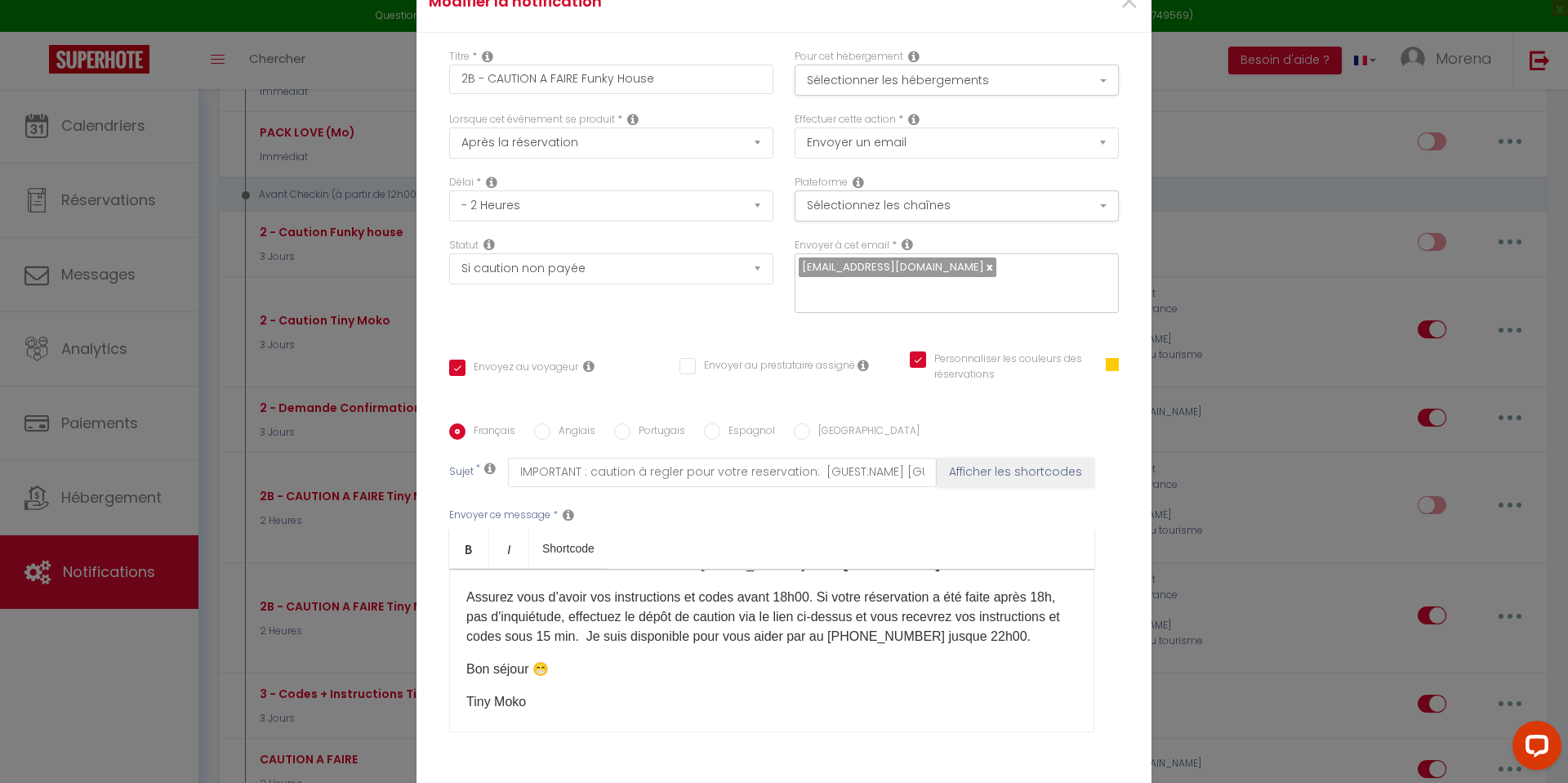
scroll to position [247, 0]
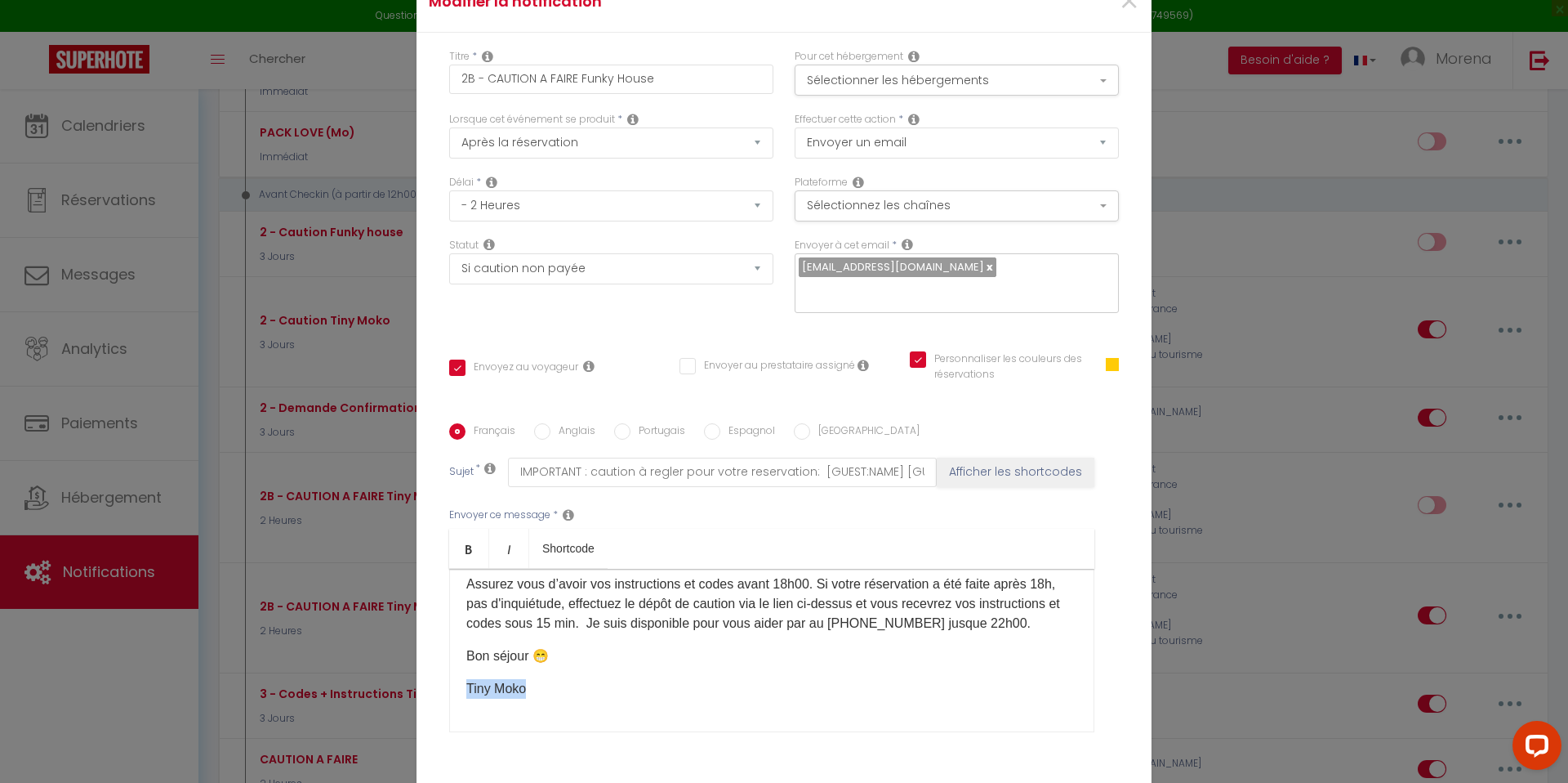
drag, startPoint x: 525, startPoint y: 676, endPoint x: 469, endPoint y: 676, distance: 56.0
click at [469, 679] on p "Tiny Moko ​" at bounding box center [772, 688] width 611 height 20
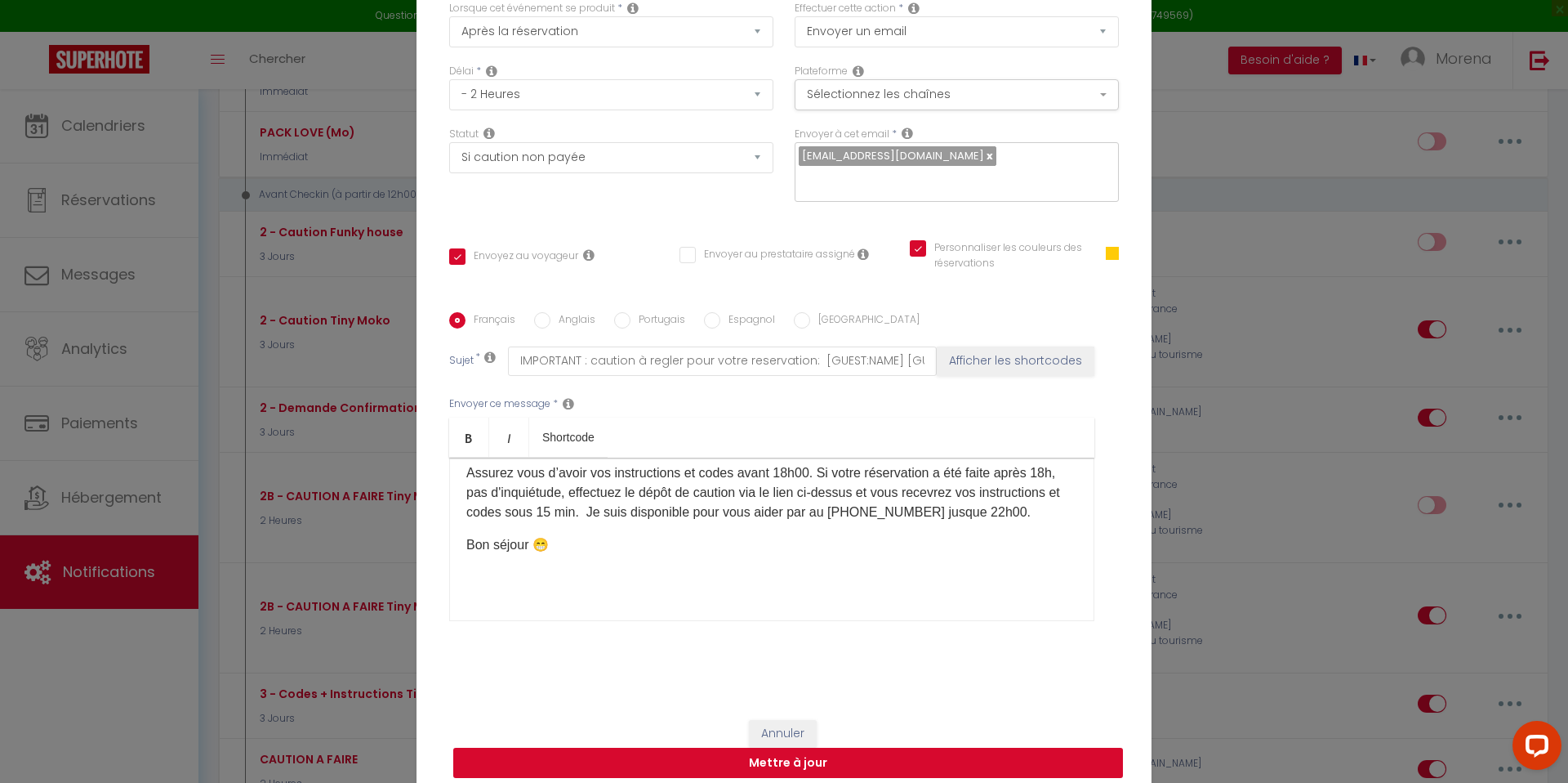
click at [818, 755] on button "Mettre à jour" at bounding box center [788, 763] width 669 height 31
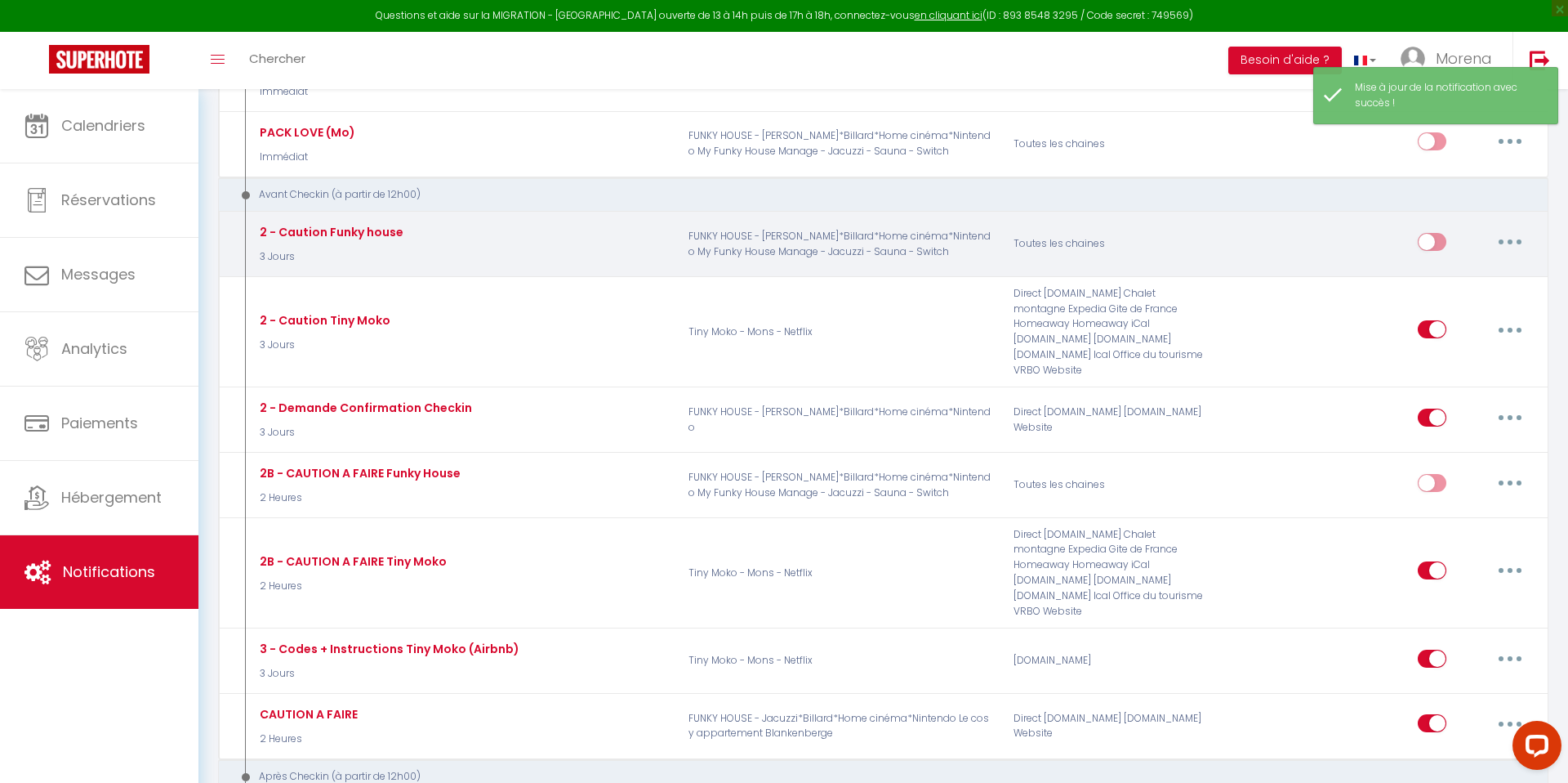
click at [1503, 243] on button "button" at bounding box center [1510, 242] width 46 height 26
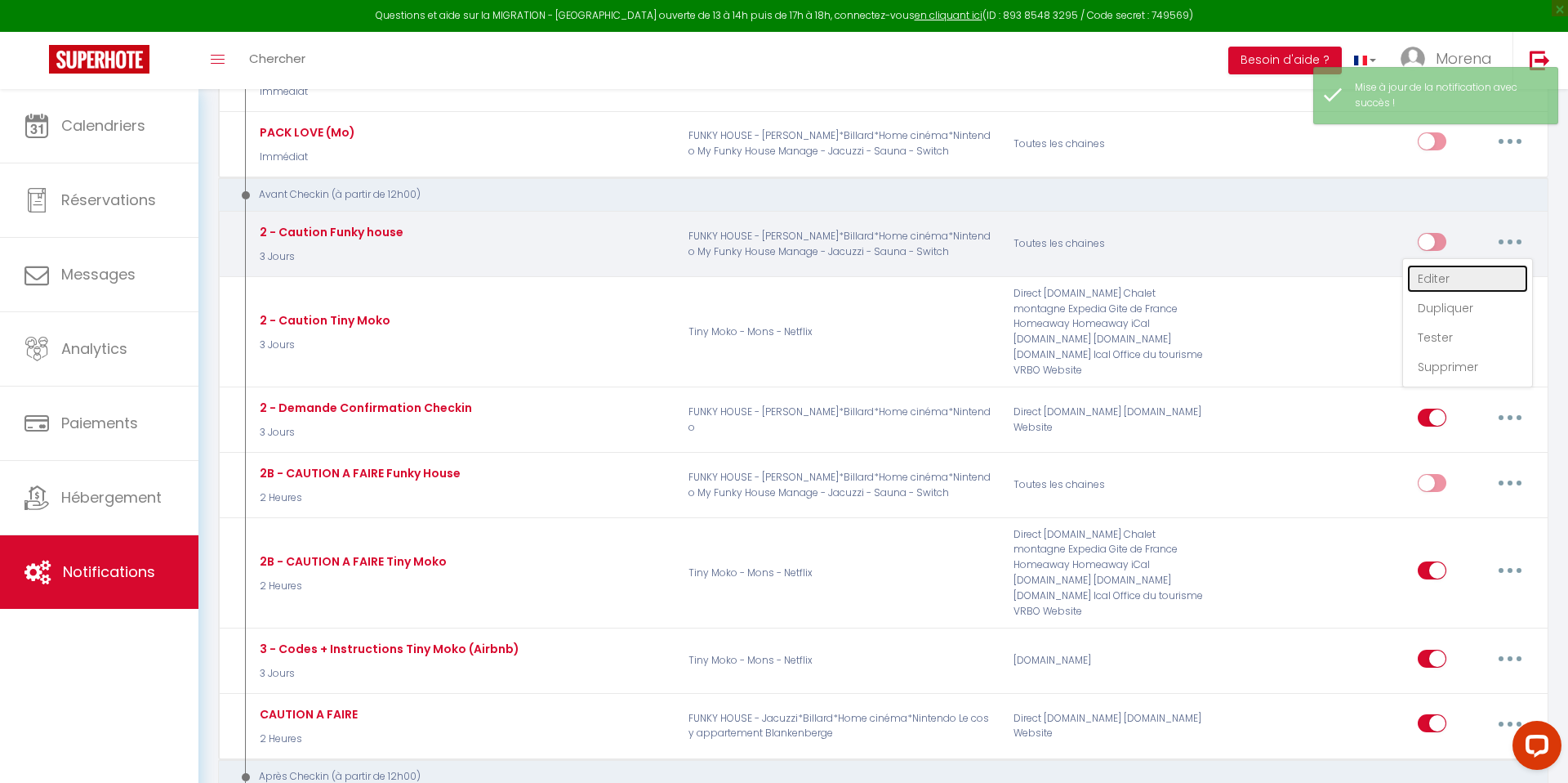
click at [1433, 275] on link "Editer" at bounding box center [1467, 279] width 121 height 28
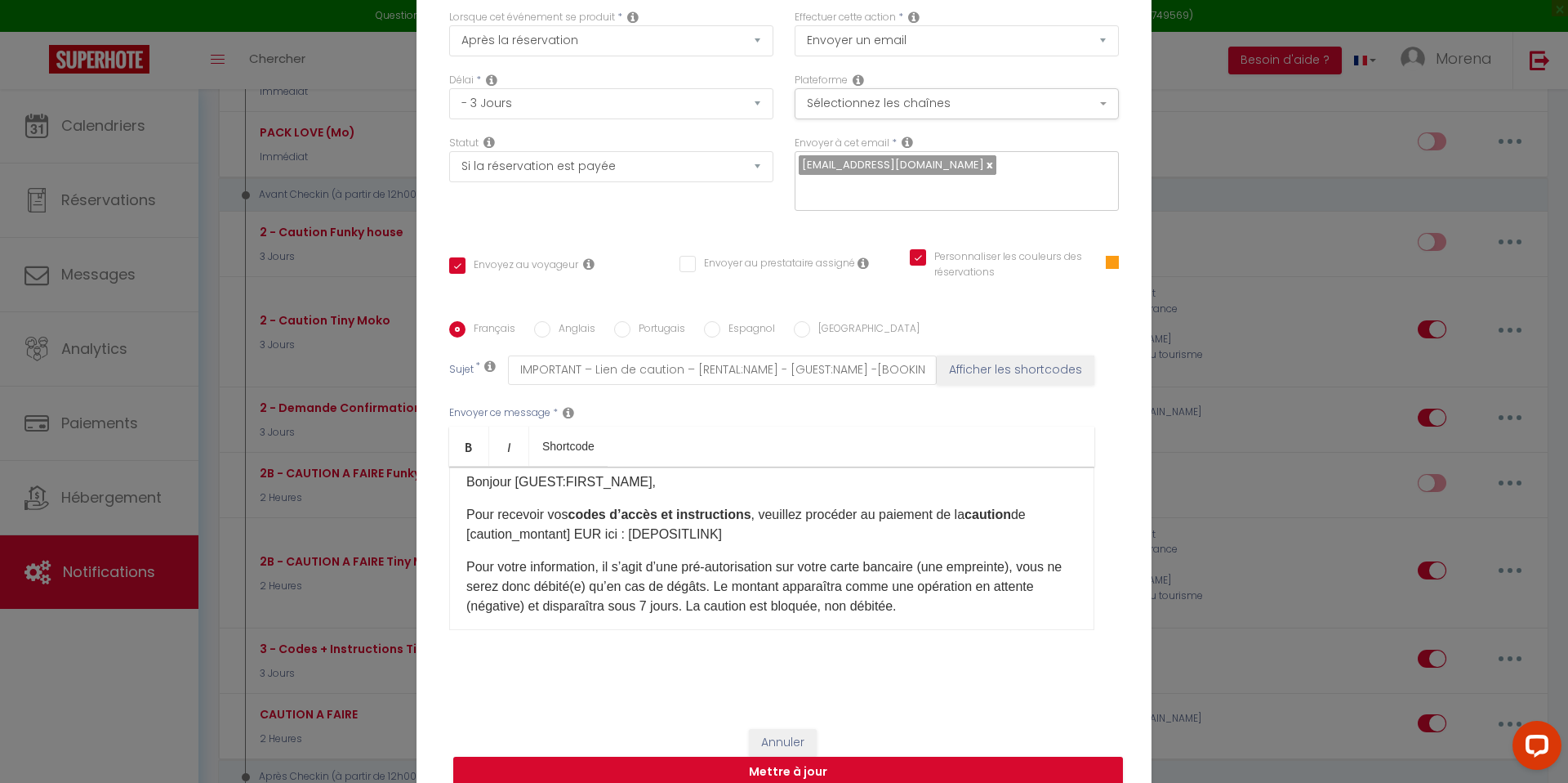
scroll to position [0, 0]
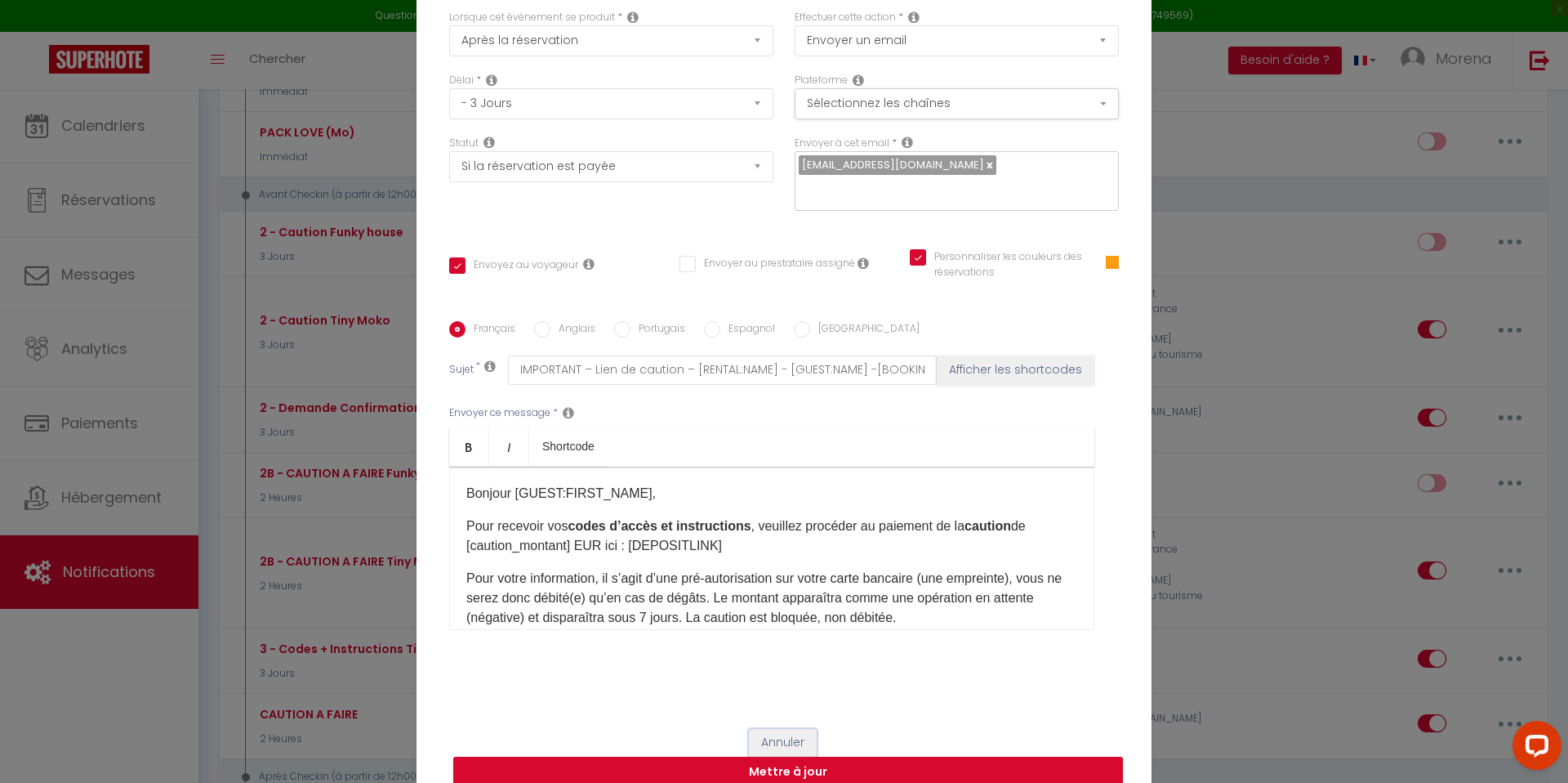
click at [792, 730] on button "Annuler" at bounding box center [783, 743] width 68 height 28
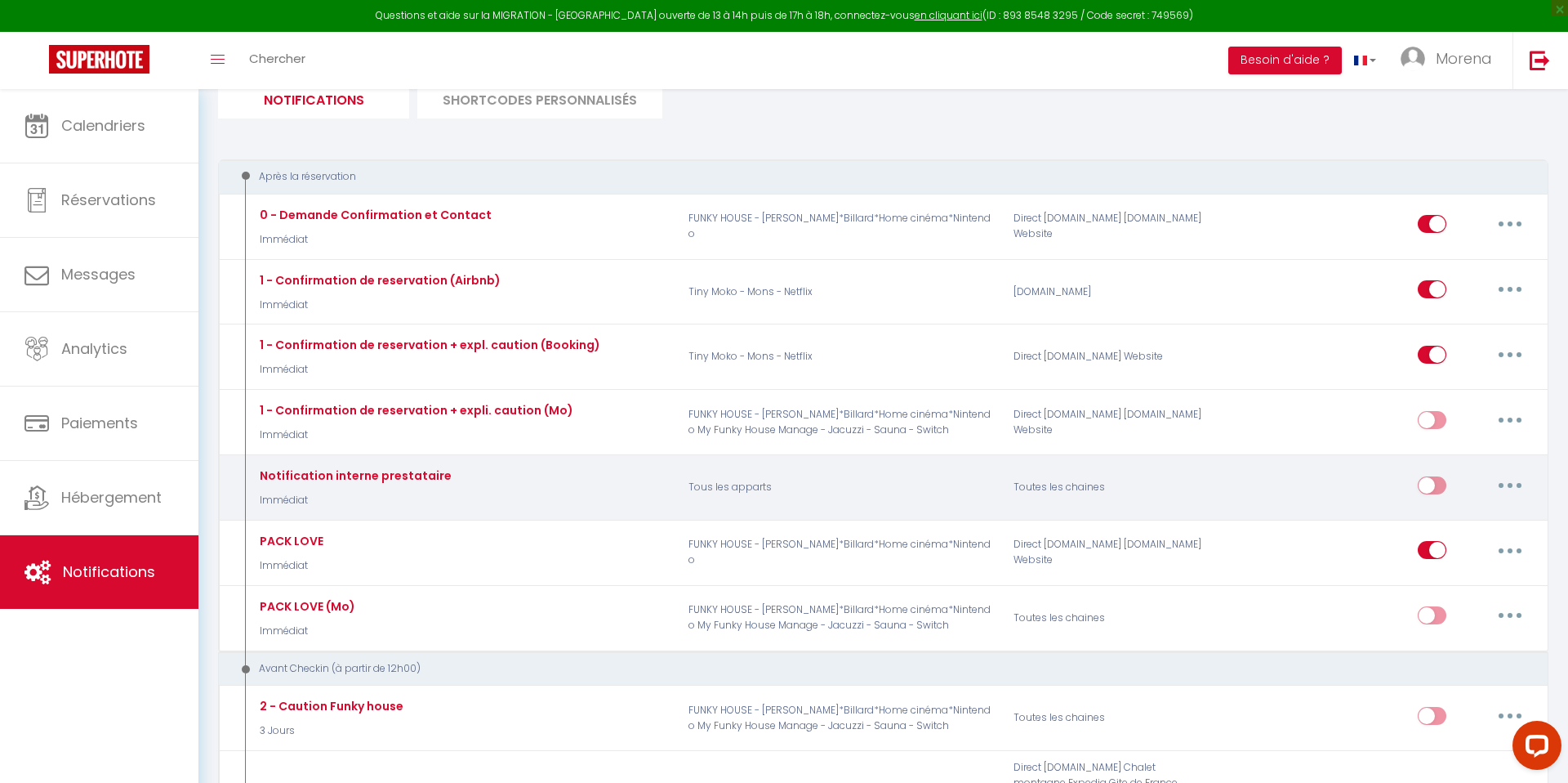
scroll to position [181, 0]
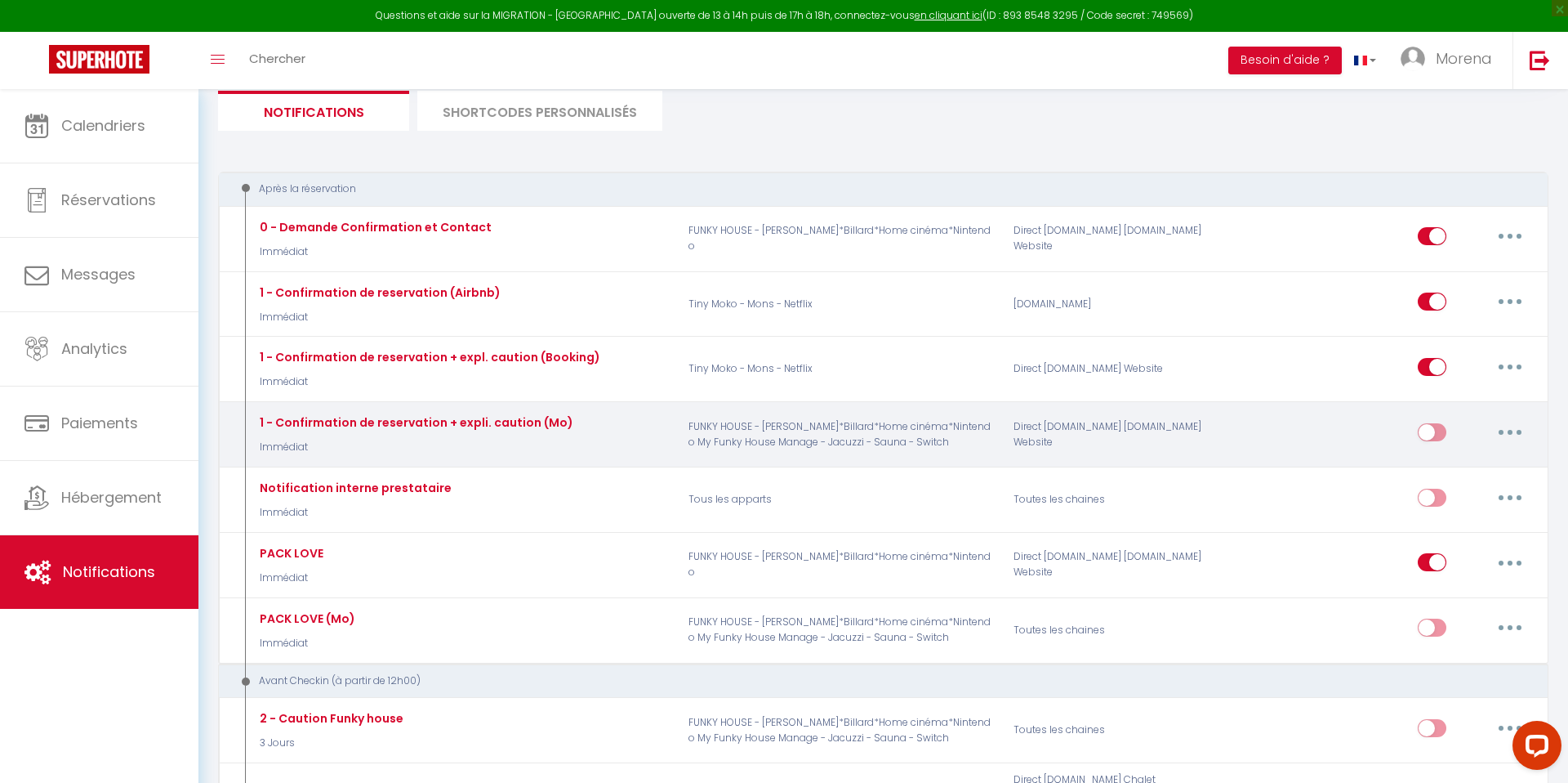
click at [1509, 426] on button "button" at bounding box center [1510, 432] width 46 height 26
click at [1444, 476] on link "Editer" at bounding box center [1467, 469] width 121 height 28
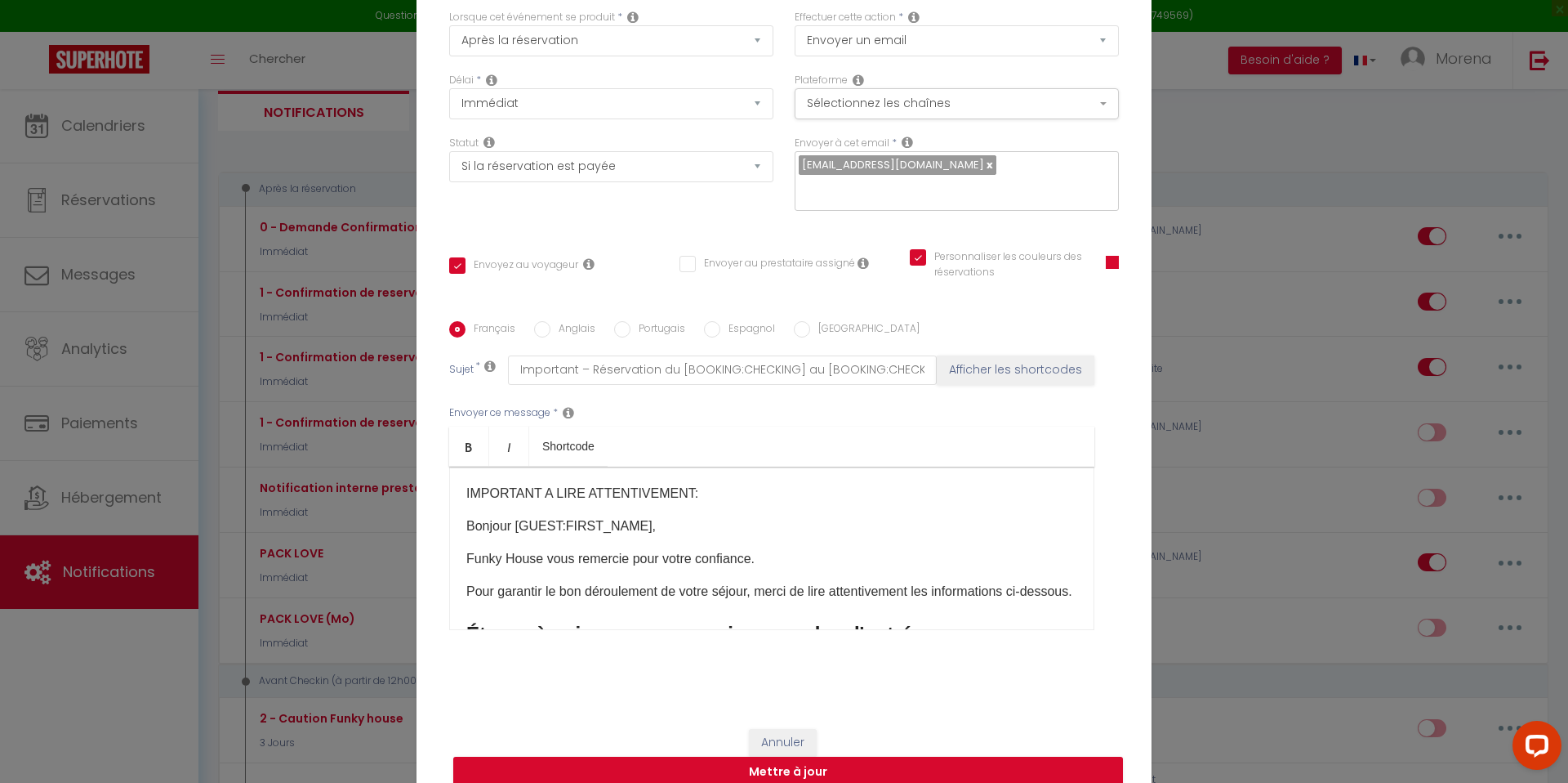
scroll to position [0, 0]
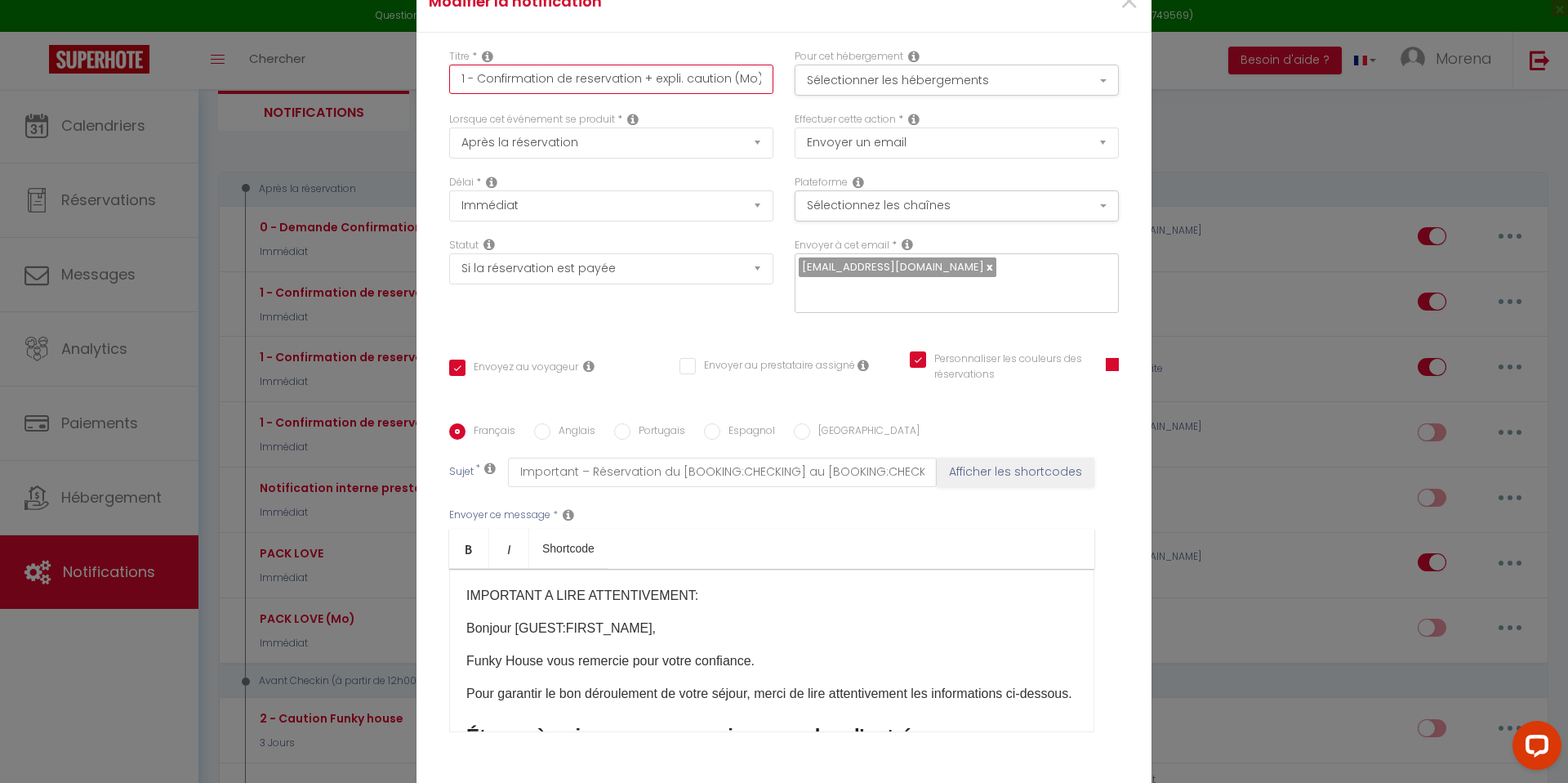
click at [746, 89] on input "1 - Confirmation de reservation + expli. caution (Mo)" at bounding box center [611, 79] width 324 height 29
click at [777, 59] on div "Titre * 1 - Confirmation de reservation + expli. caution (Funky House))" at bounding box center [612, 80] width 346 height 63
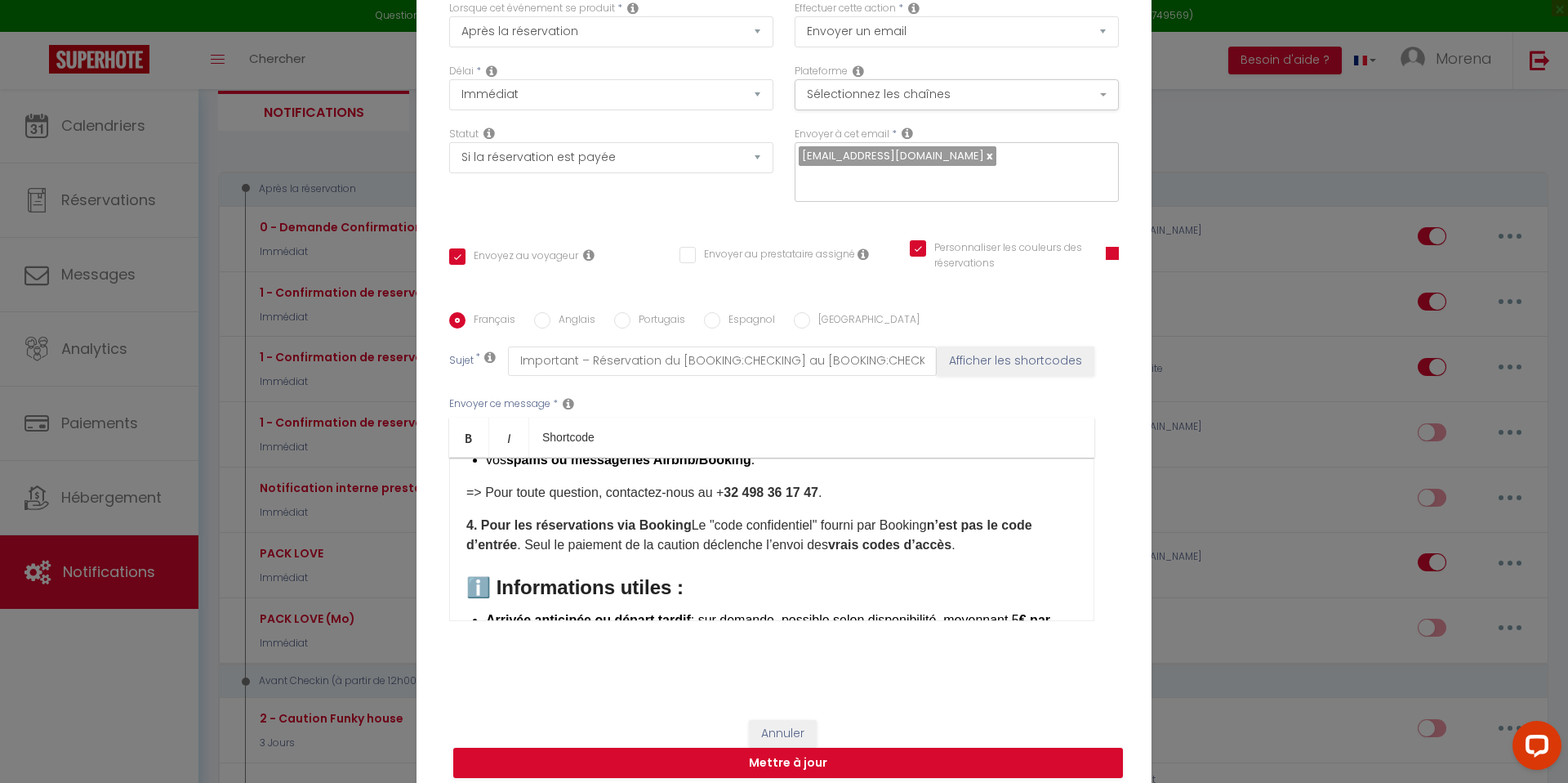
scroll to position [520, 0]
drag, startPoint x: 720, startPoint y: 516, endPoint x: 826, endPoint y: 513, distance: 106.0
click at [826, 501] on p "=> Pour toute question, contactez-nous au + 32 498 36 17 47​ ." at bounding box center [772, 490] width 611 height 20
copy p "+ 32 498 36 17 47​"
click at [791, 723] on button "Annuler" at bounding box center [783, 733] width 68 height 28
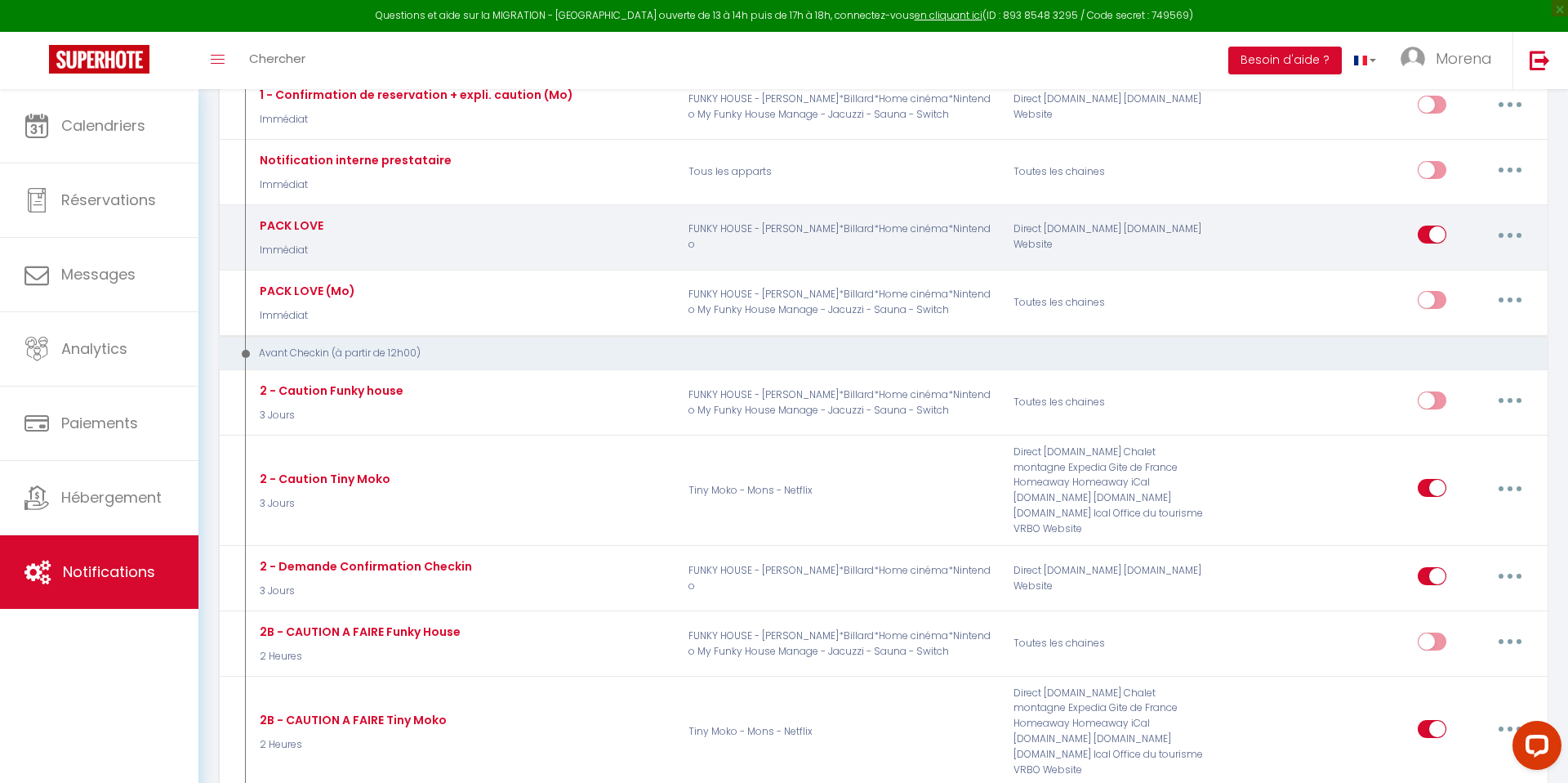
scroll to position [509, 0]
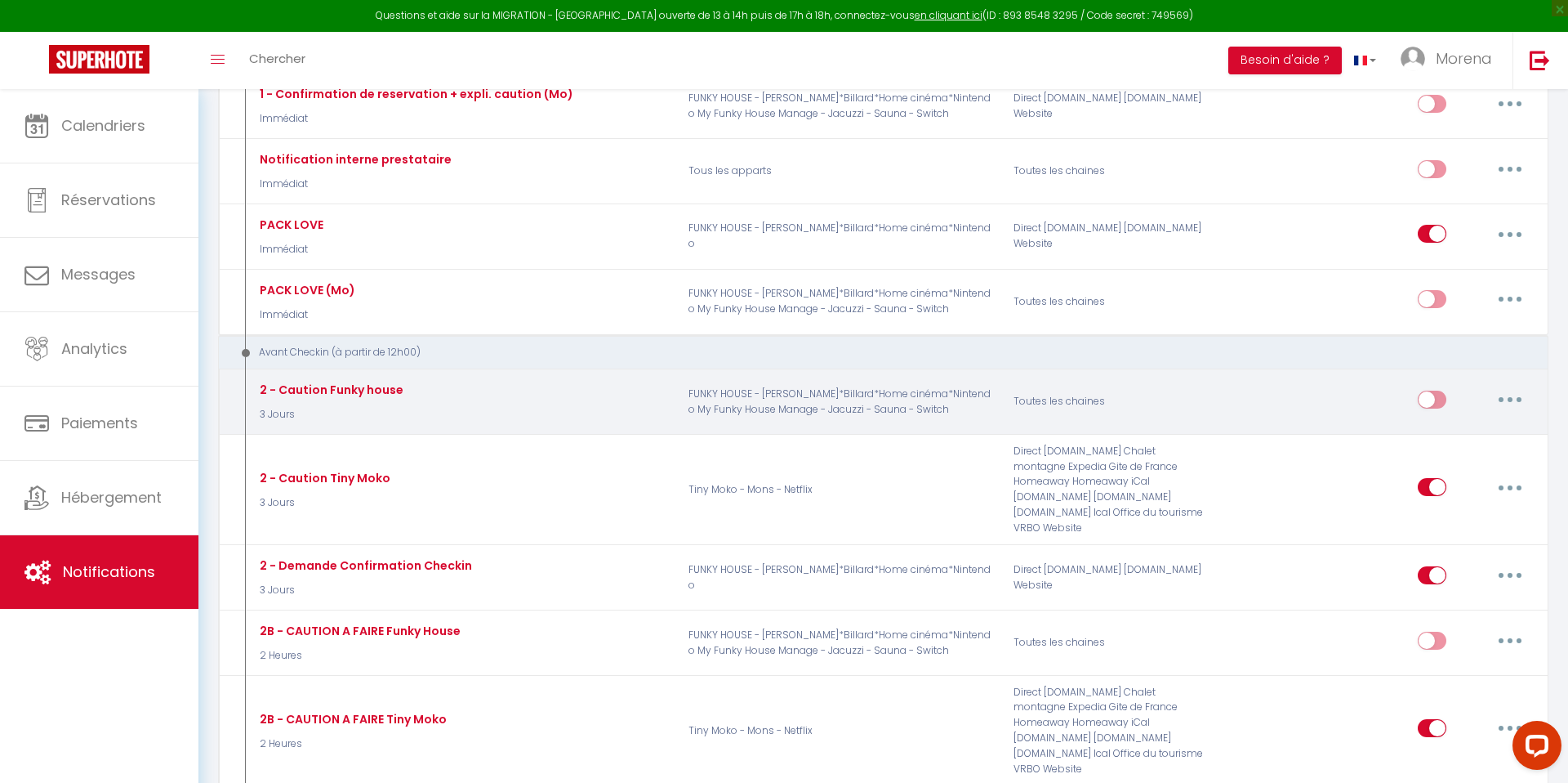
click at [1503, 399] on button "button" at bounding box center [1510, 399] width 46 height 26
click at [1450, 441] on link "Editer" at bounding box center [1467, 436] width 121 height 28
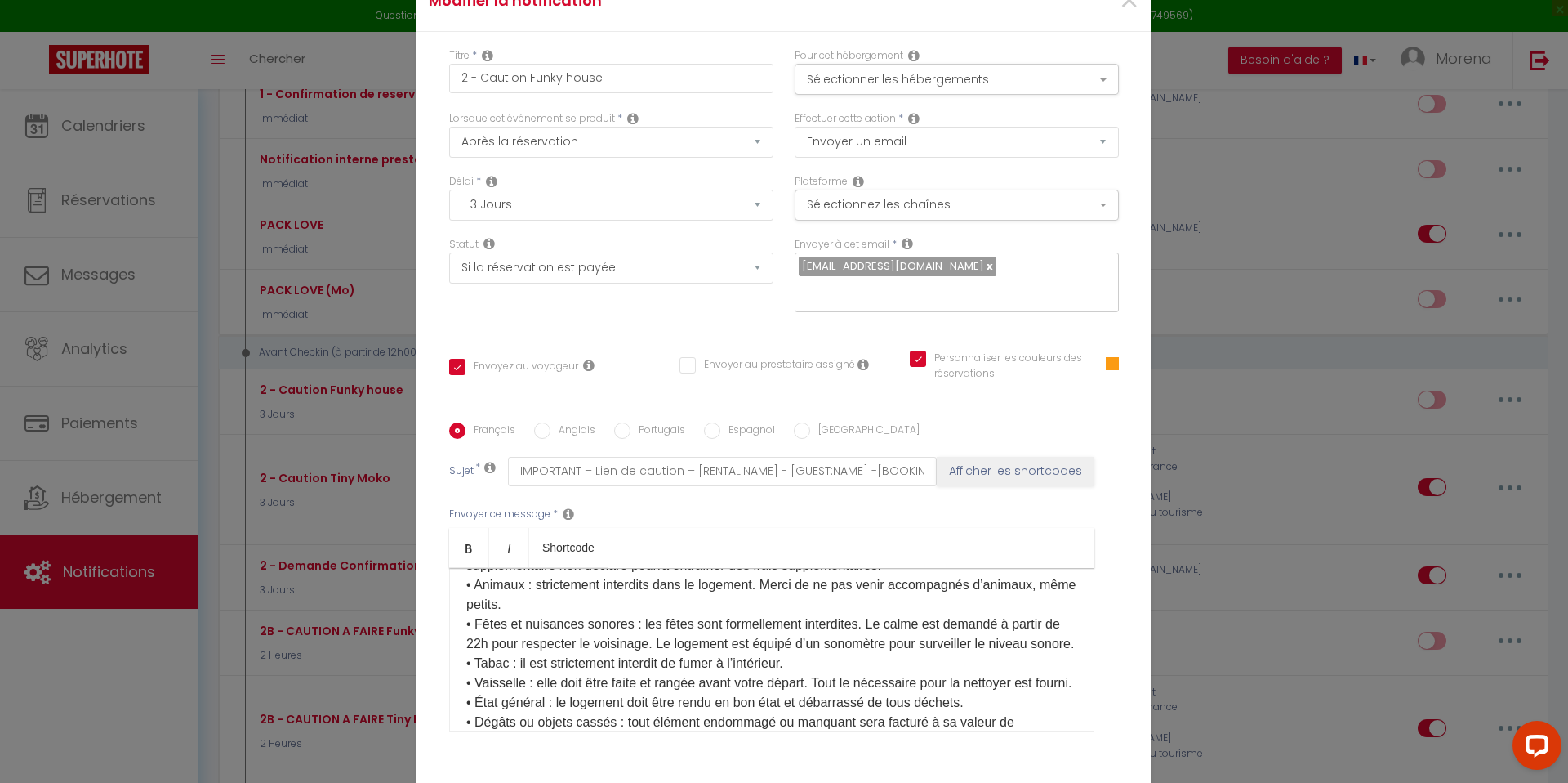
scroll to position [7, 0]
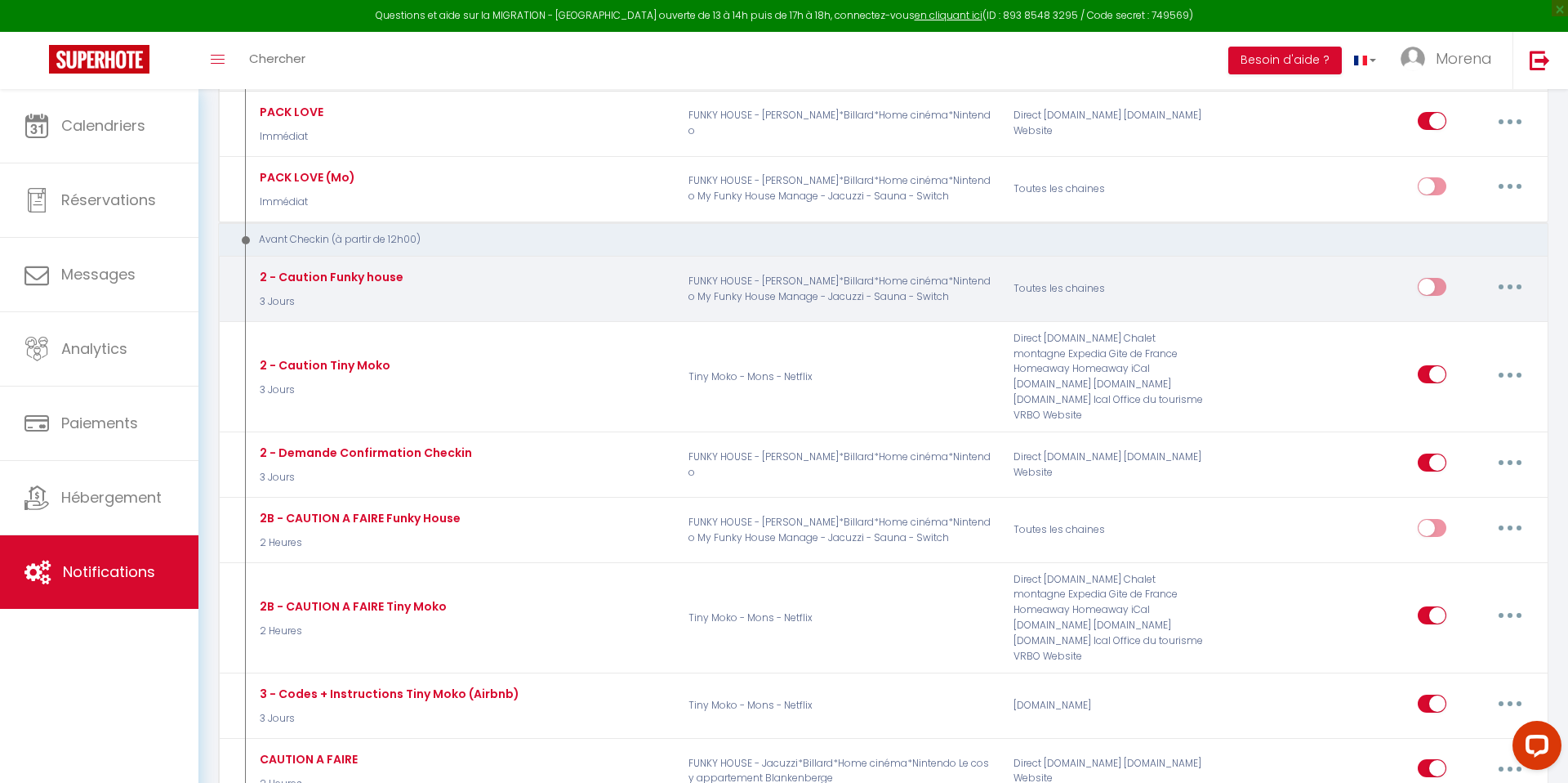
scroll to position [622, 0]
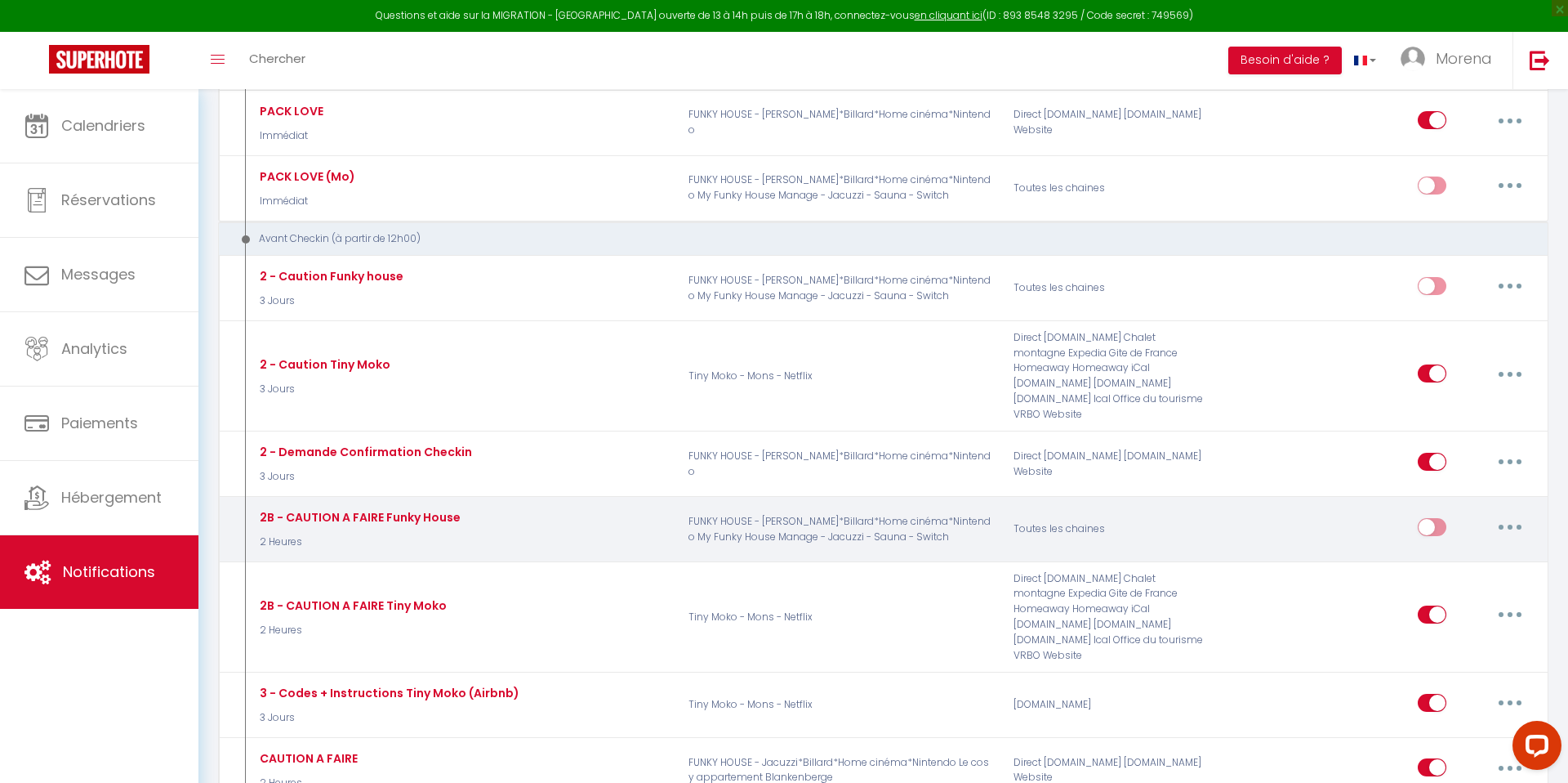
click at [1504, 514] on button "button" at bounding box center [1510, 527] width 46 height 26
click at [1434, 550] on link "Editer" at bounding box center [1467, 564] width 121 height 28
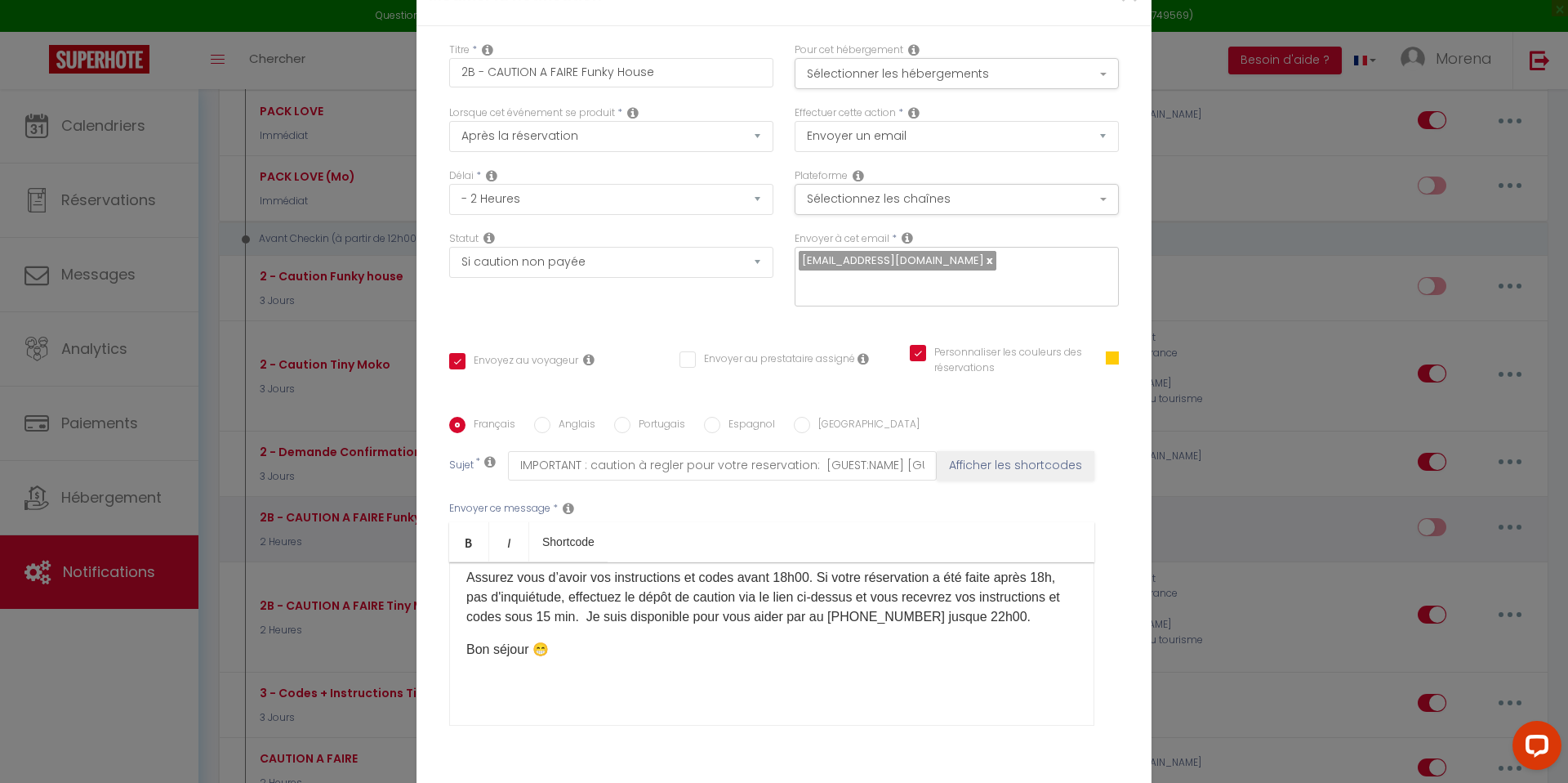
scroll to position [247, 0]
drag, startPoint x: 827, startPoint y: 606, endPoint x: 922, endPoint y: 607, distance: 95.0
click at [922, 607] on p "Assurez vous d’avoir vos instructions et codes avant 18h00. Si votre réservatio…" at bounding box center [772, 597] width 611 height 59
drag, startPoint x: 826, startPoint y: 605, endPoint x: 929, endPoint y: 605, distance: 103.0
click at [929, 605] on p "Assurez vous d’avoir vos instructions et codes avant 18h00. Si votre réservatio…" at bounding box center [772, 597] width 611 height 59
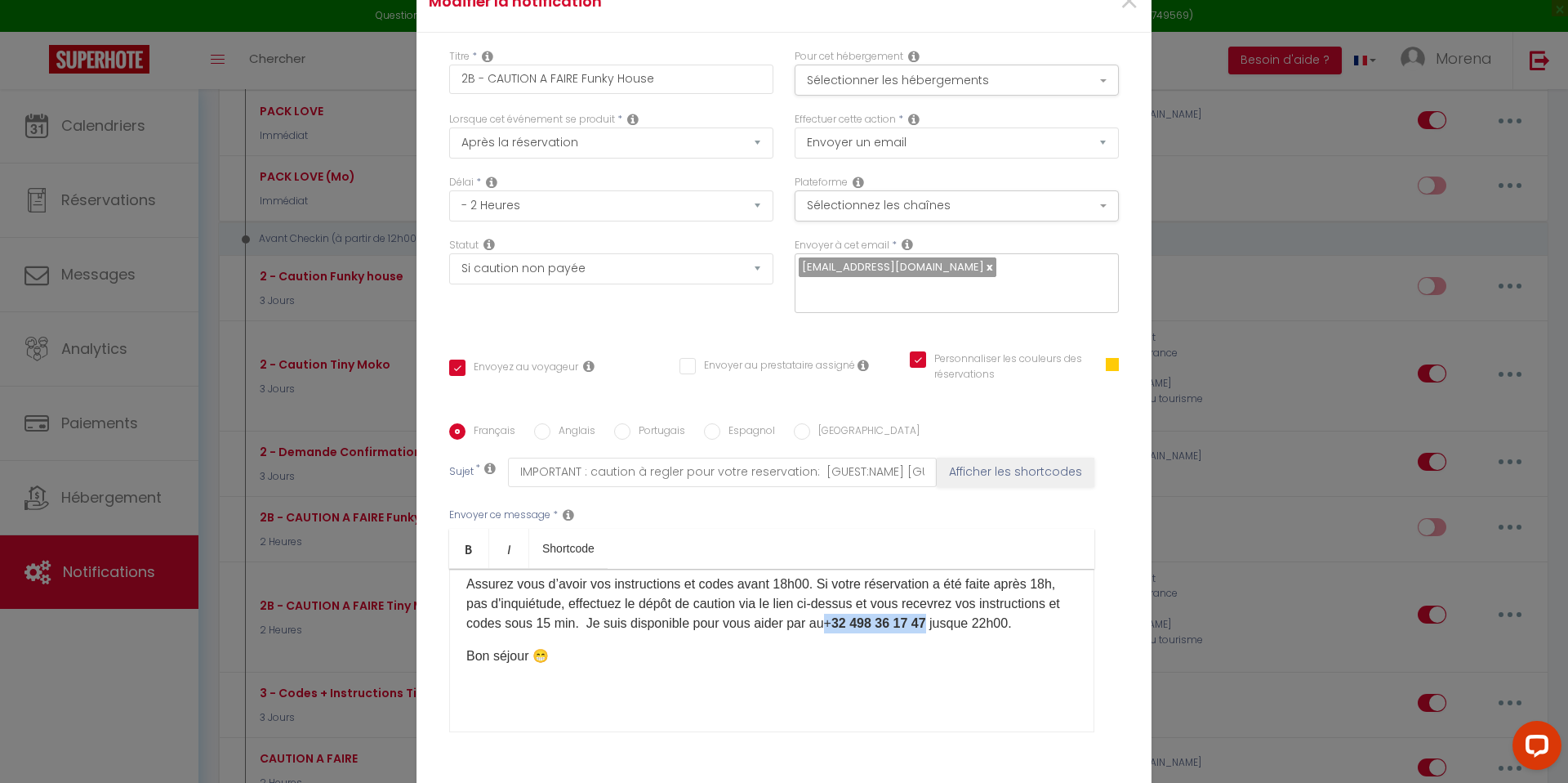
scroll to position [111, 0]
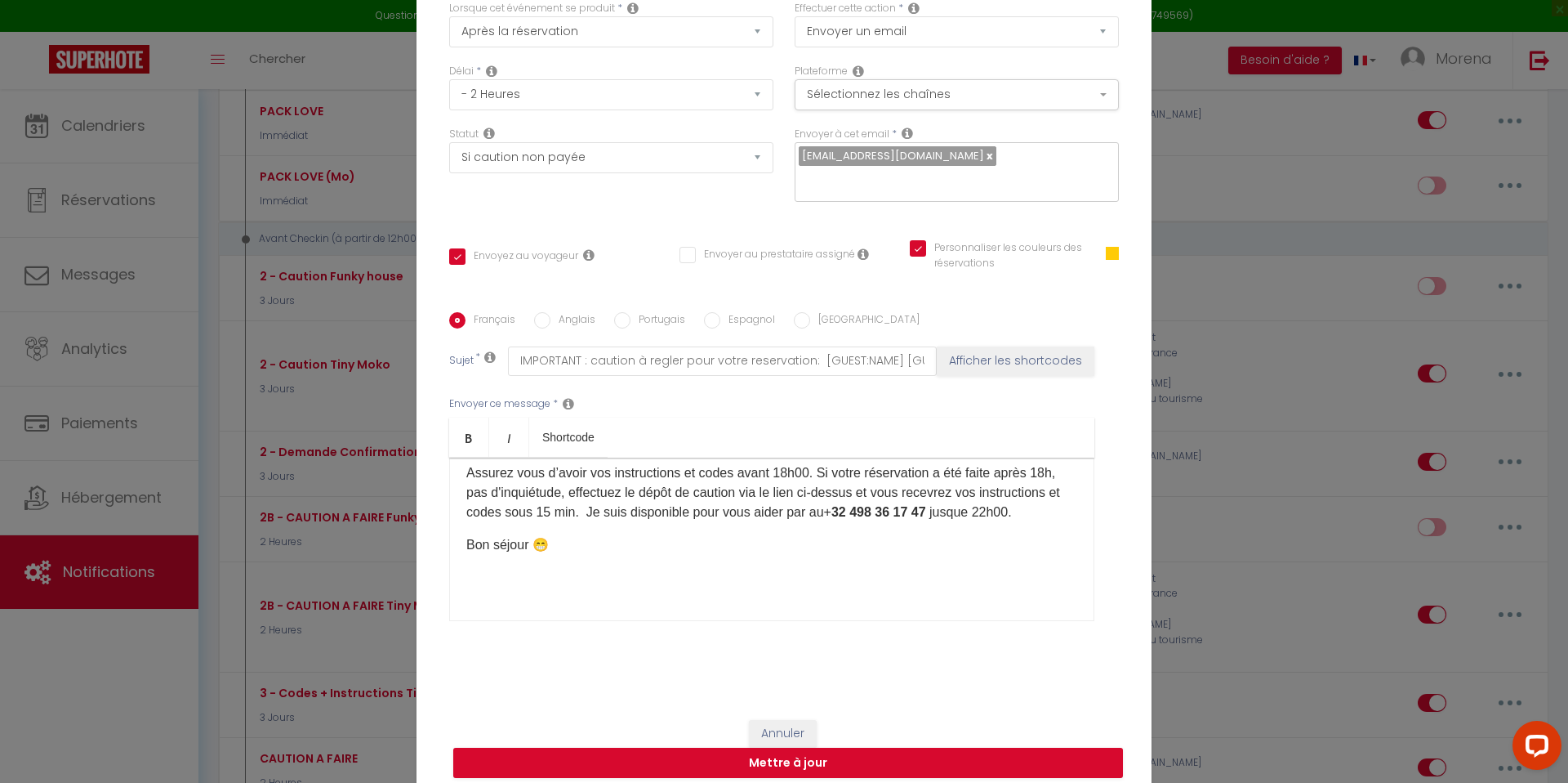
click at [929, 568] on p "​" at bounding box center [772, 577] width 611 height 20
click at [827, 501] on p "Assurez vous d’avoir vos instructions et codes avant 18h00. Si votre réservatio…" at bounding box center [772, 492] width 611 height 59
drag, startPoint x: 929, startPoint y: 501, endPoint x: 1032, endPoint y: 502, distance: 103.0
click at [1032, 502] on p "Assurez vous d’avoir vos instructions et codes avant 18h00. Si votre réservatio…" at bounding box center [772, 502] width 611 height 78
click at [513, 571] on p "​" at bounding box center [772, 577] width 611 height 20
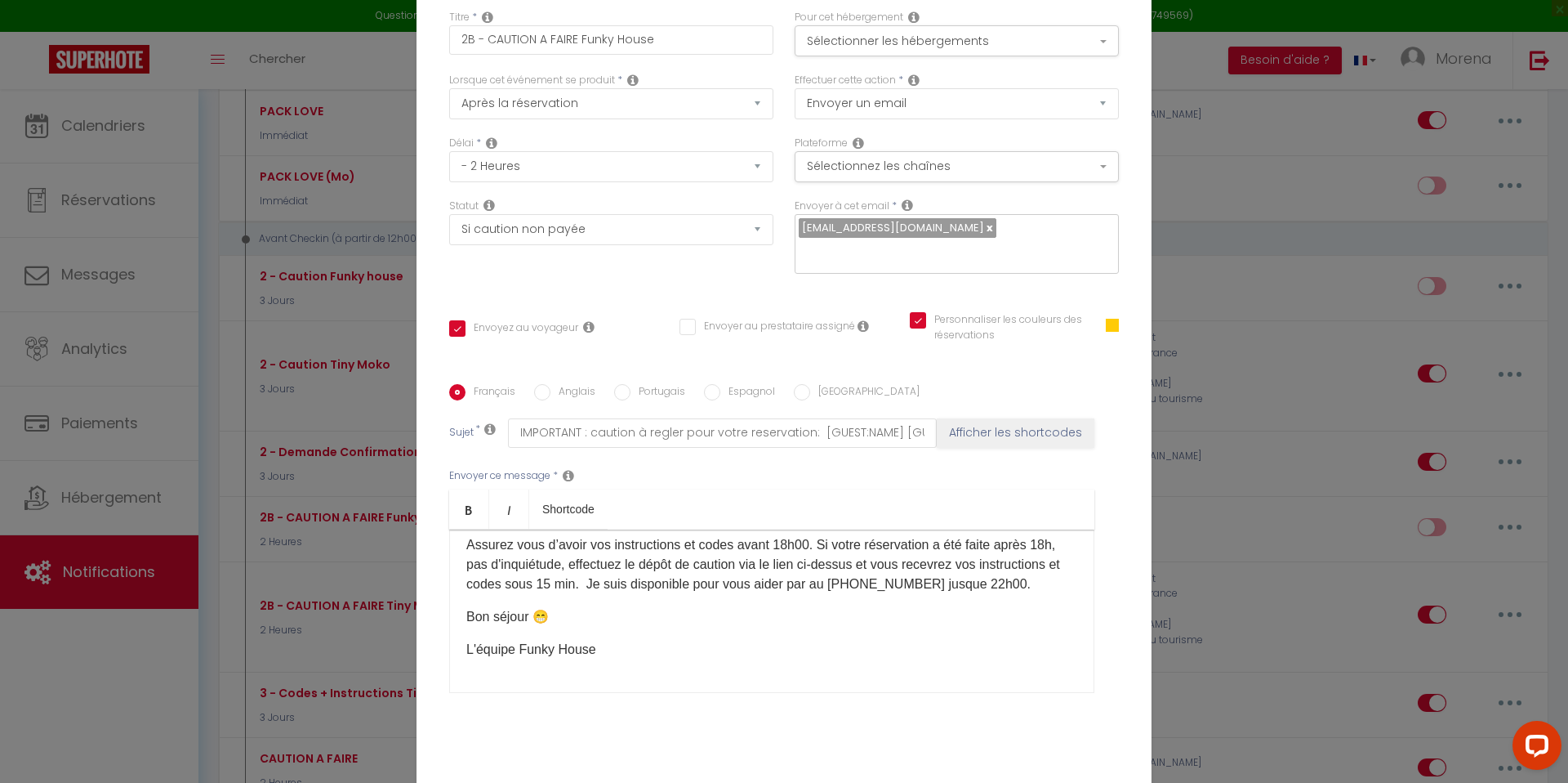
scroll to position [0, 0]
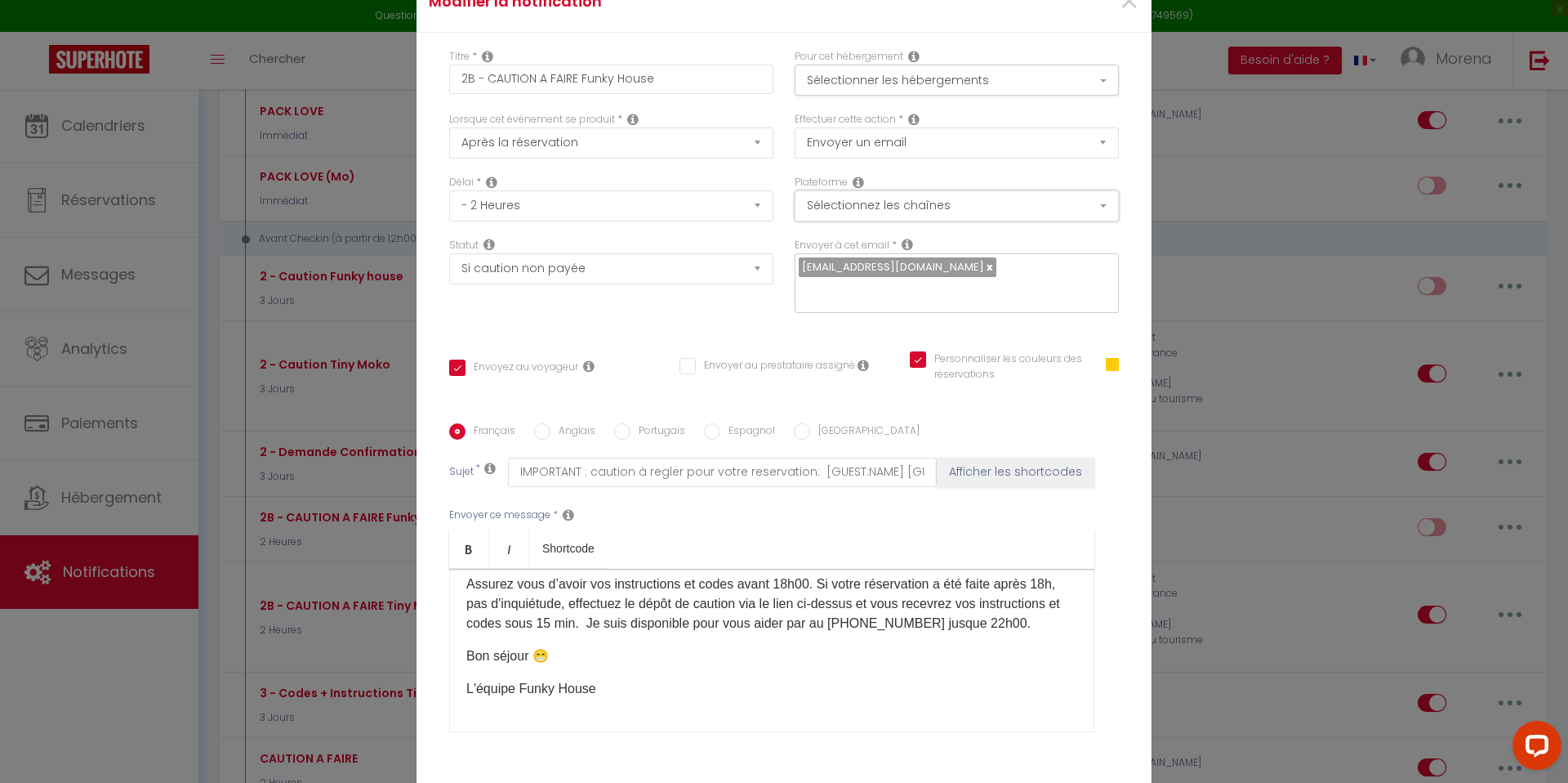
click at [845, 219] on button "Sélectionnez les chaînes" at bounding box center [956, 206] width 324 height 31
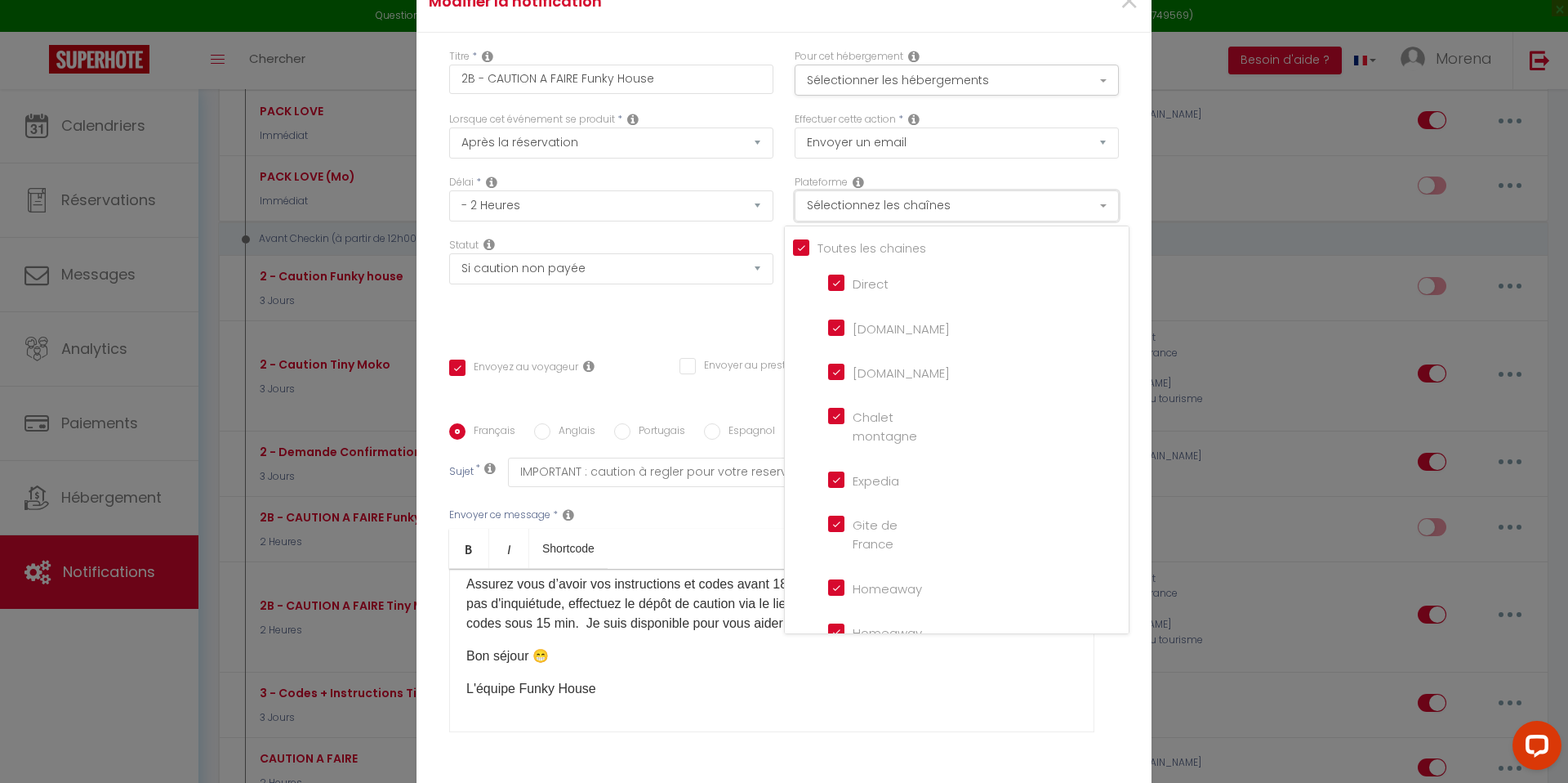
click at [845, 219] on button "Sélectionnez les chaînes" at bounding box center [956, 206] width 324 height 31
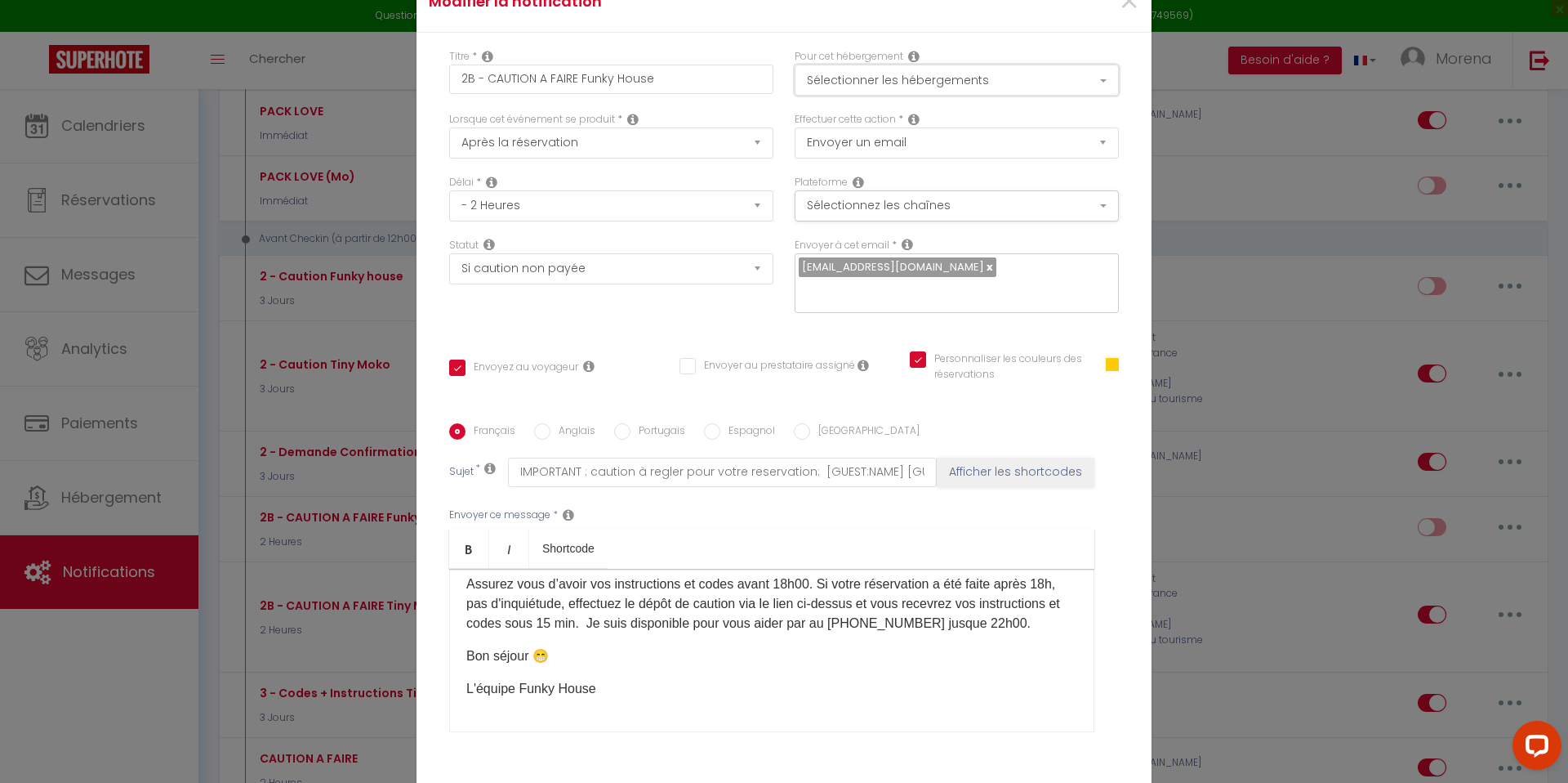
click at [845, 96] on button "Sélectionner les hébergements" at bounding box center [956, 80] width 324 height 31
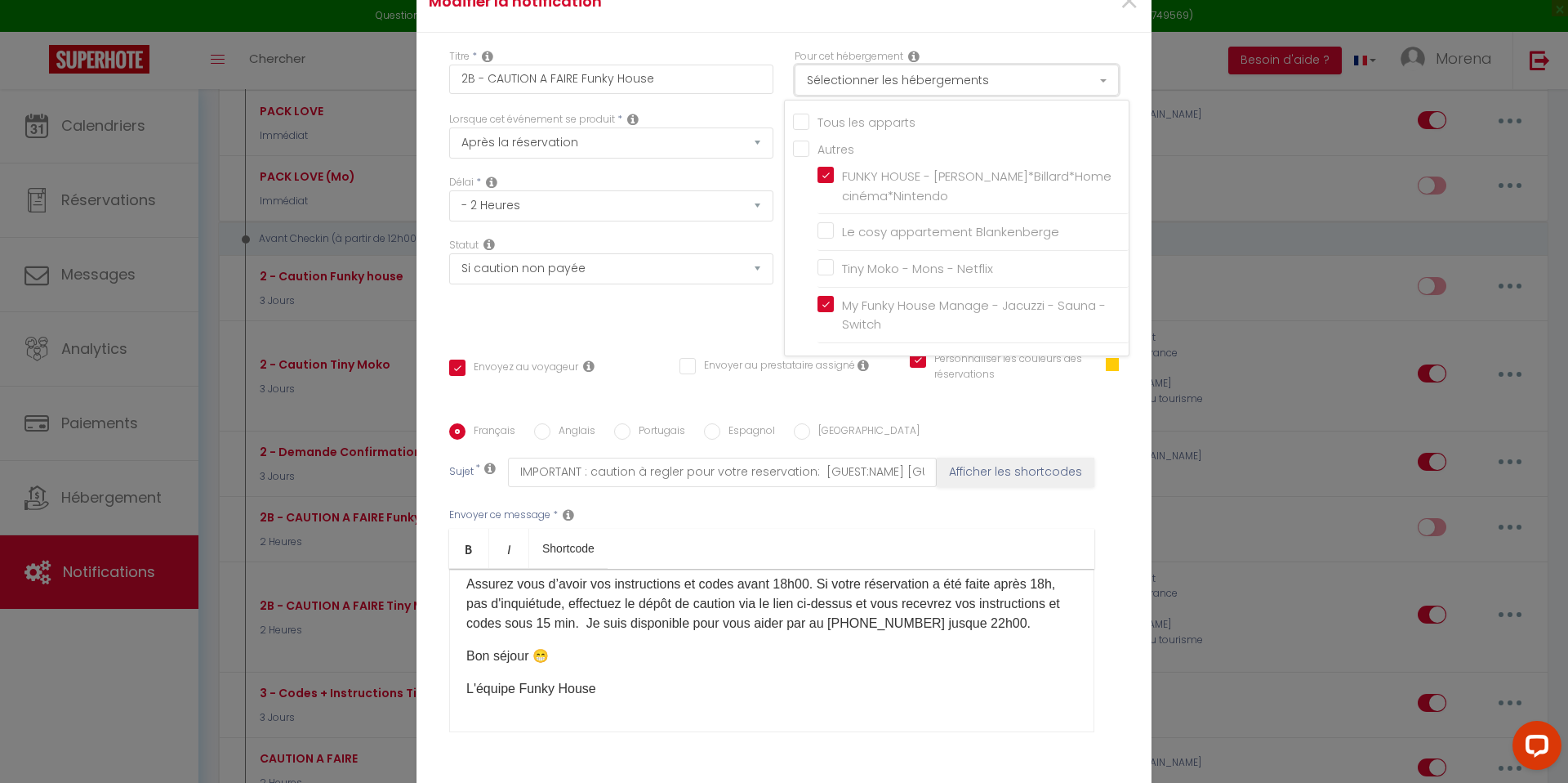
click at [845, 96] on button "Sélectionner les hébergements" at bounding box center [956, 80] width 324 height 31
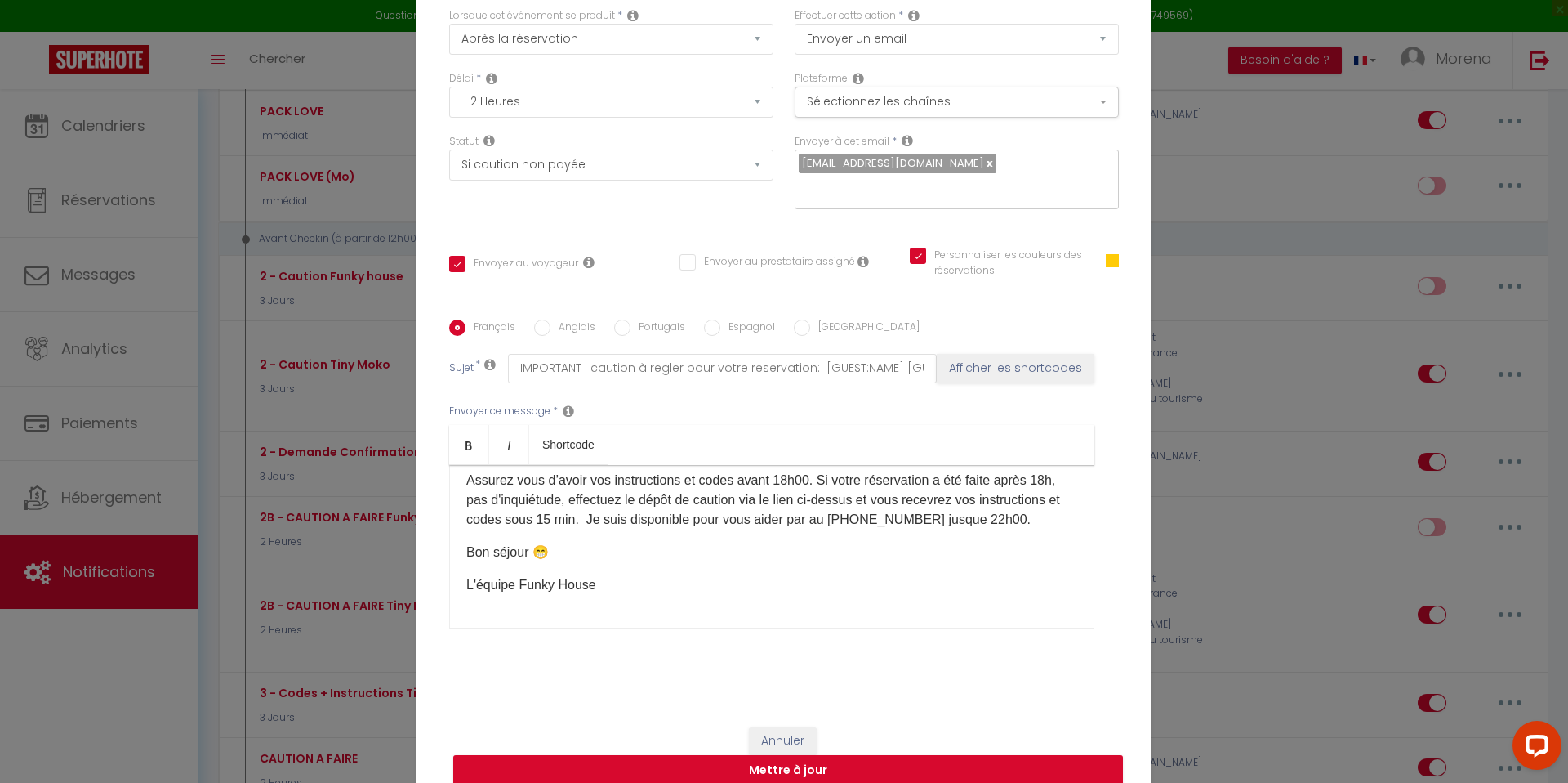
scroll to position [111, 0]
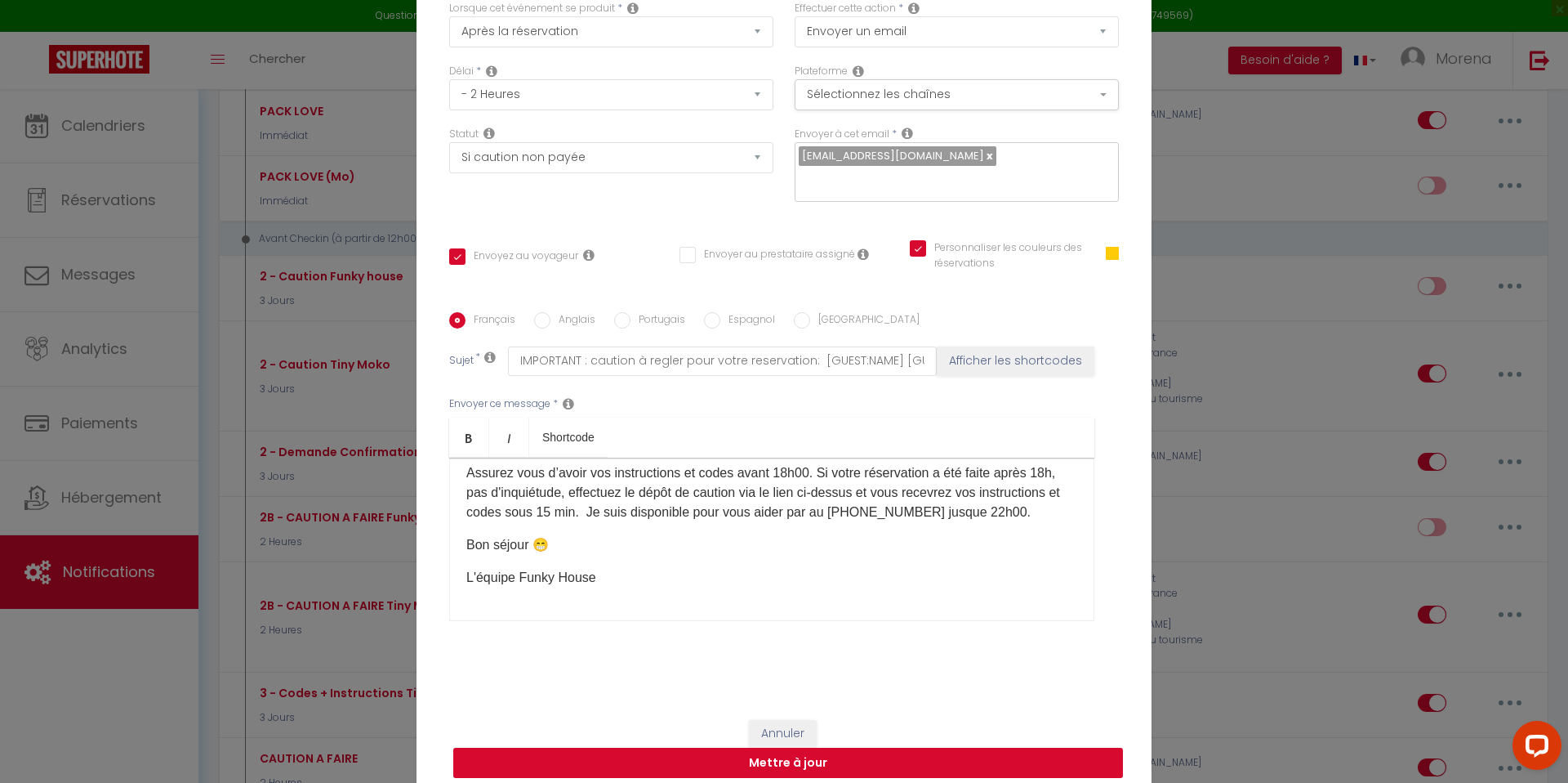
click at [779, 749] on button "Mettre à jour" at bounding box center [788, 763] width 669 height 31
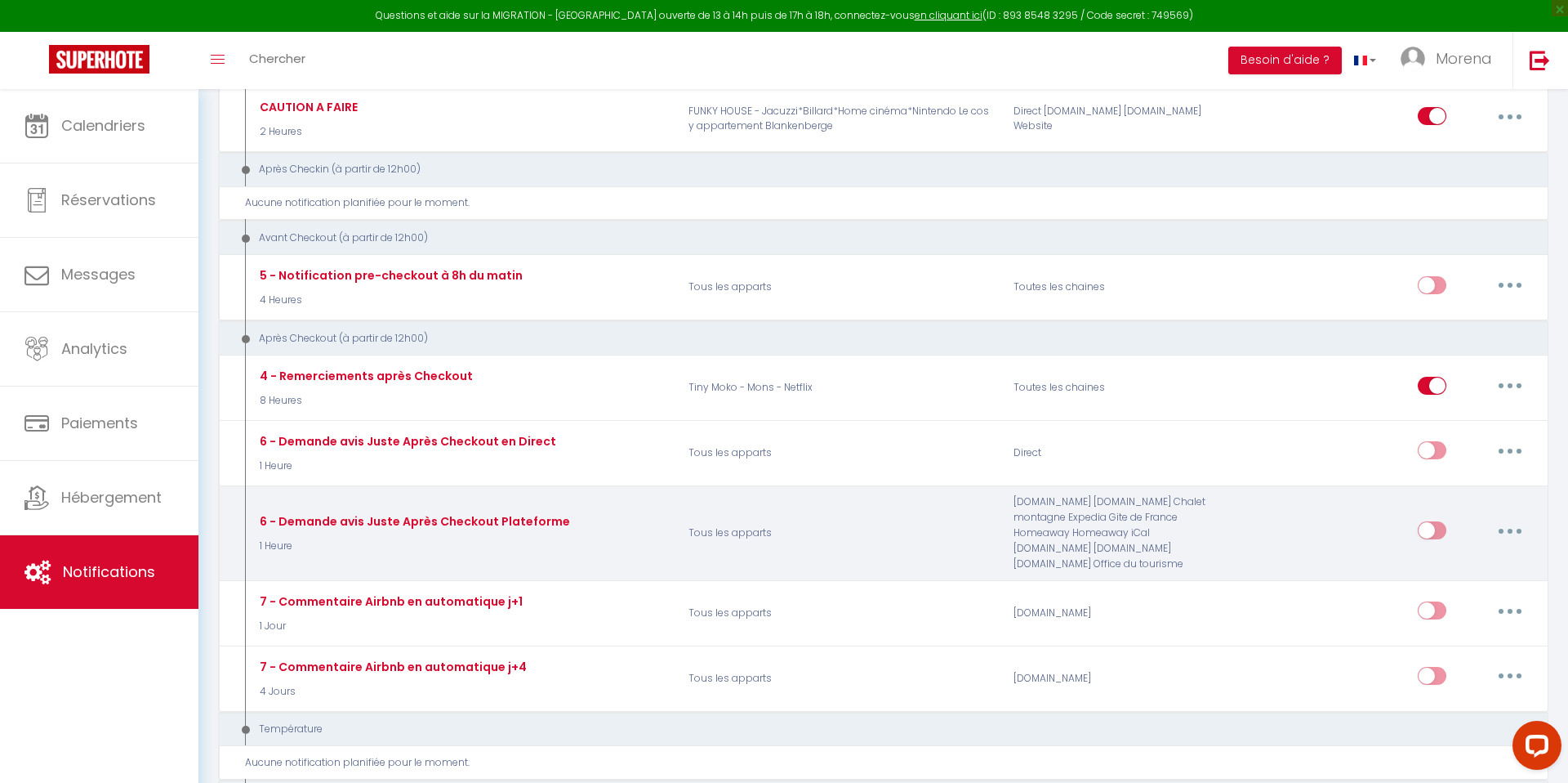
scroll to position [1270, 0]
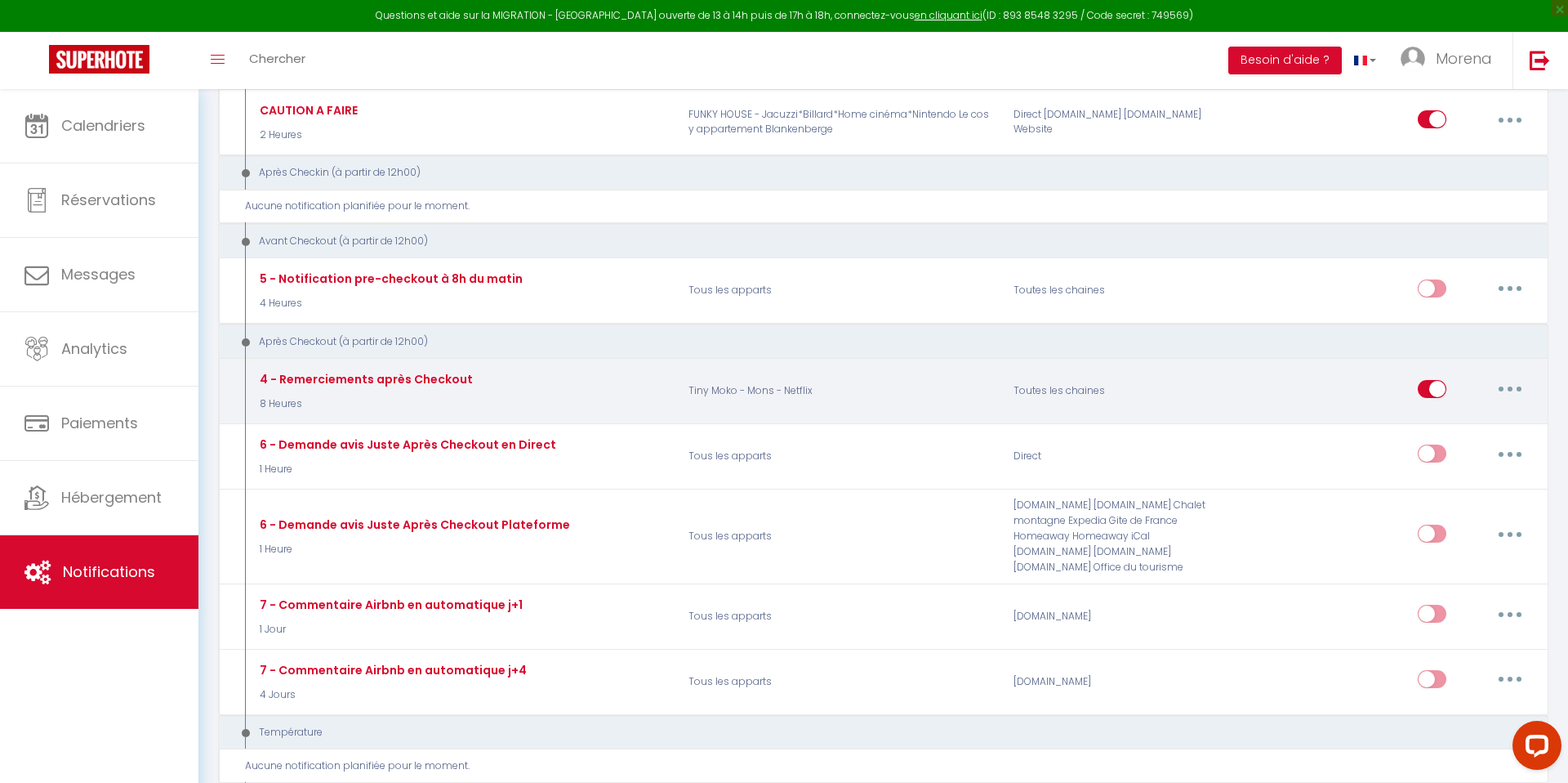
click at [1505, 376] on button "button" at bounding box center [1510, 389] width 46 height 26
click at [1472, 441] on link "Dupliquer" at bounding box center [1467, 455] width 121 height 28
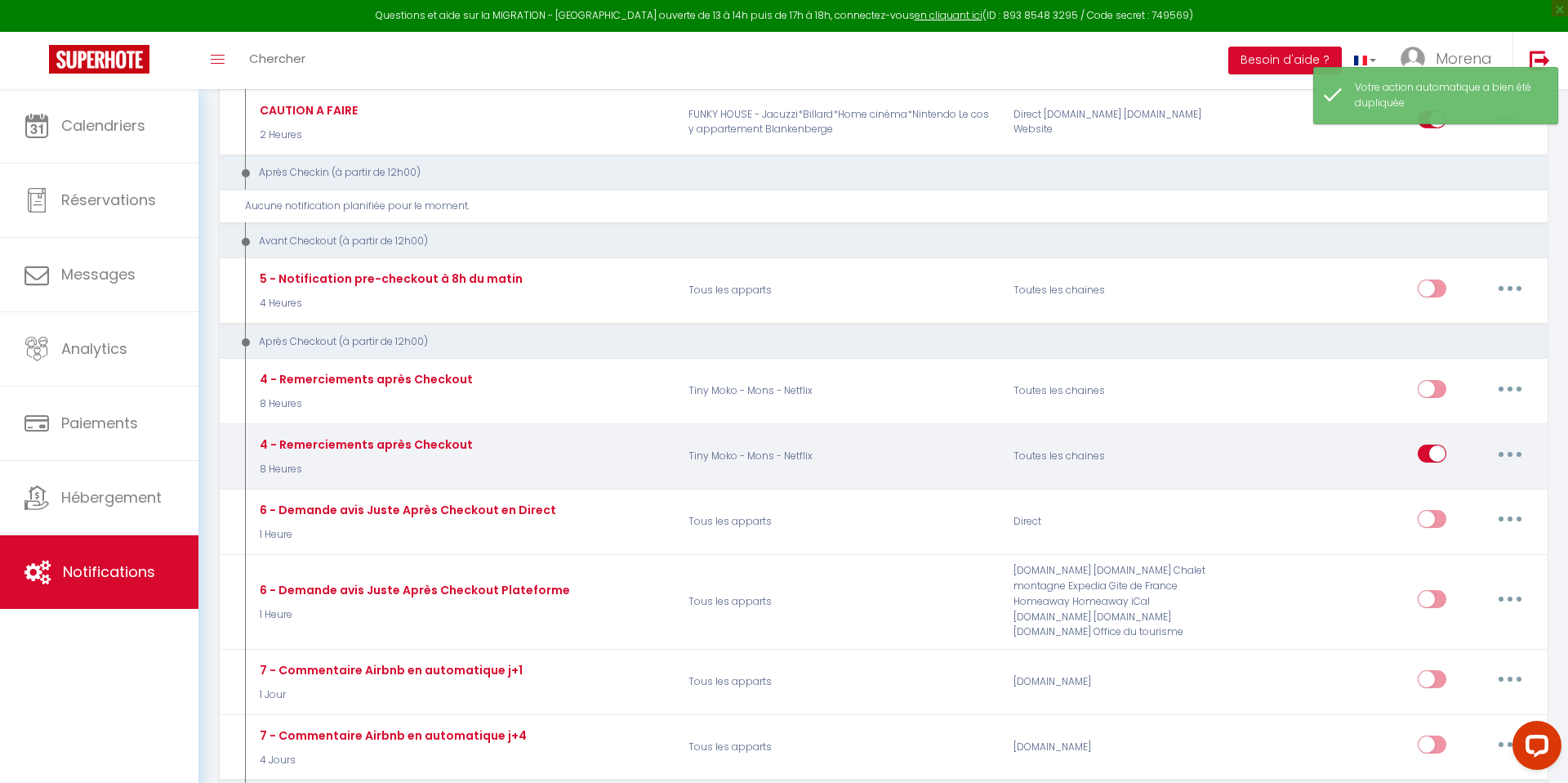
click at [1515, 441] on button "button" at bounding box center [1510, 453] width 46 height 26
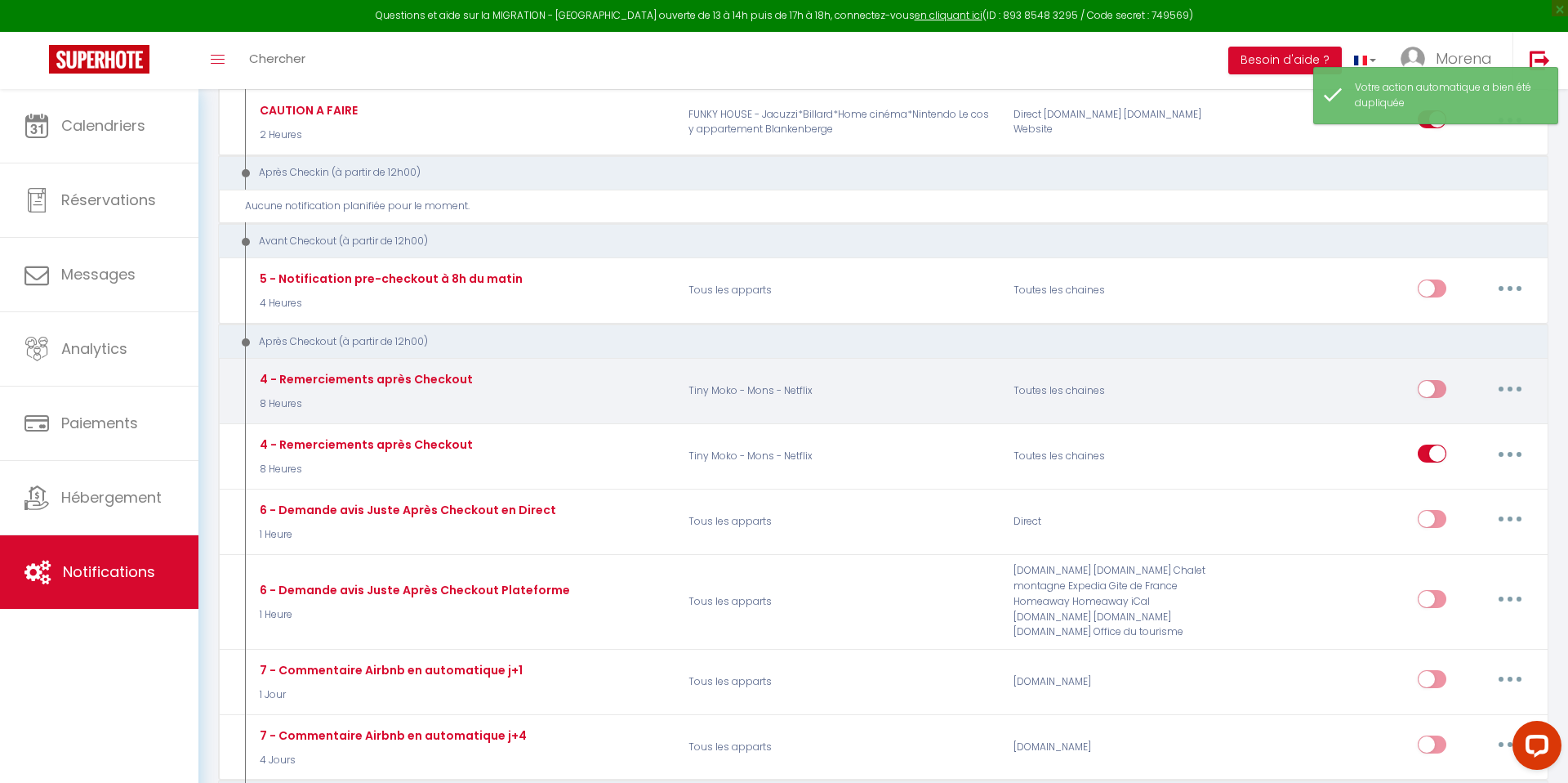
click at [1502, 376] on button "button" at bounding box center [1510, 389] width 46 height 26
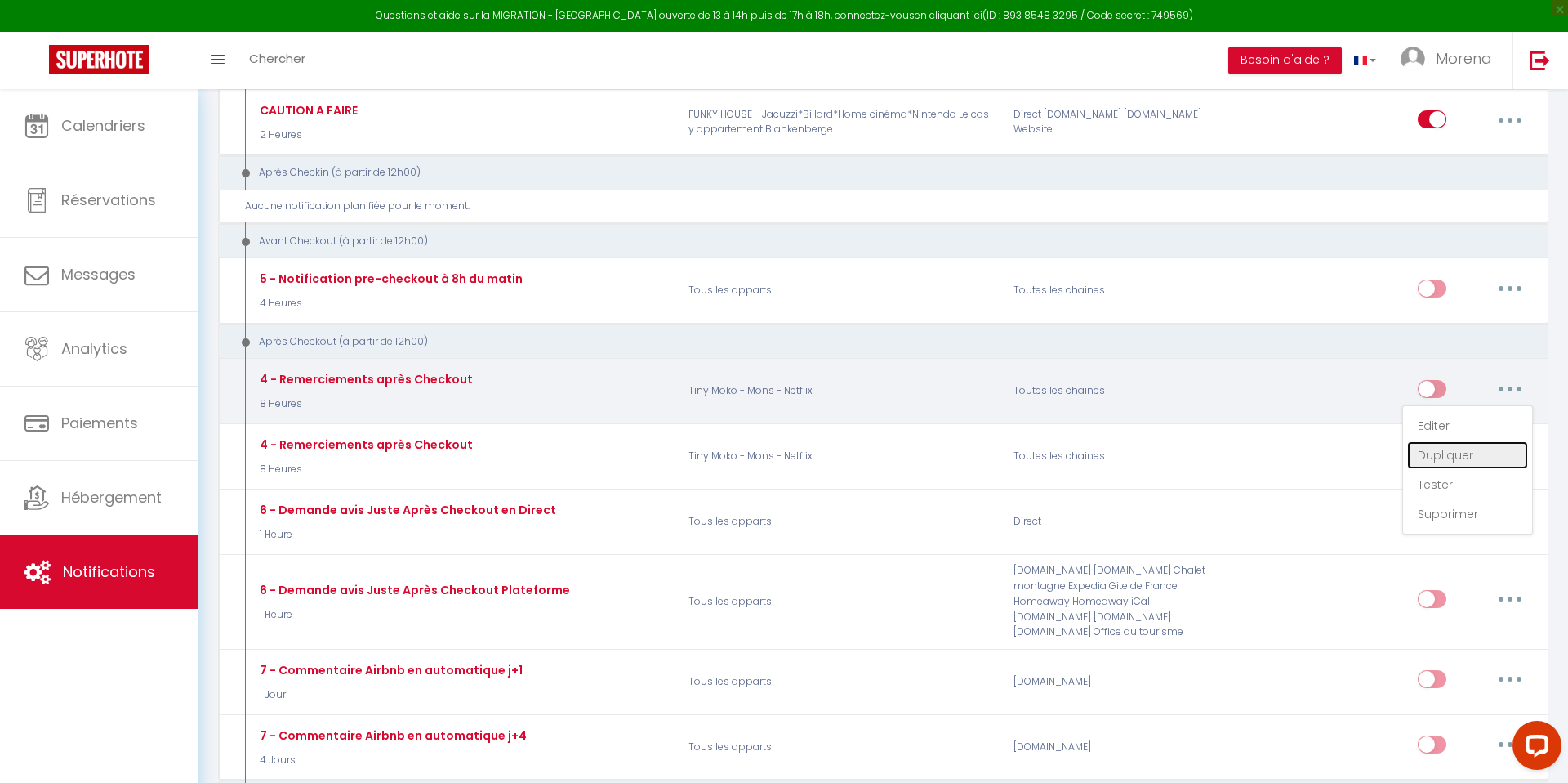
click at [1463, 441] on link "Dupliquer" at bounding box center [1467, 455] width 121 height 28
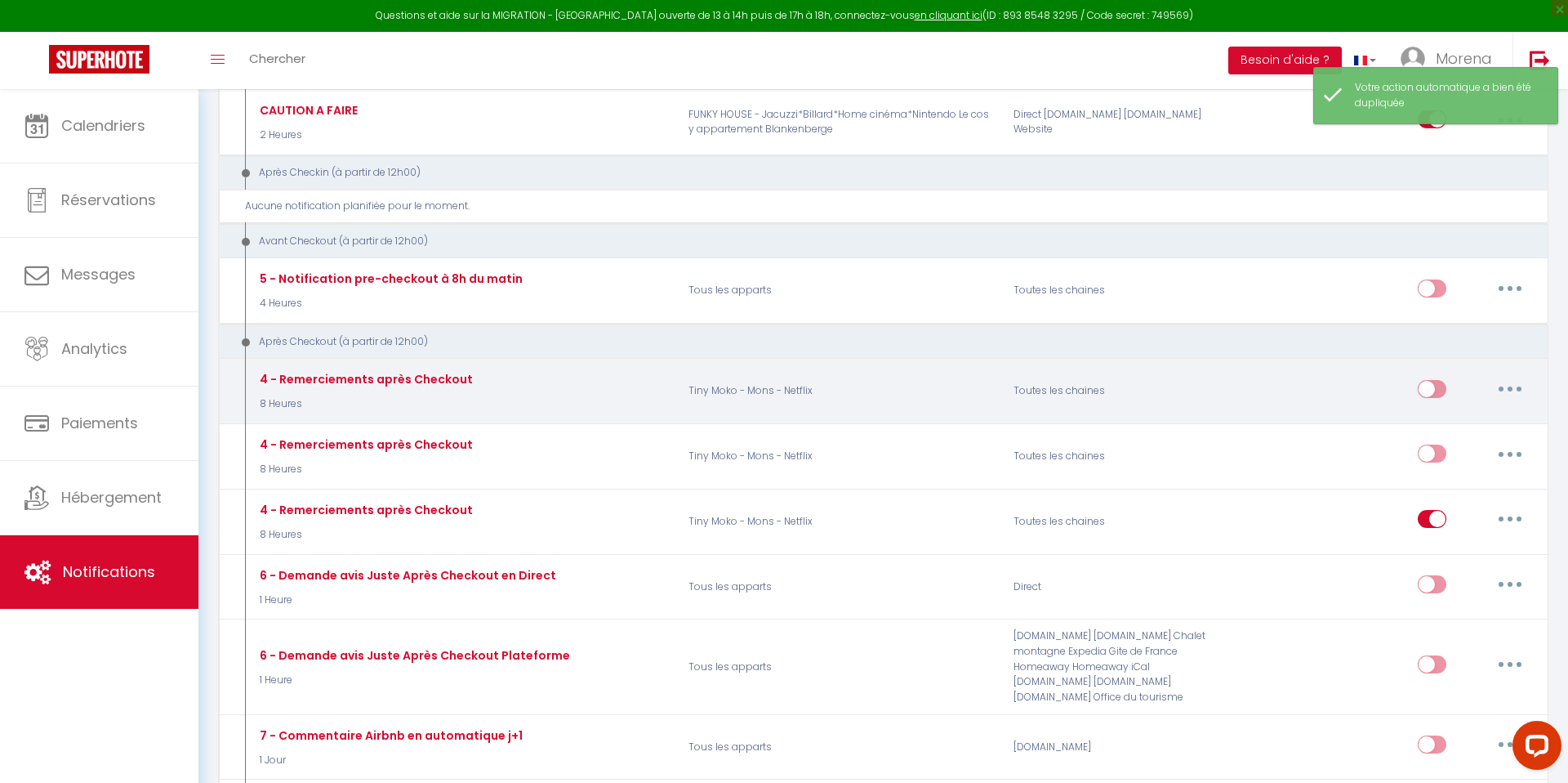
click at [1509, 376] on button "button" at bounding box center [1510, 389] width 46 height 26
click at [1439, 500] on link "Supprimer" at bounding box center [1467, 514] width 121 height 28
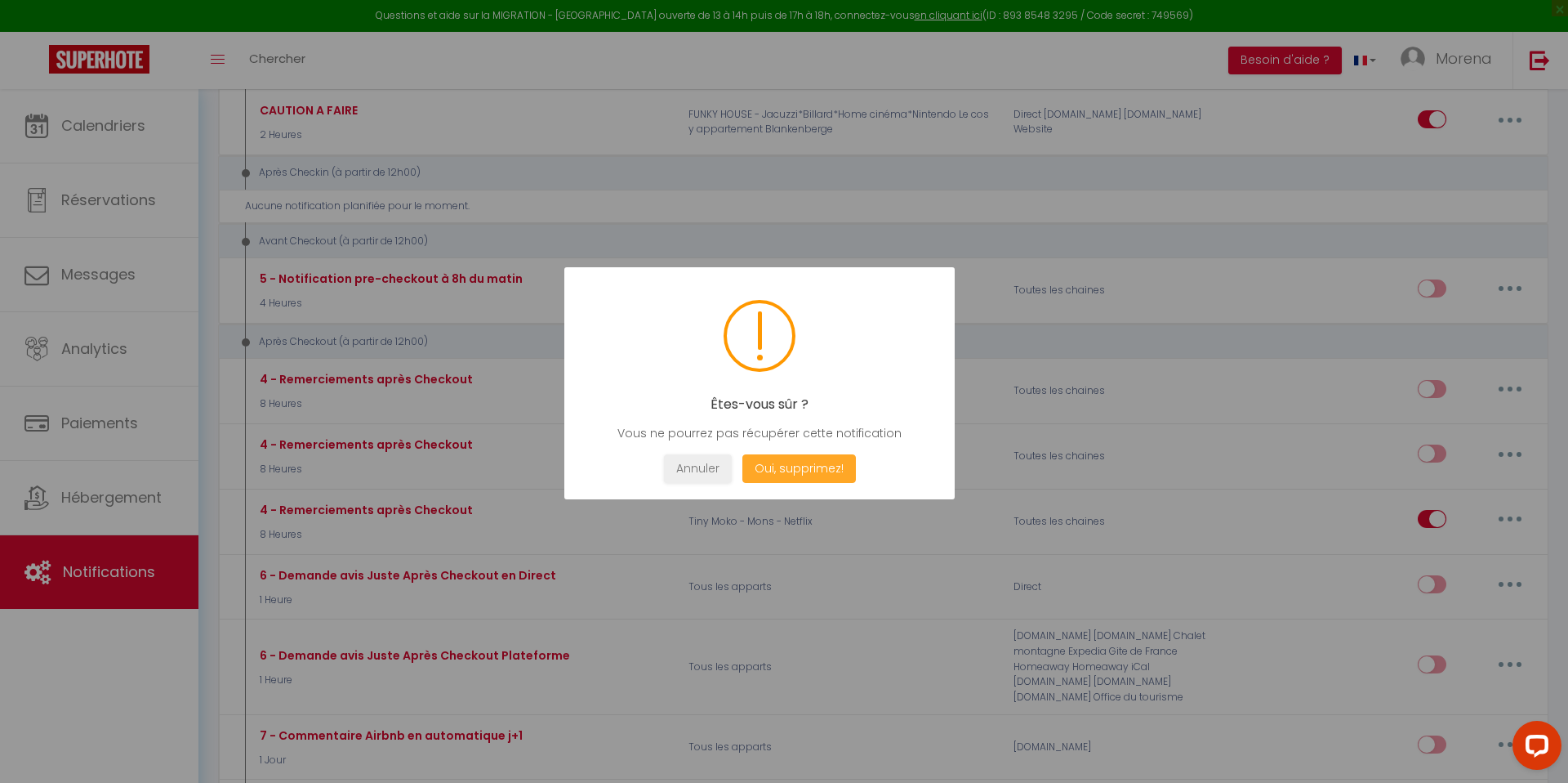
click at [802, 471] on button "Oui, supprimez!" at bounding box center [799, 468] width 114 height 28
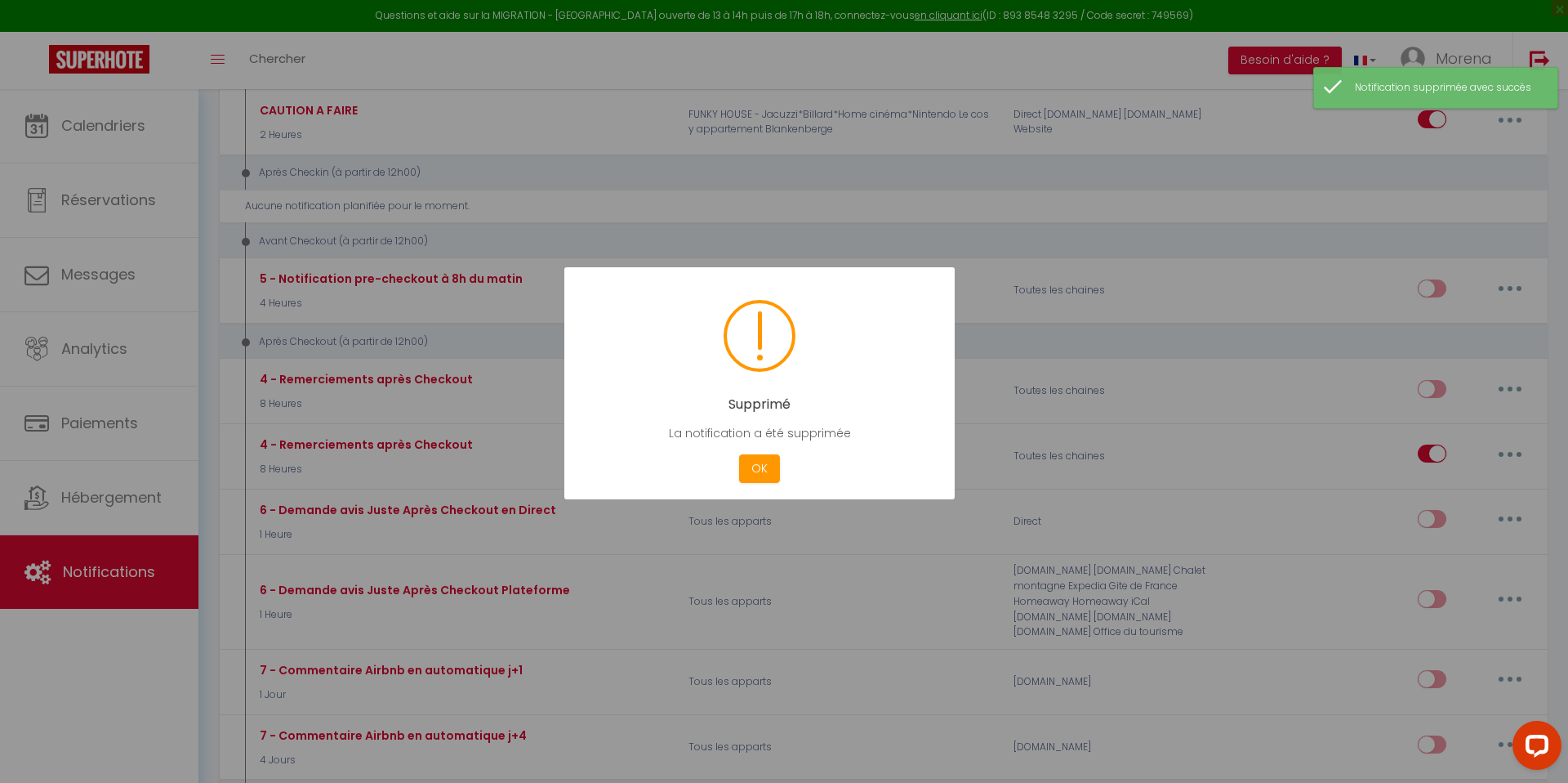
click at [1269, 396] on div at bounding box center [784, 392] width 1568 height 783
click at [775, 470] on button "OK" at bounding box center [759, 468] width 40 height 28
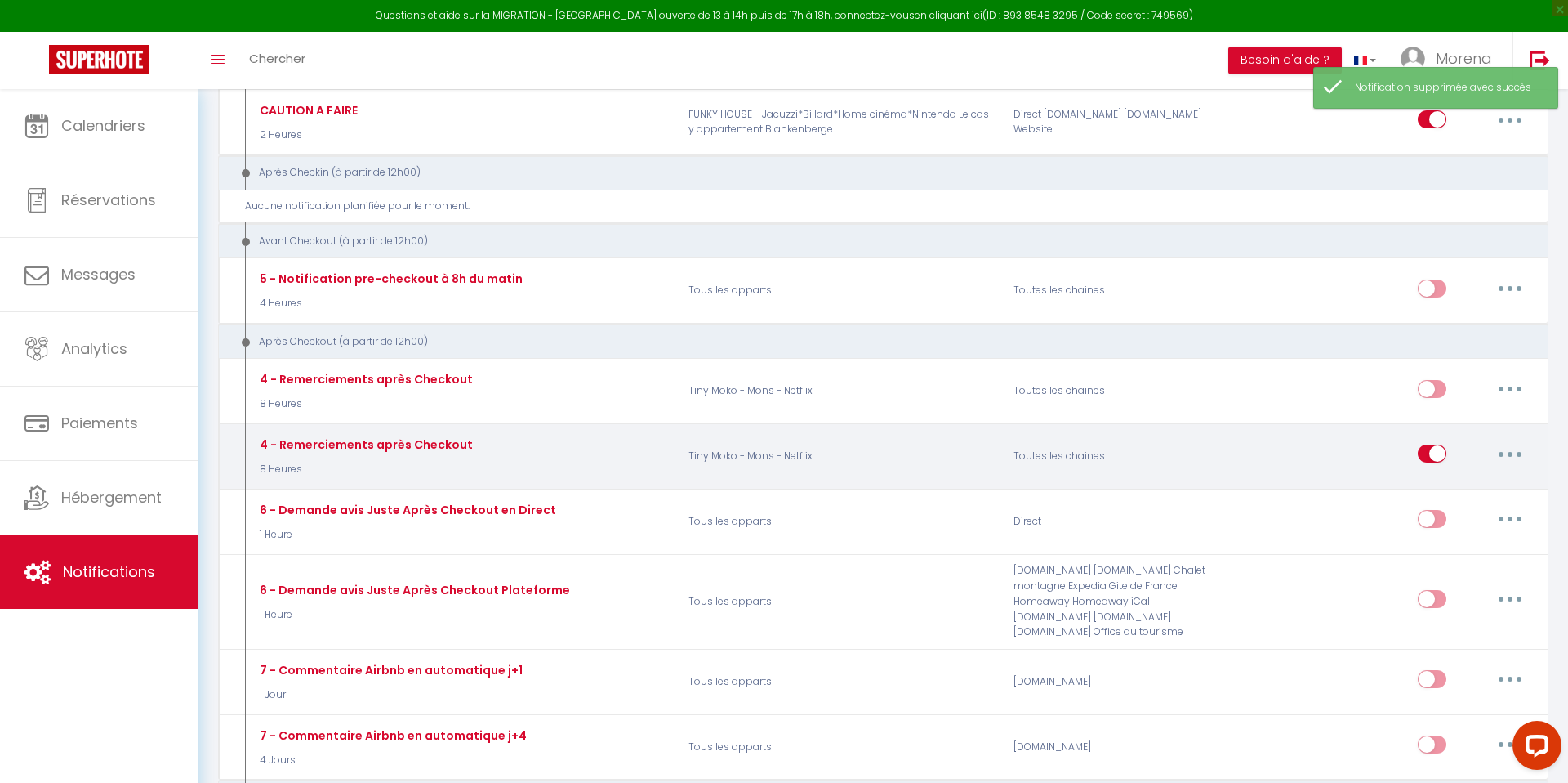
click at [1512, 441] on button "button" at bounding box center [1510, 453] width 46 height 26
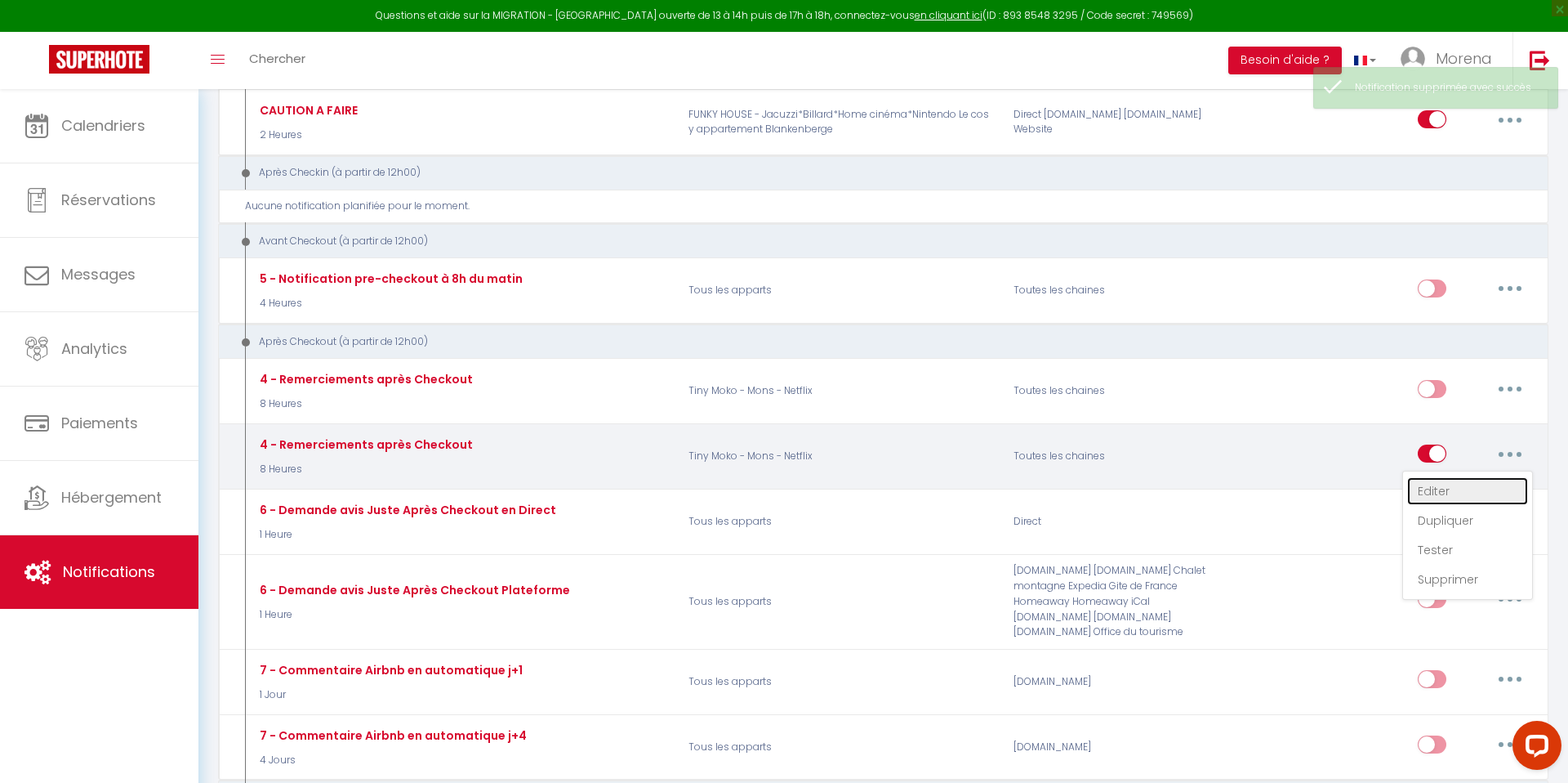
click at [1449, 477] on link "Editer" at bounding box center [1467, 490] width 121 height 28
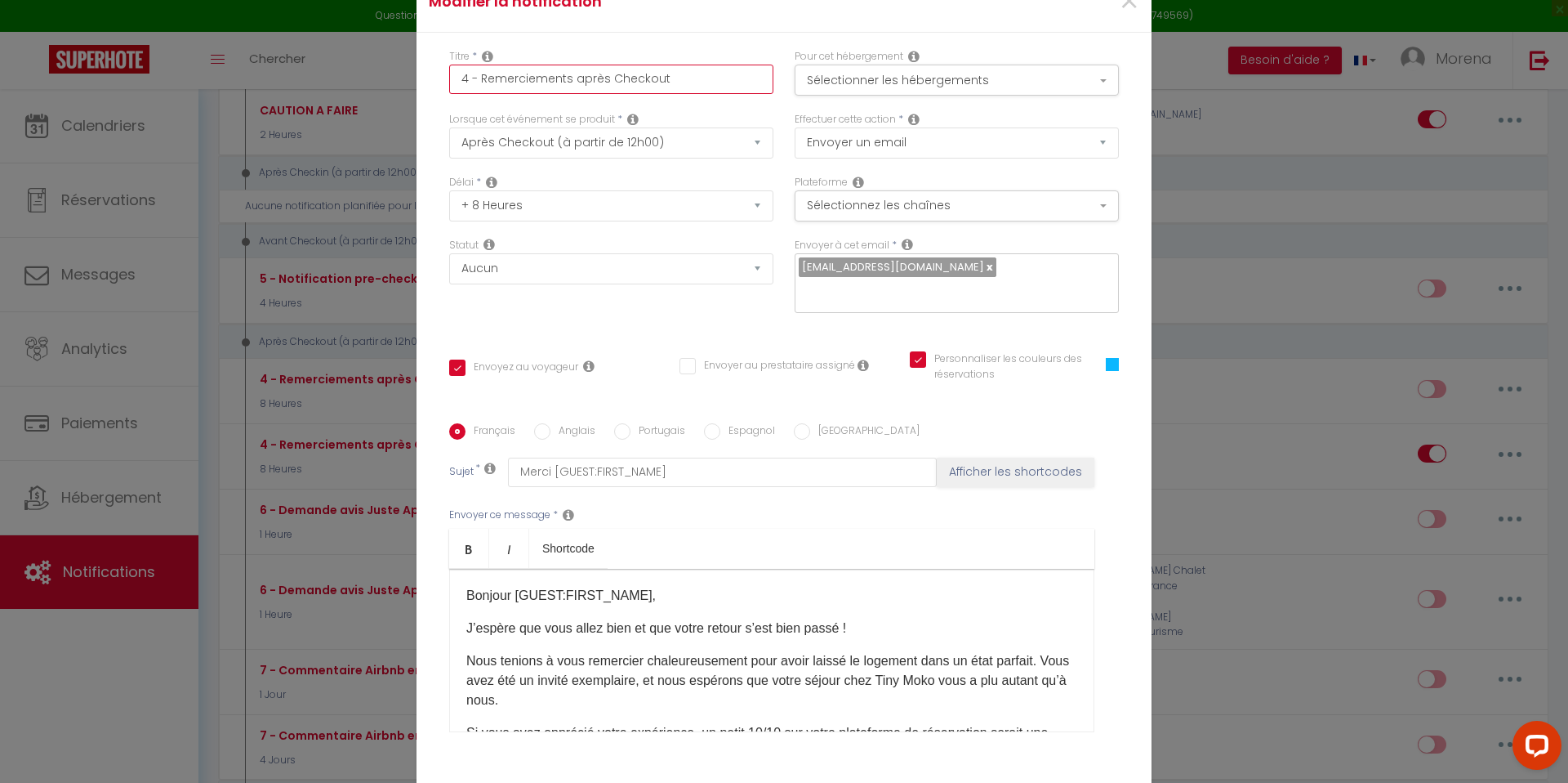
click at [701, 85] on input "4 - Remerciements après Checkout" at bounding box center [611, 79] width 324 height 29
click at [858, 85] on button "Sélectionner les hébergements" at bounding box center [956, 80] width 324 height 31
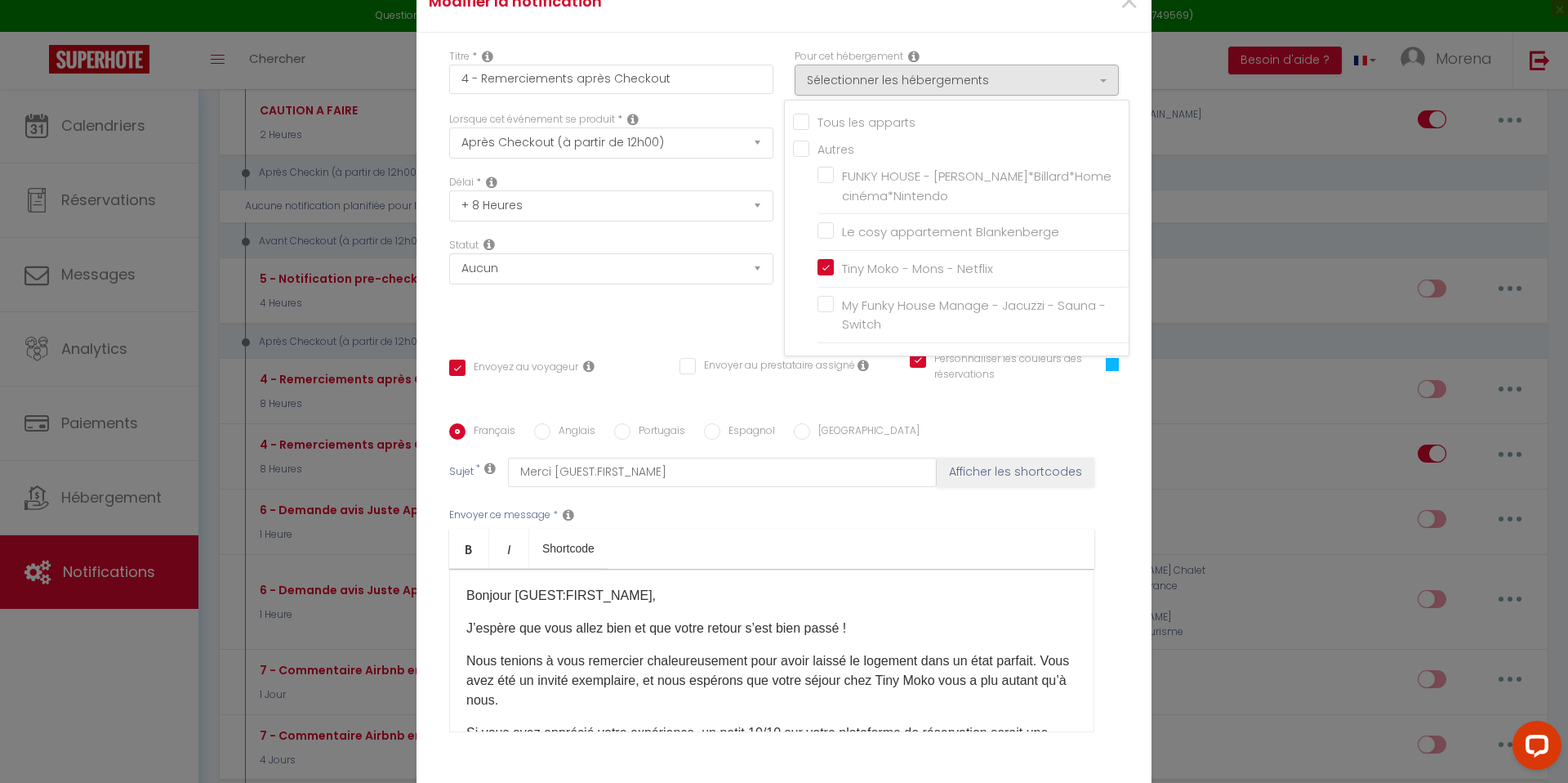
click at [750, 72] on div "Titre * 4 - Remerciements après Checkout" at bounding box center [611, 71] width 324 height 45
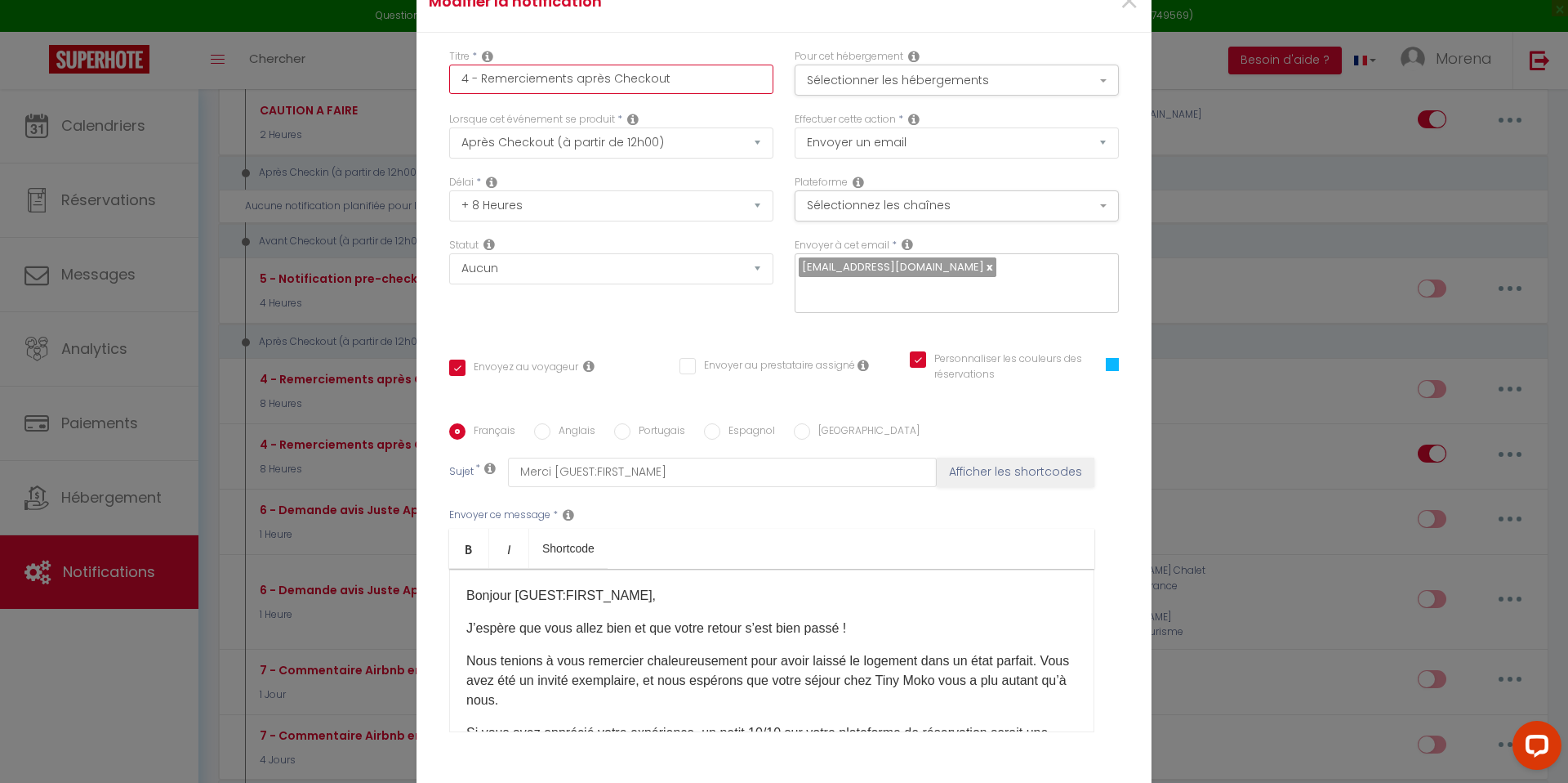
click at [698, 90] on input "4 - Remerciements après Checkout" at bounding box center [611, 79] width 324 height 29
click at [741, 46] on div "Titre * 4 - Remerciements après Checkout (Tiny Moko) Pour cet hébergement Sélec…" at bounding box center [784, 423] width 735 height 782
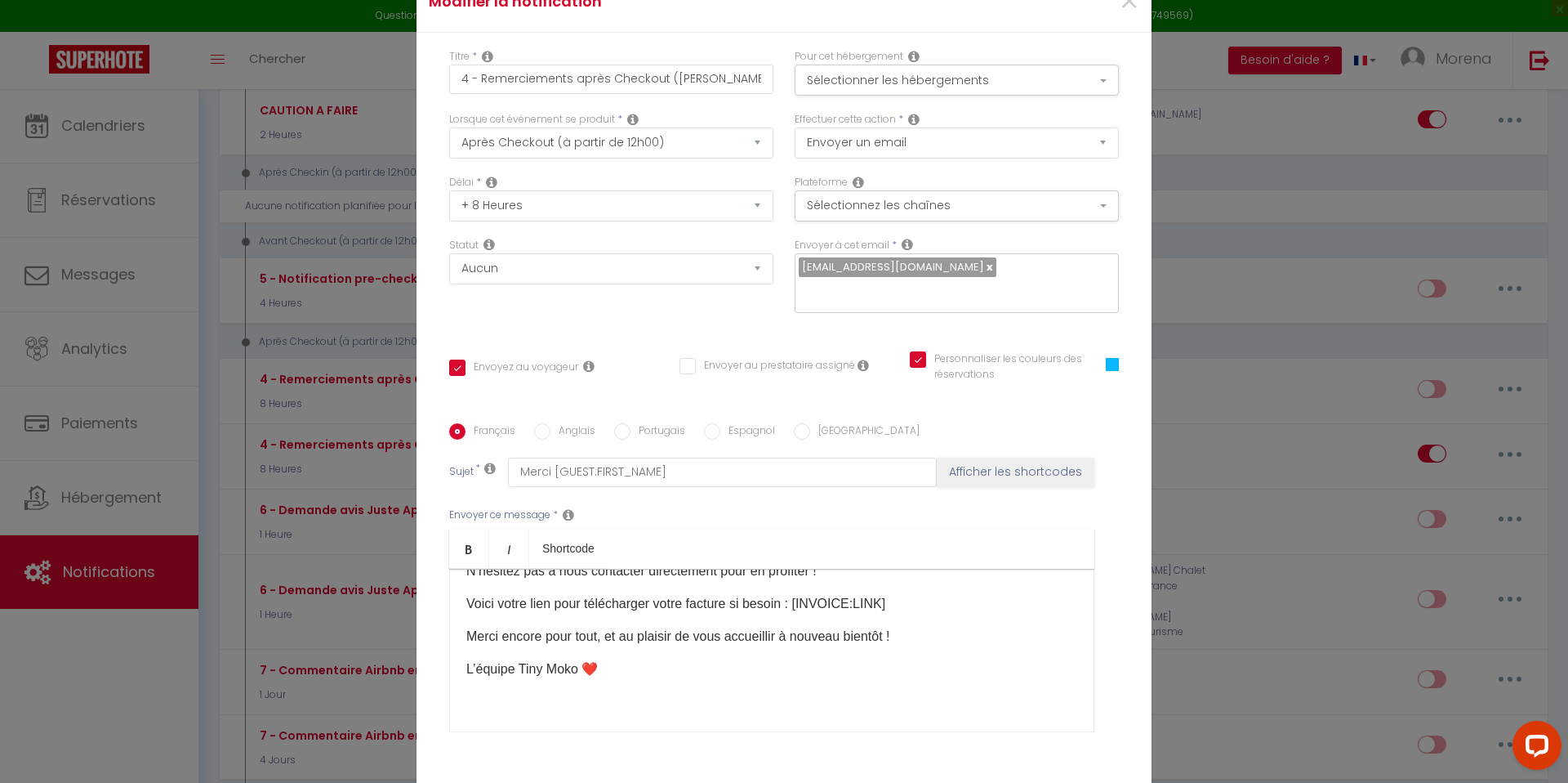
scroll to position [111, 0]
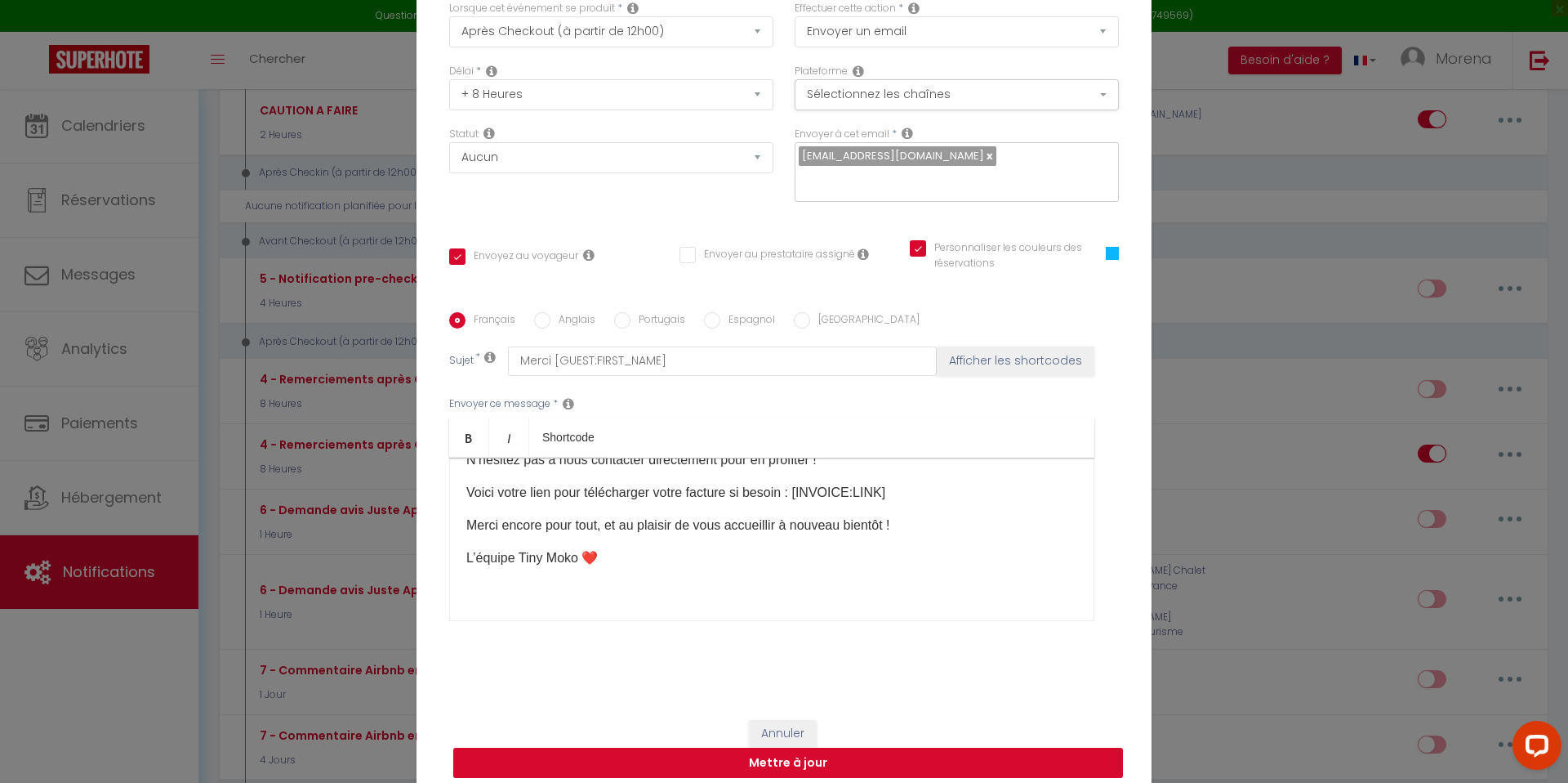
click at [789, 749] on button "Mettre à jour" at bounding box center [788, 763] width 669 height 31
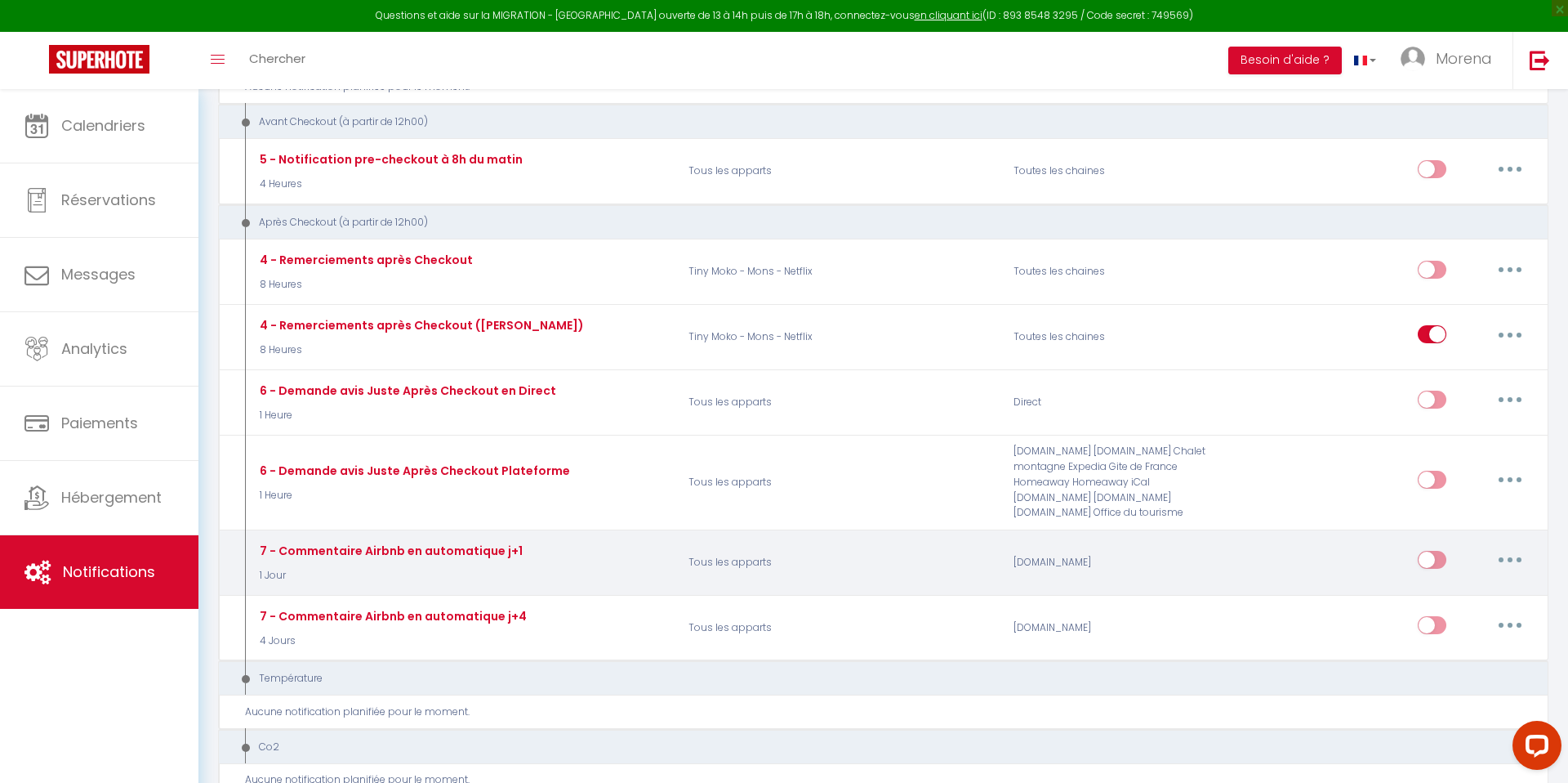
scroll to position [1389, 0]
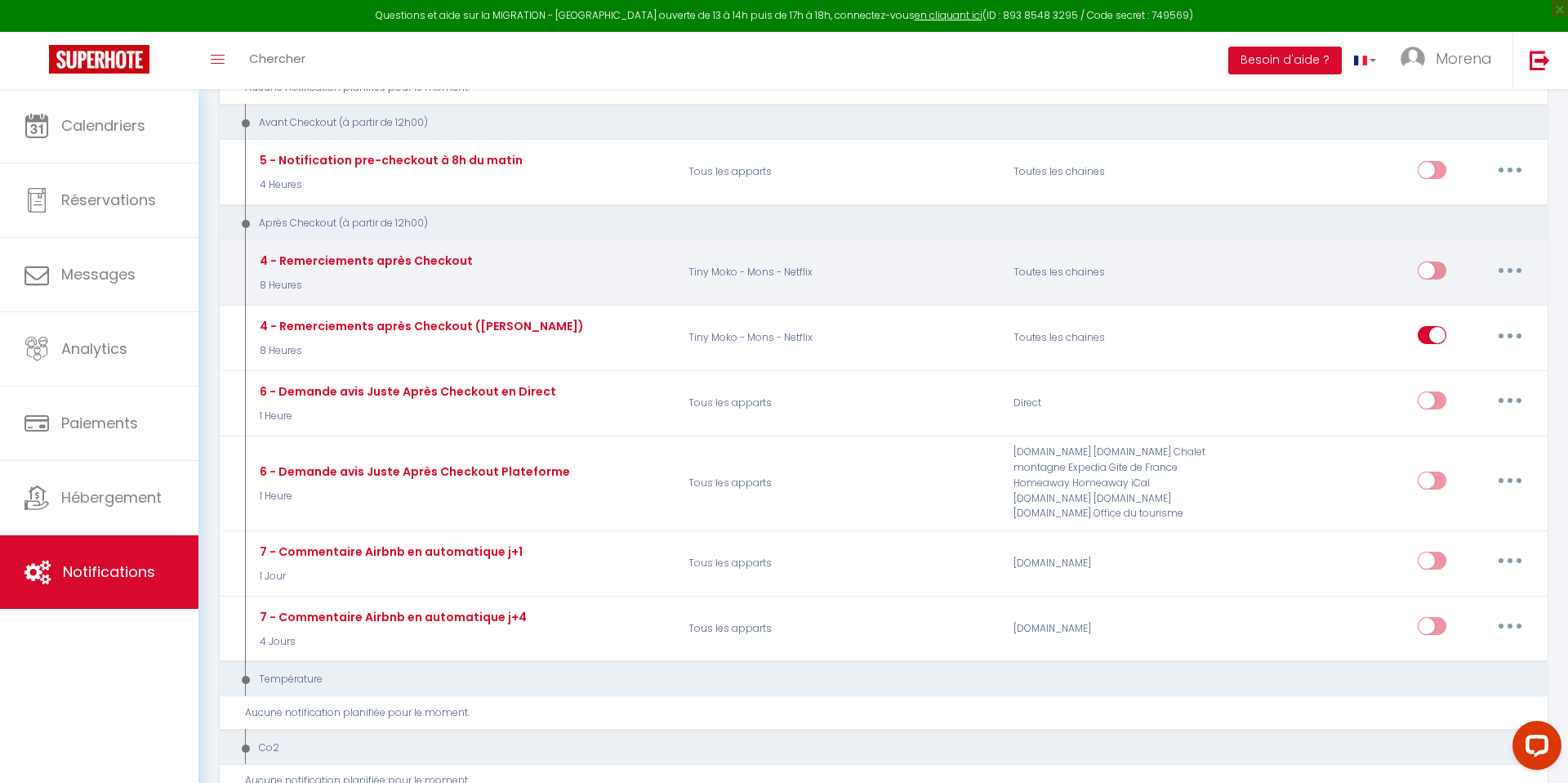
click at [1509, 268] on icon "button" at bounding box center [1510, 270] width 5 height 5
click at [1444, 293] on link "Editer" at bounding box center [1467, 307] width 121 height 28
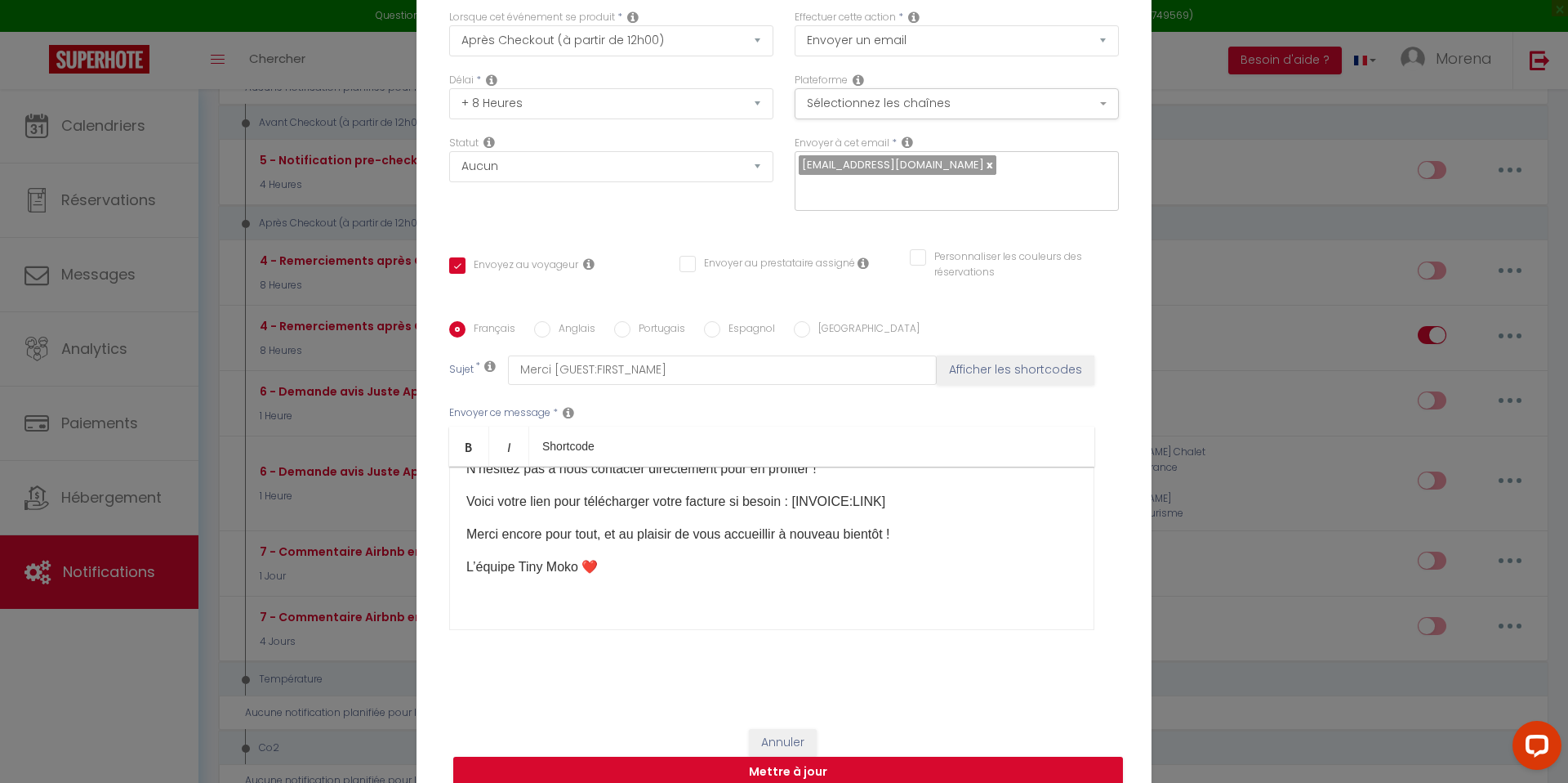
scroll to position [0, 0]
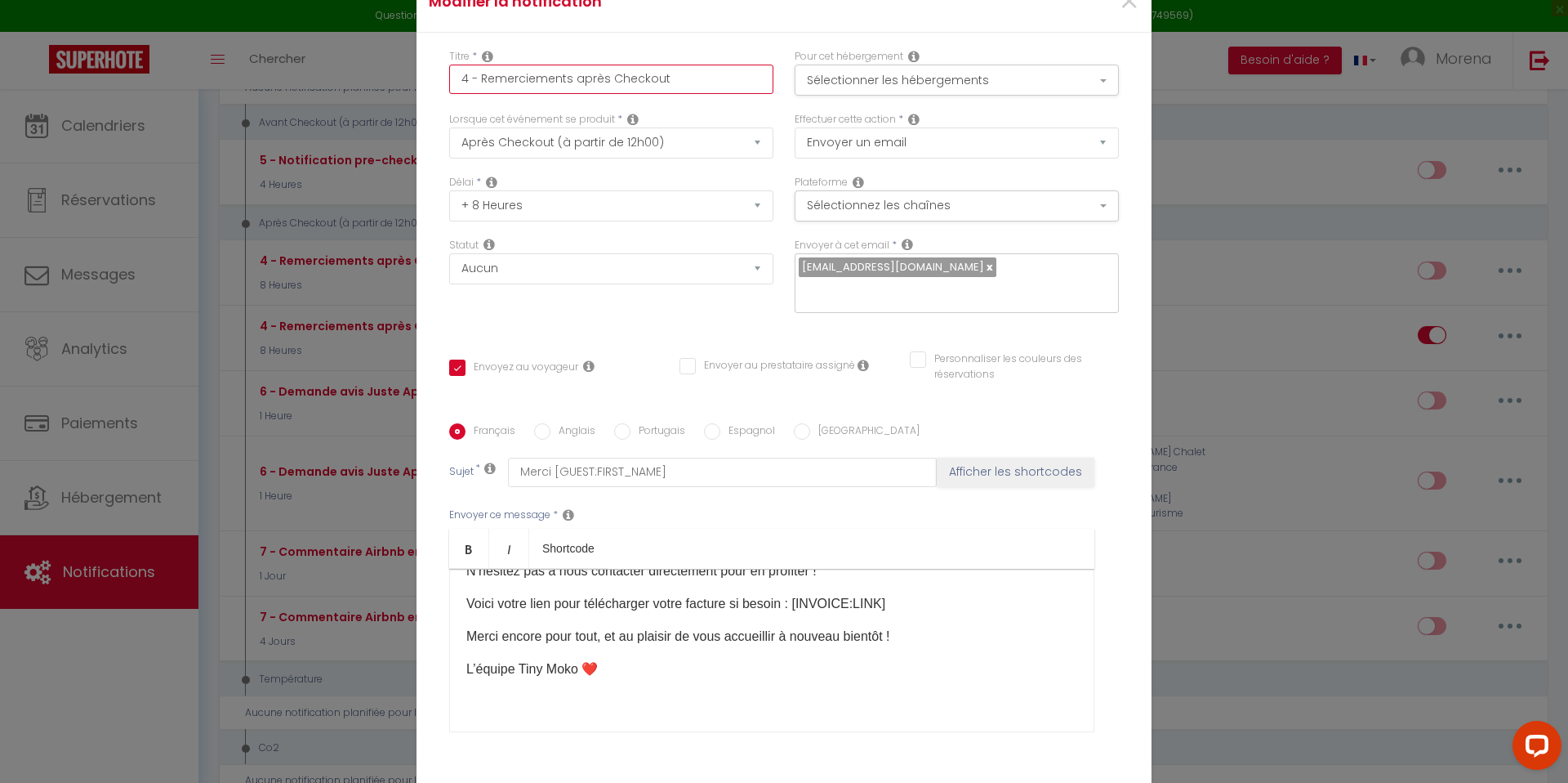
click at [676, 87] on input "4 - Remerciements après Checkout" at bounding box center [611, 79] width 324 height 29
click at [750, 52] on div "Titre * 4 - Remerciements après Checkout (Funky House) Pour cet hébergement Sél…" at bounding box center [784, 423] width 735 height 782
click at [856, 89] on button "Sélectionner les hébergements" at bounding box center [956, 80] width 324 height 31
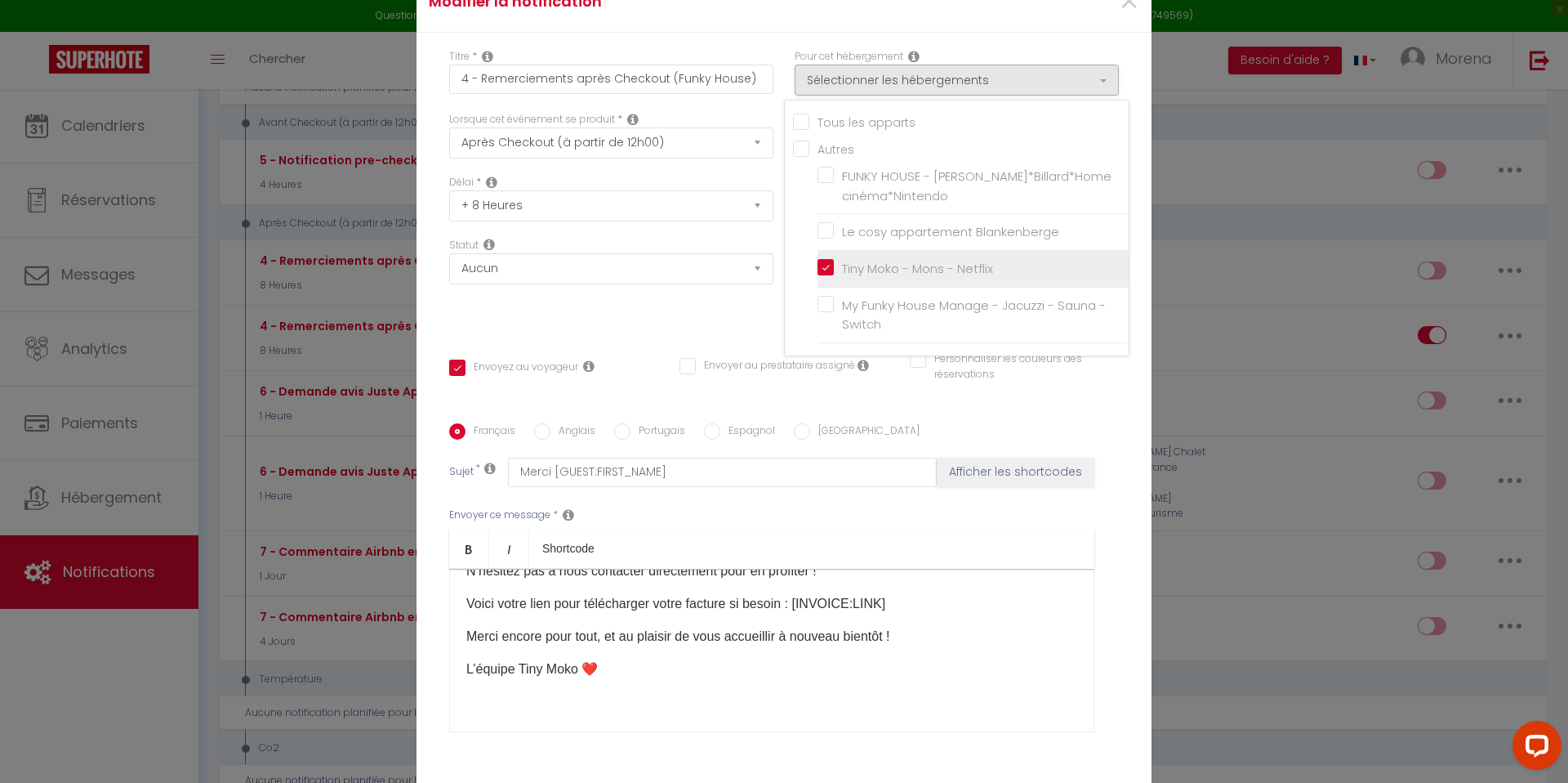
click at [823, 277] on input "Tiny Moko - Mons - Netflix" at bounding box center [973, 268] width 311 height 16
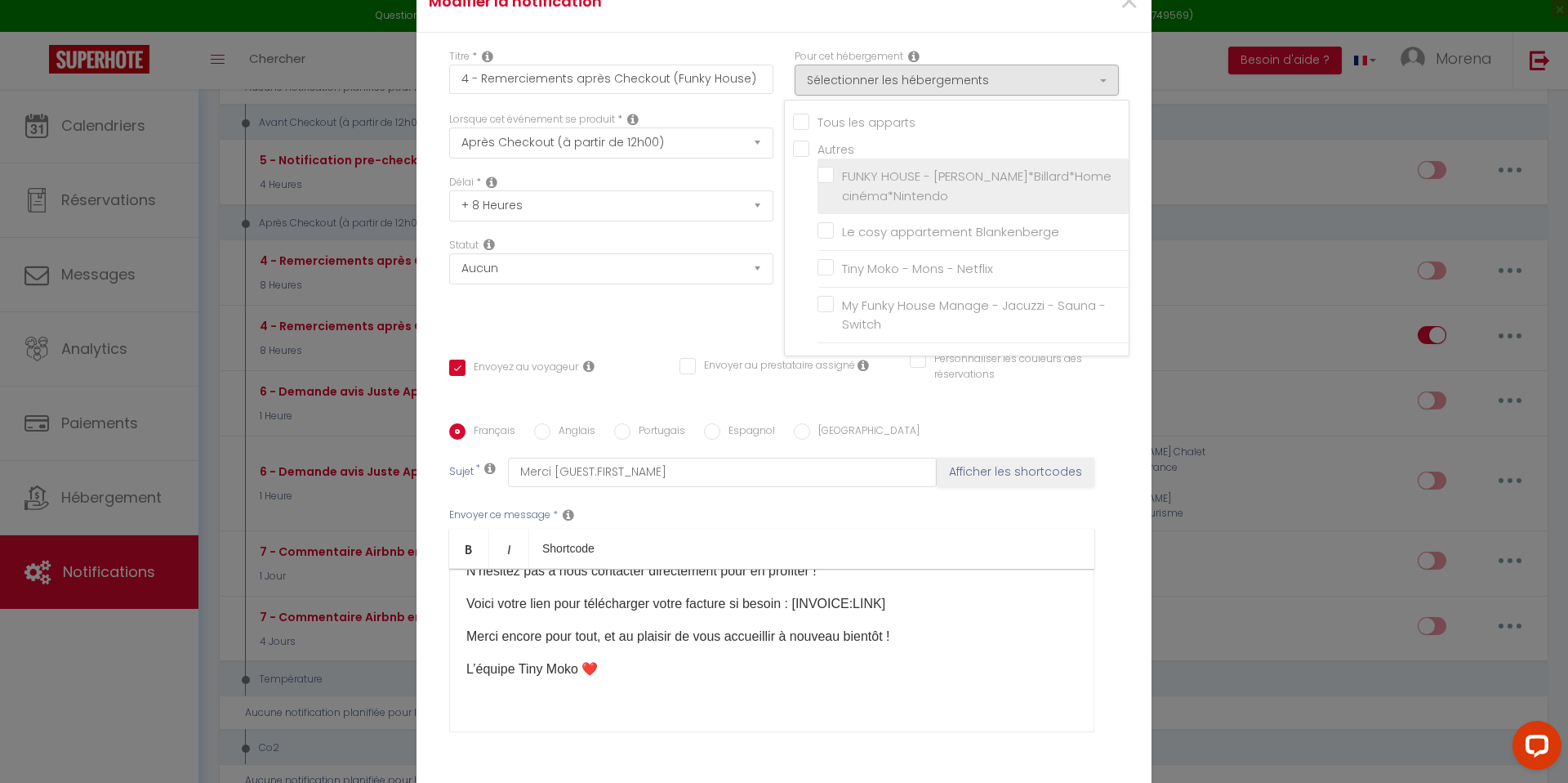
click at [833, 188] on label "FUNKY HOUSE - [PERSON_NAME]*Billard*Home cinéma*Nintendo" at bounding box center [975, 186] width 284 height 39
click at [829, 188] on input "FUNKY HOUSE - [PERSON_NAME]*Billard*Home cinéma*Nintendo" at bounding box center [973, 186] width 311 height 16
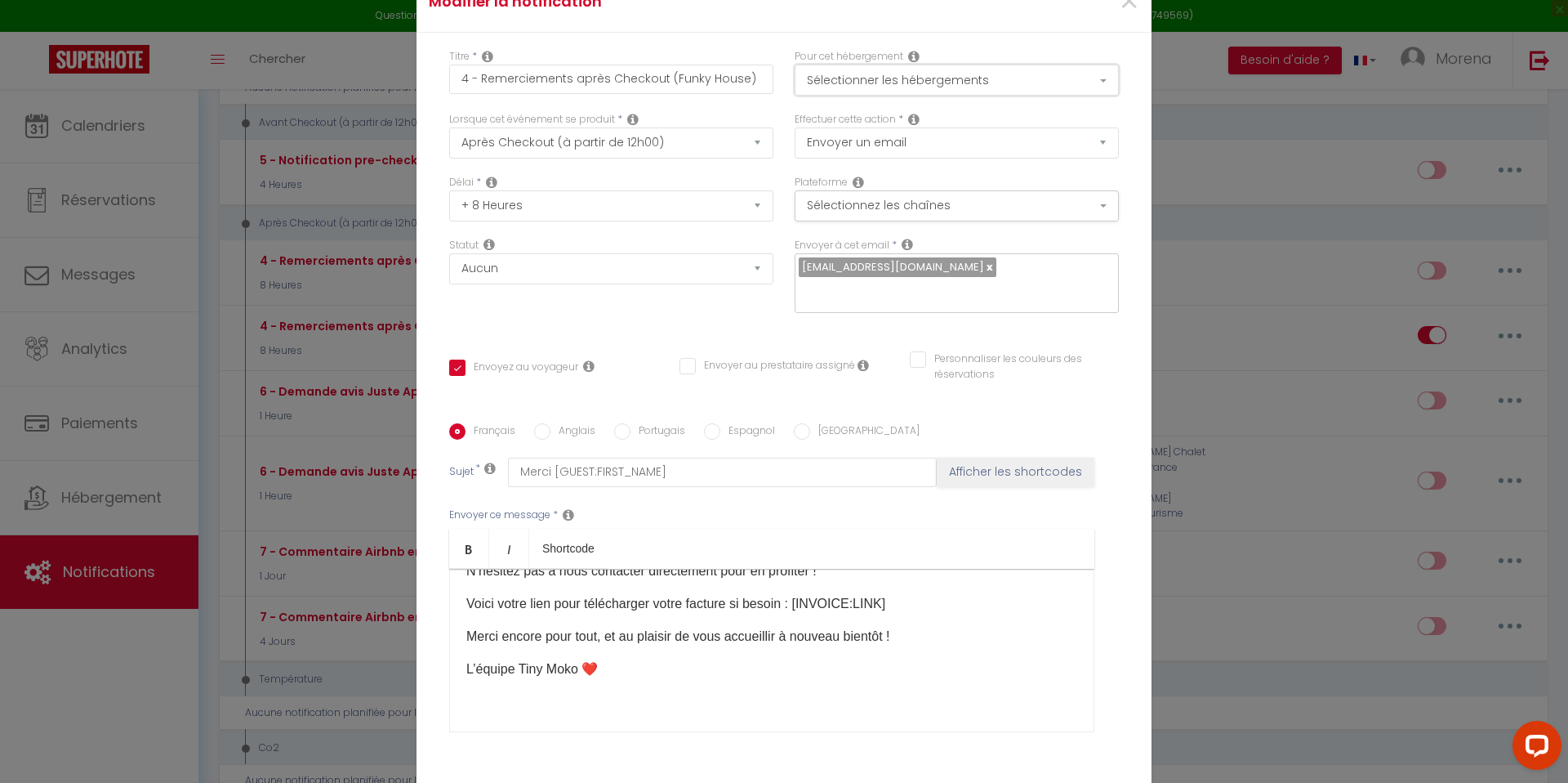
click at [854, 96] on button "Sélectionner les hébergements" at bounding box center [956, 80] width 324 height 31
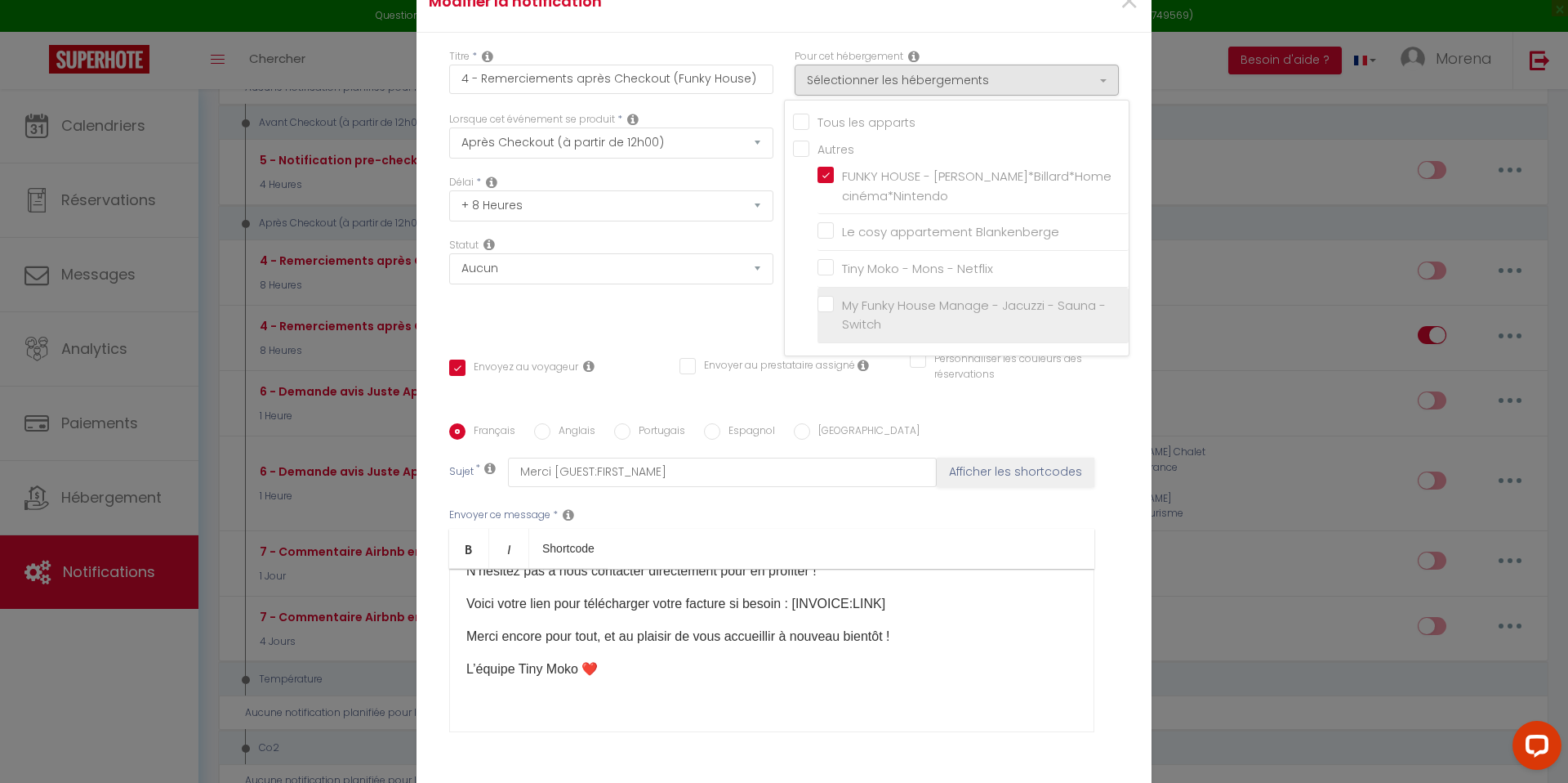
click at [827, 319] on input "My Funky House Manage - Jacuzzi - Sauna - Switch" at bounding box center [973, 314] width 311 height 16
click at [763, 52] on div "Titre * 4 - Remerciements après Checkout (Funky House) Pour cet hébergement Sél…" at bounding box center [784, 423] width 735 height 782
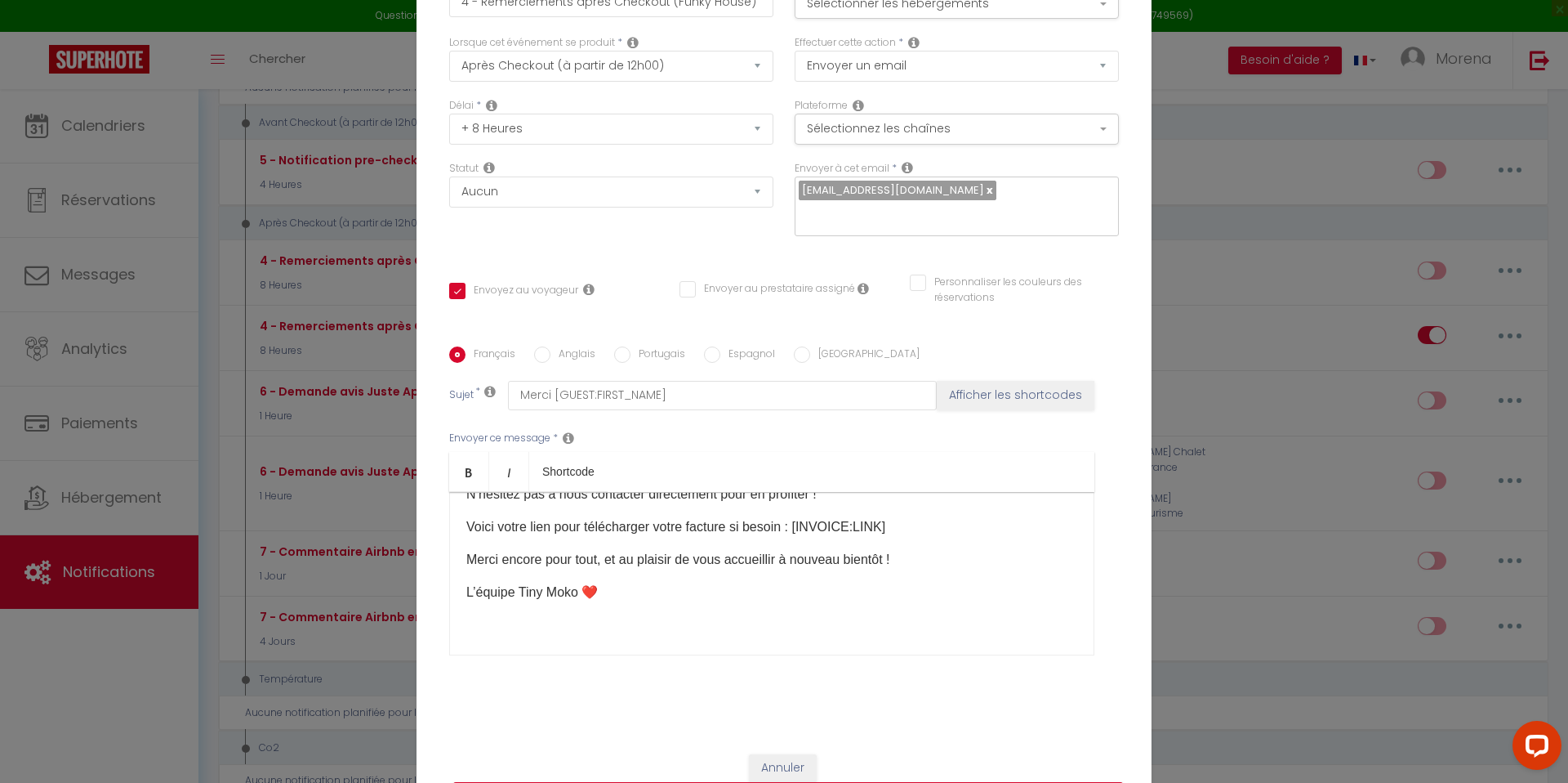
scroll to position [87, 0]
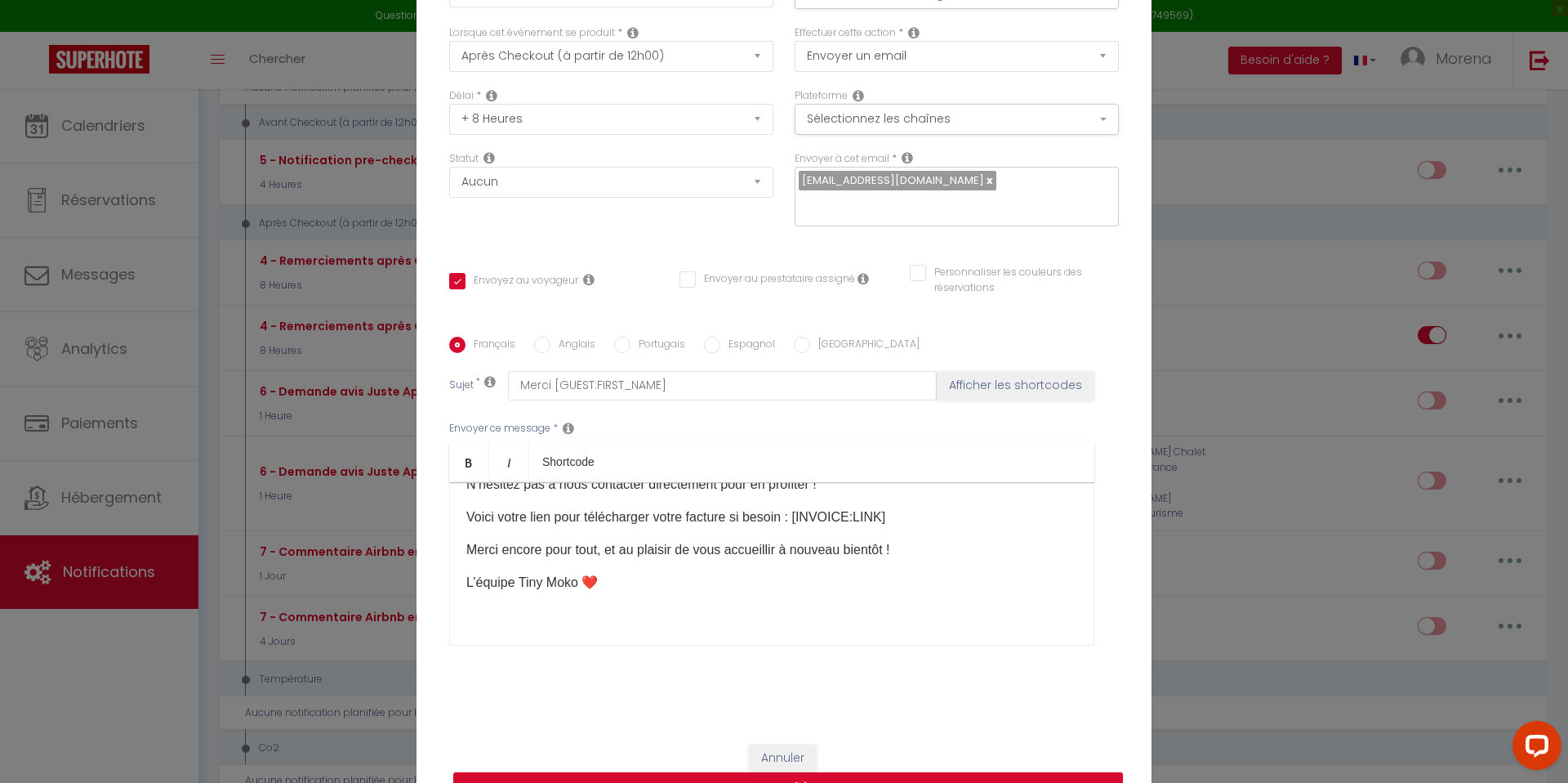
click at [917, 265] on input "Personnaliser les couleurs des réservations" at bounding box center [1004, 273] width 188 height 16
click at [997, 312] on div "Français Anglais Portugais Espagnol Italien Sujet * Merci [GUEST:FIRST_NAME] Af…" at bounding box center [784, 502] width 669 height 379
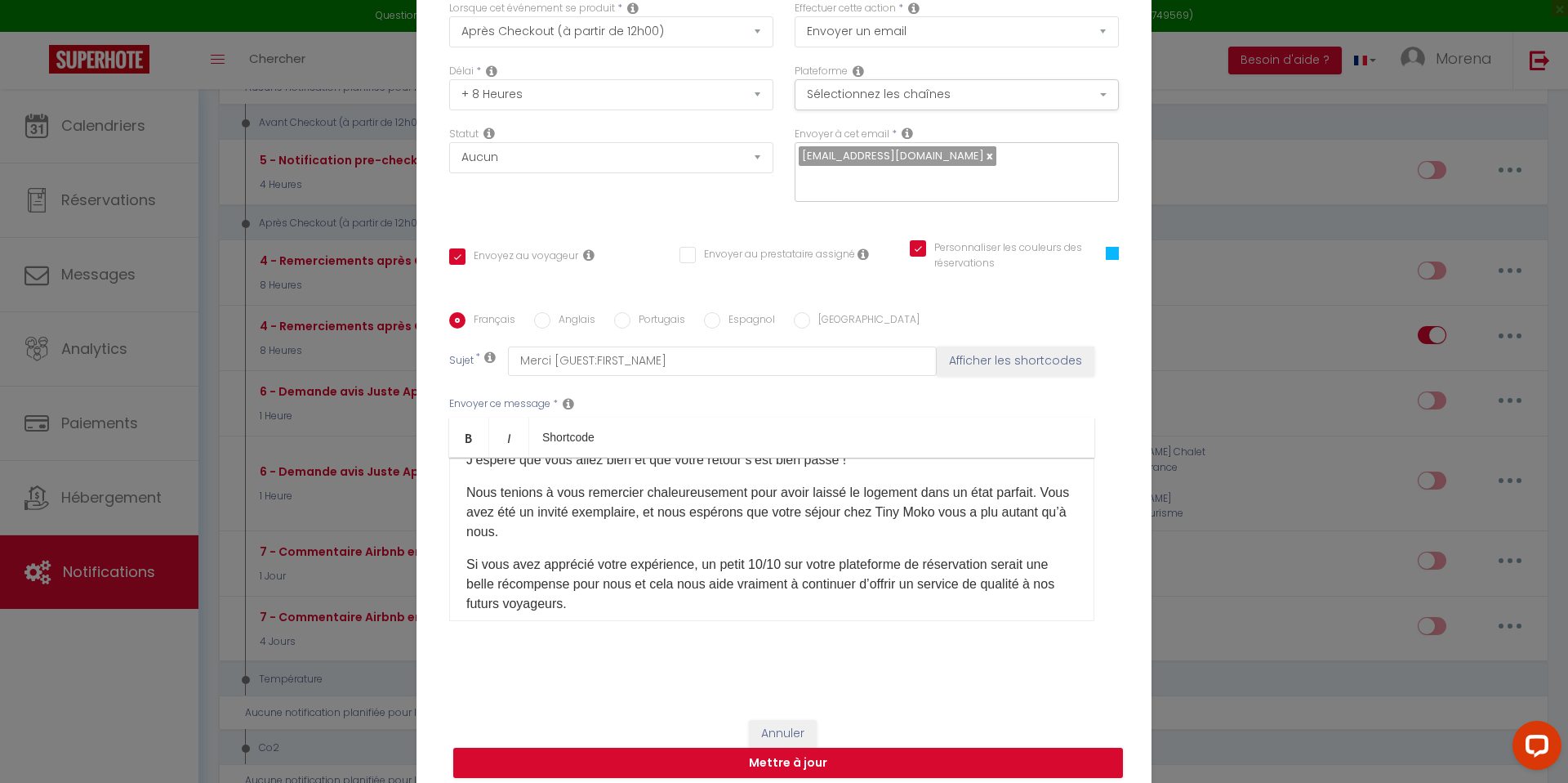
scroll to position [55, 0]
click at [940, 503] on p "Nous tenions à vous remercier chaleureusement pour avoir laissé le logement dan…" at bounding box center [772, 515] width 611 height 59
click at [566, 523] on p "Nous tenions à vous remercier chaleureusement pour avoir laissé le logement dan…" at bounding box center [772, 515] width 611 height 59
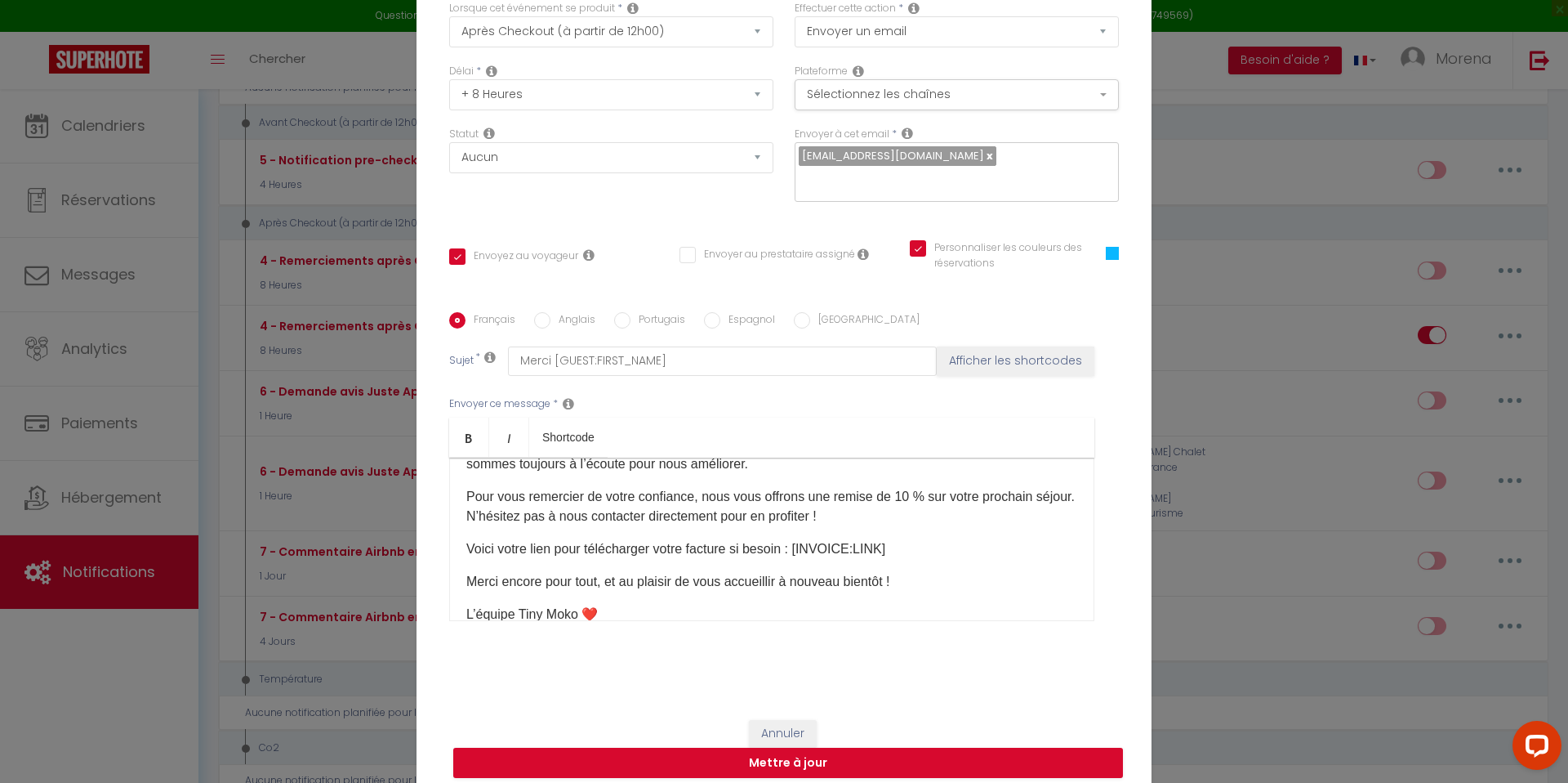
scroll to position [283, 0]
click at [890, 502] on p "Pour vous remercier de votre confiance, nous vous offrons une remise de 10 % su…" at bounding box center [772, 505] width 611 height 40
click at [648, 603] on p "L’équipe Tiny Moko ❤️" at bounding box center [772, 613] width 611 height 20
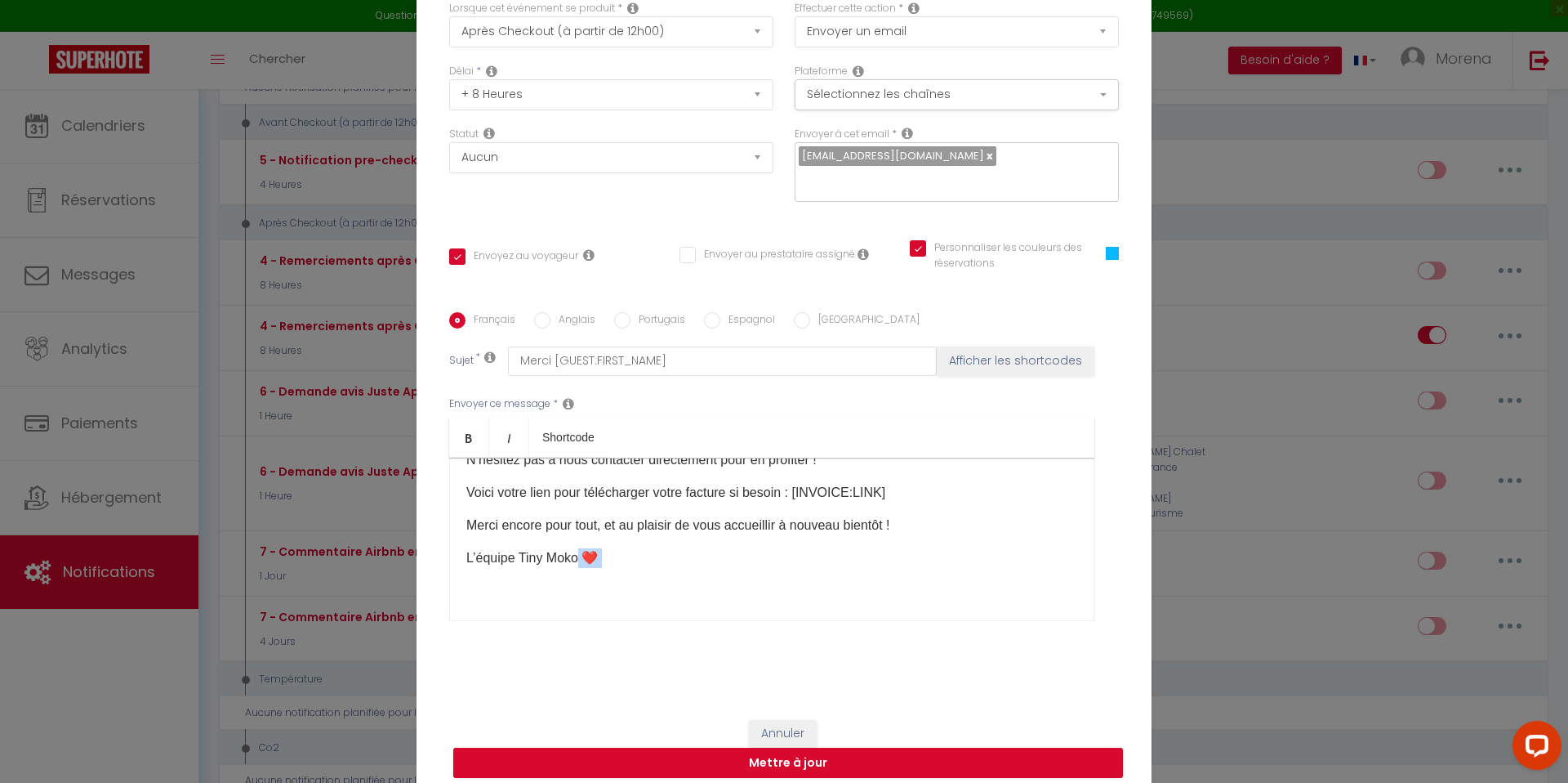
drag, startPoint x: 577, startPoint y: 604, endPoint x: 526, endPoint y: 602, distance: 51.0
click at [526, 602] on div "​ Bonjour [GUEST:FIRST_NAME], J’espère que vous allez bien et que votre retour …" at bounding box center [772, 539] width 645 height 163
click at [577, 548] on p "L’équipe Tiny Moko ❤️" at bounding box center [772, 558] width 611 height 20
click at [716, 548] on p "L’équipe Funky House ❤️" at bounding box center [772, 558] width 611 height 20
click at [544, 312] on input "Anglais" at bounding box center [542, 320] width 16 height 16
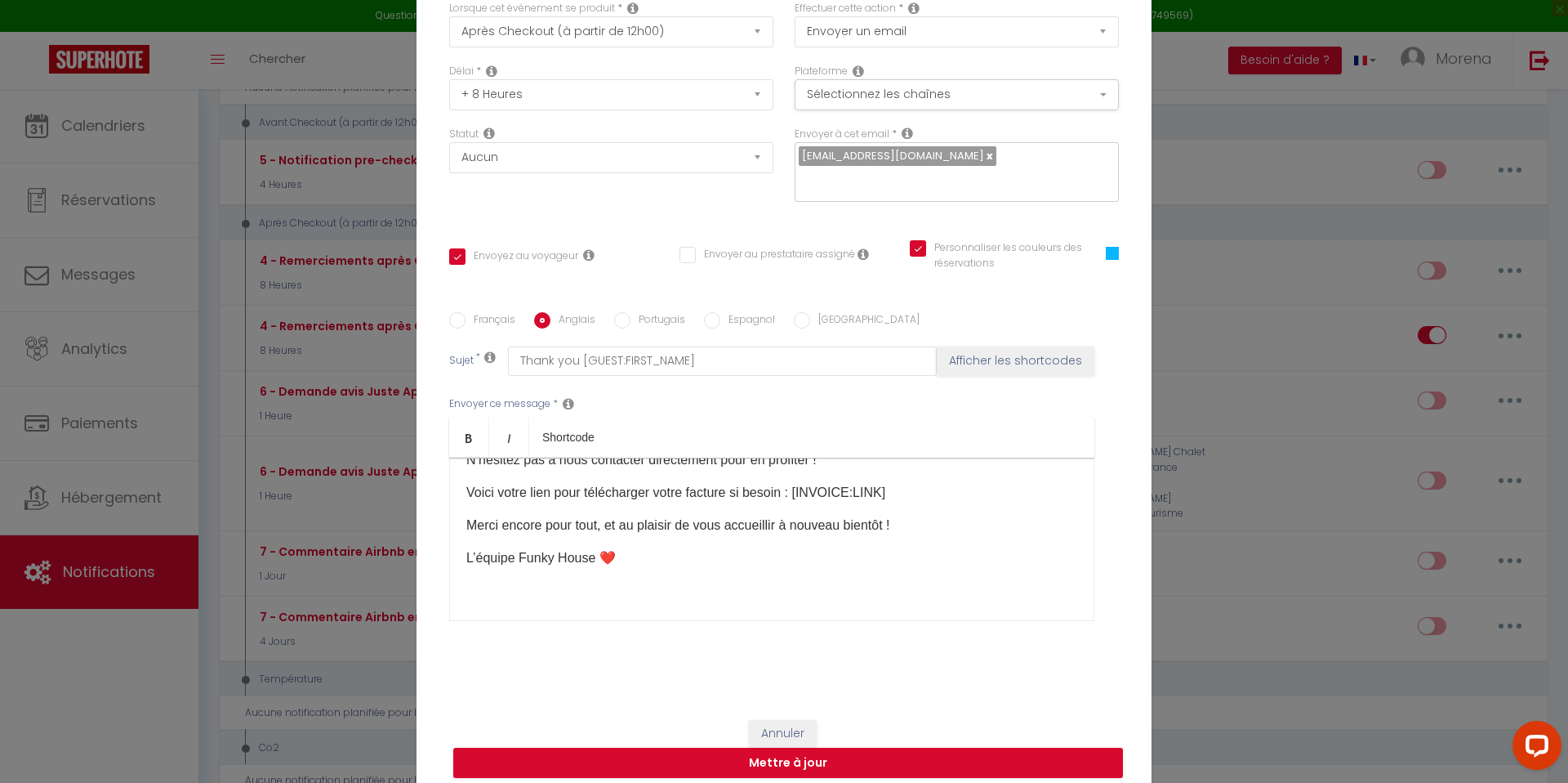
scroll to position [299, 0]
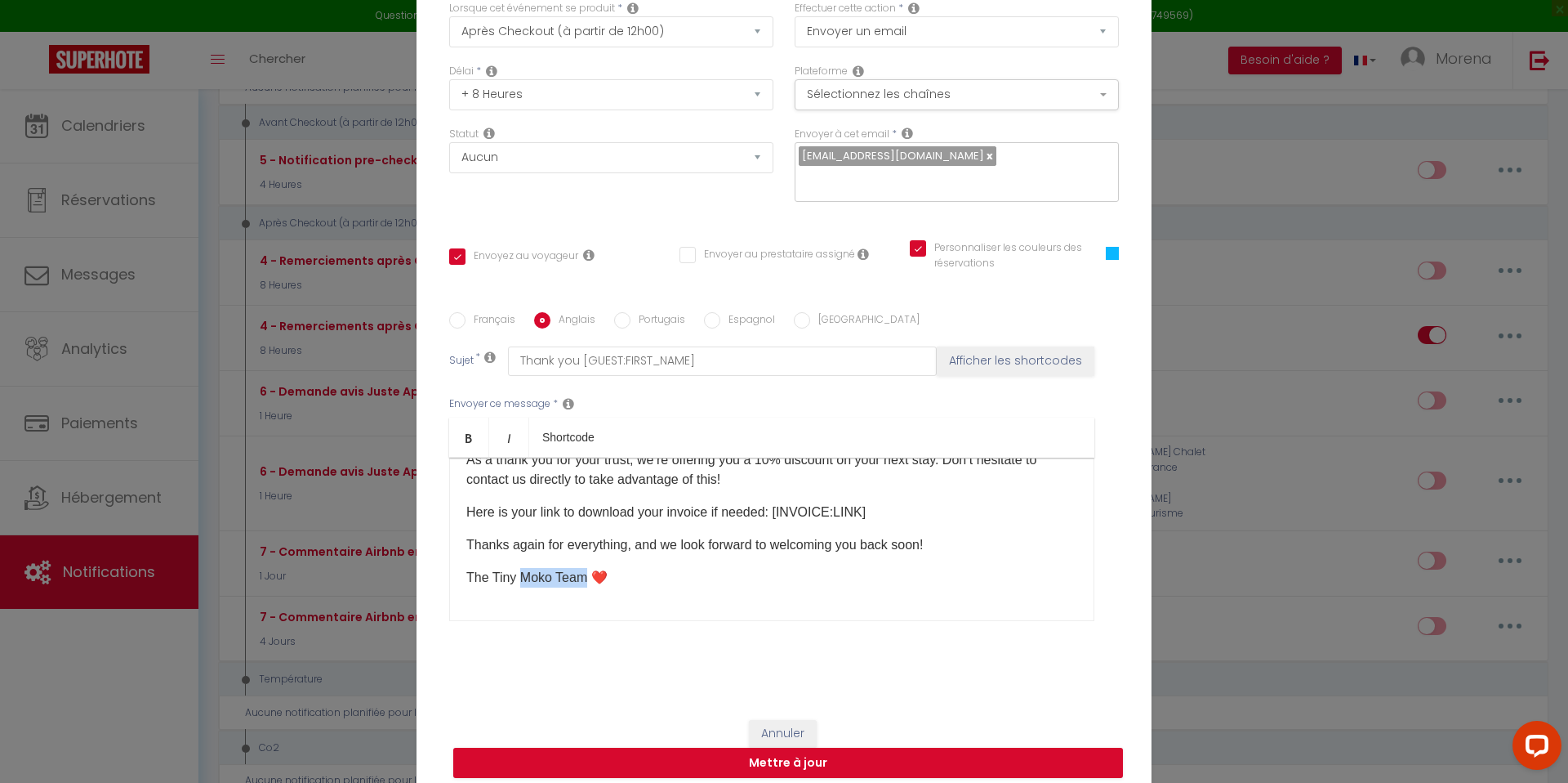
drag, startPoint x: 584, startPoint y: 545, endPoint x: 522, endPoint y: 546, distance: 62.0
click at [522, 568] on p "The Tiny Moko Team ❤️" at bounding box center [772, 577] width 611 height 20
copy p "Funky House"
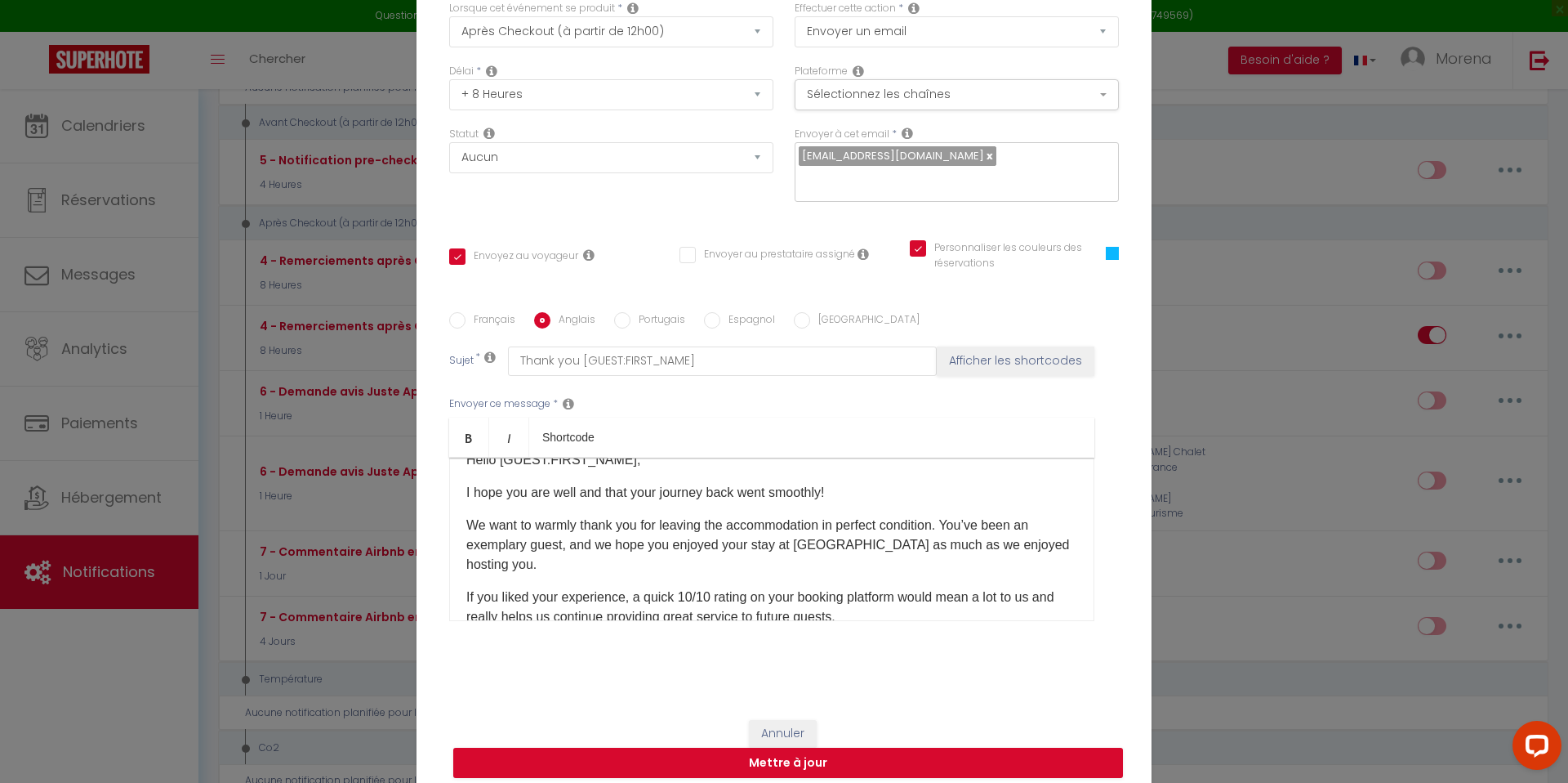
scroll to position [18, 0]
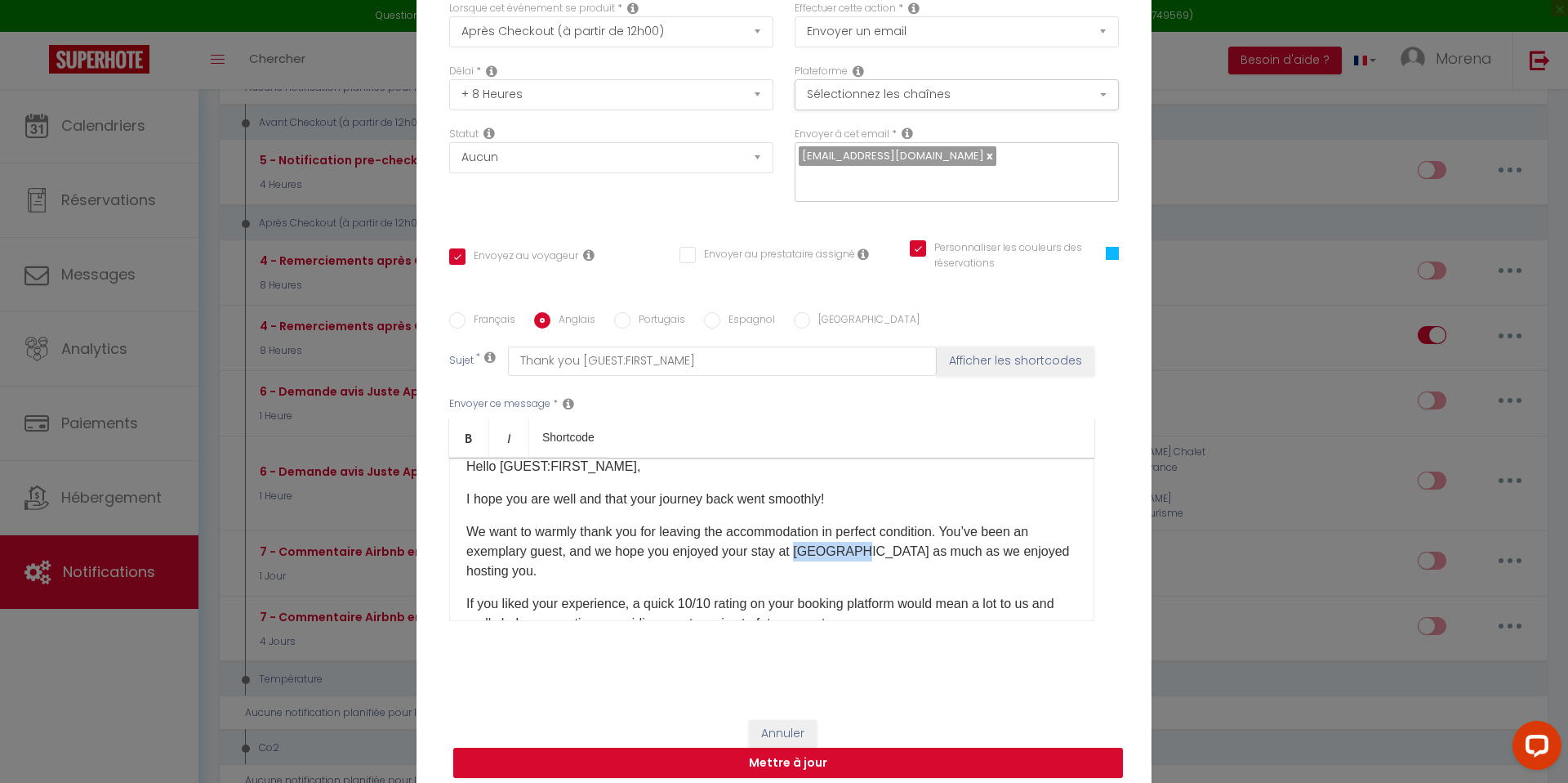
drag, startPoint x: 853, startPoint y: 540, endPoint x: 799, endPoint y: 539, distance: 54.0
click at [799, 539] on p "We want to warmly thank you for leaving the accommodation in perfect condition.…" at bounding box center [772, 552] width 611 height 59
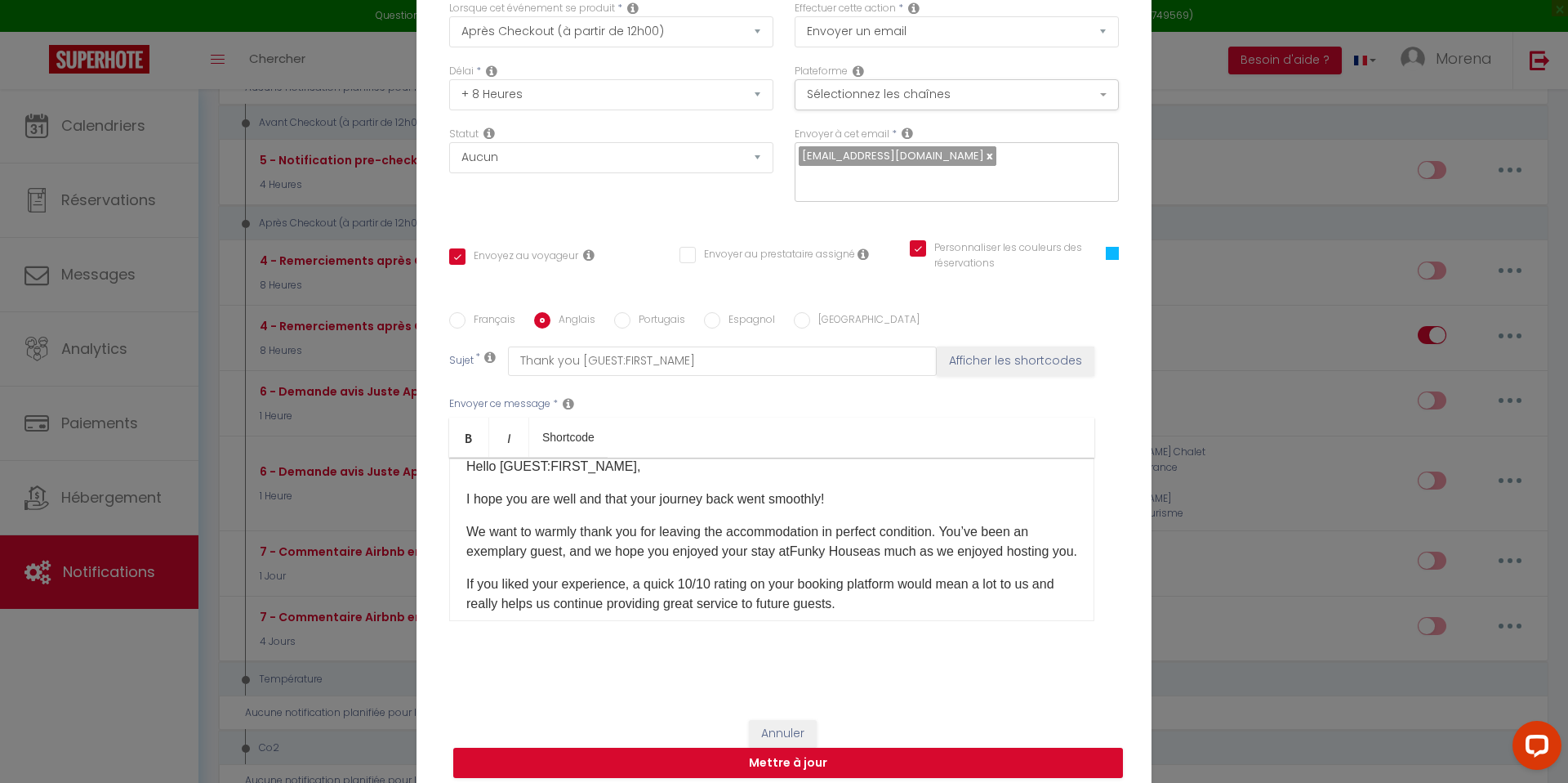
click at [655, 561] on p "We want to warmly thank you for leaving the accommodation in perfect condition.…" at bounding box center [772, 542] width 611 height 40
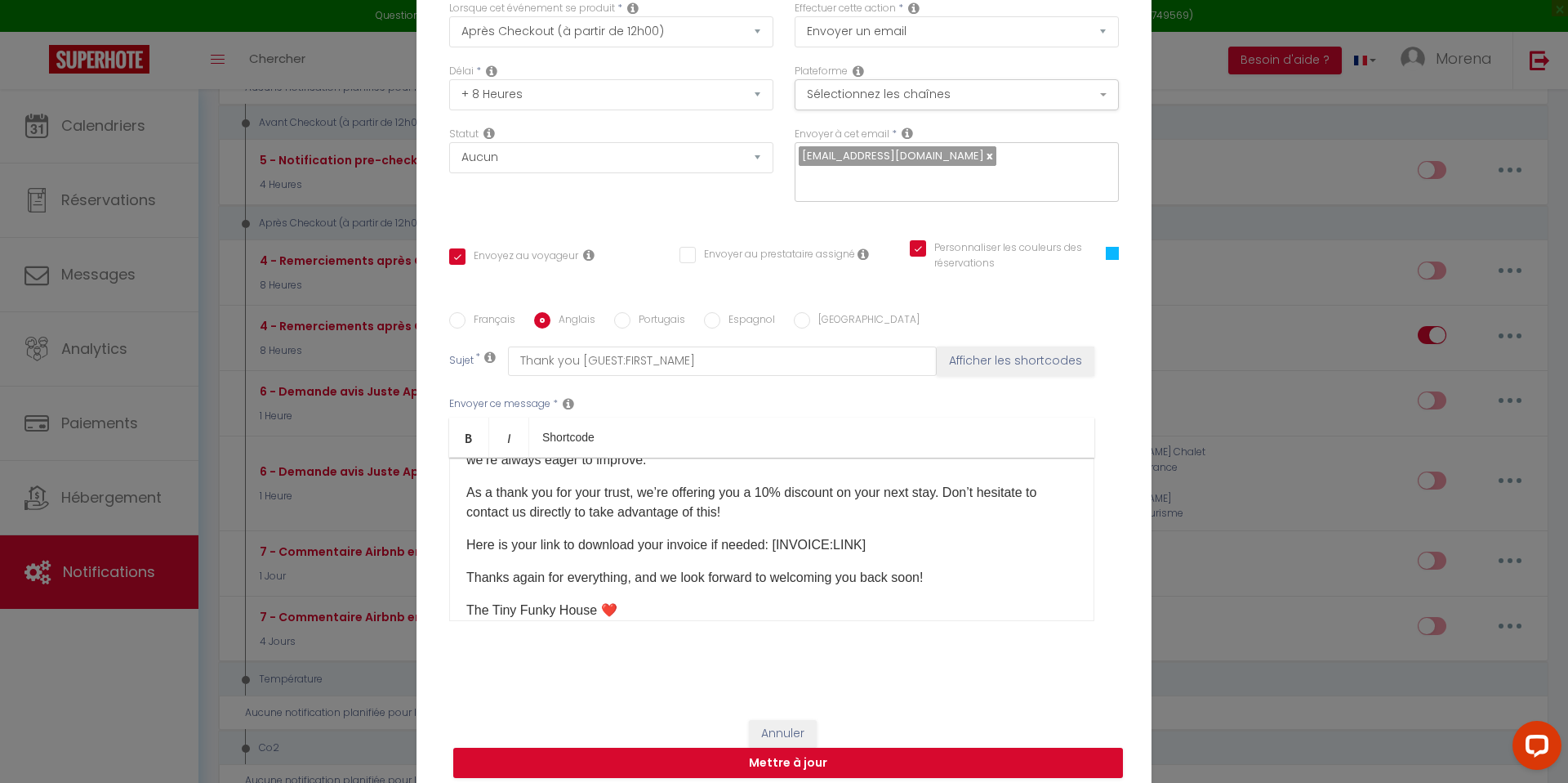
scroll to position [318, 0]
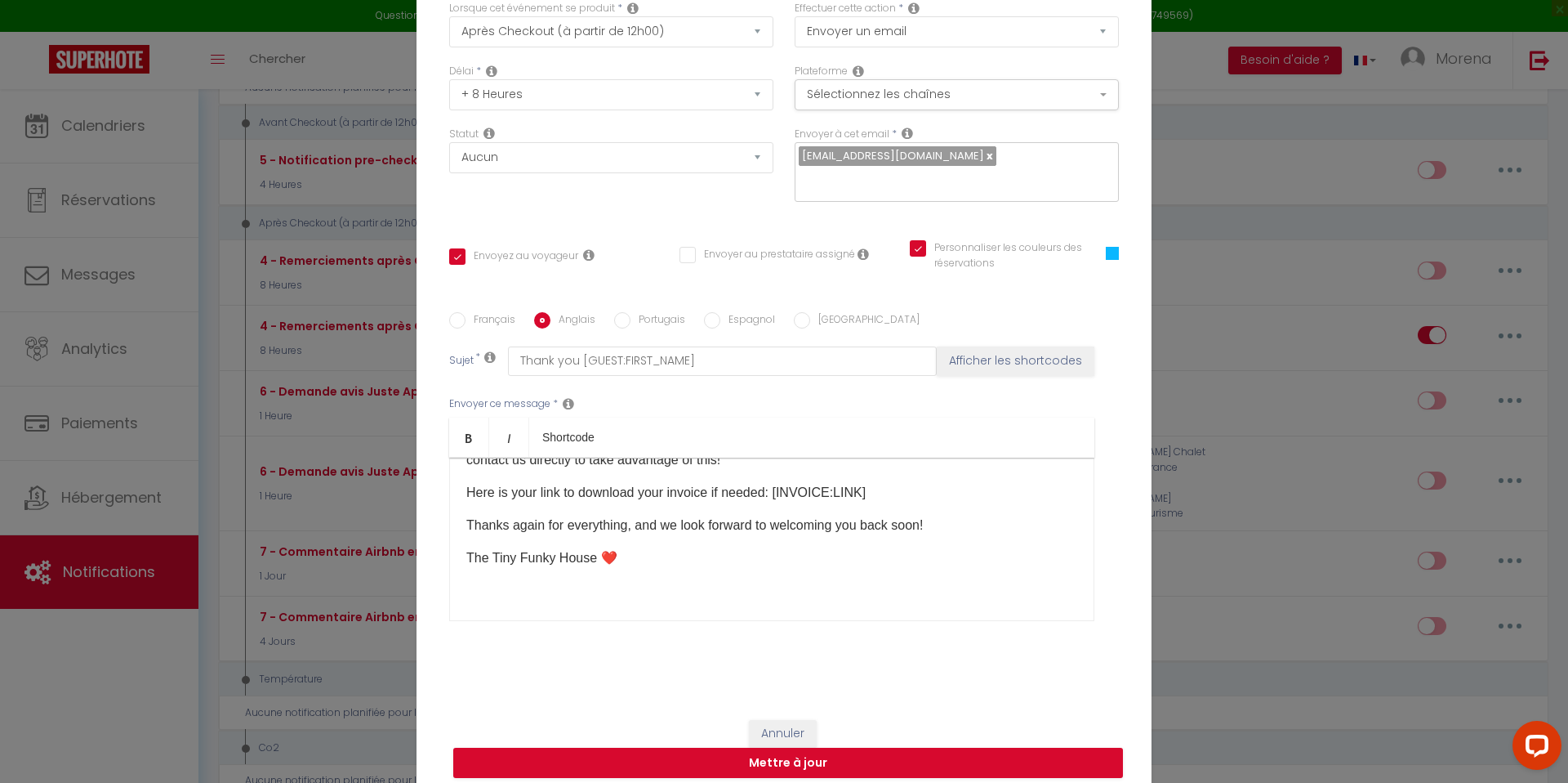
click at [458, 312] on input "Français" at bounding box center [457, 320] width 16 height 16
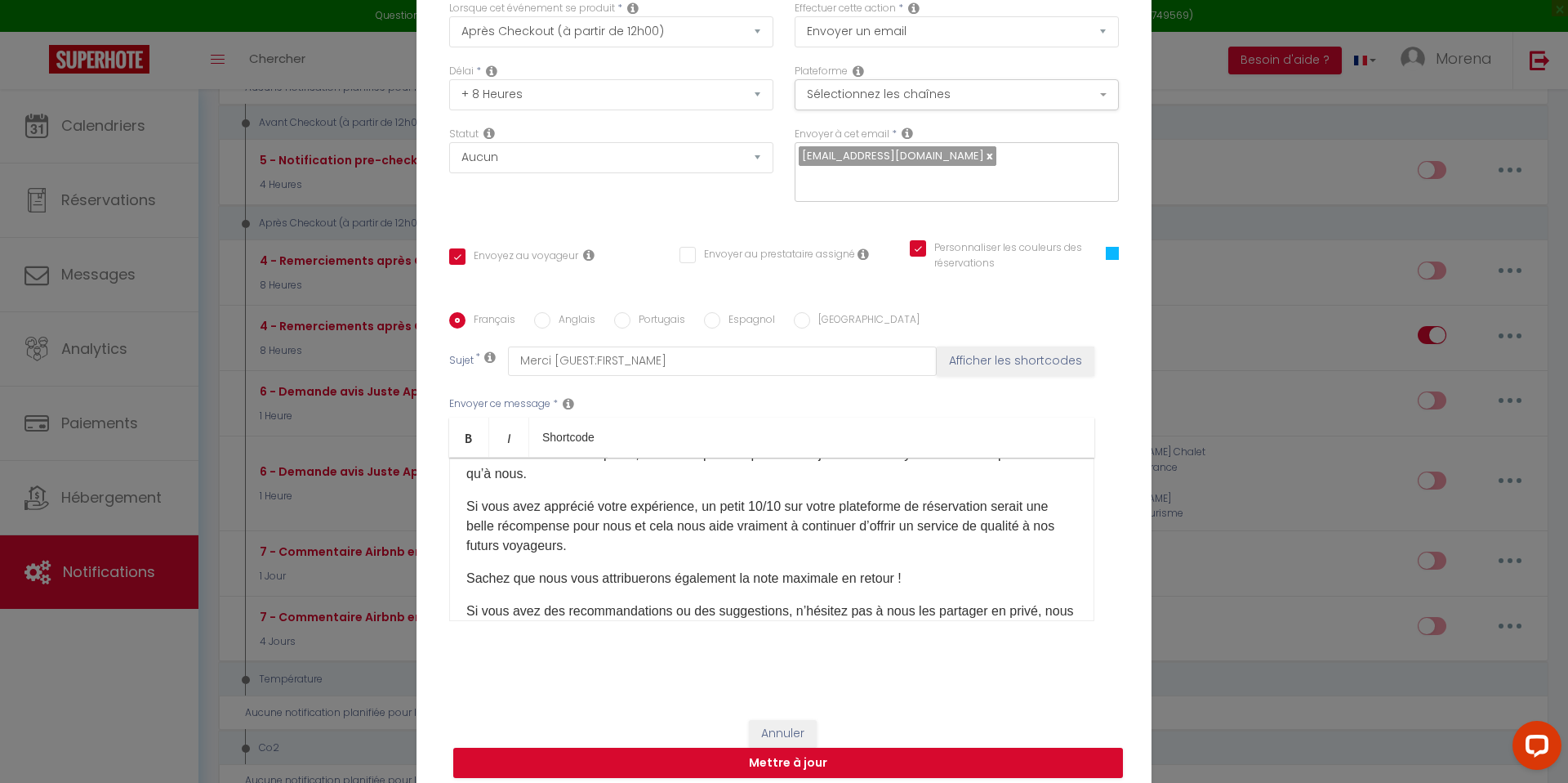
scroll to position [0, 0]
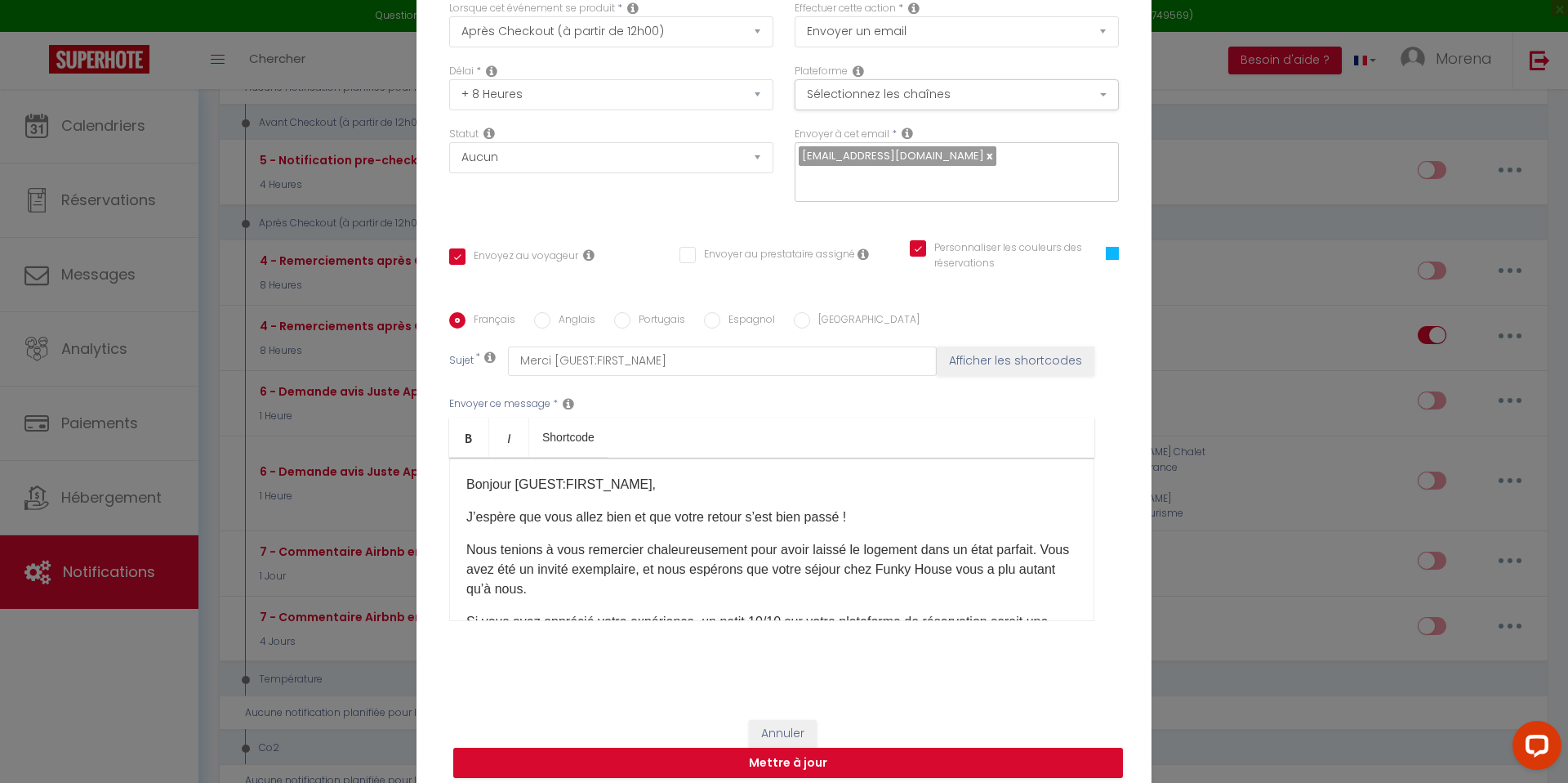
click at [543, 312] on input "Anglais" at bounding box center [542, 320] width 16 height 16
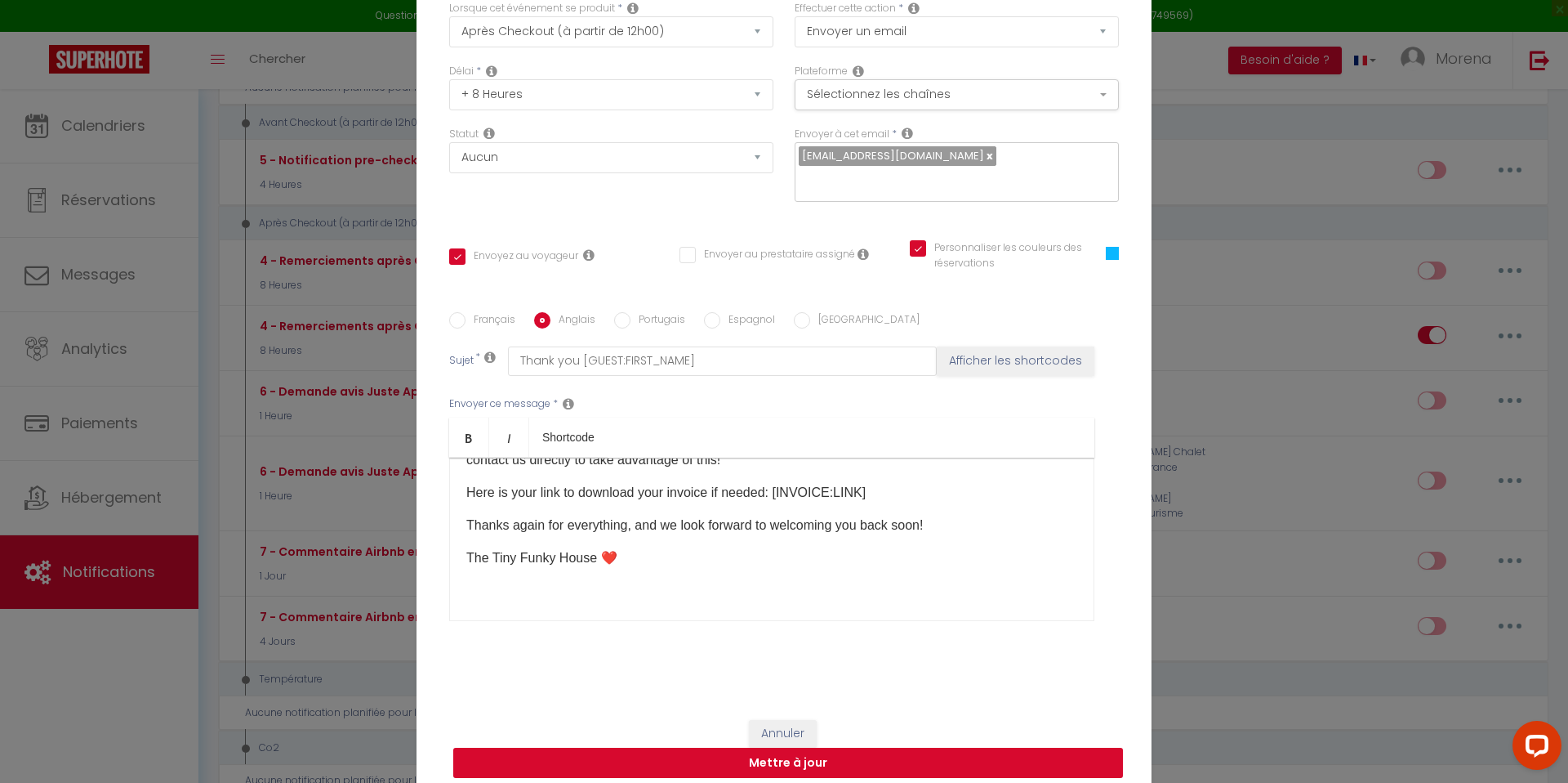
click at [797, 748] on button "Mettre à jour" at bounding box center [788, 763] width 669 height 31
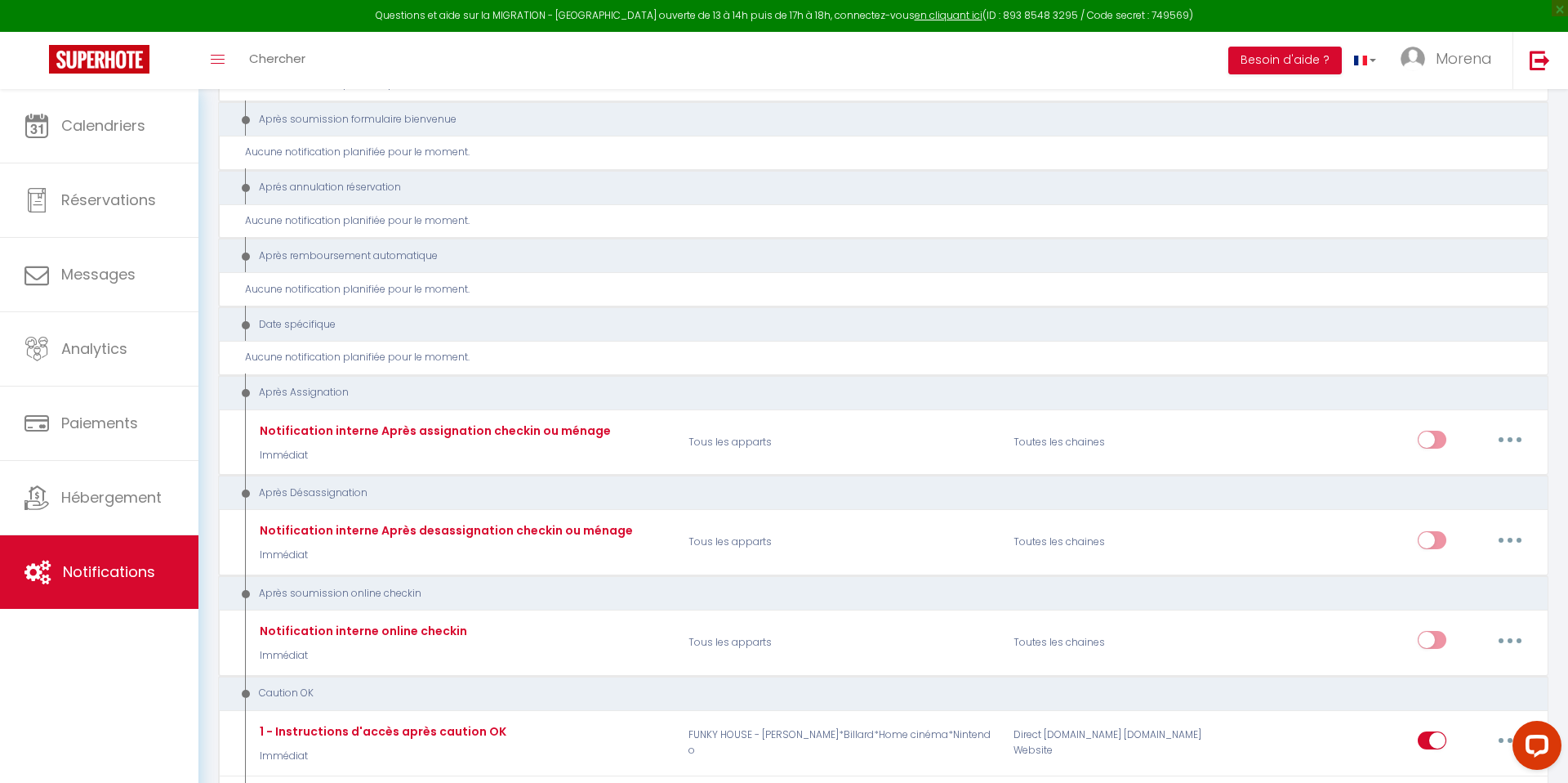
scroll to position [2974, 0]
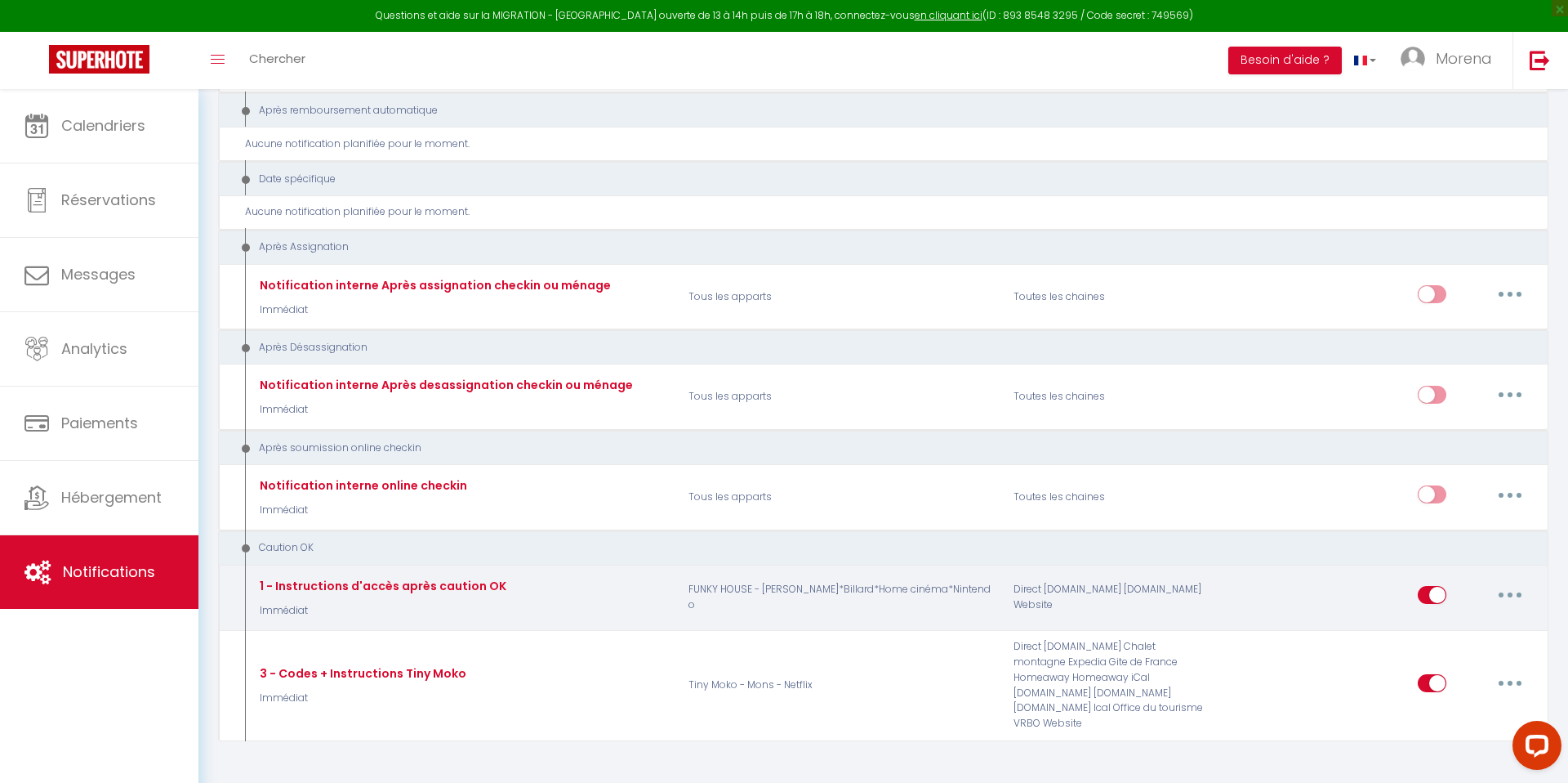
click at [1518, 582] on button "button" at bounding box center [1510, 595] width 46 height 26
click at [1435, 619] on link "Editer" at bounding box center [1467, 632] width 121 height 28
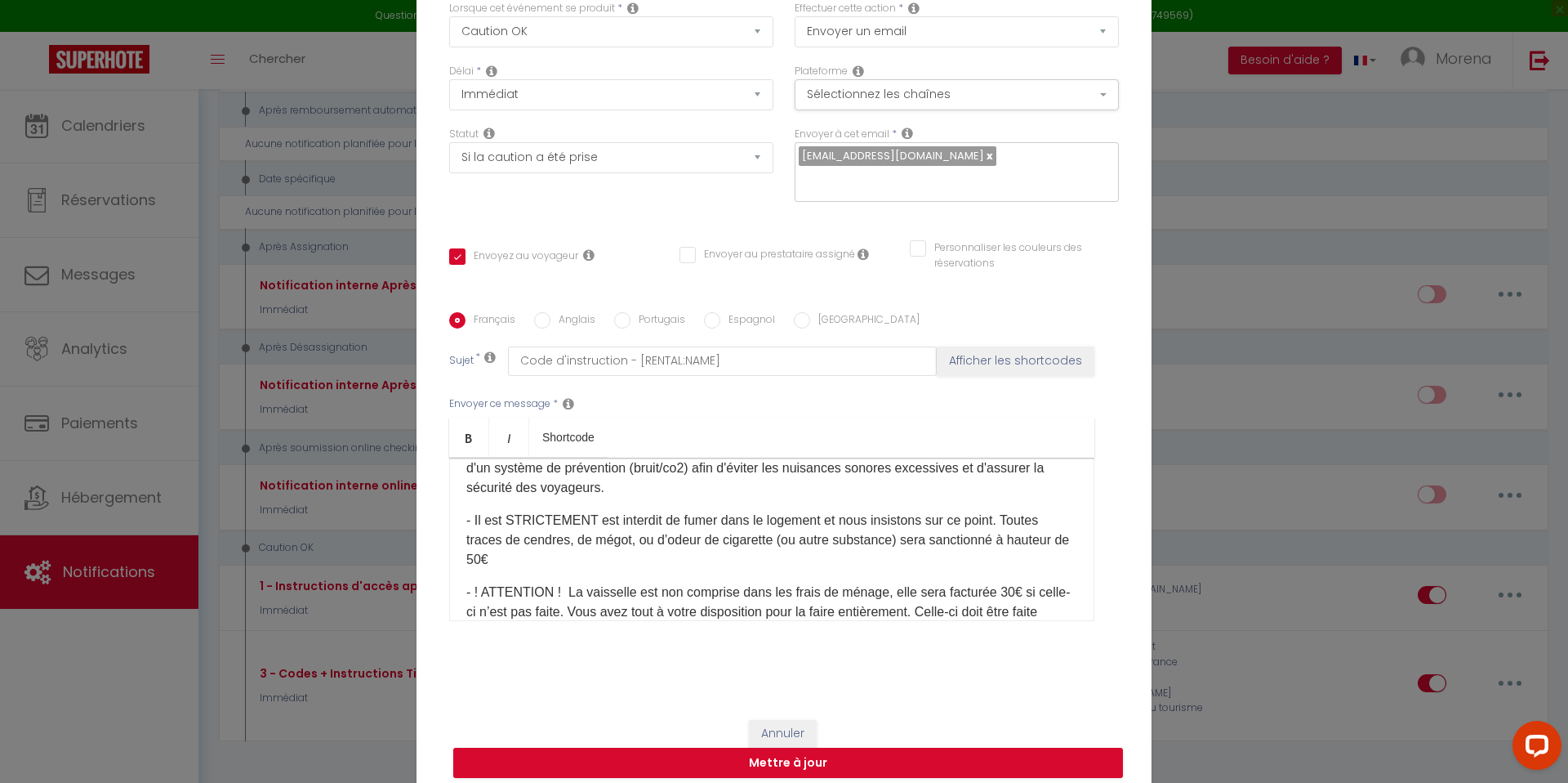
scroll to position [0, 0]
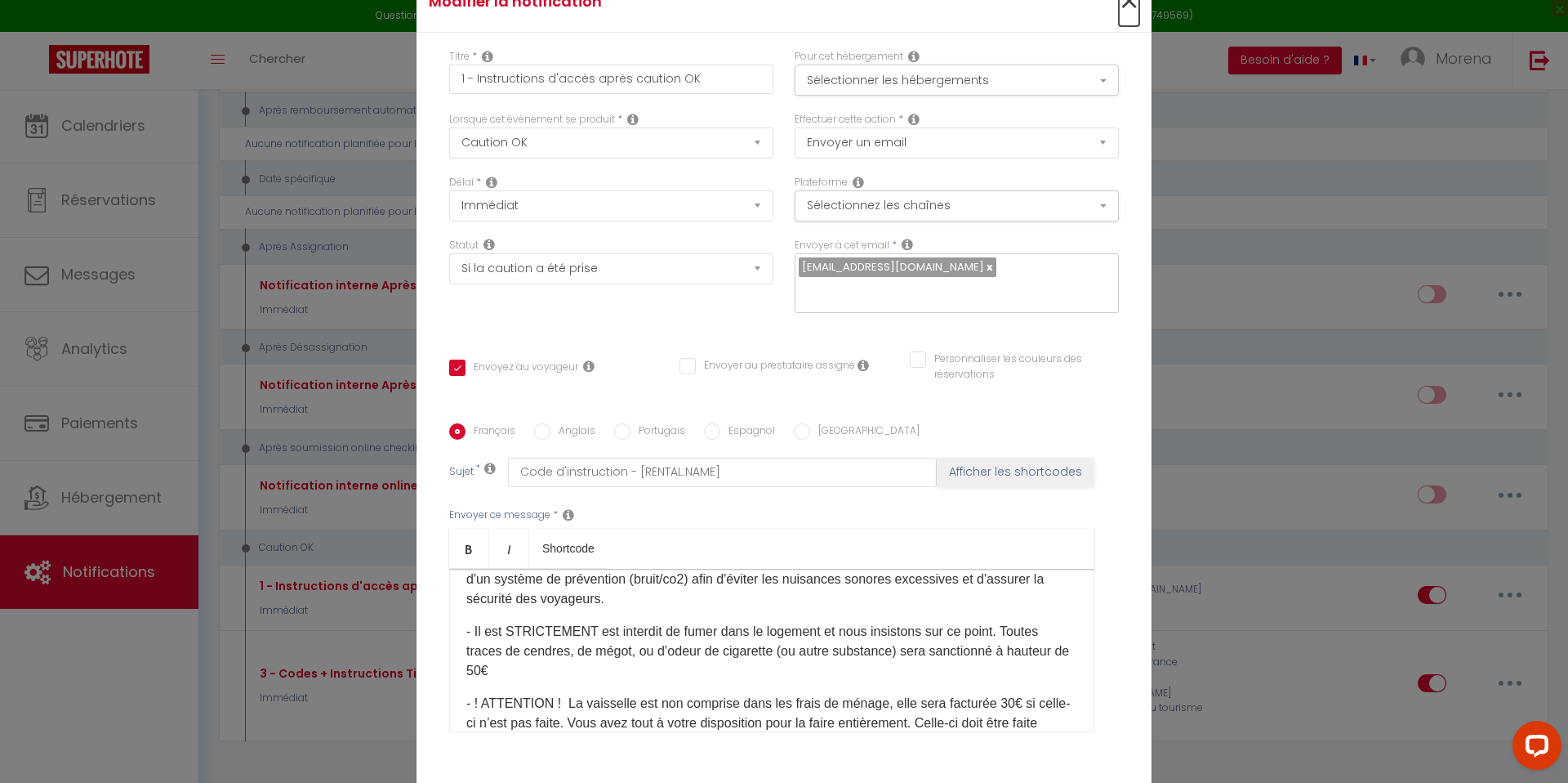
click at [1135, 11] on span "×" at bounding box center [1129, 1] width 21 height 49
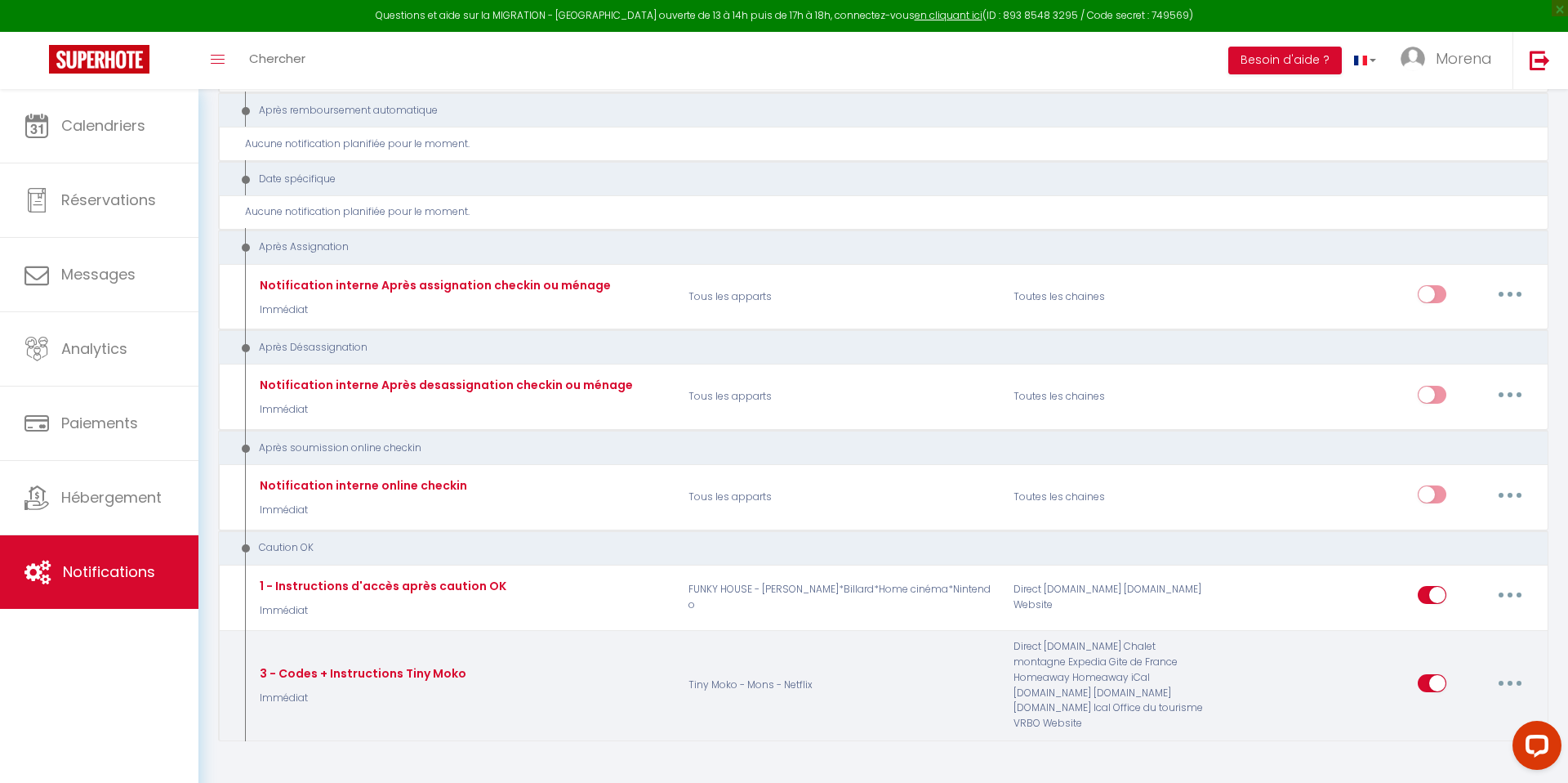
click at [1515, 669] on button "button" at bounding box center [1510, 682] width 46 height 26
click at [1433, 539] on link "Editer" at bounding box center [1467, 552] width 121 height 28
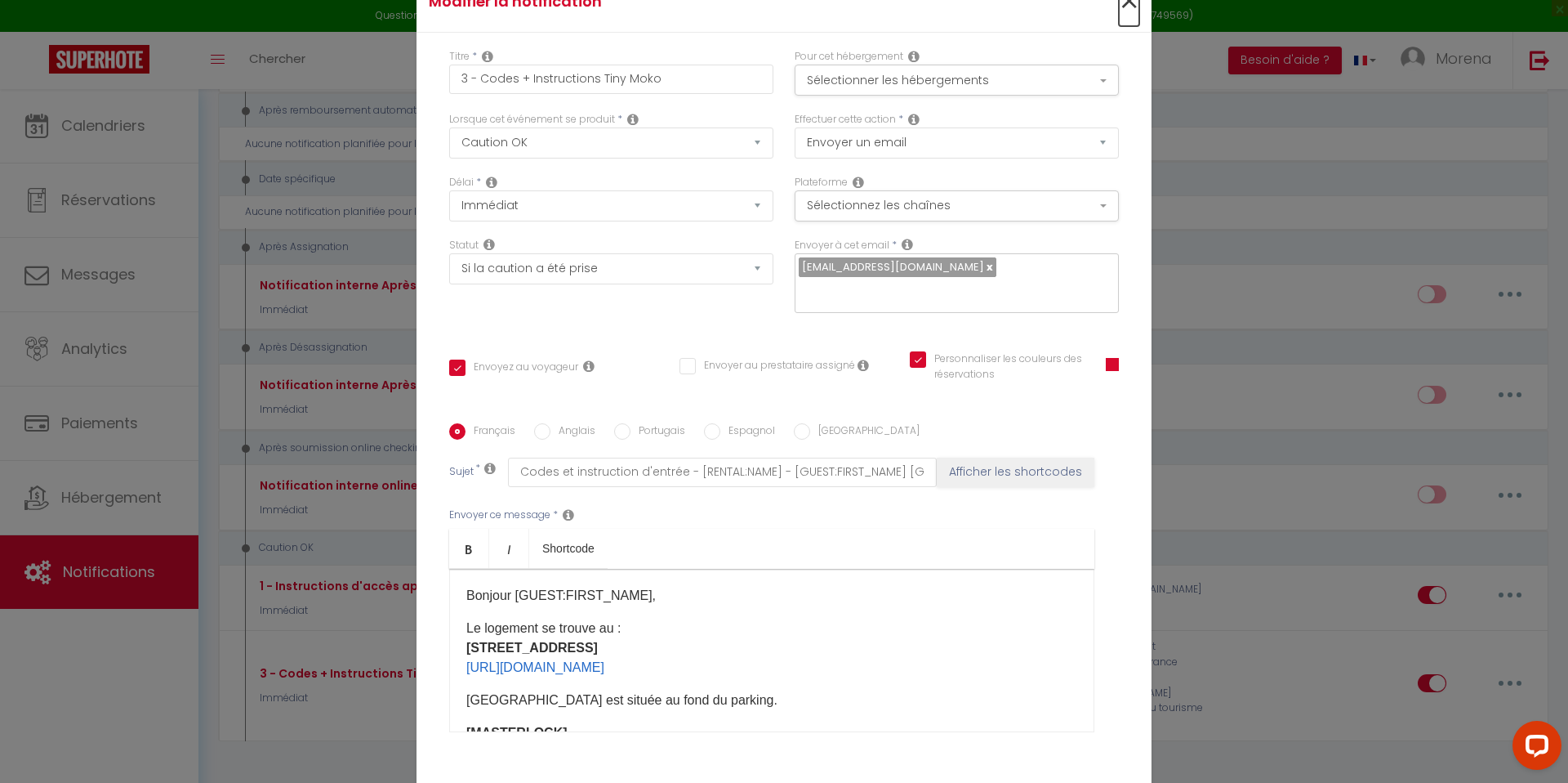
click at [1133, 13] on span "×" at bounding box center [1129, 1] width 21 height 49
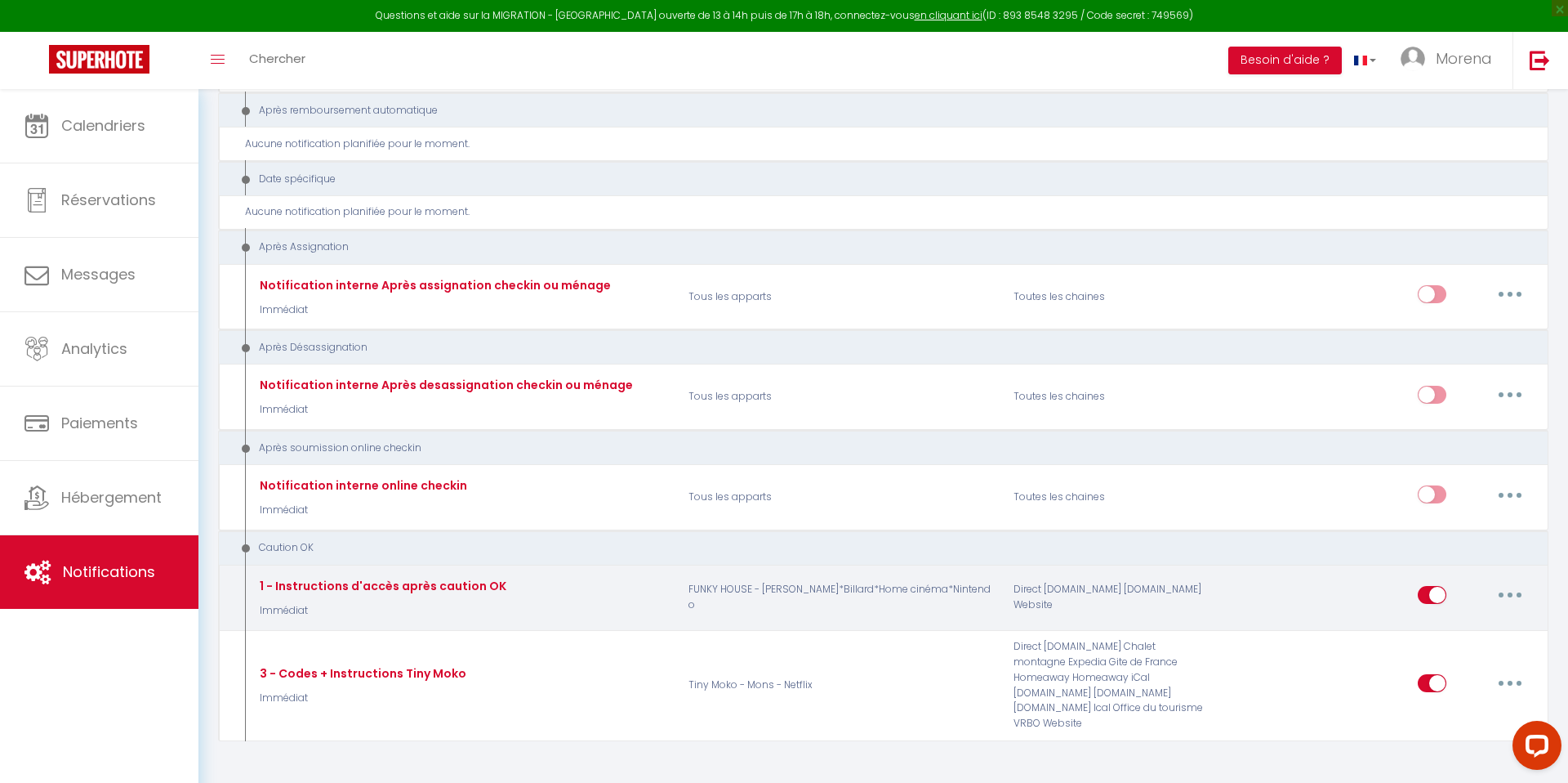
click at [1510, 592] on icon "button" at bounding box center [1510, 595] width 5 height 5
click at [1439, 619] on link "Editer" at bounding box center [1467, 632] width 121 height 28
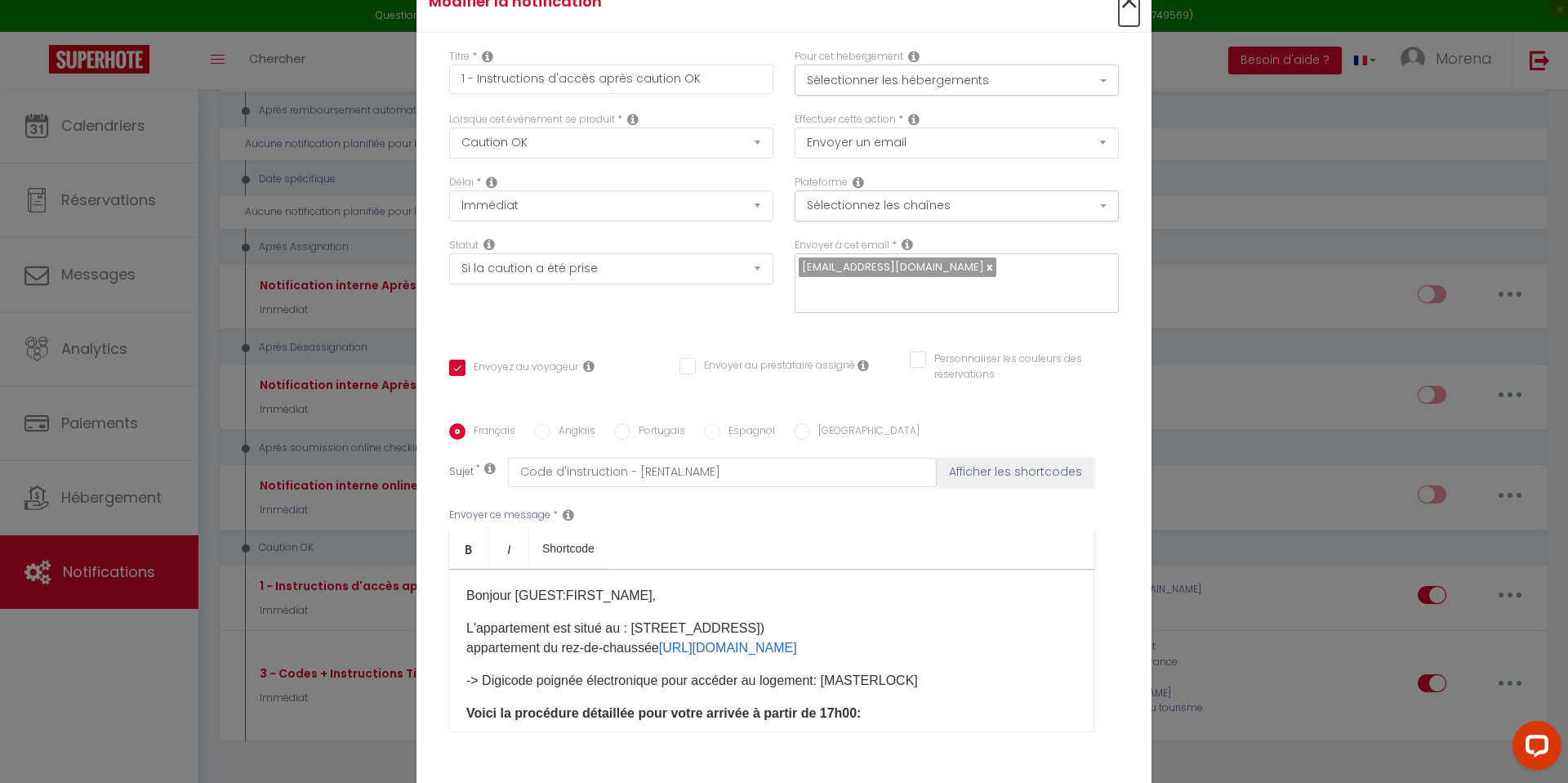
click at [1127, 21] on span "×" at bounding box center [1129, 1] width 21 height 49
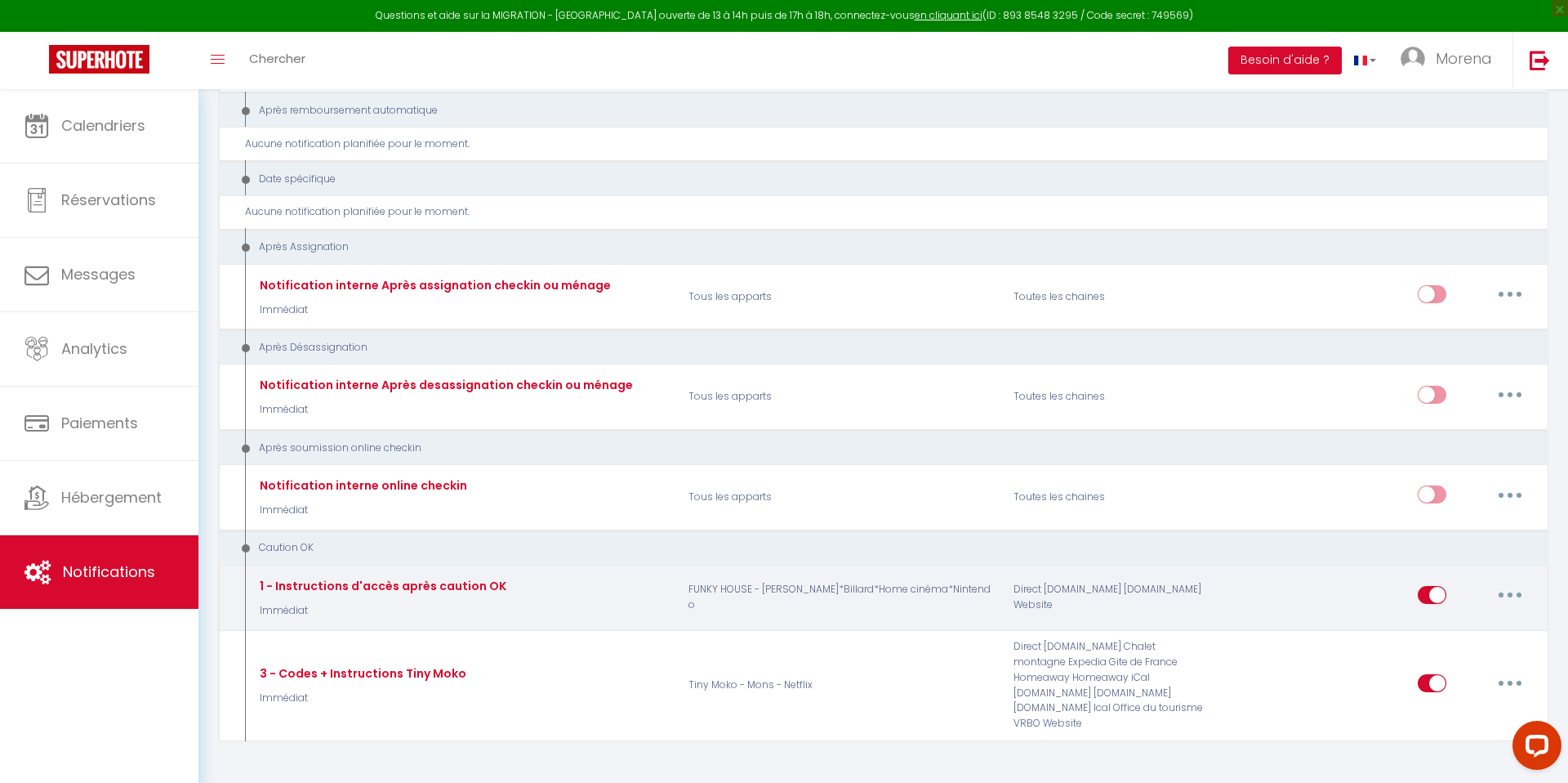
click at [1509, 592] on icon "button" at bounding box center [1510, 595] width 5 height 5
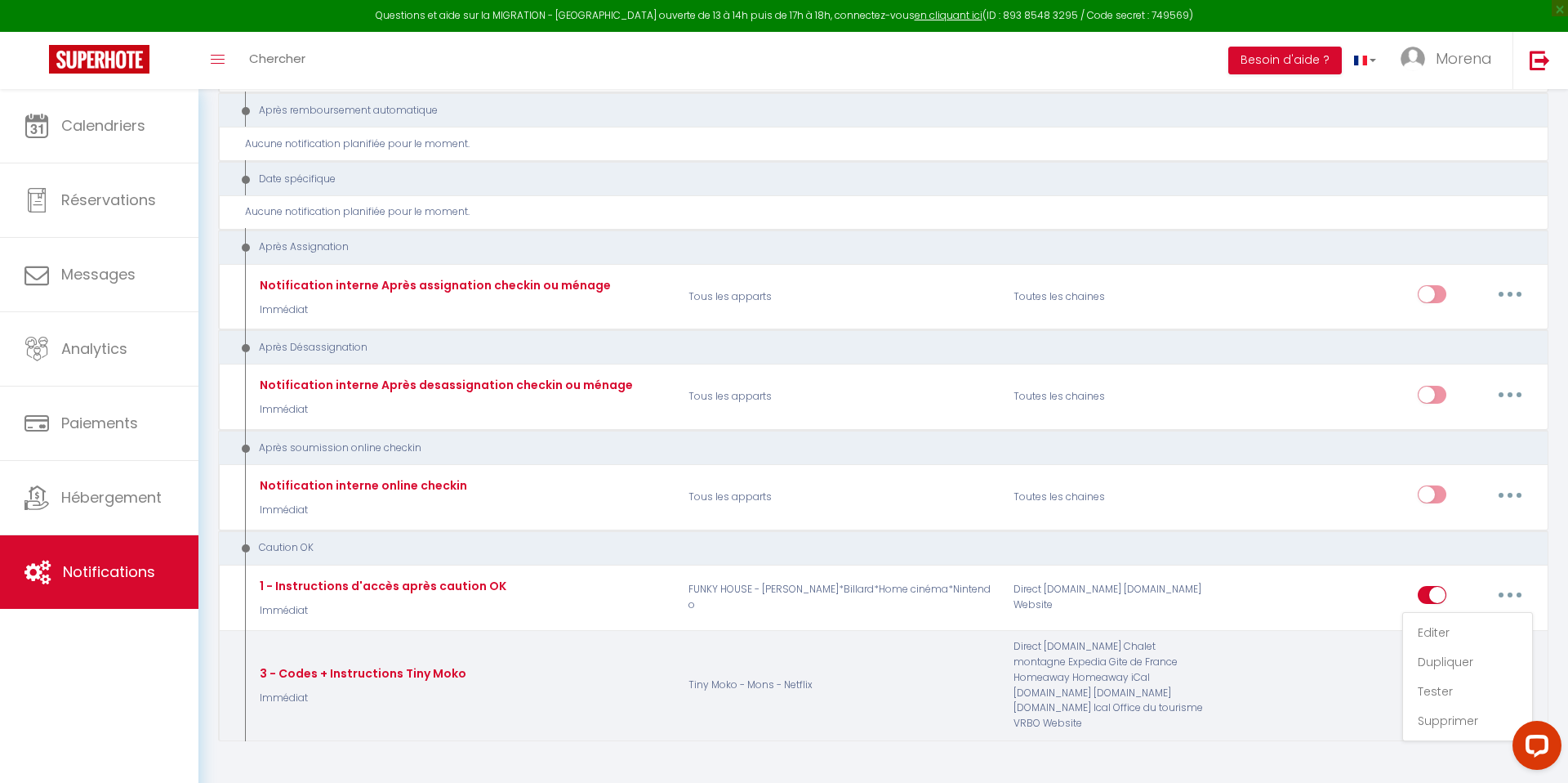
click at [930, 654] on p "Tiny Moko - Mons - Netflix" at bounding box center [840, 684] width 325 height 92
click at [1528, 669] on button "button" at bounding box center [1510, 682] width 46 height 26
click at [1450, 539] on link "Editer" at bounding box center [1467, 552] width 121 height 28
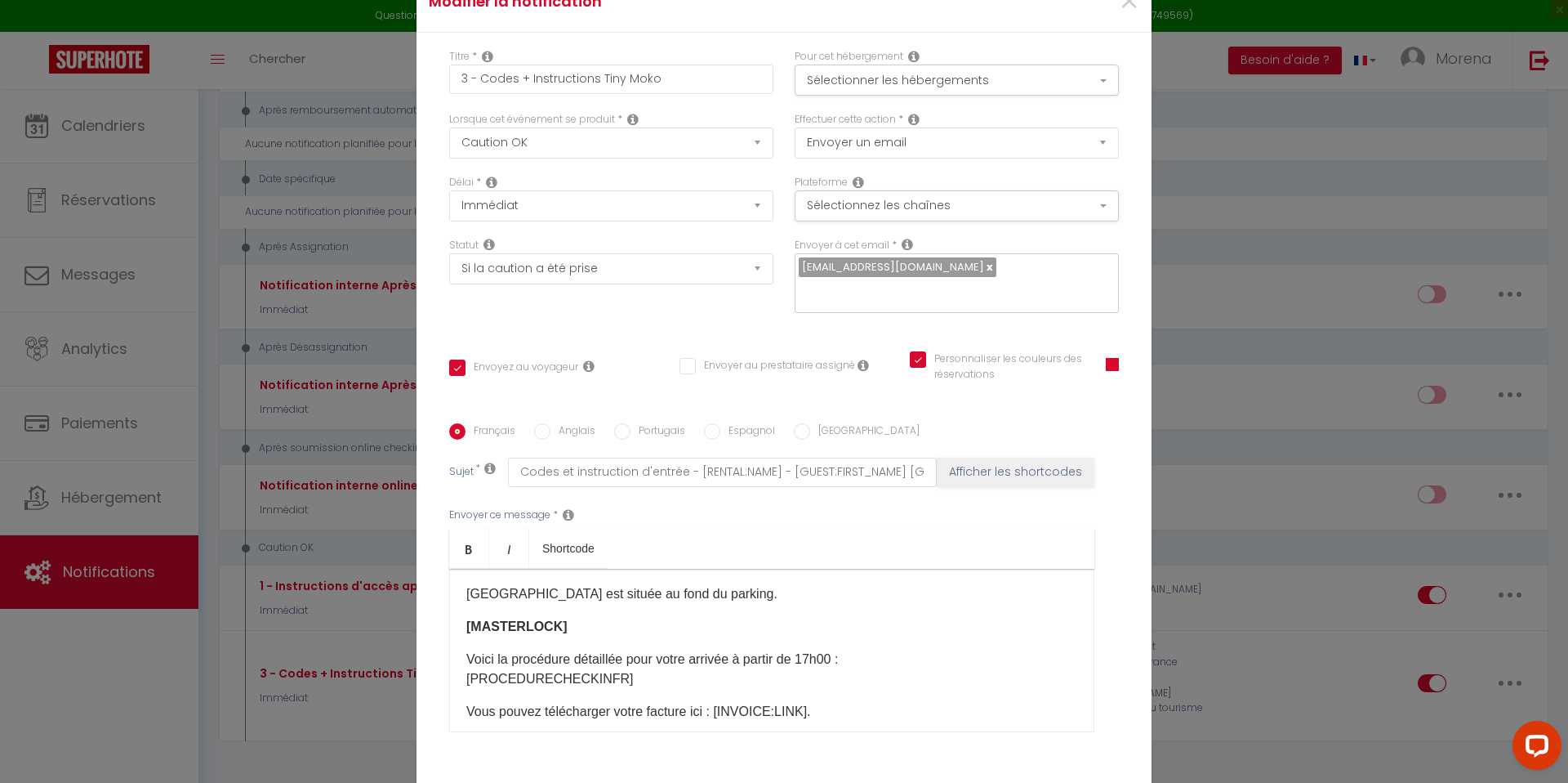
scroll to position [109, 0]
click at [470, 616] on strong "[MASTERLOCK]" at bounding box center [517, 623] width 101 height 14
click at [632, 666] on p "Voici la procédure détaillée pour votre arrivée à partir de 17h00 : [PROCEDUREC…" at bounding box center [772, 666] width 611 height 40
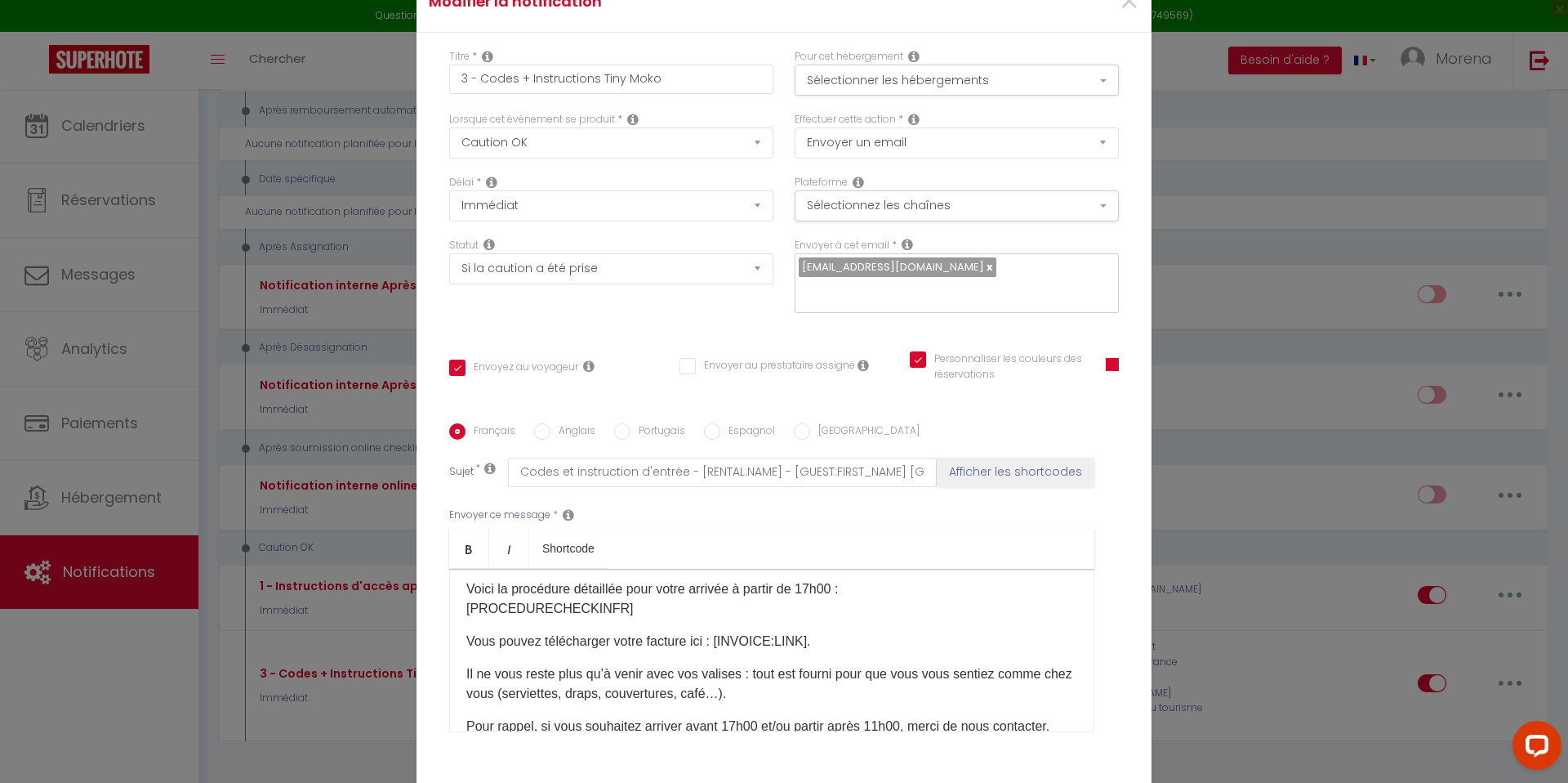
scroll to position [0, 0]
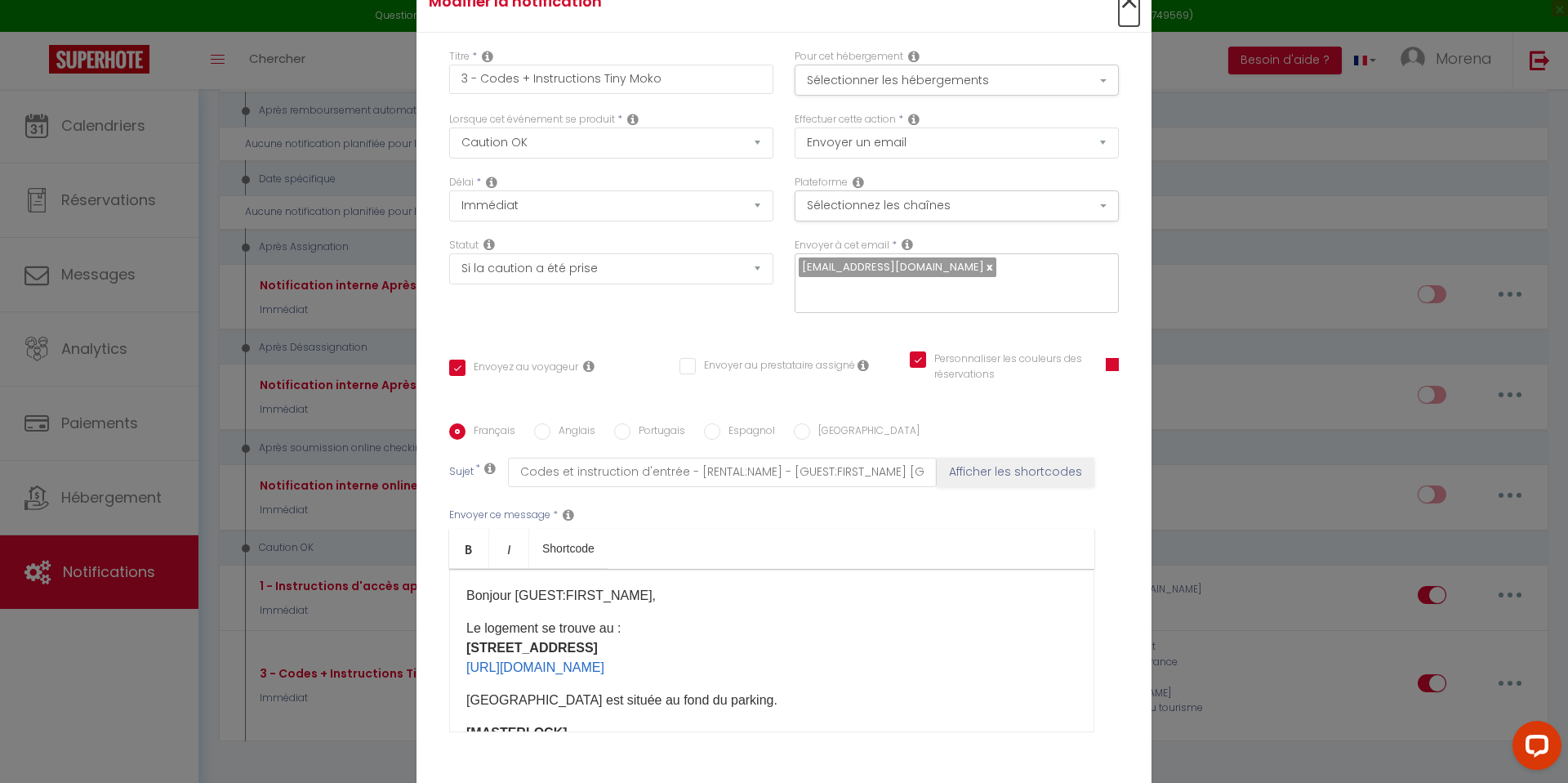
click at [1129, 14] on span "×" at bounding box center [1129, 1] width 21 height 49
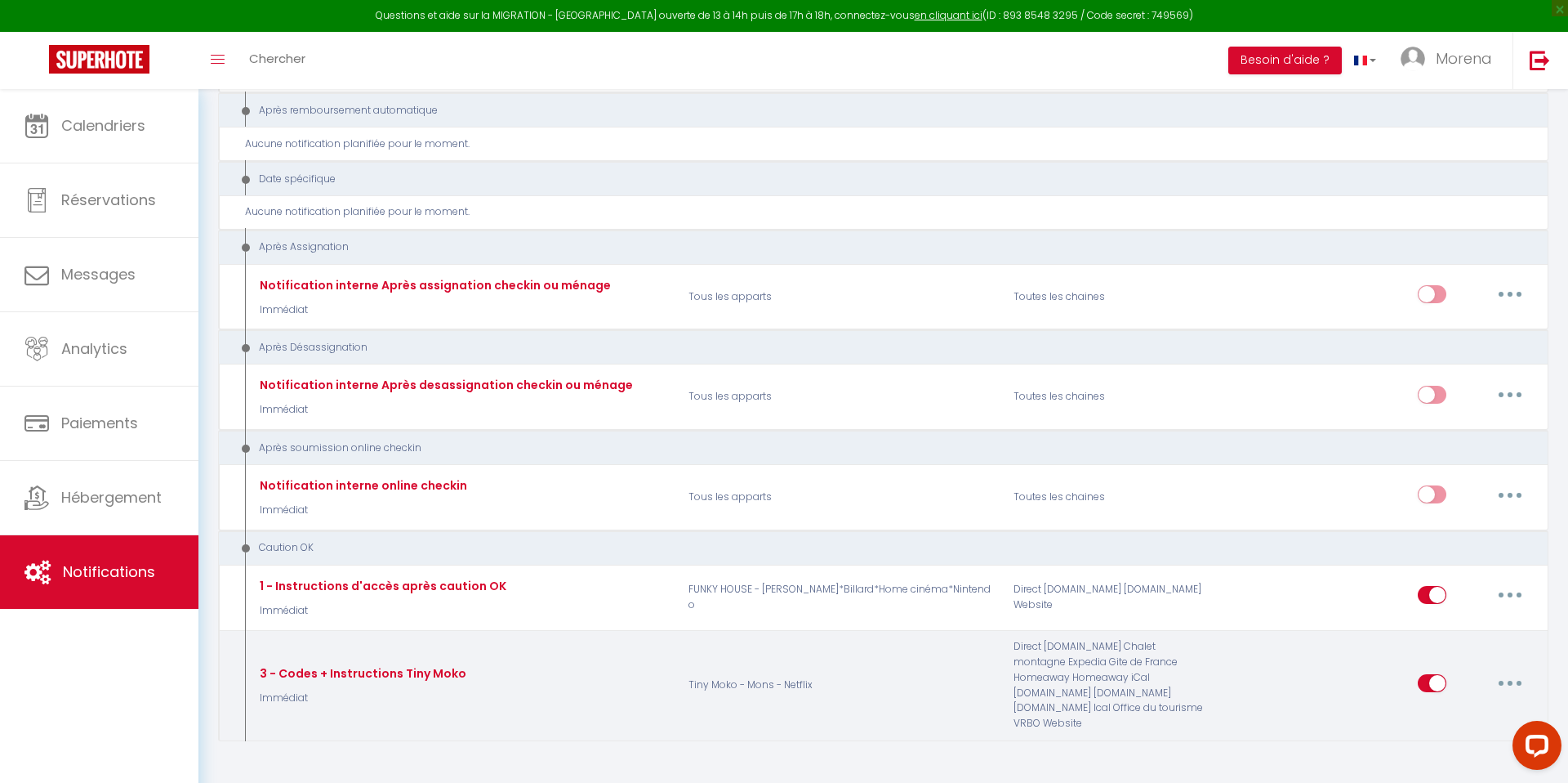
click at [1518, 669] on button "button" at bounding box center [1510, 682] width 46 height 26
click at [1456, 568] on link "Dupliquer" at bounding box center [1467, 582] width 121 height 28
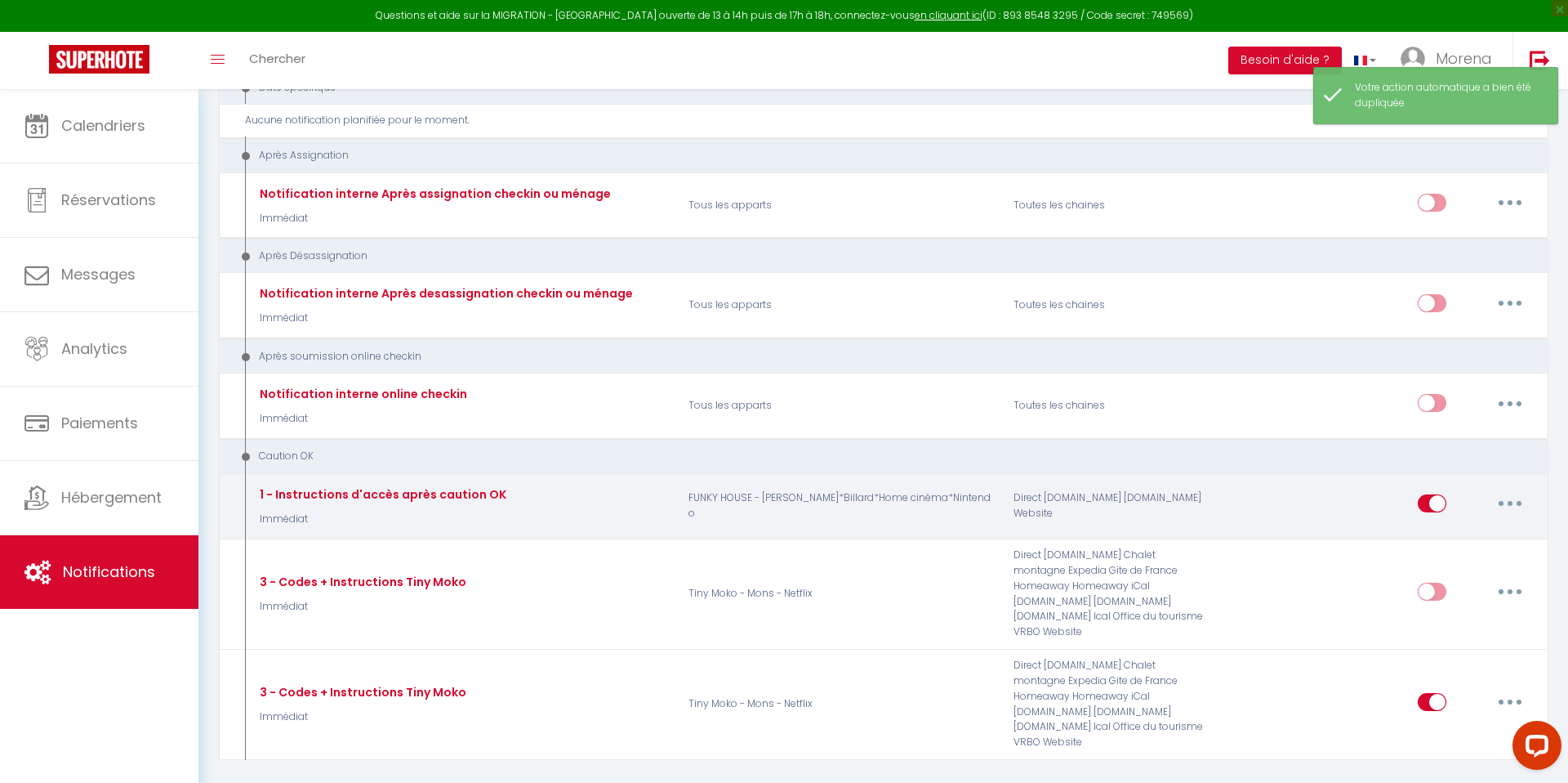
scroll to position [3068, 0]
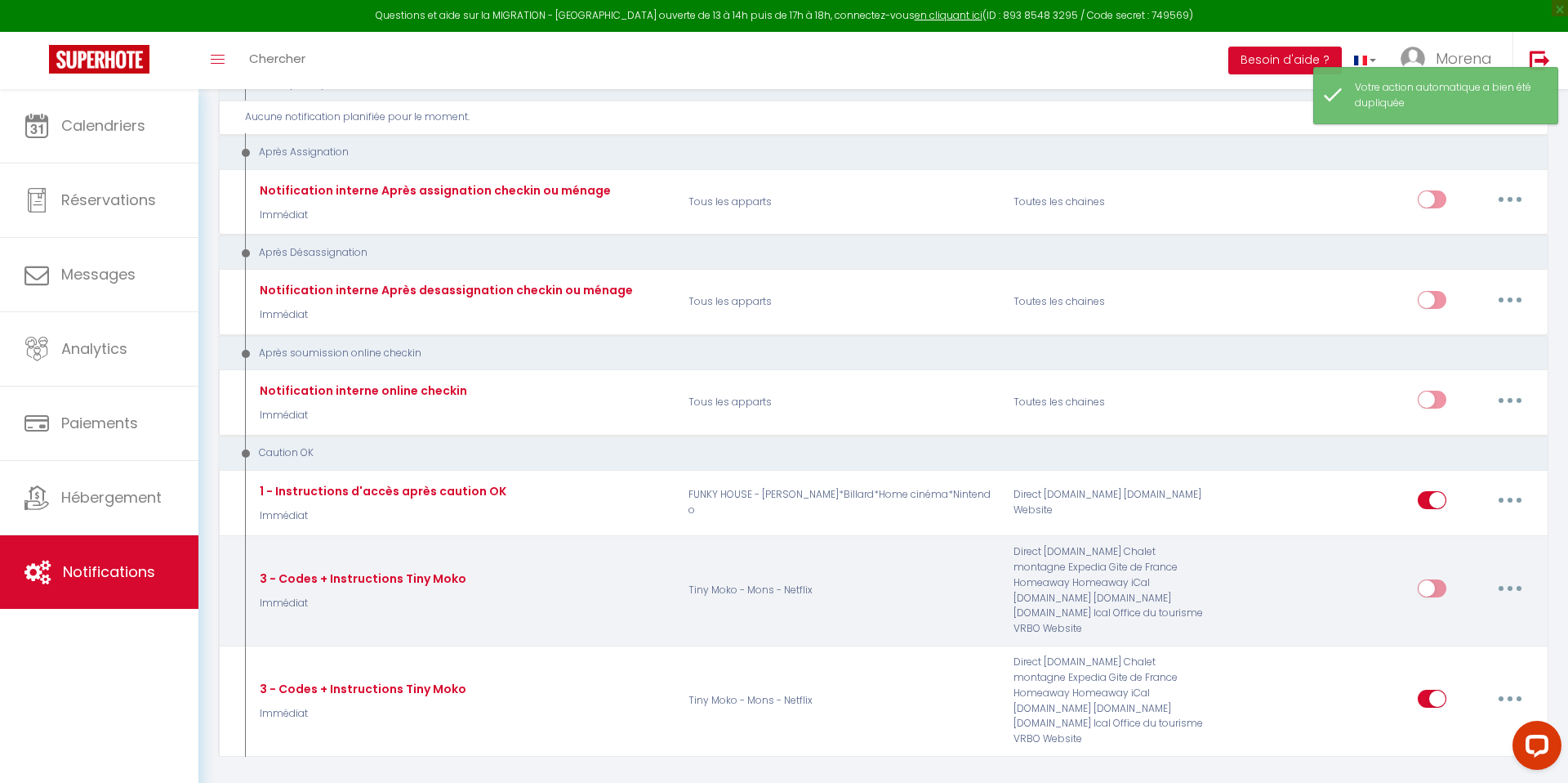
click at [1524, 575] on button "button" at bounding box center [1510, 588] width 46 height 26
click at [1442, 611] on link "Editer" at bounding box center [1467, 625] width 121 height 28
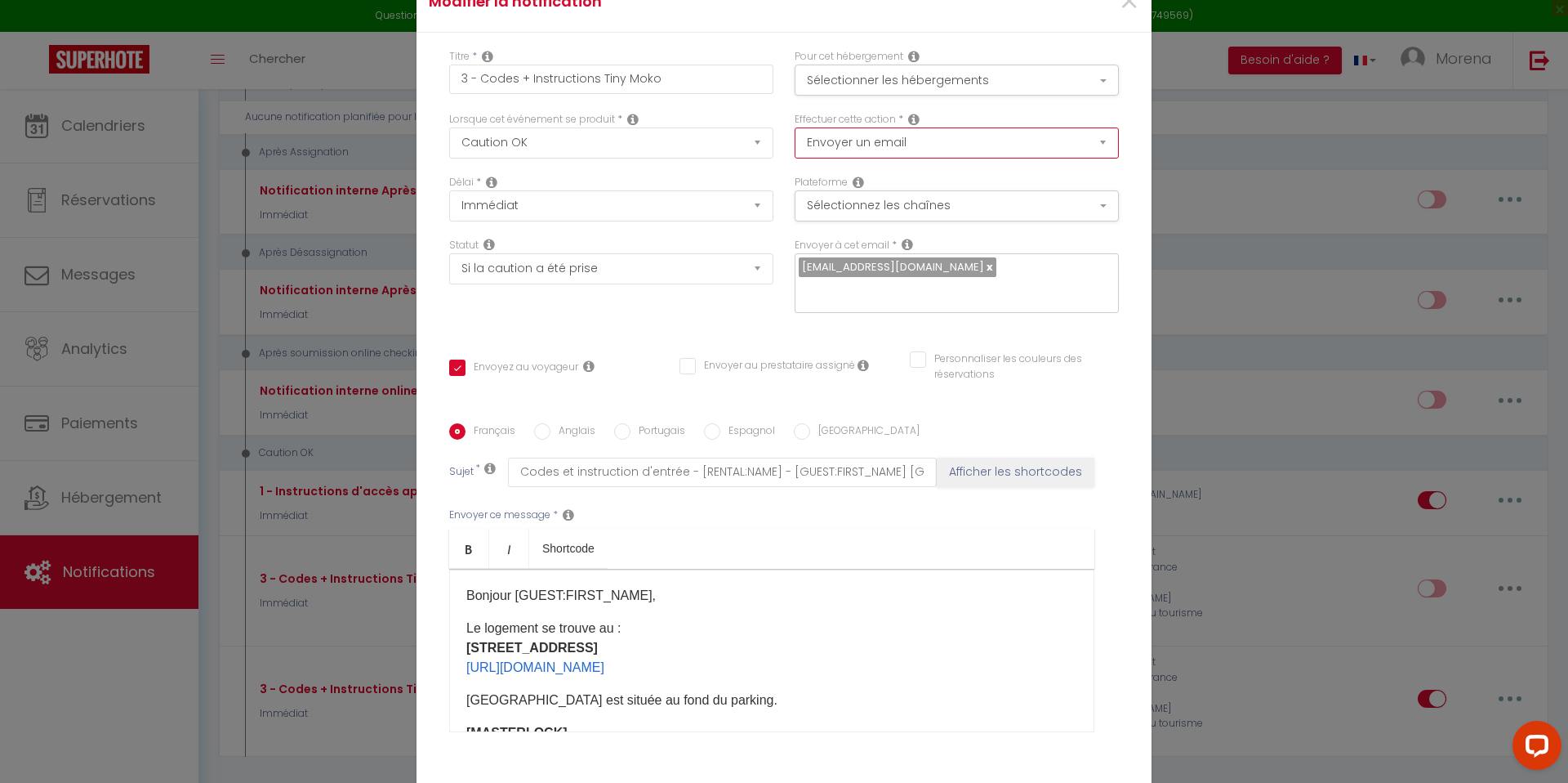
click at [839, 152] on select "Envoyer un email Envoyer un SMS Envoyer une notification push" at bounding box center [956, 143] width 324 height 31
click at [823, 216] on button "Sélectionnez les chaînes" at bounding box center [956, 206] width 324 height 31
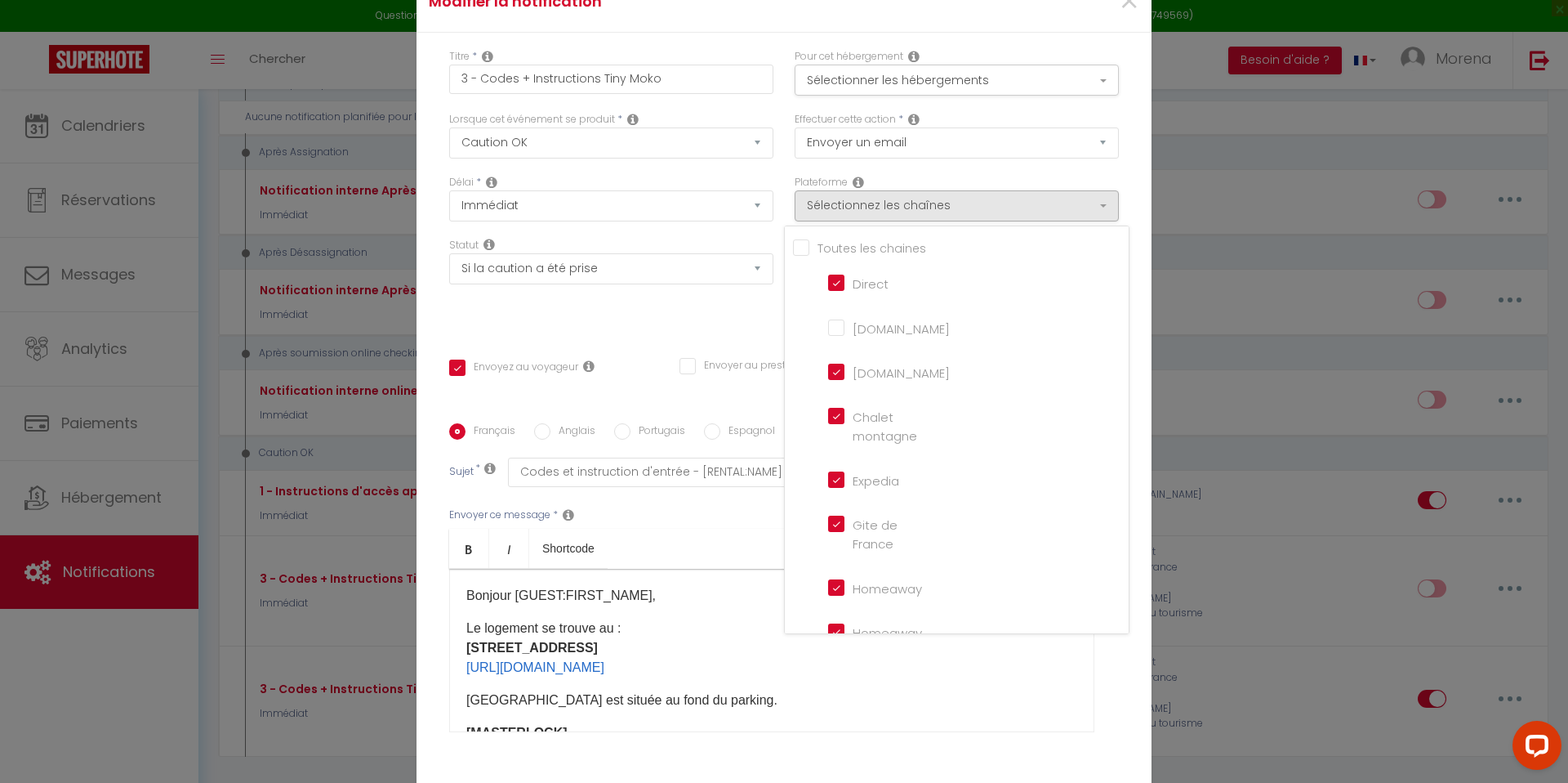
click at [798, 255] on input "Tous les apparts" at bounding box center [961, 246] width 335 height 16
click at [784, 175] on div "Effectuer cette action * Envoyer un email Envoyer un SMS Envoyer une notificati…" at bounding box center [956, 143] width 346 height 63
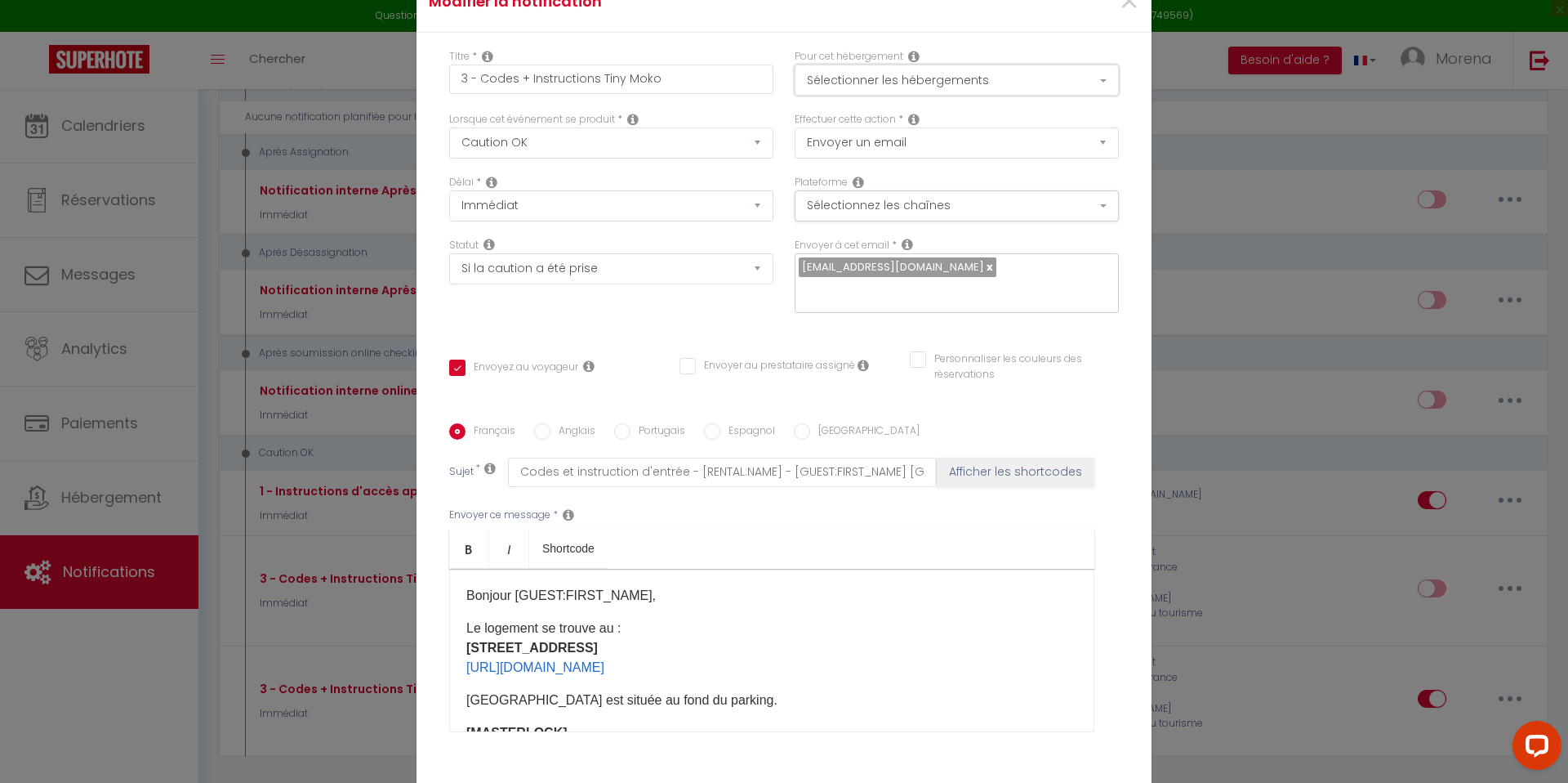
click at [872, 77] on button "Sélectionner les hébergements" at bounding box center [956, 80] width 324 height 31
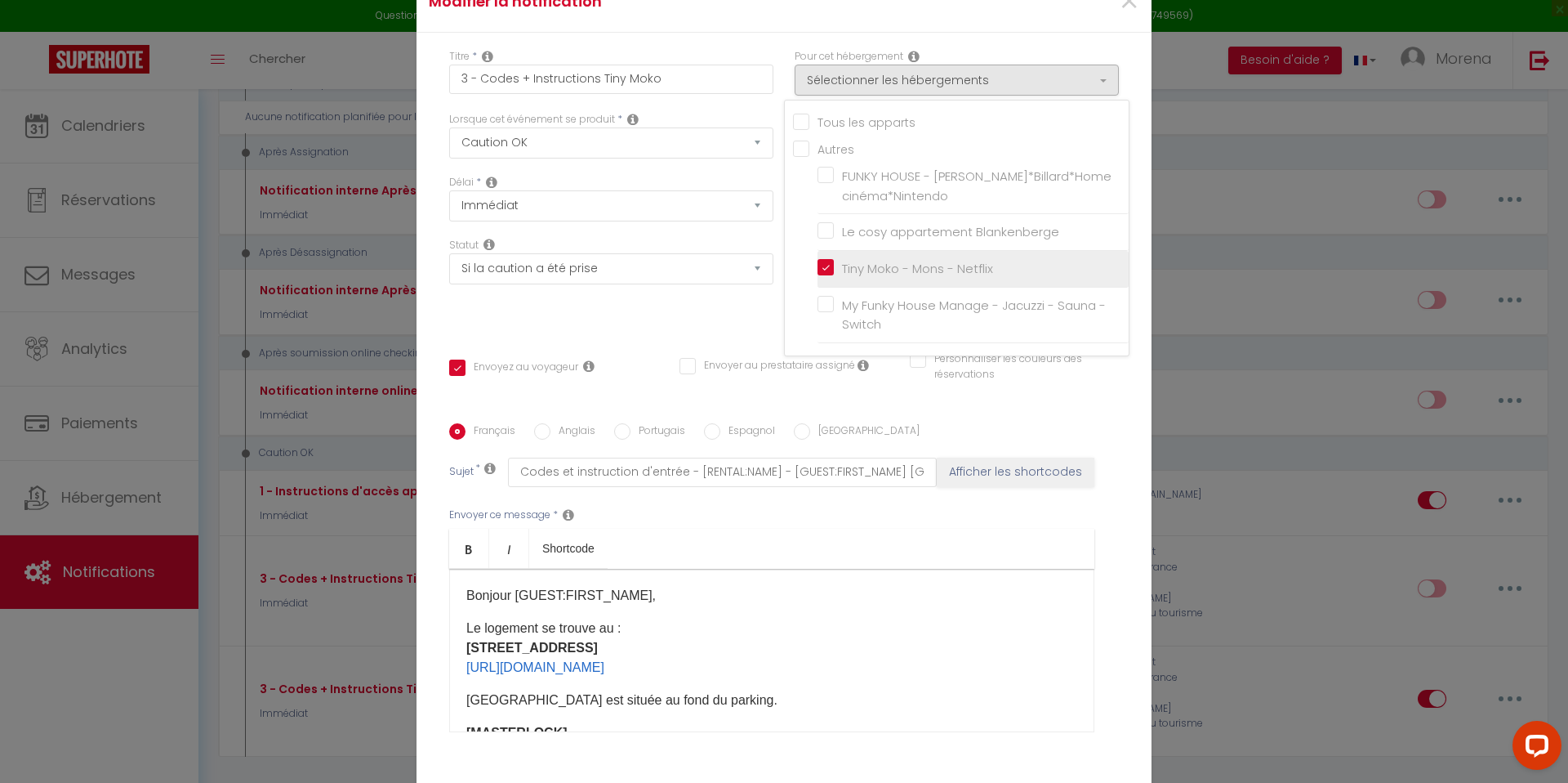
click at [826, 277] on input "Tiny Moko - Mons - Netflix" at bounding box center [973, 268] width 311 height 16
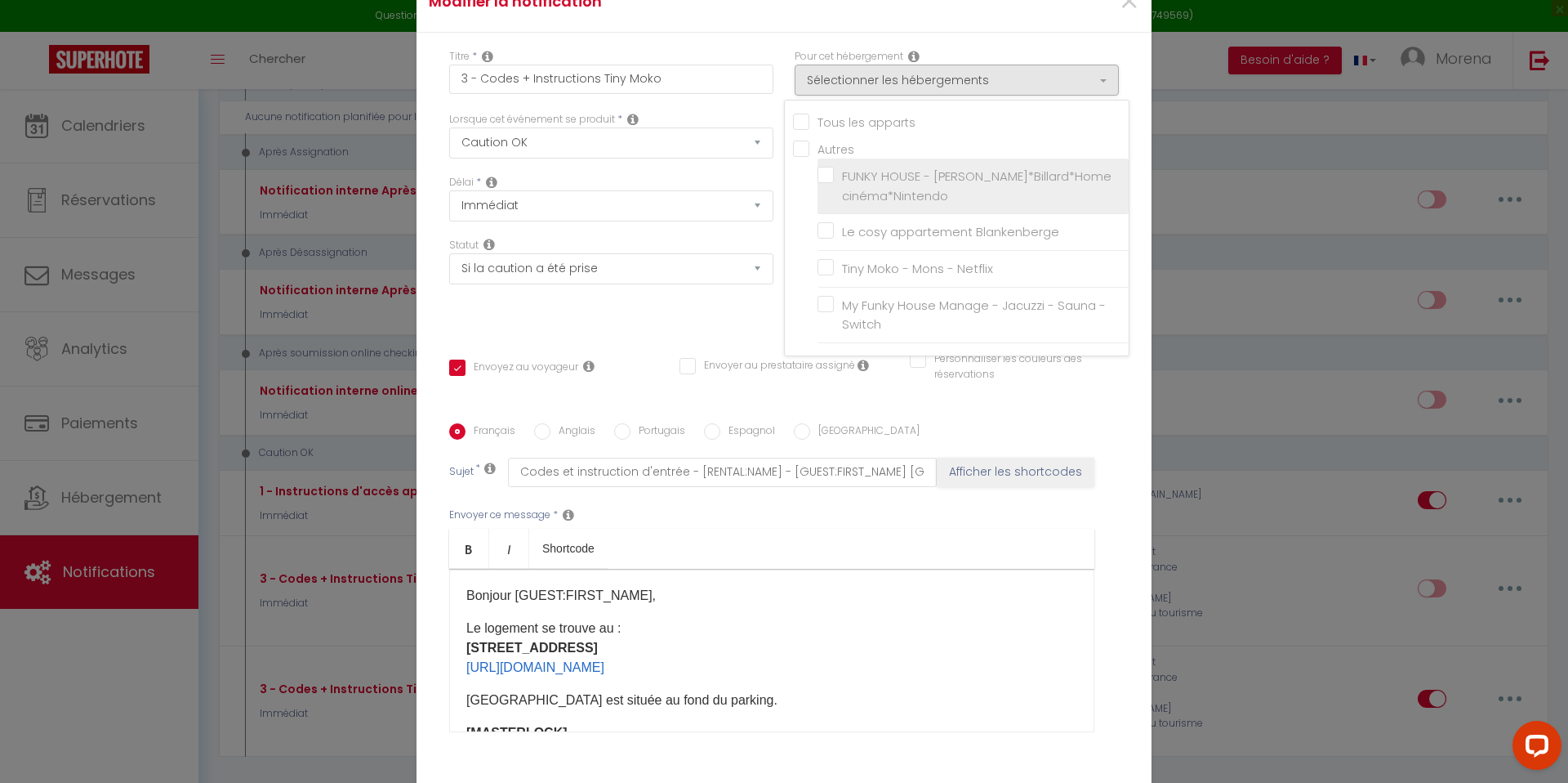
click at [833, 185] on label "FUNKY HOUSE - [PERSON_NAME]*Billard*Home cinéma*Nintendo" at bounding box center [975, 186] width 284 height 39
click at [828, 185] on input "FUNKY HOUSE - [PERSON_NAME]*Billard*Home cinéma*Nintendo" at bounding box center [973, 186] width 311 height 16
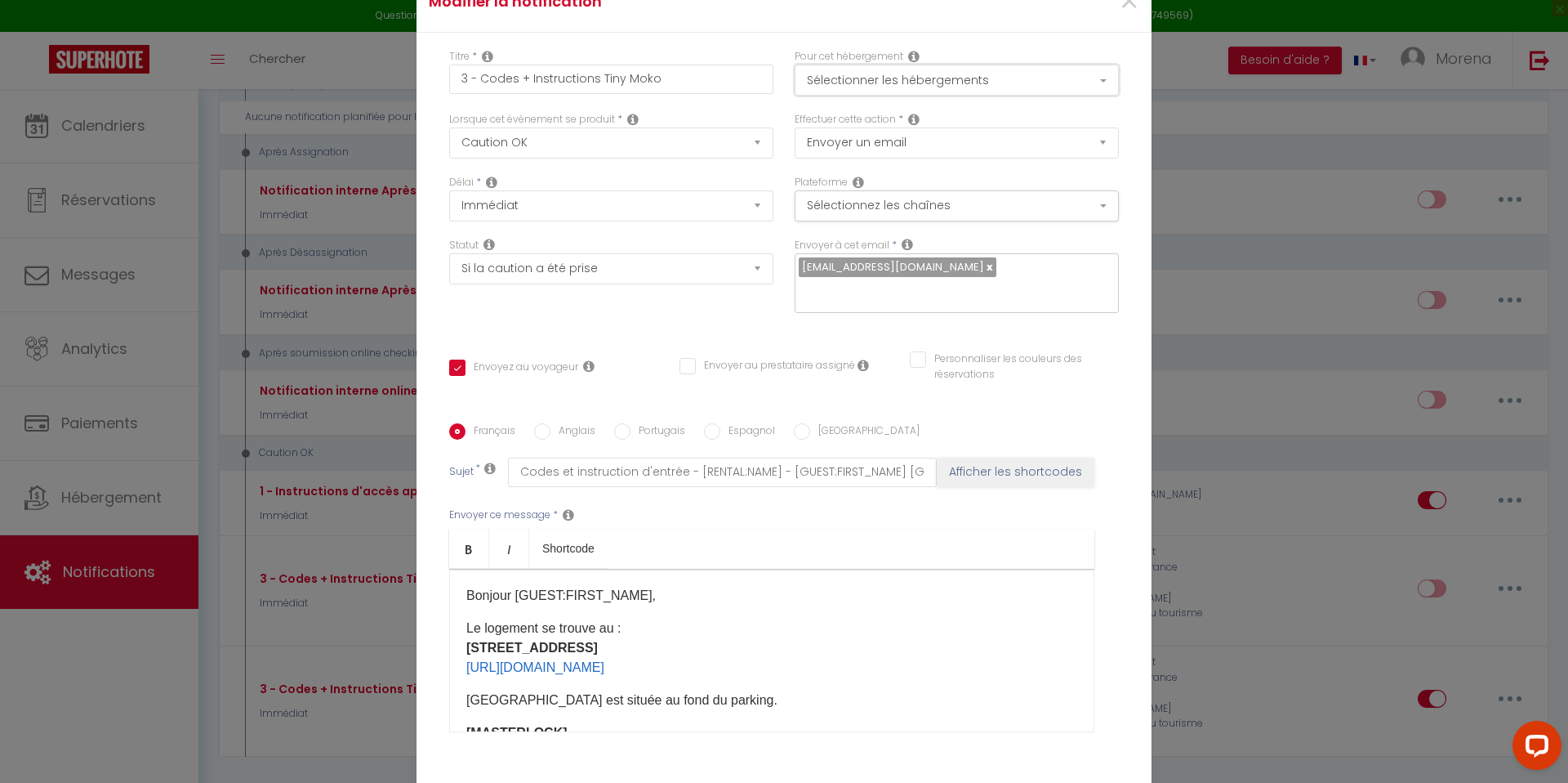
click at [838, 86] on button "Sélectionner les hébergements" at bounding box center [956, 80] width 324 height 31
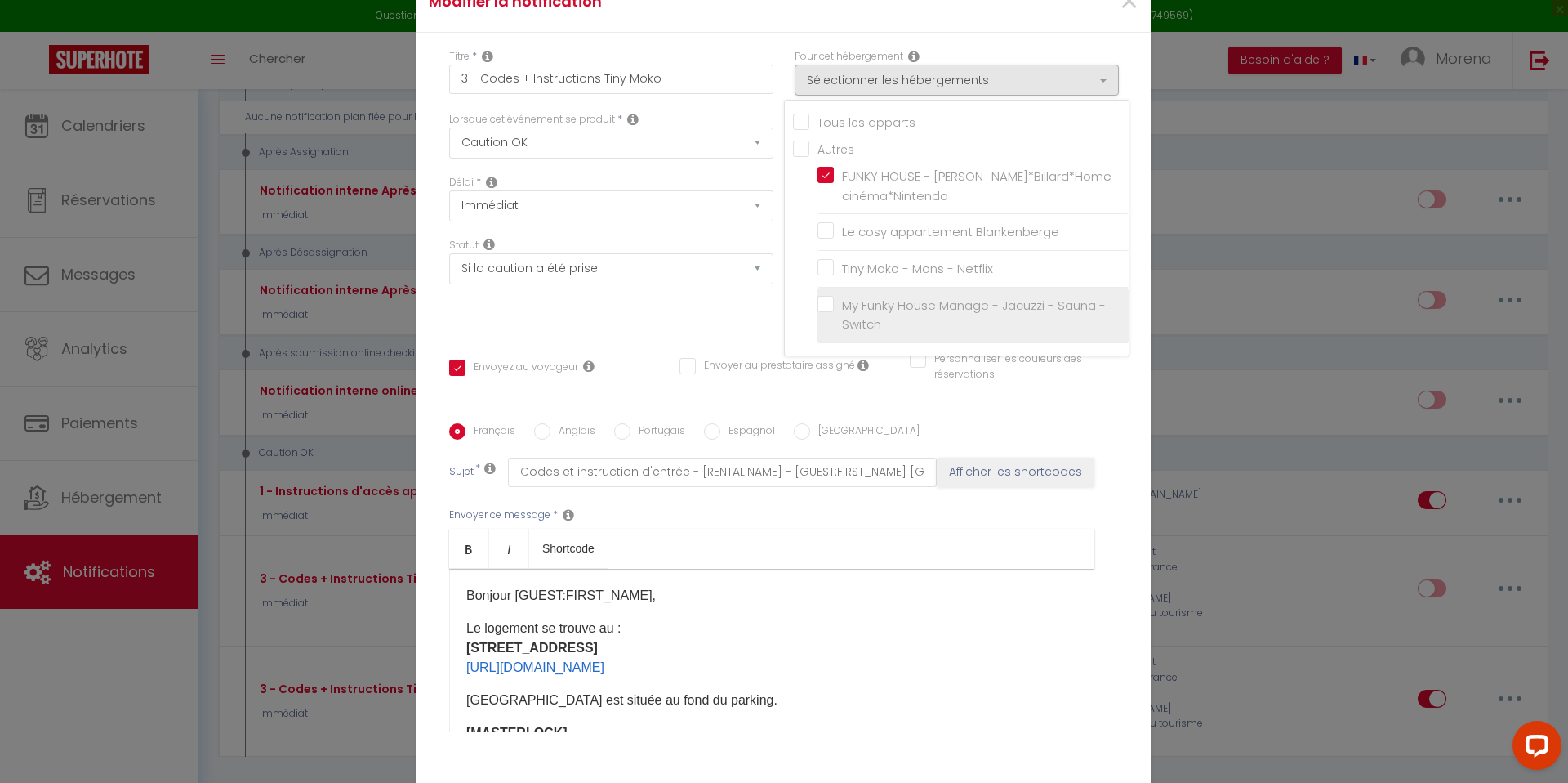
click at [833, 317] on label "My Funky House Manage - Jacuzzi - Sauna - Switch" at bounding box center [975, 315] width 284 height 39
click at [829, 317] on input "My Funky House Manage - Jacuzzi - Sauna - Switch" at bounding box center [973, 314] width 311 height 16
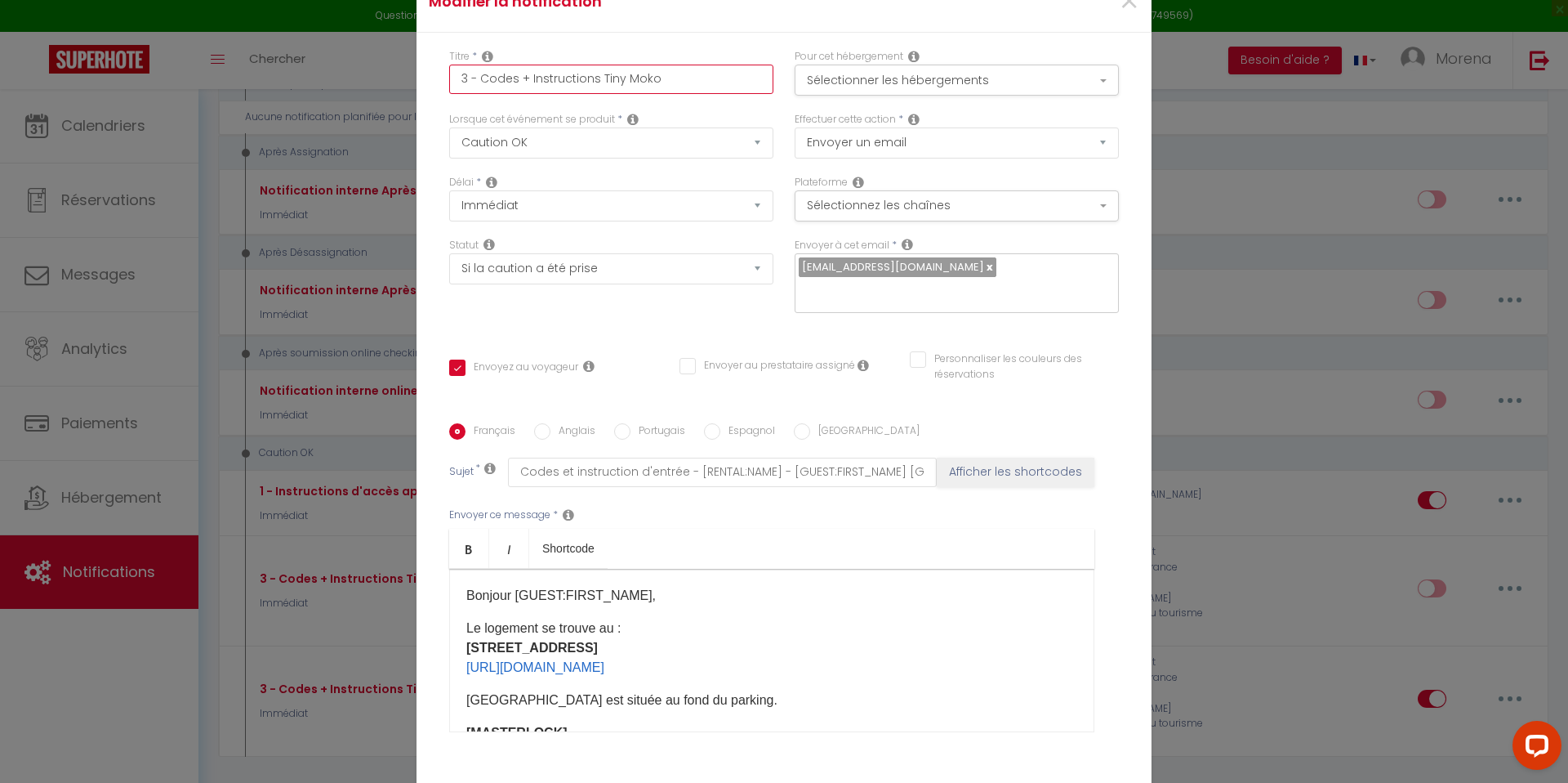
click at [659, 89] on input "3 - Codes + Instructions Tiny Moko" at bounding box center [611, 79] width 324 height 29
click at [710, 72] on div "Titre * 3 - Codes + Instructions Funky House" at bounding box center [611, 71] width 324 height 45
click at [609, 322] on div "Titre * 3 - Codes + Instructions Funky House Pour cet hébergement Sélectionner …" at bounding box center [784, 423] width 735 height 782
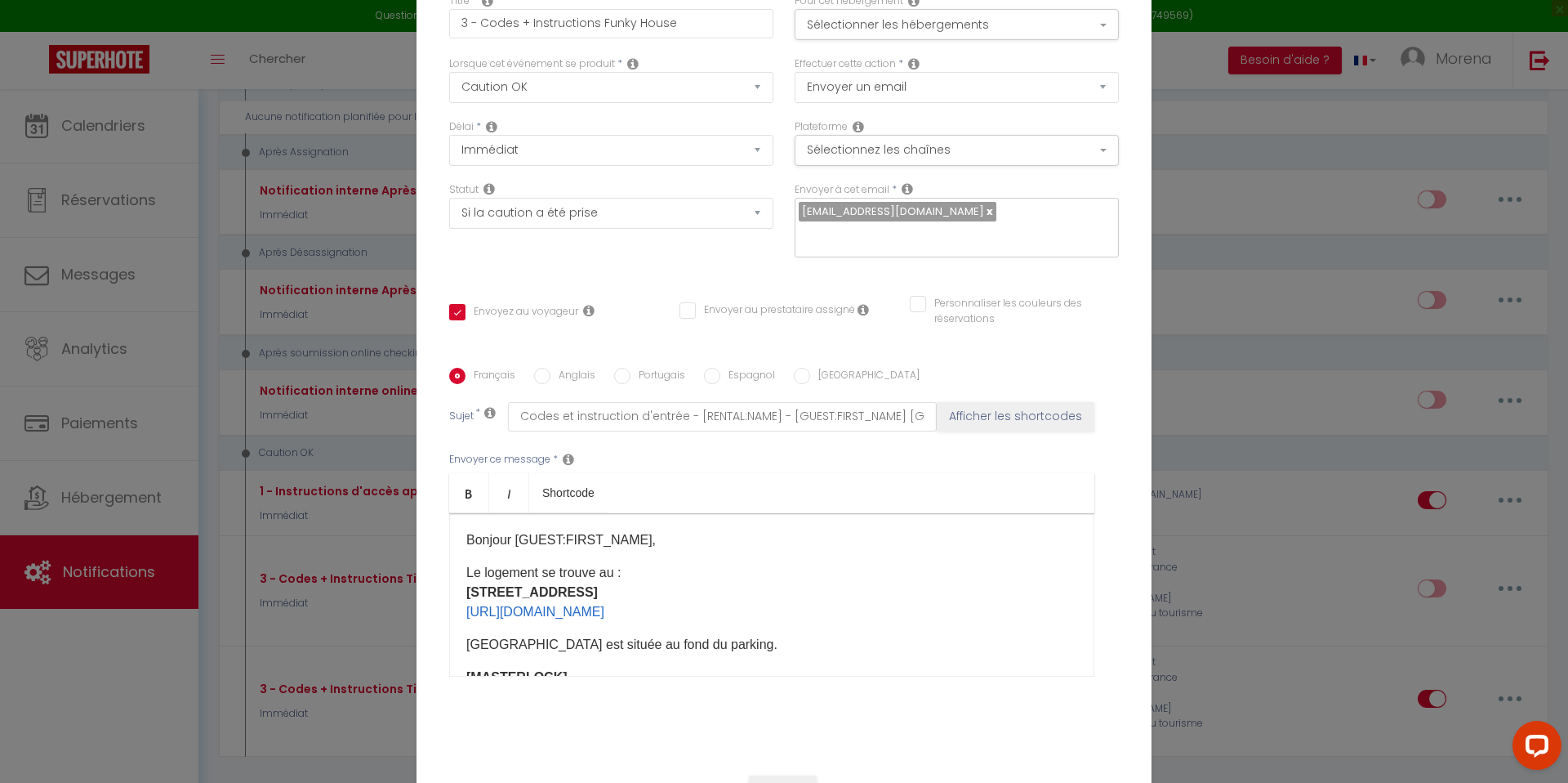
click at [914, 296] on input "Personnaliser les couleurs des réservations" at bounding box center [1004, 304] width 188 height 16
click at [1118, 302] on span at bounding box center [1111, 308] width 13 height 13
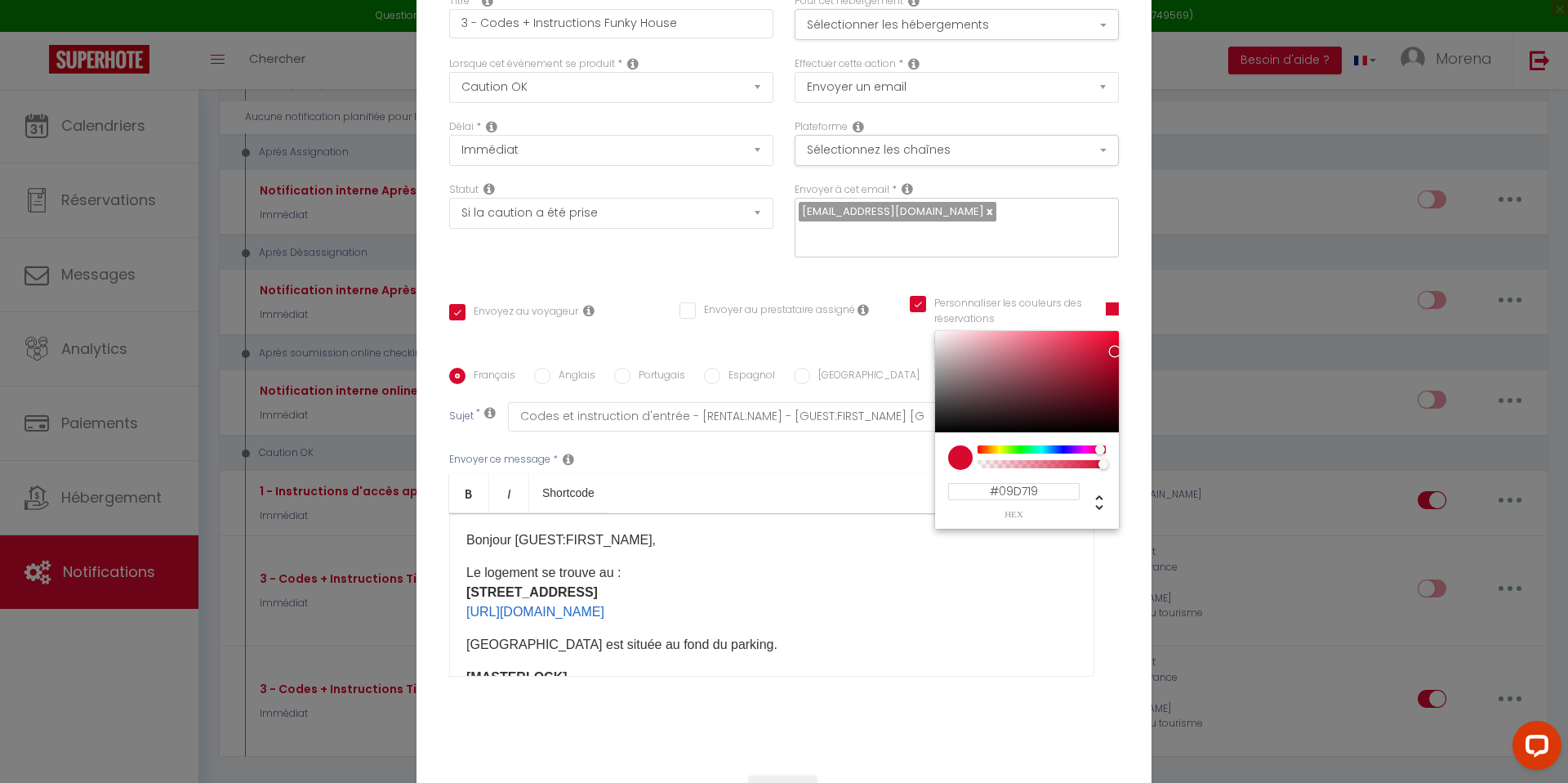
click at [1023, 445] on div at bounding box center [1041, 448] width 125 height 8
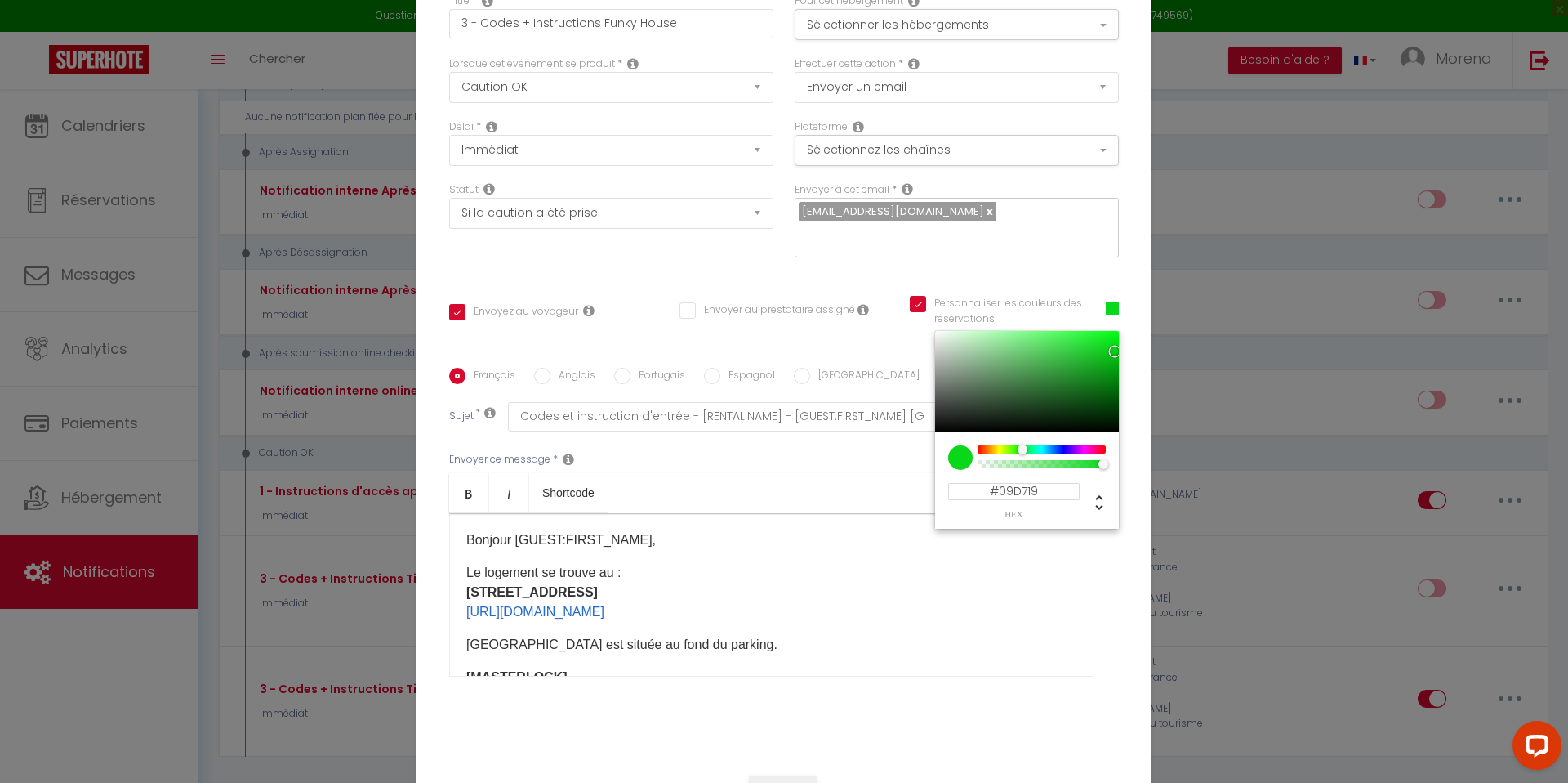
click at [847, 343] on div "Français Anglais Portugais Espagnol Italien Sujet * Codes et instruction d'entr…" at bounding box center [784, 533] width 669 height 379
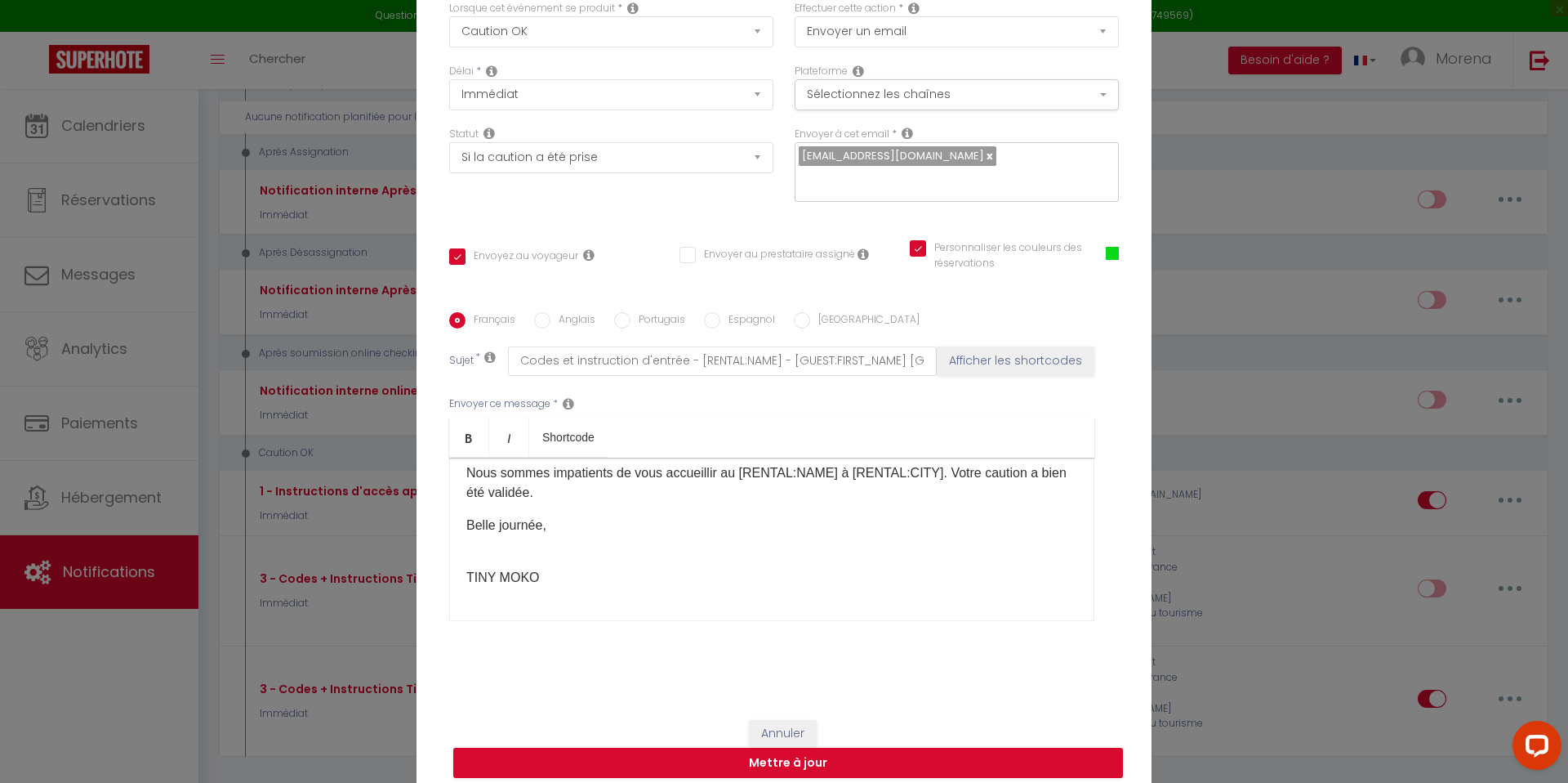
scroll to position [110, 0]
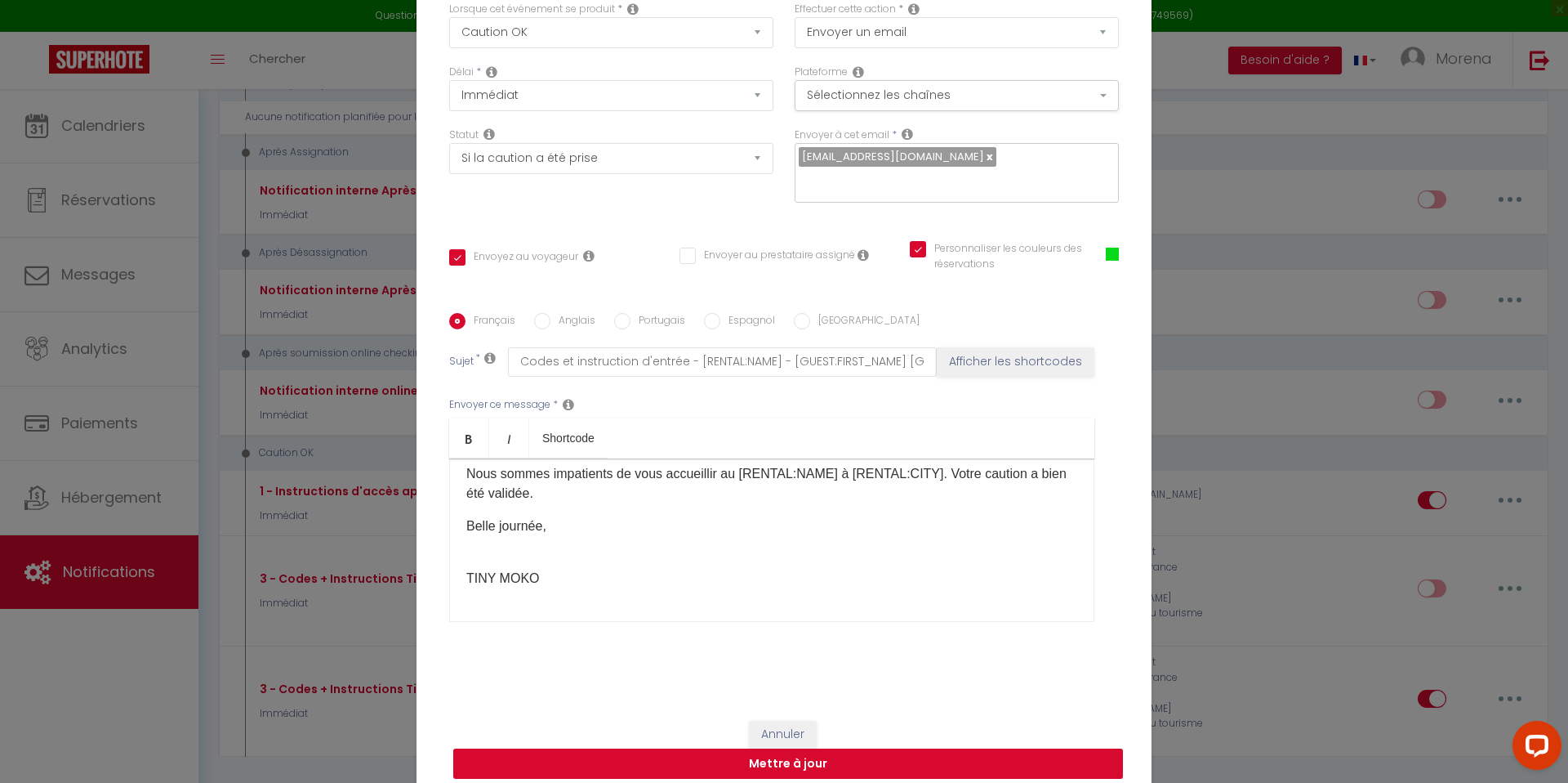
click at [799, 749] on button "Mettre à jour" at bounding box center [788, 764] width 669 height 31
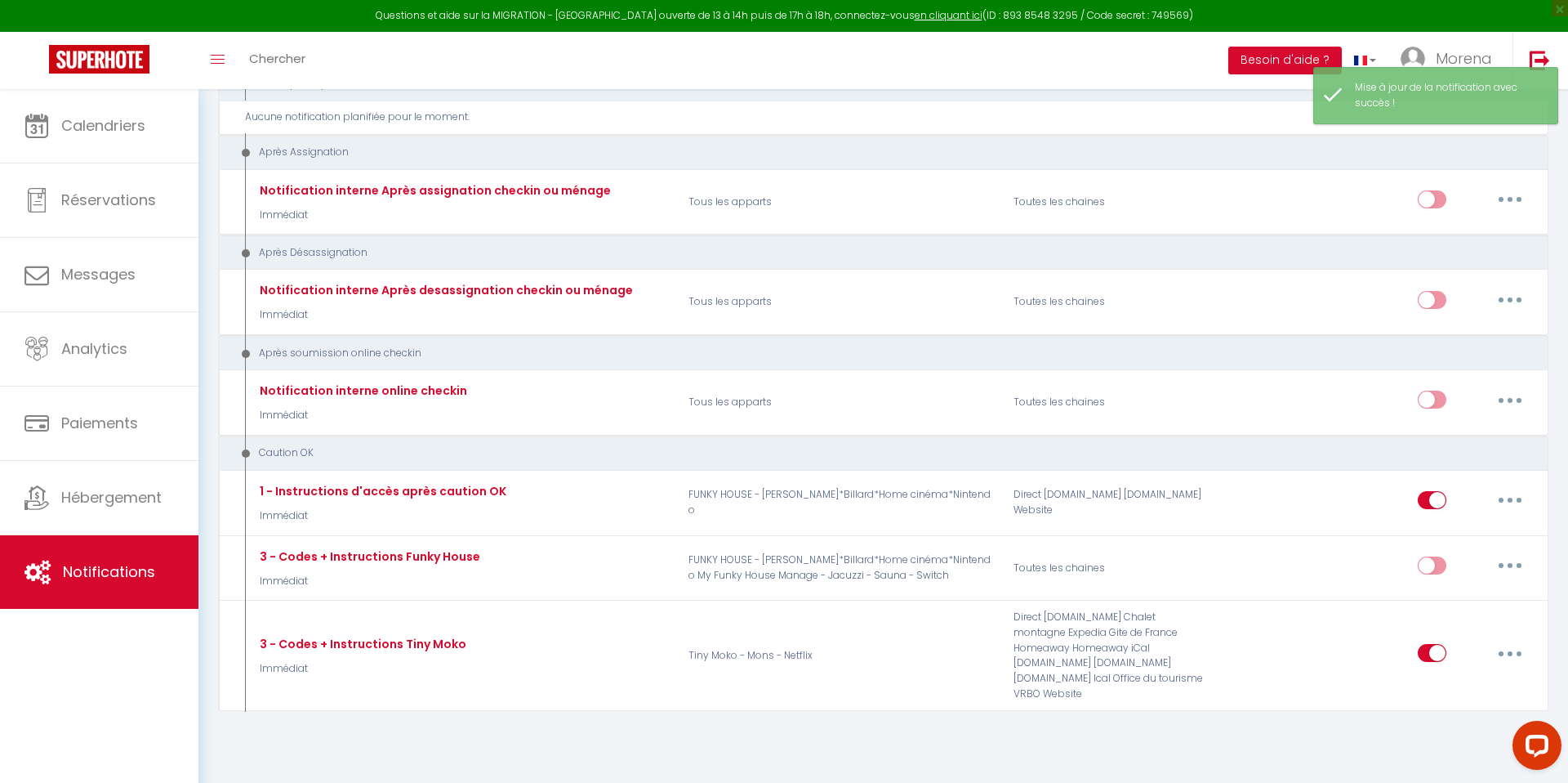
scroll to position [3039, 0]
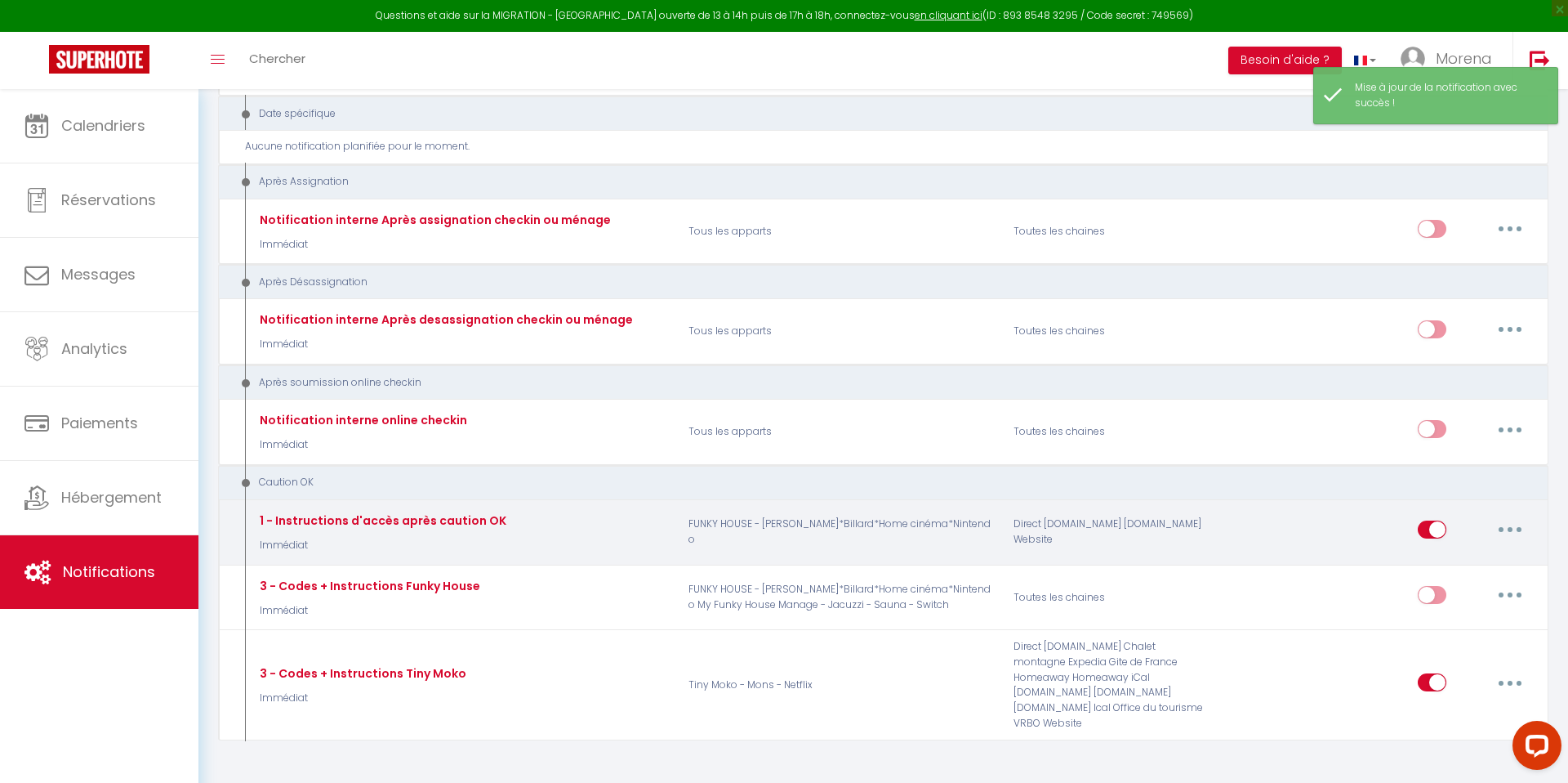
click at [1515, 516] on button "button" at bounding box center [1510, 529] width 46 height 26
click at [1434, 553] on link "Editer" at bounding box center [1467, 567] width 121 height 28
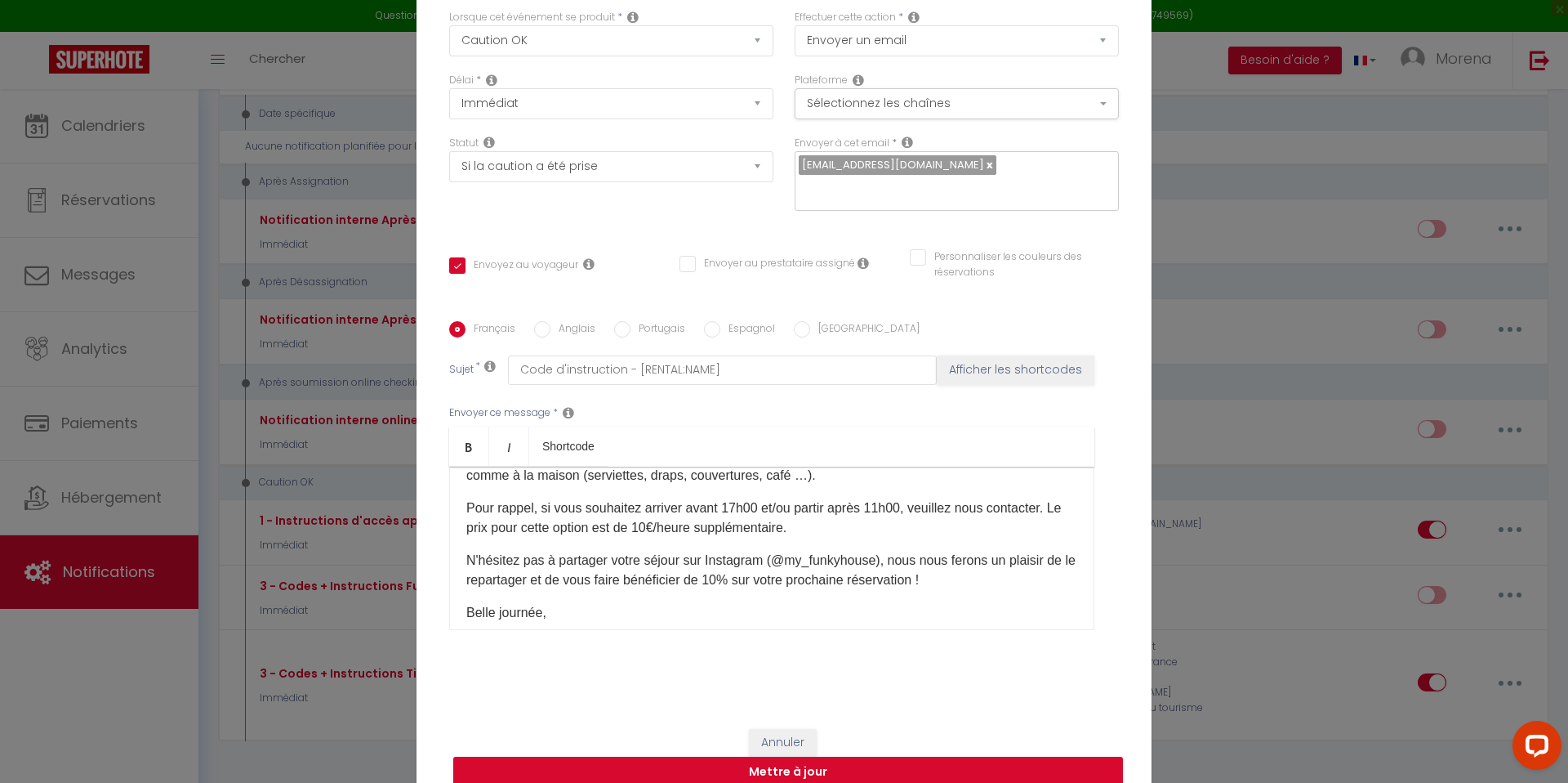
scroll to position [0, 0]
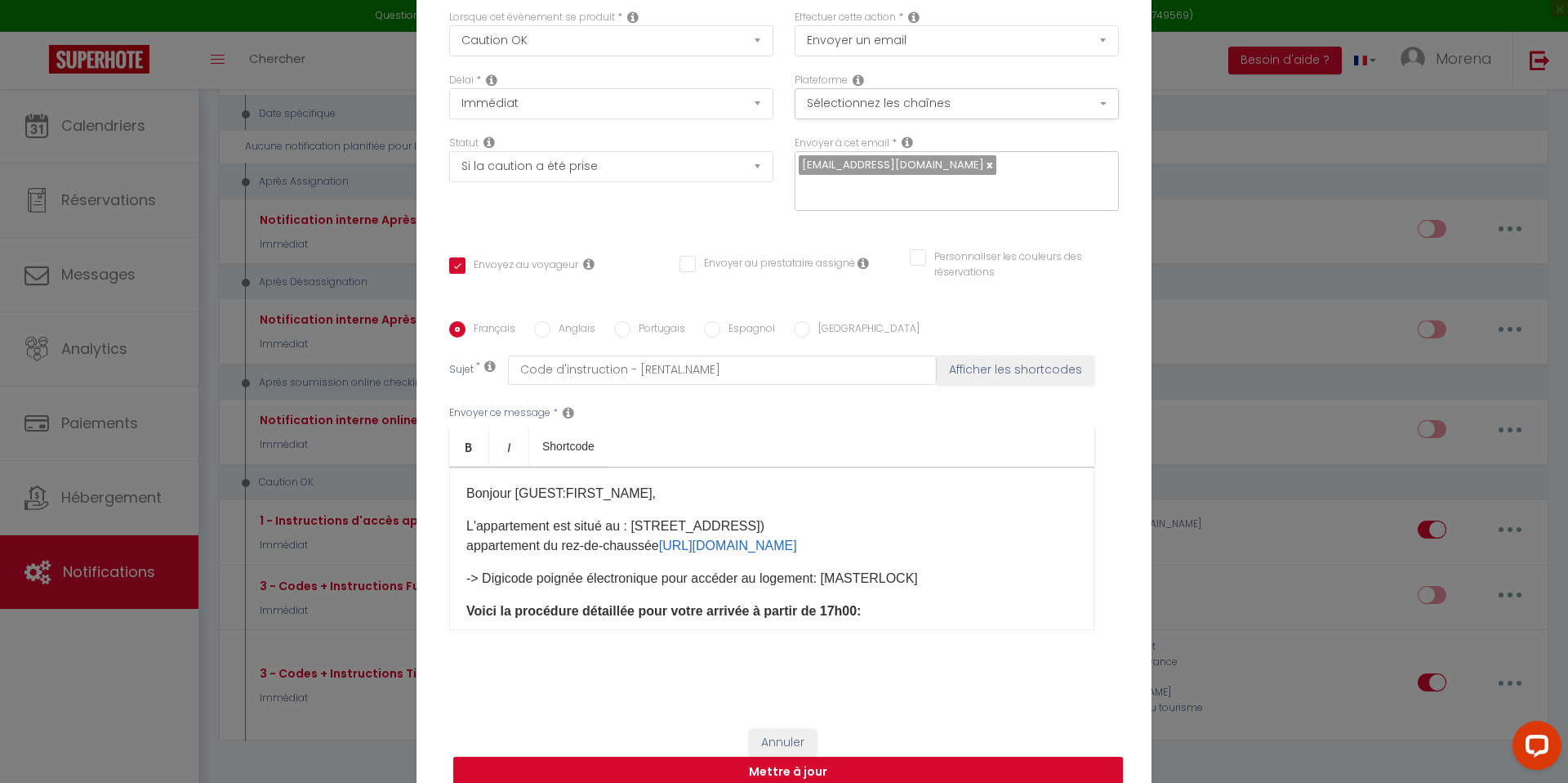
drag, startPoint x: 636, startPoint y: 510, endPoint x: 924, endPoint y: 535, distance: 289.1
click at [924, 535] on p "L'appartement est situé au : [STREET_ADDRESS]) appartement du rez-de-chaussée […" at bounding box center [772, 536] width 611 height 40
copy p "[STREET_ADDRESS]) appartement du rez-de-chaussée [URL][DOMAIN_NAME]"
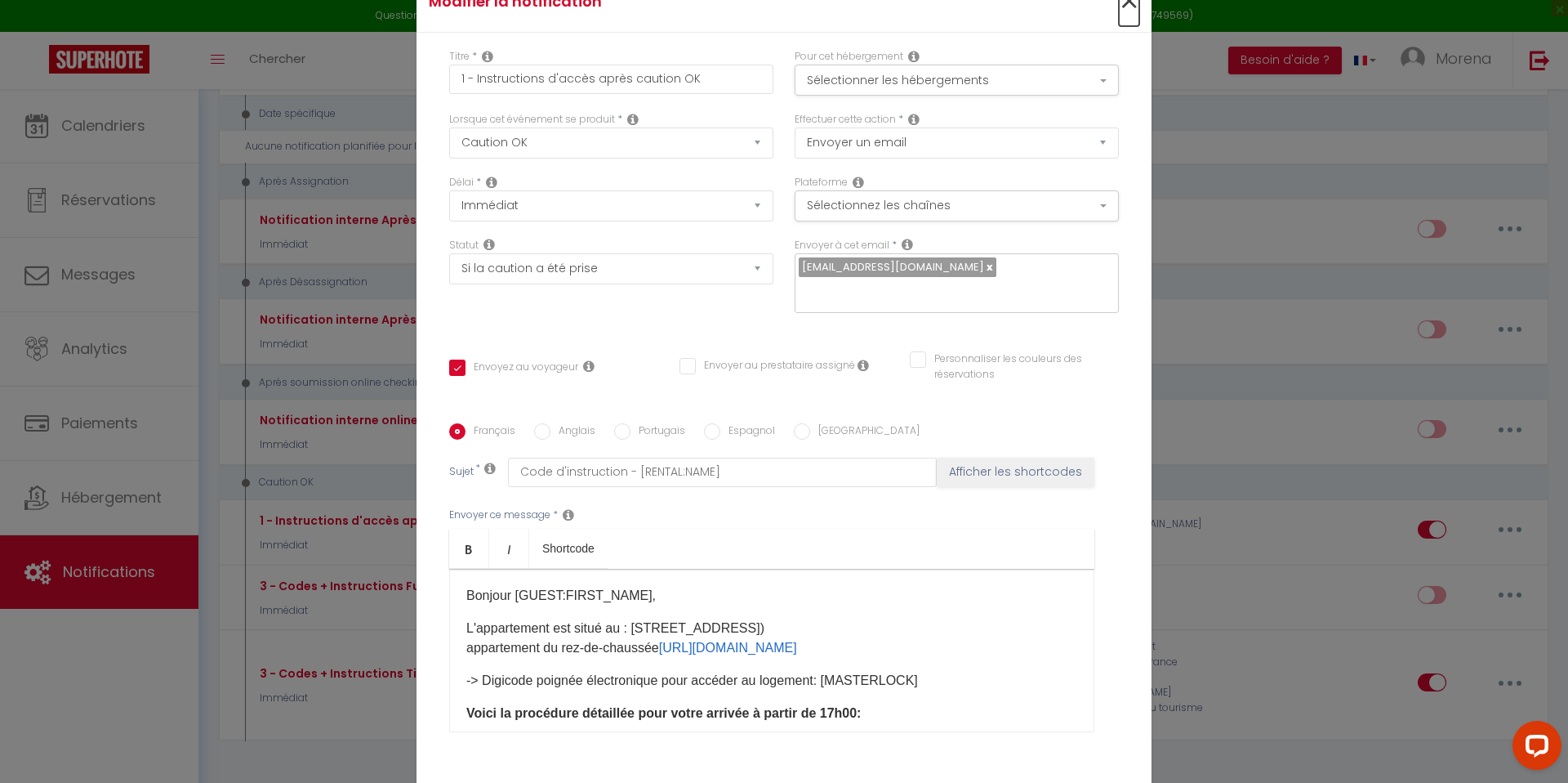
click at [1130, 14] on span "×" at bounding box center [1129, 1] width 21 height 49
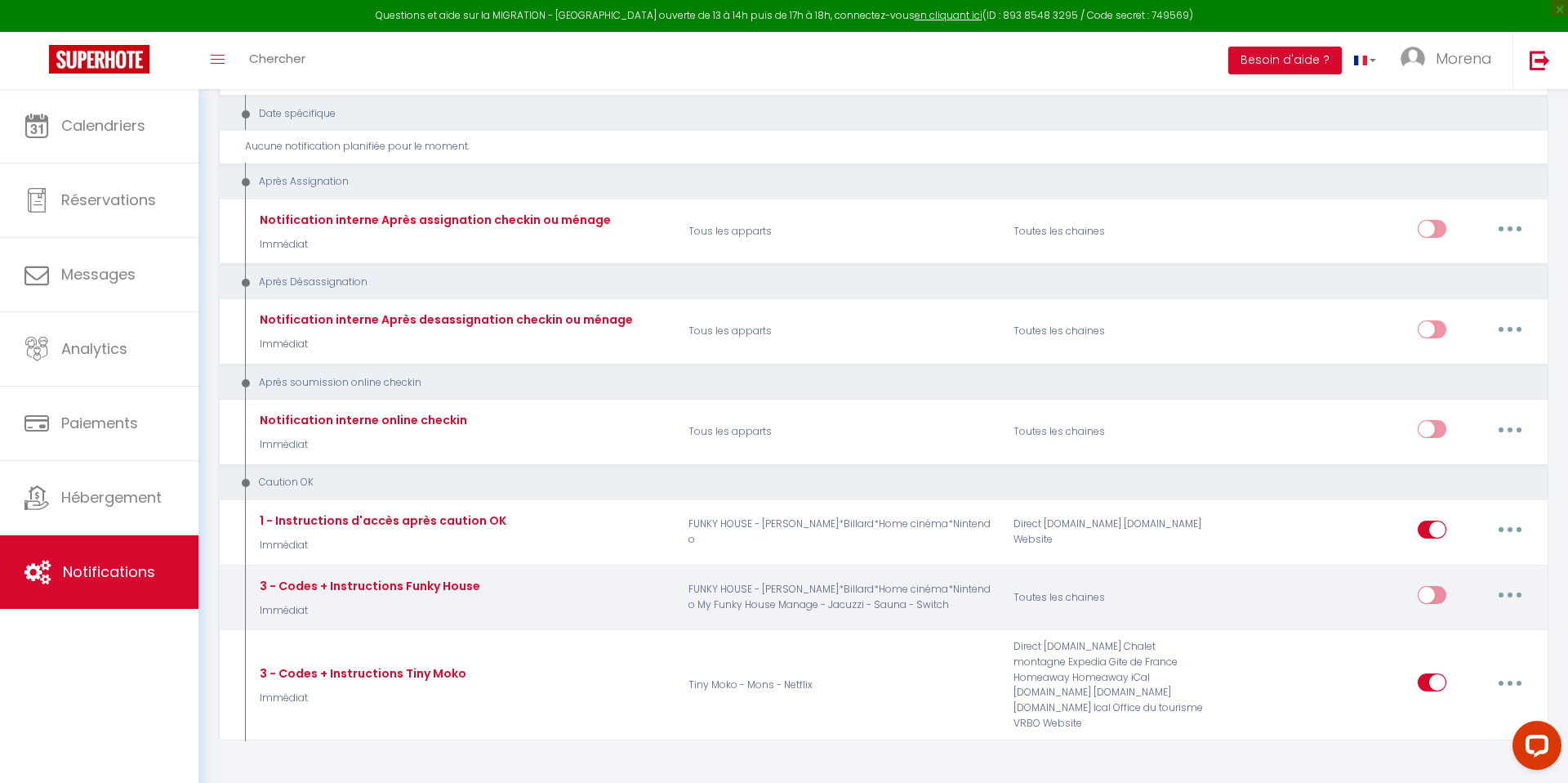
click at [1507, 582] on button "button" at bounding box center [1510, 595] width 46 height 26
click at [1443, 619] on link "Editer" at bounding box center [1467, 632] width 121 height 28
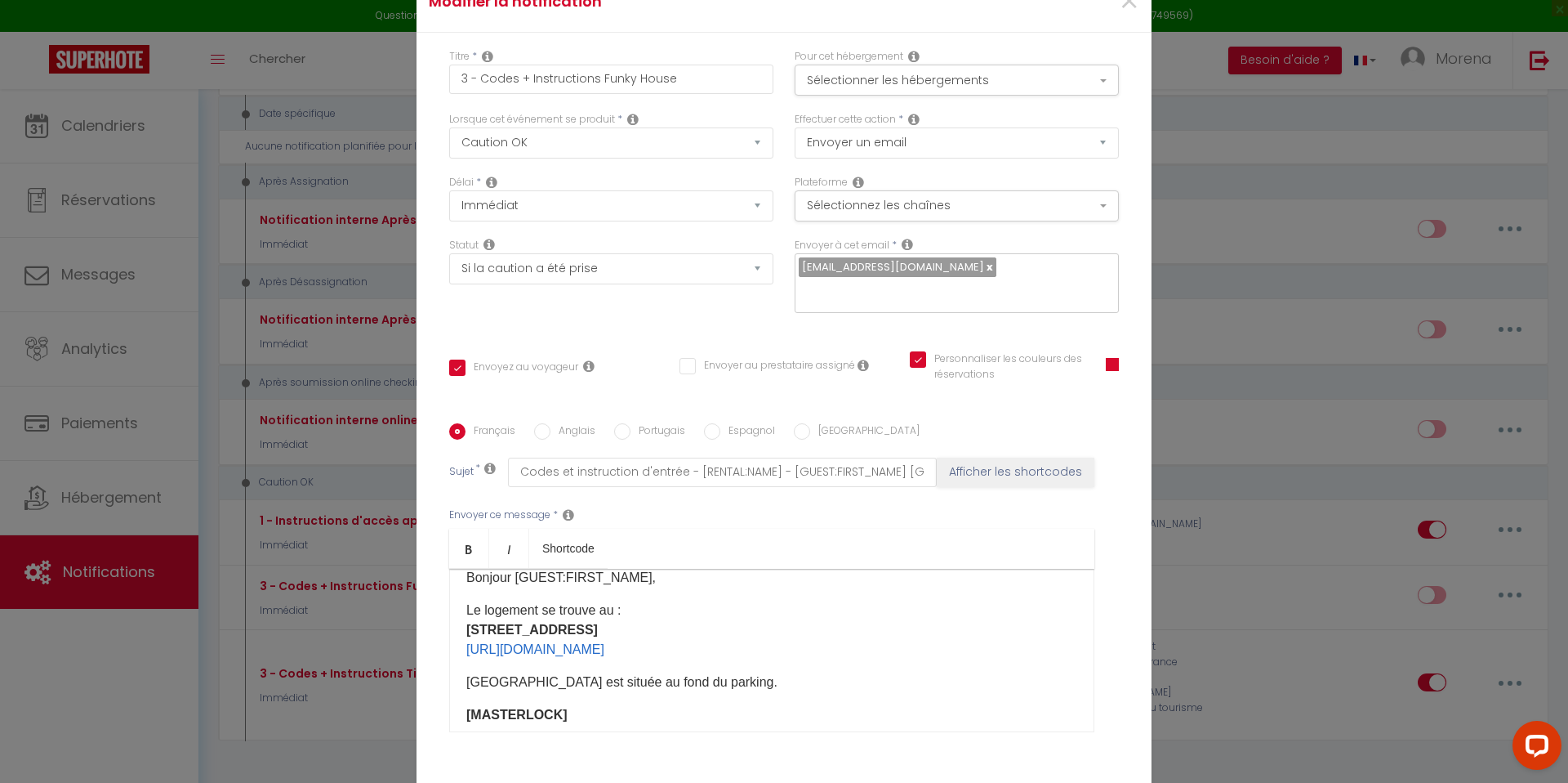
scroll to position [19, 0]
drag, startPoint x: 469, startPoint y: 618, endPoint x: 754, endPoint y: 639, distance: 285.8
click at [754, 639] on p "Le logement se trouve au : [STREET_ADDRESS] [URL][DOMAIN_NAME]" at bounding box center [772, 629] width 611 height 59
click at [663, 641] on link "[URL][DOMAIN_NAME]" at bounding box center [728, 648] width 138 height 14
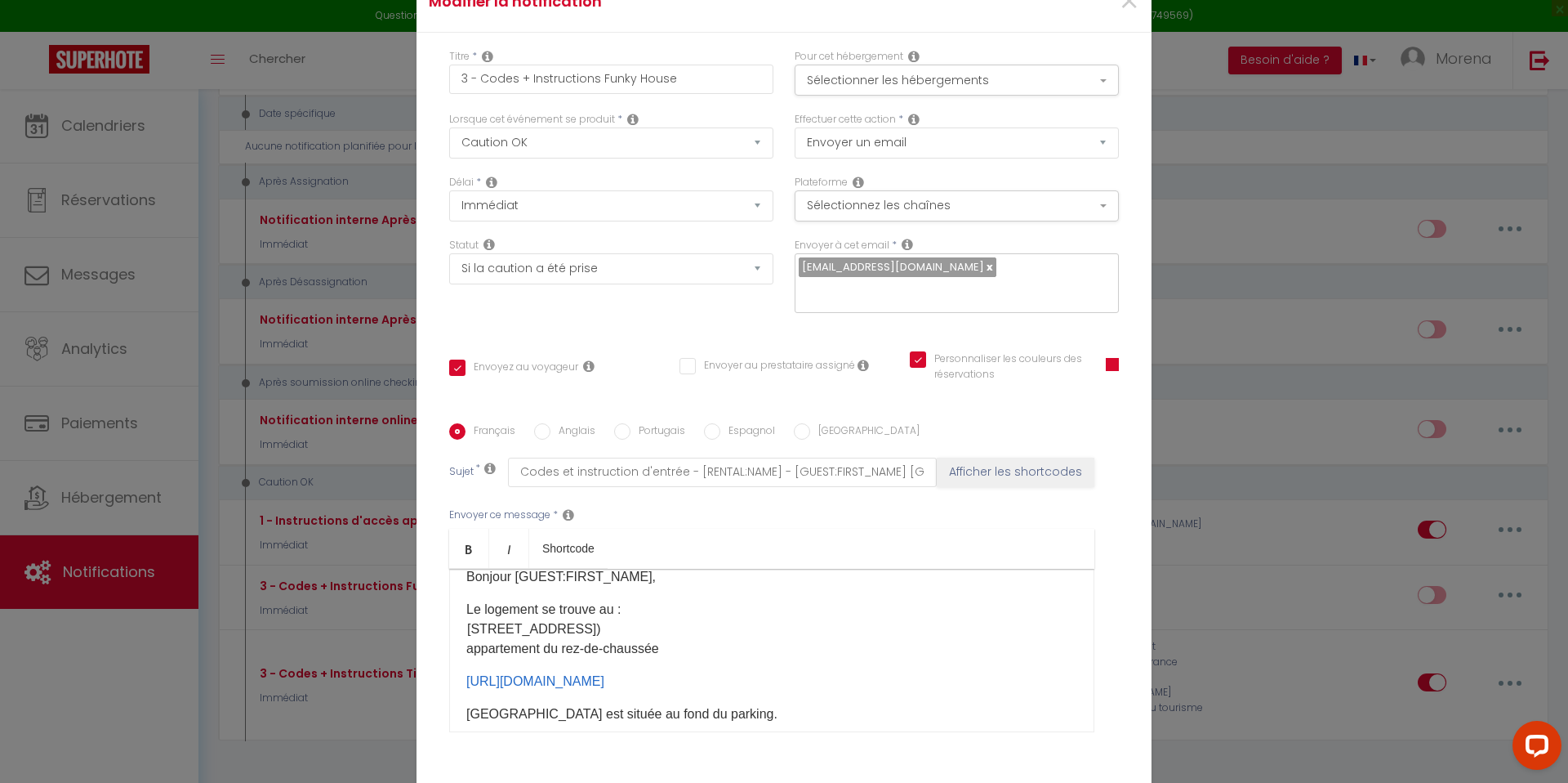
click at [636, 600] on p "Le logement se trouve au : [STREET_ADDRESS] ([GEOGRAPHIC_DATA]) appartement du …" at bounding box center [772, 629] width 611 height 59
click at [613, 633] on p "[GEOGRAPHIC_DATA] est située au fond du parking." at bounding box center [772, 641] width 611 height 20
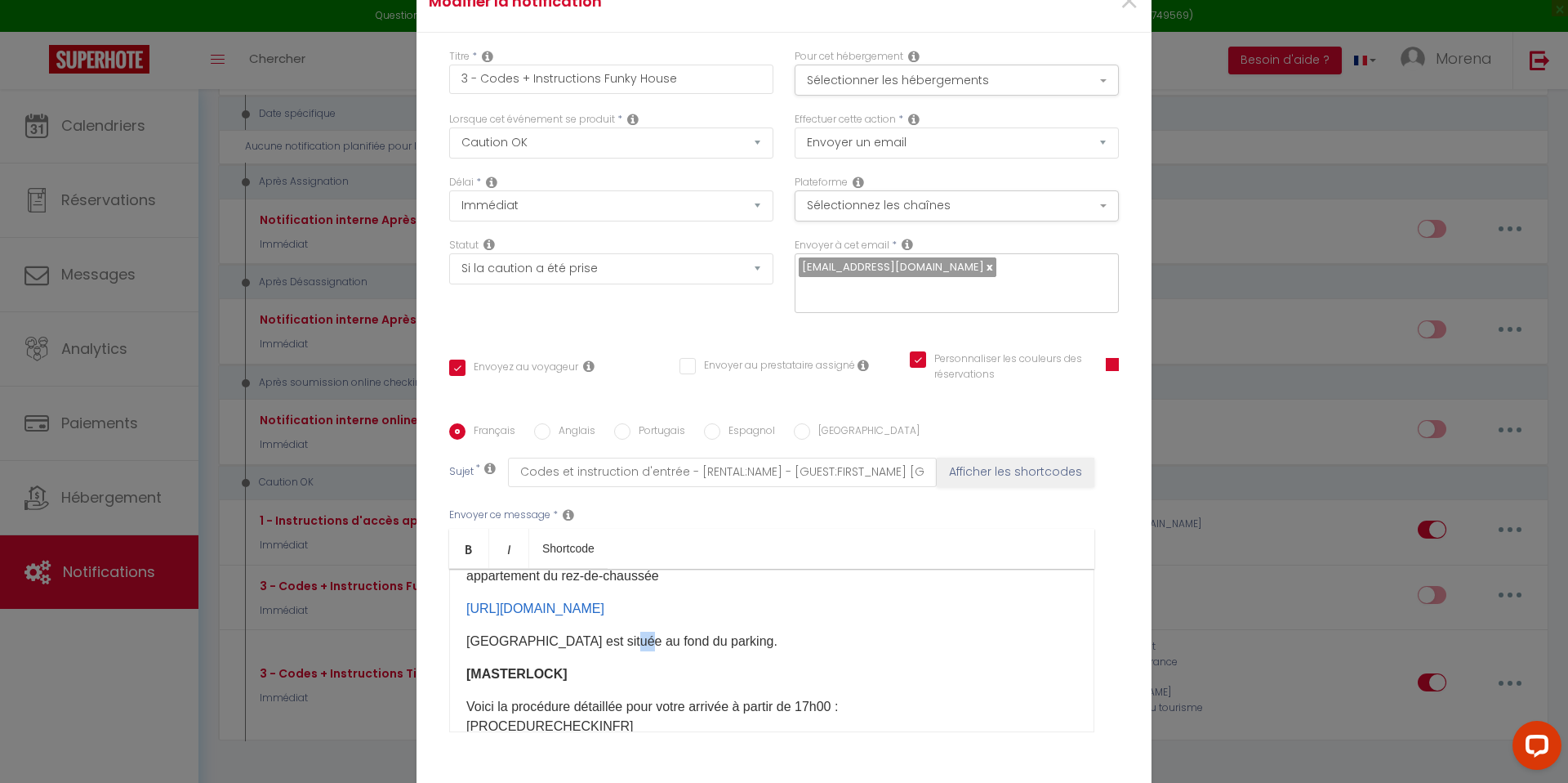
click at [613, 633] on p "[GEOGRAPHIC_DATA] est située au fond du parking." at bounding box center [772, 641] width 611 height 20
click at [793, 636] on p "[GEOGRAPHIC_DATA] est située au fond du parking." at bounding box center [772, 641] width 611 height 20
drag, startPoint x: 728, startPoint y: 634, endPoint x: 462, endPoint y: 626, distance: 266.1
click at [462, 626] on div "Bonjour [GUEST:FIRST_NAME], Le logement se trouve au : [STREET_ADDRESS]) appart…" at bounding box center [772, 650] width 645 height 163
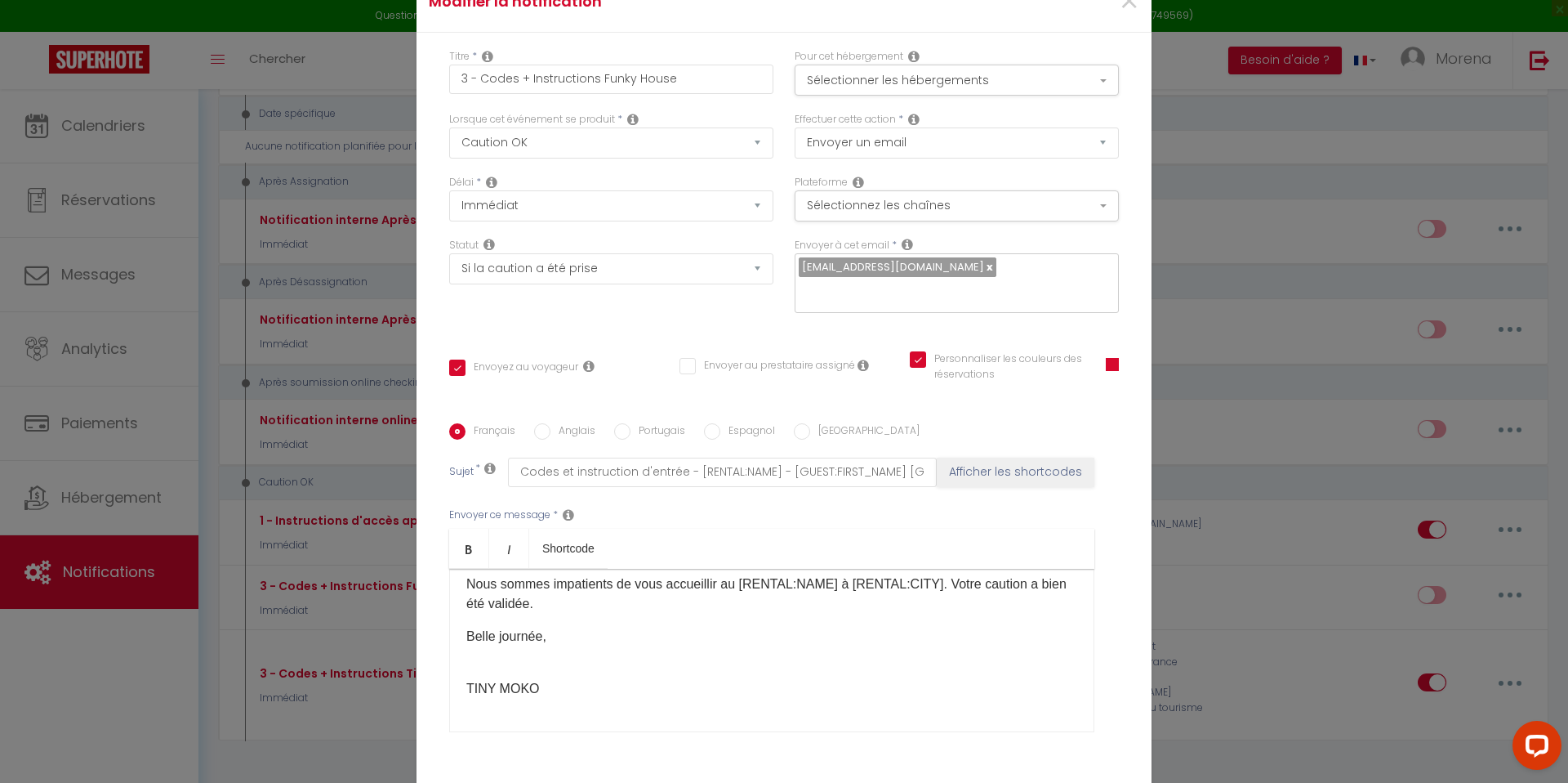
scroll to position [111, 0]
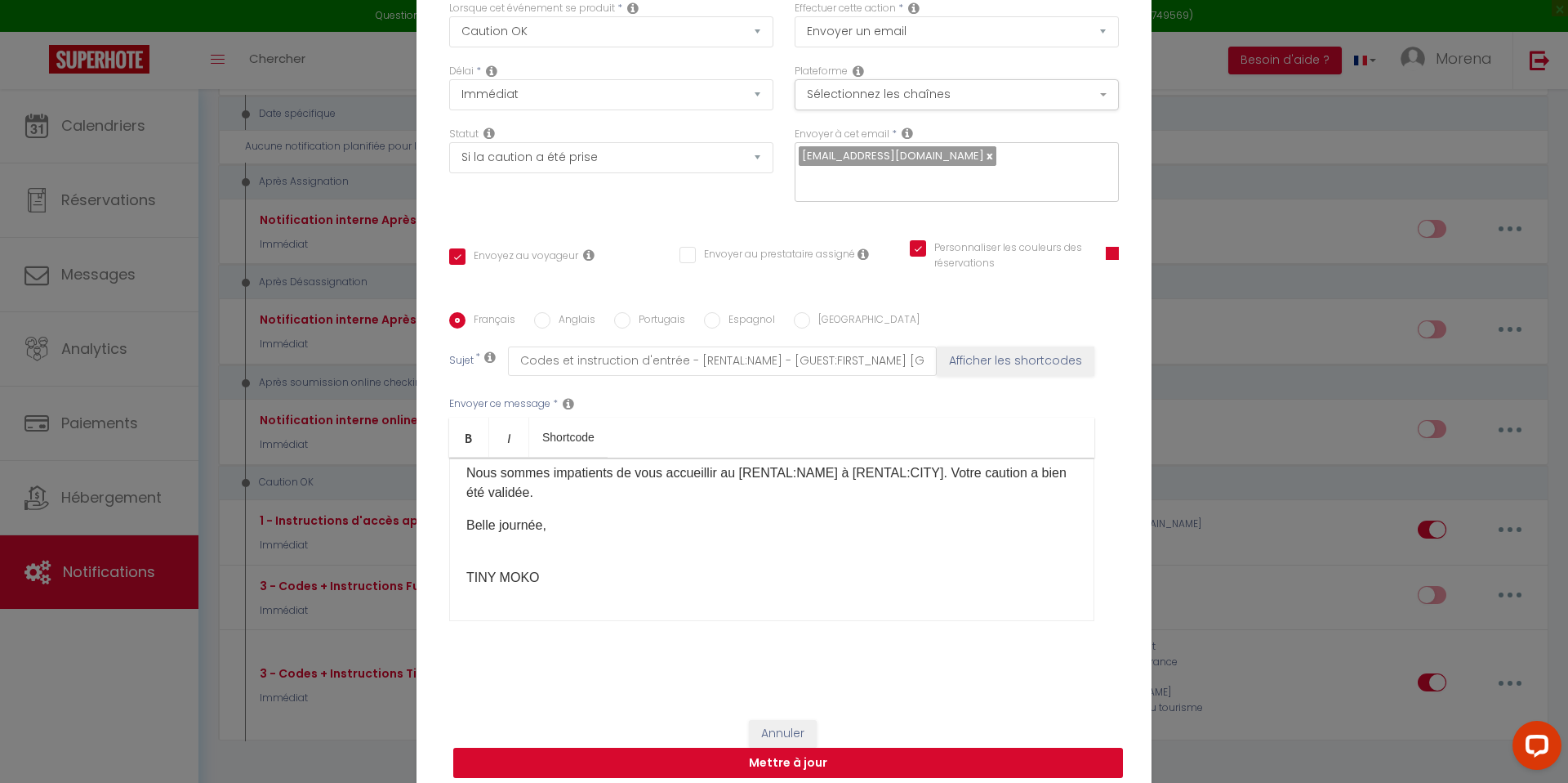
click at [816, 748] on button "Mettre à jour" at bounding box center [788, 763] width 669 height 31
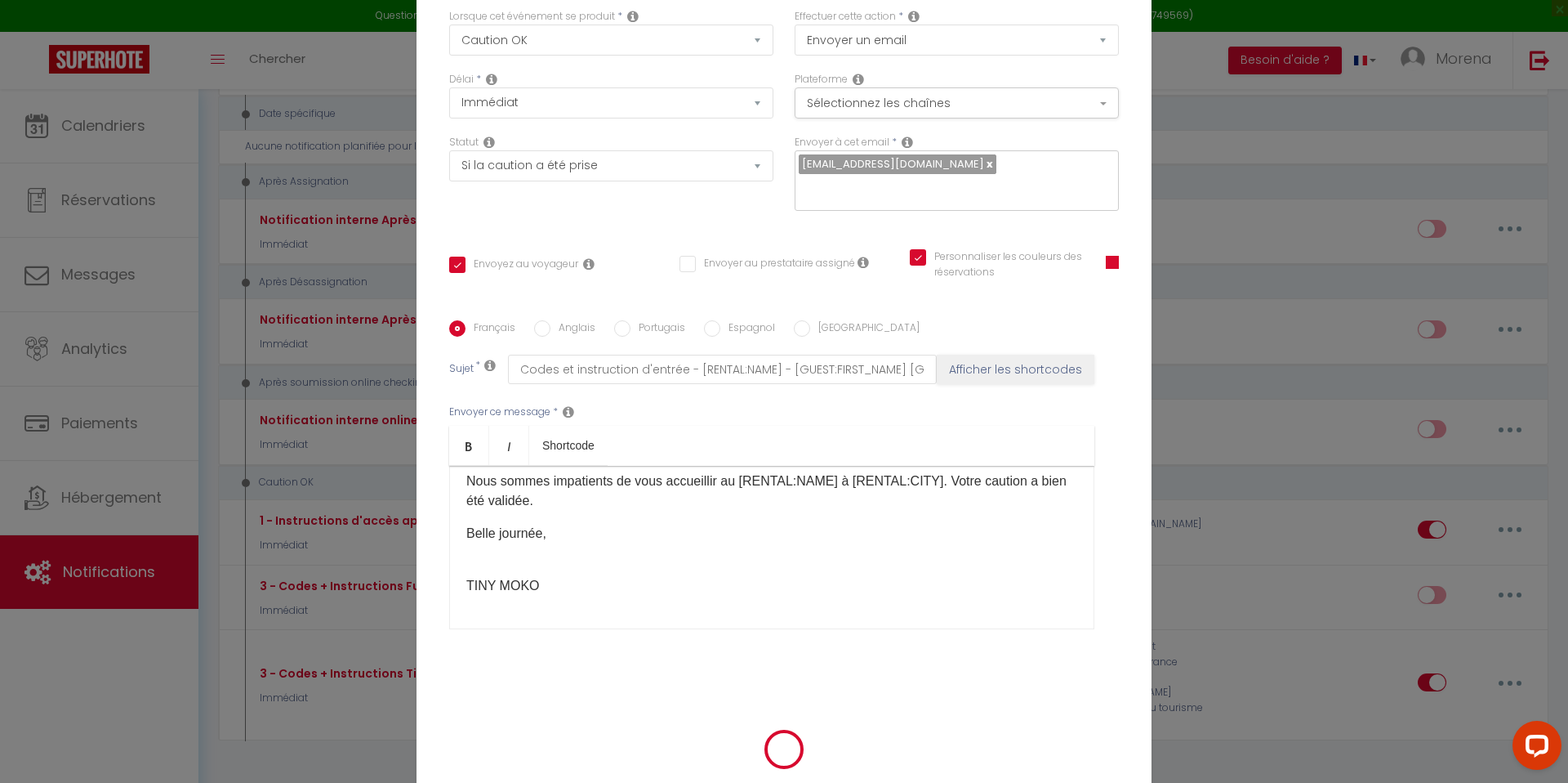
scroll to position [102, 0]
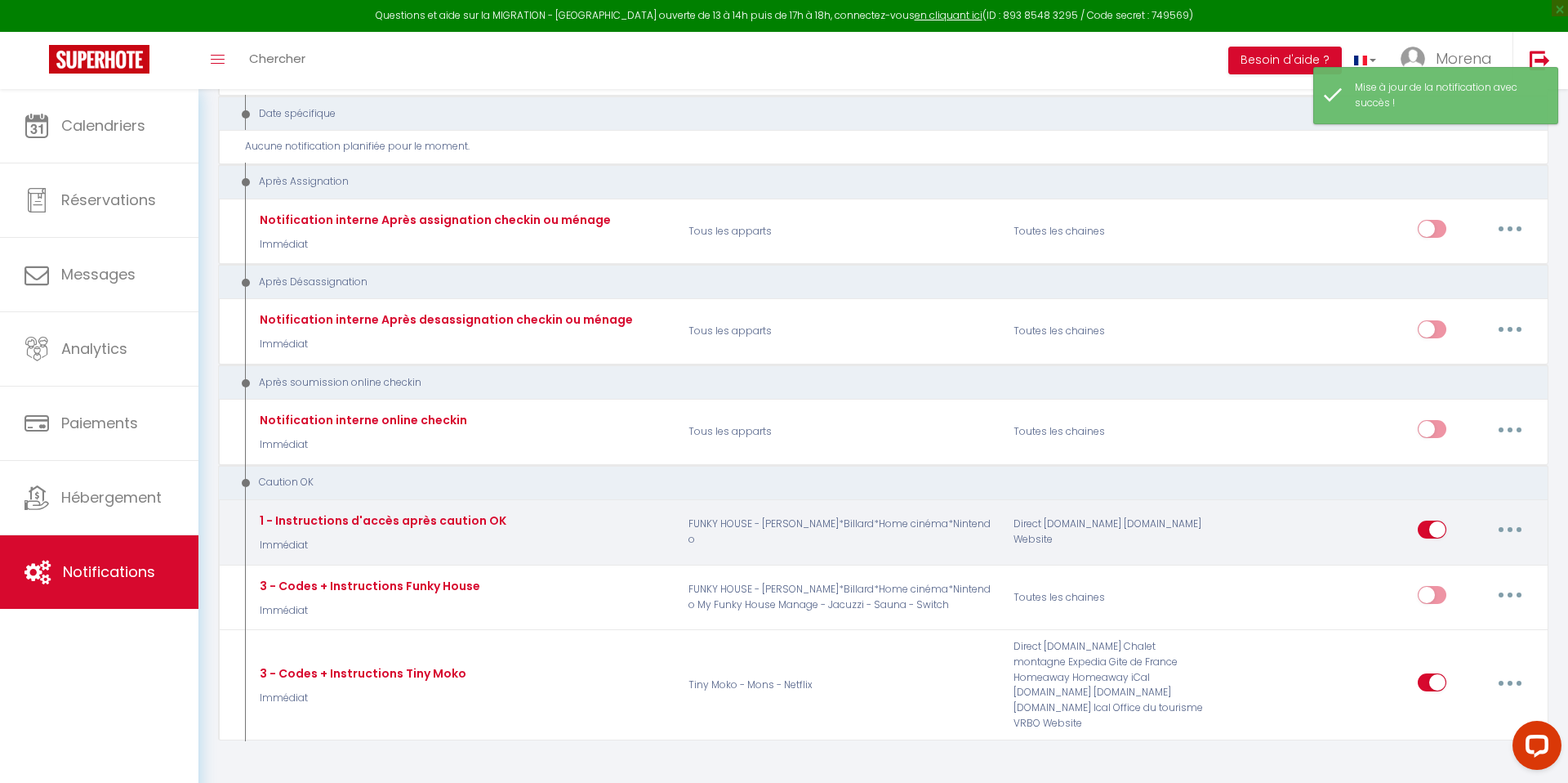
click at [1511, 527] on icon "button" at bounding box center [1510, 529] width 5 height 5
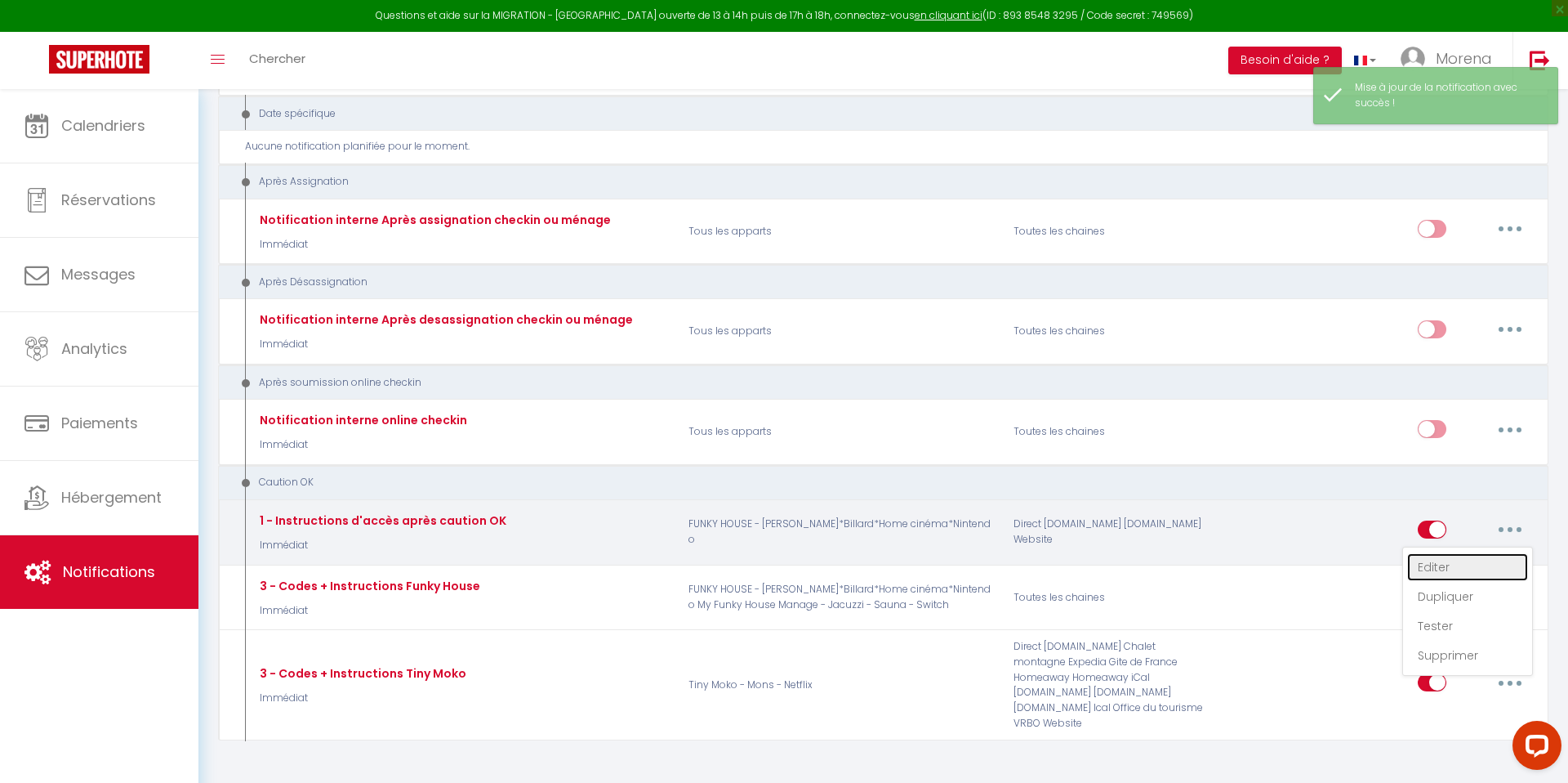
click at [1454, 553] on link "Editer" at bounding box center [1467, 567] width 121 height 28
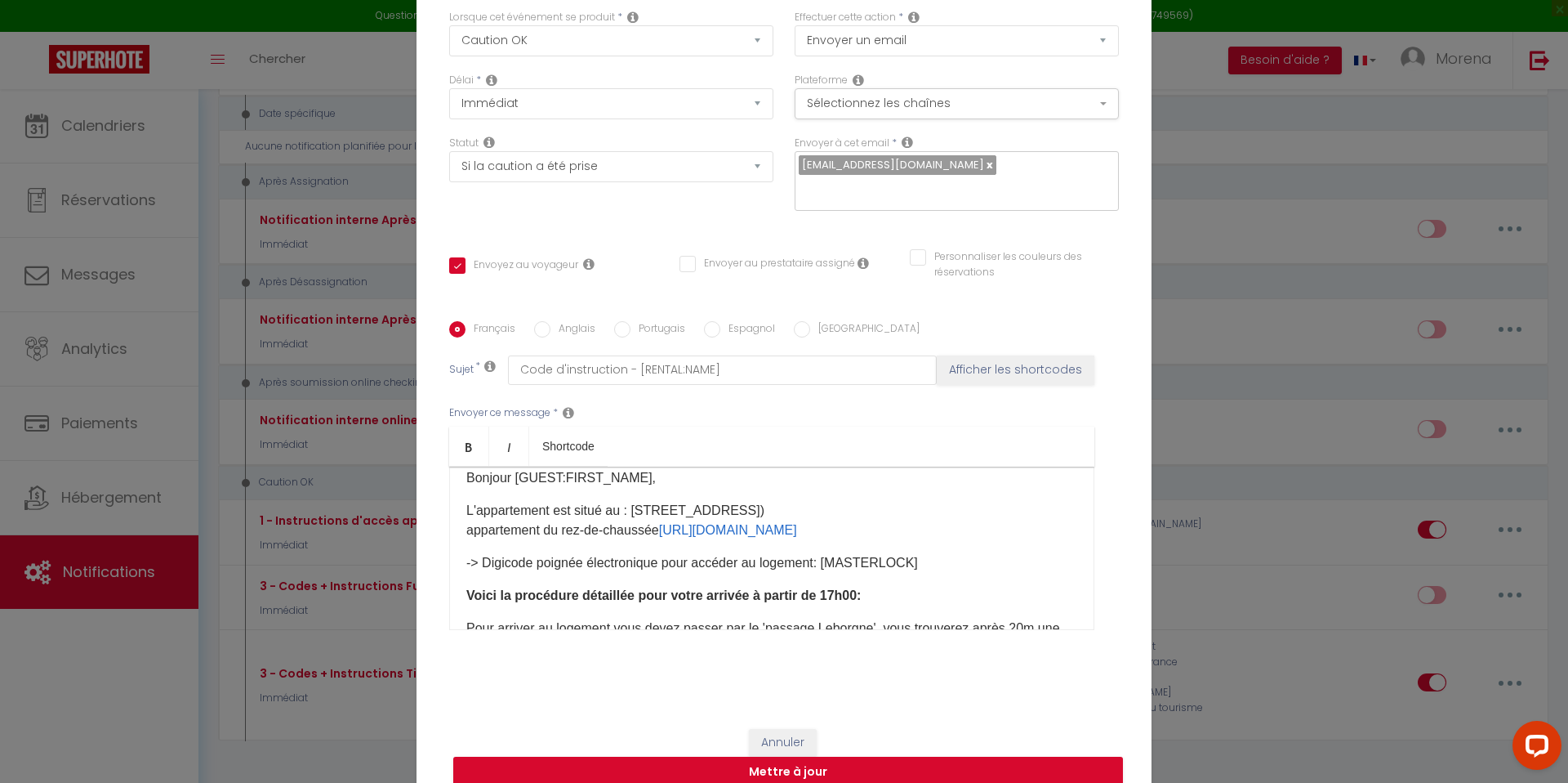
scroll to position [12, 0]
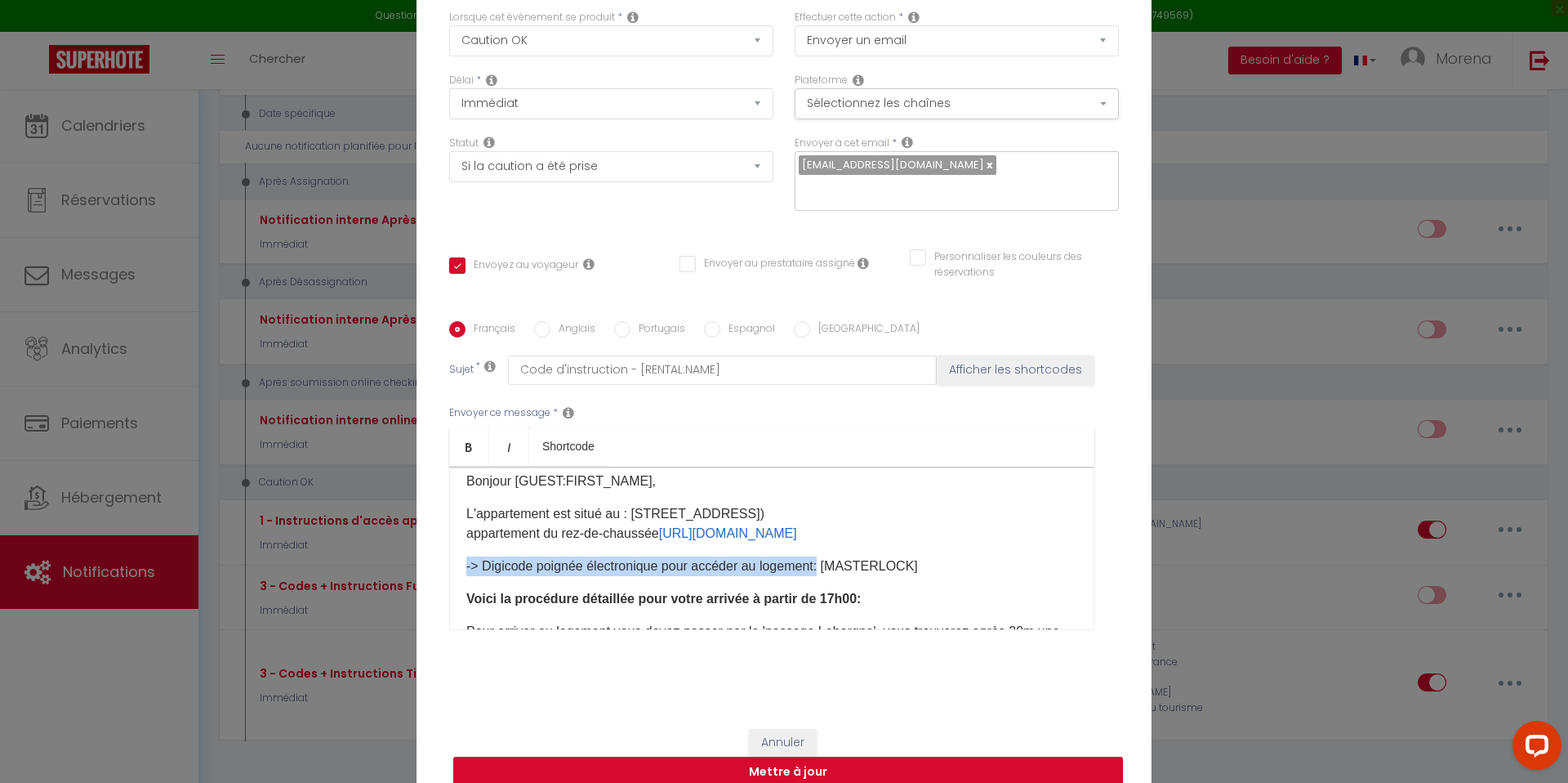
drag, startPoint x: 465, startPoint y: 553, endPoint x: 822, endPoint y: 548, distance: 357.0
click at [822, 557] on p "-> Digicode poignée électronique pour accéder au logement: [MASTERLOCK]​" at bounding box center [772, 566] width 611 height 20
copy p "-> Digicode poignée électronique pour accéder au logement:"
copy p "-> Digicode poignée électronique pour accéder au logement: [MASTERLOCK]"
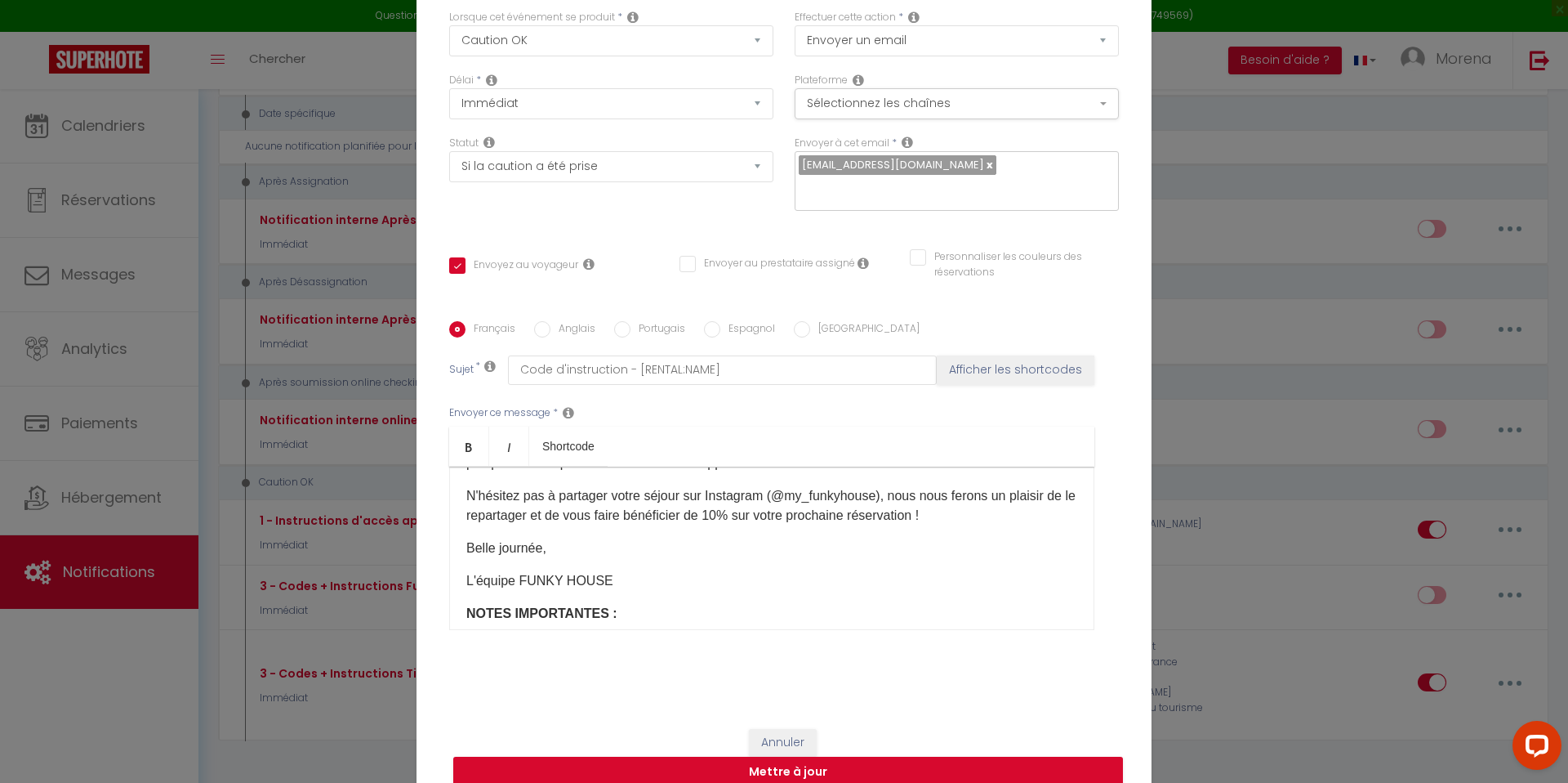
scroll to position [680, 0]
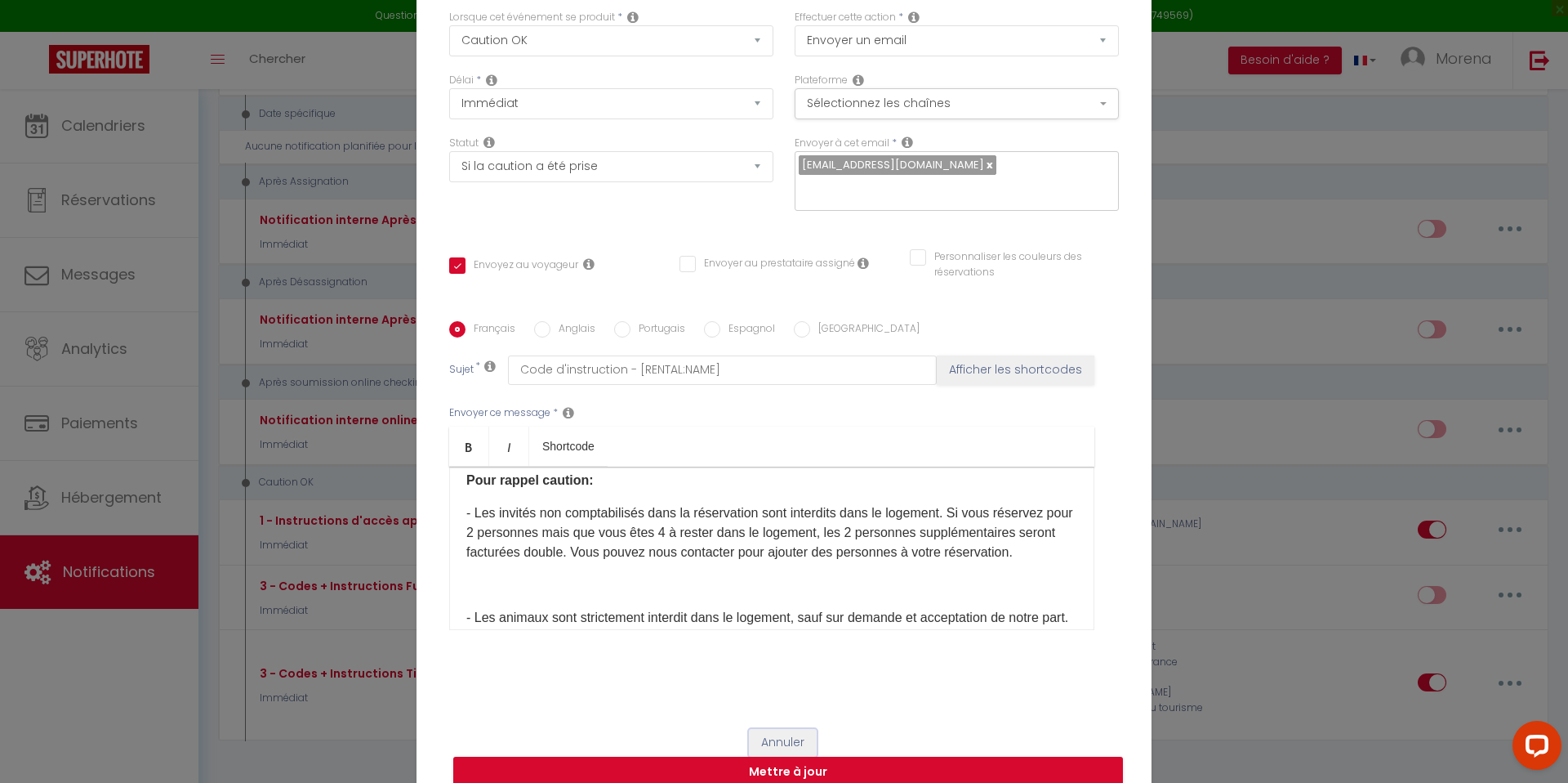
click at [783, 732] on button "Annuler" at bounding box center [783, 743] width 68 height 28
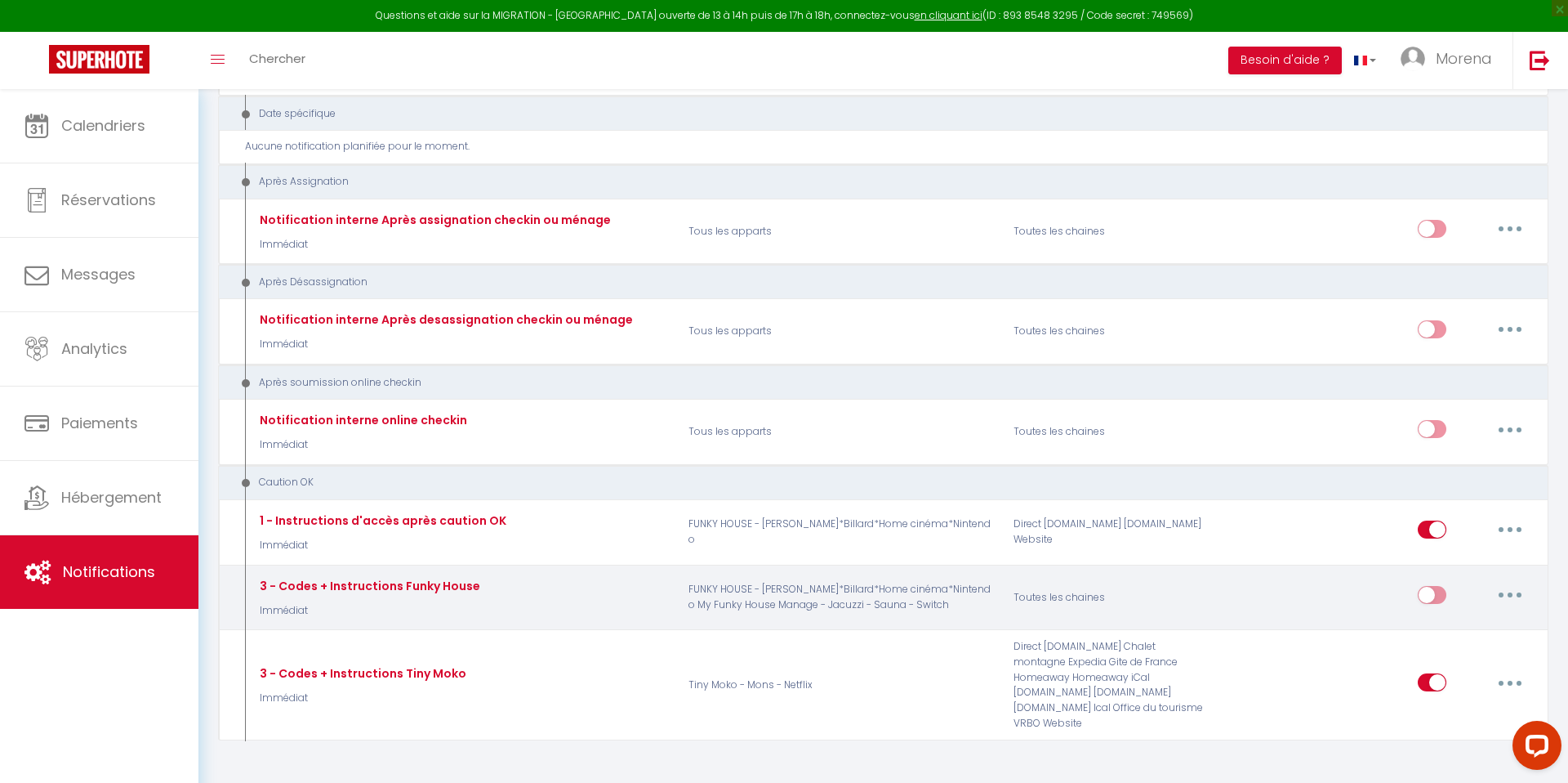
click at [1511, 592] on icon "button" at bounding box center [1510, 595] width 5 height 5
click at [1437, 619] on link "Editer" at bounding box center [1467, 632] width 121 height 28
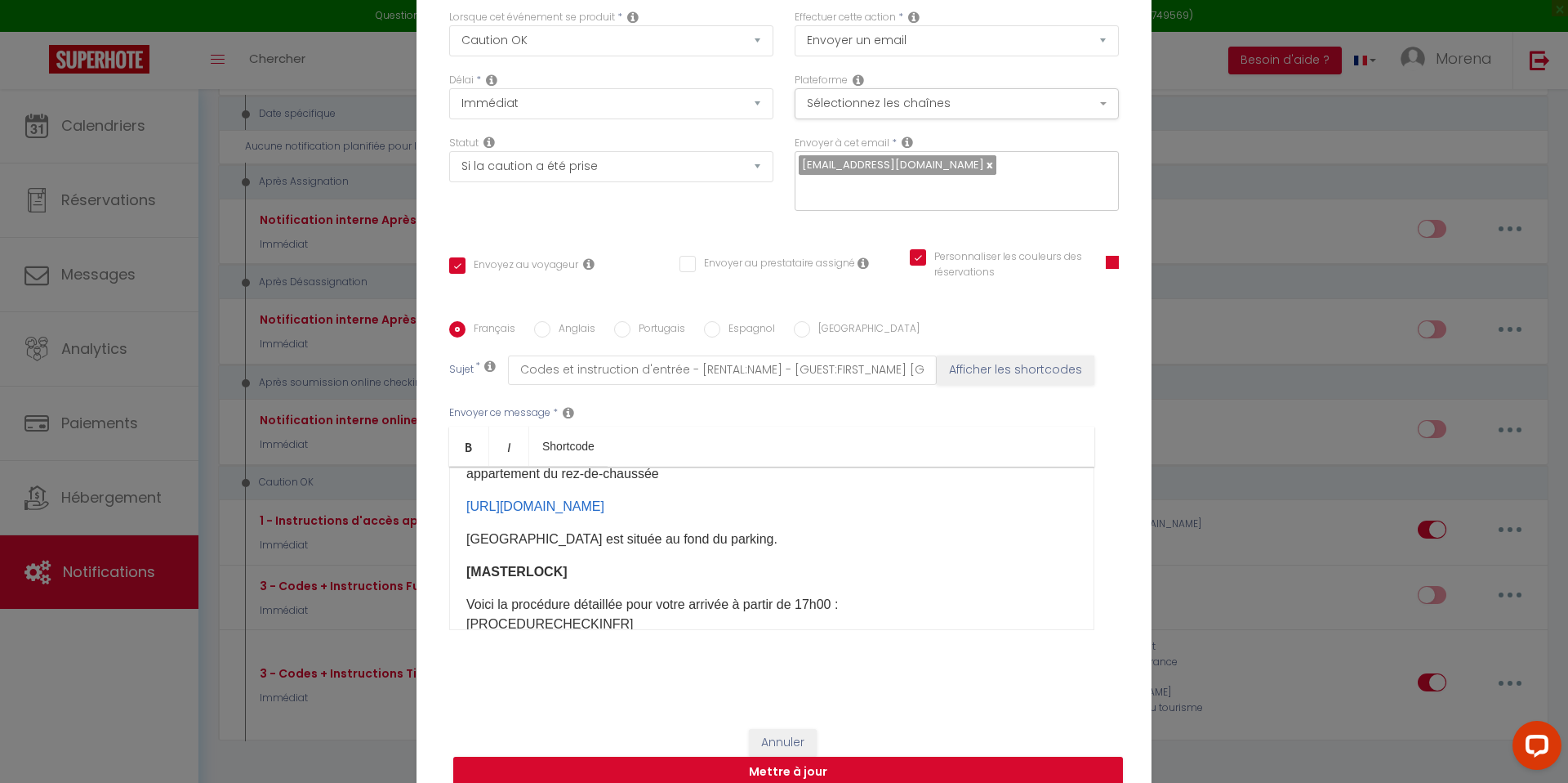
scroll to position [121, 0]
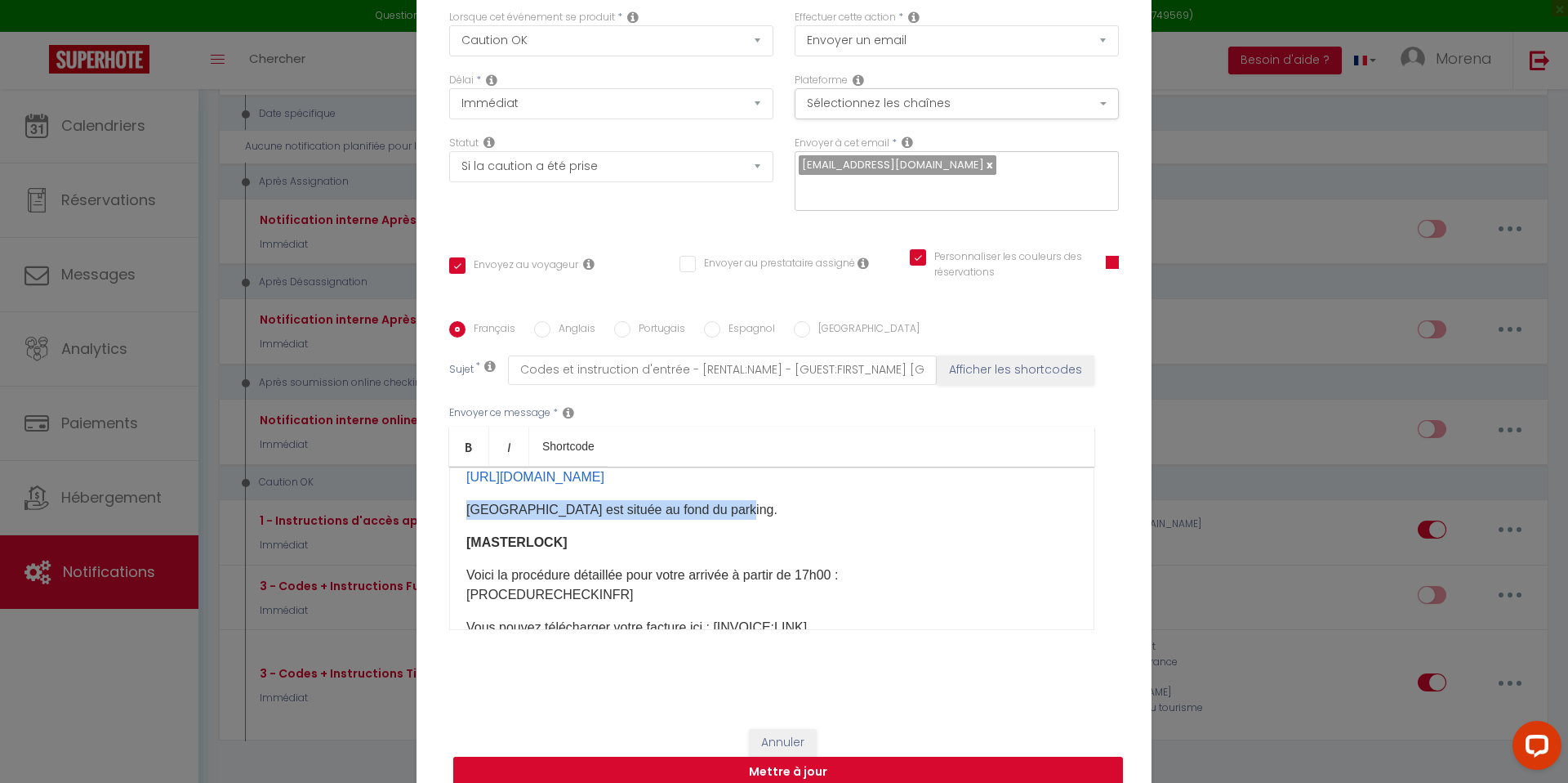
drag, startPoint x: 464, startPoint y: 499, endPoint x: 731, endPoint y: 507, distance: 267.1
click at [731, 507] on div "Bonjour [GUEST:FIRST_NAME], Le logement se trouve au : [STREET_ADDRESS]) appart…" at bounding box center [772, 548] width 645 height 163
click at [510, 500] on p "-> Digicode poignée électronique pour accéder au logement: [MASTERLOCK] ​" at bounding box center [772, 509] width 611 height 20
drag, startPoint x: 806, startPoint y: 500, endPoint x: 903, endPoint y: 501, distance: 97.0
click at [903, 501] on p "-> Code poignée électronique pour accéder au logement: [MASTERLOCK] ​" at bounding box center [772, 509] width 611 height 20
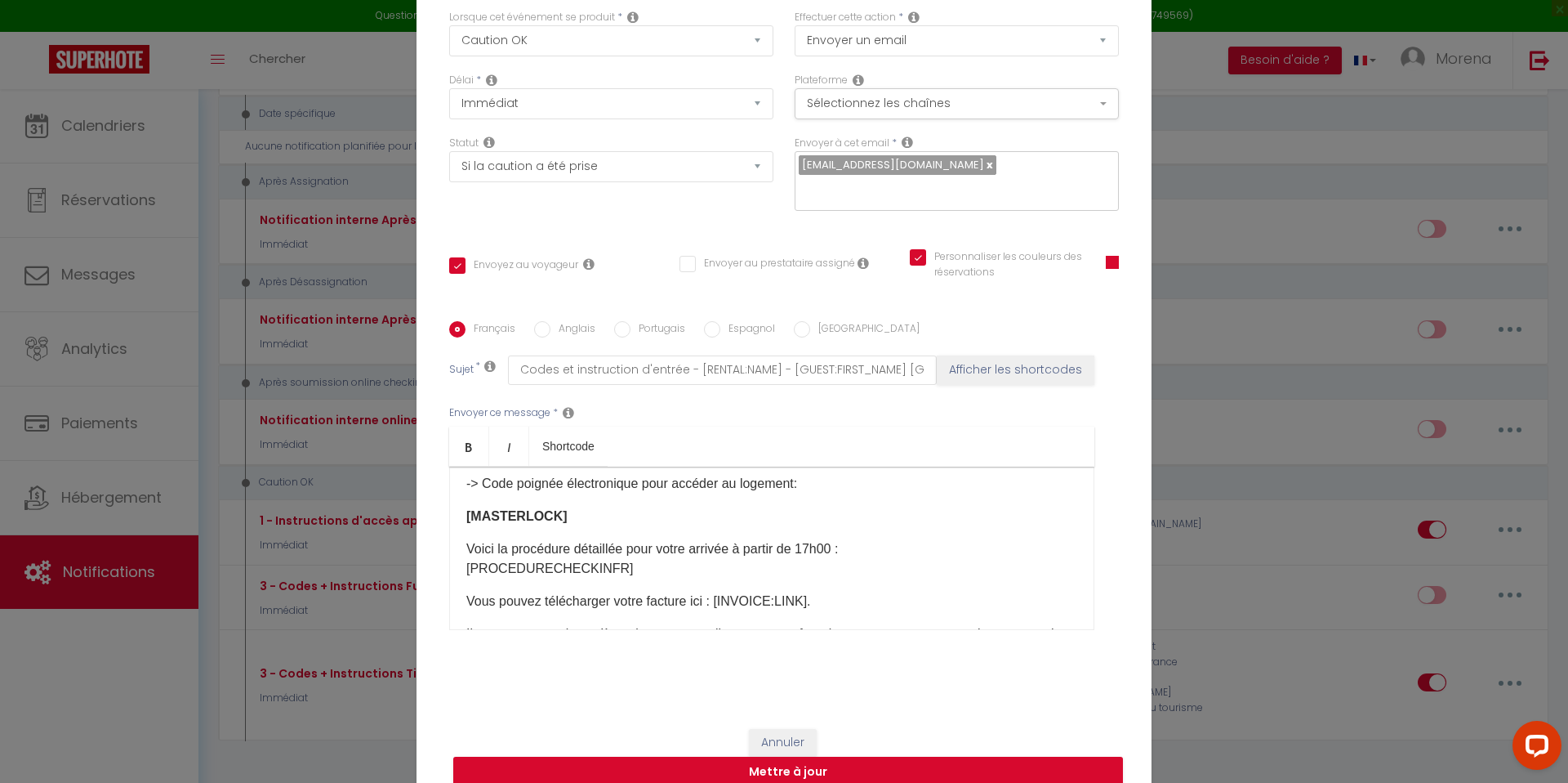
scroll to position [153, 0]
click at [801, 758] on button "Mettre à jour" at bounding box center [788, 772] width 669 height 31
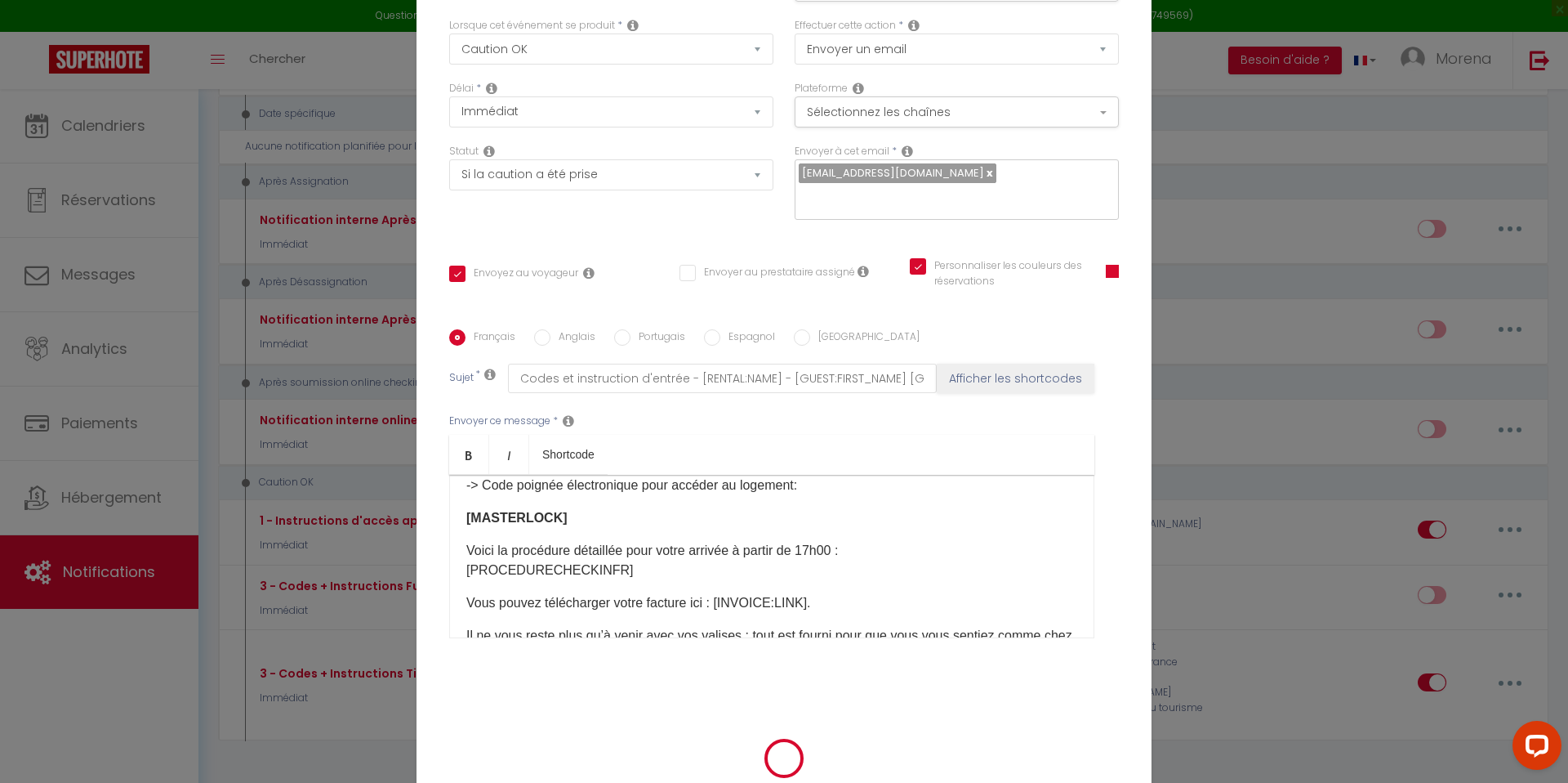
scroll to position [102, 0]
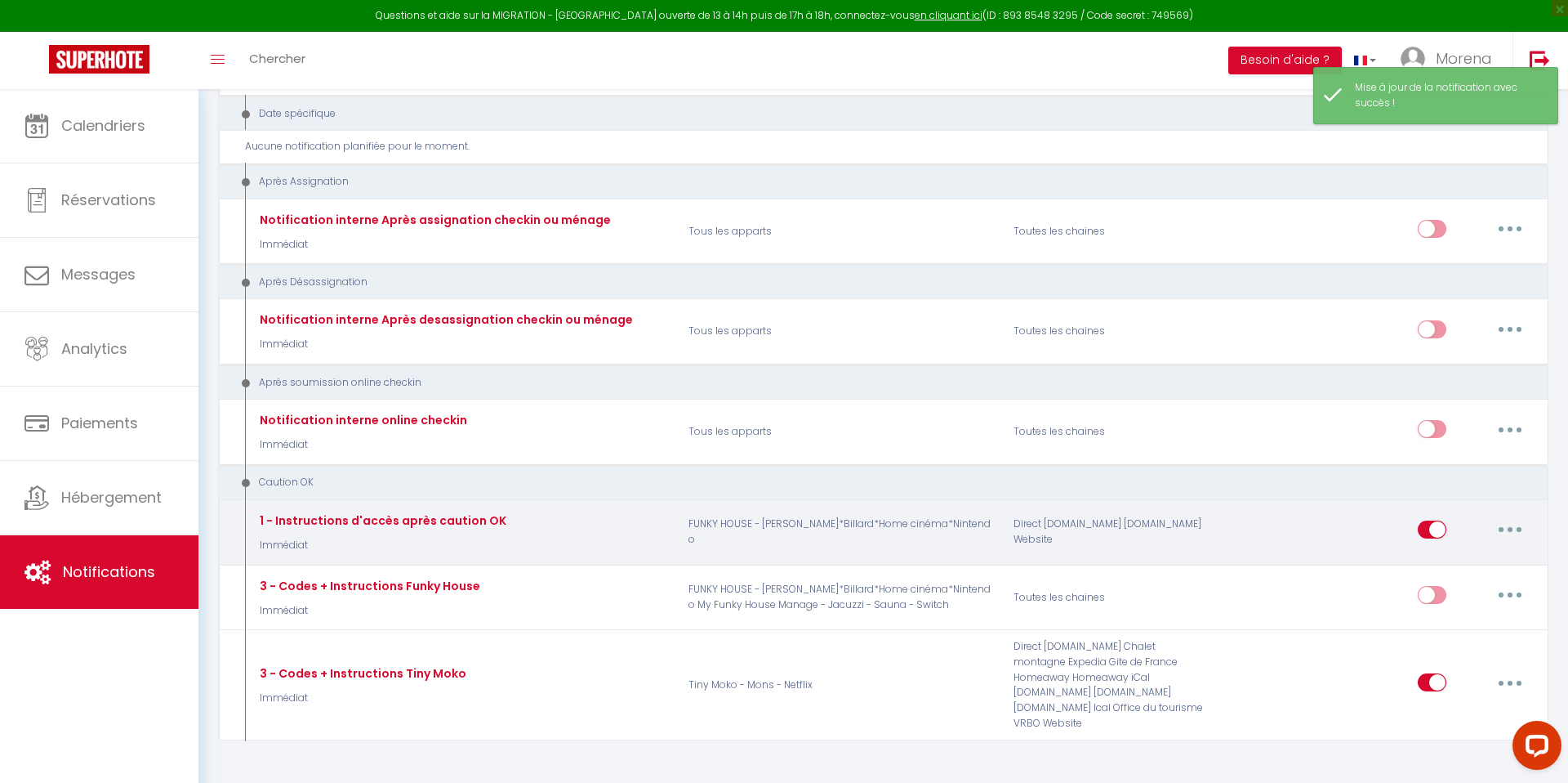
click at [1510, 527] on icon "button" at bounding box center [1510, 529] width 5 height 5
click at [1440, 553] on link "Editer" at bounding box center [1467, 567] width 121 height 28
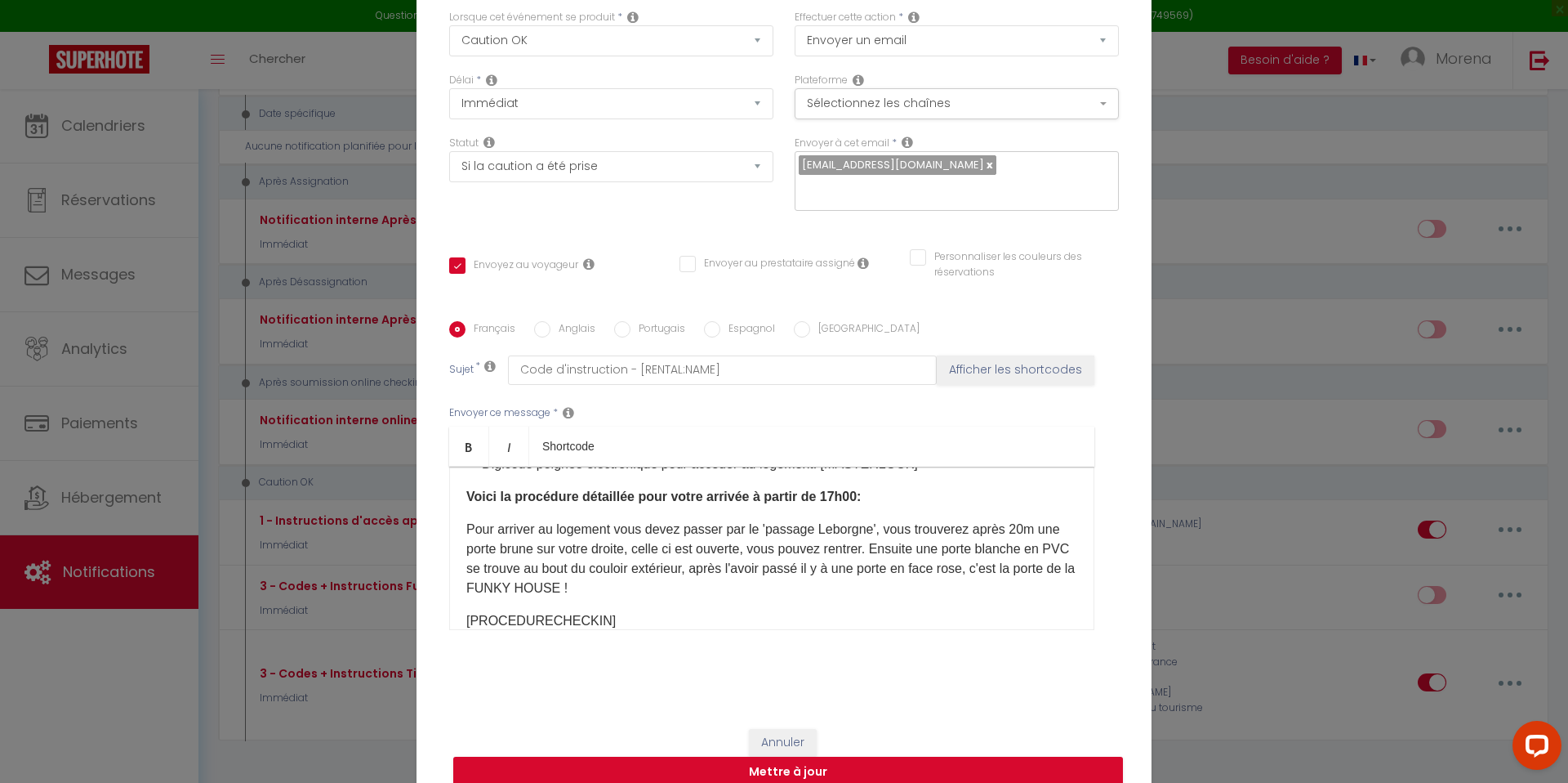
scroll to position [130, 0]
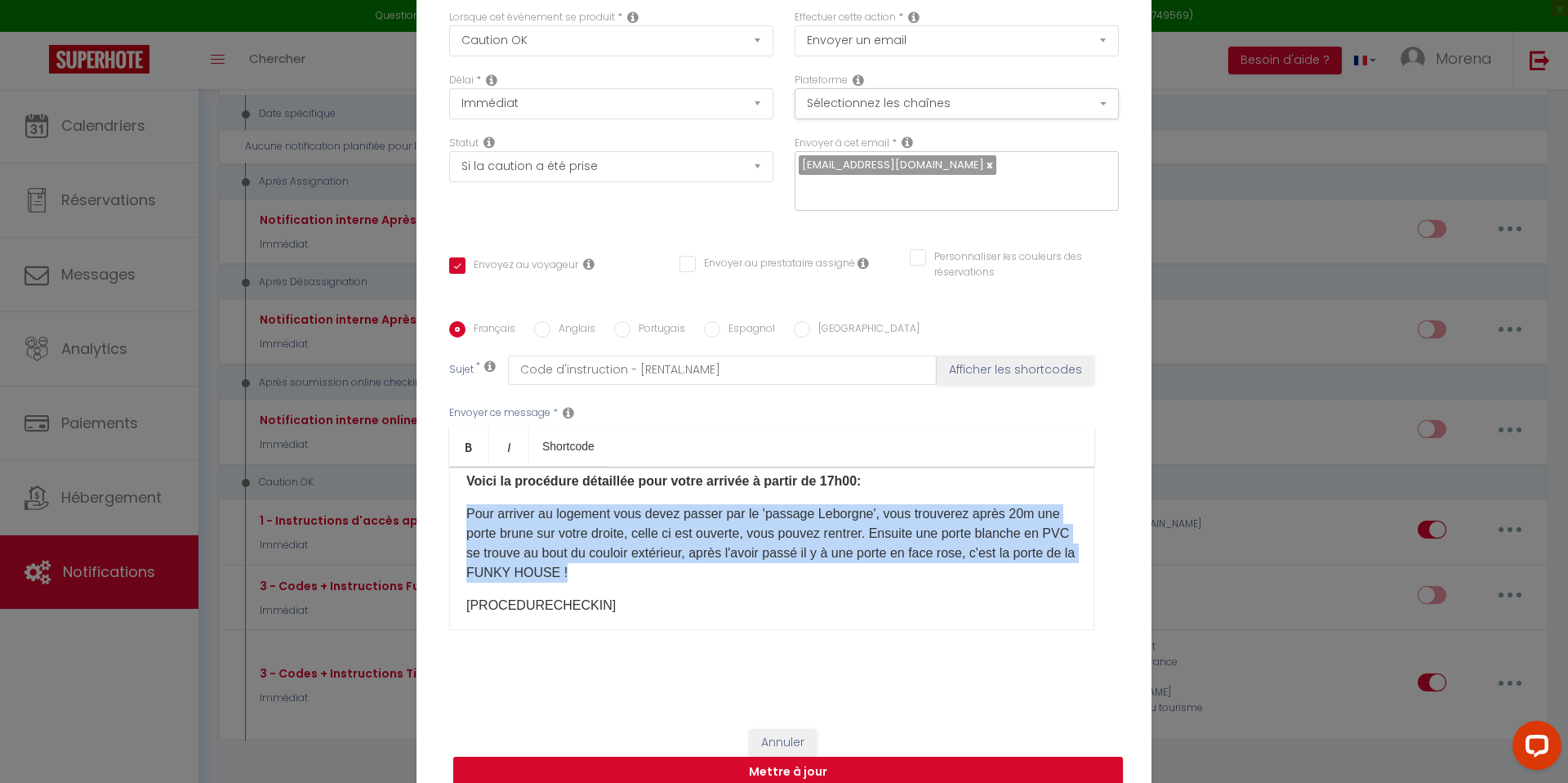
drag, startPoint x: 626, startPoint y: 559, endPoint x: 461, endPoint y: 505, distance: 173.6
click at [461, 505] on div "Bonjour [GUEST:FIRST_NAME]​, L'appartement est situé au : [STREET_ADDRESS] appa…" at bounding box center [772, 548] width 645 height 163
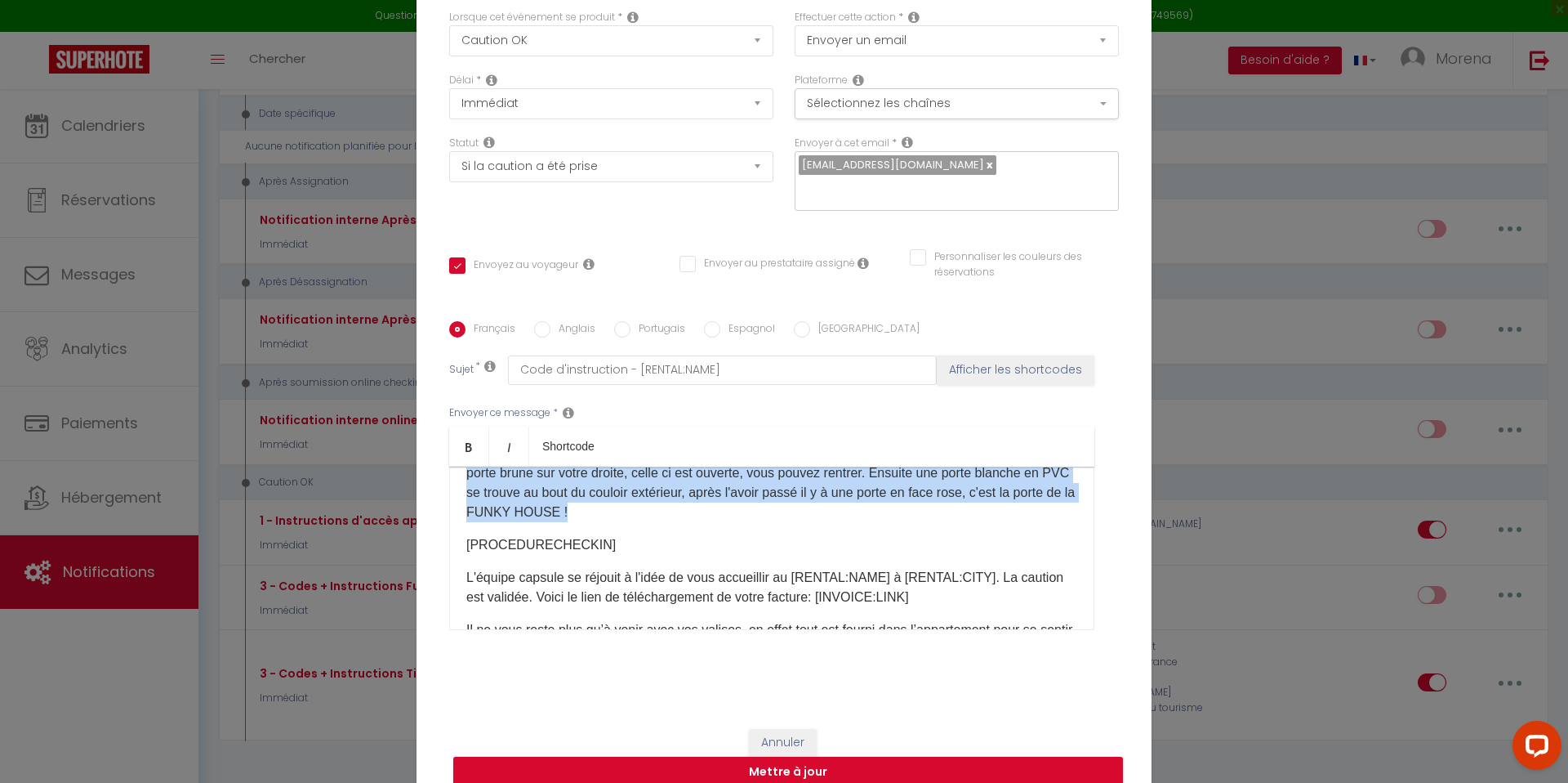
scroll to position [198, 0]
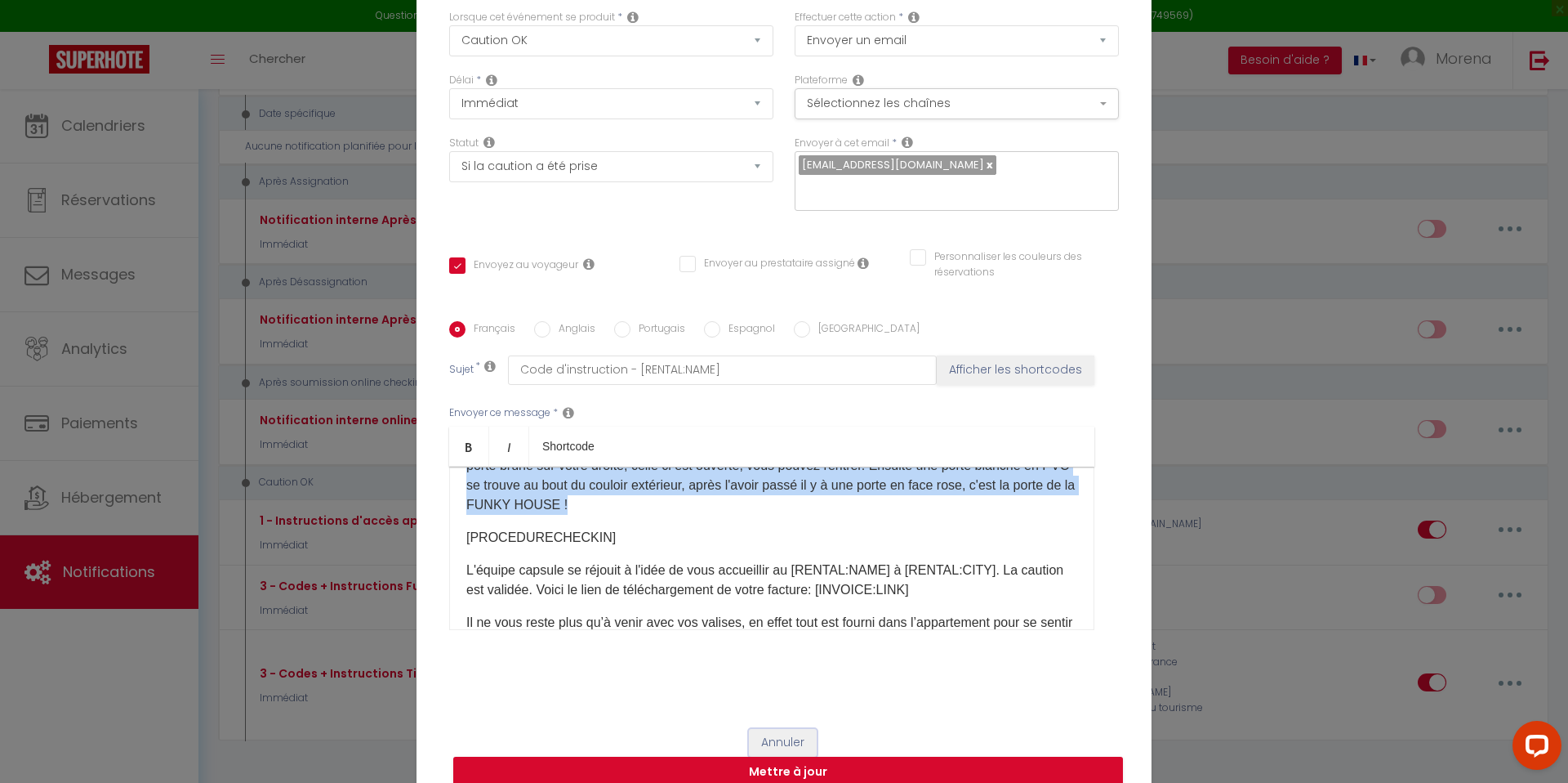
click at [781, 729] on button "Annuler" at bounding box center [783, 743] width 68 height 28
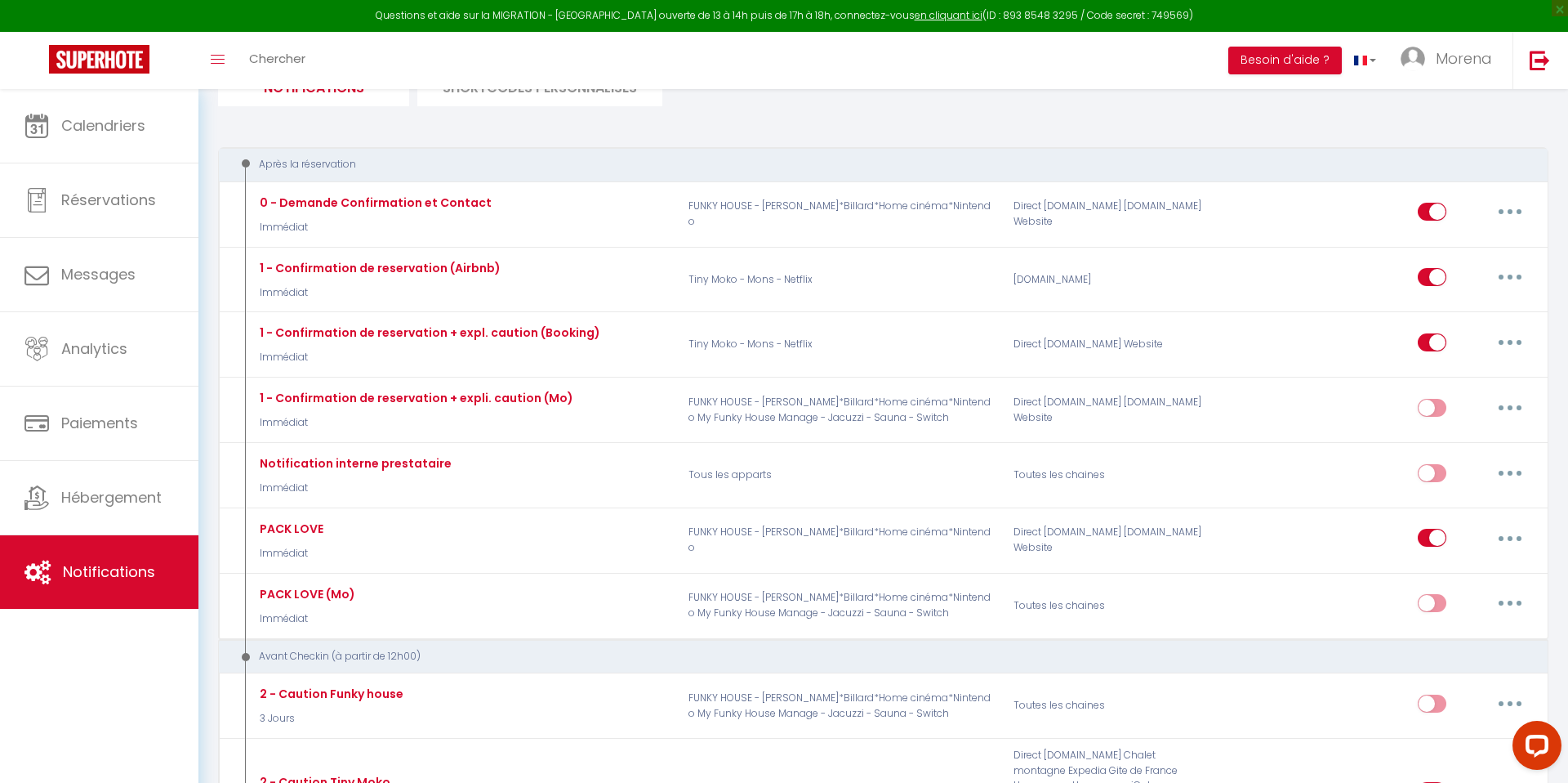
scroll to position [0, 0]
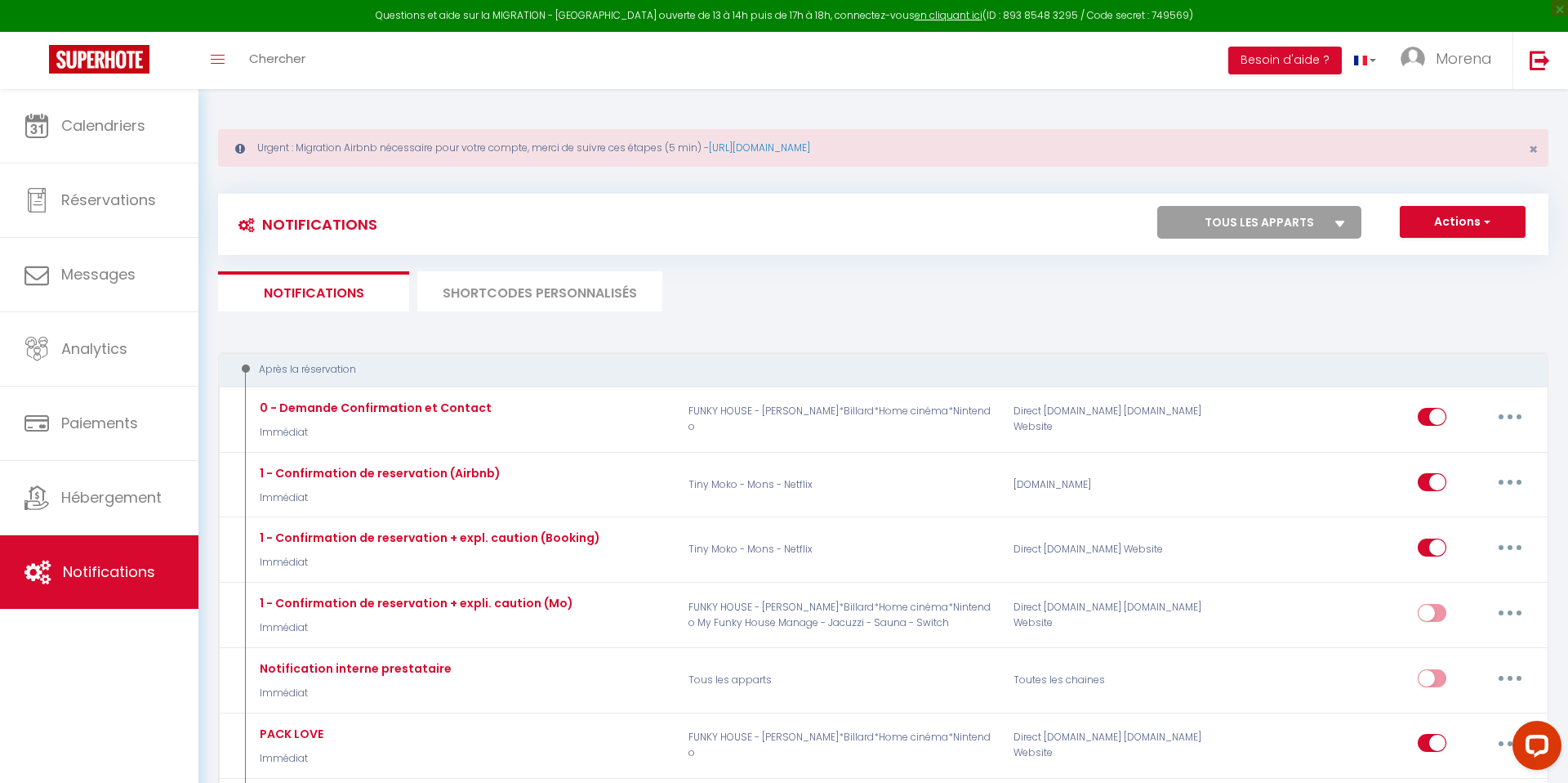
click at [539, 294] on li "SHORTCODES PERSONNALISÉS" at bounding box center [539, 291] width 245 height 40
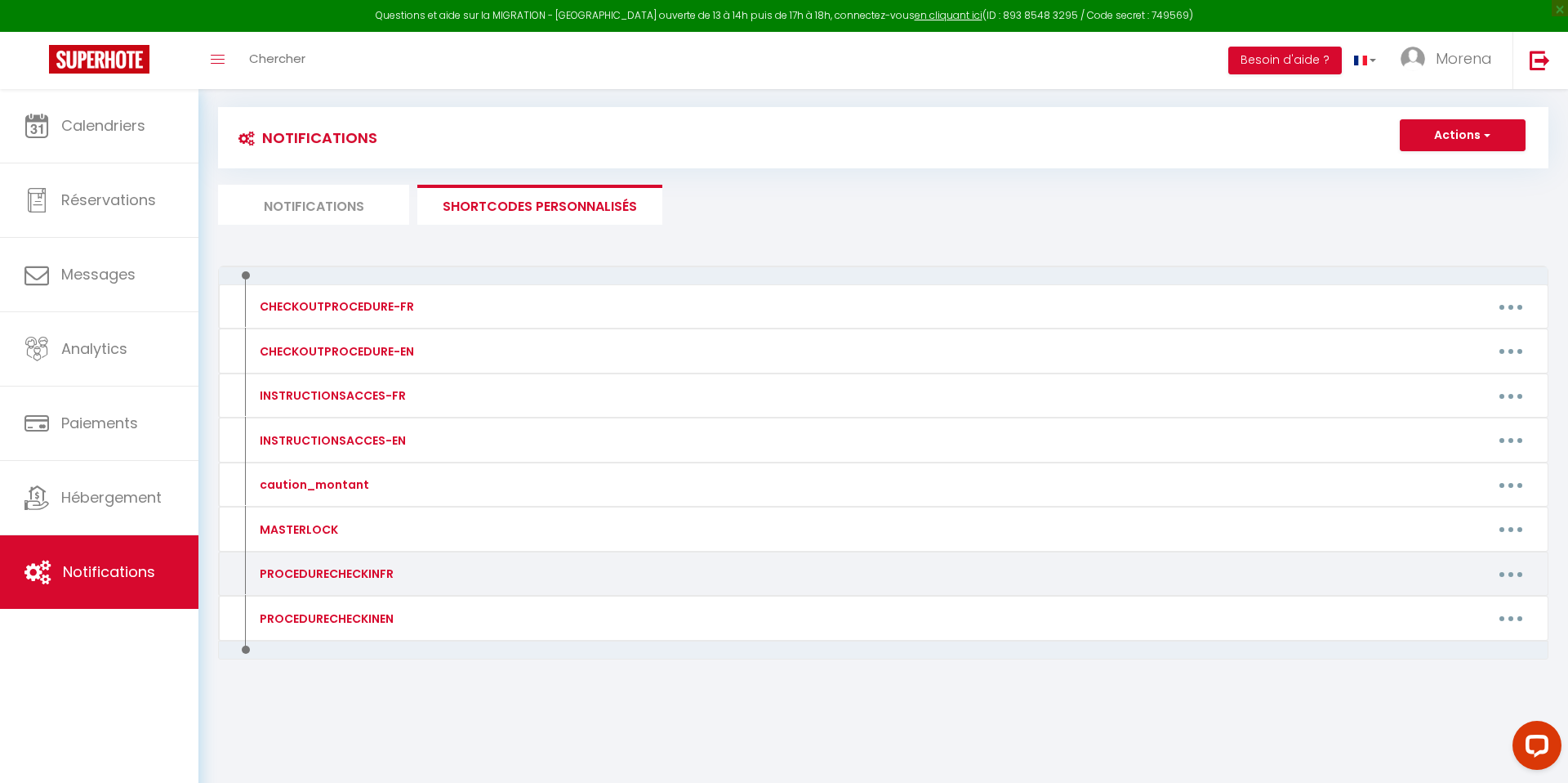
scroll to position [89, 0]
click at [1516, 574] on button "button" at bounding box center [1510, 570] width 46 height 26
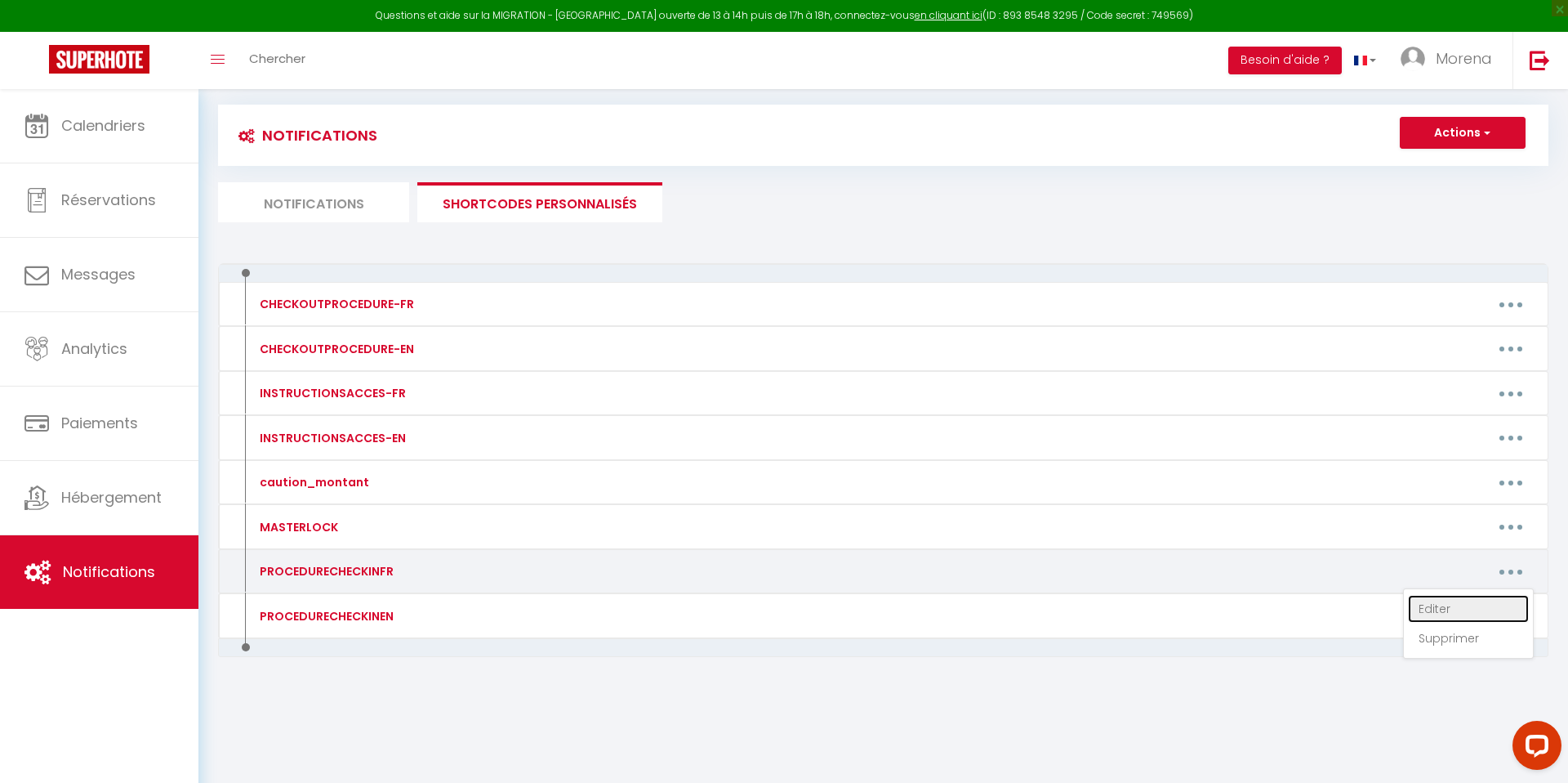
click at [1433, 610] on link "Editer" at bounding box center [1468, 608] width 121 height 28
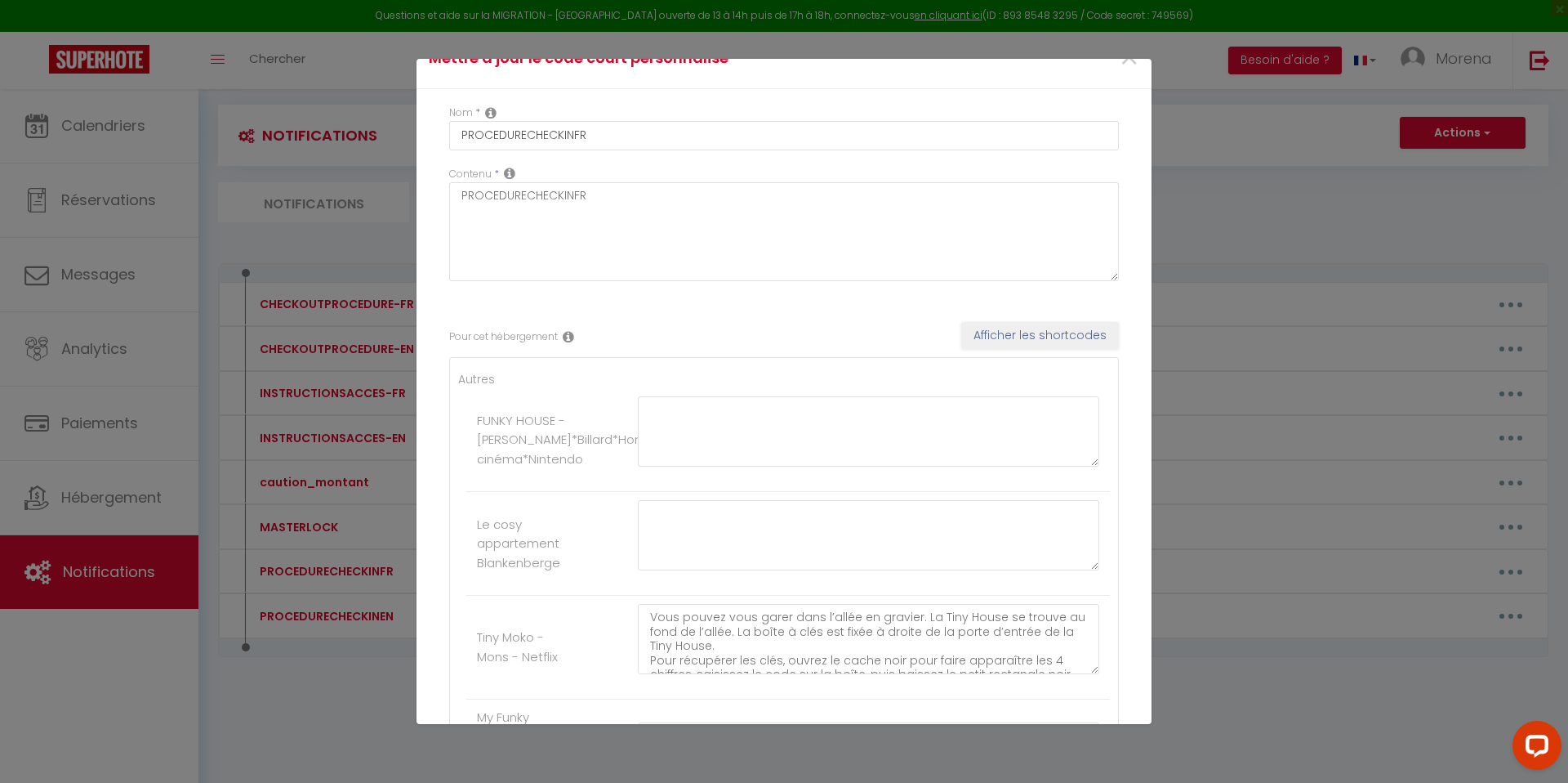
scroll to position [0, 0]
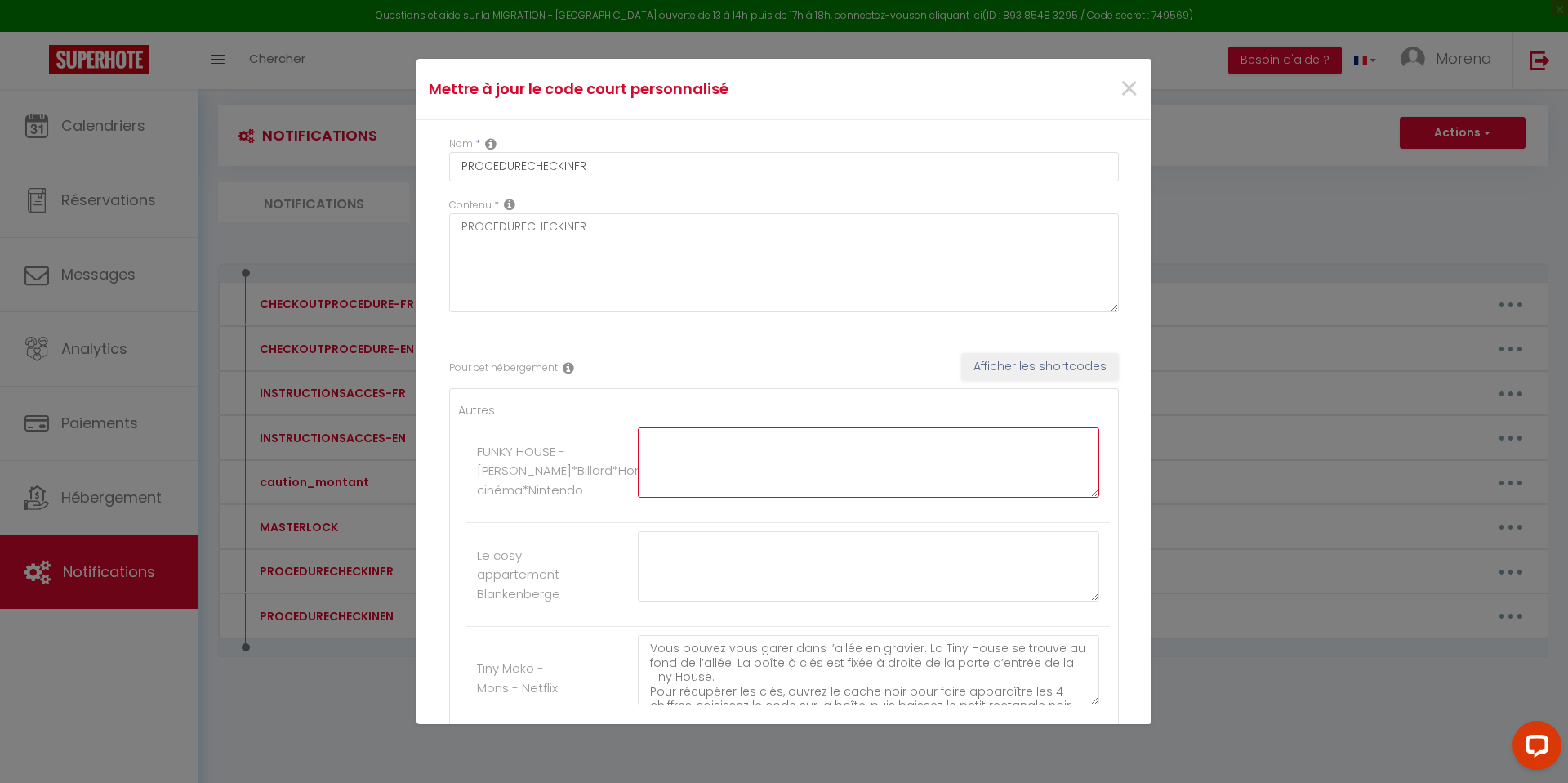
click at [710, 459] on textarea at bounding box center [868, 463] width 461 height 71
paste textarea "Pour arriver au logement vous devez passer par le 'passage Leborgne', vous trou…"
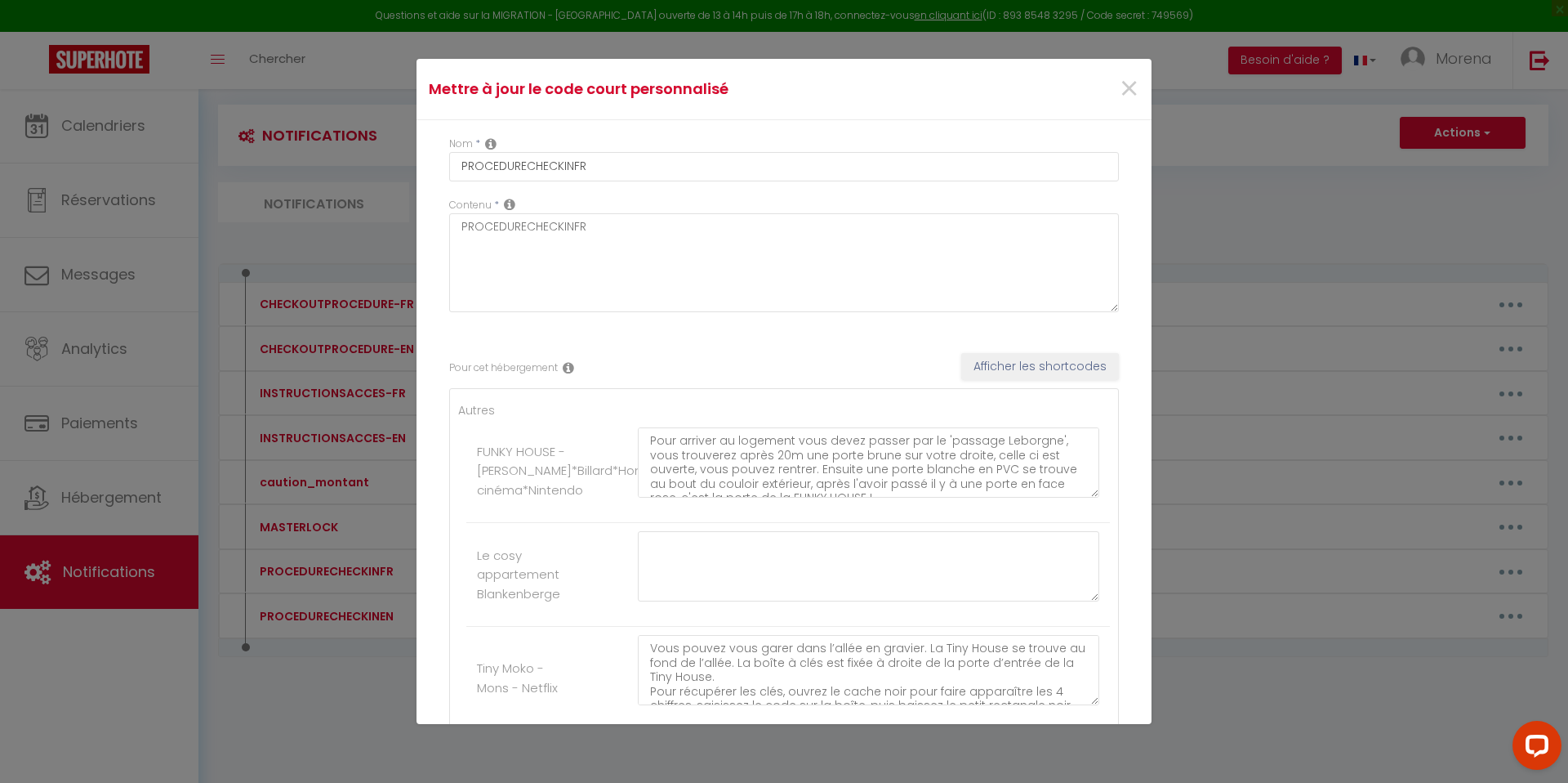
click at [600, 419] on li "FUNKY HOUSE - Jacuzzi*Billard*Home cinéma*Nintendo Pour arriver au logement vou…" at bounding box center [788, 471] width 643 height 104
click at [815, 485] on textarea "Pour arriver au logement vous devez passer par le 'passage Leborgne', vous trou…" at bounding box center [868, 463] width 461 height 71
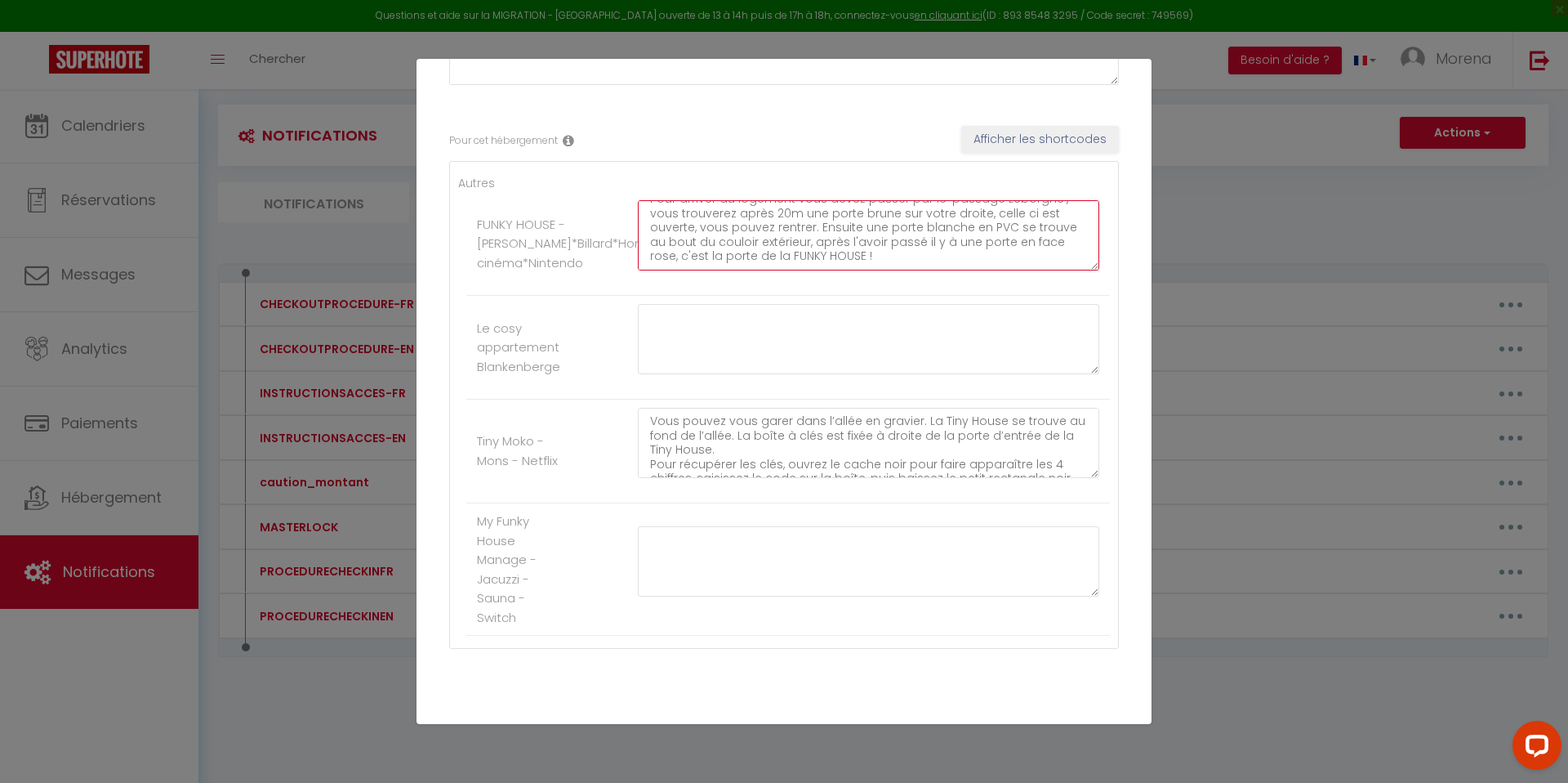
scroll to position [274, 0]
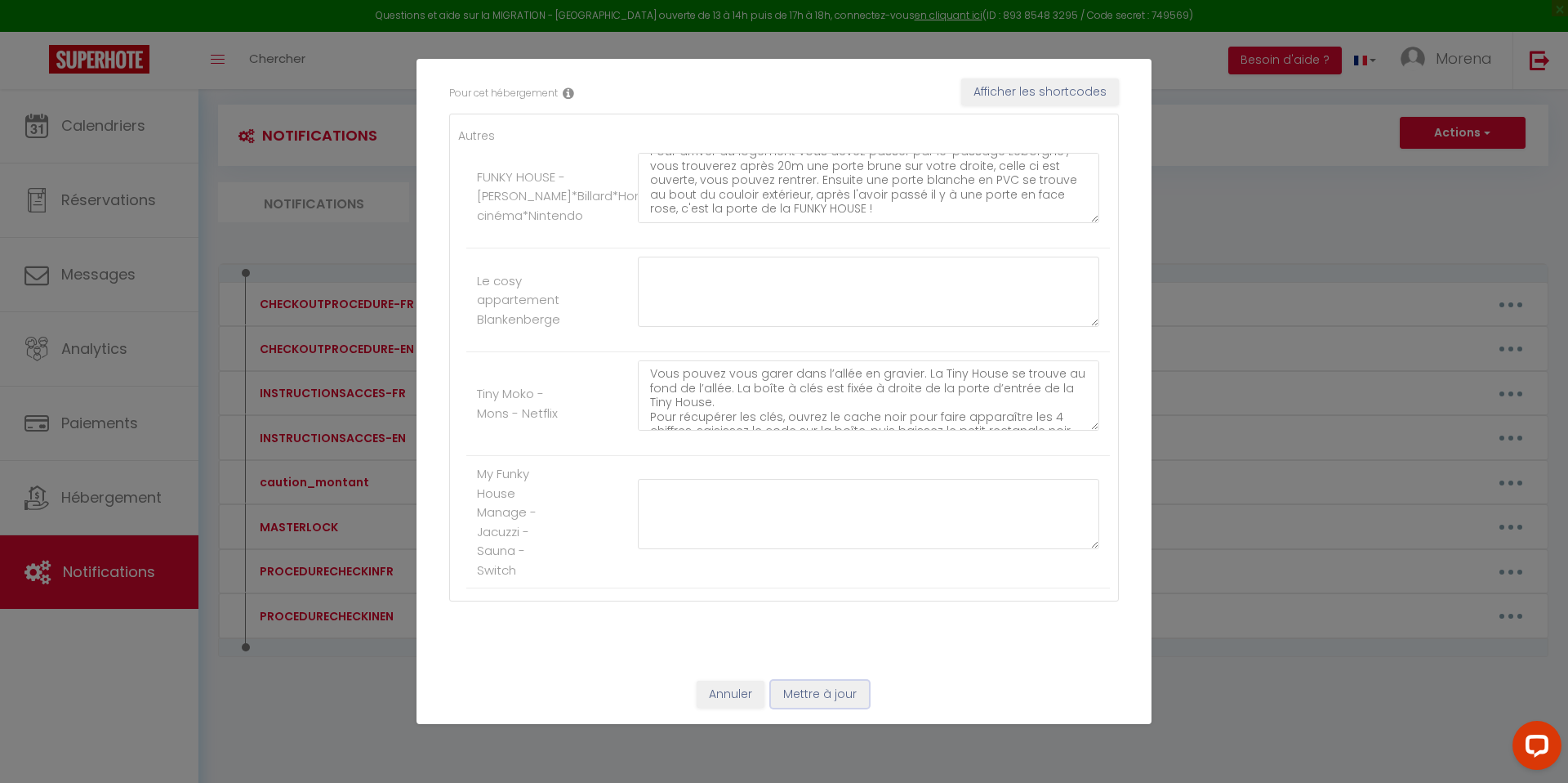
click at [822, 695] on button "Mettre à jour" at bounding box center [820, 694] width 98 height 28
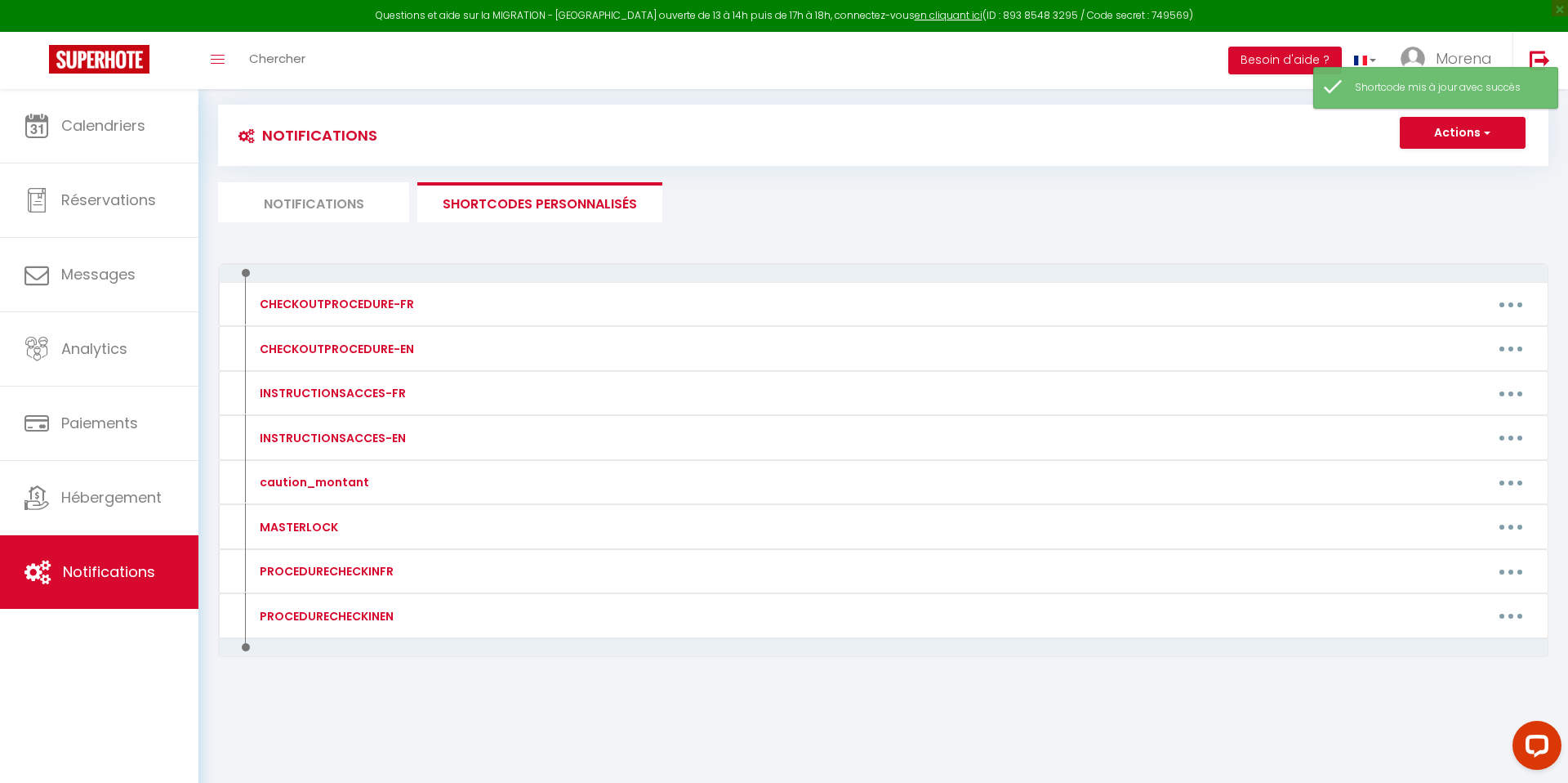
click at [299, 197] on li "Notifications" at bounding box center [313, 202] width 191 height 40
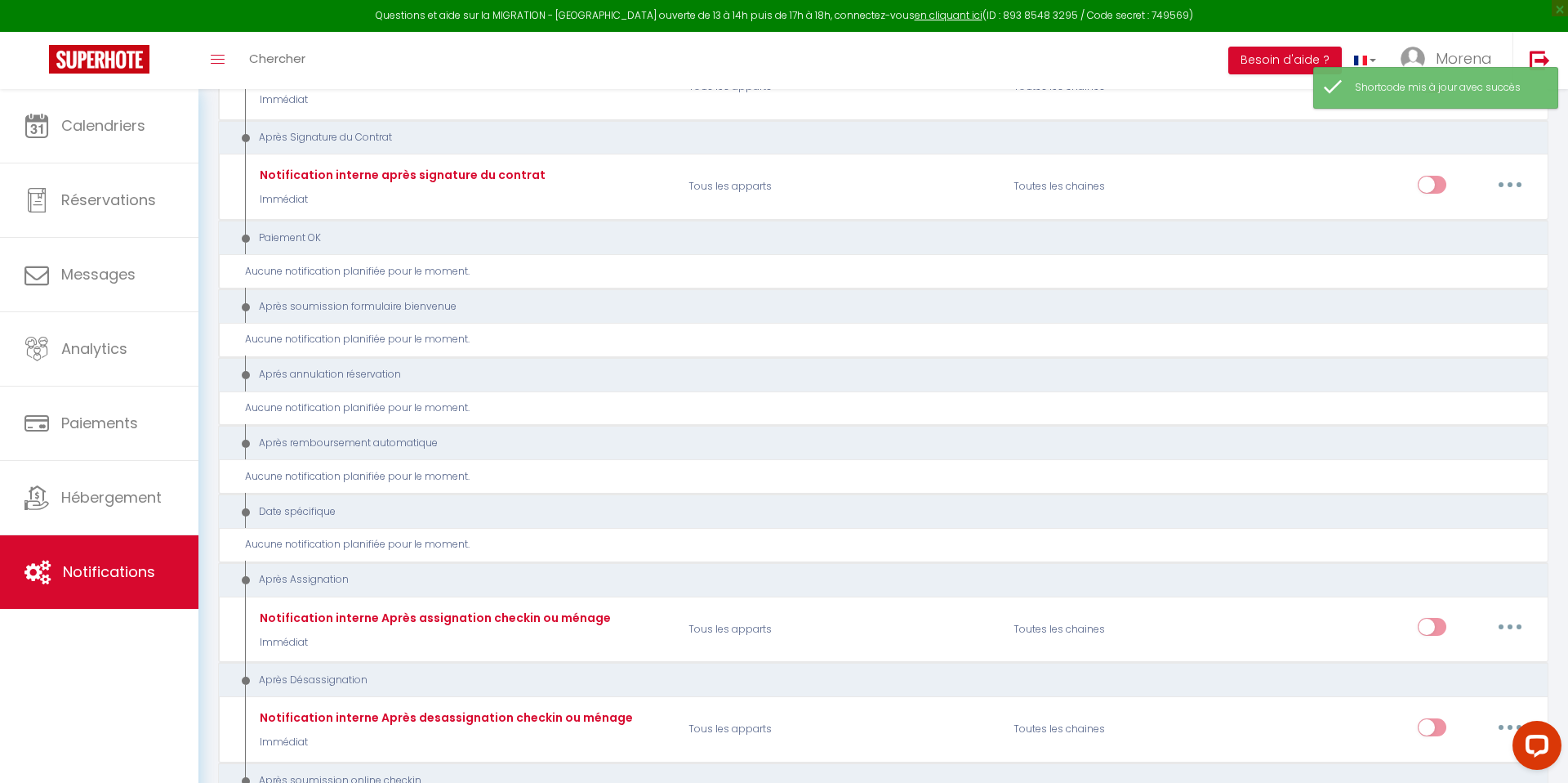
scroll to position [3039, 0]
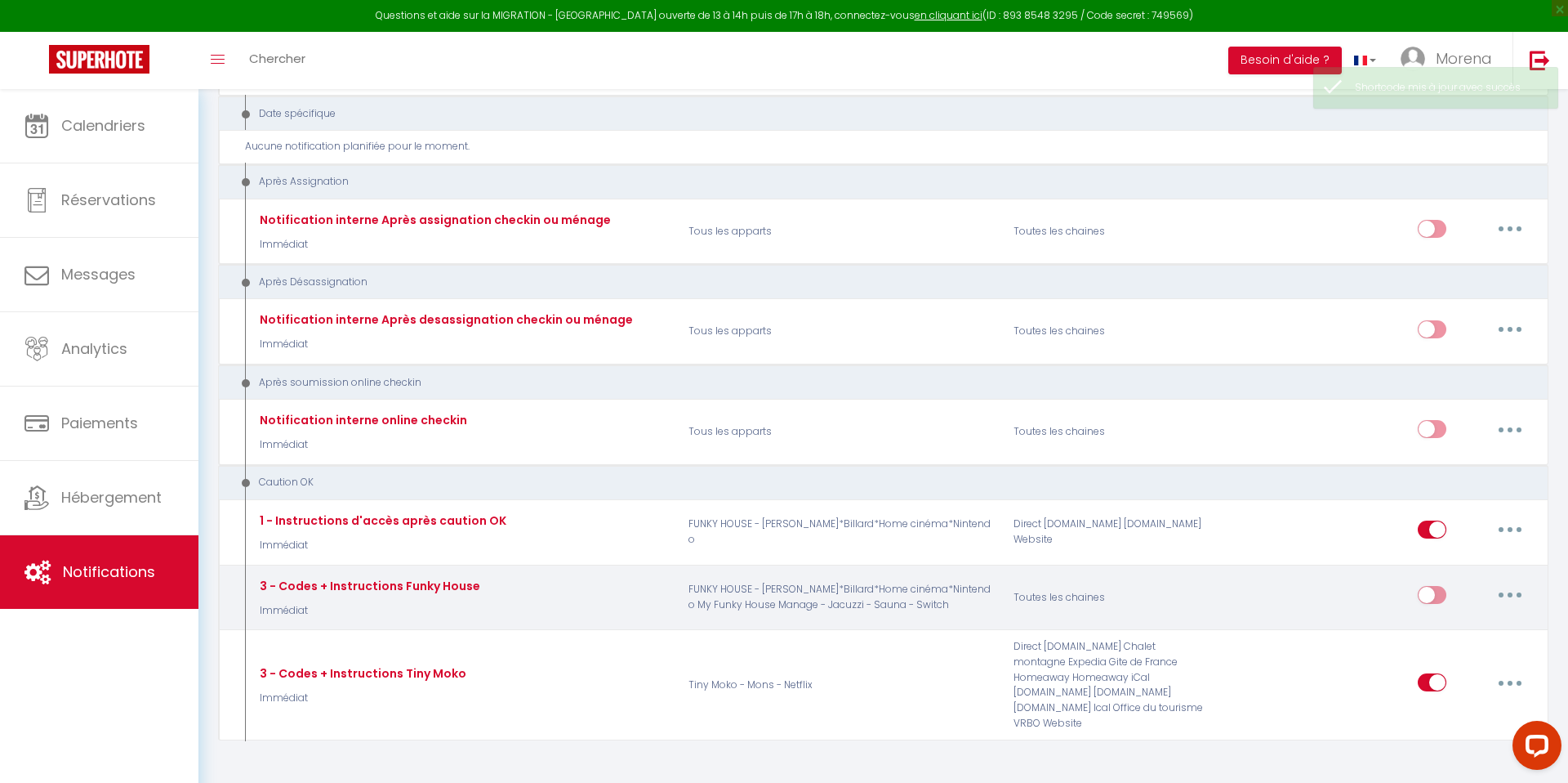
click at [1509, 592] on icon "button" at bounding box center [1510, 595] width 5 height 5
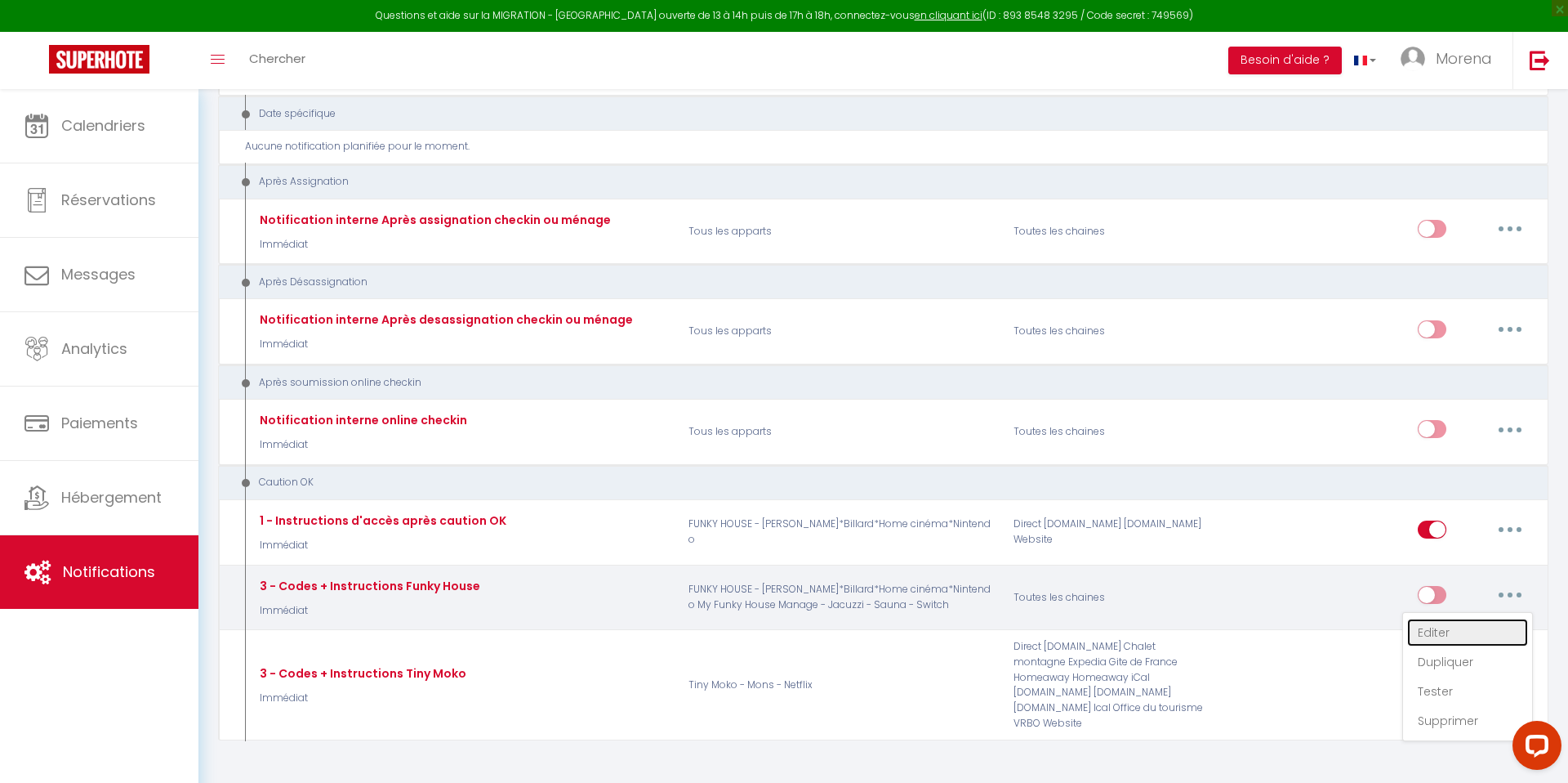
click at [1432, 619] on link "Editer" at bounding box center [1467, 632] width 121 height 28
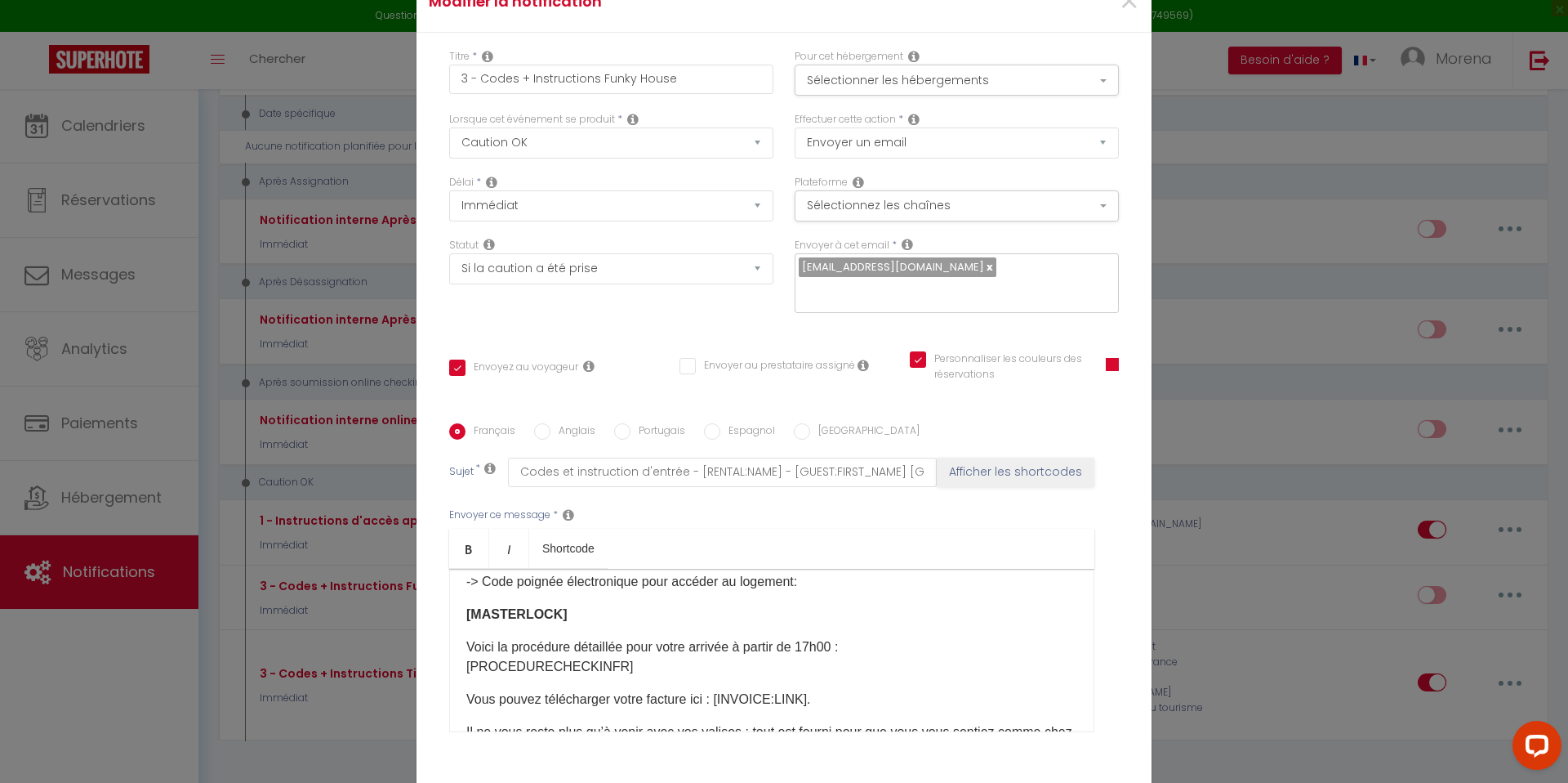
scroll to position [154, 0]
click at [625, 655] on p "Voici la procédure détaillée pour votre arrivée à partir de 17h00 : [PROCEDUREC…" at bounding box center [772, 654] width 611 height 40
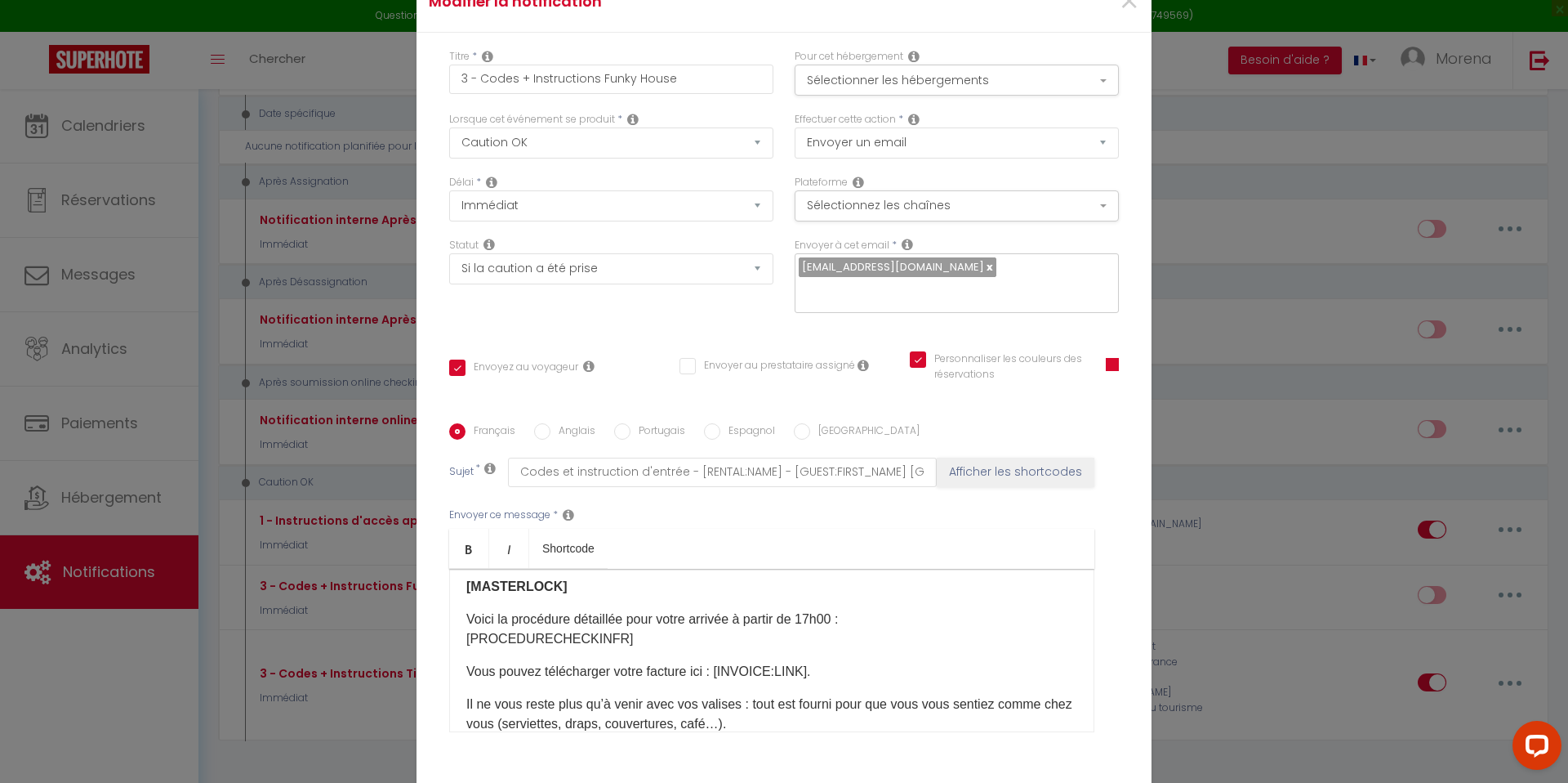
scroll to position [185, 0]
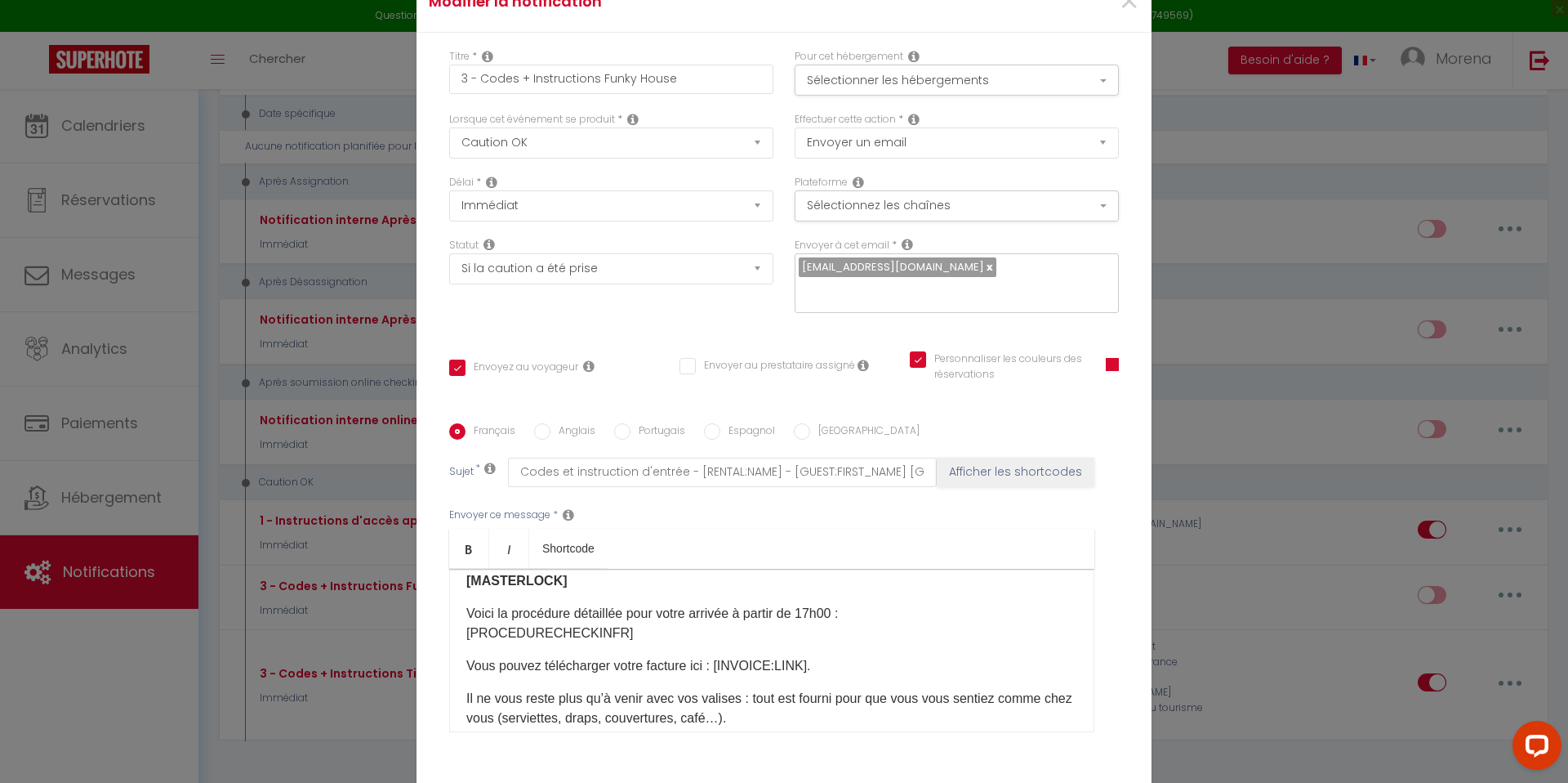
click at [821, 656] on p "Vous pouvez télécharger votre facture ici : [INVOICE:LINK]." at bounding box center [772, 665] width 611 height 20
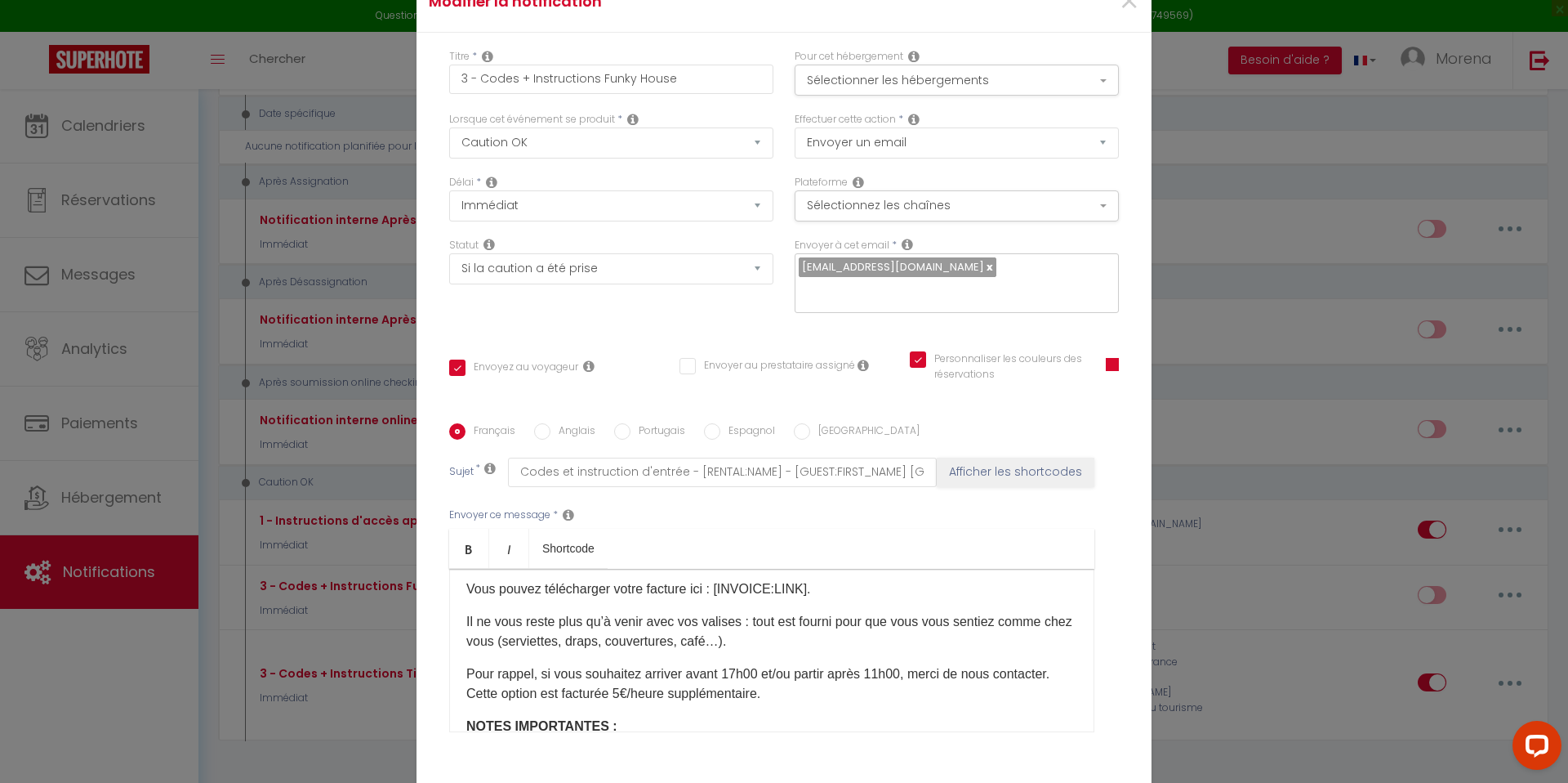
scroll to position [277, 0]
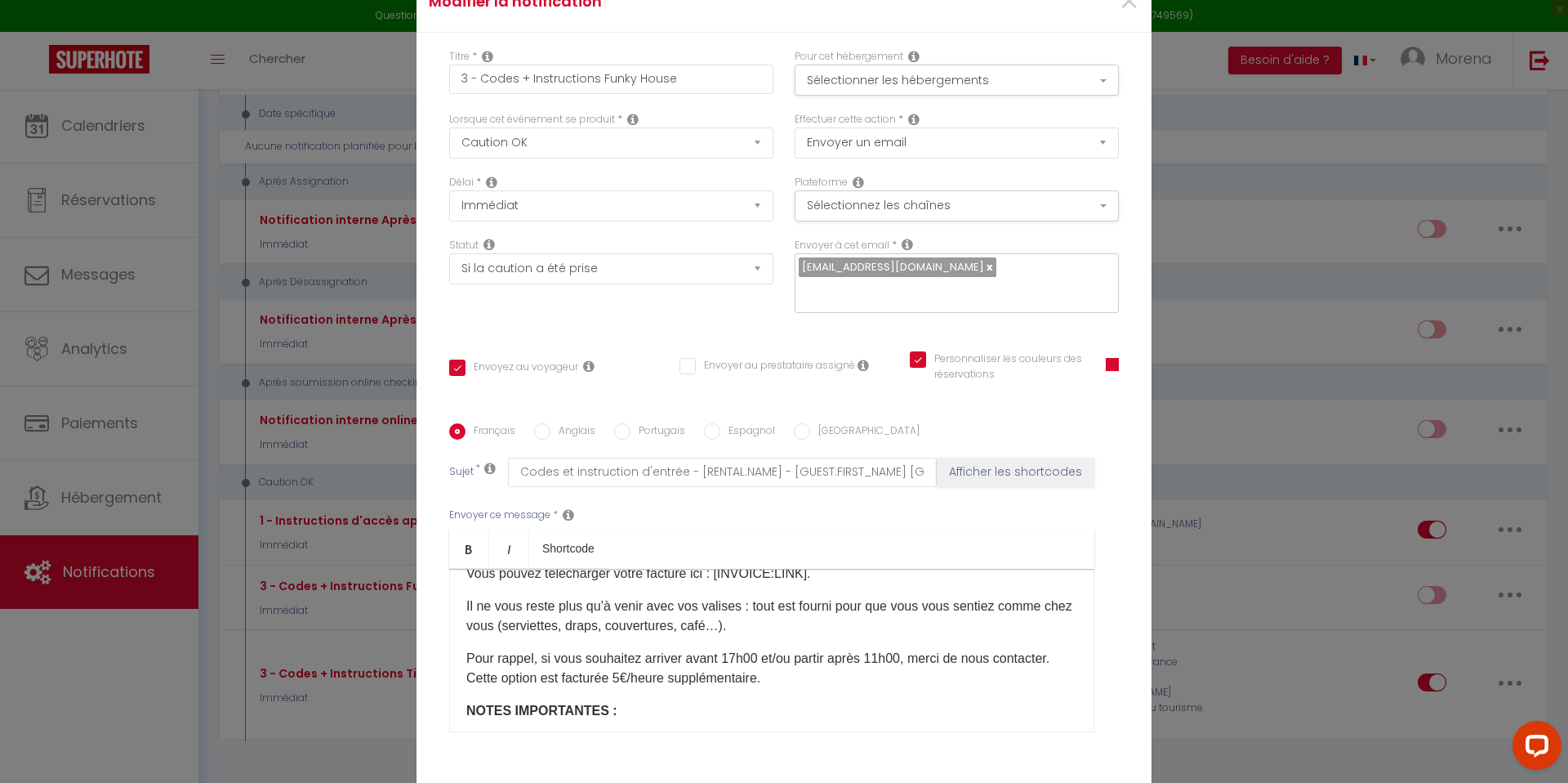
click at [626, 664] on p "Pour rappel, si vous souhaitez arriver avant 17h00 et/ou partir après 11h00, me…" at bounding box center [772, 669] width 611 height 40
click at [652, 701] on p "NOTES IMPORTANTES :" at bounding box center [772, 711] width 611 height 20
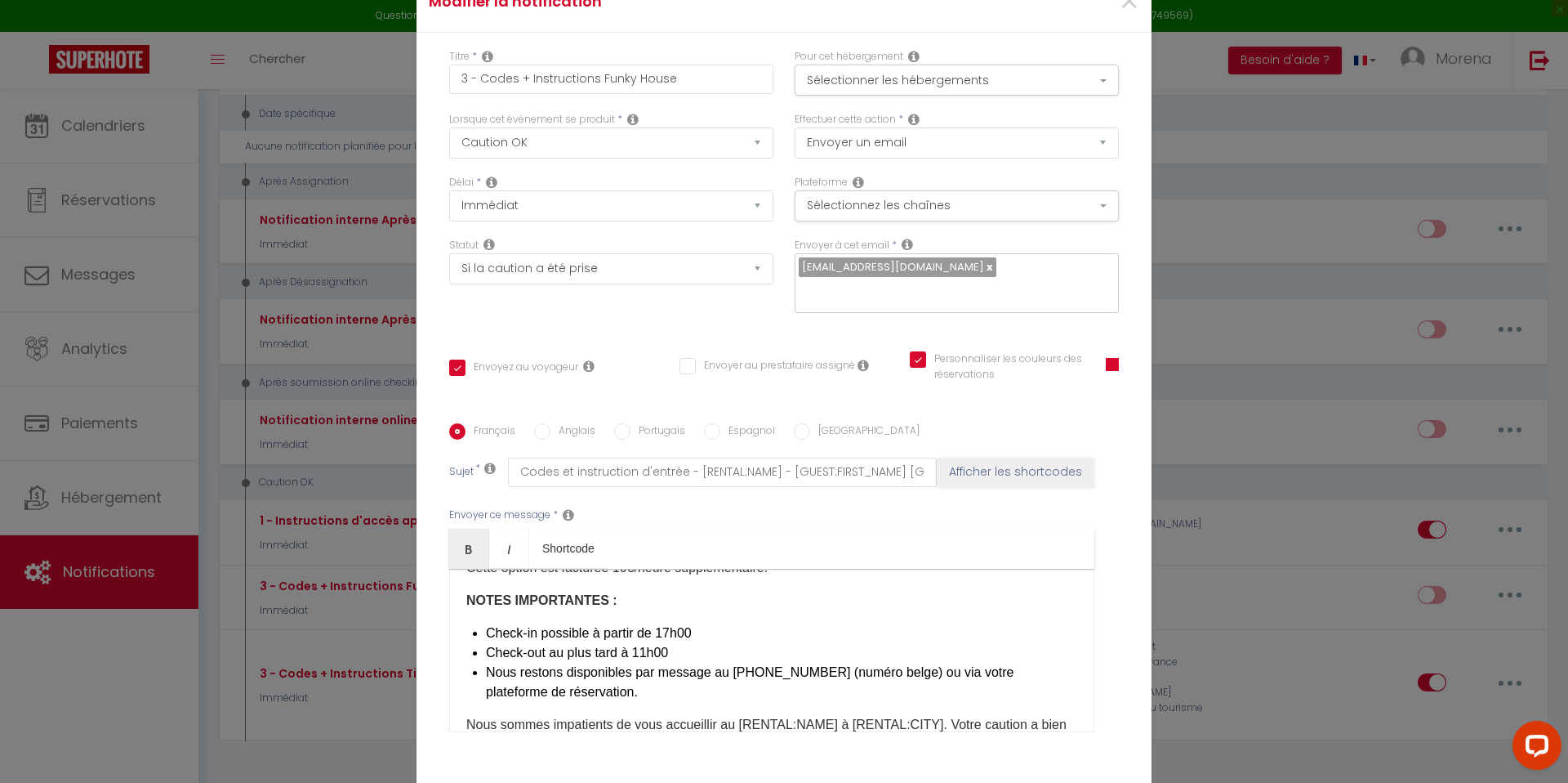
scroll to position [394, 0]
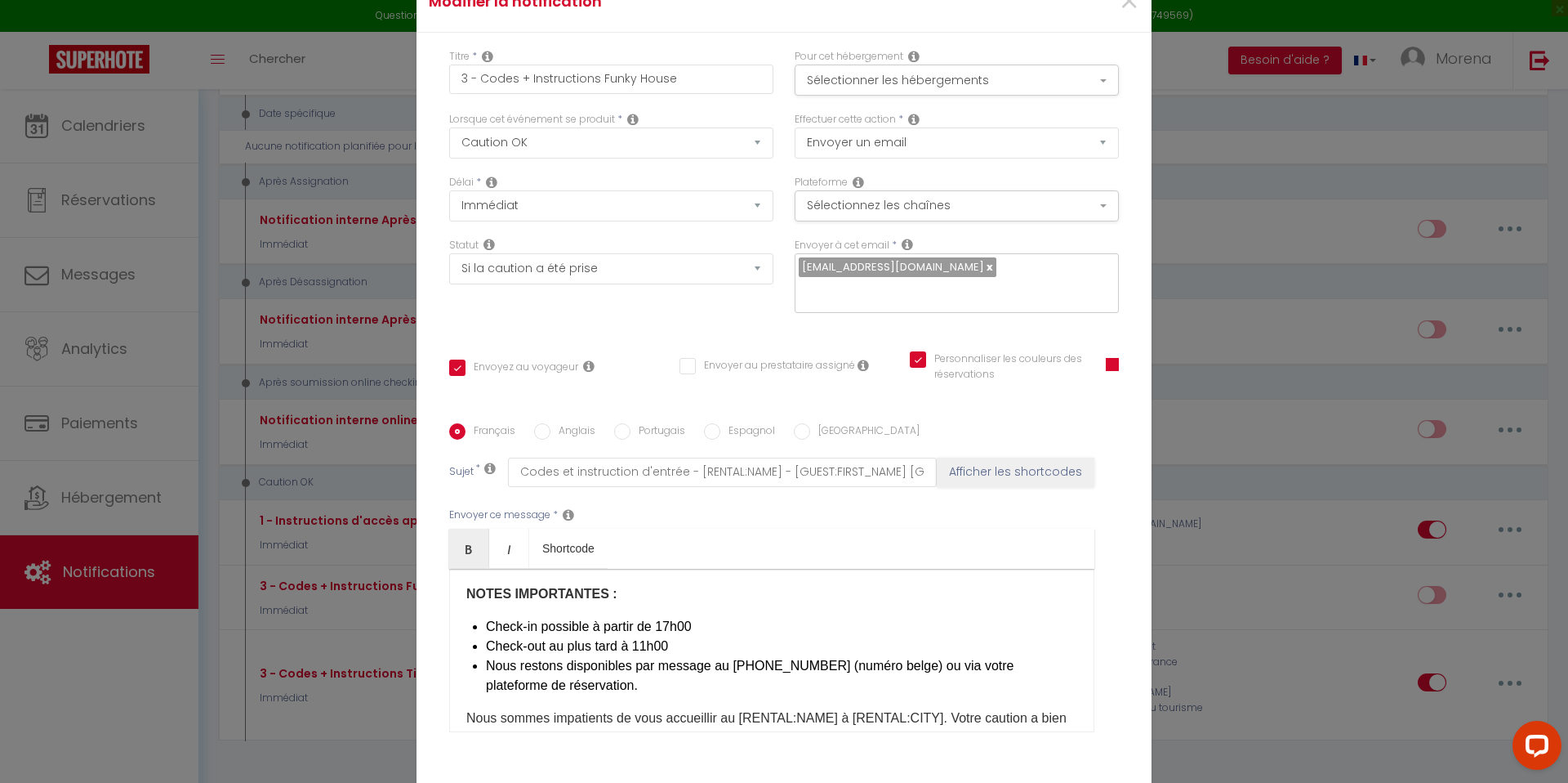
click at [824, 656] on li "Nous restons disponibles par message au [PHONE_NUMBER] (numéro belge) ou via vo…" at bounding box center [781, 675] width 591 height 40
click at [569, 681] on li "Nous restons disponibles par message au +32 (numéro belge) ou via votre platefo…" at bounding box center [781, 675] width 591 height 40
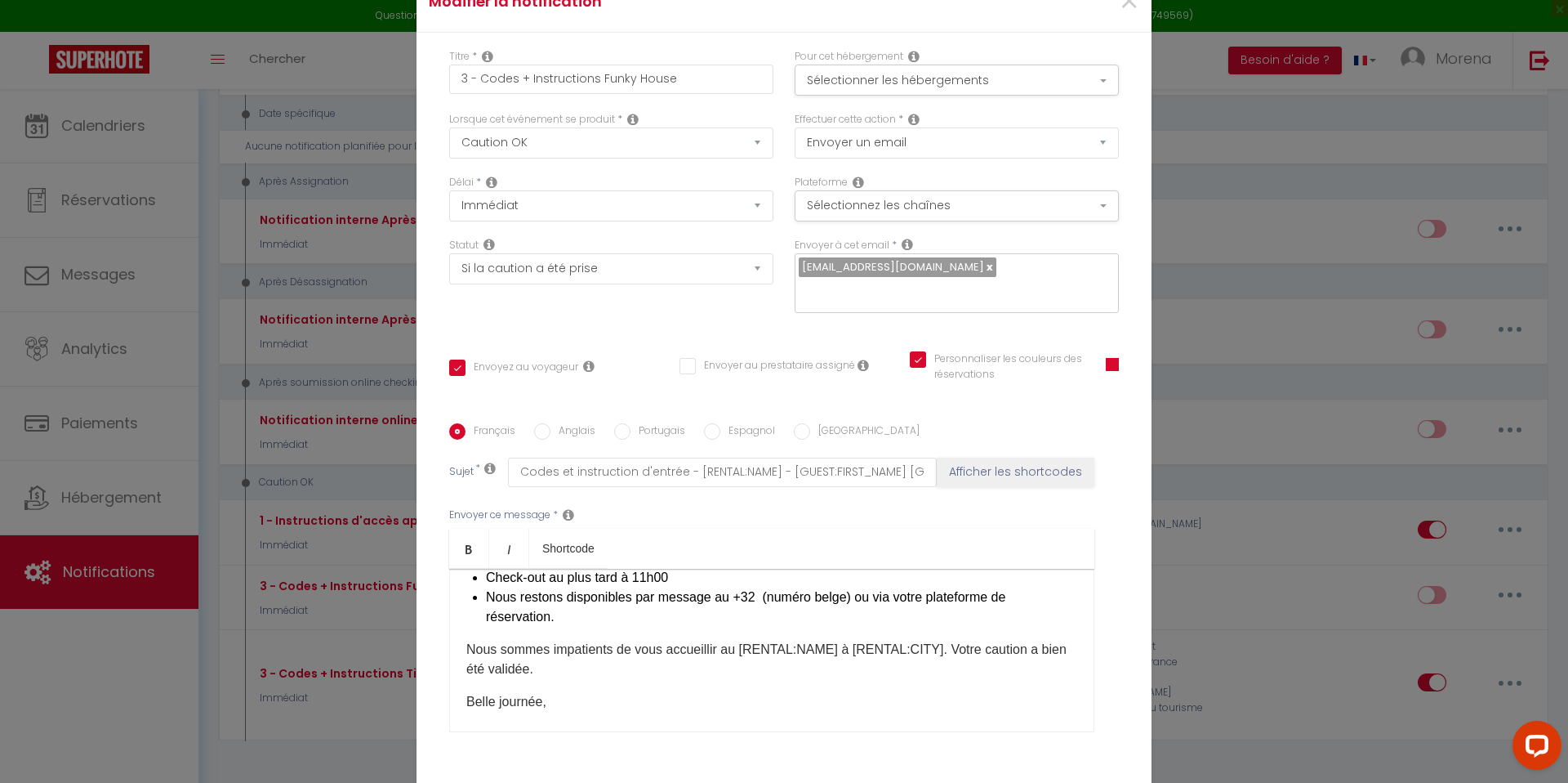
scroll to position [464, 0]
click at [703, 586] on li "Nous restons disponibles par message au +32 (numéro belge) ou via votre platefo…" at bounding box center [781, 606] width 591 height 40
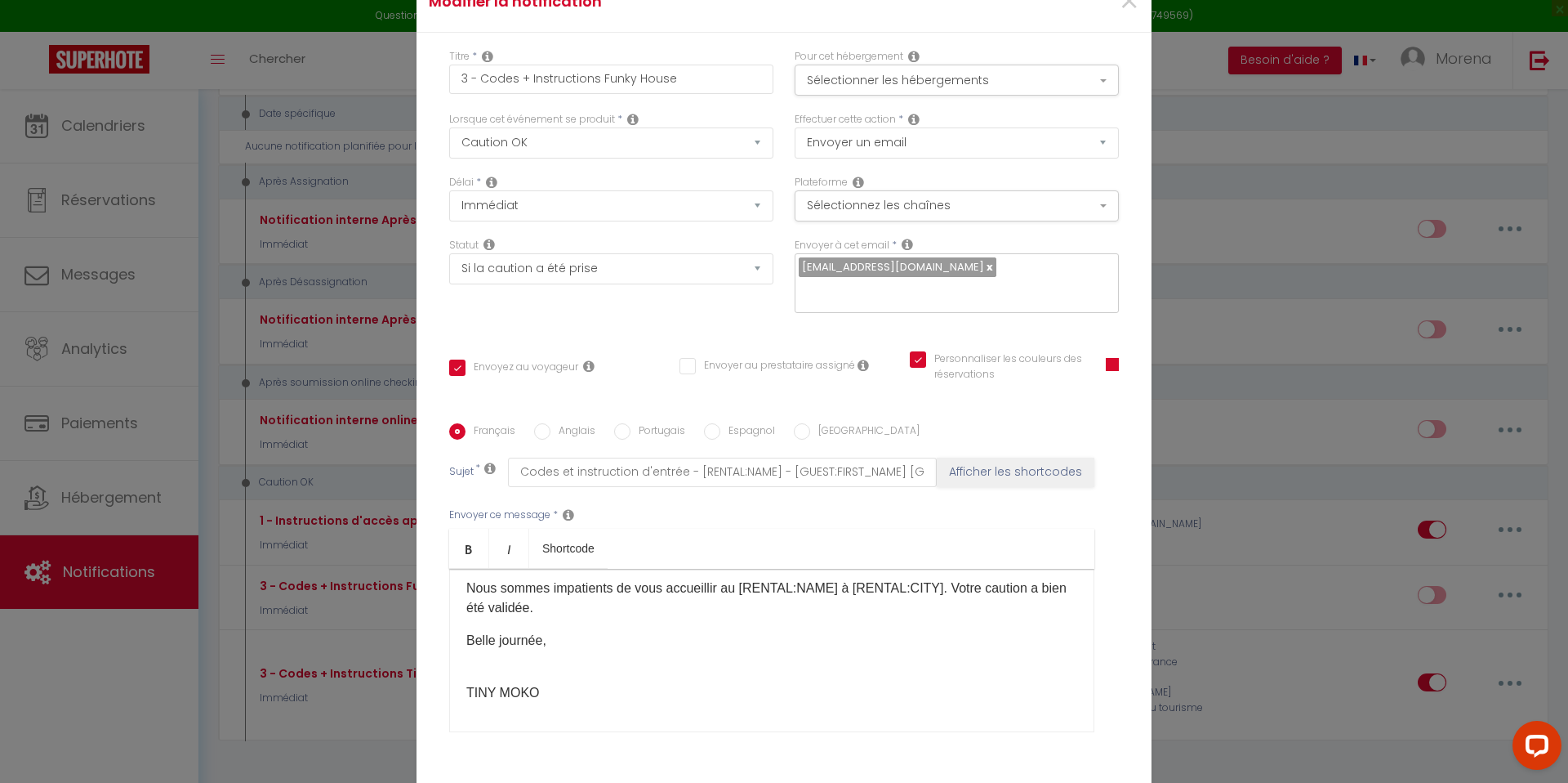
scroll to position [509, 0]
drag, startPoint x: 534, startPoint y: 676, endPoint x: 466, endPoint y: 675, distance: 68.0
click at [466, 679] on p "TINY MOKO" at bounding box center [772, 688] width 611 height 20
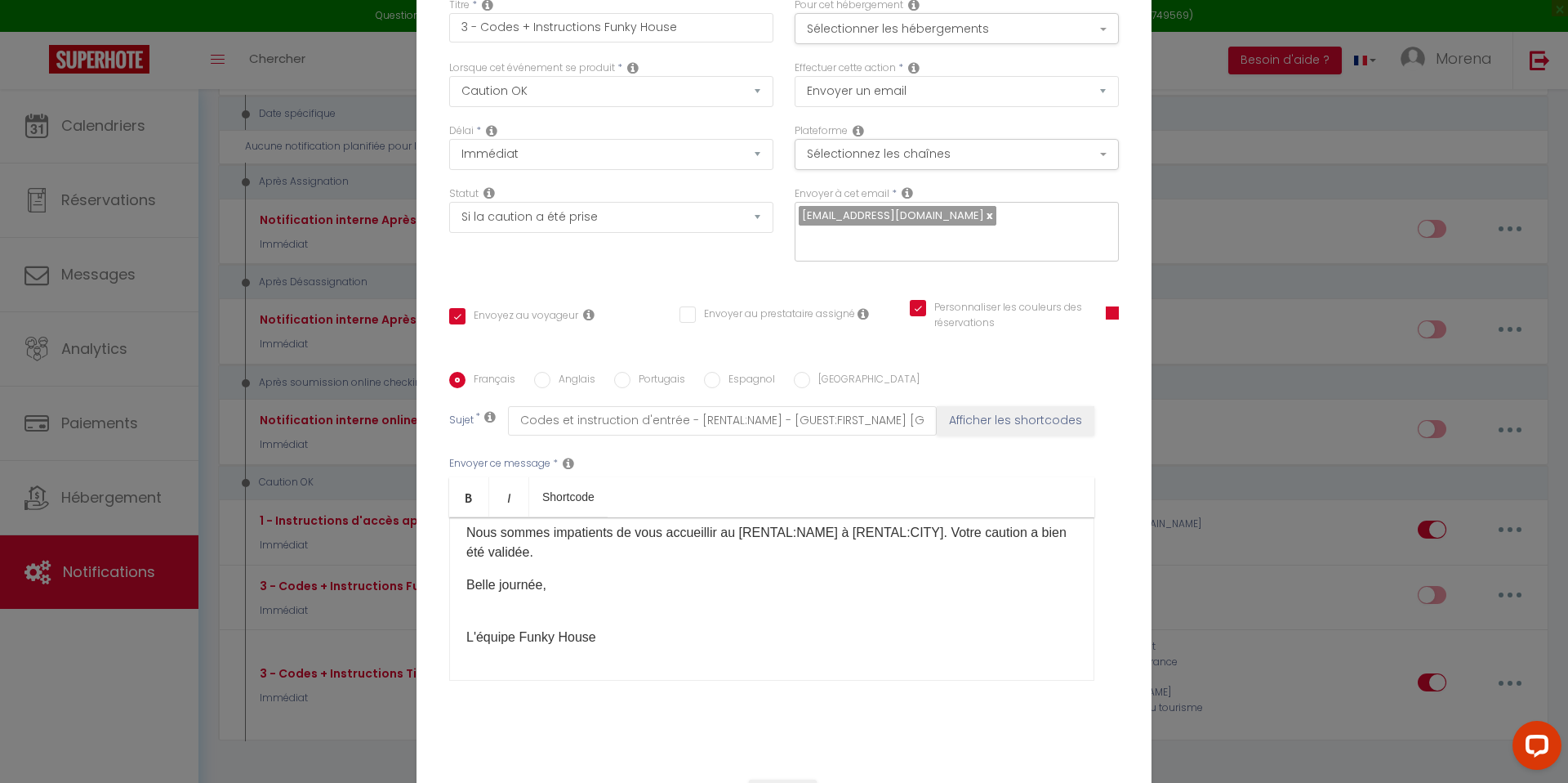
scroll to position [111, 0]
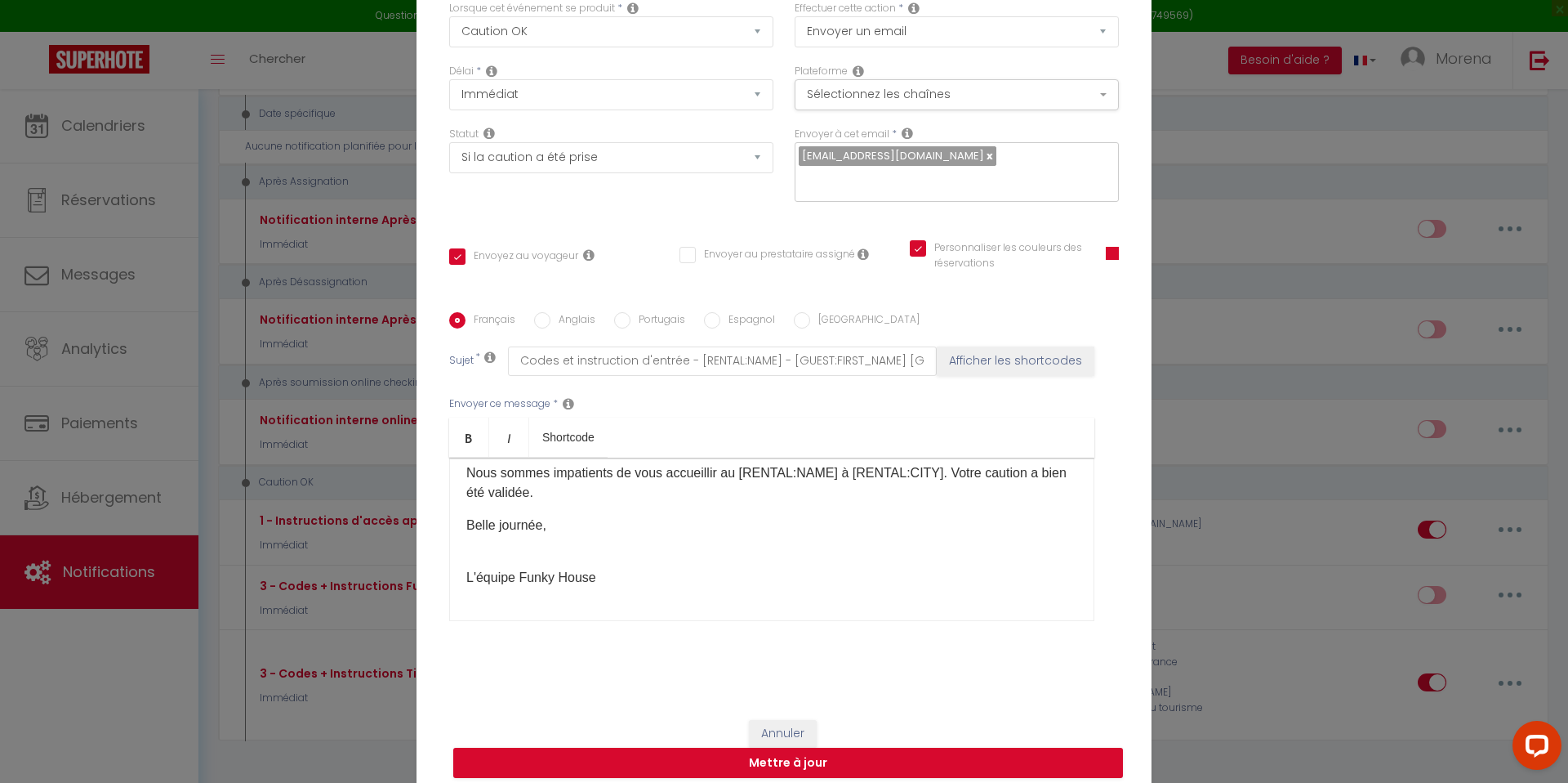
click at [565, 607] on div "Bonjour [GUEST:FIRST_NAME], Le logement se trouve au : [STREET_ADDRESS]) appart…" at bounding box center [772, 539] width 645 height 163
click at [540, 598] on div "Bonjour [GUEST:FIRST_NAME], Le logement se trouve au : [STREET_ADDRESS]) appart…" at bounding box center [772, 539] width 645 height 163
click at [538, 552] on div "Bonjour [GUEST:FIRST_NAME], Le logement se trouve au : [STREET_ADDRESS]) appart…" at bounding box center [772, 539] width 645 height 163
click at [520, 539] on p "Belle journée, ​" at bounding box center [772, 535] width 611 height 40
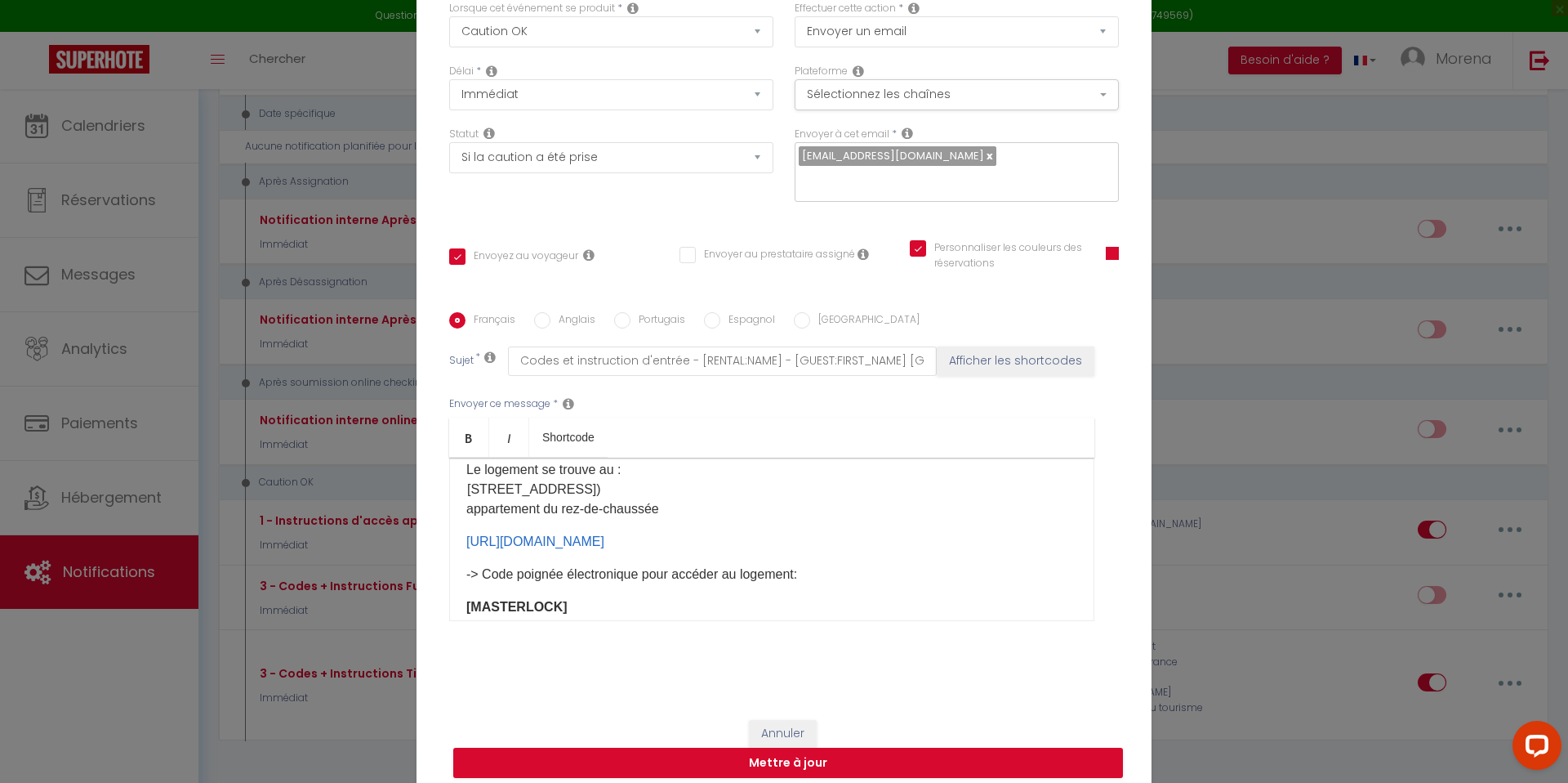
scroll to position [0, 0]
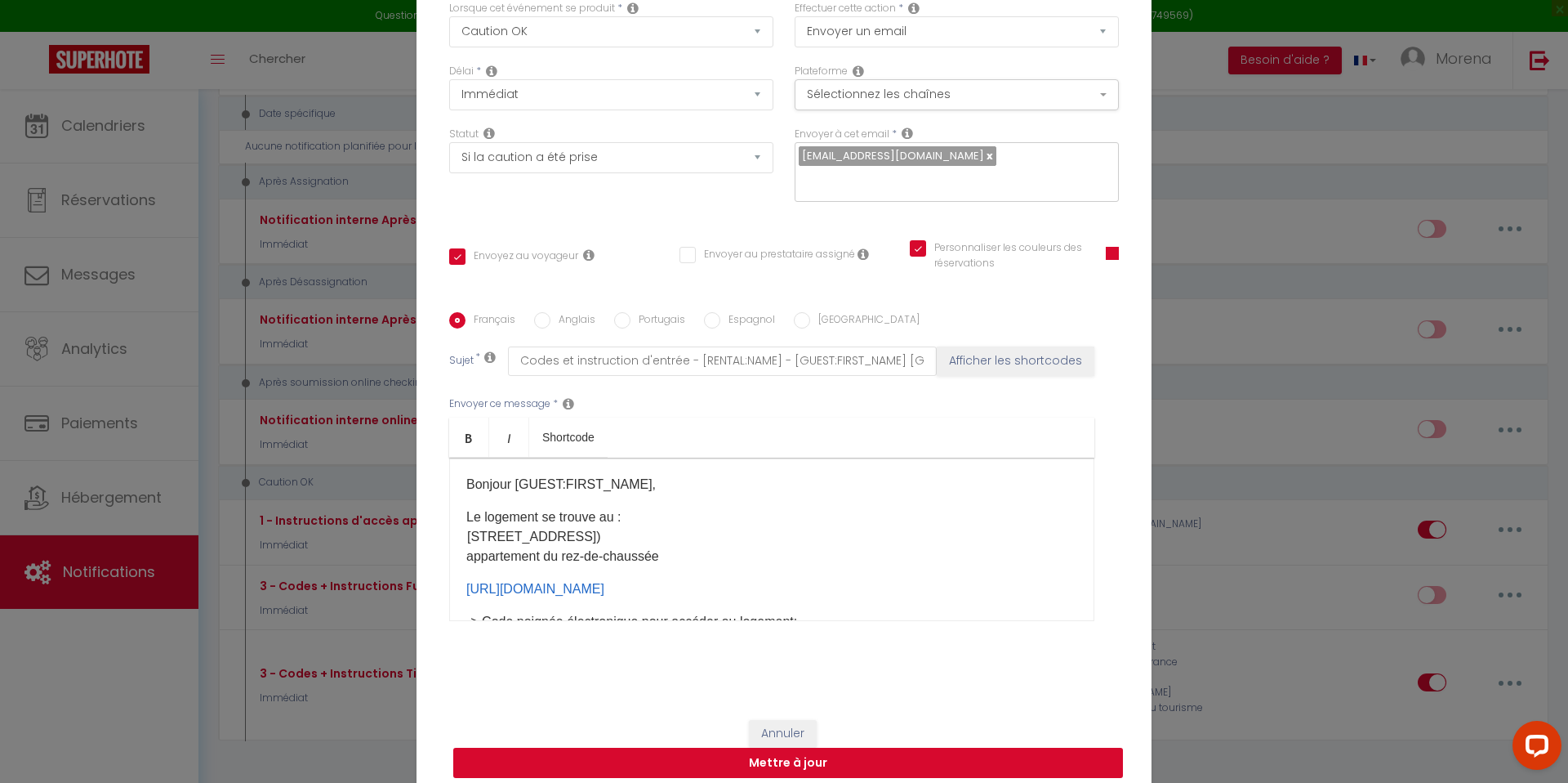
click at [806, 749] on button "Mettre à jour" at bounding box center [788, 763] width 669 height 31
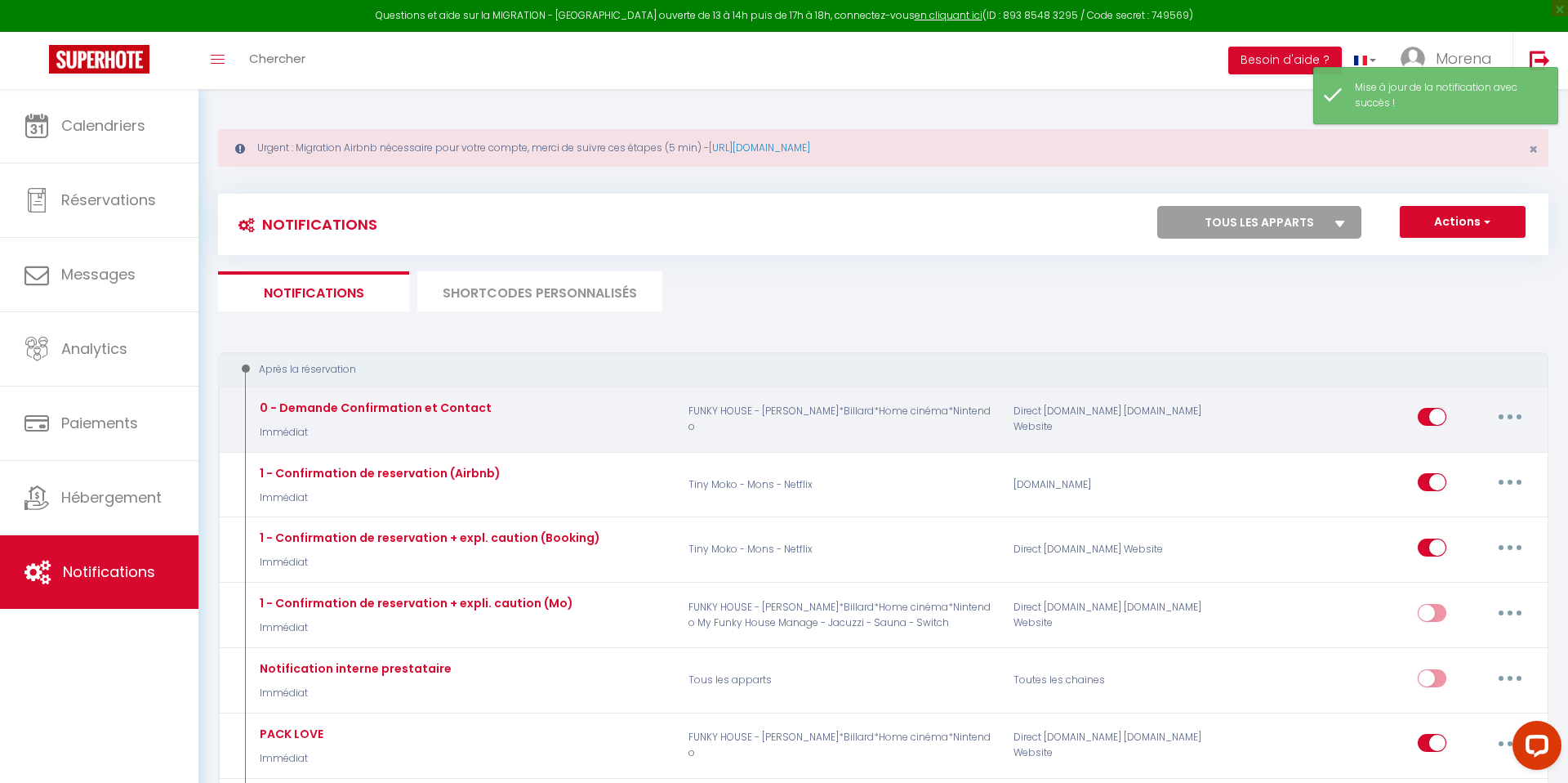
click at [1517, 417] on button "button" at bounding box center [1510, 416] width 46 height 26
click at [1453, 450] on link "Editer" at bounding box center [1467, 454] width 121 height 28
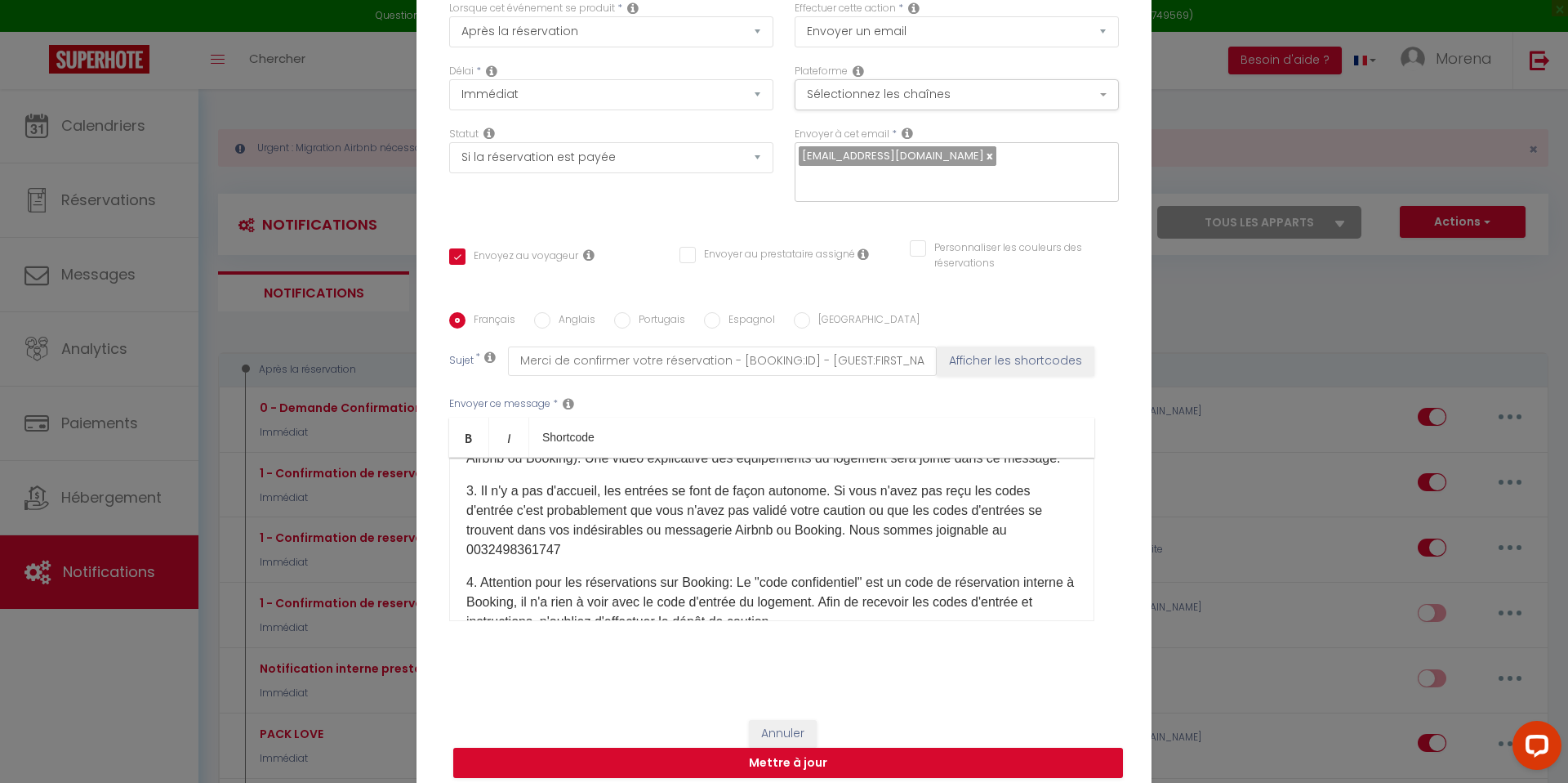
scroll to position [358, 0]
drag, startPoint x: 559, startPoint y: 558, endPoint x: 469, endPoint y: 558, distance: 90.0
click at [469, 558] on p "3. Il n'y a pas d'accueil, les entrées se font de façon autonome. Si vous n'ave…" at bounding box center [772, 521] width 611 height 78
click at [787, 722] on button "Annuler" at bounding box center [783, 733] width 68 height 28
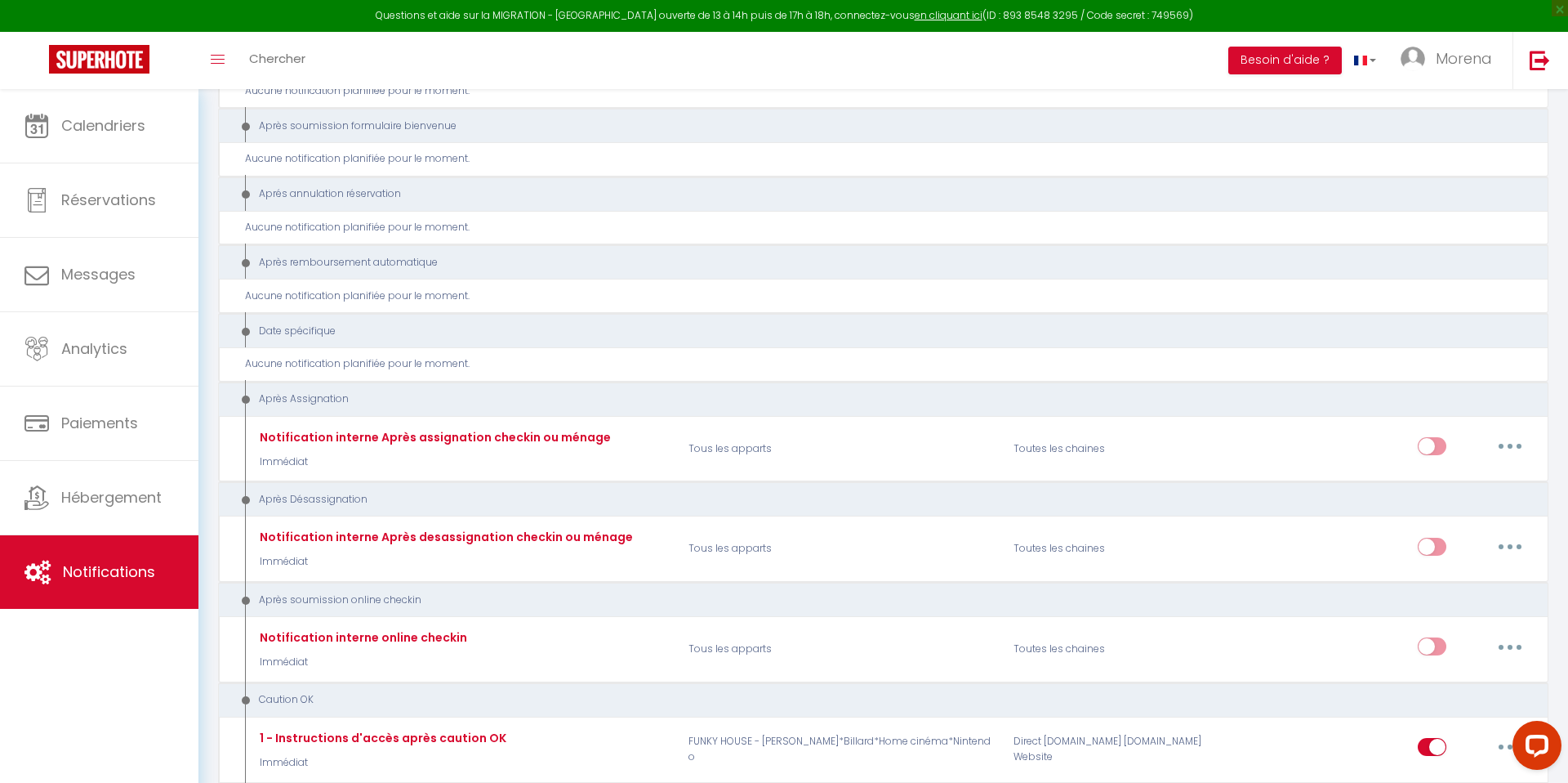
scroll to position [3039, 0]
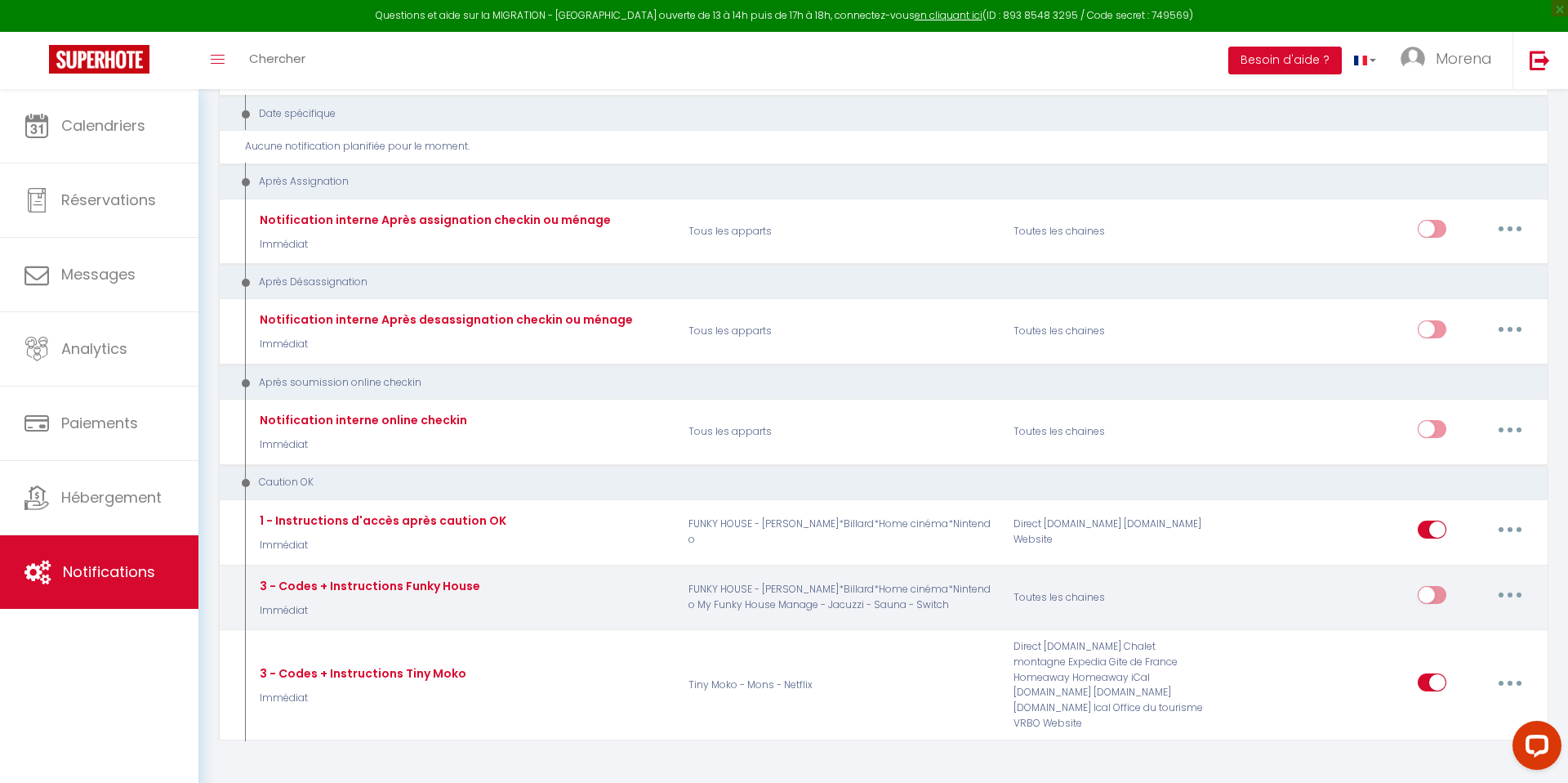
click at [1511, 592] on icon "button" at bounding box center [1510, 595] width 5 height 5
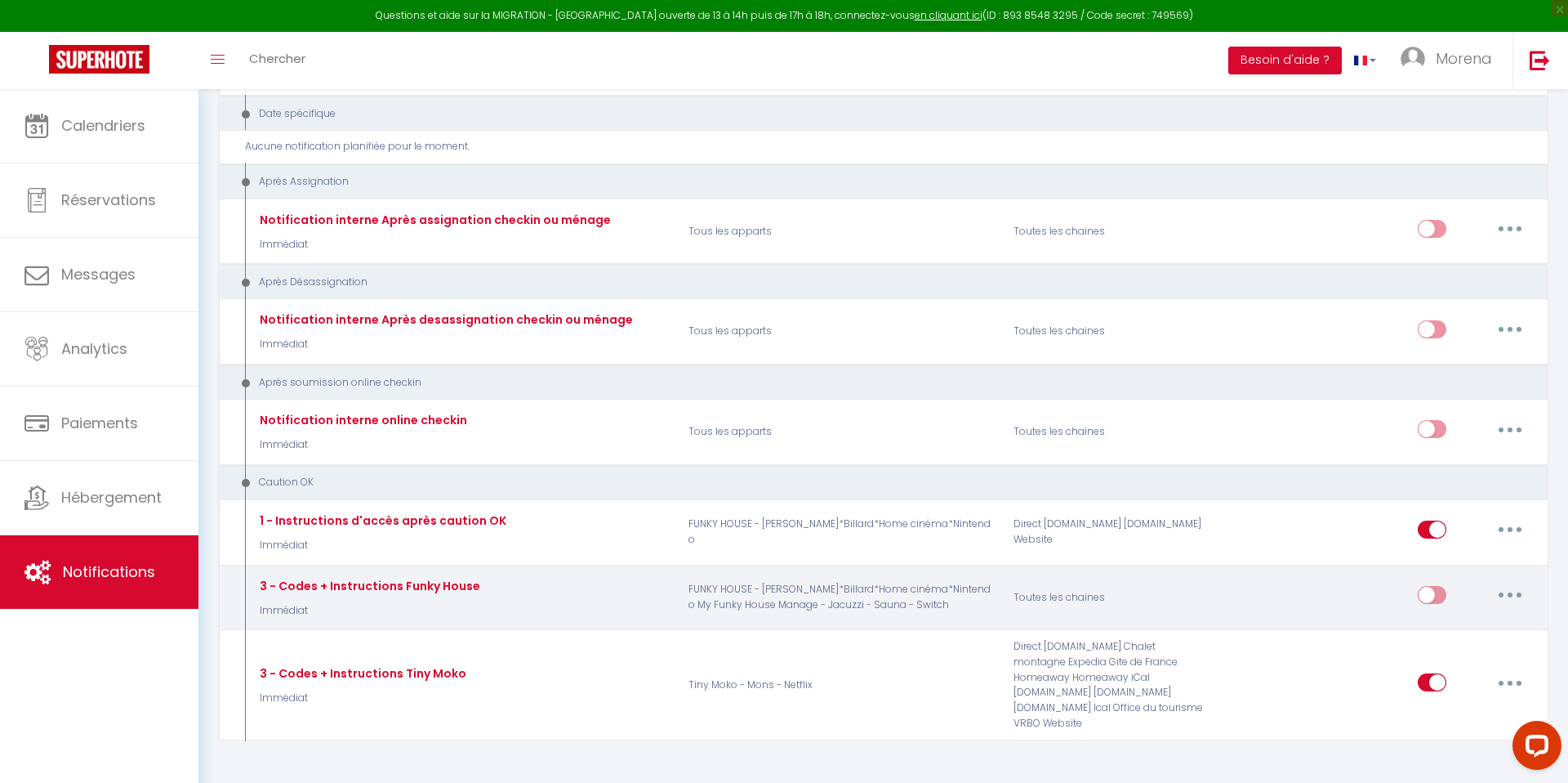
click at [1514, 582] on button "button" at bounding box center [1510, 595] width 46 height 26
click at [1444, 619] on link "Editer" at bounding box center [1467, 632] width 121 height 28
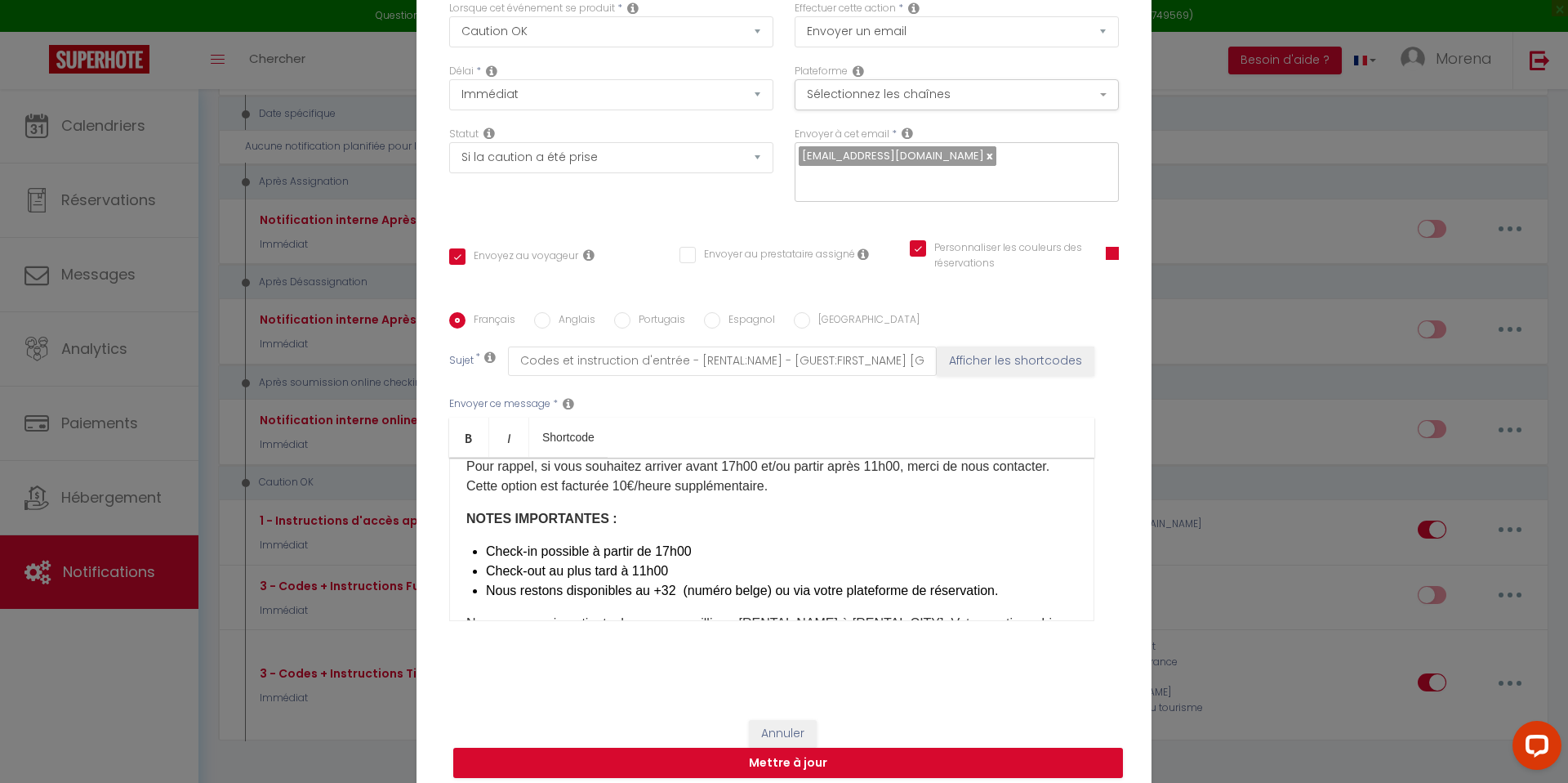
click at [670, 581] on li "Nous restons disponibles au +32 (numéro belge) ou via votre plateforme de réser…" at bounding box center [781, 590] width 591 height 20
click at [673, 581] on li "Nous restons disponibles au [PHONE_NUMBER] ​ (numéro belge) ou via votre platef…" at bounding box center [781, 601] width 591 height 40
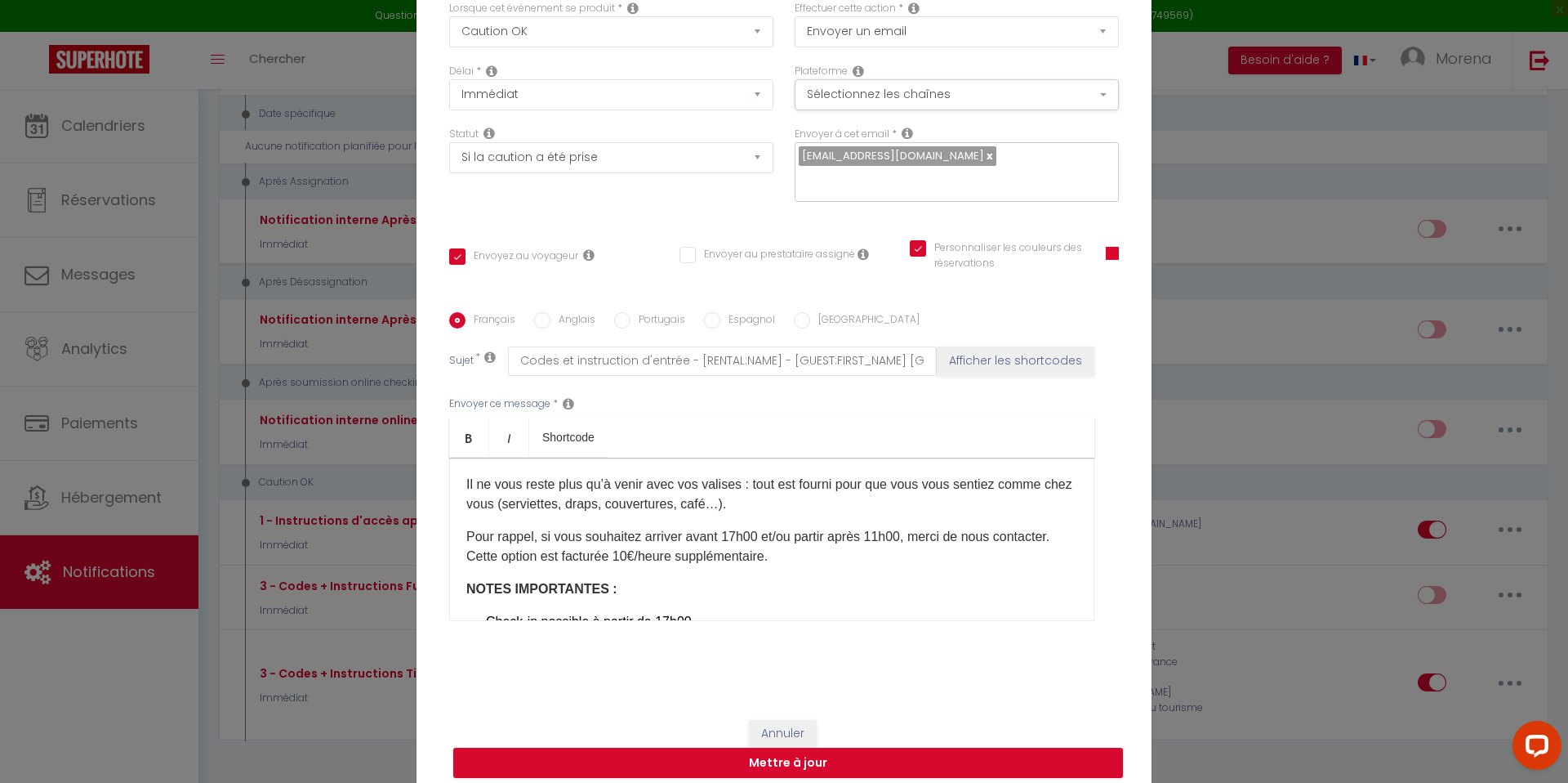
scroll to position [276, 0]
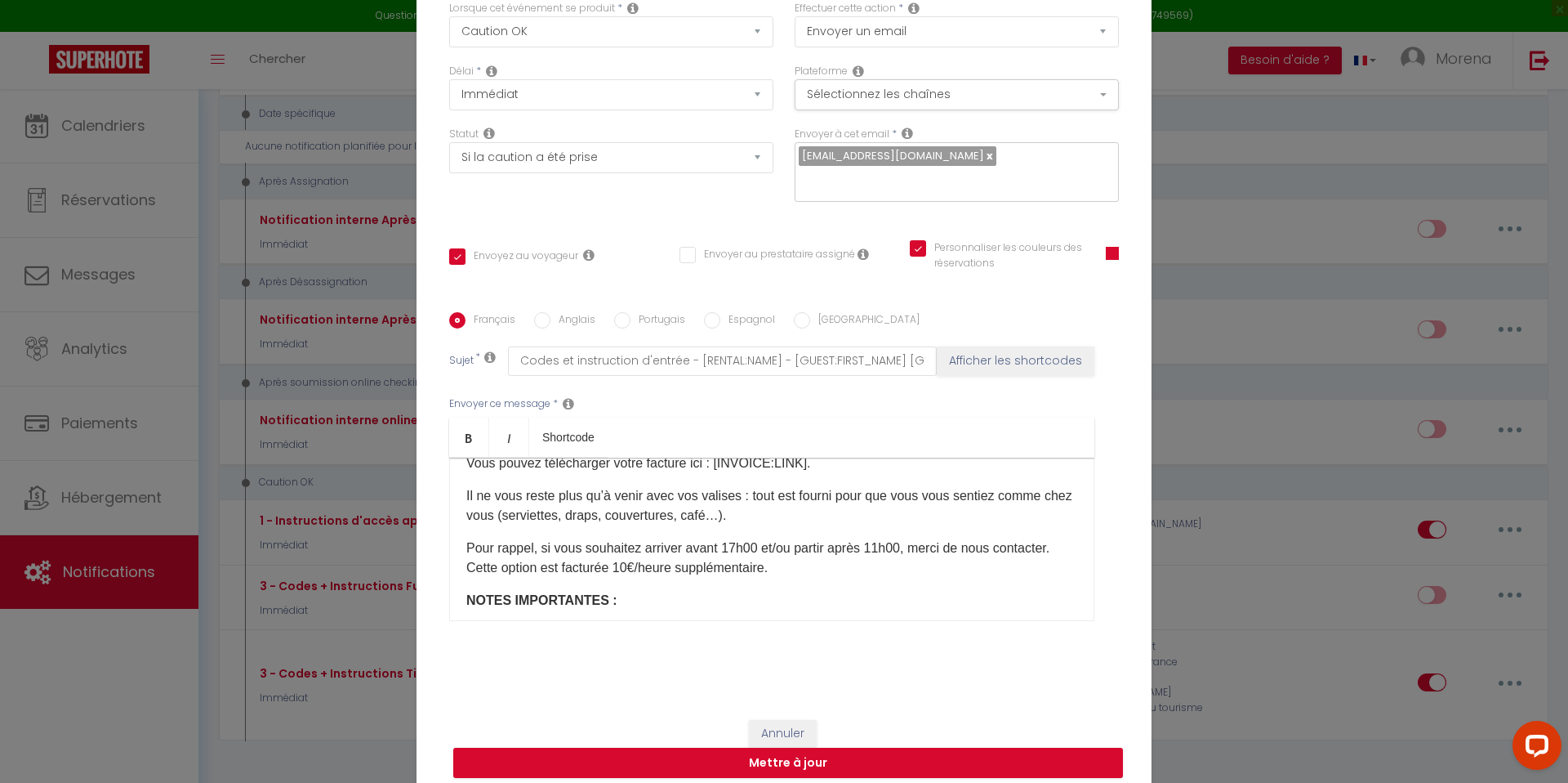
click at [634, 557] on p "Pour rappel, si vous souhaitez arriver avant 17h00 et/ou partir après 11h00, me…" at bounding box center [772, 558] width 611 height 40
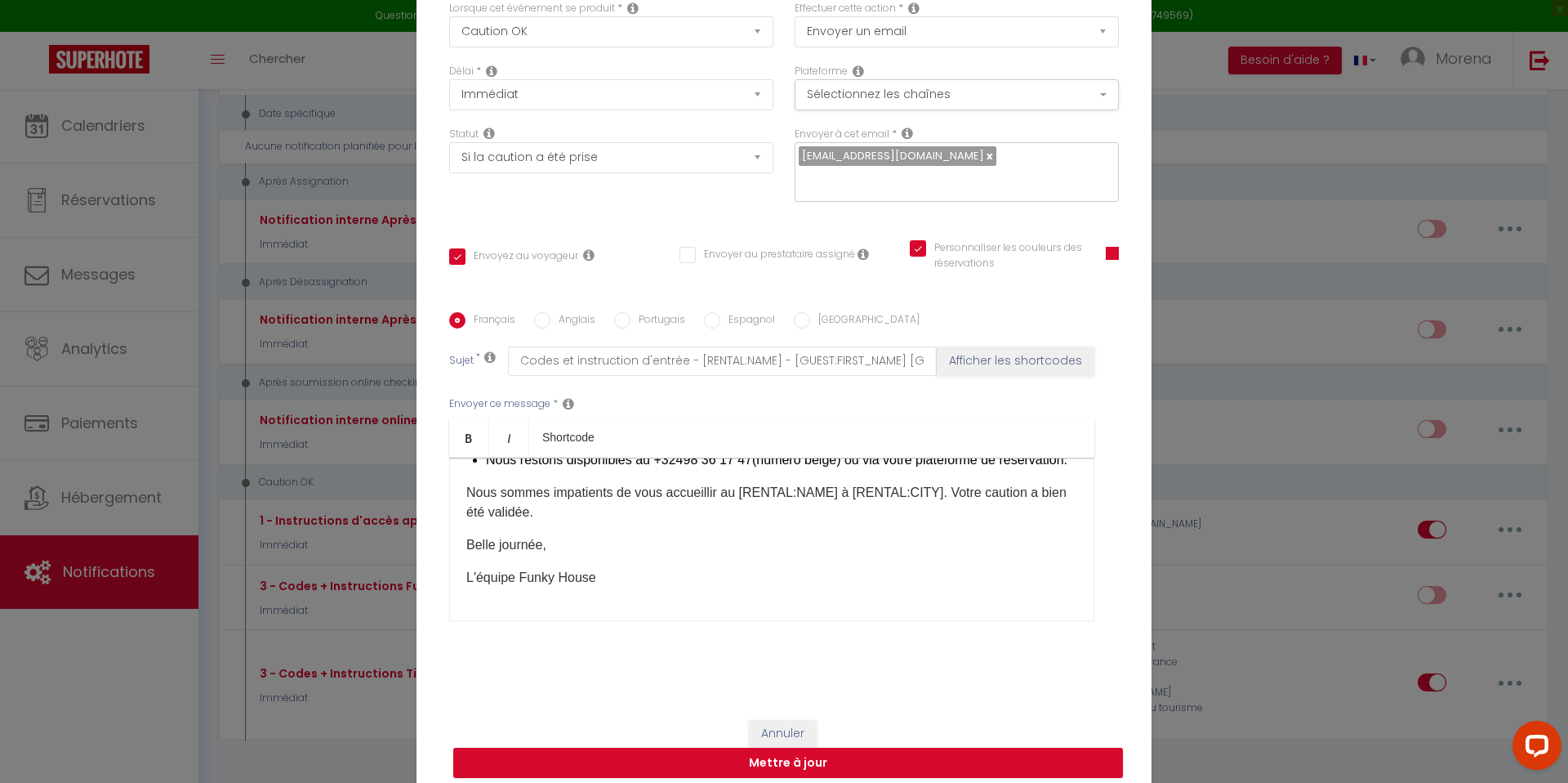
scroll to position [509, 0]
click at [787, 750] on button "Mettre à jour" at bounding box center [788, 763] width 669 height 31
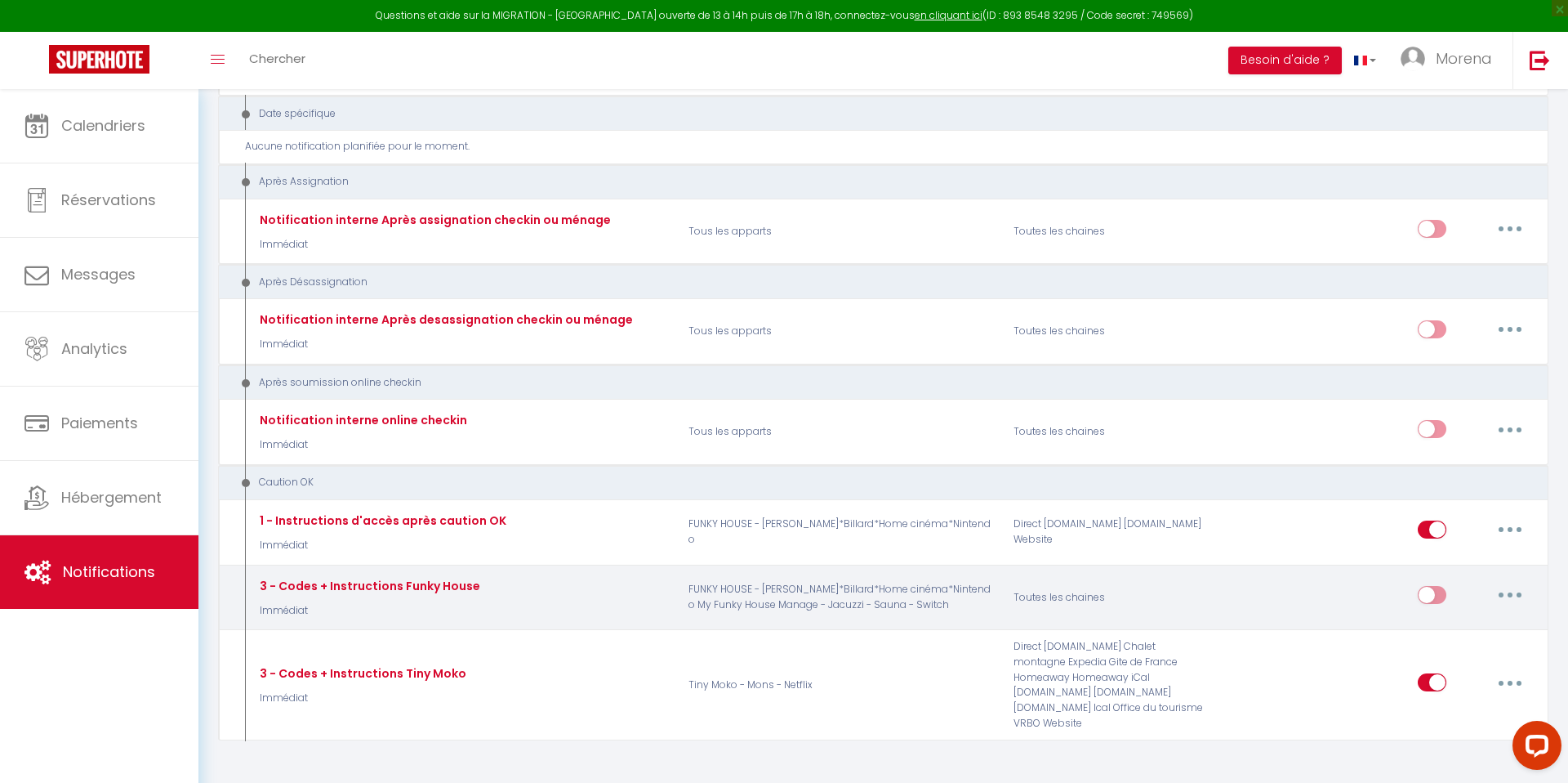
click at [1523, 582] on button "button" at bounding box center [1510, 595] width 46 height 26
click at [1442, 619] on link "Editer" at bounding box center [1467, 632] width 121 height 28
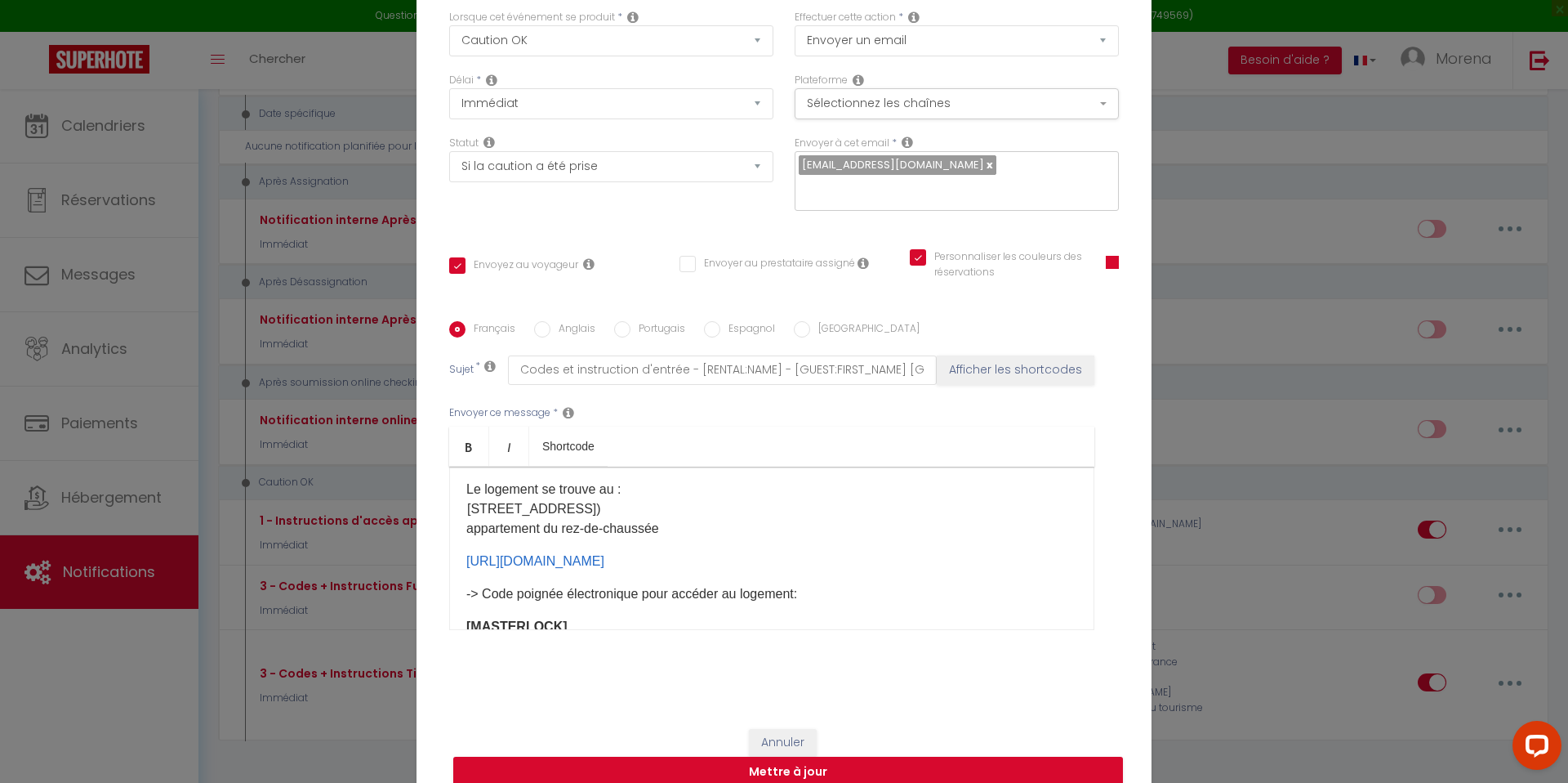
scroll to position [0, 0]
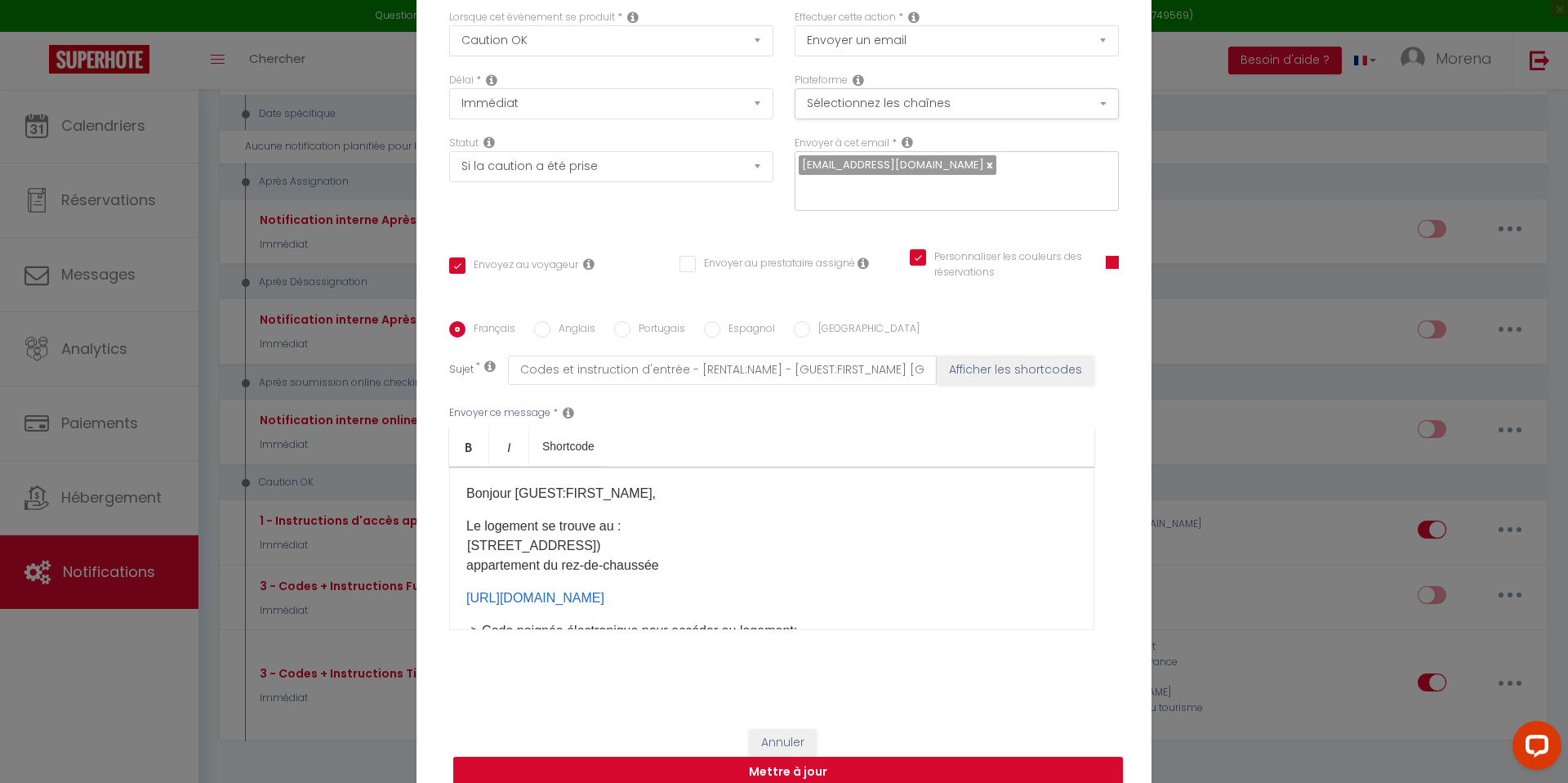
click at [546, 321] on input "Anglais" at bounding box center [542, 329] width 16 height 16
click at [457, 321] on input "Français" at bounding box center [457, 329] width 16 height 16
click at [654, 499] on div "Bonjour [GUEST:FIRST_NAME], Le logement se trouve au : [STREET_ADDRESS]) appart…" at bounding box center [772, 548] width 645 height 163
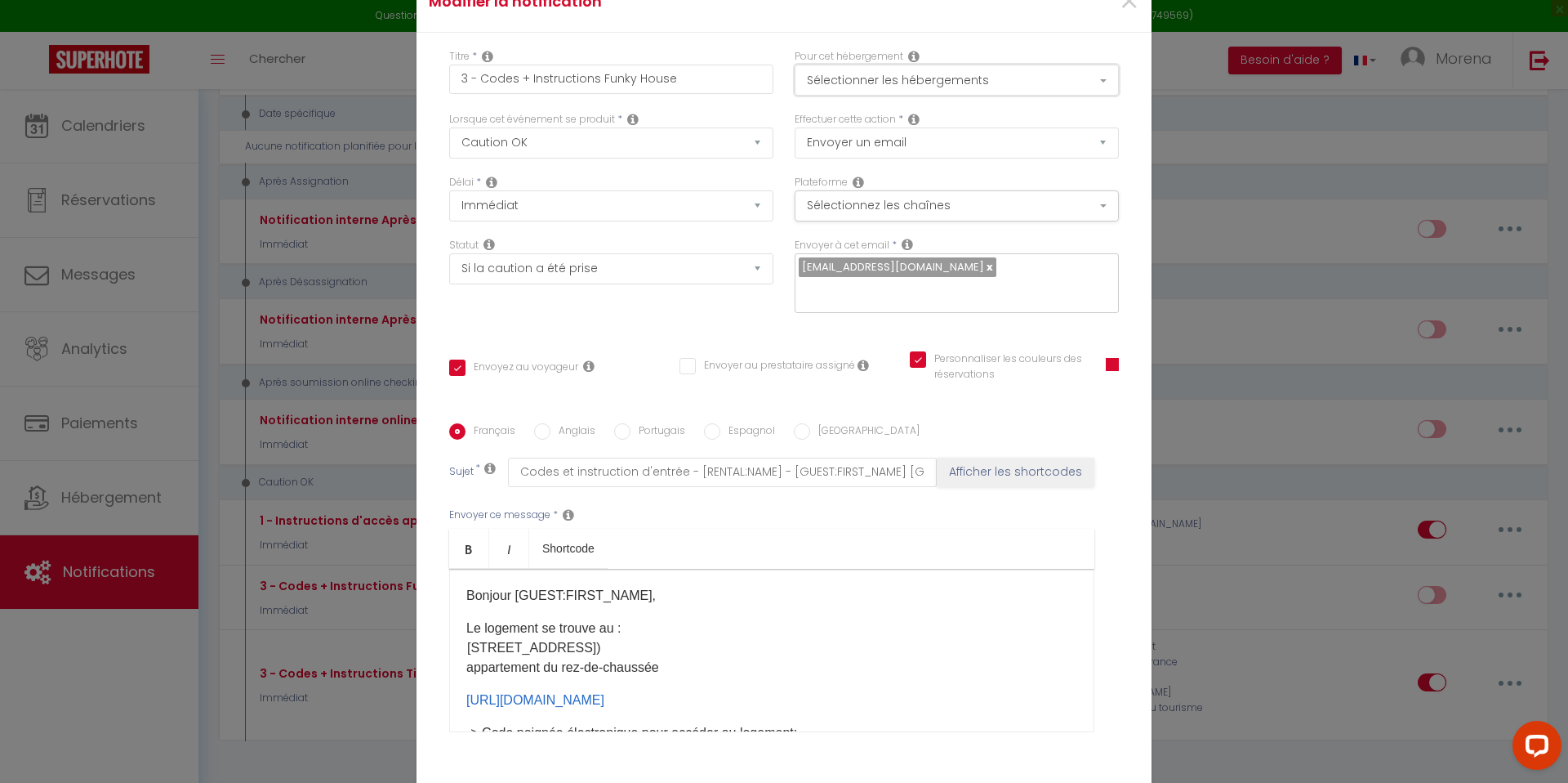
click at [876, 88] on button "Sélectionner les hébergements" at bounding box center [956, 80] width 324 height 31
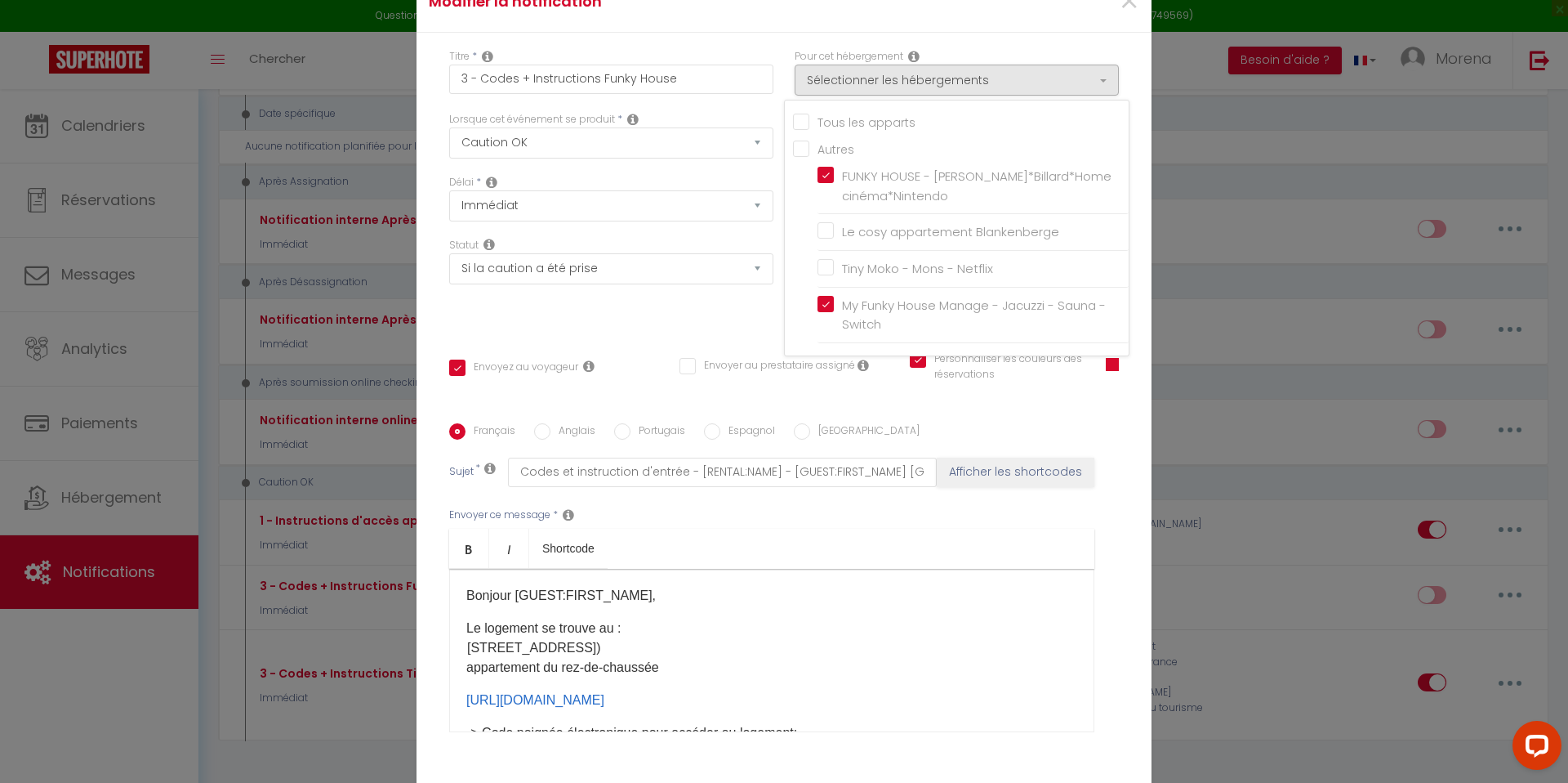
click at [756, 54] on div "Titre * 3 - Codes + Instructions Funky House Pour cet hébergement Sélectionner …" at bounding box center [784, 423] width 735 height 782
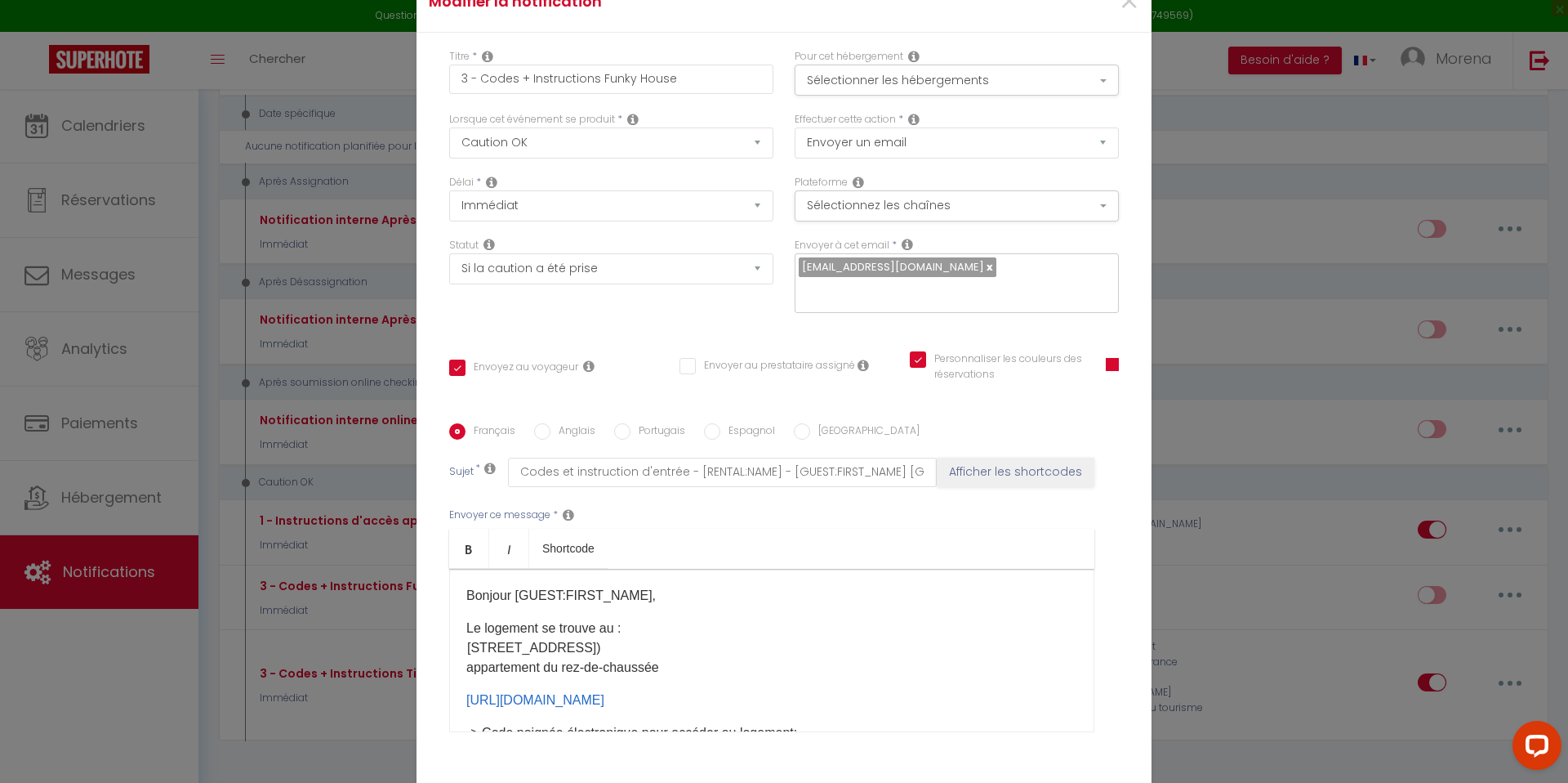
scroll to position [111, 0]
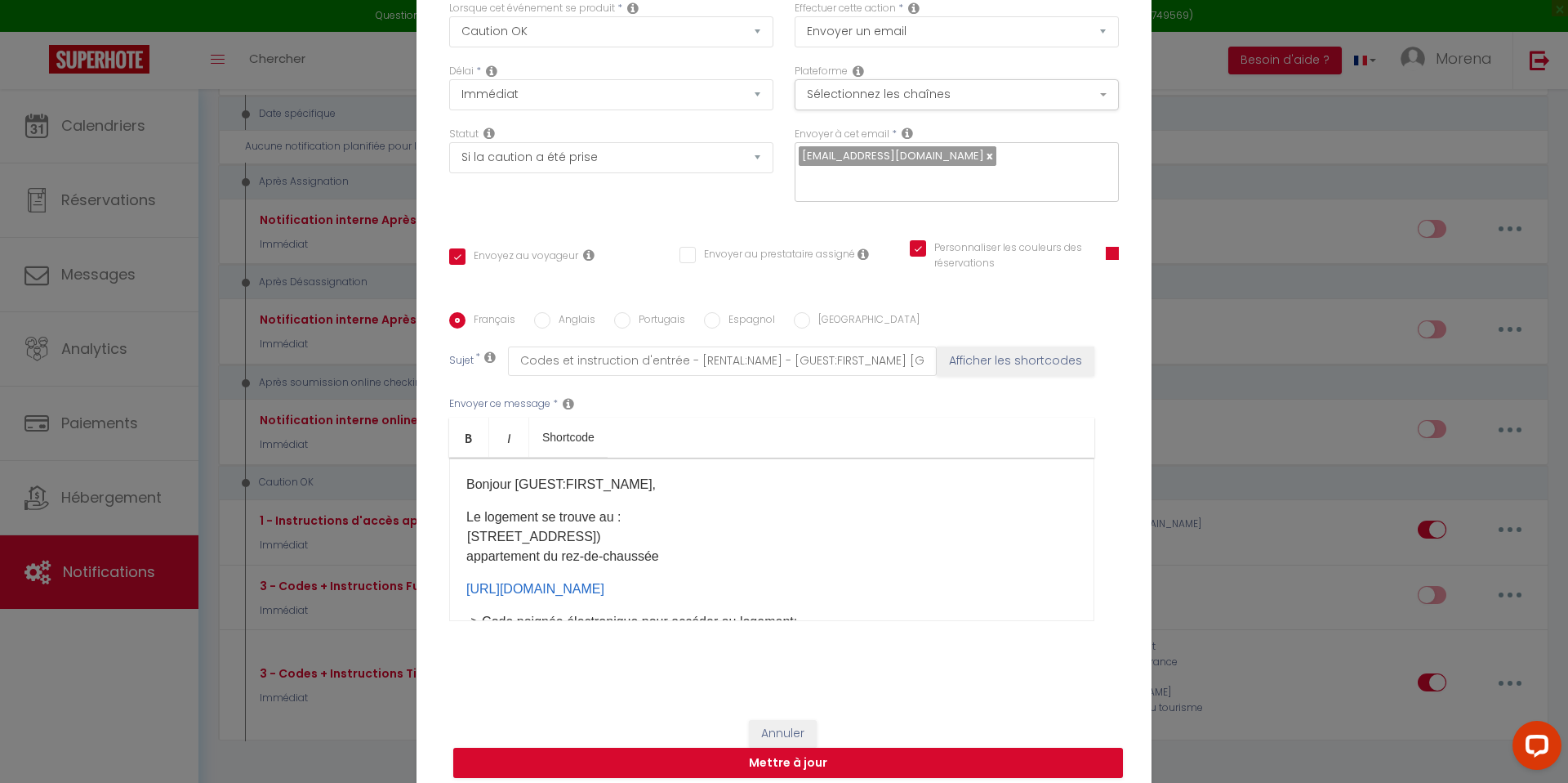
click at [663, 527] on p "Le logement se trouve au : [STREET_ADDRESS] ([GEOGRAPHIC_DATA]) appartement du …" at bounding box center [772, 537] width 611 height 59
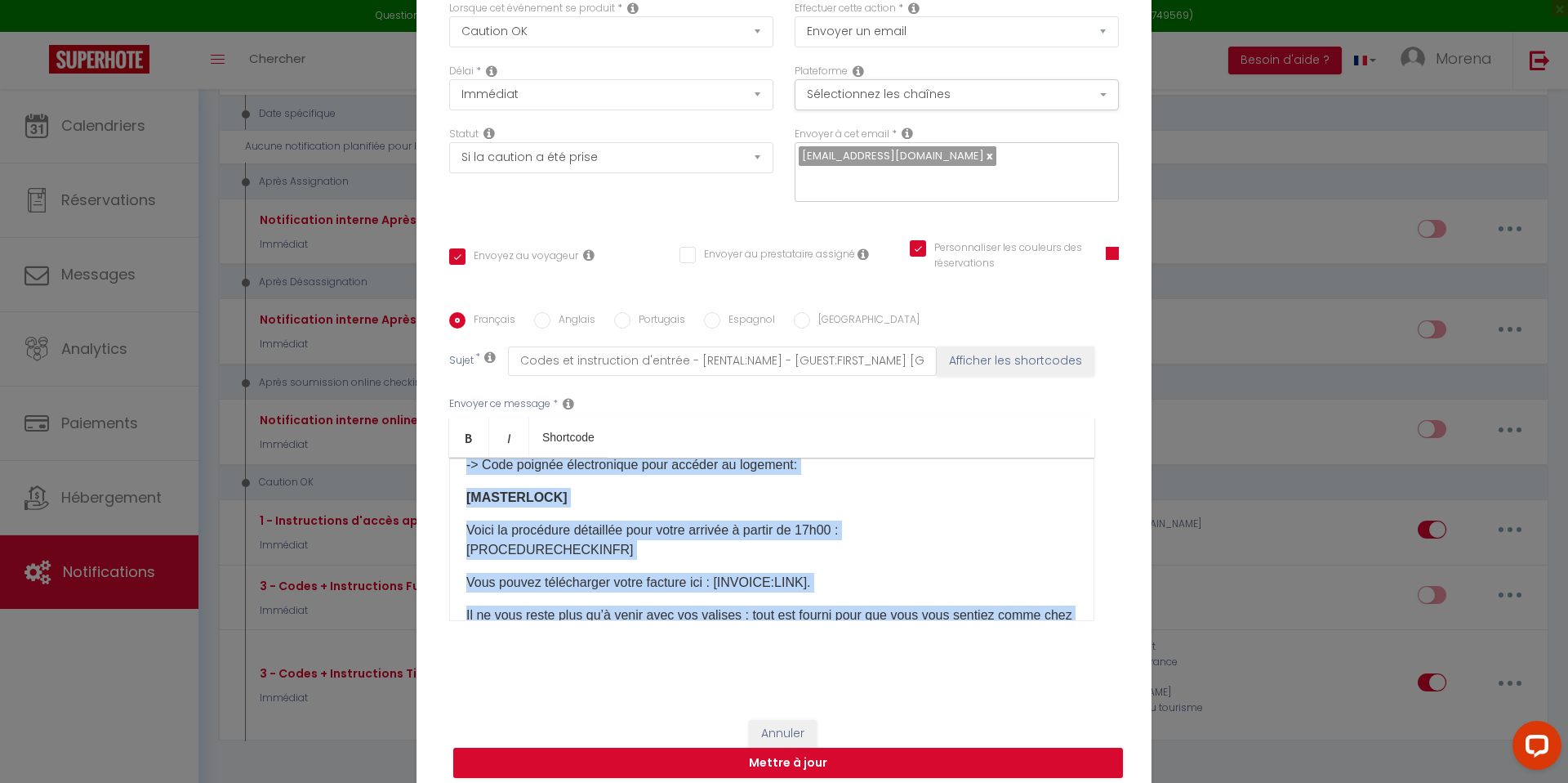
scroll to position [171, 0]
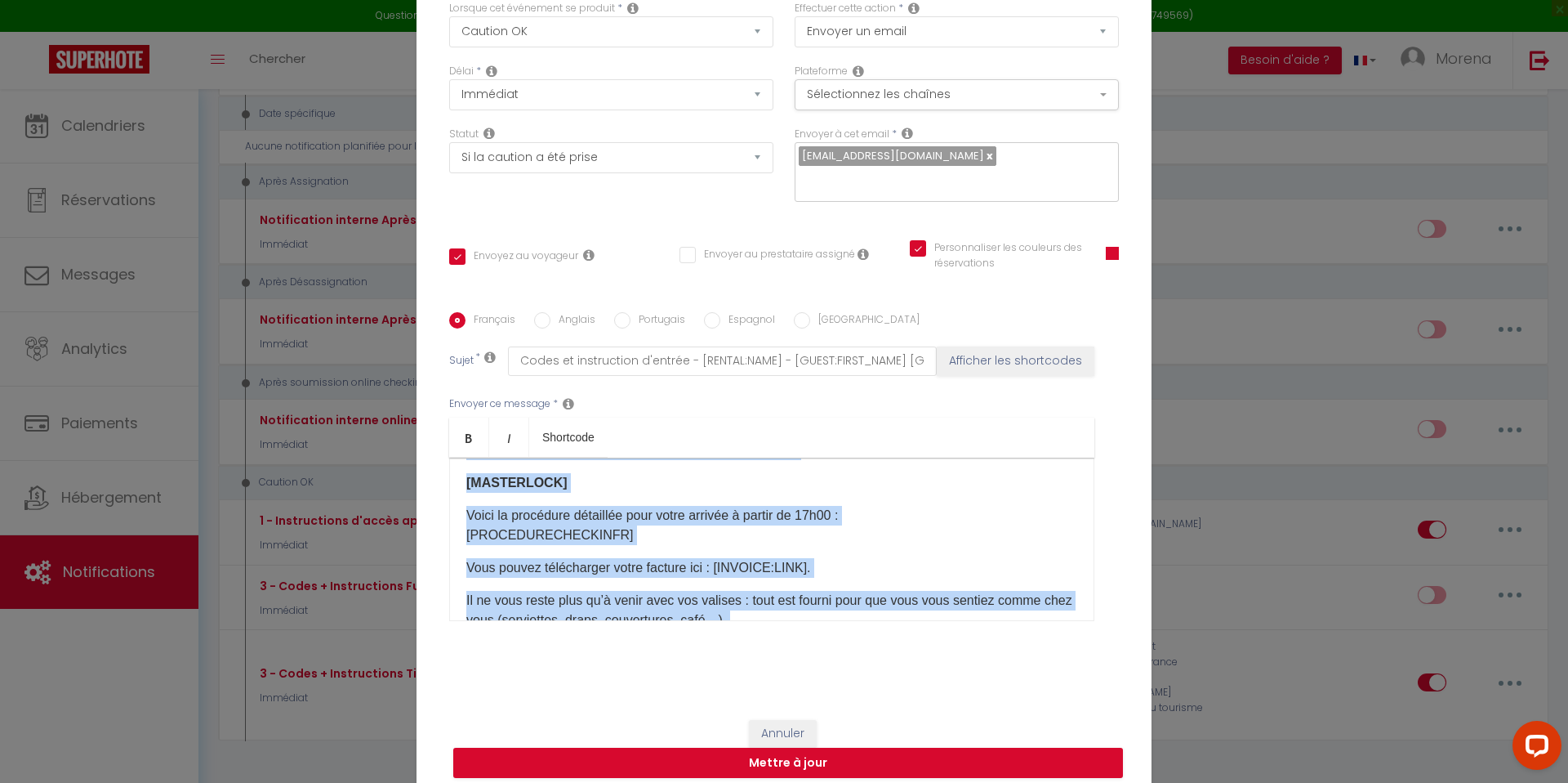
click at [680, 532] on p "Voici la procédure détaillée pour votre arrivée à partir de 17h00 : [PROCEDUREC…" at bounding box center [772, 526] width 611 height 40
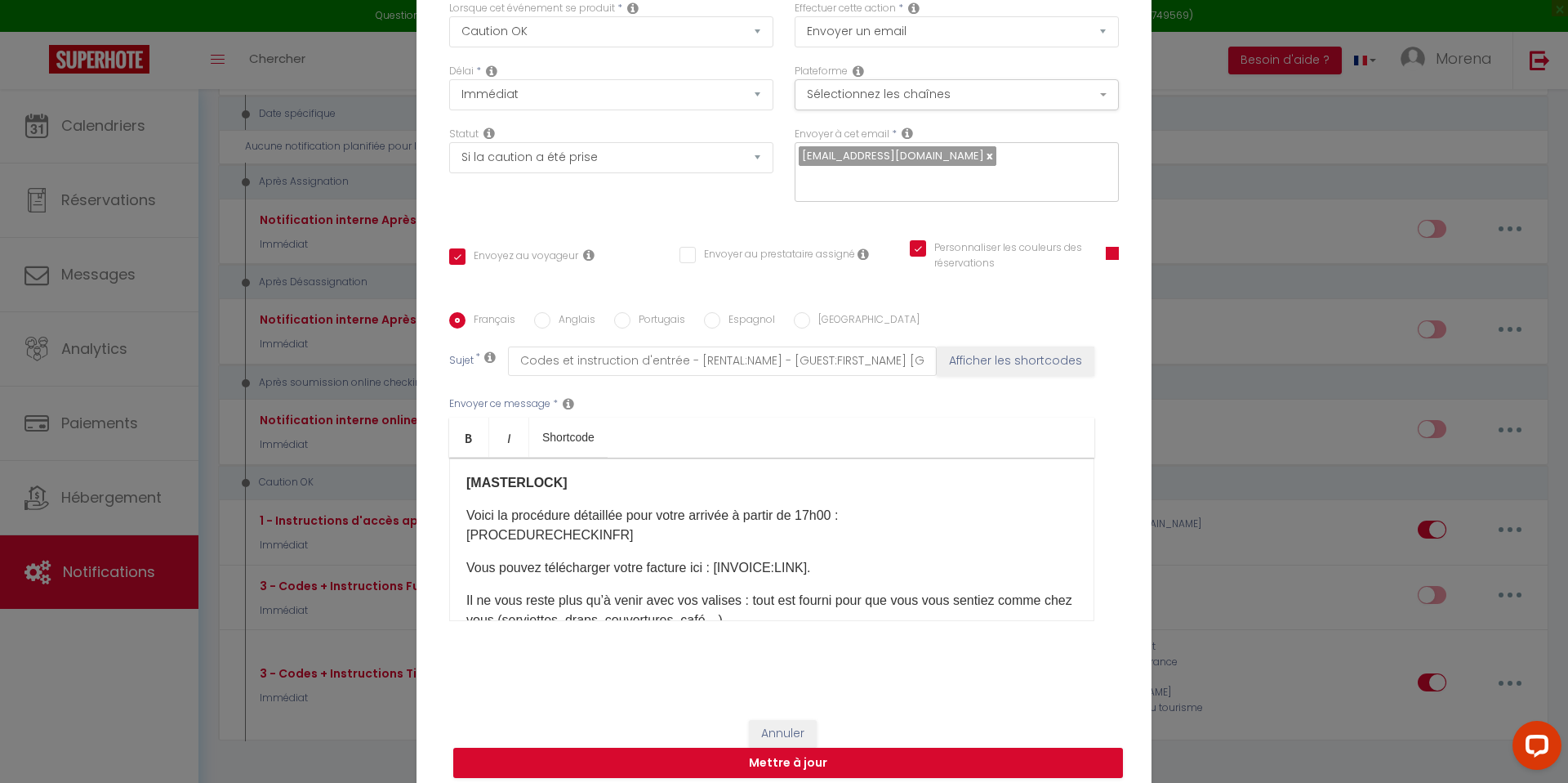
click at [544, 312] on input "Anglais" at bounding box center [542, 320] width 16 height 16
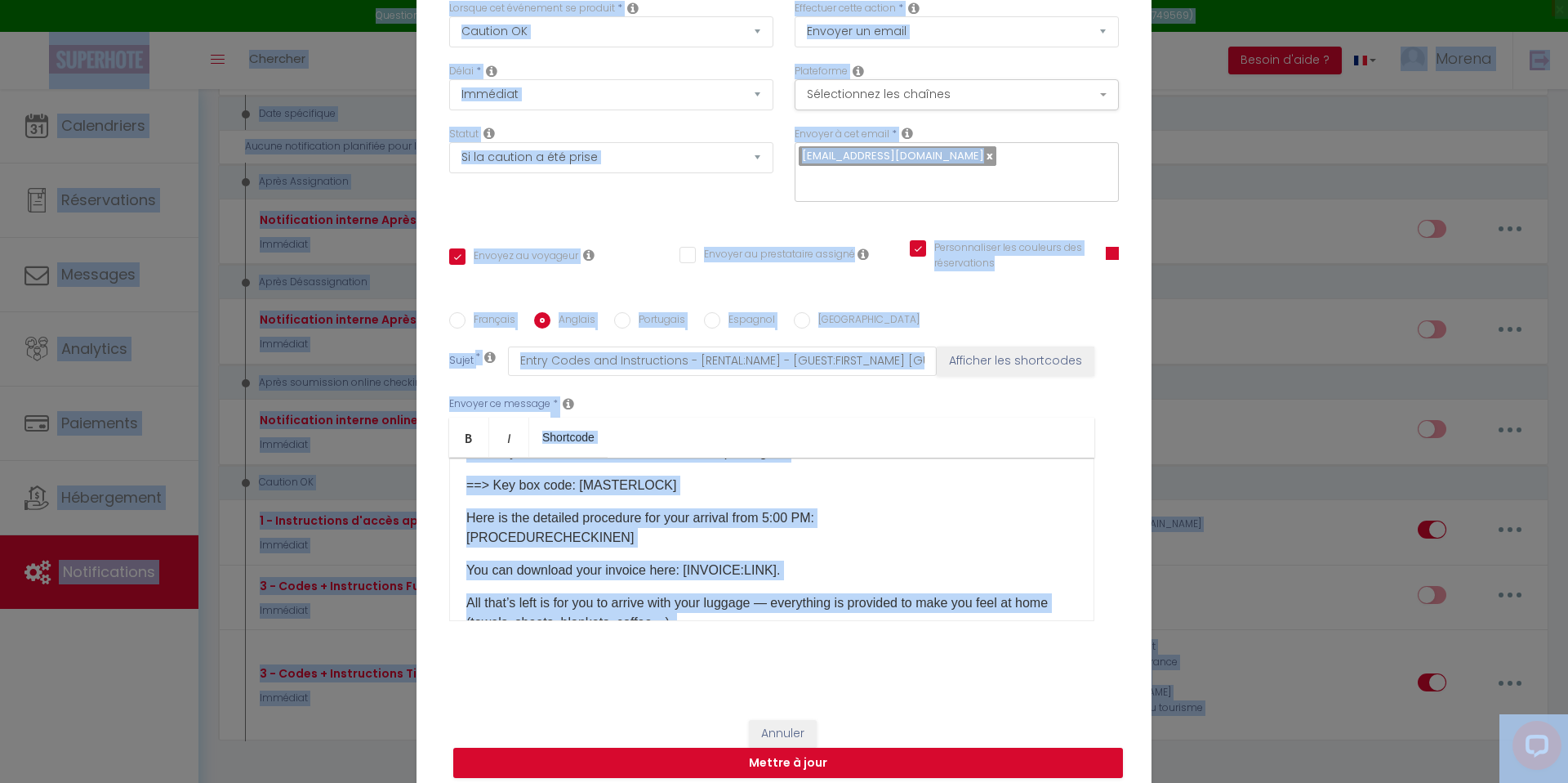
click at [655, 533] on p "Here is the detailed procedure for your arrival from 5:00 PM: [PROCEDURECHECKIN…" at bounding box center [772, 528] width 611 height 40
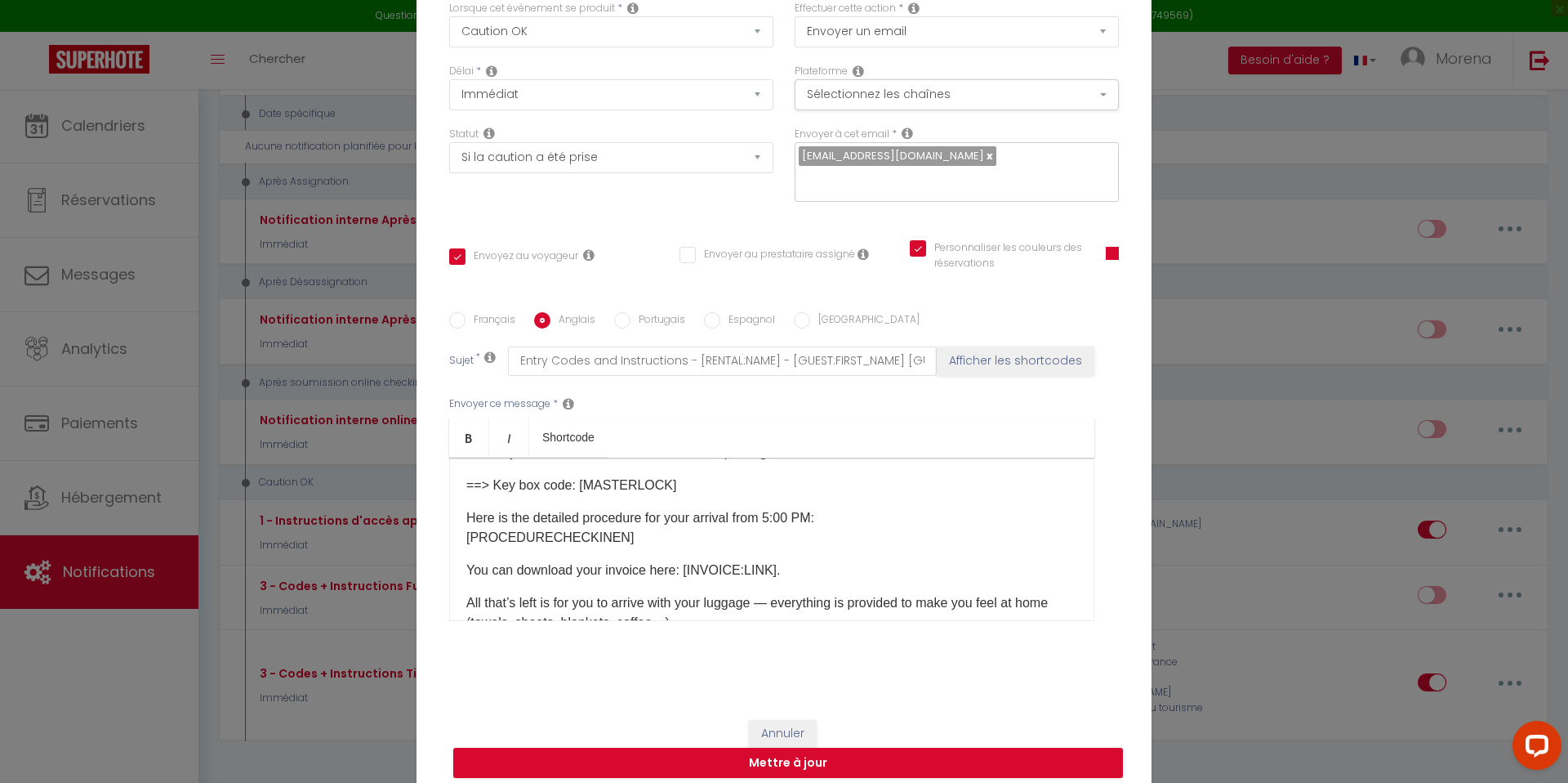
click at [665, 560] on p "You can download your invoice here: [INVOICE:LINK]." at bounding box center [772, 570] width 611 height 20
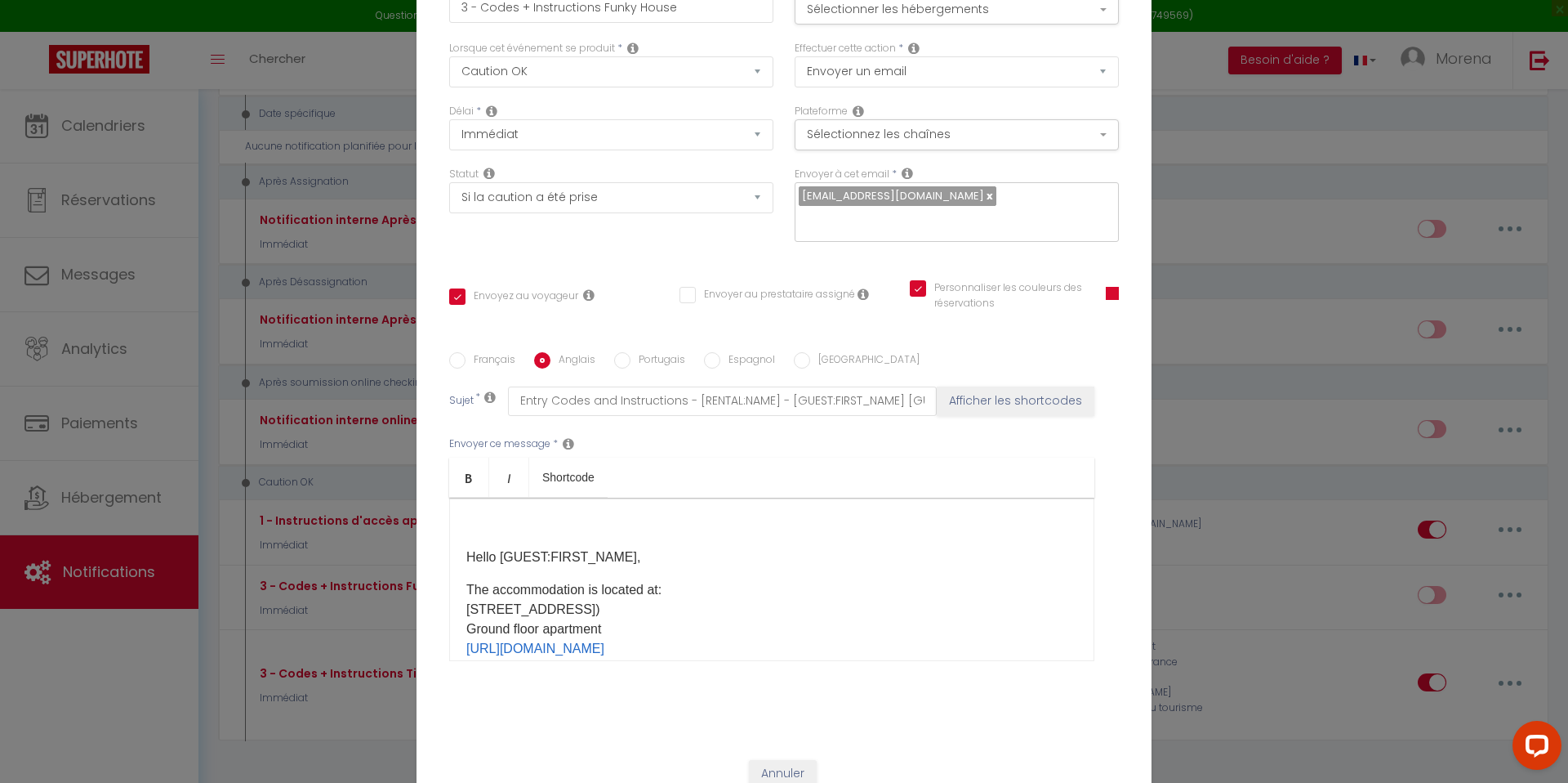
scroll to position [15, 0]
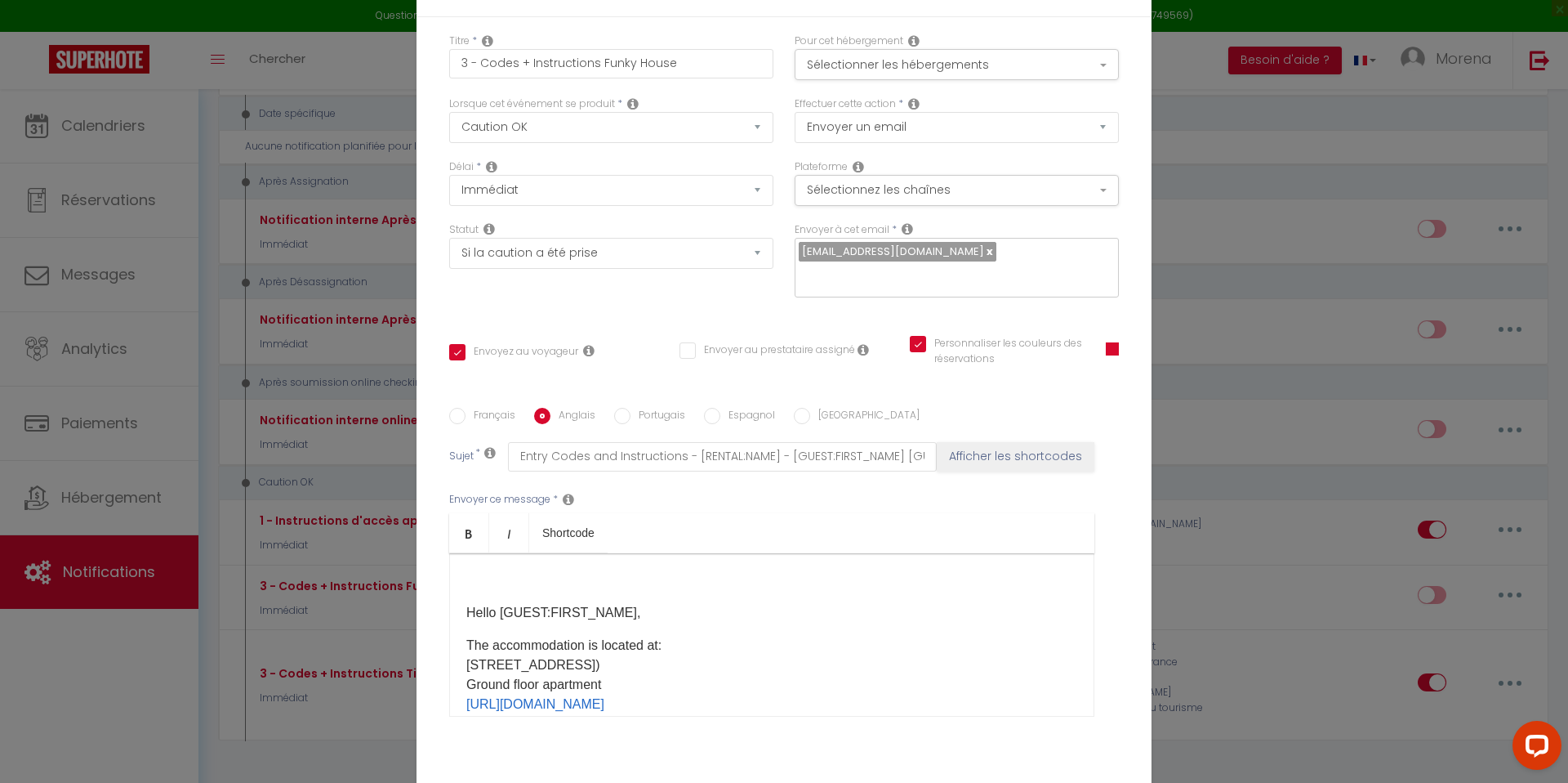
click at [466, 603] on p "Hello [GUEST:FIRST_NAME]," at bounding box center [772, 613] width 611 height 20
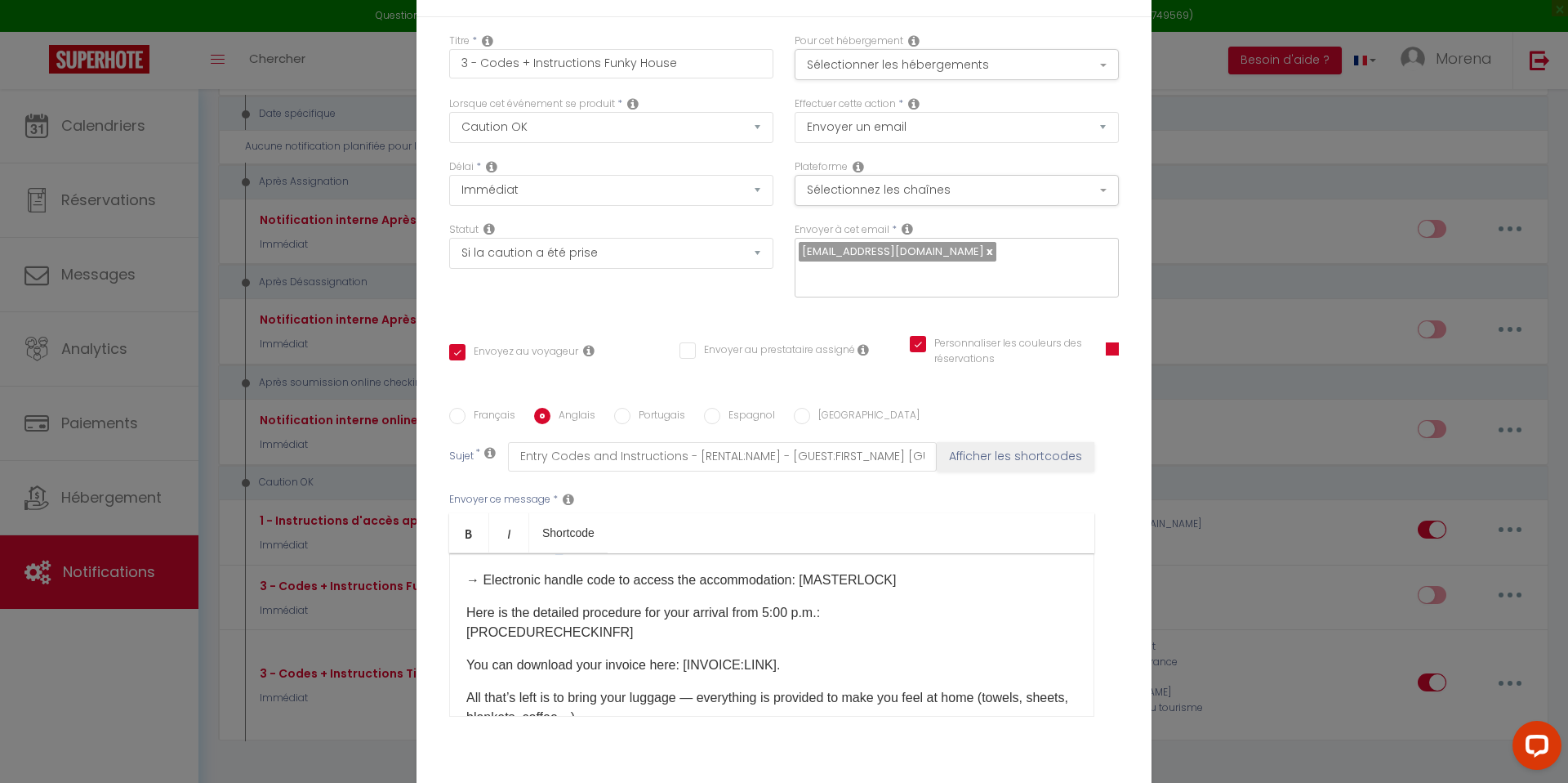
scroll to position [136, 0]
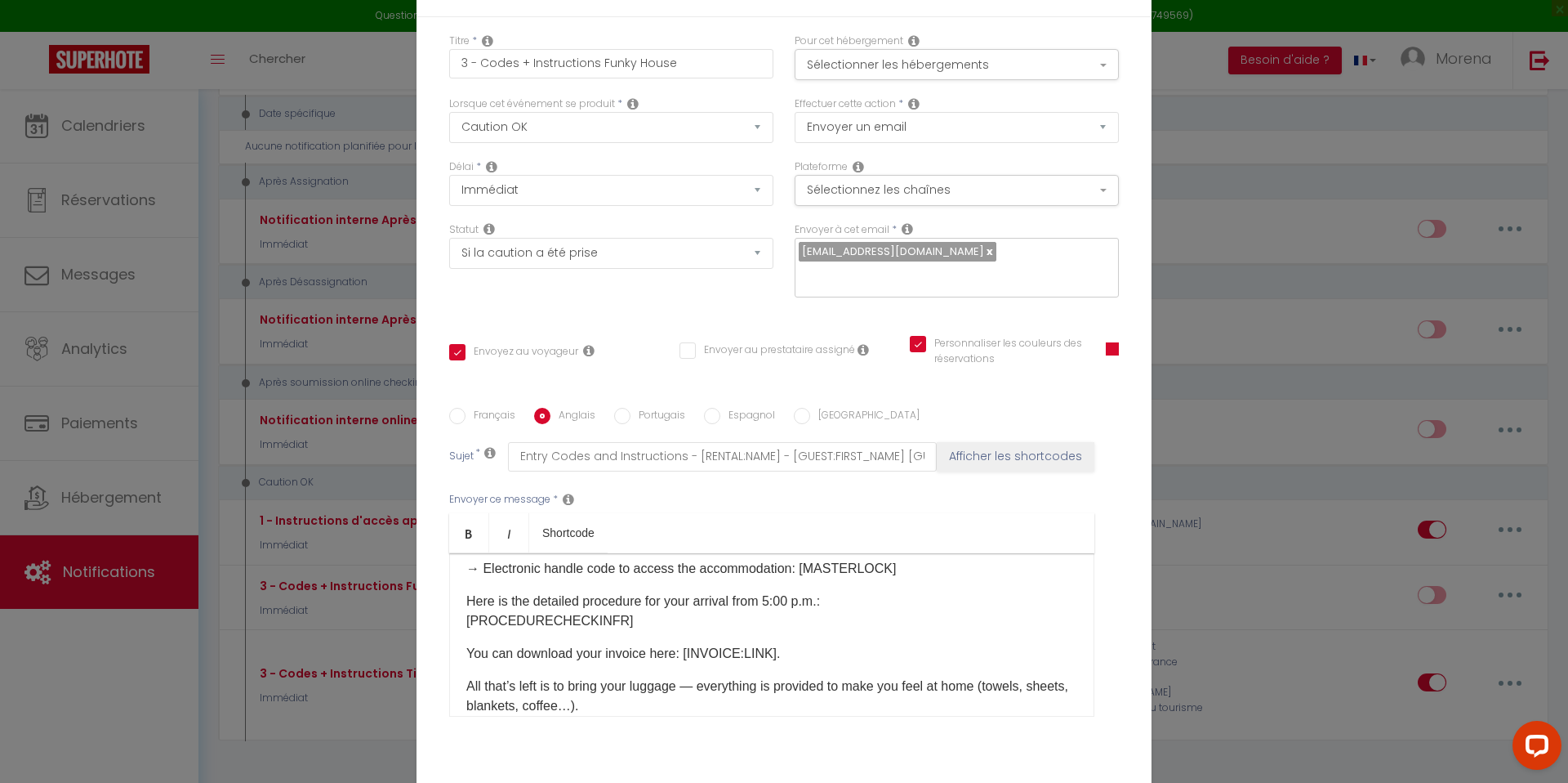
click at [603, 611] on p "Here is the detailed procedure for your arrival from 5:00 p.m.: [PROCEDURECHECK…" at bounding box center [772, 611] width 611 height 40
click at [694, 608] on p "Here is the detailed procedure for your arrival from 5:00 p.m.: [PROCEDURECHECK…" at bounding box center [772, 611] width 611 height 40
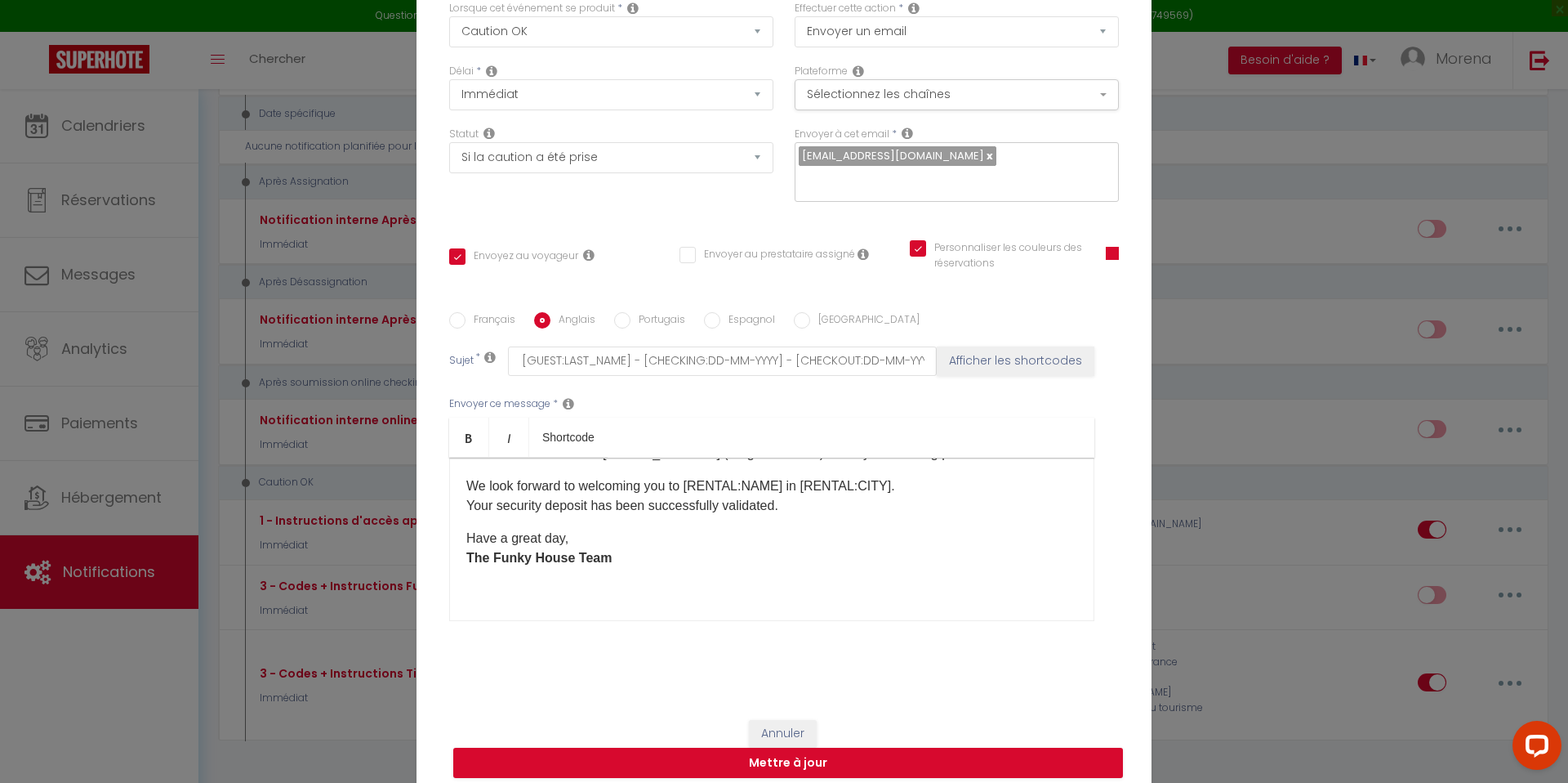
scroll to position [0, 0]
click at [984, 163] on link at bounding box center [988, 156] width 9 height 15
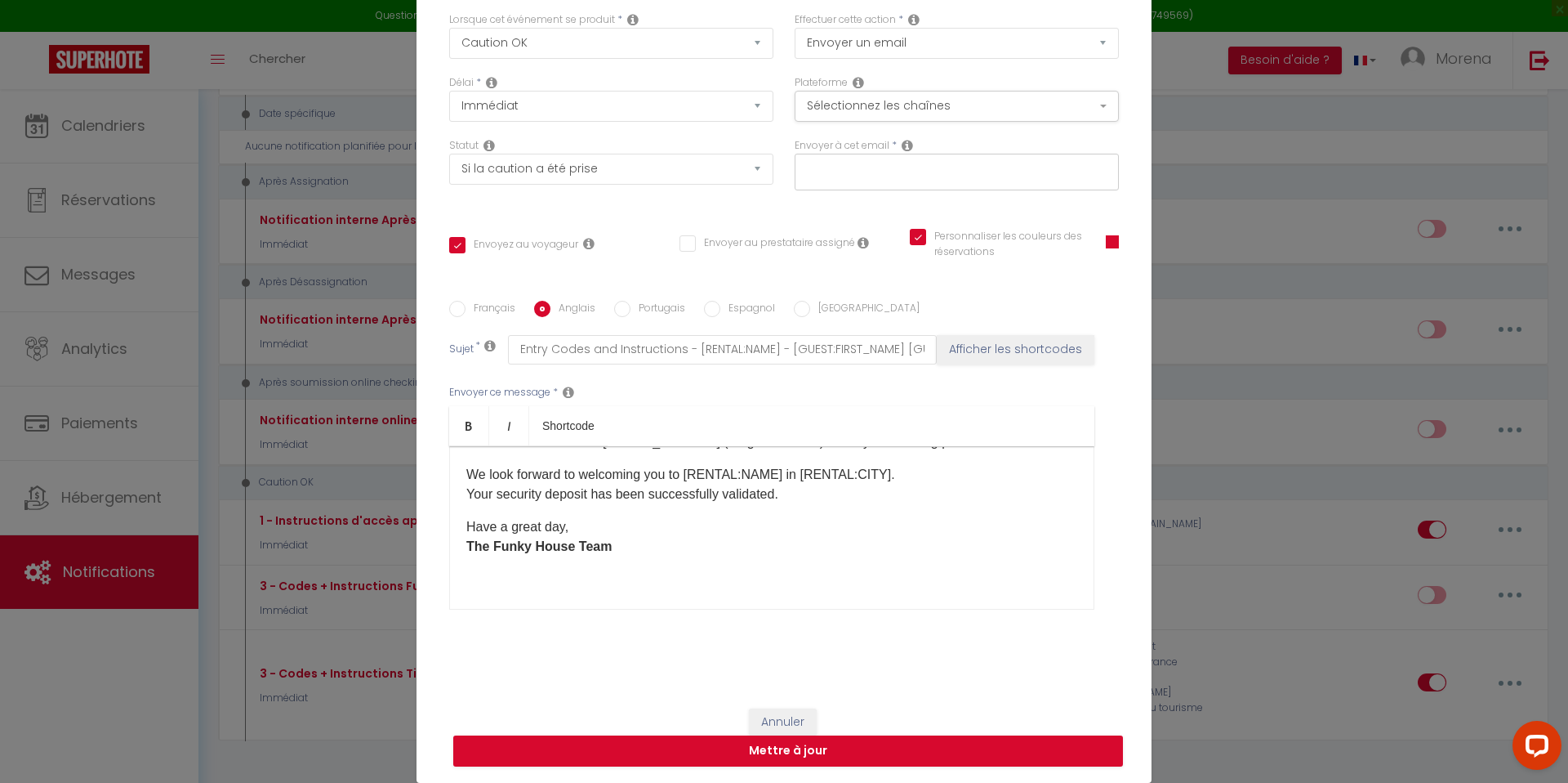
click at [891, 170] on input "text" at bounding box center [952, 169] width 308 height 22
click at [805, 170] on input "[EMAIL_ADDRESS][DOMAIN_NAME]" at bounding box center [952, 169] width 308 height 22
click at [829, 170] on input "[EMAIL_ADDRESS][DOMAIN_NAME]" at bounding box center [952, 169] width 308 height 22
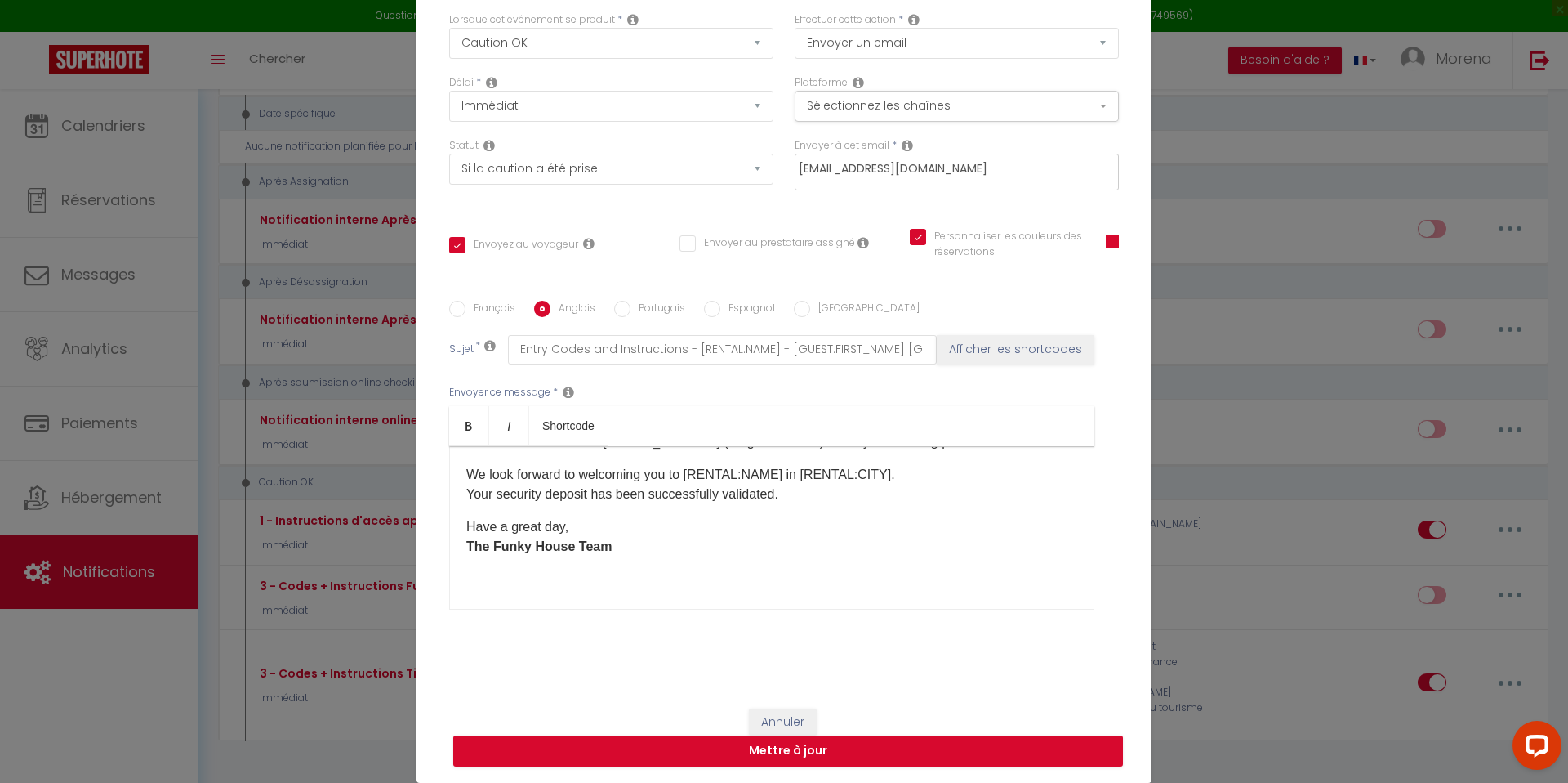
click at [987, 168] on input "[EMAIL_ADDRESS][DOMAIN_NAME]" at bounding box center [952, 169] width 308 height 22
click at [1122, 236] on div "Personnaliser les couleurs des réservations" at bounding box center [1014, 252] width 231 height 47
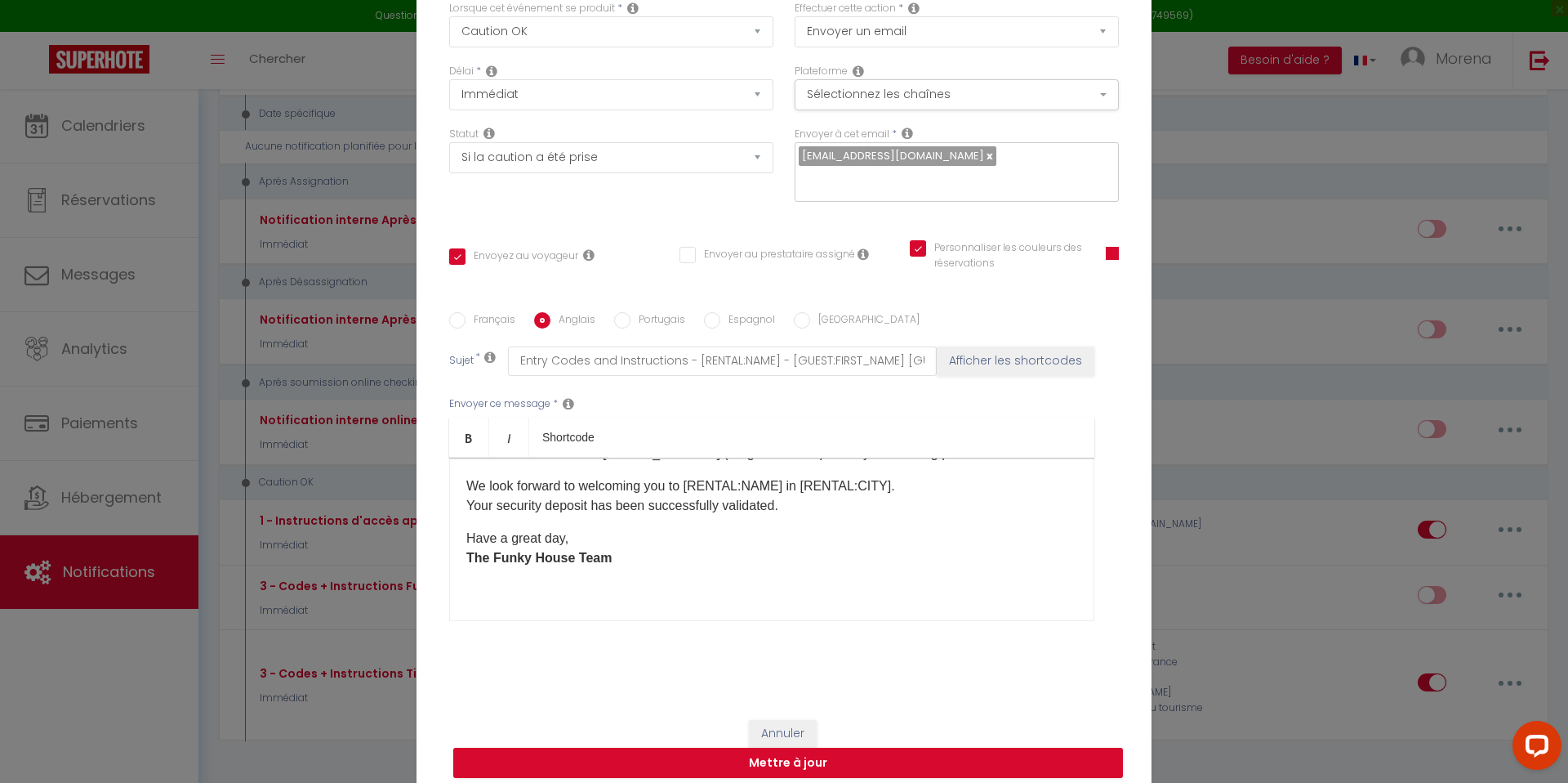
click at [1116, 247] on span at bounding box center [1111, 253] width 13 height 13
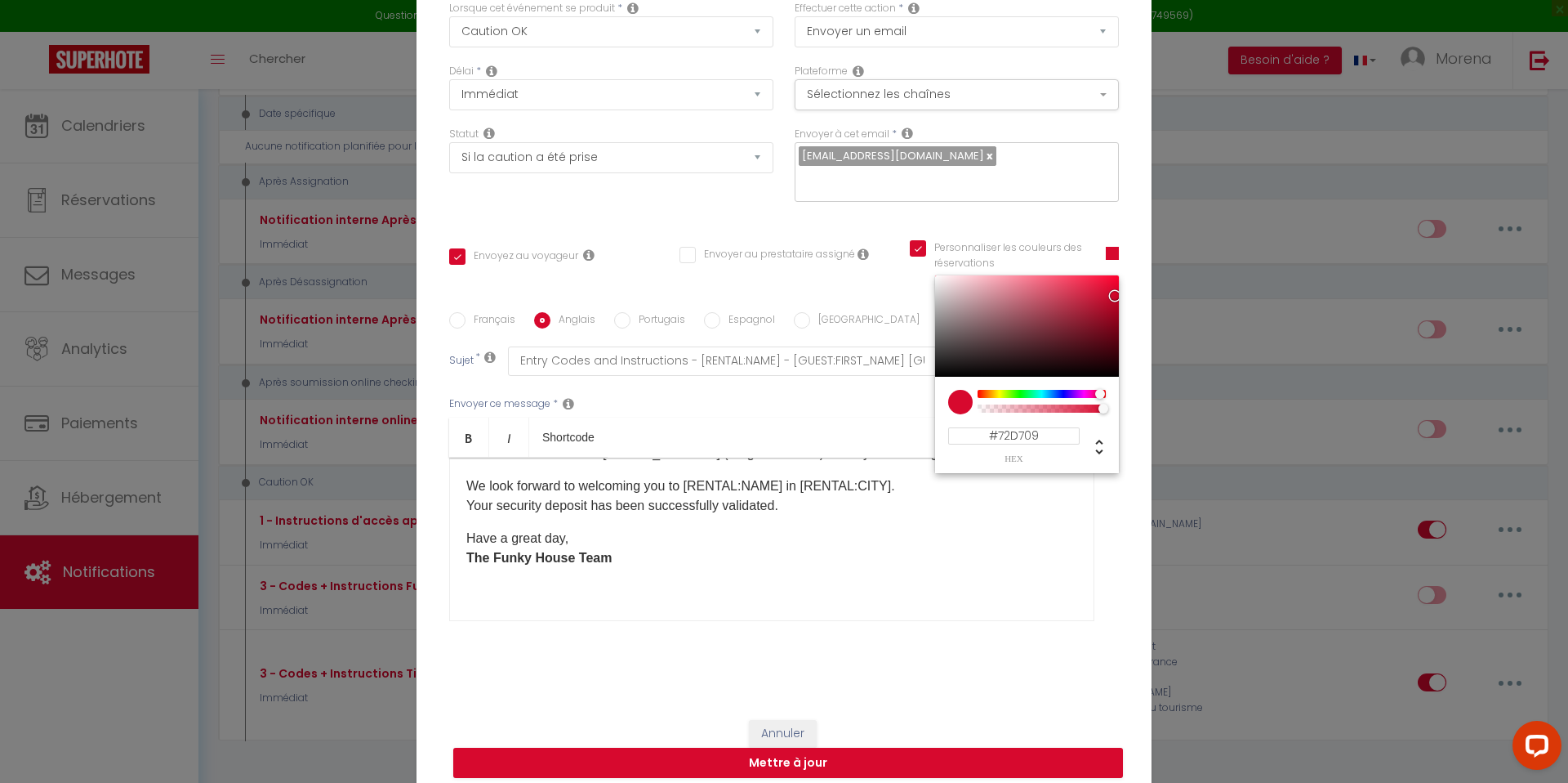
click at [1010, 390] on div at bounding box center [1041, 393] width 125 height 8
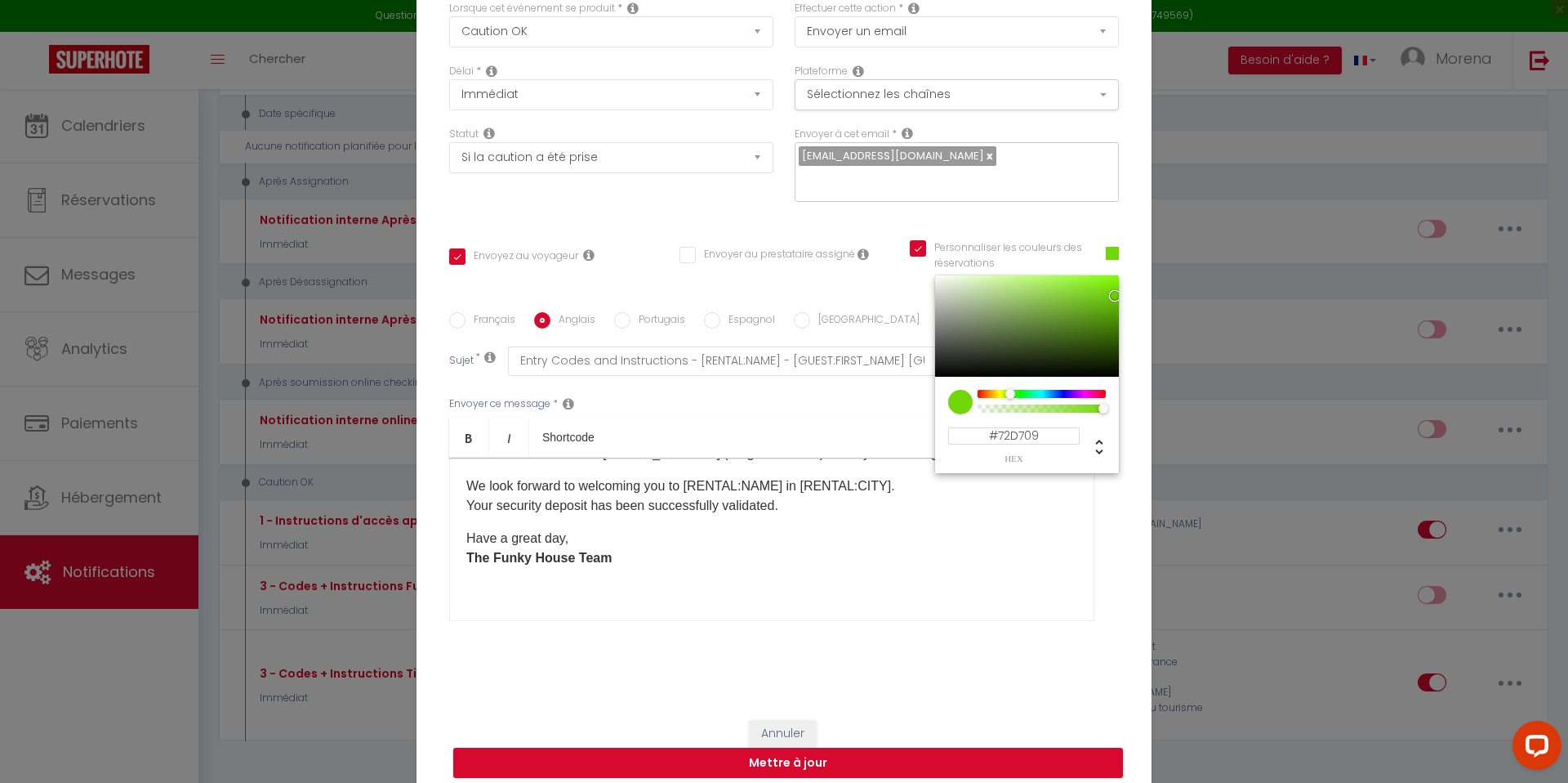
click at [905, 287] on div "Français Anglais Portugais Espagnol Italien Sujet * Entry Codes and Instruction…" at bounding box center [784, 477] width 669 height 379
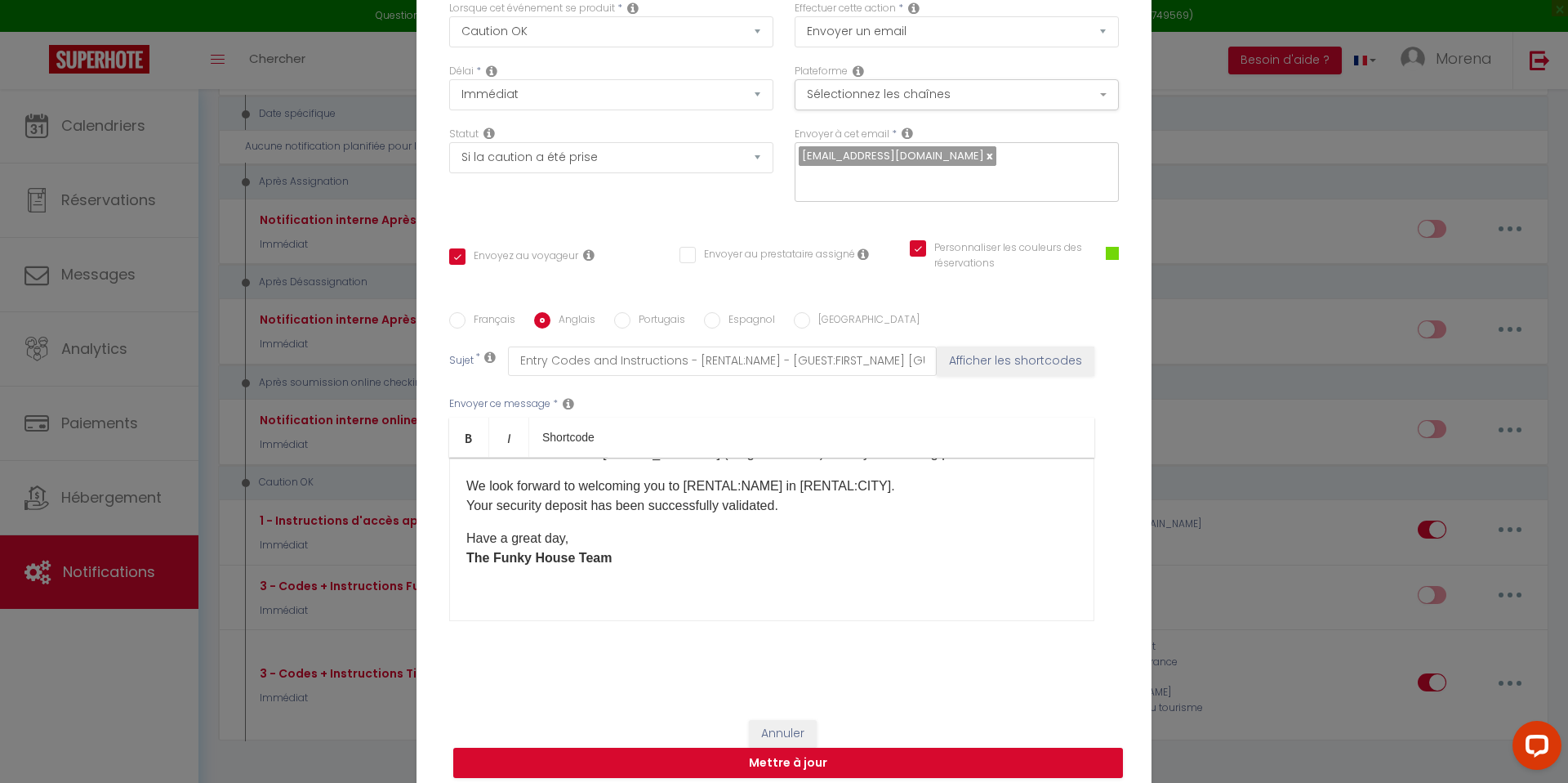
click at [452, 312] on input "Français" at bounding box center [457, 320] width 16 height 16
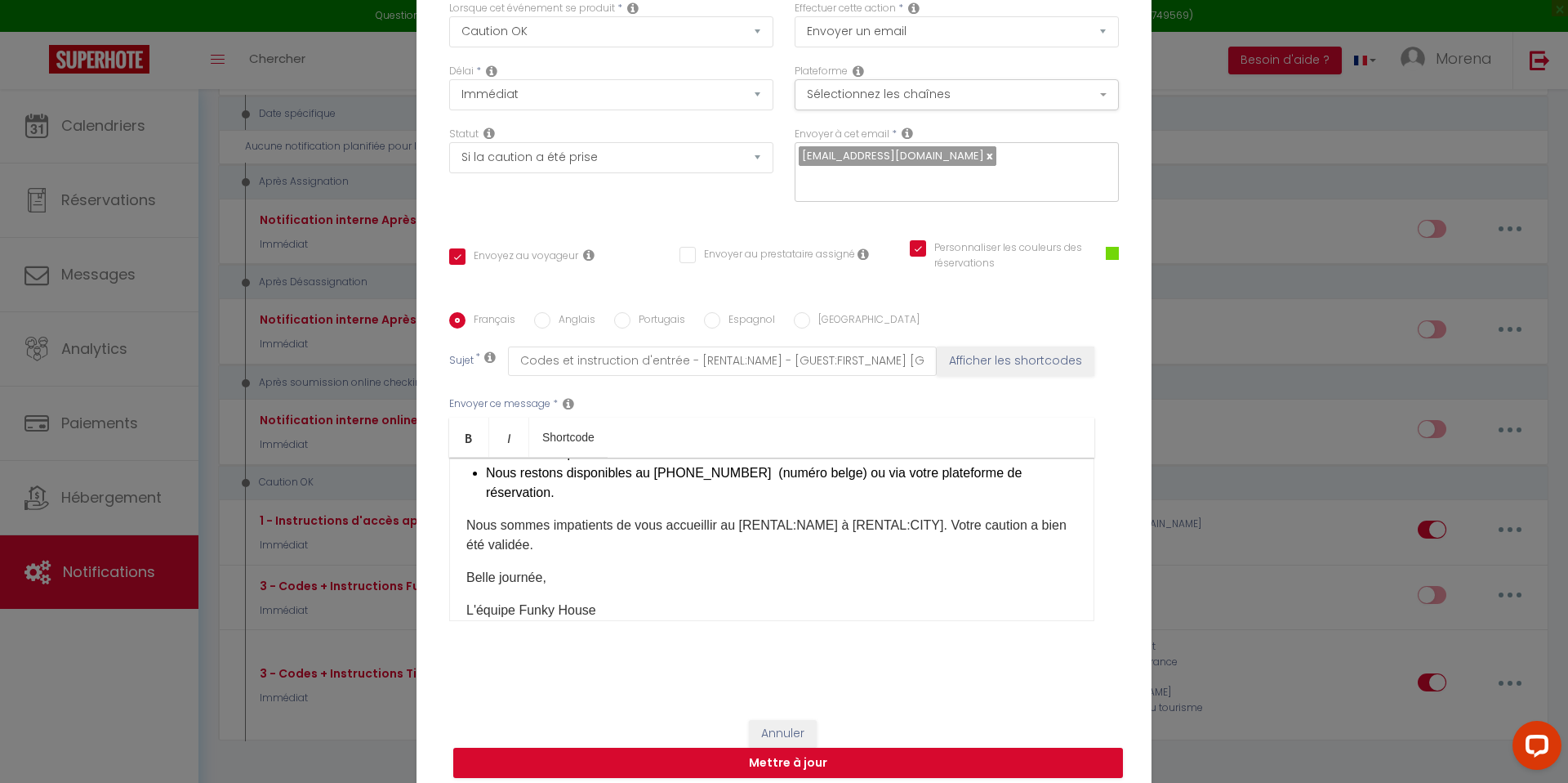
click at [542, 312] on input "Anglais" at bounding box center [542, 320] width 16 height 16
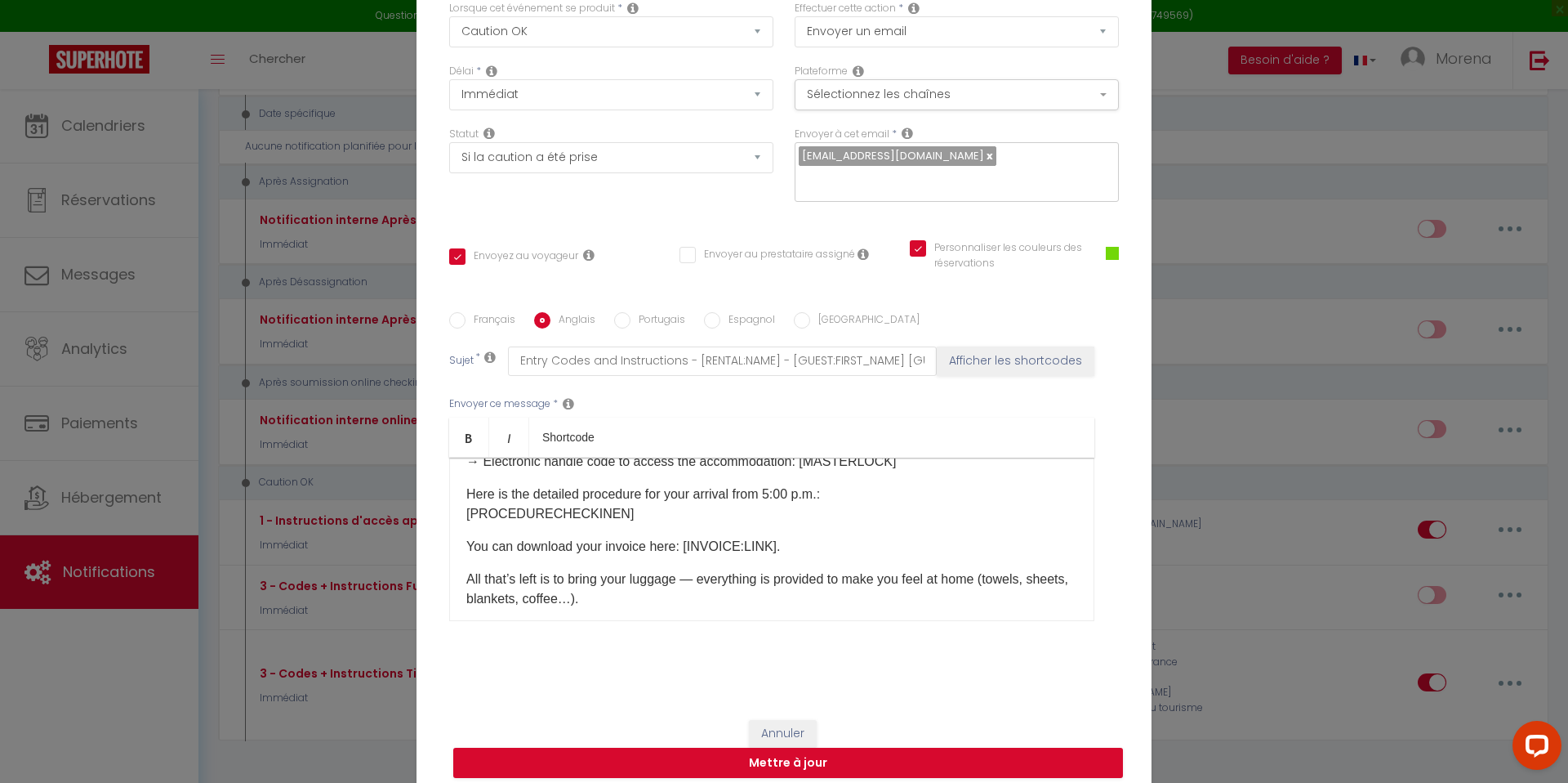
scroll to position [476, 0]
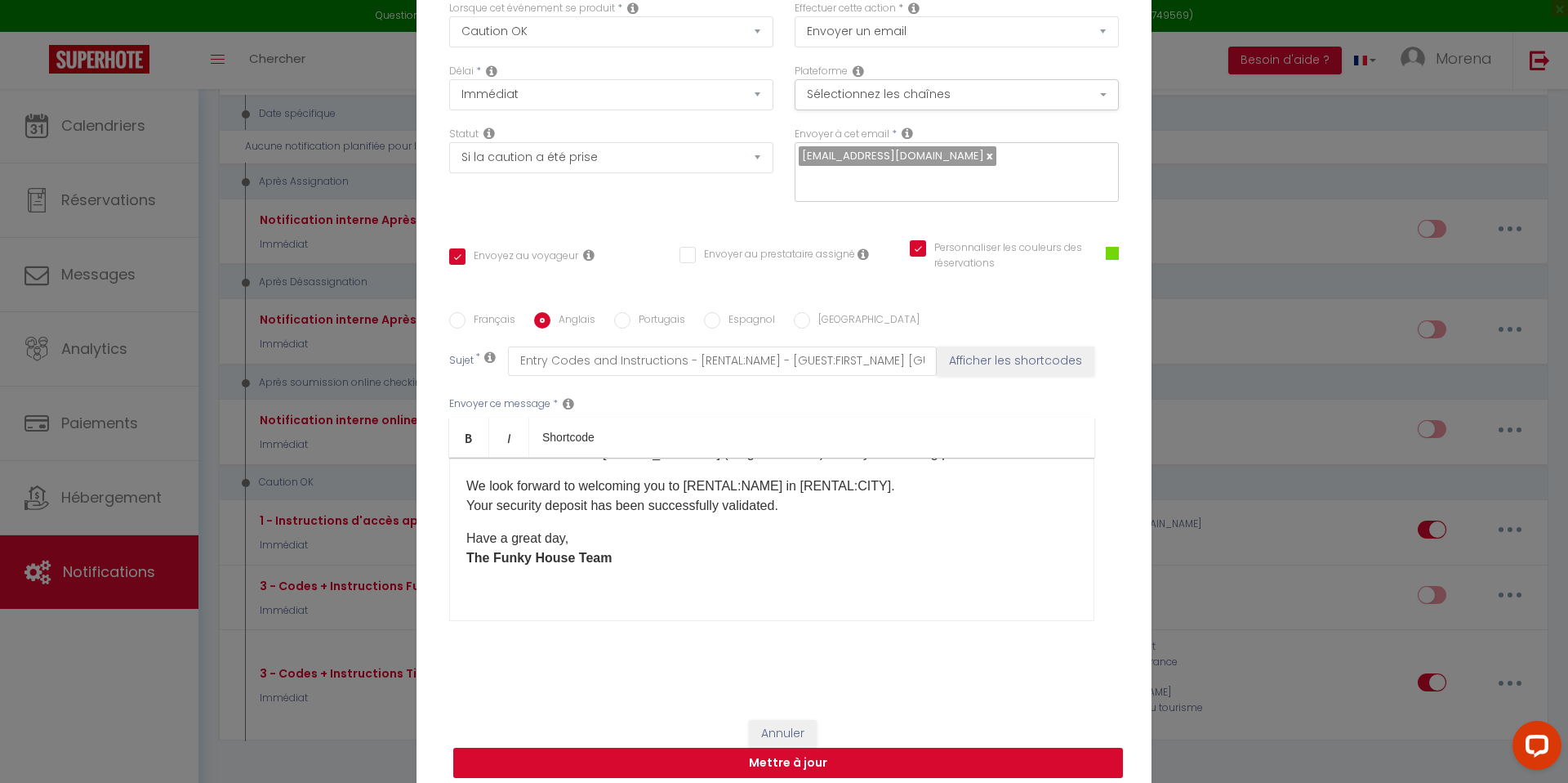
click at [790, 755] on button "Mettre à jour" at bounding box center [788, 763] width 669 height 31
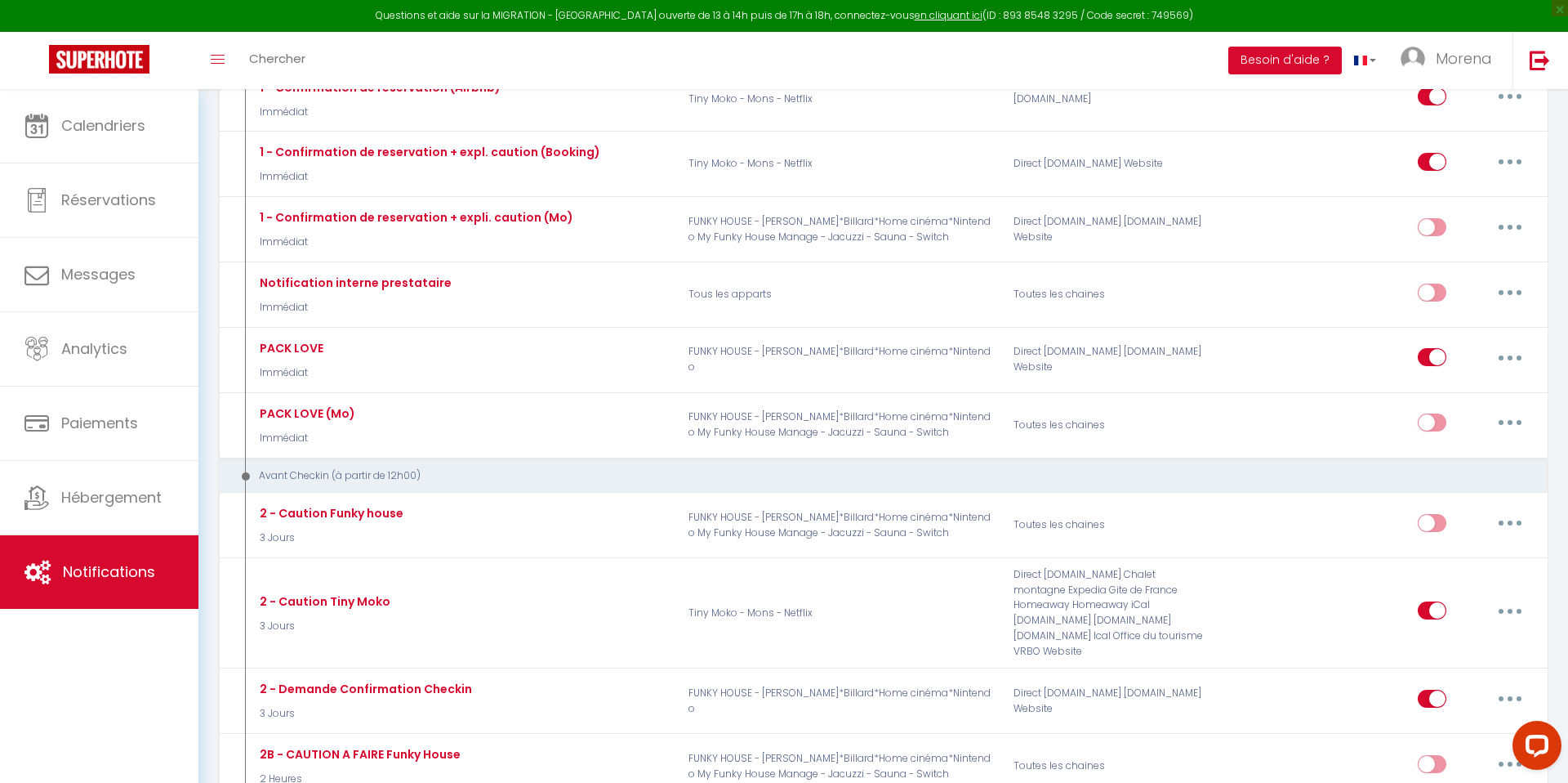
scroll to position [0, 0]
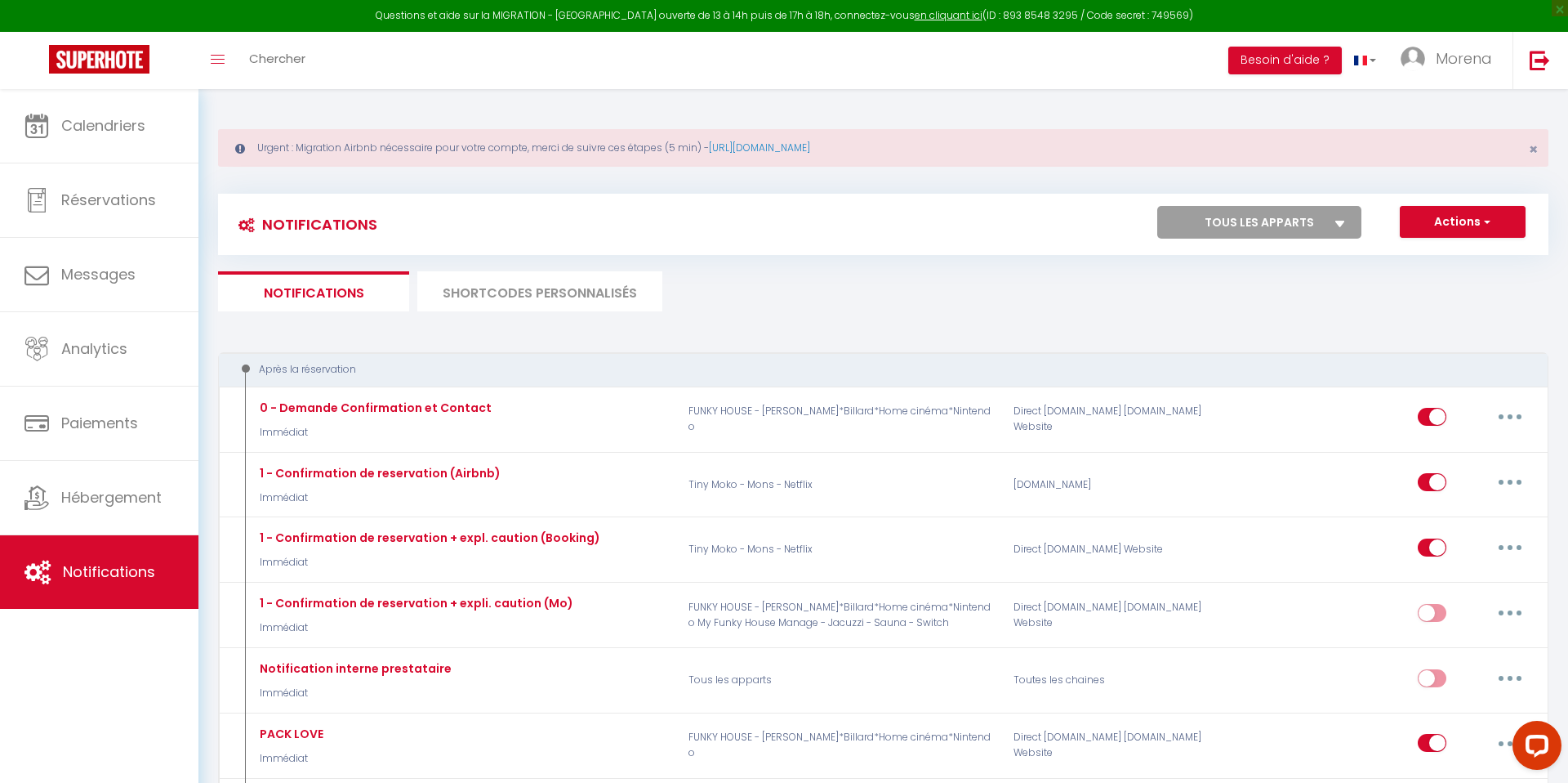
click at [1321, 214] on select "Tous les apparts FUNKY HOUSE - Jacuzzi*Billard*Home cinéma*Nintendo Le cosy app…" at bounding box center [1258, 222] width 204 height 33
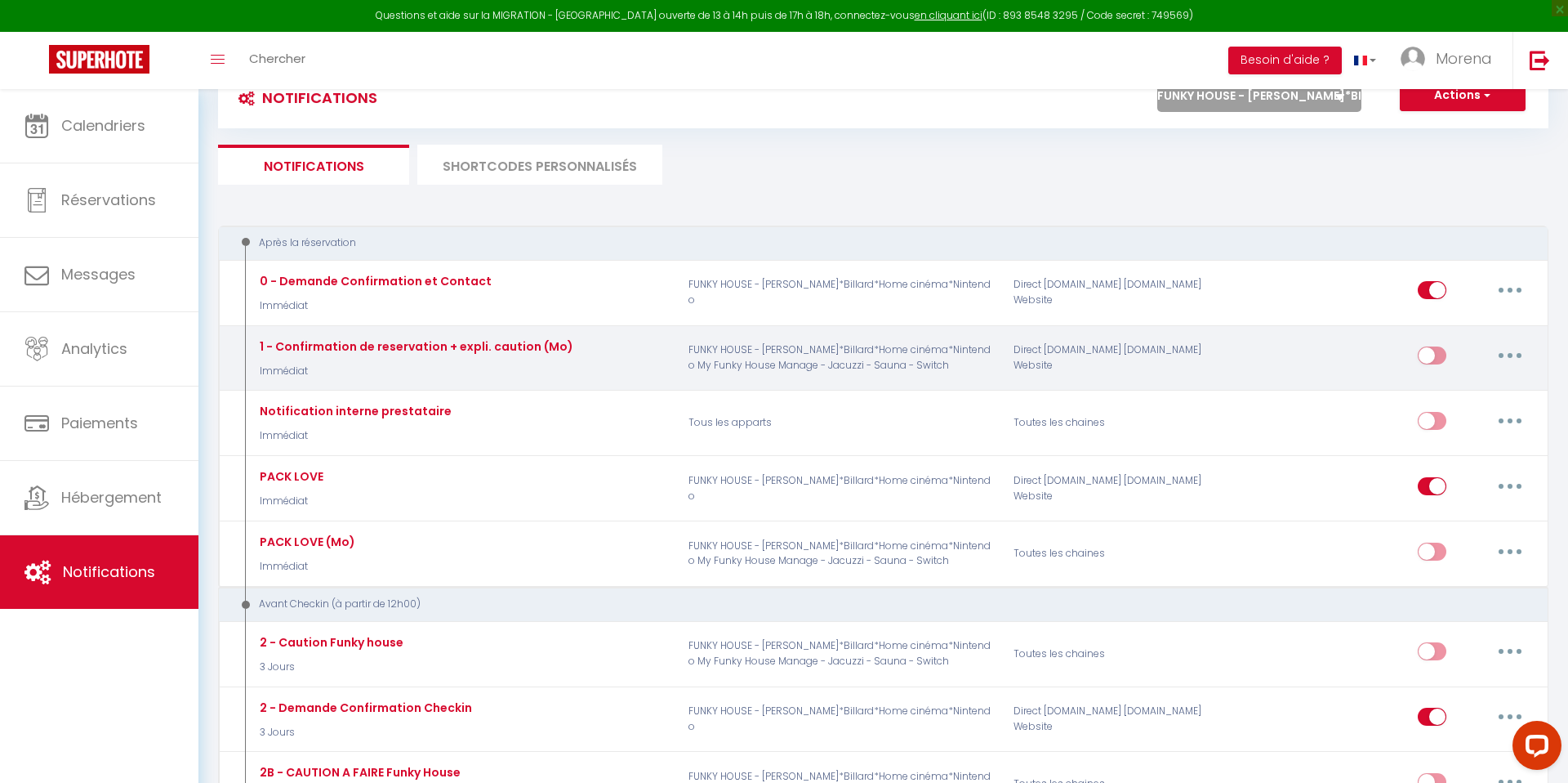
scroll to position [129, 0]
click at [1516, 361] on button "button" at bounding box center [1510, 353] width 46 height 26
click at [1435, 396] on link "Editer" at bounding box center [1467, 391] width 121 height 28
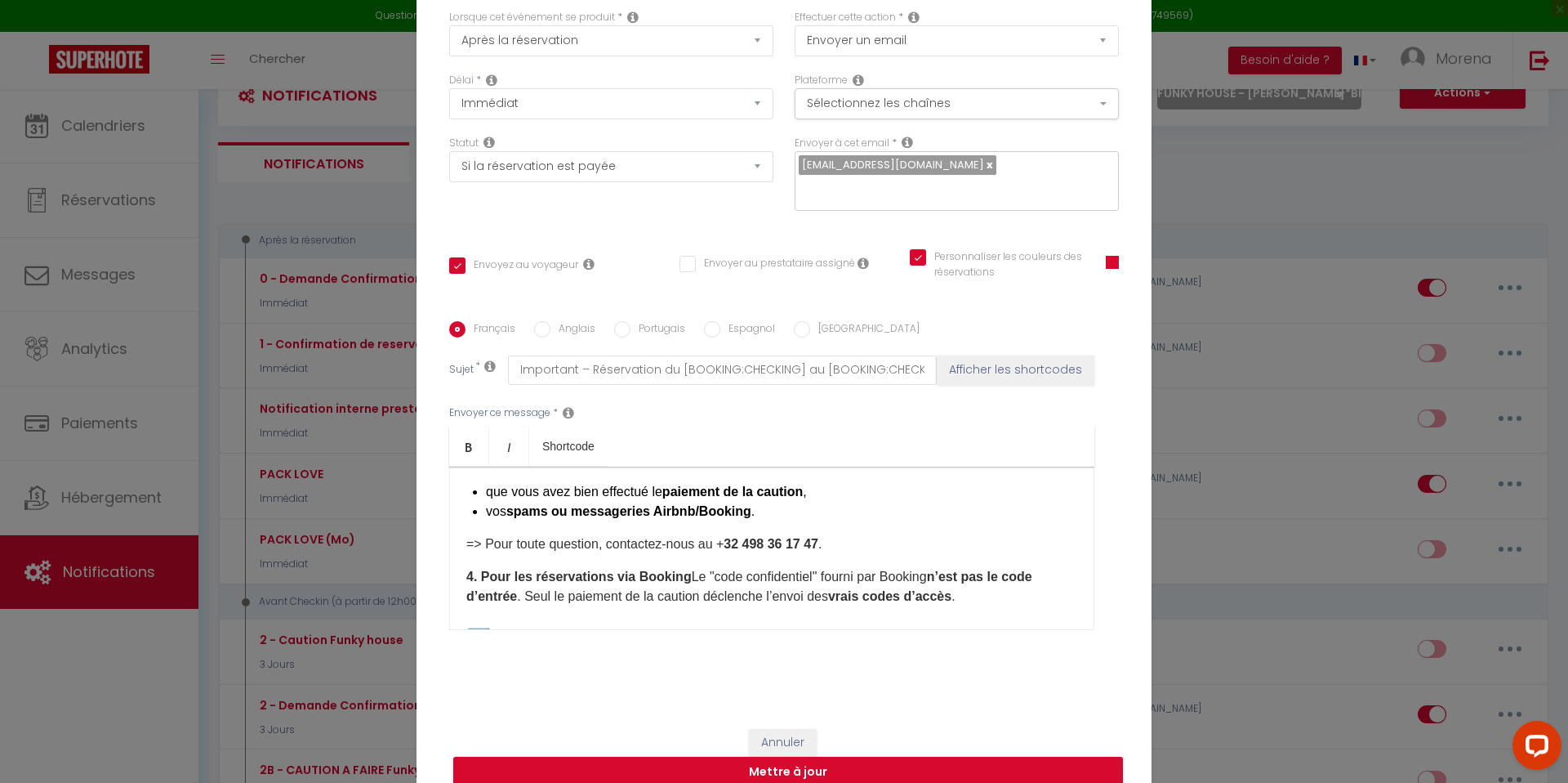
scroll to position [0, 0]
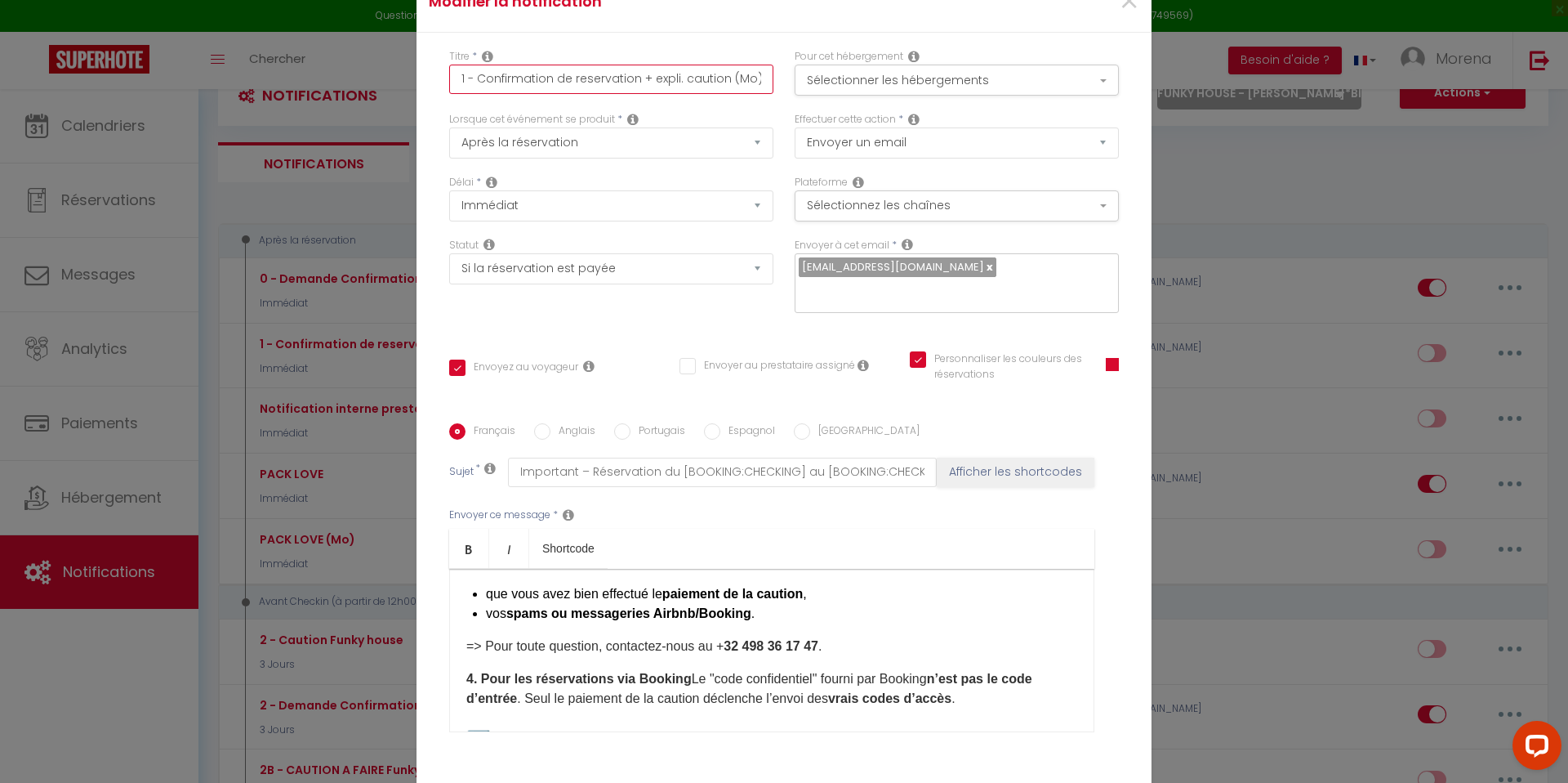
click at [745, 88] on input "1 - Confirmation de reservation + expli. caution (Mo)" at bounding box center [611, 79] width 324 height 29
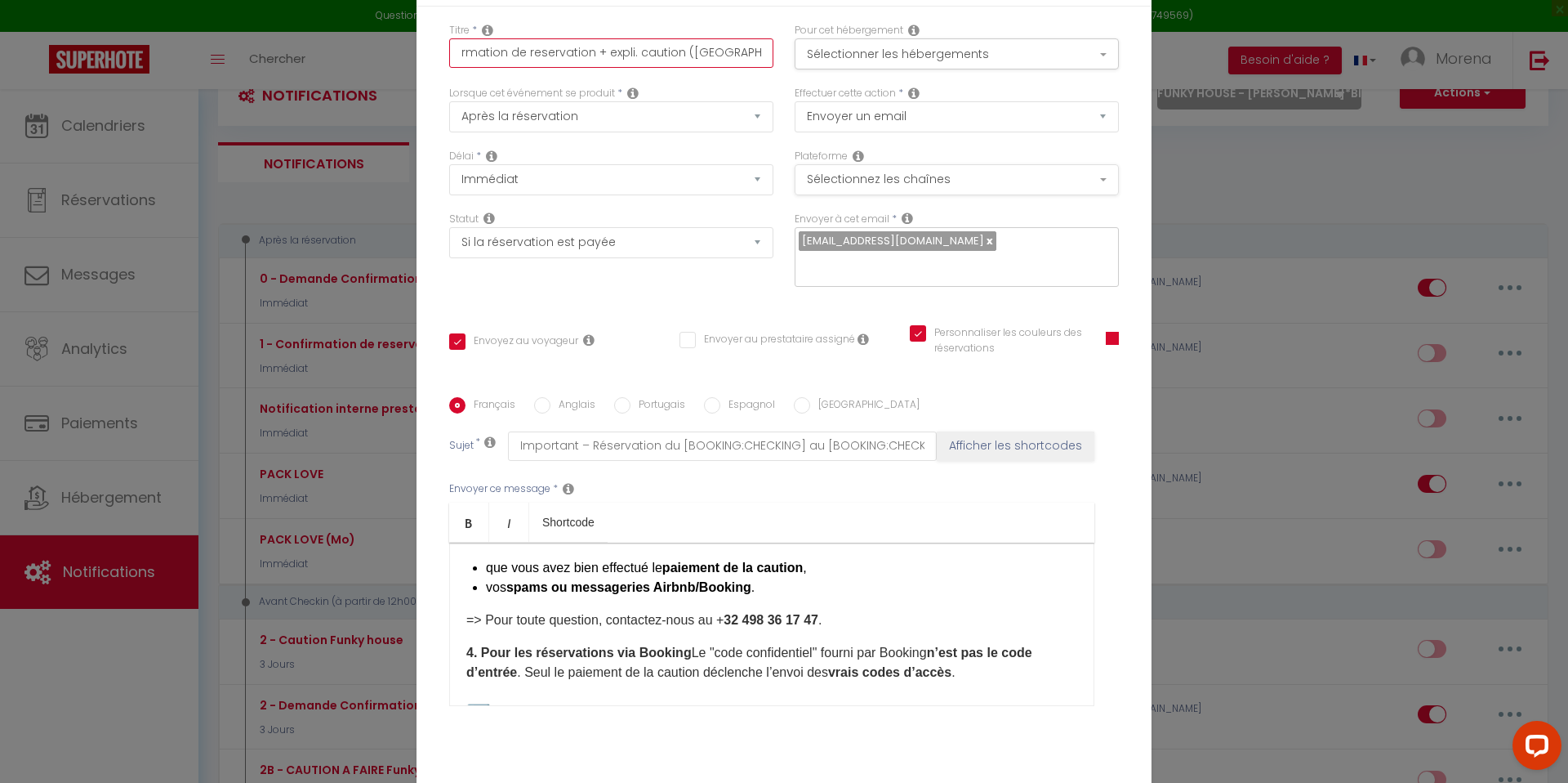
scroll to position [111, 0]
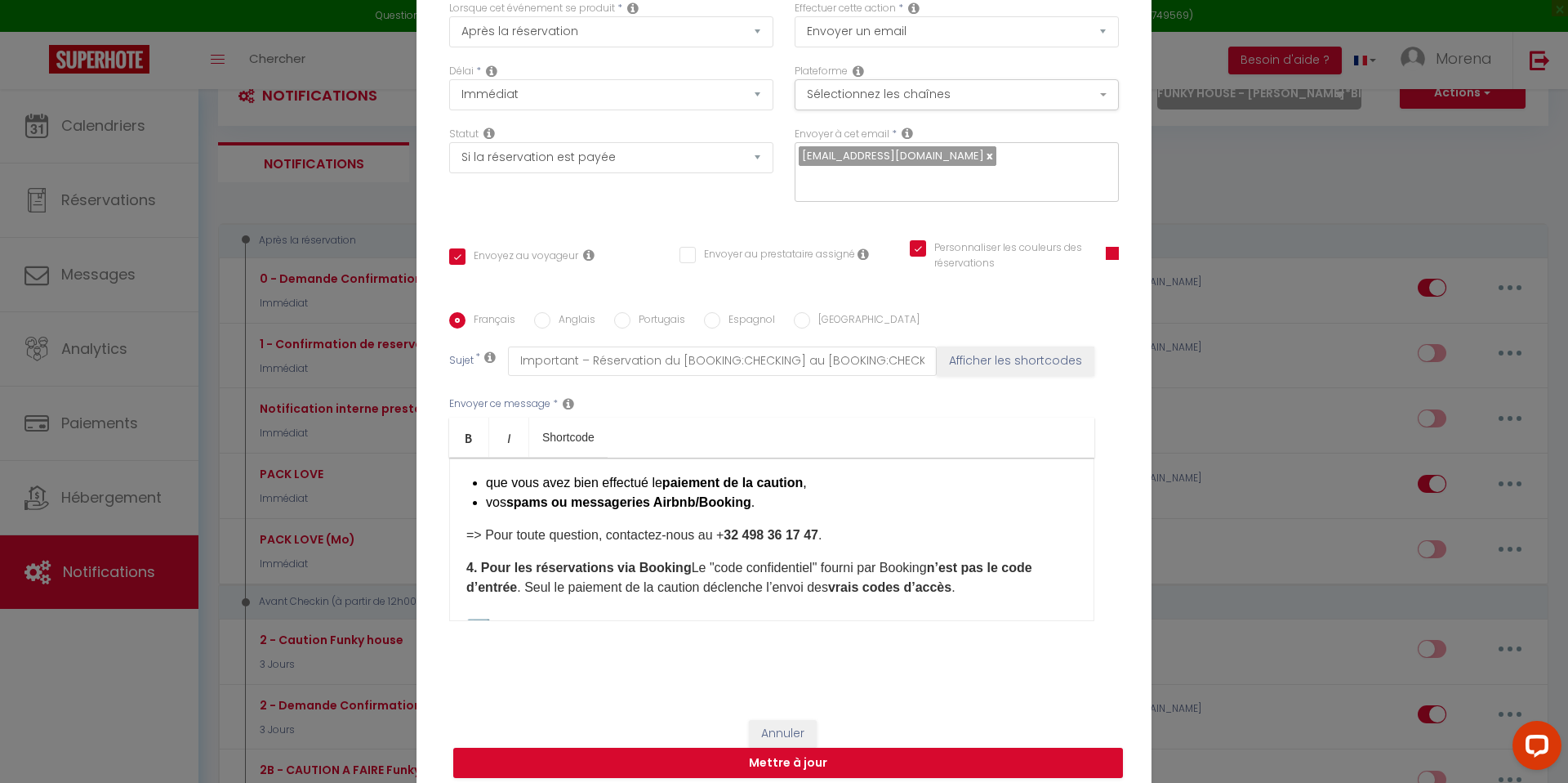
click at [543, 312] on input "Anglais" at bounding box center [542, 320] width 16 height 16
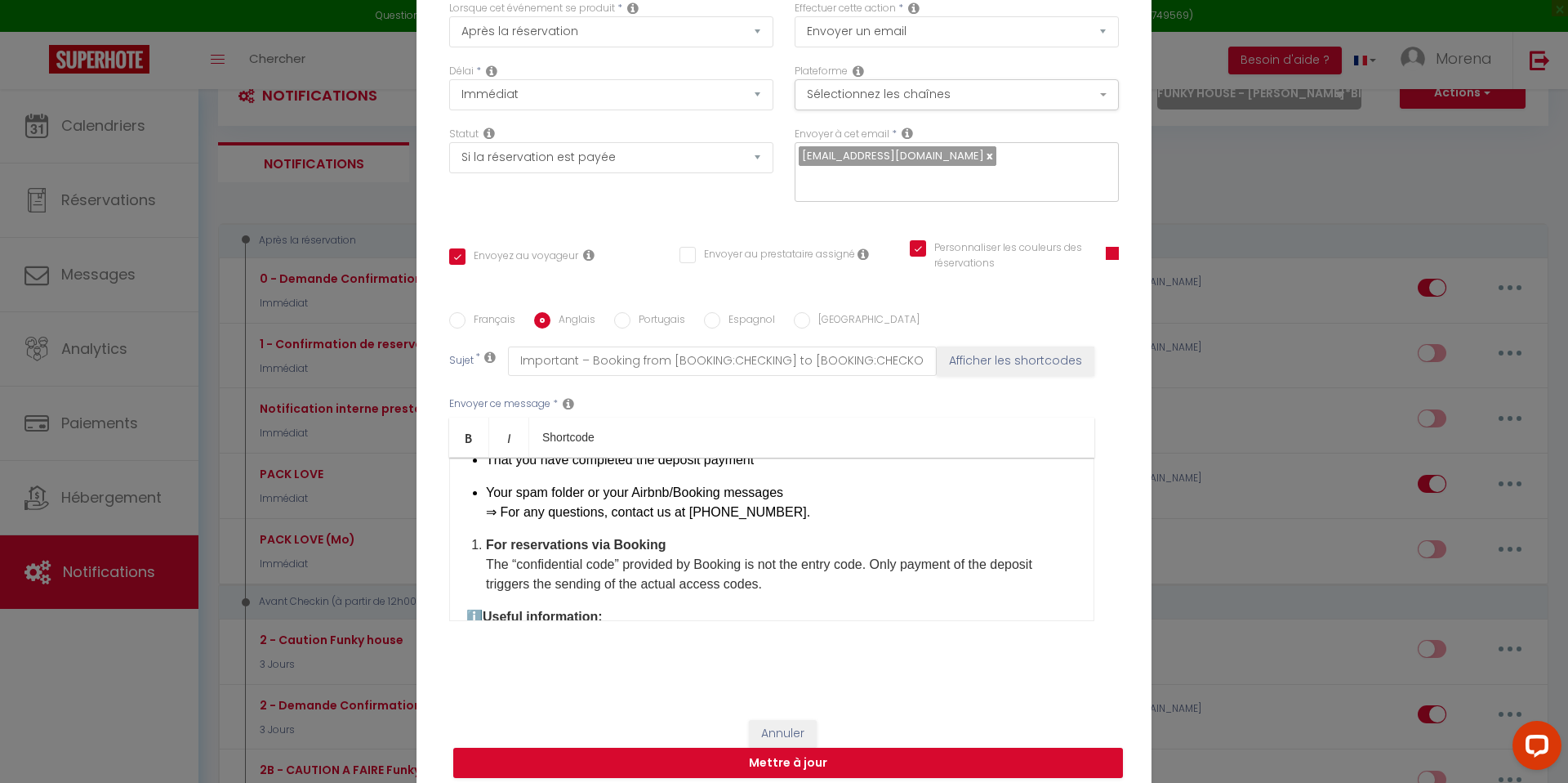
scroll to position [0, 0]
click at [797, 749] on button "Mettre à jour" at bounding box center [788, 763] width 669 height 31
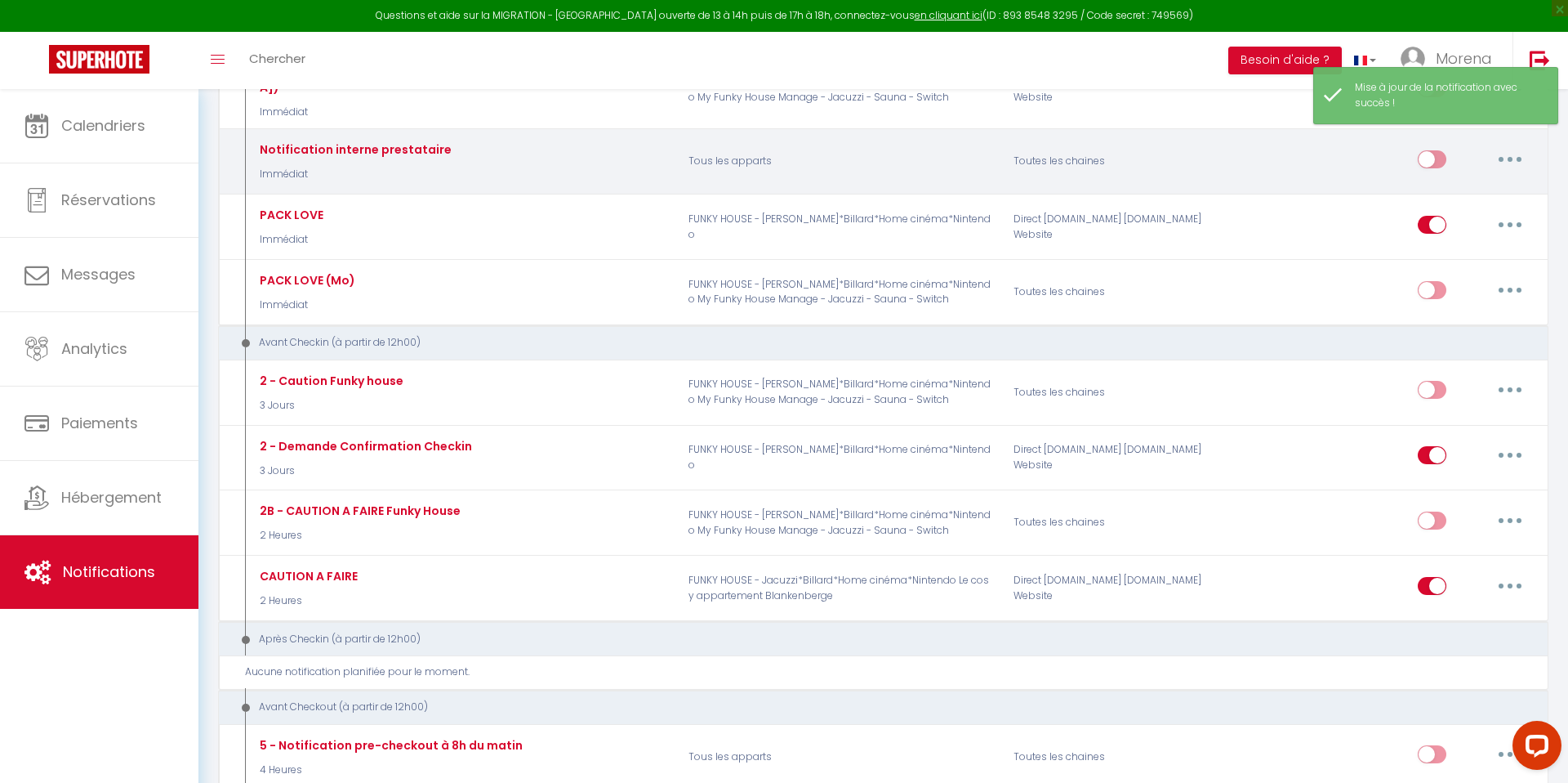
scroll to position [410, 0]
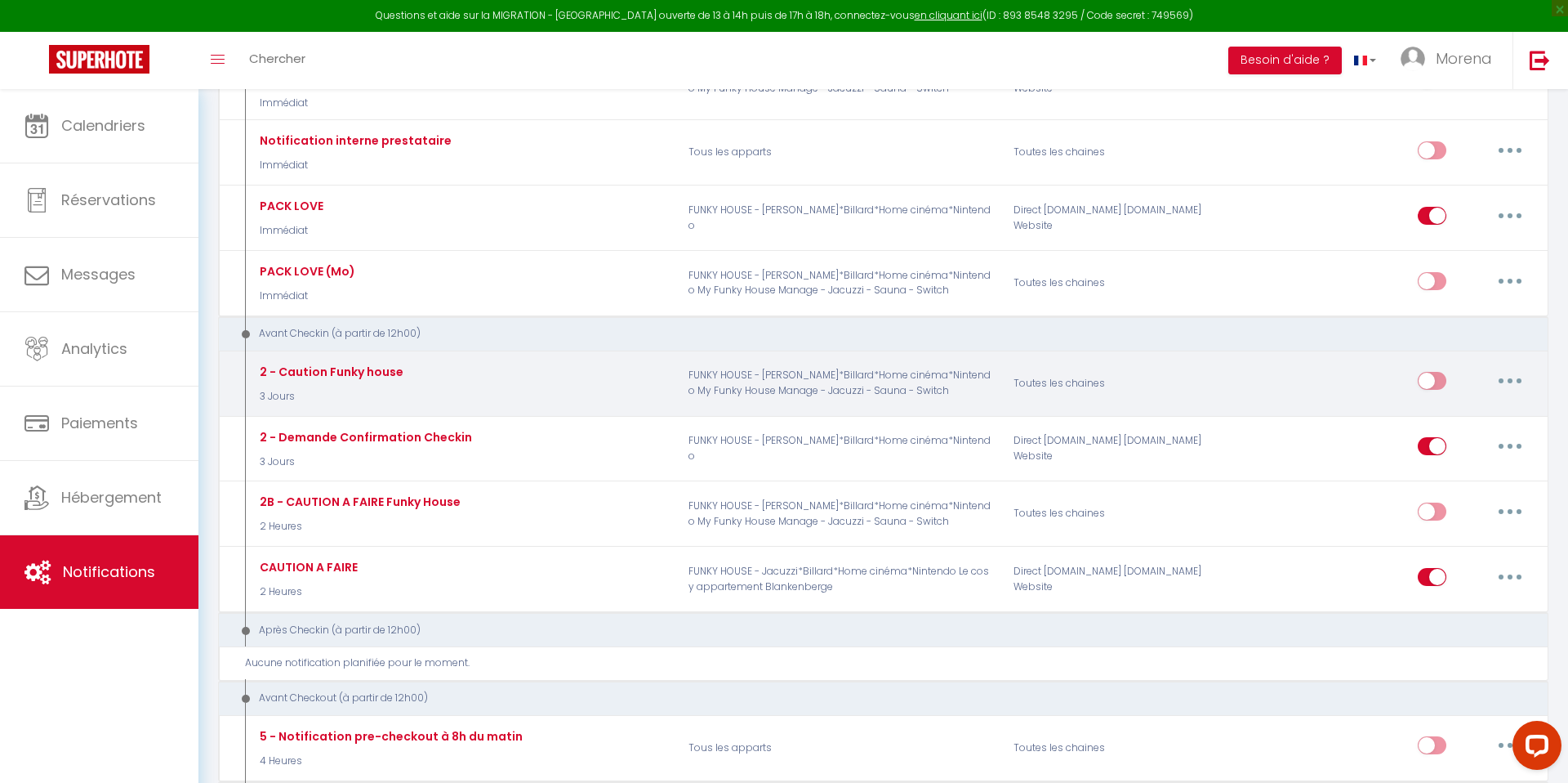
click at [1504, 367] on button "button" at bounding box center [1510, 380] width 46 height 26
click at [1440, 411] on link "Editer" at bounding box center [1467, 418] width 121 height 28
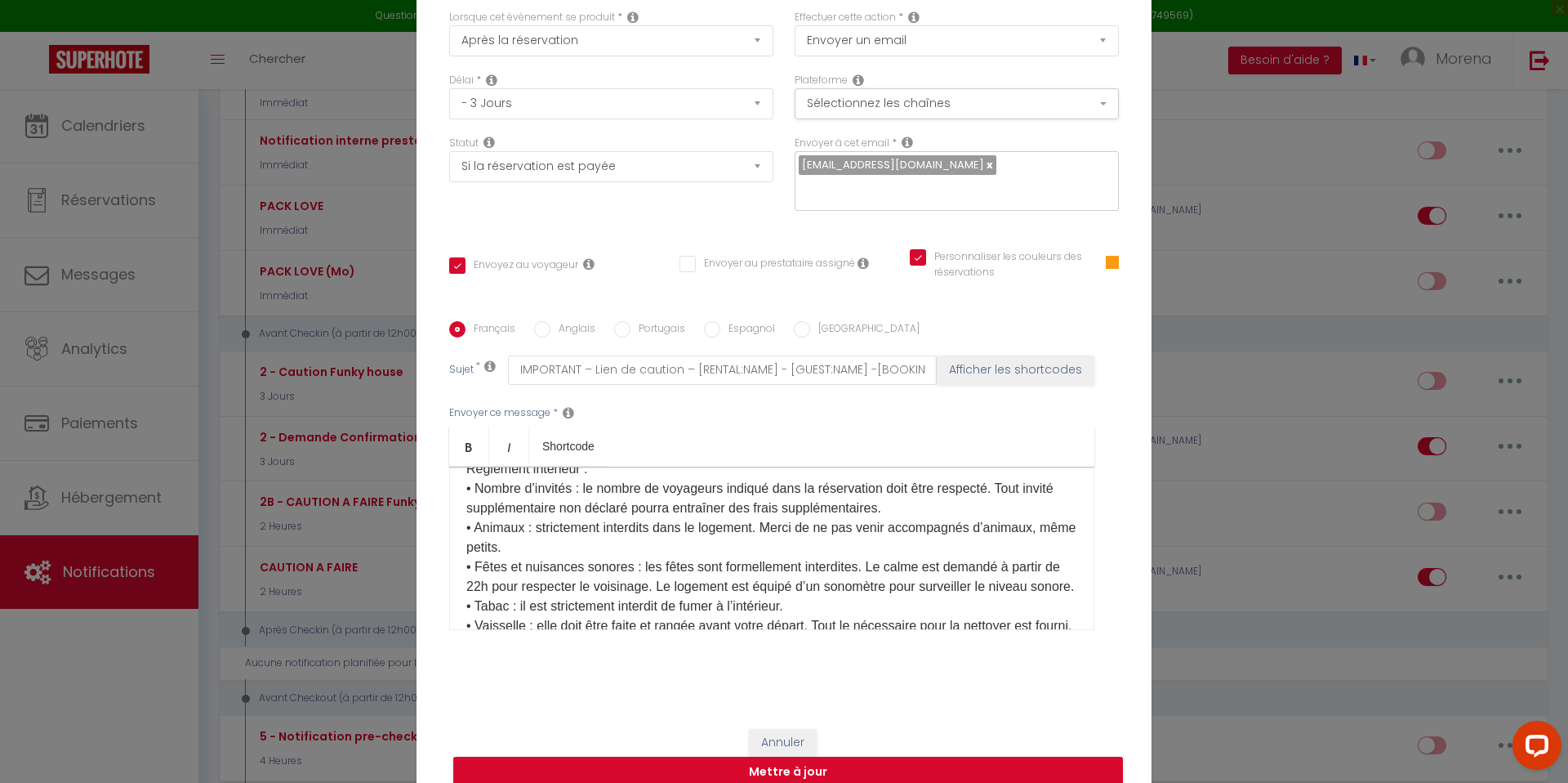
scroll to position [111, 0]
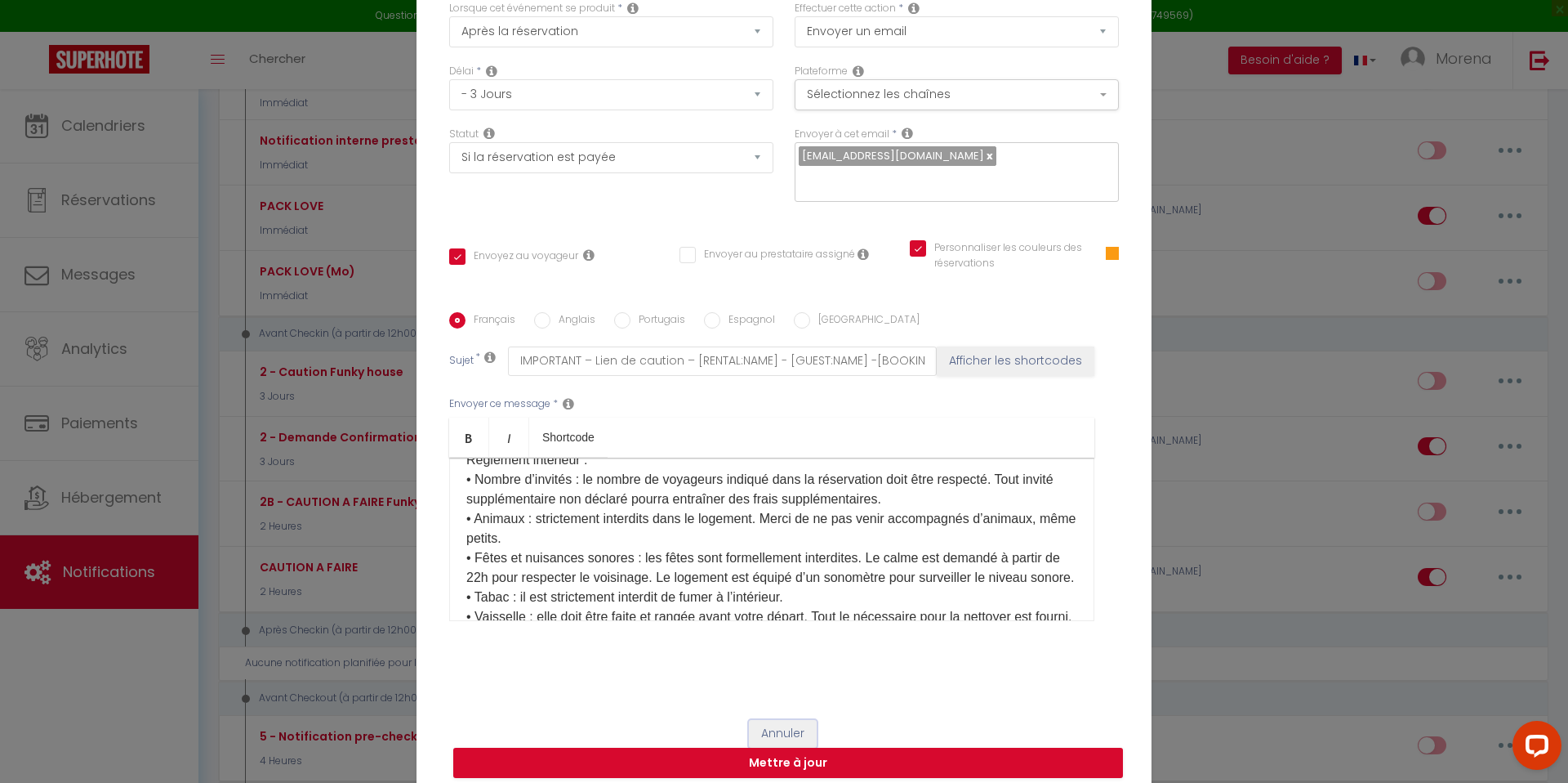
click at [787, 720] on button "Annuler" at bounding box center [783, 733] width 68 height 28
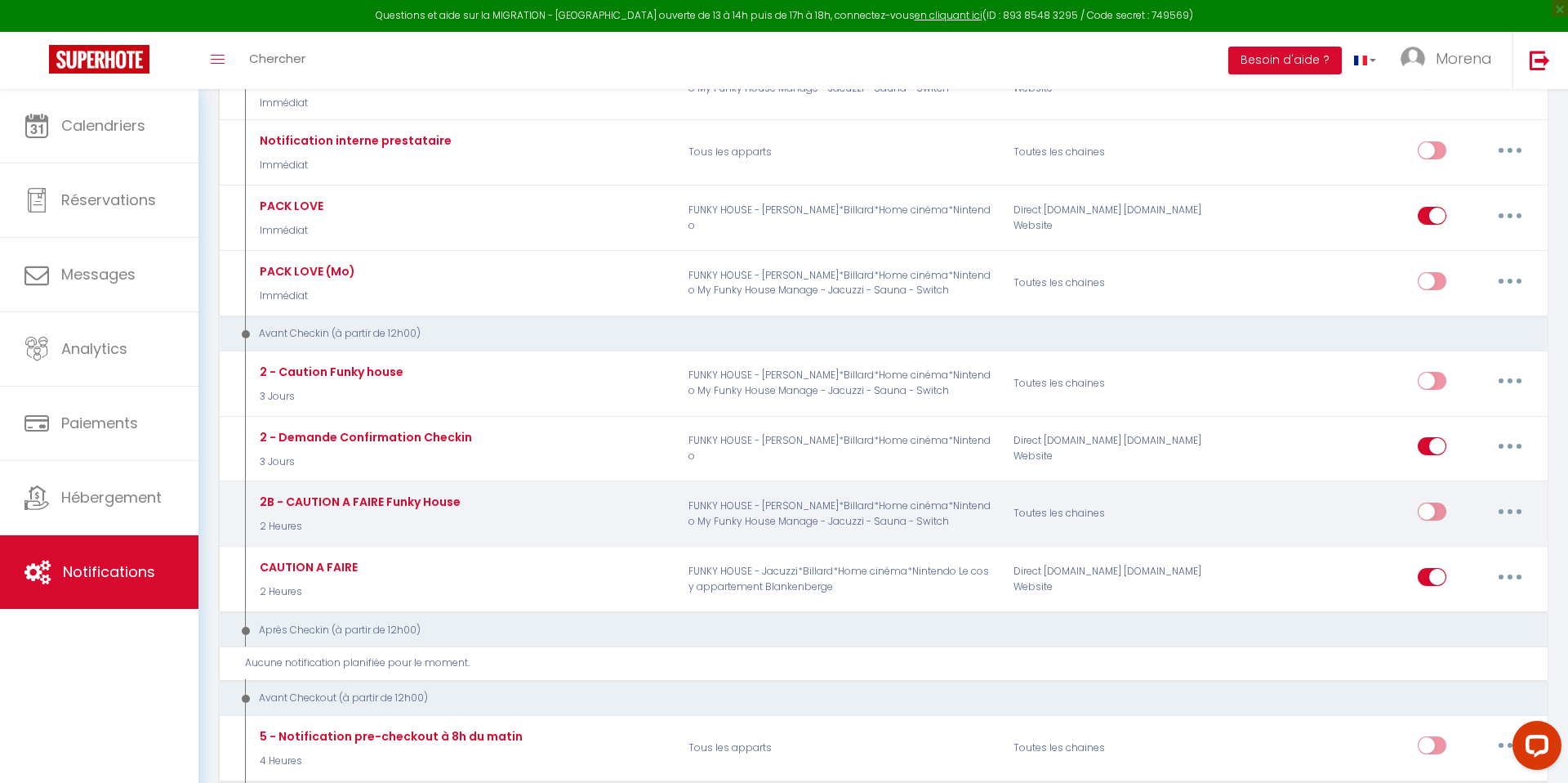
click at [1518, 501] on button "button" at bounding box center [1510, 511] width 46 height 26
click at [1446, 534] on link "Editer" at bounding box center [1467, 548] width 121 height 28
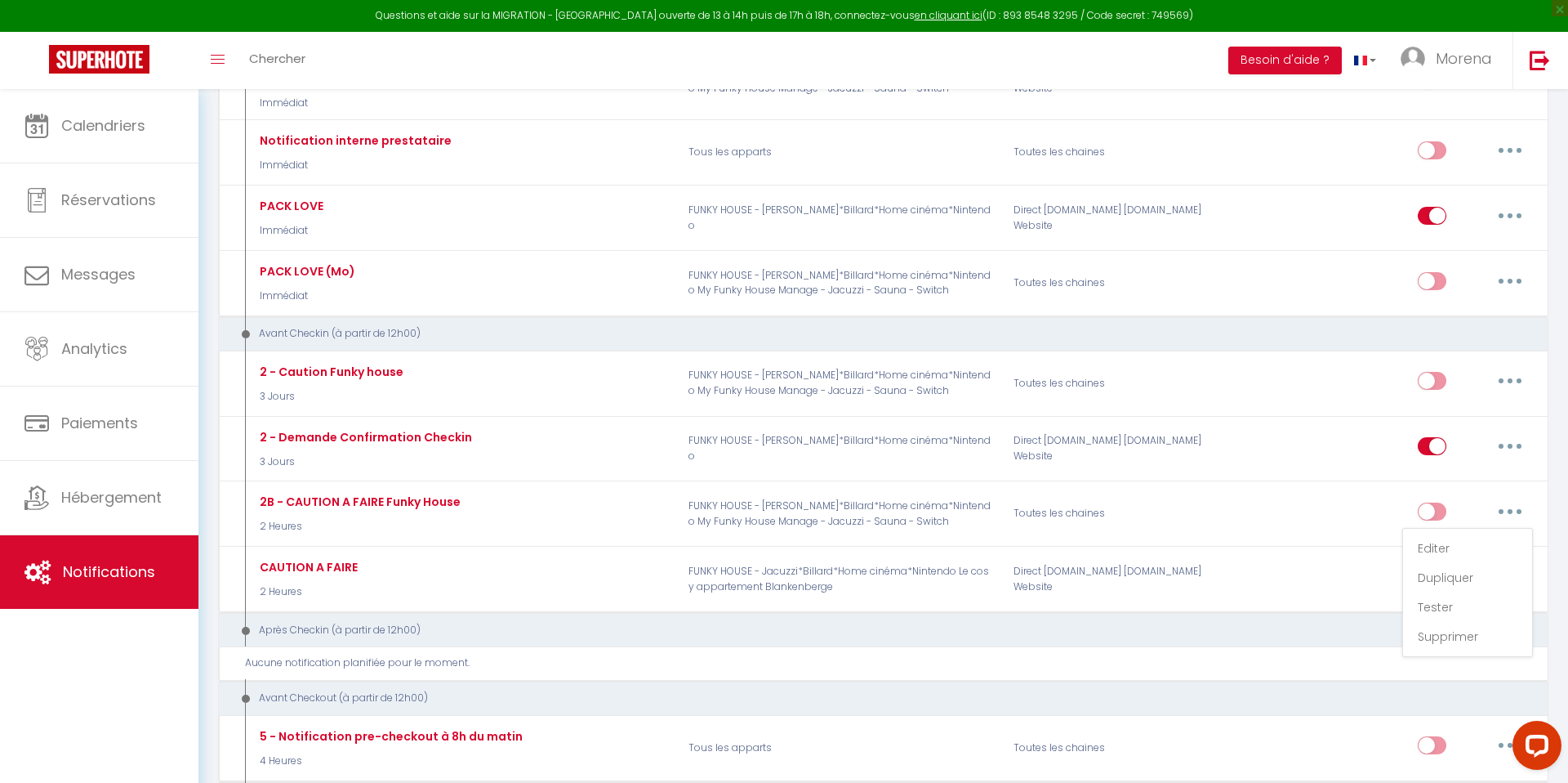
scroll to position [247, 0]
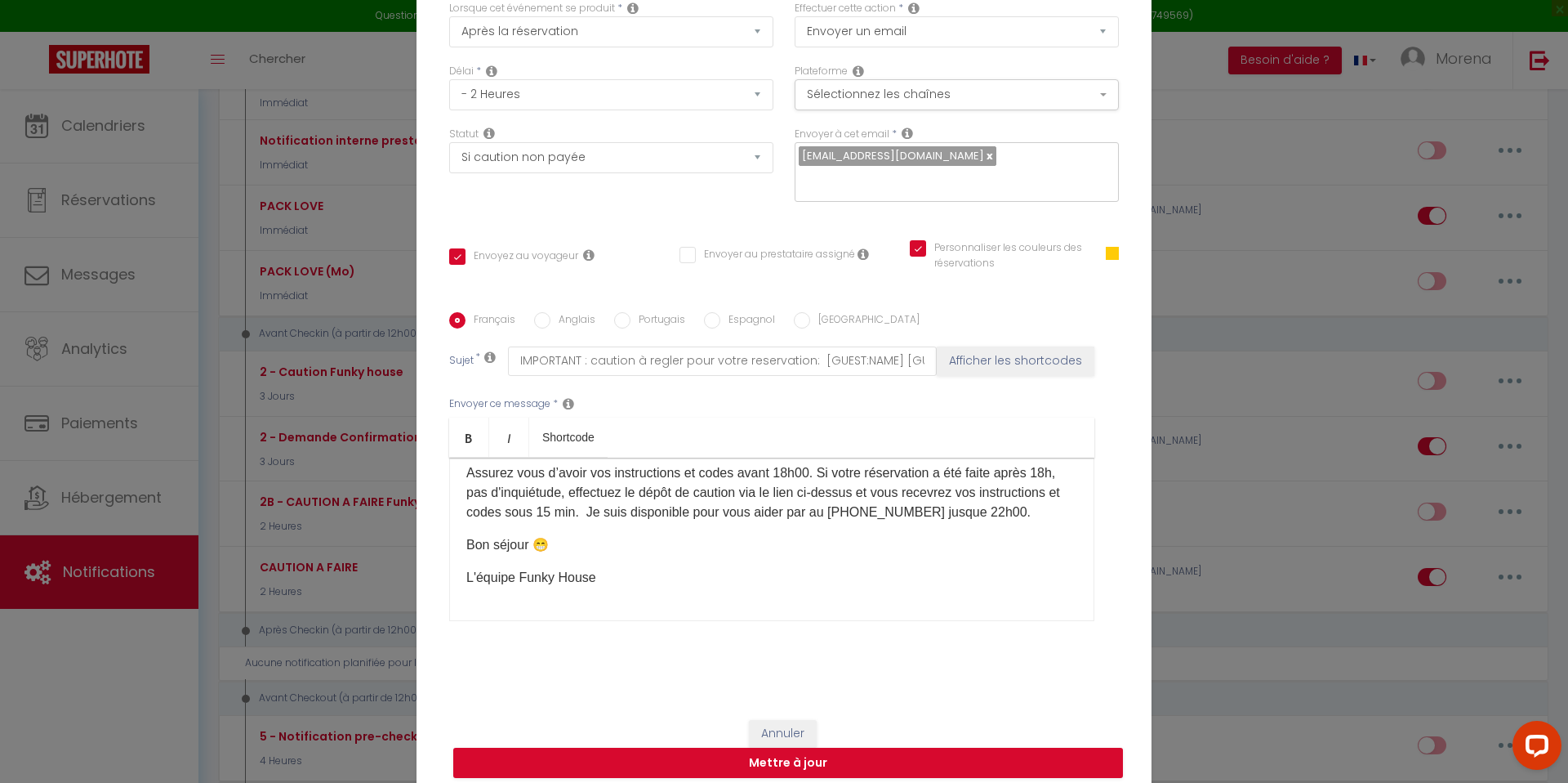
click at [984, 163] on link at bounding box center [988, 156] width 9 height 15
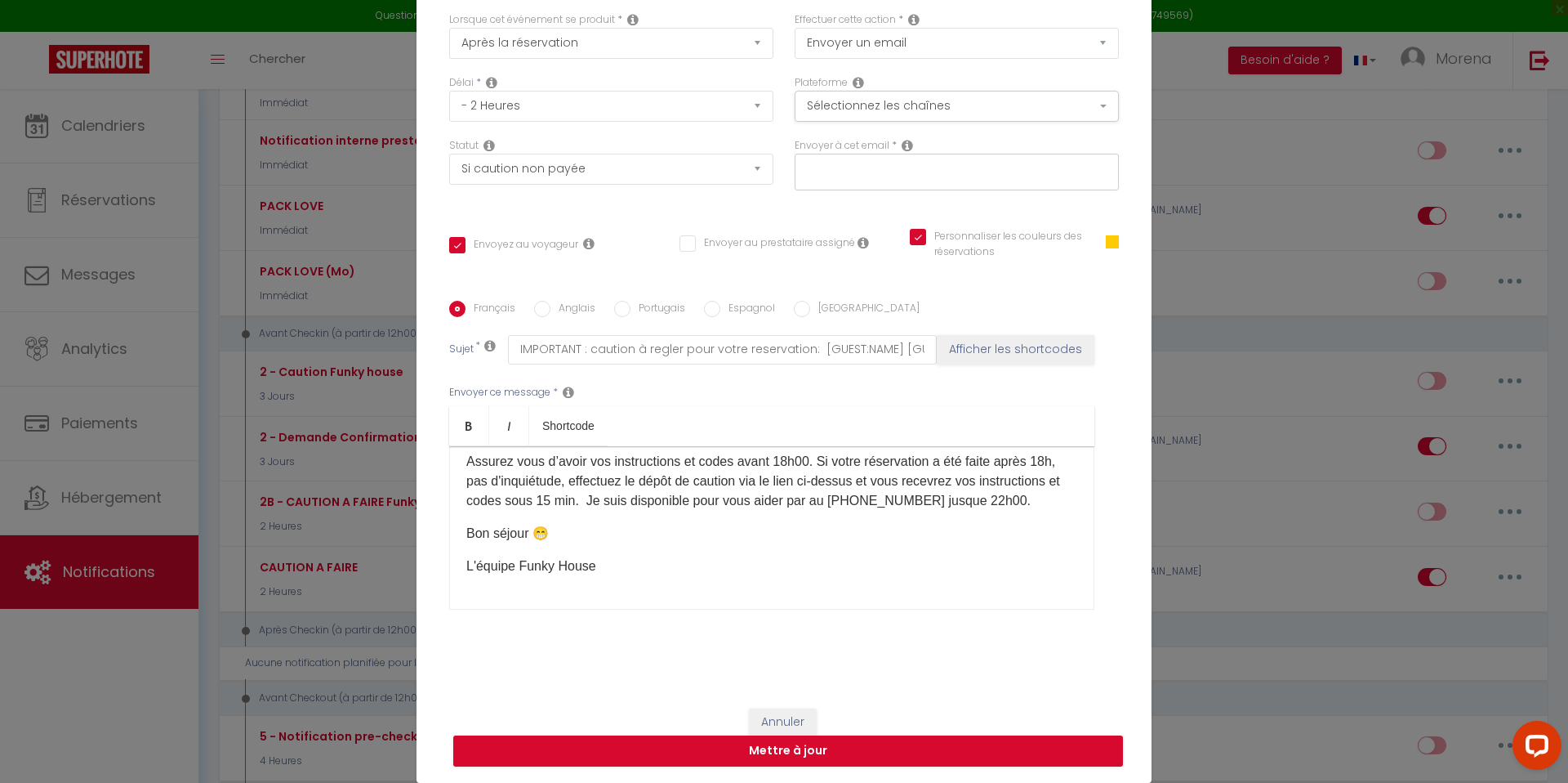
click at [941, 169] on input "text" at bounding box center [952, 169] width 308 height 22
paste input "[EMAIL_ADDRESS][DOMAIN_NAME]"
click at [835, 224] on div "Titre * 2B - CAUTION A FAIRE Funky House Pour cet hébergement Sélectionner les …" at bounding box center [784, 312] width 735 height 759
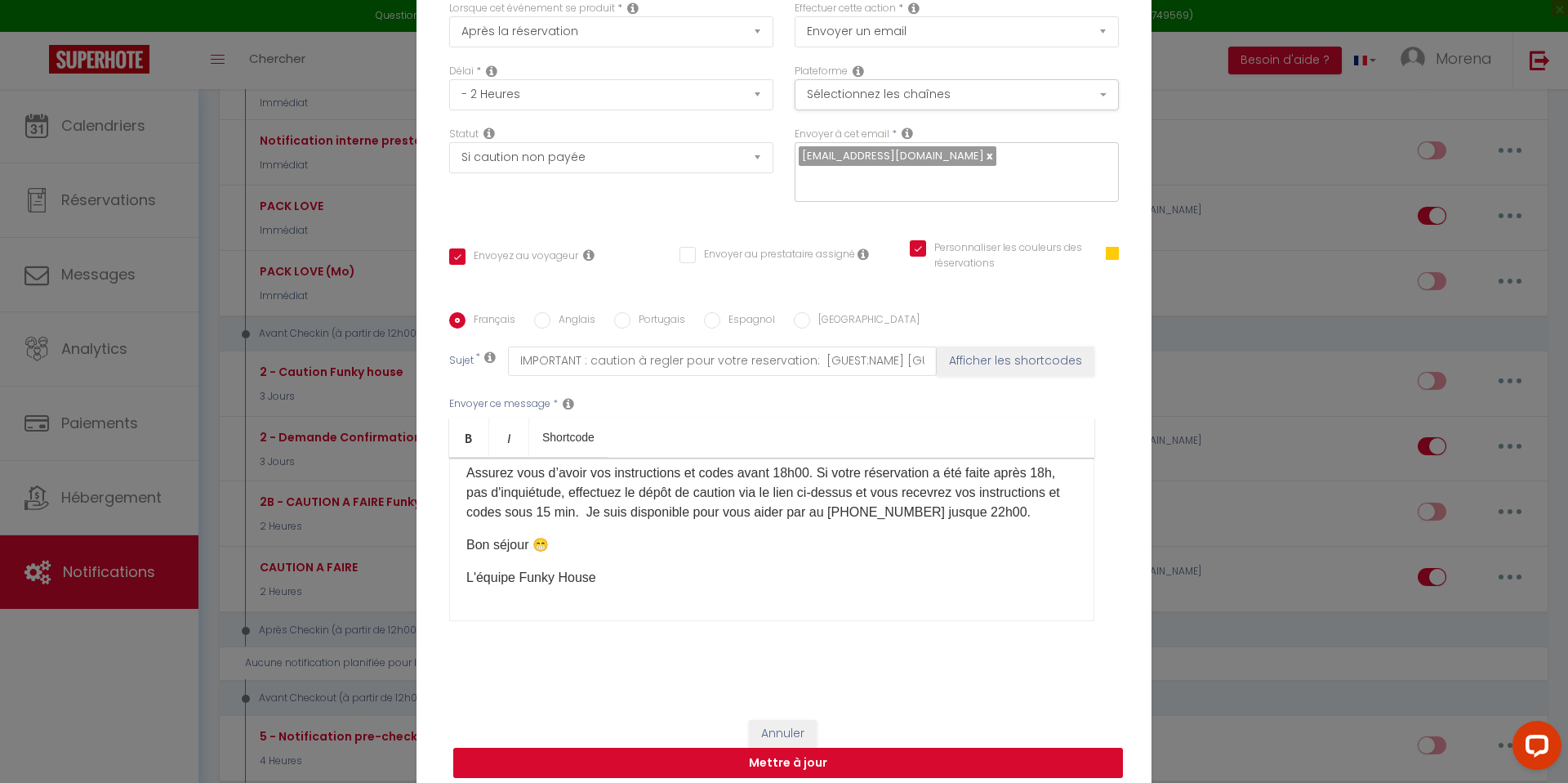
click at [795, 756] on button "Mettre à jour" at bounding box center [788, 763] width 669 height 31
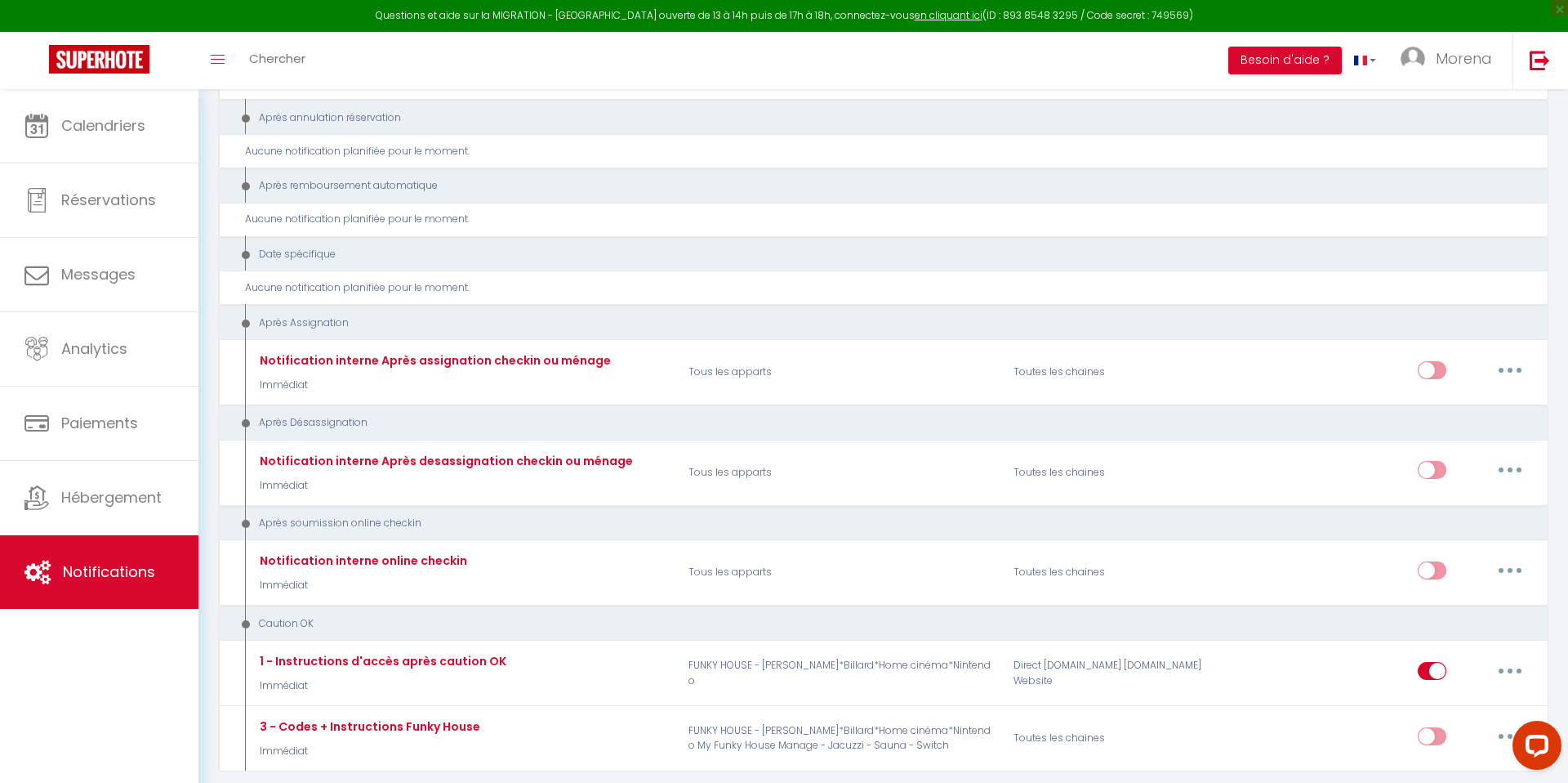
scroll to position [2494, 0]
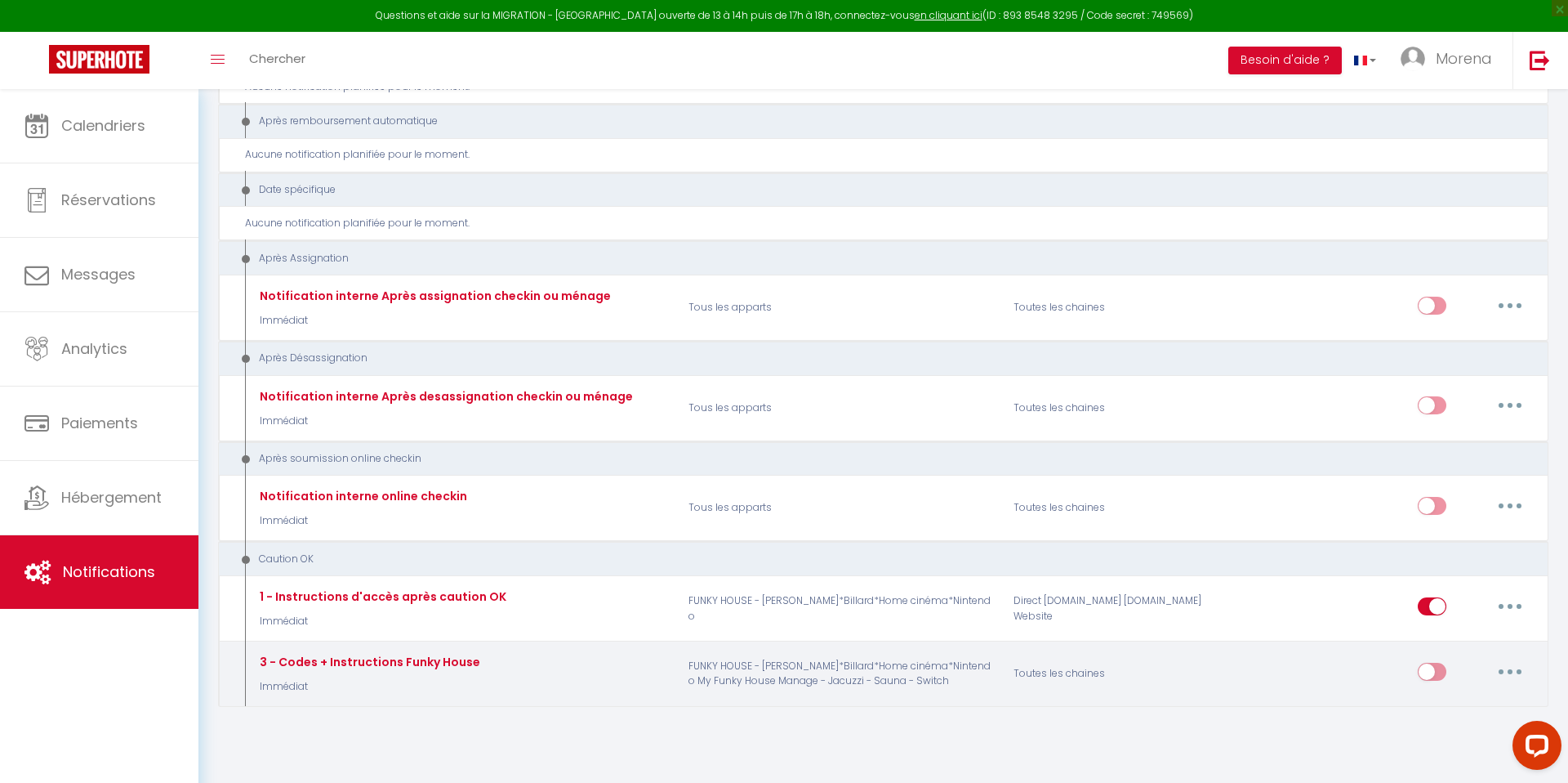
click at [1510, 669] on icon "button" at bounding box center [1510, 672] width 5 height 5
click at [1444, 529] on link "Editer" at bounding box center [1467, 540] width 121 height 28
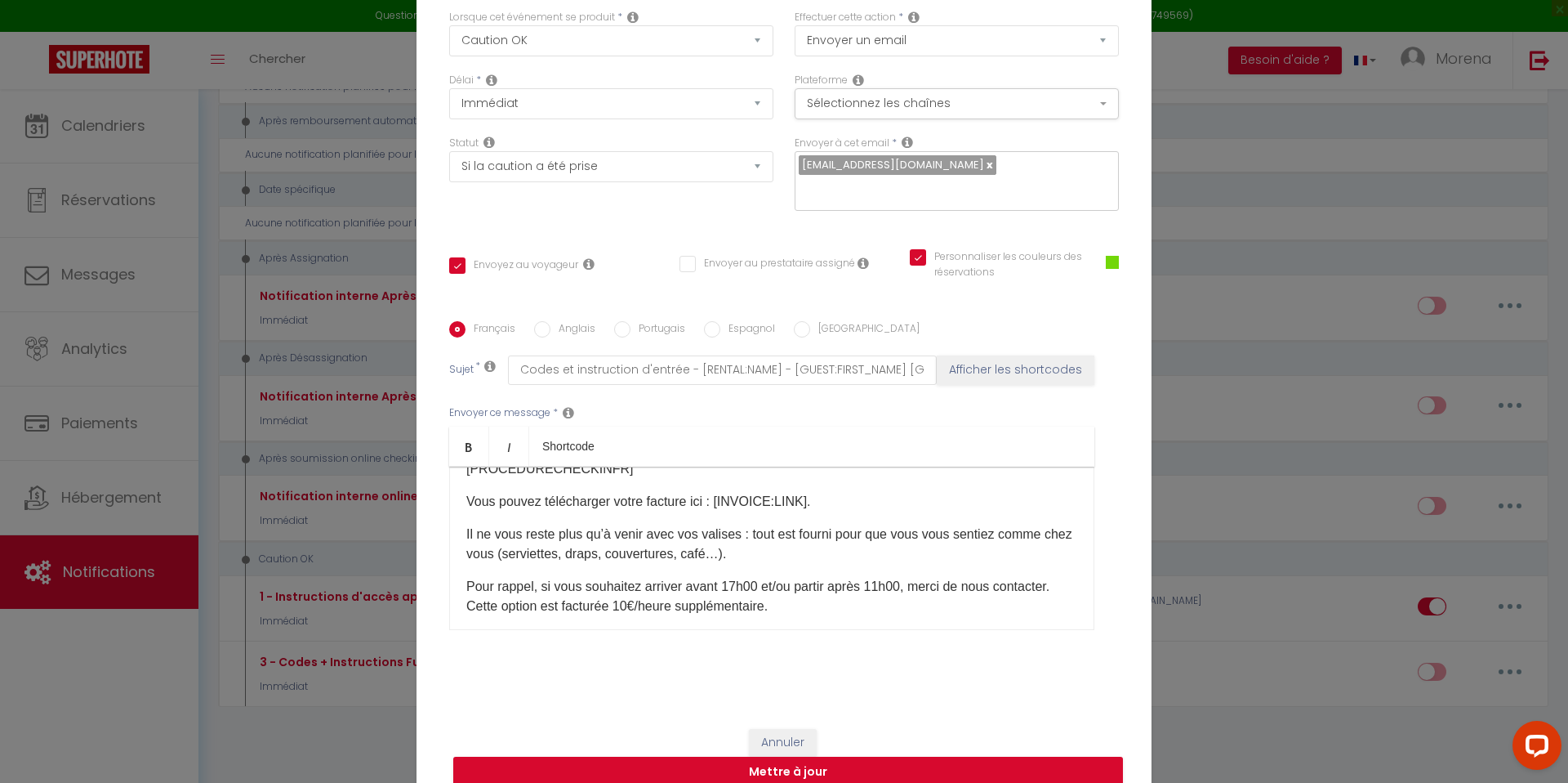
click at [544, 324] on input "Anglais" at bounding box center [542, 329] width 16 height 16
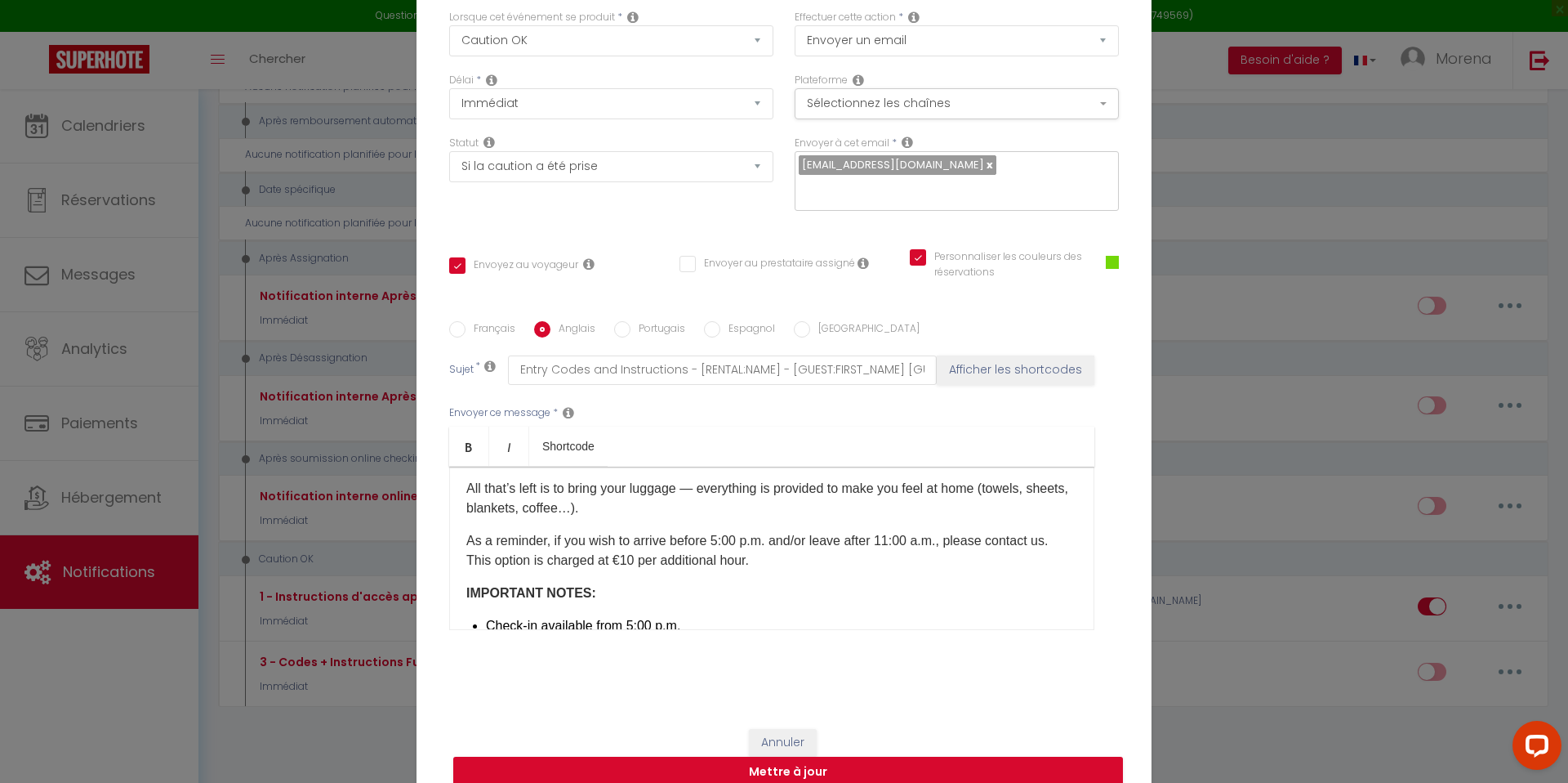
click at [458, 321] on input "Français" at bounding box center [457, 329] width 16 height 16
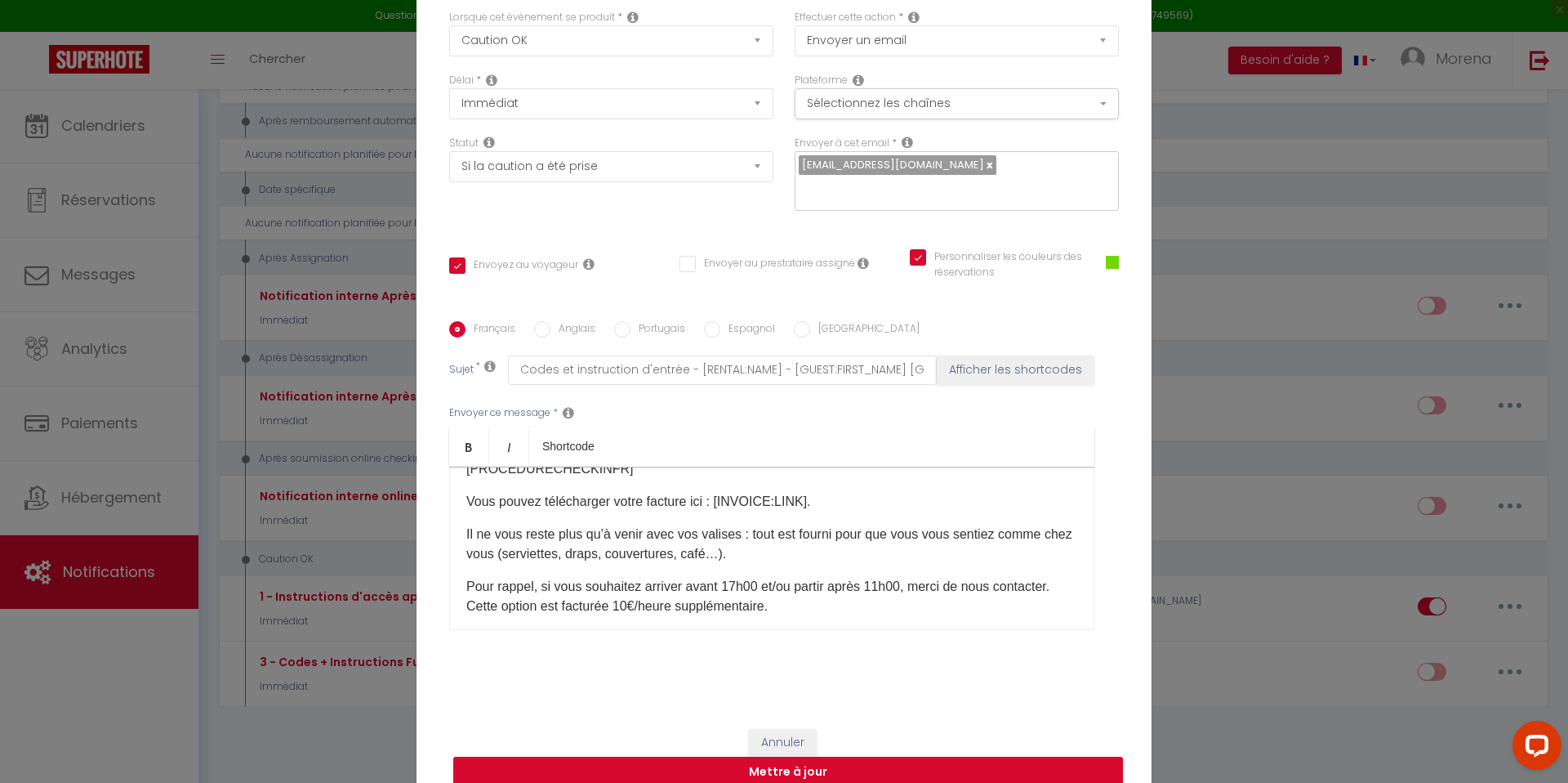
scroll to position [111, 0]
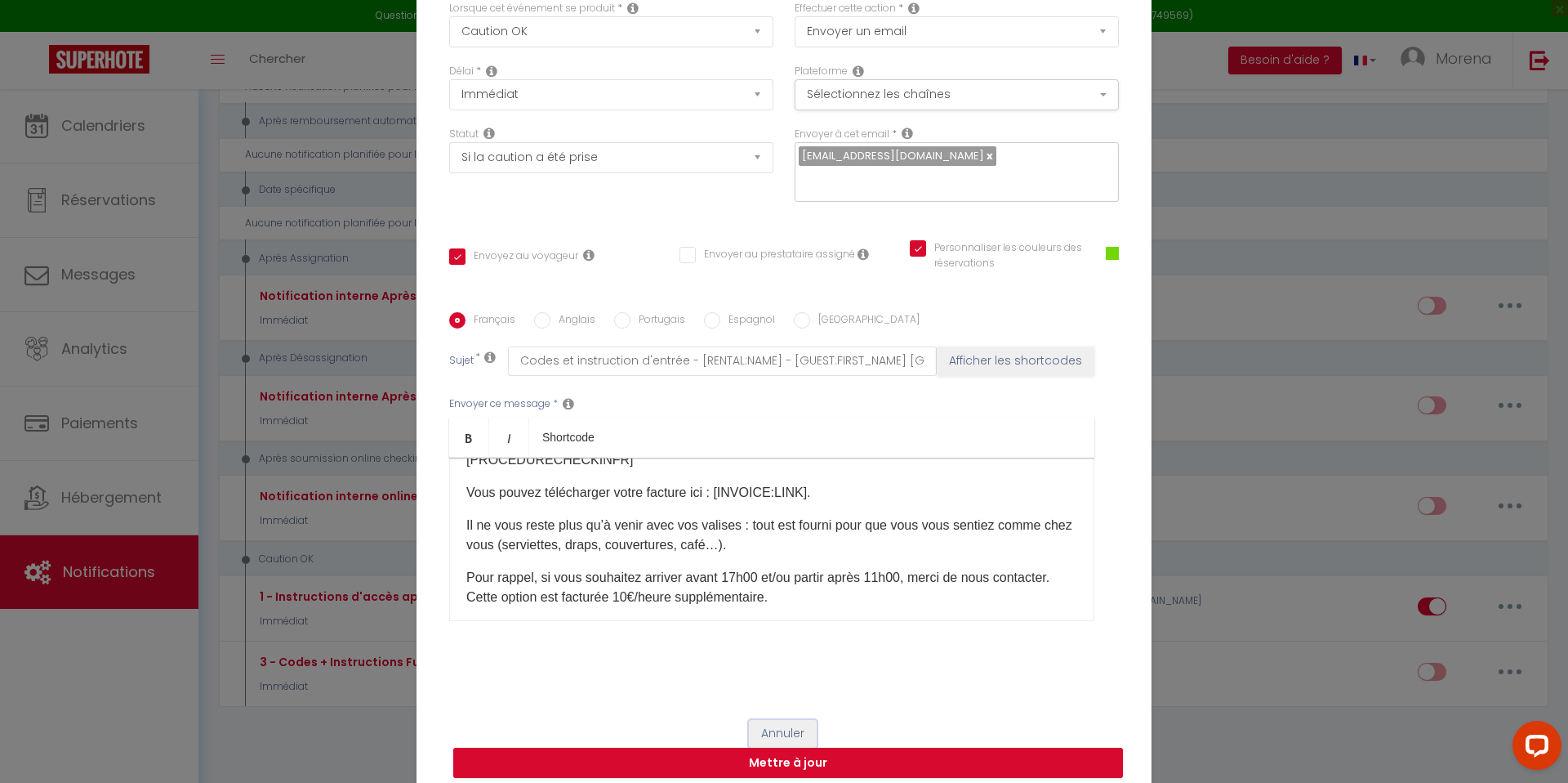
click at [798, 719] on button "Annuler" at bounding box center [783, 733] width 68 height 28
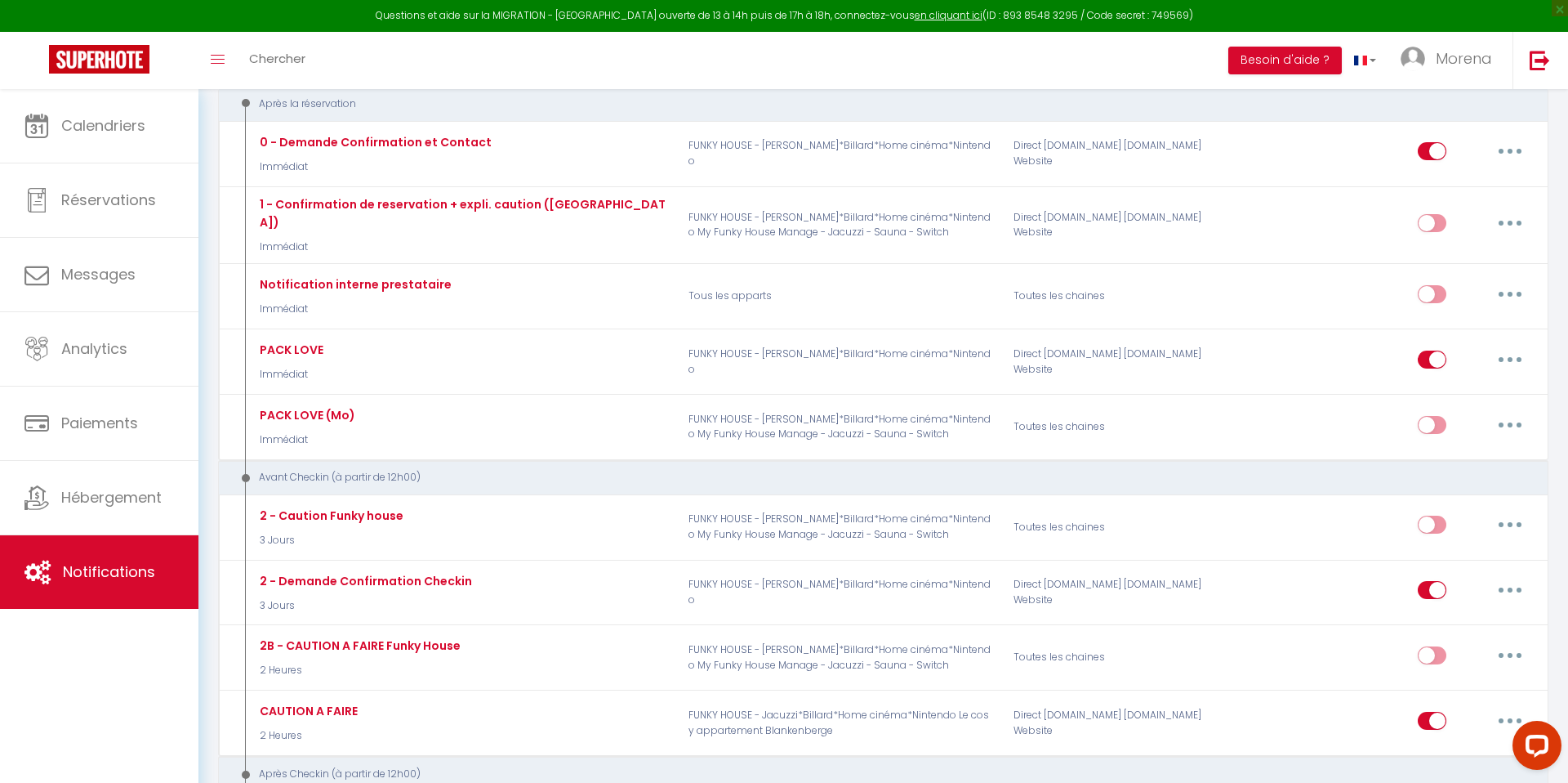
scroll to position [0, 0]
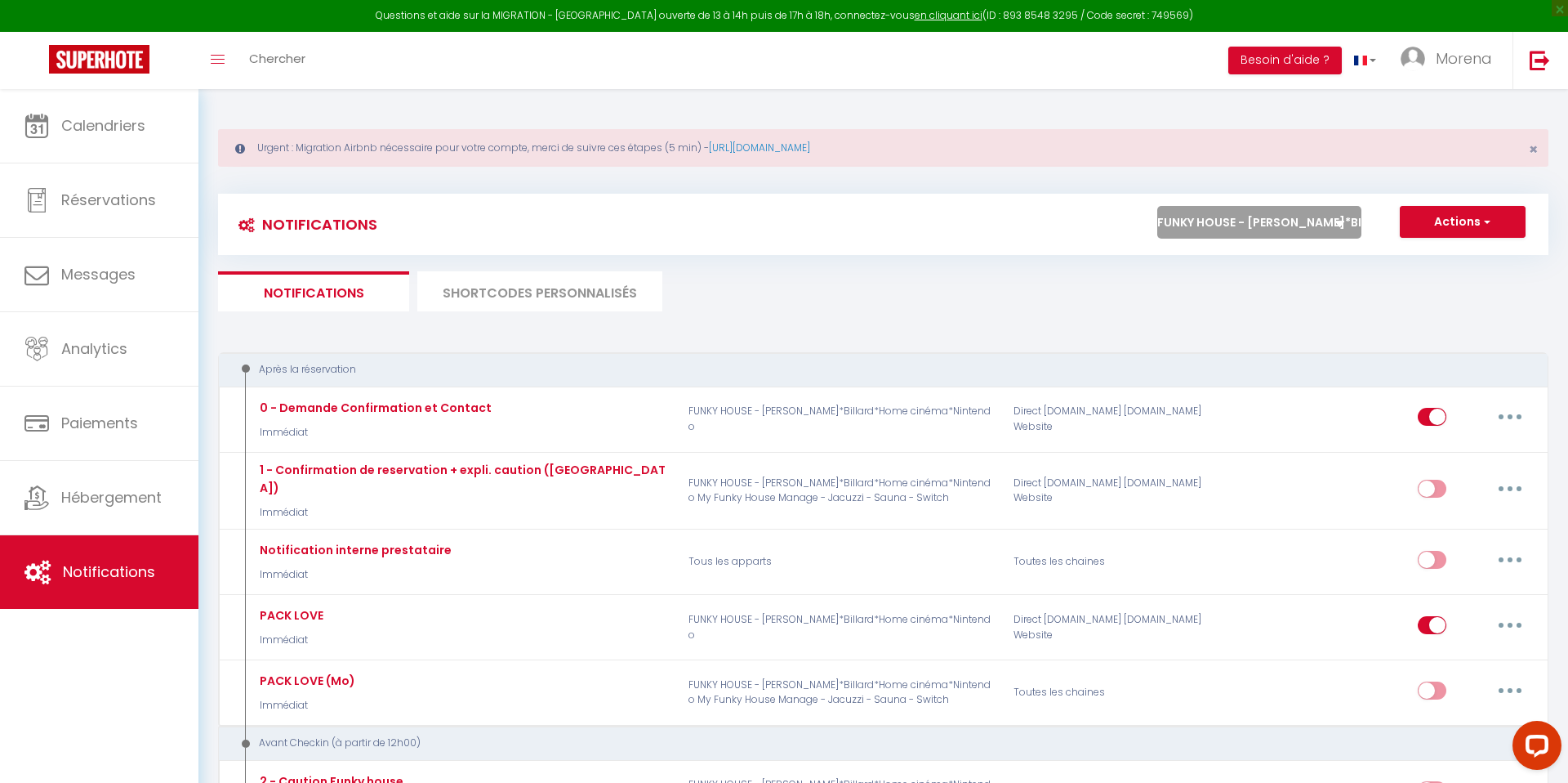
click at [492, 304] on li "SHORTCODES PERSONNALISÉS" at bounding box center [539, 291] width 245 height 40
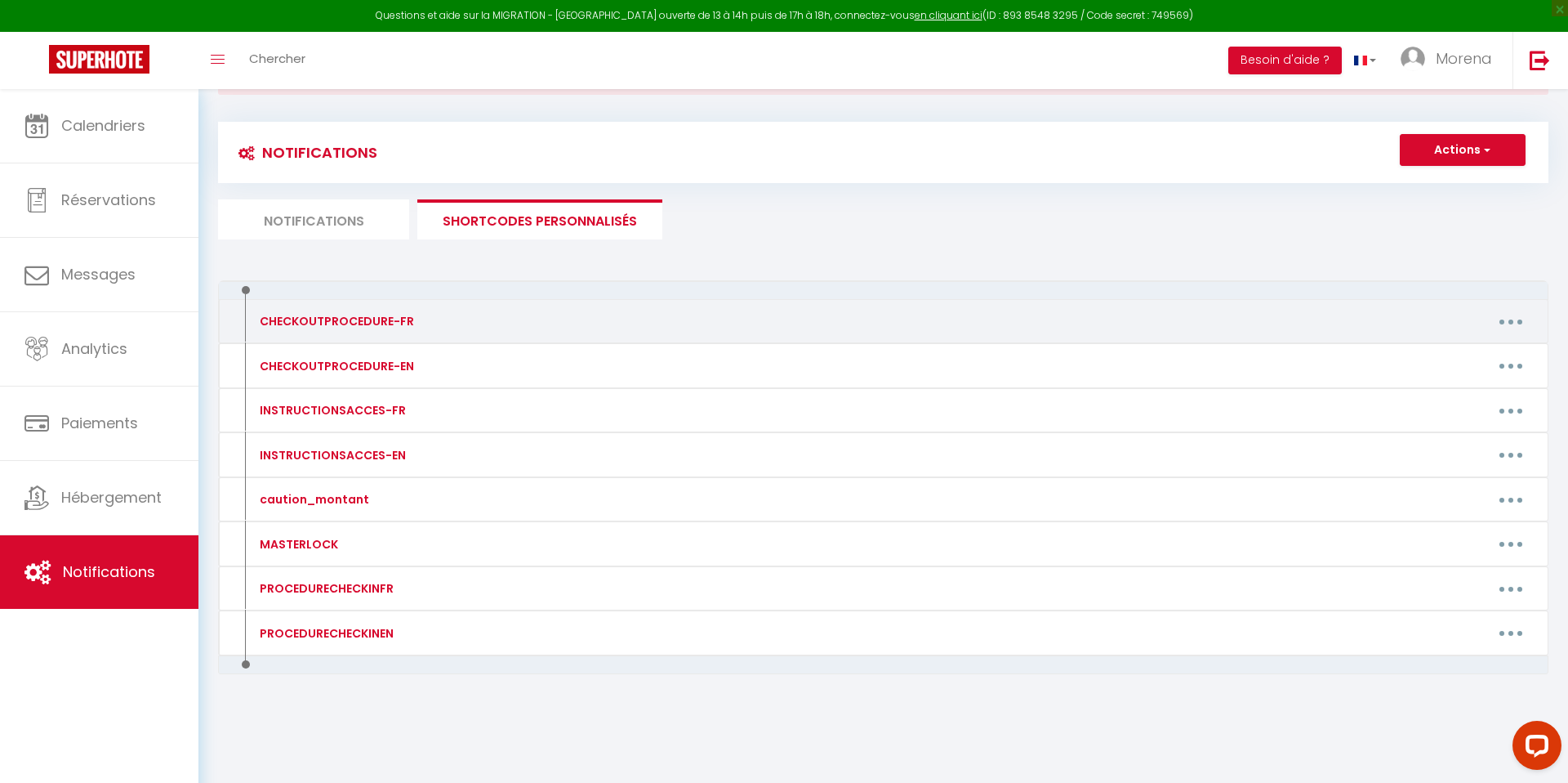
scroll to position [73, 0]
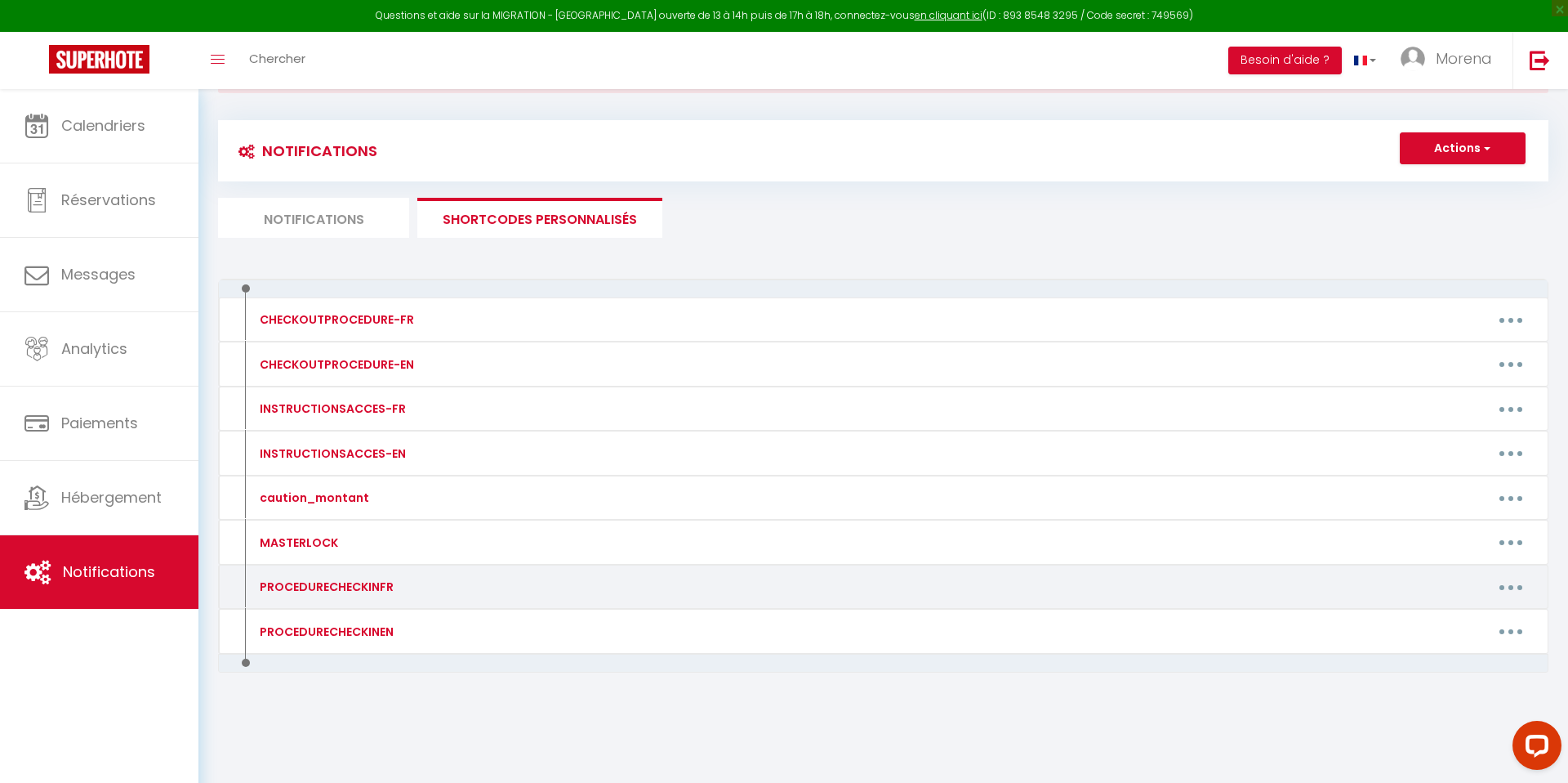
click at [471, 587] on div "PROCEDURECHECKINFR" at bounding box center [408, 586] width 325 height 26
click at [1514, 585] on button "button" at bounding box center [1510, 586] width 46 height 26
click at [1444, 625] on link "Editer" at bounding box center [1468, 624] width 121 height 28
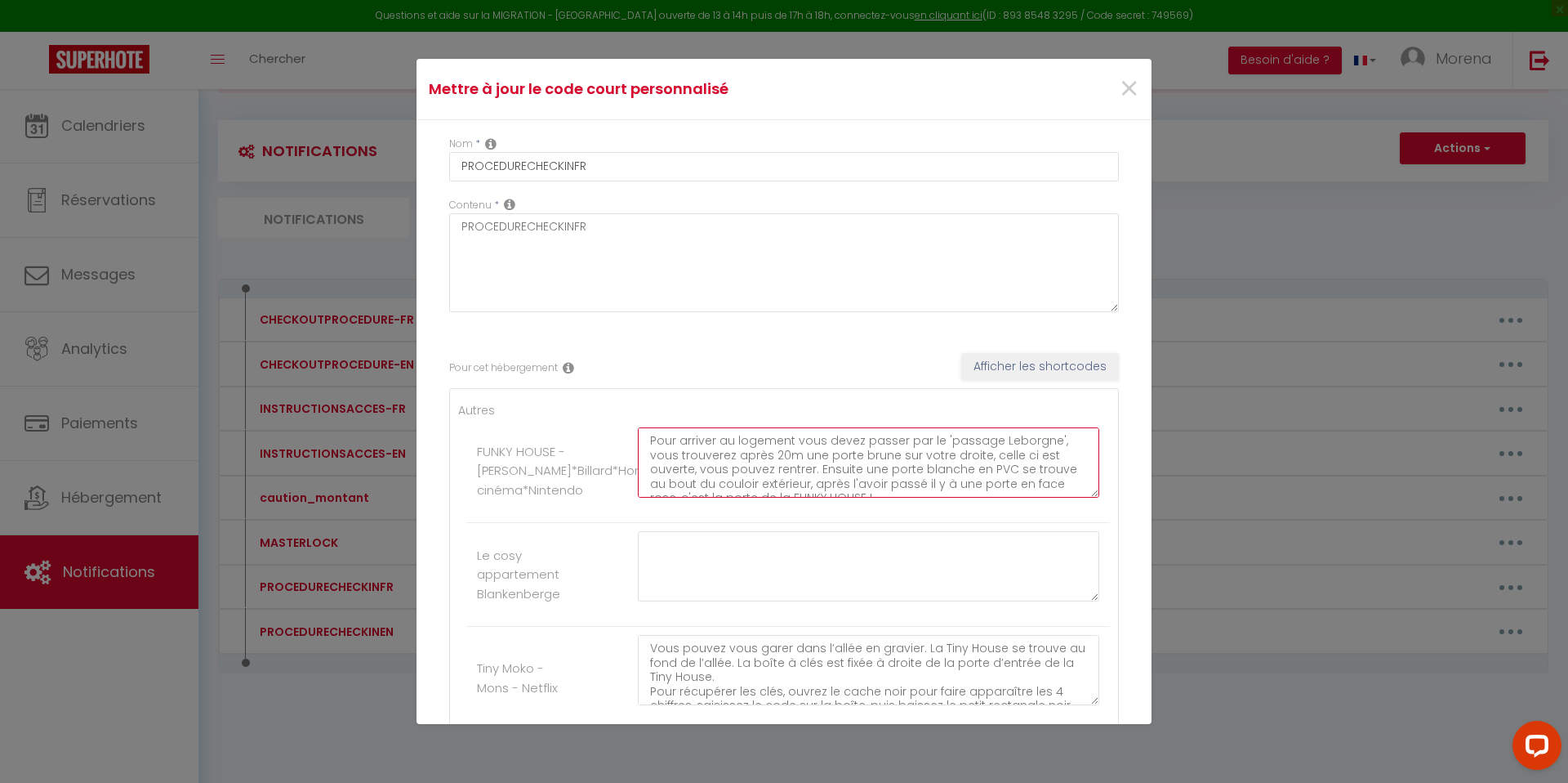
click at [751, 467] on textarea "Pour arriver au logement vous devez passer par le 'passage Leborgne', vous trou…" at bounding box center [868, 463] width 461 height 71
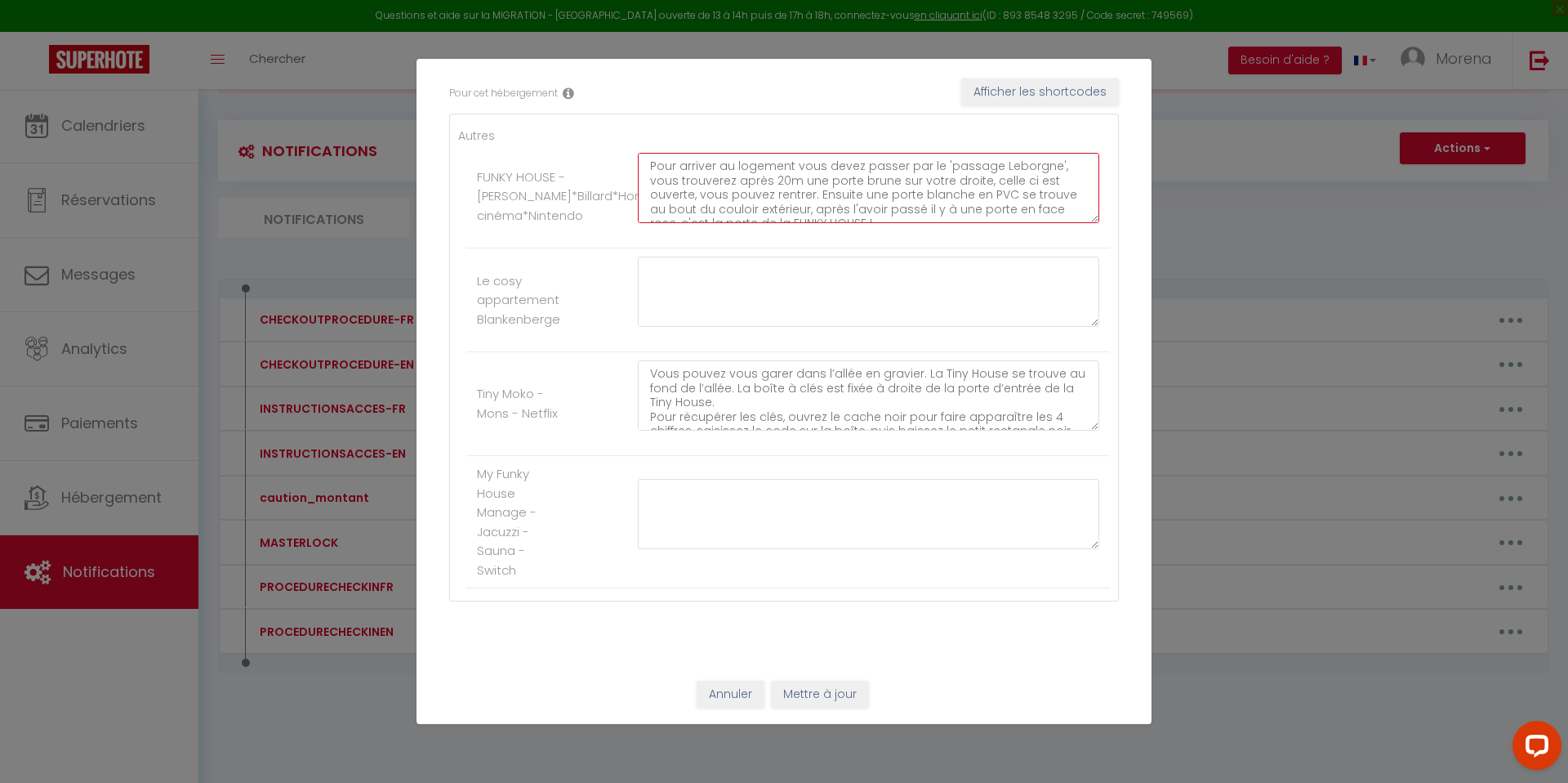
scroll to position [0, 0]
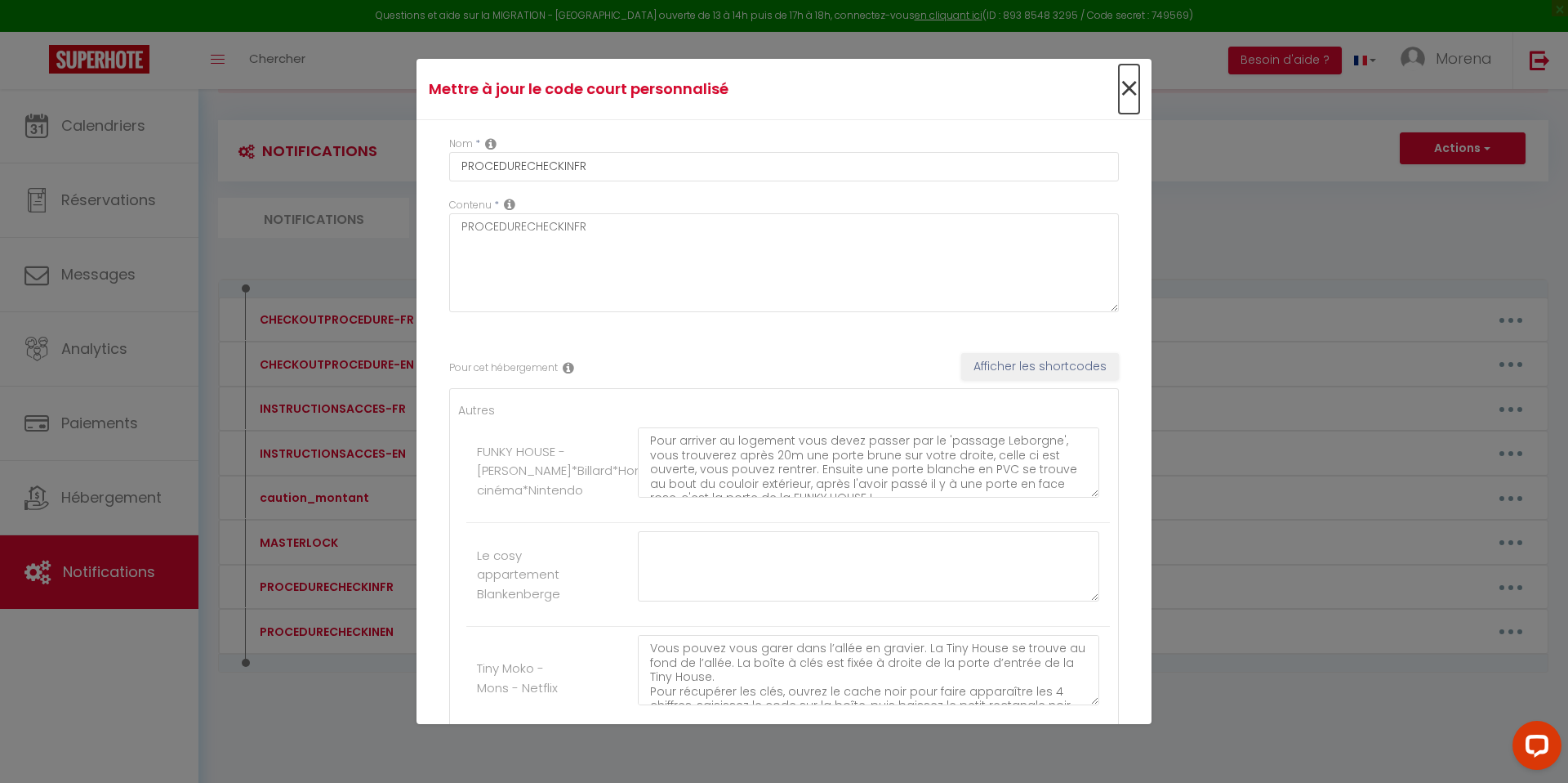
click at [1129, 87] on span "×" at bounding box center [1129, 89] width 21 height 49
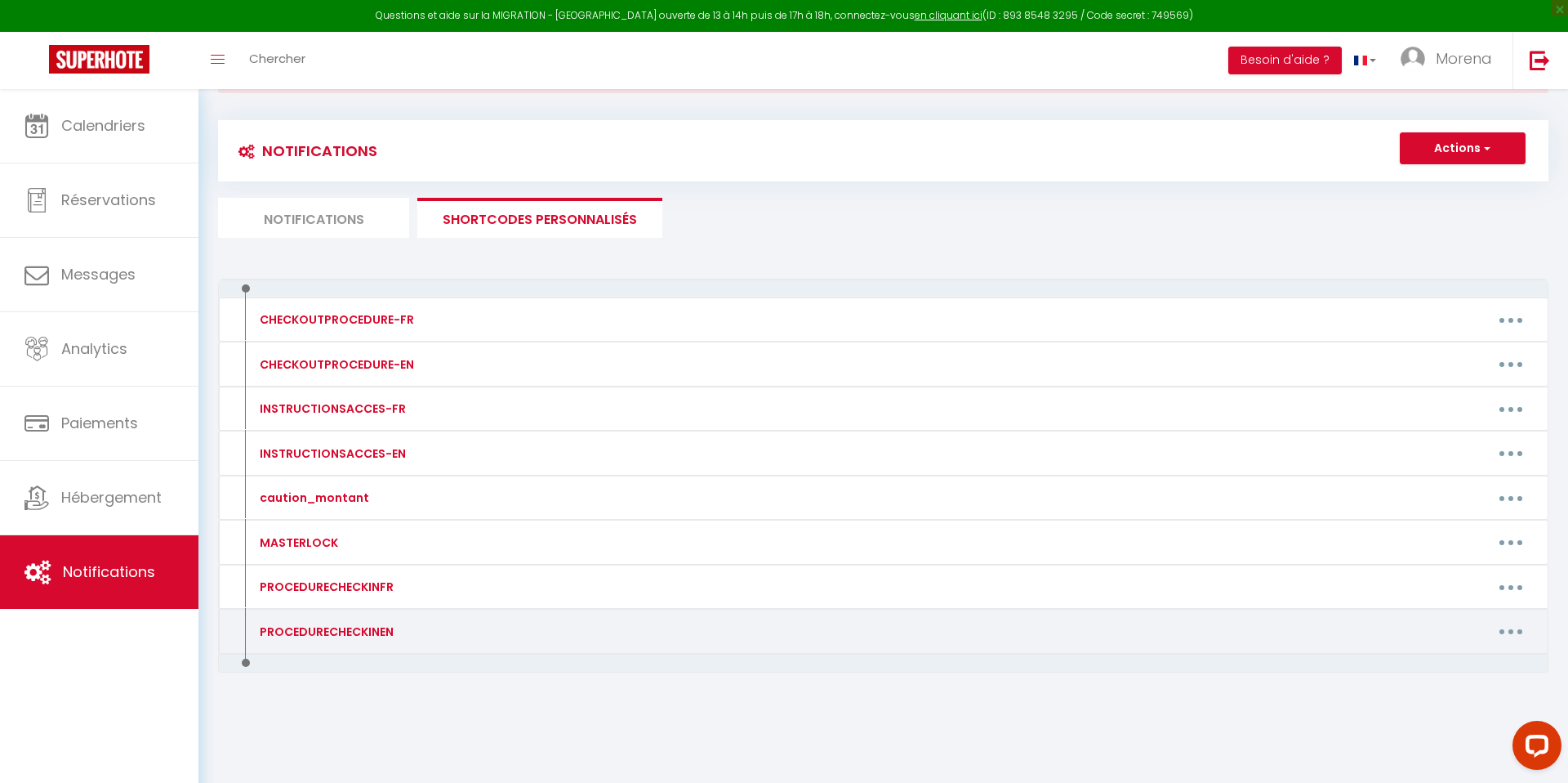
click at [1510, 632] on icon "button" at bounding box center [1511, 632] width 5 height 5
click at [1440, 670] on link "Editer" at bounding box center [1468, 668] width 121 height 28
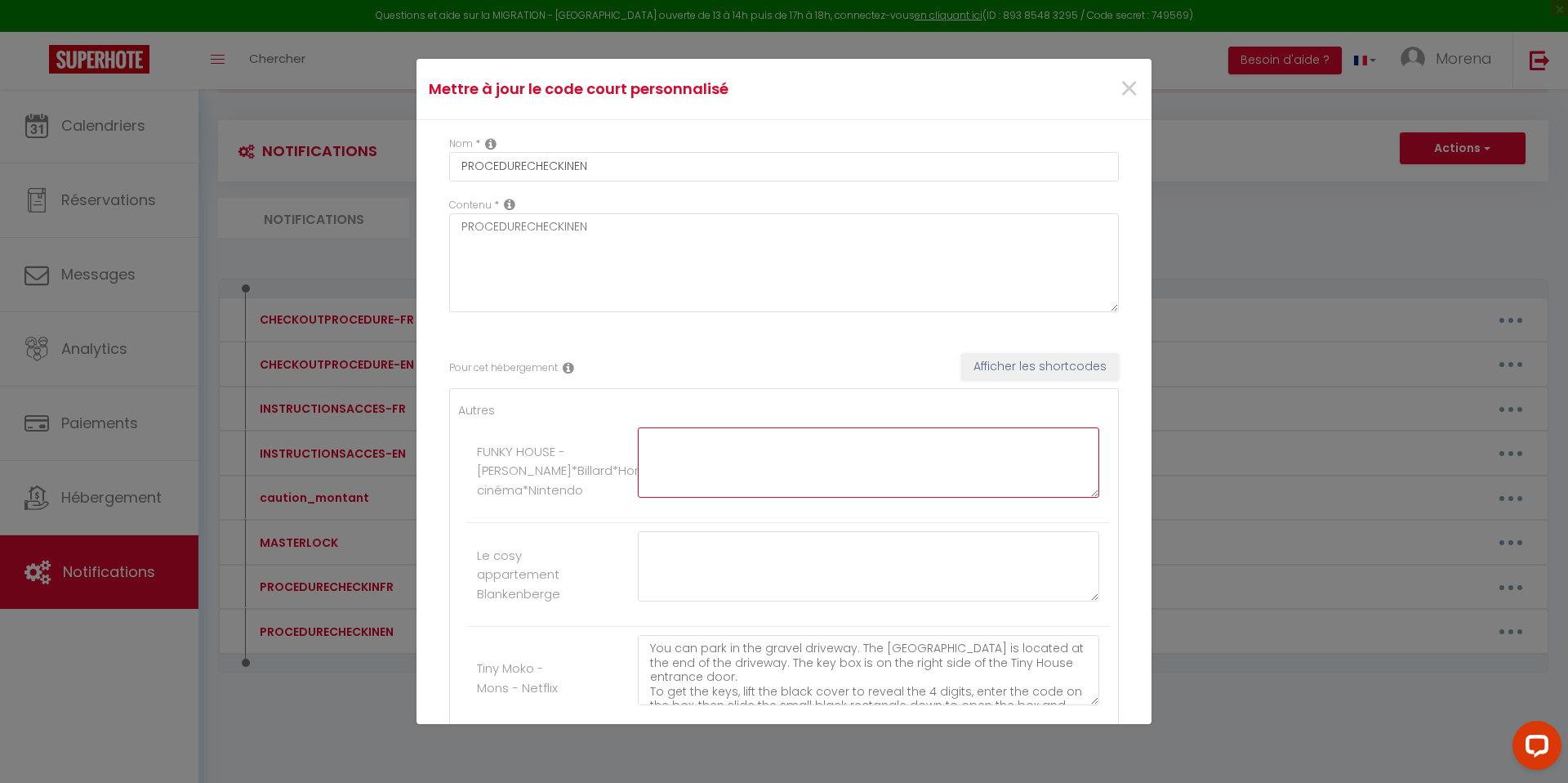
click at [781, 463] on textarea at bounding box center [868, 463] width 461 height 71
paste textarea "To reach the accommodation, you need to go through the “[GEOGRAPHIC_DATA].” Aft…"
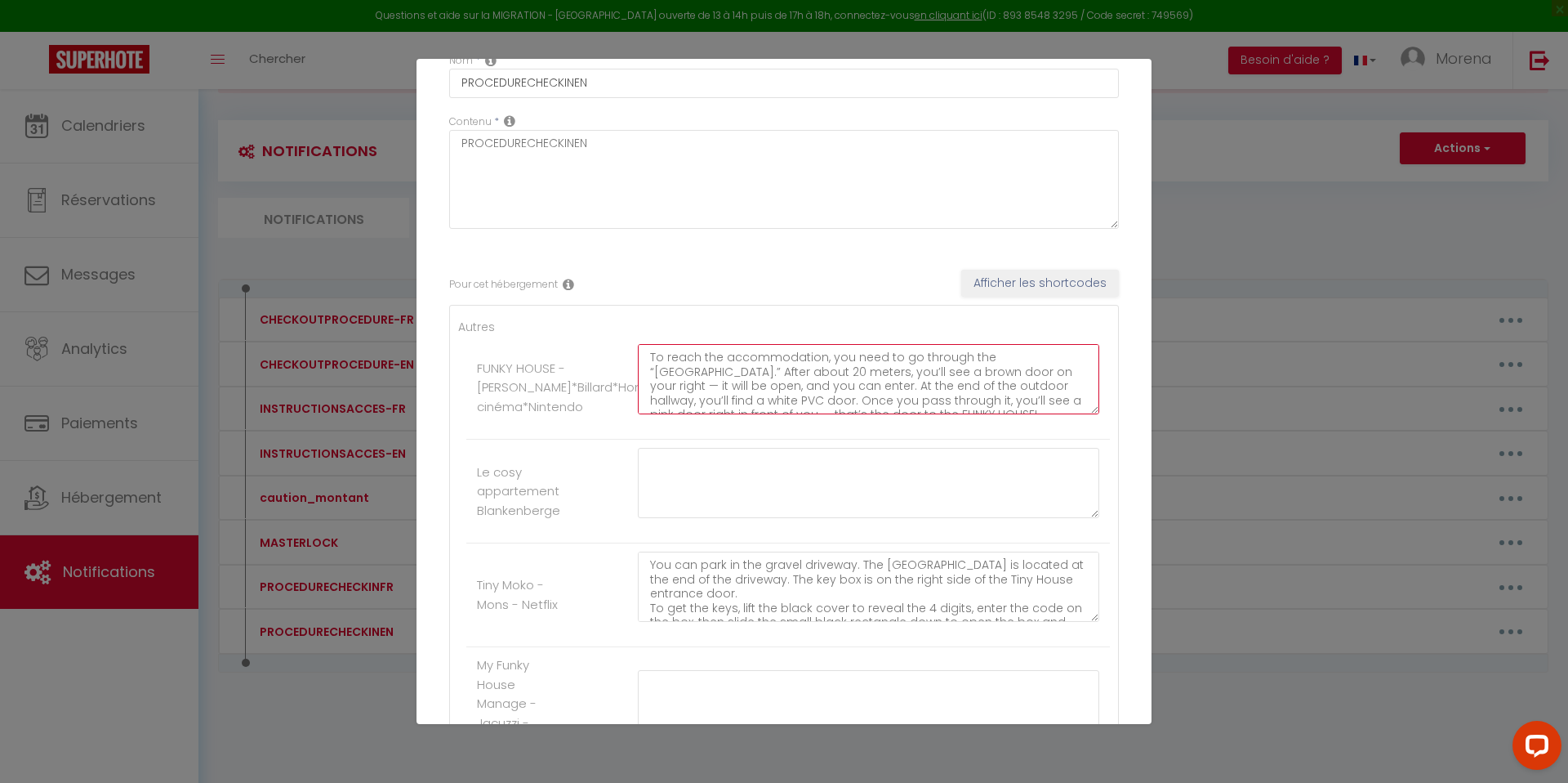
scroll to position [274, 0]
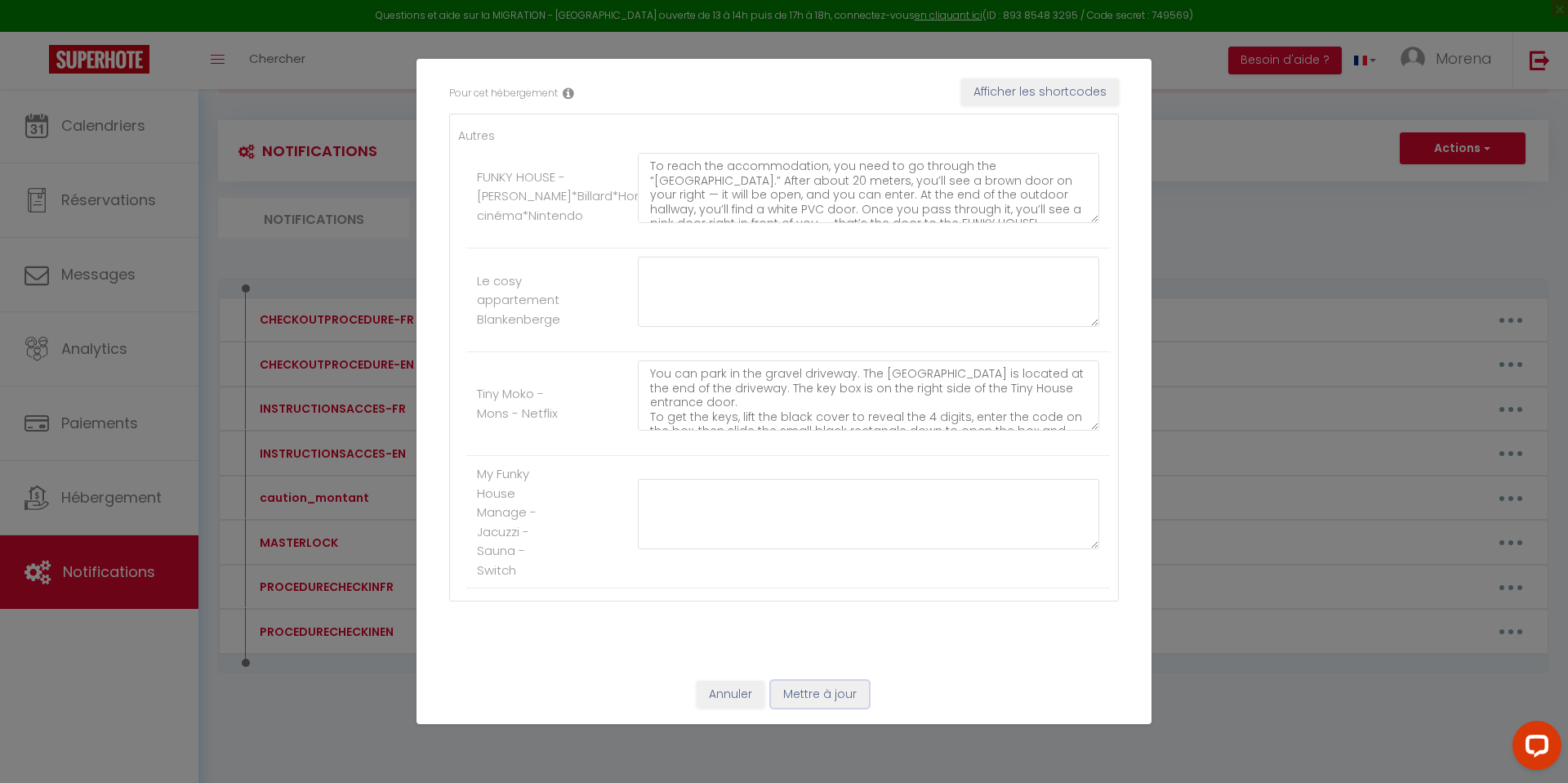
click at [809, 687] on button "Mettre à jour" at bounding box center [820, 694] width 98 height 28
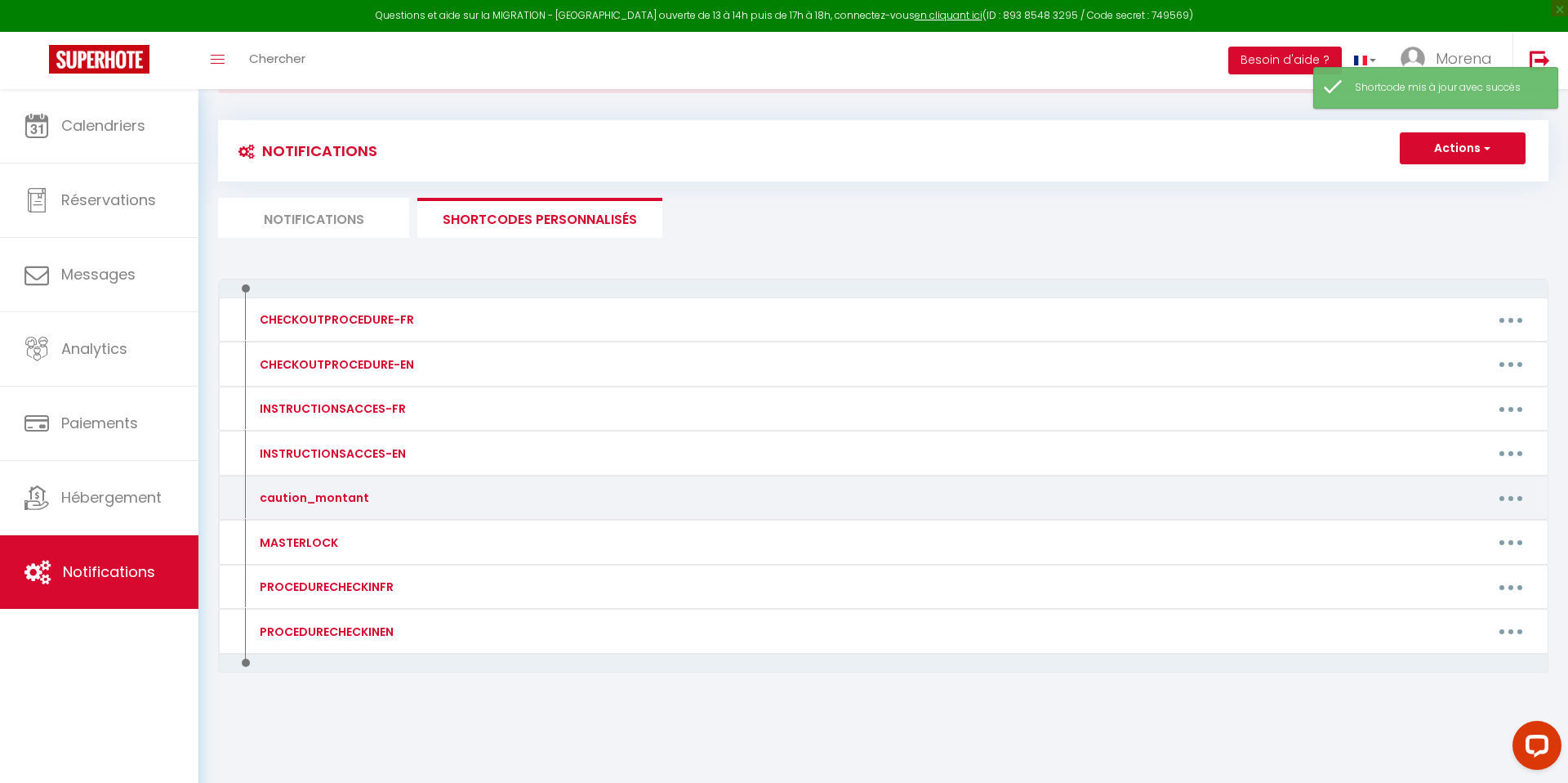
click at [1508, 500] on button "button" at bounding box center [1510, 497] width 46 height 26
click at [1436, 533] on link "Editer" at bounding box center [1468, 535] width 121 height 28
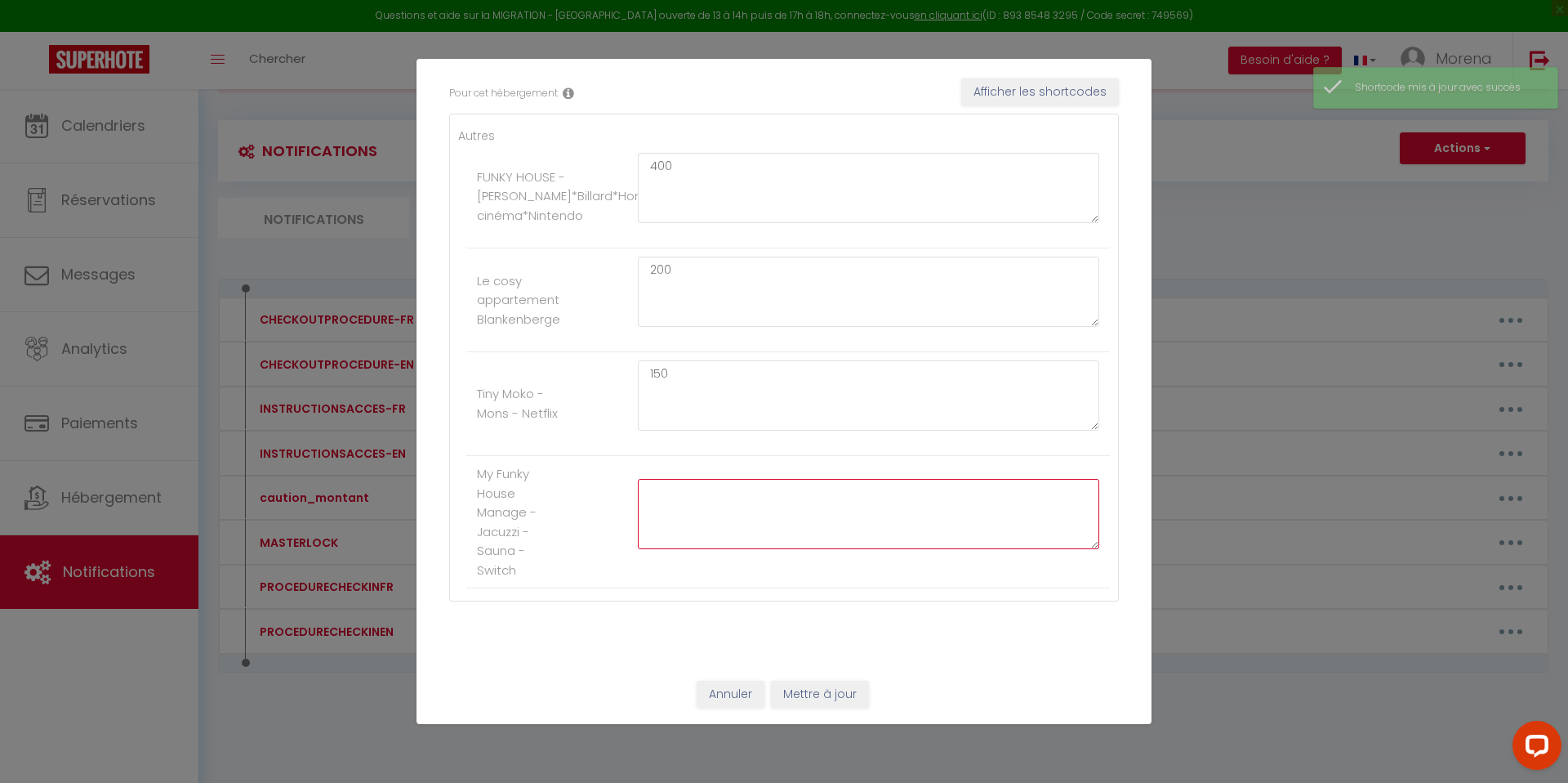
click at [676, 496] on textarea at bounding box center [868, 514] width 461 height 71
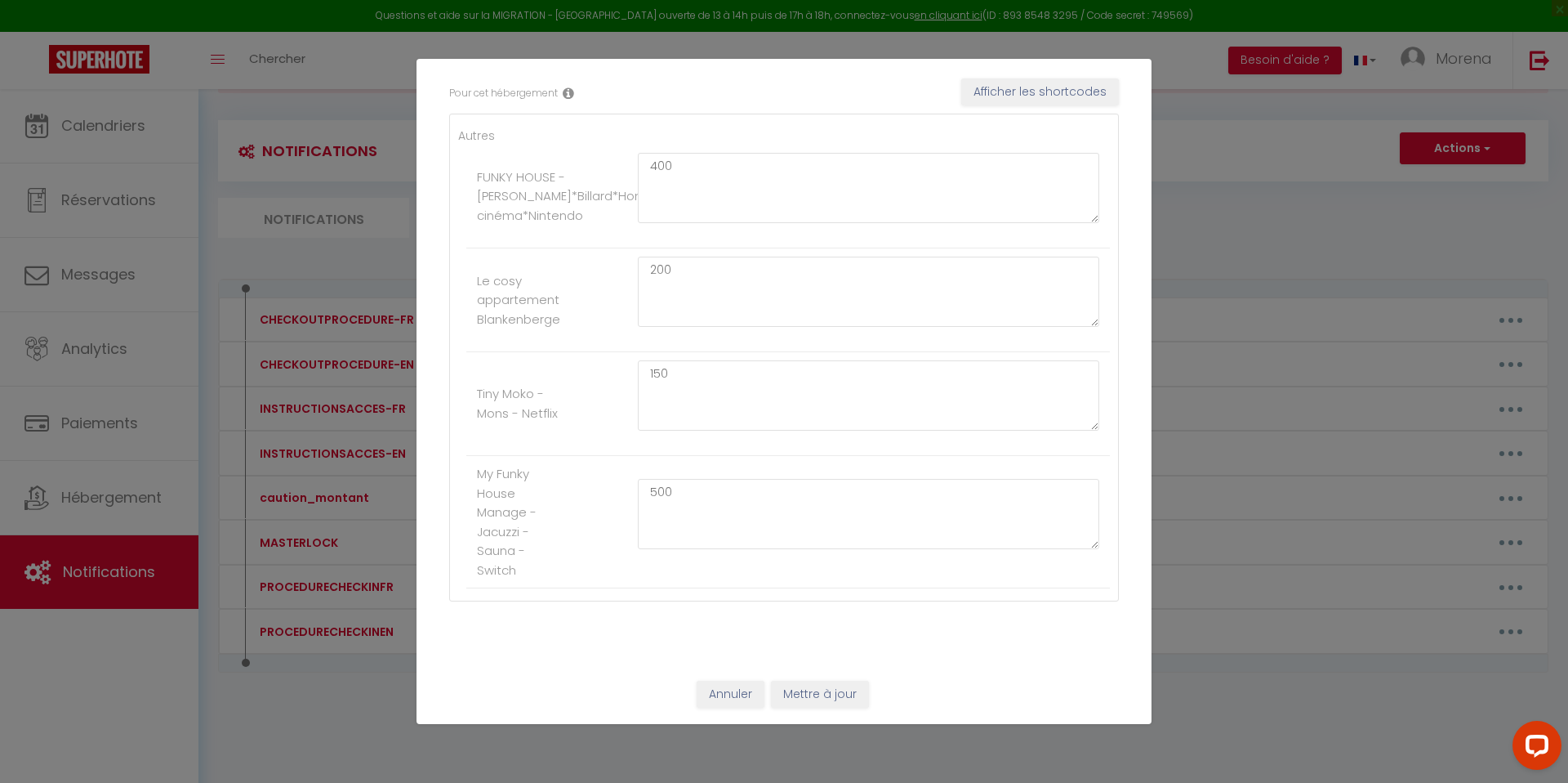
click at [561, 495] on label "My Funky House Manage - Jacuzzi - Sauna - Switch" at bounding box center [520, 521] width 86 height 115
click at [820, 692] on button "Mettre à jour" at bounding box center [820, 694] width 98 height 28
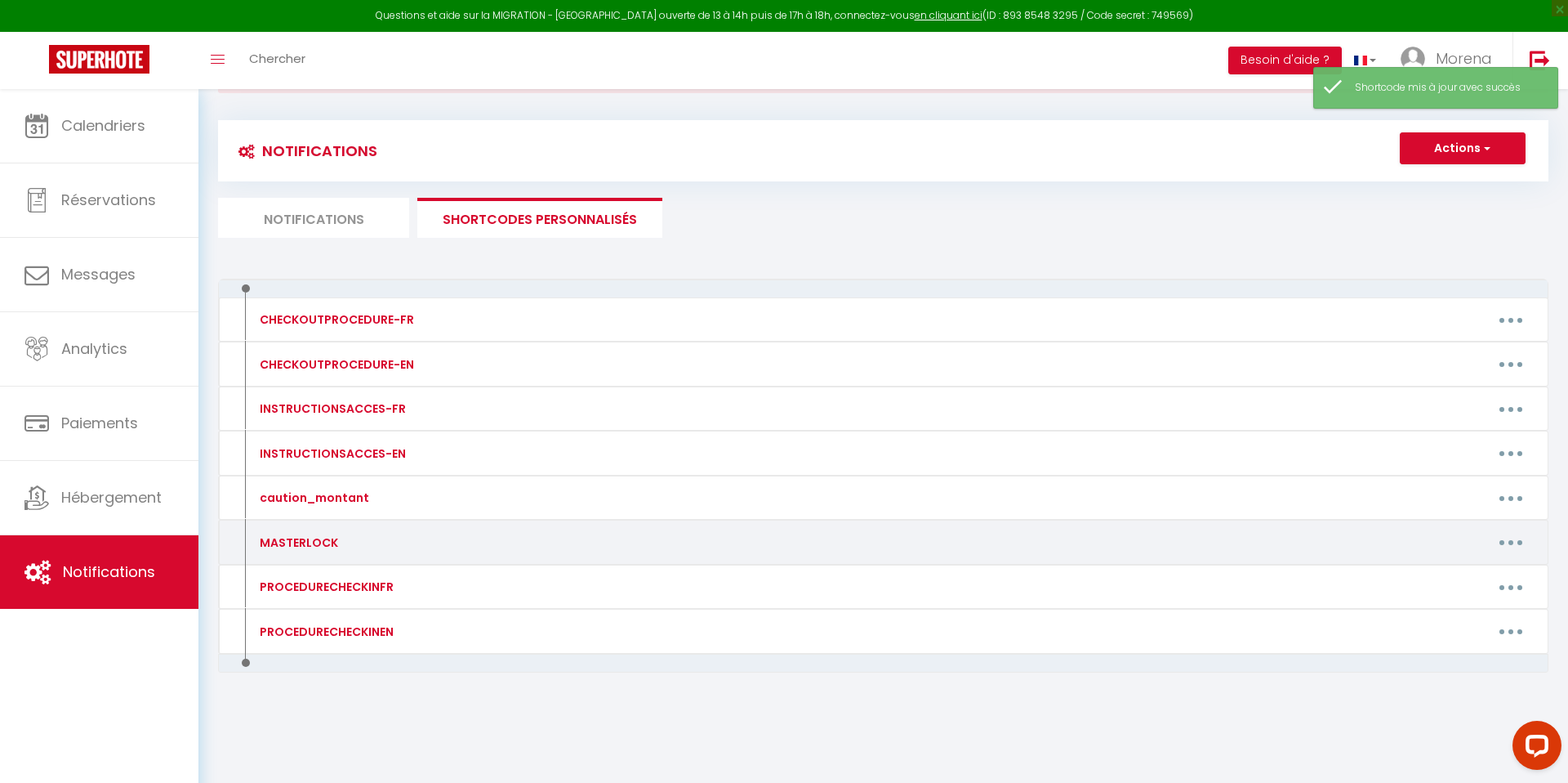
click at [1510, 540] on icon "button" at bounding box center [1511, 543] width 5 height 5
click at [1430, 576] on link "Editer" at bounding box center [1468, 579] width 121 height 28
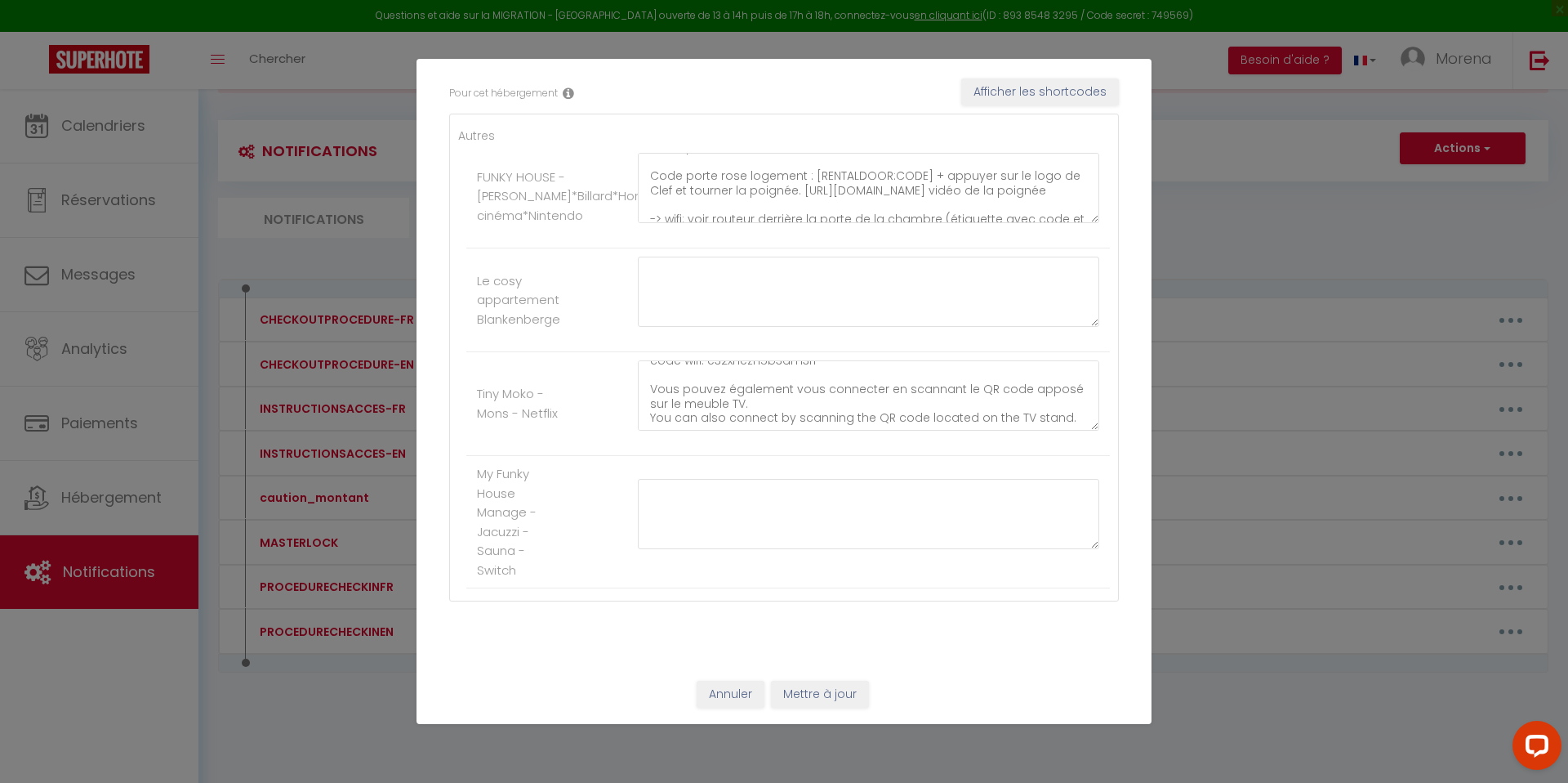
scroll to position [13, 0]
click at [798, 197] on textarea "Code porte blanche bâtiment : 7348 Code porte rose logement : [RENTALDOOR:CODE]…" at bounding box center [868, 188] width 461 height 71
click at [806, 194] on textarea "Code porte blanche bâtiment : 7348 Code porte rose logement : [RENTALDOOR:CODE]…" at bounding box center [868, 188] width 461 height 71
click at [957, 213] on textarea "Code porte blanche bâtiment : 7348 Code porte rose logement : [RENTALDOOR:CODE]…" at bounding box center [868, 188] width 461 height 71
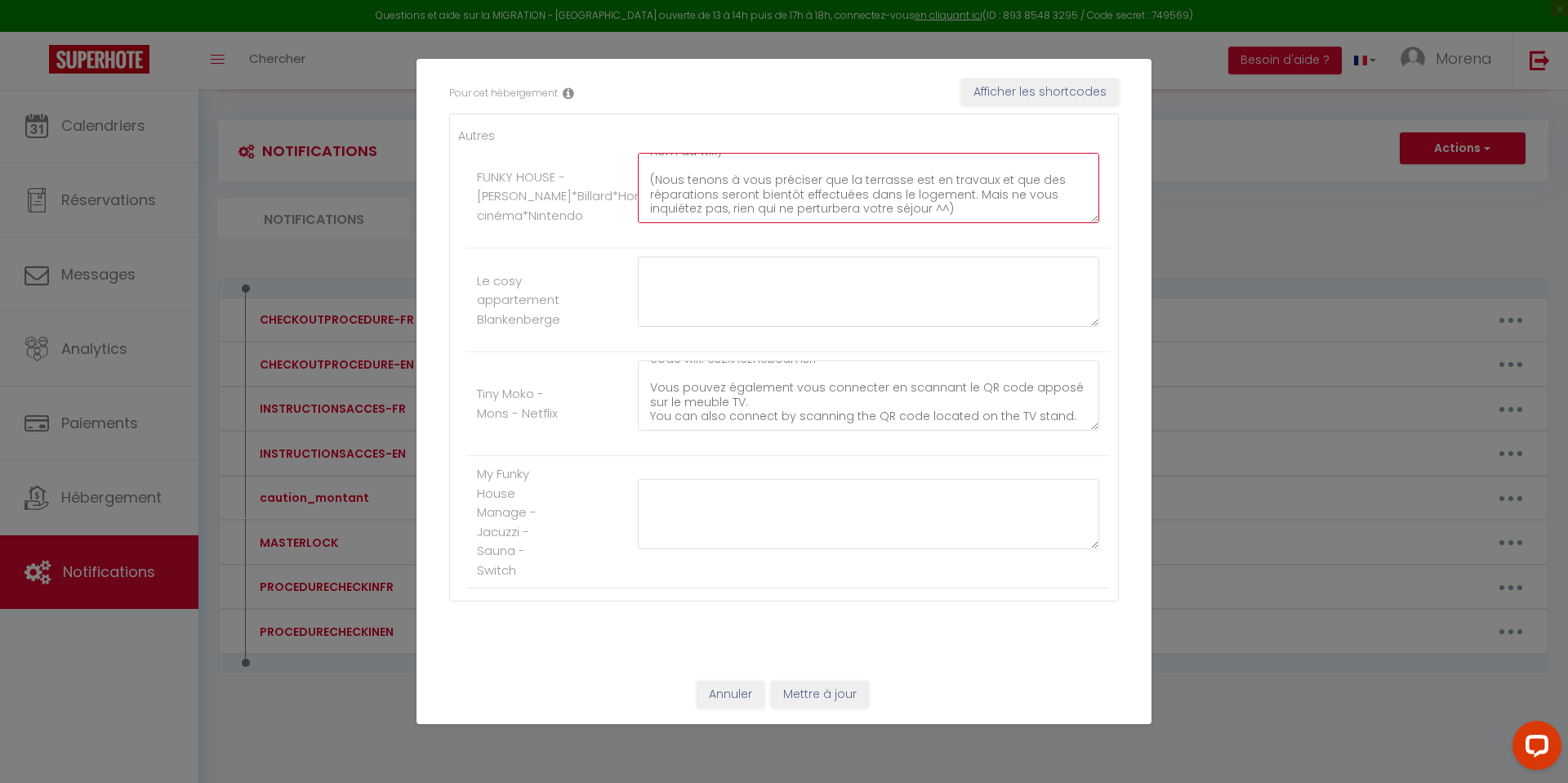
drag, startPoint x: 952, startPoint y: 213, endPoint x: 647, endPoint y: 185, distance: 306.3
click at [647, 185] on textarea "Code porte blanche bâtiment : 7348 Code porte rose logement : [RENTALDOOR:CODE]…" at bounding box center [868, 188] width 461 height 71
click at [807, 686] on button "Mettre à jour" at bounding box center [820, 694] width 98 height 28
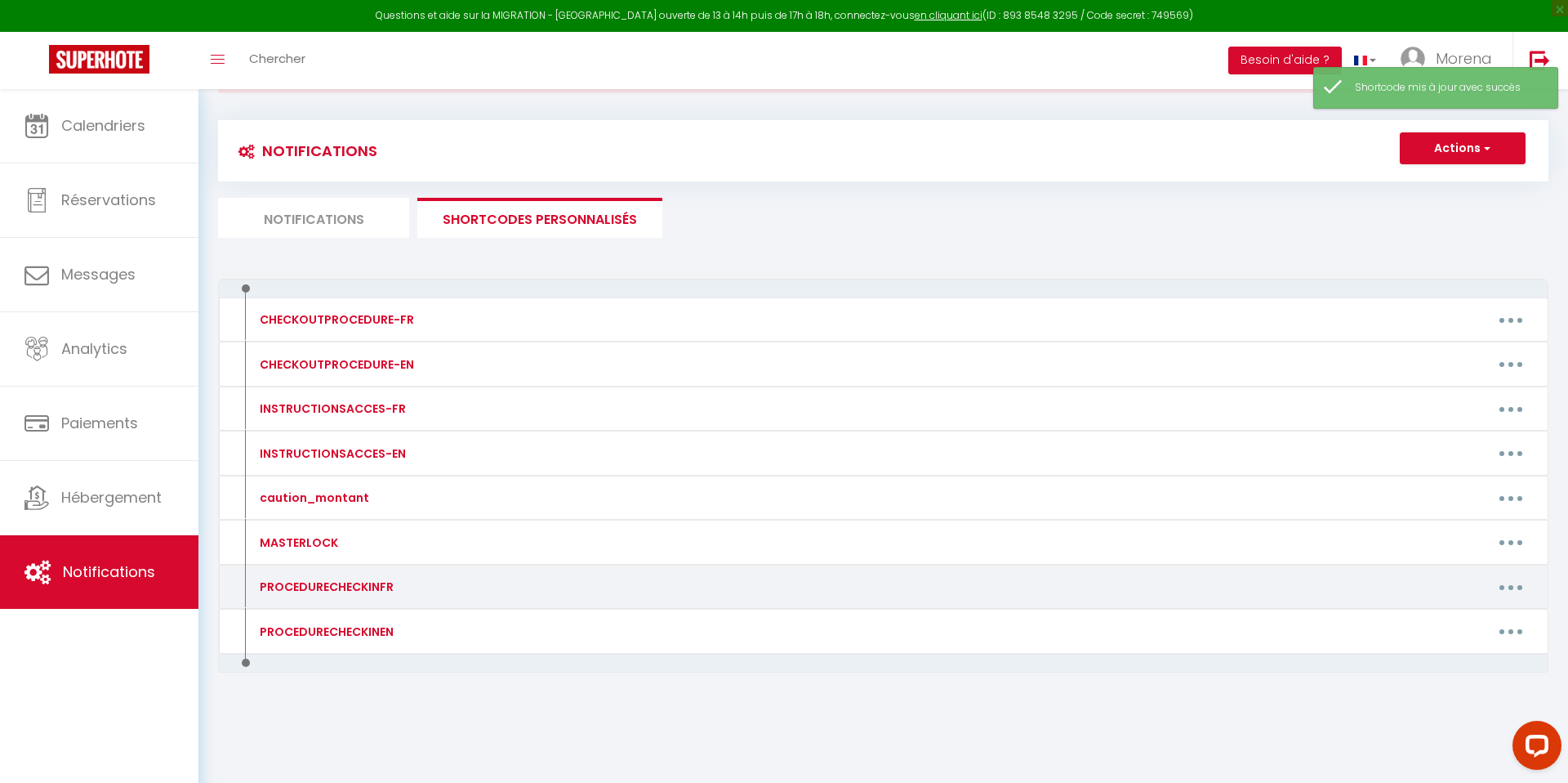
click at [1516, 591] on button "button" at bounding box center [1510, 586] width 46 height 26
click at [1440, 625] on link "Editer" at bounding box center [1468, 624] width 121 height 28
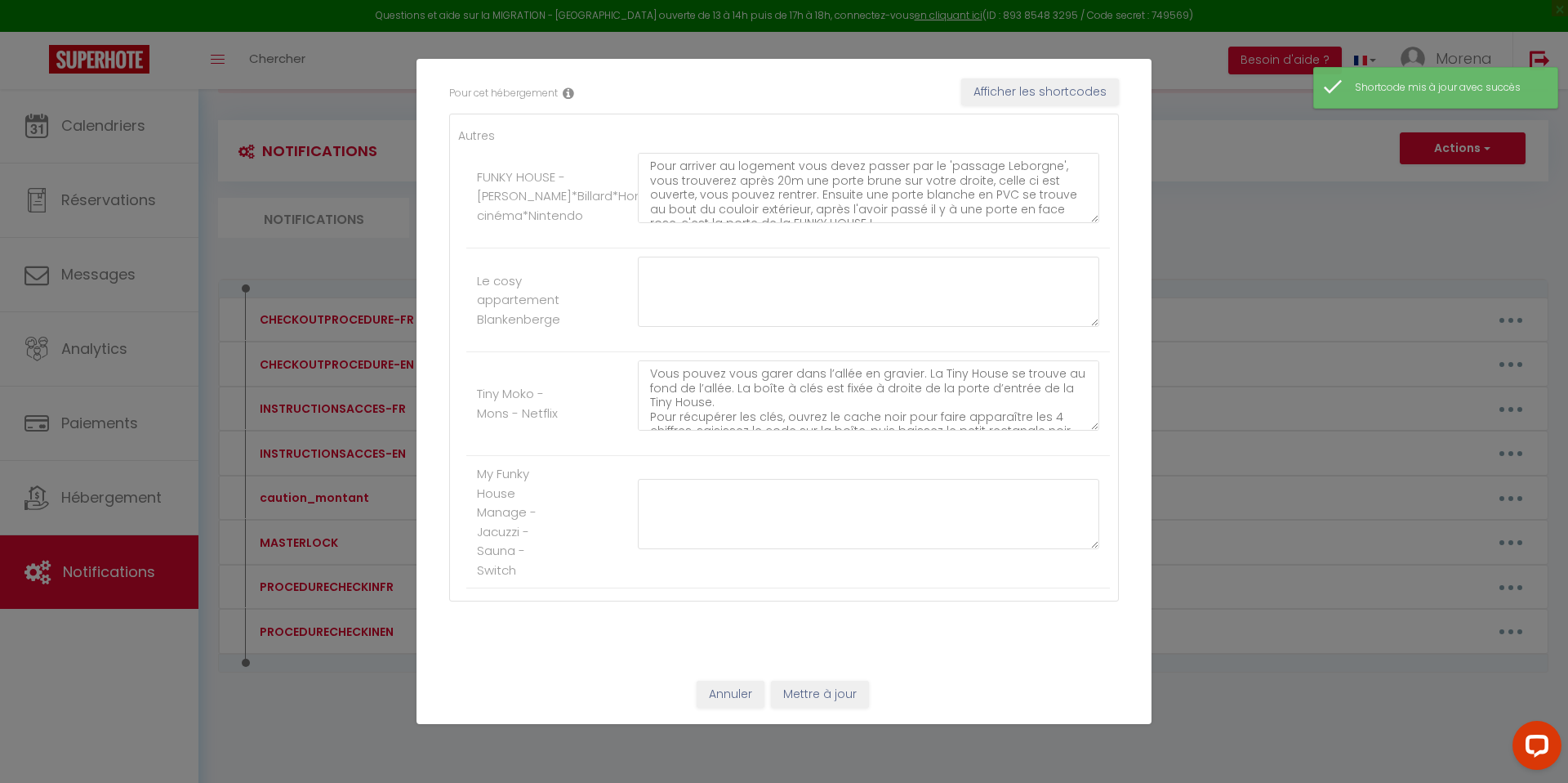
scroll to position [15, 0]
click at [818, 213] on textarea "Pour arriver au logement vous devez passer par le 'passage Leborgne', vous trou…" at bounding box center [868, 188] width 461 height 71
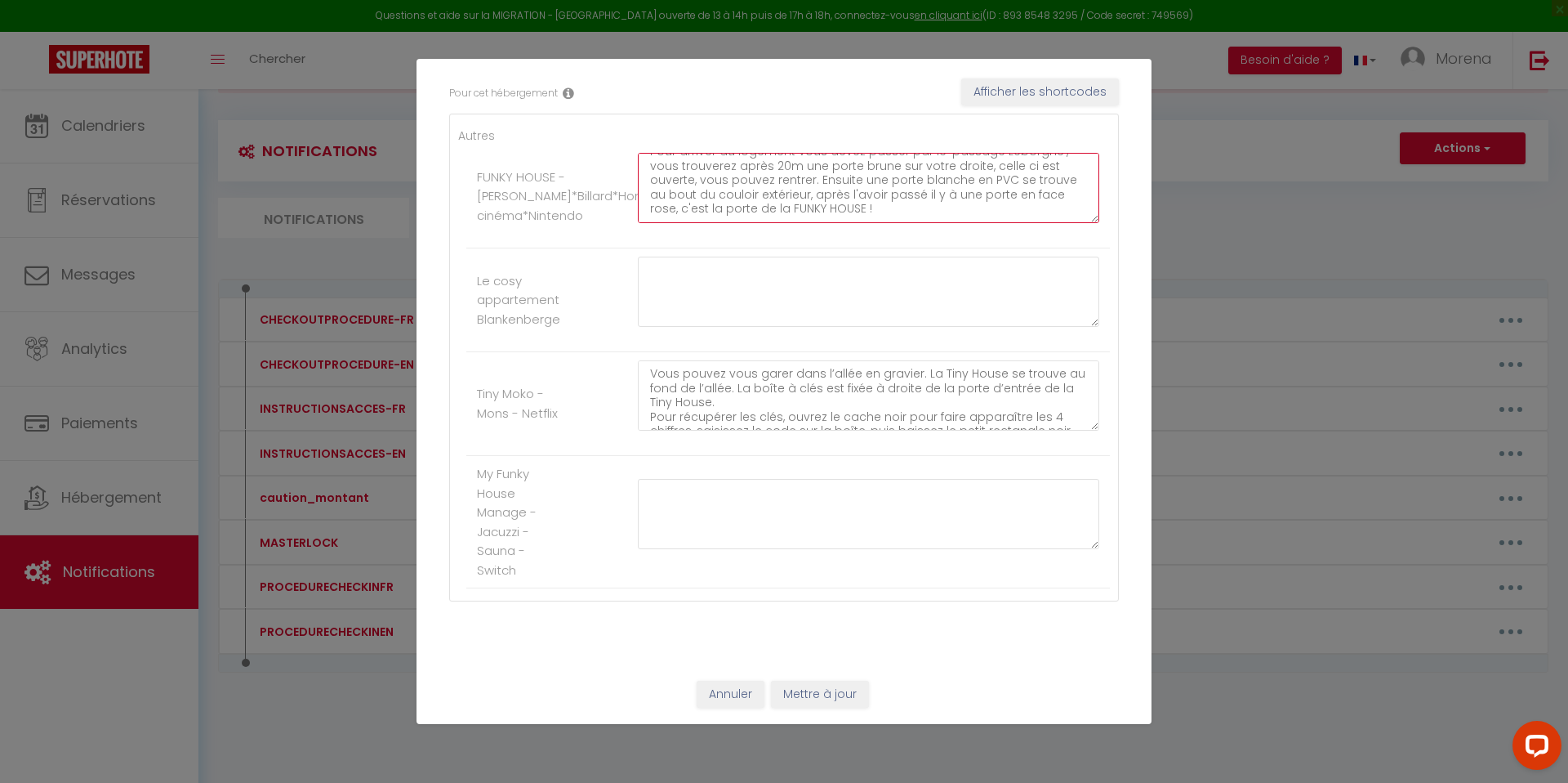
paste textarea "(Nous tenons à vous préciser que la terrasse est en travaux et que des réparati…"
click at [813, 695] on button "Mettre à jour" at bounding box center [820, 694] width 98 height 28
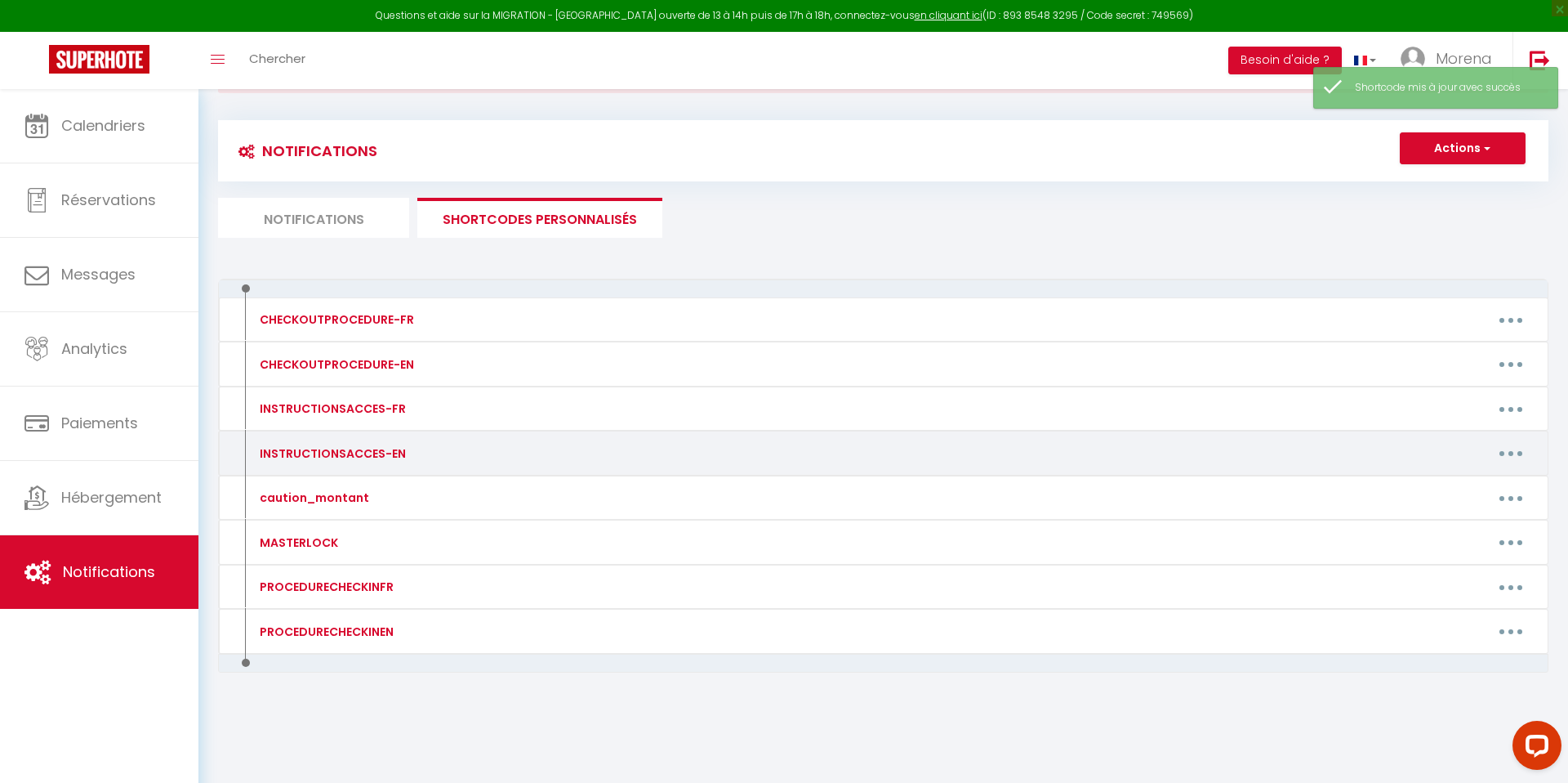
click at [1509, 458] on button "button" at bounding box center [1510, 453] width 46 height 26
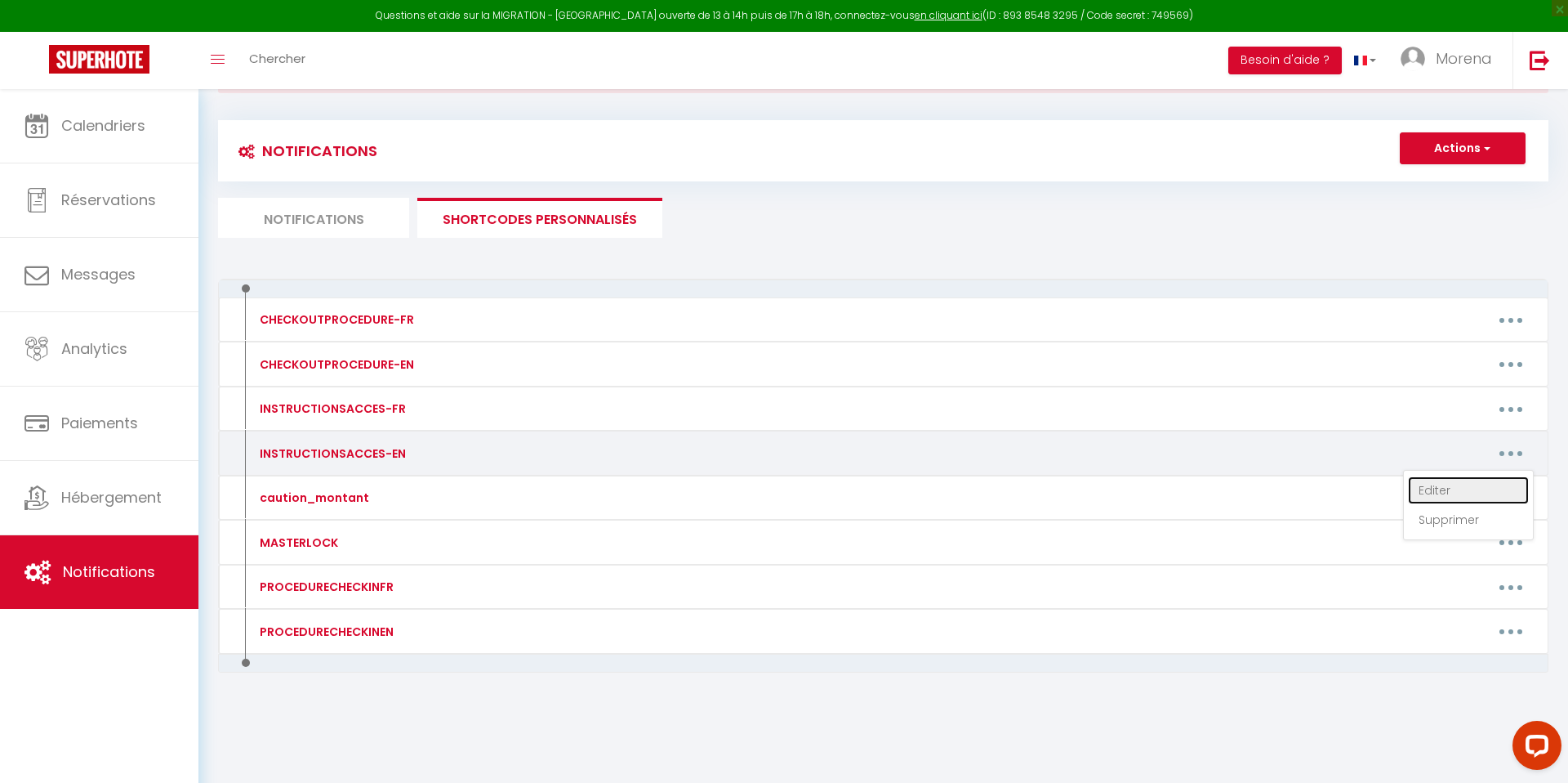
click at [1446, 489] on link "Editer" at bounding box center [1468, 490] width 121 height 28
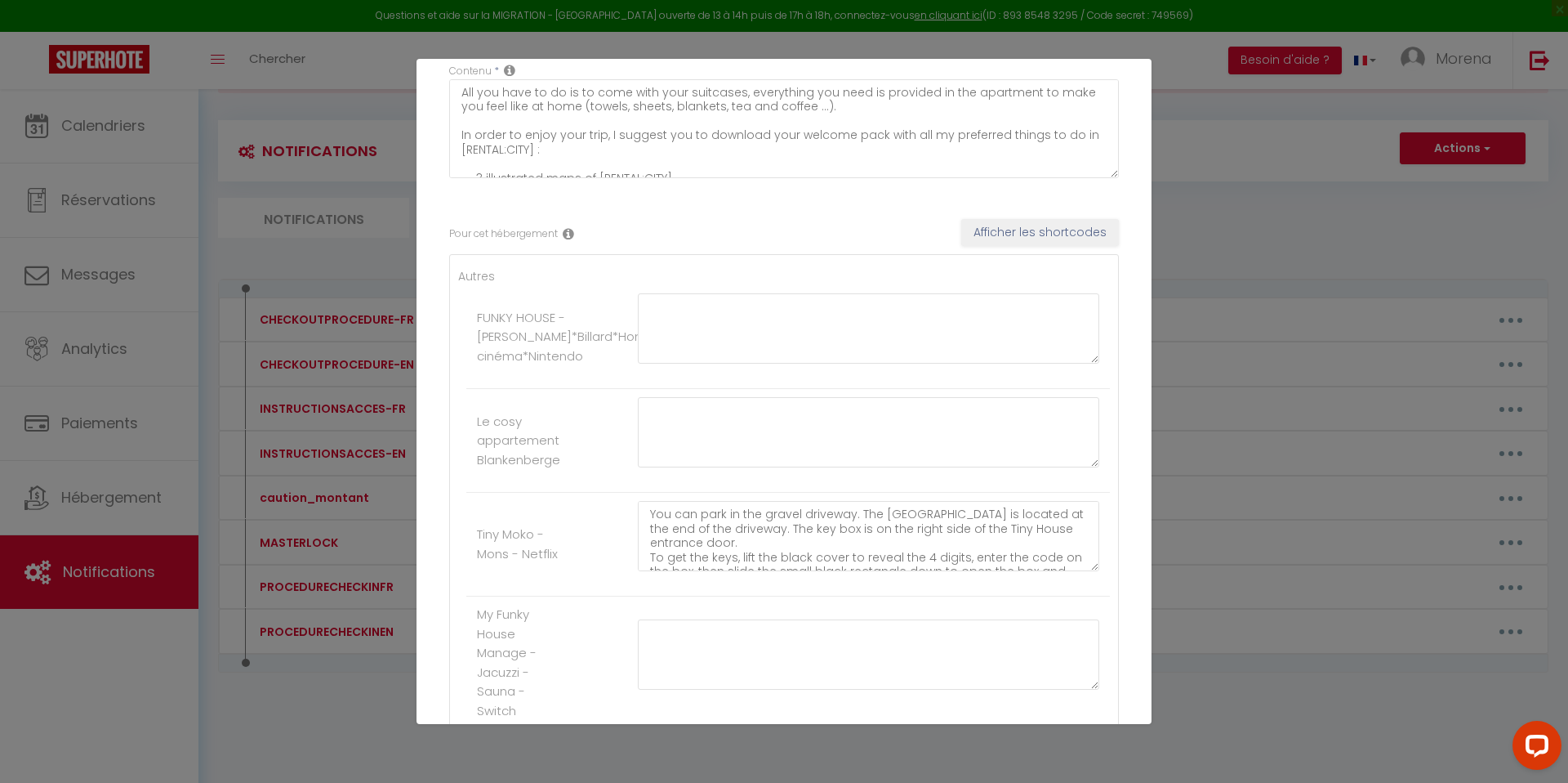
scroll to position [0, 0]
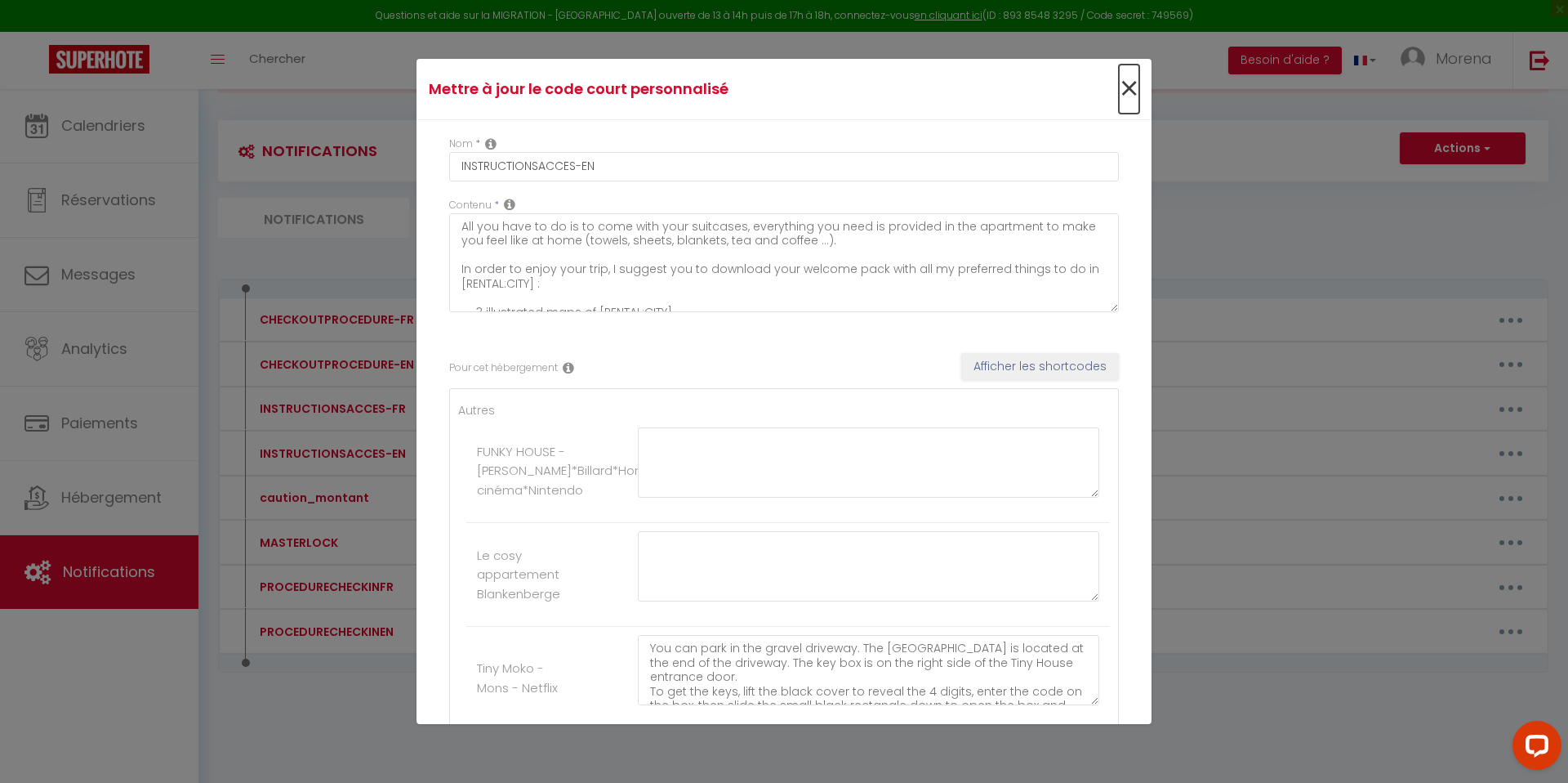
click at [1129, 89] on span "×" at bounding box center [1129, 89] width 21 height 49
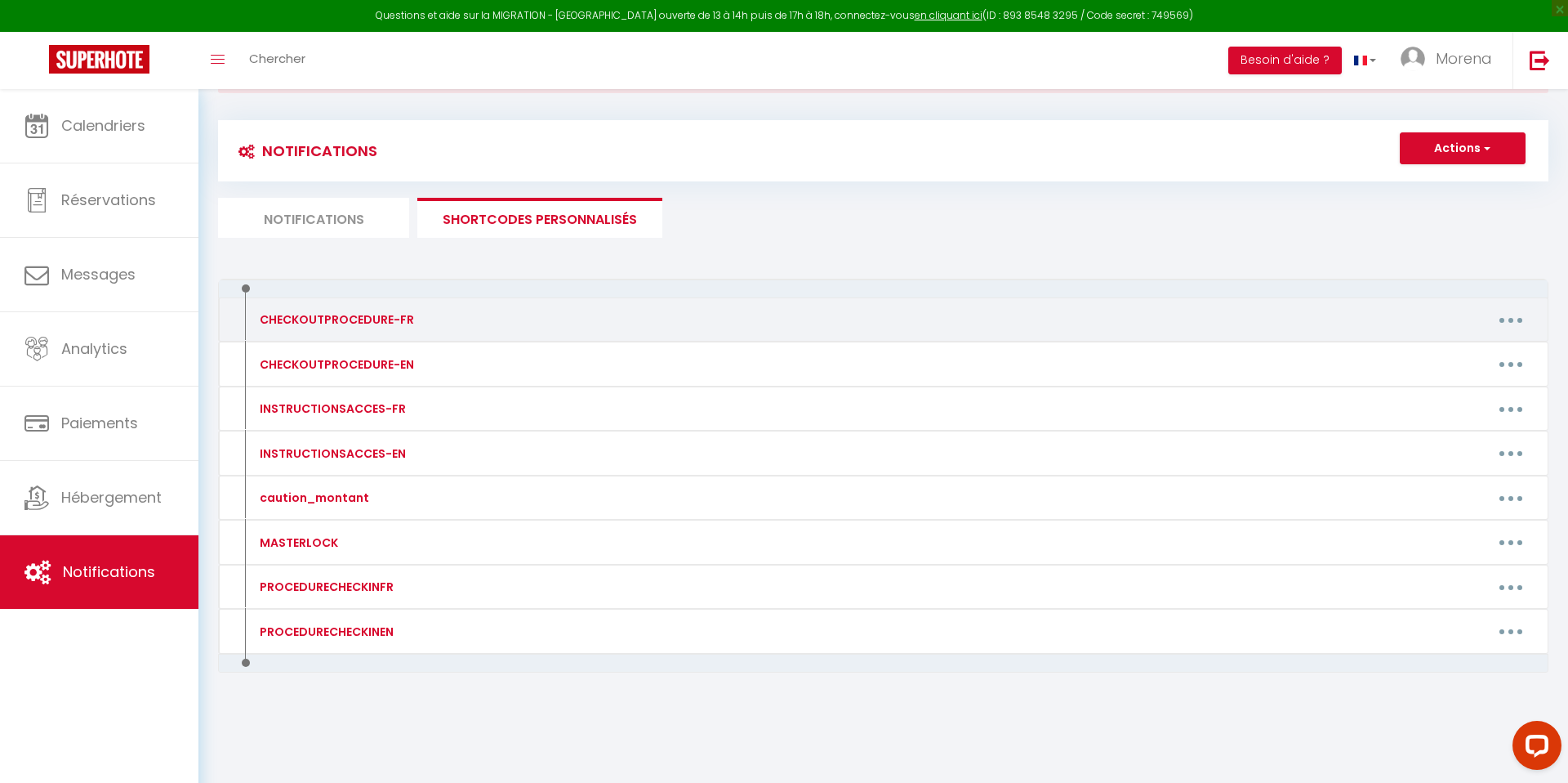
click at [1510, 324] on button "button" at bounding box center [1510, 319] width 46 height 26
click at [1437, 345] on link "Editer" at bounding box center [1468, 357] width 121 height 28
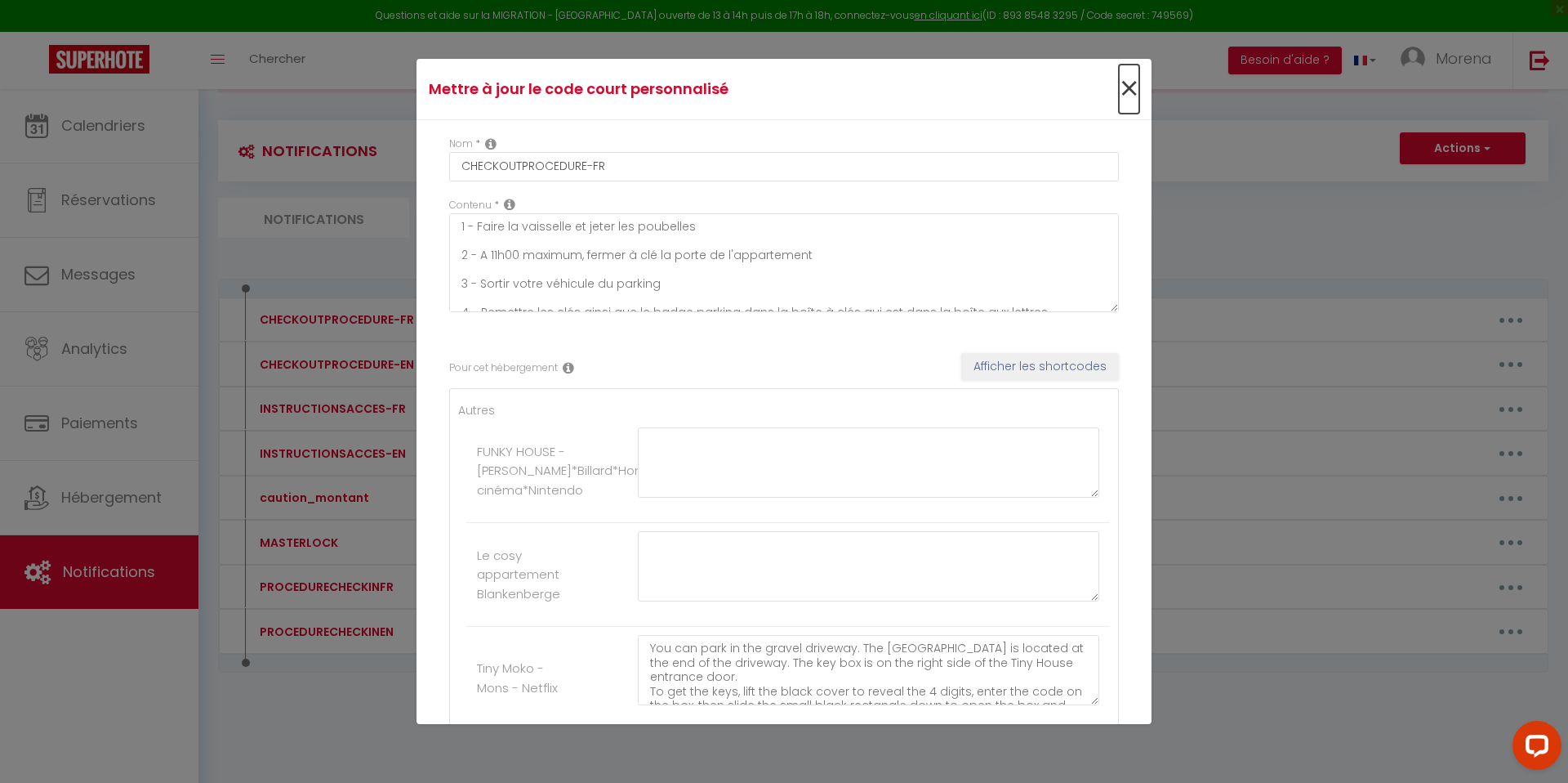
click at [1130, 96] on span "×" at bounding box center [1129, 89] width 21 height 49
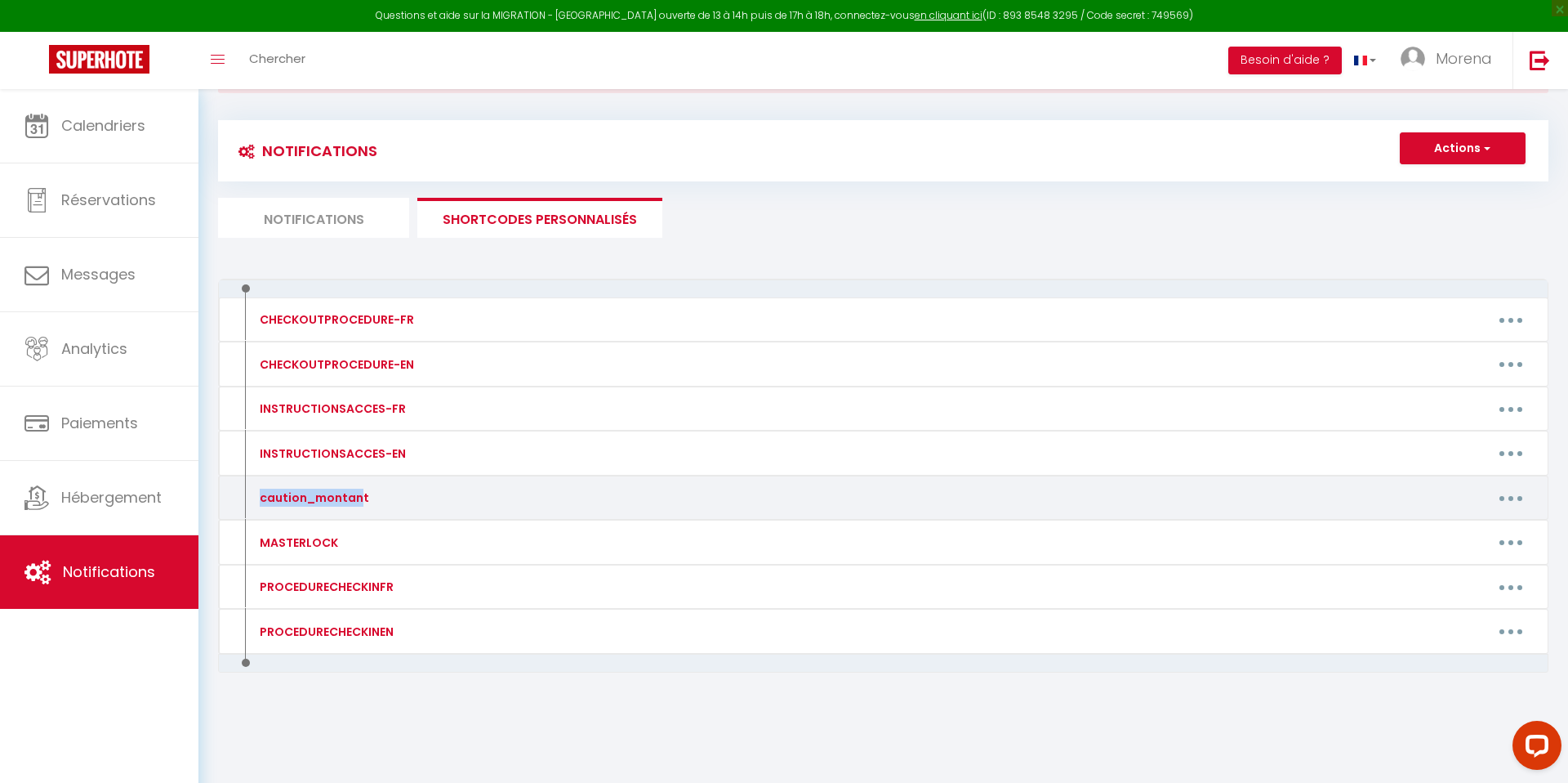
drag, startPoint x: 261, startPoint y: 497, endPoint x: 361, endPoint y: 498, distance: 100.0
click at [361, 498] on div "caution_montant" at bounding box center [312, 497] width 114 height 18
click at [364, 498] on div "caution_montant" at bounding box center [408, 497] width 325 height 26
drag, startPoint x: 369, startPoint y: 498, endPoint x: 257, endPoint y: 499, distance: 112.0
click at [257, 499] on div "caution_montant" at bounding box center [408, 497] width 325 height 26
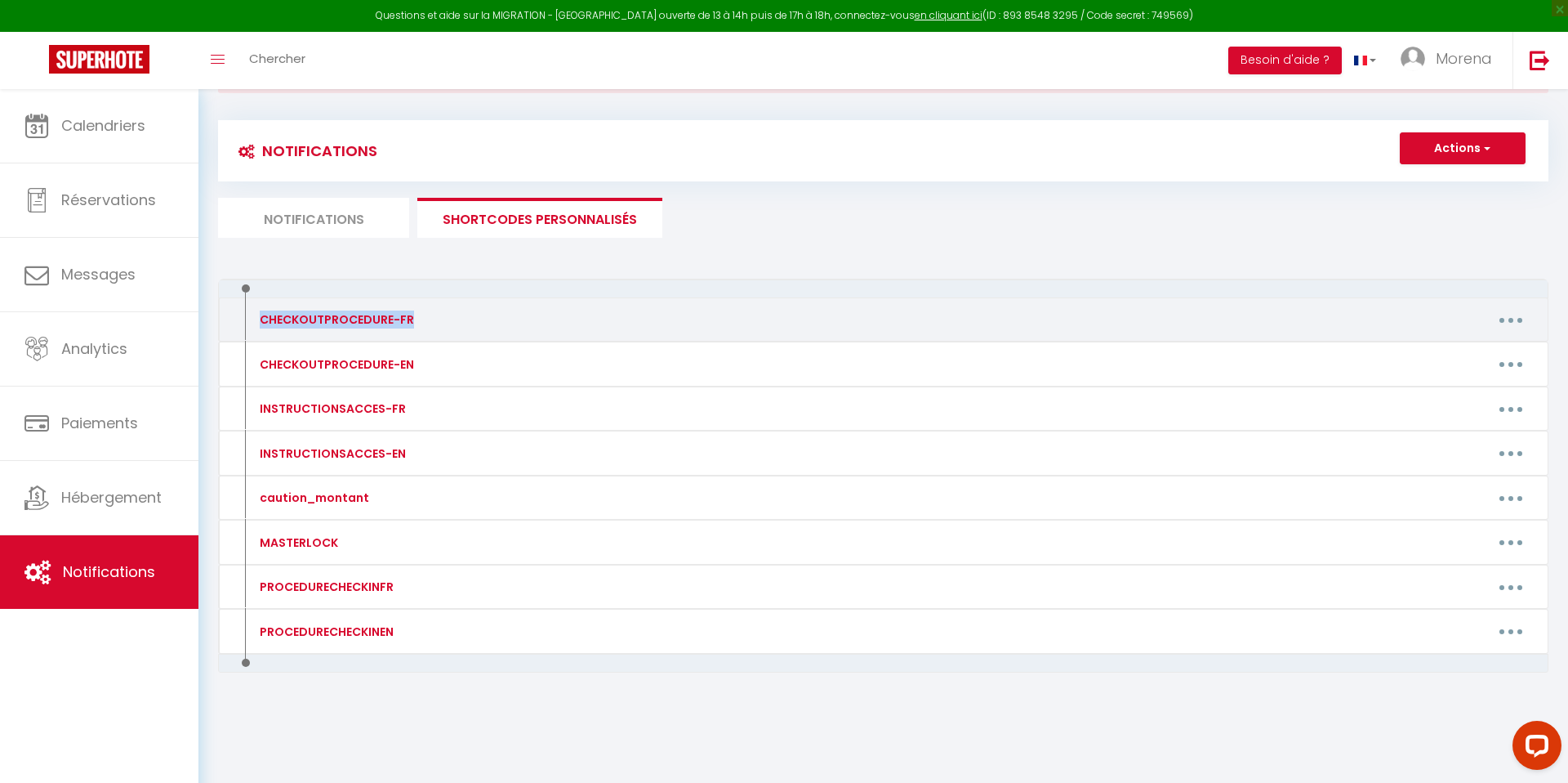
drag, startPoint x: 411, startPoint y: 318, endPoint x: 258, endPoint y: 319, distance: 153.0
click at [258, 319] on div "CHECKOUTPROCEDURE-FR" at bounding box center [408, 319] width 325 height 26
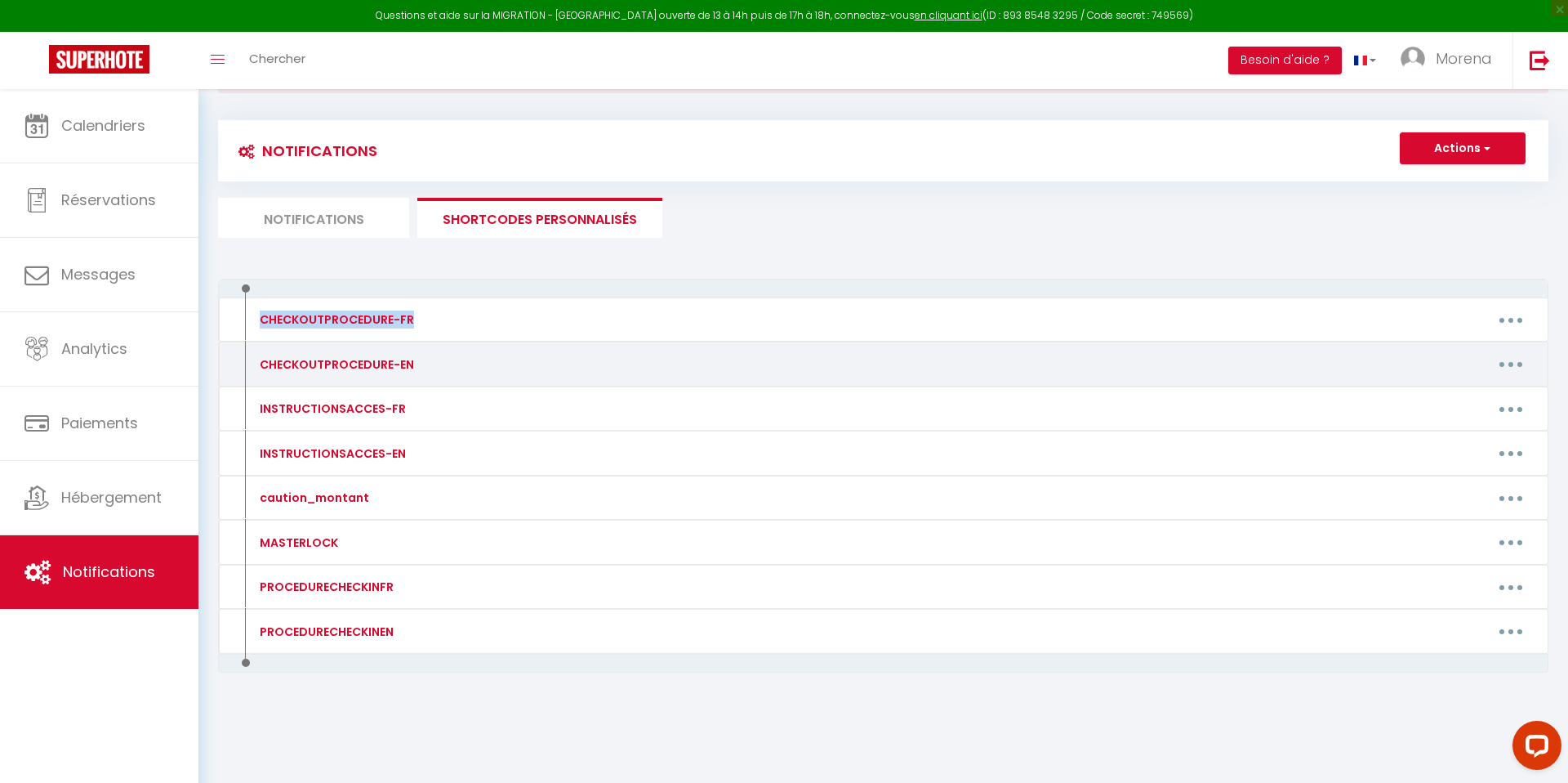
click at [1512, 363] on icon "button" at bounding box center [1511, 365] width 5 height 5
click at [1436, 401] on link "Editer" at bounding box center [1468, 401] width 121 height 28
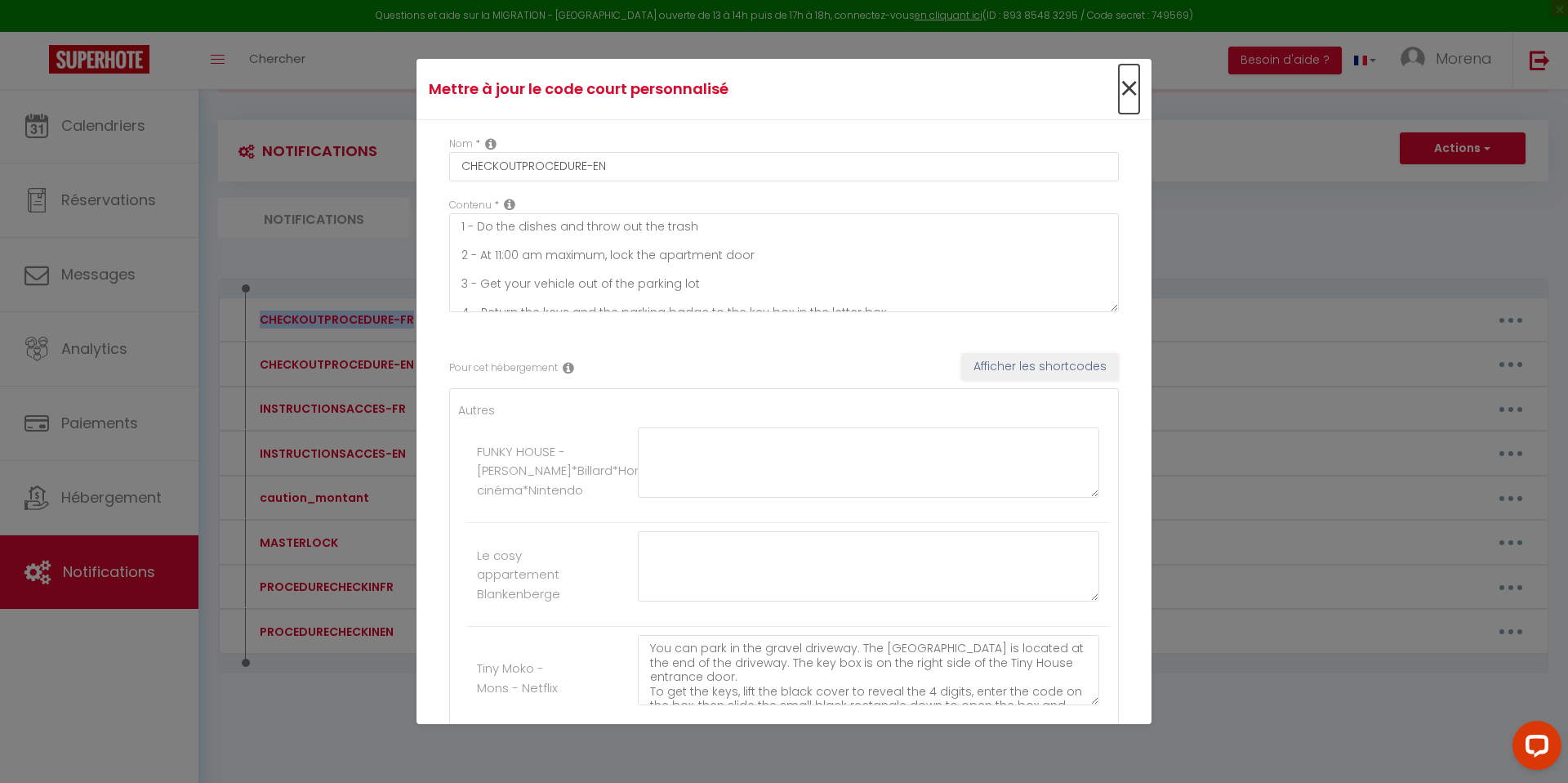
click at [1123, 83] on span "×" at bounding box center [1129, 89] width 21 height 49
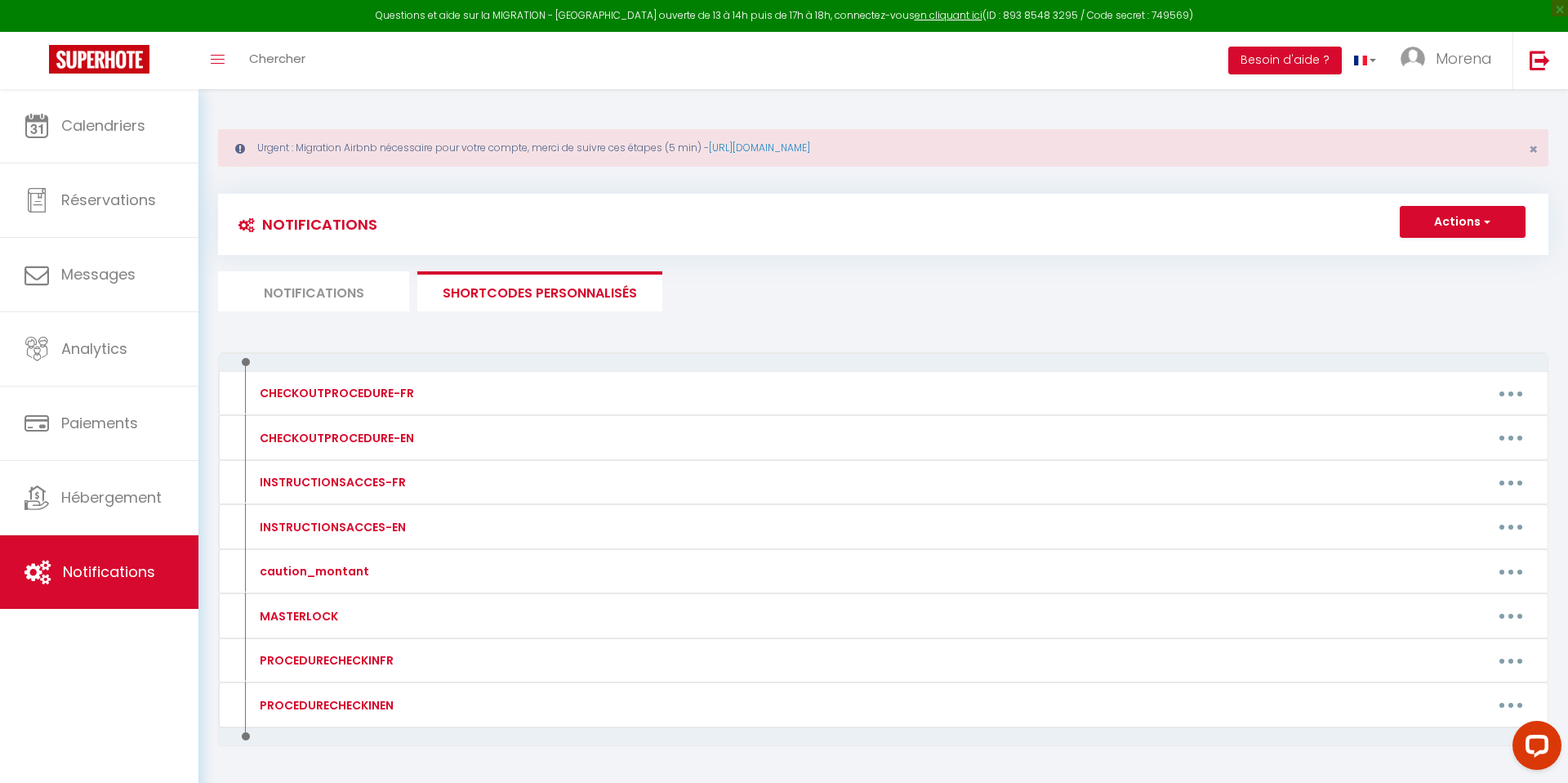
click at [324, 285] on li "Notifications" at bounding box center [313, 291] width 191 height 40
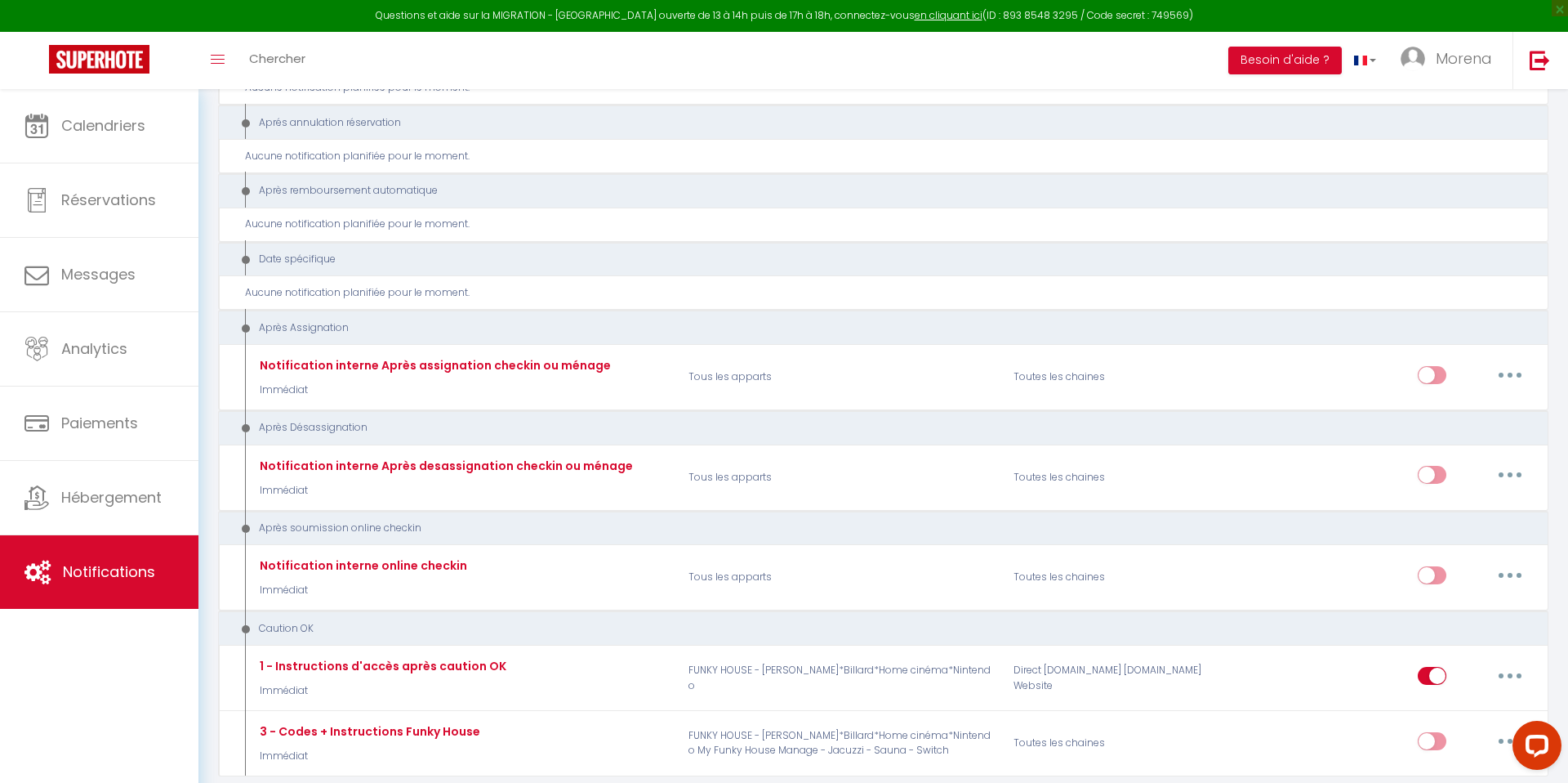
scroll to position [2494, 0]
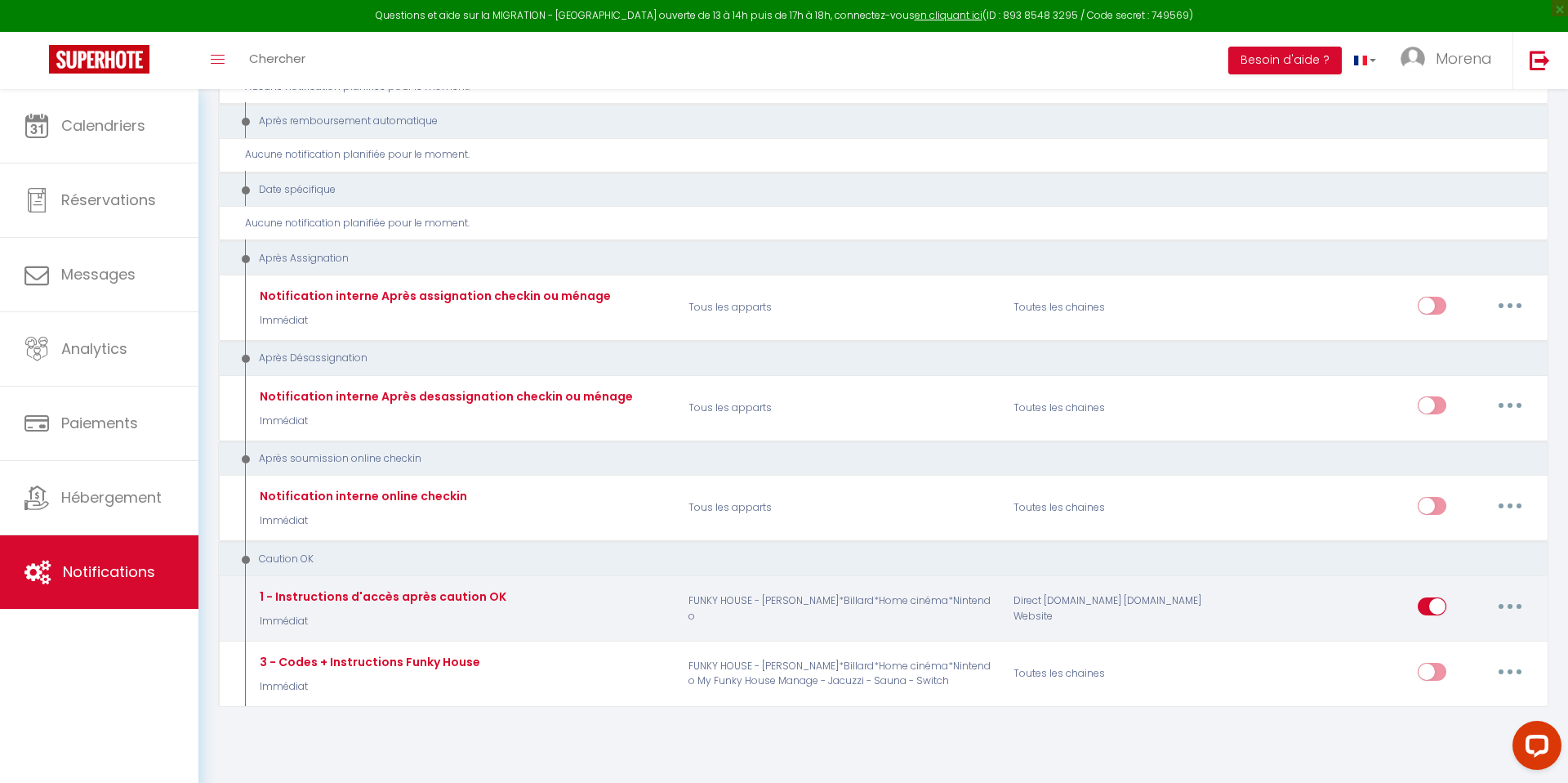
click at [1501, 593] on button "button" at bounding box center [1510, 606] width 46 height 26
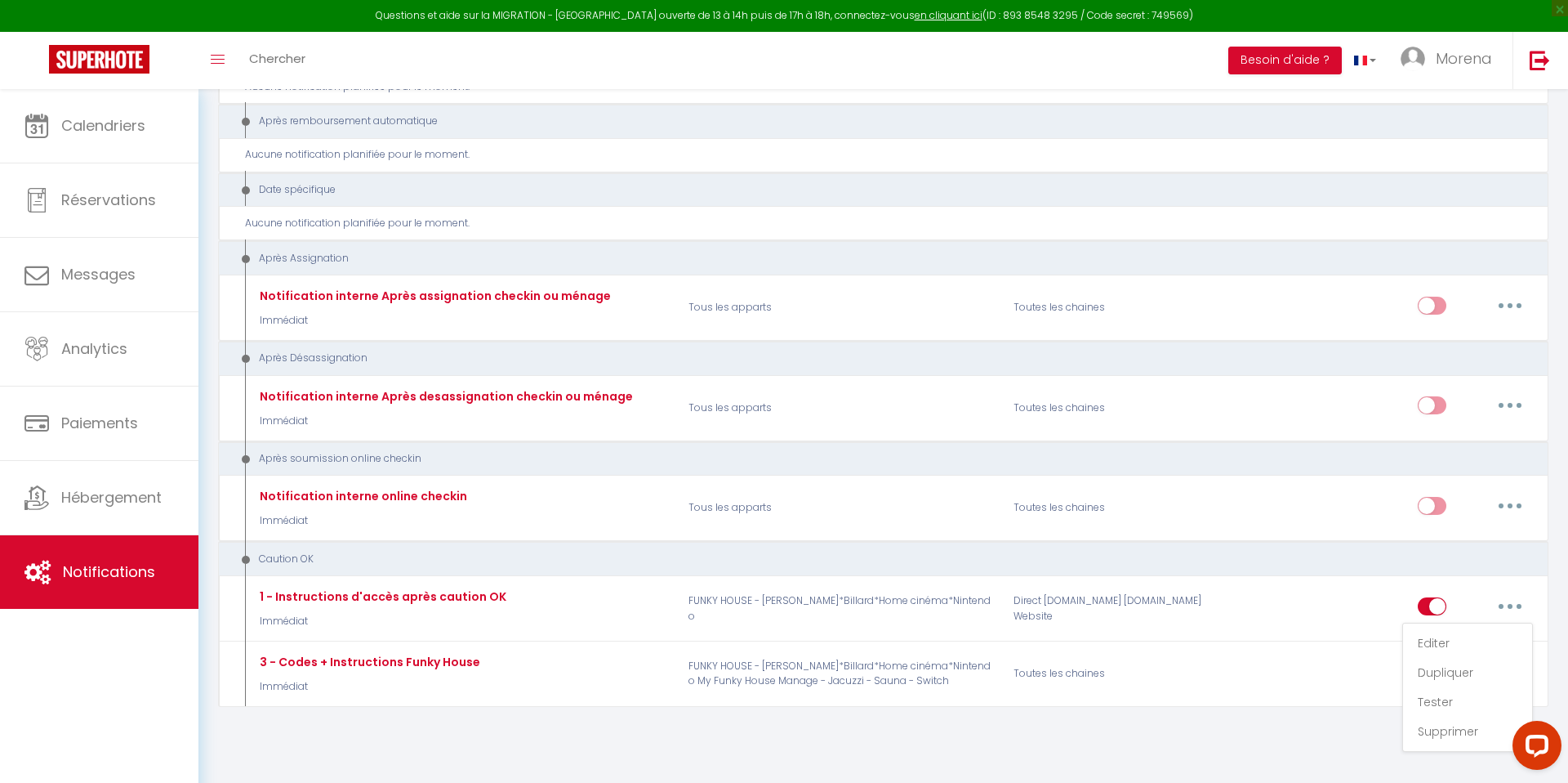
click at [1319, 554] on div "Caution OK" at bounding box center [882, 558] width 1331 height 35
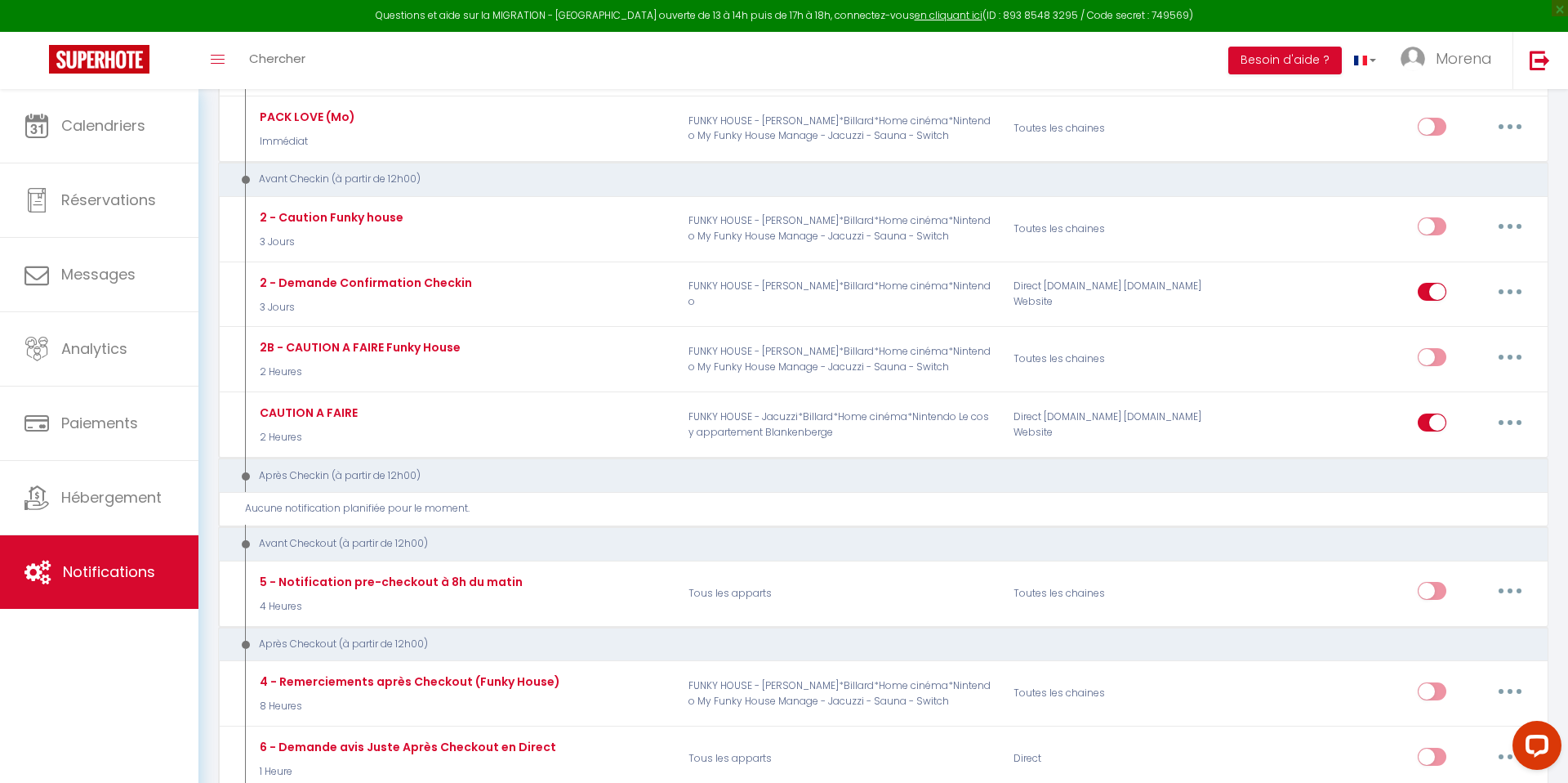
scroll to position [0, 0]
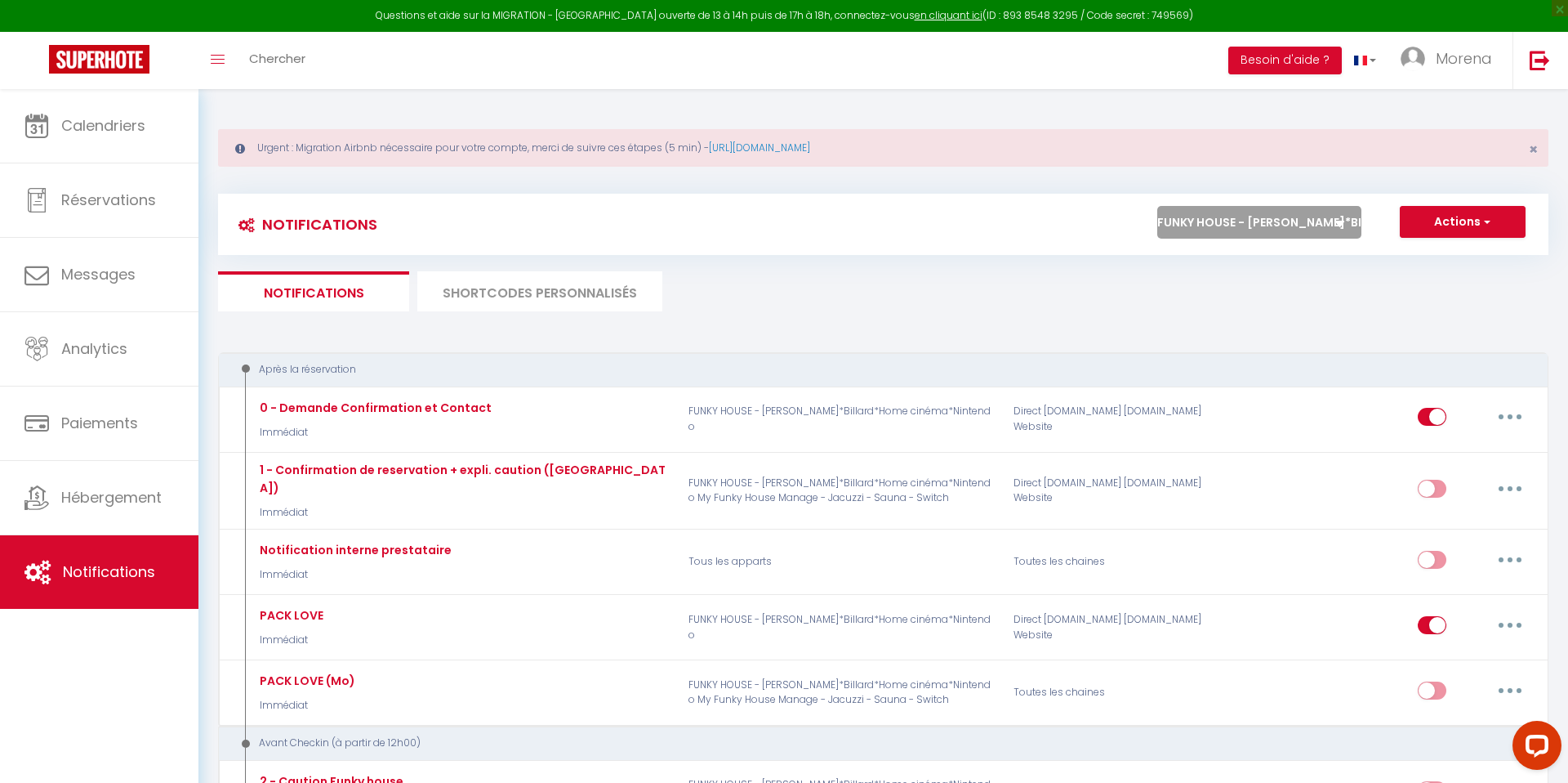
click at [1308, 223] on select "Tous les apparts FUNKY HOUSE - Jacuzzi*Billard*Home cinéma*Nintendo Le cosy app…" at bounding box center [1258, 222] width 204 height 33
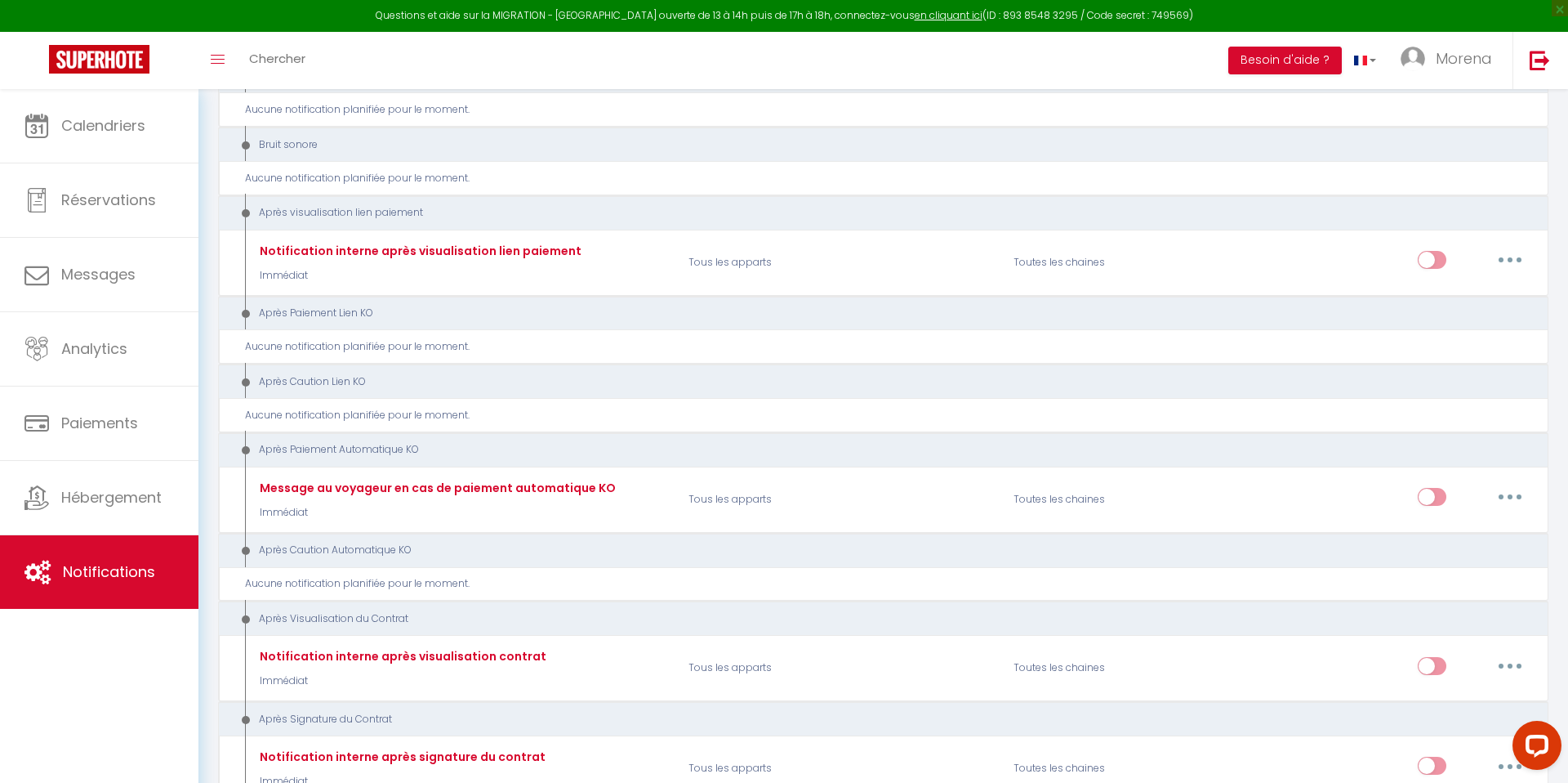
scroll to position [2321, 0]
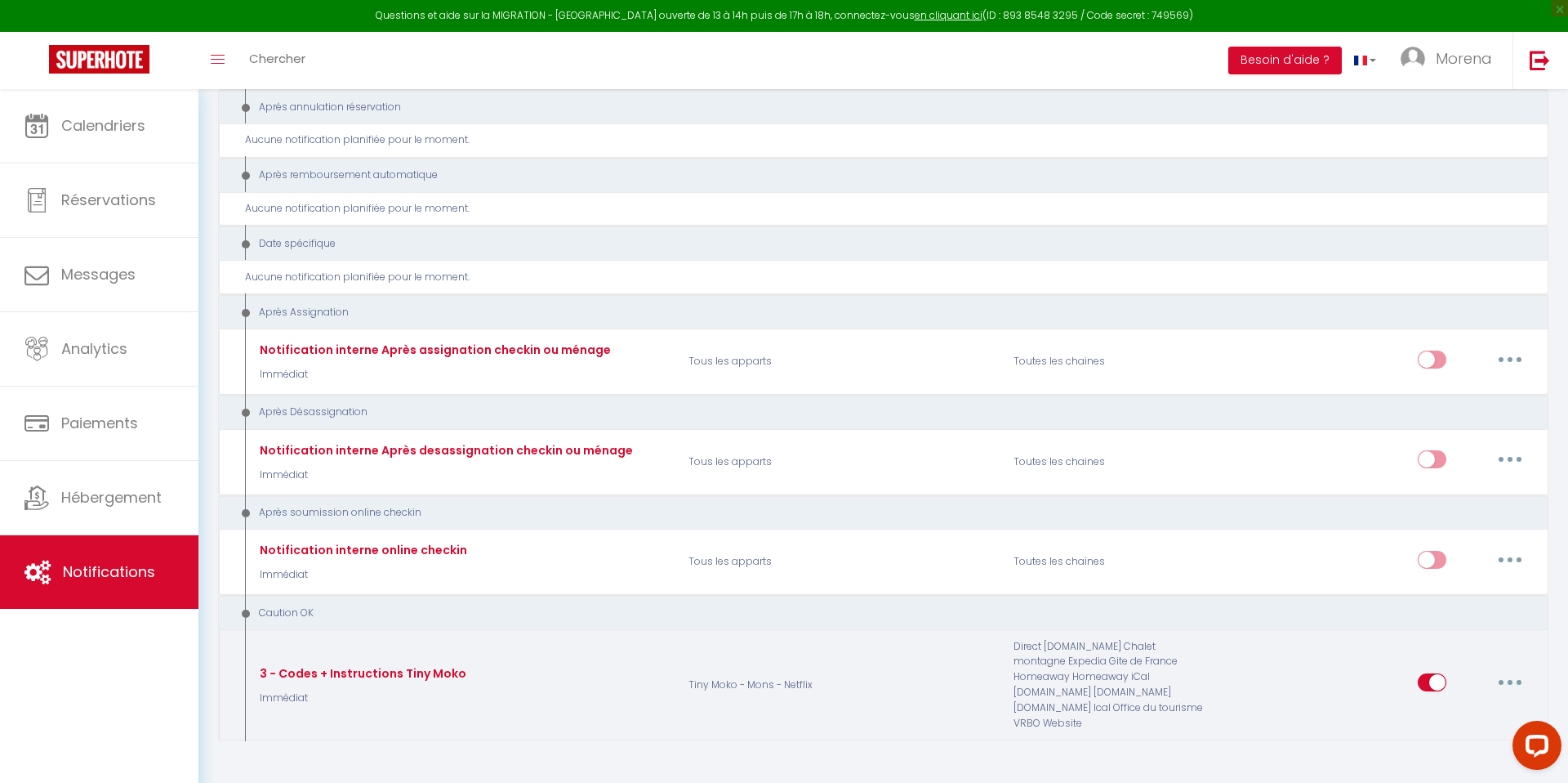
click at [1508, 680] on icon "button" at bounding box center [1510, 682] width 5 height 5
click at [1438, 539] on link "Editer" at bounding box center [1467, 552] width 121 height 28
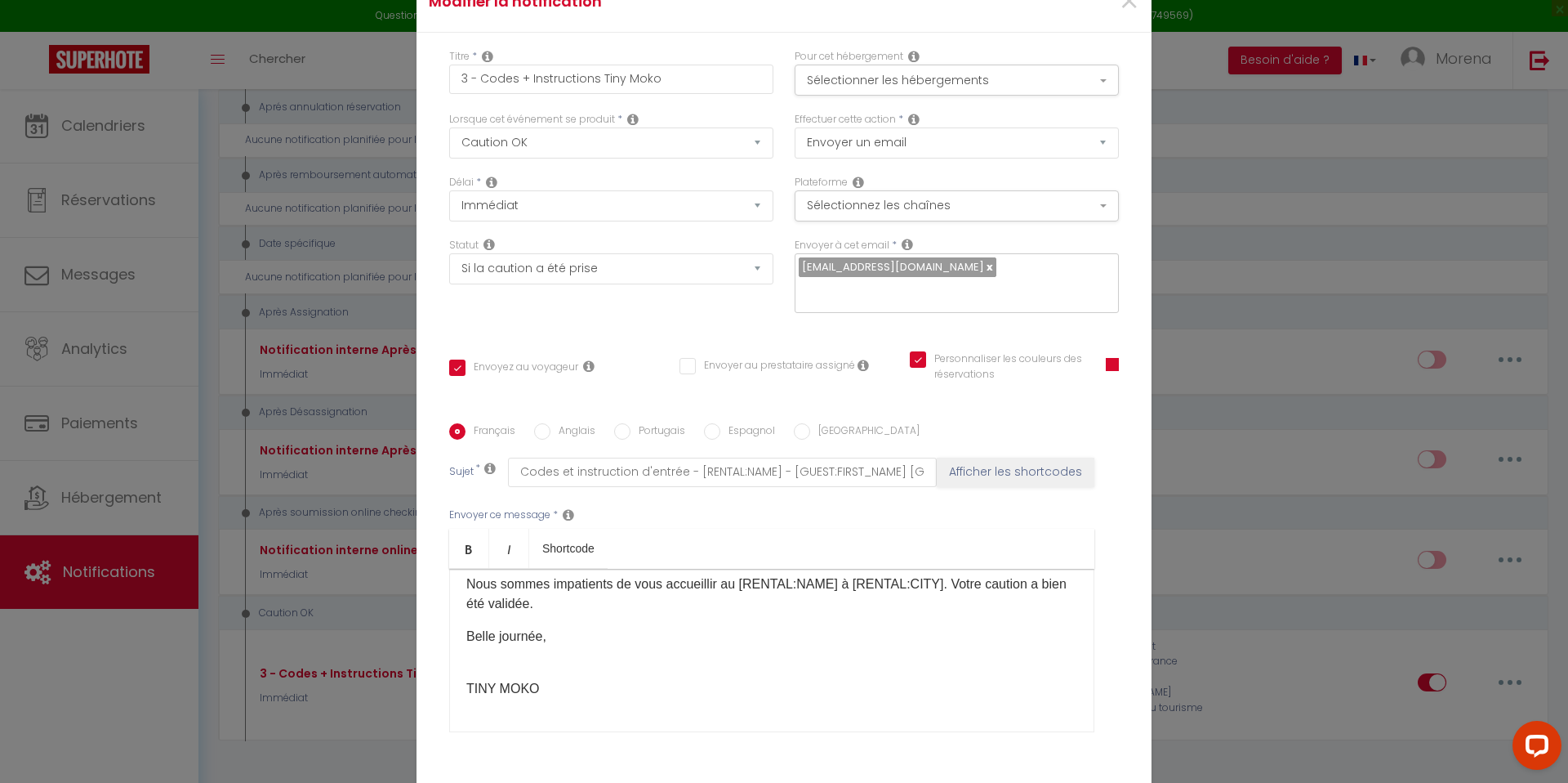
scroll to position [0, 0]
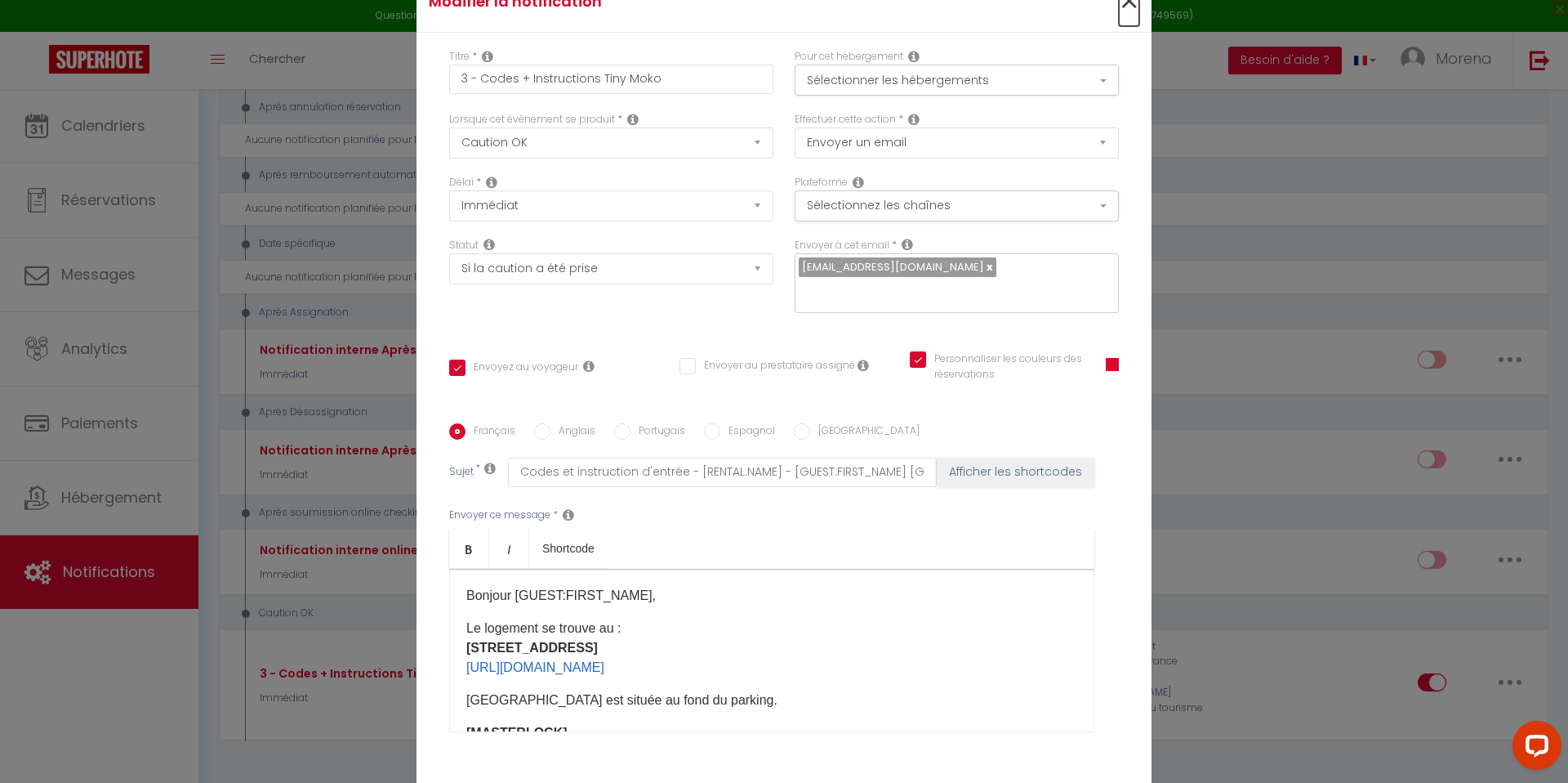
click at [1127, 14] on span "×" at bounding box center [1129, 1] width 21 height 49
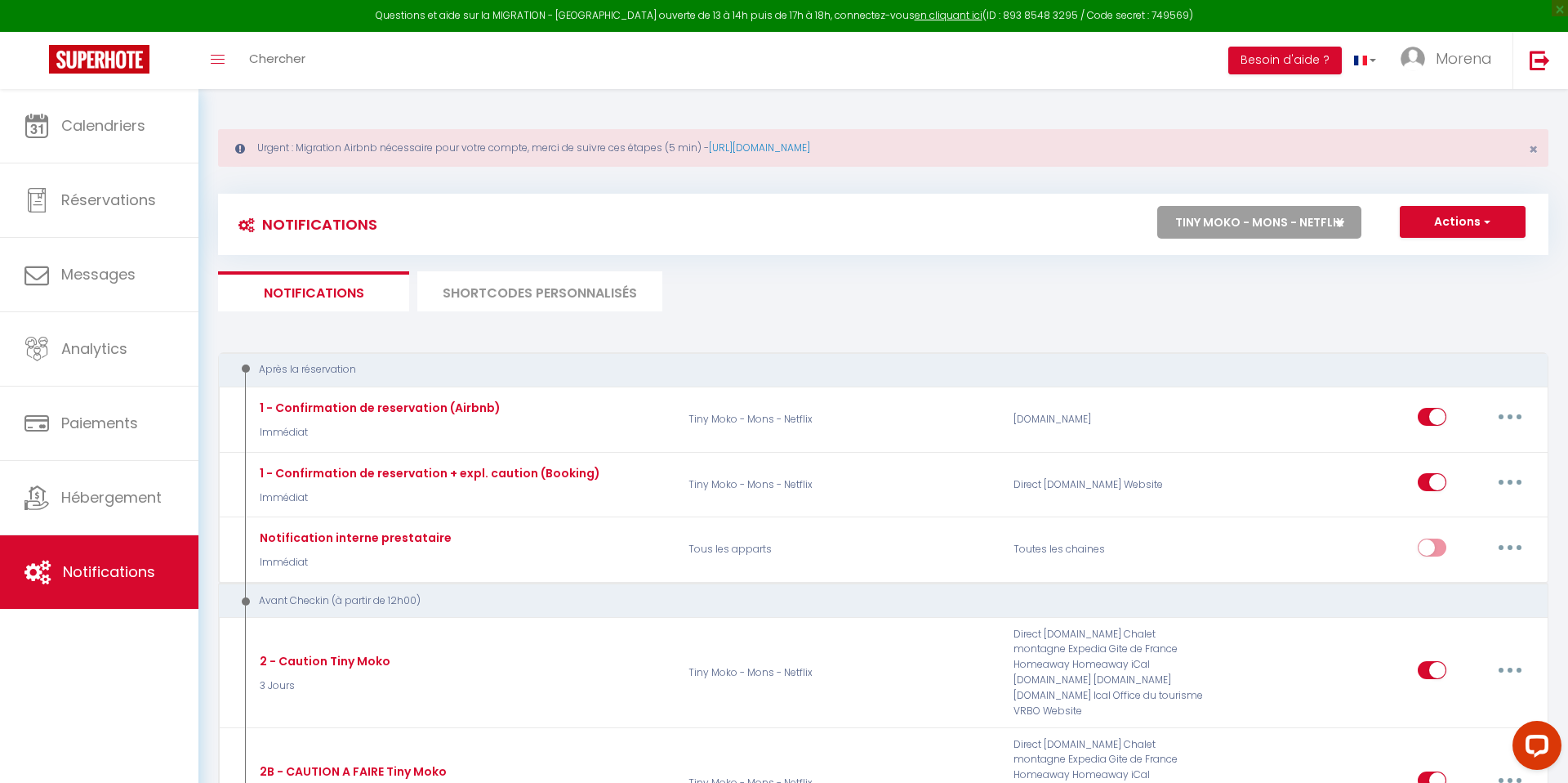
click at [566, 299] on li "SHORTCODES PERSONNALISÉS" at bounding box center [539, 291] width 245 height 40
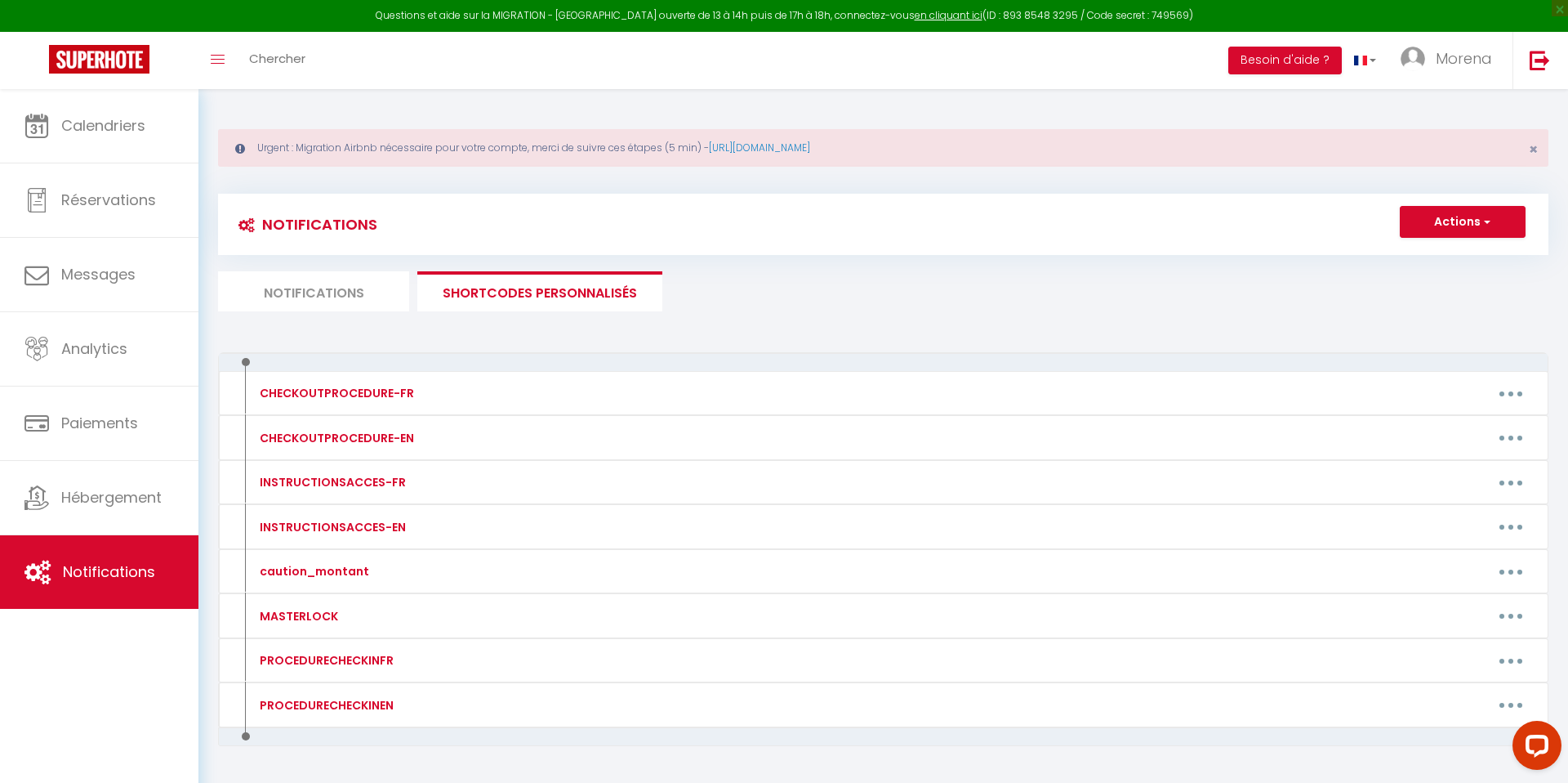
click at [836, 275] on ul "Notifications SHORTCODES PERSONNALISÉS" at bounding box center [882, 291] width 1331 height 40
